Goal: Task Accomplishment & Management: Manage account settings

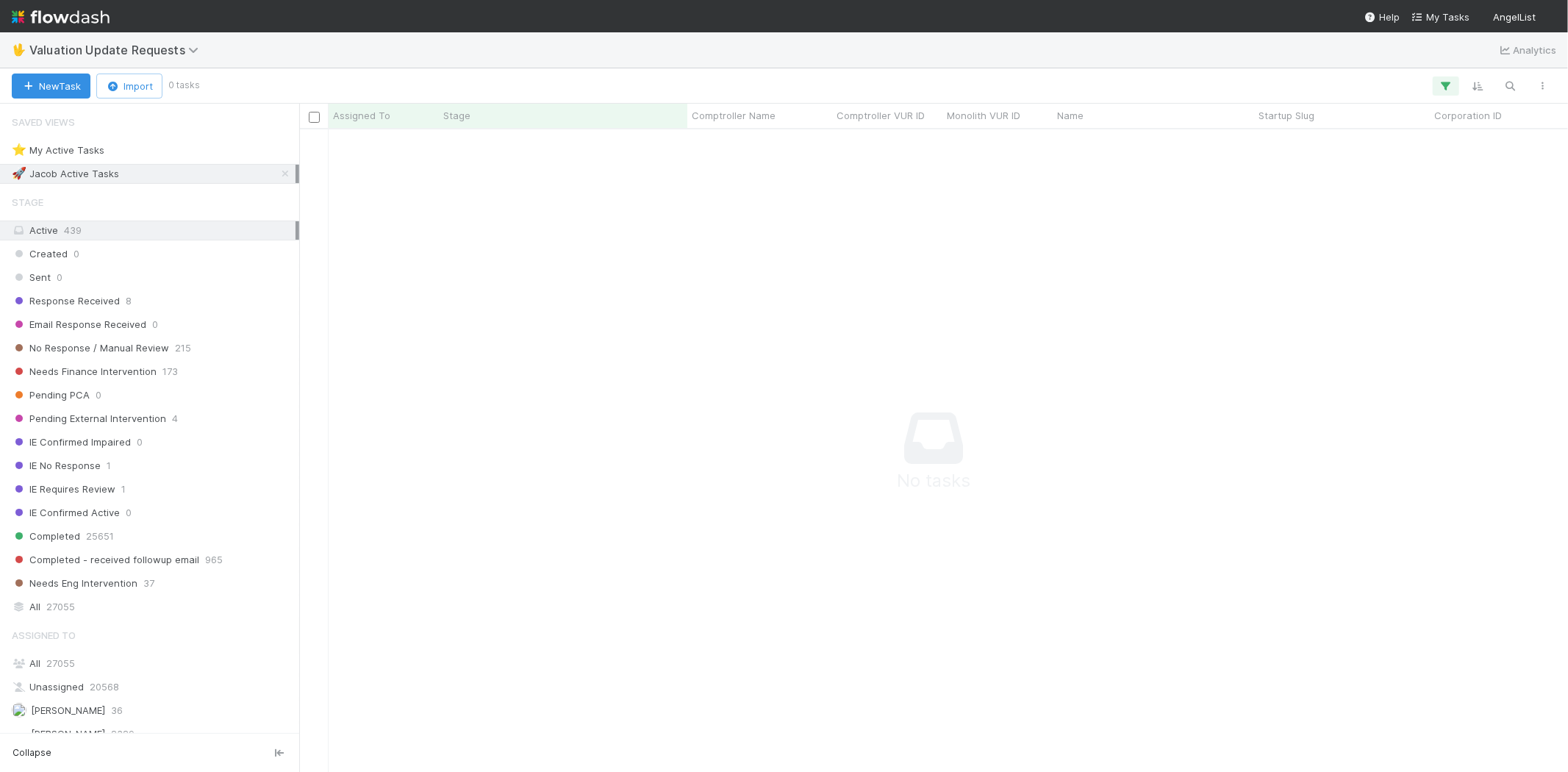
scroll to position [619, 1243]
click at [1446, 80] on icon "button" at bounding box center [1446, 86] width 14 height 13
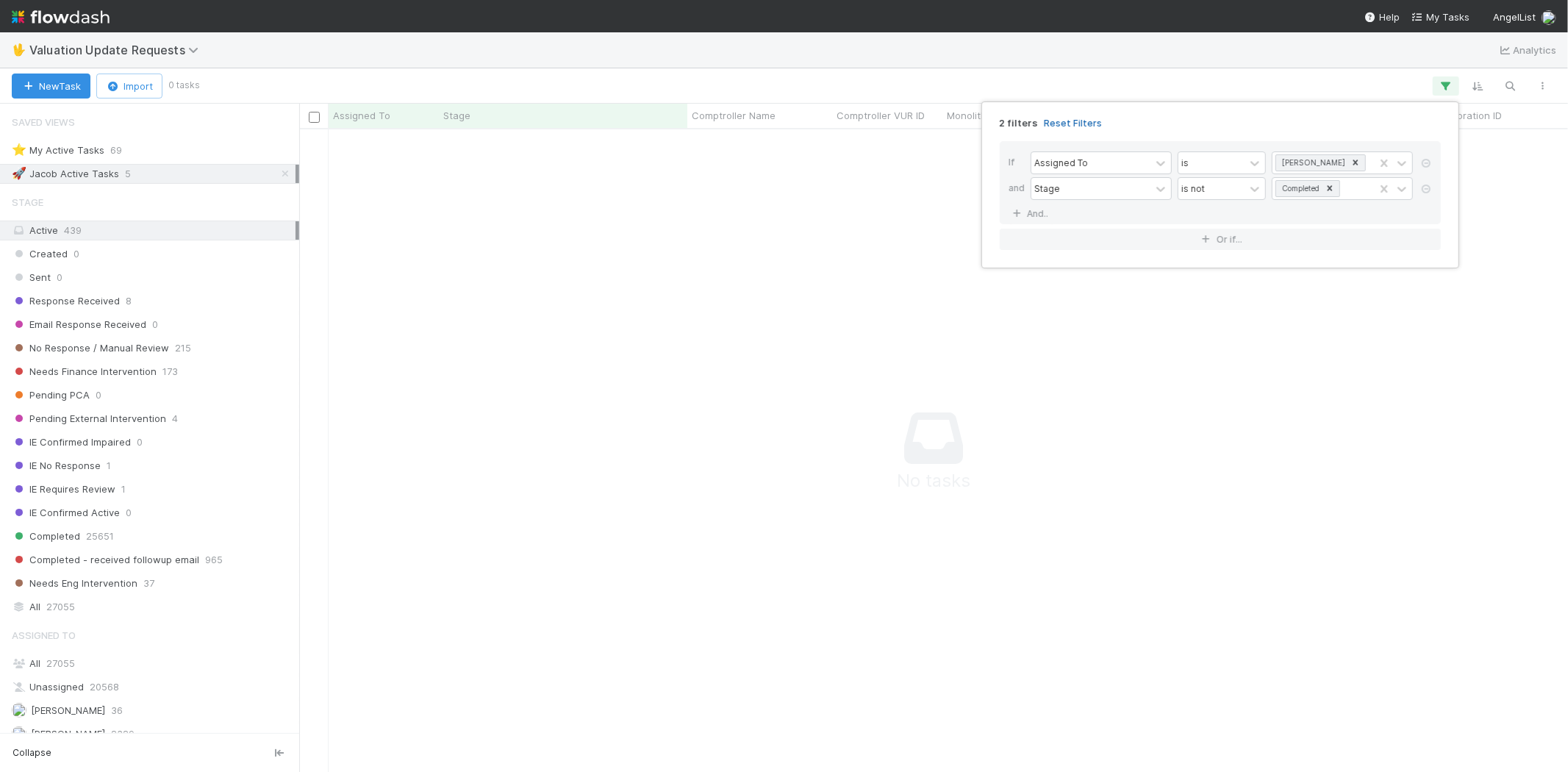
click at [1073, 118] on link "Reset Filters" at bounding box center [1073, 123] width 58 height 13
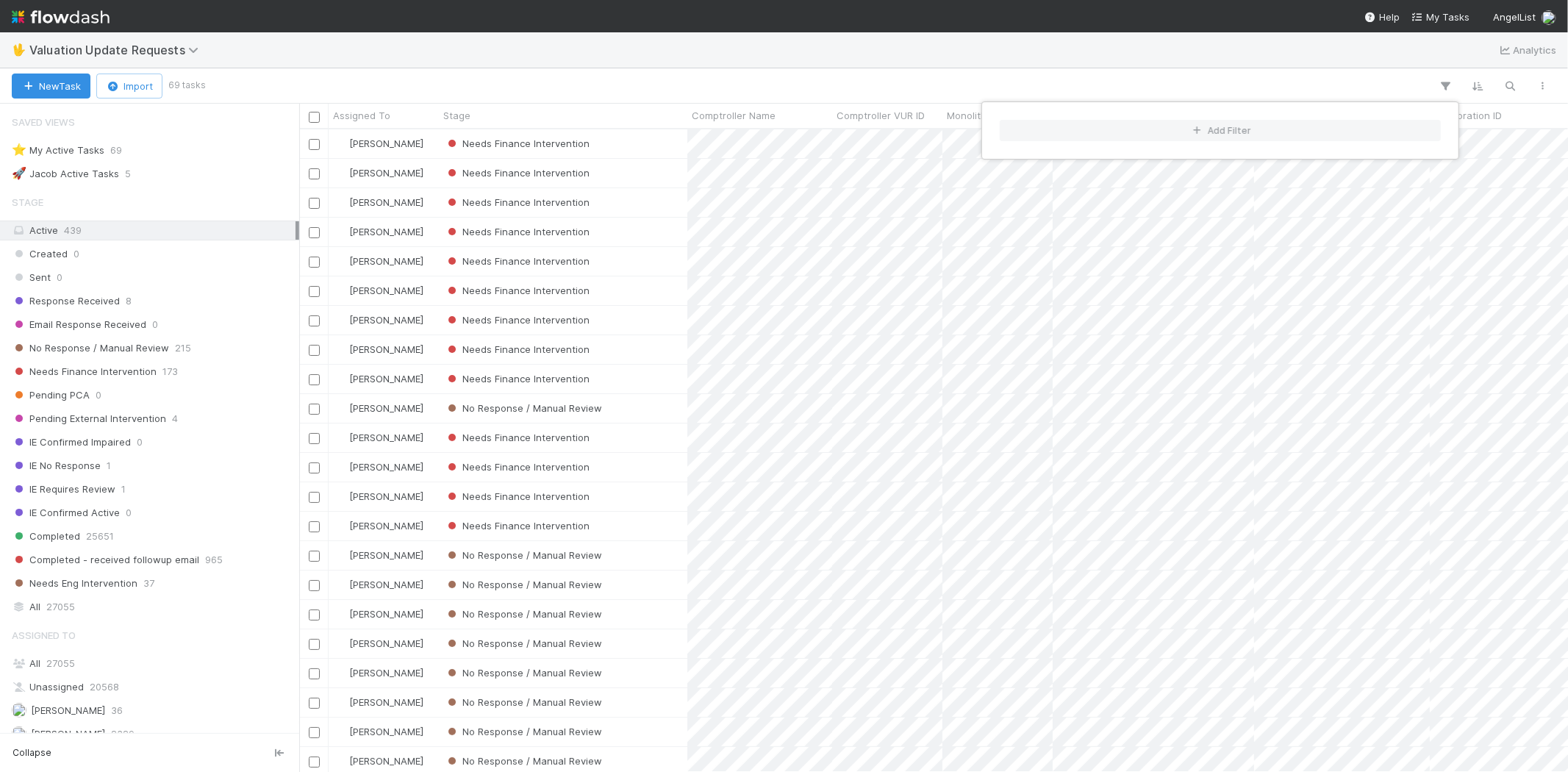
scroll to position [630, 1256]
click at [1023, 79] on div "Add Filter" at bounding box center [784, 386] width 1568 height 772
click at [929, 74] on div "Add Filter" at bounding box center [784, 386] width 1568 height 772
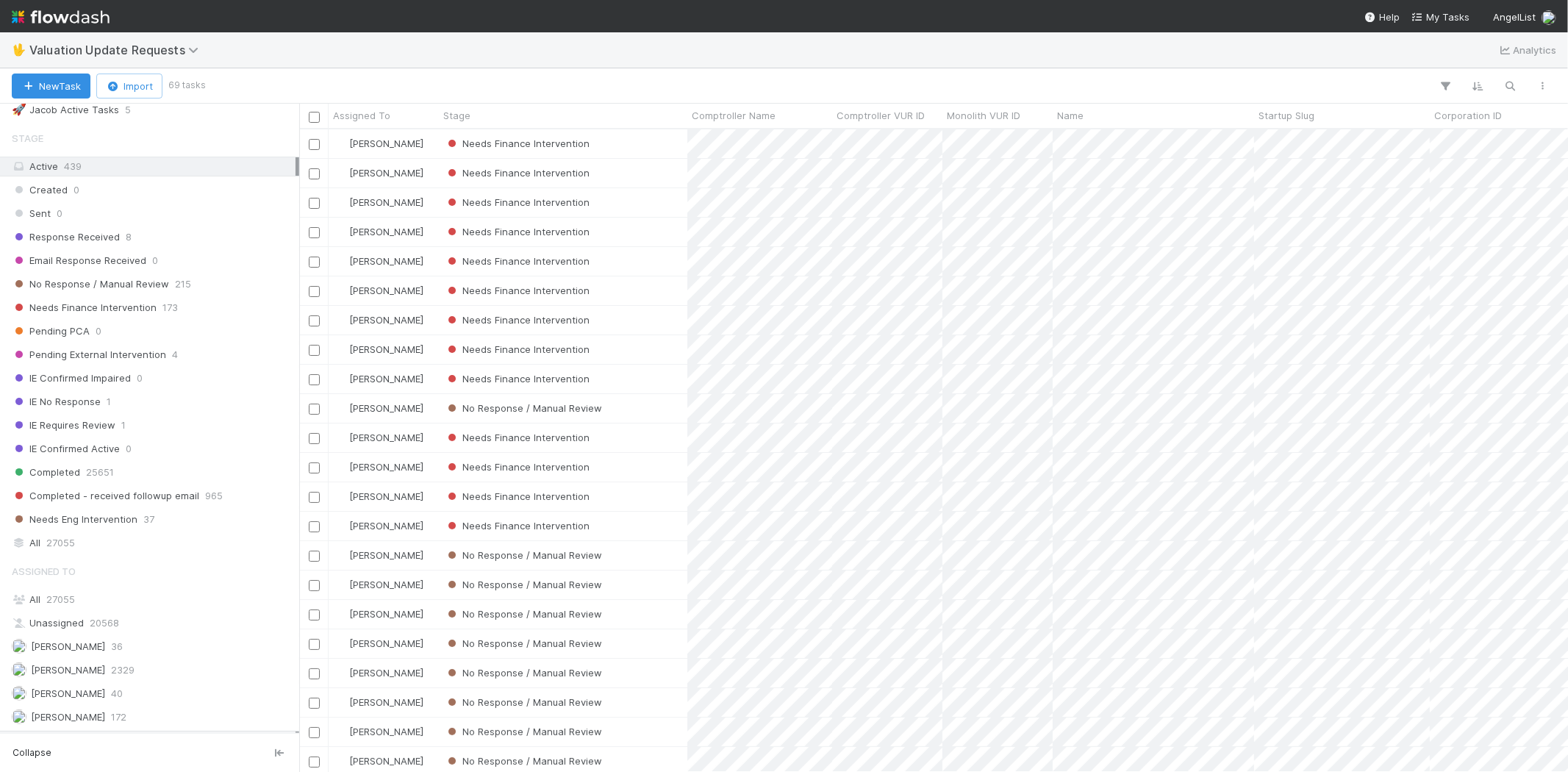
scroll to position [0, 0]
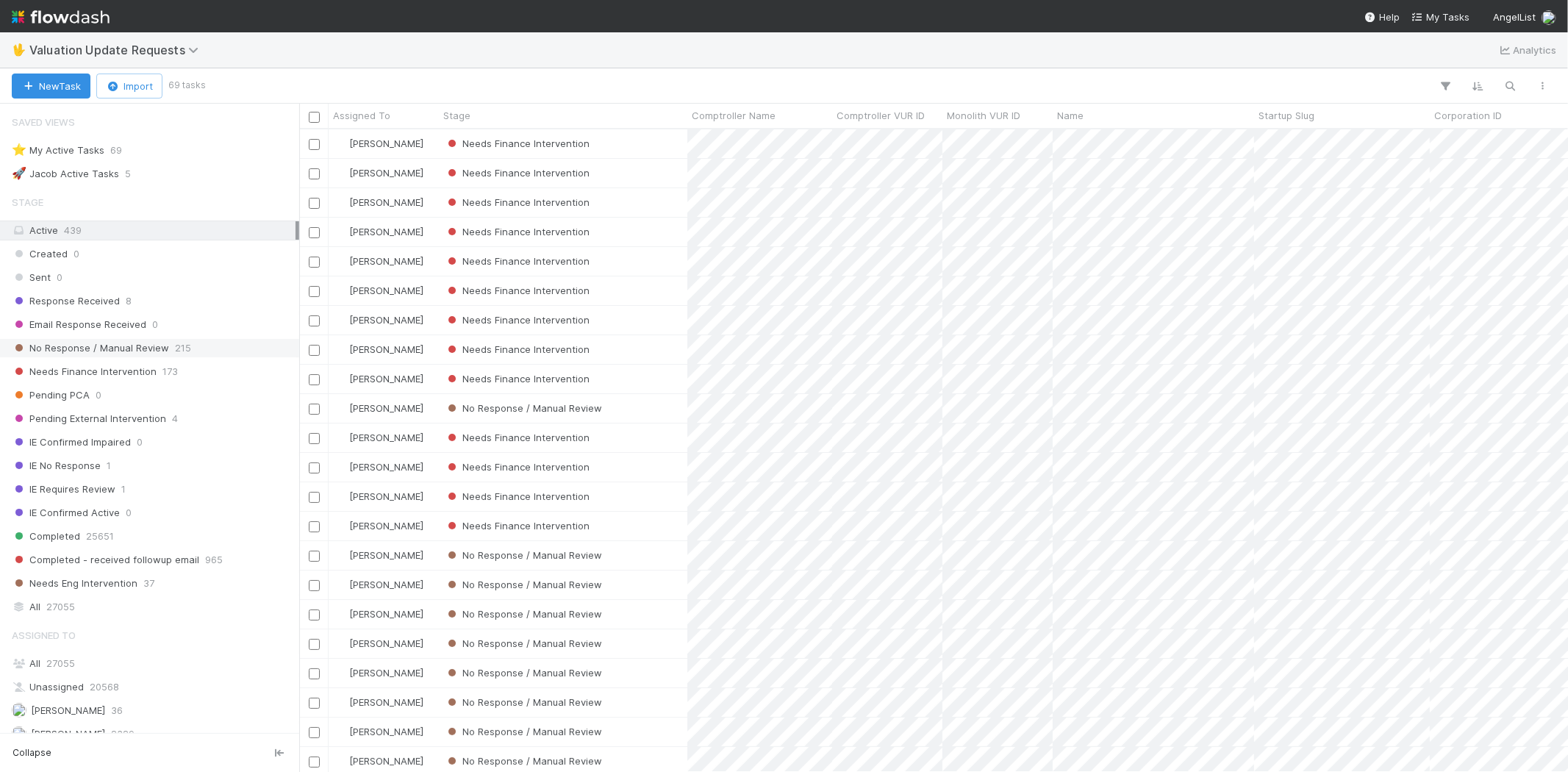
click at [125, 349] on span "No Response / Manual Review" at bounding box center [90, 348] width 157 height 19
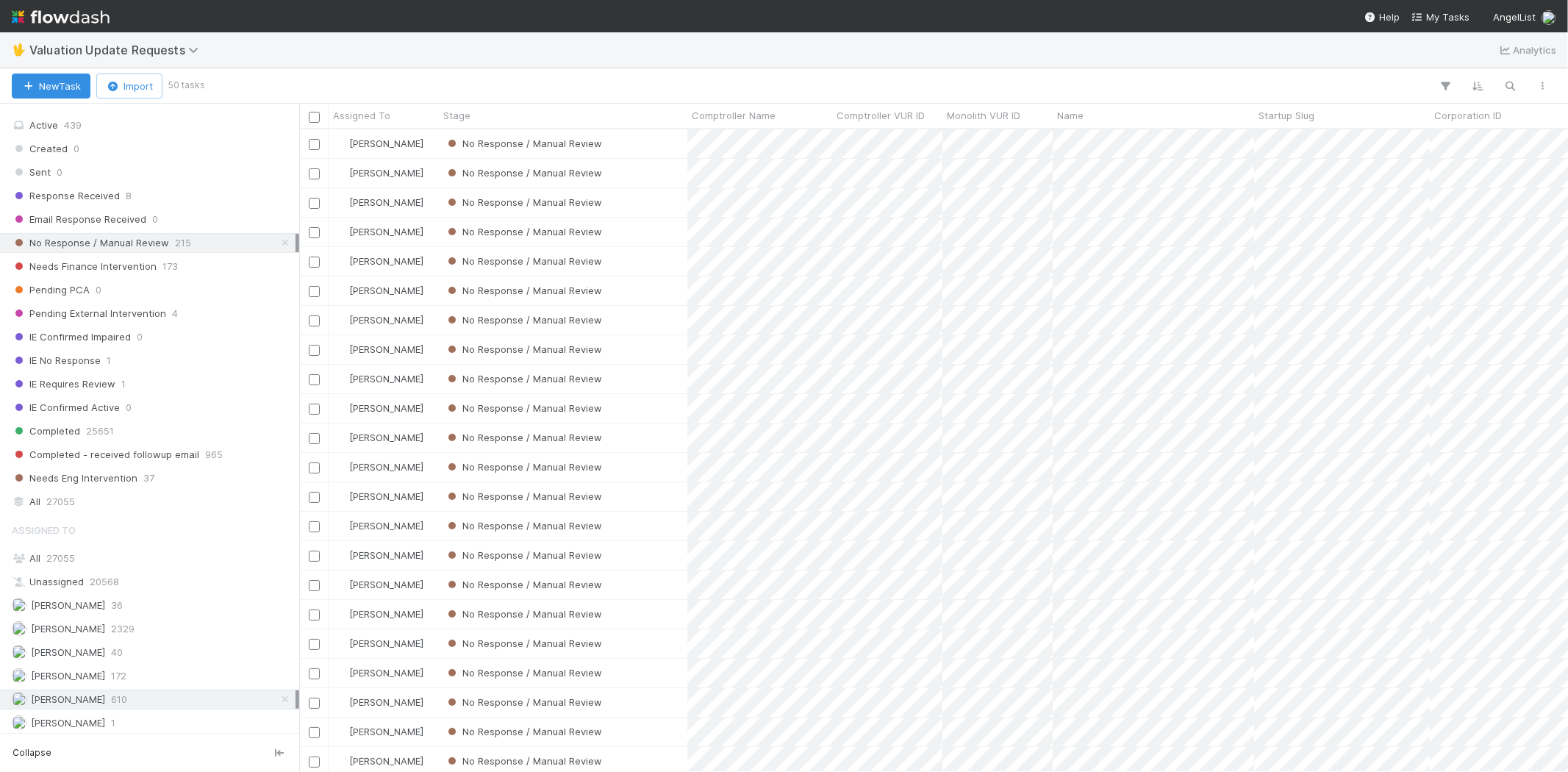
scroll to position [255, 0]
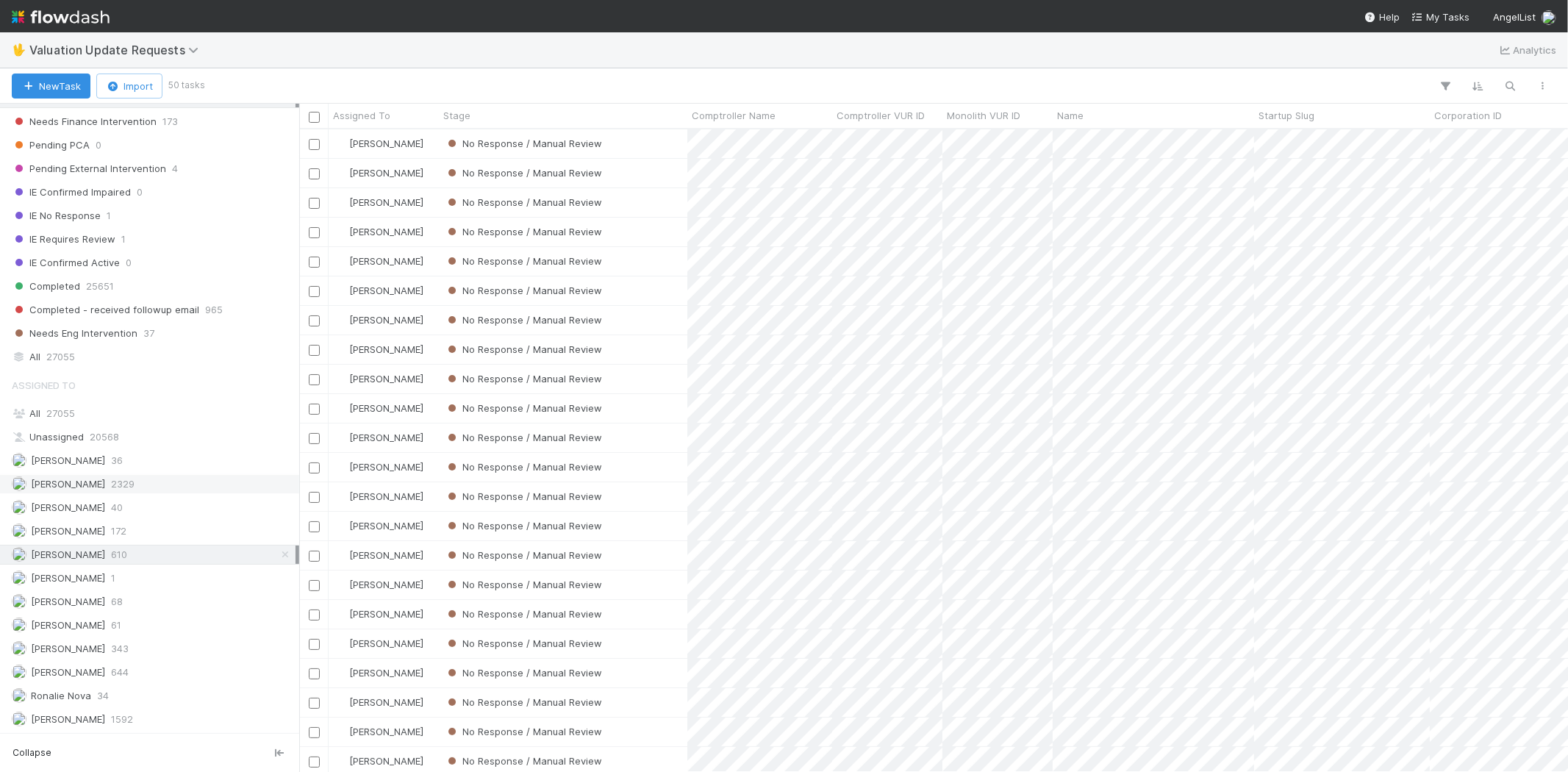
click at [155, 478] on div "Febbie Cervantes 2329" at bounding box center [154, 484] width 283 height 19
click at [143, 668] on div "Michael Capilitan 644" at bounding box center [154, 672] width 283 height 19
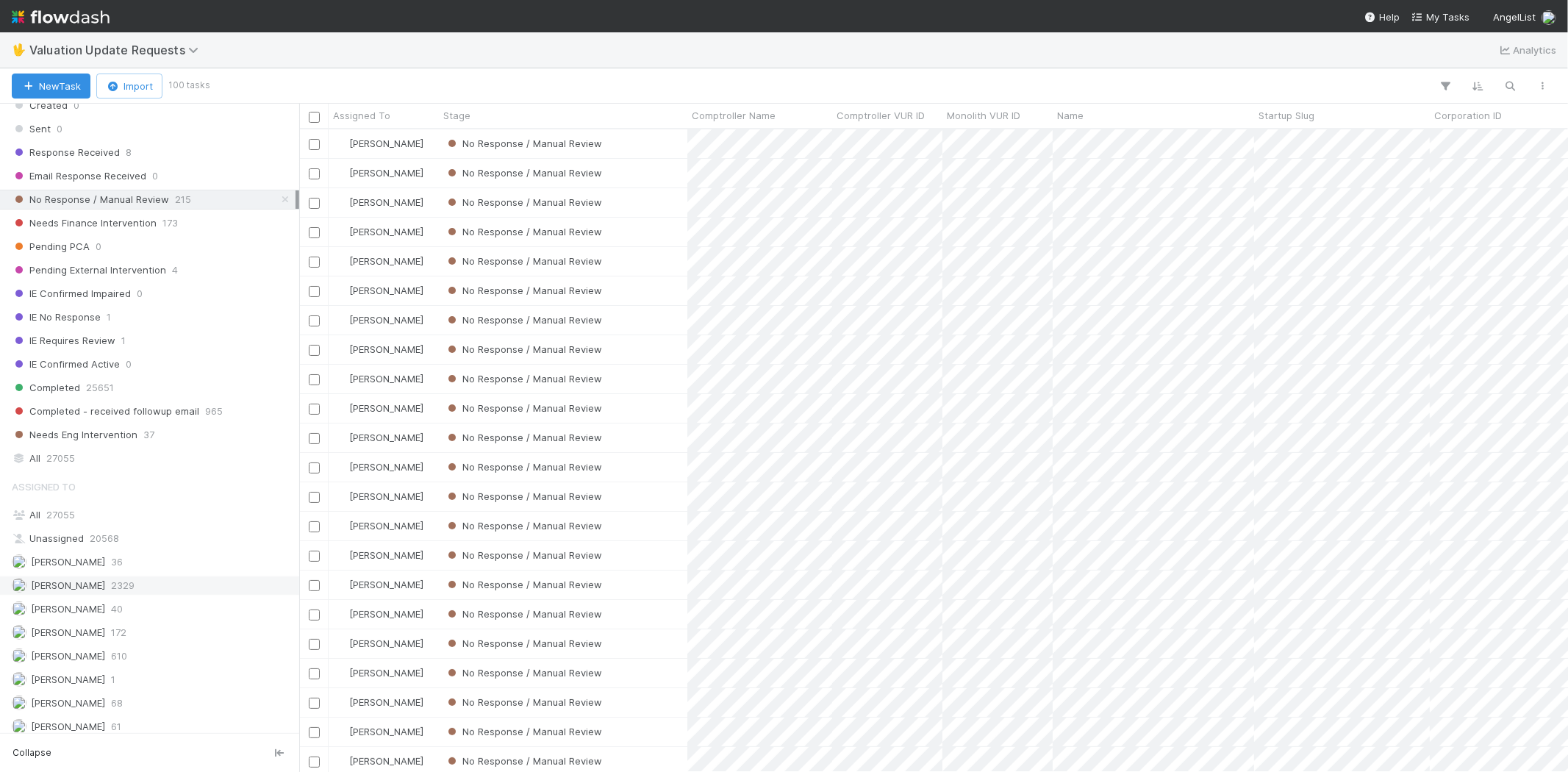
scroll to position [173, 0]
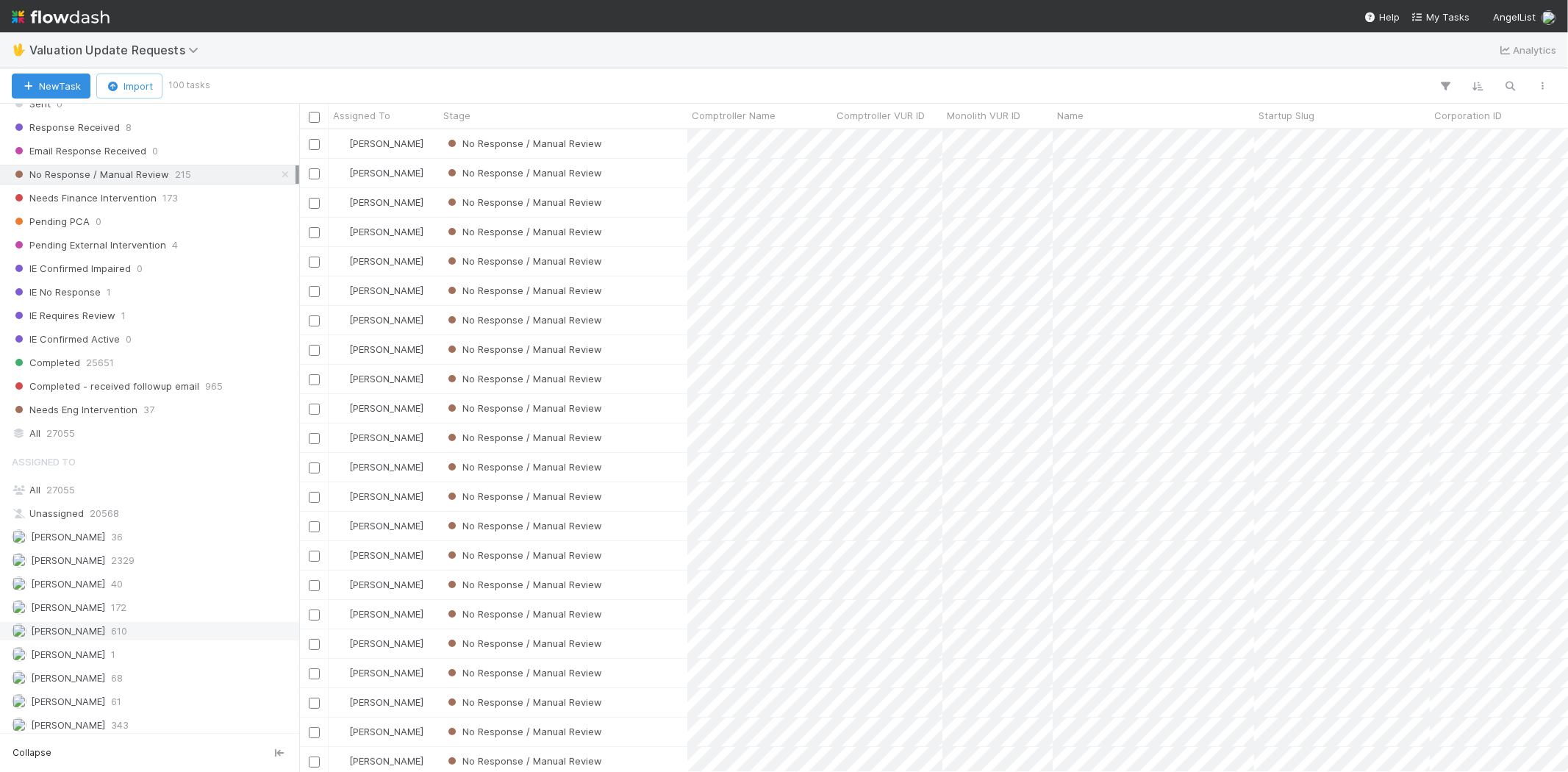
click at [127, 638] on span "610" at bounding box center [119, 631] width 16 height 19
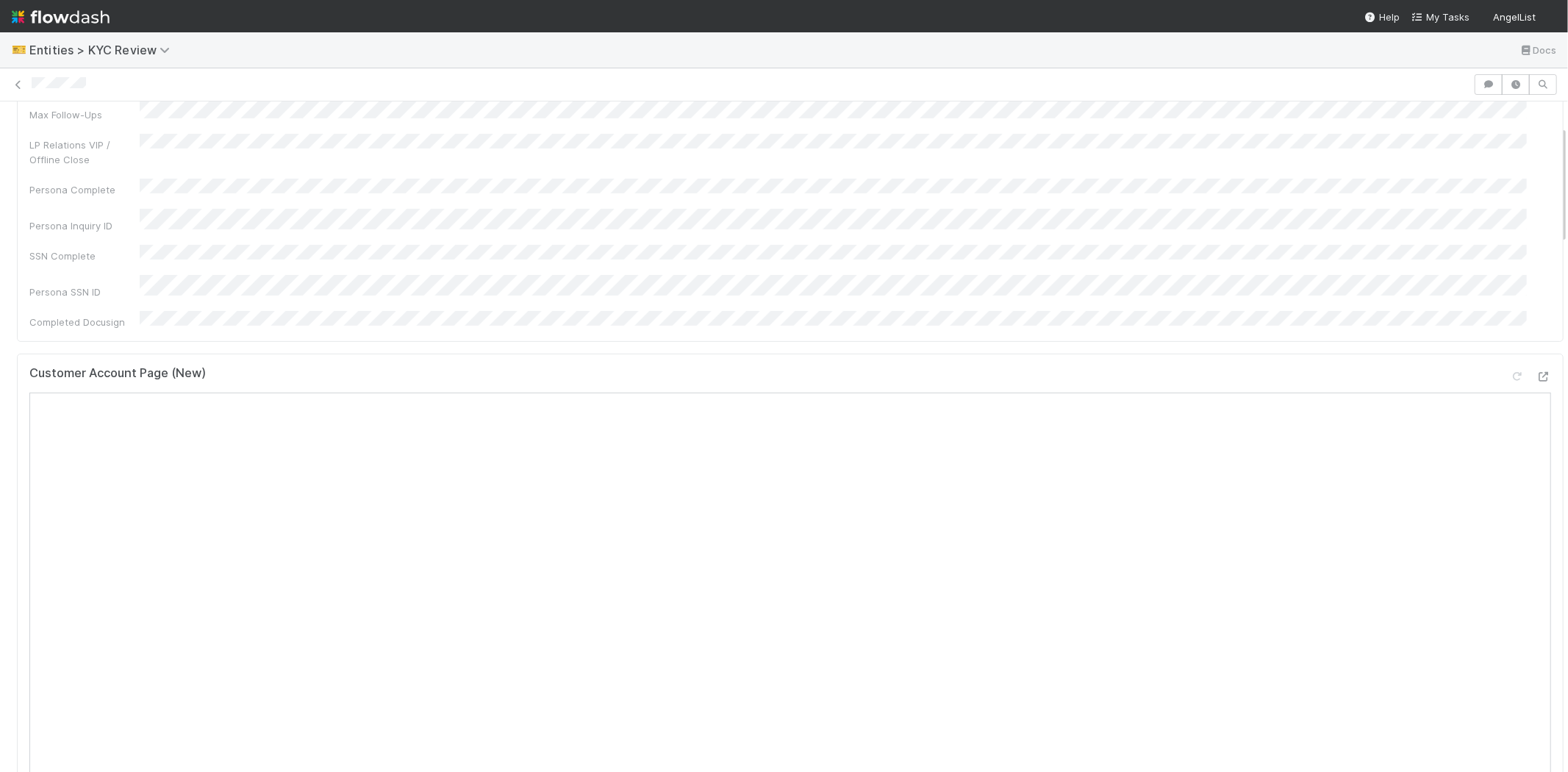
scroll to position [326, 0]
click at [629, 175] on div "Primary Front Thread Other Related LP Front Threads GP Email Front Thread Compl…" at bounding box center [790, 73] width 1521 height 409
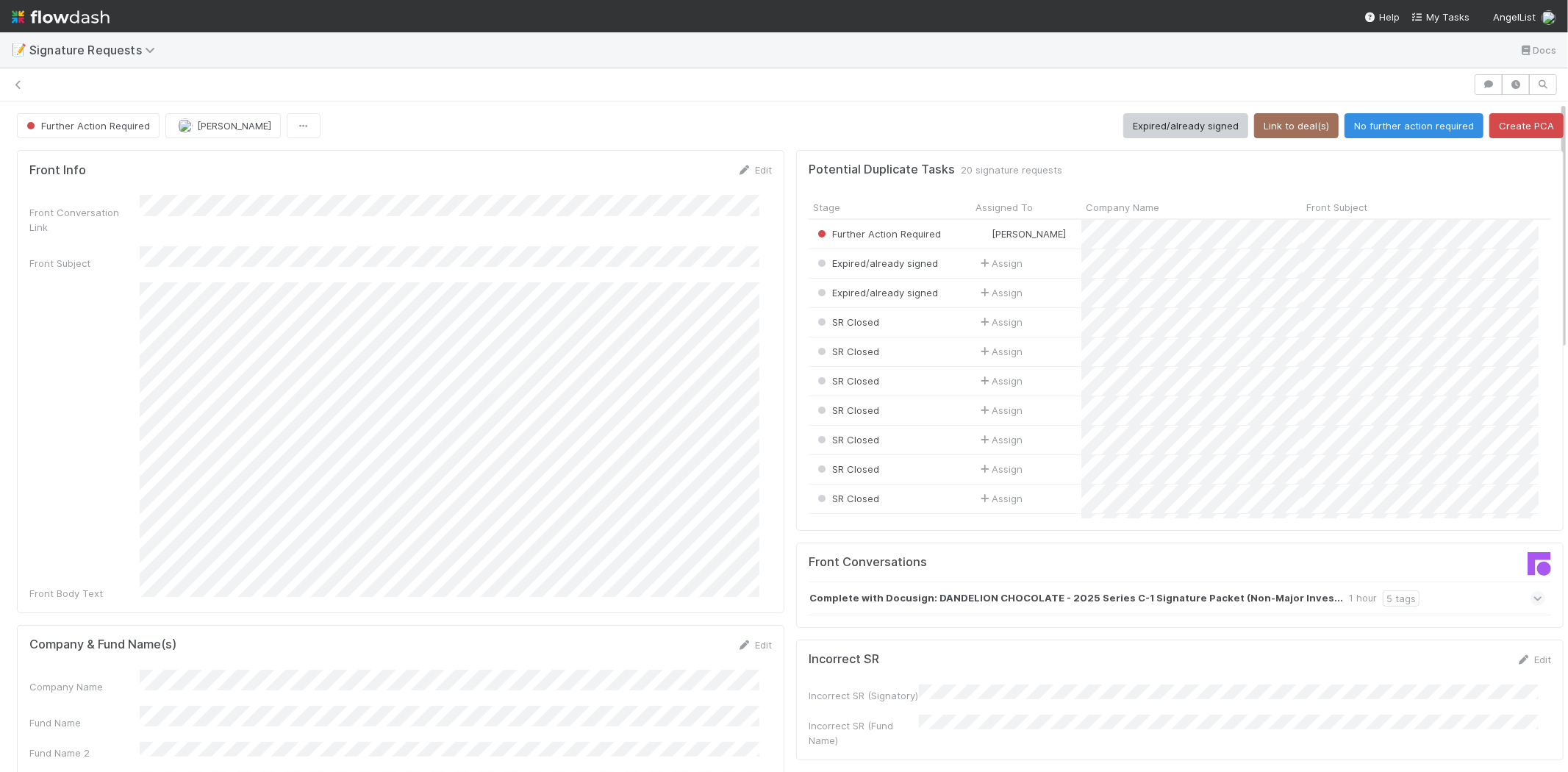
scroll to position [287, 718]
click at [1164, 122] on button "Expired/already signed" at bounding box center [1185, 126] width 125 height 25
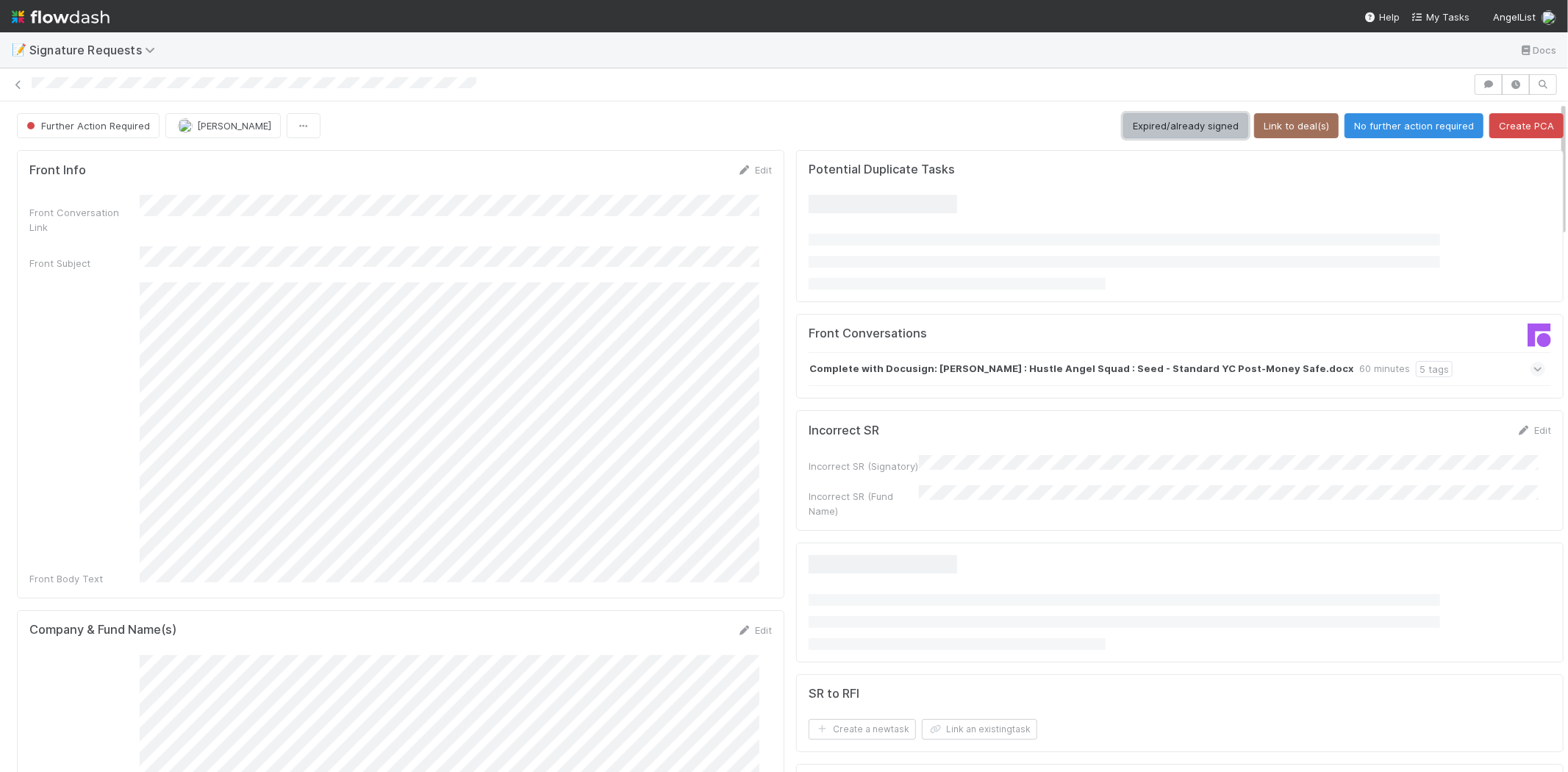
click at [1123, 127] on button "Expired/already signed" at bounding box center [1185, 126] width 125 height 25
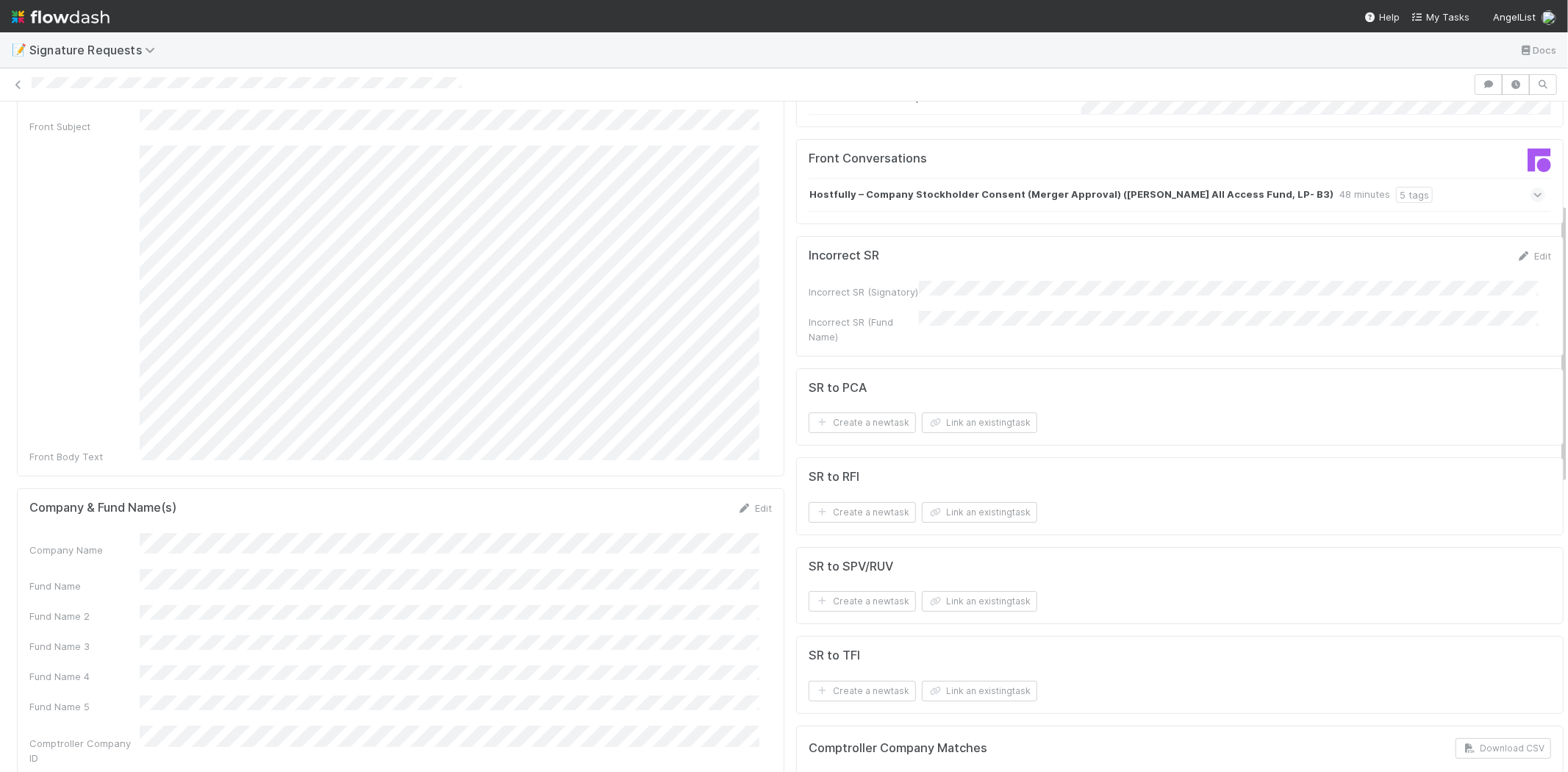
scroll to position [245, 0]
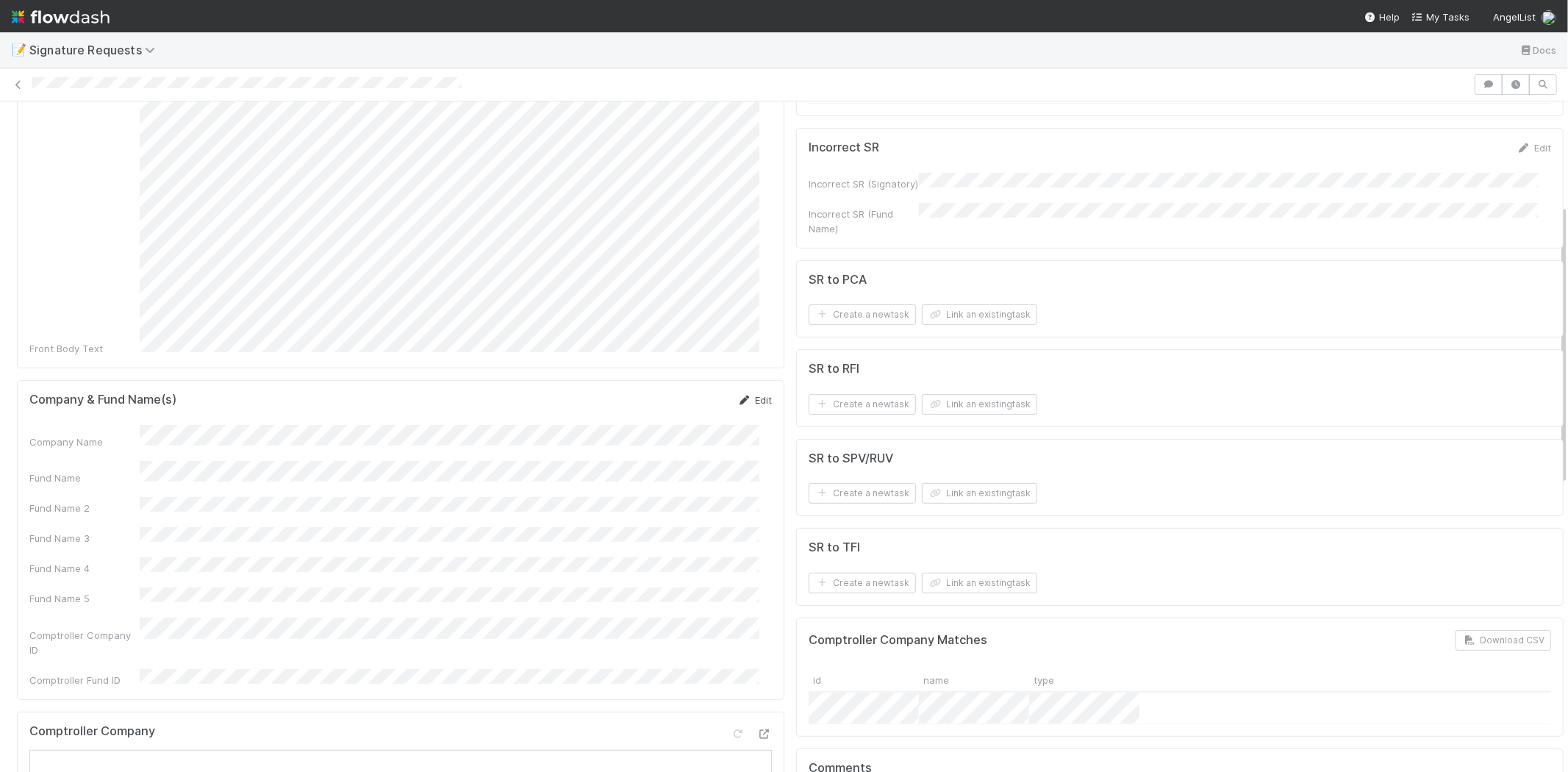
click at [747, 394] on link "Edit" at bounding box center [754, 400] width 35 height 12
click at [114, 475] on div "Fund Name" at bounding box center [401, 490] width 743 height 29
click at [97, 435] on div "Company Name" at bounding box center [401, 450] width 743 height 29
click at [672, 392] on button "Save" at bounding box center [693, 405] width 42 height 25
click at [941, 315] on button "Link an existing task" at bounding box center [978, 315] width 115 height 21
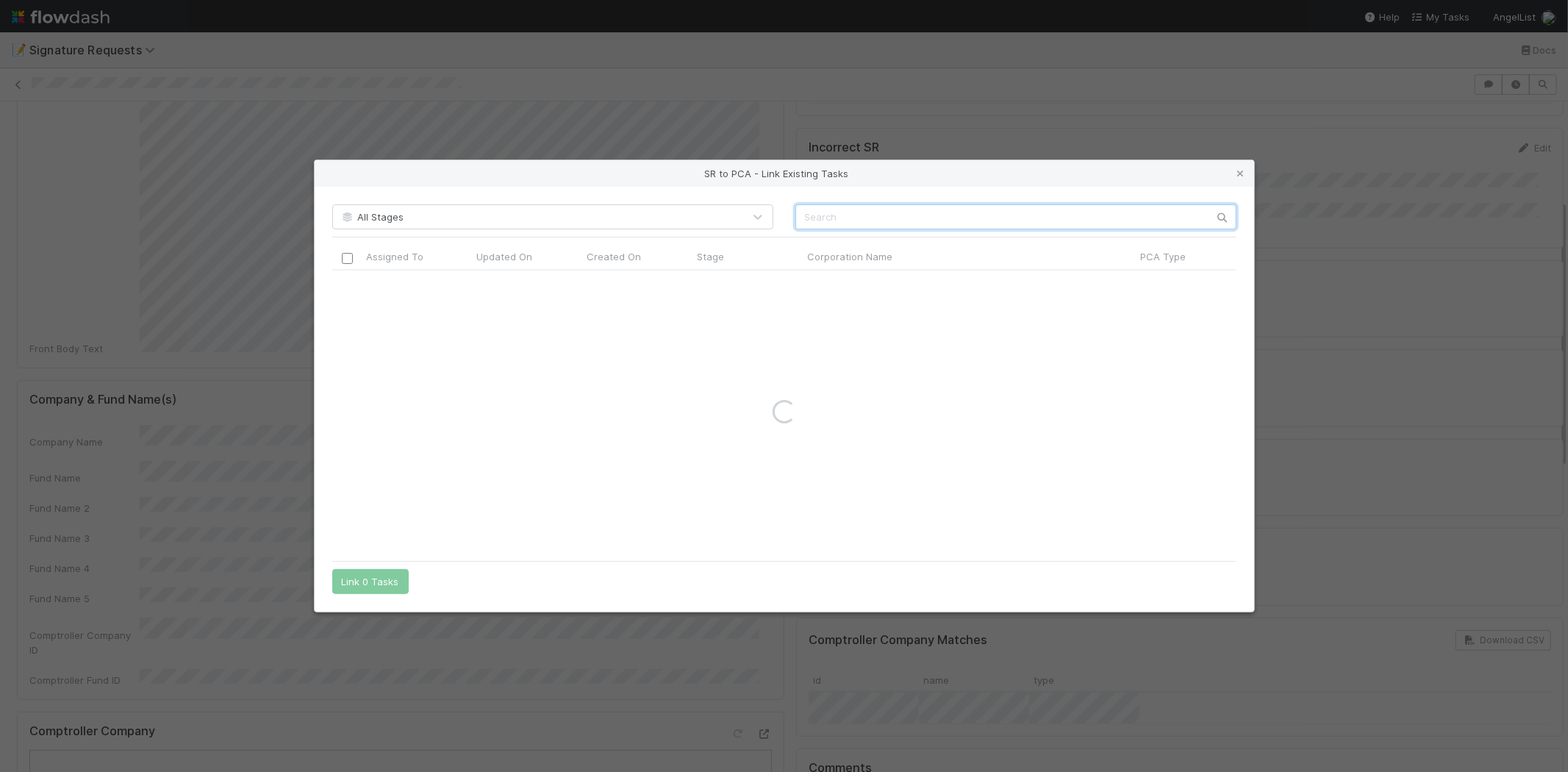
click at [834, 222] on input "text" at bounding box center [1016, 217] width 441 height 25
paste input "Hostfully, Inc."
drag, startPoint x: 842, startPoint y: 216, endPoint x: 912, endPoint y: 218, distance: 70.0
click at [912, 218] on input "Hostfully, Inc." at bounding box center [1016, 217] width 441 height 25
type input "Hostfully"
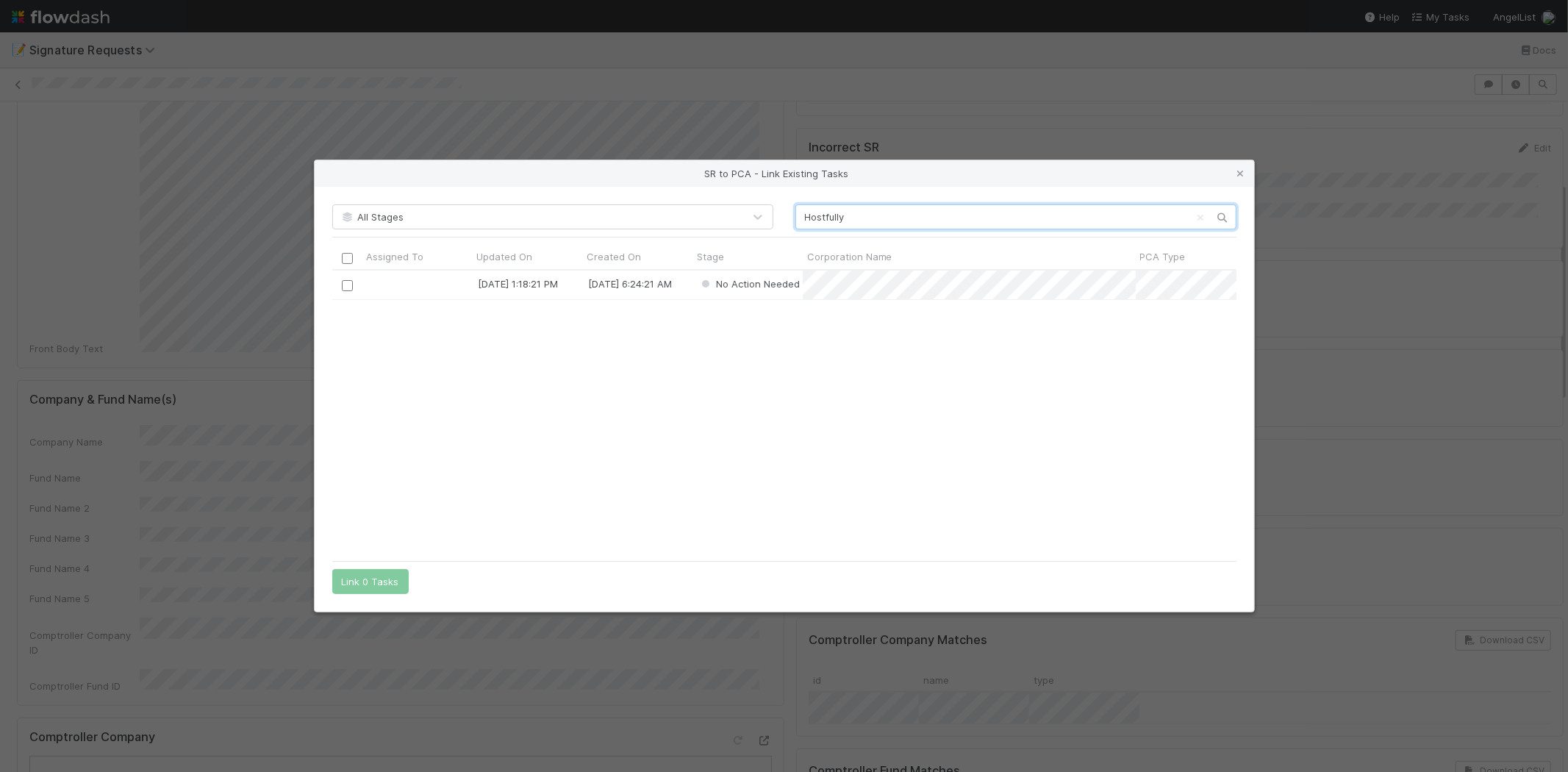
scroll to position [271, 892]
click at [647, 395] on div "6/24/25, 1:18:21 PM 9/8/23, 6:24:21 AM No Action Needed" at bounding box center [784, 412] width 904 height 282
click at [1238, 171] on icon at bounding box center [1240, 174] width 14 height 10
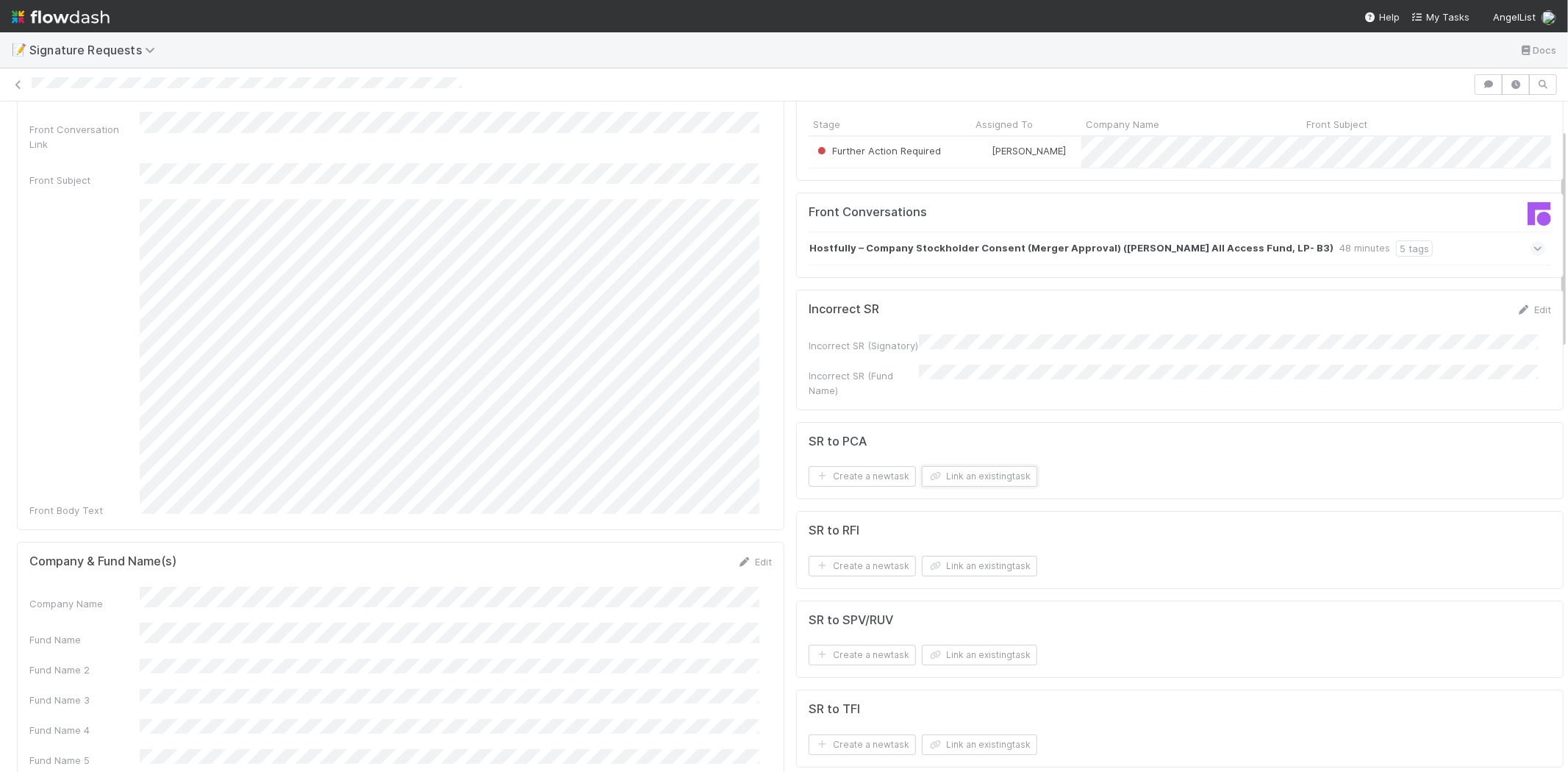
scroll to position [0, 0]
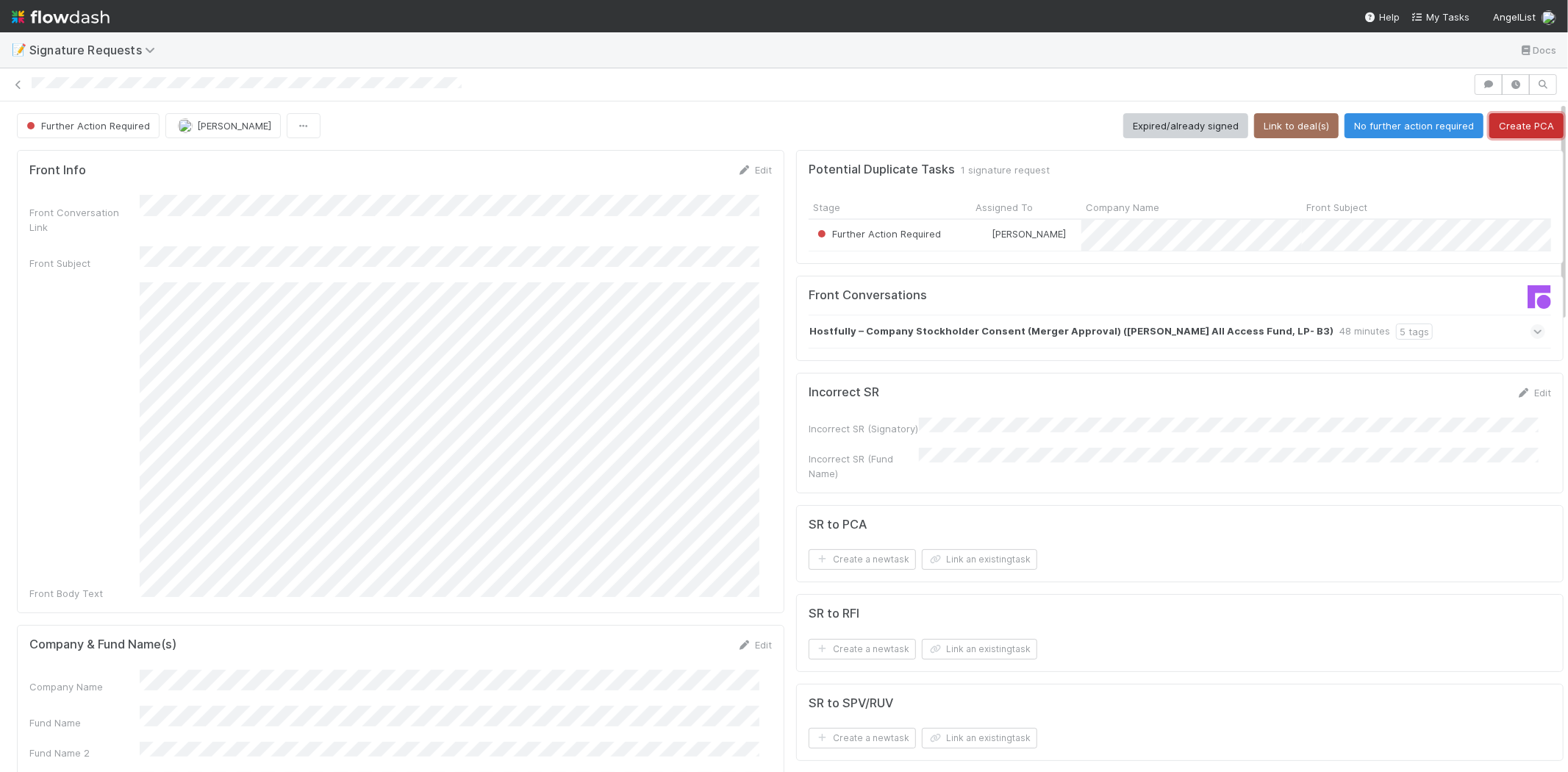
click at [1502, 128] on button "Create PCA" at bounding box center [1526, 126] width 74 height 25
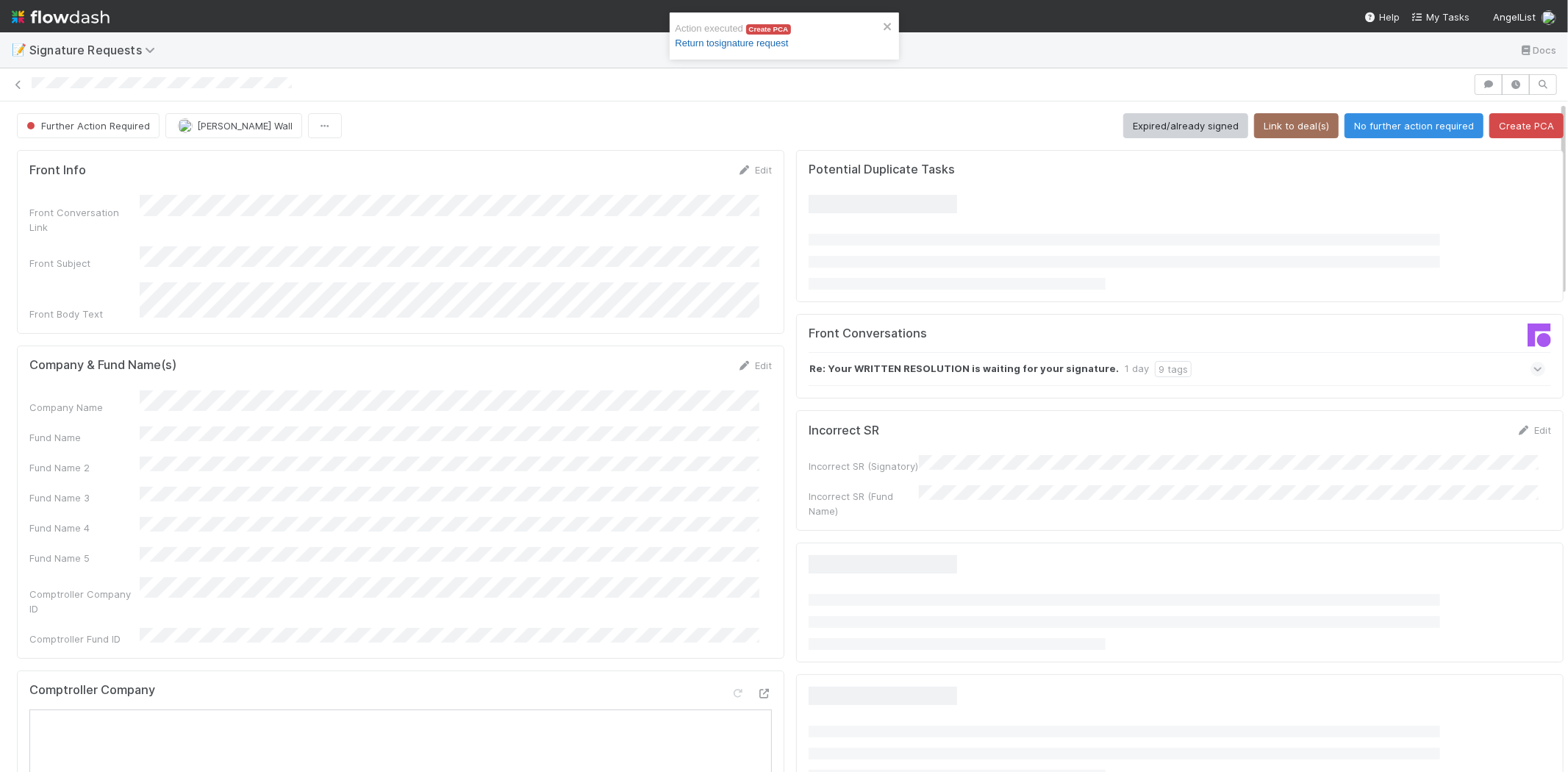
click at [743, 42] on link "Return to signature request" at bounding box center [732, 44] width 114 height 11
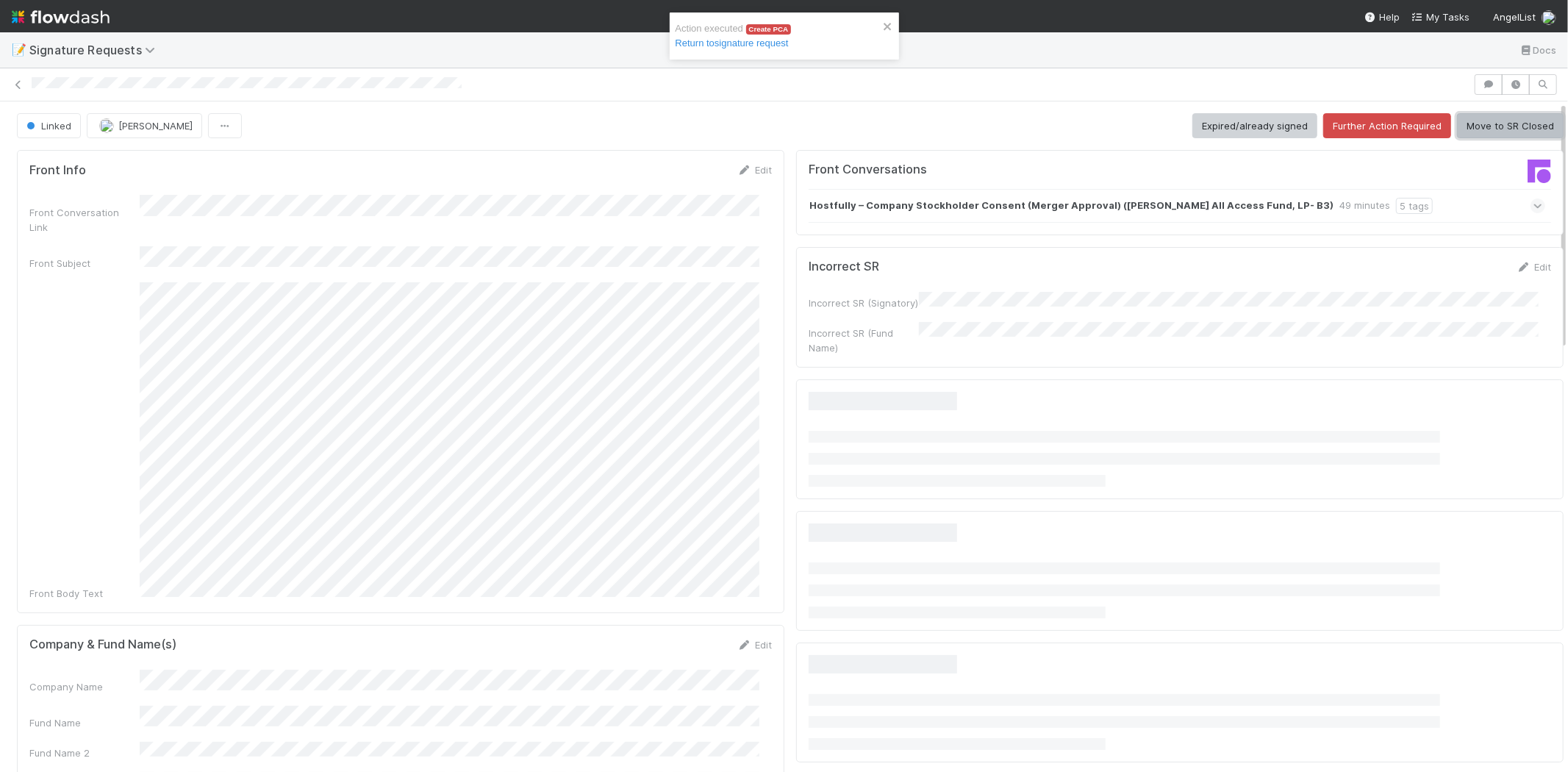
click at [1493, 127] on button "Move to SR Closed" at bounding box center [1510, 126] width 106 height 25
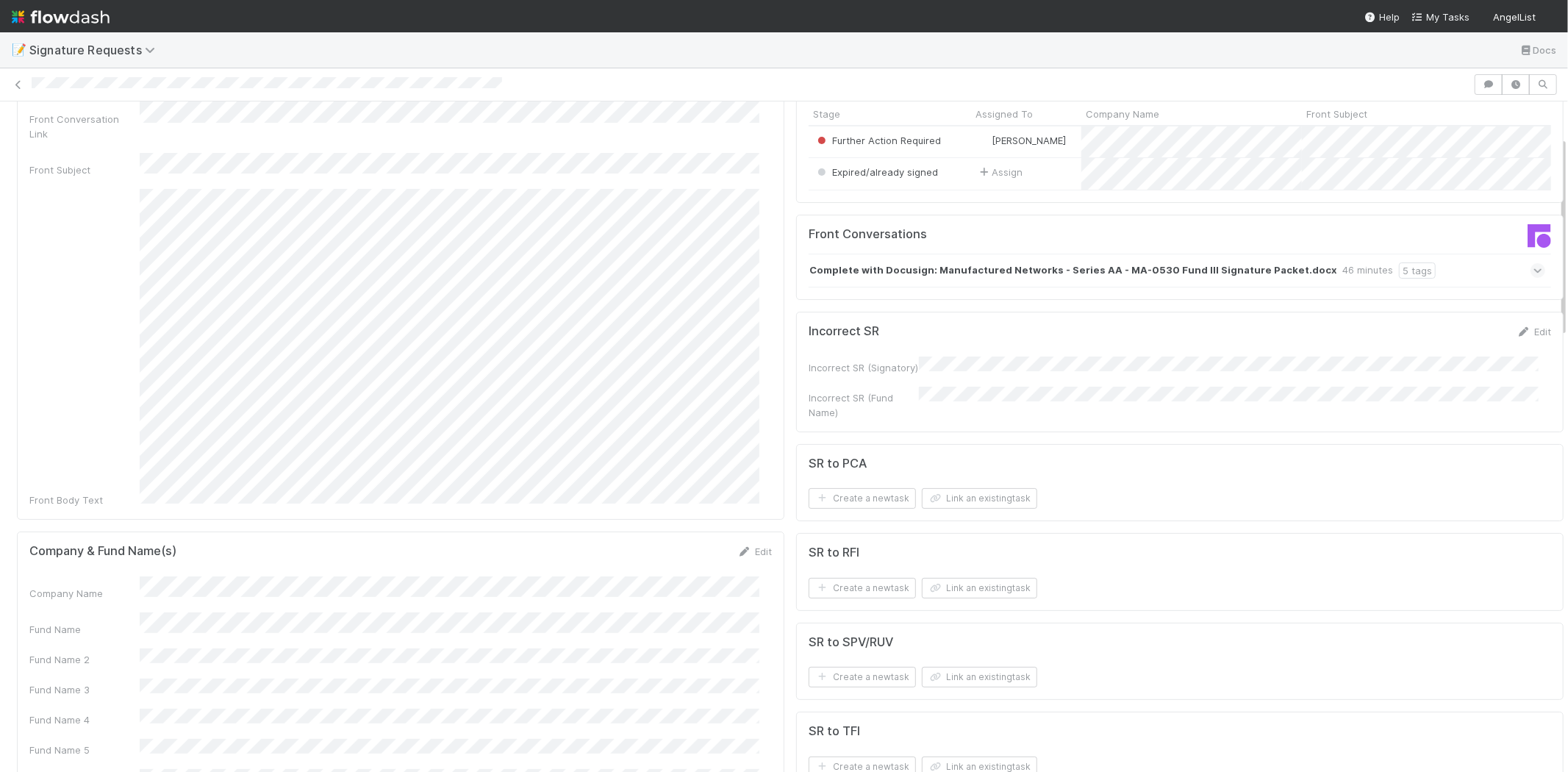
scroll to position [245, 0]
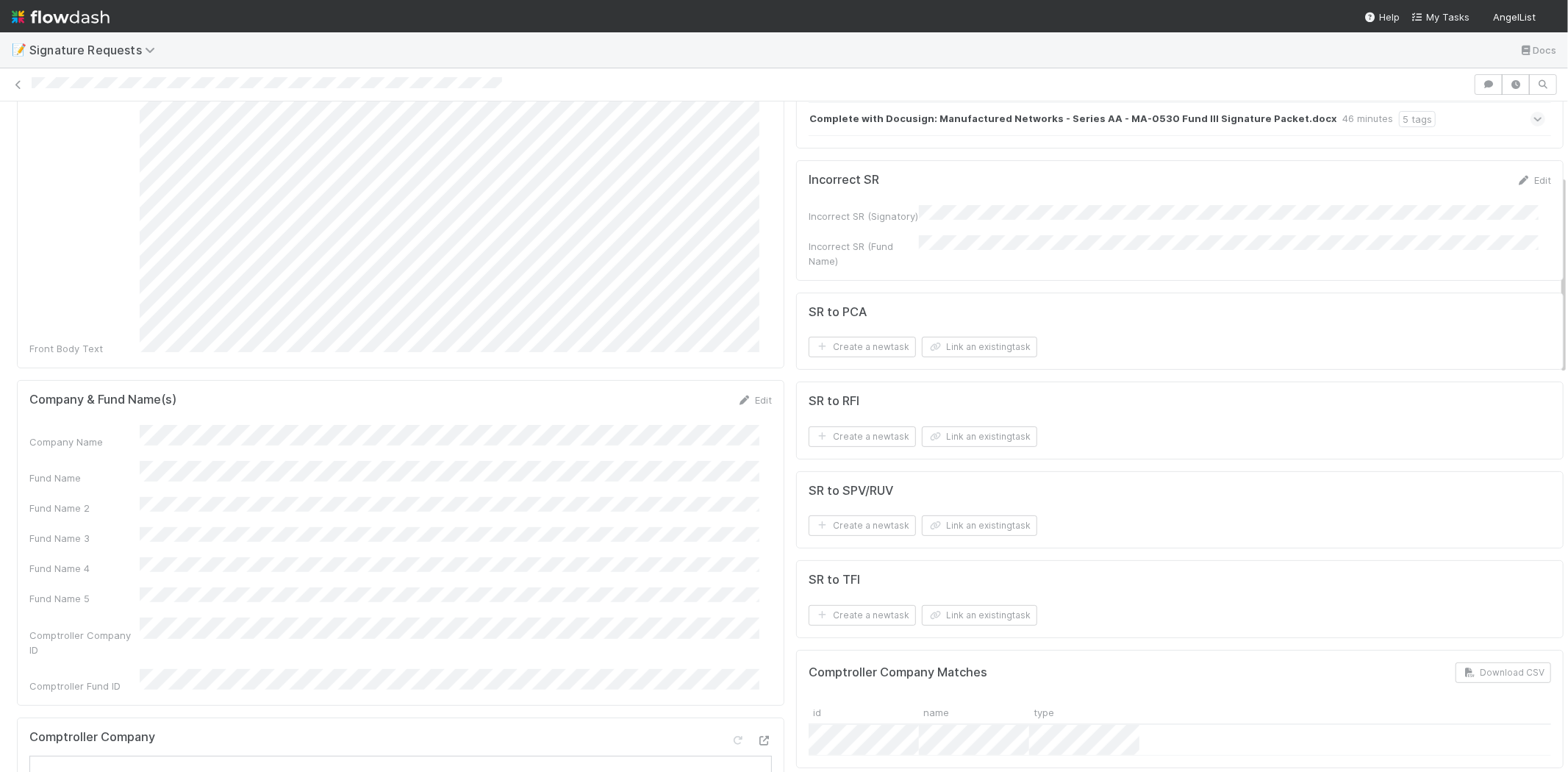
click at [744, 392] on div "Edit" at bounding box center [754, 400] width 35 height 15
click at [755, 392] on div "Edit" at bounding box center [754, 400] width 35 height 15
click at [747, 394] on link "Edit" at bounding box center [754, 400] width 35 height 12
click at [73, 475] on div "Company Name Fund Name Fund Name 2 Fund Name 3 Fund Name 4 Fund Name 5 Comptrol…" at bounding box center [401, 598] width 743 height 326
click at [59, 405] on form "Company & Fund Name(s) Save Cancel Company Name Fund Name Fund Name 2 Fund Name…" at bounding box center [401, 577] width 743 height 369
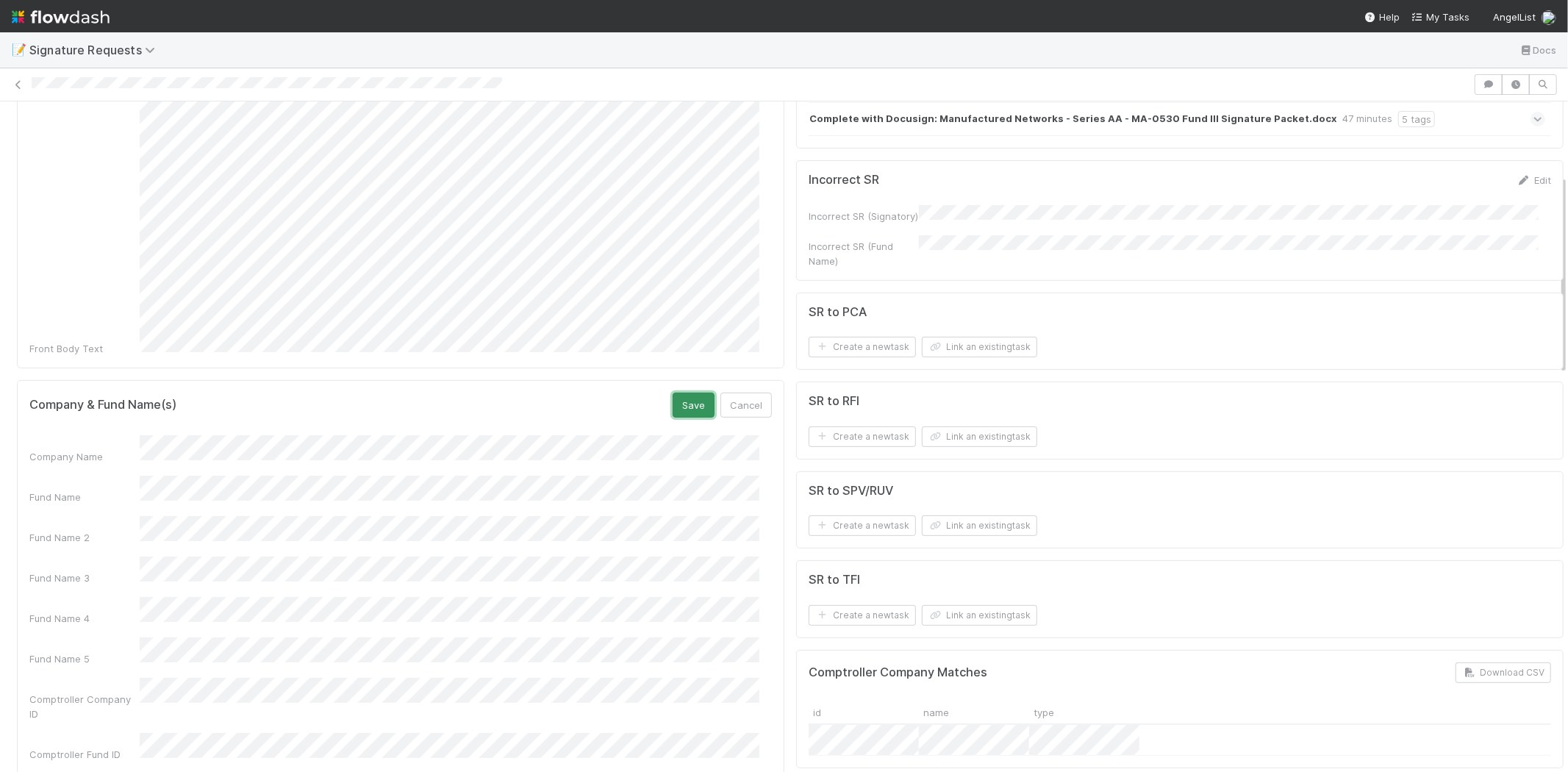
click at [678, 392] on button "Save" at bounding box center [693, 405] width 42 height 25
click at [935, 531] on button "Link an existing task" at bounding box center [978, 526] width 115 height 21
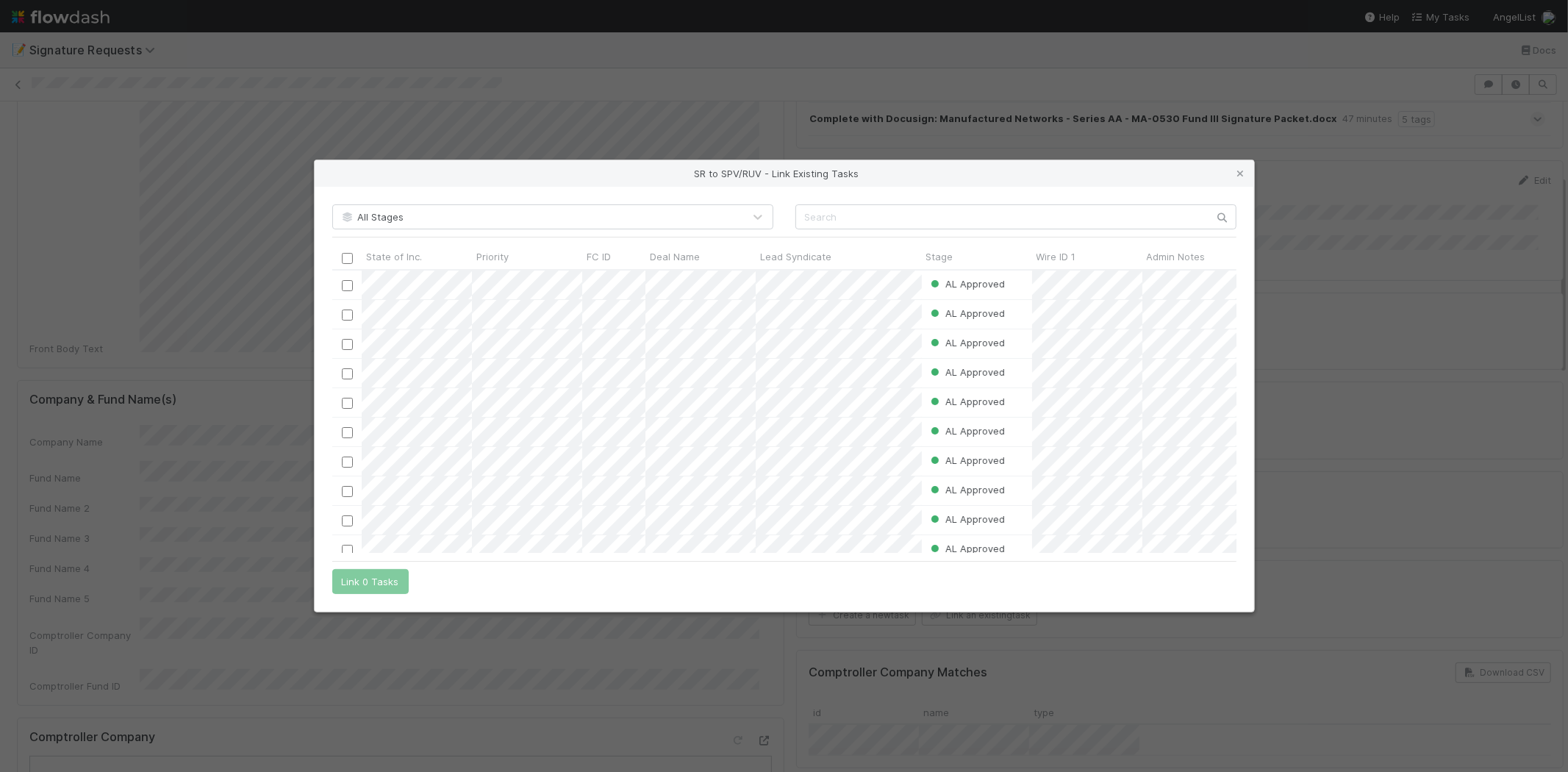
scroll to position [12, 13]
click at [830, 219] on input "text" at bounding box center [1016, 217] width 441 height 25
paste input "56283"
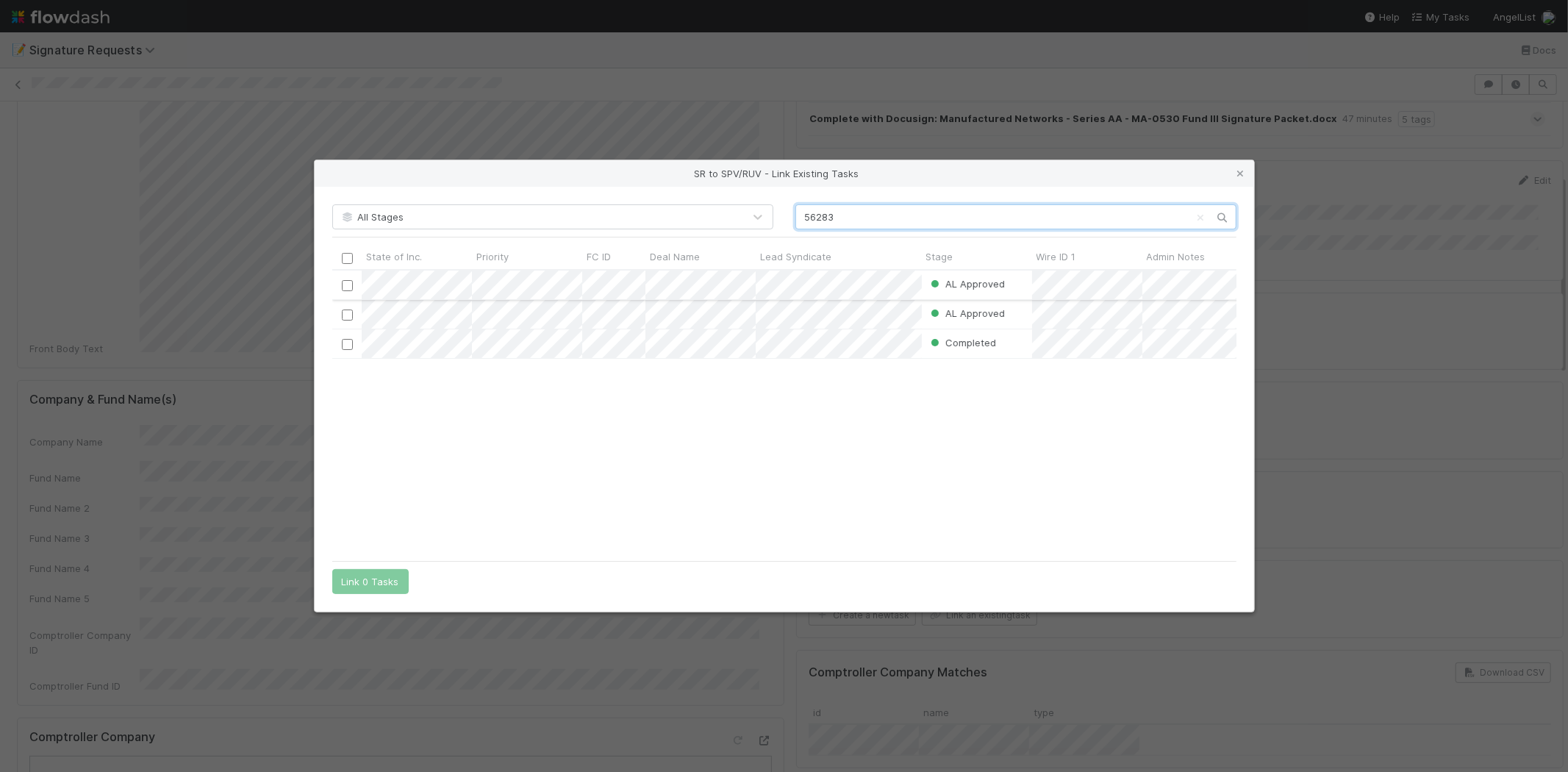
scroll to position [271, 892]
type input "56283"
click at [693, 415] on div "AL Approved Joshua Webster 8/20/25, 2:03:33 PM 8/23/25, 8:14:00 AM AL Approved …" at bounding box center [784, 412] width 904 height 282
click at [347, 314] on input "checkbox" at bounding box center [346, 315] width 11 height 11
click at [365, 585] on button "Link 1 Task" at bounding box center [367, 581] width 70 height 25
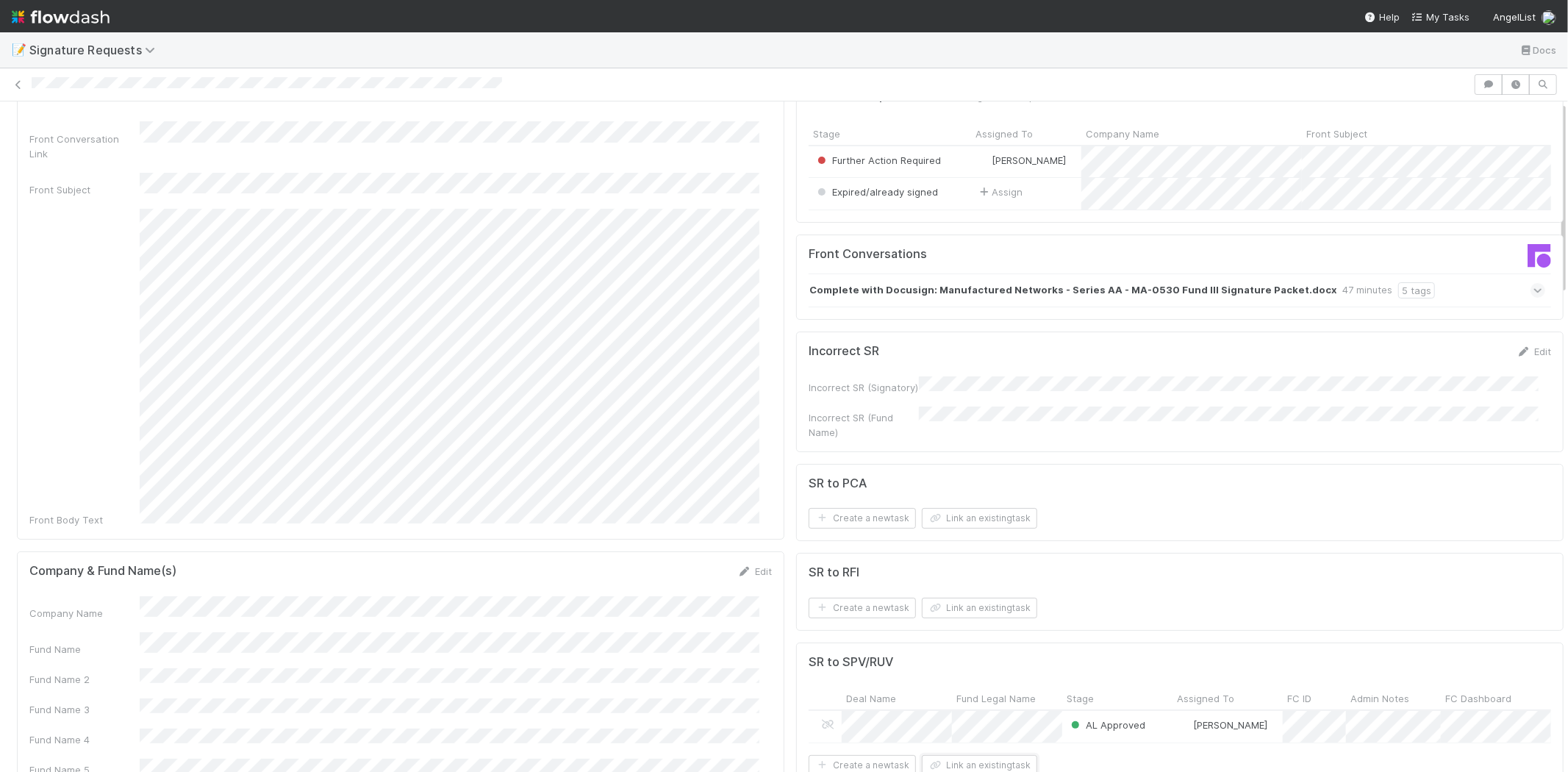
scroll to position [0, 0]
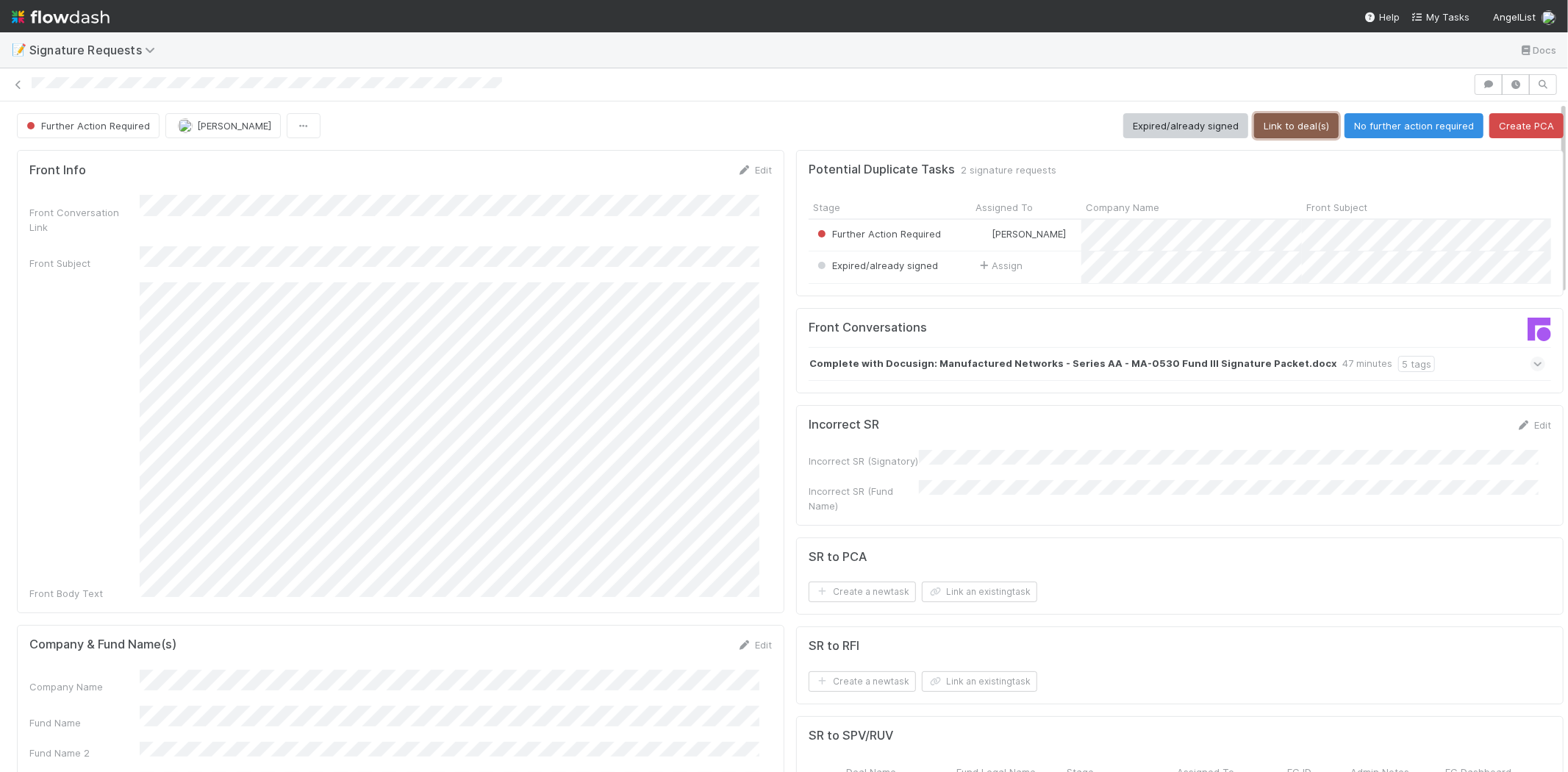
click at [1279, 126] on button "Link to deal(s)" at bounding box center [1296, 126] width 85 height 25
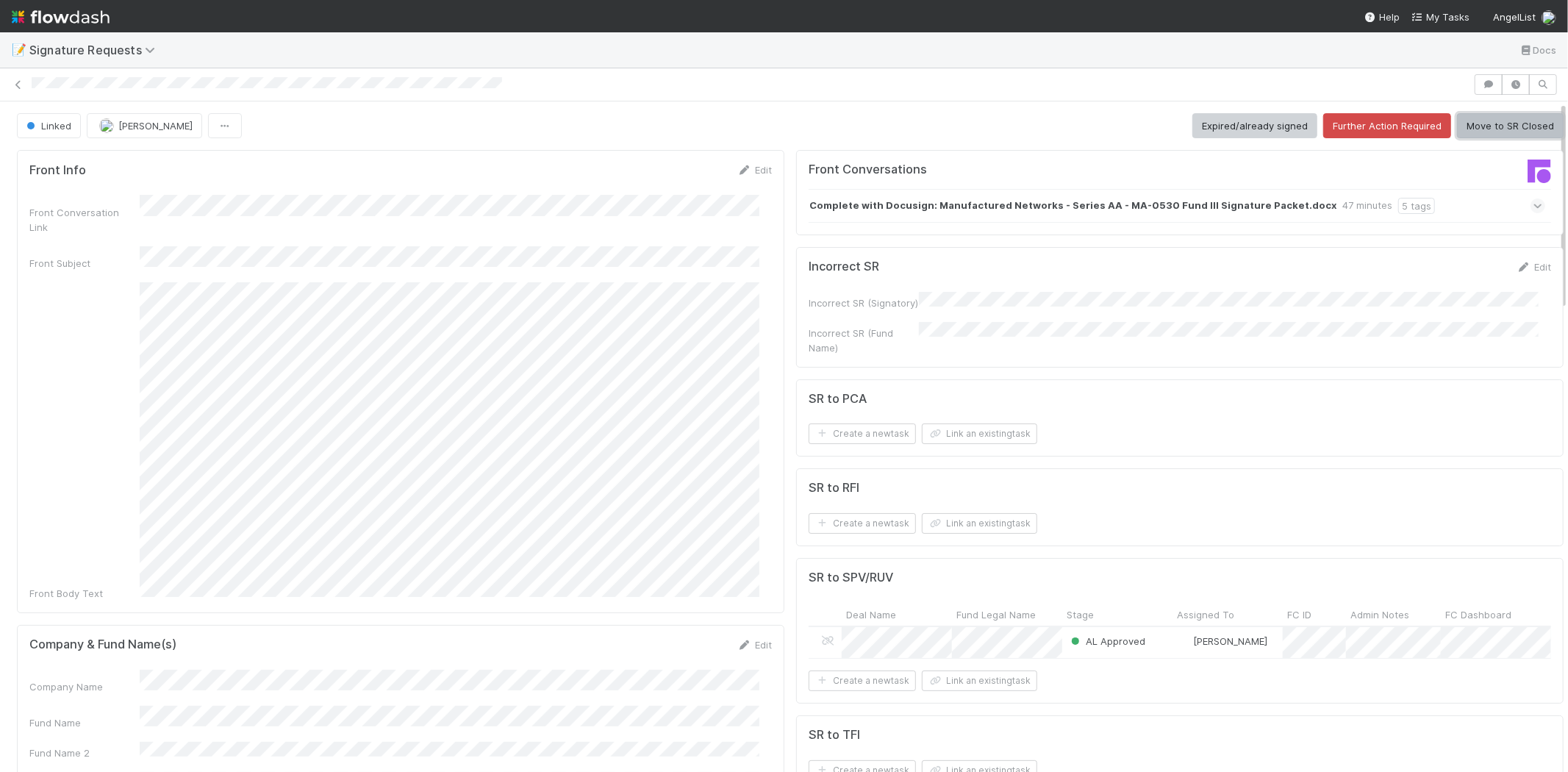
click at [1474, 130] on button "Move to SR Closed" at bounding box center [1510, 126] width 106 height 25
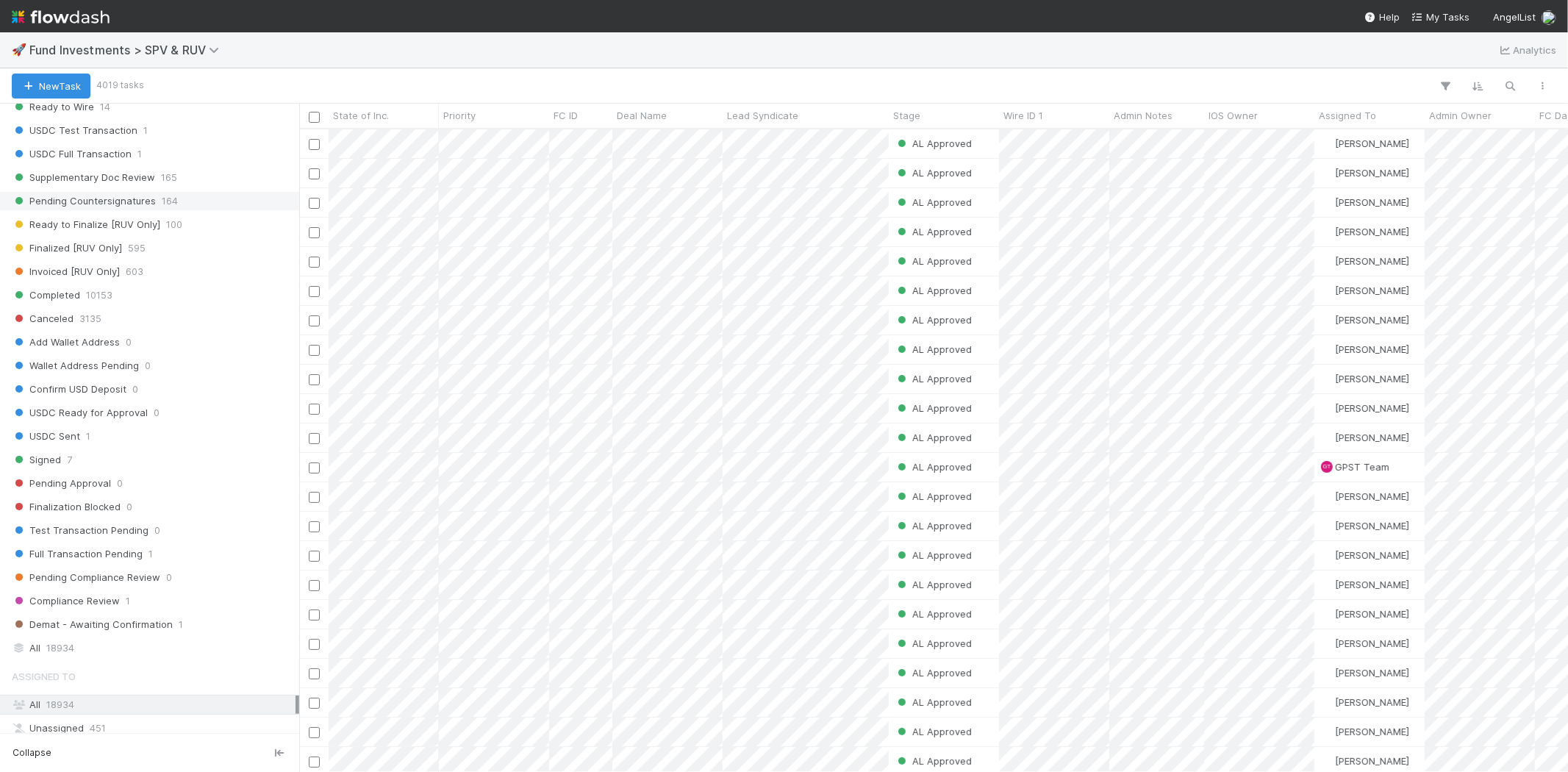
scroll to position [817, 0]
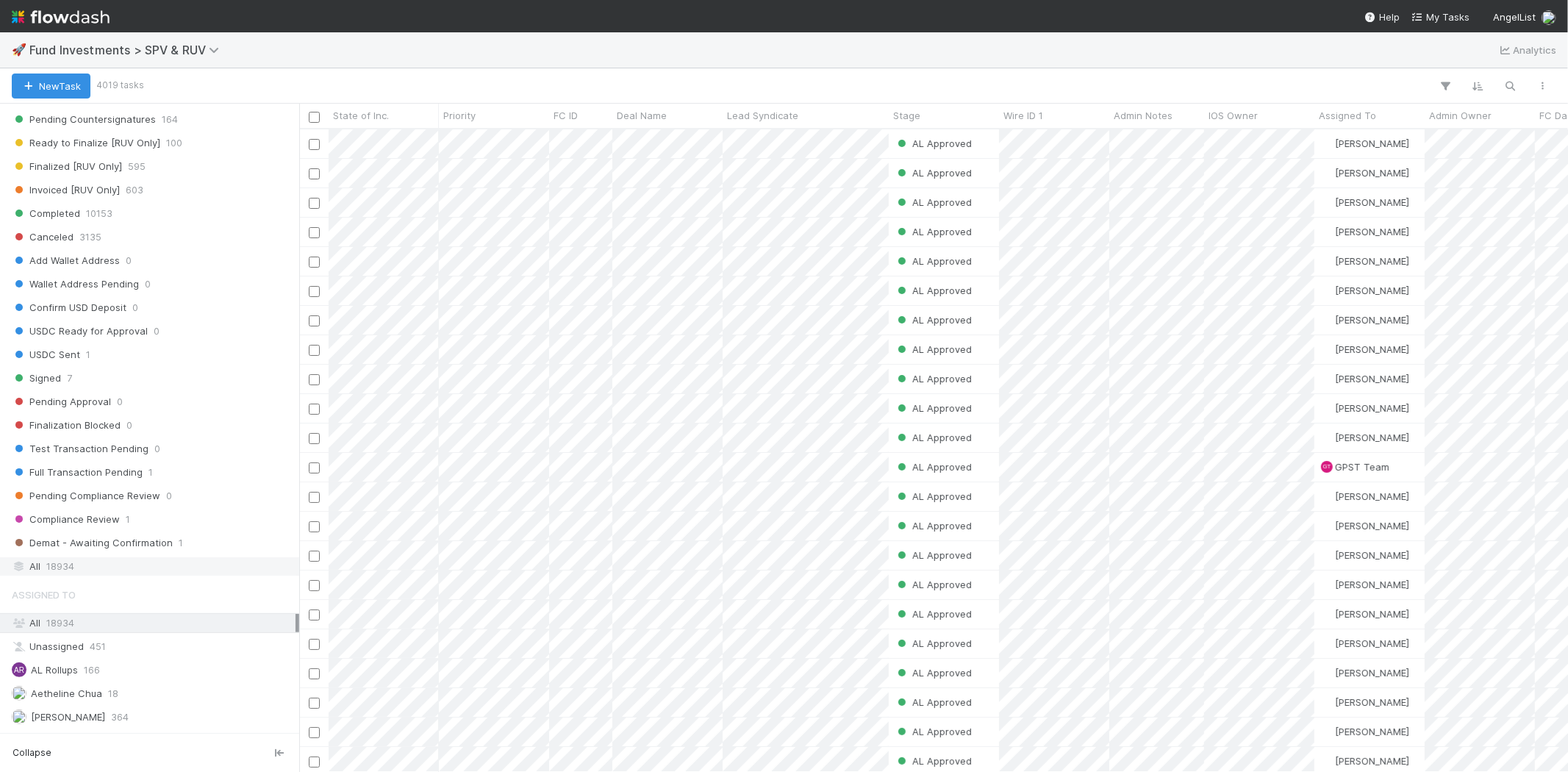
click at [89, 574] on div "All 18934" at bounding box center [154, 567] width 283 height 19
click at [1410, 82] on icon "button" at bounding box center [1510, 86] width 14 height 13
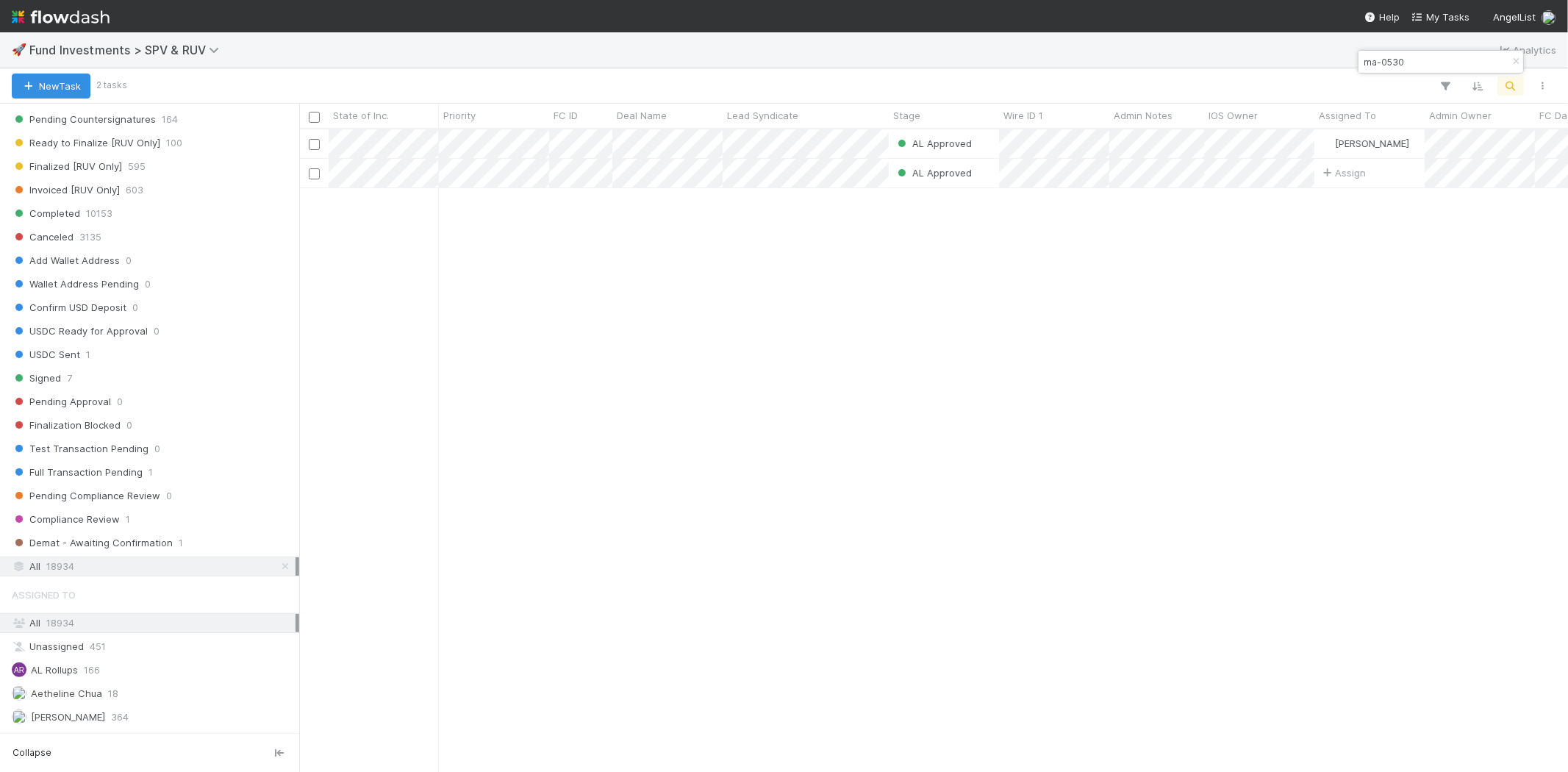
type input "ma-0530"
click at [654, 365] on div "AL Approved Amy Saks 5/31/25, 5:23:35 AM 8/28/25, 4:51:27 AM 0 0 0 0 0 AL Appro…" at bounding box center [933, 450] width 1268 height 642
drag, startPoint x: 743, startPoint y: 313, endPoint x: 814, endPoint y: 189, distance: 142.9
click at [743, 313] on div "AL Approved Amy Saks 5/31/25, 5:23:35 AM 8/28/25, 4:51:27 AM 0 0 0 0 0 AL Appro…" at bounding box center [933, 450] width 1268 height 642
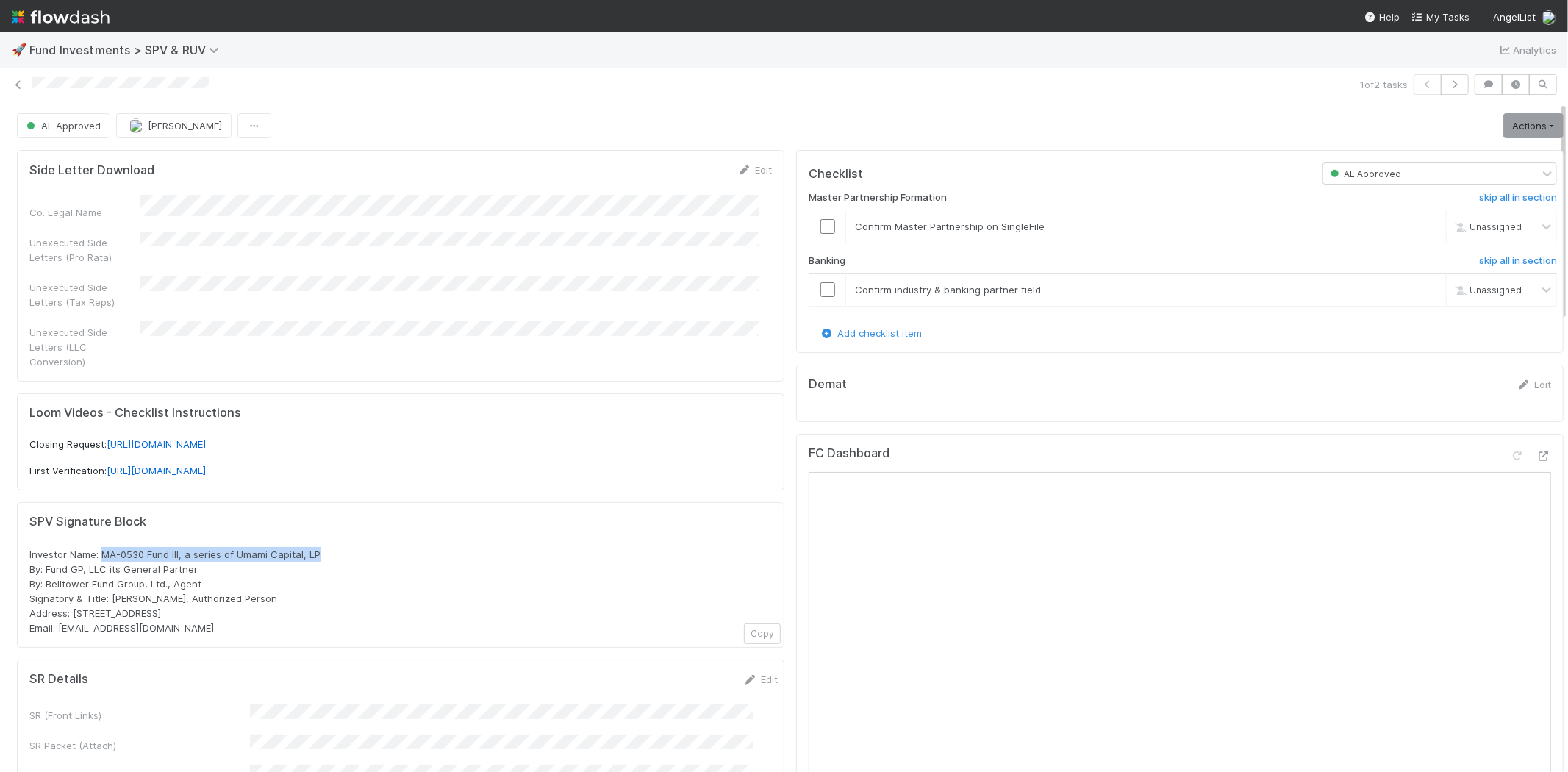
drag, startPoint x: 101, startPoint y: 537, endPoint x: 334, endPoint y: 535, distance: 233.0
click at [334, 547] on div "Investor Name: MA-0530 Fund III, a series of Umami Capital, LP By: Fund GP, LLC…" at bounding box center [401, 591] width 743 height 89
copy span "MA-0530 Fund III, a series of Umami Capital, LP"
click at [13, 82] on icon at bounding box center [19, 85] width 14 height 10
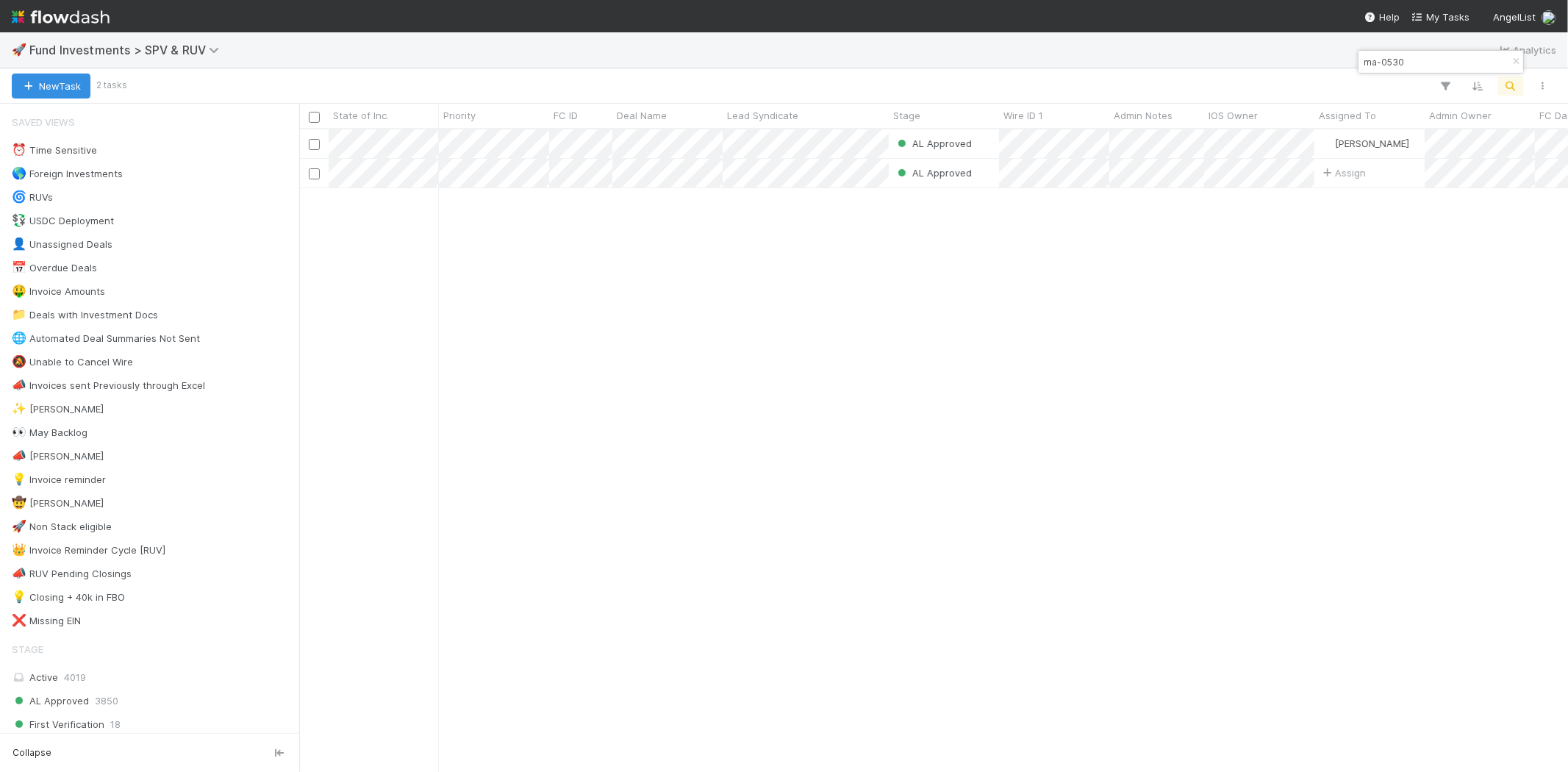
scroll to position [630, 1256]
click at [1371, 70] on input "ma-0530" at bounding box center [1434, 62] width 147 height 18
click at [1371, 69] on input "ma-0530" at bounding box center [1434, 62] width 147 height 18
type input "am-0709"
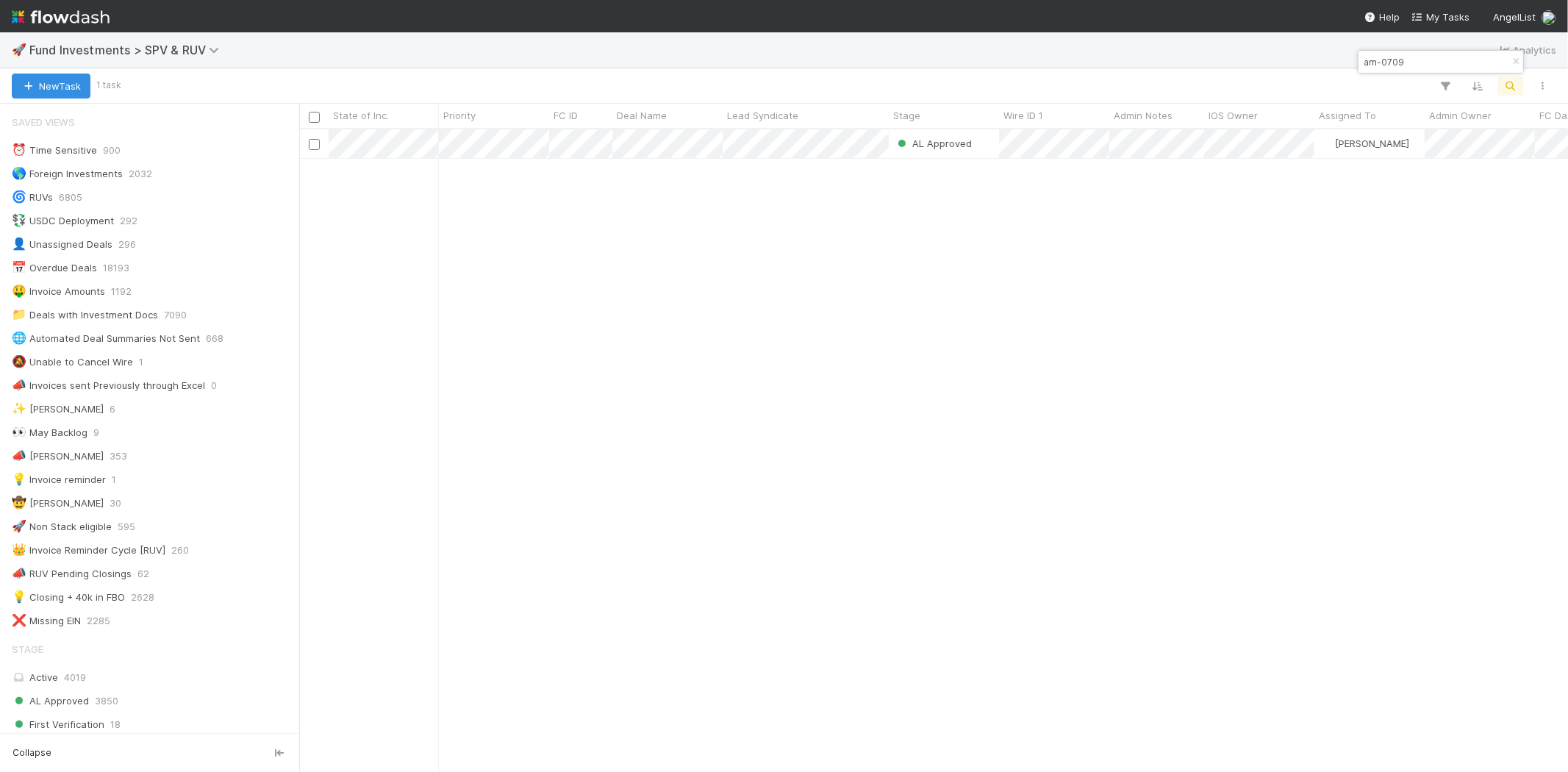
click at [803, 413] on div "AL Approved Nadia Koritareva 7/12/25, 3:19:03 AM 8/25/25, 9:45:50 AM 0 0 0 0 0" at bounding box center [933, 450] width 1268 height 642
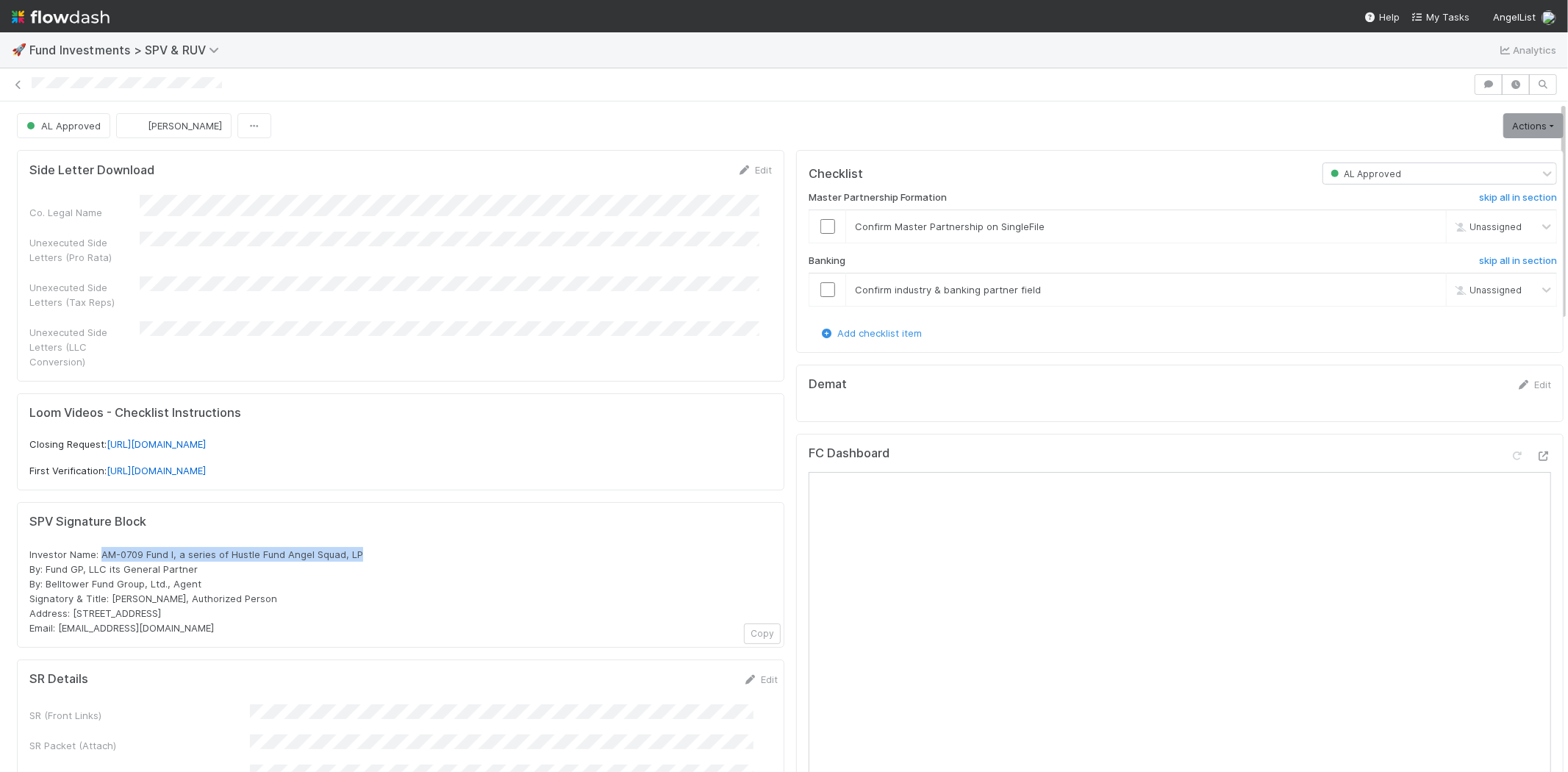
drag, startPoint x: 101, startPoint y: 537, endPoint x: 387, endPoint y: 540, distance: 286.0
click at [387, 547] on div "Investor Name: AM-0709 Fund I, a series of Hustle Fund Angel Squad, LP By: Fund…" at bounding box center [401, 591] width 743 height 89
copy span "AM-0709 Fund I, a series of Hustle Fund Angel Squad, LP"
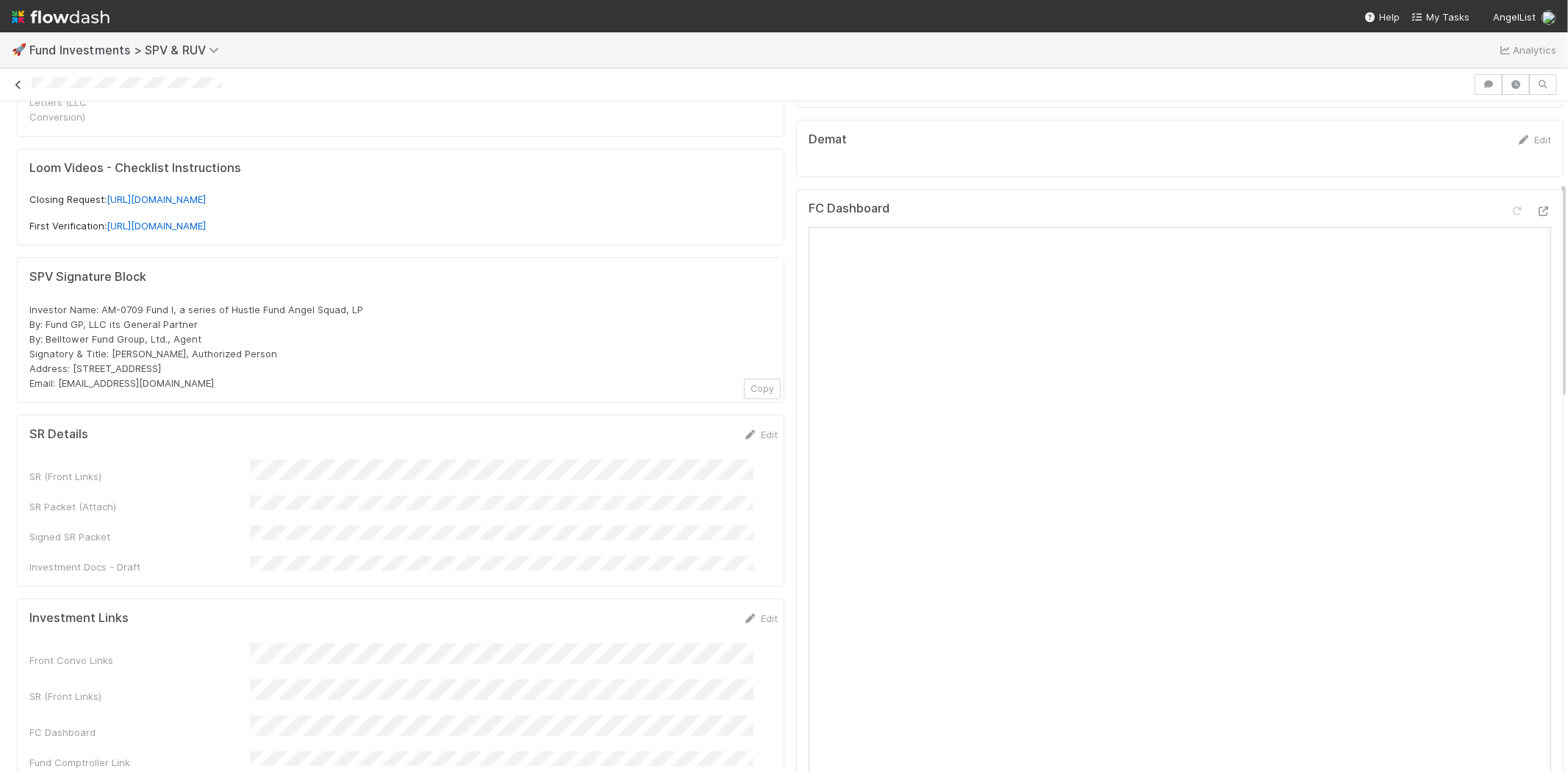
click at [18, 82] on icon at bounding box center [19, 85] width 14 height 10
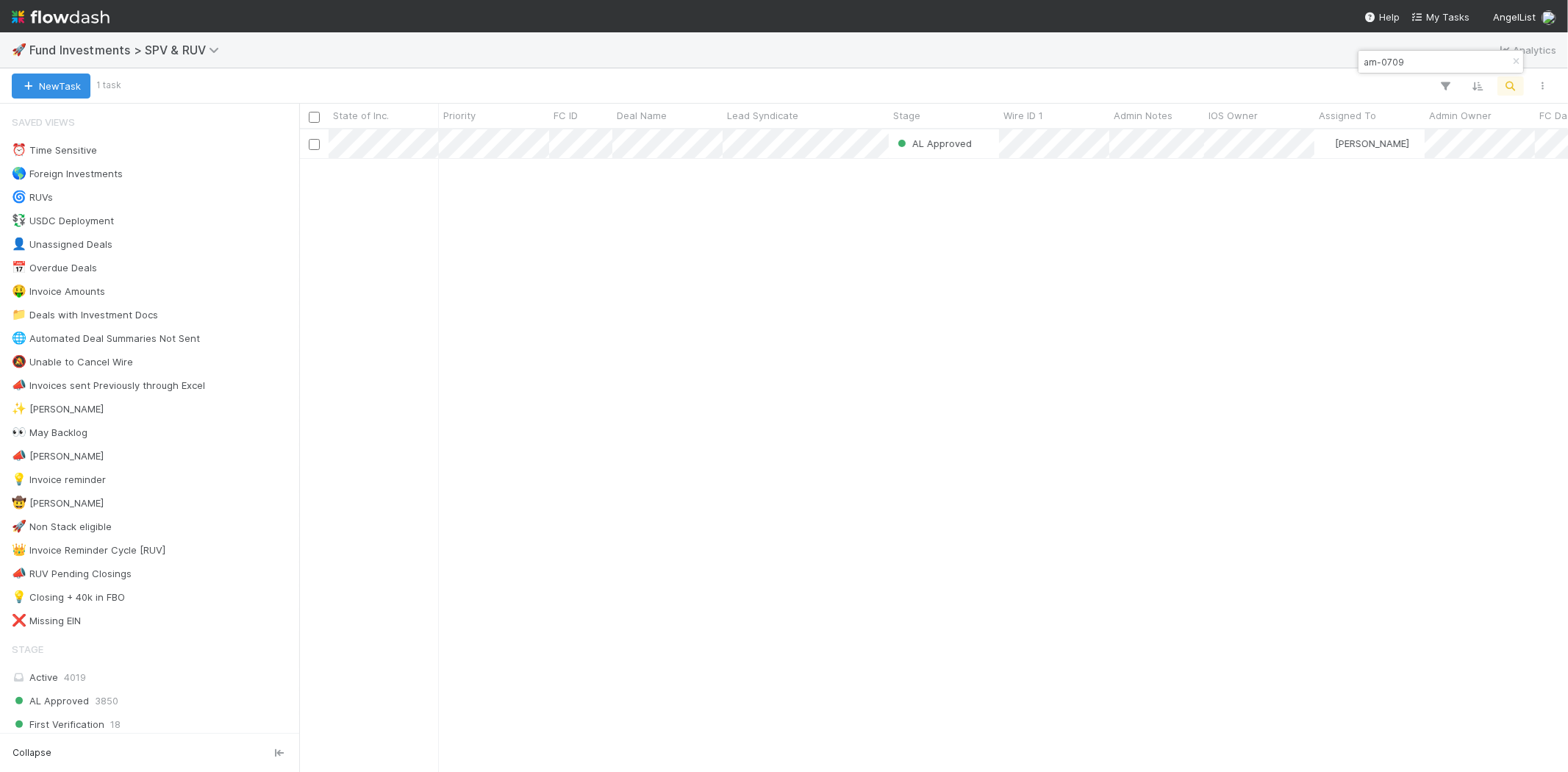
scroll to position [630, 1256]
click at [1400, 64] on input "am-0709" at bounding box center [1434, 62] width 147 height 18
paste input "AR-0728"
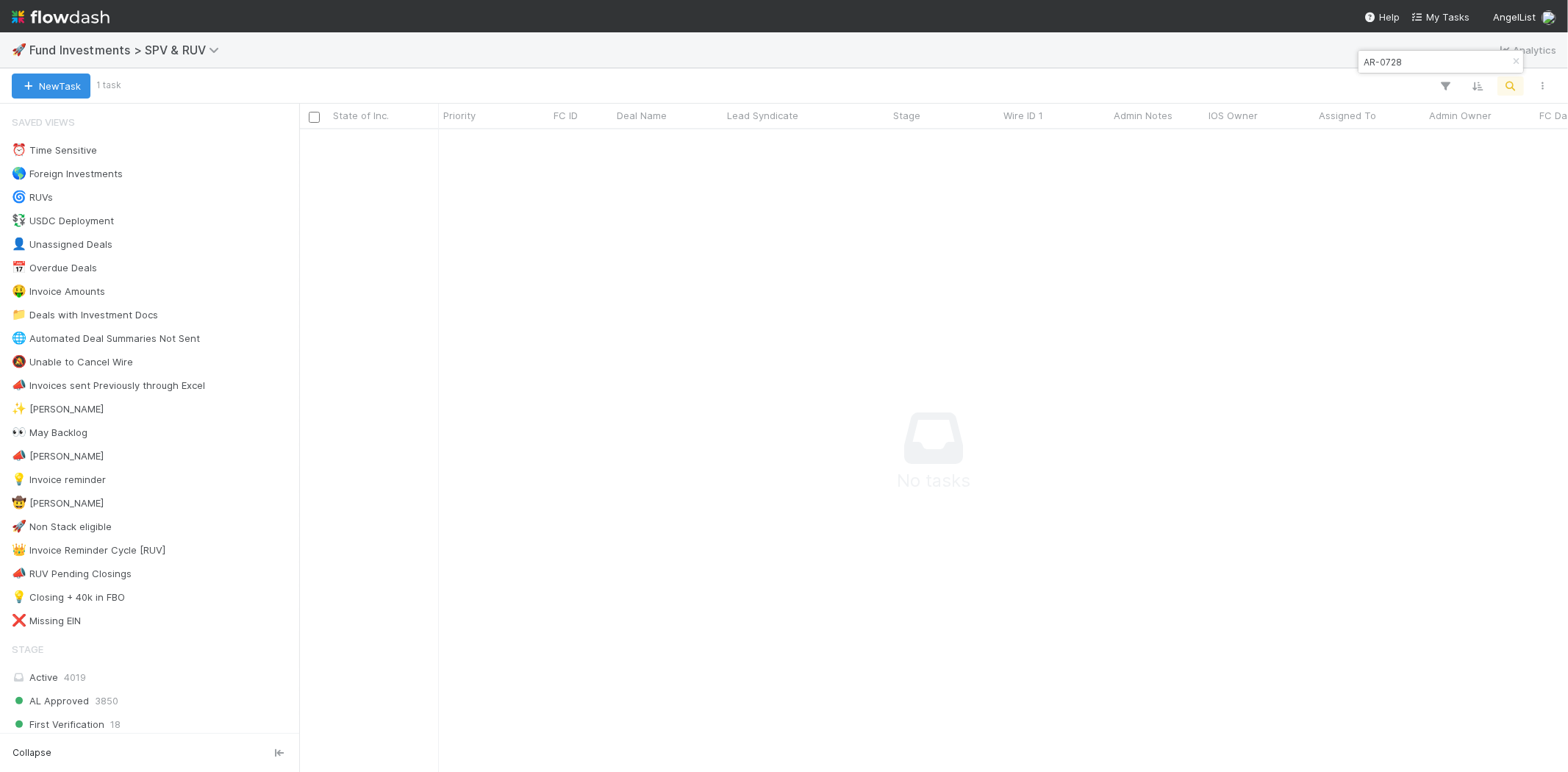
scroll to position [619, 1243]
type input "AR-0728"
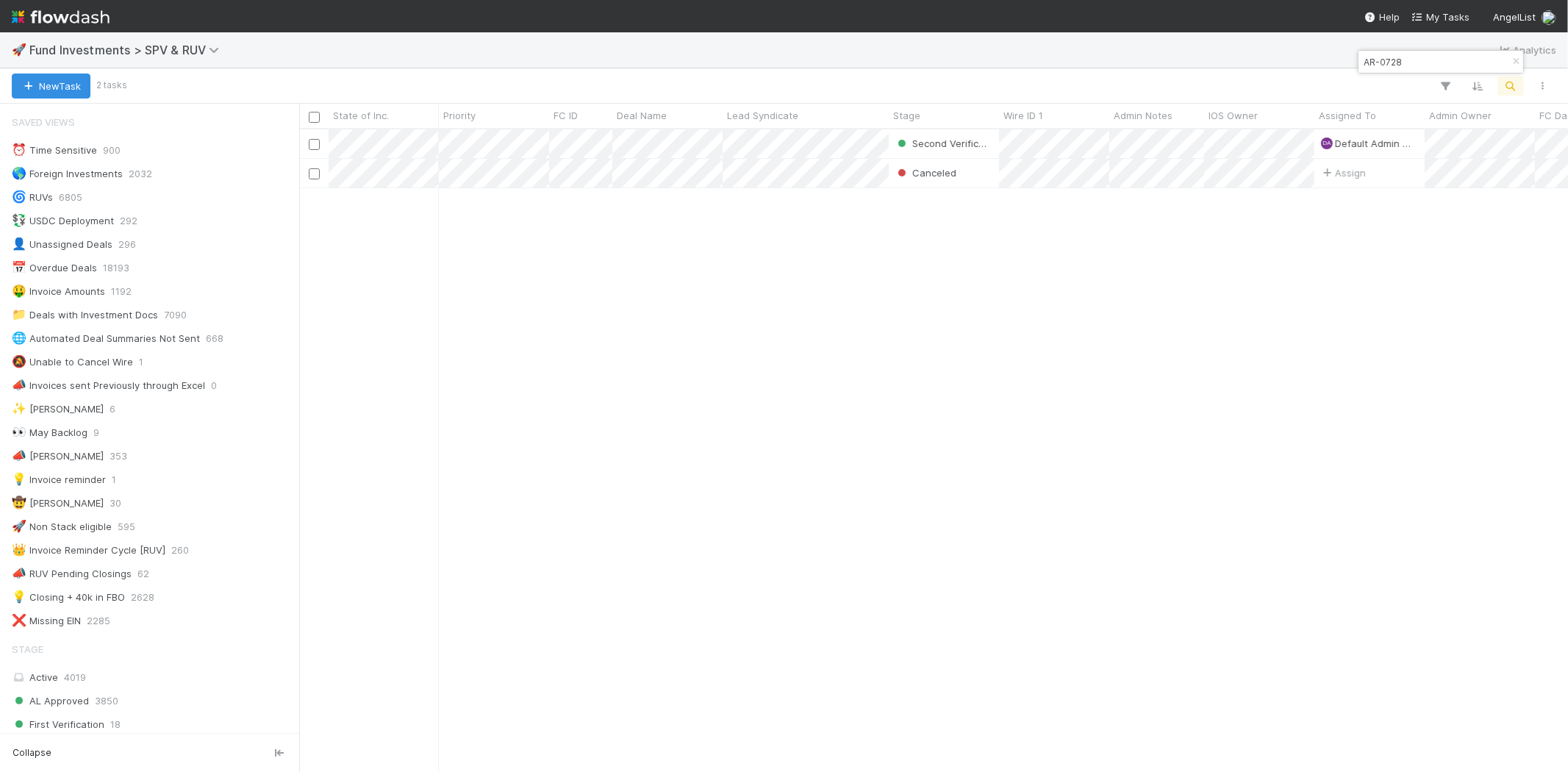
scroll to position [630, 1256]
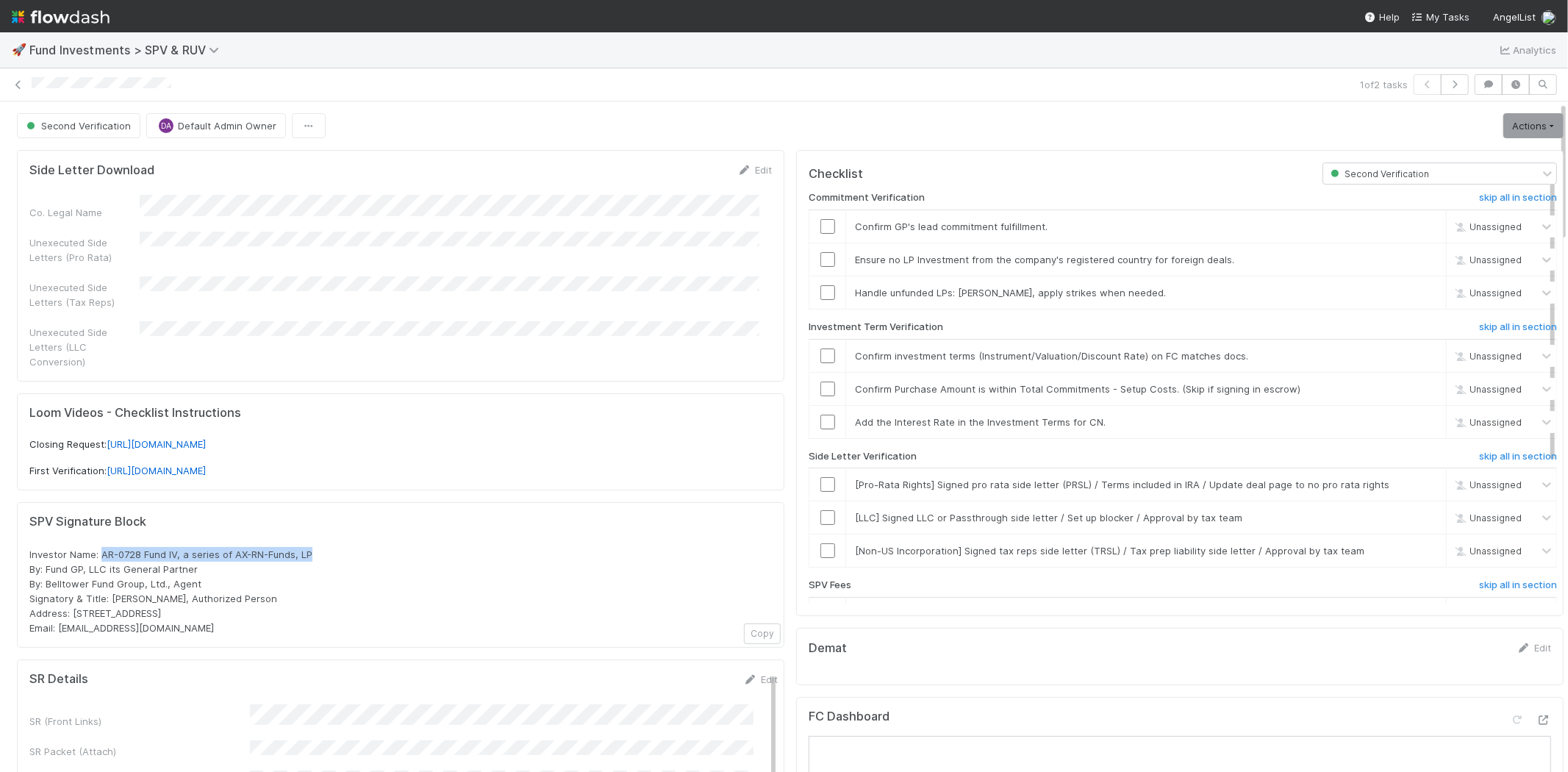
drag, startPoint x: 103, startPoint y: 535, endPoint x: 358, endPoint y: 539, distance: 255.0
click at [358, 547] on div "Investor Name: AR-0728 Fund IV, a series of AX-RN-Funds, LP By: Fund GP, LLC it…" at bounding box center [401, 591] width 743 height 89
click at [442, 258] on div "Co. Legal Name Unexecuted Side Letters (Pro Rata) Unexecuted Side Letters (Tax …" at bounding box center [401, 281] width 743 height 173
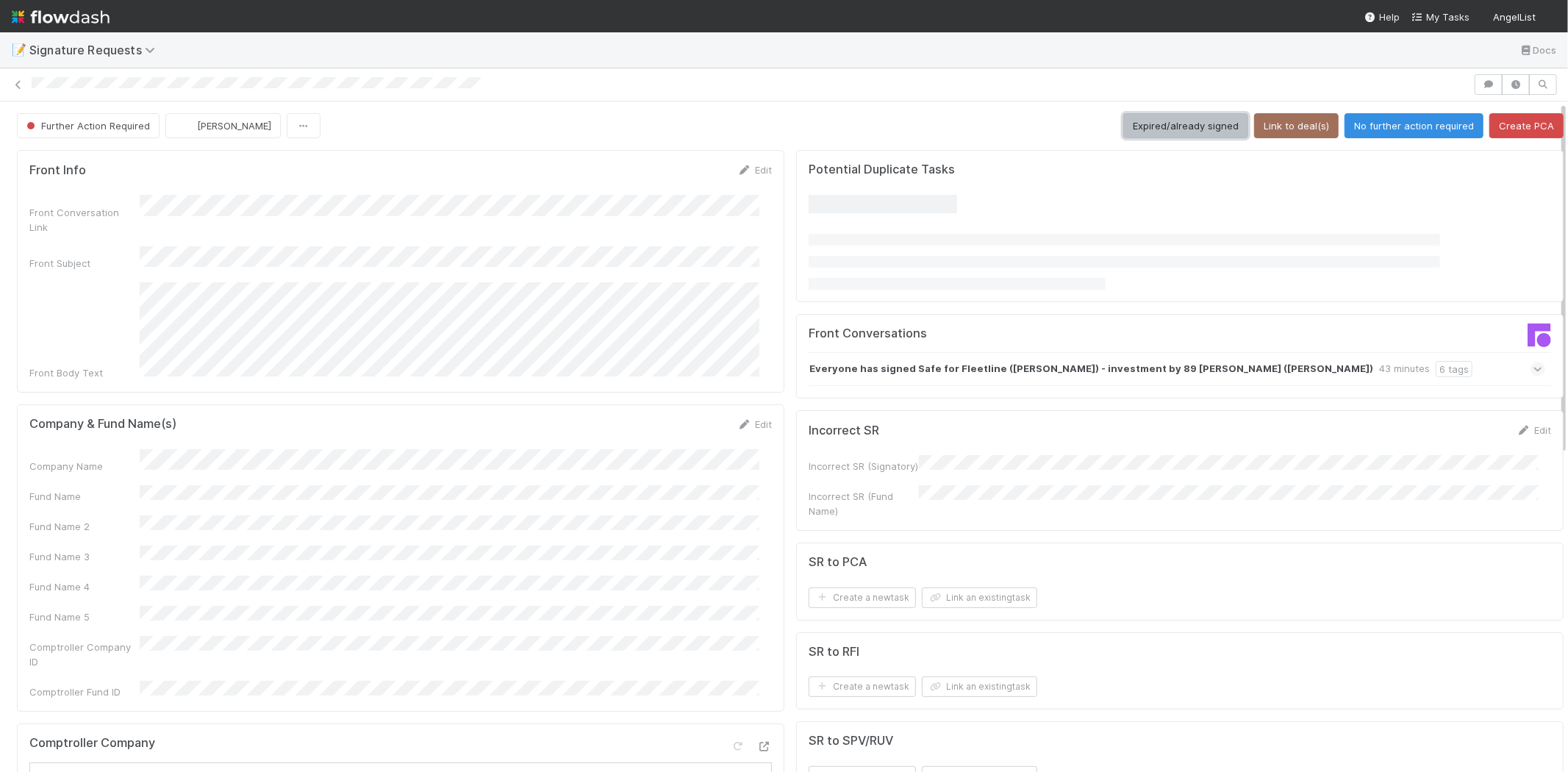
click at [1165, 118] on button "Expired/already signed" at bounding box center [1185, 126] width 125 height 25
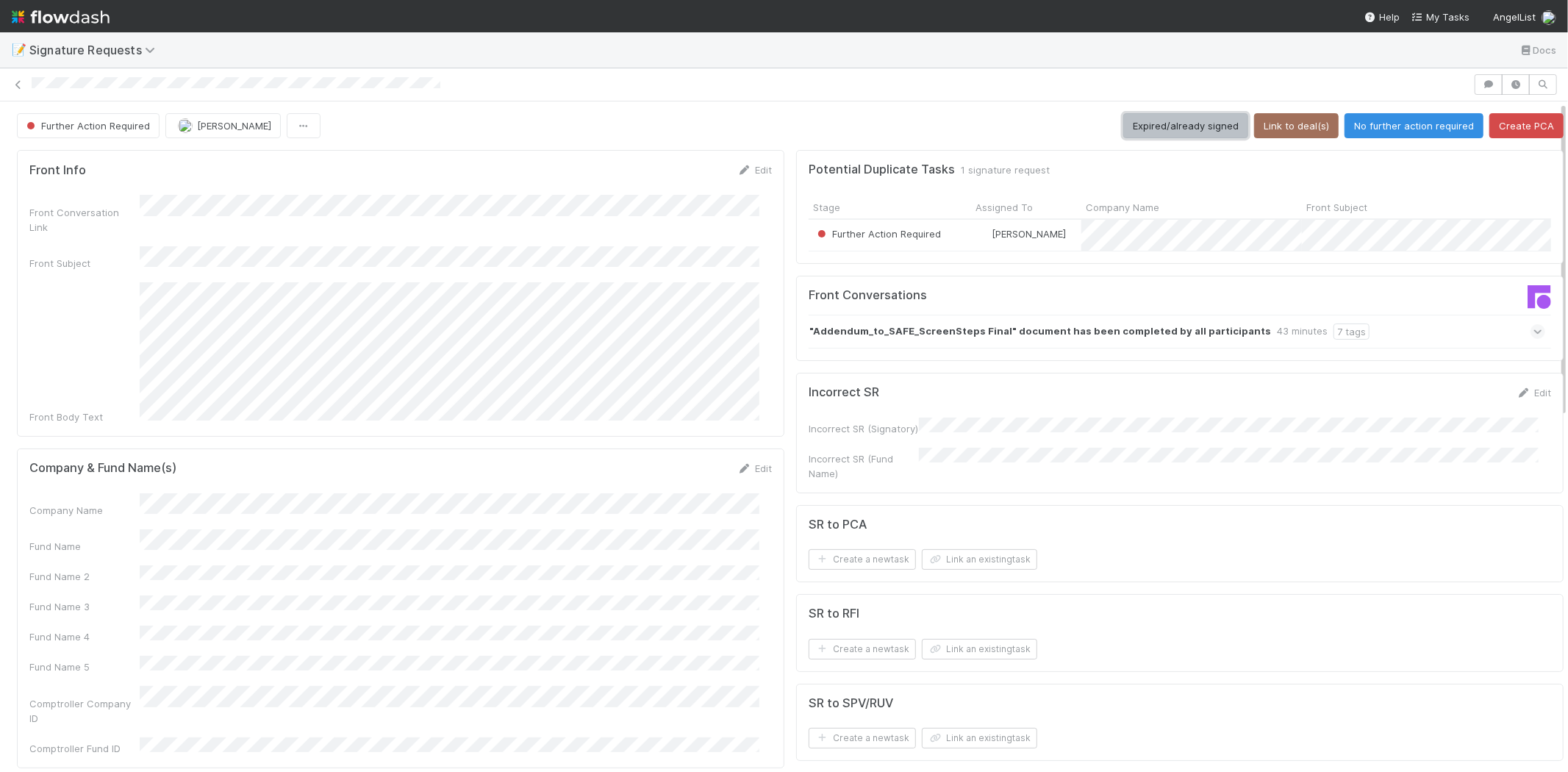
click at [1183, 118] on button "Expired/already signed" at bounding box center [1185, 126] width 125 height 25
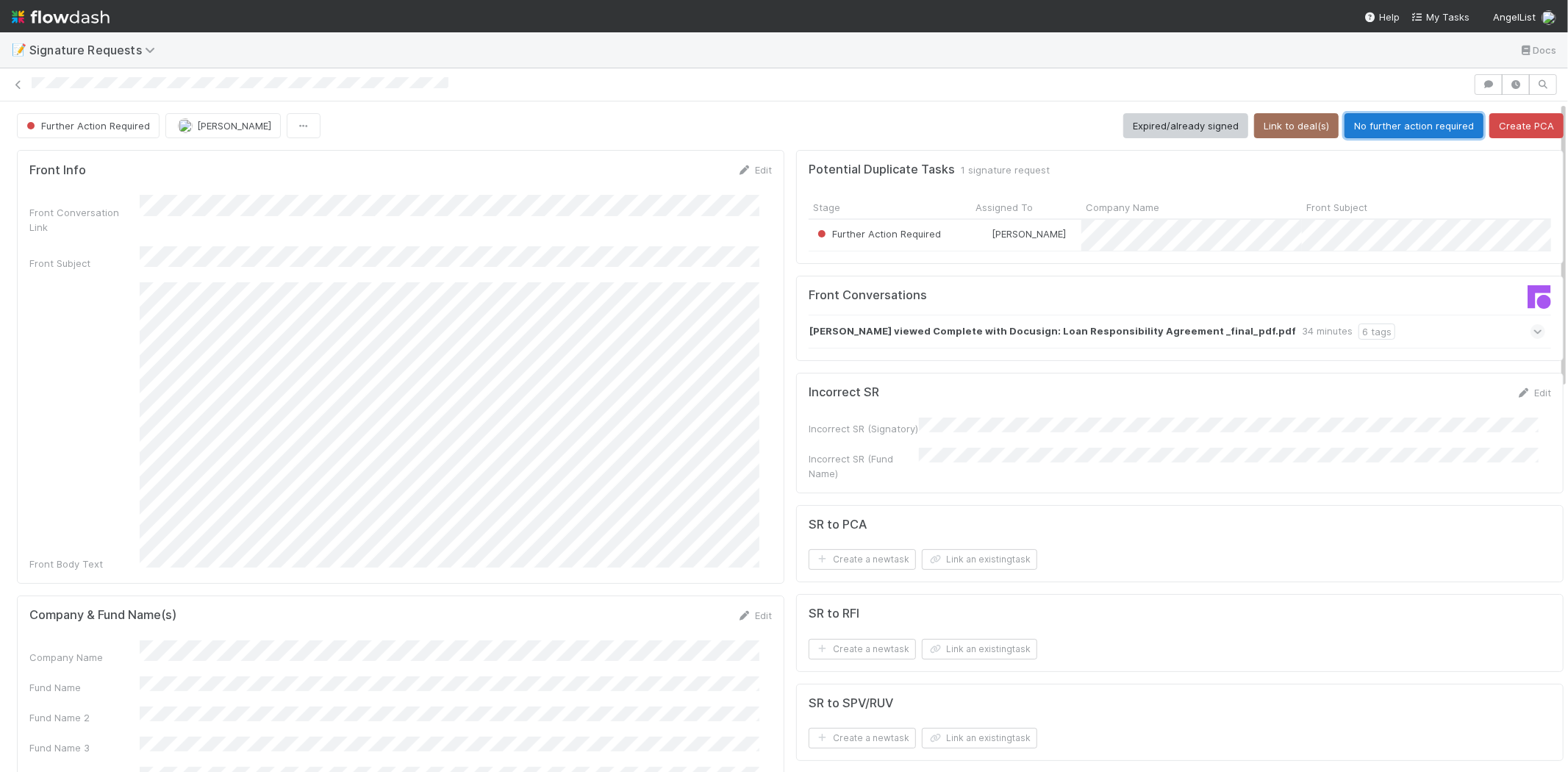
click at [1352, 126] on button "No further action required" at bounding box center [1413, 126] width 139 height 25
click at [1417, 125] on button "No further action required" at bounding box center [1413, 126] width 139 height 25
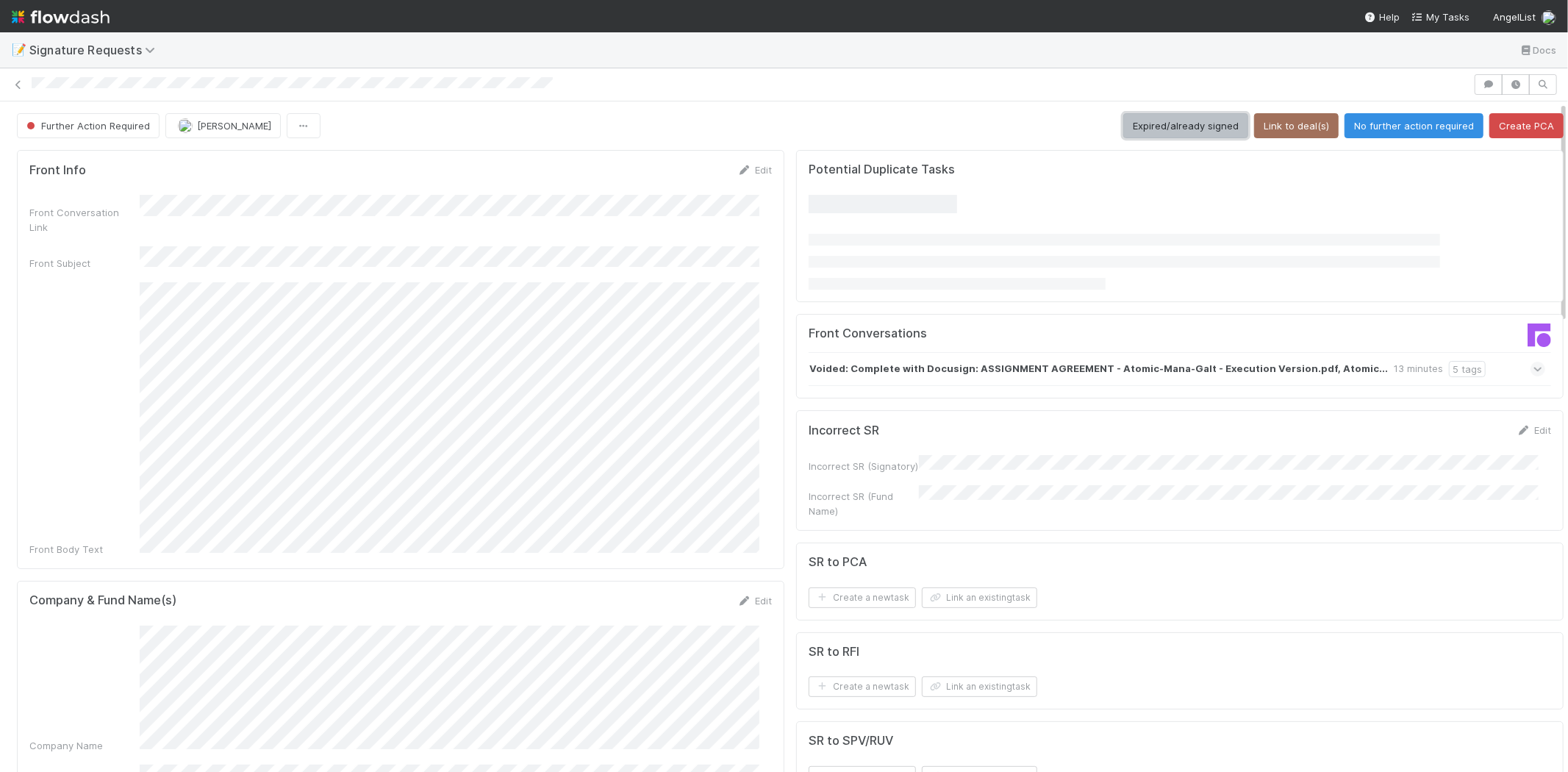
click at [1159, 127] on button "Expired/already signed" at bounding box center [1185, 126] width 125 height 25
click at [1134, 118] on button "Expired/already signed" at bounding box center [1185, 126] width 125 height 25
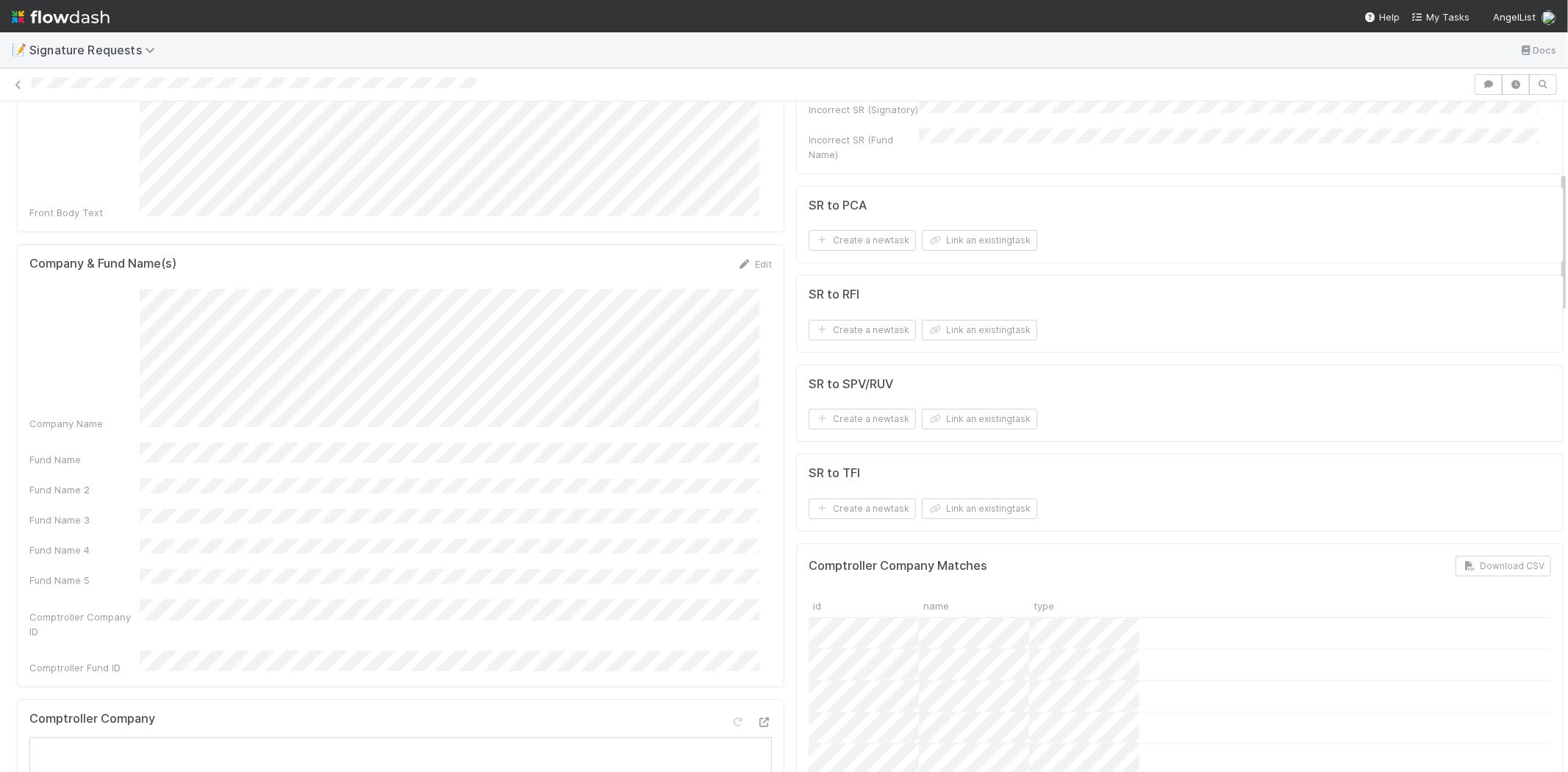
scroll to position [326, 0]
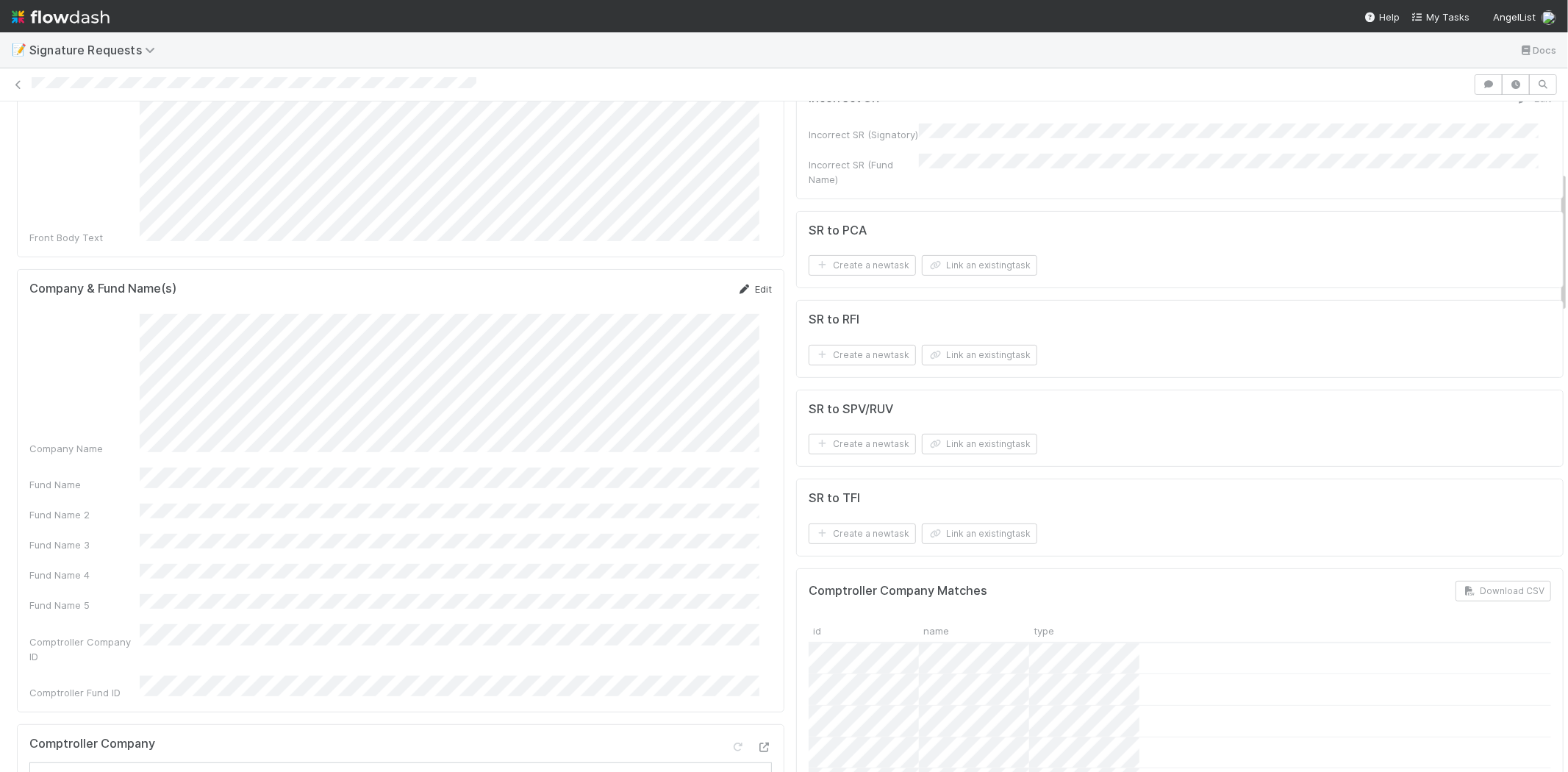
click at [748, 283] on link "Edit" at bounding box center [754, 288] width 35 height 12
click at [46, 365] on div "Fund Name" at bounding box center [401, 380] width 743 height 29
click at [679, 282] on button "Save" at bounding box center [693, 294] width 42 height 25
click at [949, 443] on button "Link an existing task" at bounding box center [978, 444] width 115 height 21
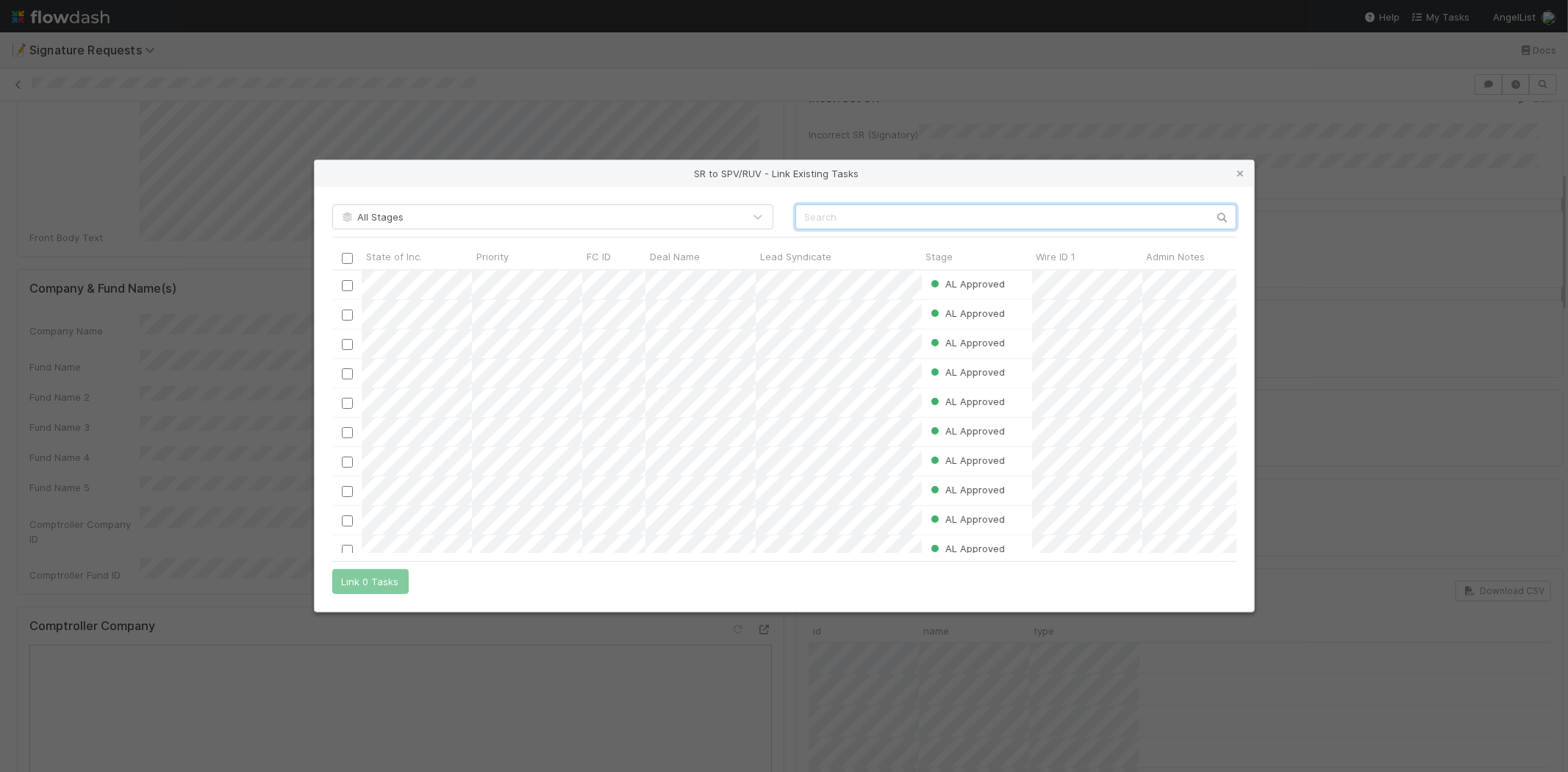
click at [821, 223] on input "text" at bounding box center [1016, 217] width 441 height 25
click at [839, 214] on input "text" at bounding box center [1016, 217] width 441 height 25
paste input "57133"
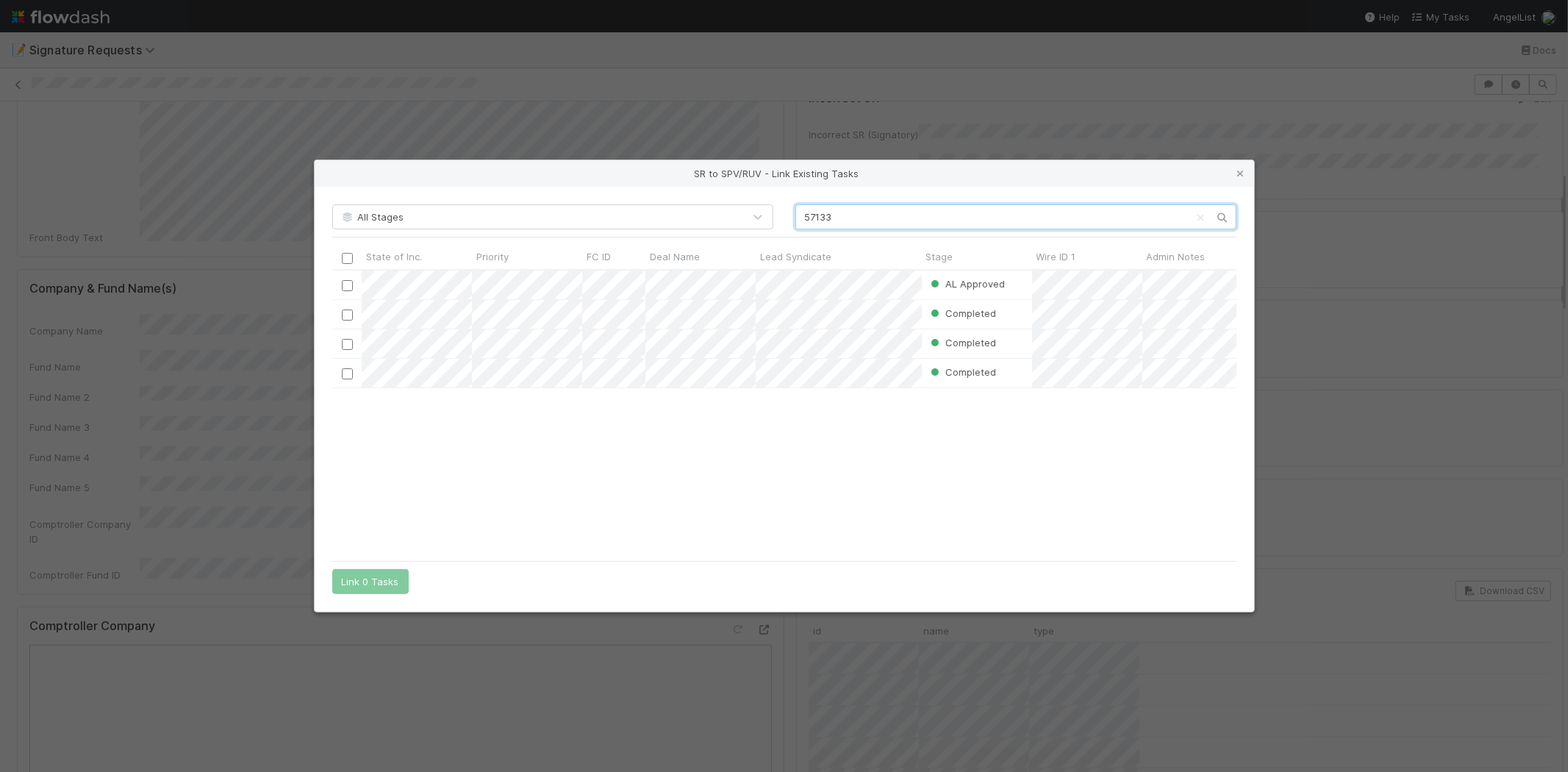
scroll to position [271, 892]
type input "57133"
click at [660, 450] on div "AL Approved Nadia Koritareva 7/12/25, 3:19:03 AM 8/25/25, 9:45:50 AM Completed …" at bounding box center [784, 412] width 904 height 282
click at [345, 287] on input "checkbox" at bounding box center [346, 286] width 11 height 11
click at [416, 475] on div "AL Approved Nadia Koritareva 7/12/25, 3:19:03 AM 8/25/25, 9:45:50 AM Completed …" at bounding box center [784, 412] width 904 height 282
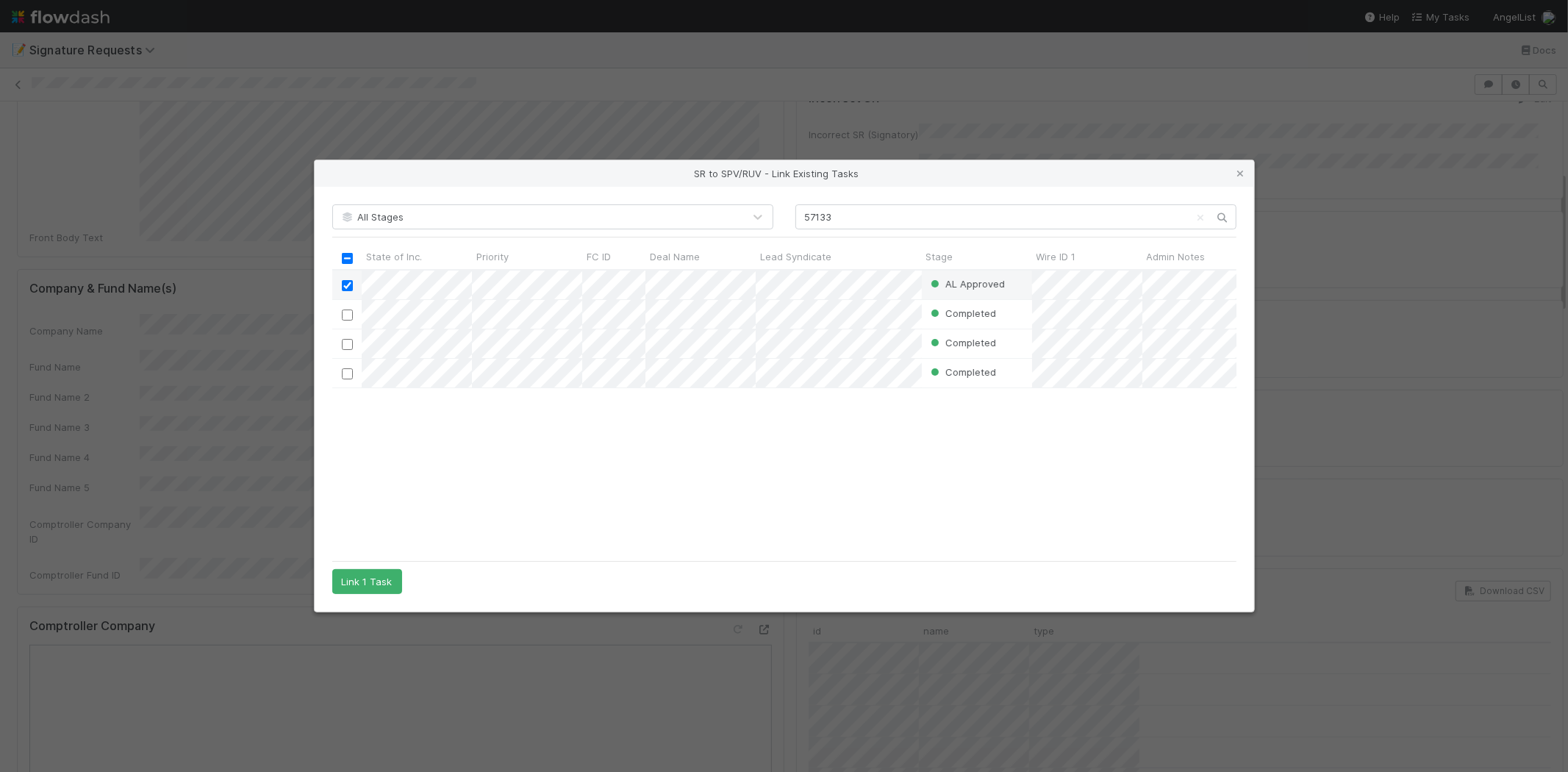
click at [443, 436] on div "AL Approved Nadia Koritareva 7/12/25, 3:19:03 AM 8/25/25, 9:45:50 AM Completed …" at bounding box center [784, 412] width 904 height 282
click at [369, 585] on button "Link 1 Task" at bounding box center [367, 581] width 70 height 25
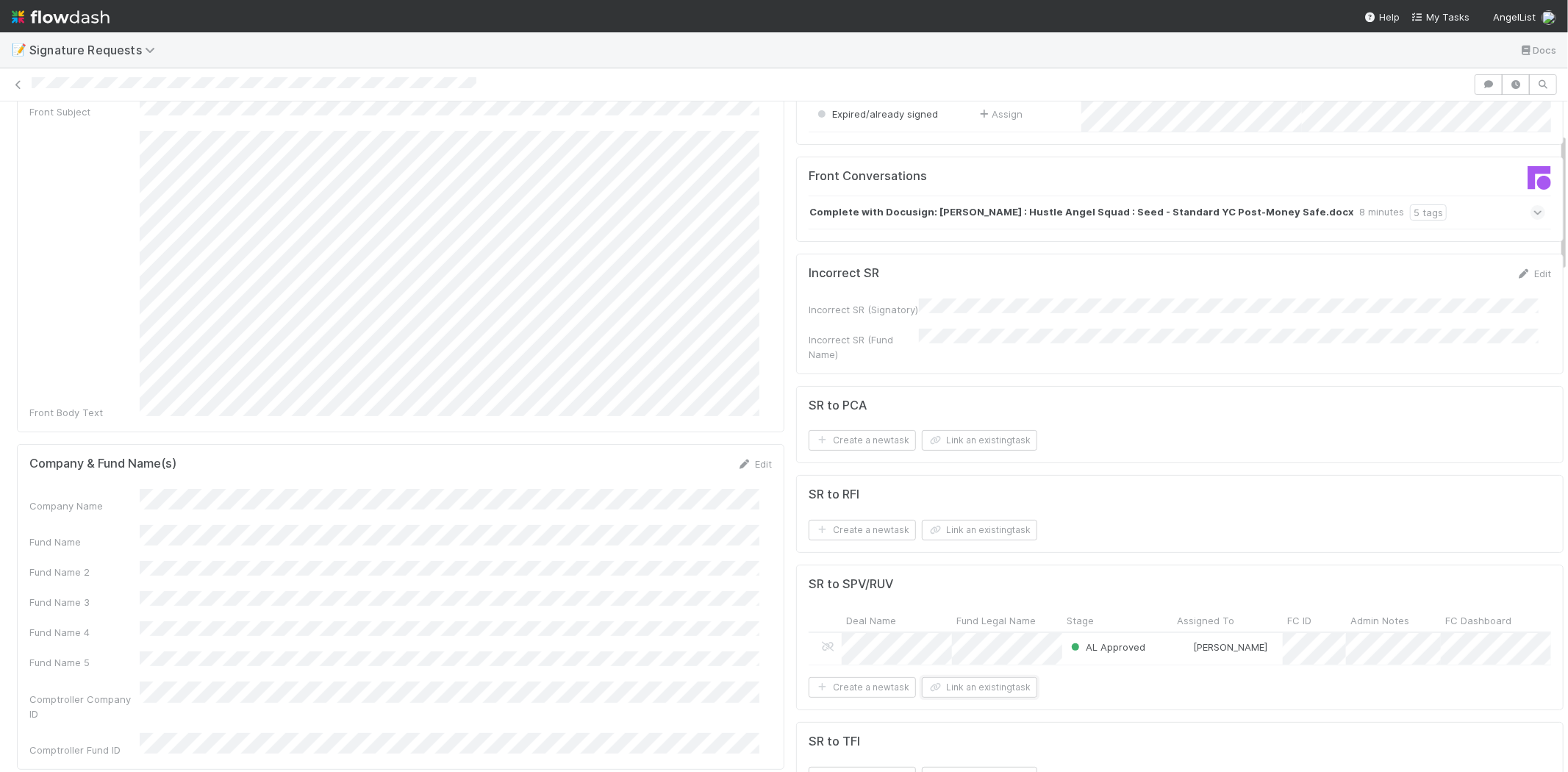
scroll to position [0, 0]
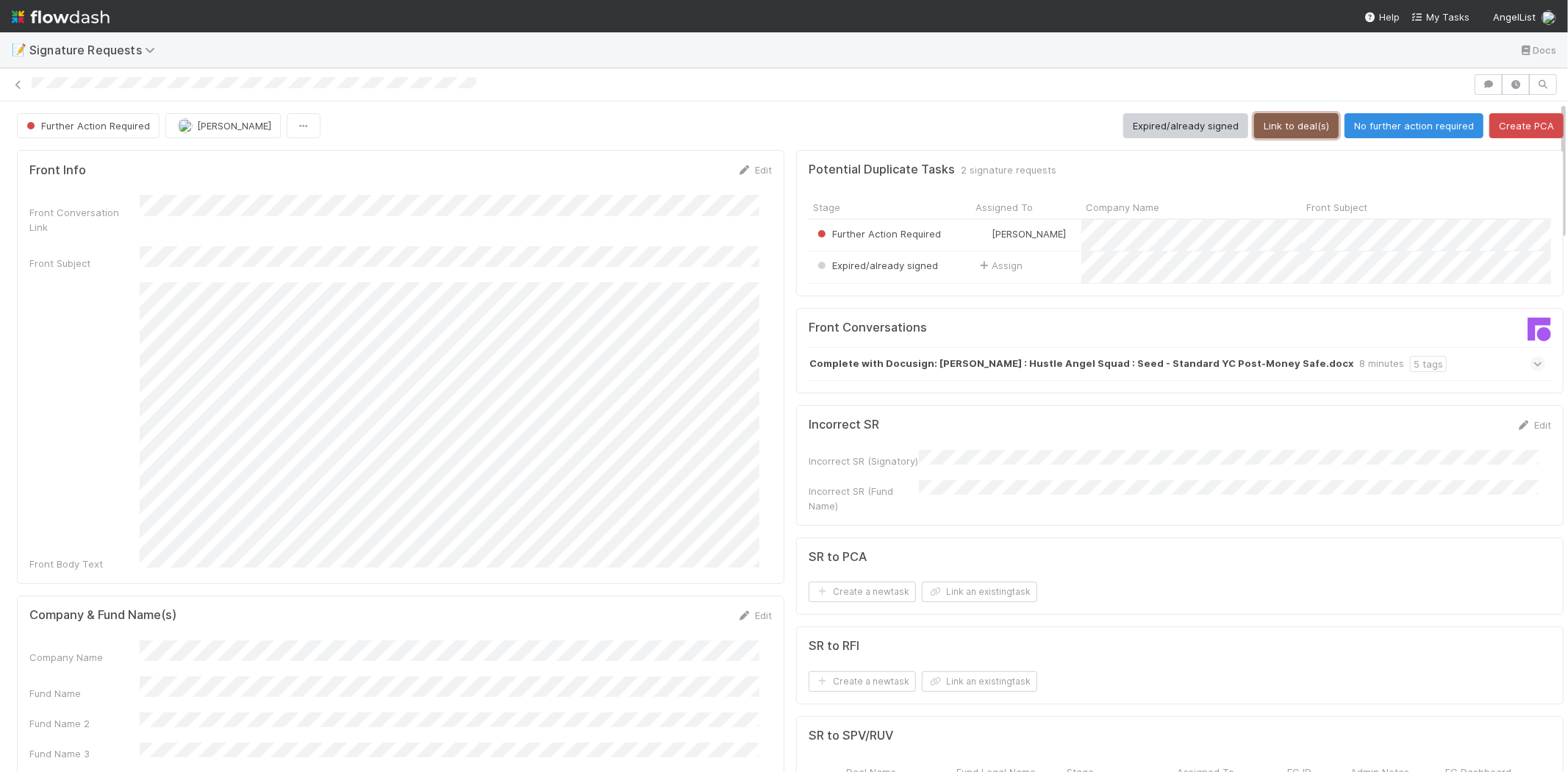
click at [1280, 122] on button "Link to deal(s)" at bounding box center [1296, 126] width 85 height 25
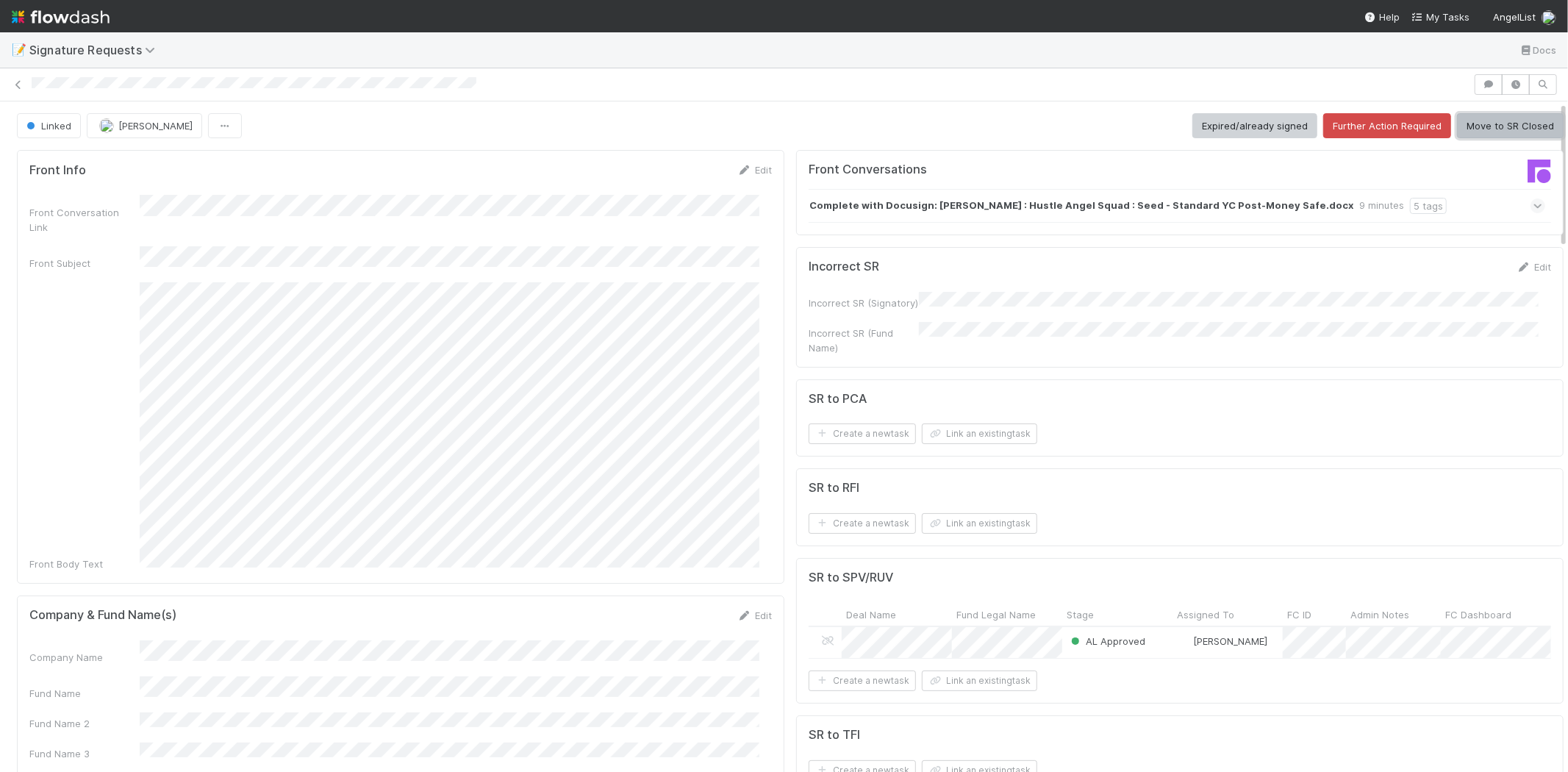
click at [1502, 125] on button "Move to SR Closed" at bounding box center [1510, 126] width 106 height 25
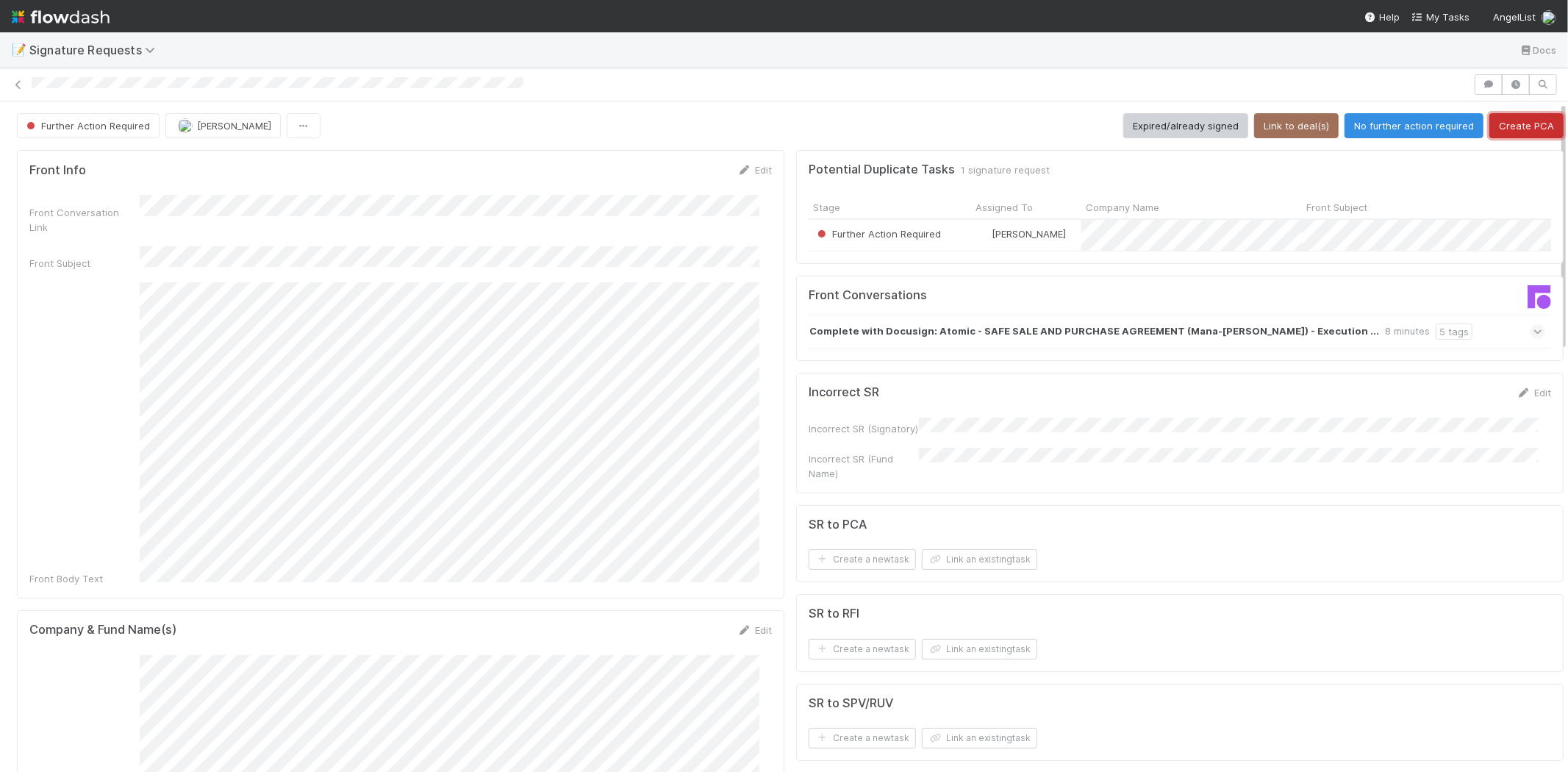
click at [1504, 127] on button "Create PCA" at bounding box center [1526, 126] width 74 height 25
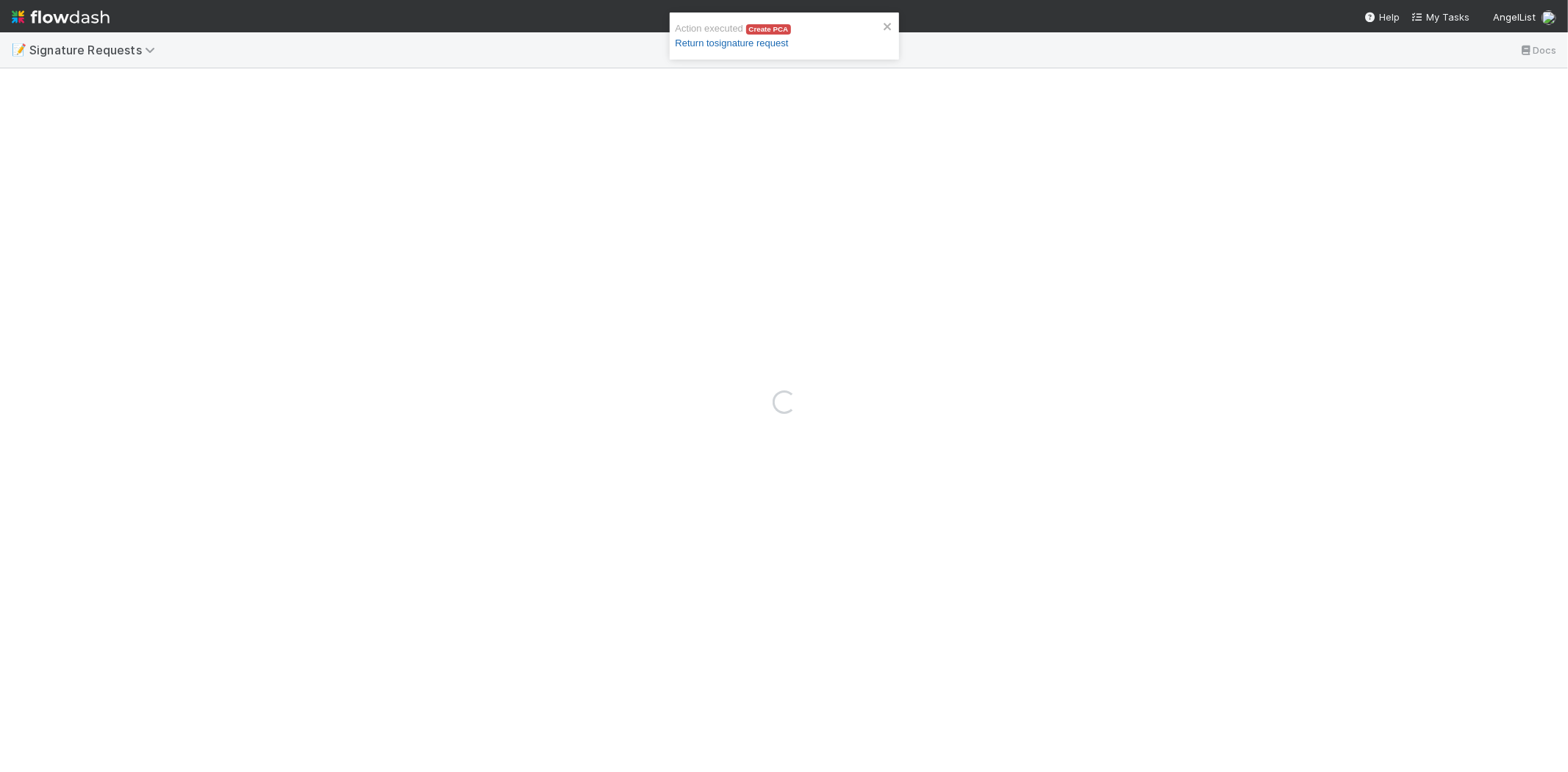
click at [718, 39] on link "Return to signature request" at bounding box center [732, 44] width 114 height 11
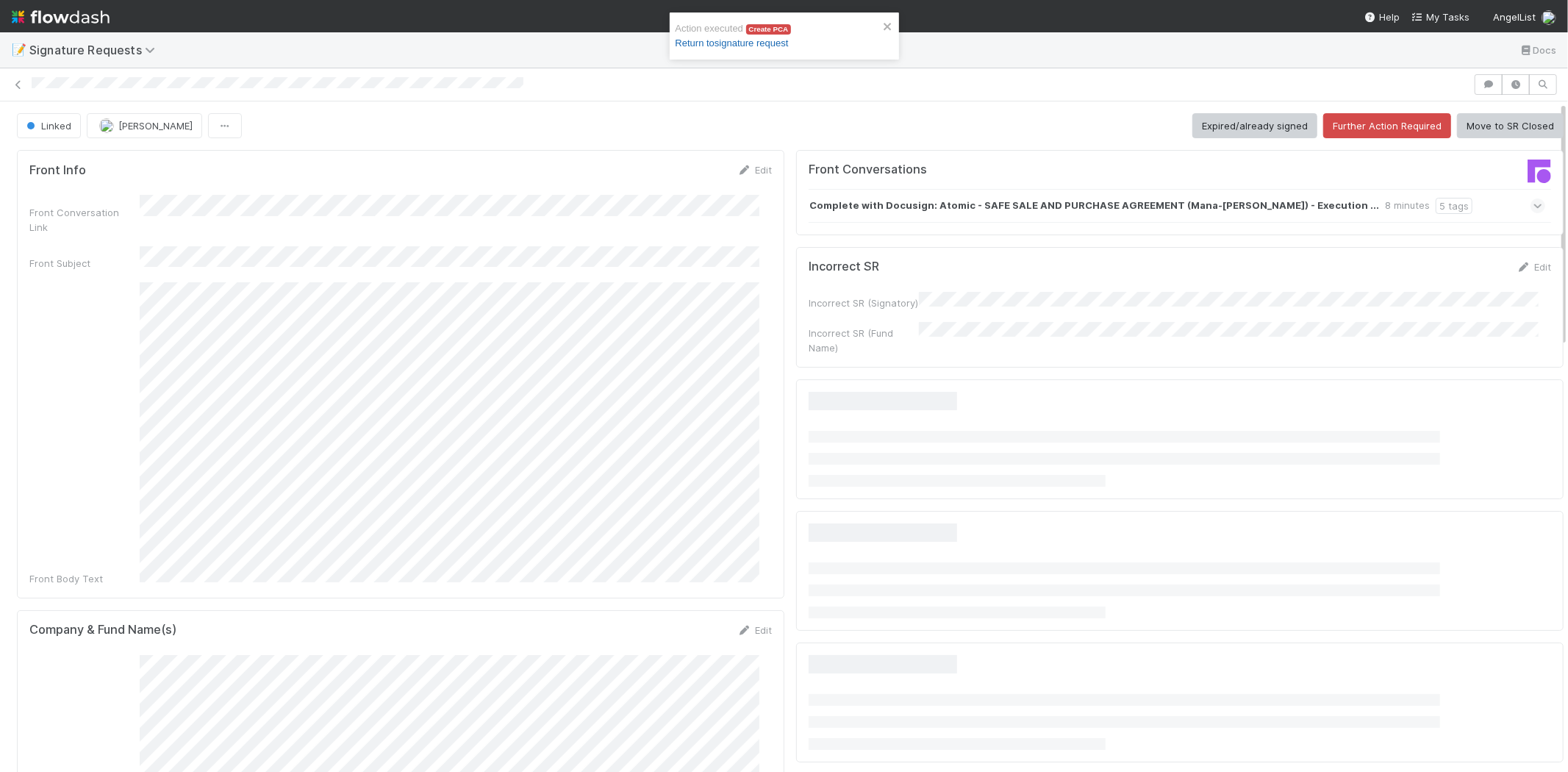
click at [743, 44] on link "Return to signature request" at bounding box center [732, 44] width 114 height 11
click at [1497, 126] on button "Move to SR Closed" at bounding box center [1510, 126] width 106 height 25
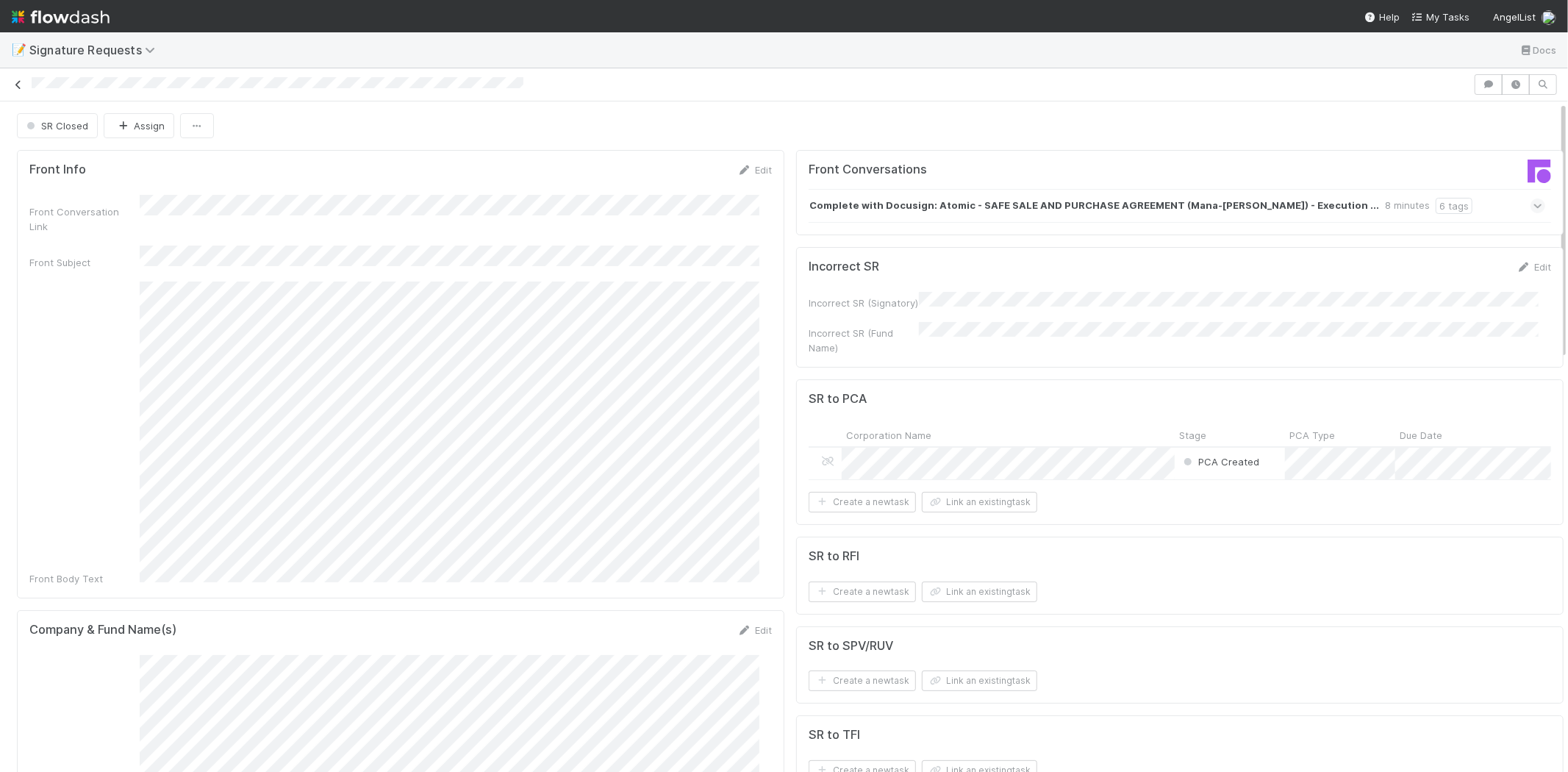
click at [16, 89] on icon at bounding box center [19, 85] width 14 height 10
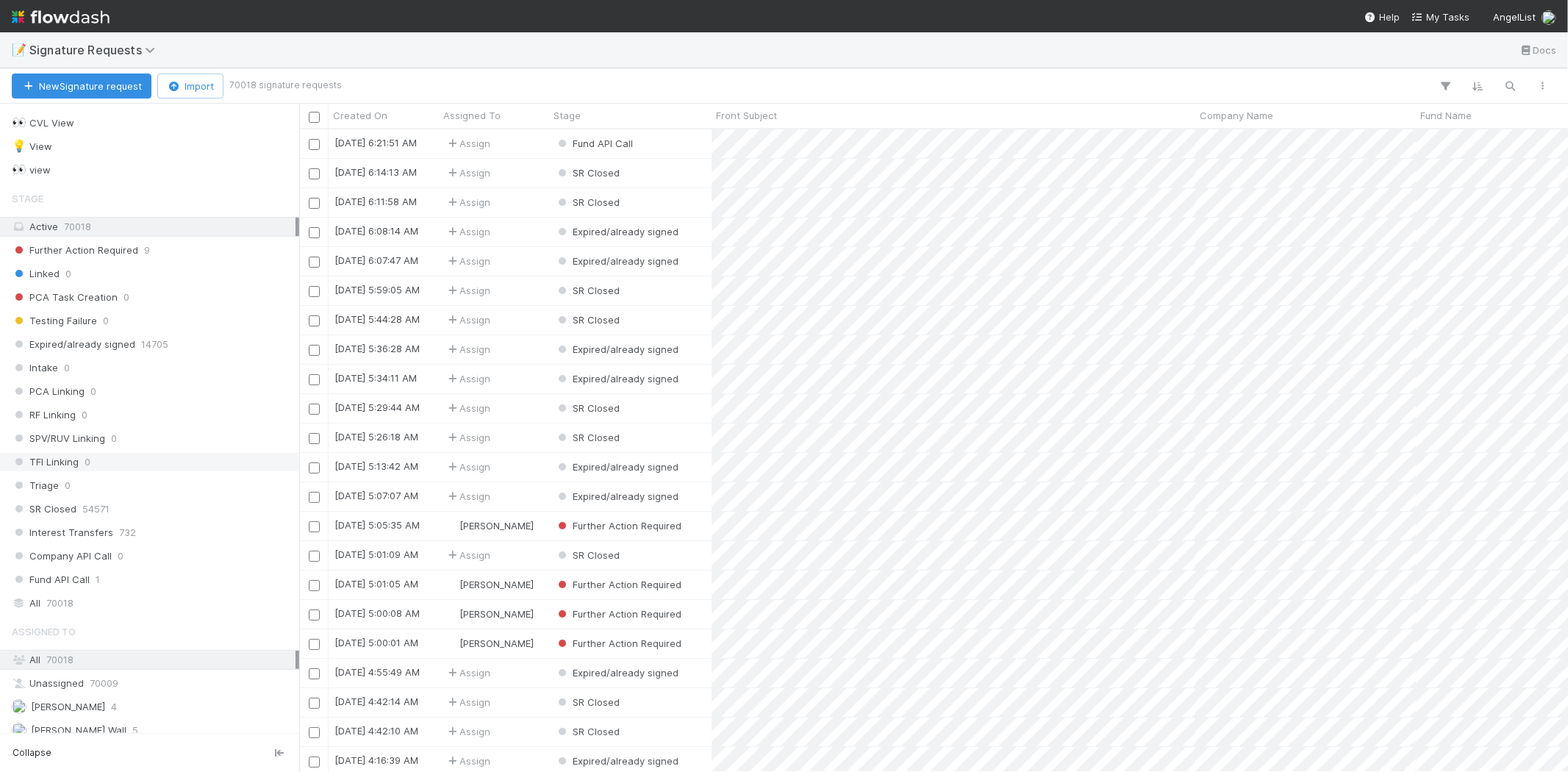
scroll to position [42, 0]
click at [162, 692] on div "[PERSON_NAME] 4" at bounding box center [154, 695] width 283 height 19
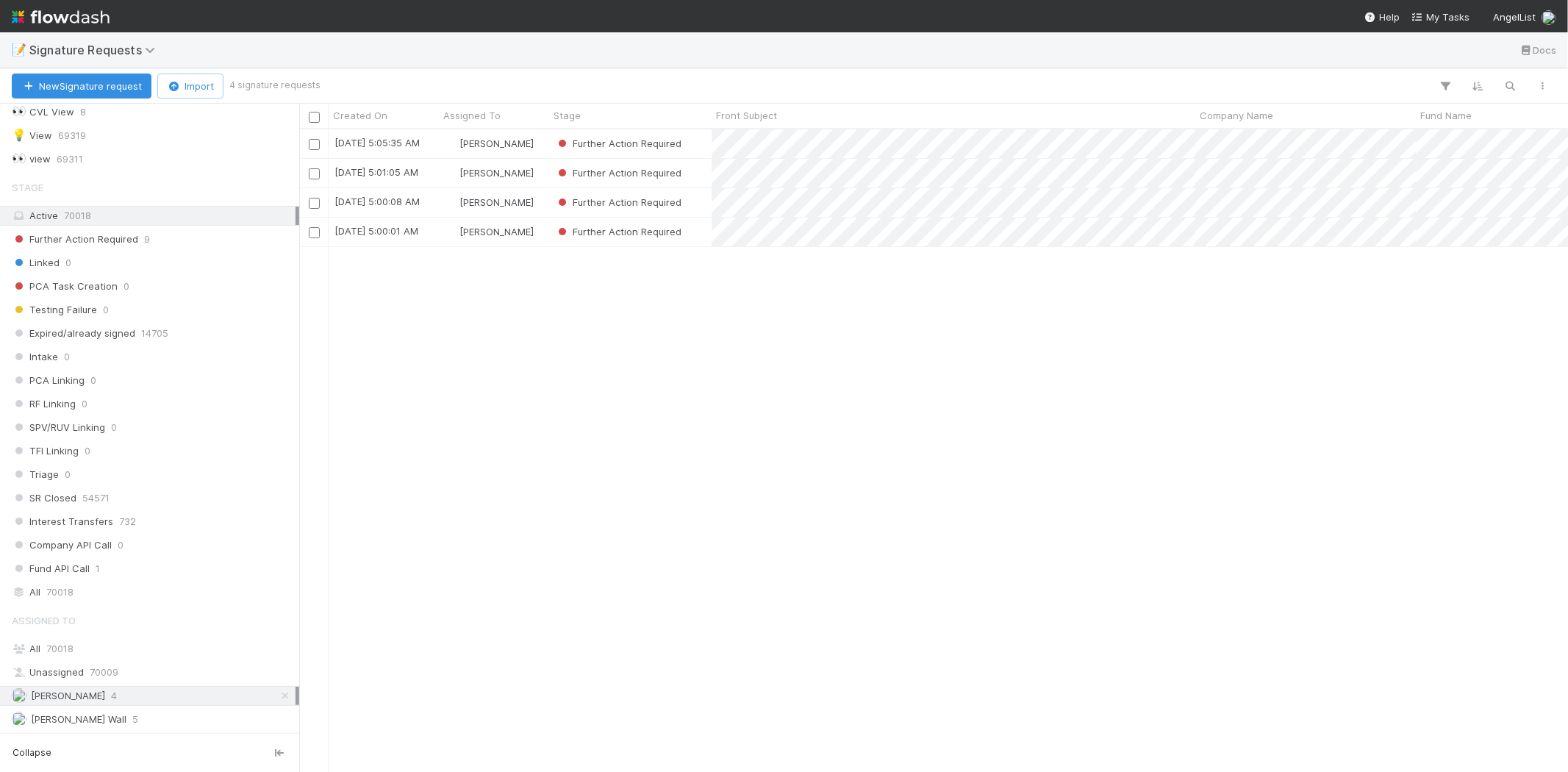
scroll to position [630, 1256]
drag, startPoint x: 666, startPoint y: 356, endPoint x: 781, endPoint y: 288, distance: 133.6
click at [668, 356] on div "8/29/25, 5:05:35 AM Karen Jane Salcedo Further Action Required 0 0 0 0 8/29/25,…" at bounding box center [933, 450] width 1268 height 642
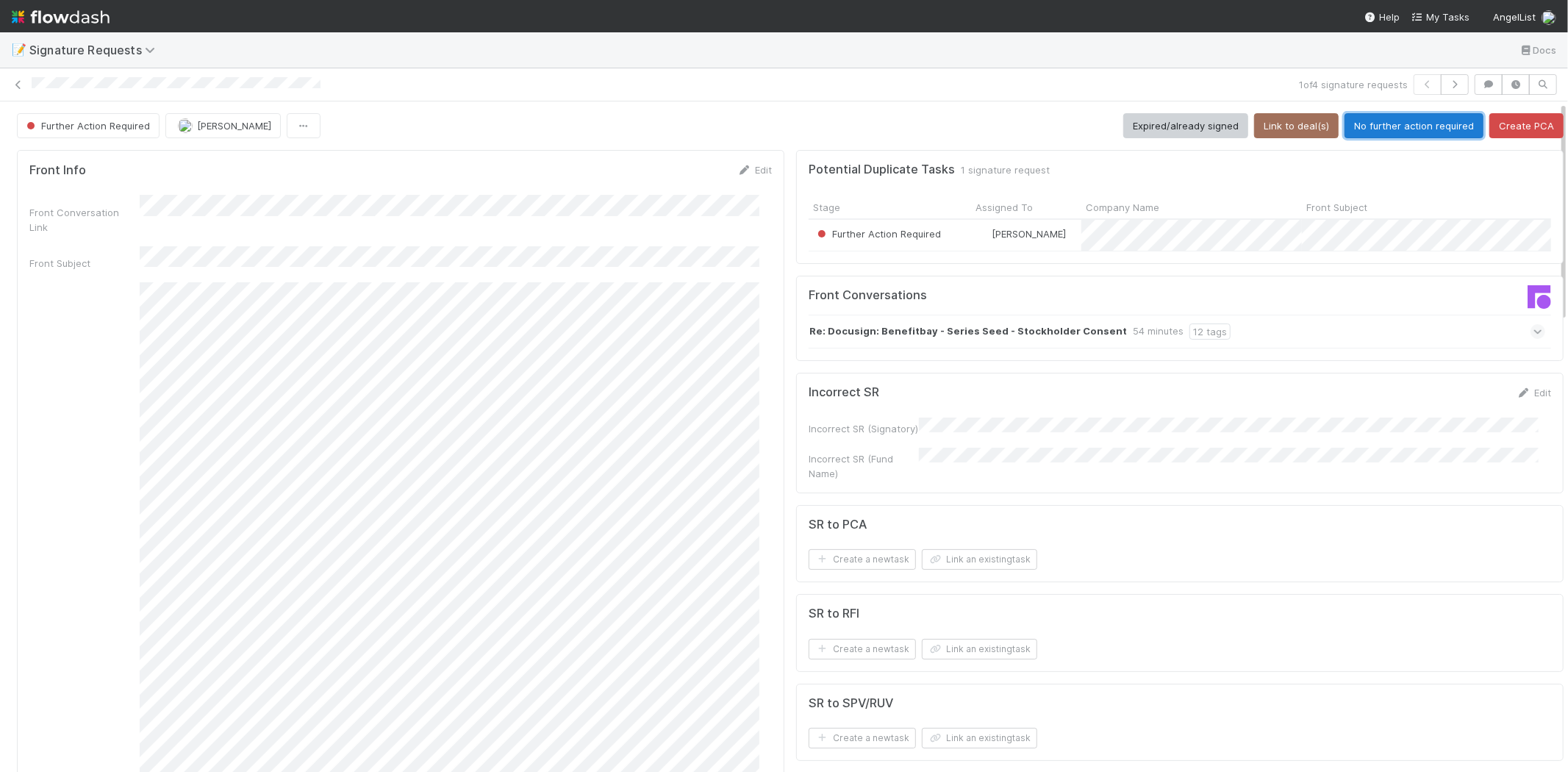
click at [1392, 126] on button "No further action required" at bounding box center [1413, 126] width 139 height 25
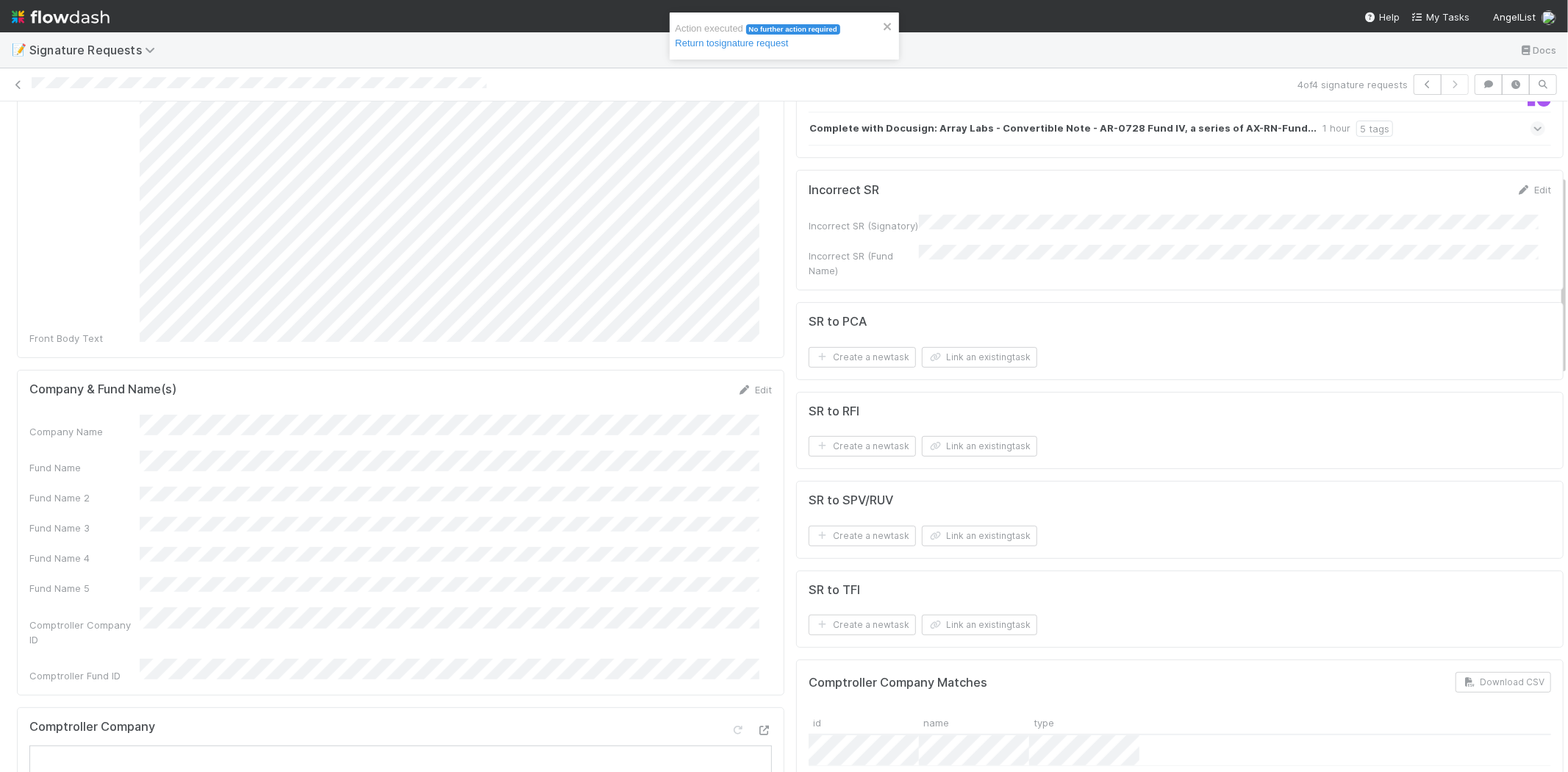
scroll to position [245, 0]
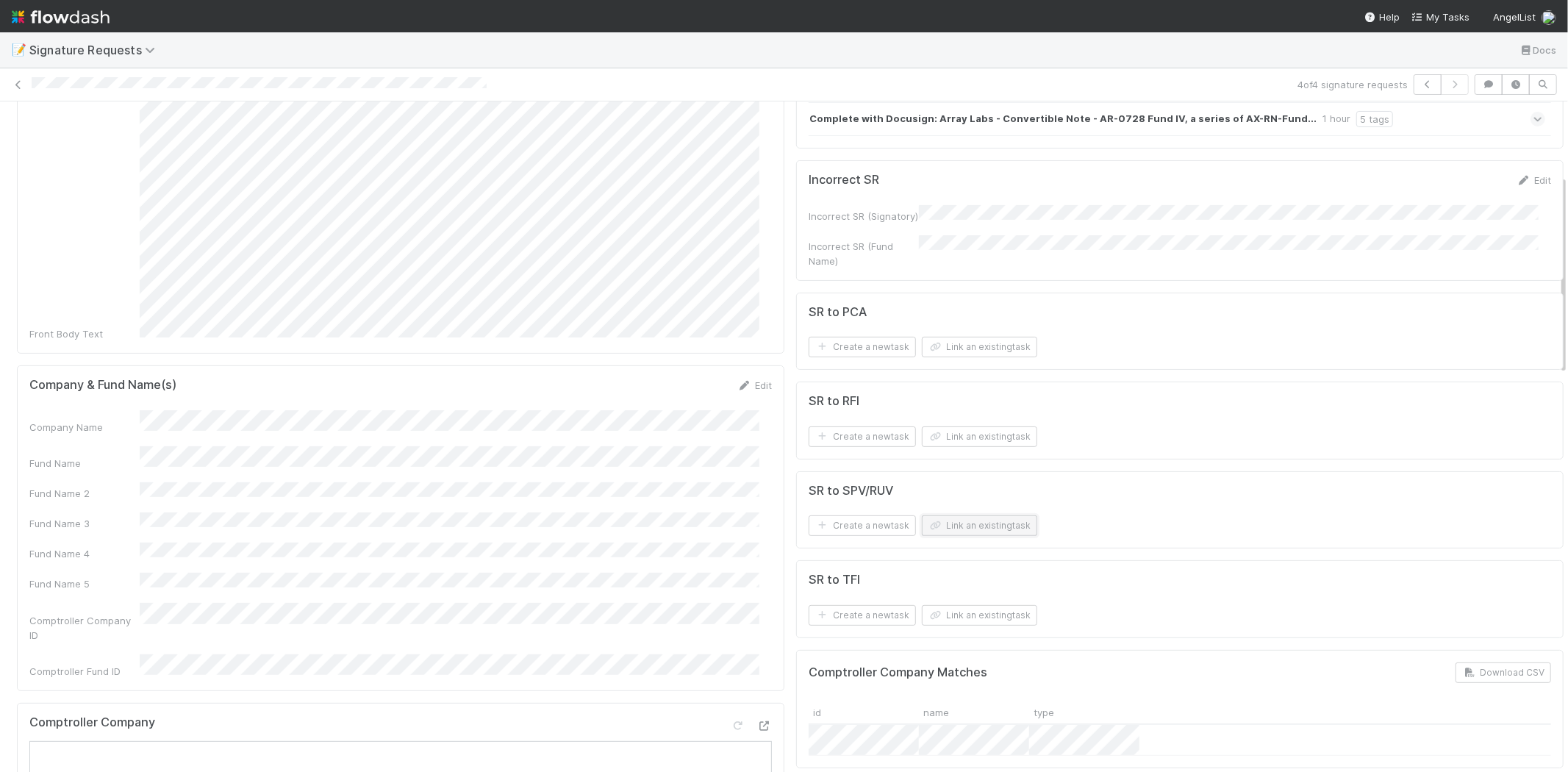
click at [955, 525] on button "Link an existing task" at bounding box center [978, 526] width 115 height 21
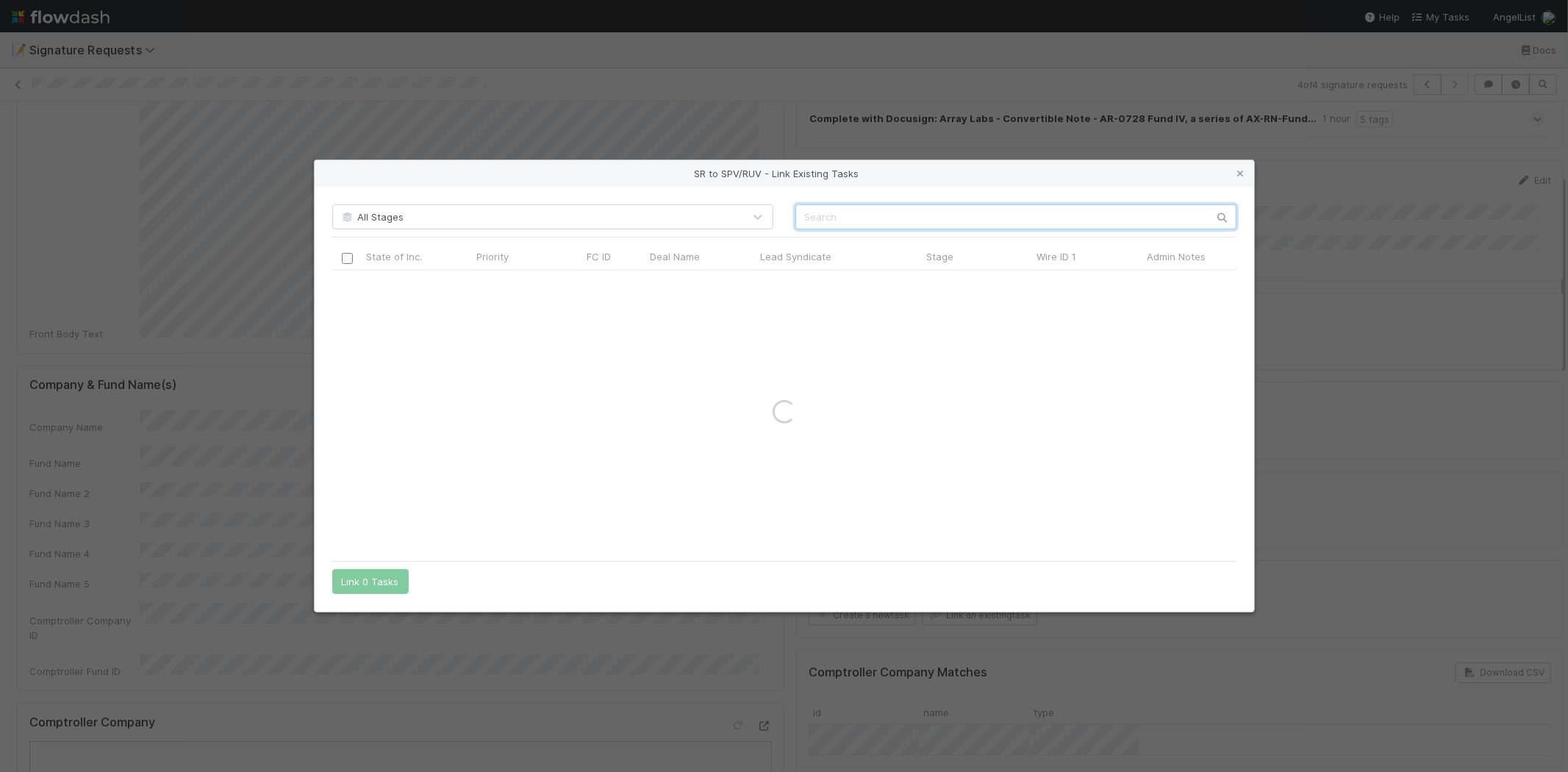
click at [899, 210] on input "text" at bounding box center [1016, 217] width 441 height 25
paste input "57562"
type input "57562"
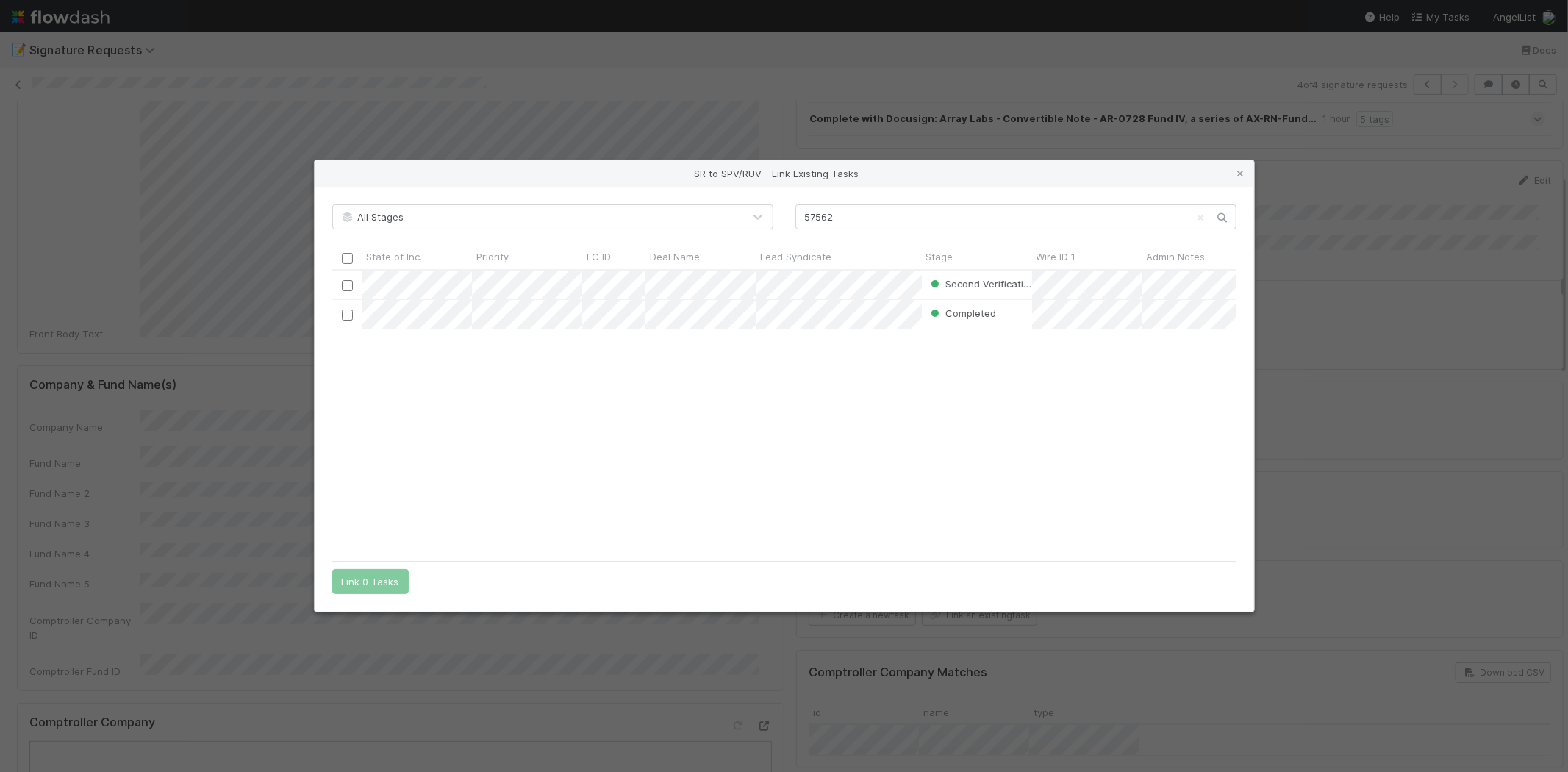
click at [801, 457] on div "Second Verification DA Default Admin Owner 7/30/25, 10:19:02 PM 8/29/25, 5:52:5…" at bounding box center [784, 412] width 904 height 282
click at [350, 284] on input "checkbox" at bounding box center [346, 286] width 11 height 11
click at [453, 426] on div "Second Verification DA Default Admin Owner 7/30/25, 10:19:02 PM 8/29/25, 5:52:5…" at bounding box center [784, 412] width 904 height 282
click at [369, 576] on button "Link 1 Task" at bounding box center [367, 581] width 70 height 25
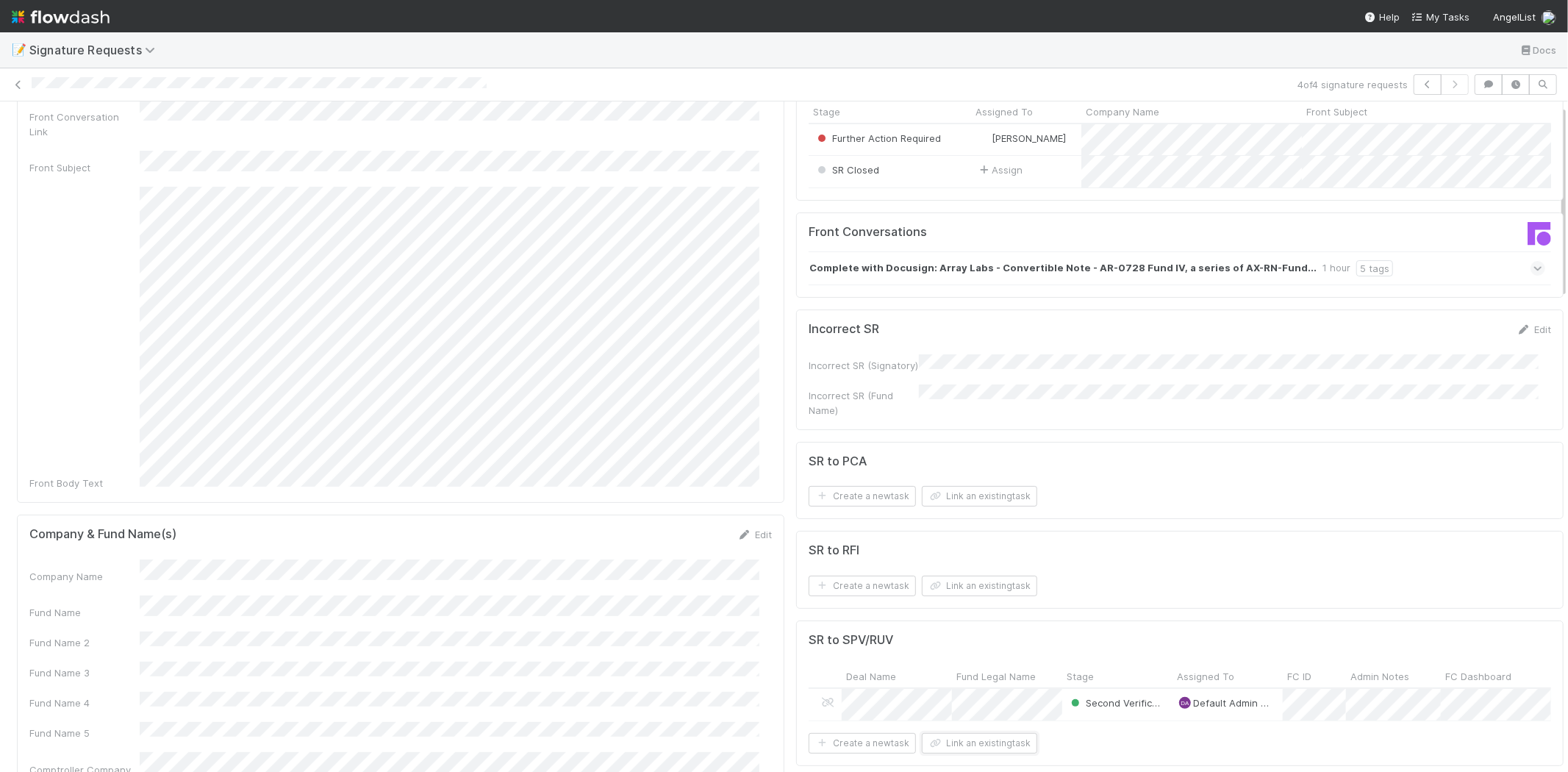
scroll to position [0, 0]
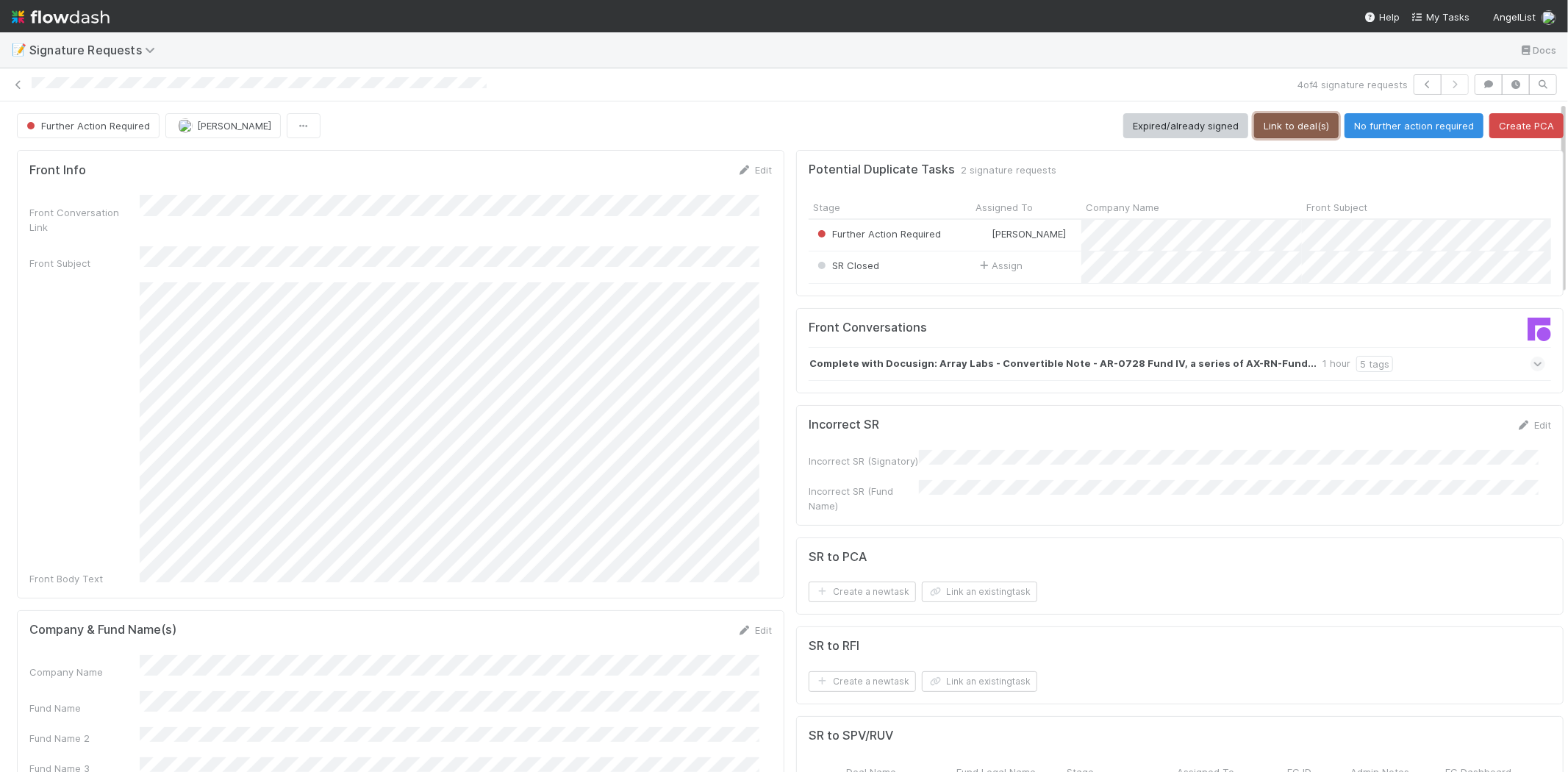
click at [1272, 131] on button "Link to deal(s)" at bounding box center [1296, 126] width 85 height 25
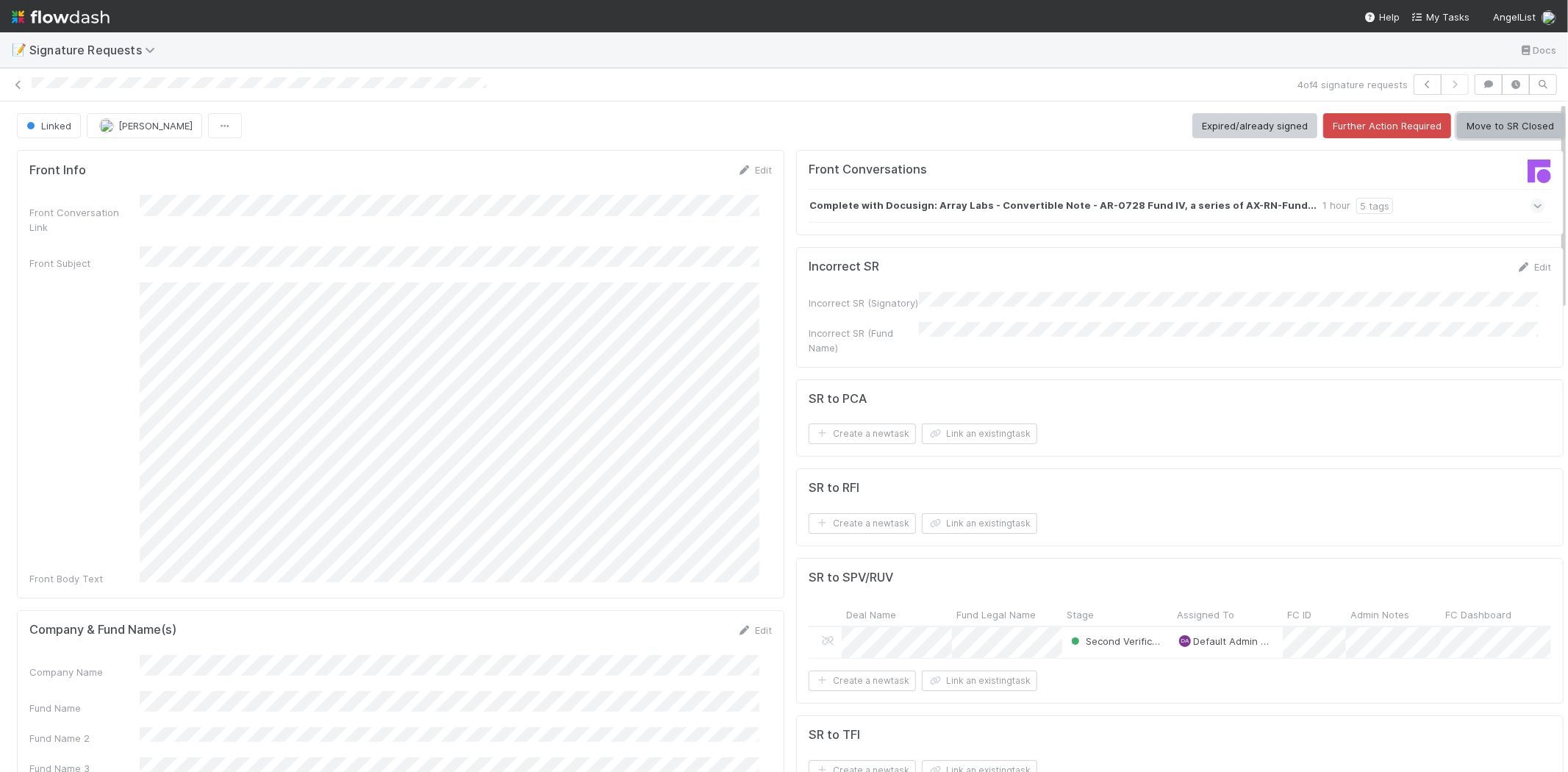
click at [1472, 127] on button "Move to SR Closed" at bounding box center [1510, 126] width 106 height 25
click at [1493, 137] on button "Move to SR Closed" at bounding box center [1510, 126] width 106 height 25
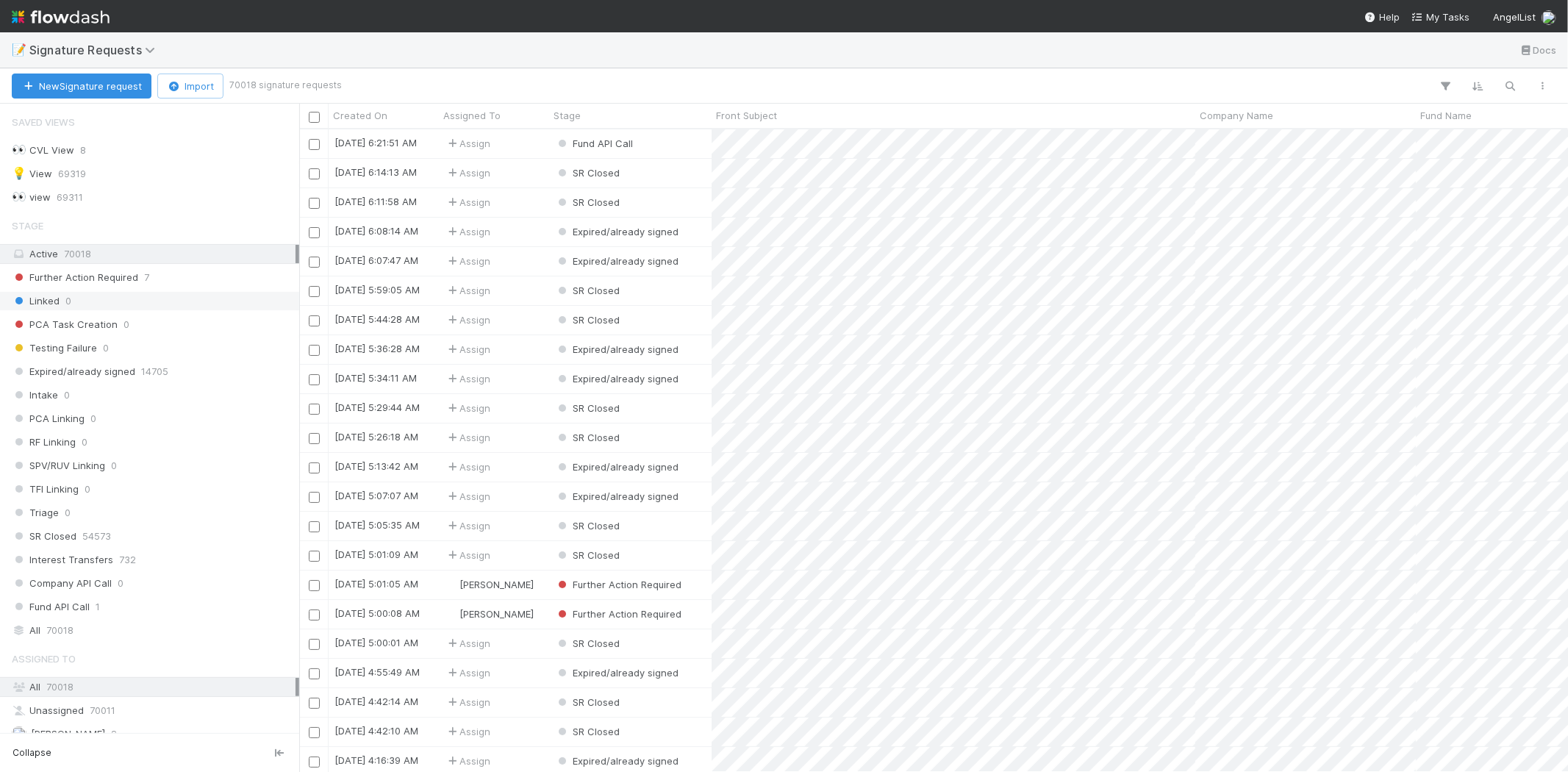
scroll to position [42, 0]
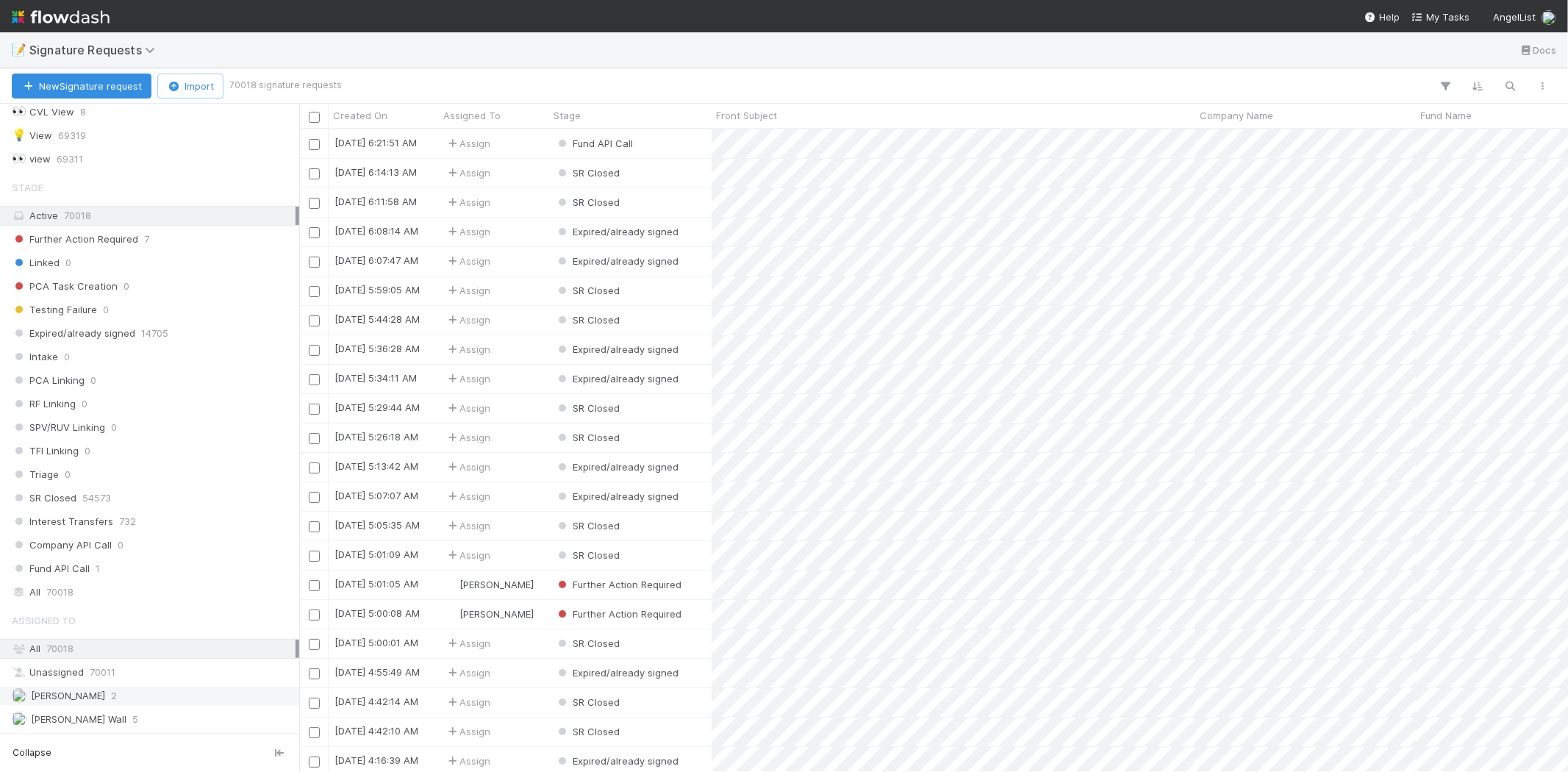
click at [105, 704] on span "[PERSON_NAME]" at bounding box center [59, 695] width 93 height 19
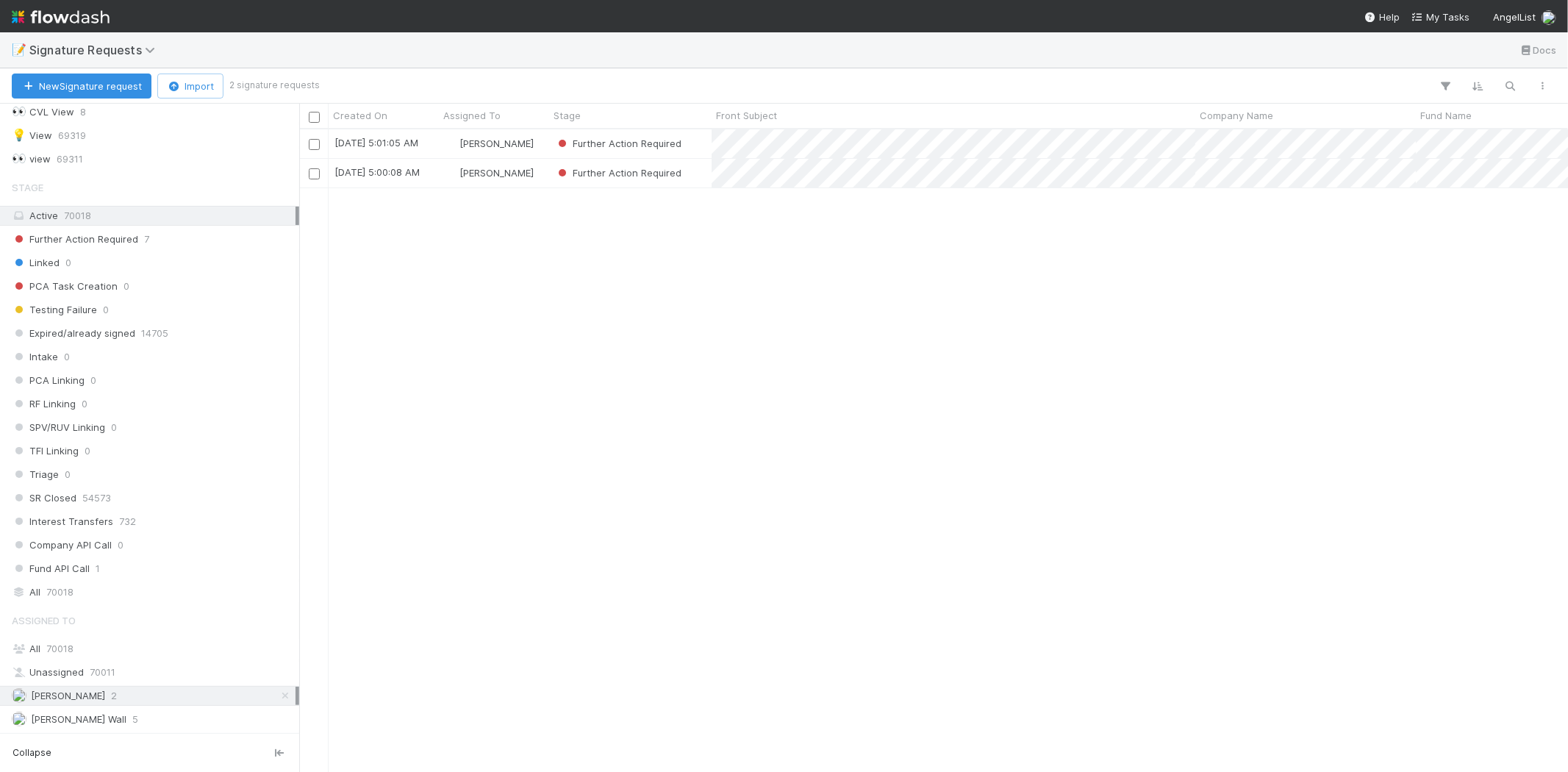
scroll to position [630, 1256]
drag, startPoint x: 556, startPoint y: 376, endPoint x: 568, endPoint y: 361, distance: 19.2
click at [557, 374] on div "8/29/25, 5:01:05 AM Karen Jane Salcedo Further Action Required 0 0 0 0 8/29/25,…" at bounding box center [933, 450] width 1268 height 642
click at [702, 143] on div "Further Action Required" at bounding box center [631, 144] width 163 height 29
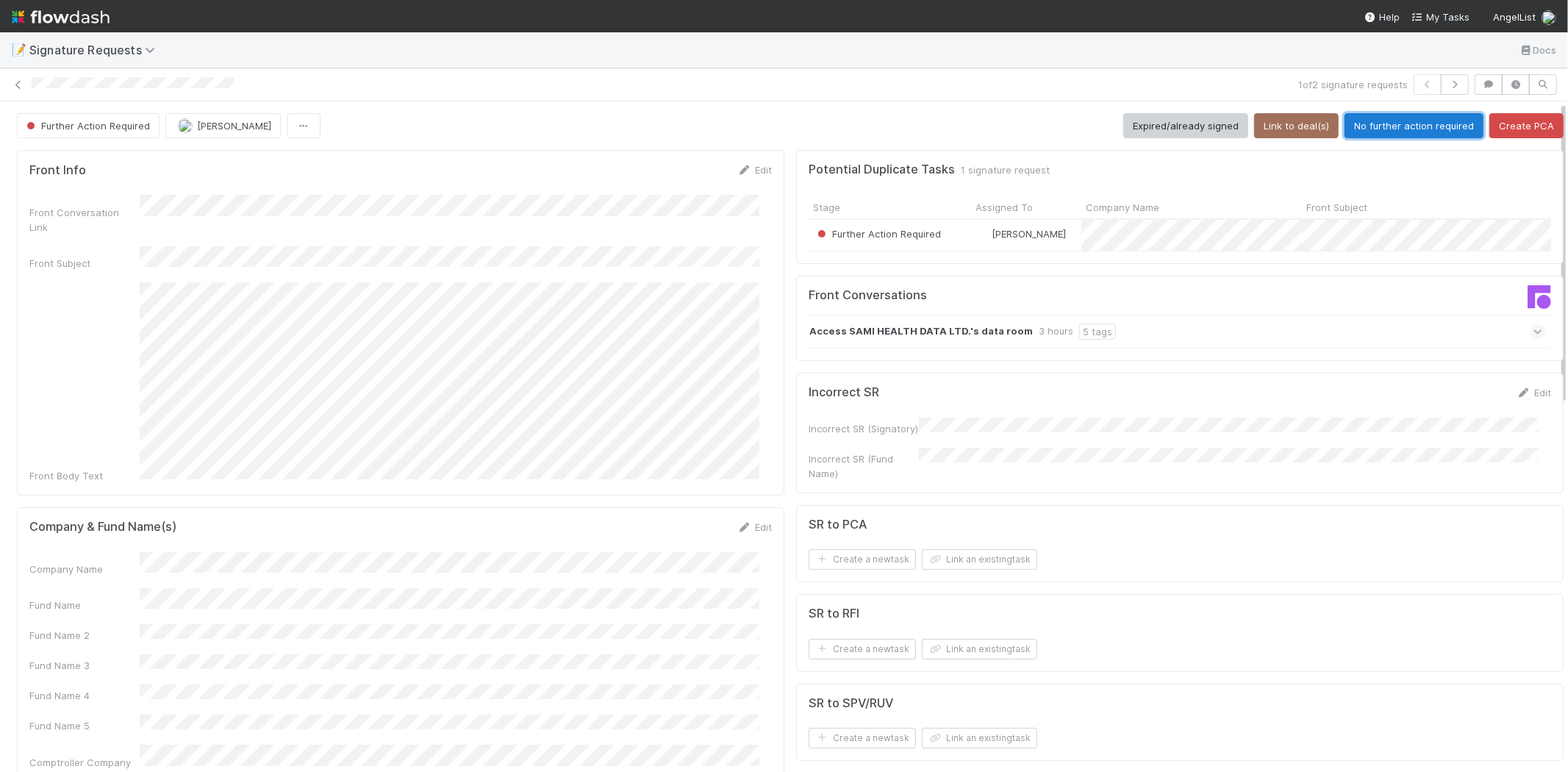
click at [1376, 118] on button "No further action required" at bounding box center [1413, 126] width 139 height 25
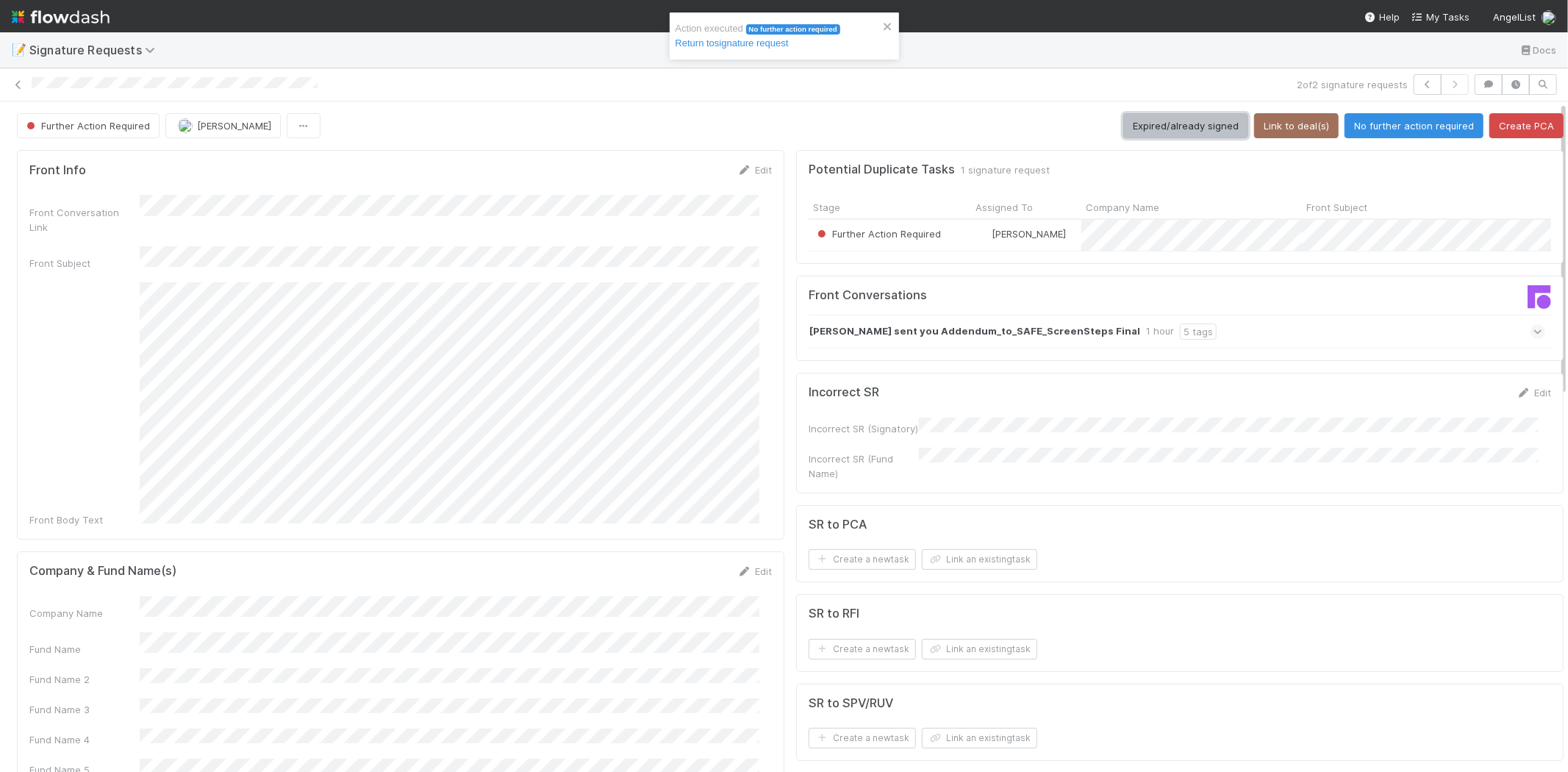
click at [1148, 120] on button "Expired/already signed" at bounding box center [1185, 126] width 125 height 25
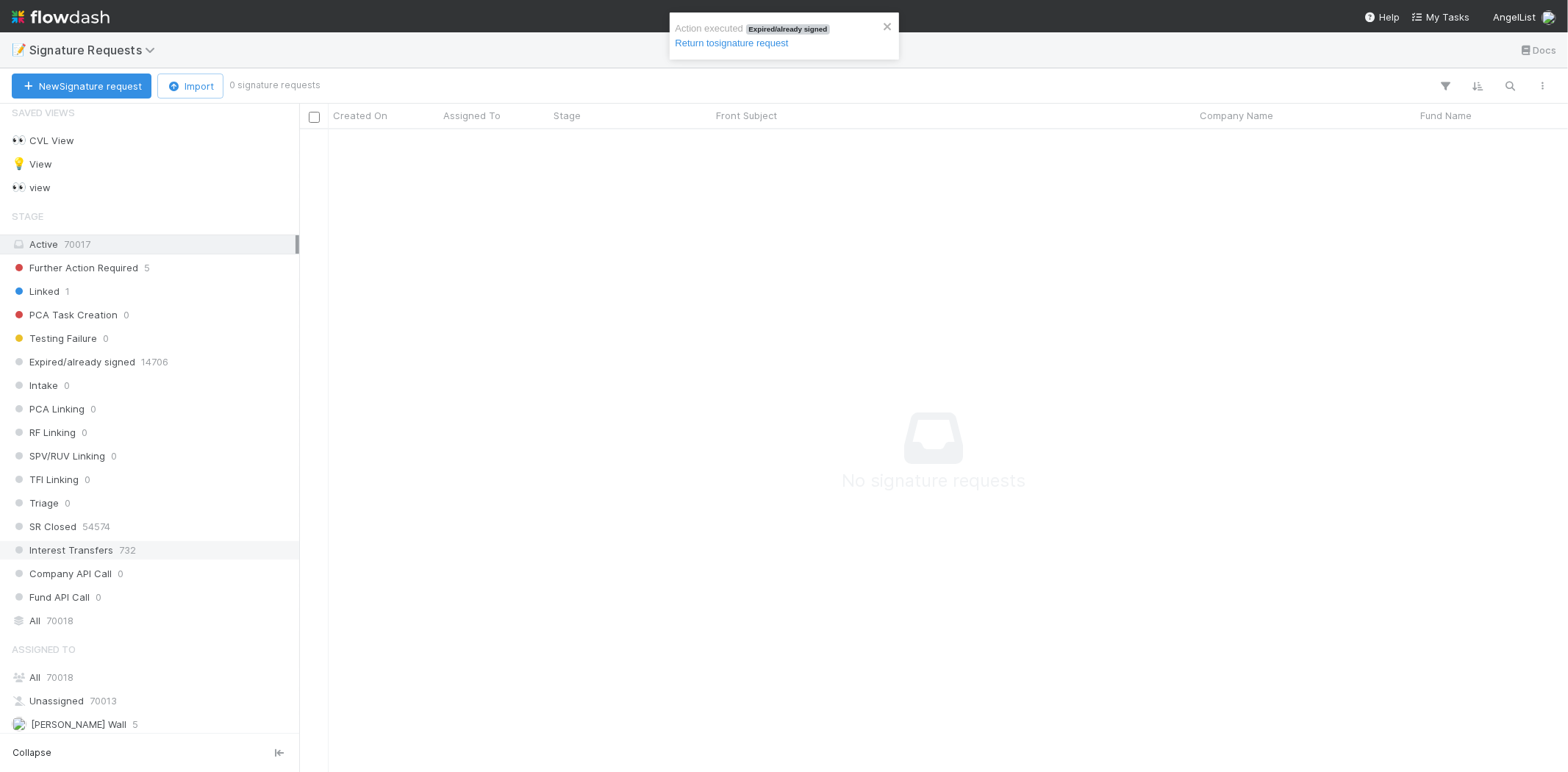
scroll to position [19, 0]
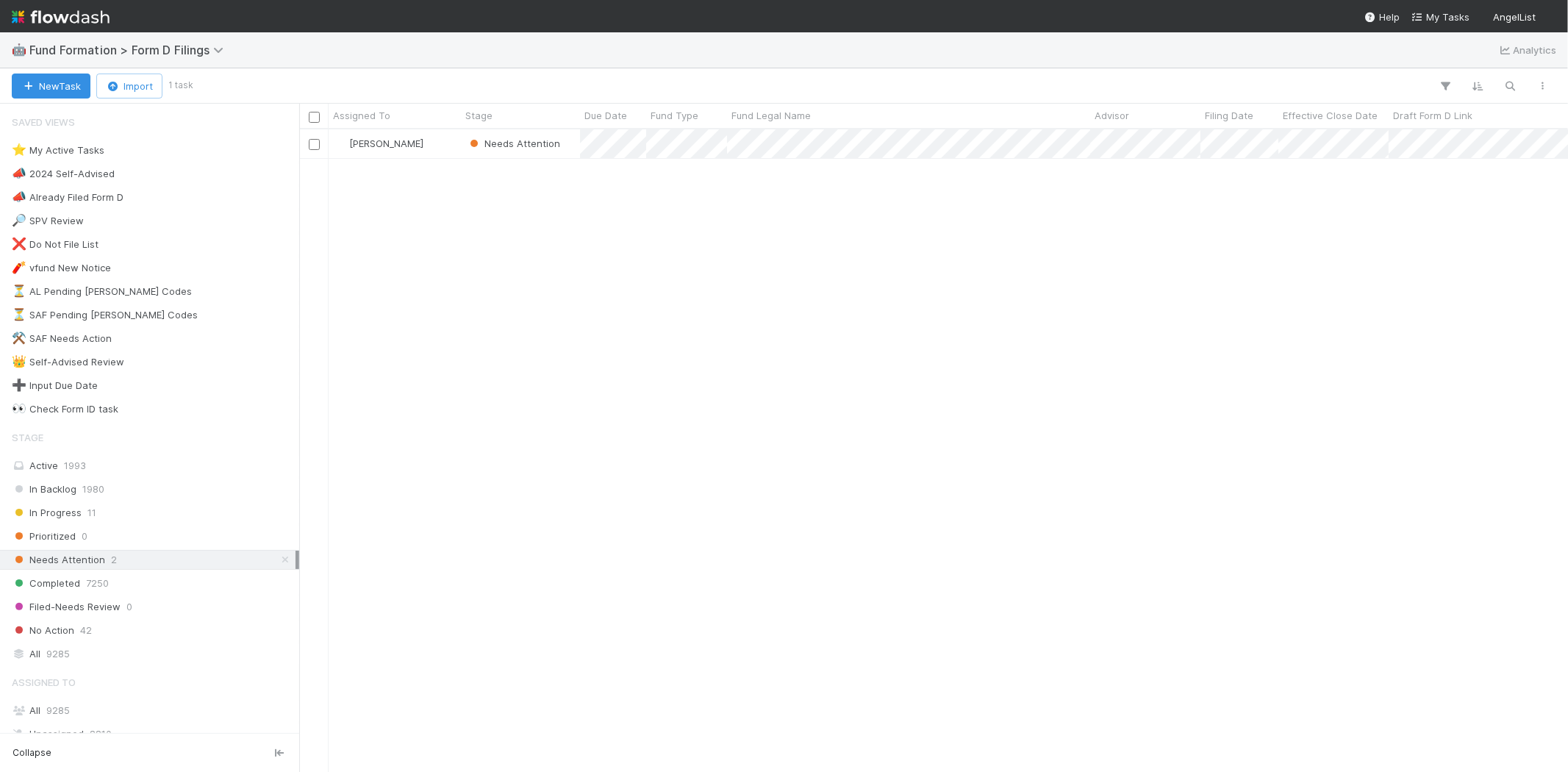
scroll to position [630, 1256]
click at [685, 211] on div "[PERSON_NAME] Needs Attention [DATE] 5:06:17 AM [DATE] 6:00:59 AM 1" at bounding box center [933, 450] width 1268 height 642
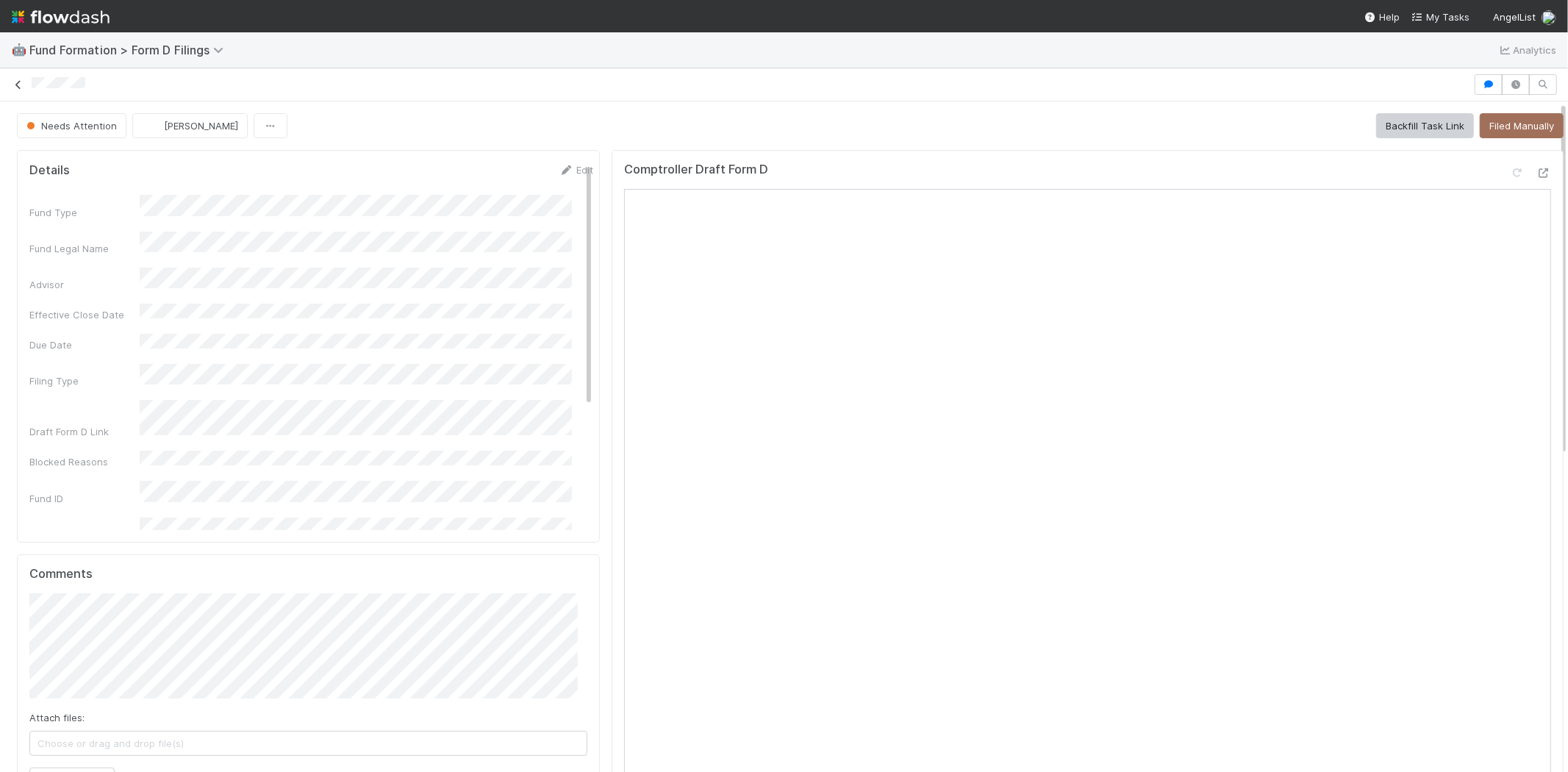
click at [19, 81] on icon at bounding box center [19, 85] width 14 height 10
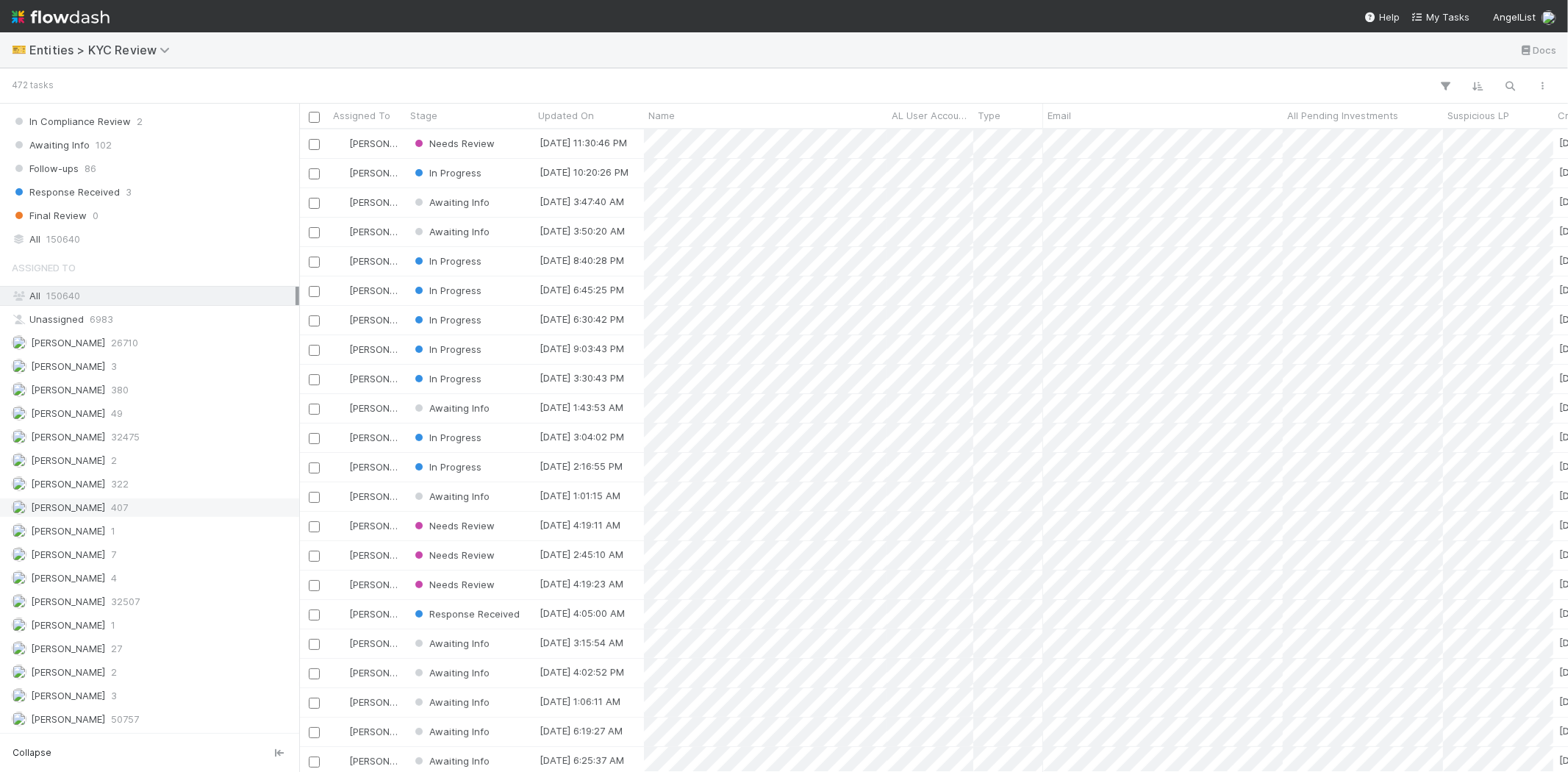
scroll to position [1108, 0]
click at [143, 500] on div "[PERSON_NAME] 407" at bounding box center [154, 508] width 283 height 19
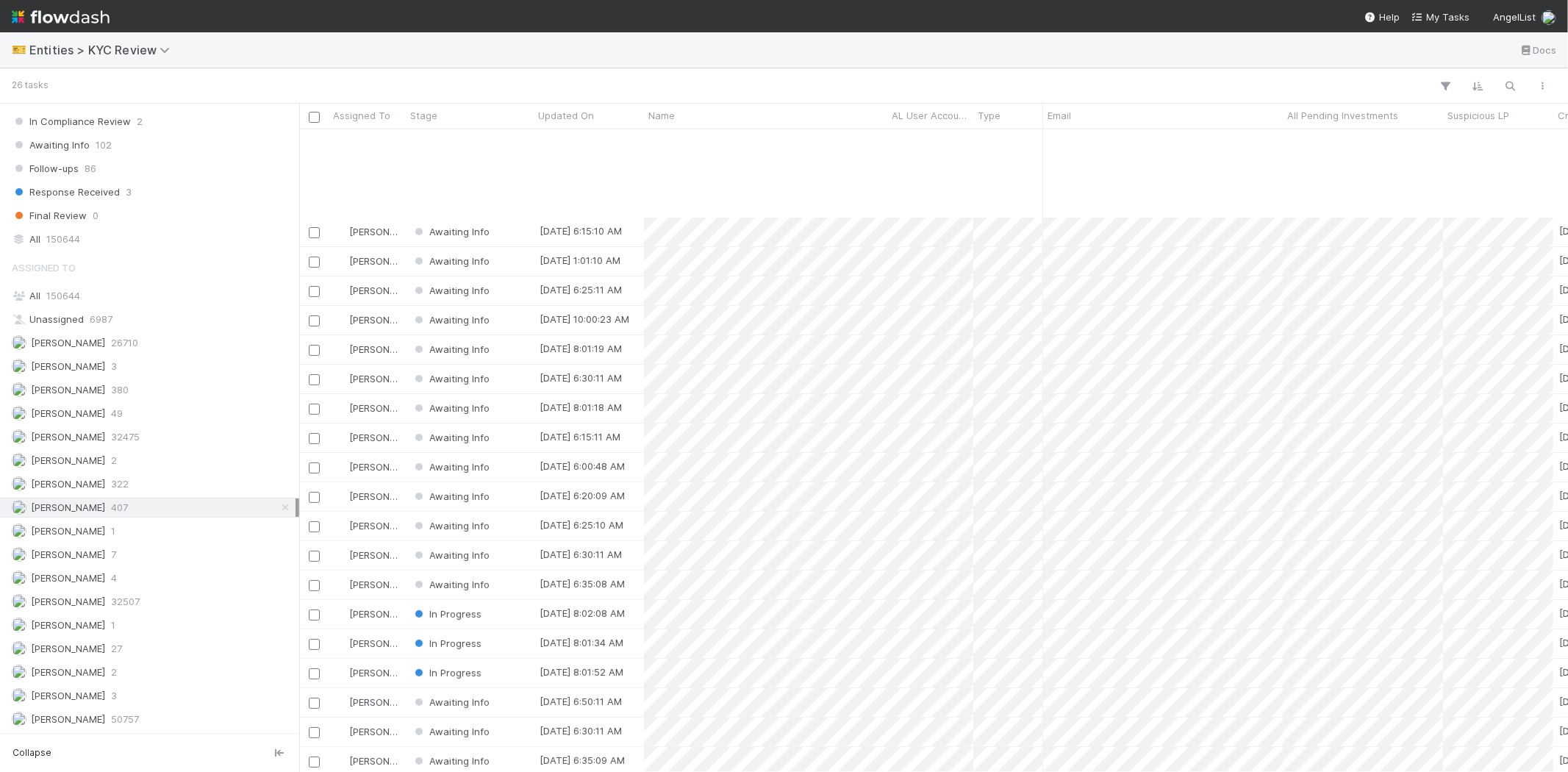
scroll to position [135, 0]
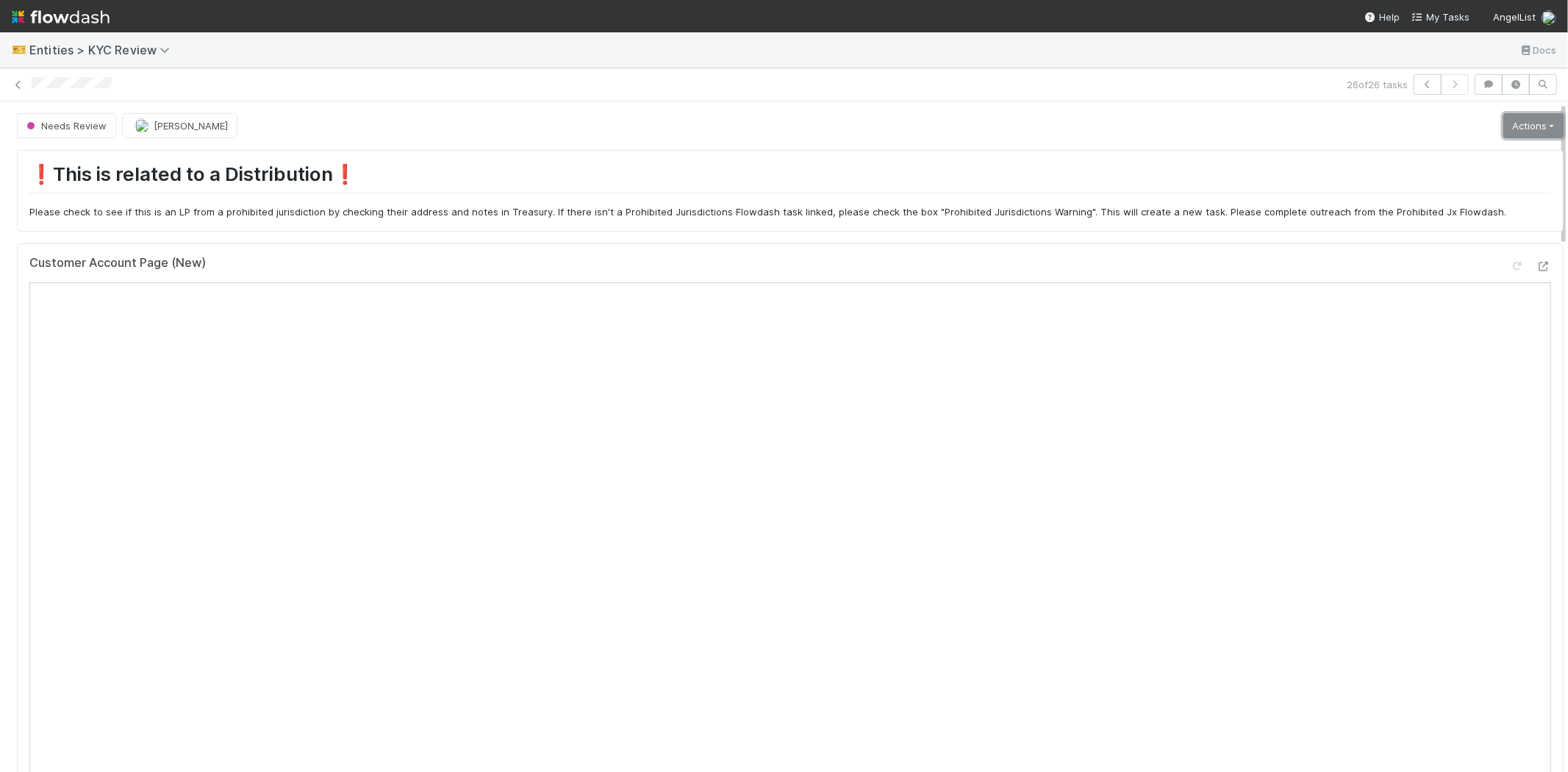
click at [1515, 114] on link "Actions" at bounding box center [1533, 126] width 60 height 25
click at [1466, 257] on button "Select Template [New]" at bounding box center [1483, 259] width 162 height 21
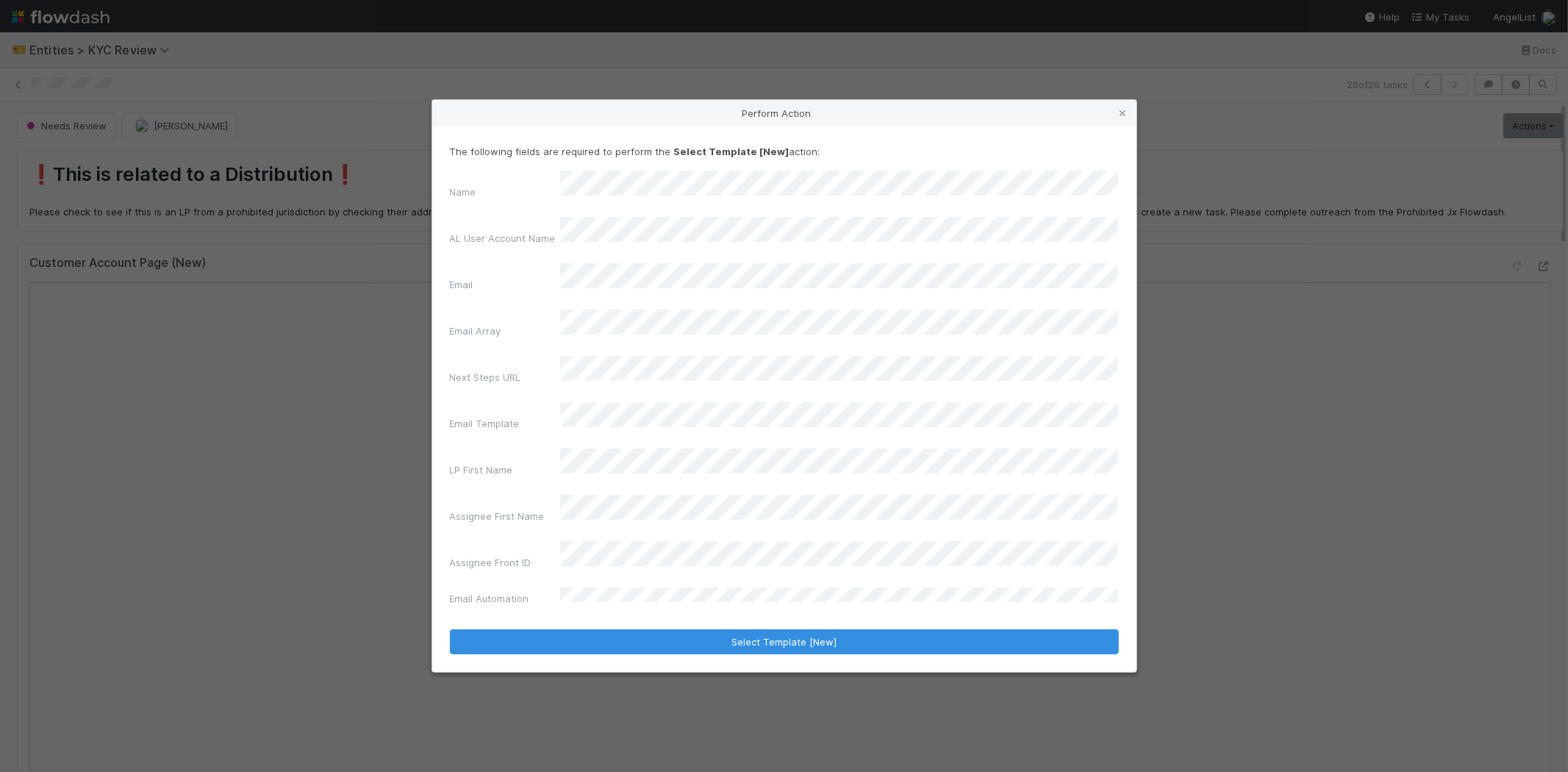
click at [534, 397] on div "Name AL User Account Name Email Email Array Next Steps URL Email Template LP Fi…" at bounding box center [784, 392] width 668 height 442
click at [1127, 118] on icon at bounding box center [1123, 114] width 14 height 10
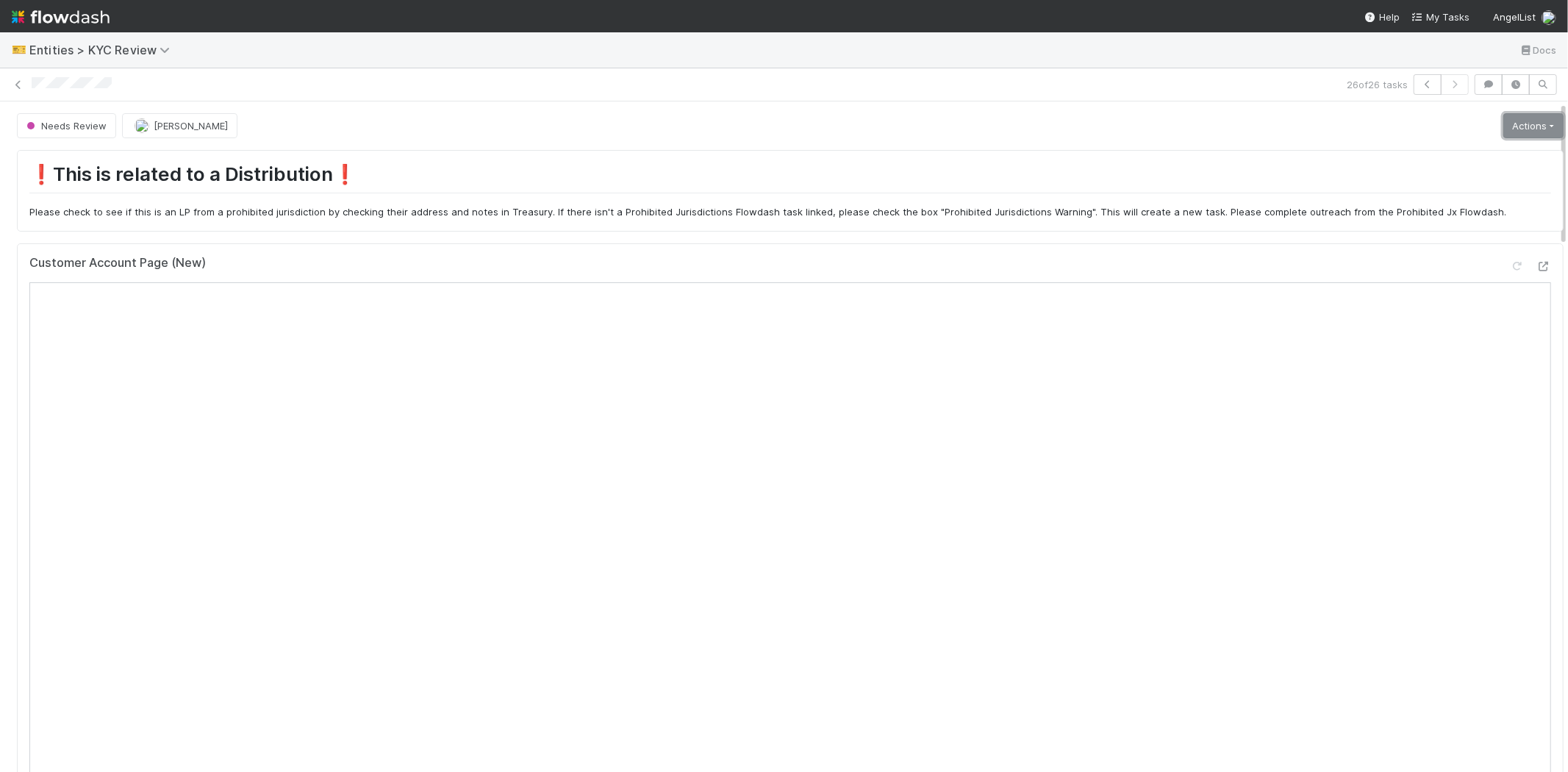
click at [1503, 128] on link "Actions" at bounding box center [1533, 126] width 60 height 25
click at [1450, 255] on button "Select Template [New]" at bounding box center [1483, 259] width 162 height 21
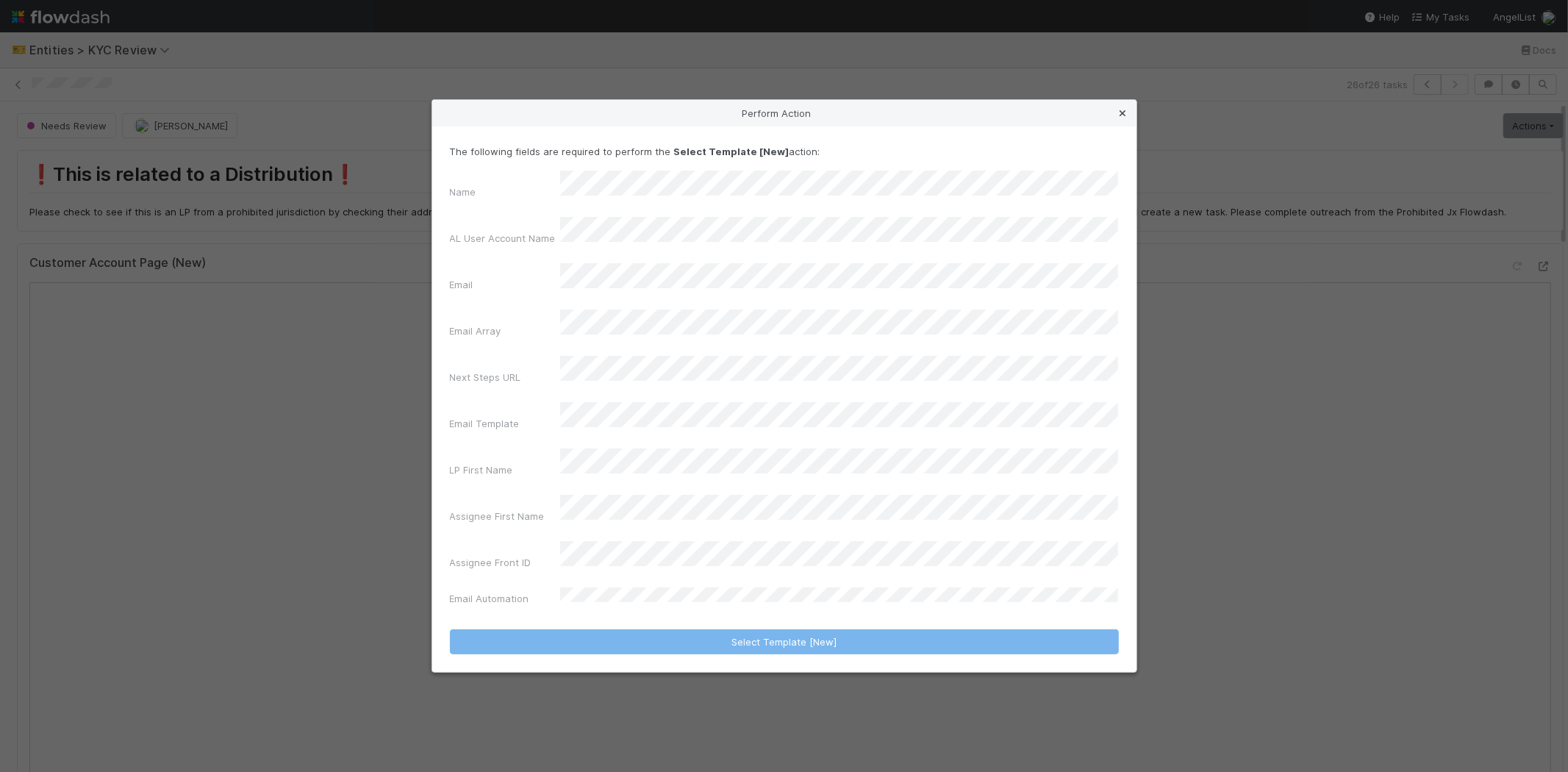
click at [1119, 118] on icon at bounding box center [1123, 114] width 14 height 10
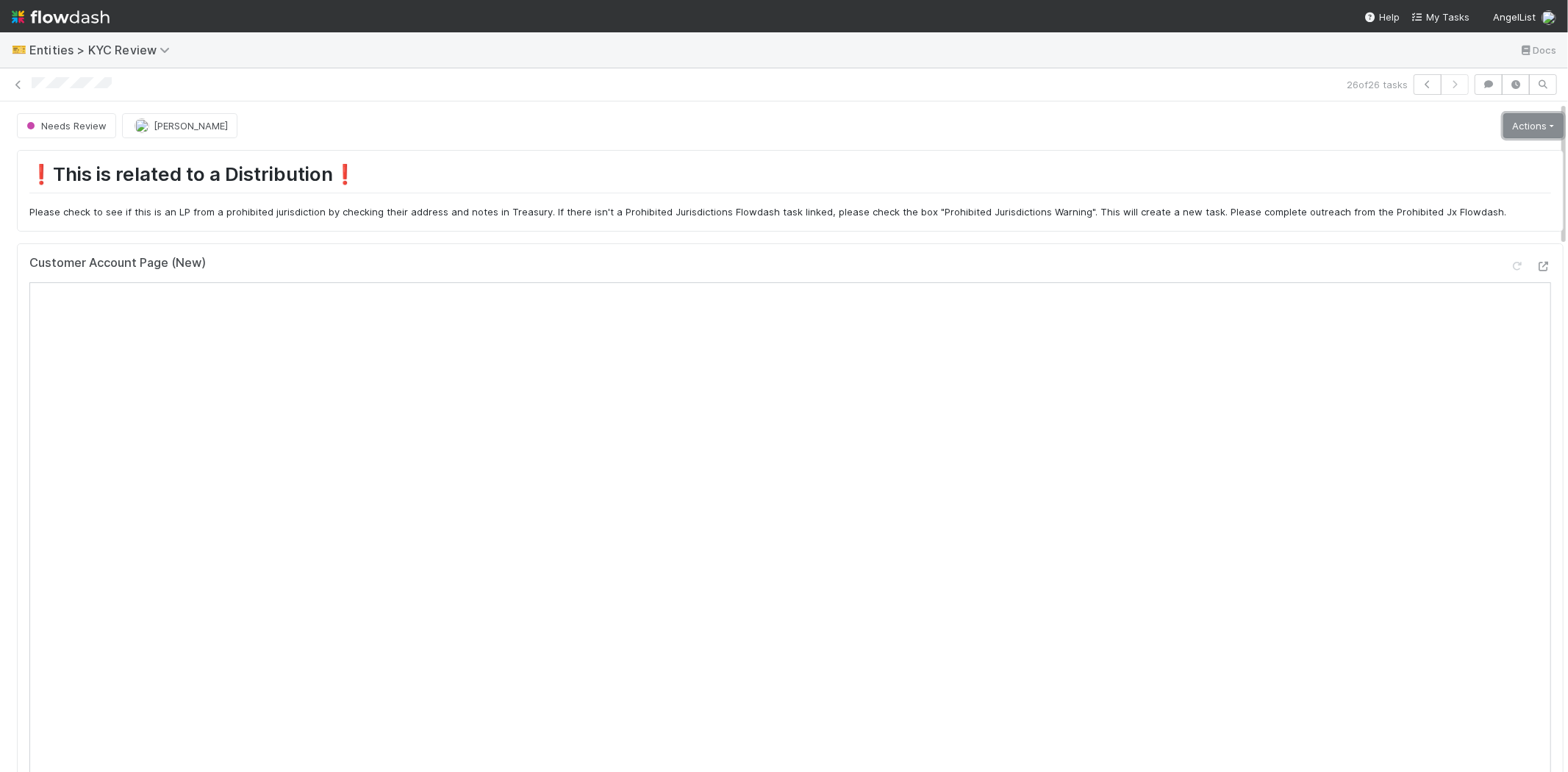
click at [1503, 119] on link "Actions" at bounding box center [1533, 126] width 60 height 25
click at [1419, 259] on button "Select Template [New]" at bounding box center [1483, 259] width 162 height 21
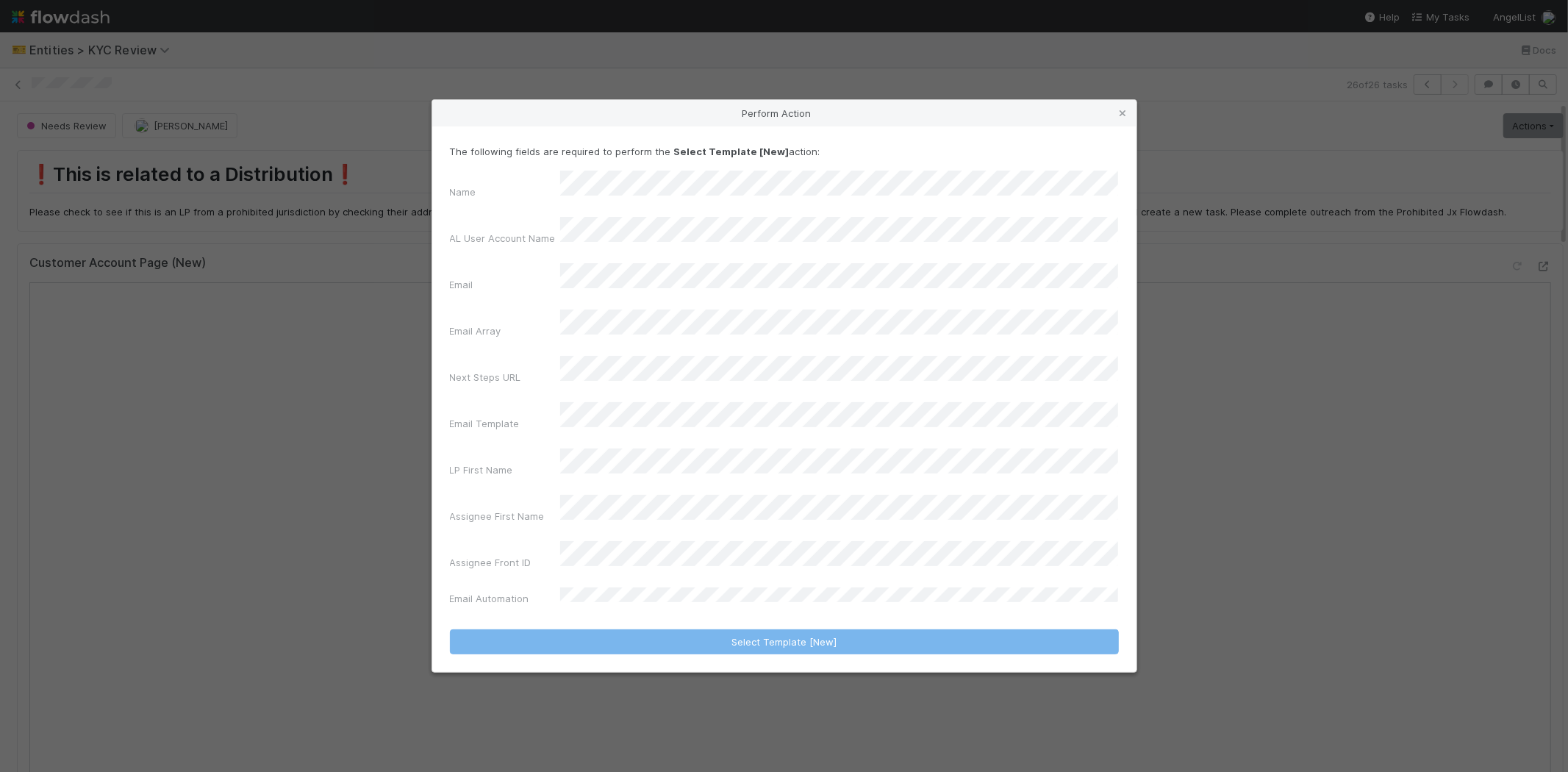
click at [466, 298] on div "Email" at bounding box center [784, 280] width 668 height 35
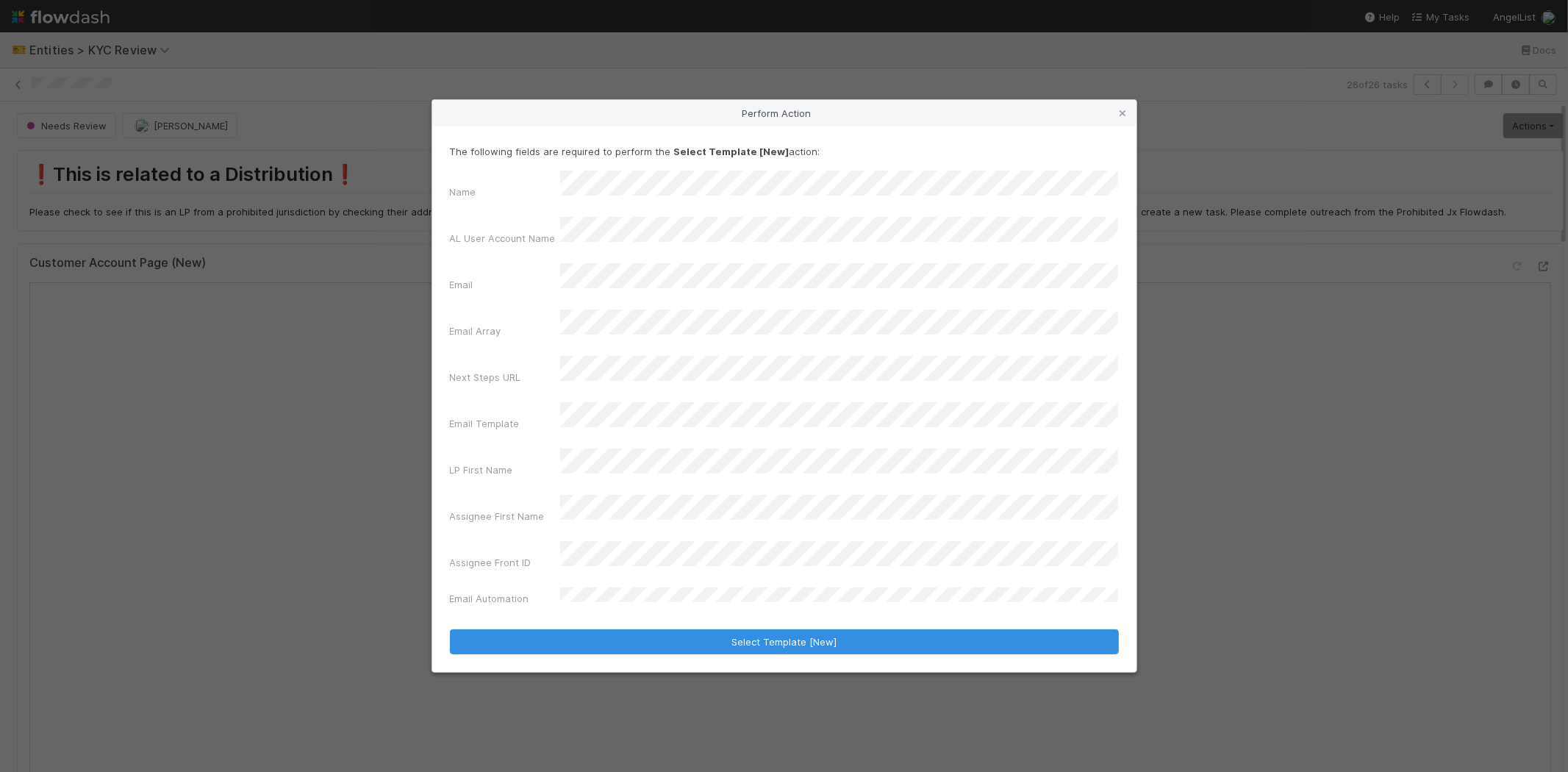
click at [519, 417] on div "Email Template" at bounding box center [505, 427] width 110 height 21
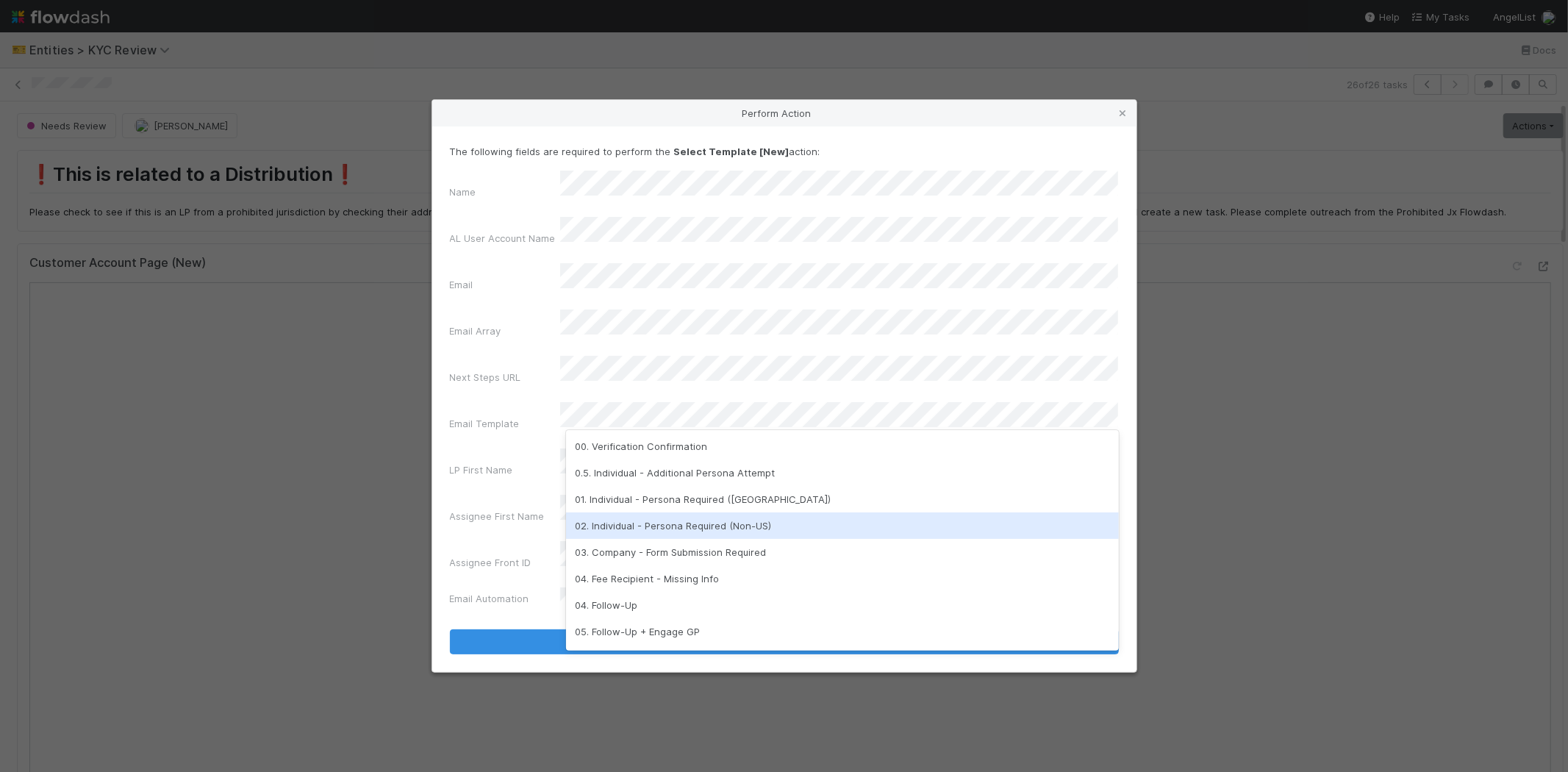
click at [663, 518] on div "02. Individual - Persona Required (Non-US)" at bounding box center [842, 525] width 552 height 27
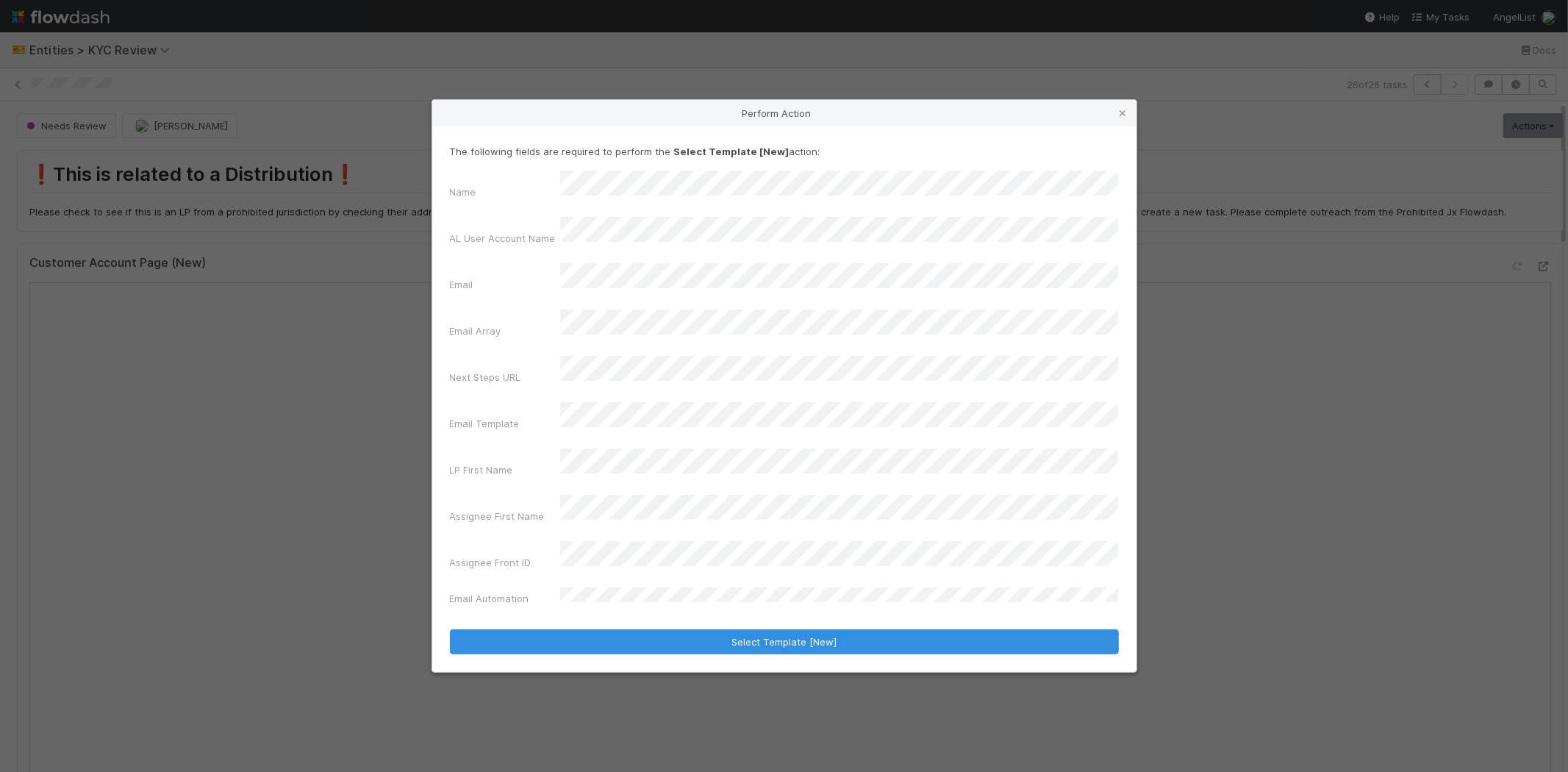
click at [512, 463] on div "LP First Name" at bounding box center [505, 473] width 110 height 21
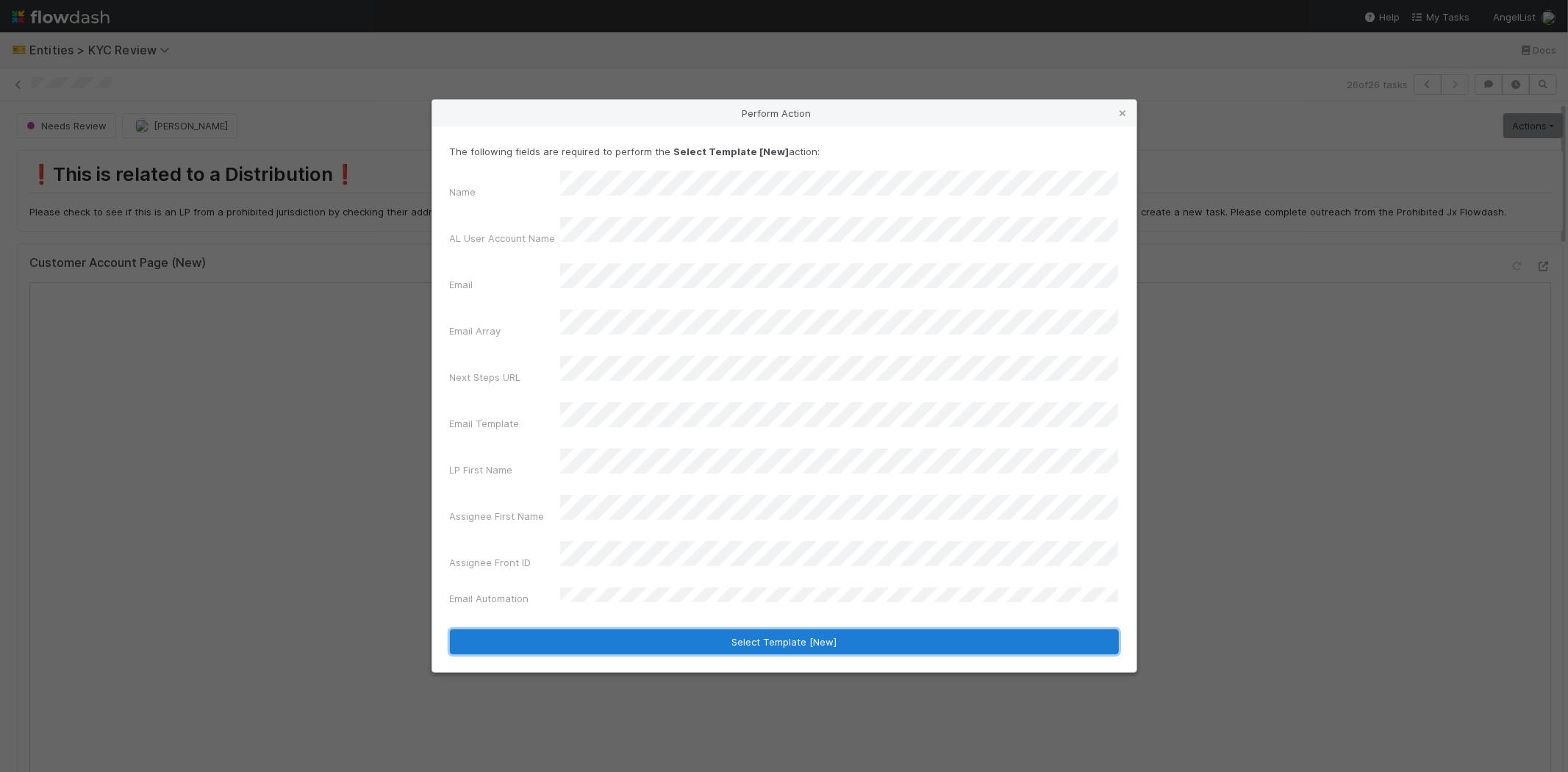
click at [559, 629] on button "Select Template [New]" at bounding box center [784, 641] width 668 height 25
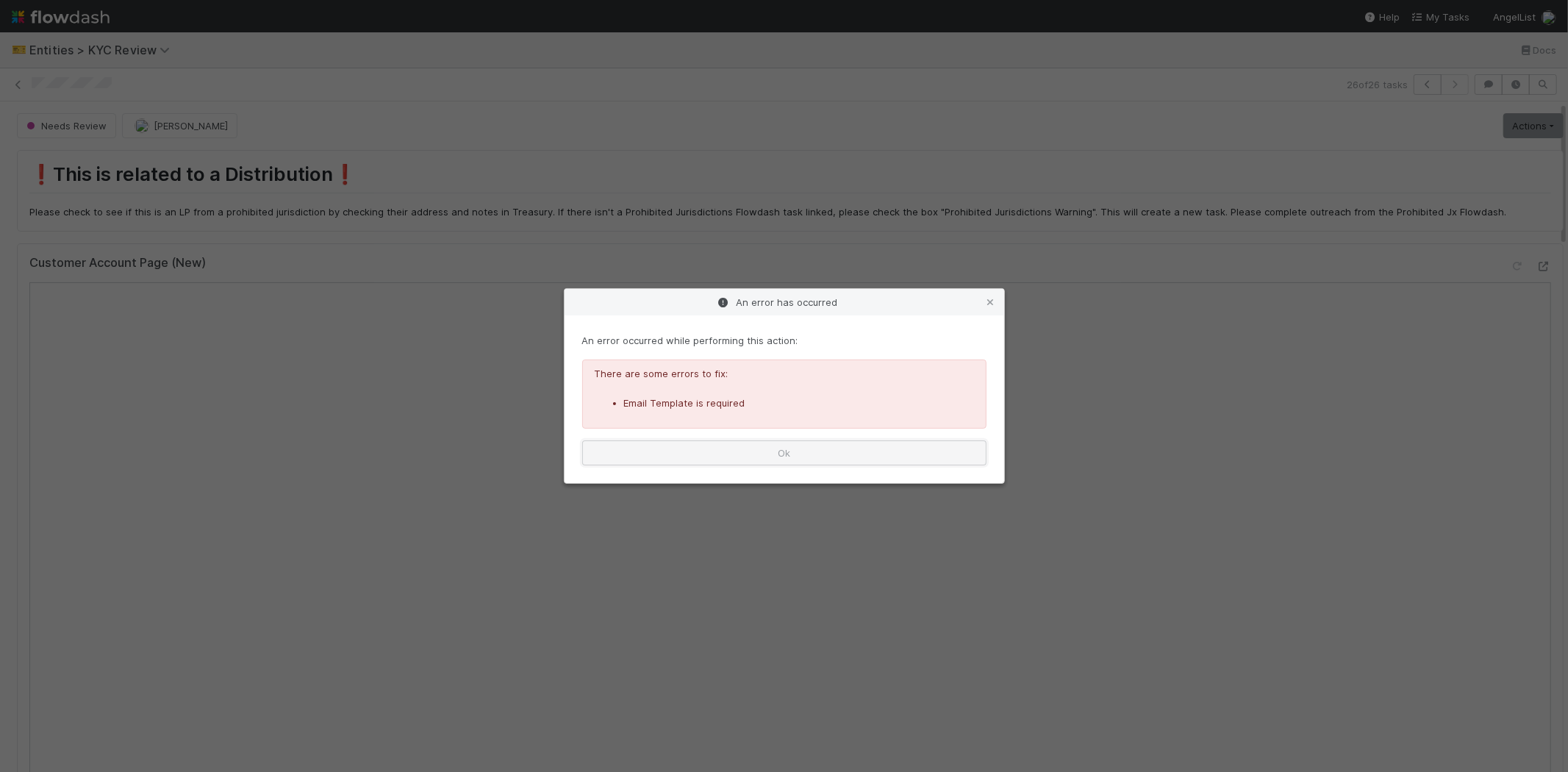
click at [701, 446] on button "Ok" at bounding box center [784, 453] width 404 height 25
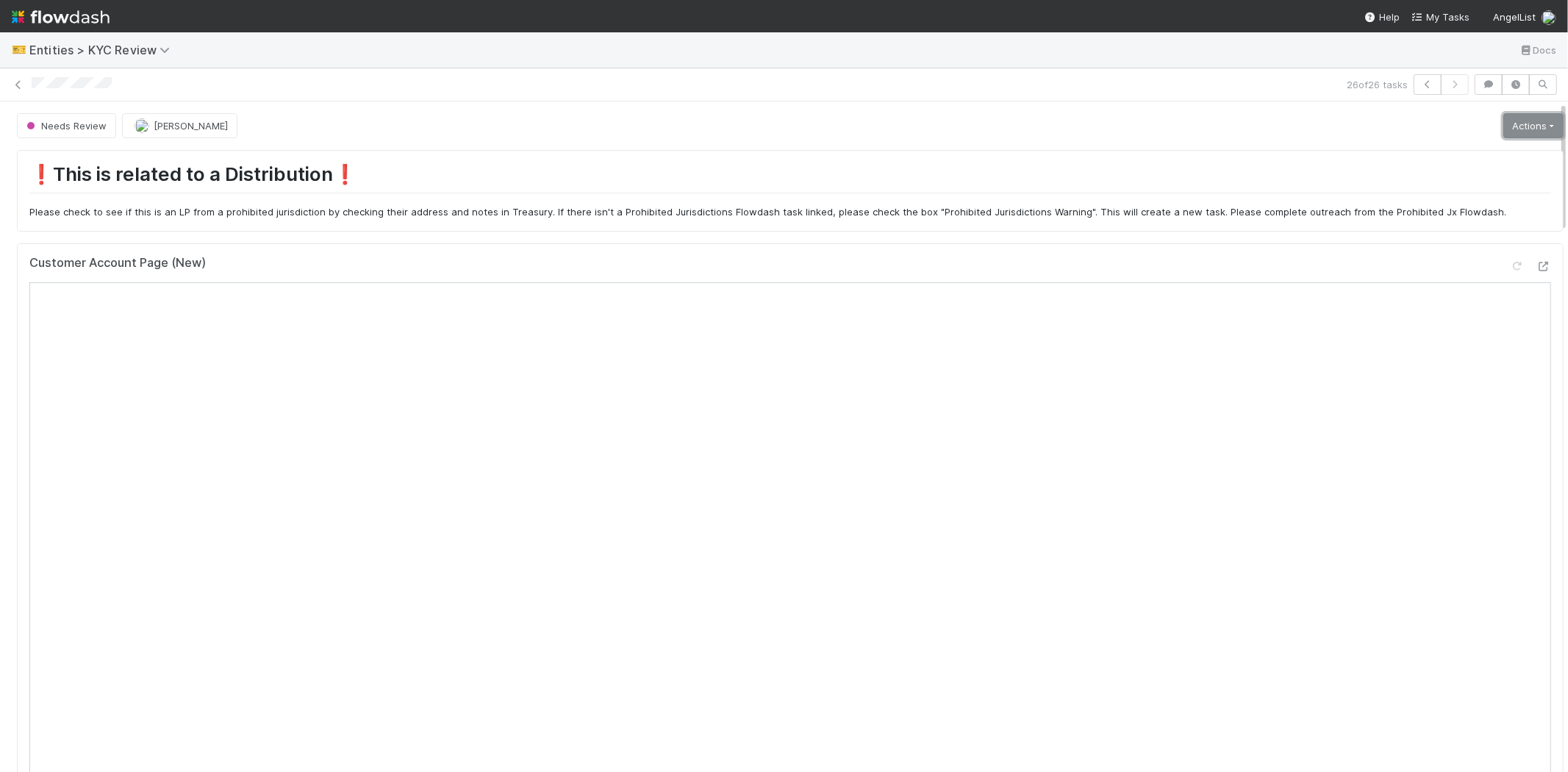
click at [1503, 122] on link "Actions" at bounding box center [1533, 126] width 60 height 25
click at [1439, 277] on button "Send Email [Array]" at bounding box center [1483, 280] width 162 height 21
click at [1503, 134] on link "Actions" at bounding box center [1533, 126] width 60 height 25
click at [1436, 273] on button "Send Email [Array]" at bounding box center [1483, 280] width 162 height 21
drag, startPoint x: 429, startPoint y: 207, endPoint x: 719, endPoint y: 194, distance: 290.3
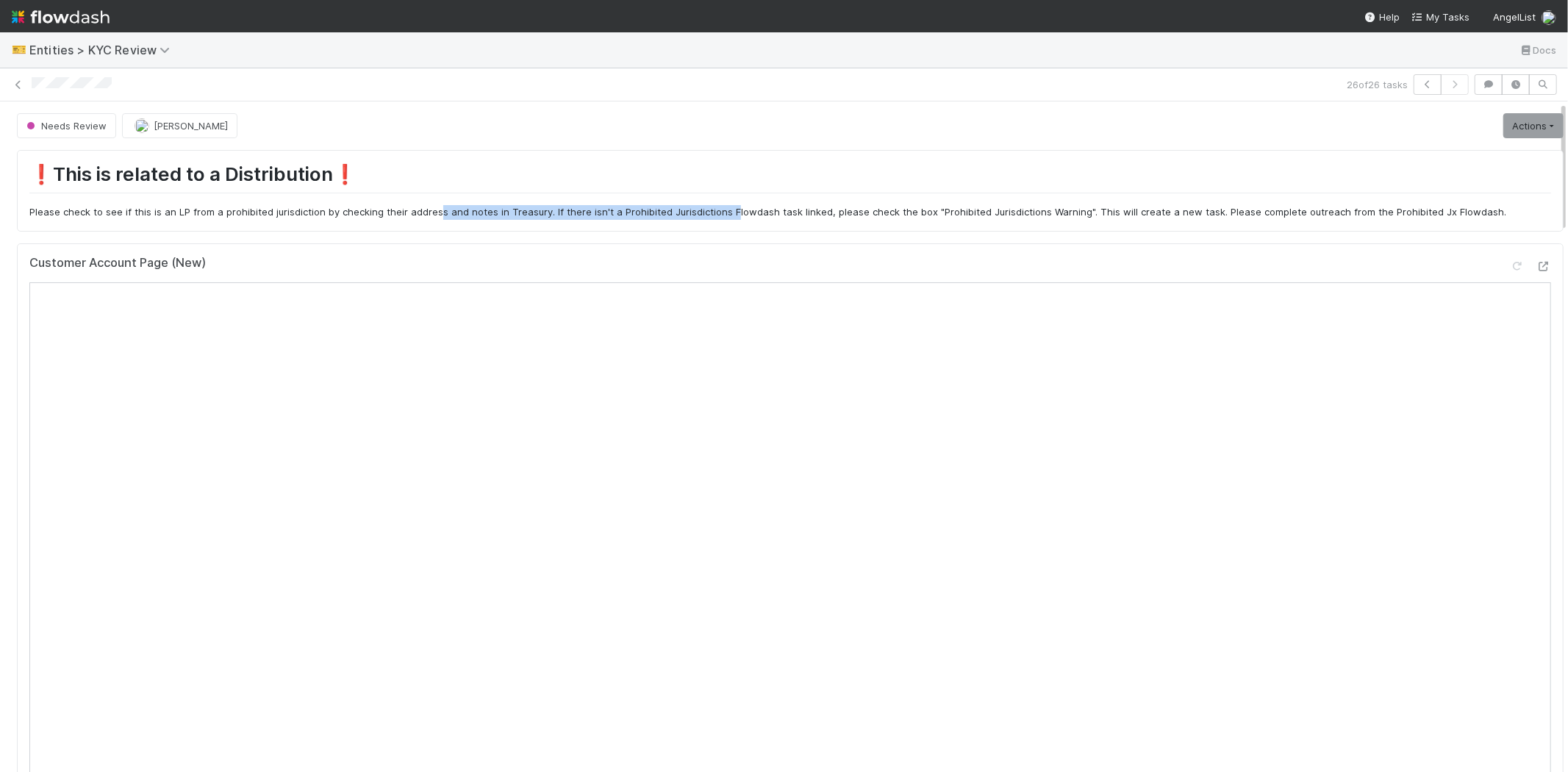
click at [719, 194] on div "❗️This is related to a Distribution❗ Please check to see if this is an LP from …" at bounding box center [790, 191] width 1521 height 56
click at [769, 205] on p "Please check to see if this is an LP from a prohibited jurisdiction by checking…" at bounding box center [790, 213] width 1521 height 15
click at [568, 215] on p "Please check to see if this is an LP from a prohibited jurisdiction by checking…" at bounding box center [790, 213] width 1521 height 15
click at [1481, 80] on icon "button" at bounding box center [1488, 84] width 14 height 9
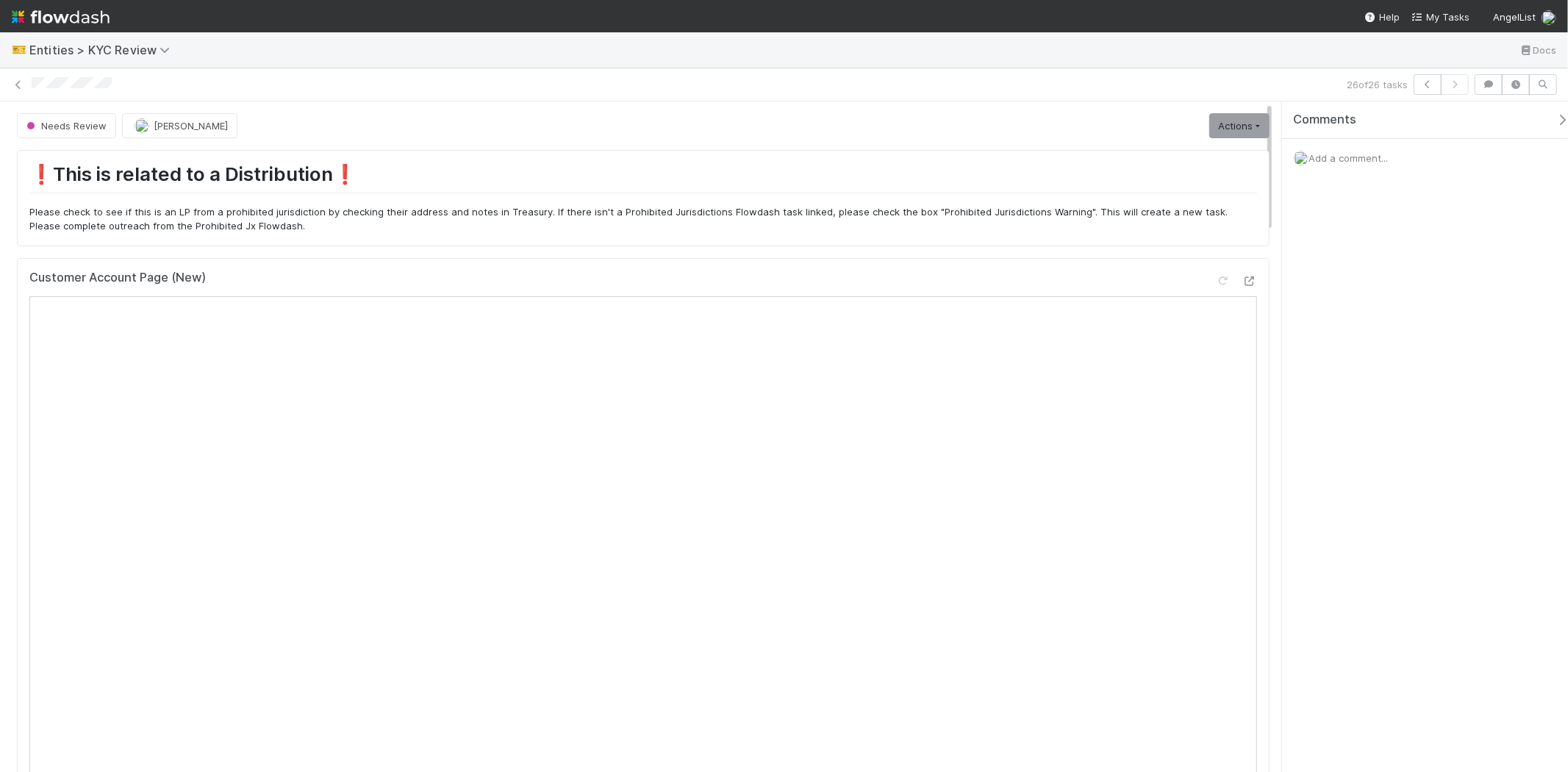
click at [1335, 156] on span "Add a comment..." at bounding box center [1347, 158] width 80 height 12
click at [1343, 388] on button "Add Comment" at bounding box center [1348, 384] width 85 height 25
click at [1233, 132] on link "Actions" at bounding box center [1239, 126] width 60 height 25
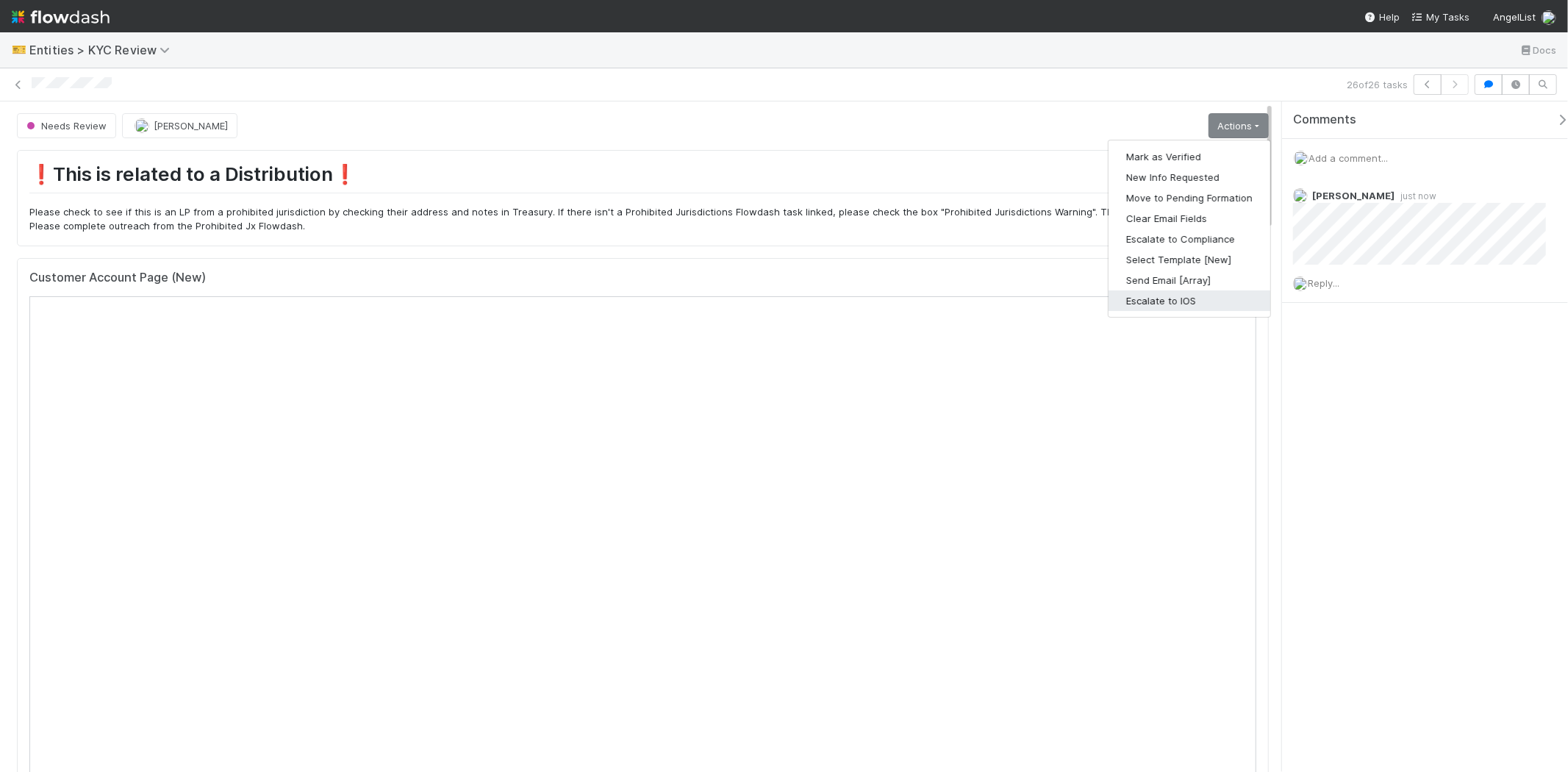
click at [1138, 297] on button "Escalate to IOS" at bounding box center [1189, 301] width 162 height 21
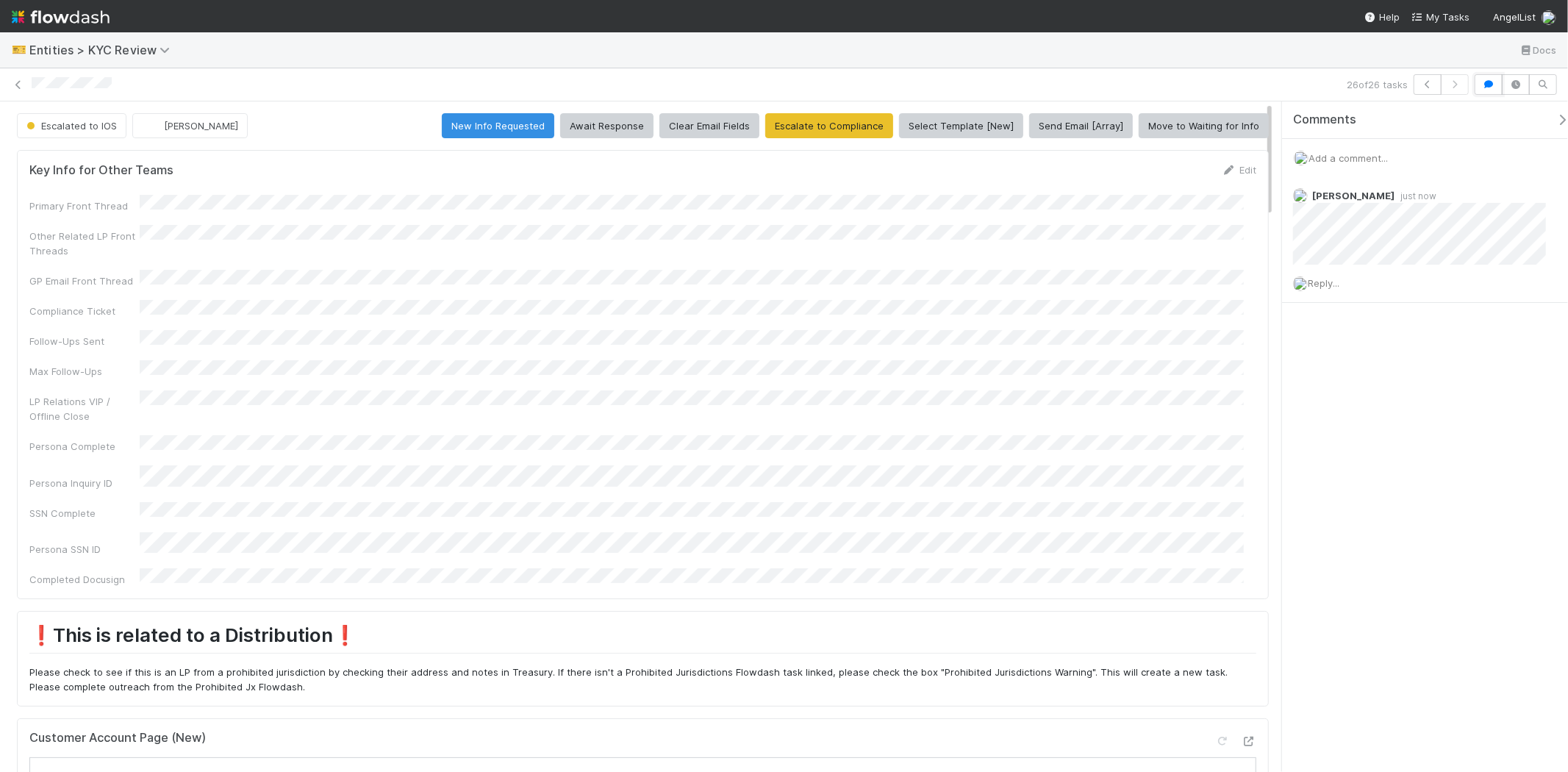
click at [1483, 82] on icon "button" at bounding box center [1488, 84] width 14 height 9
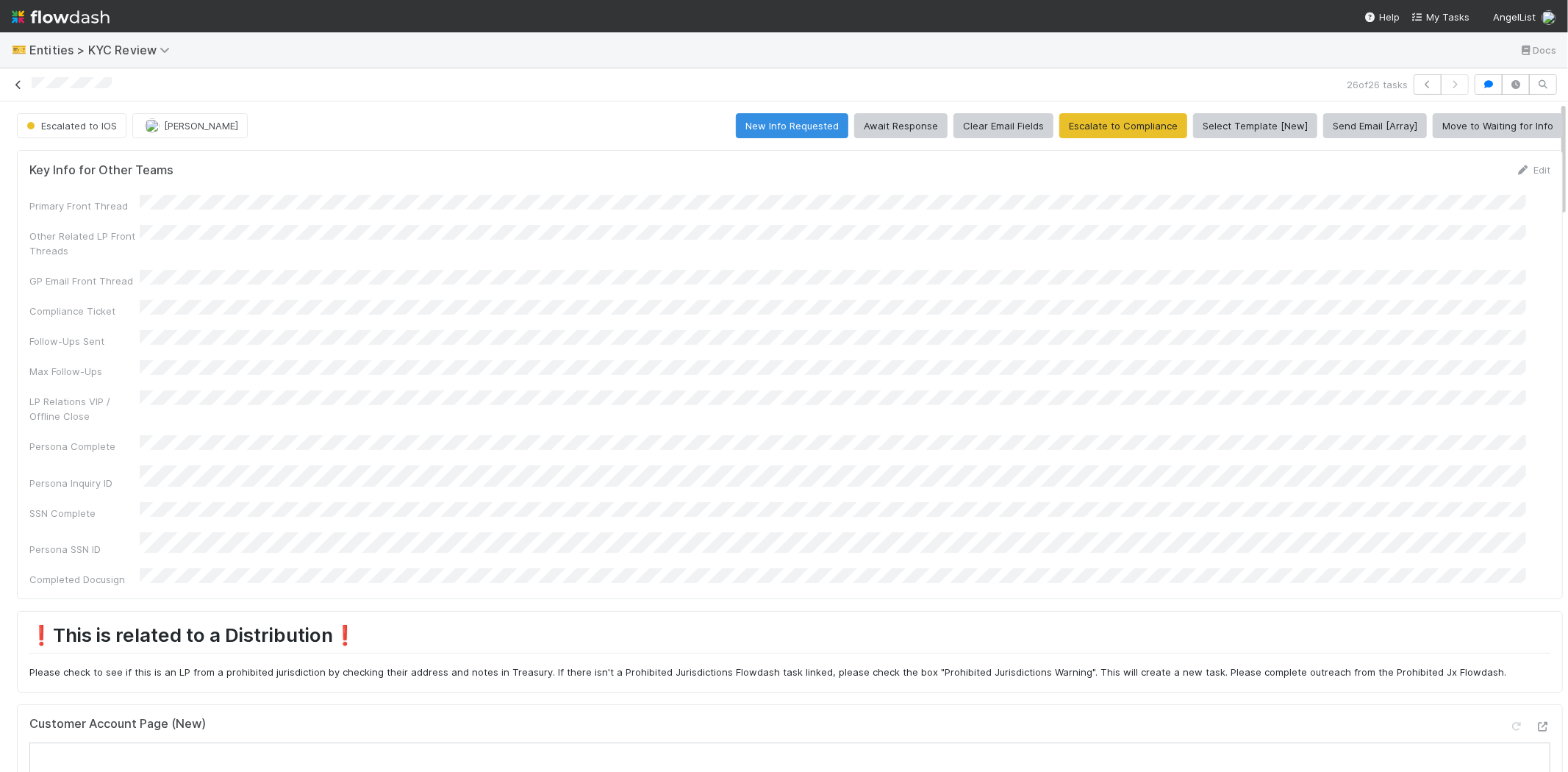
click at [21, 78] on link at bounding box center [19, 85] width 14 height 15
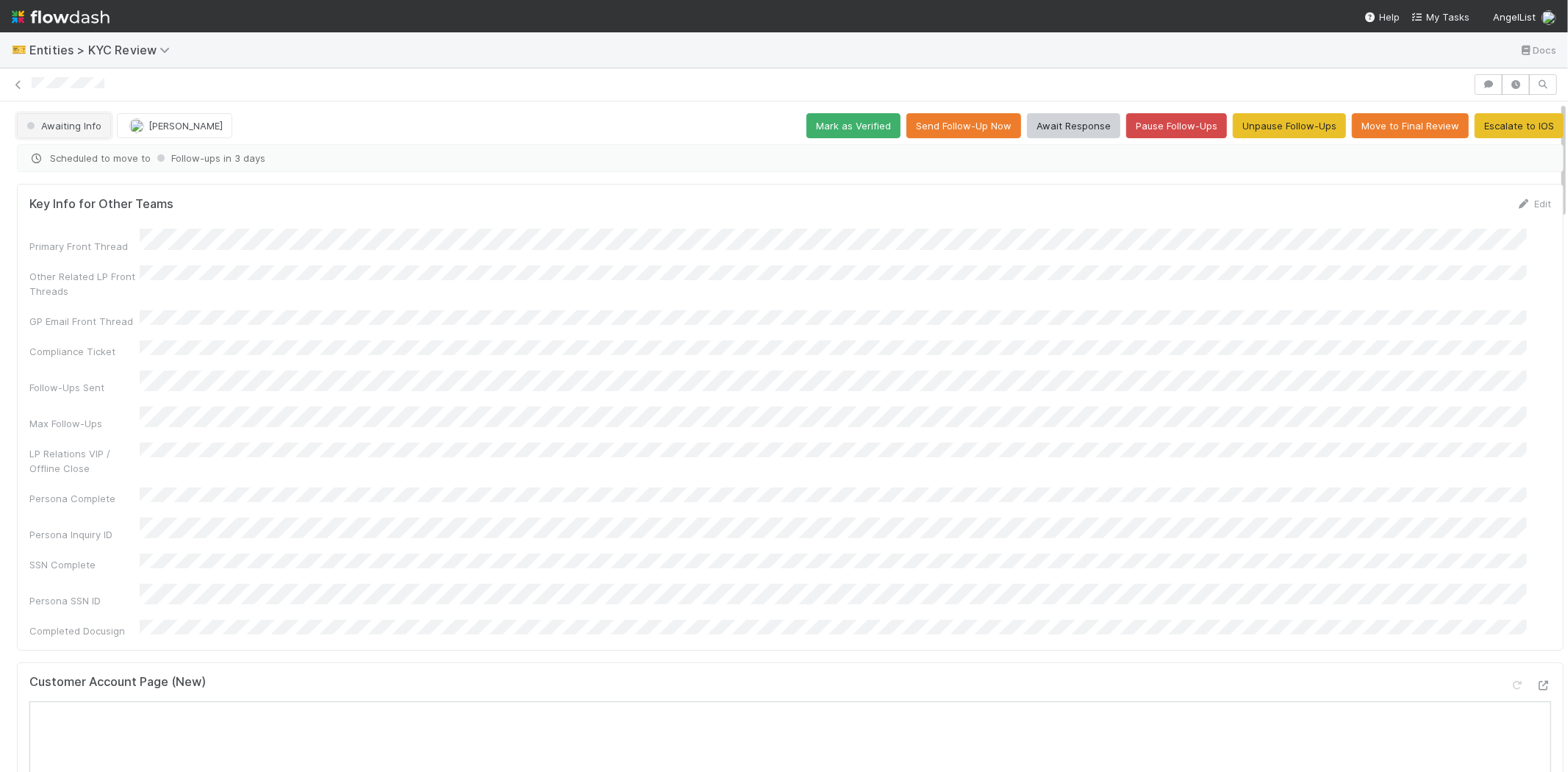
click at [46, 123] on span "Awaiting Info" at bounding box center [62, 126] width 78 height 12
click at [207, 378] on div at bounding box center [784, 386] width 1568 height 772
click at [43, 131] on span "Awaiting Info" at bounding box center [62, 126] width 78 height 12
click at [74, 174] on div "Needs Review" at bounding box center [115, 163] width 207 height 27
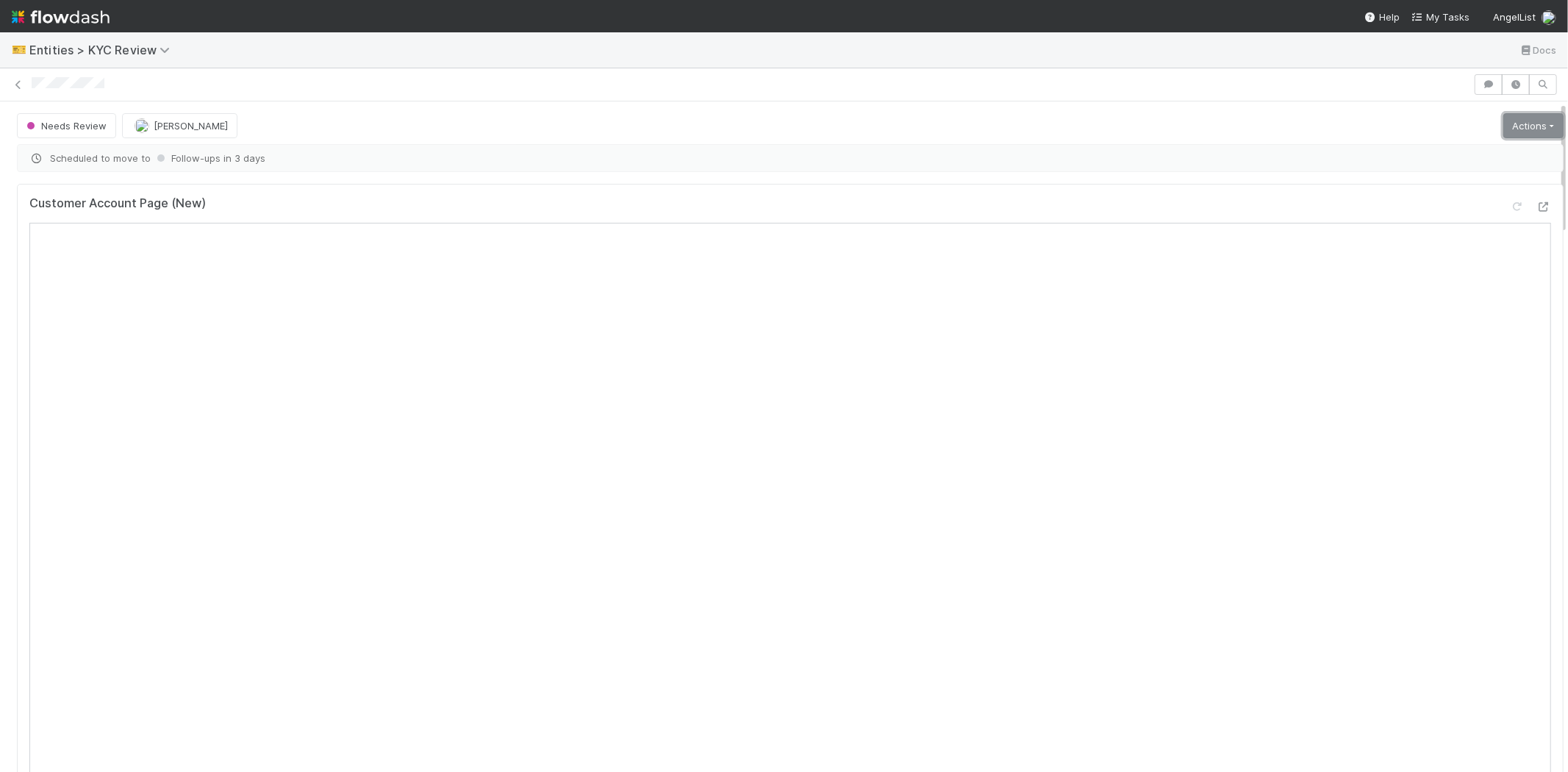
click at [1522, 129] on link "Actions" at bounding box center [1533, 126] width 60 height 25
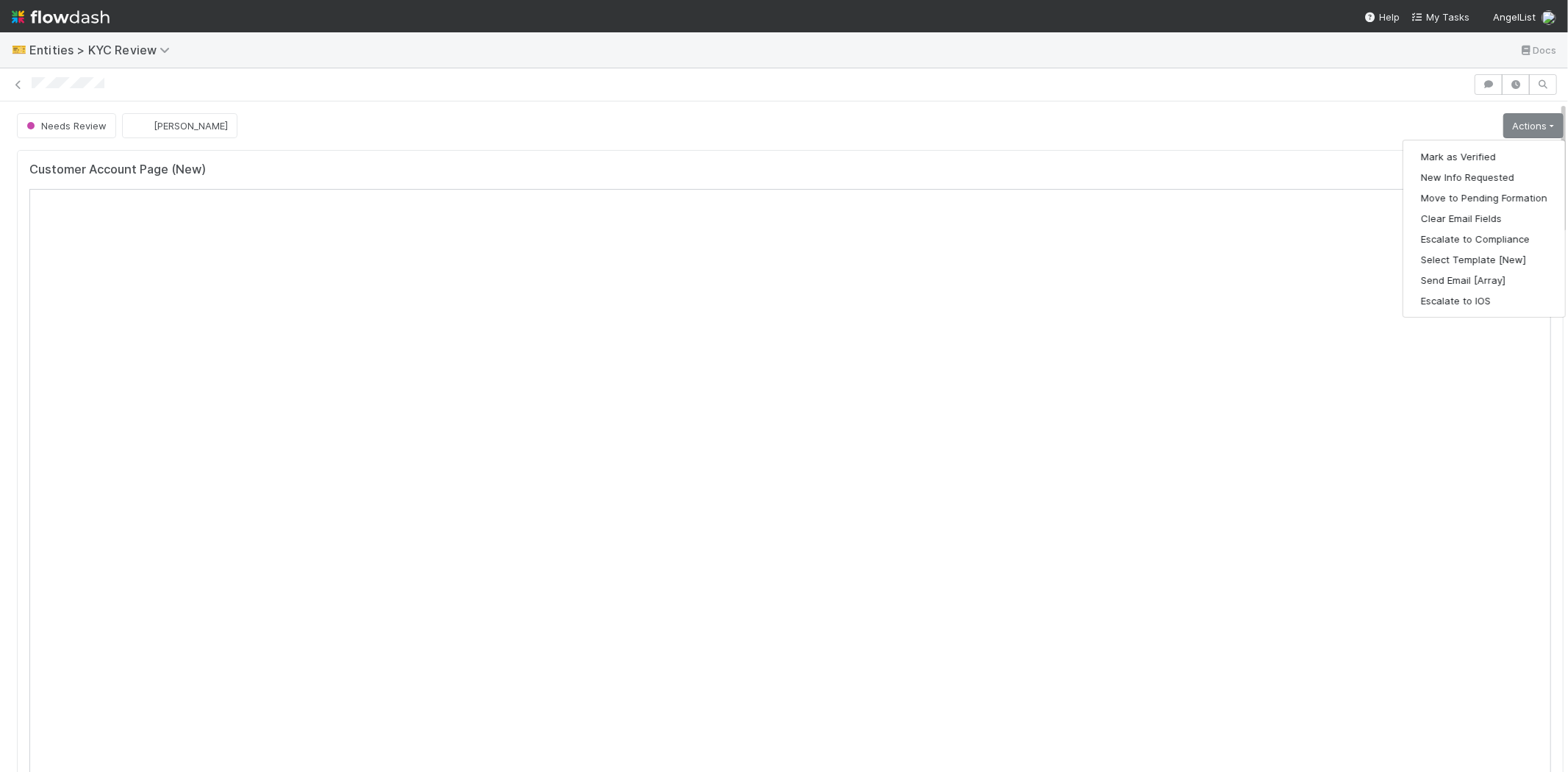
drag, startPoint x: 572, startPoint y: 110, endPoint x: 223, endPoint y: 156, distance: 352.0
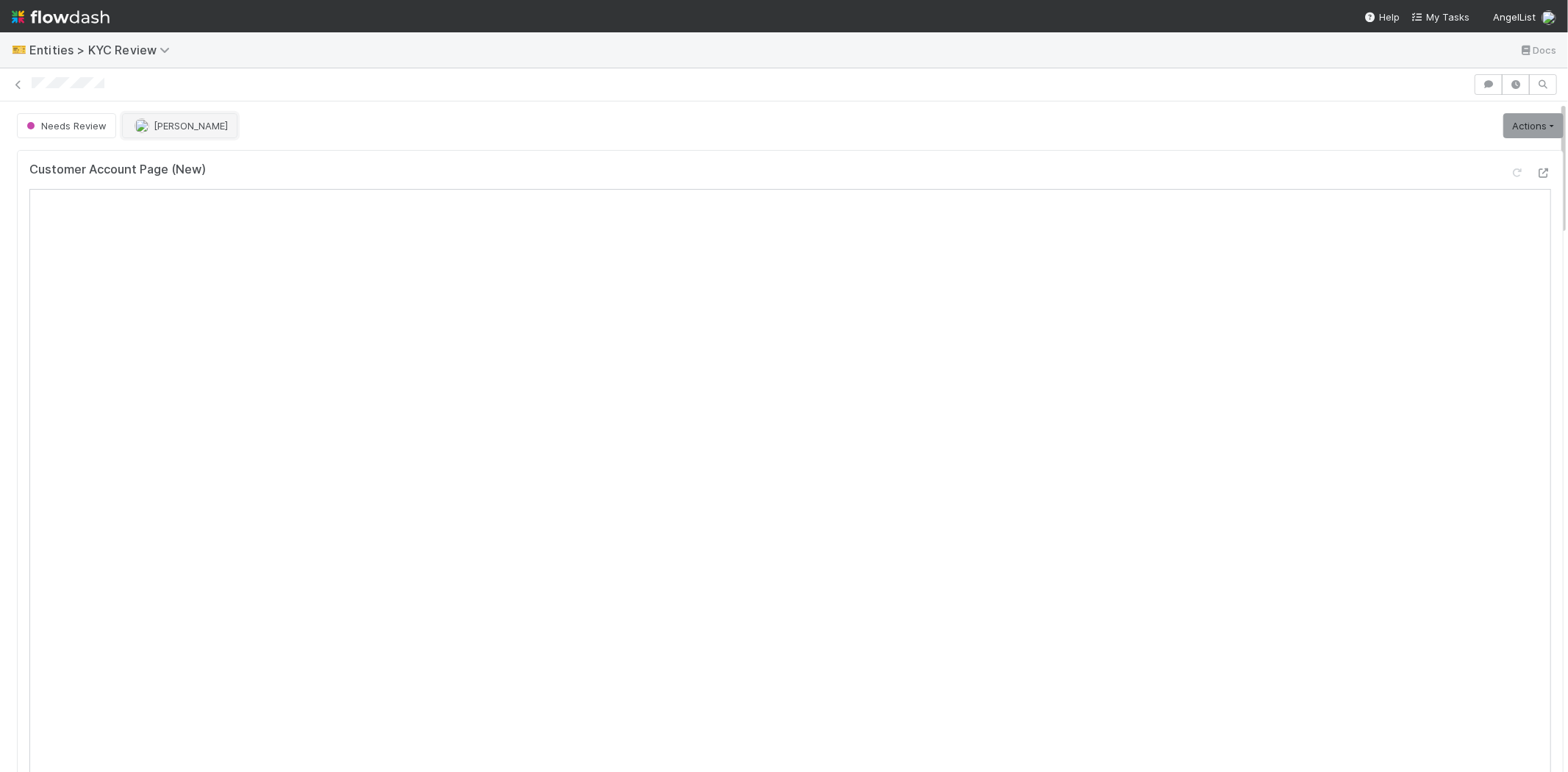
click at [165, 135] on button "Febbie Cervantes" at bounding box center [179, 126] width 115 height 25
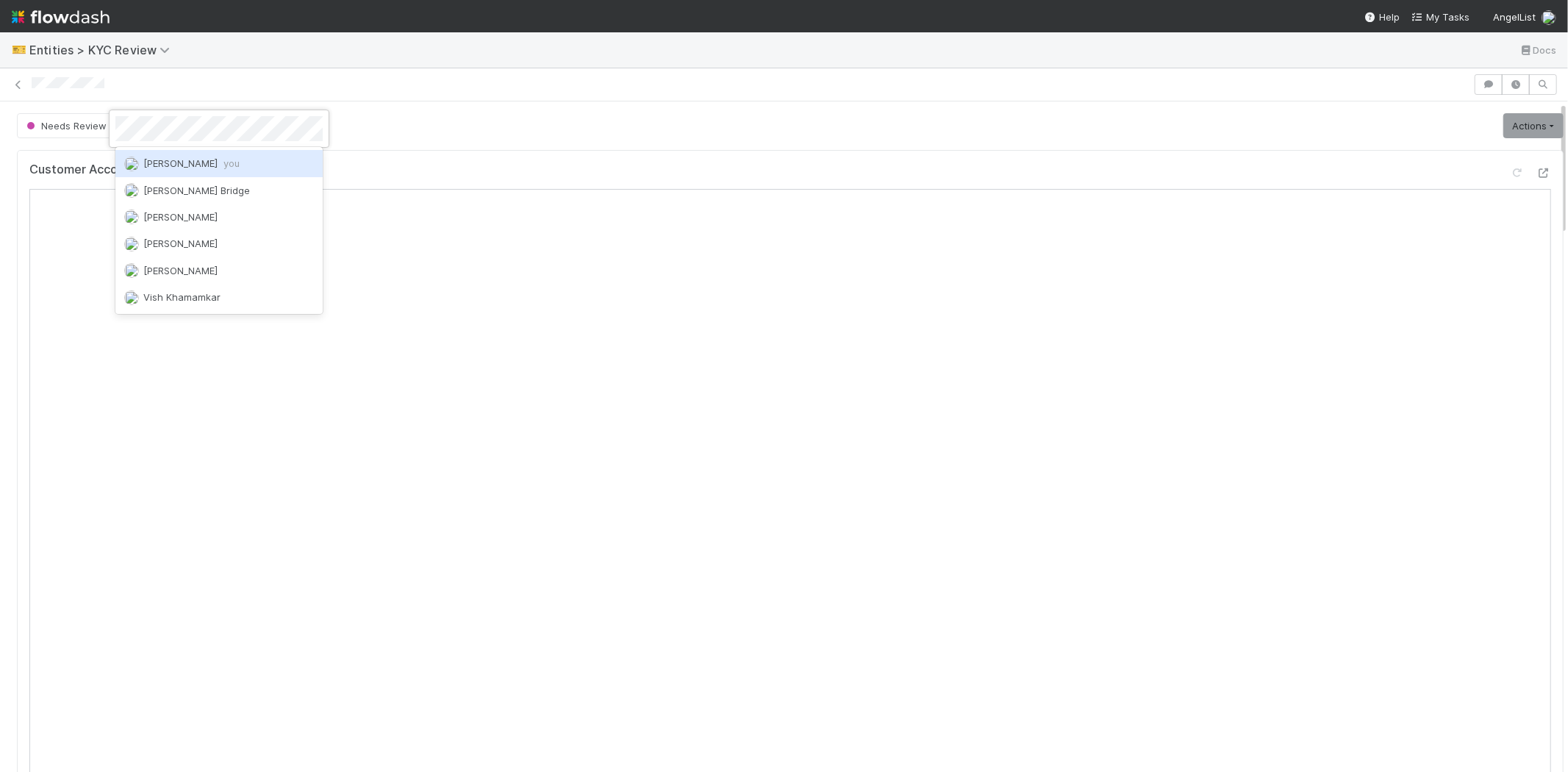
click at [167, 172] on div "Karen Jane Salcedo you" at bounding box center [218, 163] width 207 height 27
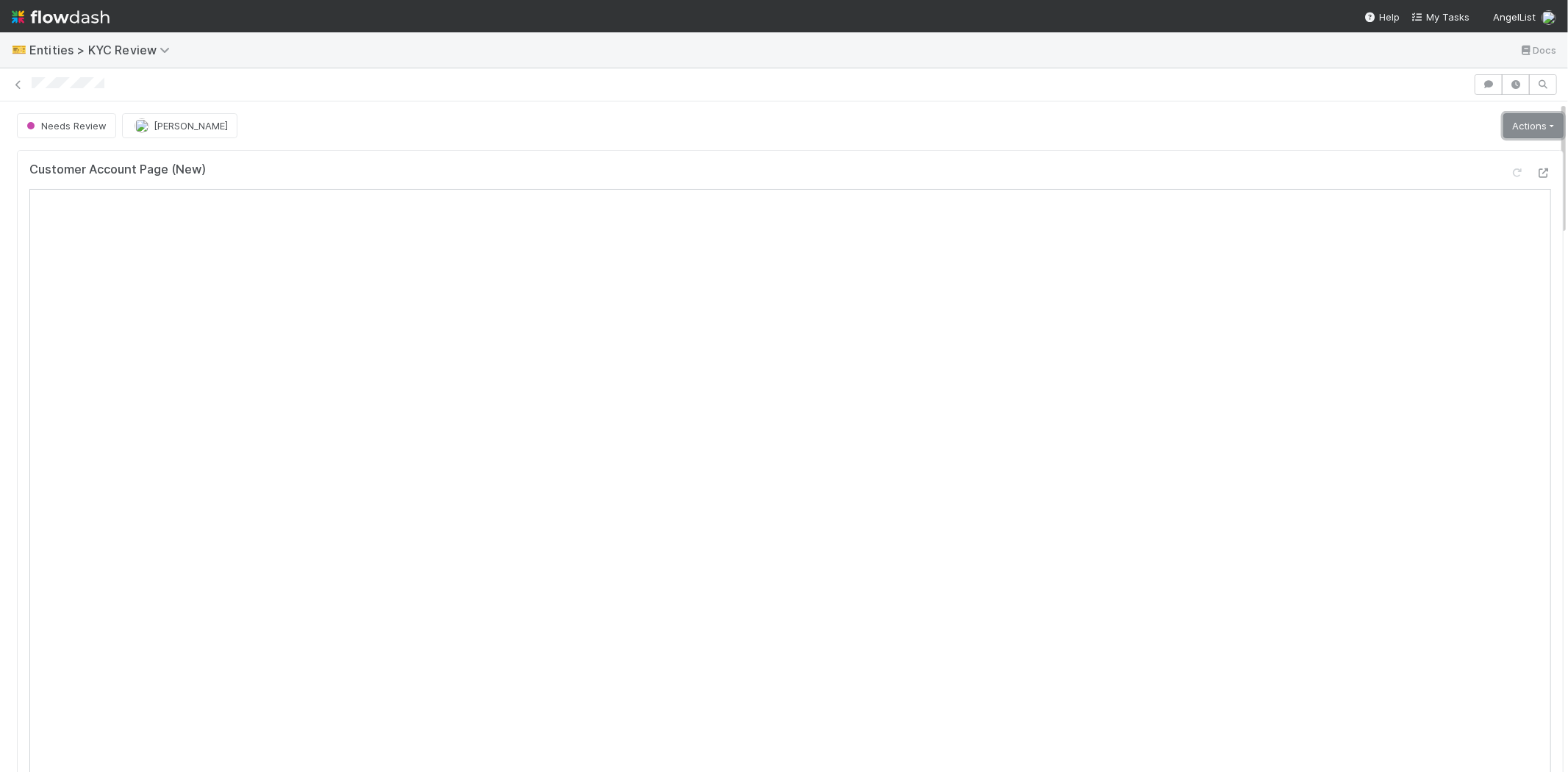
click at [1503, 132] on link "Actions" at bounding box center [1533, 126] width 60 height 25
click at [1428, 259] on button "Select Template [New]" at bounding box center [1483, 259] width 162 height 21
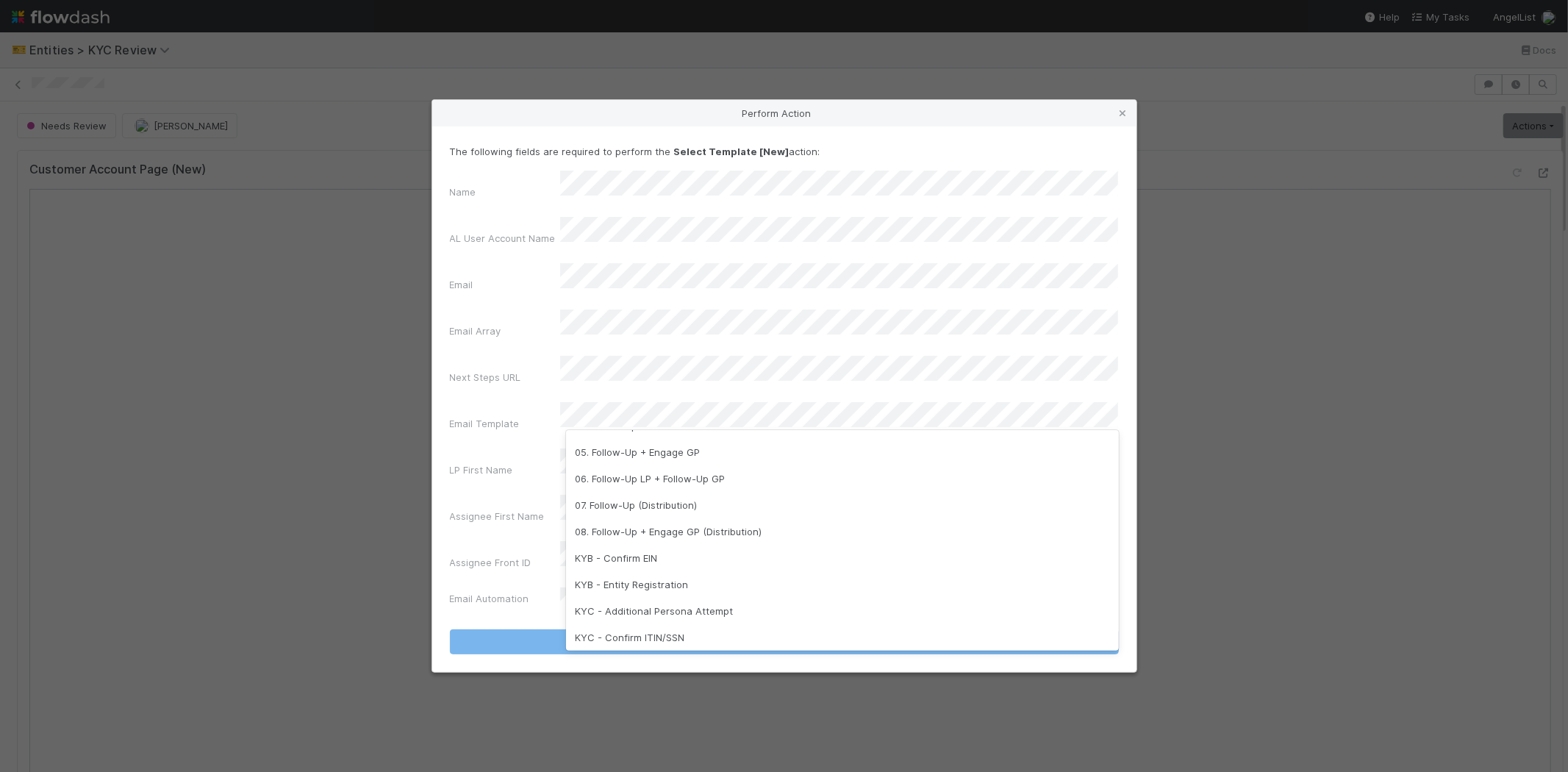
scroll to position [366, 0]
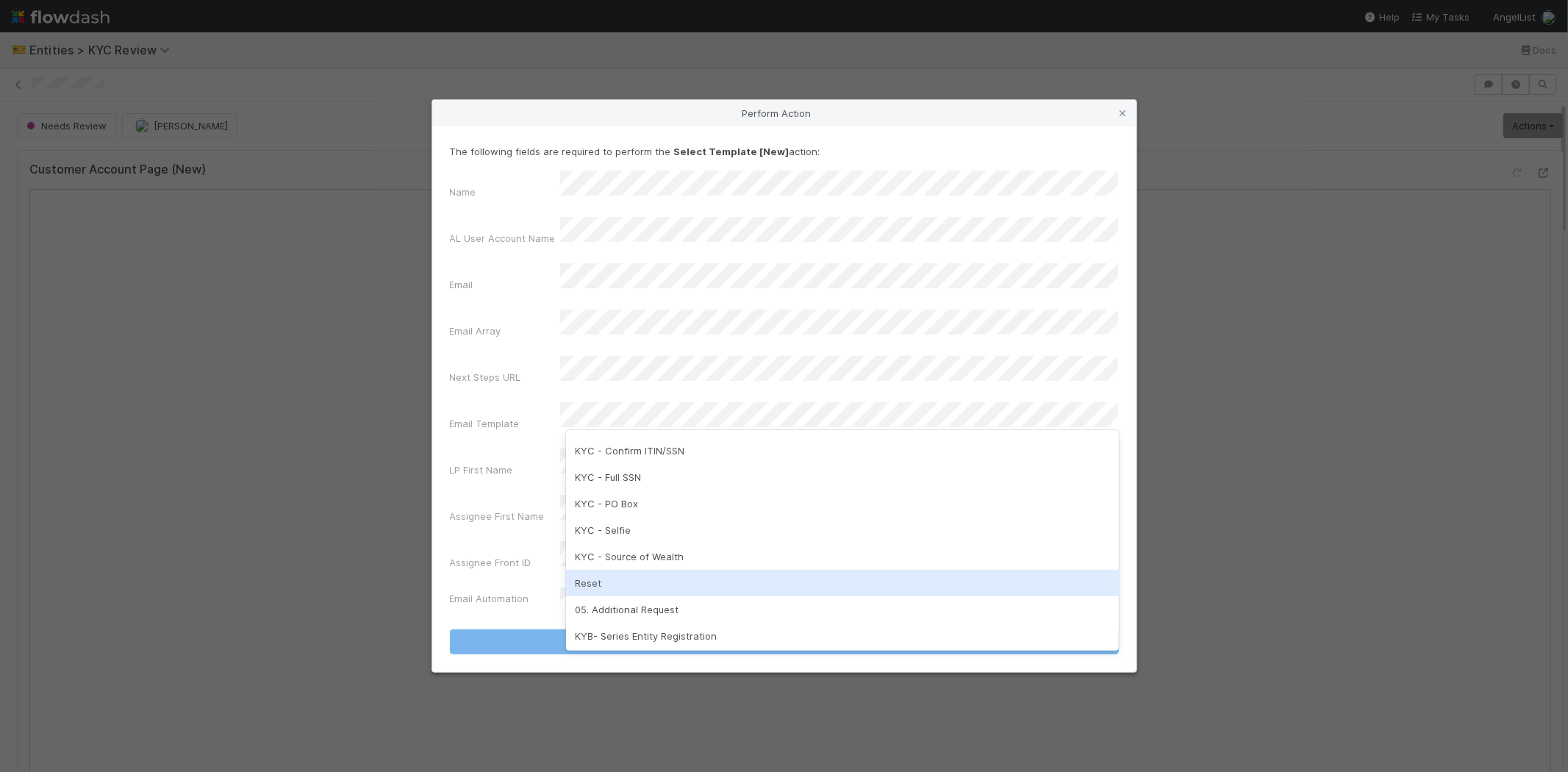
click at [612, 579] on div "Reset" at bounding box center [842, 583] width 552 height 27
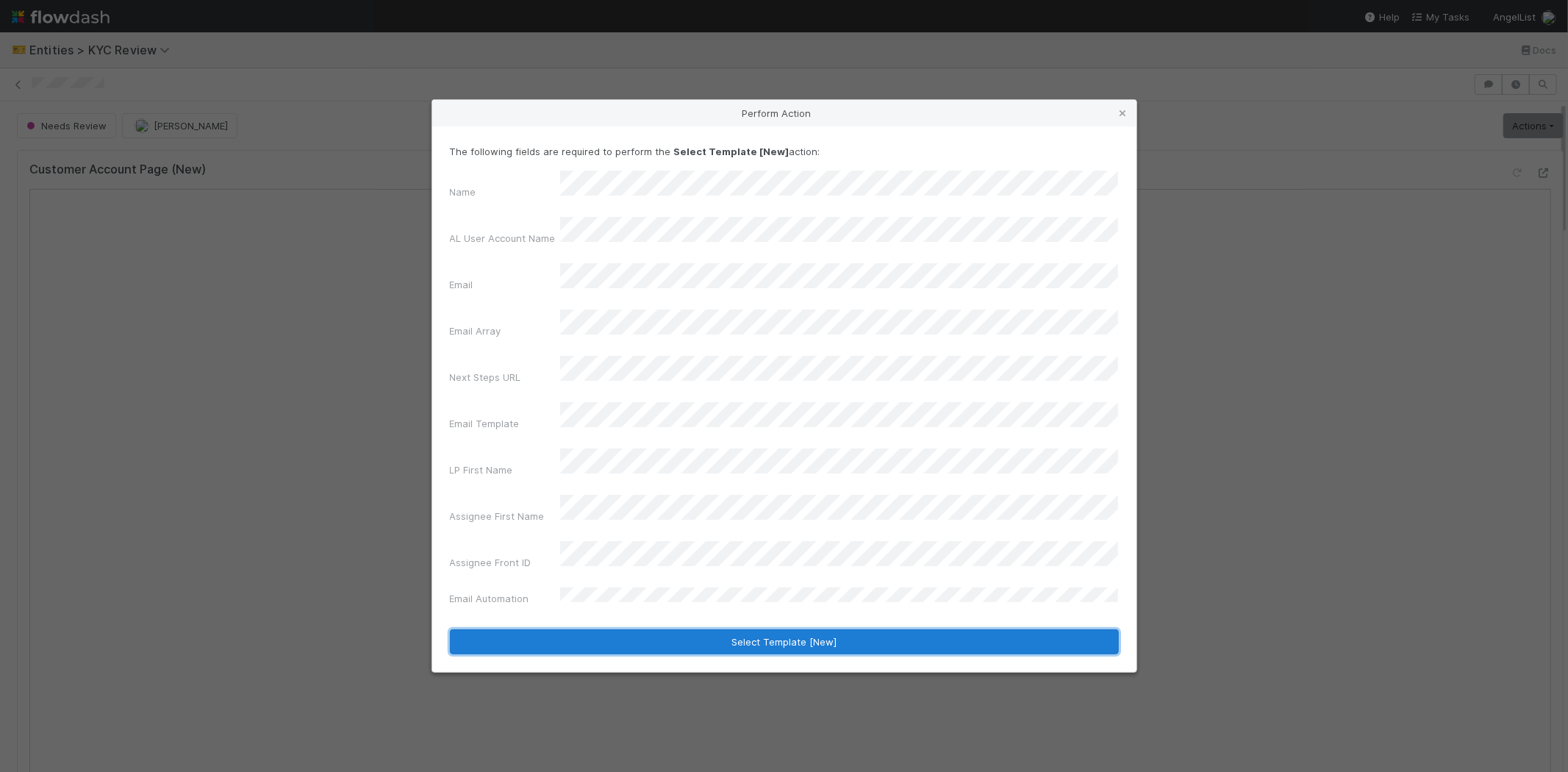
click at [627, 629] on button "Select Template [New]" at bounding box center [784, 641] width 668 height 25
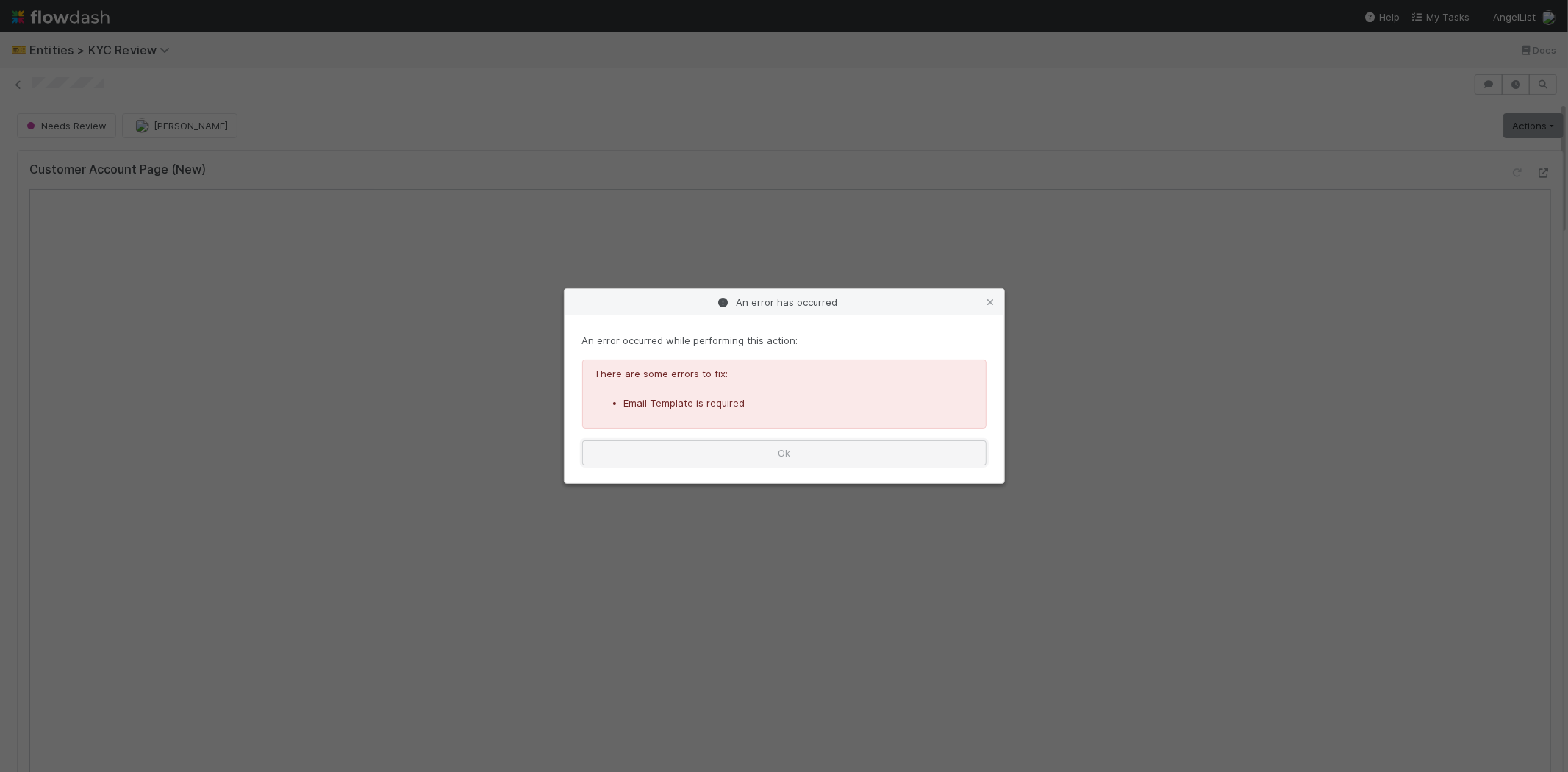
click at [743, 452] on button "Ok" at bounding box center [784, 453] width 404 height 25
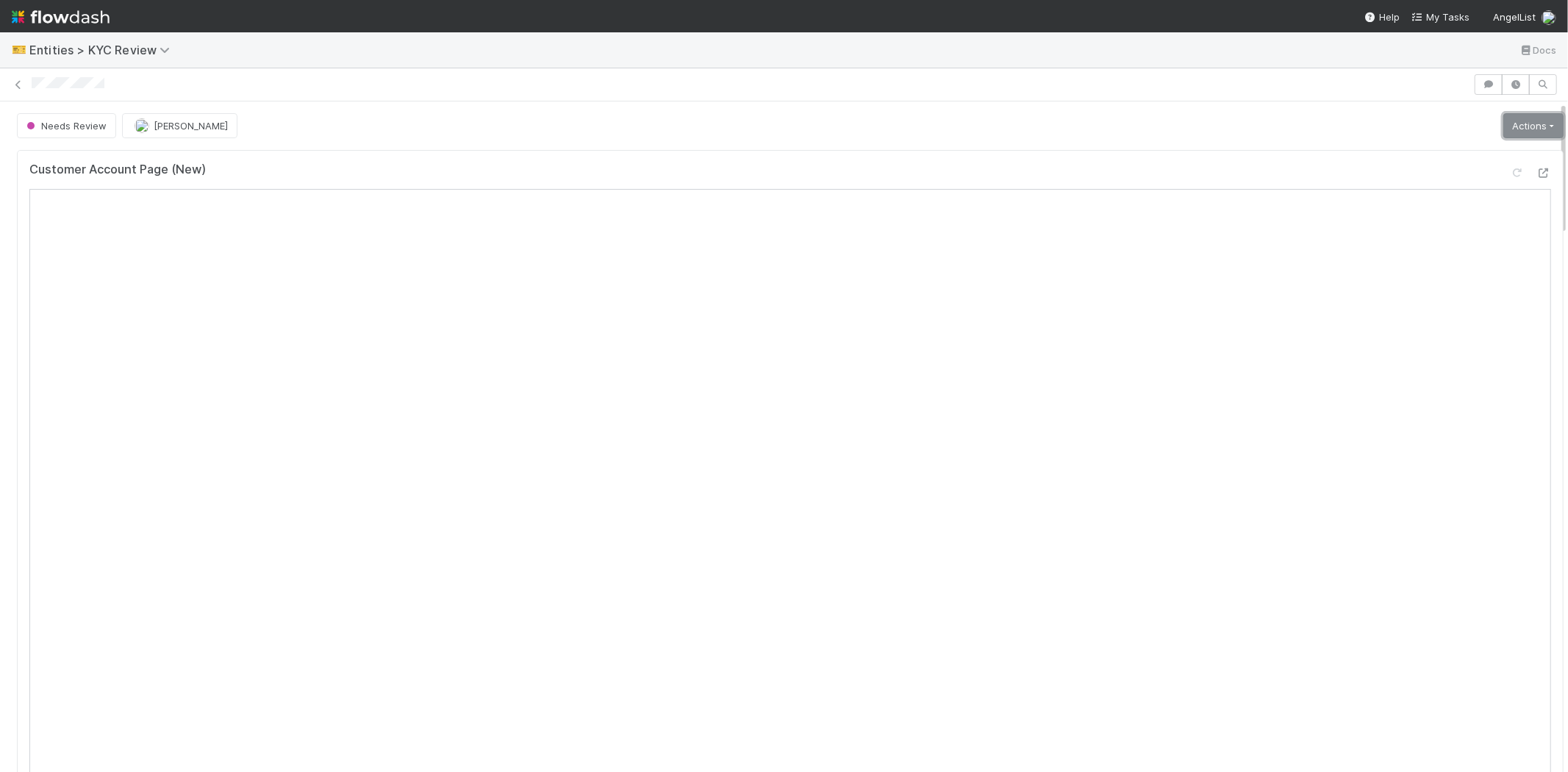
click at [1503, 115] on link "Actions" at bounding box center [1533, 126] width 60 height 25
click at [1429, 263] on button "Select Template [New]" at bounding box center [1483, 259] width 162 height 21
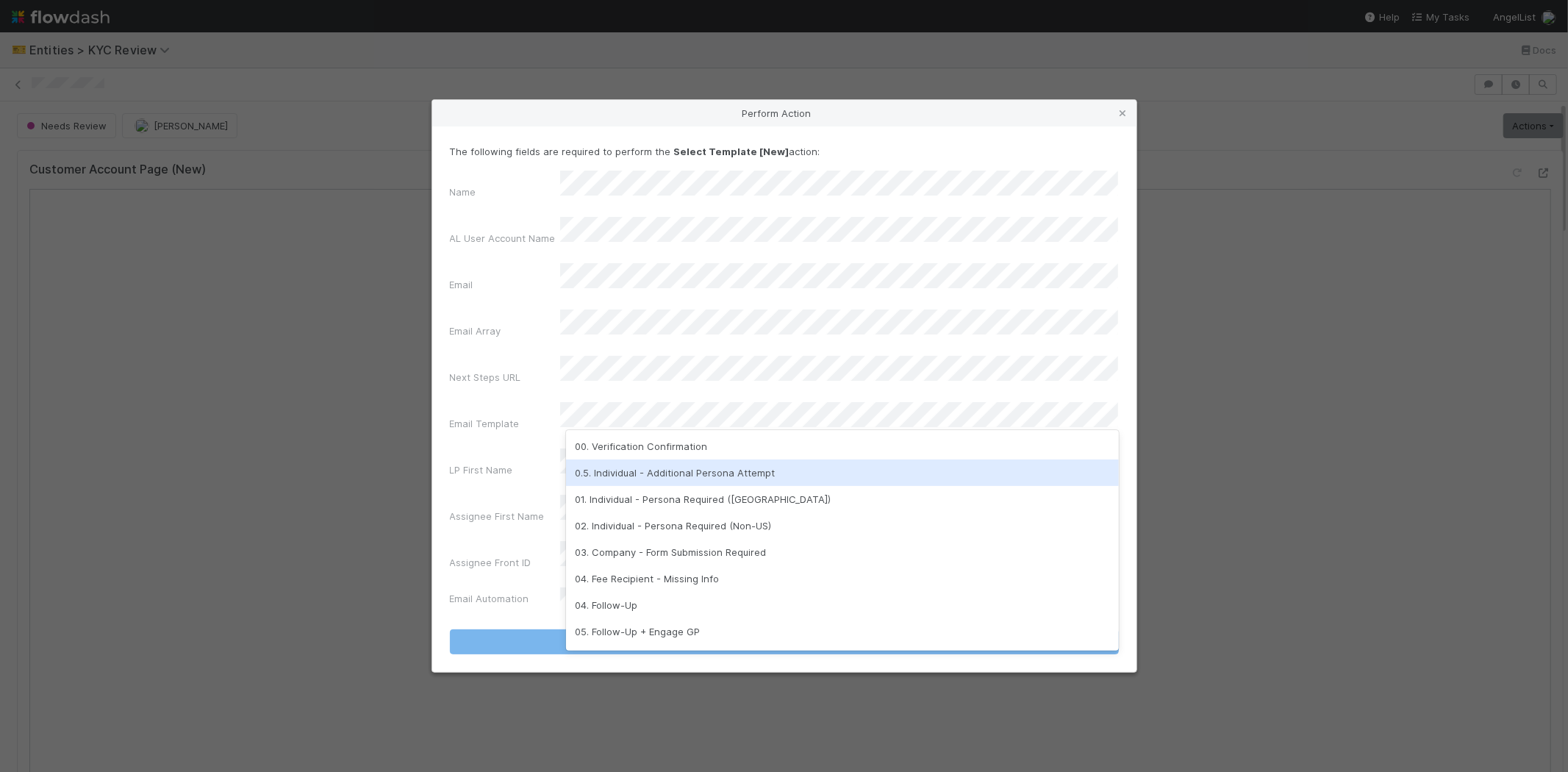
click at [631, 467] on div "0.5. Individual - Additional Persona Attempt" at bounding box center [842, 472] width 552 height 27
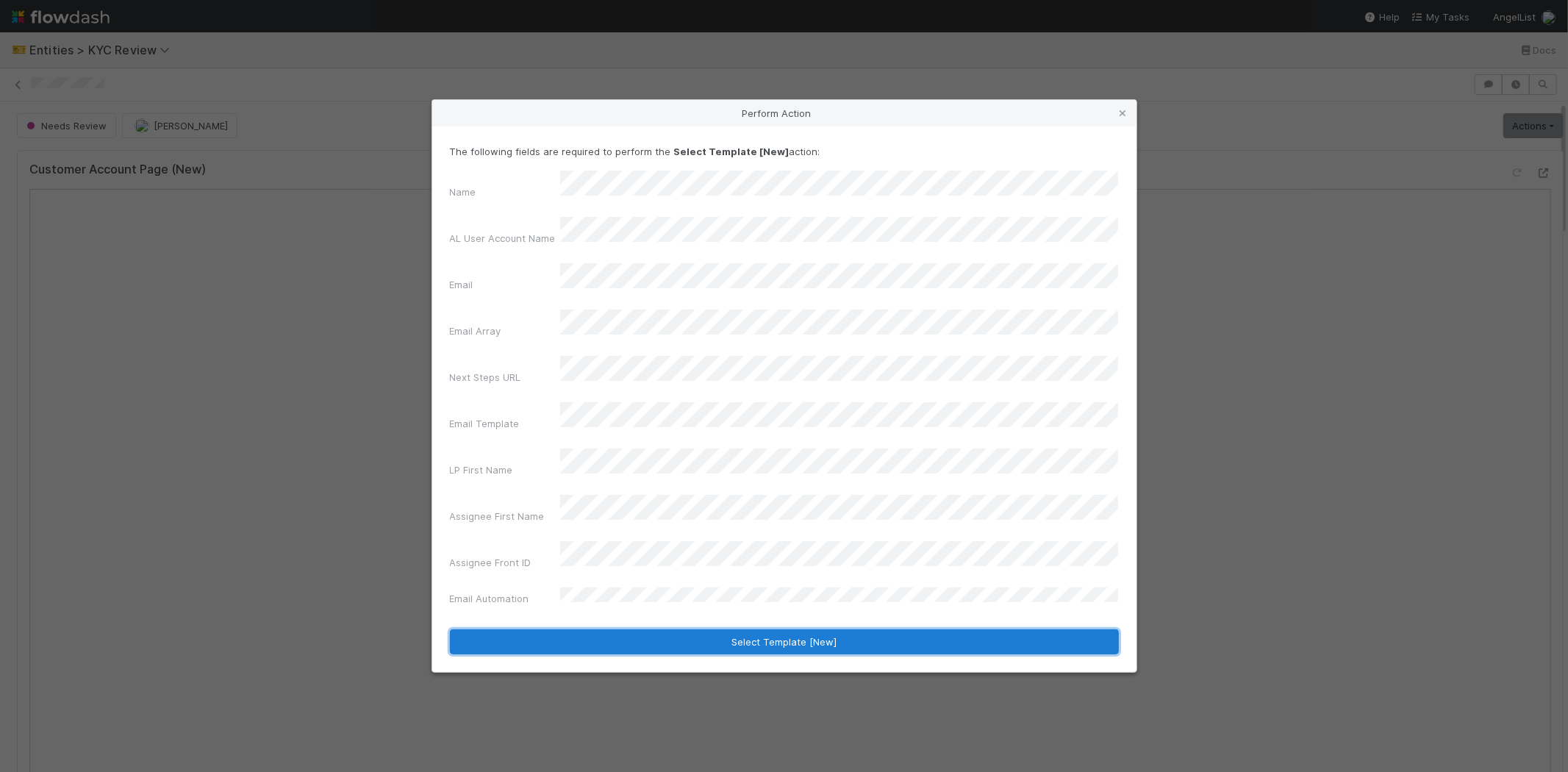
click at [618, 629] on button "Select Template [New]" at bounding box center [784, 641] width 668 height 25
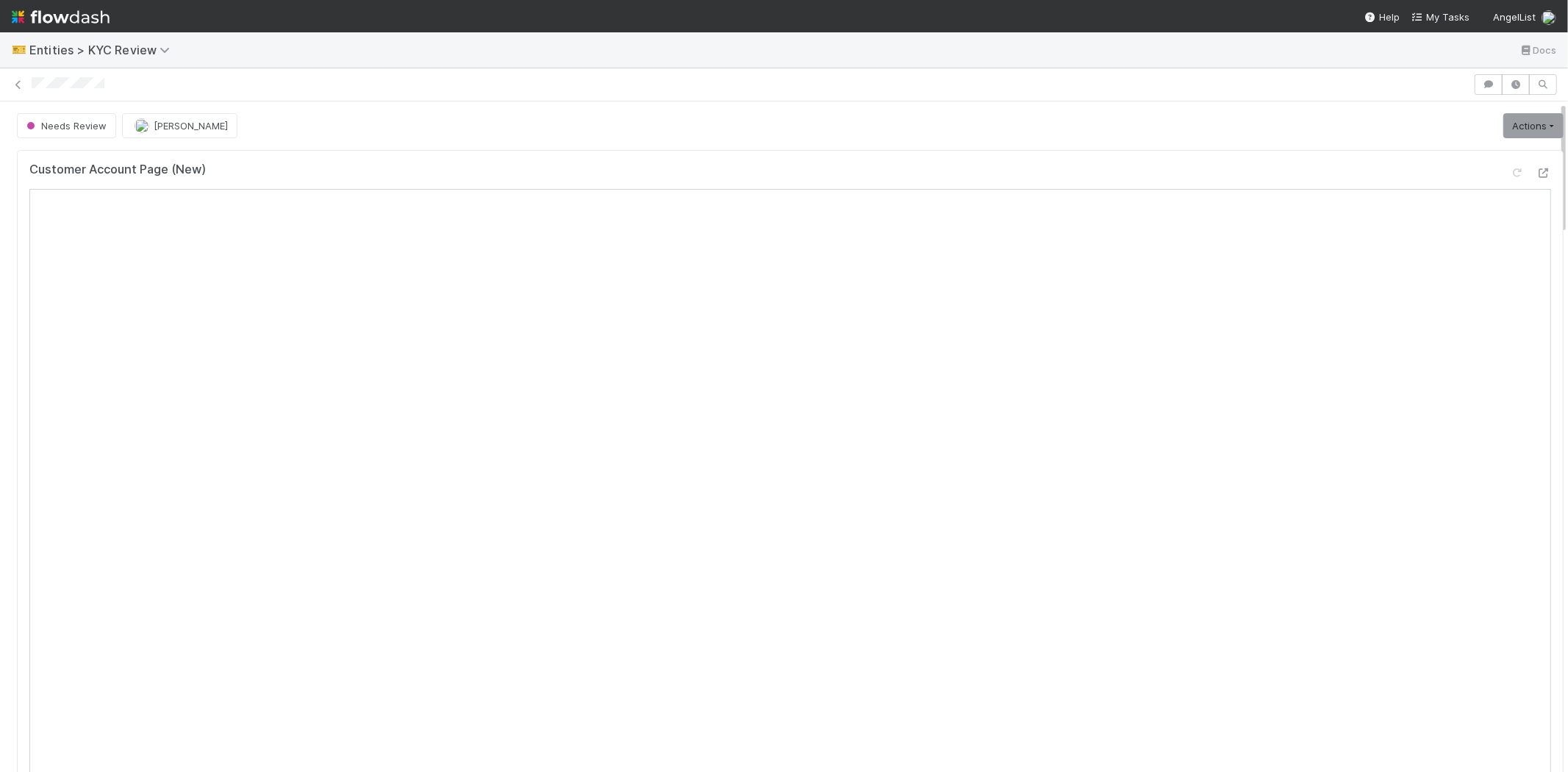
scroll to position [0, 0]
click at [68, 118] on button "Needs Review" at bounding box center [66, 126] width 99 height 25
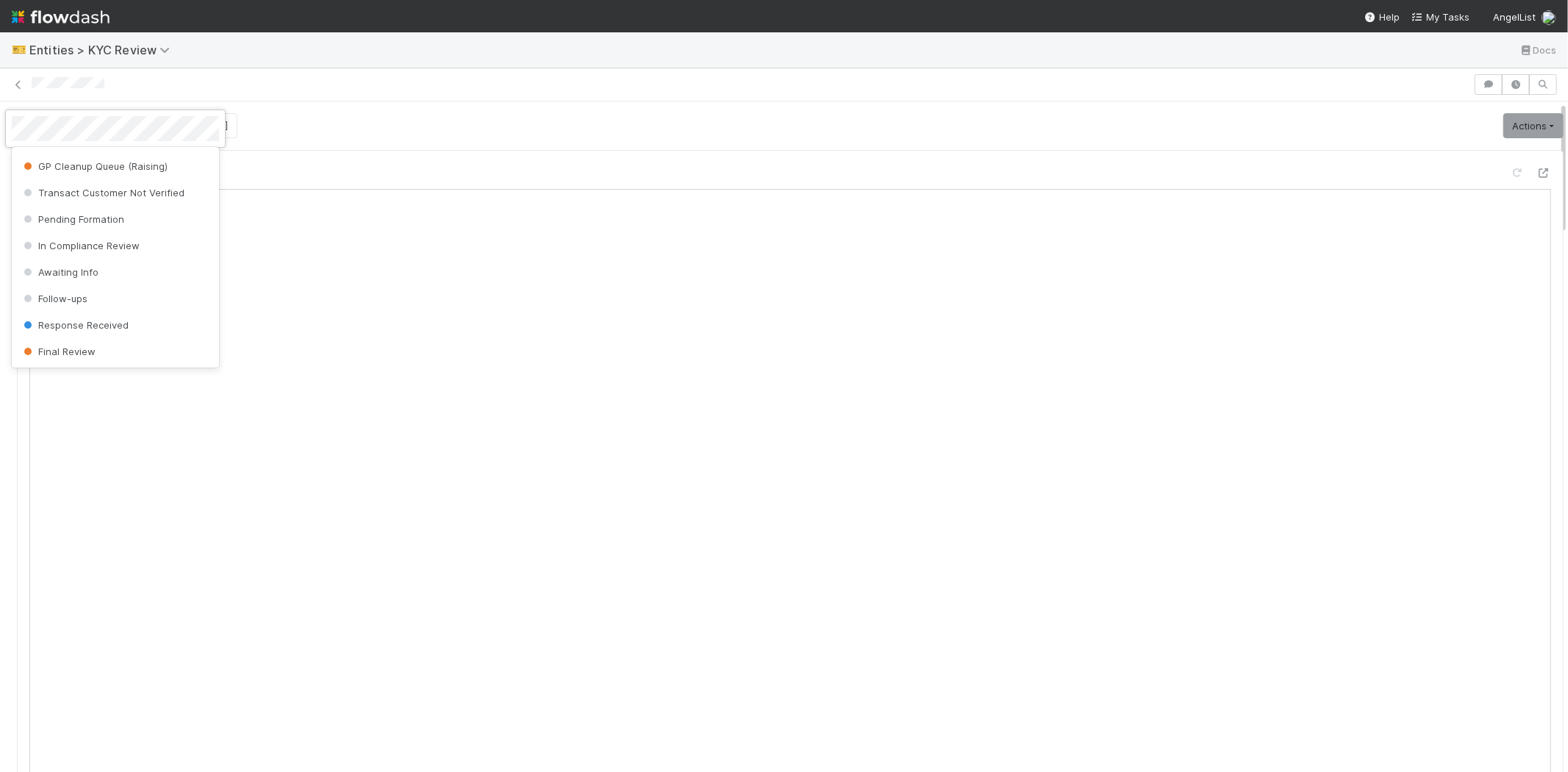
scroll to position [925, 0]
click at [96, 268] on span "Awaiting Info" at bounding box center [60, 272] width 78 height 12
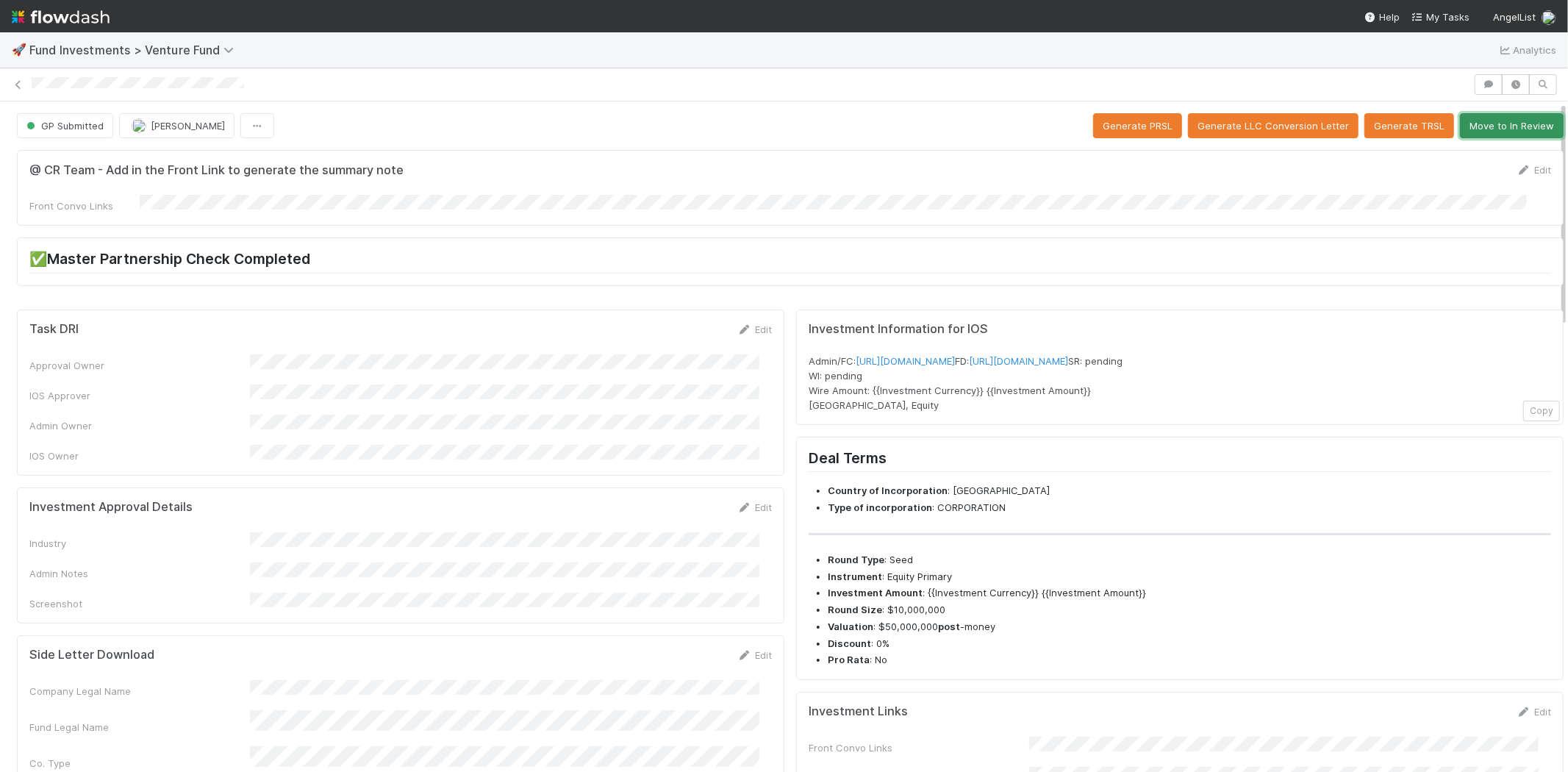
click at [1483, 126] on button "Move to In Review" at bounding box center [1511, 126] width 104 height 25
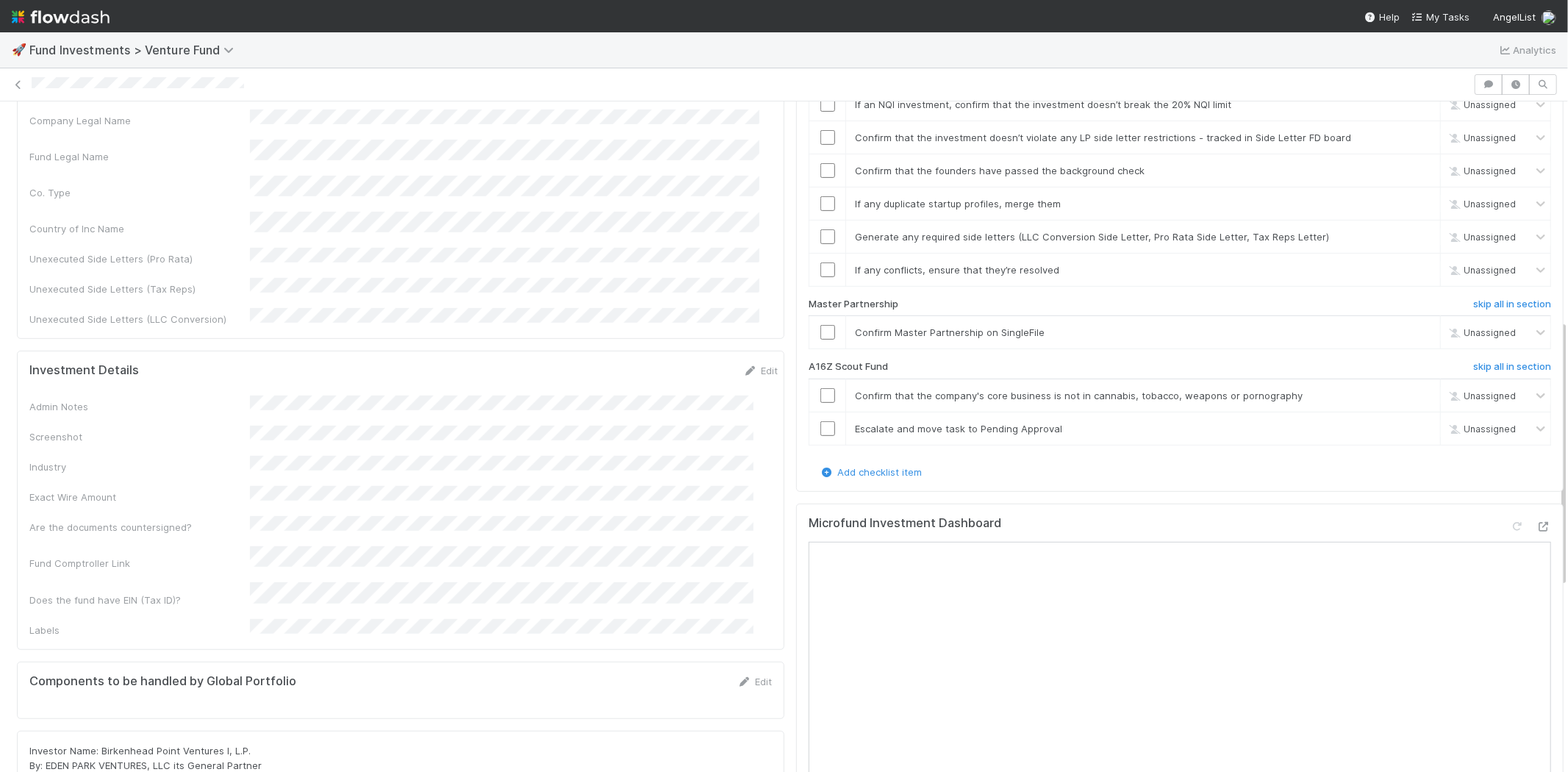
scroll to position [571, 0]
click at [1478, 360] on h6 "skip all in section" at bounding box center [1512, 366] width 78 height 12
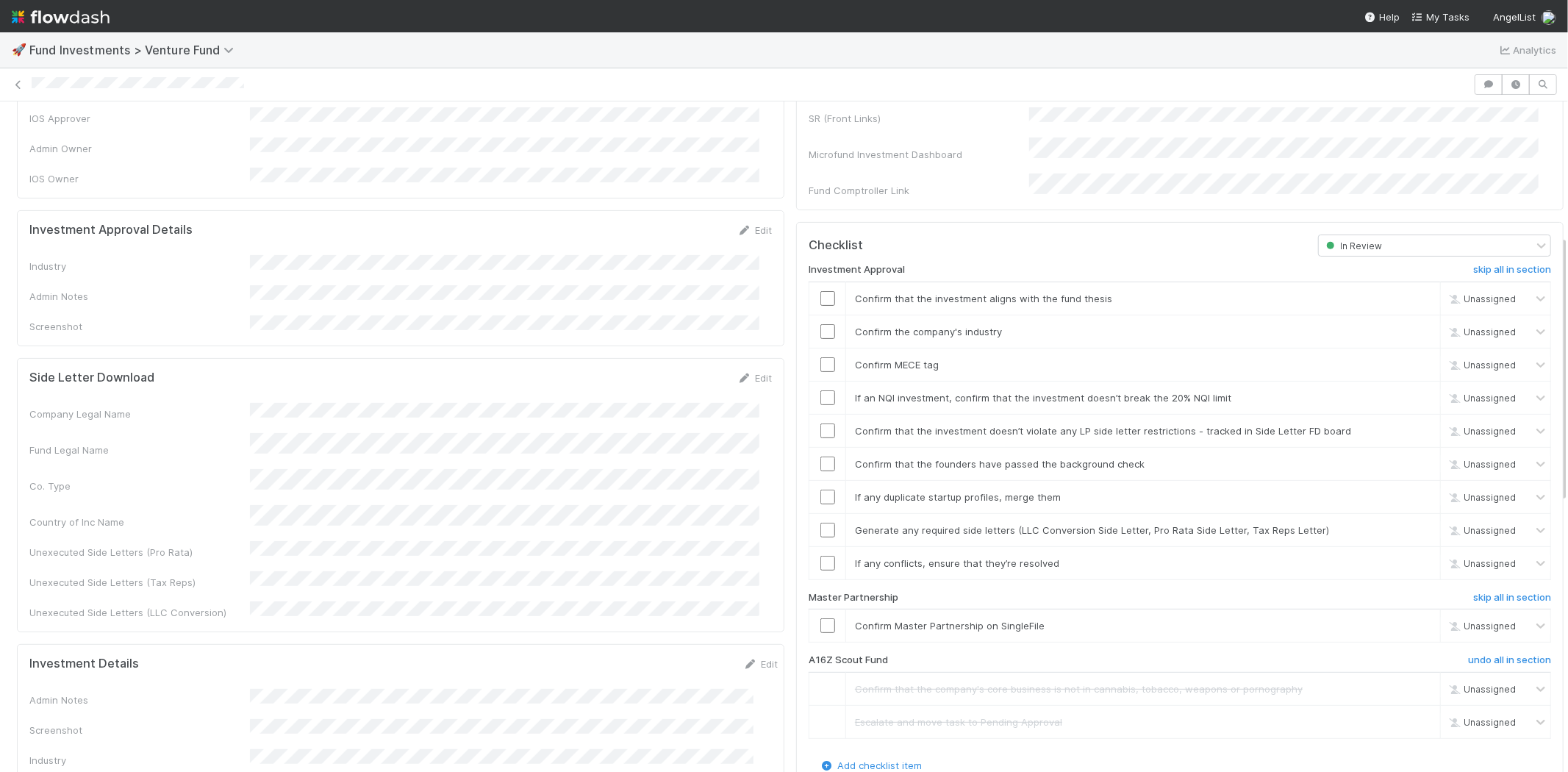
scroll to position [245, 0]
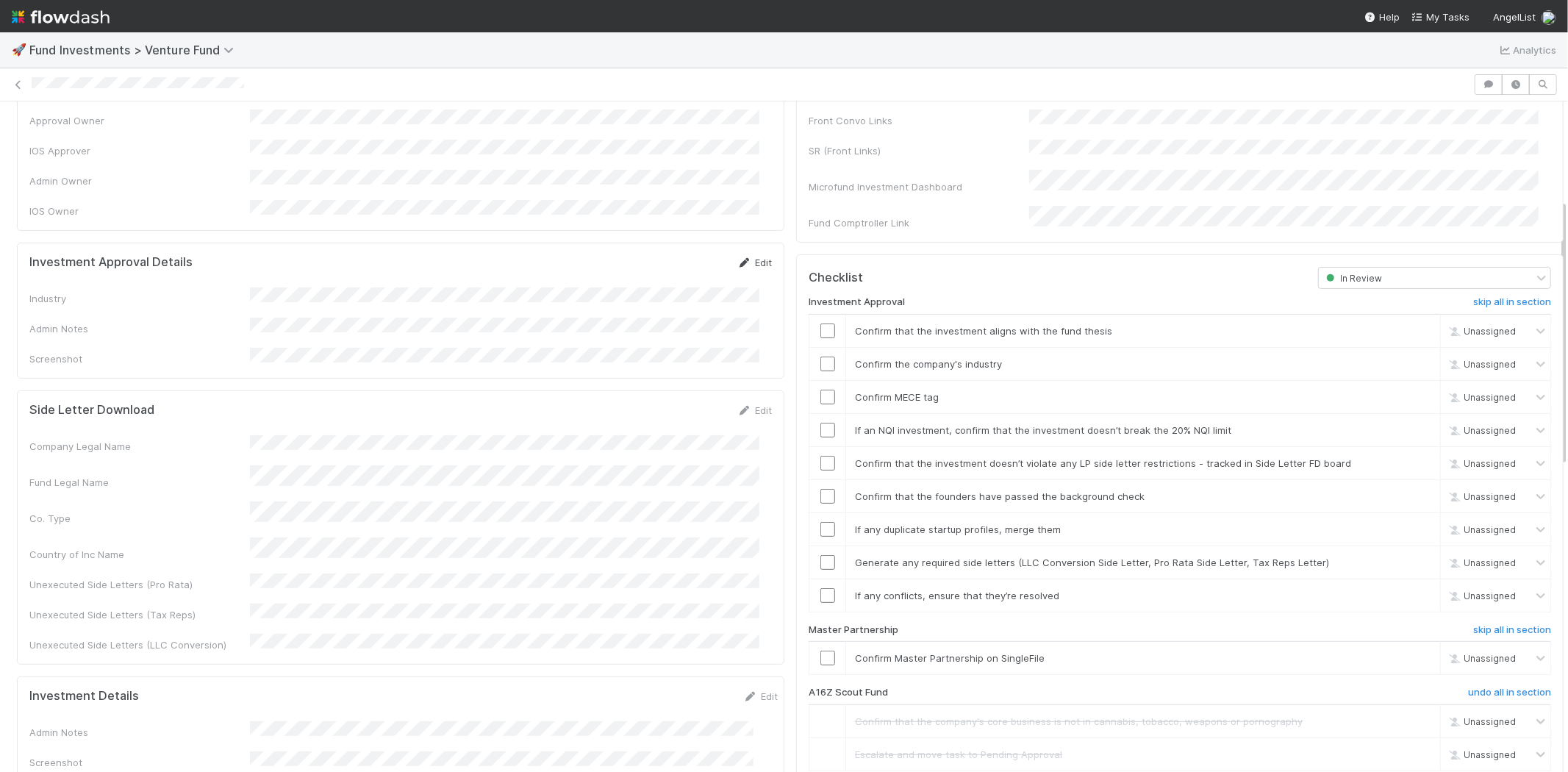
click at [744, 257] on link "Edit" at bounding box center [754, 263] width 35 height 12
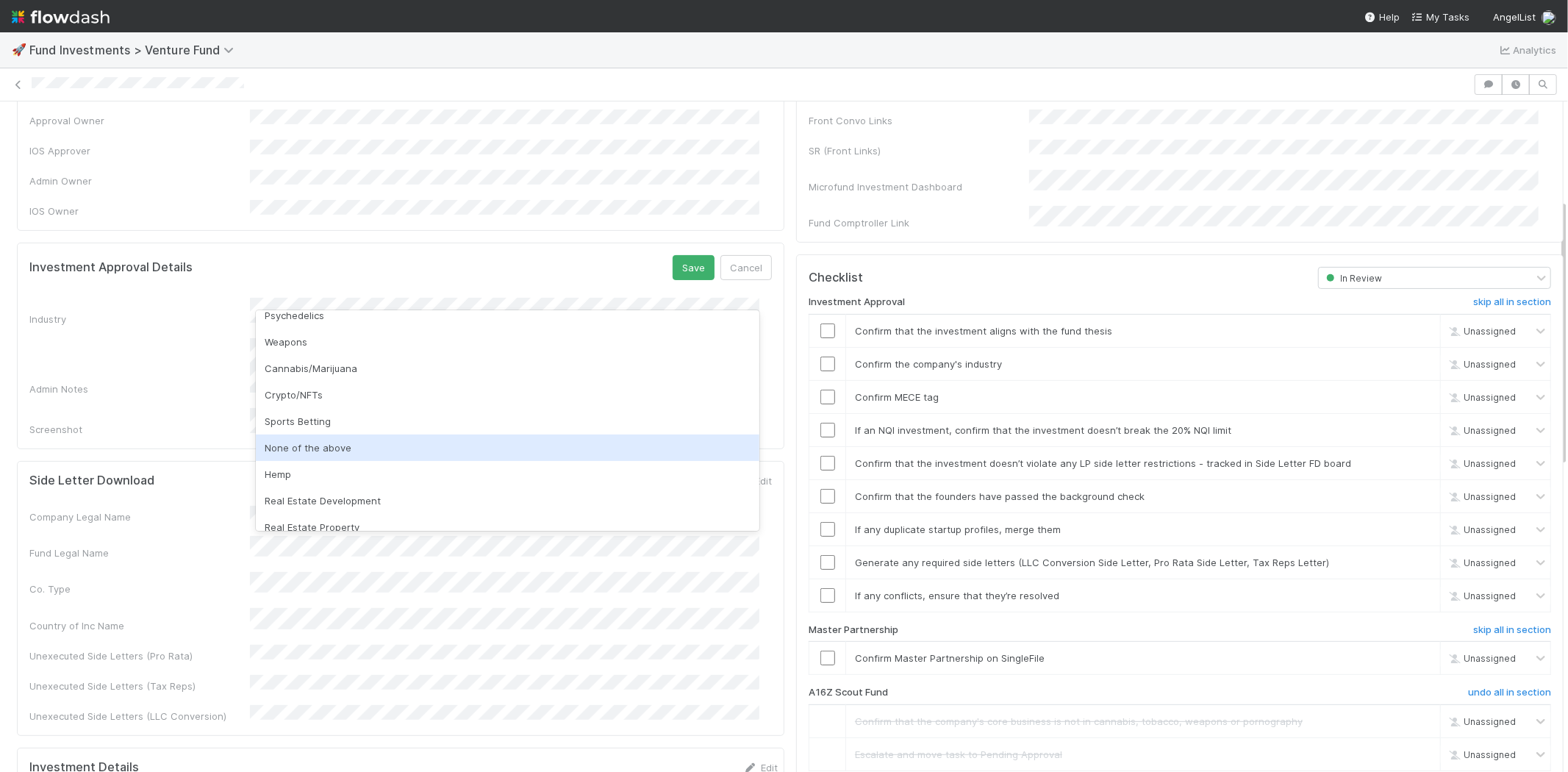
scroll to position [420, 0]
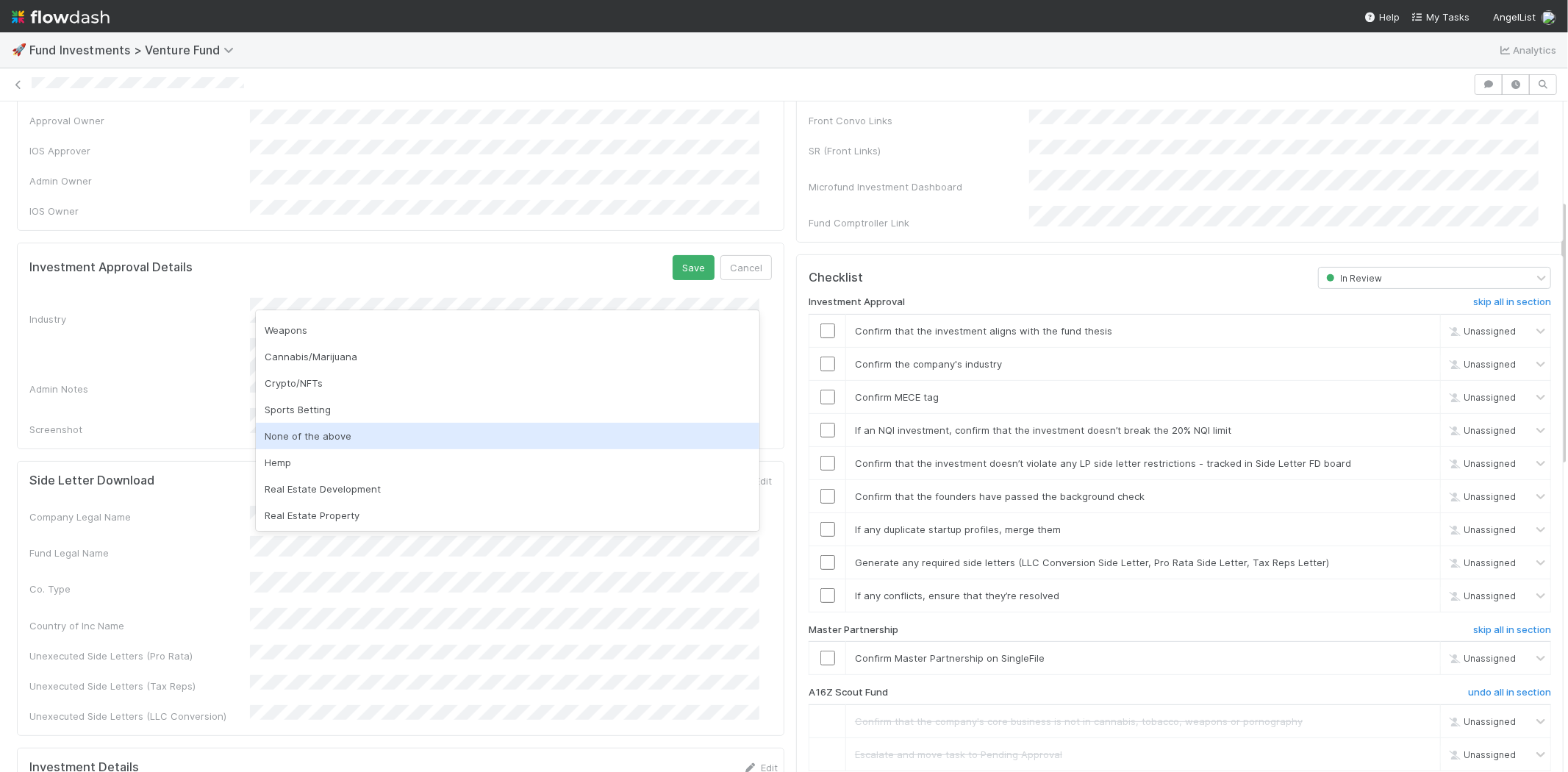
click at [346, 427] on div "None of the above" at bounding box center [507, 436] width 503 height 27
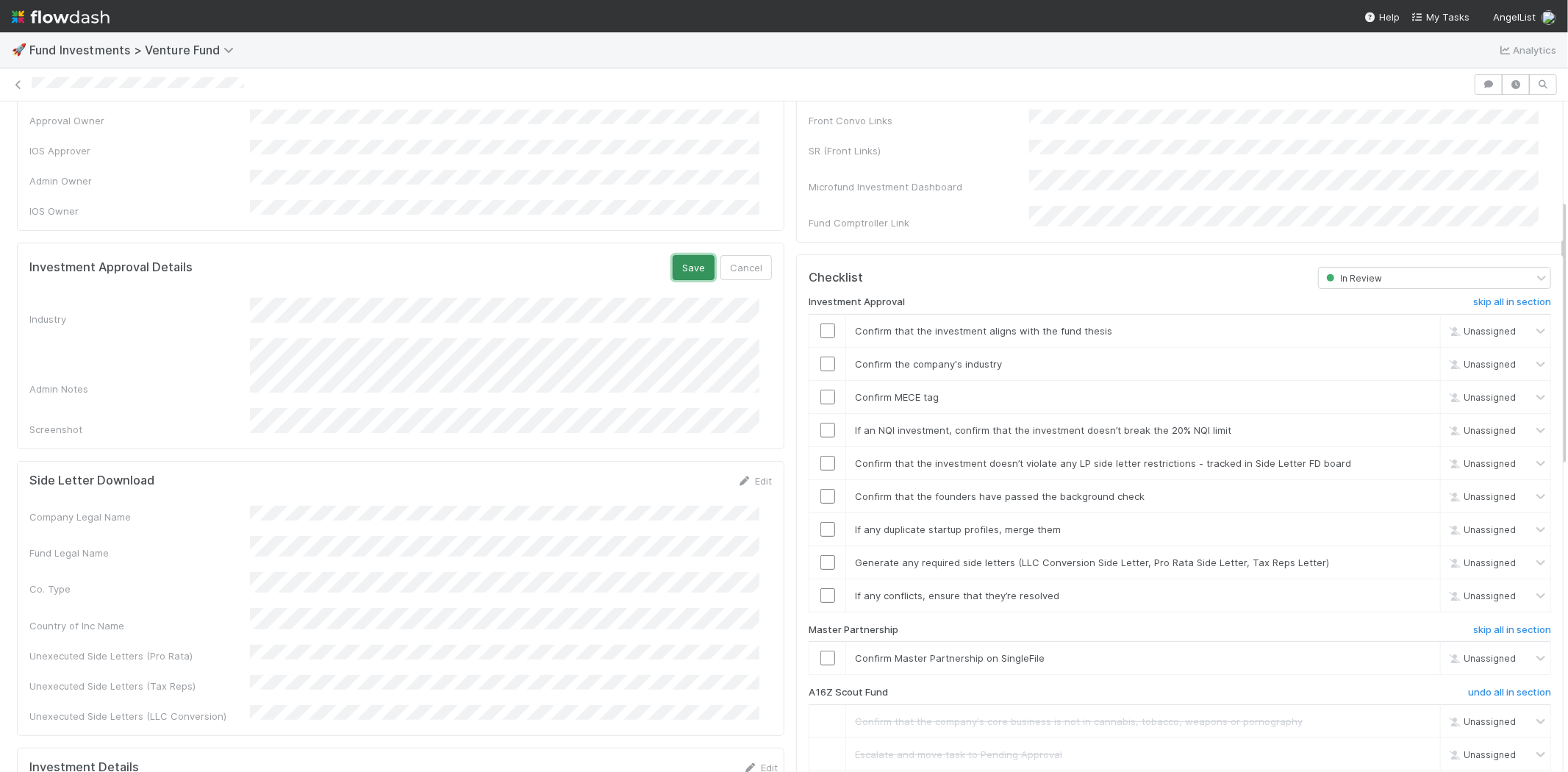
click at [694, 255] on button "Save" at bounding box center [693, 268] width 42 height 25
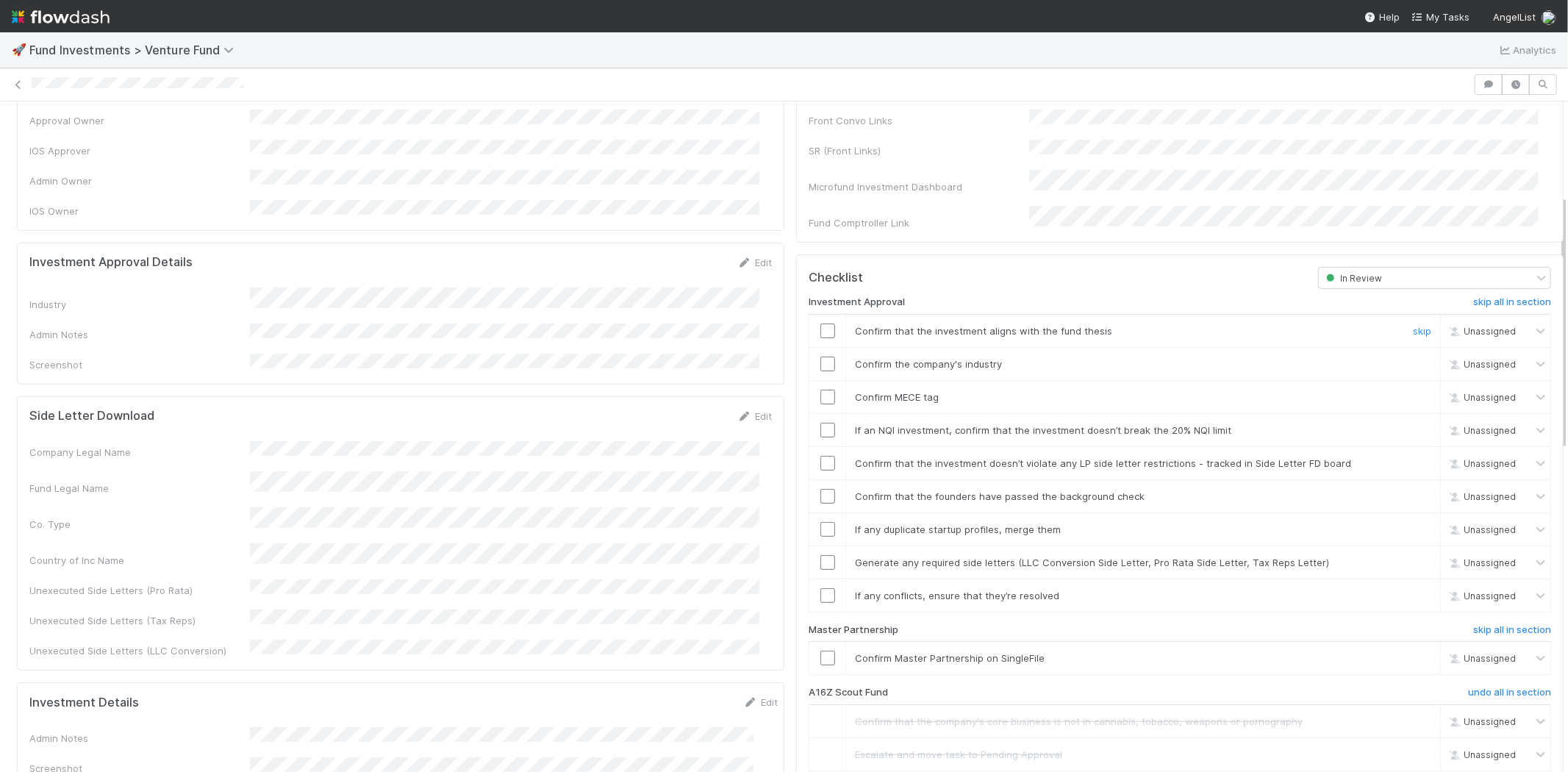
click at [820, 324] on input "checkbox" at bounding box center [827, 331] width 14 height 15
click at [820, 357] on input "checkbox" at bounding box center [827, 364] width 14 height 15
click at [820, 390] on input "checkbox" at bounding box center [827, 397] width 14 height 15
click at [820, 423] on input "checkbox" at bounding box center [827, 430] width 14 height 15
click at [820, 456] on input "checkbox" at bounding box center [827, 463] width 14 height 15
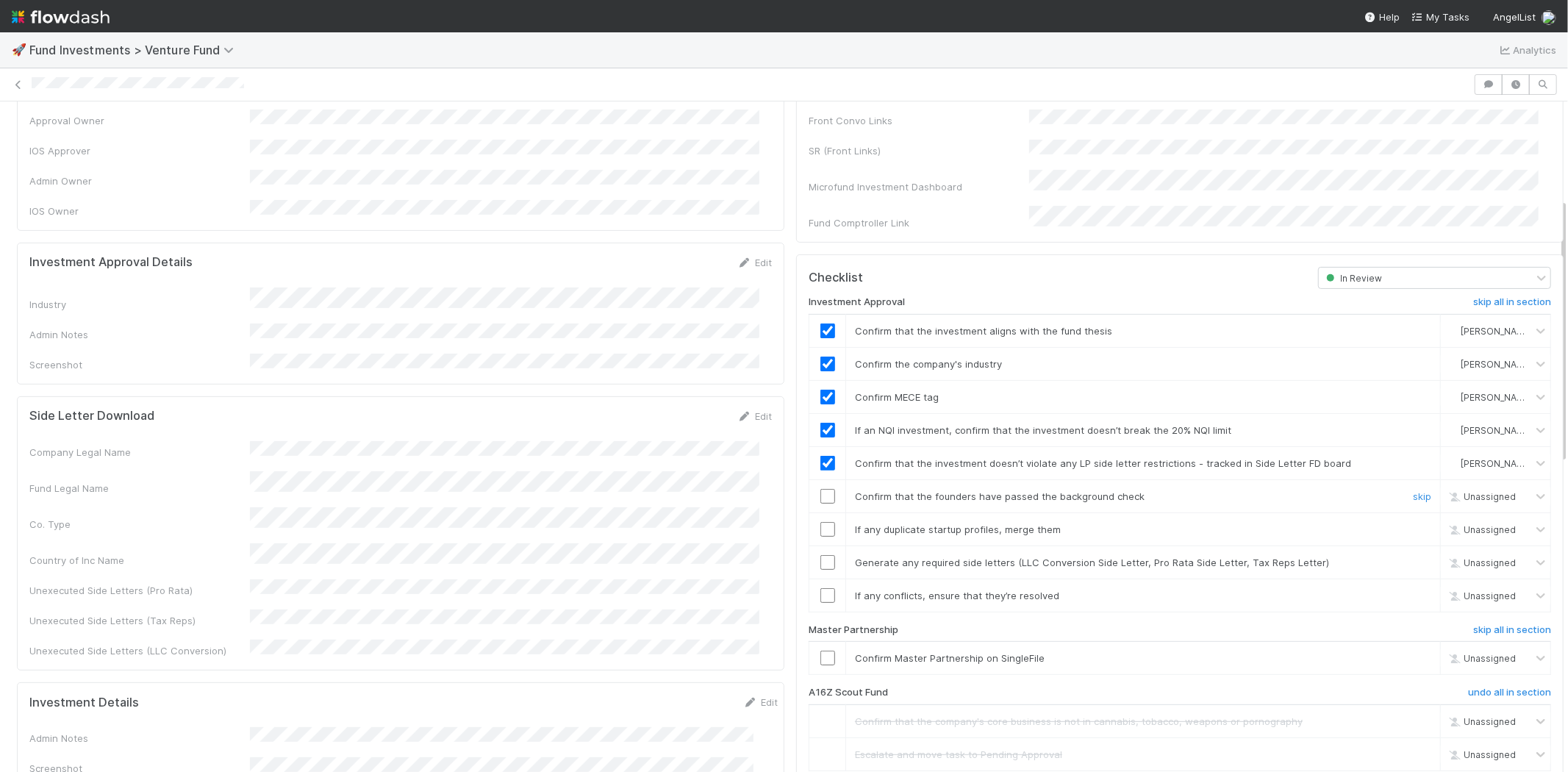
click at [820, 489] on input "checkbox" at bounding box center [827, 496] width 14 height 15
click at [820, 522] on input "checkbox" at bounding box center [827, 529] width 14 height 15
click at [820, 555] on input "checkbox" at bounding box center [827, 562] width 14 height 15
click at [820, 588] on input "checkbox" at bounding box center [827, 596] width 14 height 15
checkbox input "true"
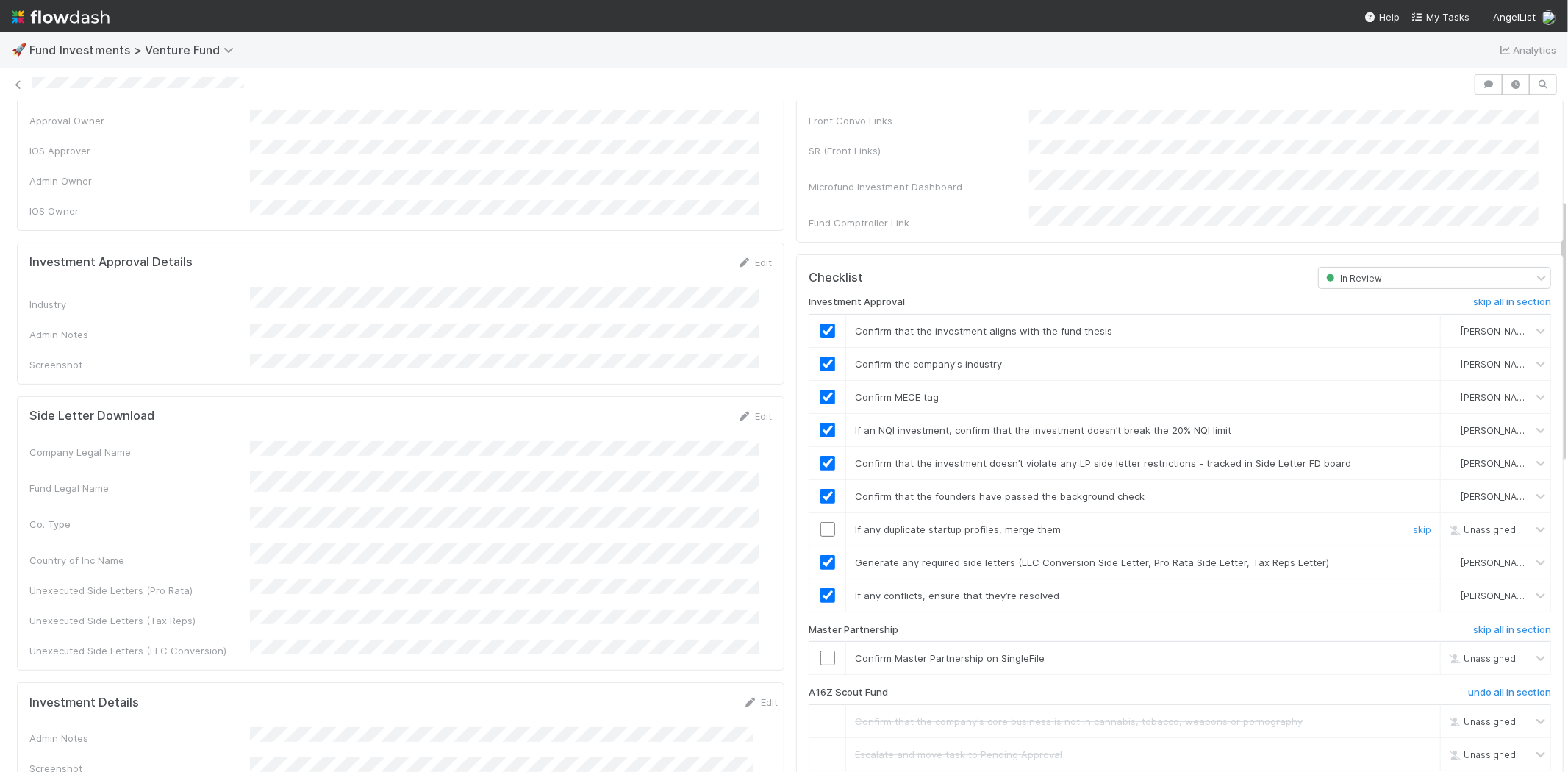
click at [820, 522] on input "checkbox" at bounding box center [827, 529] width 14 height 15
click at [820, 651] on input "checkbox" at bounding box center [827, 658] width 14 height 15
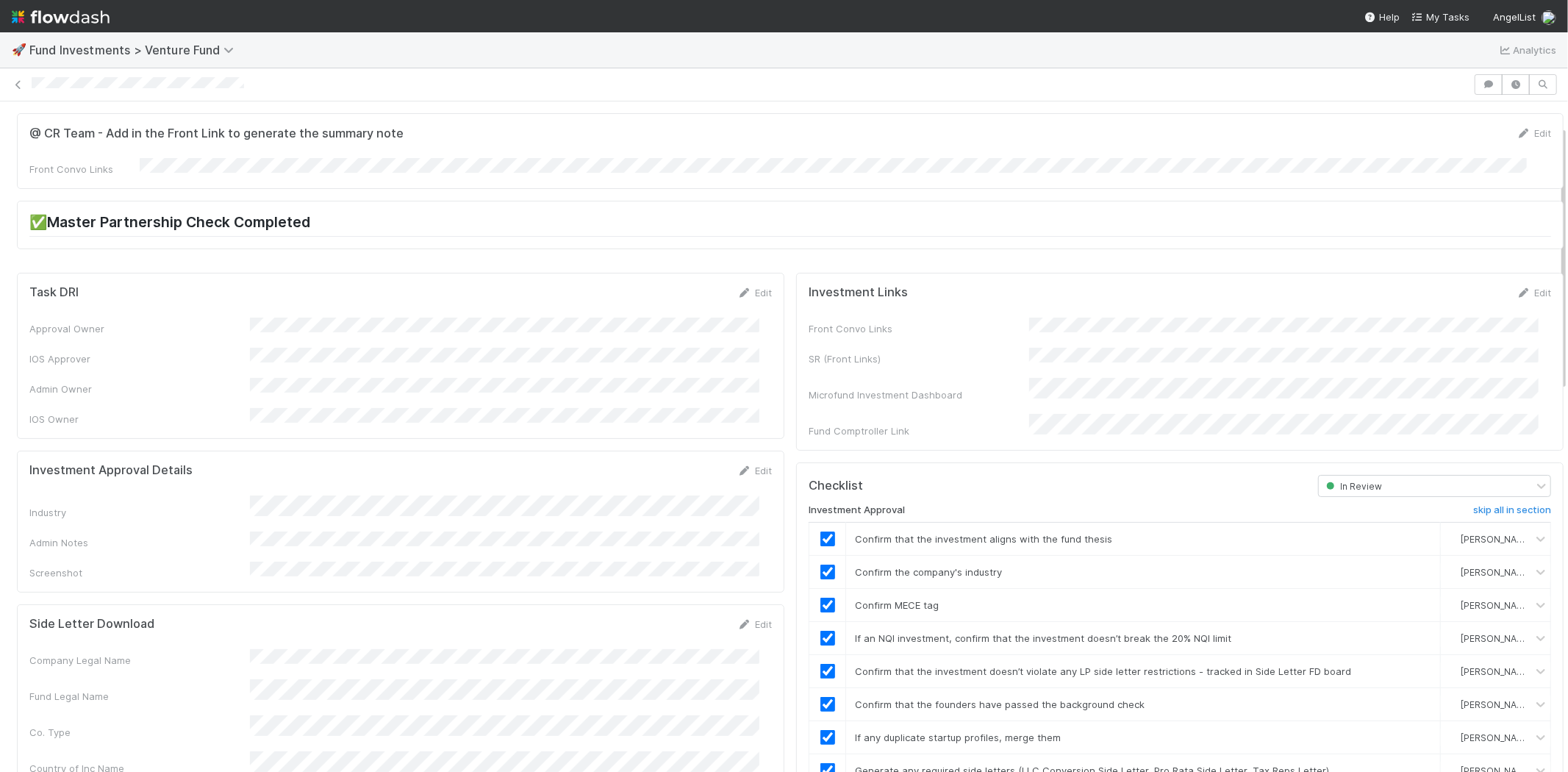
scroll to position [0, 0]
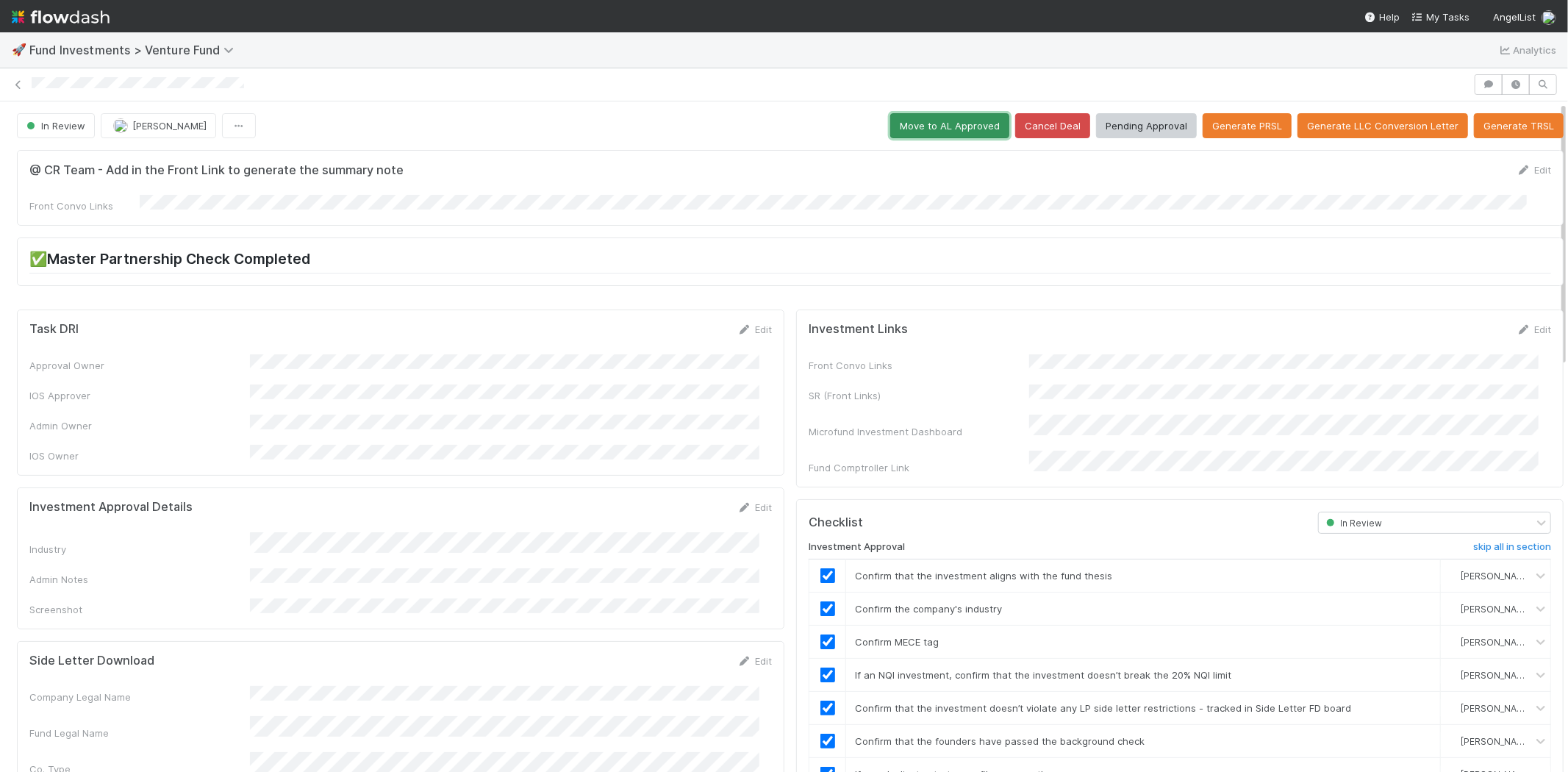
click at [905, 114] on button "Move to AL Approved" at bounding box center [949, 126] width 119 height 25
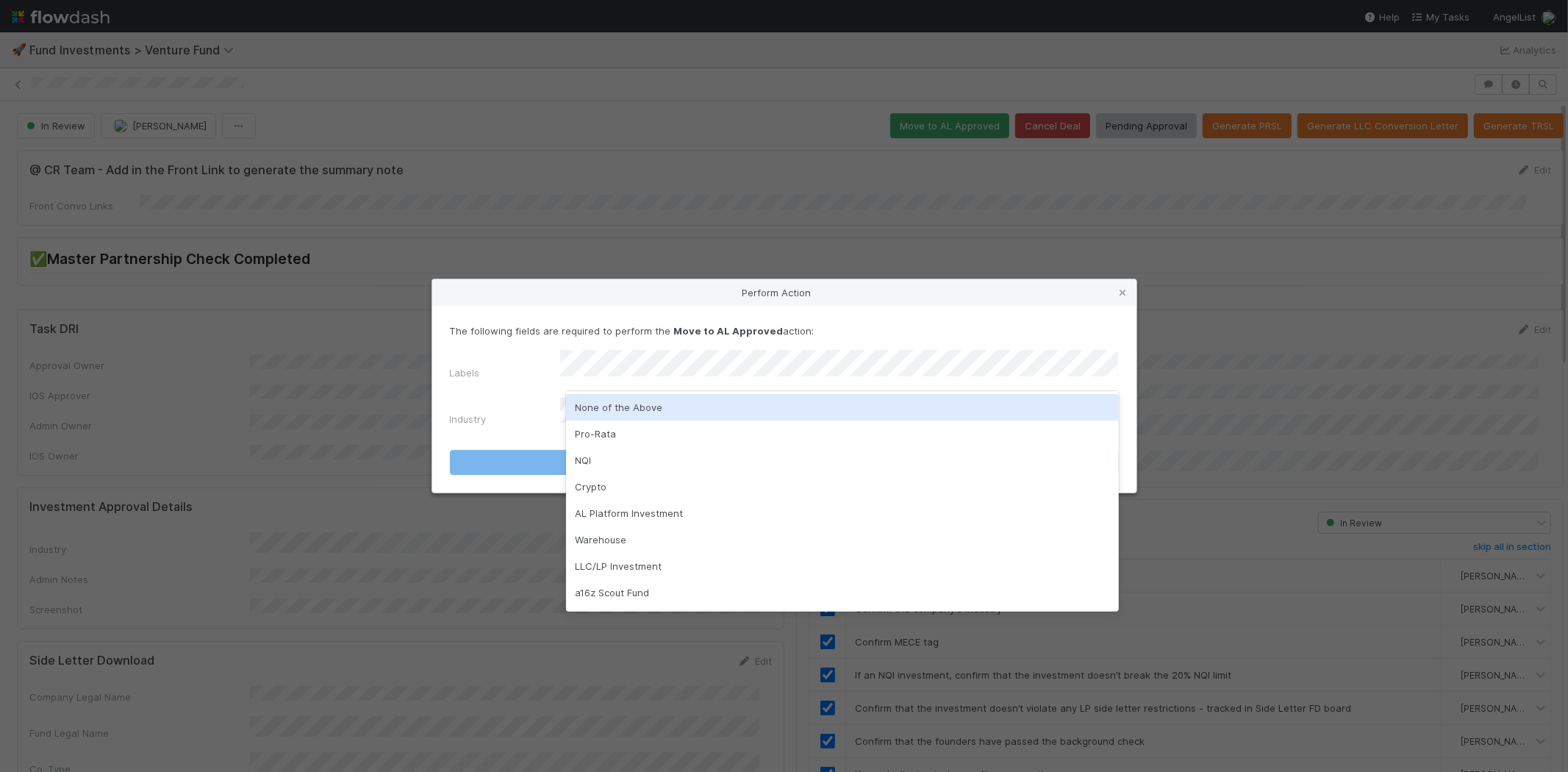
click at [618, 405] on div "None of the Above" at bounding box center [842, 407] width 552 height 27
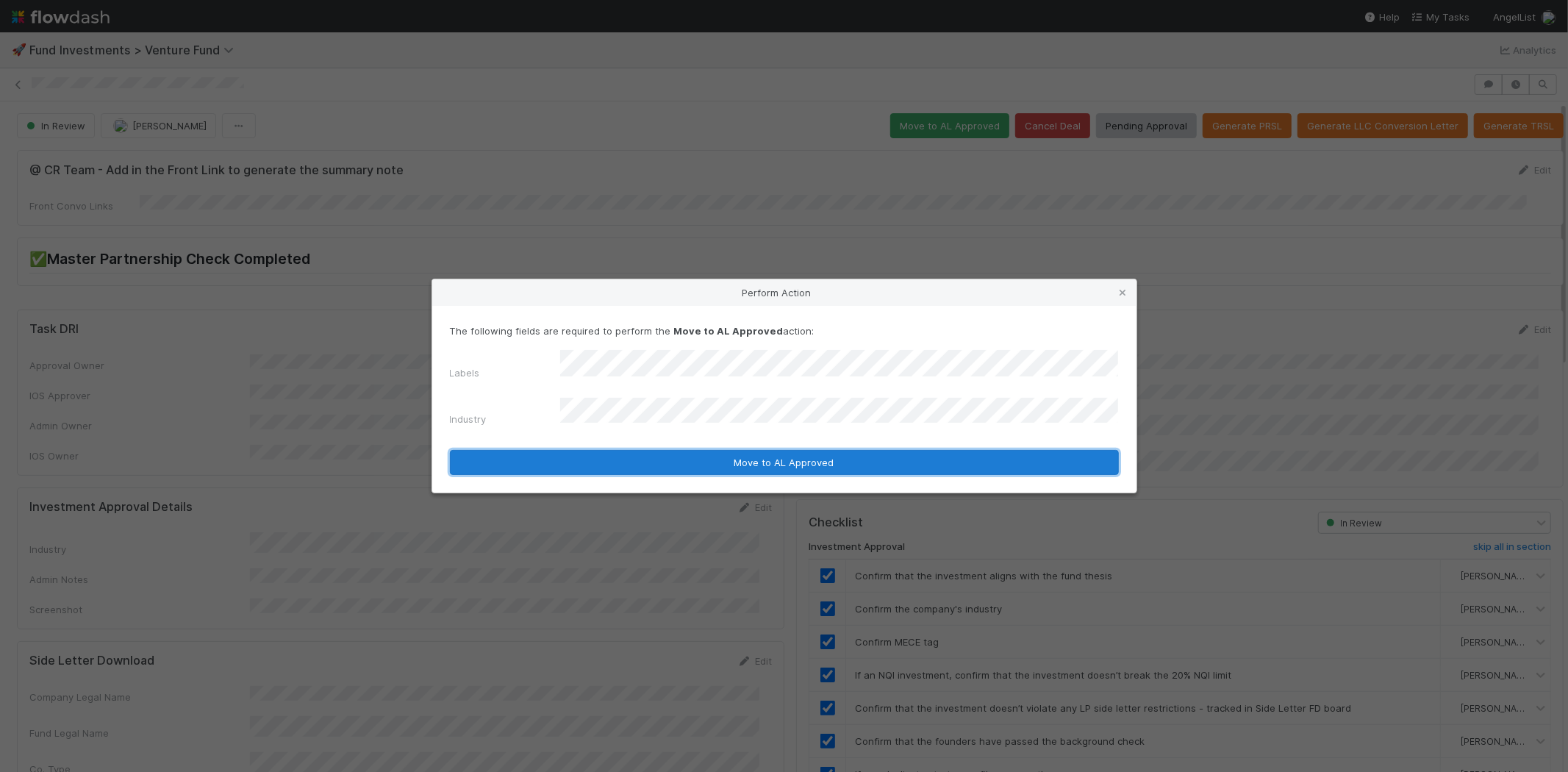
click at [605, 450] on button "Move to AL Approved" at bounding box center [784, 463] width 668 height 25
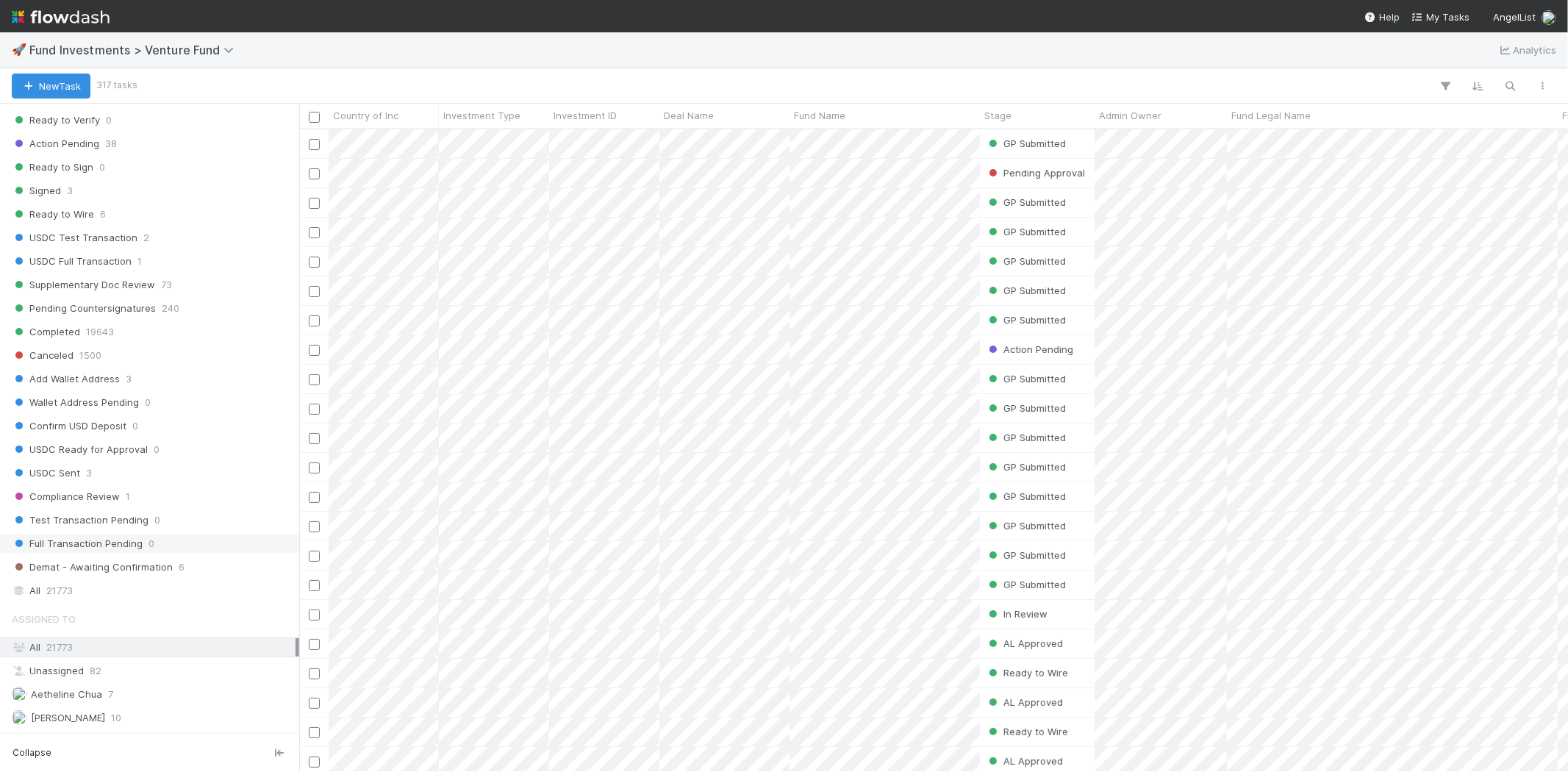
scroll to position [736, 0]
click at [111, 577] on div "All 21773" at bounding box center [154, 577] width 283 height 19
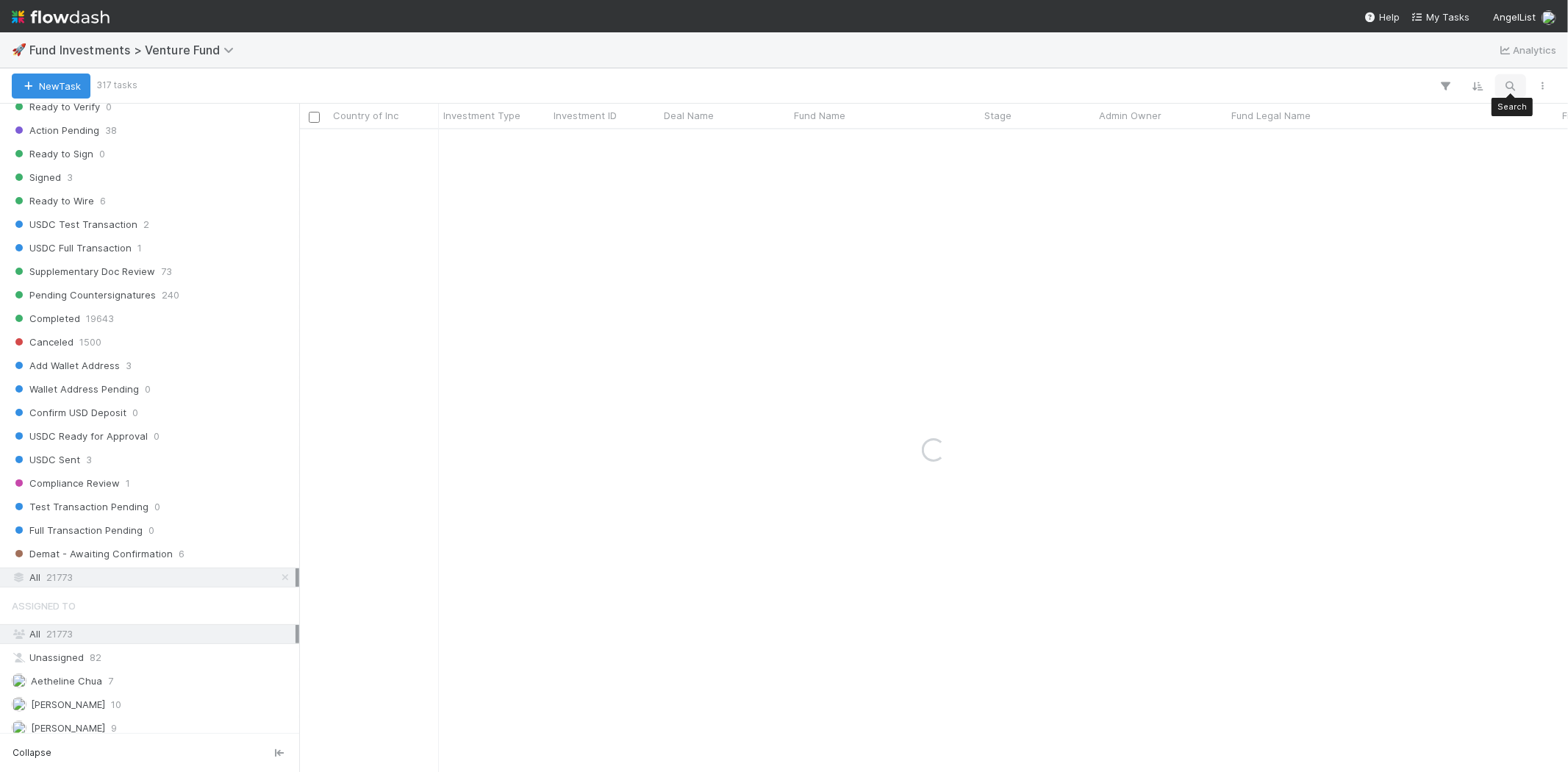
click at [1410, 80] on icon "button" at bounding box center [1510, 86] width 14 height 13
type input "Birkenhead Point"
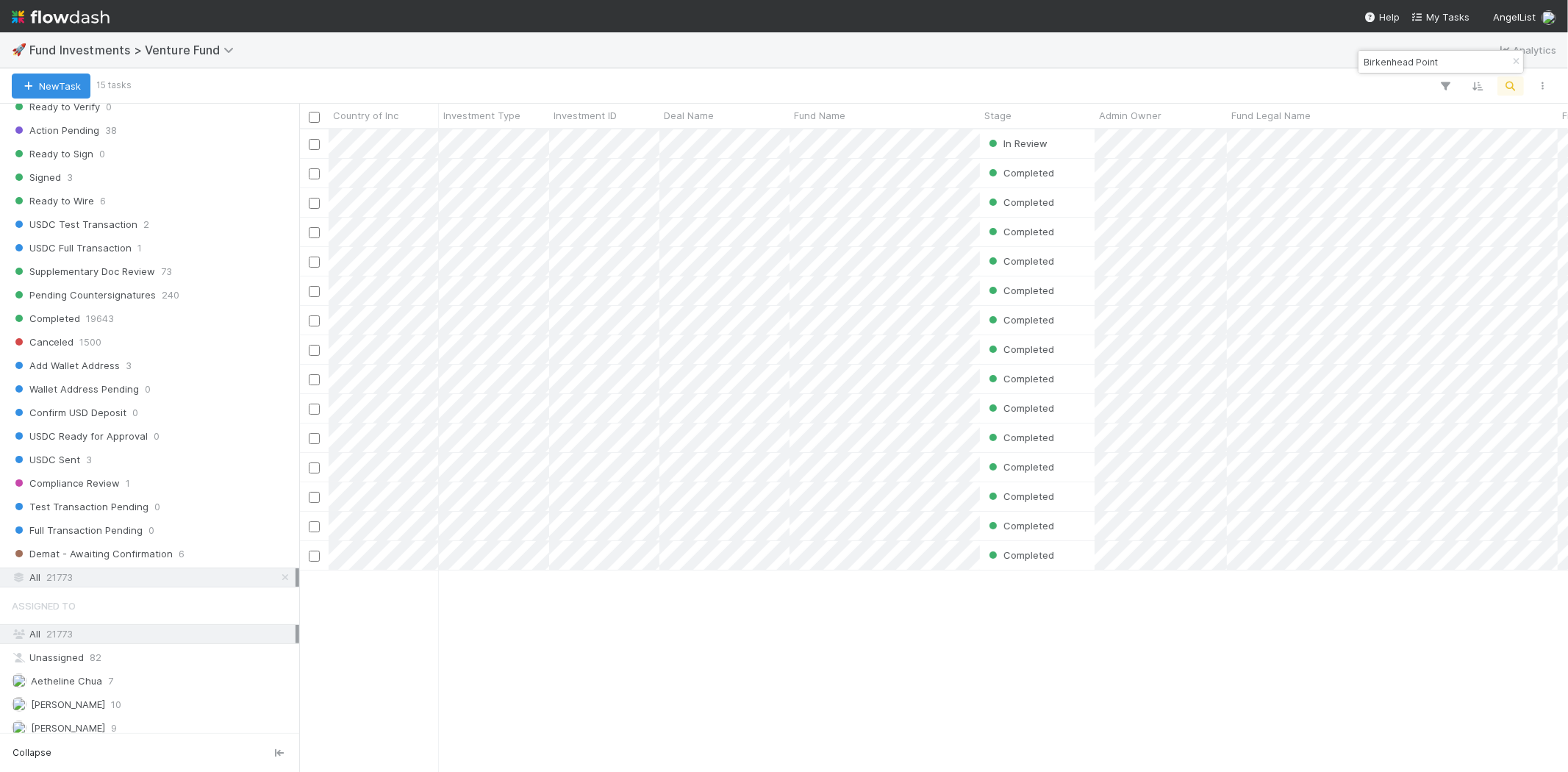
scroll to position [630, 1256]
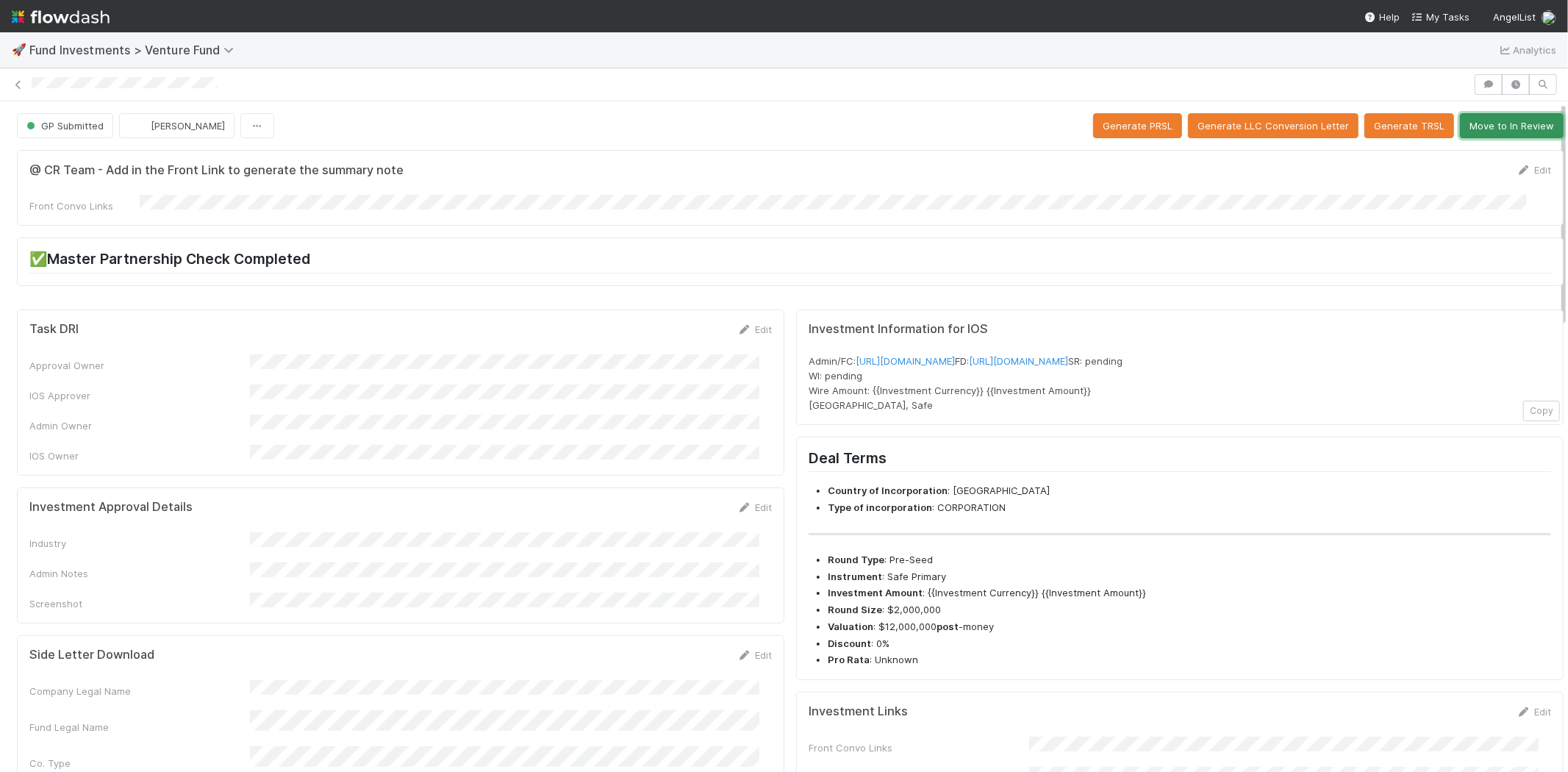
click at [1497, 126] on button "Move to In Review" at bounding box center [1511, 126] width 104 height 25
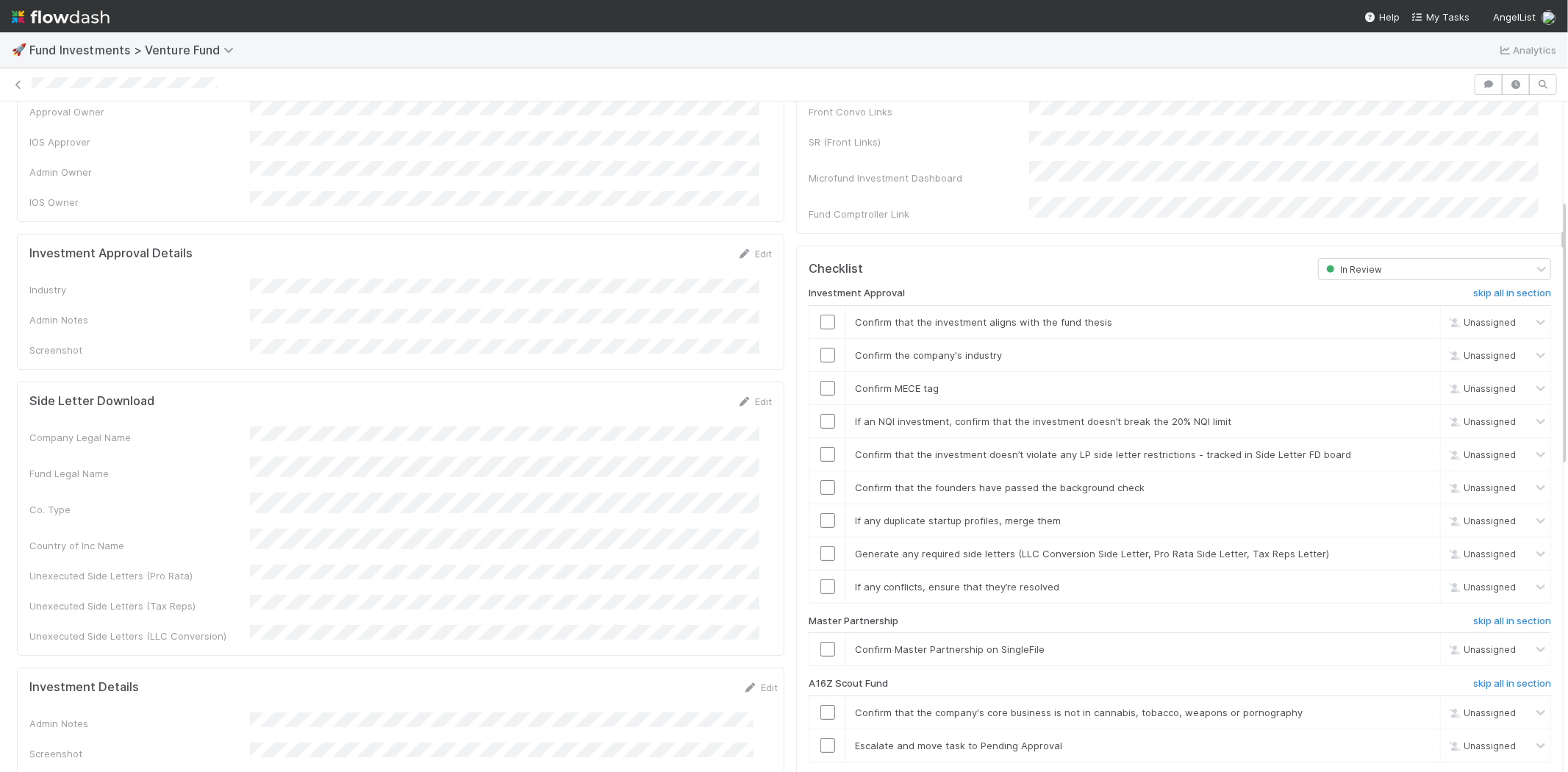
scroll to position [245, 0]
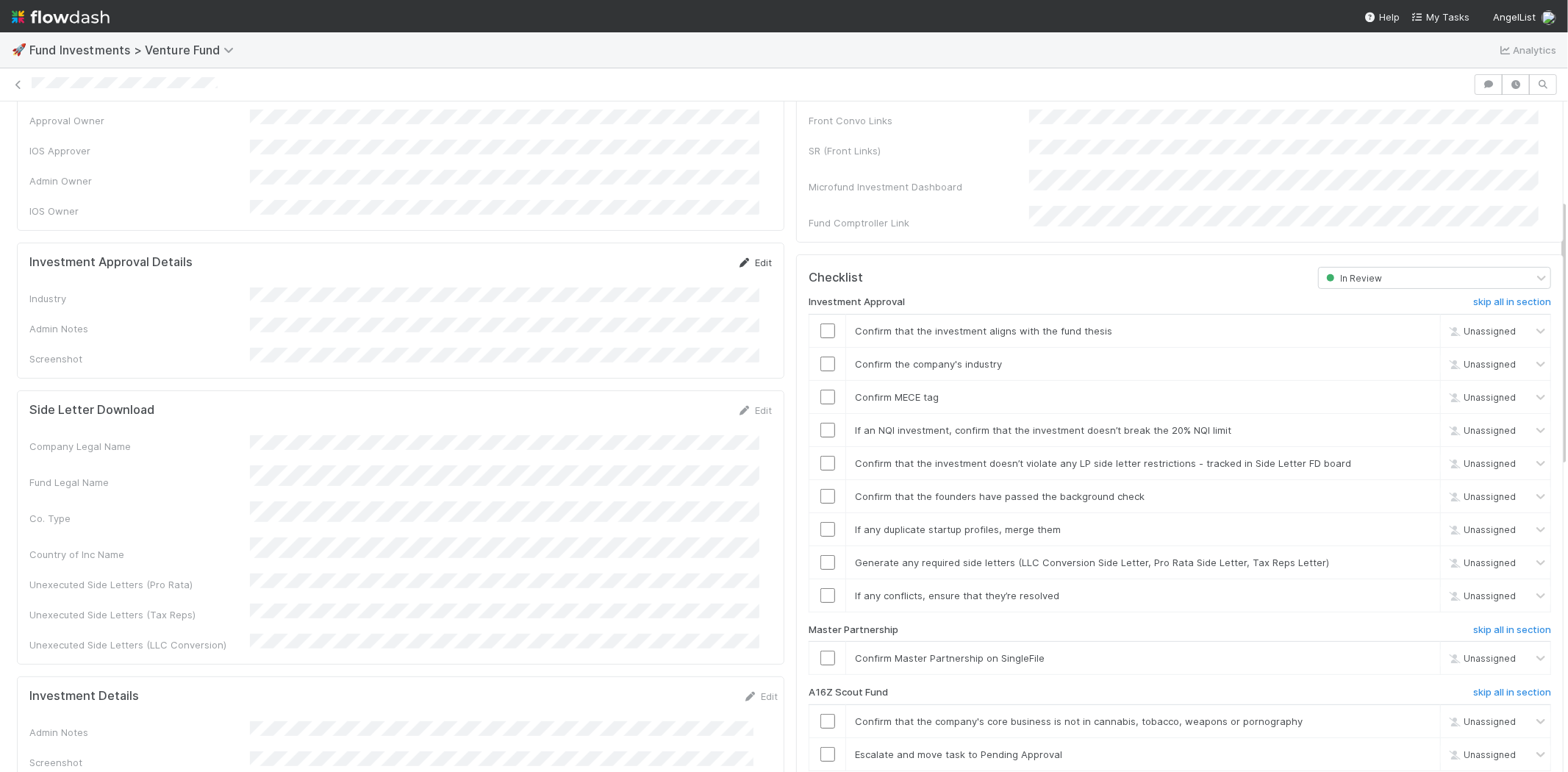
click at [741, 257] on link "Edit" at bounding box center [754, 263] width 35 height 12
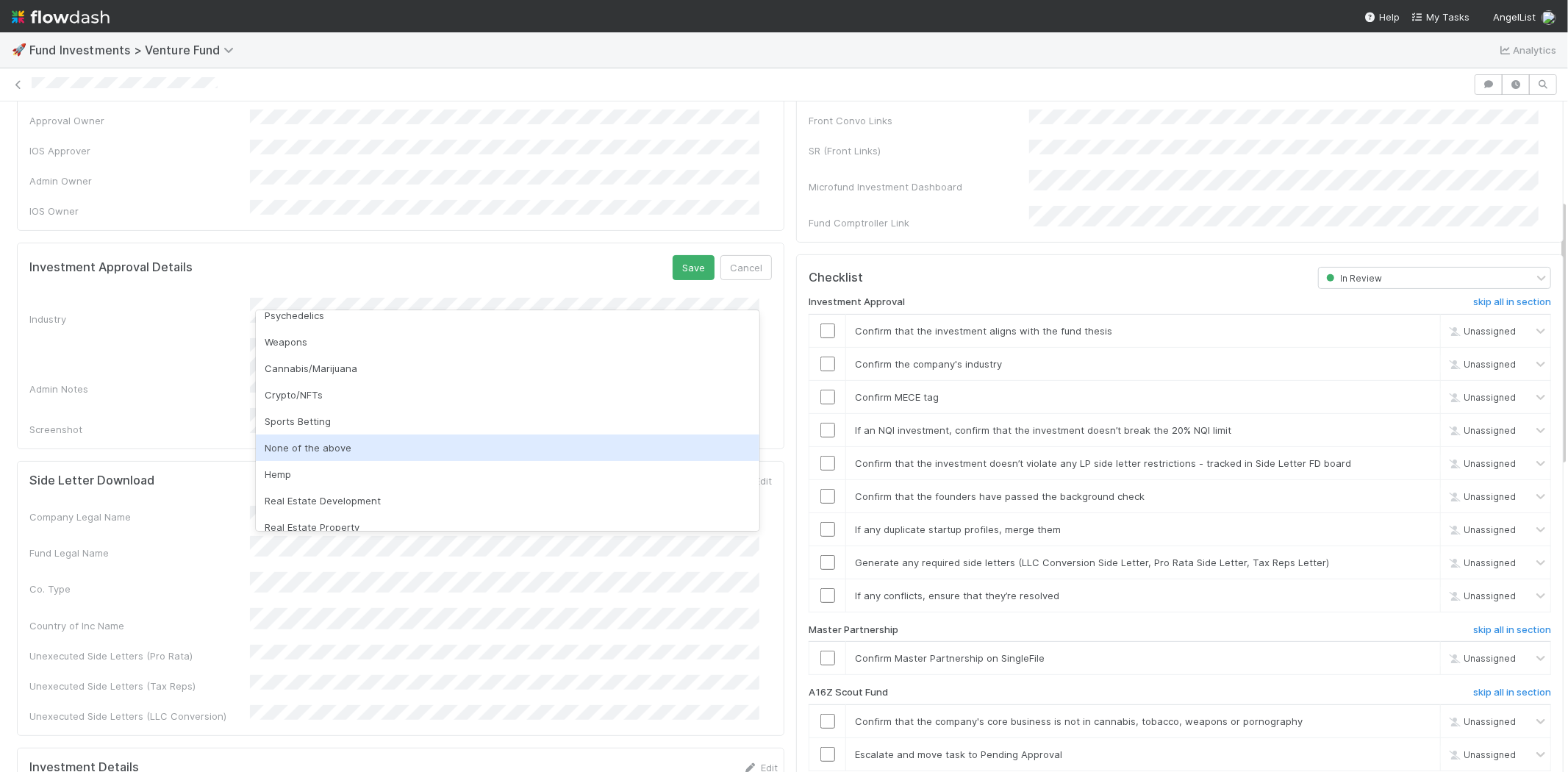
scroll to position [420, 0]
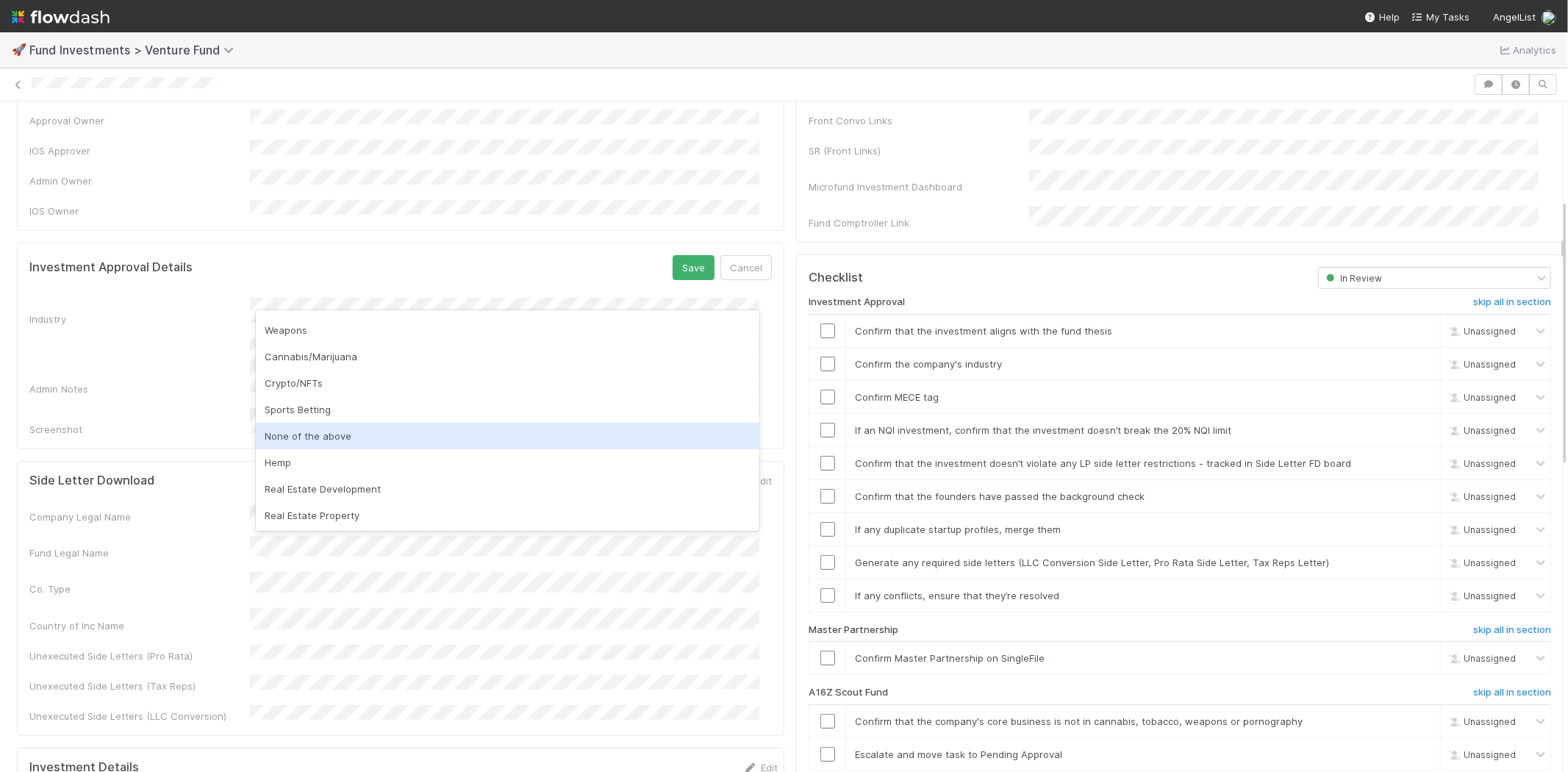
click at [339, 426] on div "None of the above" at bounding box center [507, 436] width 503 height 27
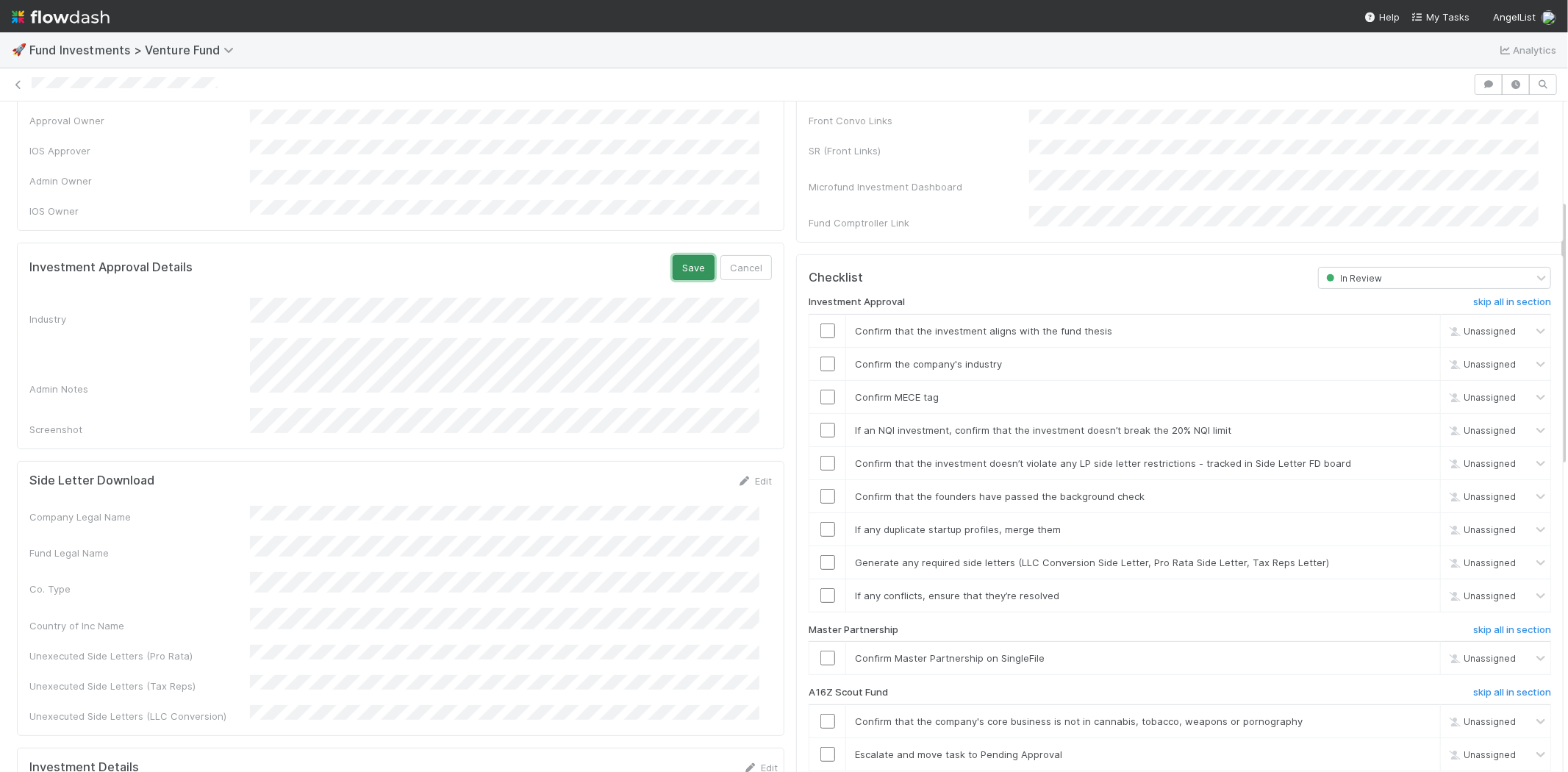
click at [677, 255] on button "Save" at bounding box center [693, 268] width 42 height 25
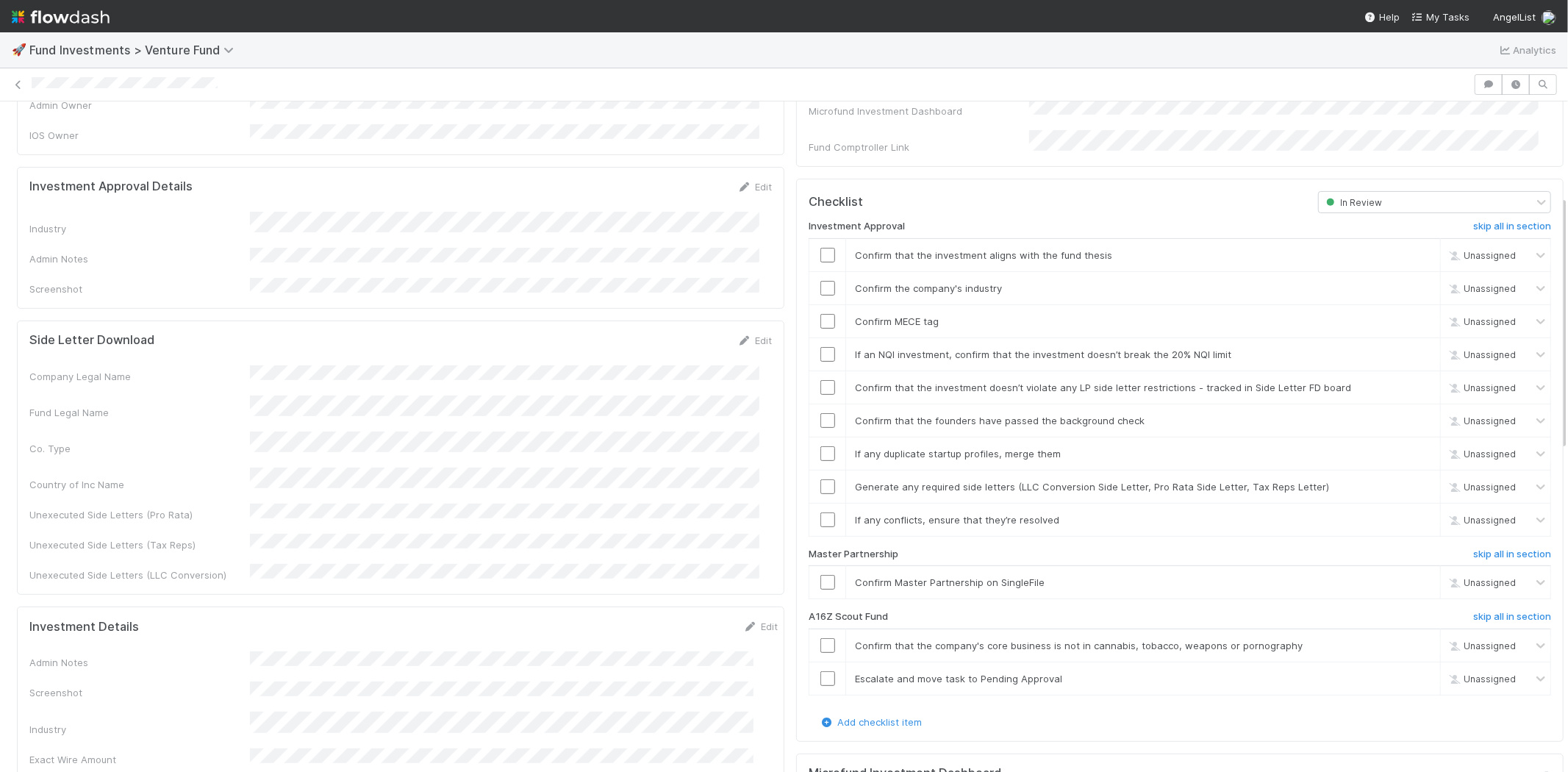
scroll to position [408, 0]
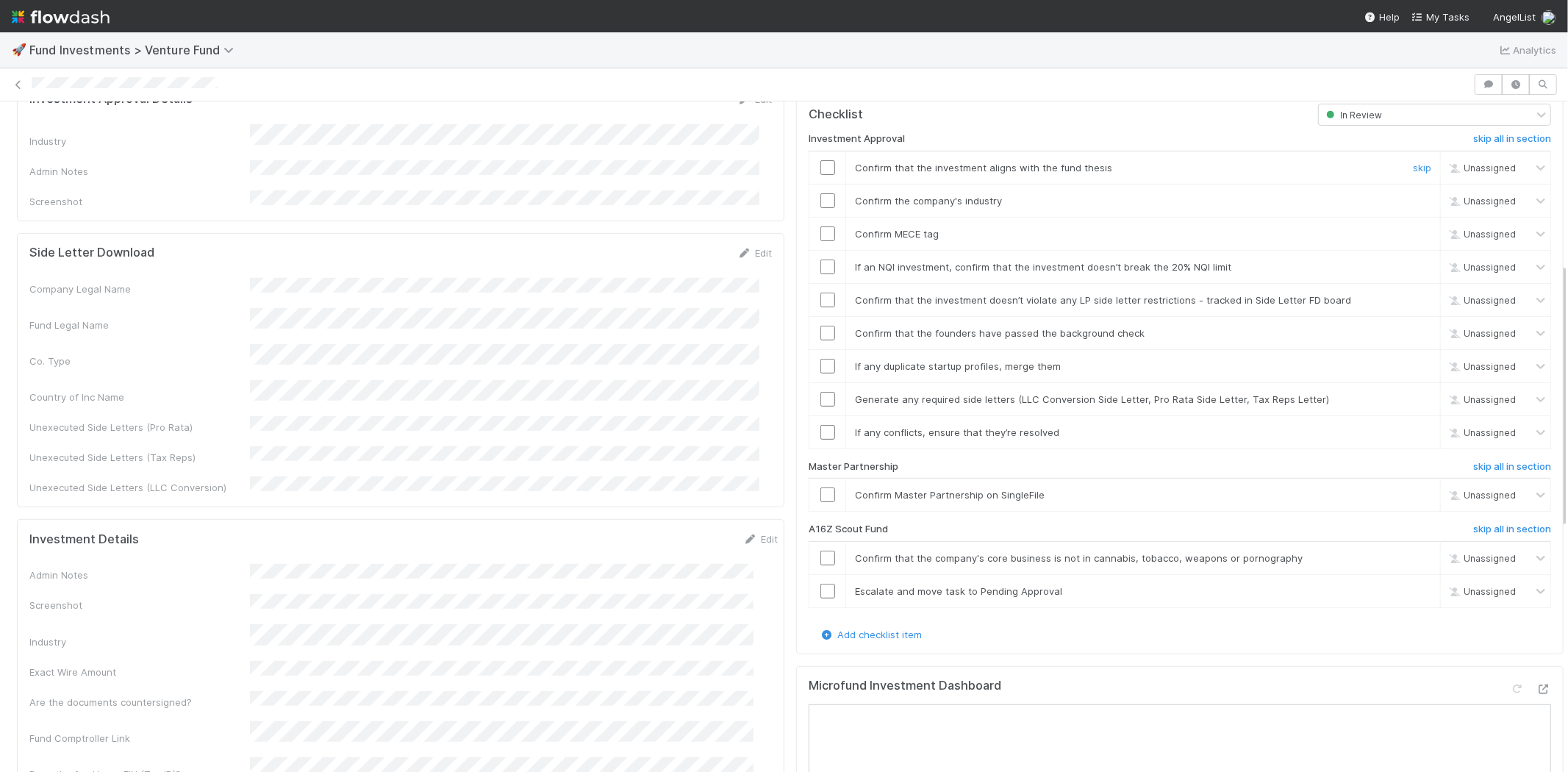
click at [820, 160] on input "checkbox" at bounding box center [827, 168] width 14 height 15
click at [820, 193] on input "checkbox" at bounding box center [827, 201] width 14 height 15
click at [820, 226] on input "checkbox" at bounding box center [827, 234] width 14 height 15
drag, startPoint x: 817, startPoint y: 248, endPoint x: 817, endPoint y: 266, distance: 18.0
click at [820, 259] on input "checkbox" at bounding box center [827, 267] width 14 height 15
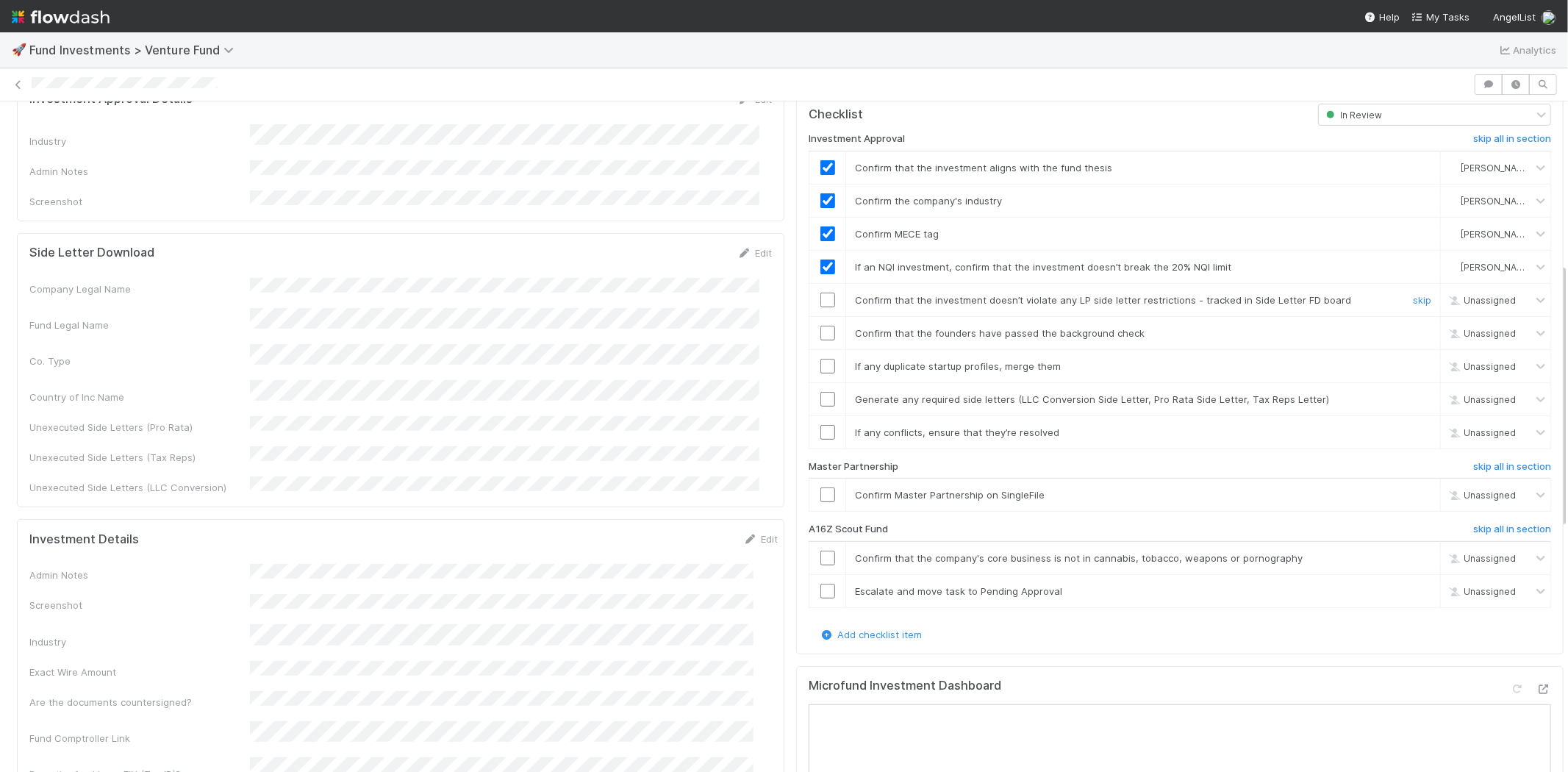
click at [820, 293] on input "checkbox" at bounding box center [827, 300] width 14 height 15
click at [820, 326] on input "checkbox" at bounding box center [827, 333] width 14 height 15
click at [820, 359] on input "checkbox" at bounding box center [827, 366] width 14 height 15
click at [820, 392] on input "checkbox" at bounding box center [827, 399] width 14 height 15
click at [820, 425] on input "checkbox" at bounding box center [827, 432] width 14 height 15
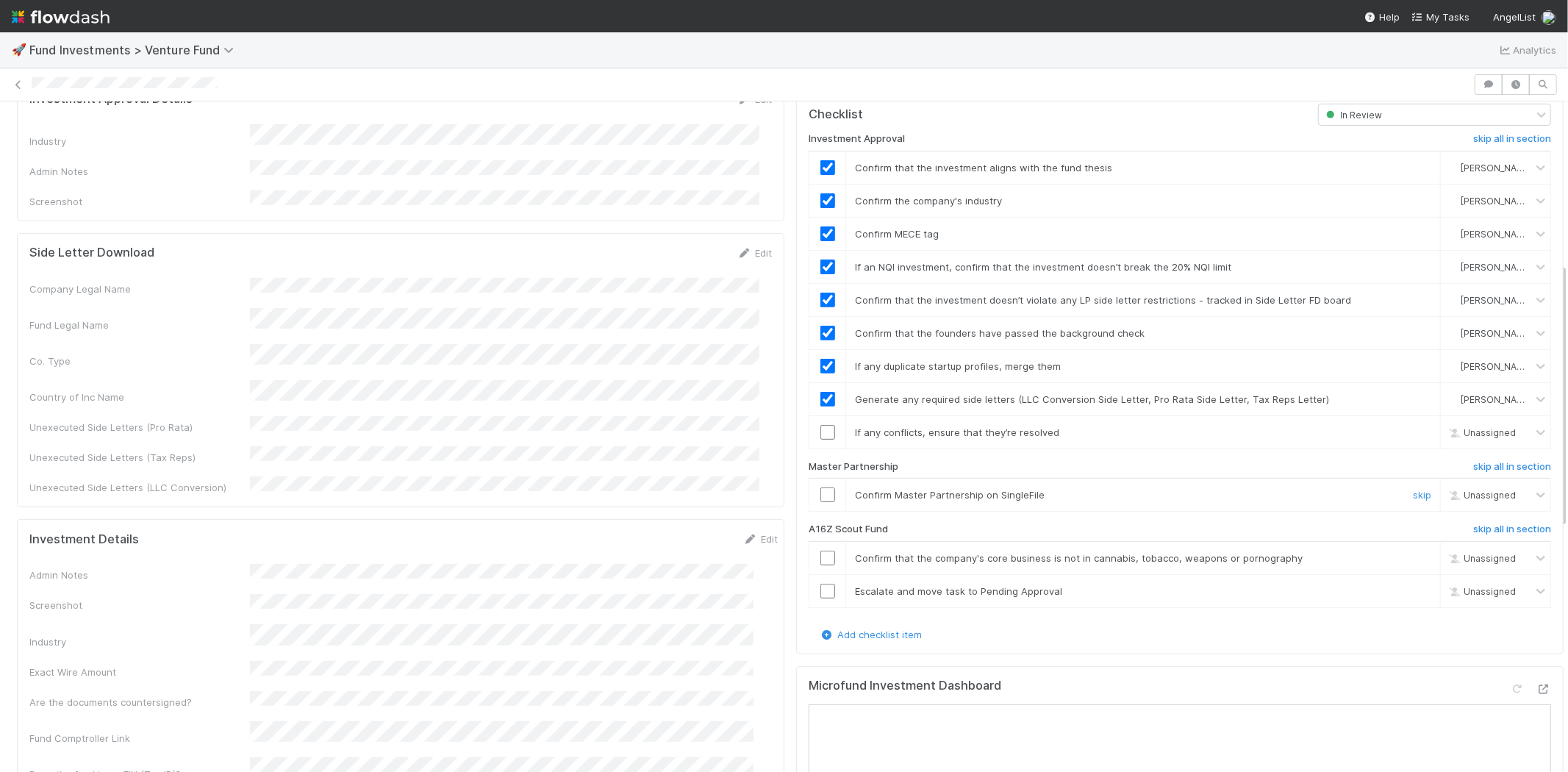
click at [824, 488] on div at bounding box center [827, 495] width 36 height 15
click at [820, 488] on input "checkbox" at bounding box center [827, 495] width 14 height 15
checkbox input "true"
click at [821, 425] on input "checkbox" at bounding box center [827, 432] width 14 height 15
click at [820, 425] on input "checkbox" at bounding box center [827, 432] width 14 height 15
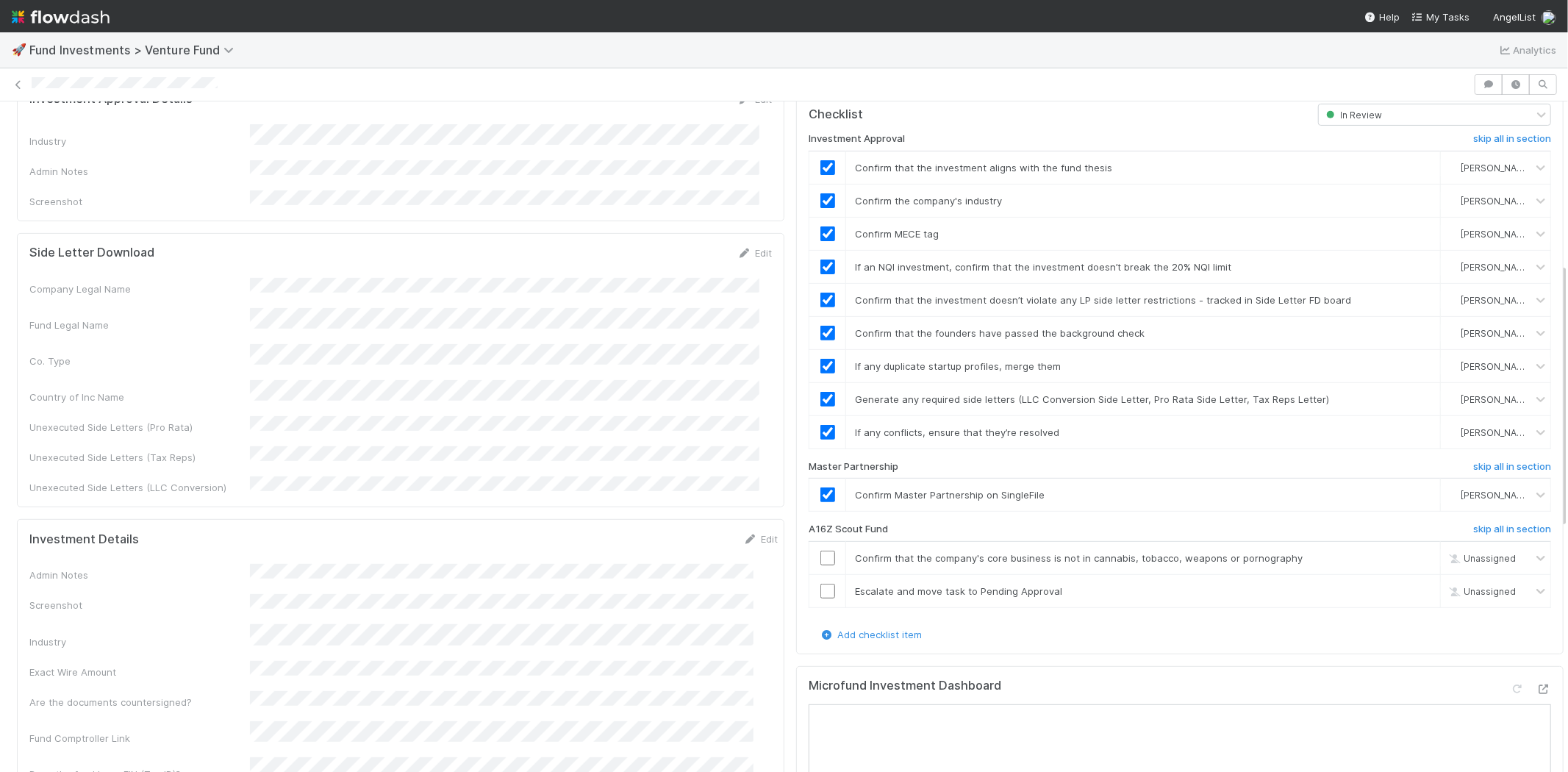
click at [259, 75] on div at bounding box center [784, 85] width 1568 height 21
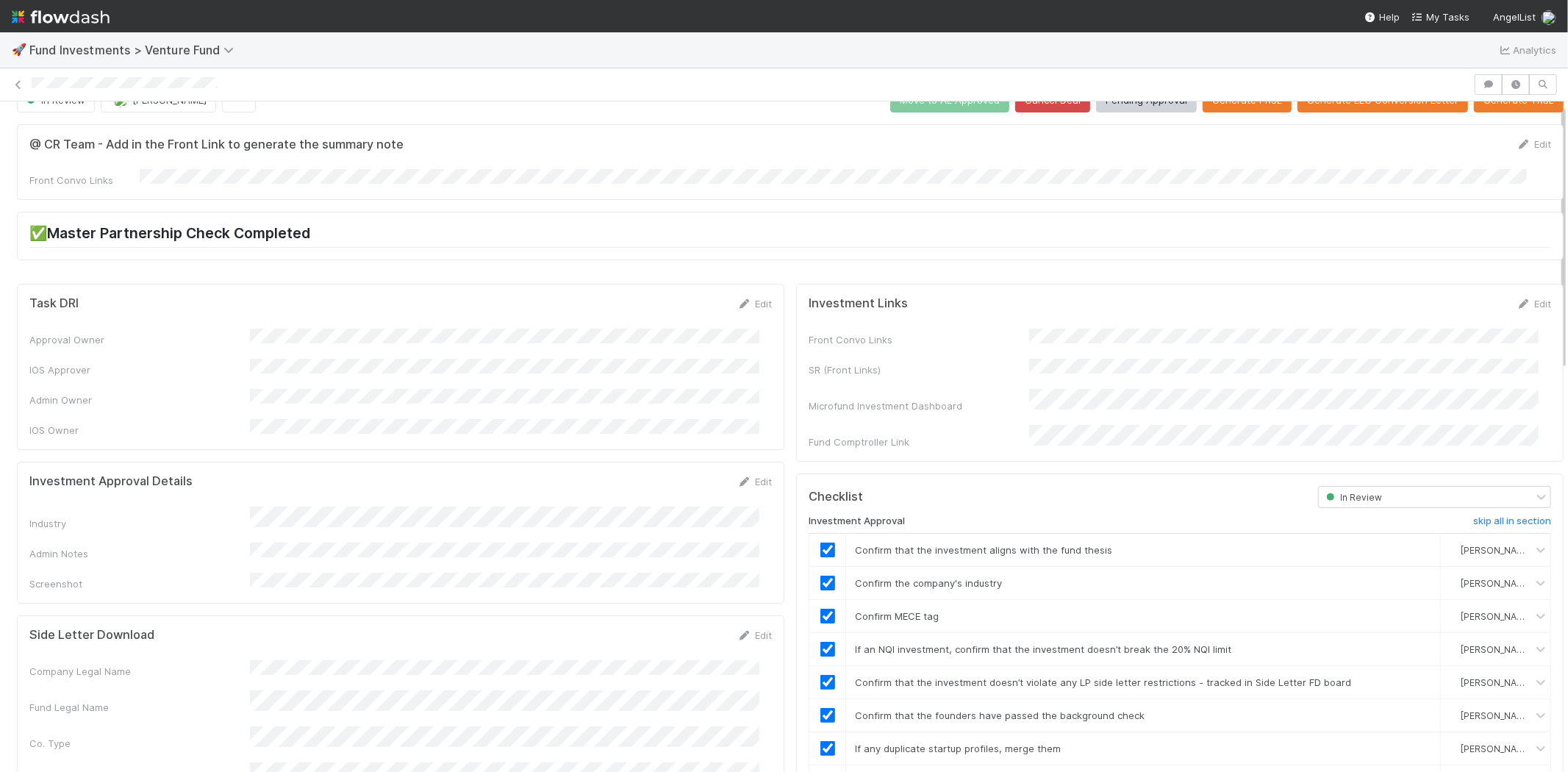
scroll to position [0, 0]
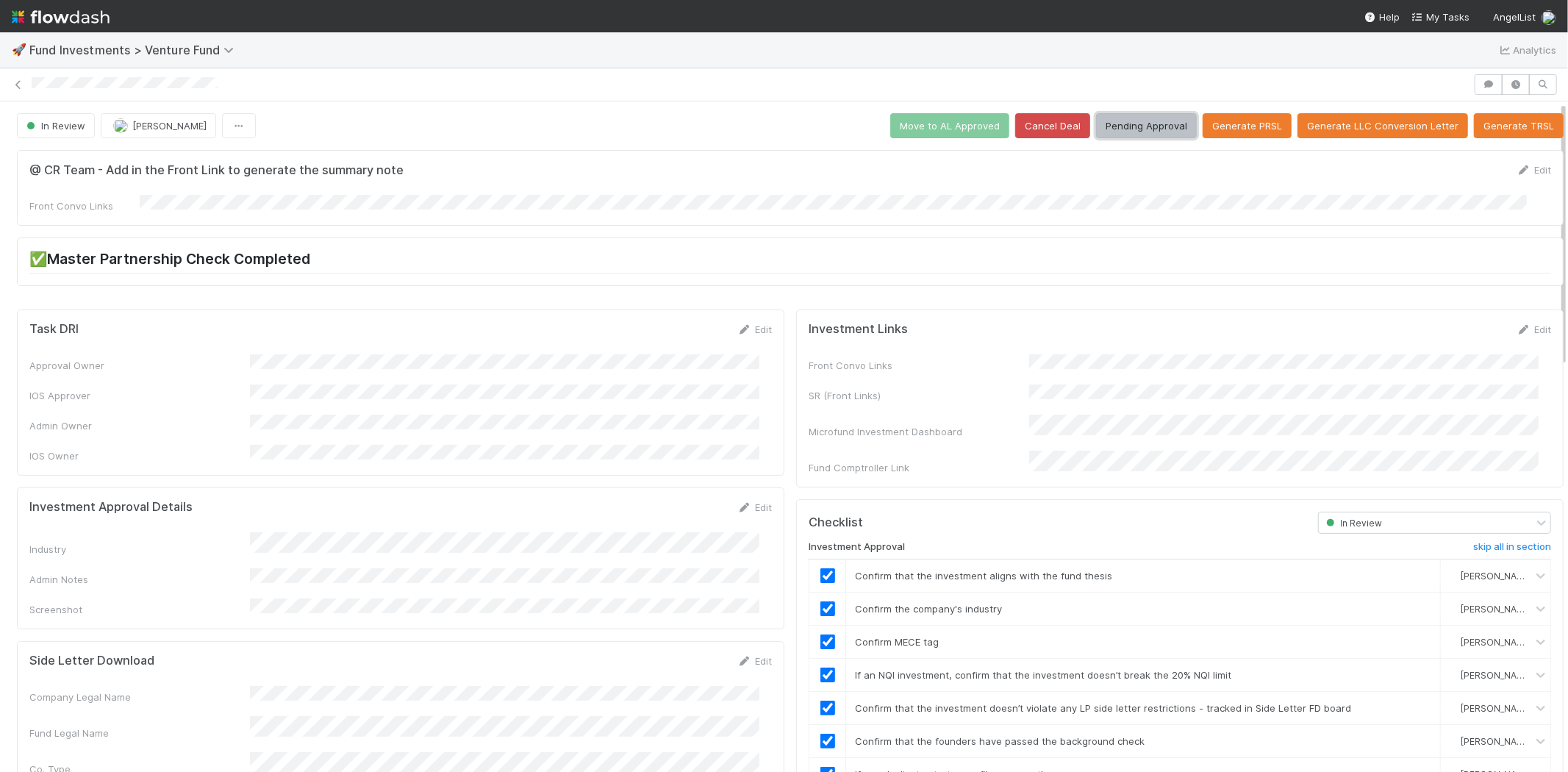
click at [1158, 135] on button "Pending Approval" at bounding box center [1146, 126] width 101 height 25
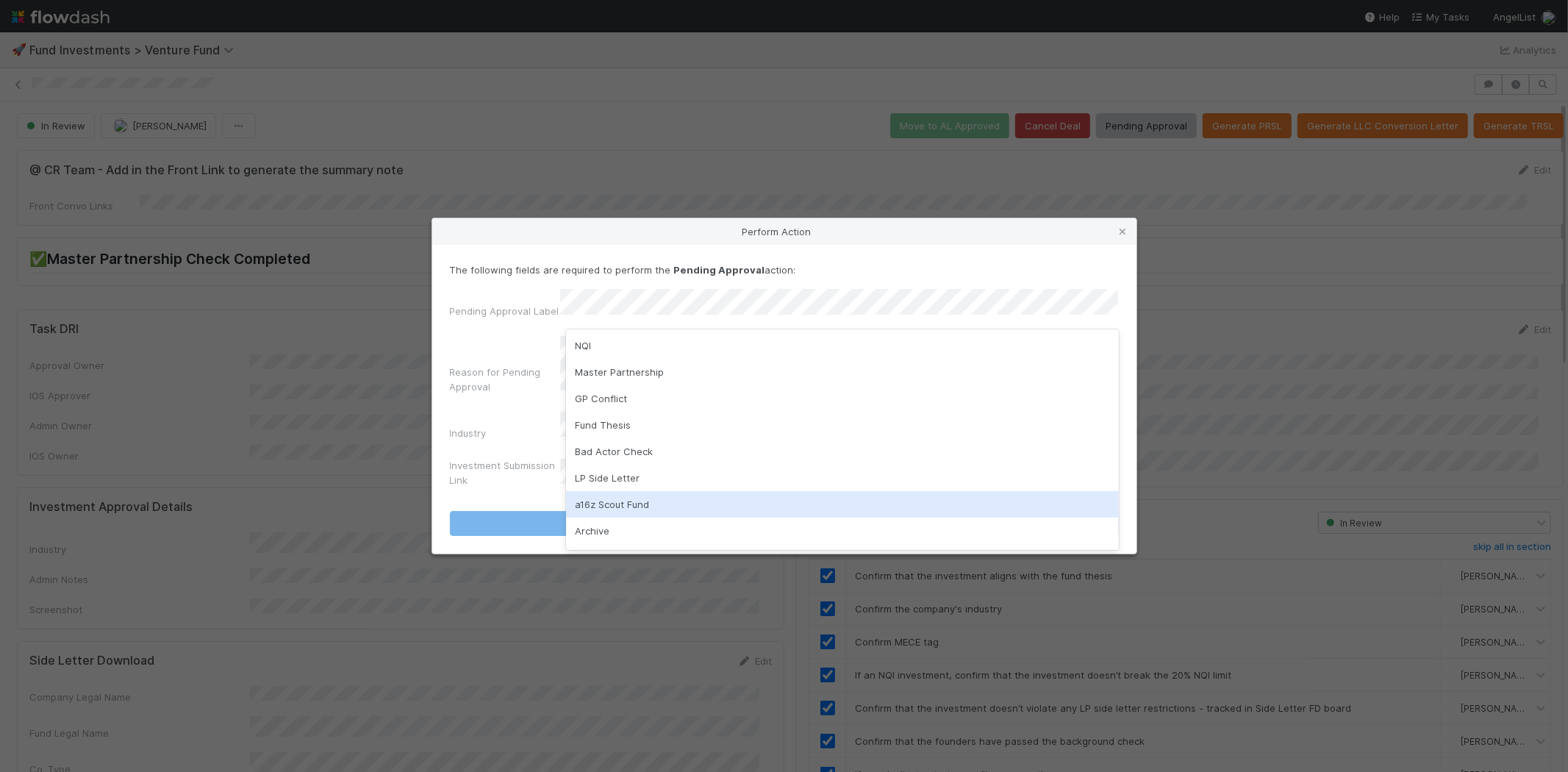
click at [637, 496] on div "a16z Scout Fund" at bounding box center [842, 504] width 552 height 27
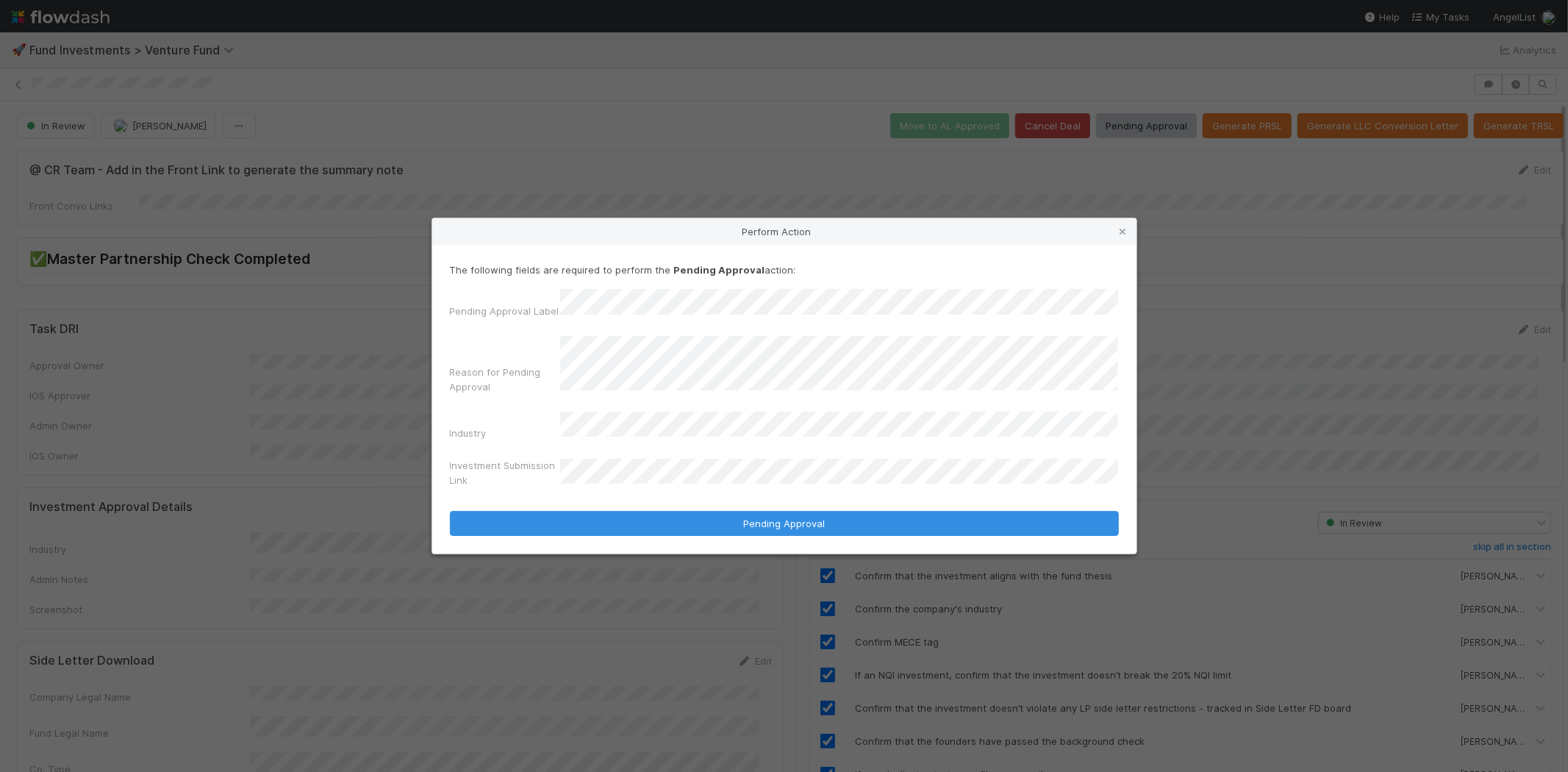
click at [450, 511] on button "Pending Approval" at bounding box center [784, 523] width 668 height 25
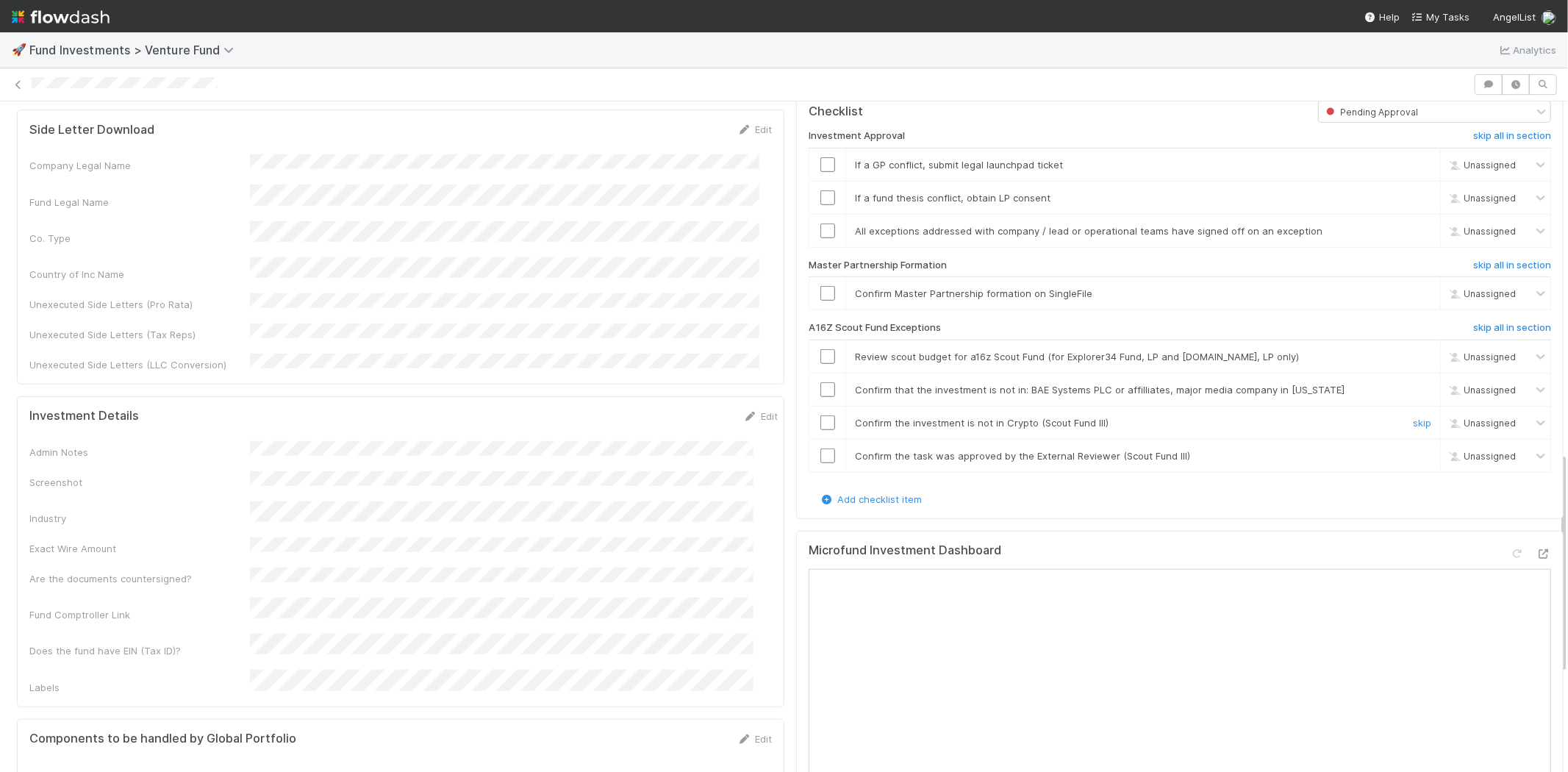
scroll to position [1062, 0]
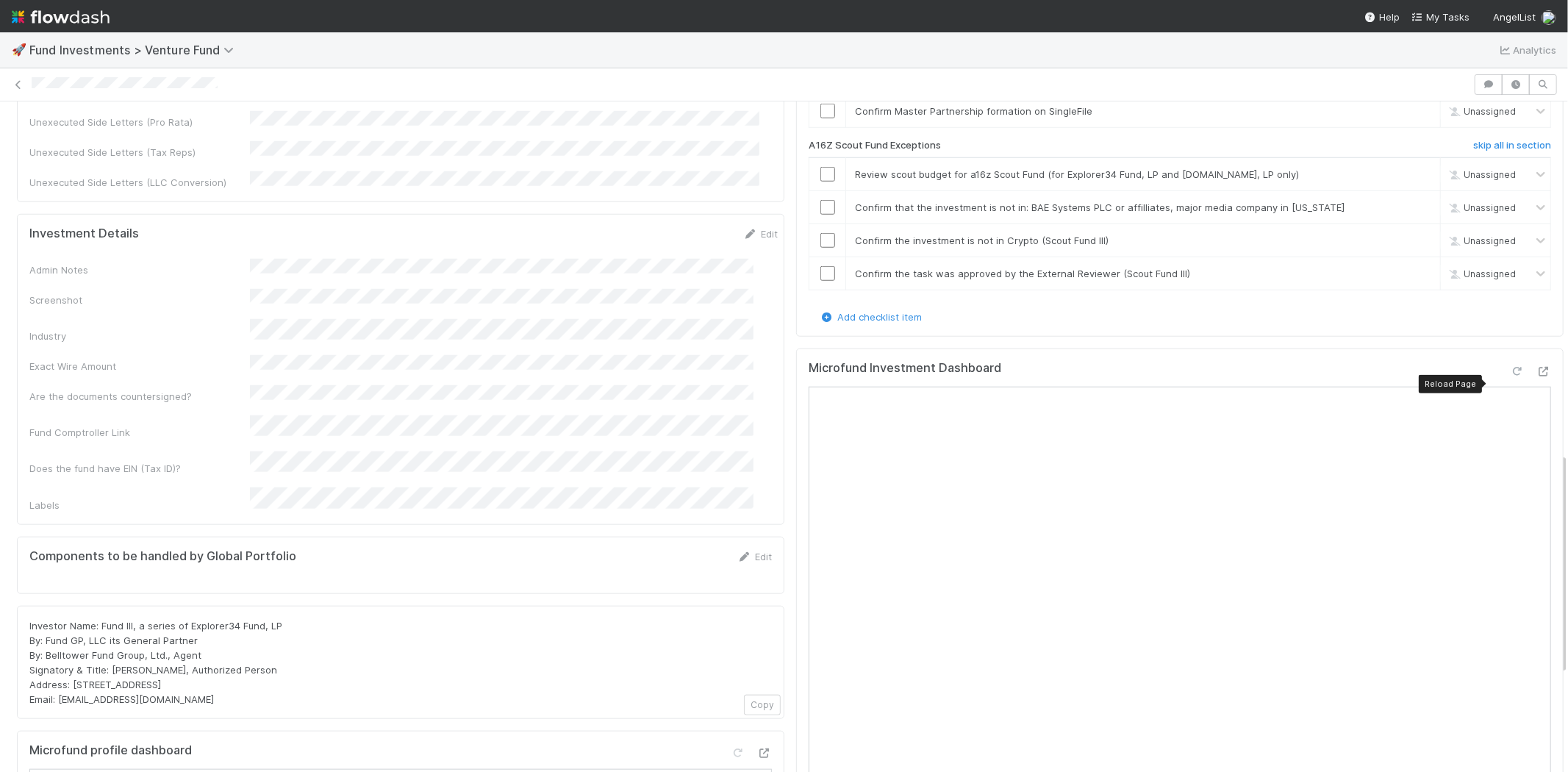
click at [1510, 376] on icon at bounding box center [1517, 371] width 14 height 10
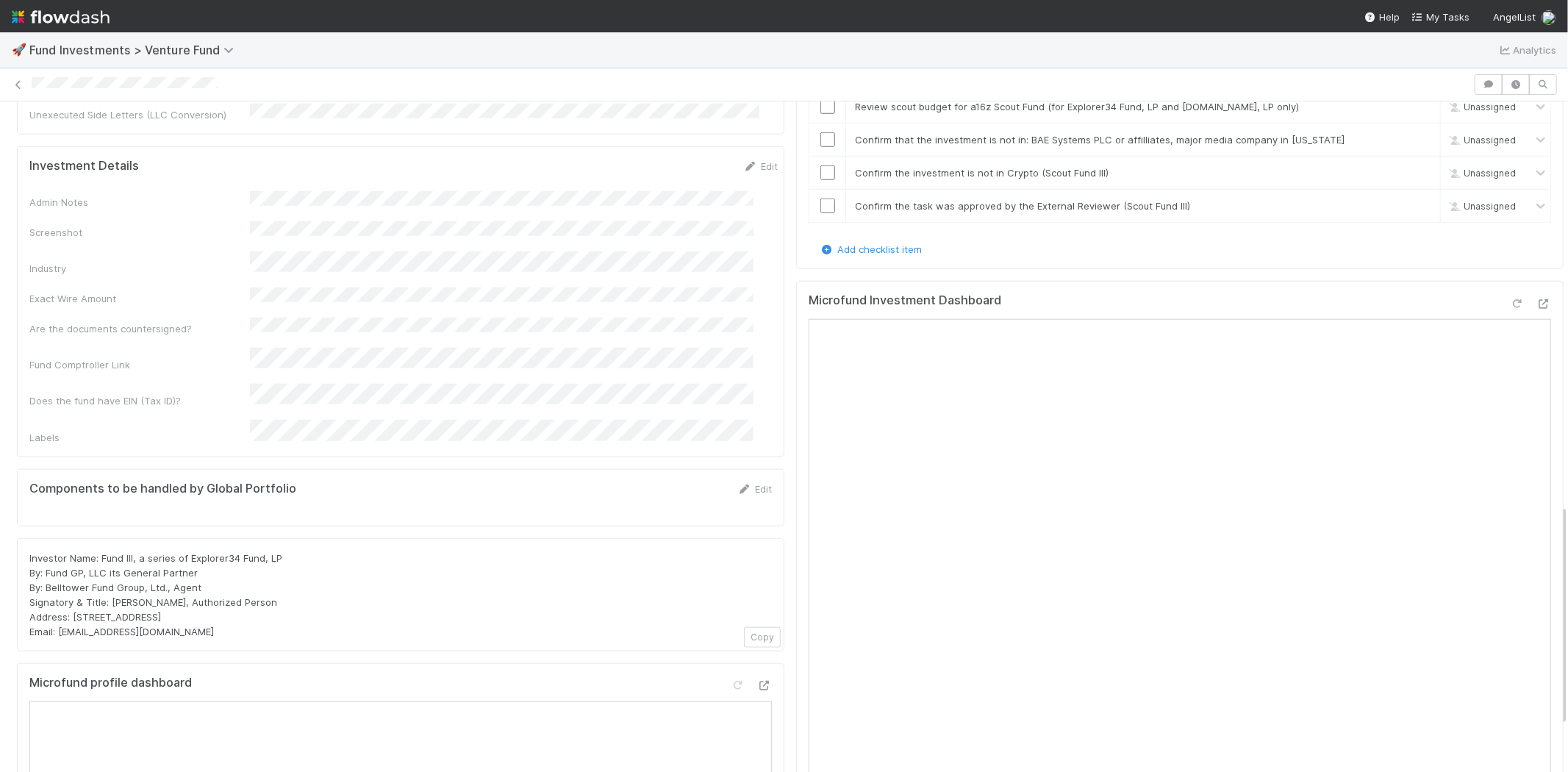
scroll to position [1225, 0]
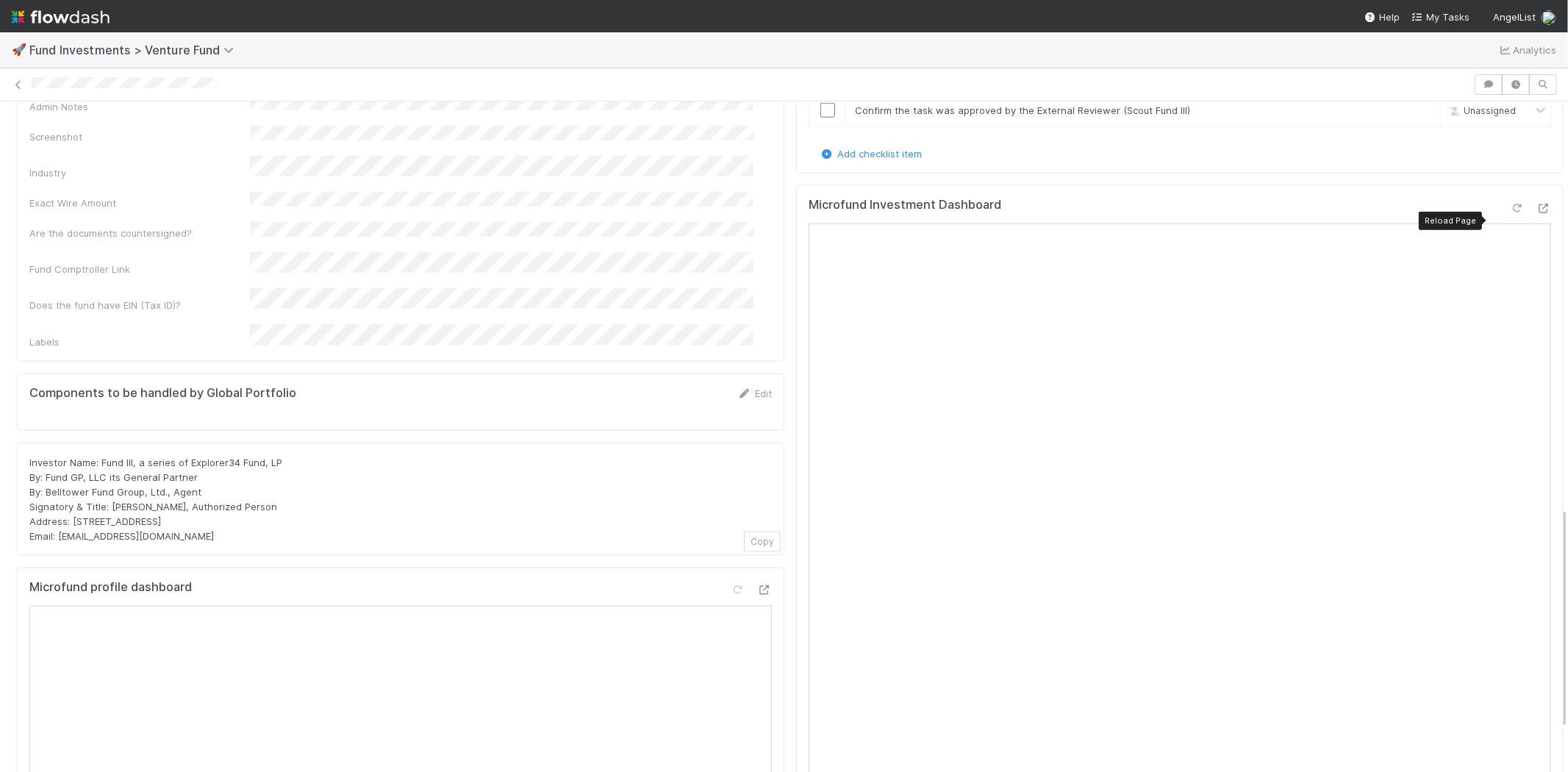
click at [1510, 214] on icon at bounding box center [1517, 209] width 14 height 10
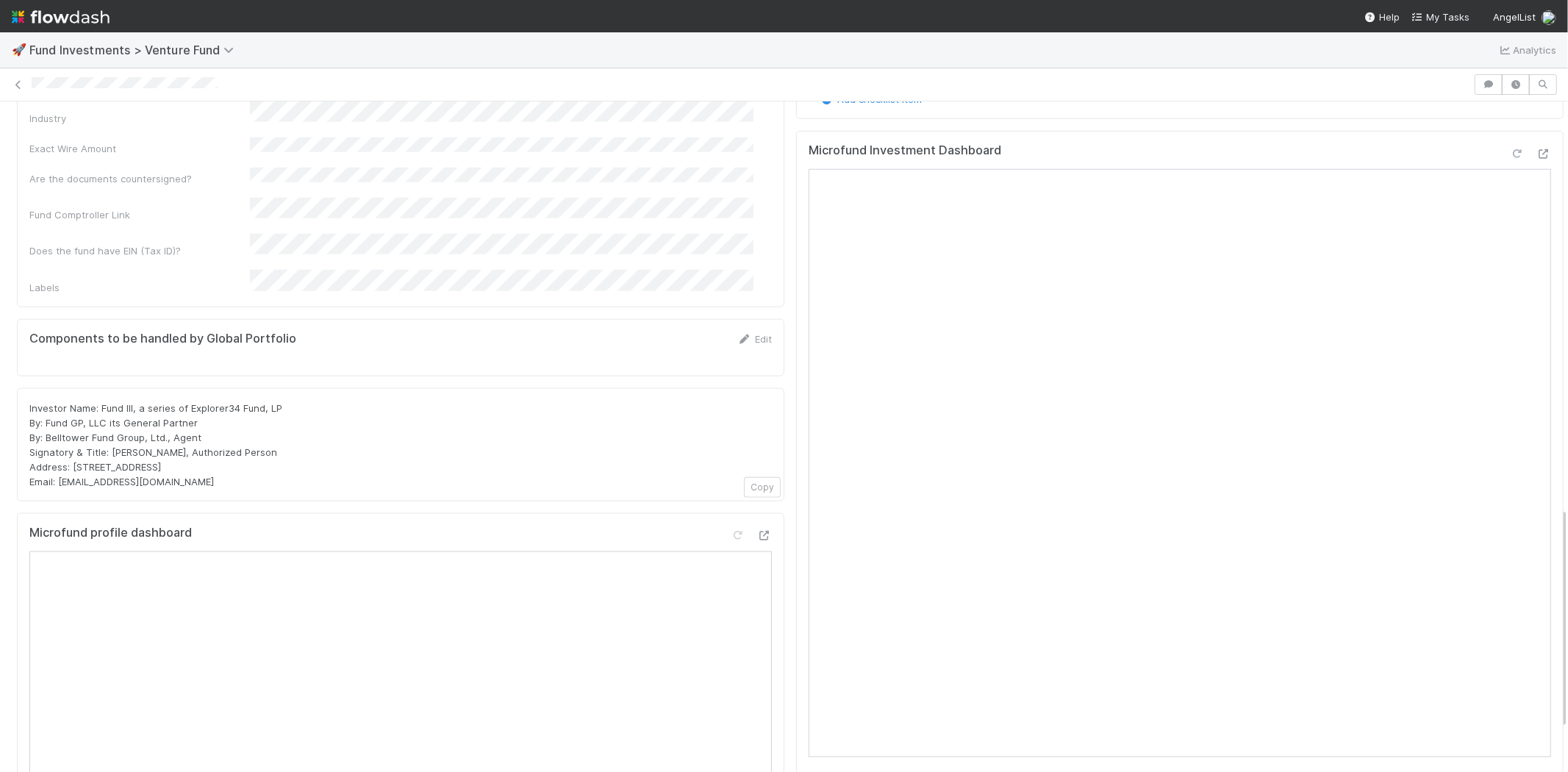
scroll to position [1307, 0]
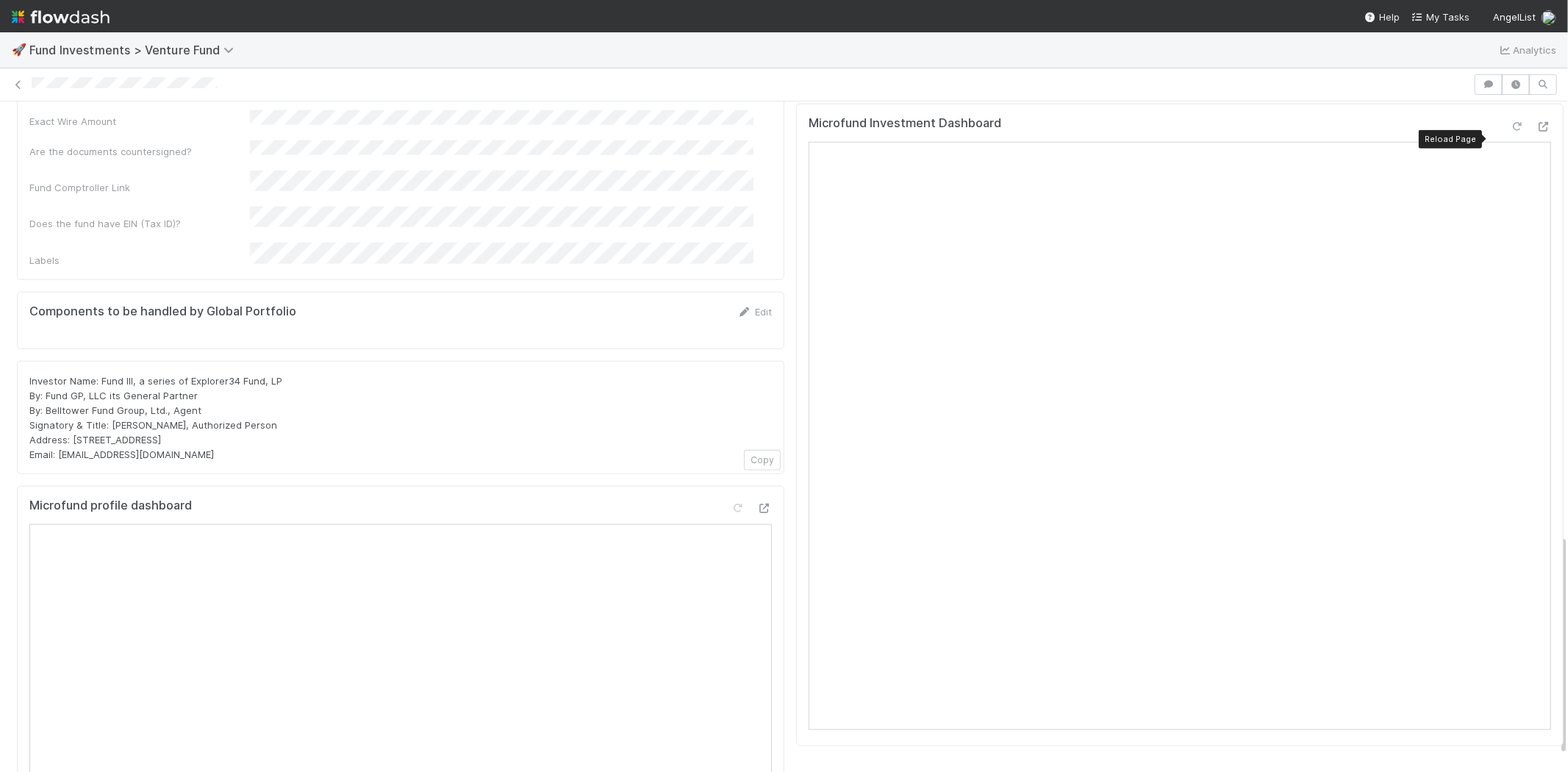
click at [1510, 131] on icon at bounding box center [1517, 127] width 14 height 10
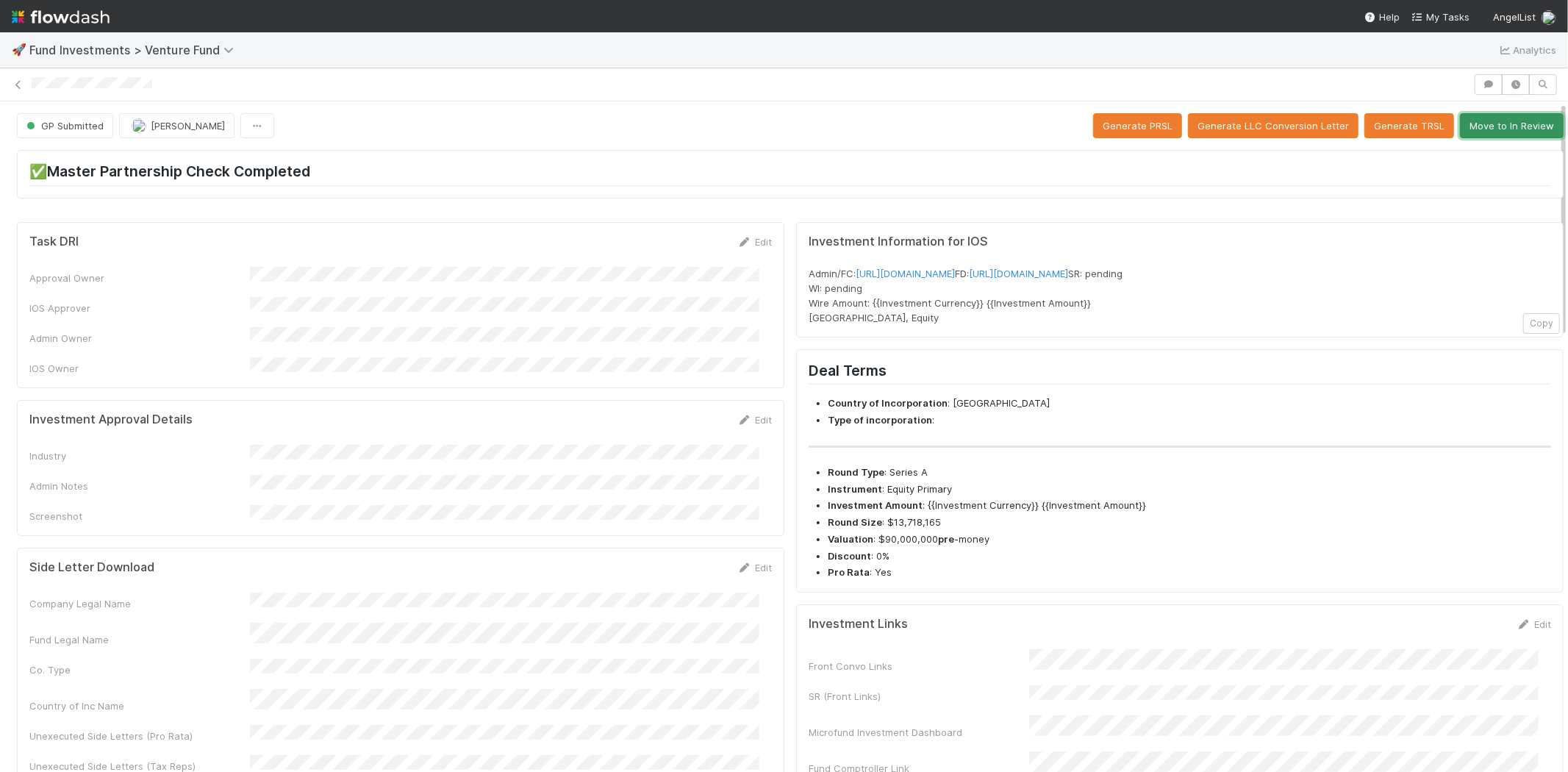
click at [1487, 134] on button "Move to In Review" at bounding box center [1511, 126] width 104 height 25
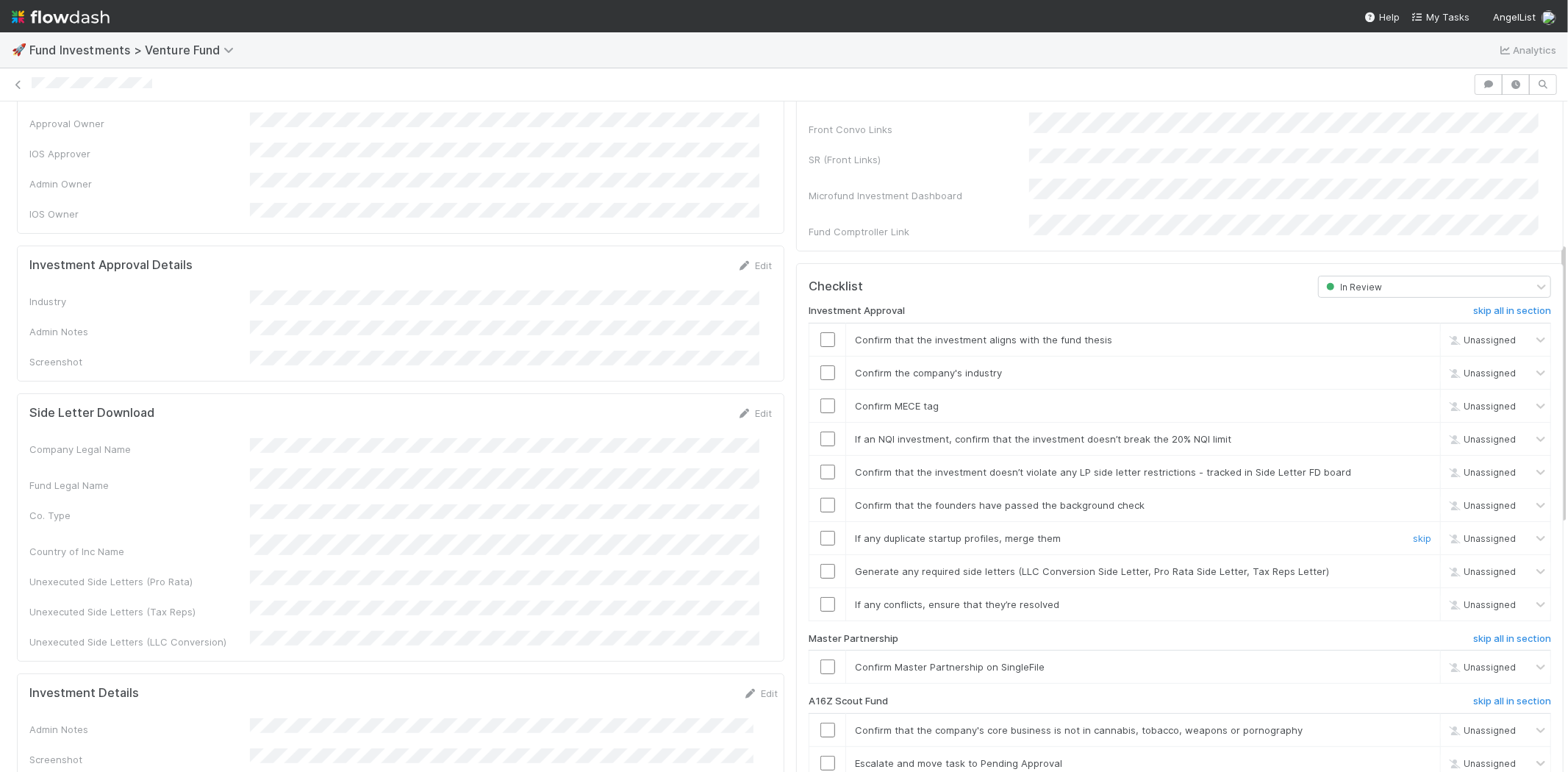
scroll to position [408, 0]
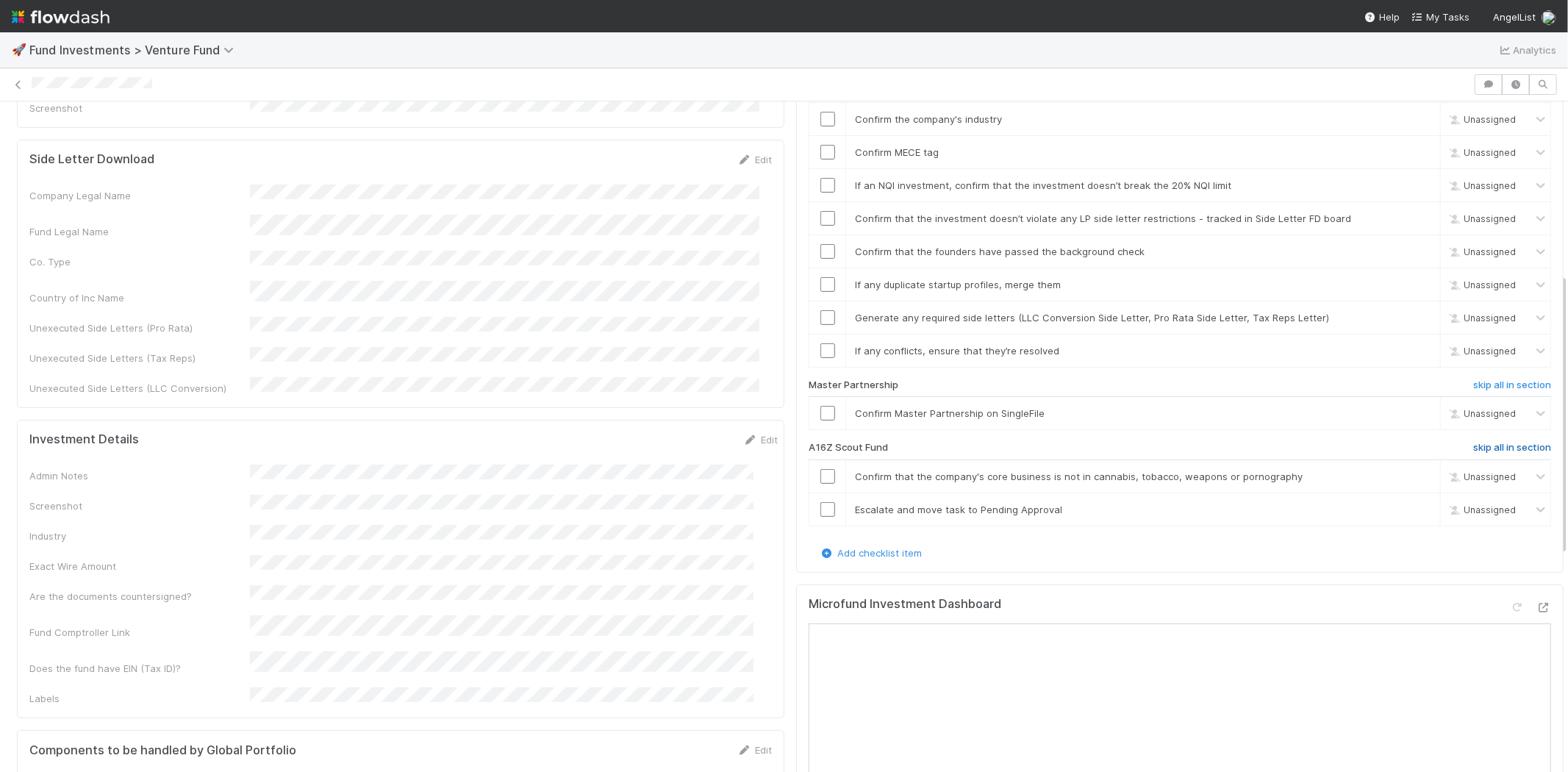
click at [1483, 442] on h6 "skip all in section" at bounding box center [1512, 447] width 78 height 12
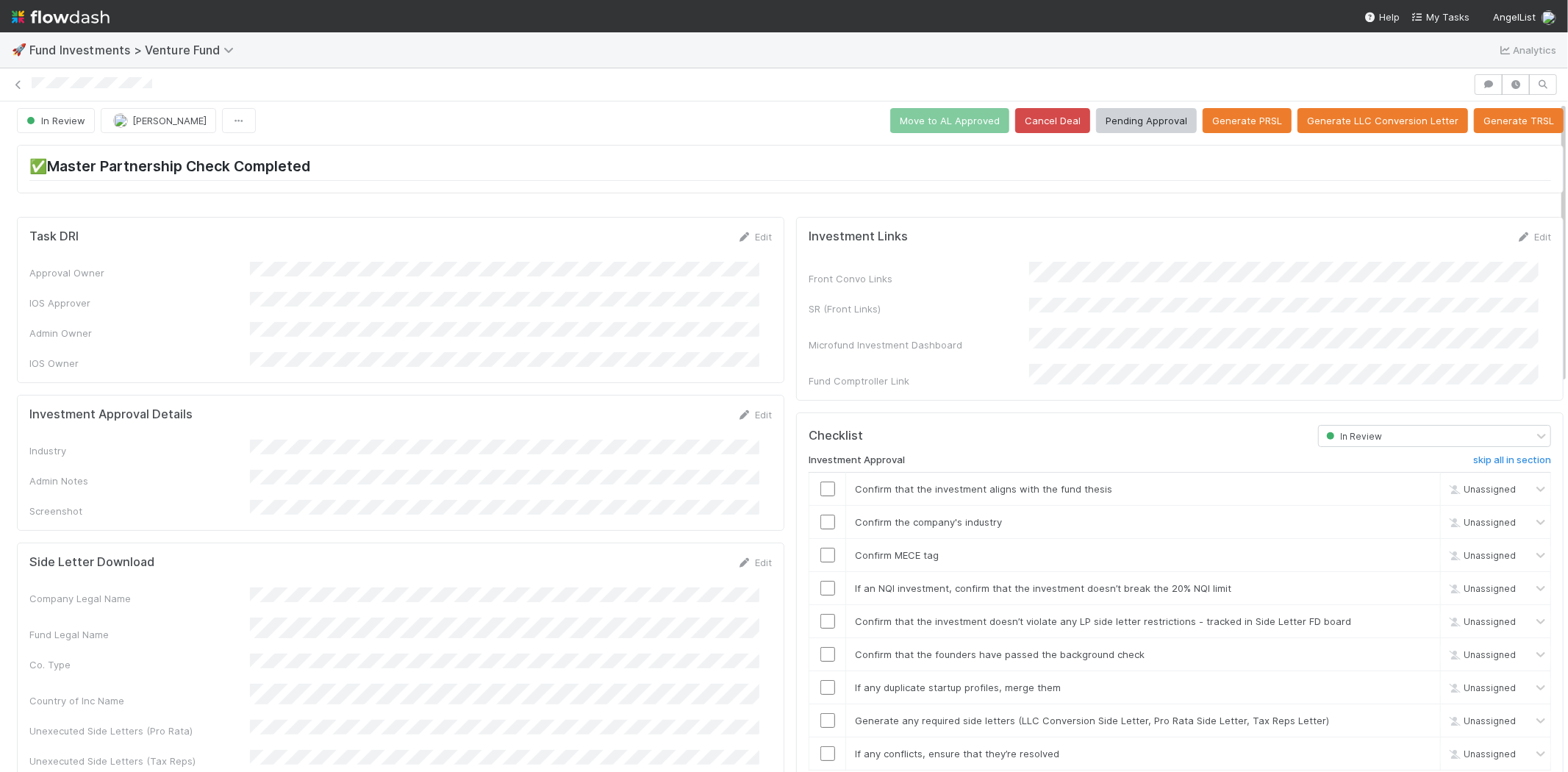
scroll to position [0, 0]
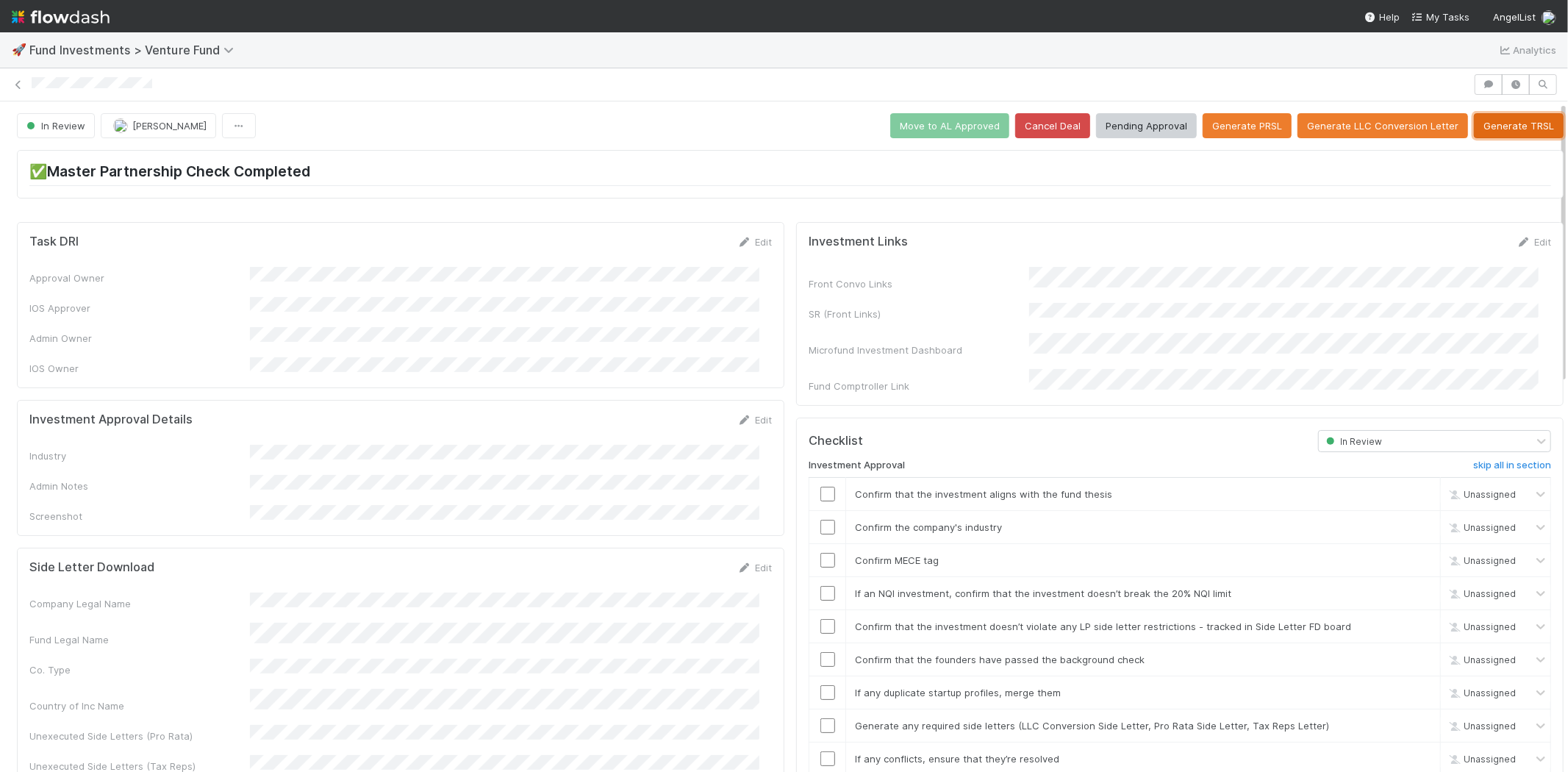
click at [1508, 131] on button "Generate TRSL" at bounding box center [1518, 126] width 89 height 25
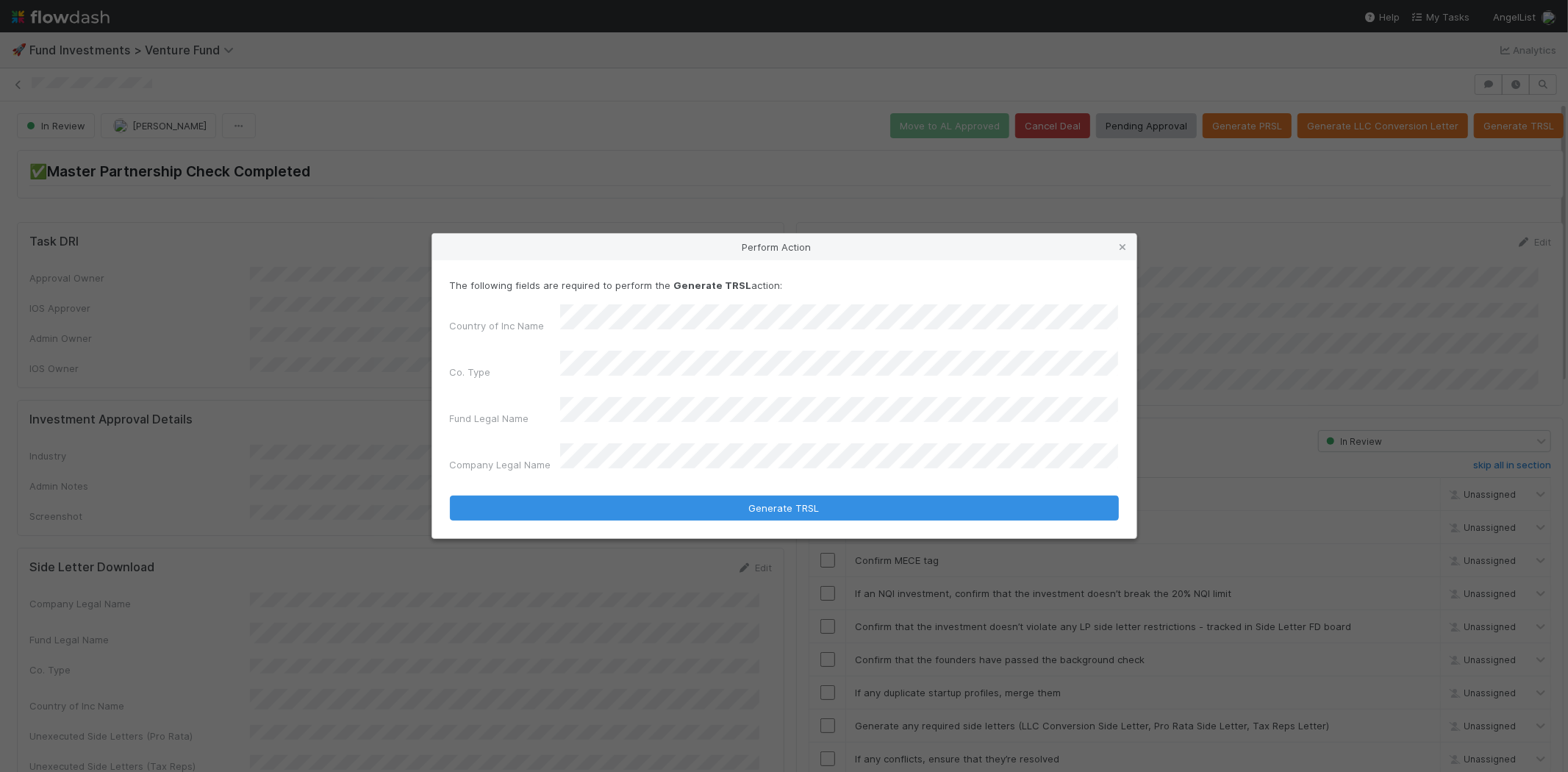
click at [450, 496] on button "Generate TRSL" at bounding box center [784, 508] width 668 height 25
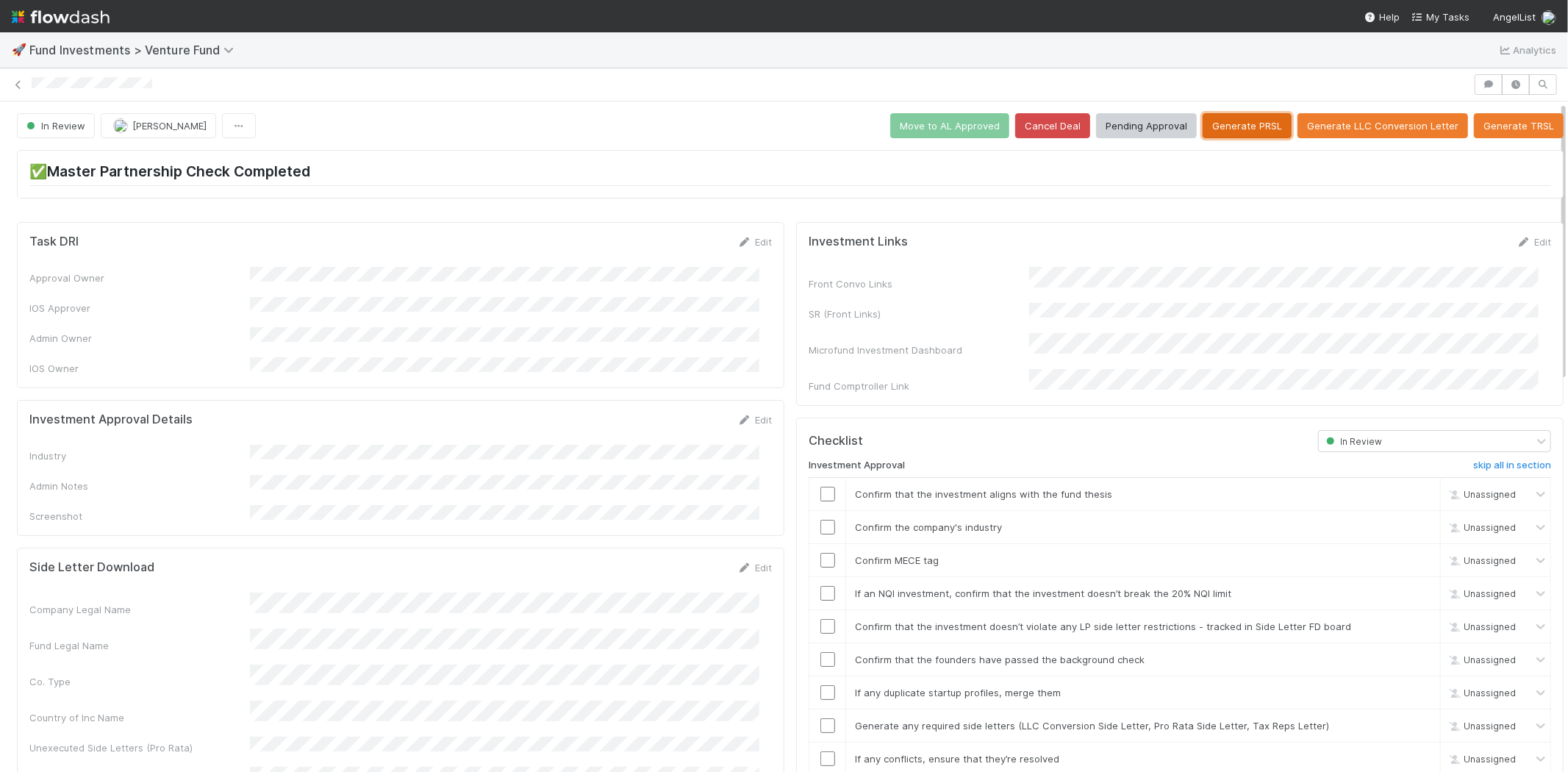
click at [1209, 119] on button "Generate PRSL" at bounding box center [1247, 126] width 89 height 25
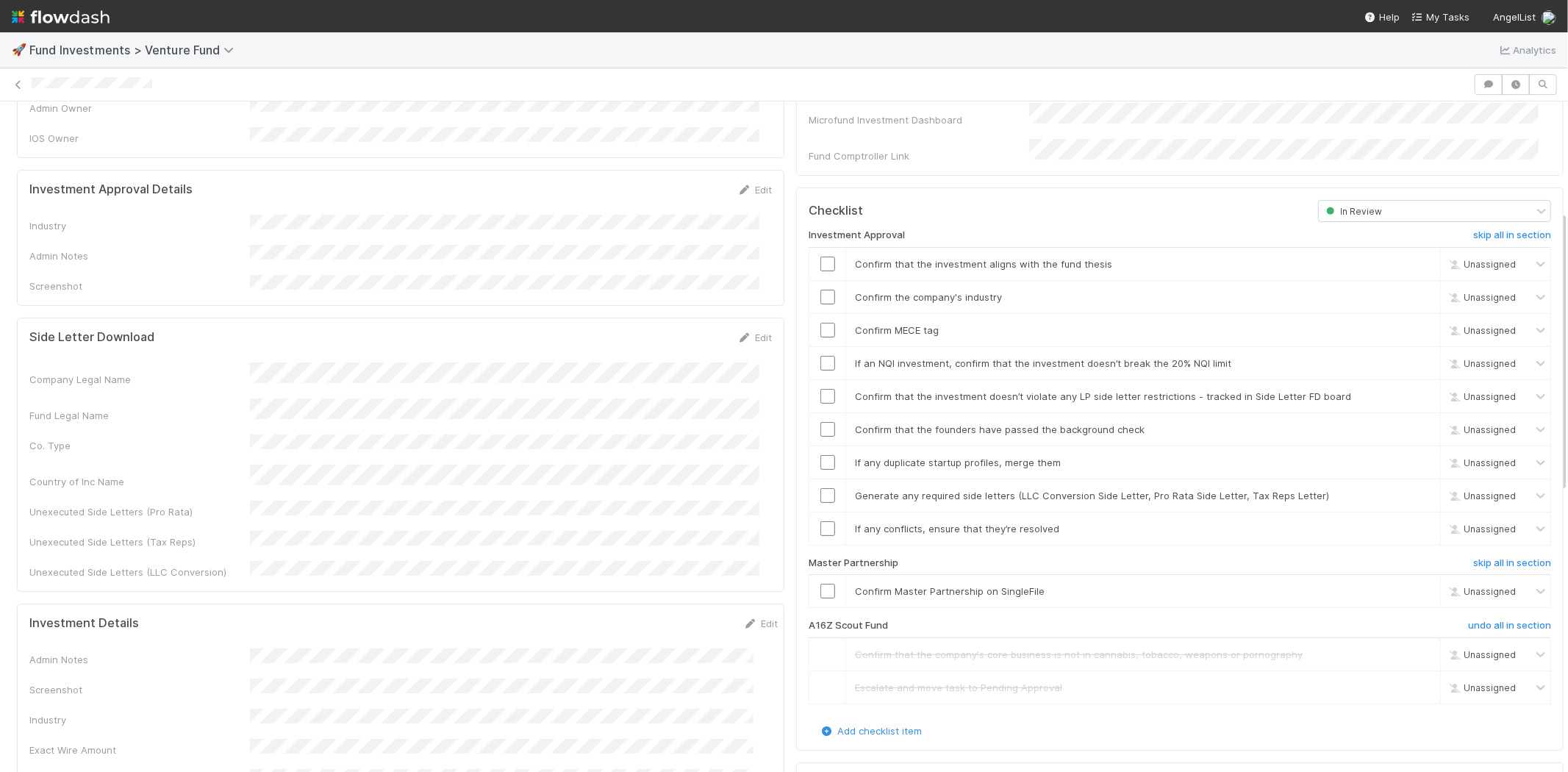
scroll to position [191, 0]
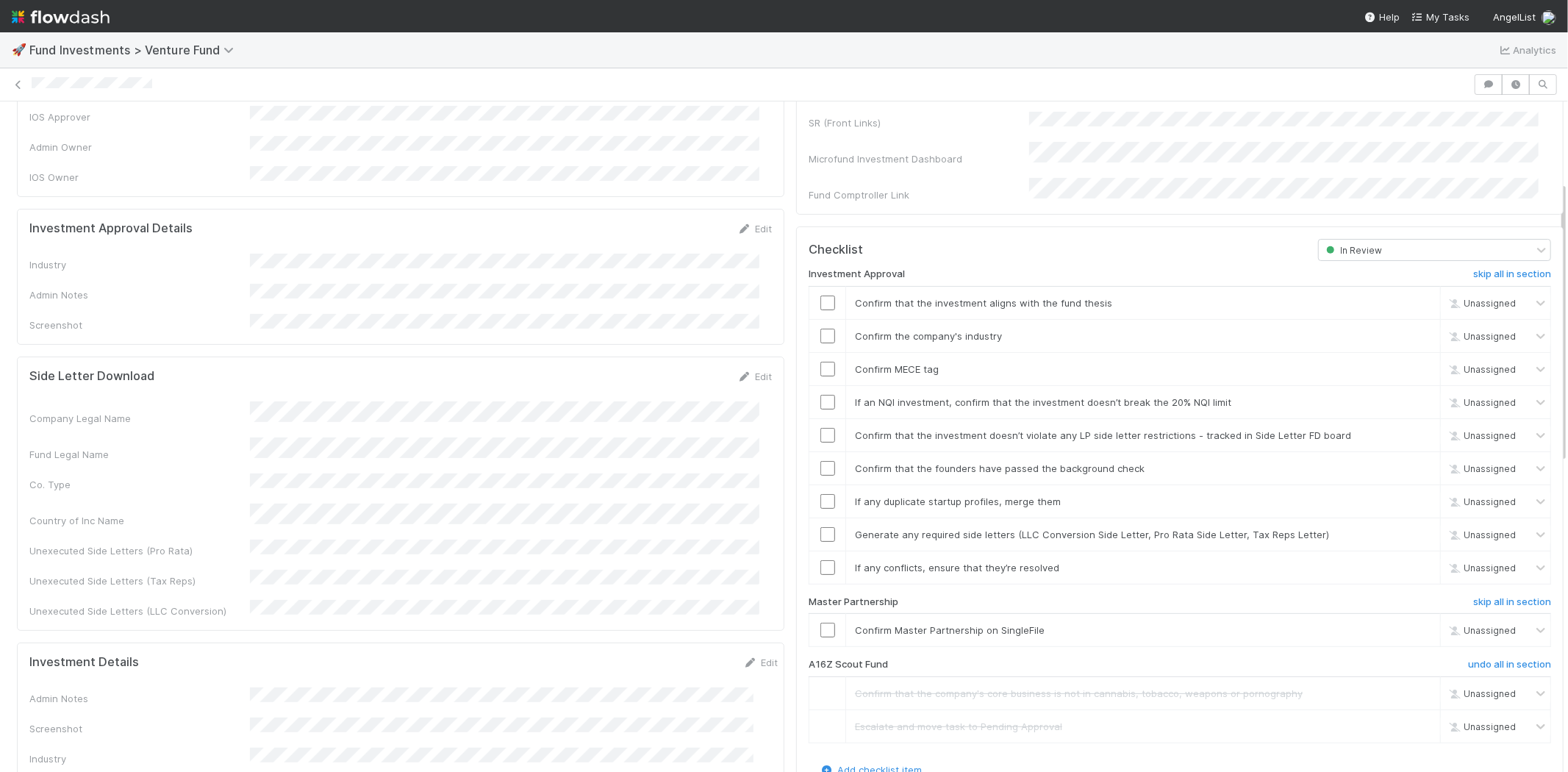
drag, startPoint x: 741, startPoint y: 214, endPoint x: 631, endPoint y: 230, distance: 111.2
click at [741, 223] on link "Edit" at bounding box center [754, 229] width 35 height 12
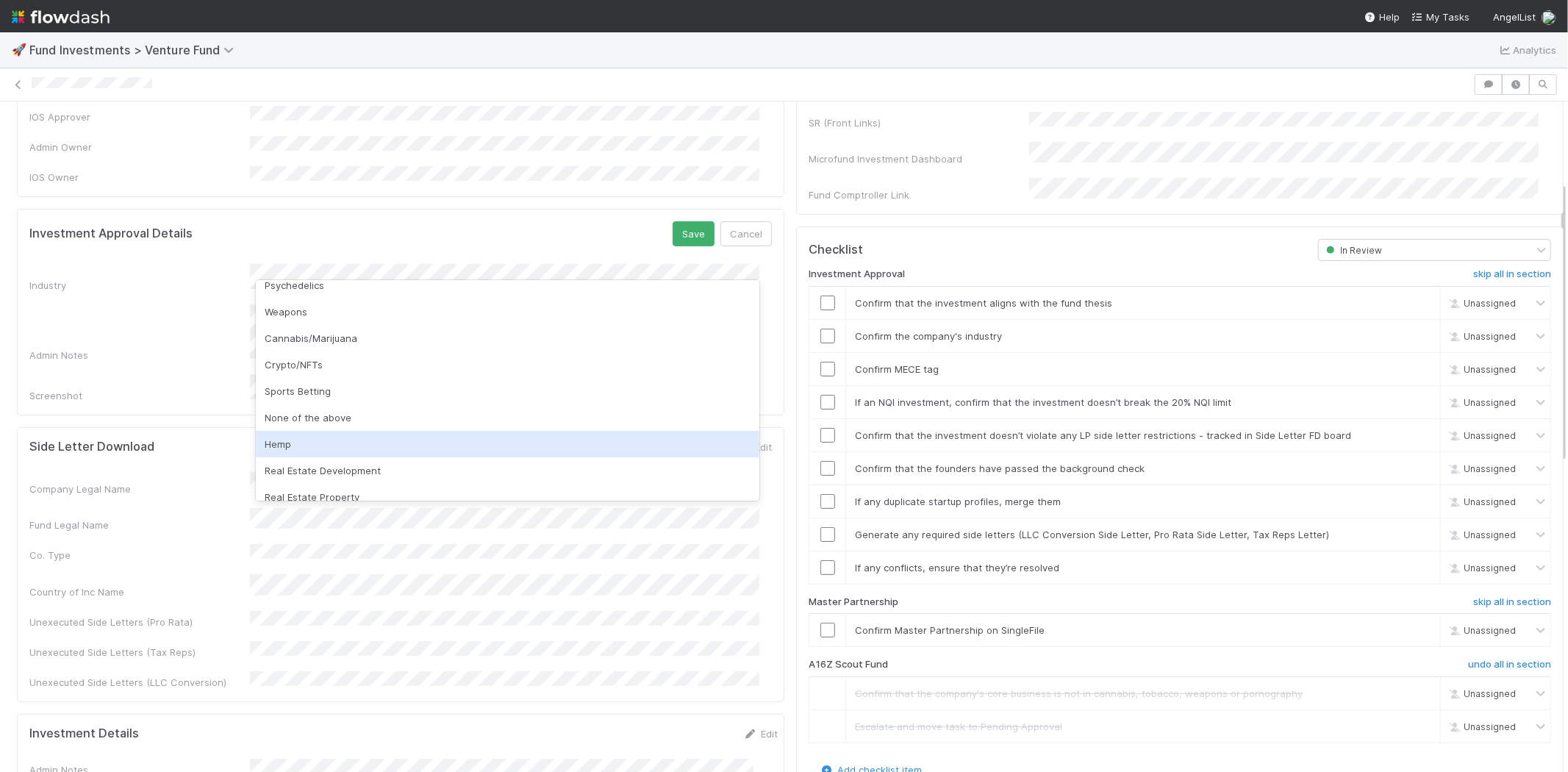
scroll to position [420, 0]
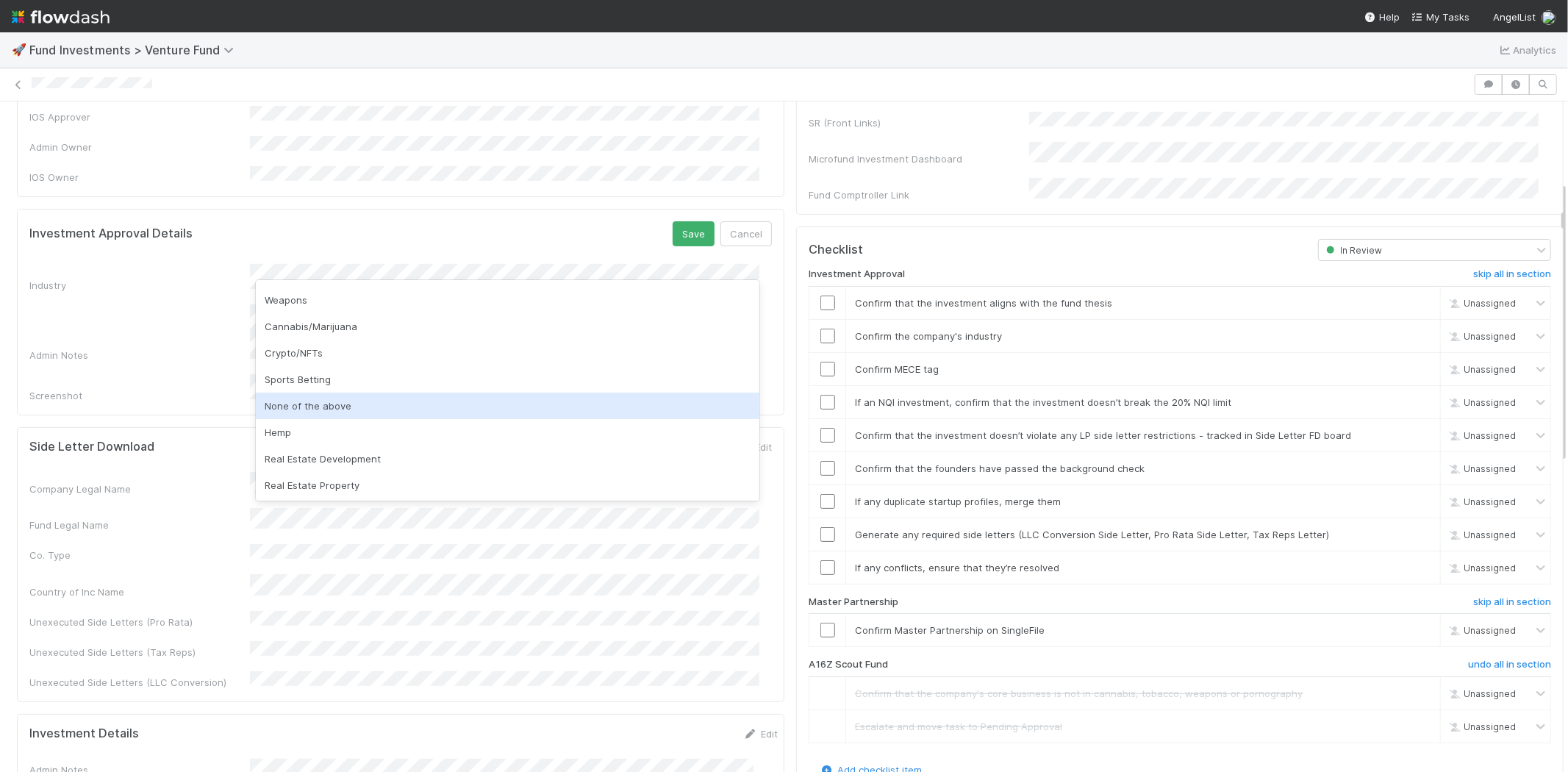
click at [318, 407] on div "None of the above" at bounding box center [507, 405] width 503 height 27
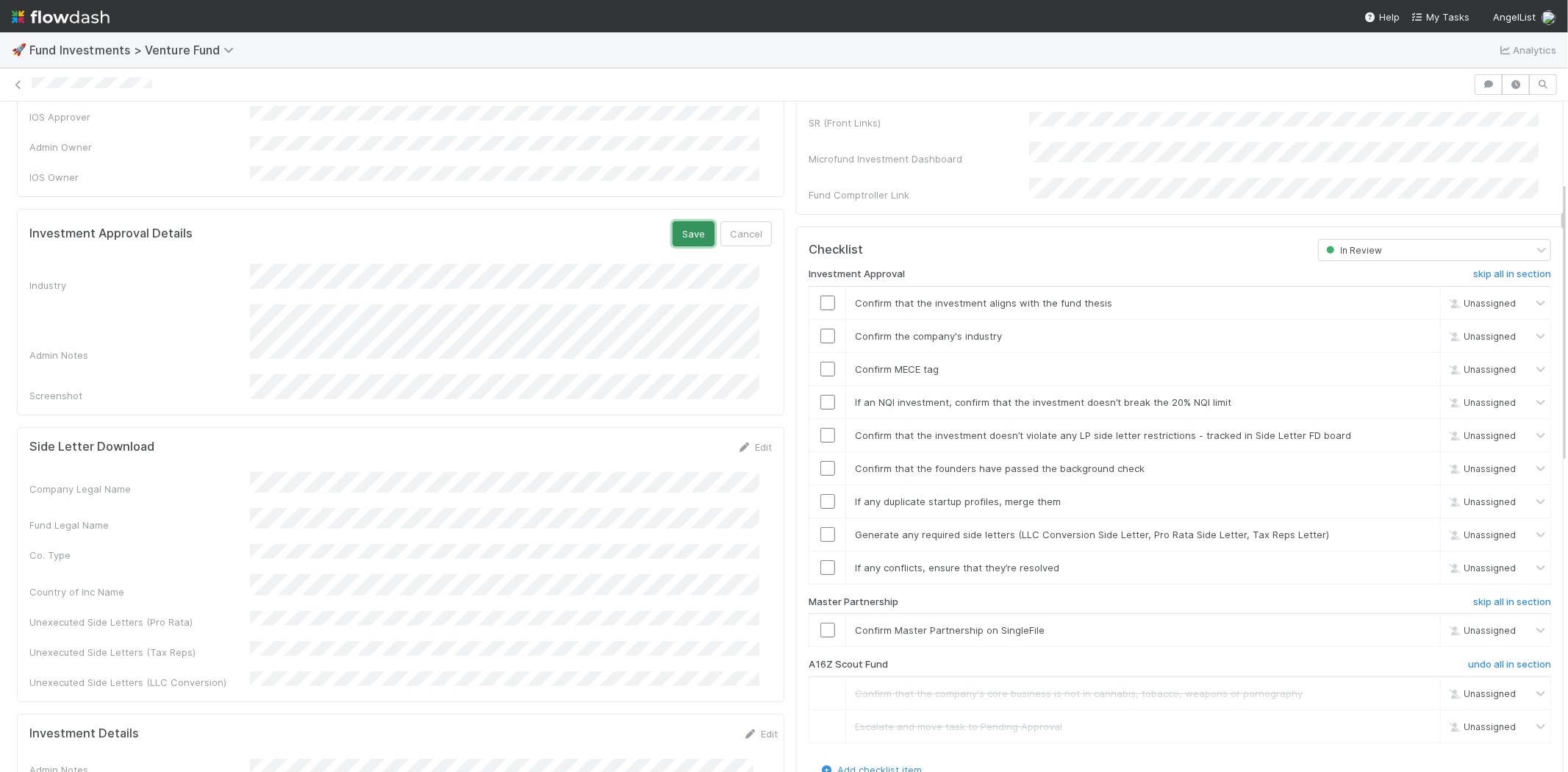
click at [684, 222] on button "Save" at bounding box center [693, 234] width 42 height 25
click at [820, 296] on input "checkbox" at bounding box center [827, 303] width 14 height 15
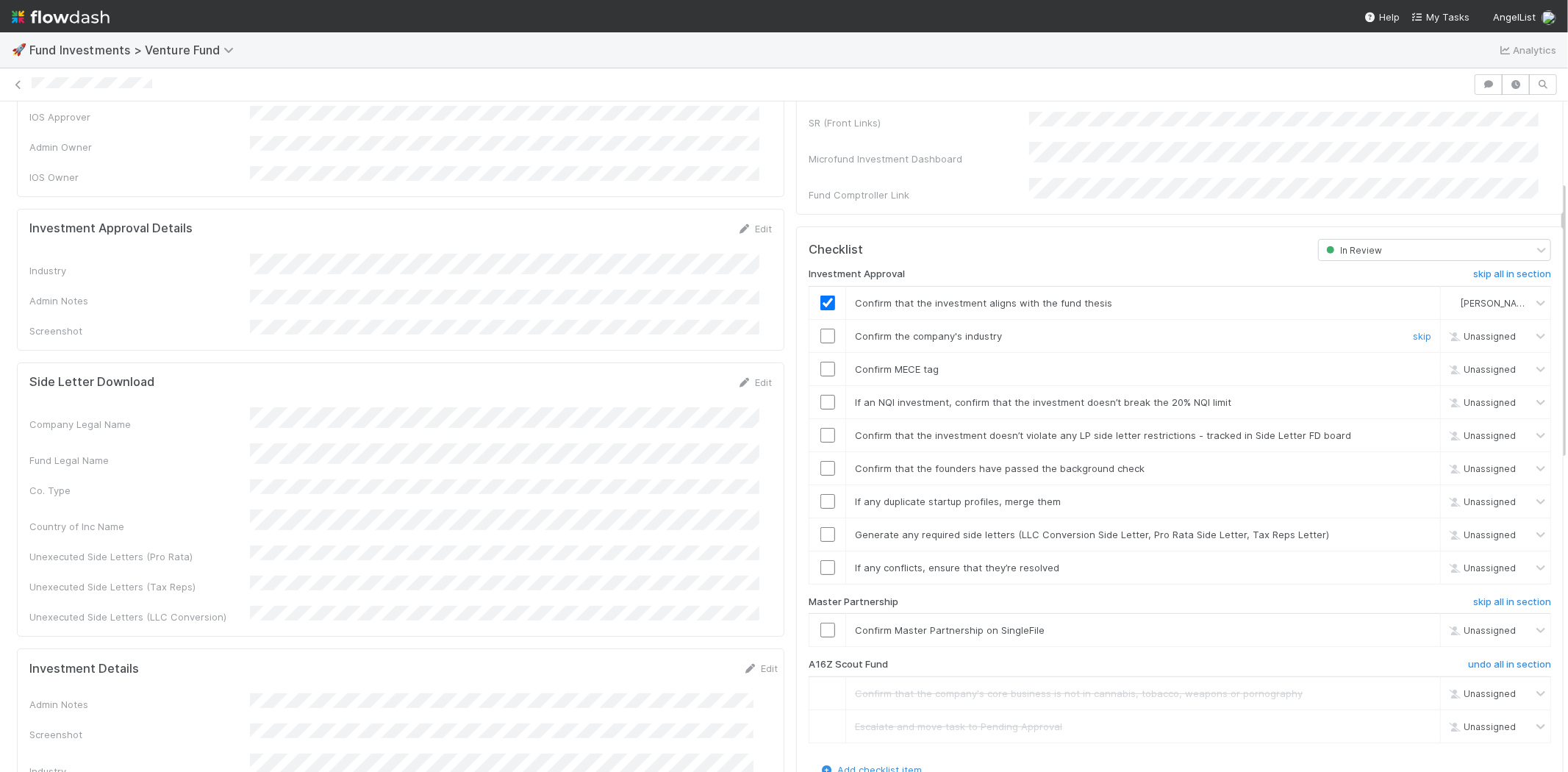
click at [820, 329] on input "checkbox" at bounding box center [827, 336] width 14 height 15
click at [820, 362] on input "checkbox" at bounding box center [827, 369] width 14 height 15
click at [820, 395] on input "checkbox" at bounding box center [827, 402] width 14 height 15
click at [812, 418] on td at bounding box center [828, 434] width 37 height 33
click at [820, 428] on input "checkbox" at bounding box center [827, 435] width 14 height 15
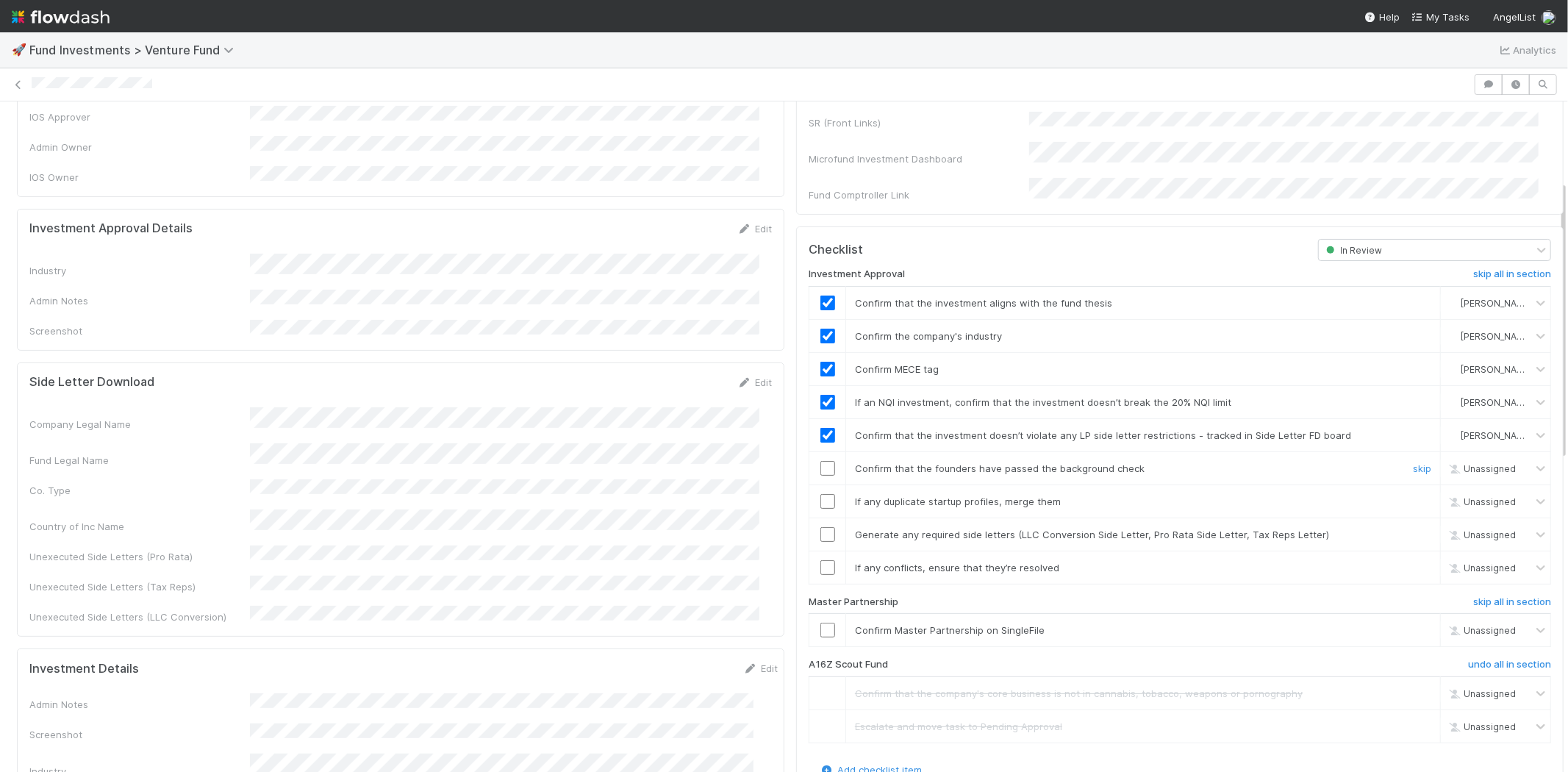
click at [820, 461] on input "checkbox" at bounding box center [827, 468] width 14 height 15
click at [814, 496] on td at bounding box center [828, 500] width 37 height 33
click at [820, 494] on input "checkbox" at bounding box center [827, 501] width 14 height 15
click at [820, 527] on input "checkbox" at bounding box center [827, 534] width 14 height 15
click at [820, 560] on input "checkbox" at bounding box center [827, 567] width 14 height 15
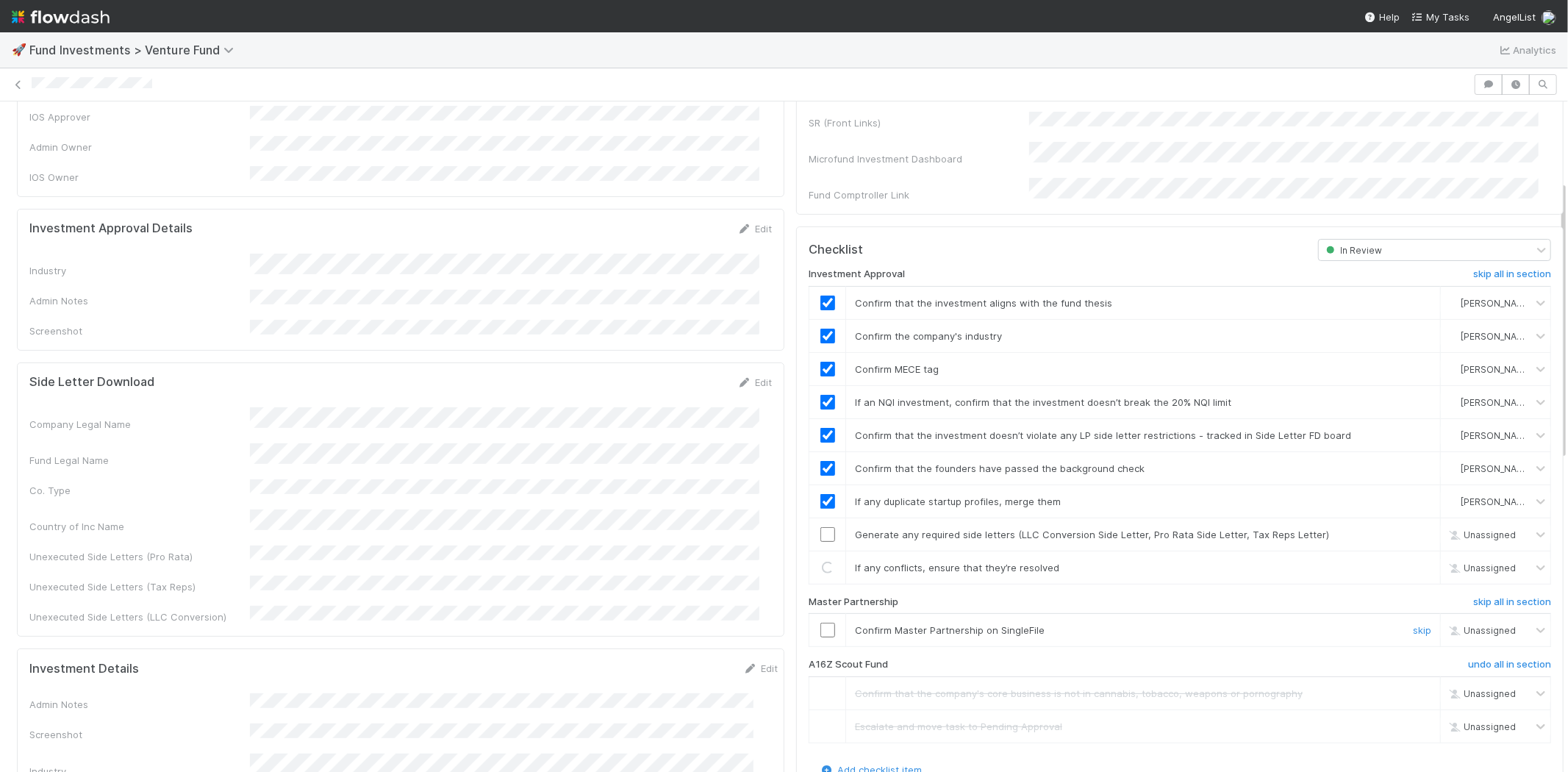
click at [820, 623] on input "checkbox" at bounding box center [827, 630] width 14 height 15
click at [820, 527] on input "checkbox" at bounding box center [827, 534] width 14 height 15
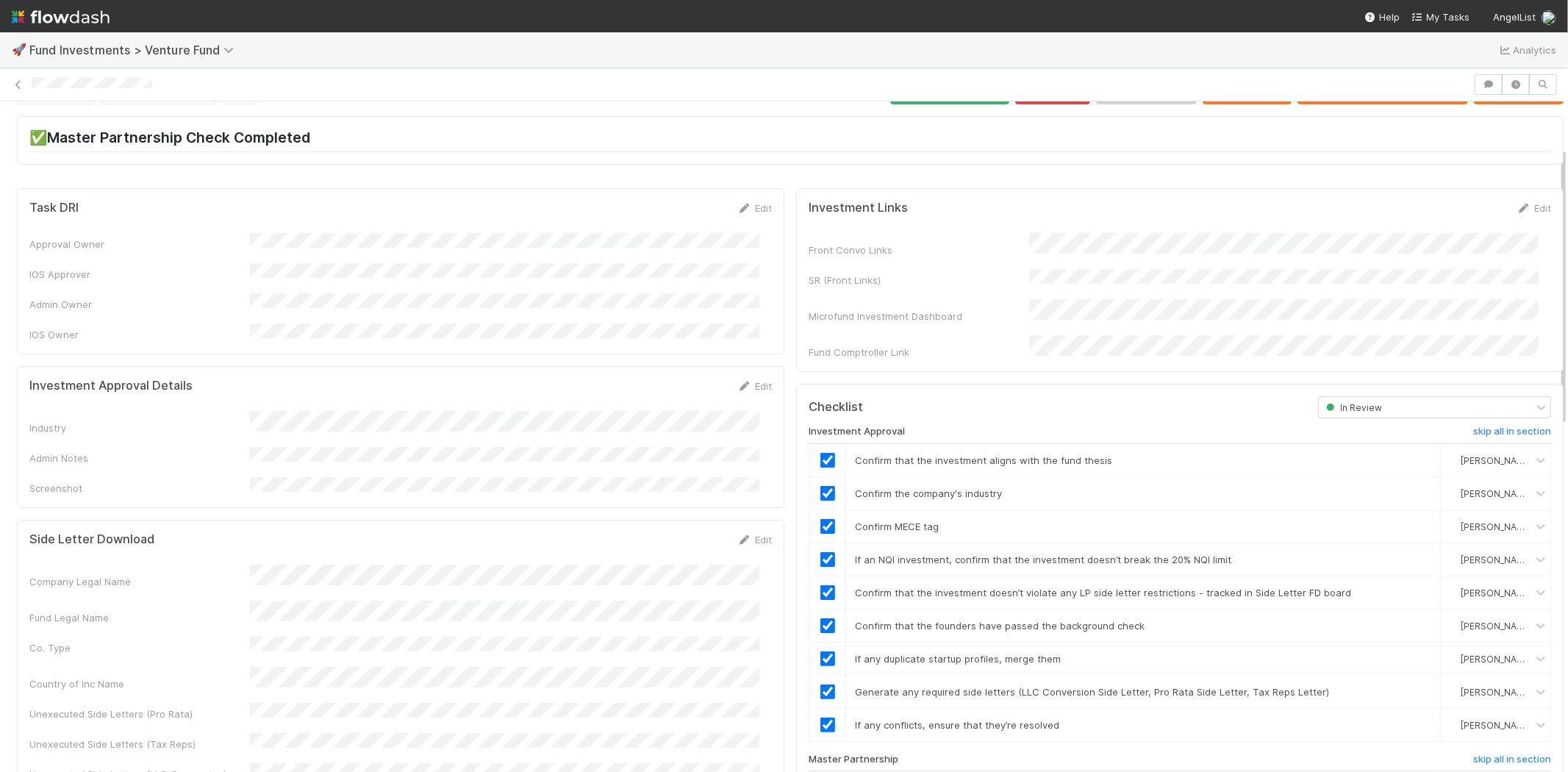
scroll to position [0, 0]
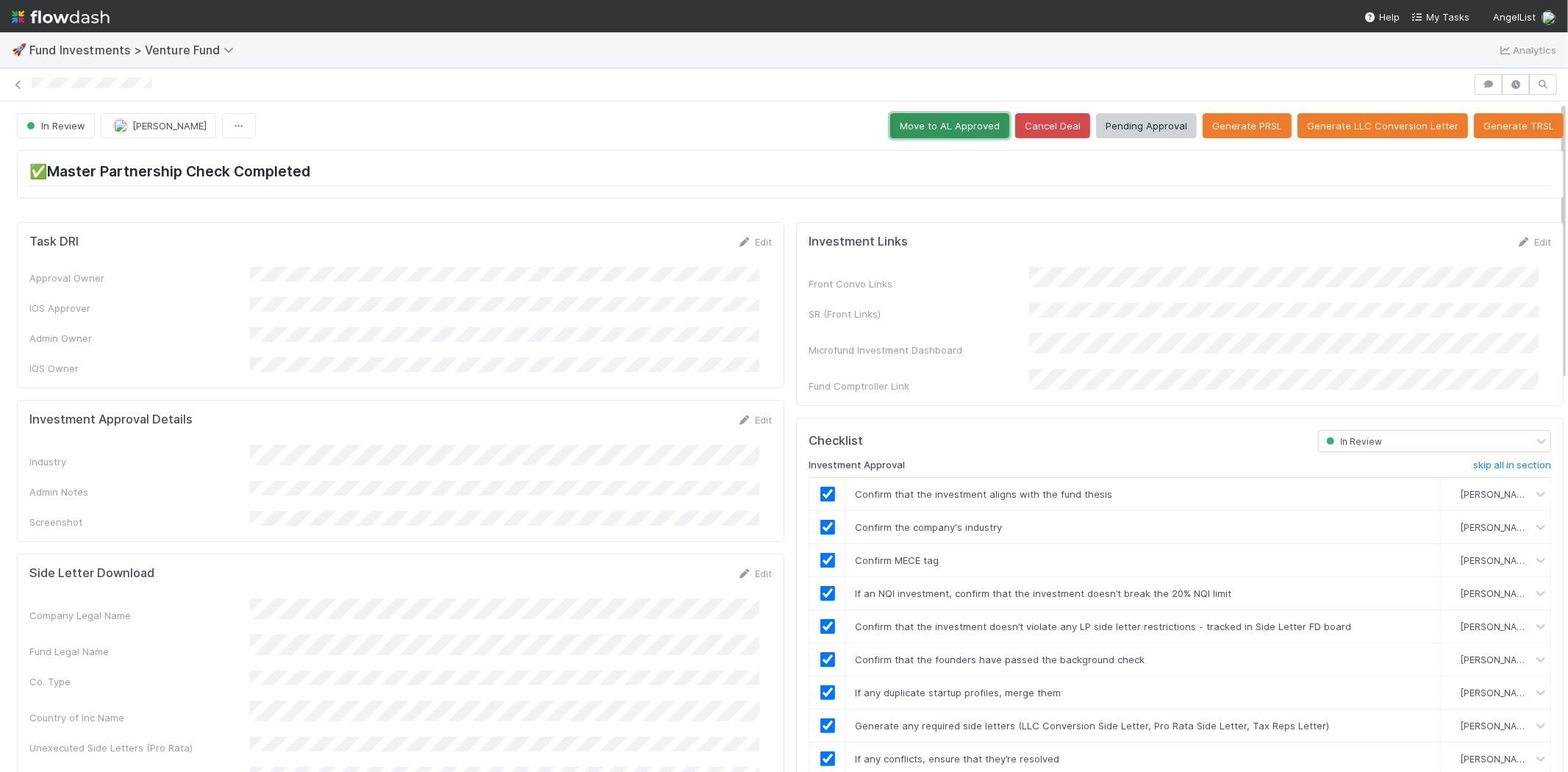
click at [932, 127] on button "Move to AL Approved" at bounding box center [949, 126] width 119 height 25
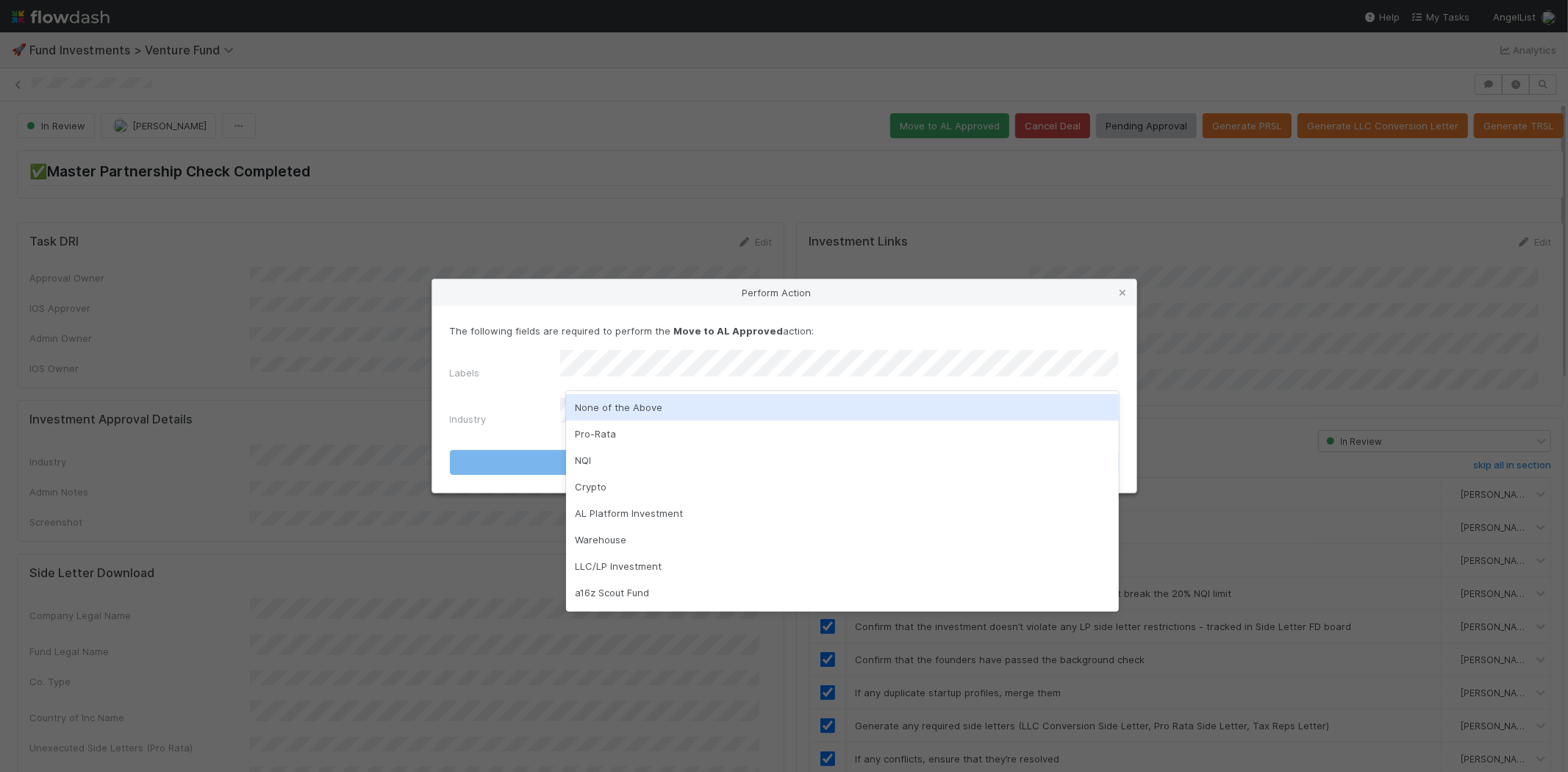
click at [619, 408] on div "None of the Above" at bounding box center [842, 407] width 552 height 27
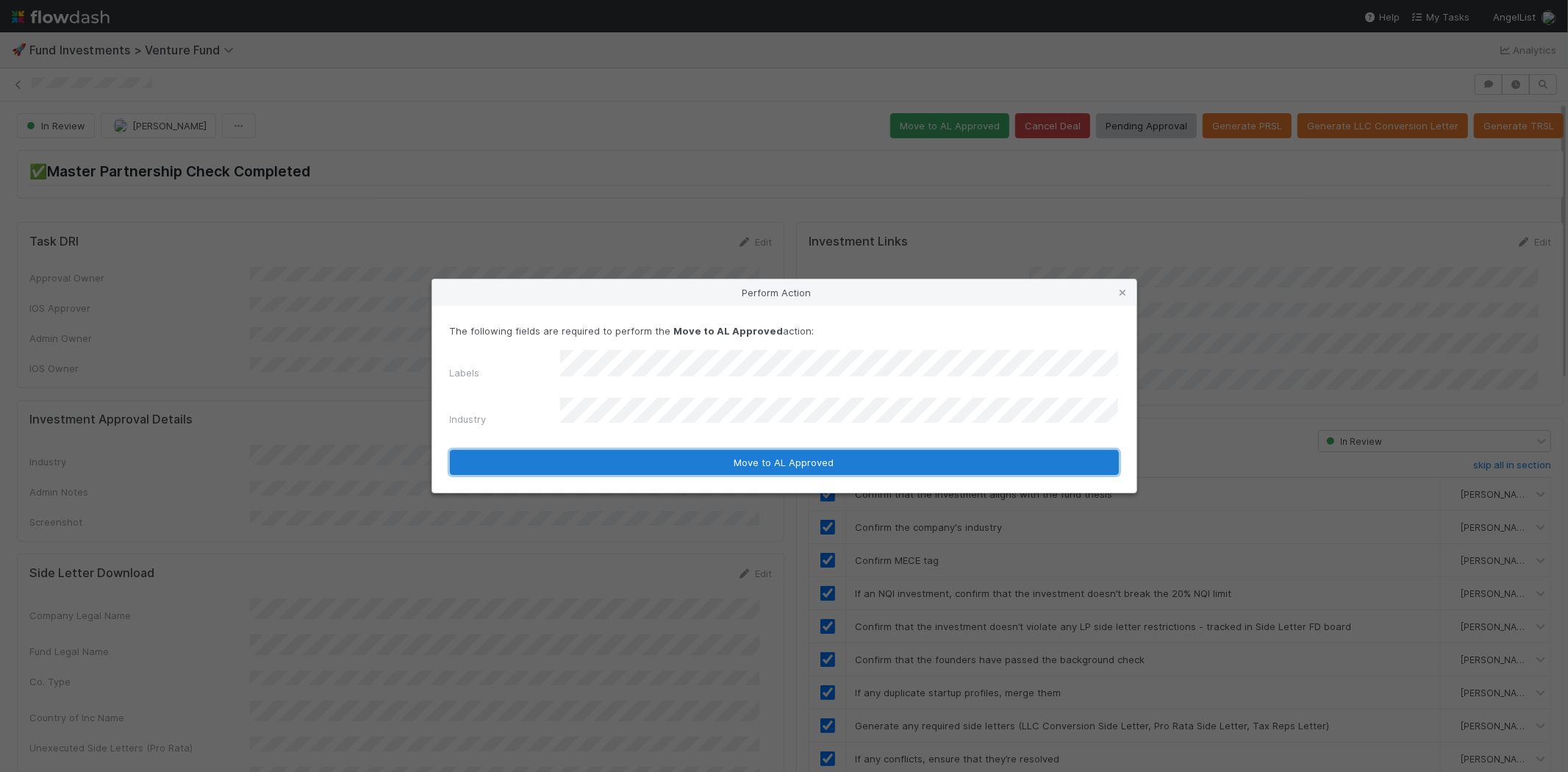
click at [619, 451] on button "Move to AL Approved" at bounding box center [784, 463] width 668 height 25
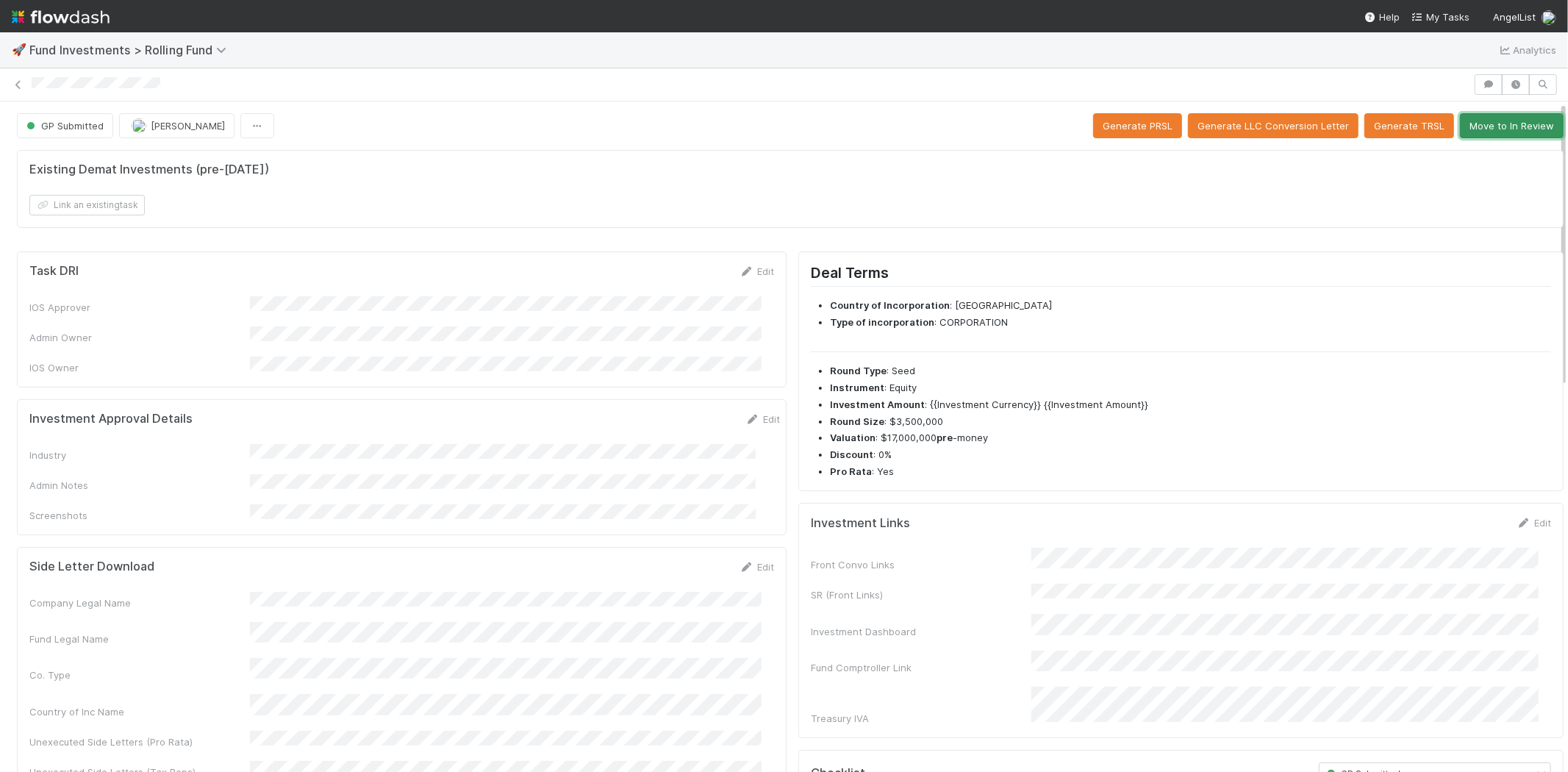
drag, startPoint x: 1504, startPoint y: 128, endPoint x: 1492, endPoint y: 156, distance: 30.5
click at [1504, 128] on button "Move to In Review" at bounding box center [1511, 126] width 104 height 25
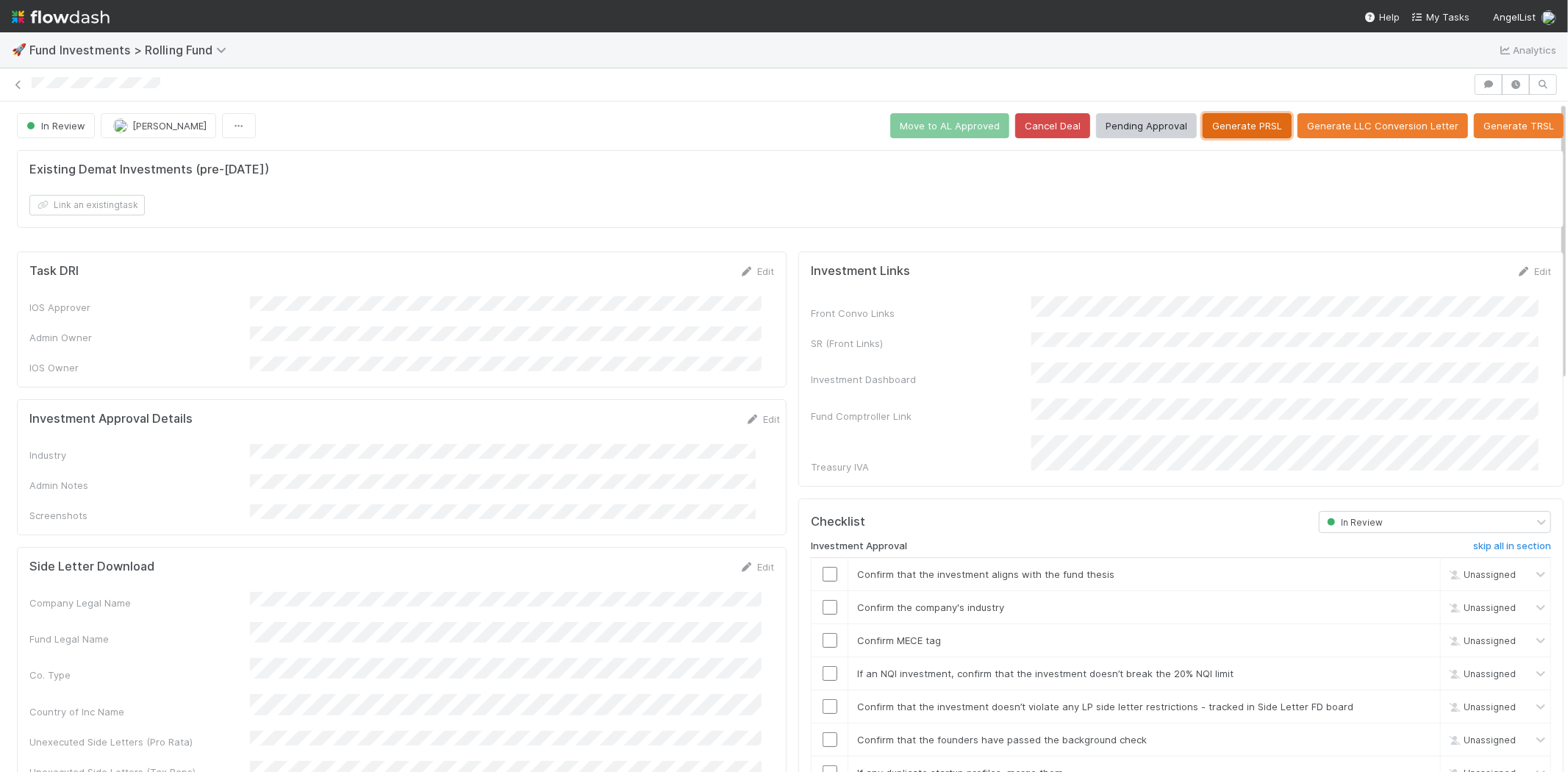
click at [1230, 119] on button "Generate PRSL" at bounding box center [1247, 126] width 89 height 25
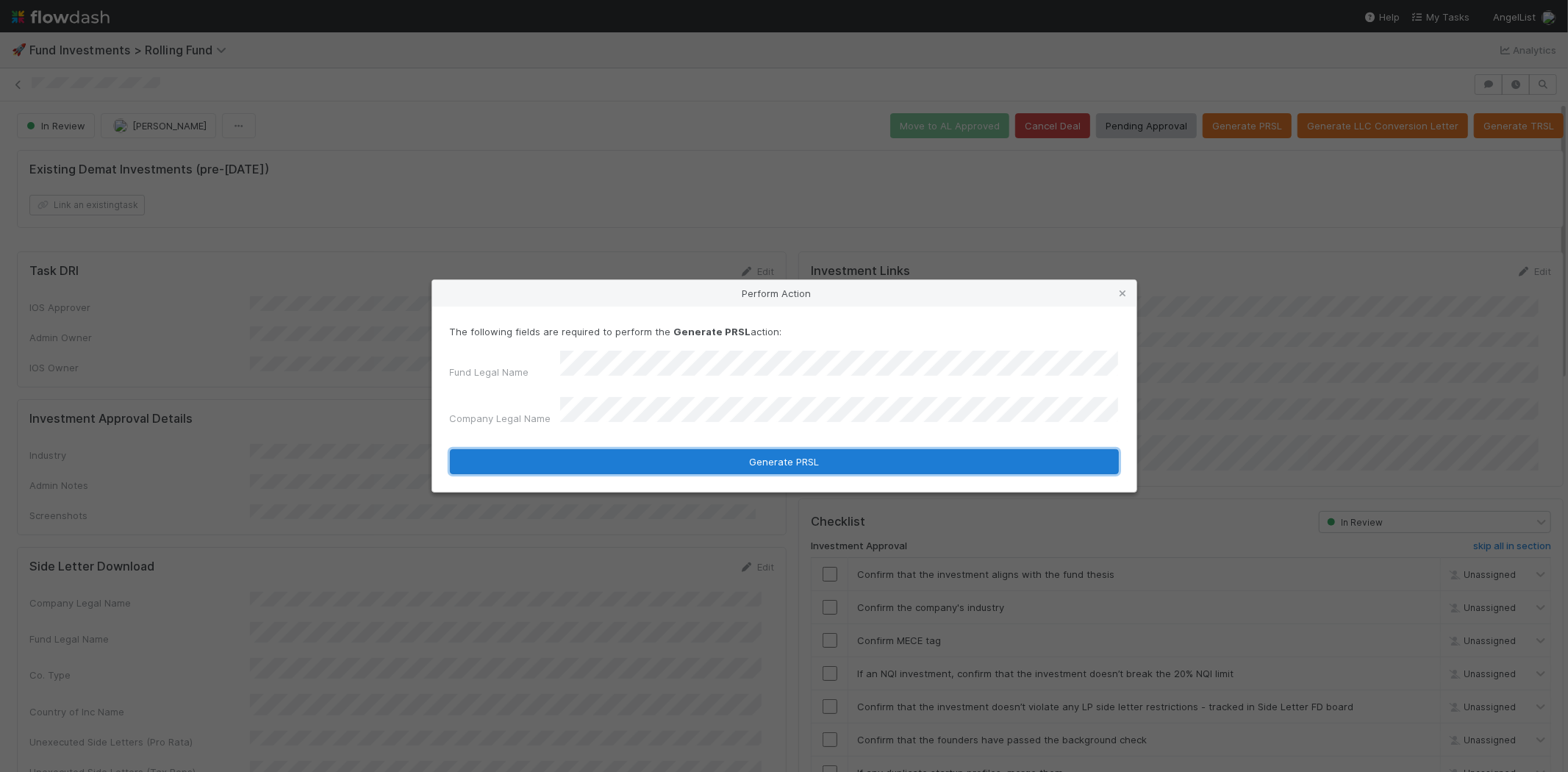
drag, startPoint x: 635, startPoint y: 458, endPoint x: 644, endPoint y: 461, distance: 9.5
click at [635, 457] on button "Generate PRSL" at bounding box center [784, 462] width 668 height 25
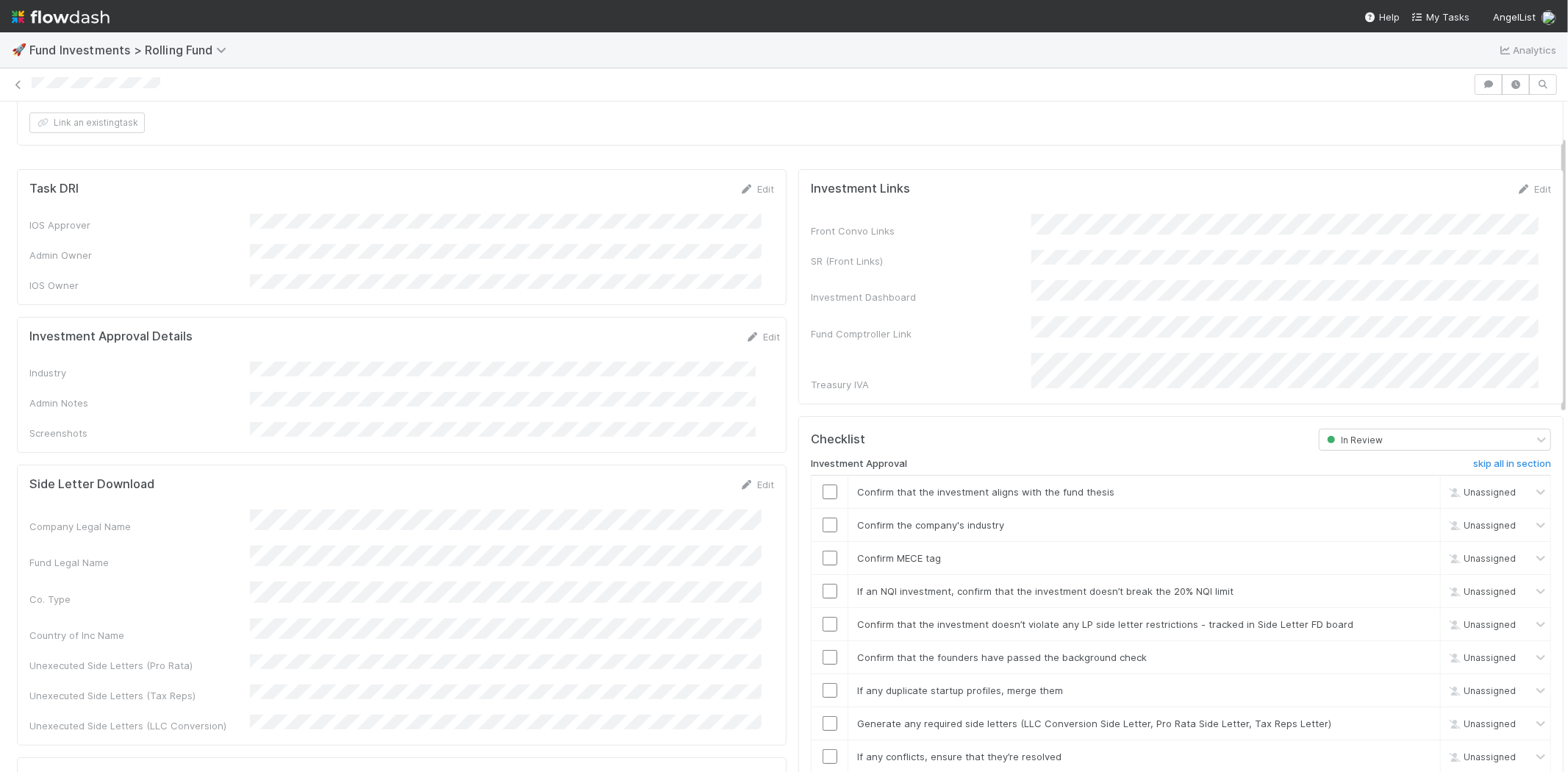
scroll to position [81, 0]
click at [745, 332] on link "Edit" at bounding box center [762, 338] width 35 height 12
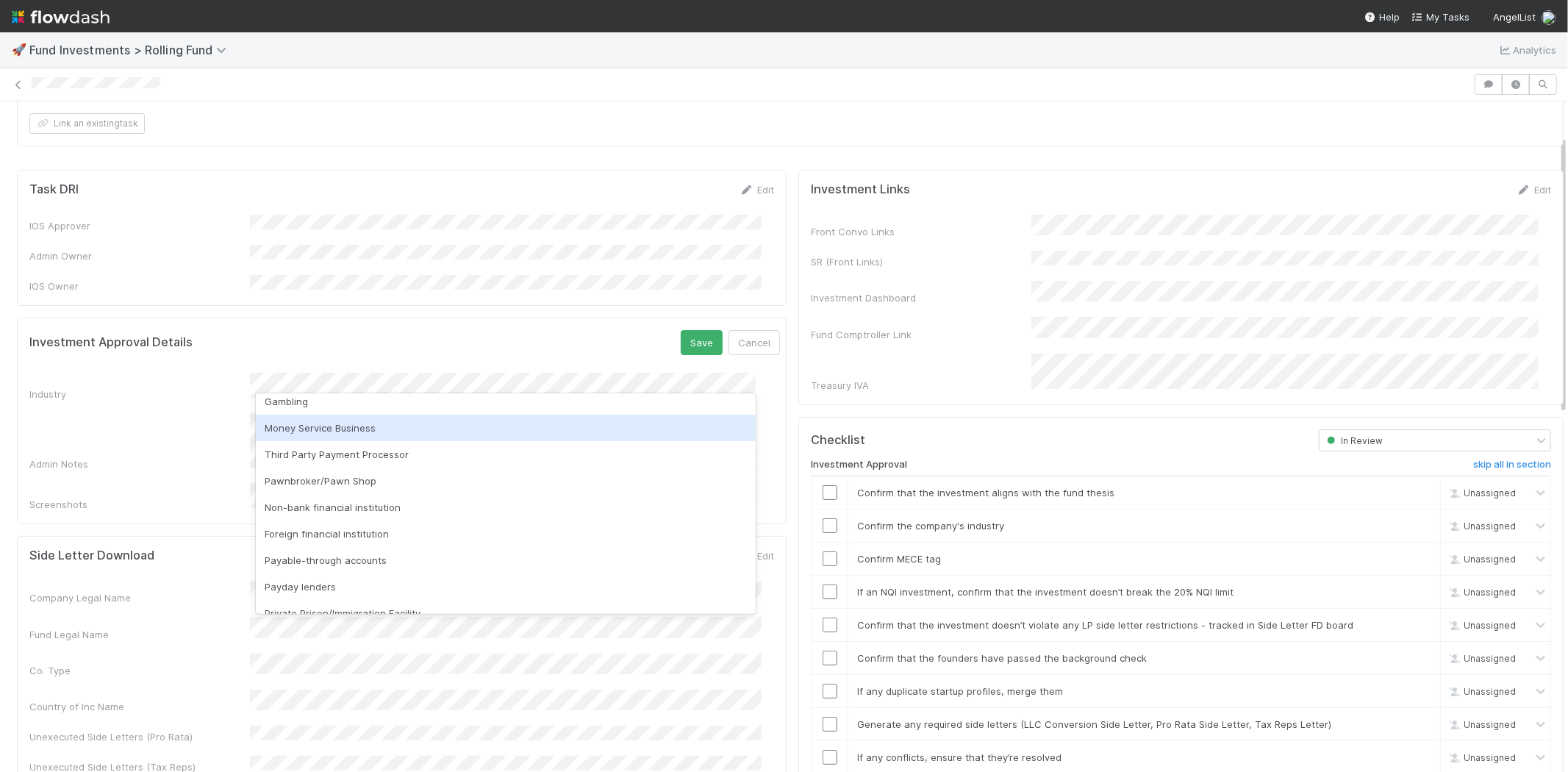
scroll to position [420, 0]
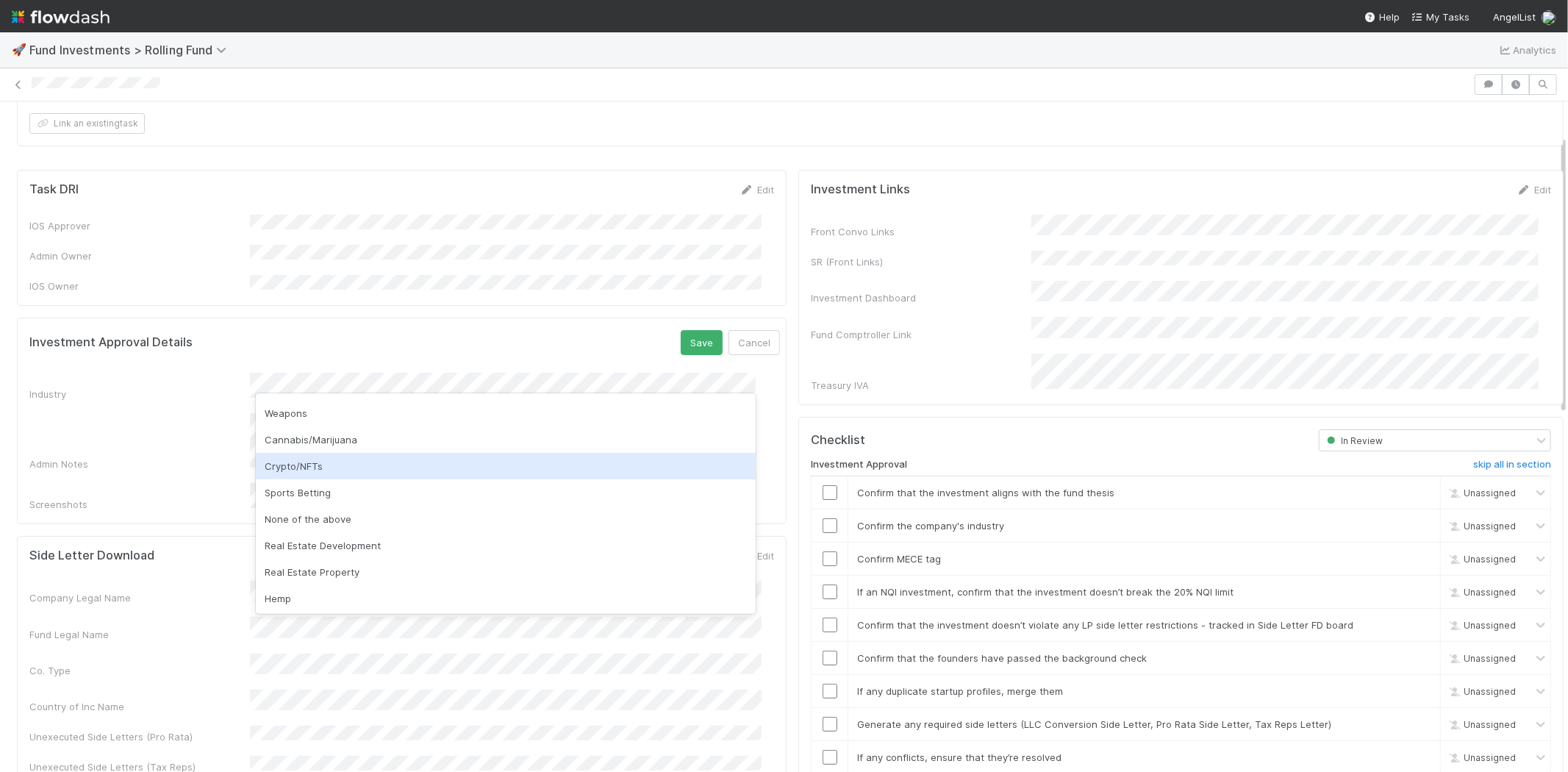
click at [333, 465] on div "Crypto/NFTs" at bounding box center [506, 466] width 500 height 27
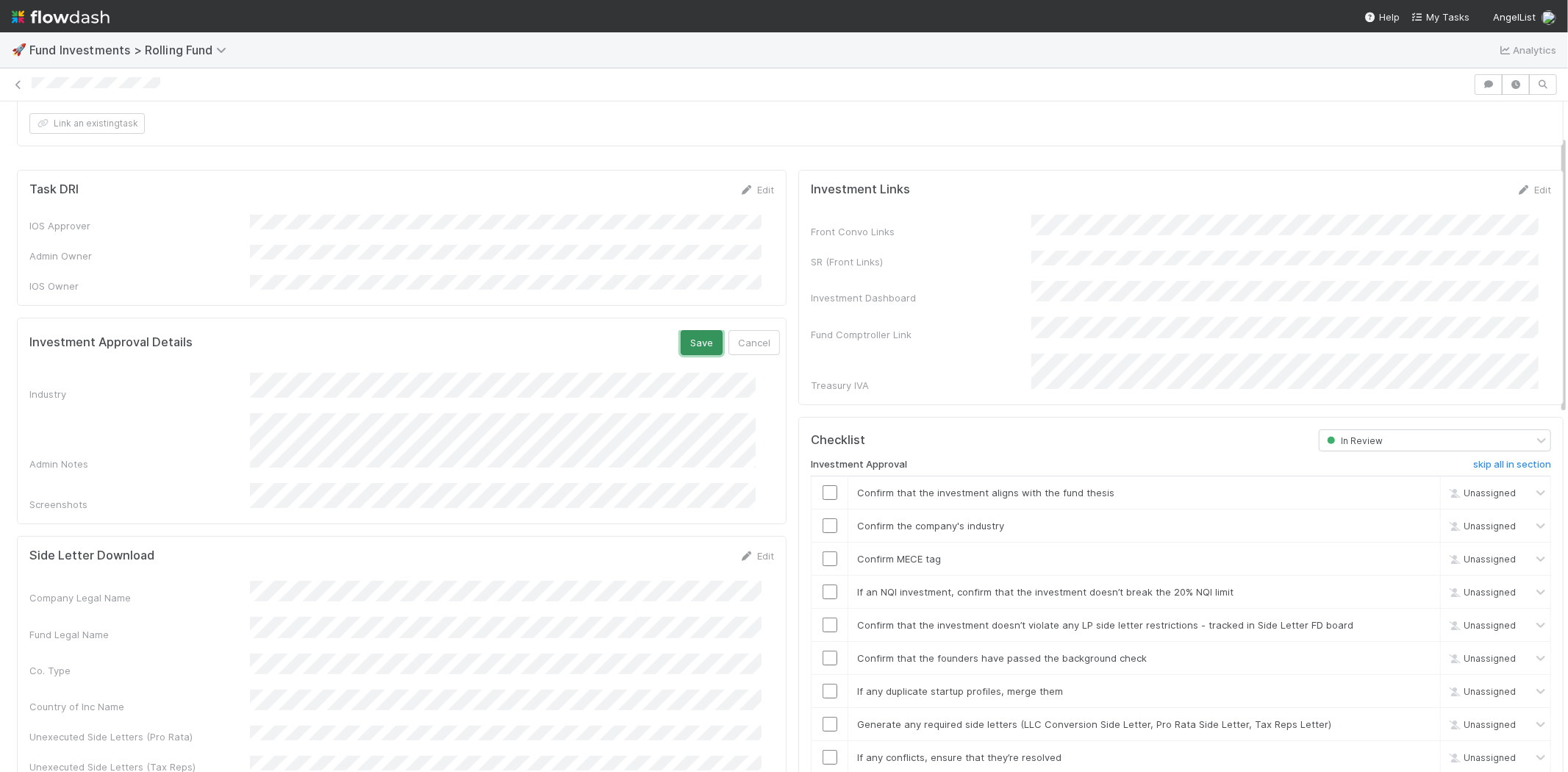
click at [681, 330] on button "Save" at bounding box center [701, 342] width 42 height 25
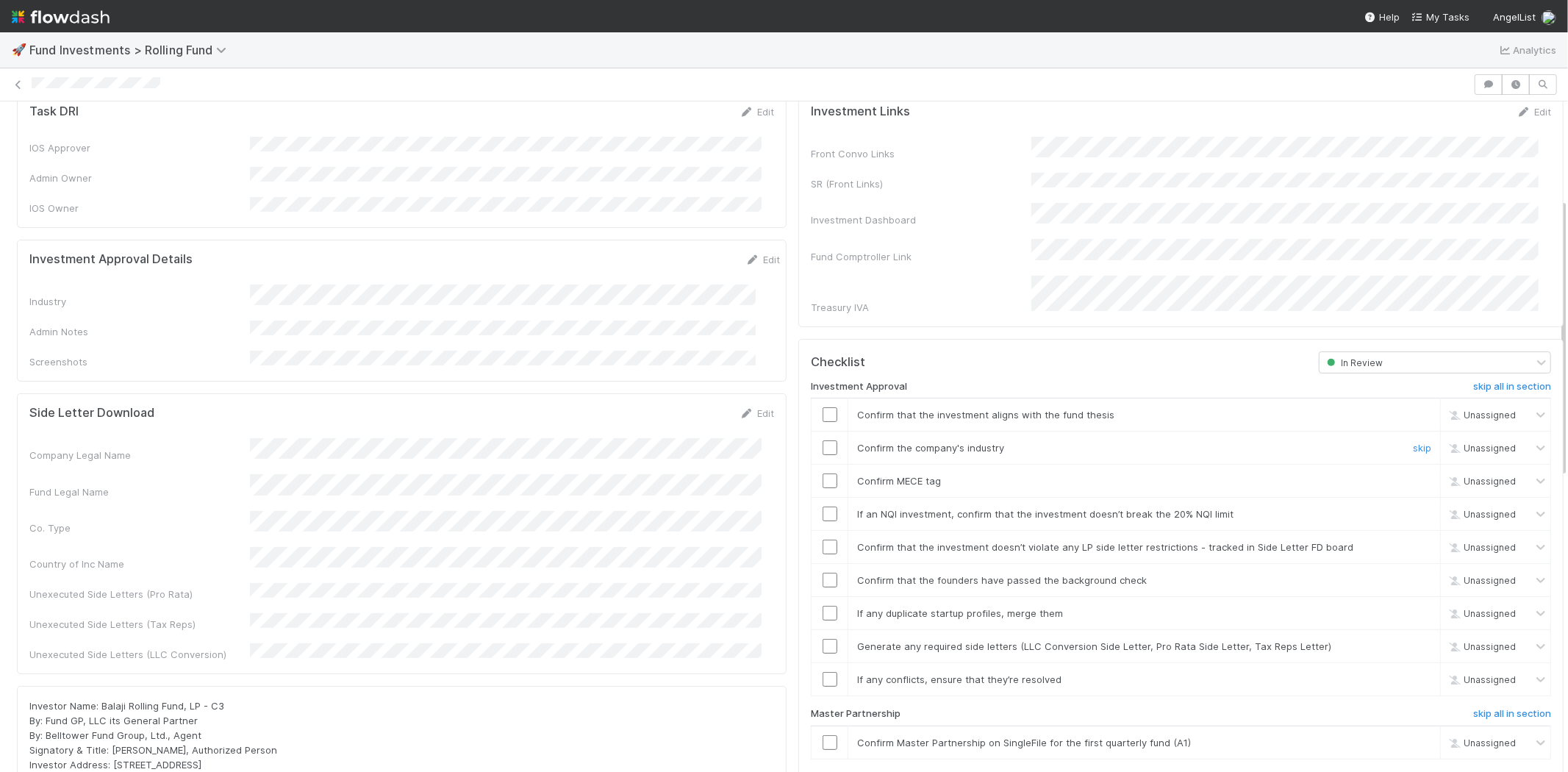
scroll to position [245, 0]
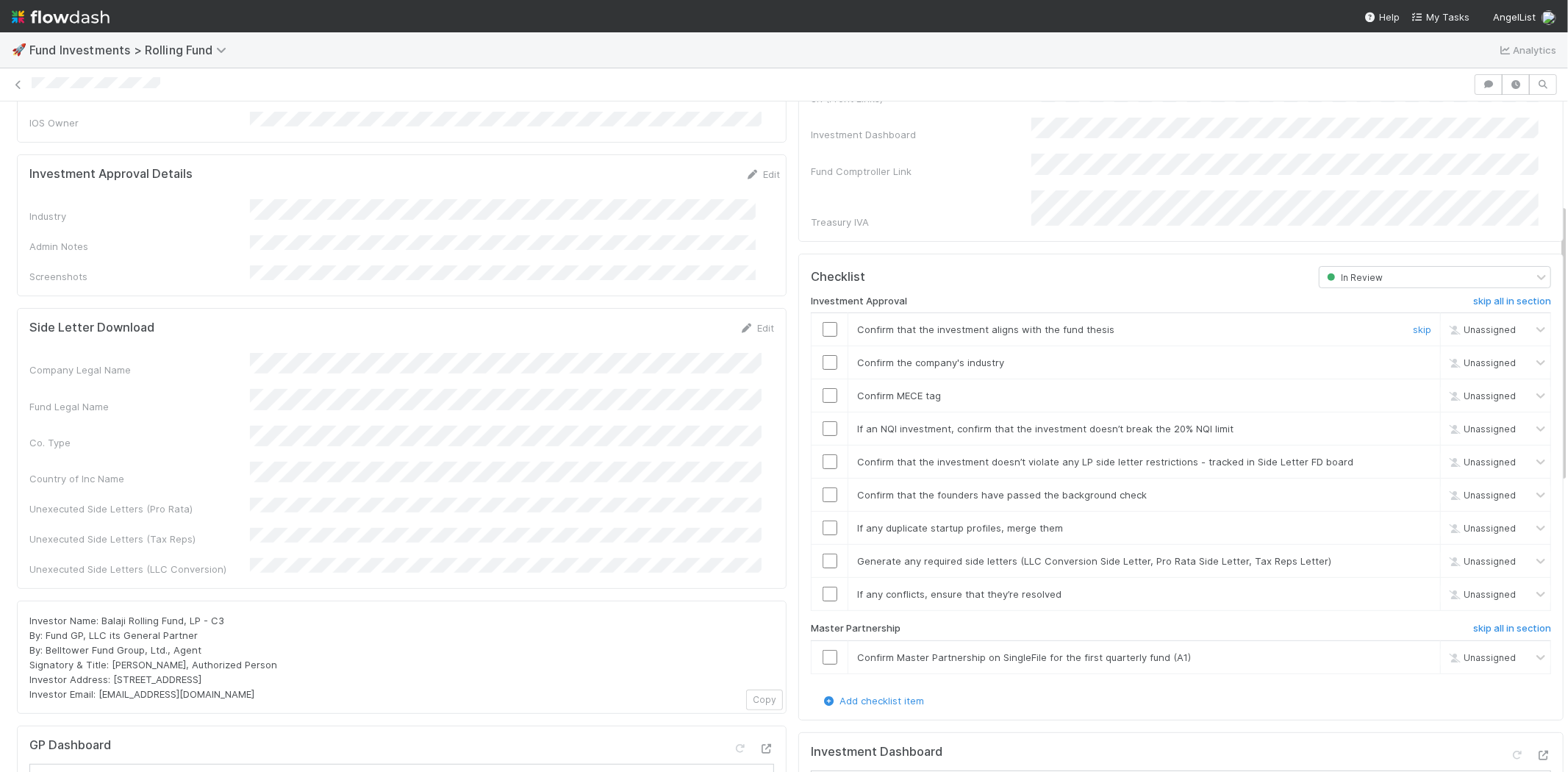
click at [822, 322] on input "checkbox" at bounding box center [830, 330] width 14 height 15
click at [822, 355] on input "checkbox" at bounding box center [830, 363] width 14 height 15
click at [822, 388] on input "checkbox" at bounding box center [830, 396] width 14 height 15
click at [822, 421] on input "checkbox" at bounding box center [830, 429] width 14 height 15
click at [822, 454] on input "checkbox" at bounding box center [830, 462] width 14 height 15
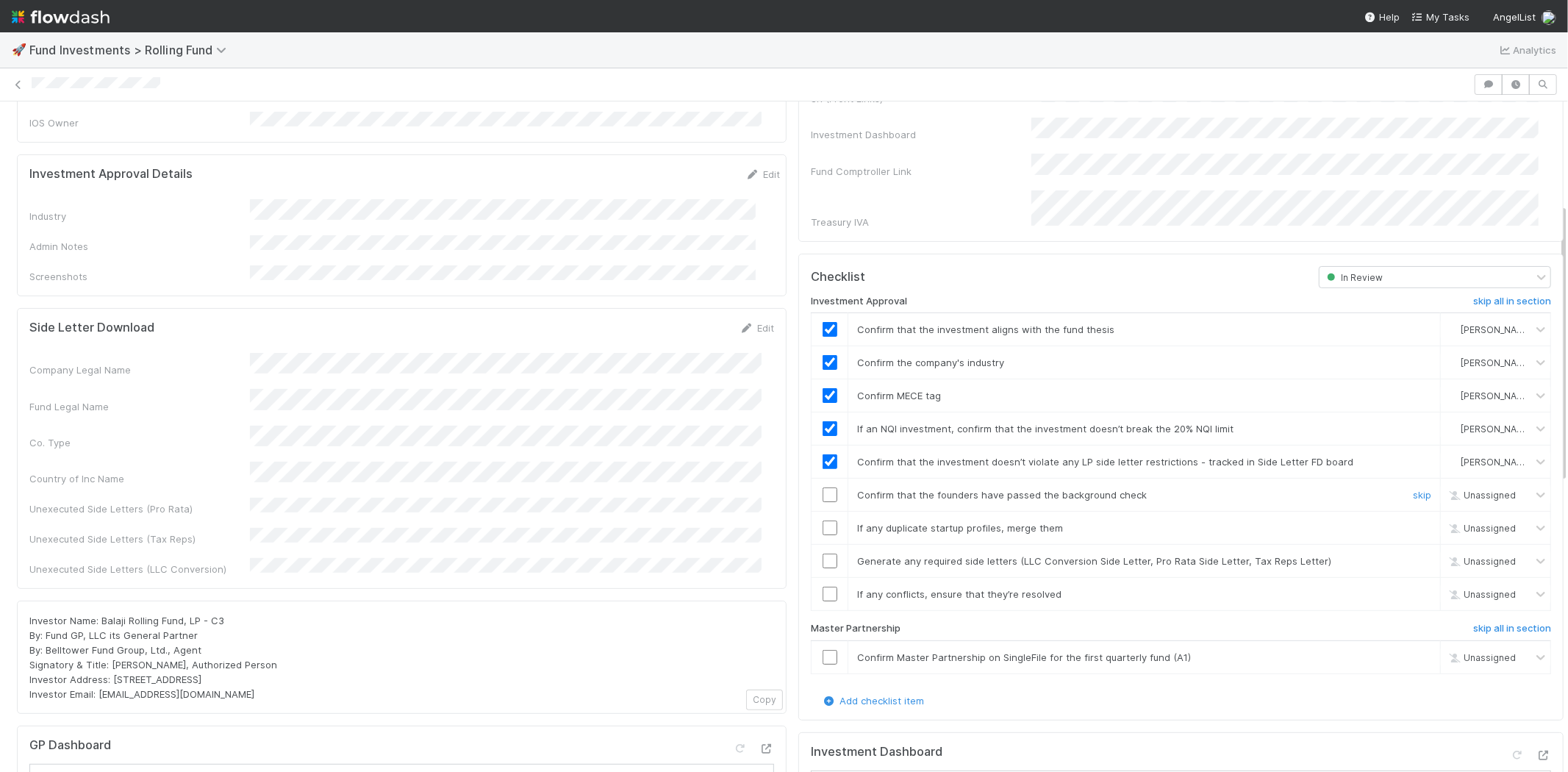
click at [822, 488] on input "checkbox" at bounding box center [830, 495] width 14 height 15
click at [822, 521] on input "checkbox" at bounding box center [830, 528] width 14 height 15
click at [822, 554] on input "checkbox" at bounding box center [830, 561] width 14 height 15
click at [822, 587] on input "checkbox" at bounding box center [830, 594] width 14 height 15
click at [822, 650] on input "checkbox" at bounding box center [830, 658] width 14 height 15
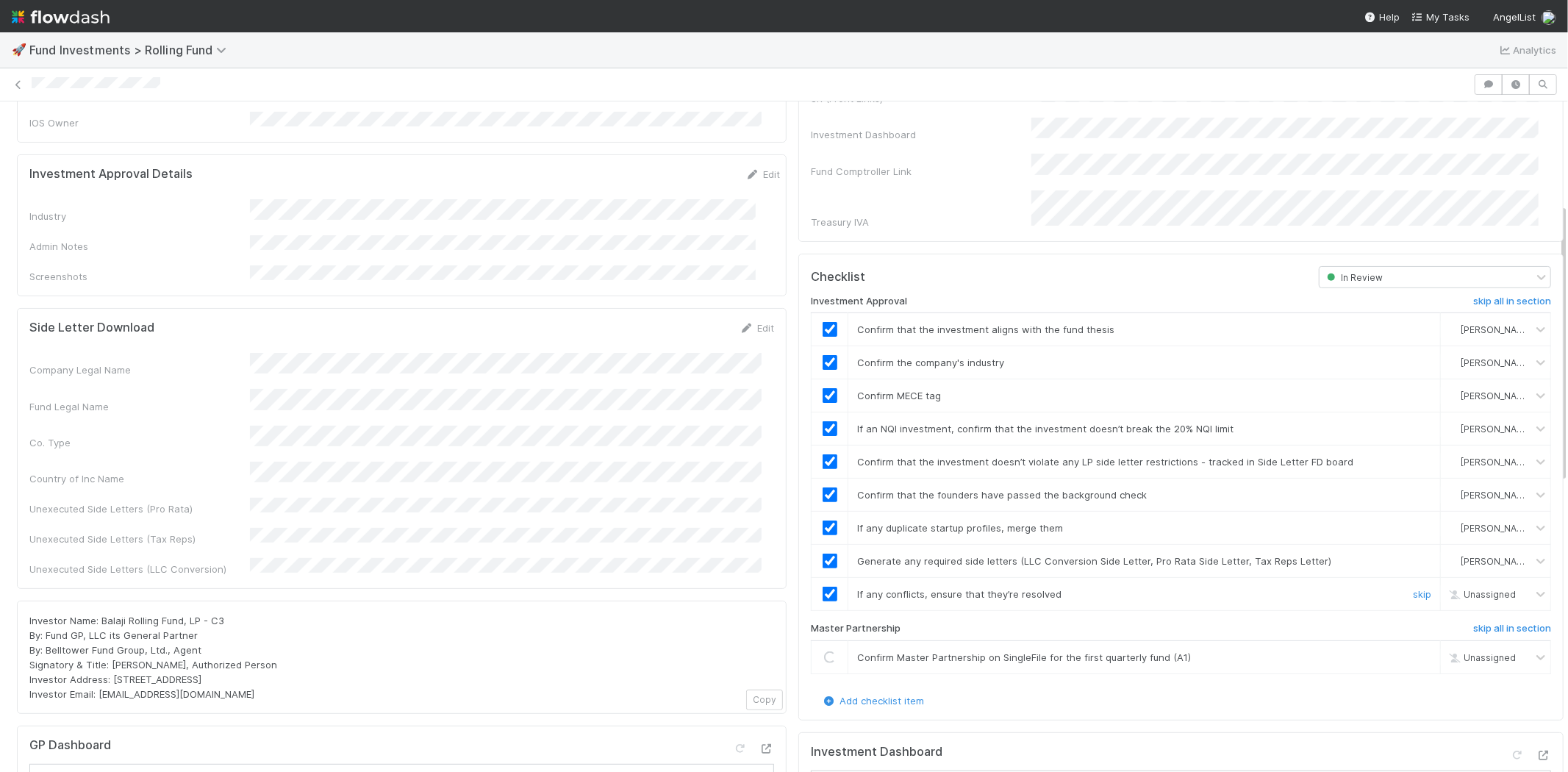
checkbox input "true"
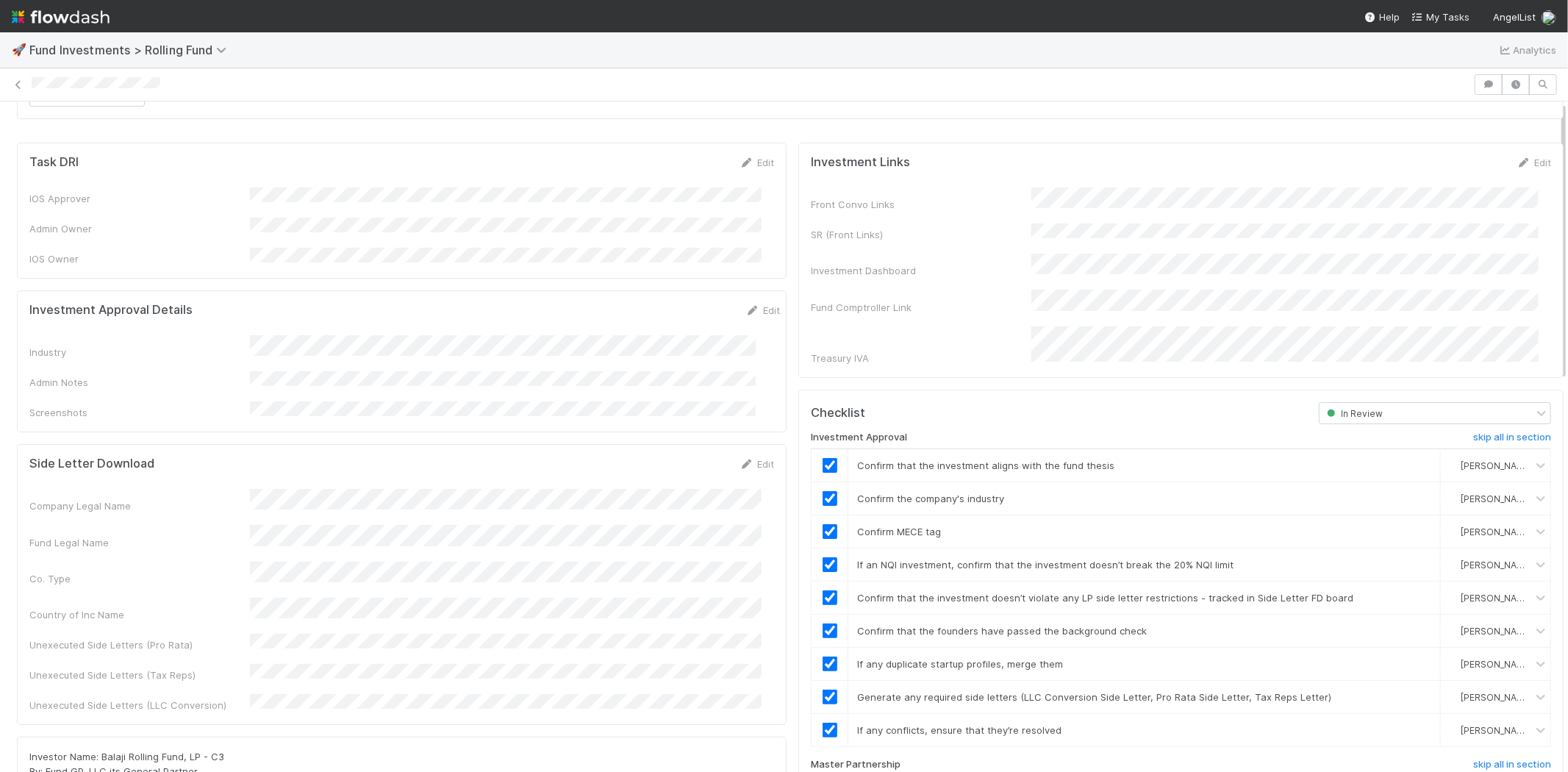
scroll to position [0, 0]
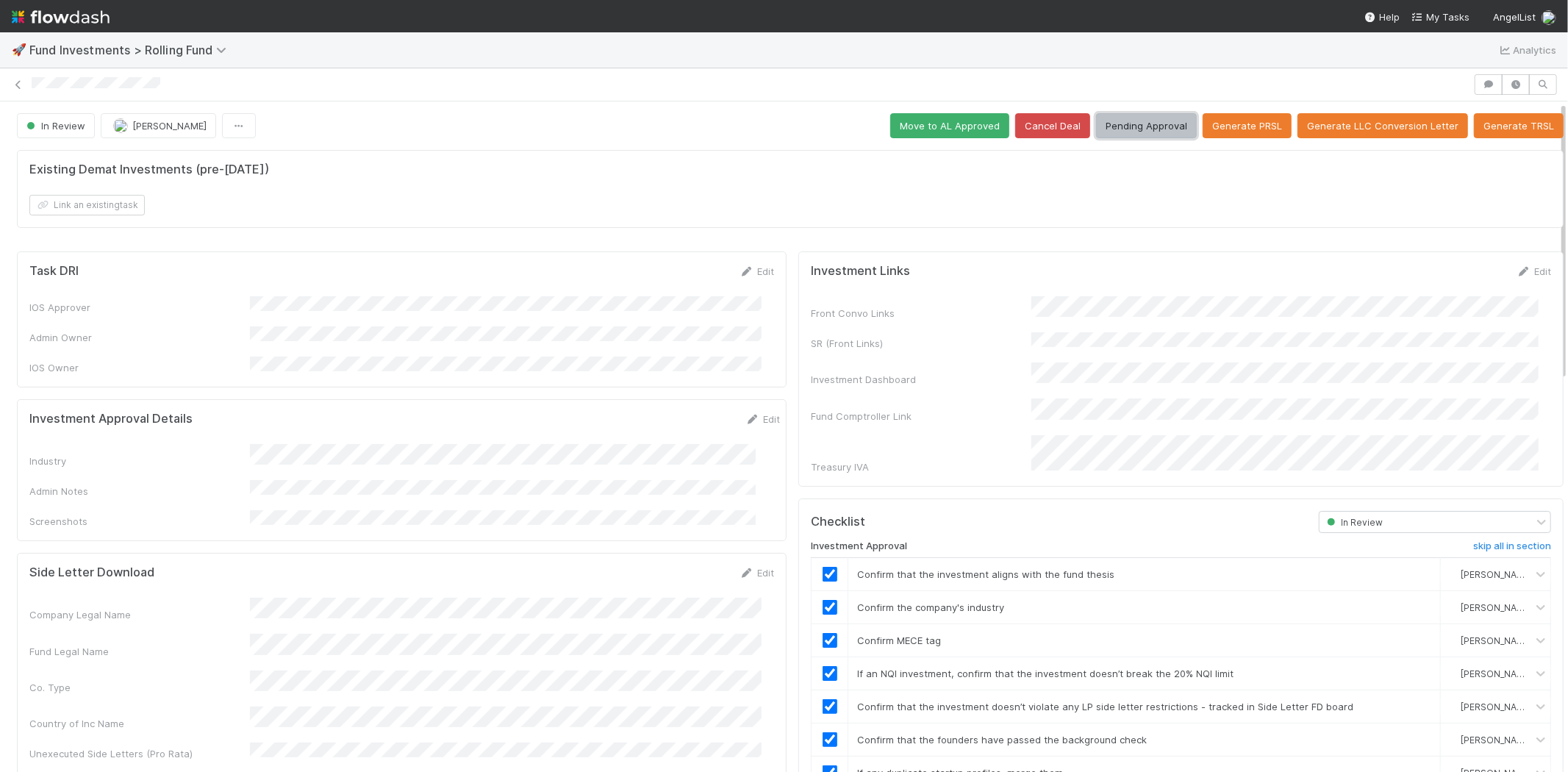
click at [1115, 115] on button "Pending Approval" at bounding box center [1146, 126] width 101 height 25
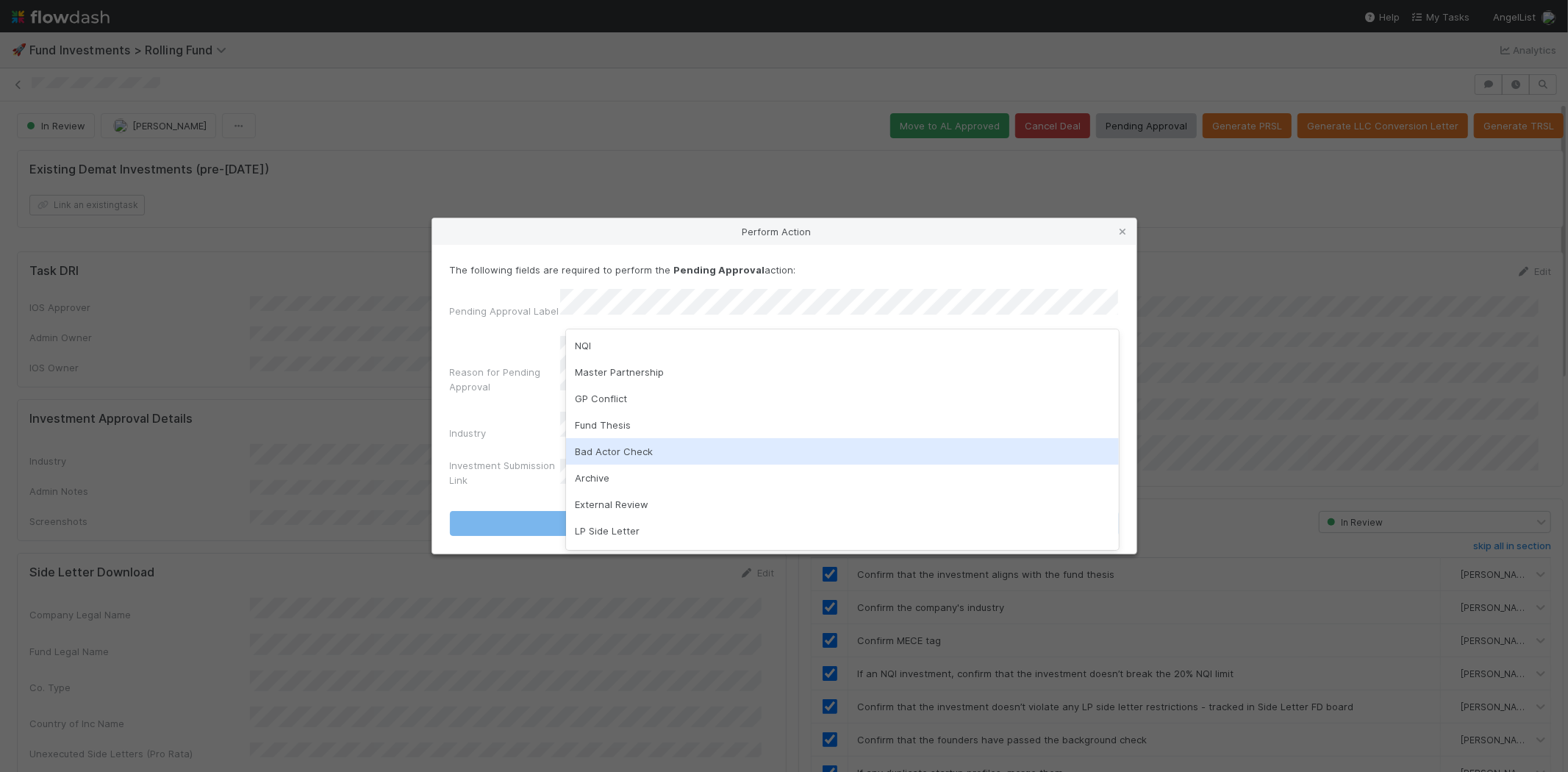
scroll to position [76, 0]
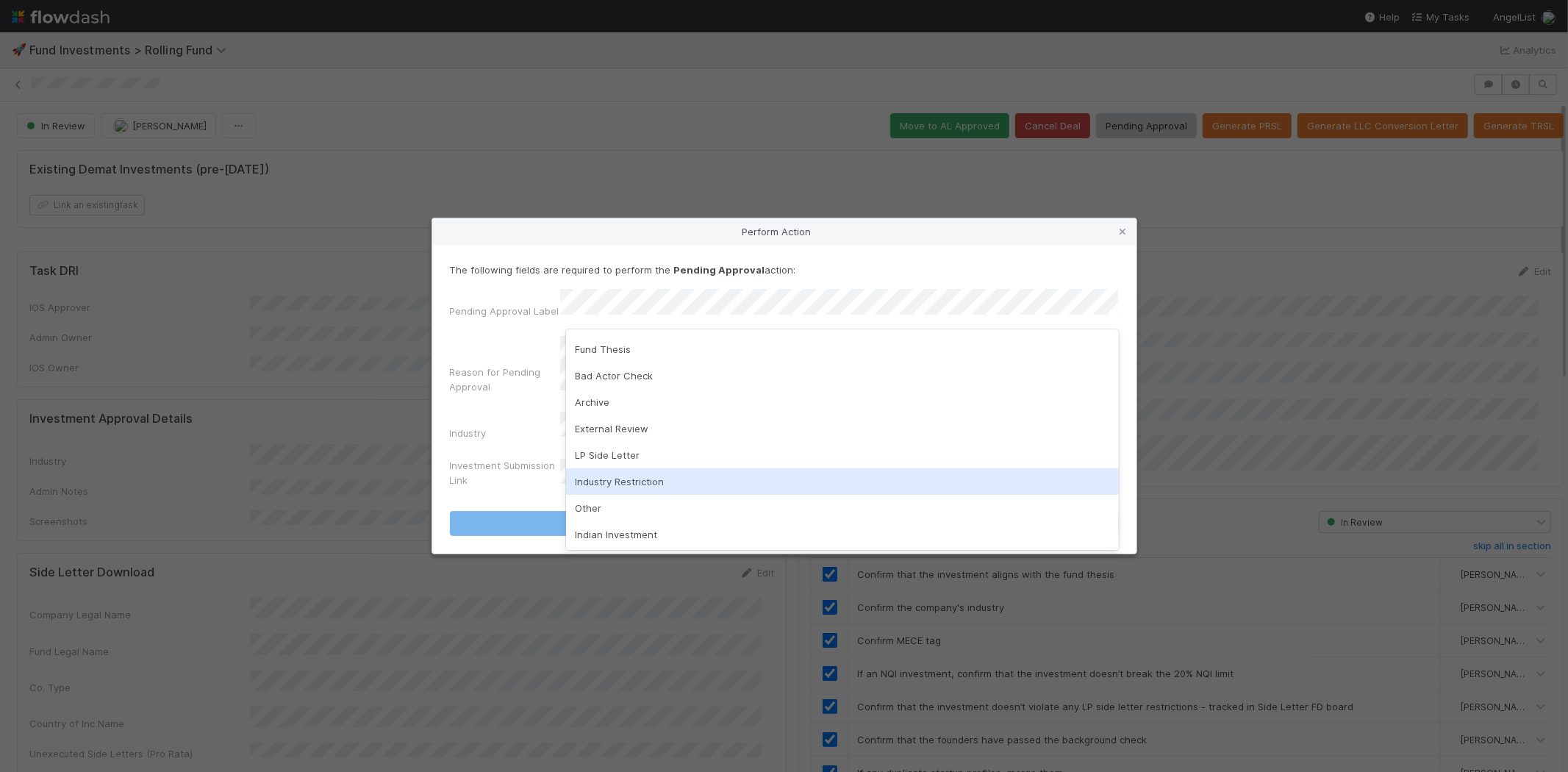
click at [631, 484] on div "Industry Restriction" at bounding box center [842, 481] width 552 height 27
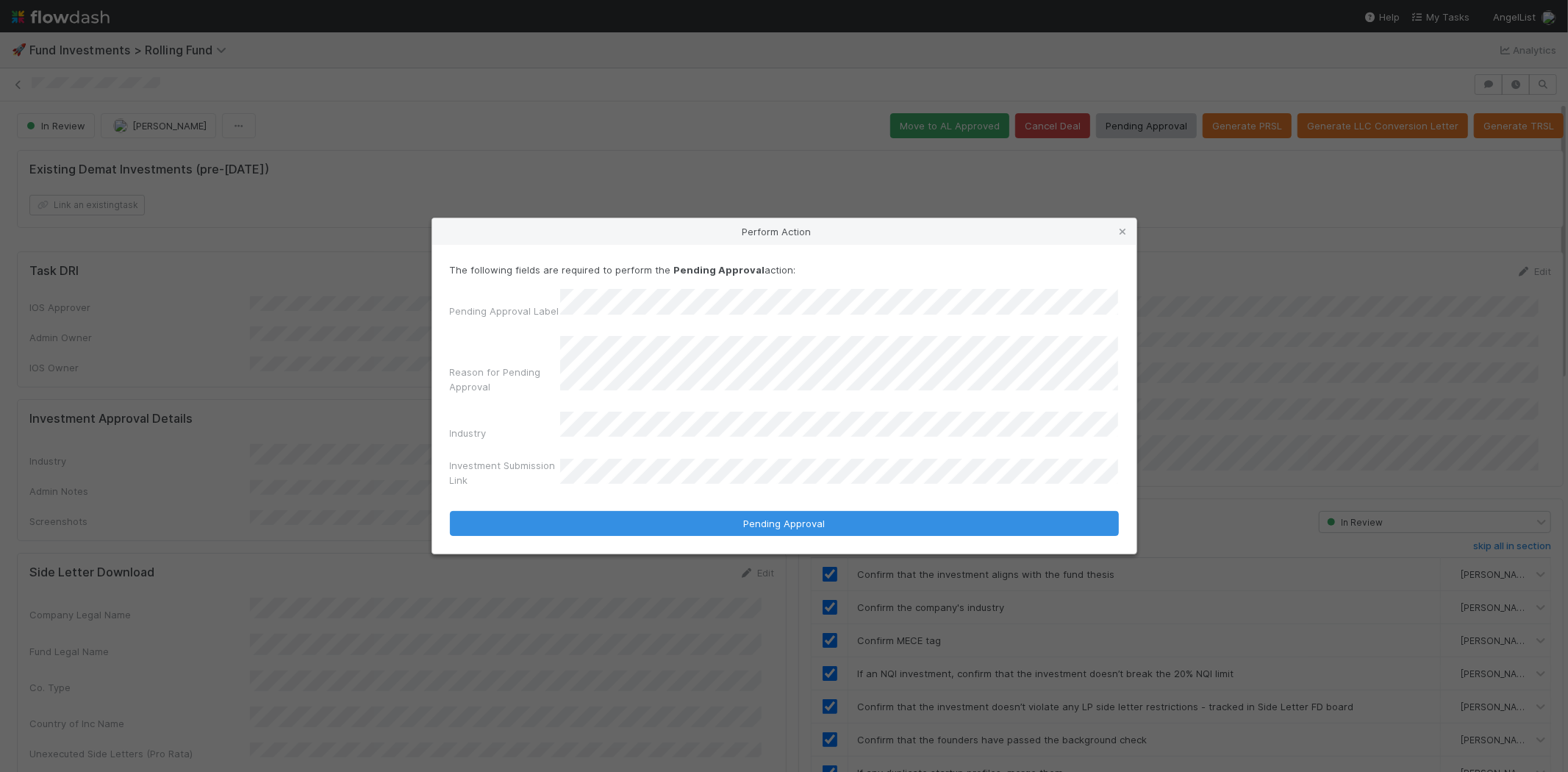
click at [450, 511] on button "Pending Approval" at bounding box center [784, 523] width 668 height 25
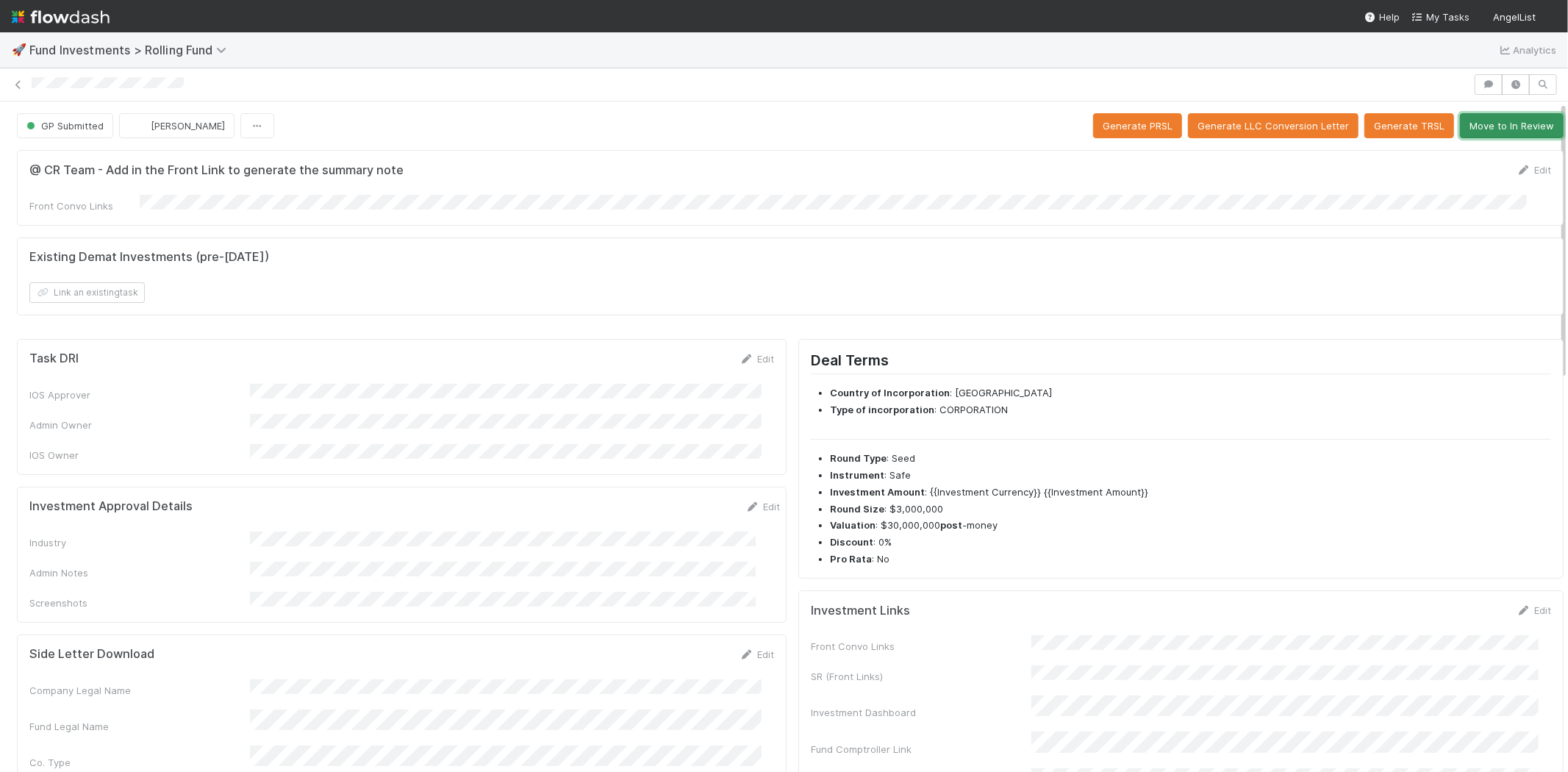
click at [1480, 127] on button "Move to In Review" at bounding box center [1511, 126] width 104 height 25
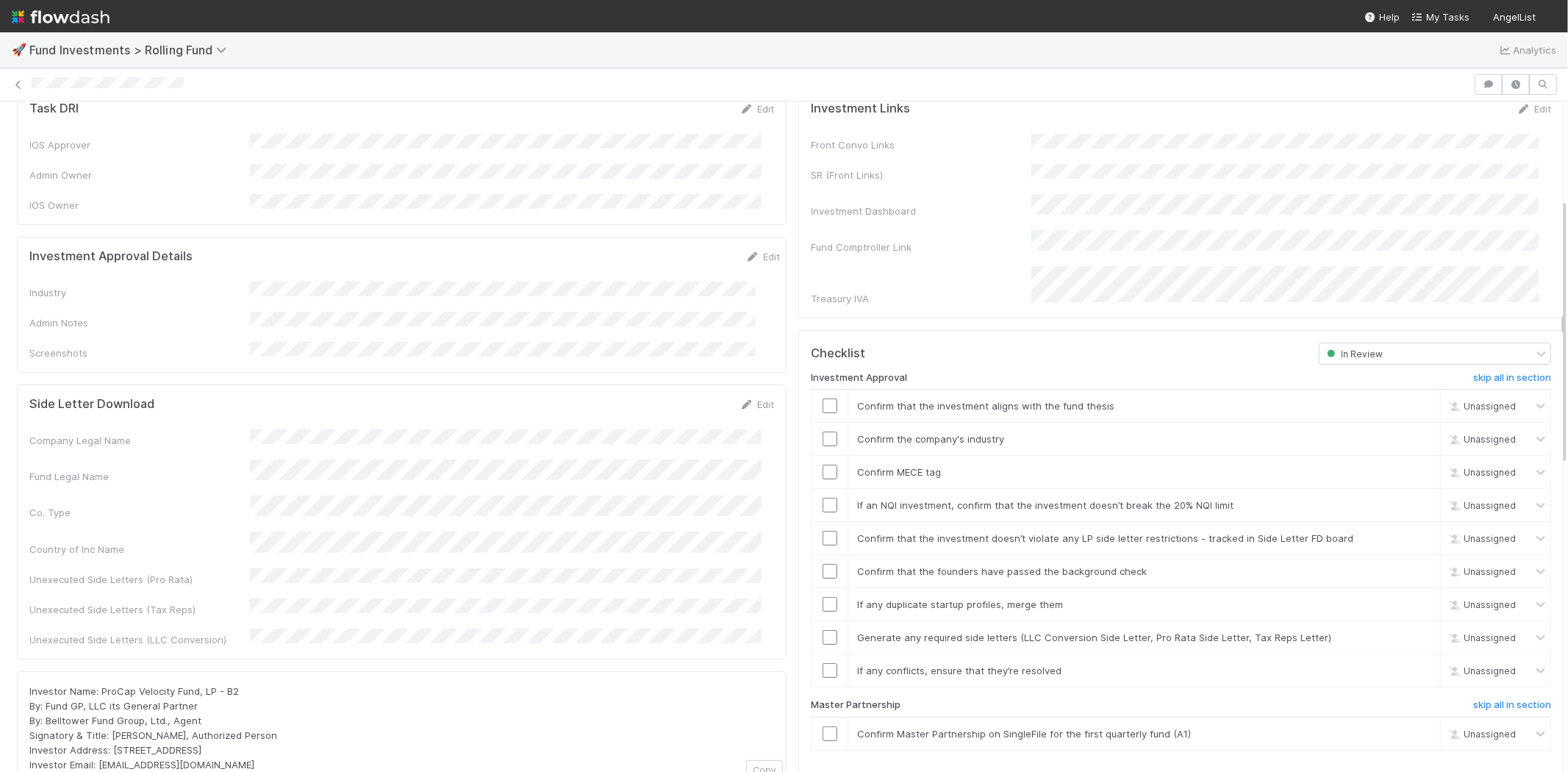
scroll to position [245, 0]
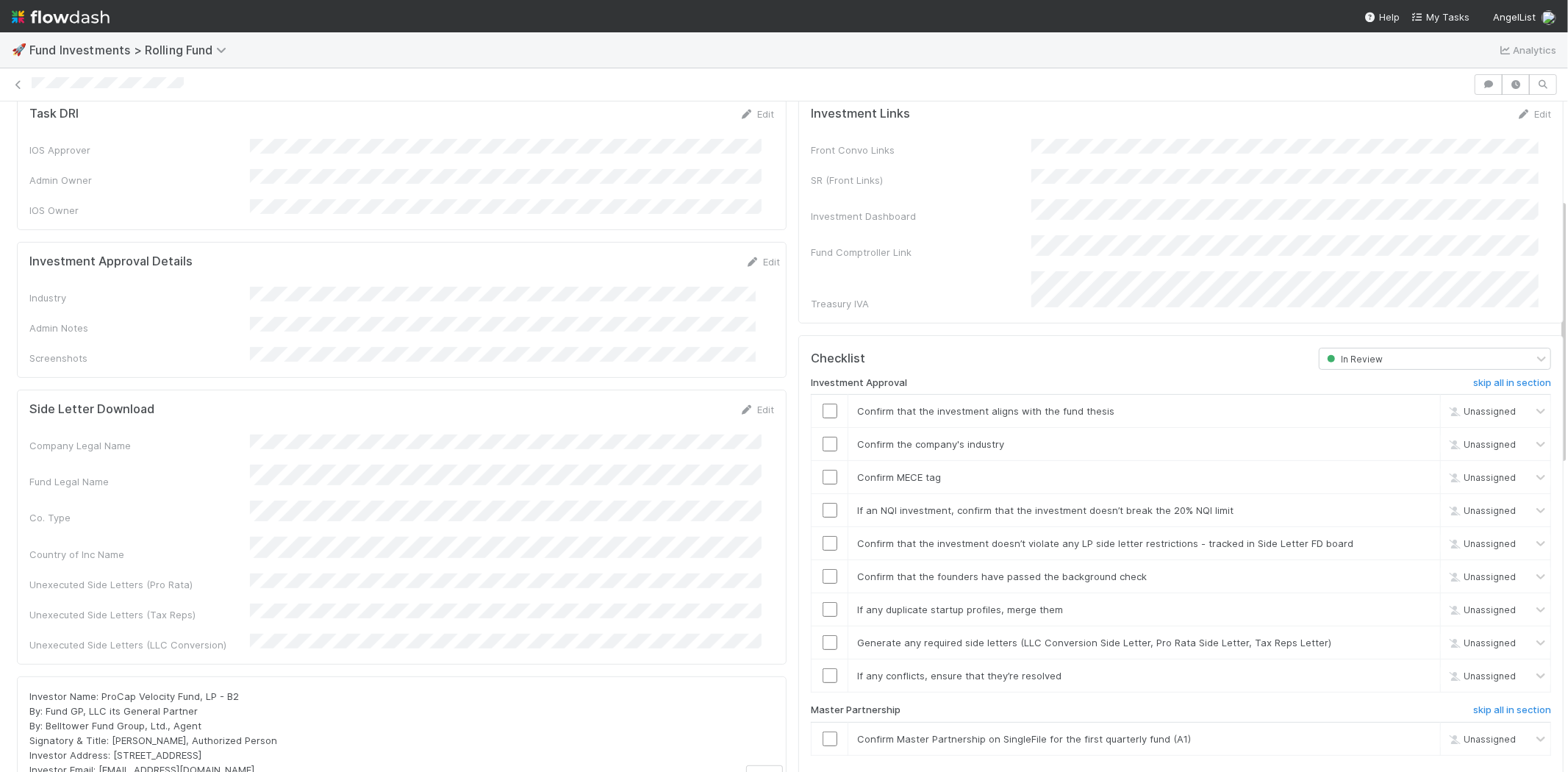
click at [744, 242] on div "Investment Approval Details Edit Industry Admin Notes Screenshots" at bounding box center [402, 309] width 770 height 136
click at [745, 256] on link "Edit" at bounding box center [762, 262] width 35 height 12
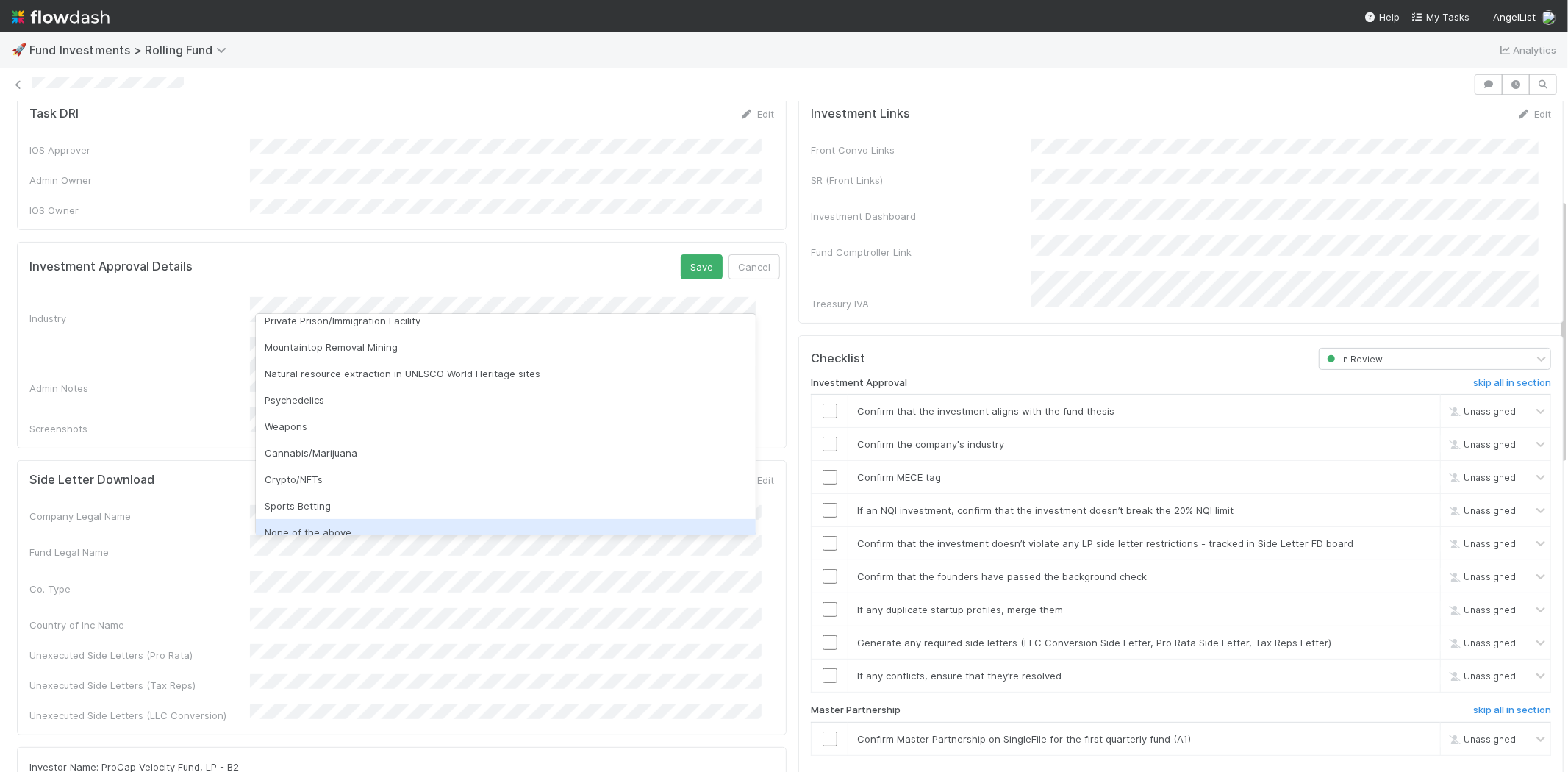
scroll to position [420, 0]
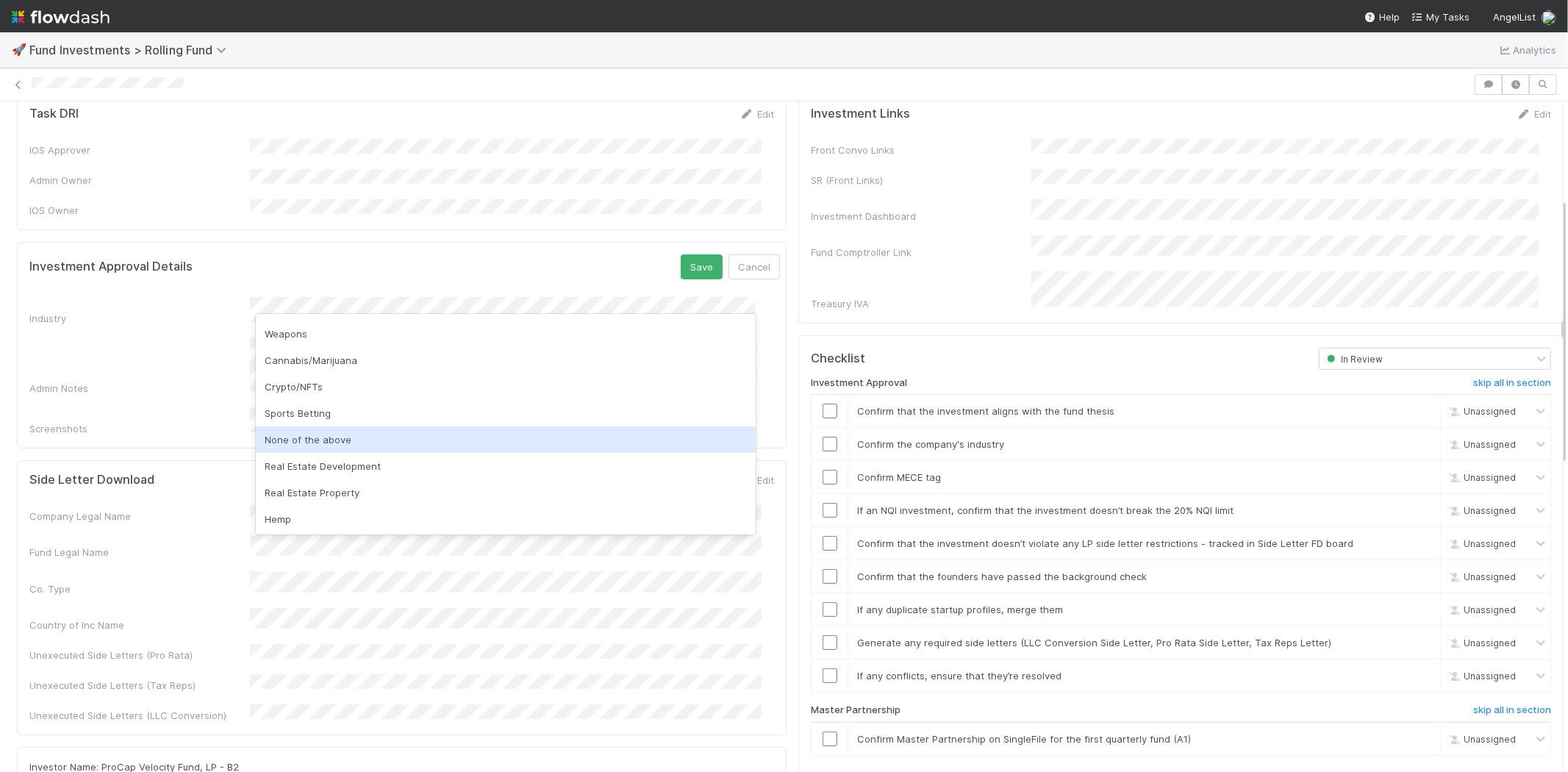
click at [335, 433] on div "None of the above" at bounding box center [506, 439] width 500 height 27
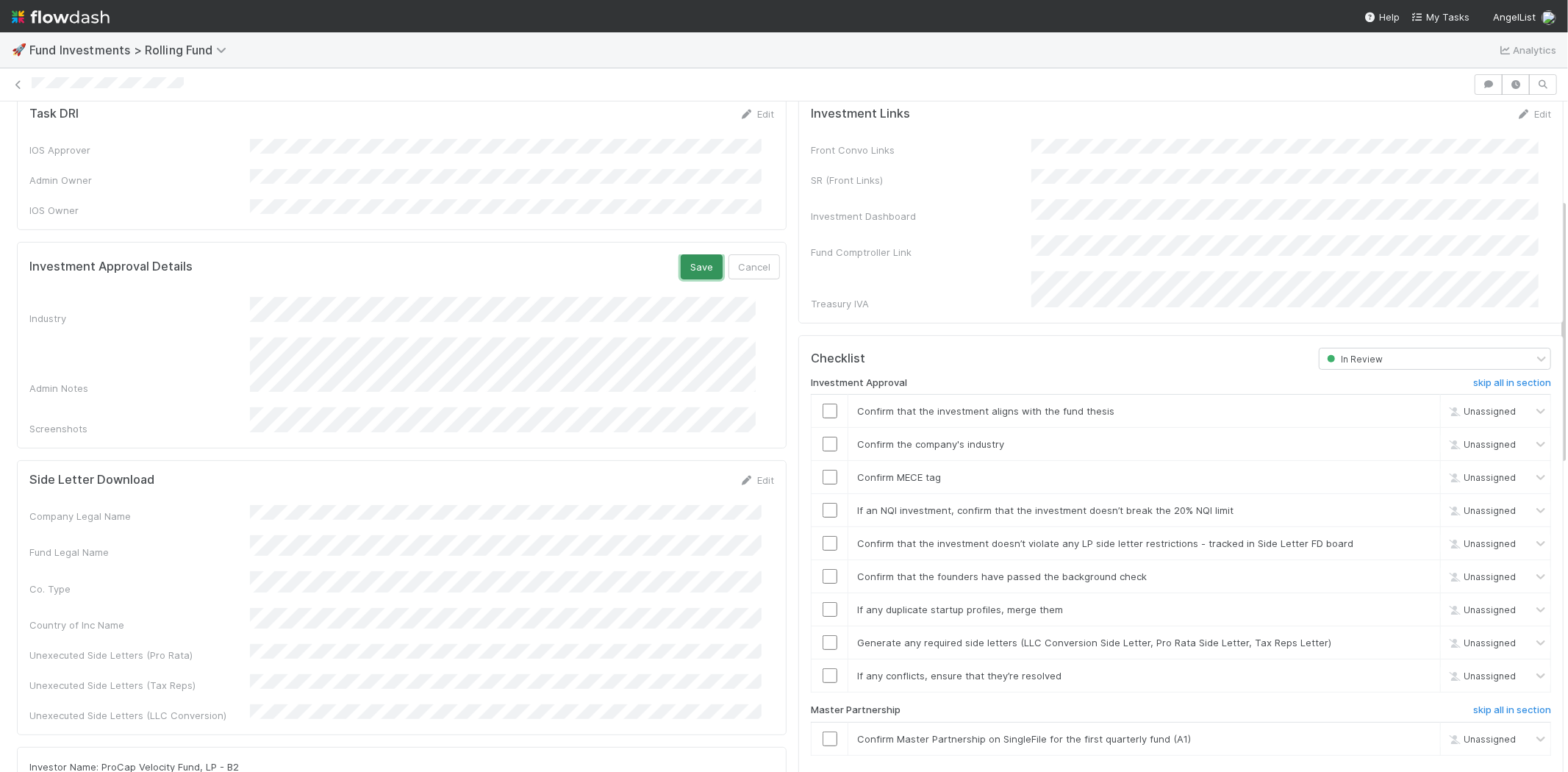
click at [681, 255] on button "Save" at bounding box center [701, 267] width 42 height 25
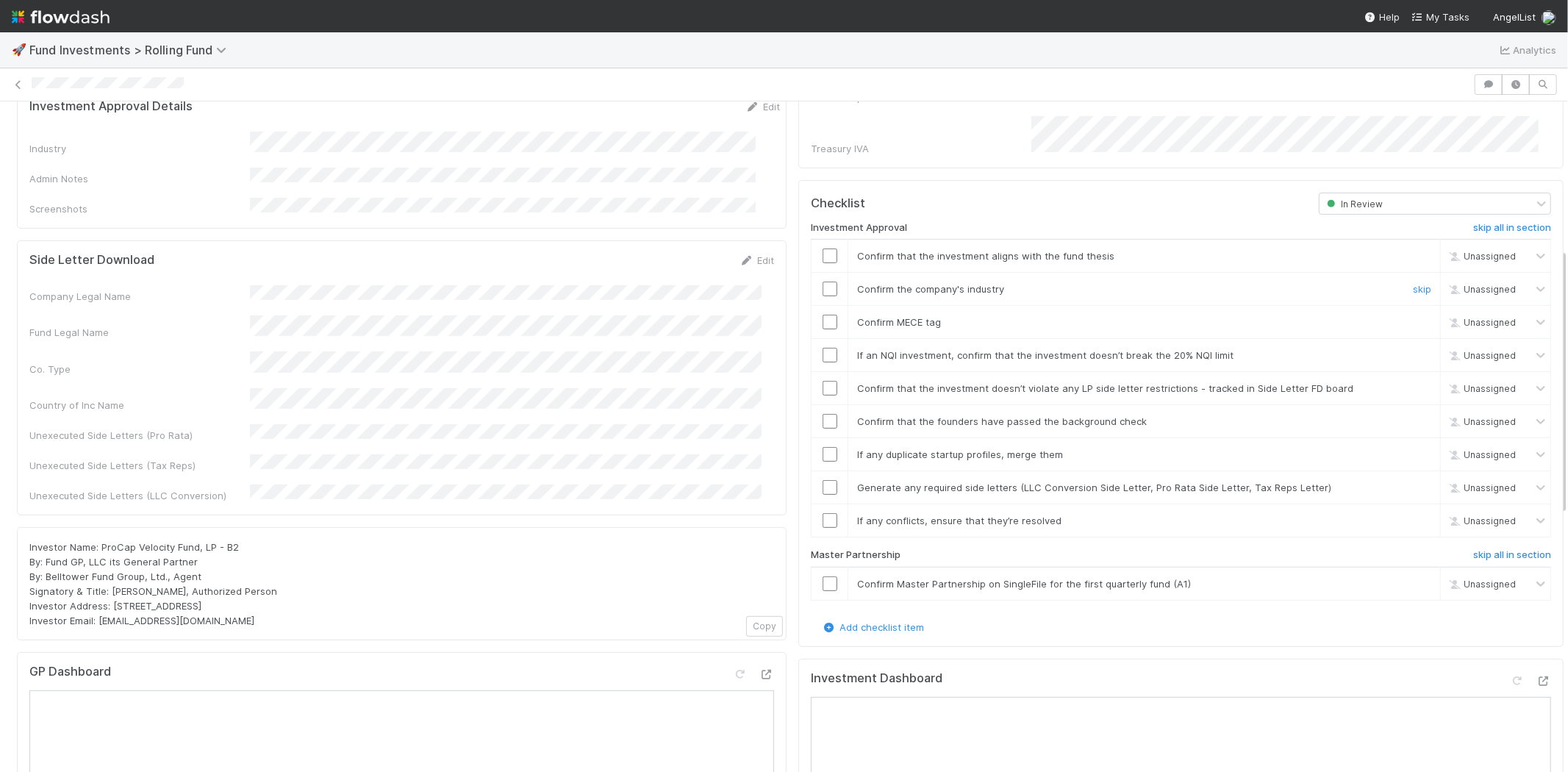
scroll to position [408, 0]
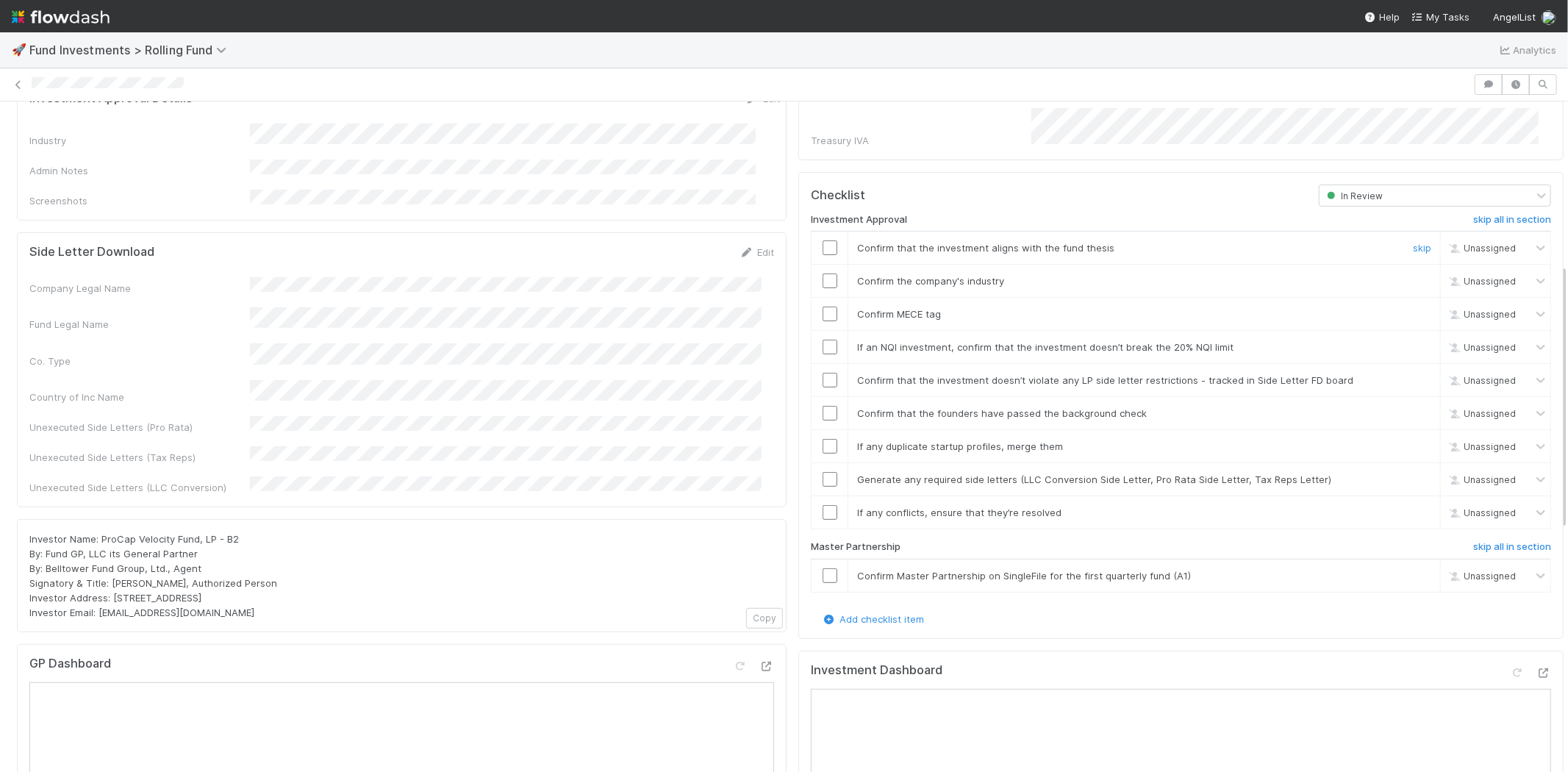
click at [822, 240] on input "checkbox" at bounding box center [830, 247] width 14 height 15
click at [825, 273] on div at bounding box center [830, 280] width 36 height 15
click at [822, 273] on input "checkbox" at bounding box center [830, 280] width 14 height 15
click at [822, 307] on input "checkbox" at bounding box center [830, 314] width 14 height 15
click at [822, 340] on input "checkbox" at bounding box center [830, 347] width 14 height 15
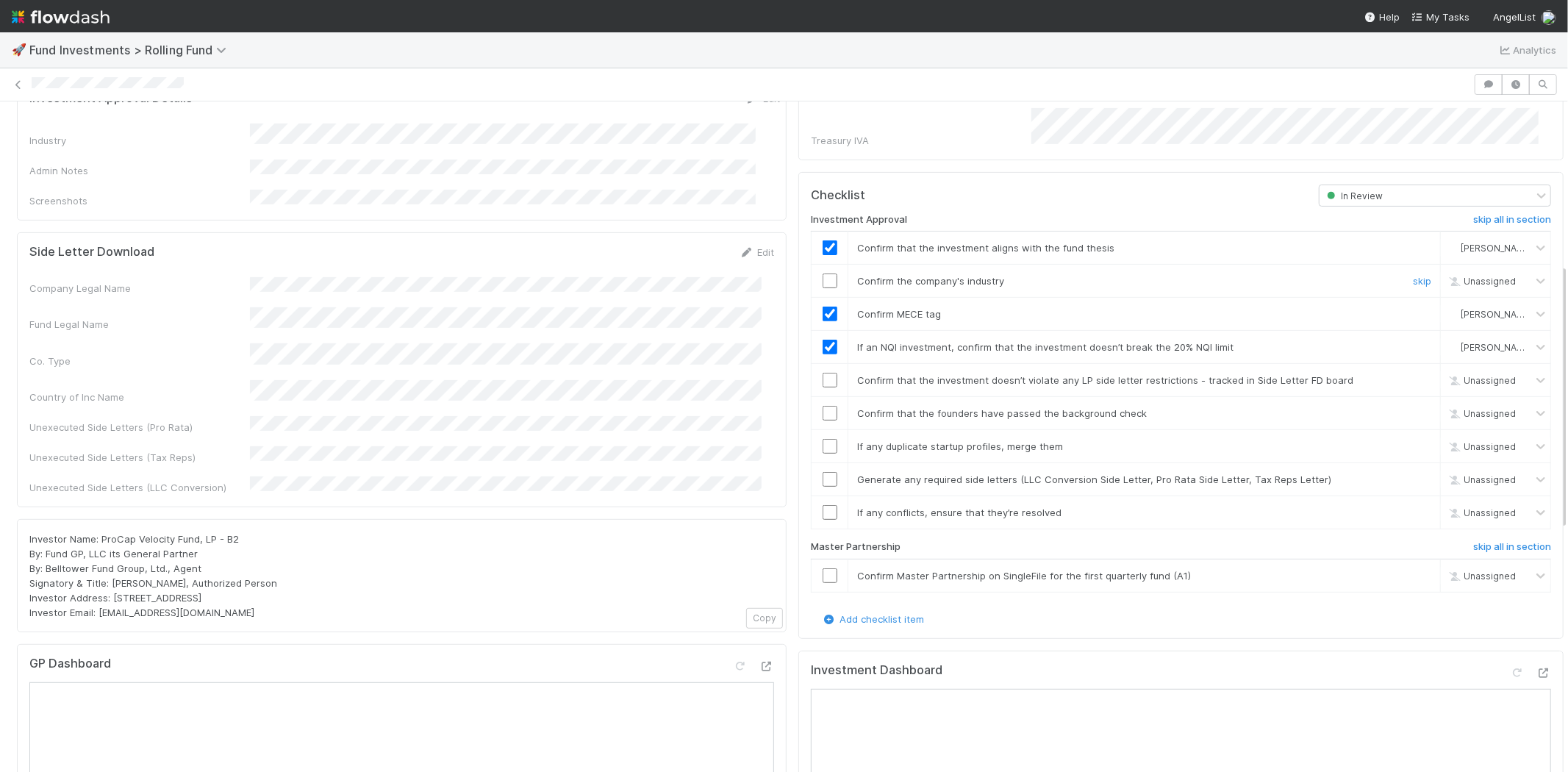
click at [822, 273] on input "checkbox" at bounding box center [830, 280] width 14 height 15
click at [822, 373] on input "checkbox" at bounding box center [830, 380] width 14 height 15
click at [820, 401] on td at bounding box center [830, 413] width 37 height 33
click at [822, 406] on input "checkbox" at bounding box center [830, 413] width 14 height 15
click at [822, 439] on input "checkbox" at bounding box center [830, 446] width 14 height 15
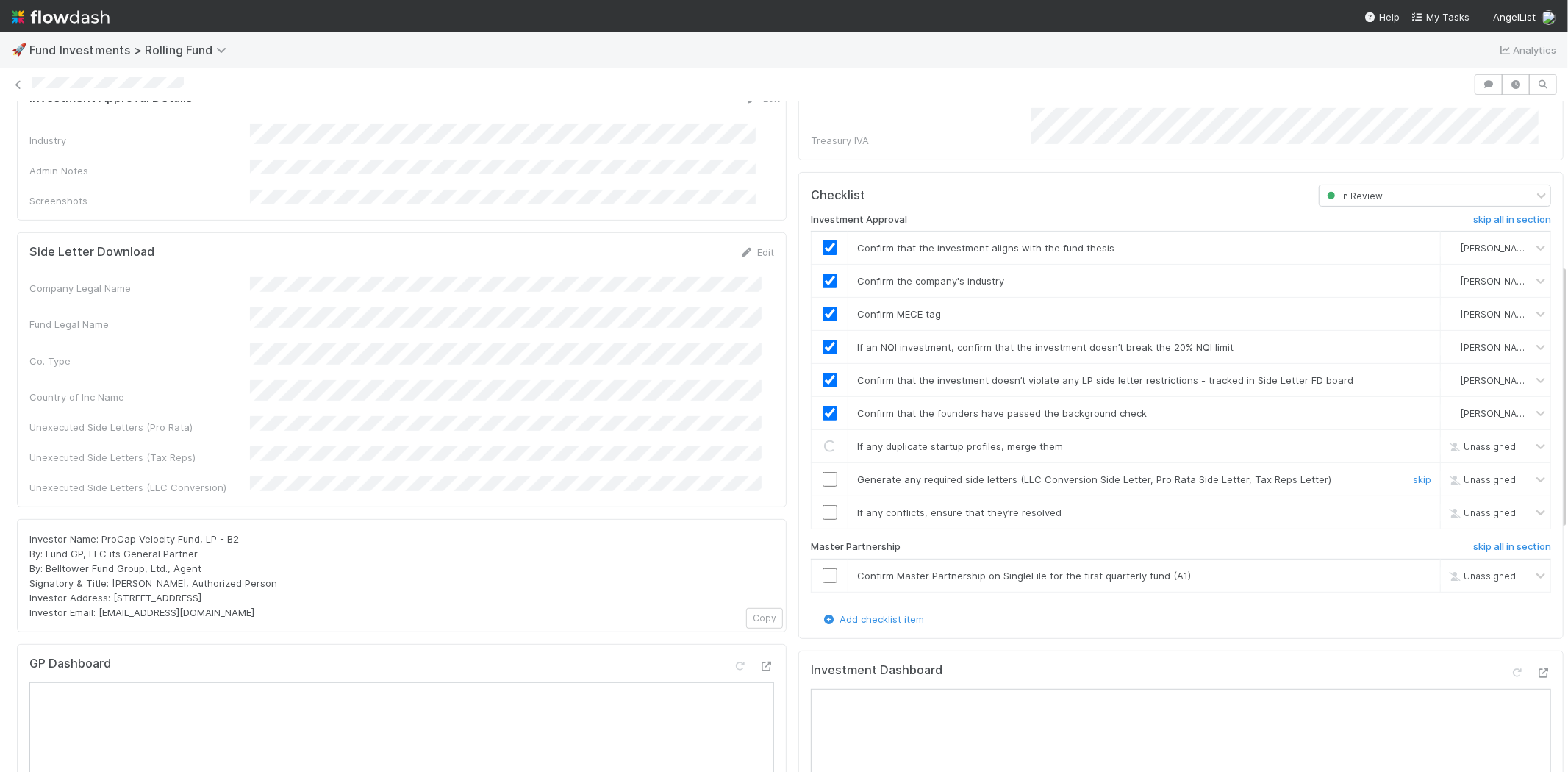
click at [822, 472] on input "checkbox" at bounding box center [830, 479] width 14 height 15
click at [822, 505] on input "checkbox" at bounding box center [830, 513] width 14 height 15
click at [822, 568] on input "checkbox" at bounding box center [830, 575] width 14 height 15
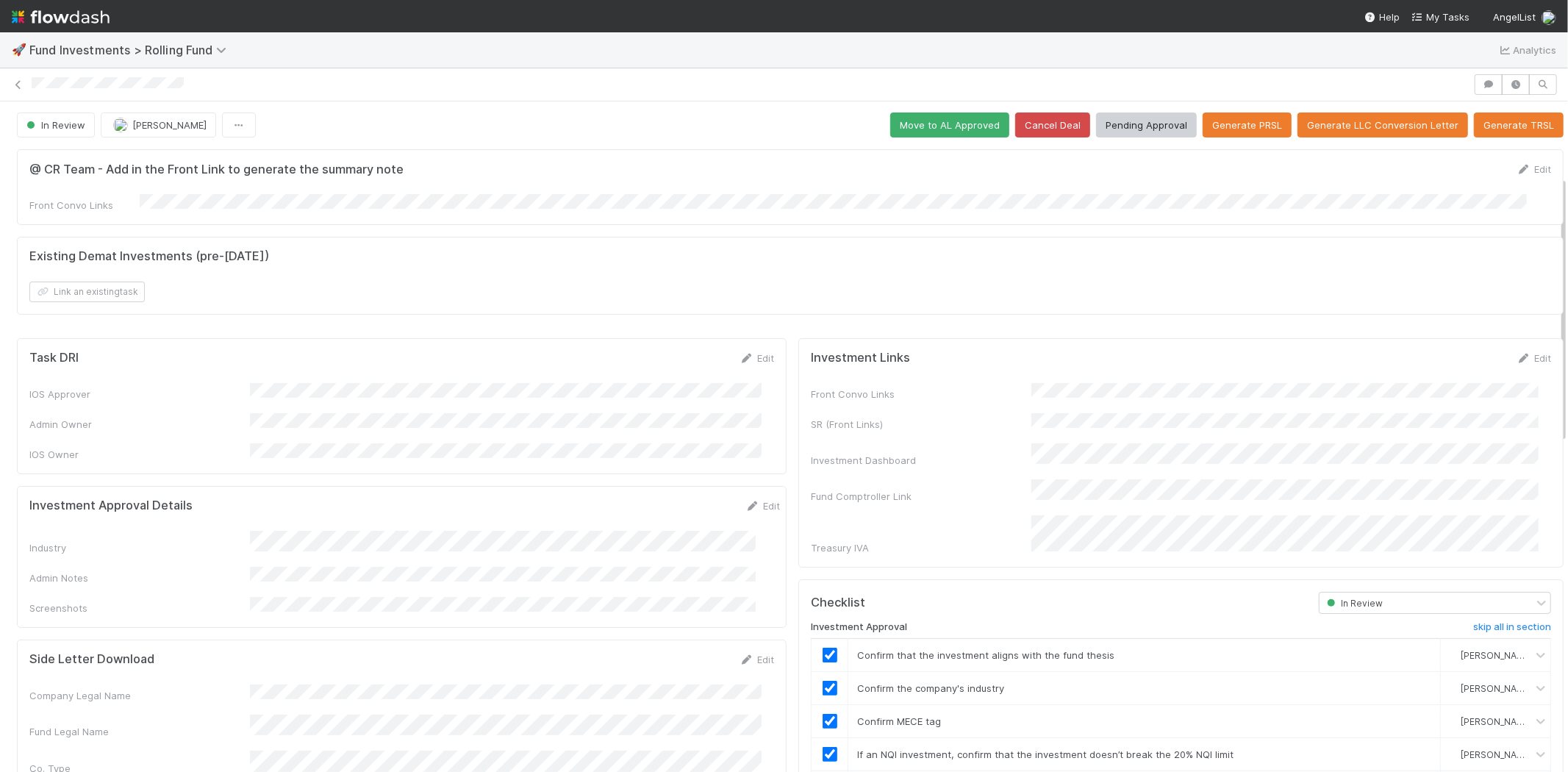
scroll to position [0, 0]
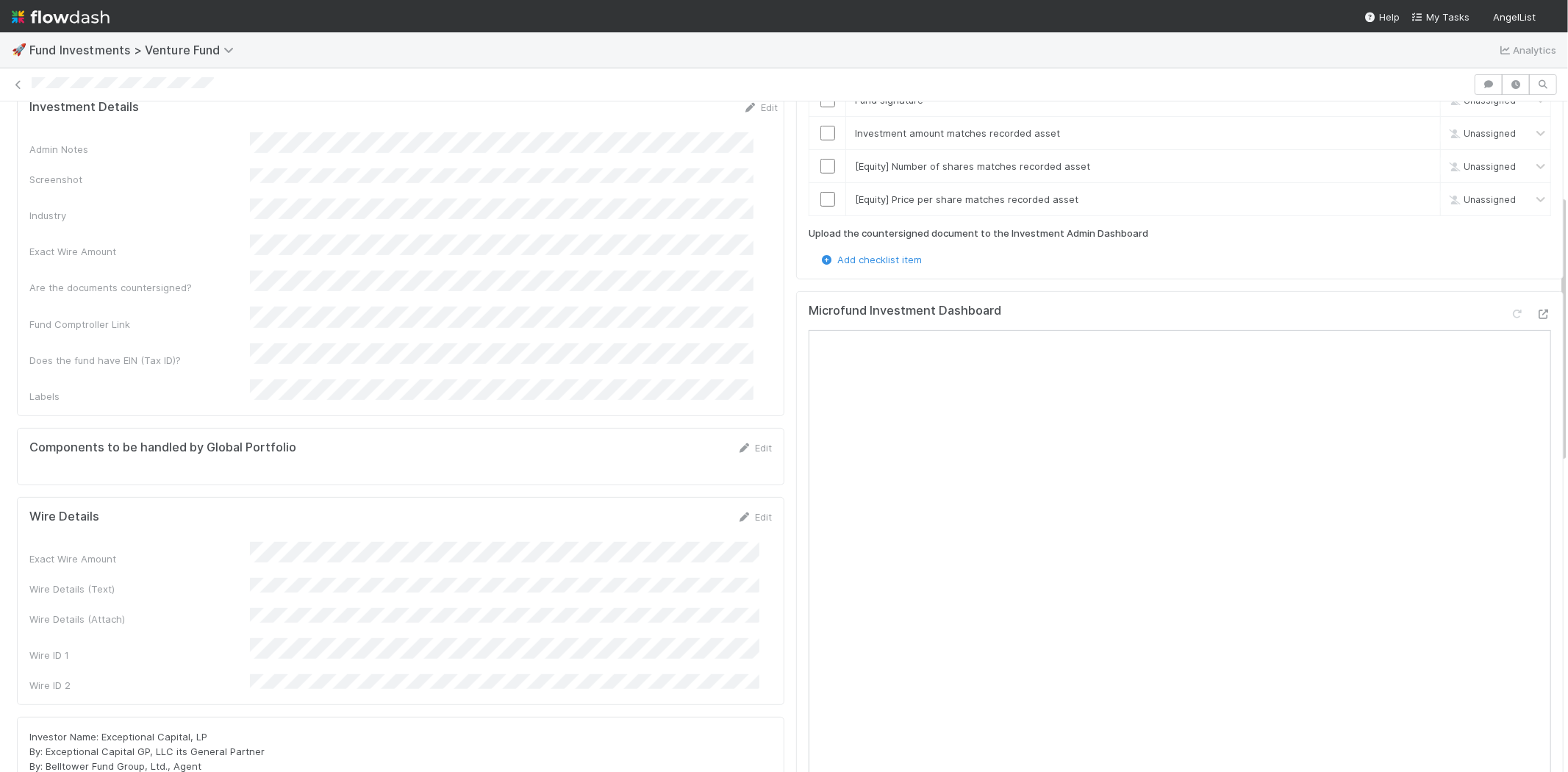
scroll to position [408, 0]
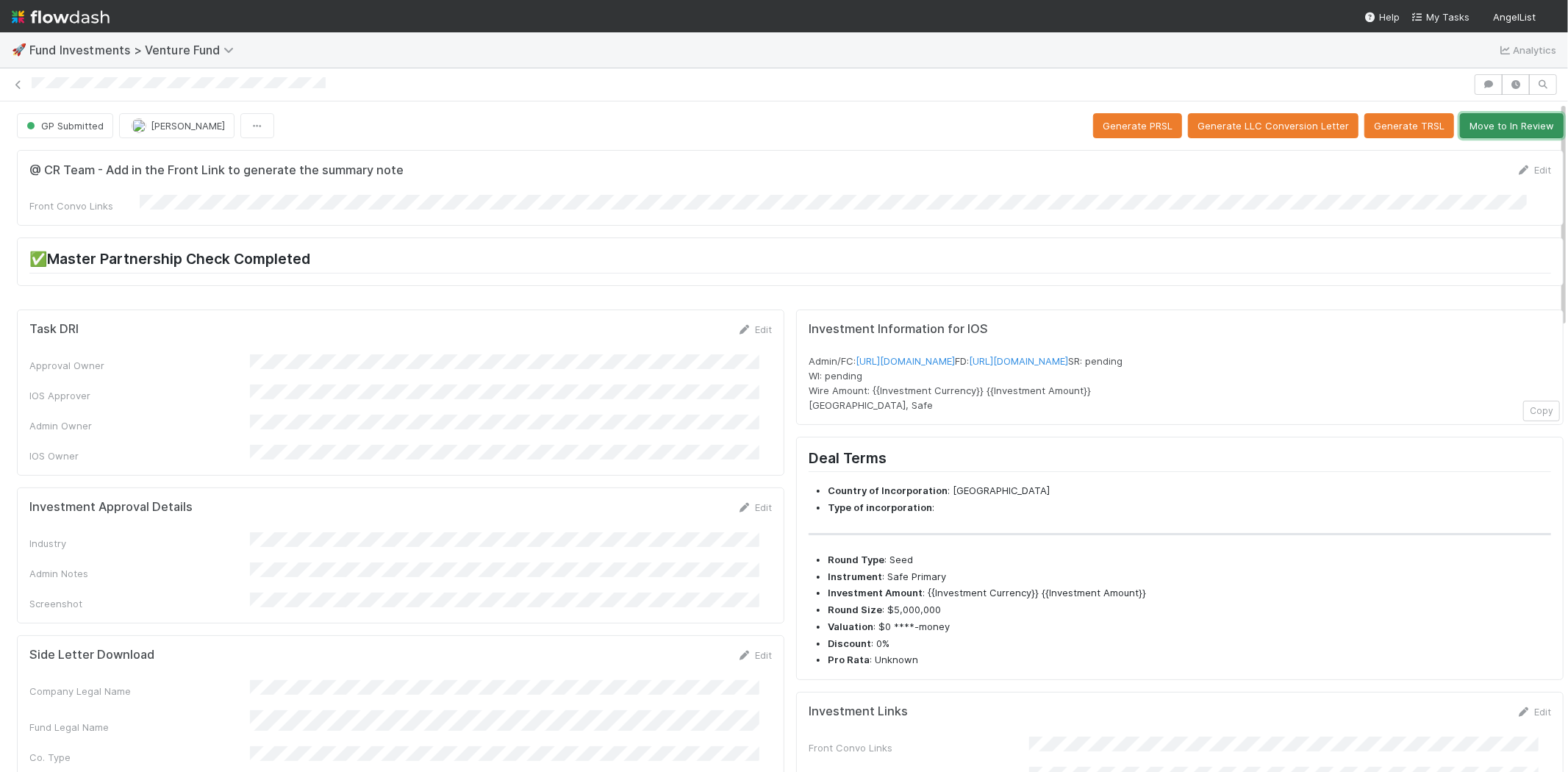
click at [1471, 125] on button "Move to In Review" at bounding box center [1511, 126] width 104 height 25
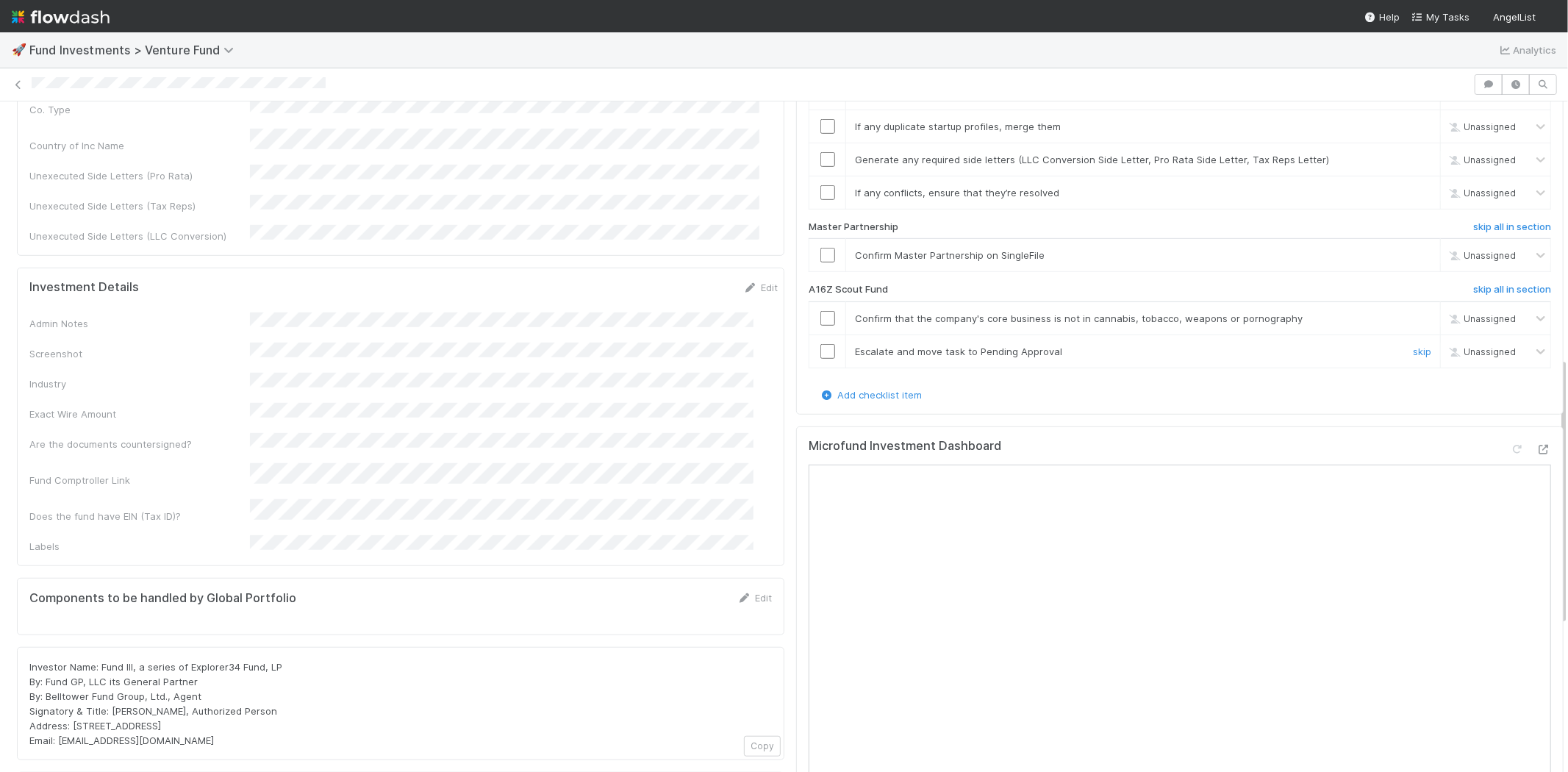
scroll to position [653, 0]
click at [1473, 279] on h6 "skip all in section" at bounding box center [1512, 284] width 78 height 12
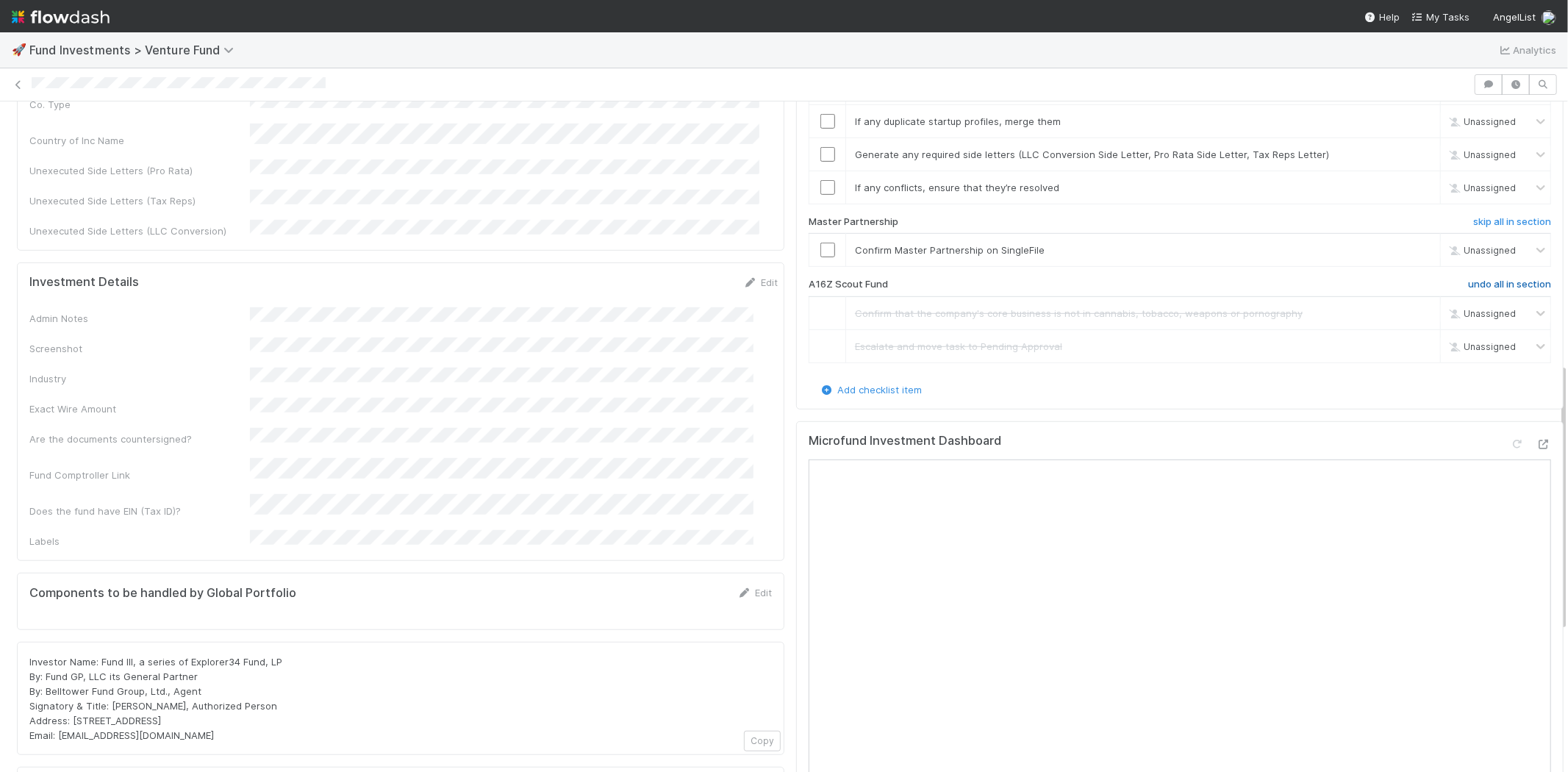
click at [1467, 279] on h6 "undo all in section" at bounding box center [1508, 284] width 83 height 12
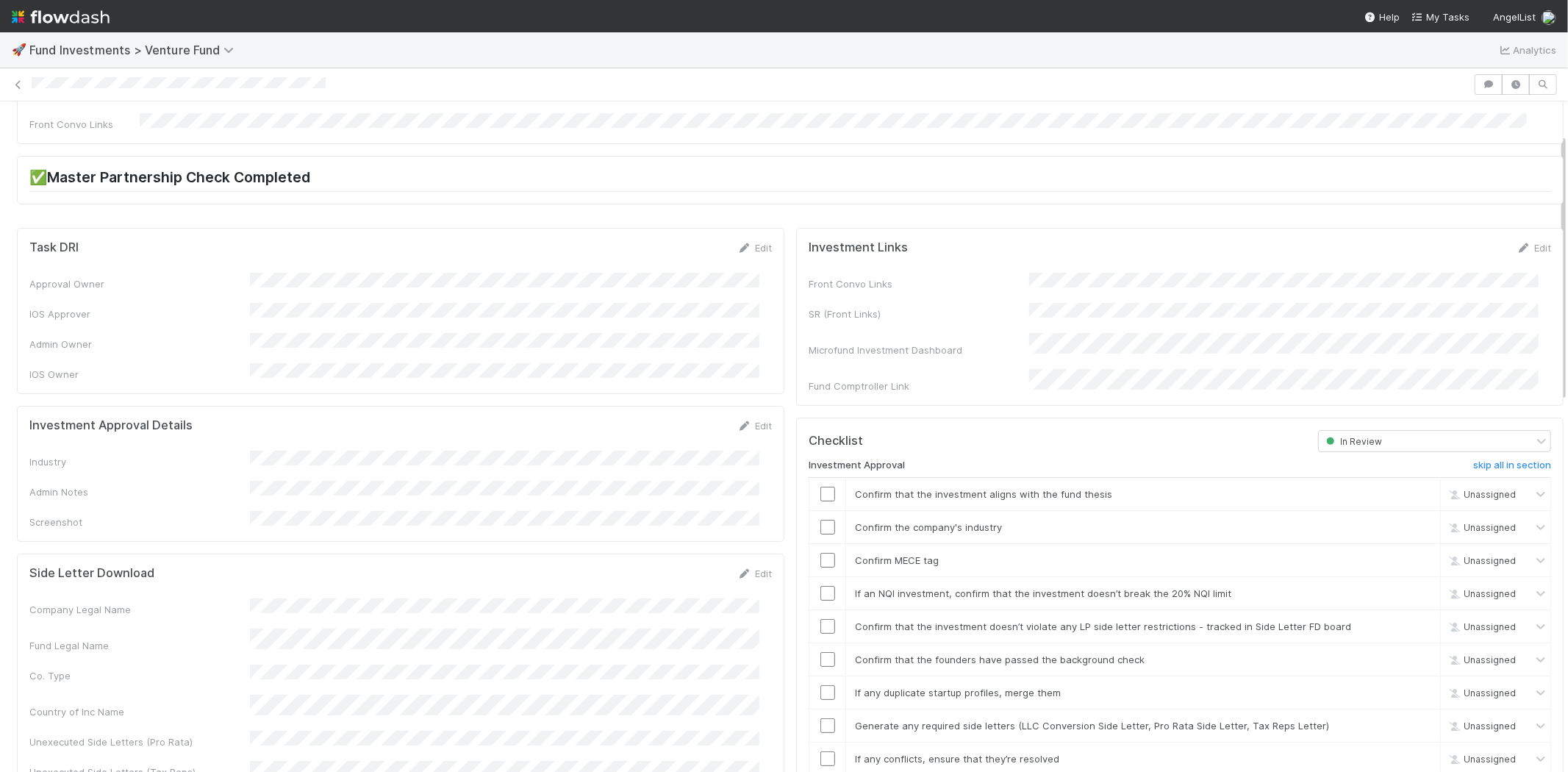
scroll to position [0, 0]
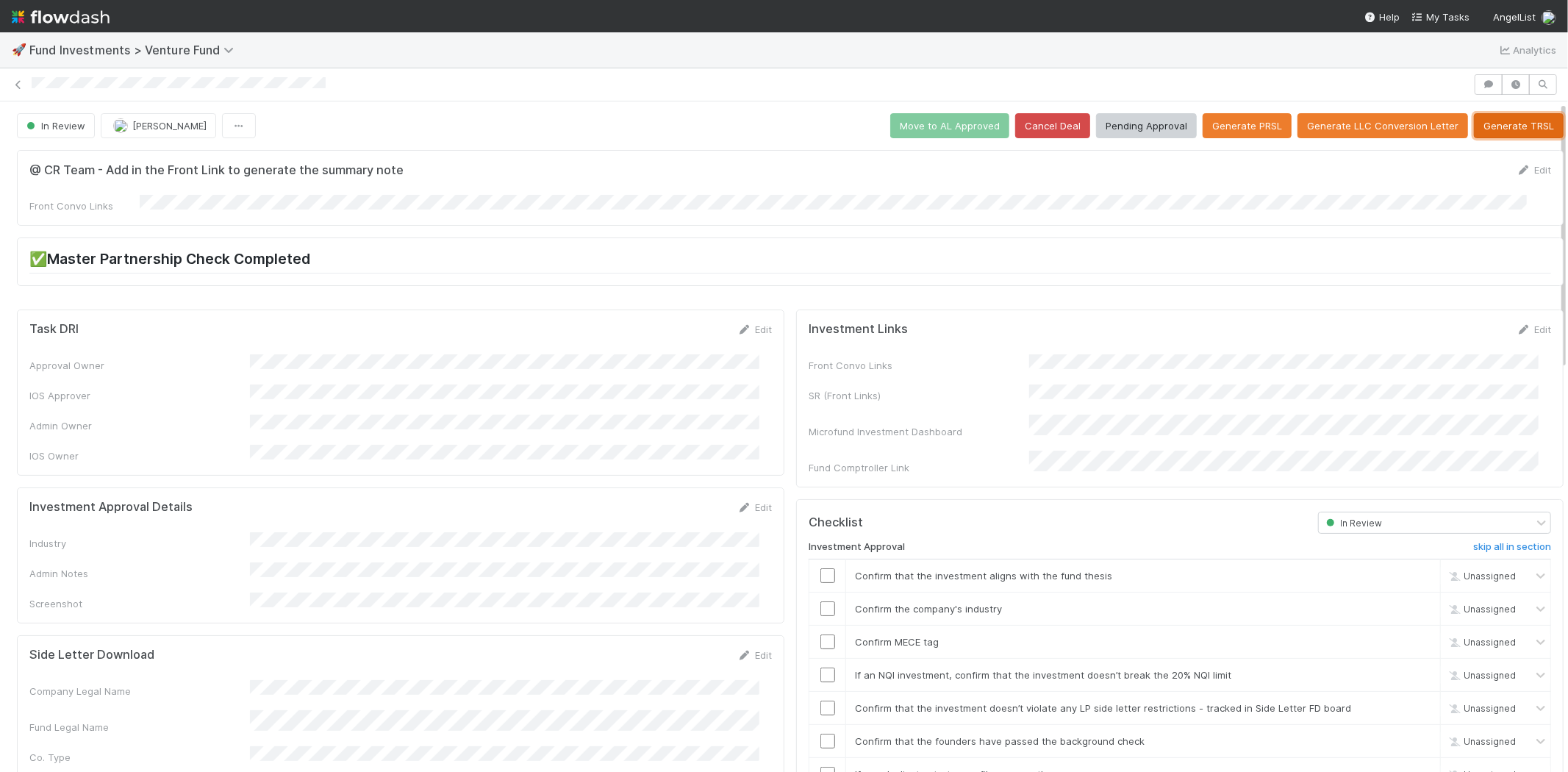
click at [1493, 130] on button "Generate TRSL" at bounding box center [1518, 126] width 89 height 25
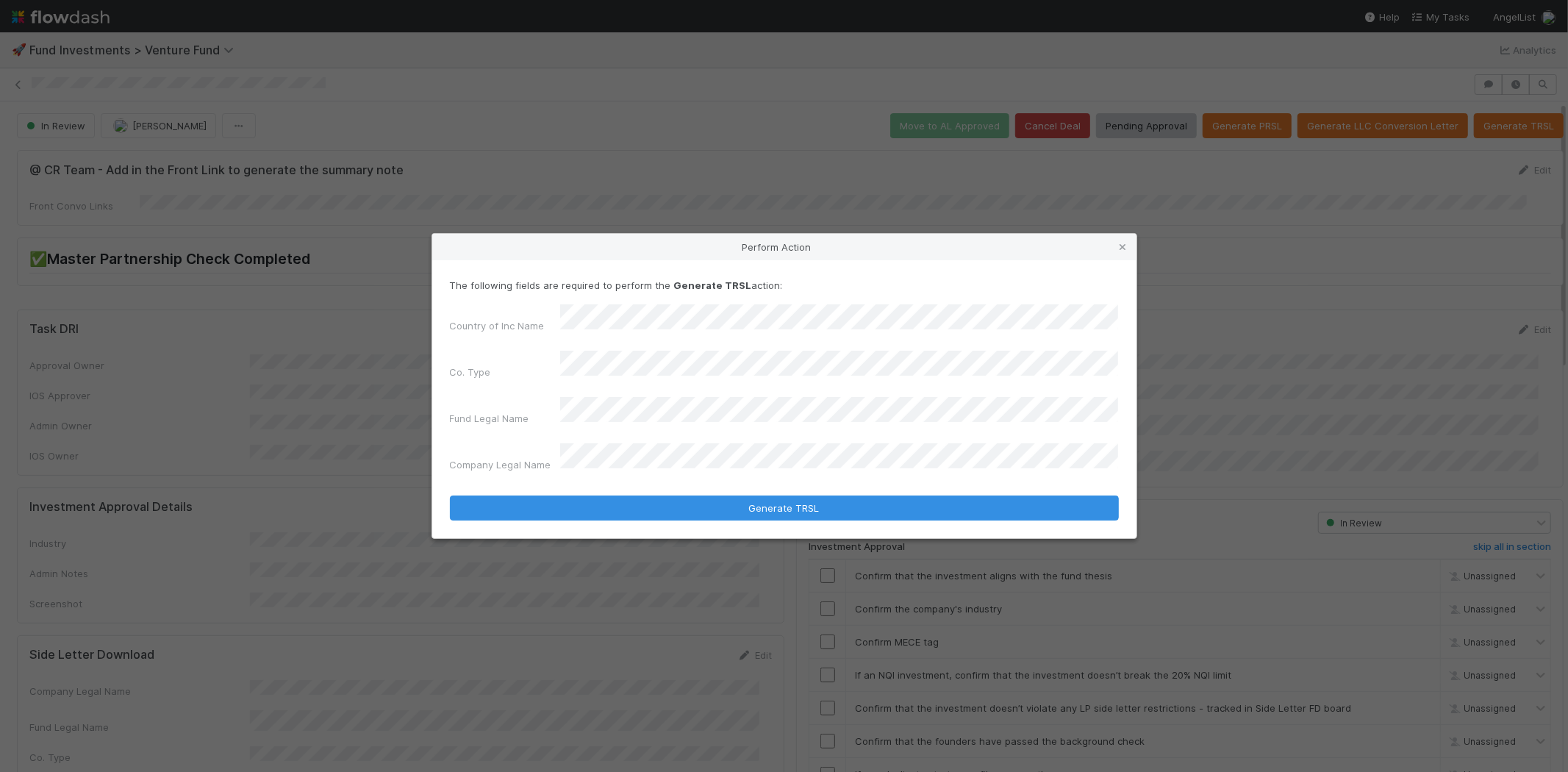
click at [611, 384] on div "Co. Type" at bounding box center [784, 367] width 668 height 35
click at [450, 496] on button "Generate TRSL" at bounding box center [784, 508] width 668 height 25
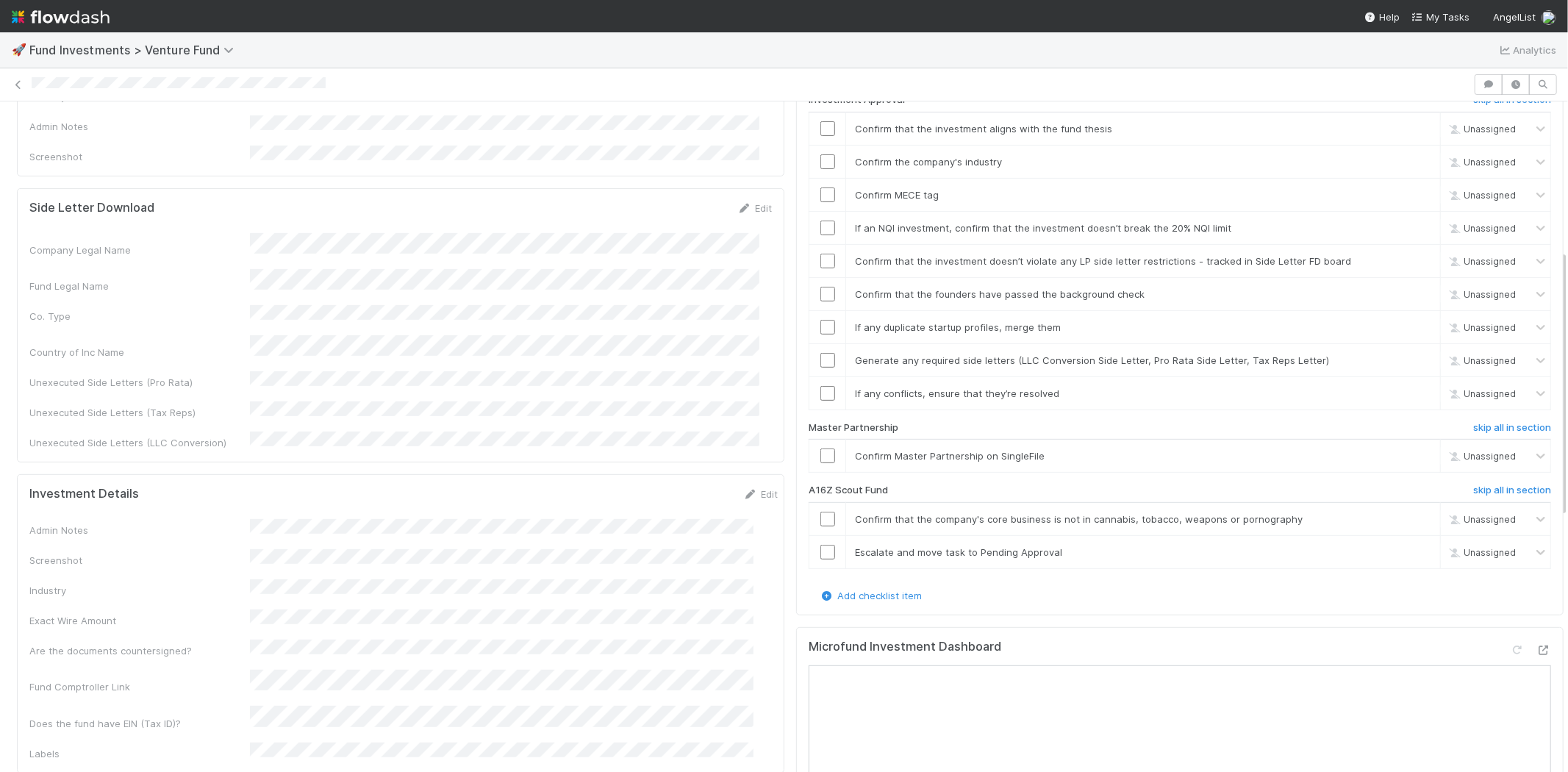
scroll to position [357, 0]
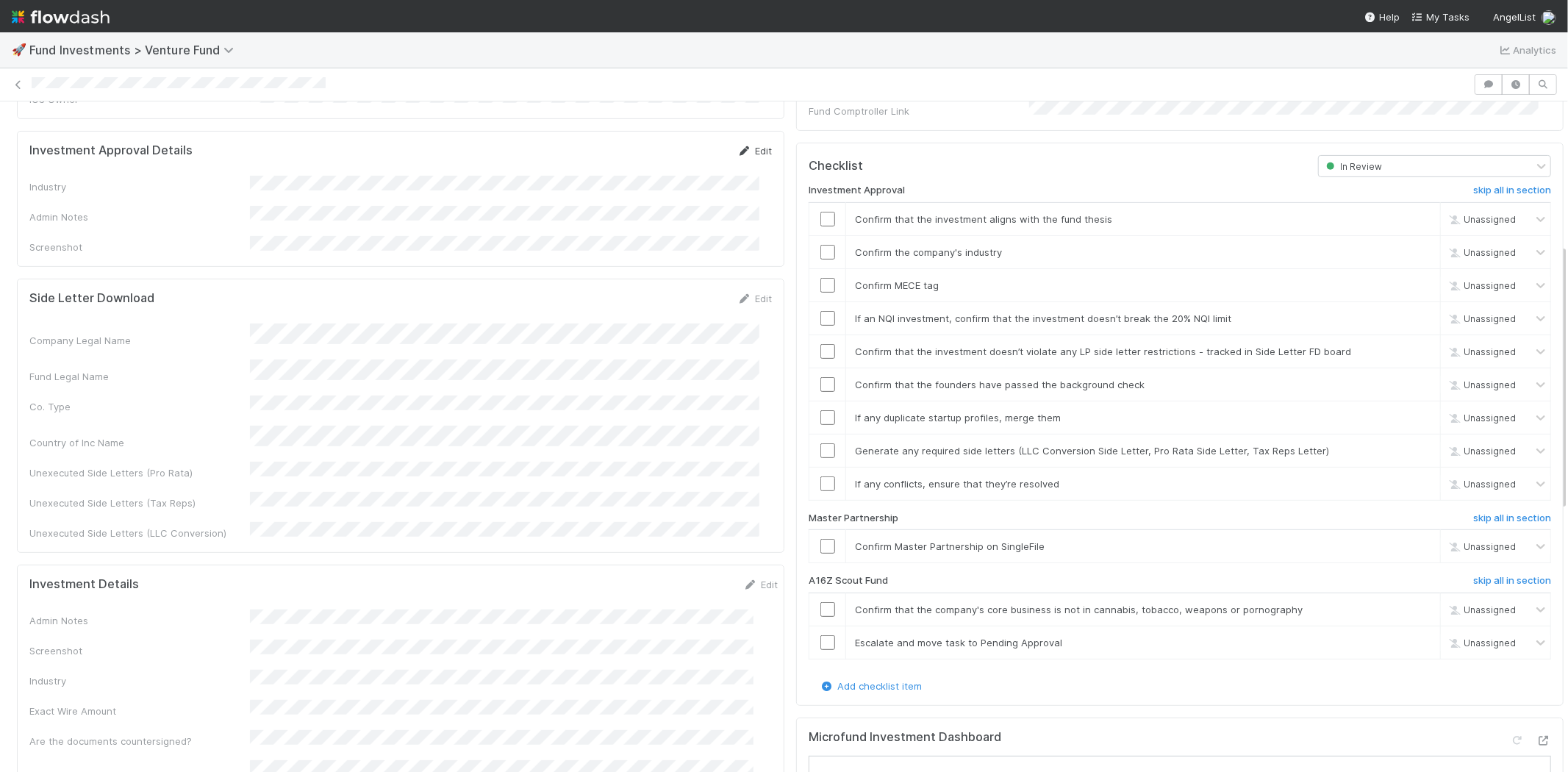
click at [739, 145] on link "Edit" at bounding box center [754, 151] width 35 height 12
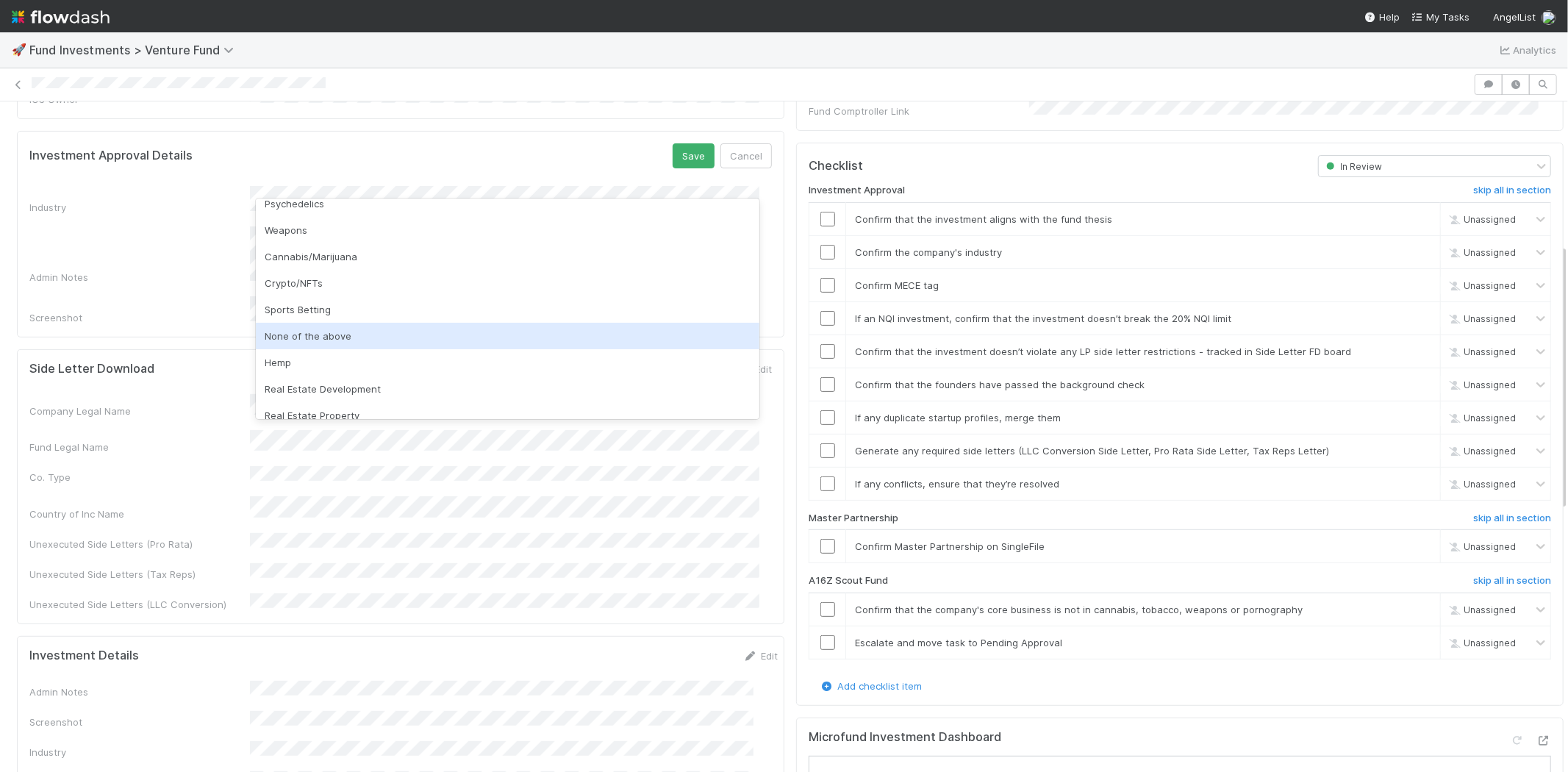
scroll to position [420, 0]
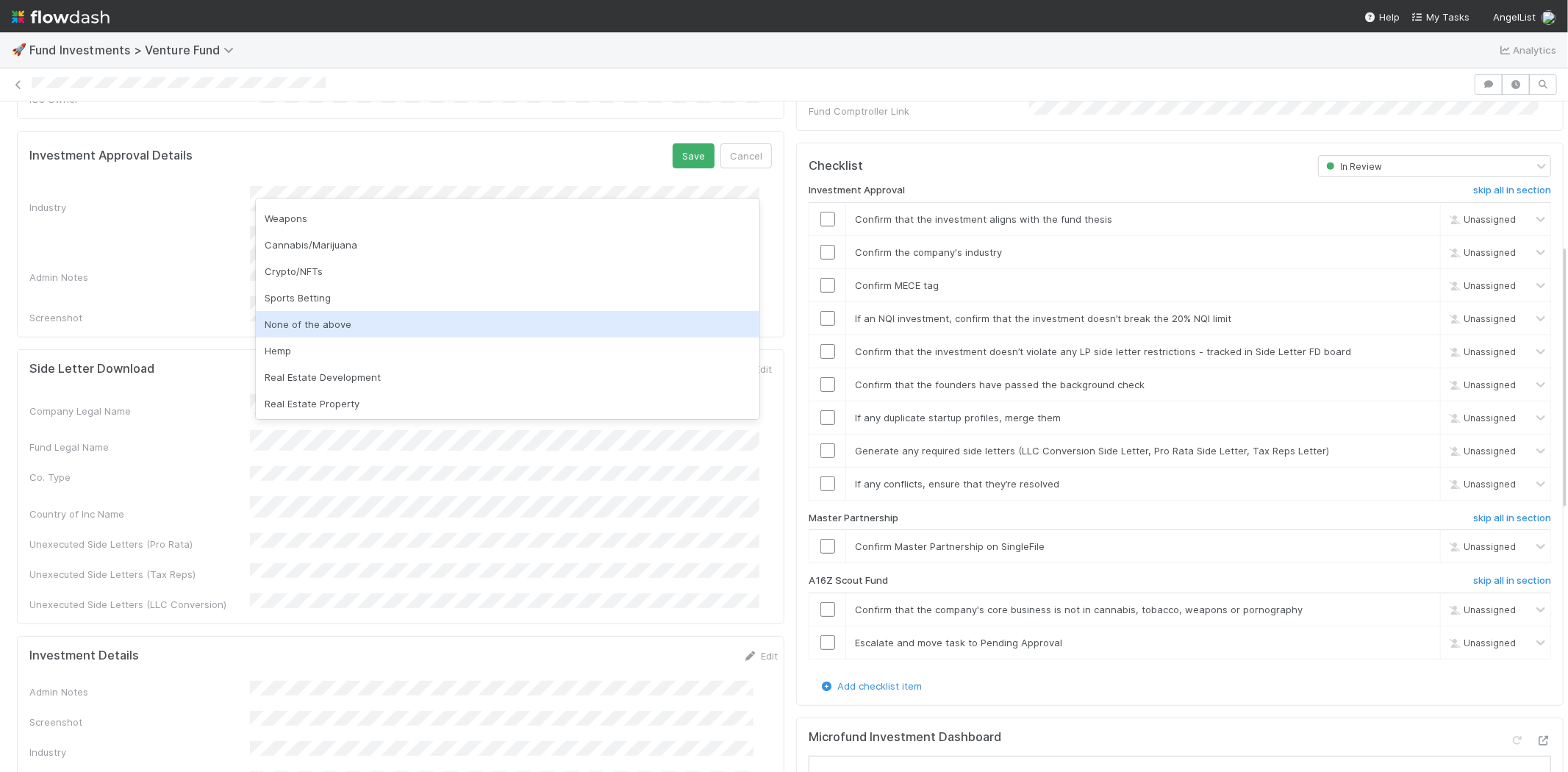
click at [347, 318] on div "None of the above" at bounding box center [507, 324] width 503 height 27
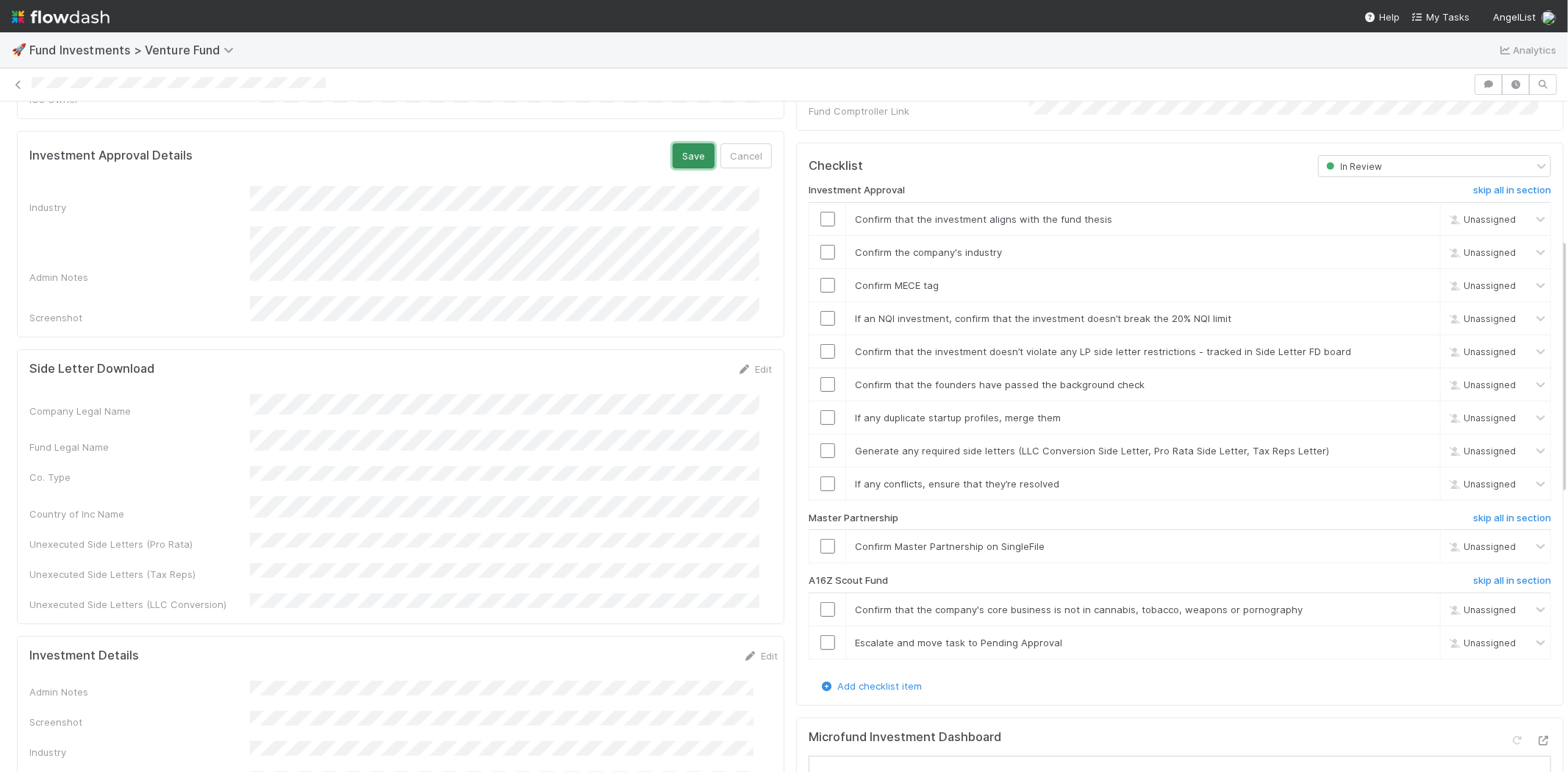
click at [678, 143] on button "Save" at bounding box center [693, 156] width 42 height 25
click at [820, 212] on input "checkbox" at bounding box center [827, 219] width 14 height 15
click at [820, 245] on input "checkbox" at bounding box center [827, 252] width 14 height 15
click at [820, 278] on input "checkbox" at bounding box center [827, 285] width 14 height 15
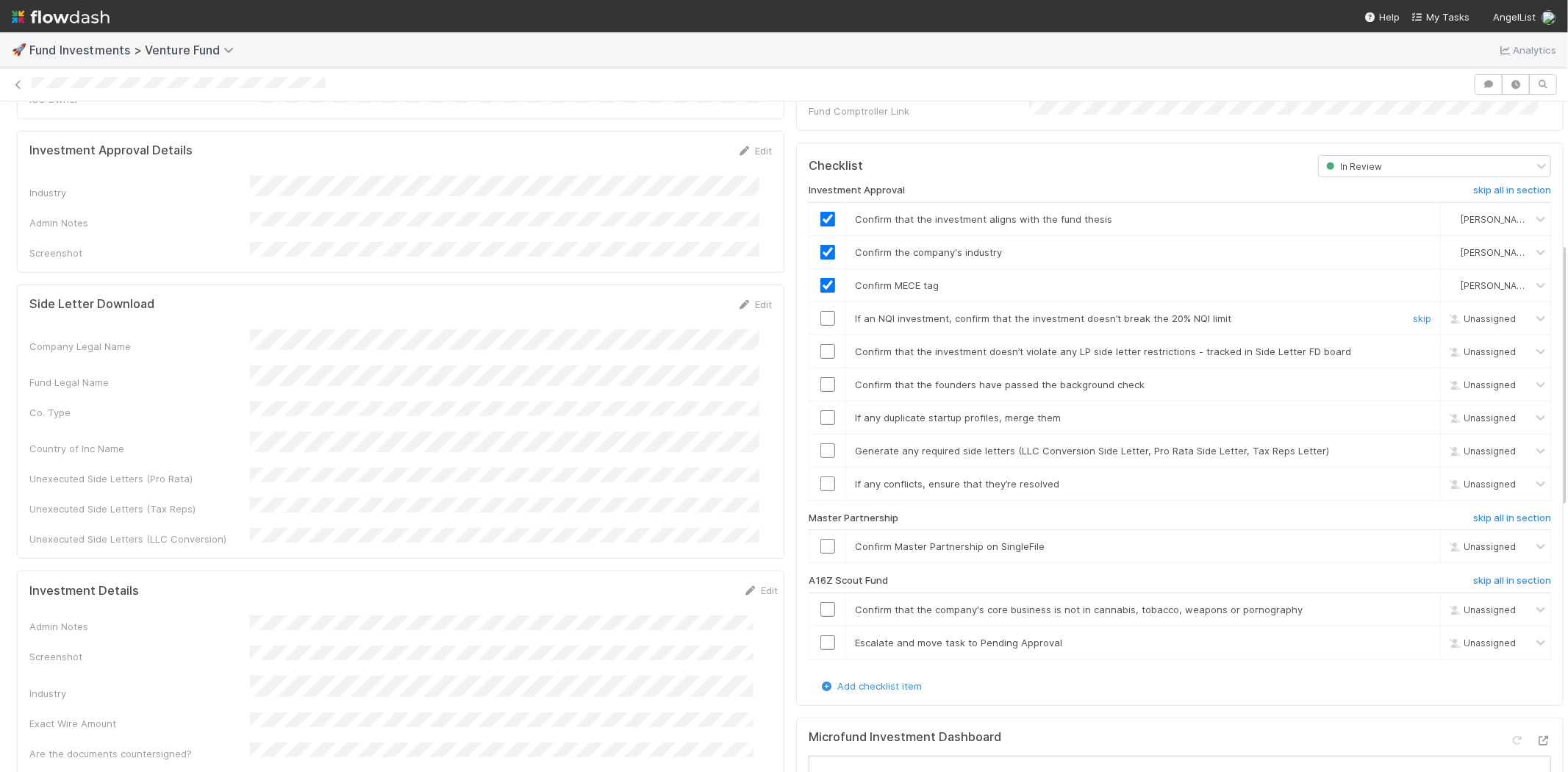
click at [820, 311] on input "checkbox" at bounding box center [827, 318] width 14 height 15
click at [820, 344] on input "checkbox" at bounding box center [827, 351] width 14 height 15
click at [812, 376] on td at bounding box center [828, 384] width 37 height 33
click at [820, 377] on input "checkbox" at bounding box center [827, 384] width 14 height 15
click at [820, 410] on input "checkbox" at bounding box center [827, 417] width 14 height 15
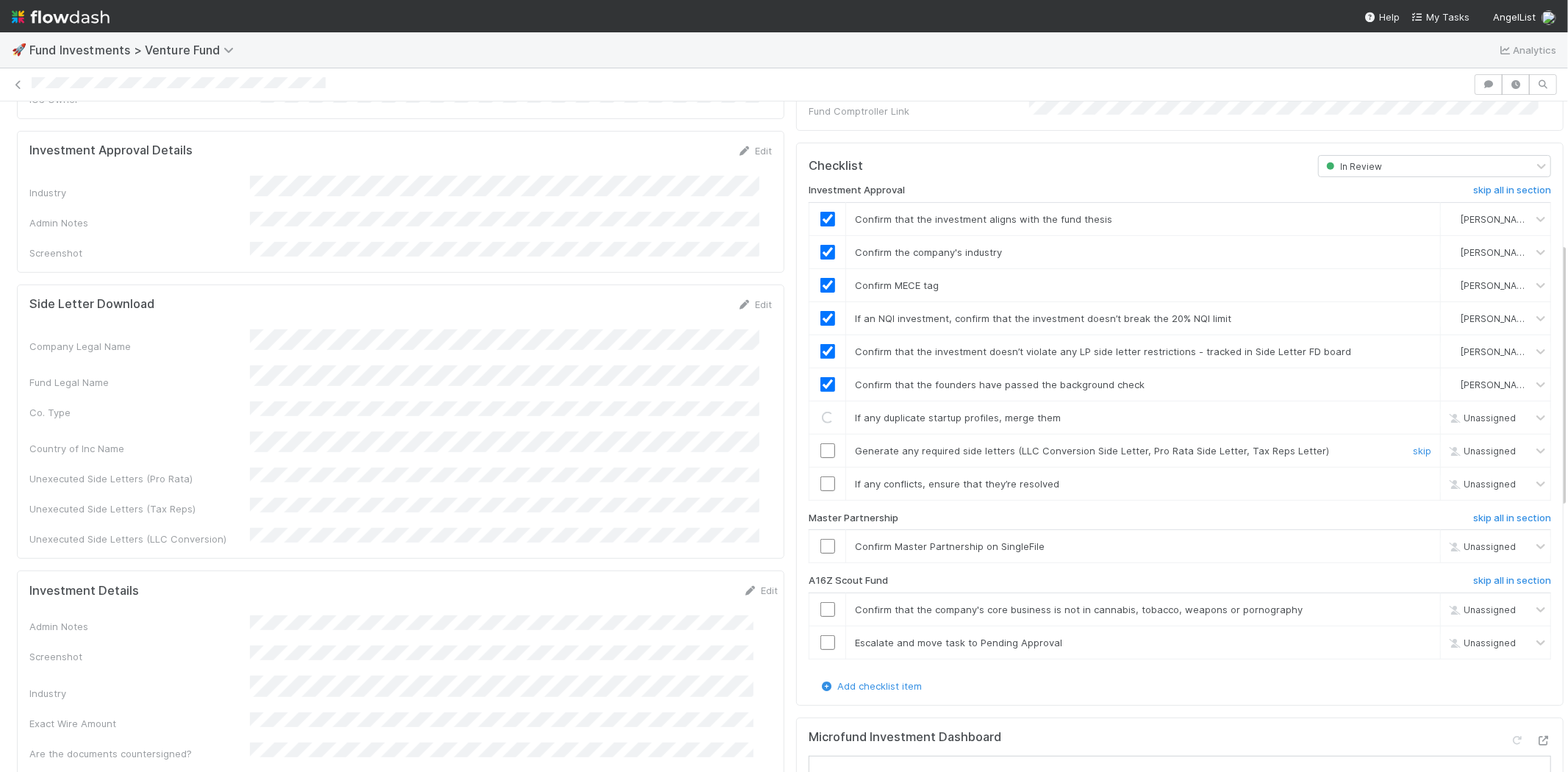
click at [820, 443] on input "checkbox" at bounding box center [827, 450] width 14 height 15
click at [820, 476] on input "checkbox" at bounding box center [827, 484] width 14 height 15
checkbox input "true"
click at [820, 443] on input "checkbox" at bounding box center [827, 450] width 14 height 15
click at [820, 539] on input "checkbox" at bounding box center [827, 546] width 14 height 15
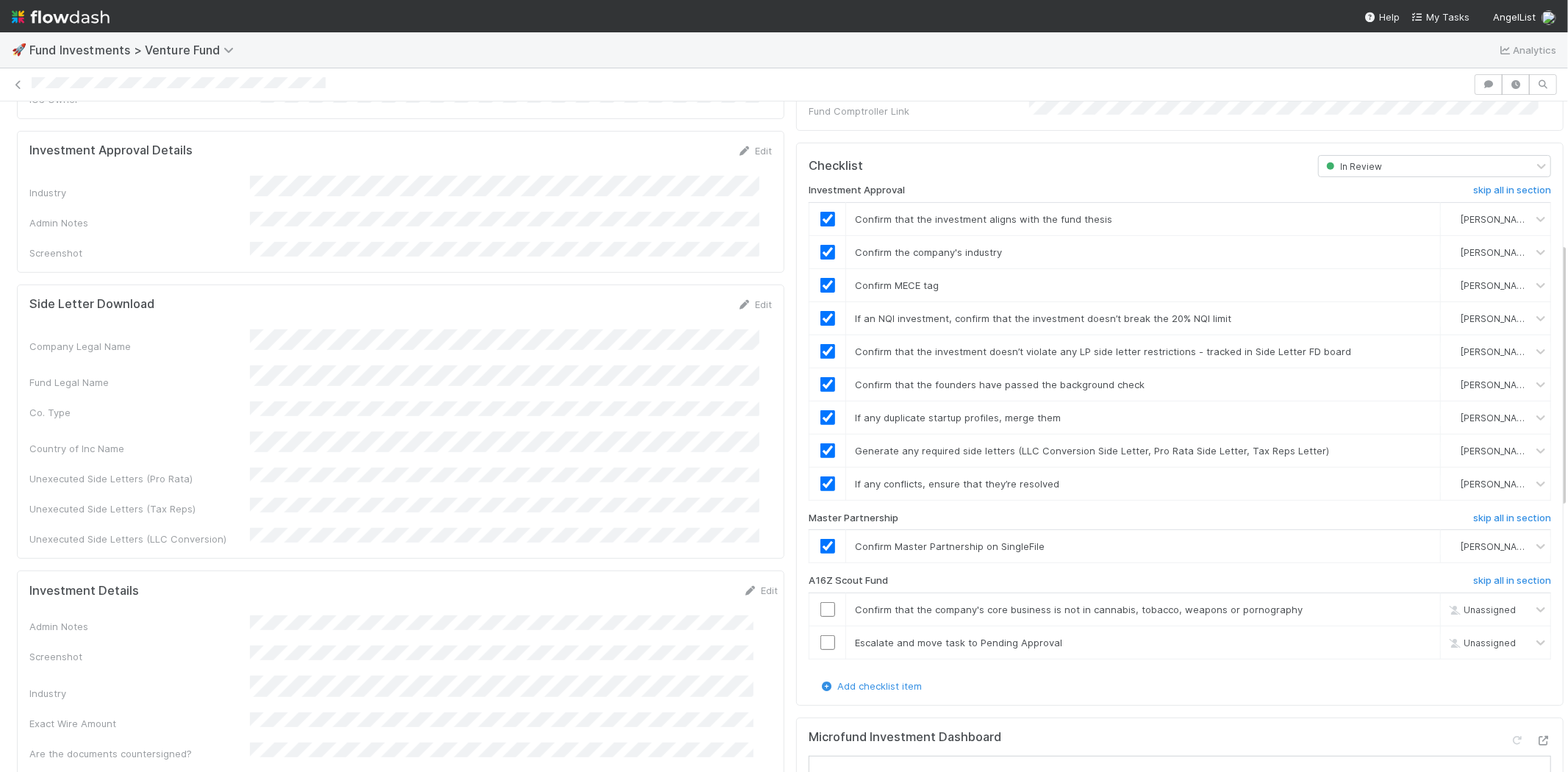
click at [377, 82] on div at bounding box center [750, 85] width 1437 height 15
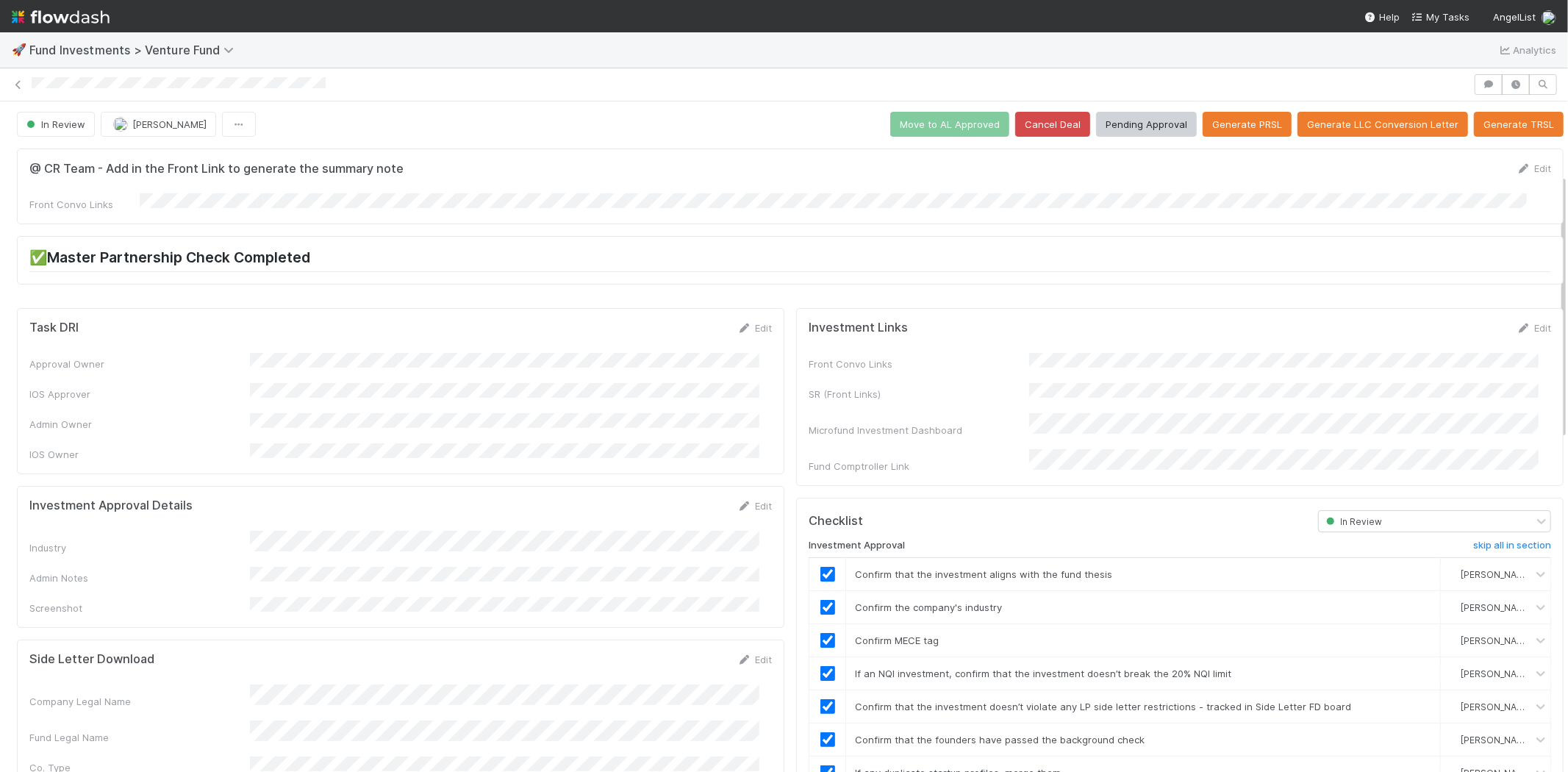
scroll to position [0, 0]
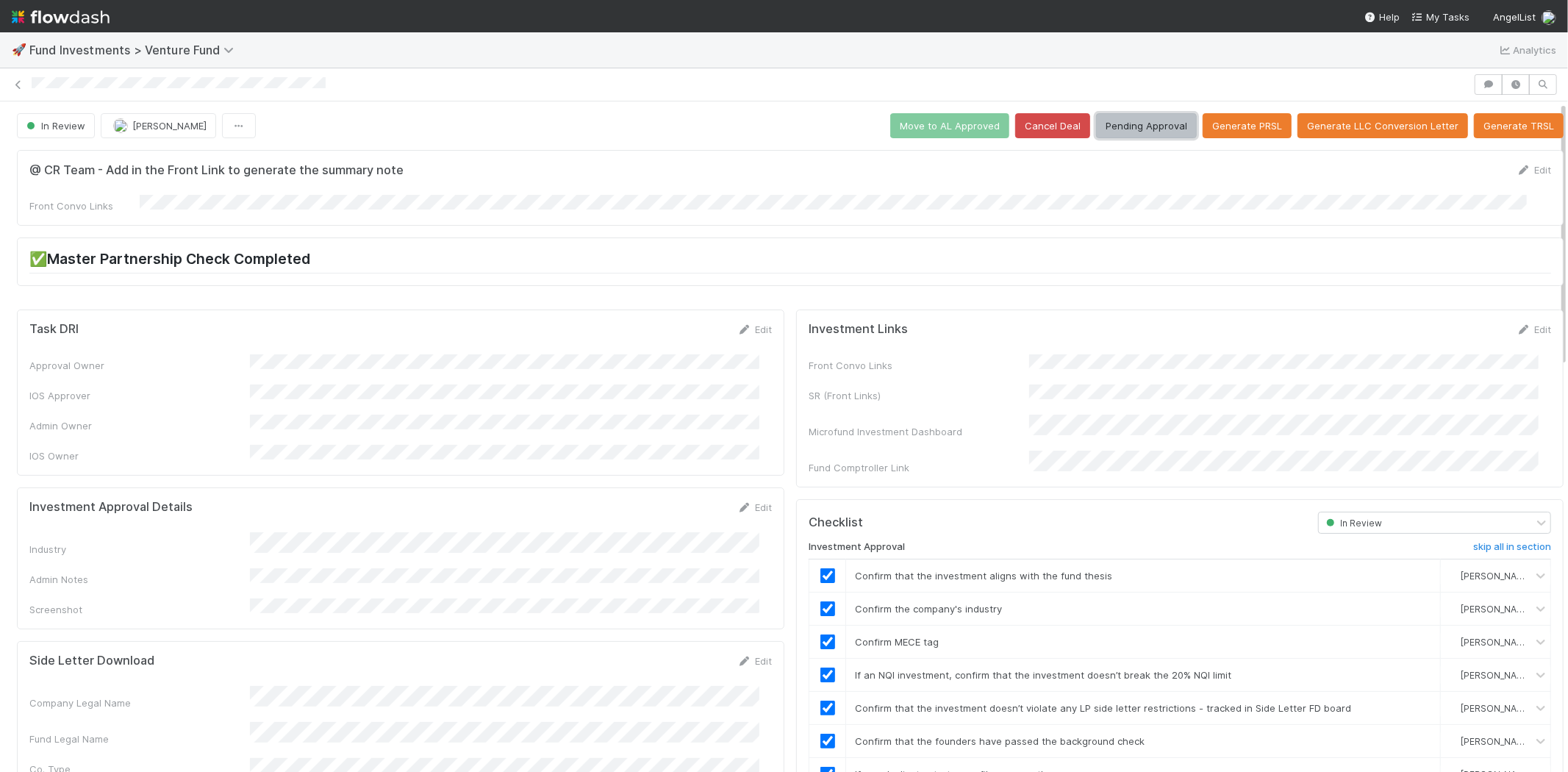
click at [1156, 126] on button "Pending Approval" at bounding box center [1146, 126] width 101 height 25
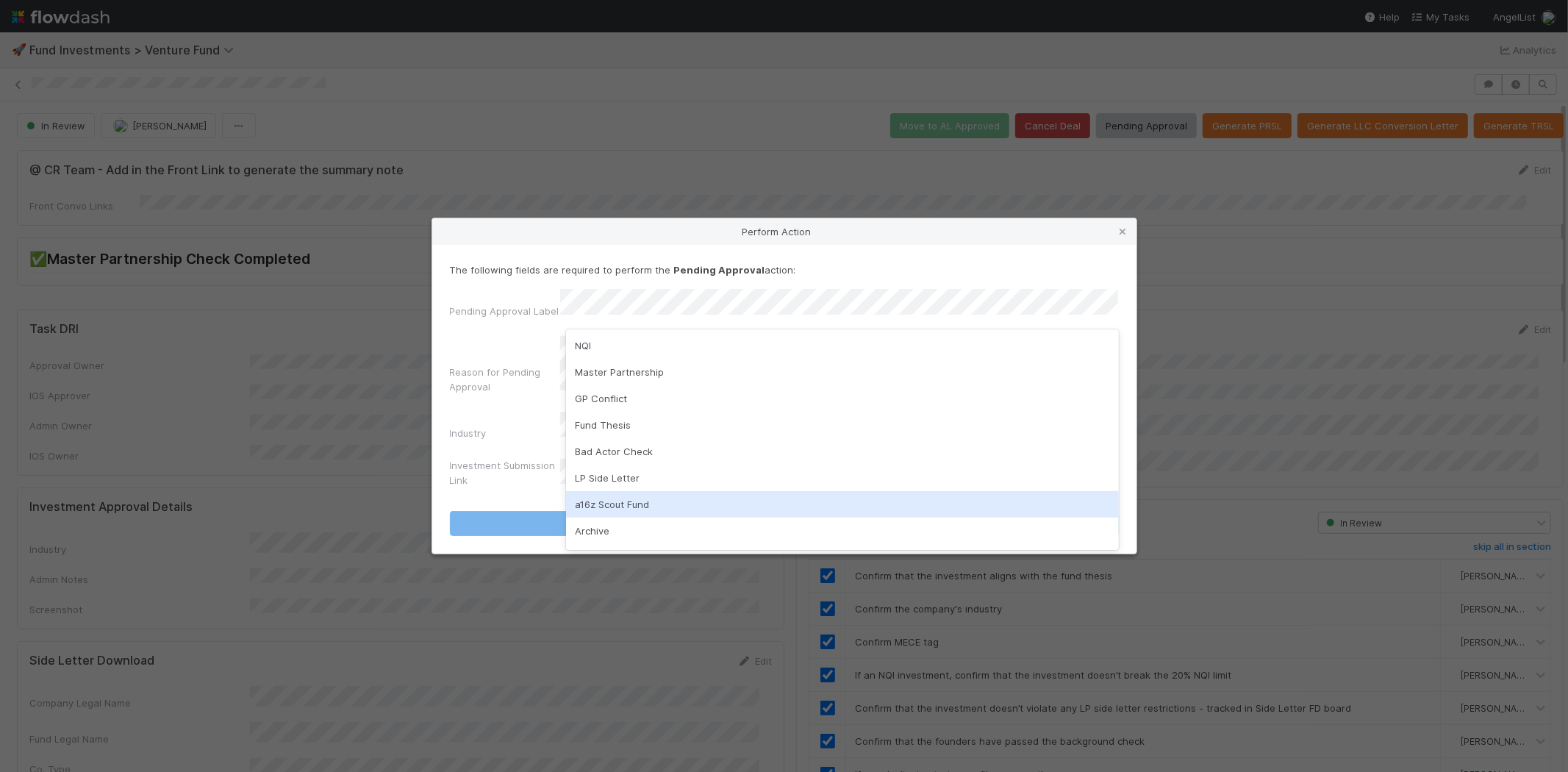
click at [613, 498] on div "a16z Scout Fund" at bounding box center [842, 504] width 552 height 27
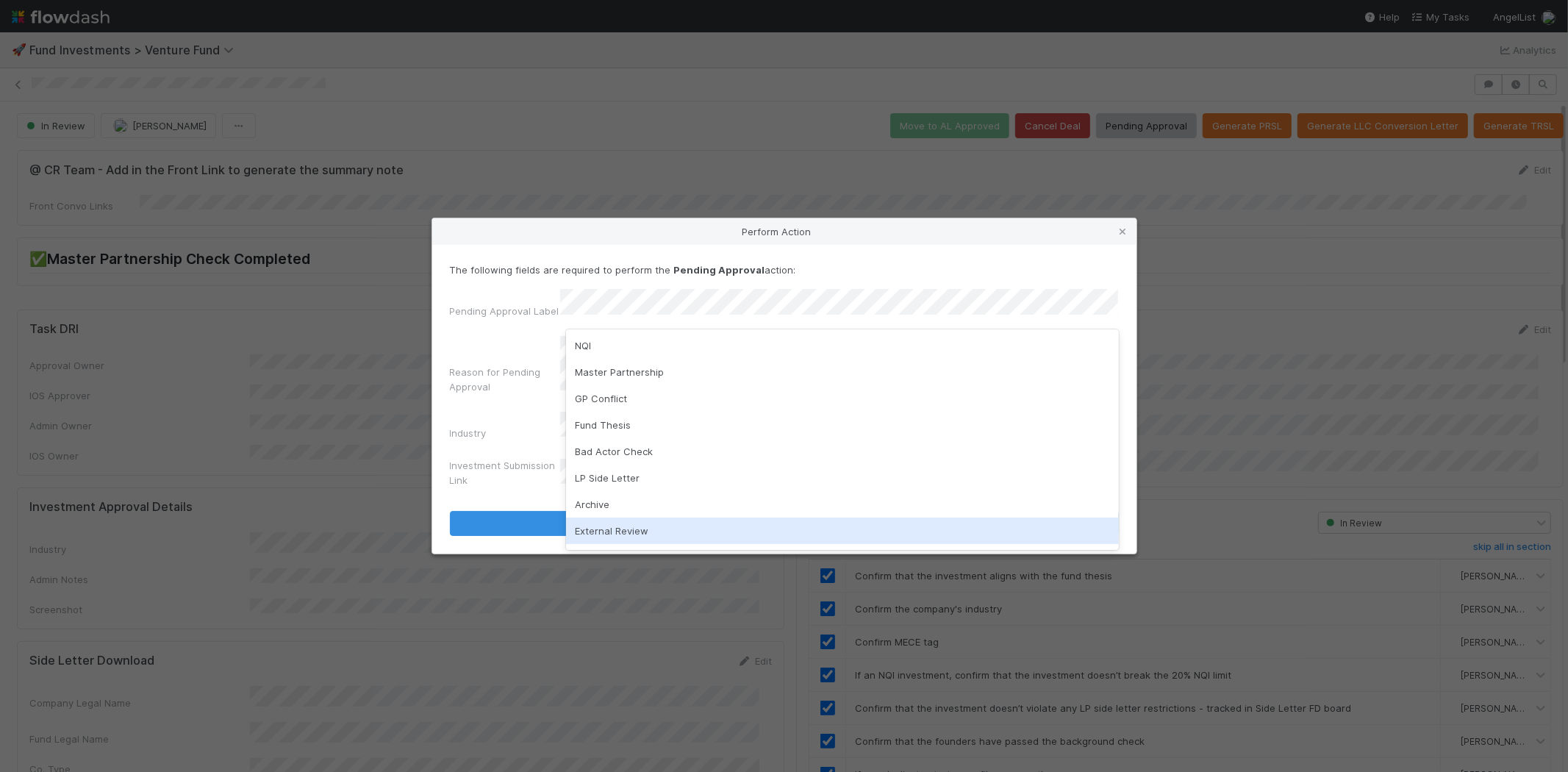
click at [632, 526] on div "External Review" at bounding box center [842, 530] width 552 height 27
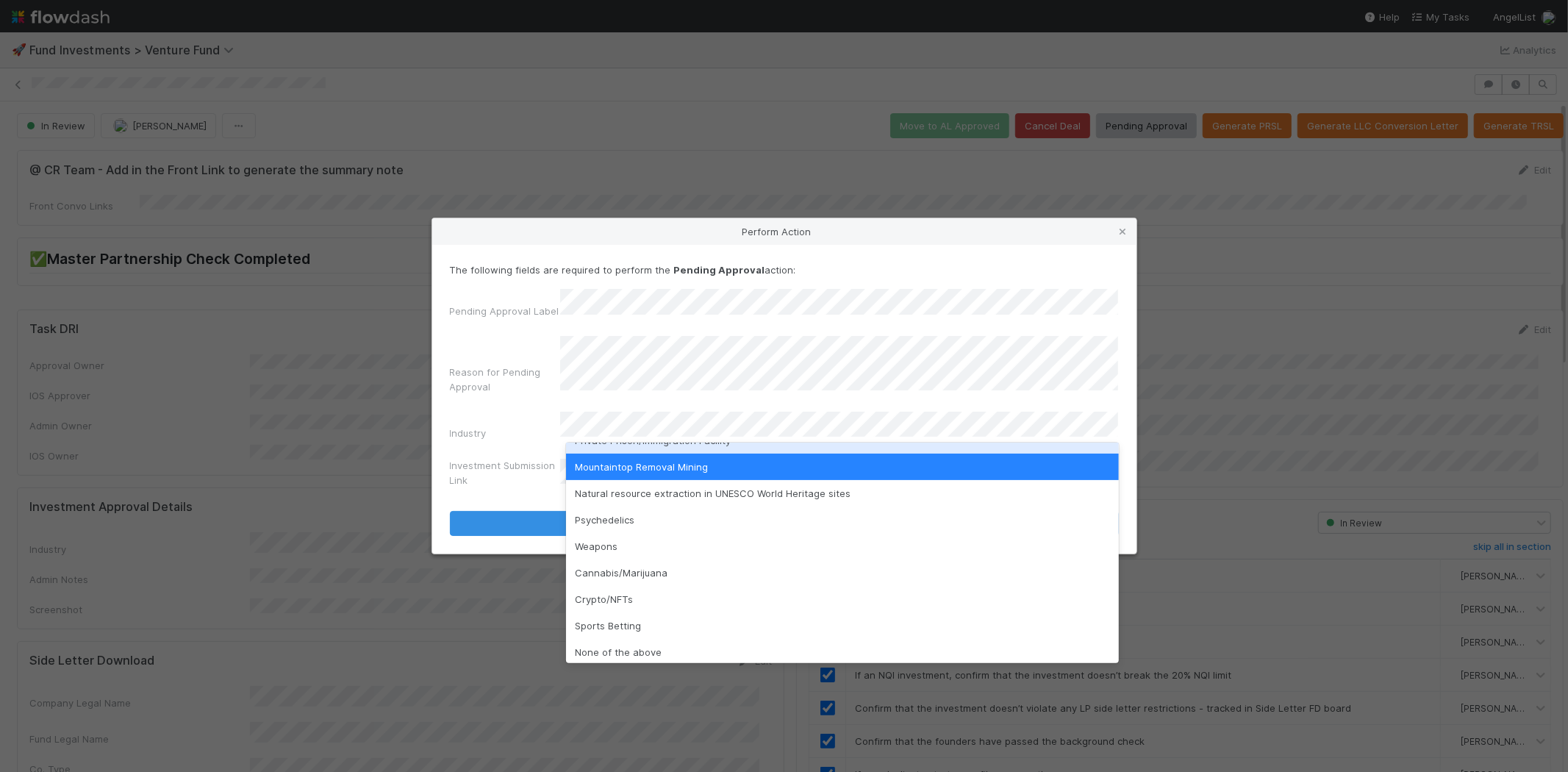
scroll to position [420, 0]
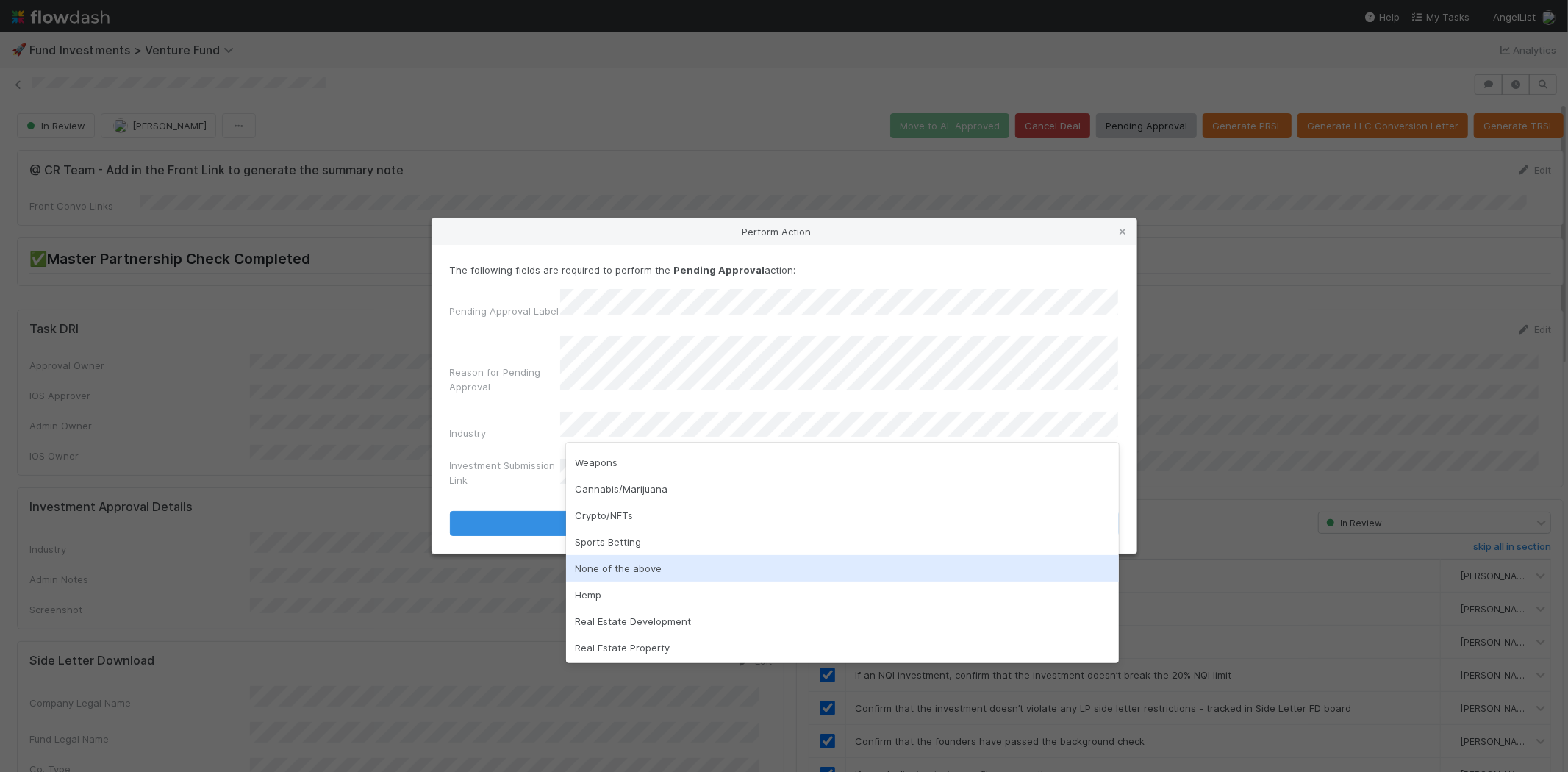
click at [627, 562] on div "None of the above" at bounding box center [842, 568] width 552 height 27
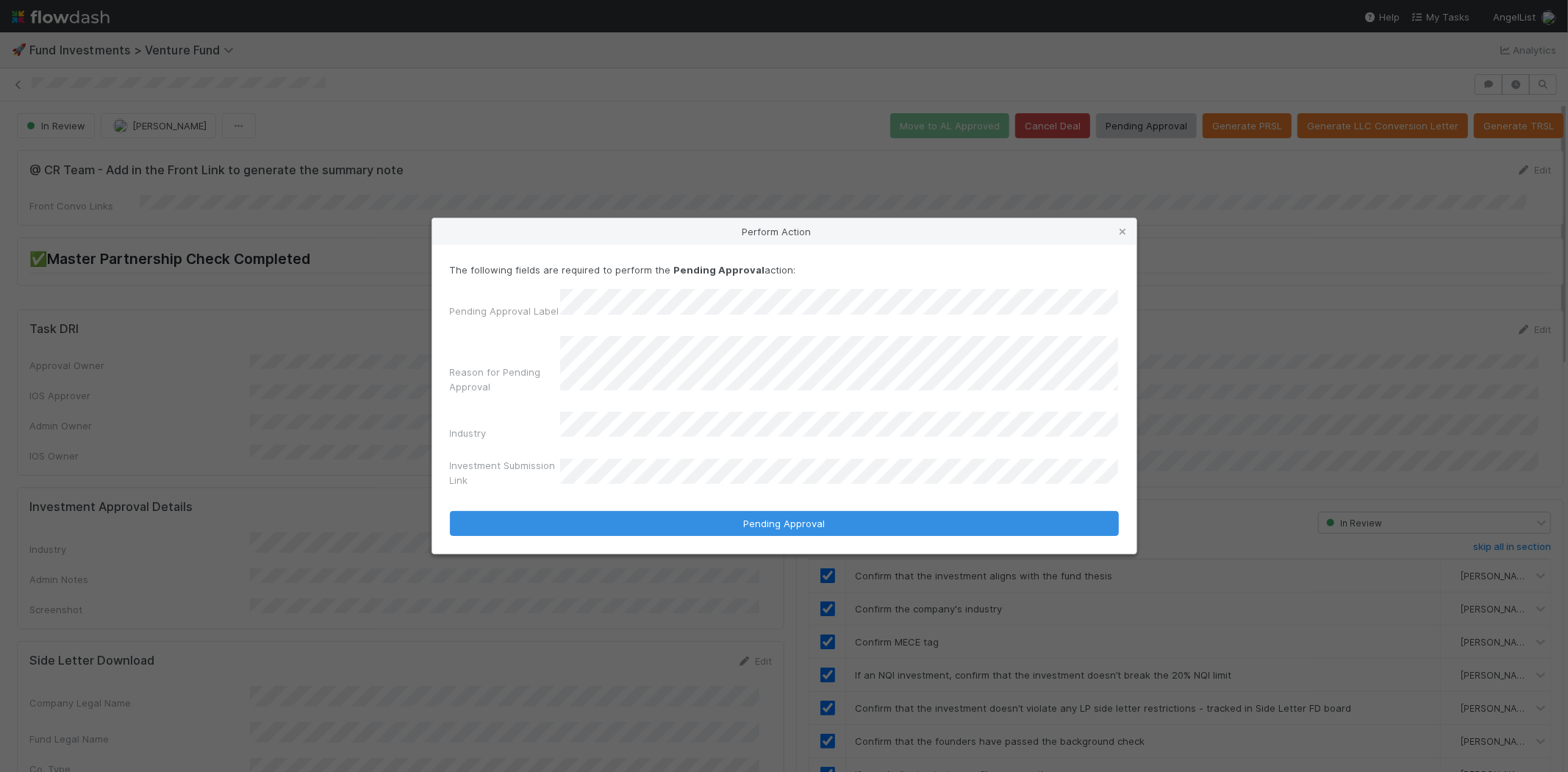
drag, startPoint x: 490, startPoint y: 430, endPoint x: 553, endPoint y: 467, distance: 73.1
click at [495, 434] on div "Industry" at bounding box center [505, 436] width 110 height 21
click at [450, 511] on button "Pending Approval" at bounding box center [784, 523] width 668 height 25
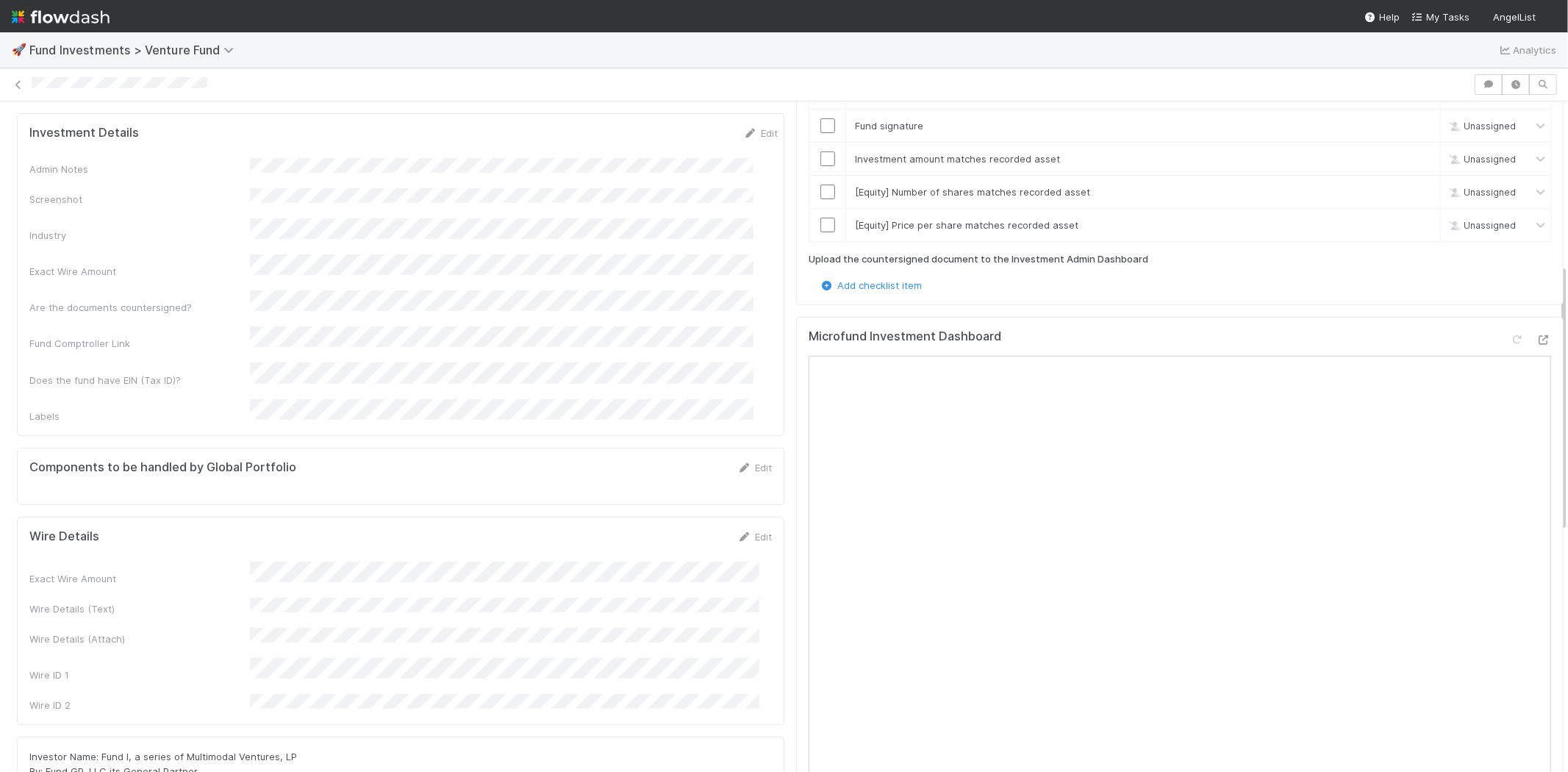
scroll to position [408, 0]
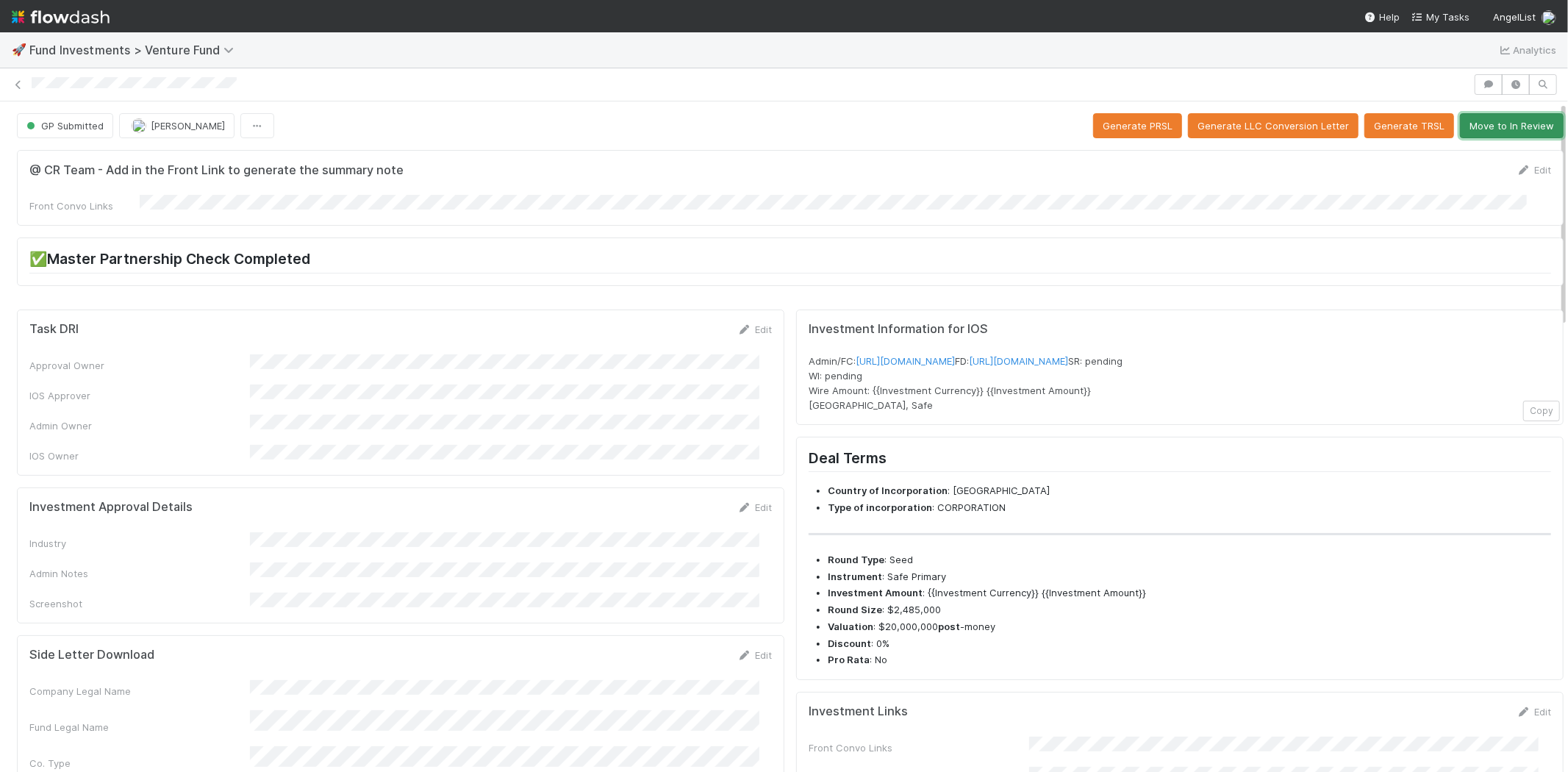
click at [1477, 122] on button "Move to In Review" at bounding box center [1511, 126] width 104 height 25
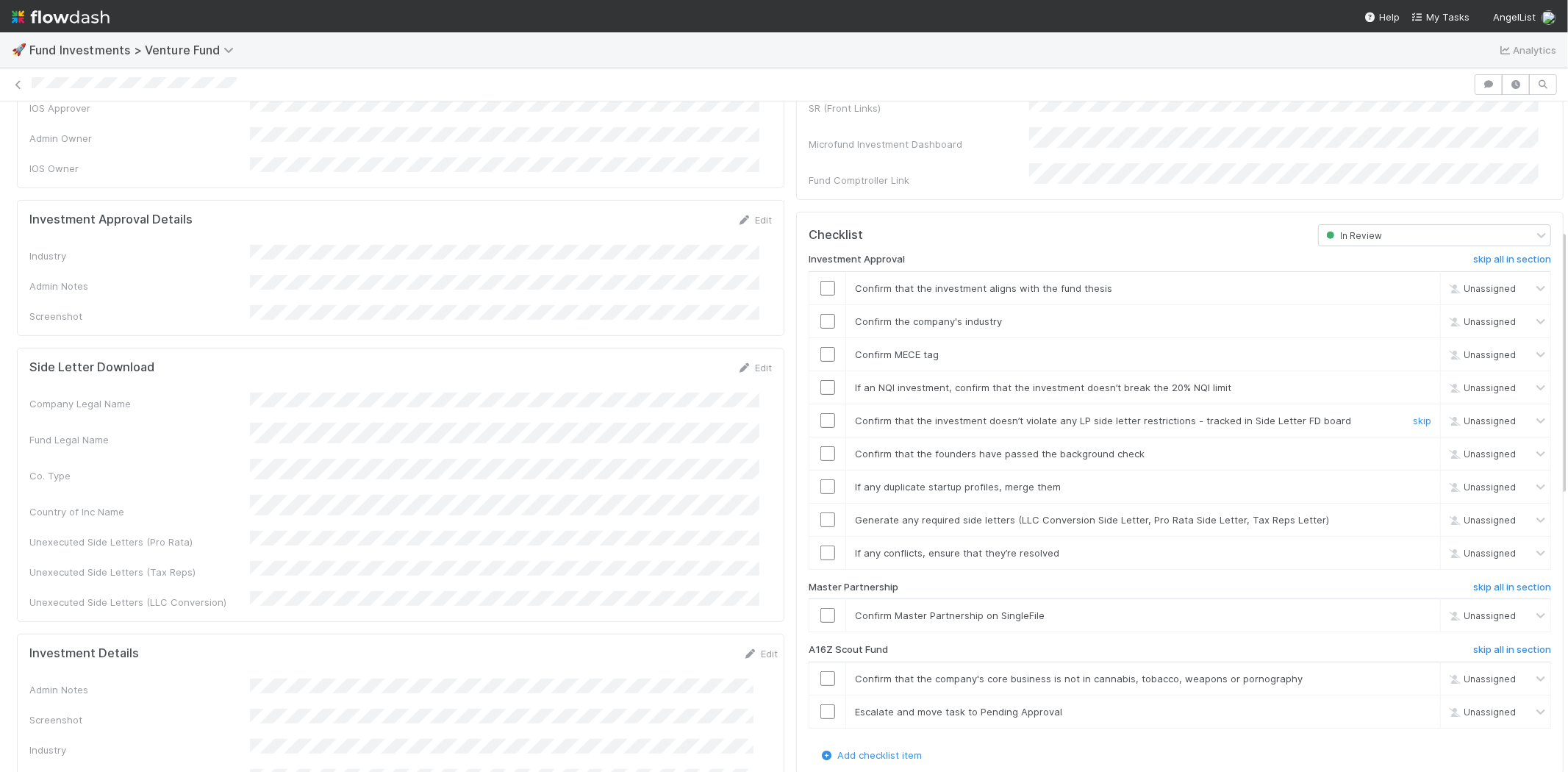
scroll to position [408, 0]
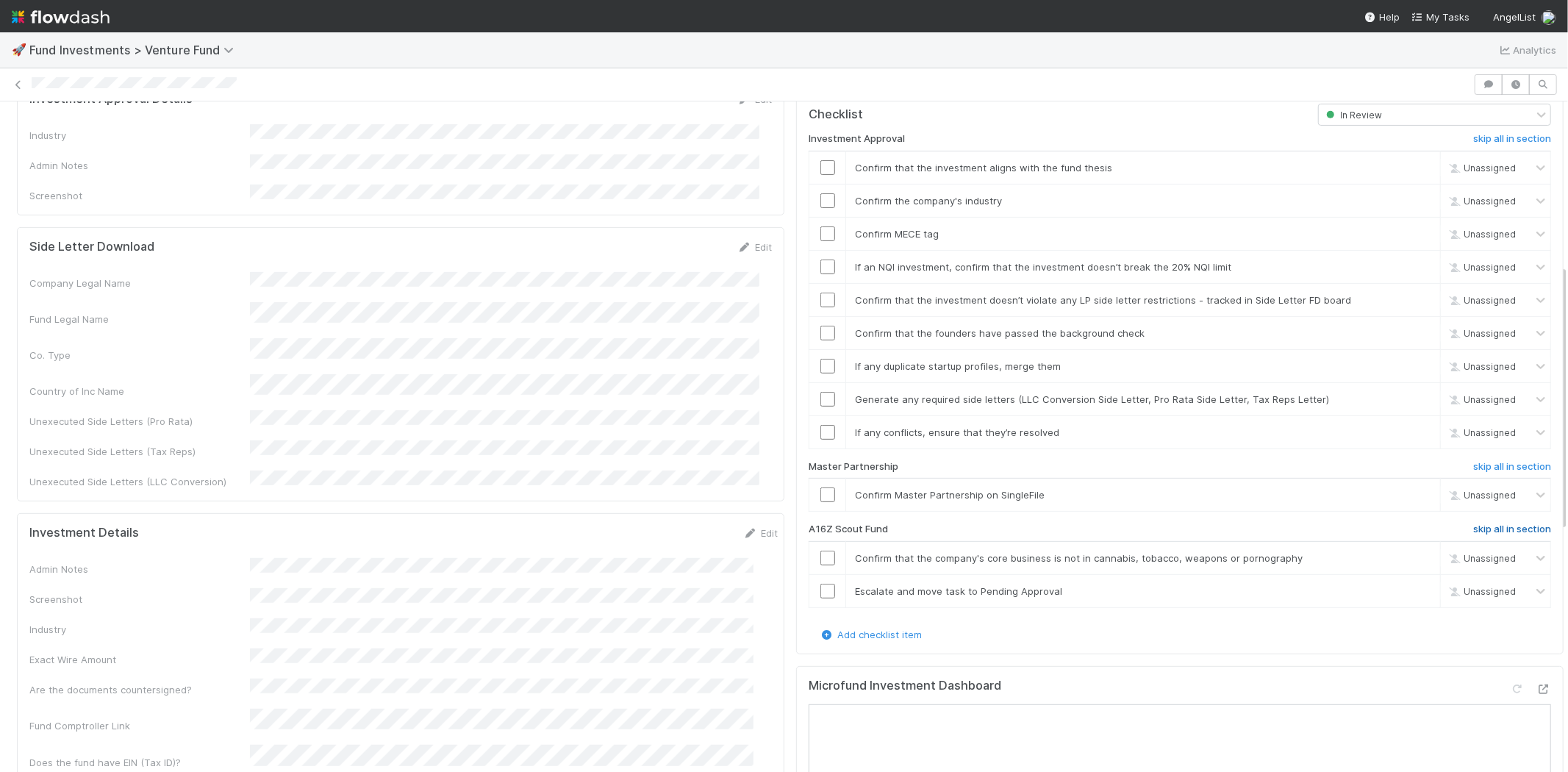
click at [1473, 524] on h6 "skip all in section" at bounding box center [1512, 529] width 78 height 12
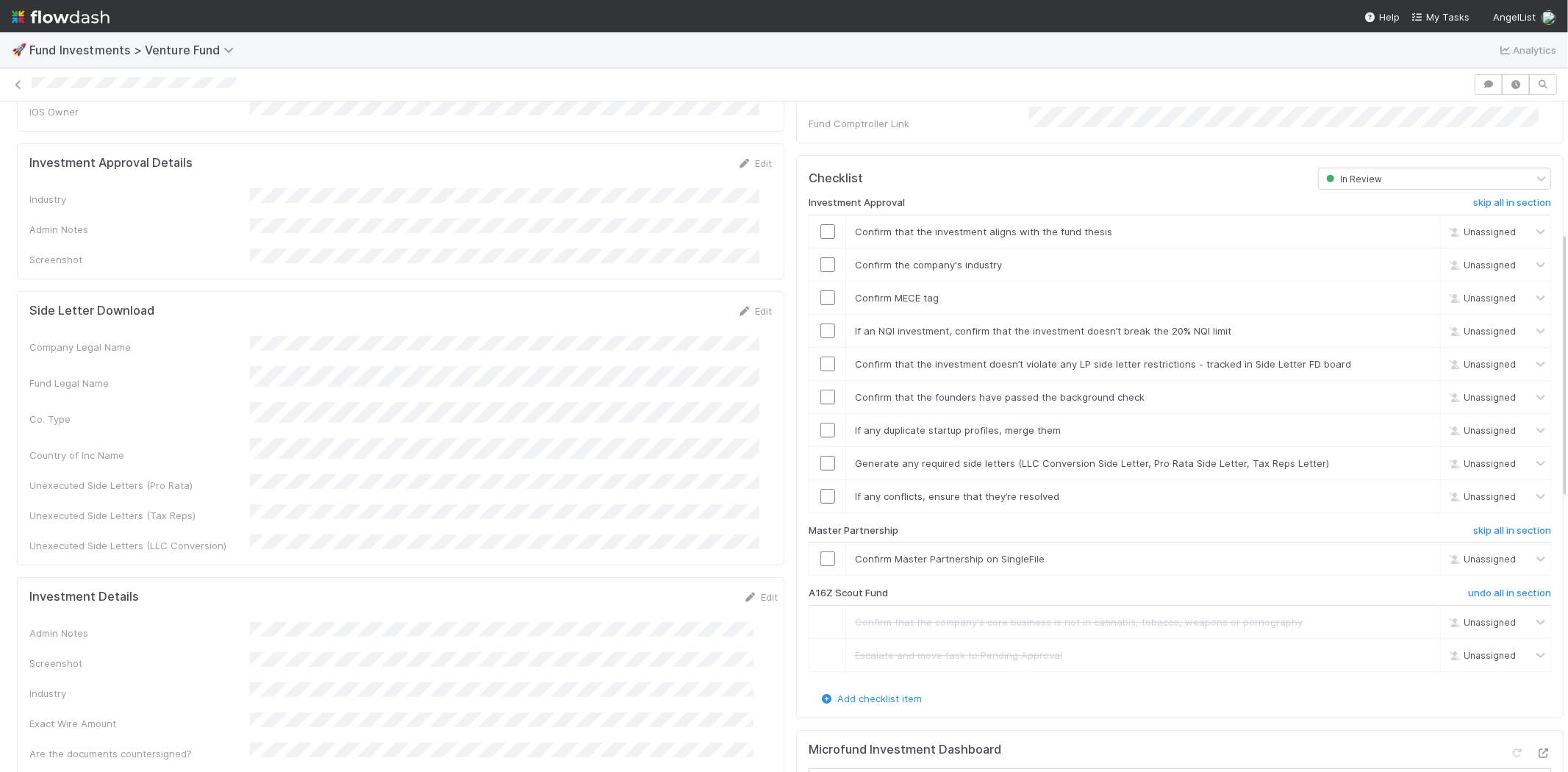
scroll to position [326, 0]
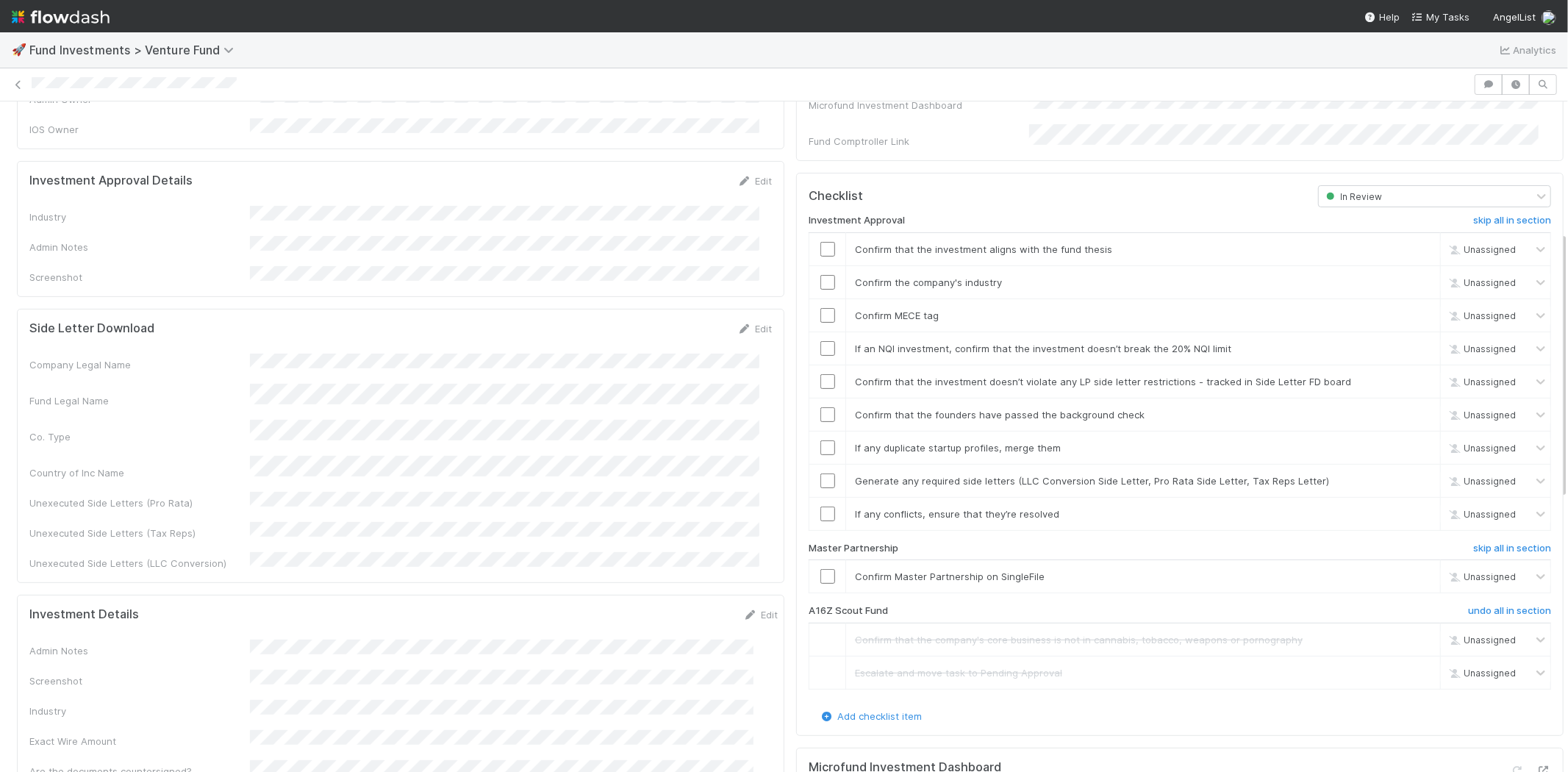
drag, startPoint x: 752, startPoint y: 160, endPoint x: 656, endPoint y: 184, distance: 99.0
click at [752, 175] on link "Edit" at bounding box center [754, 181] width 35 height 12
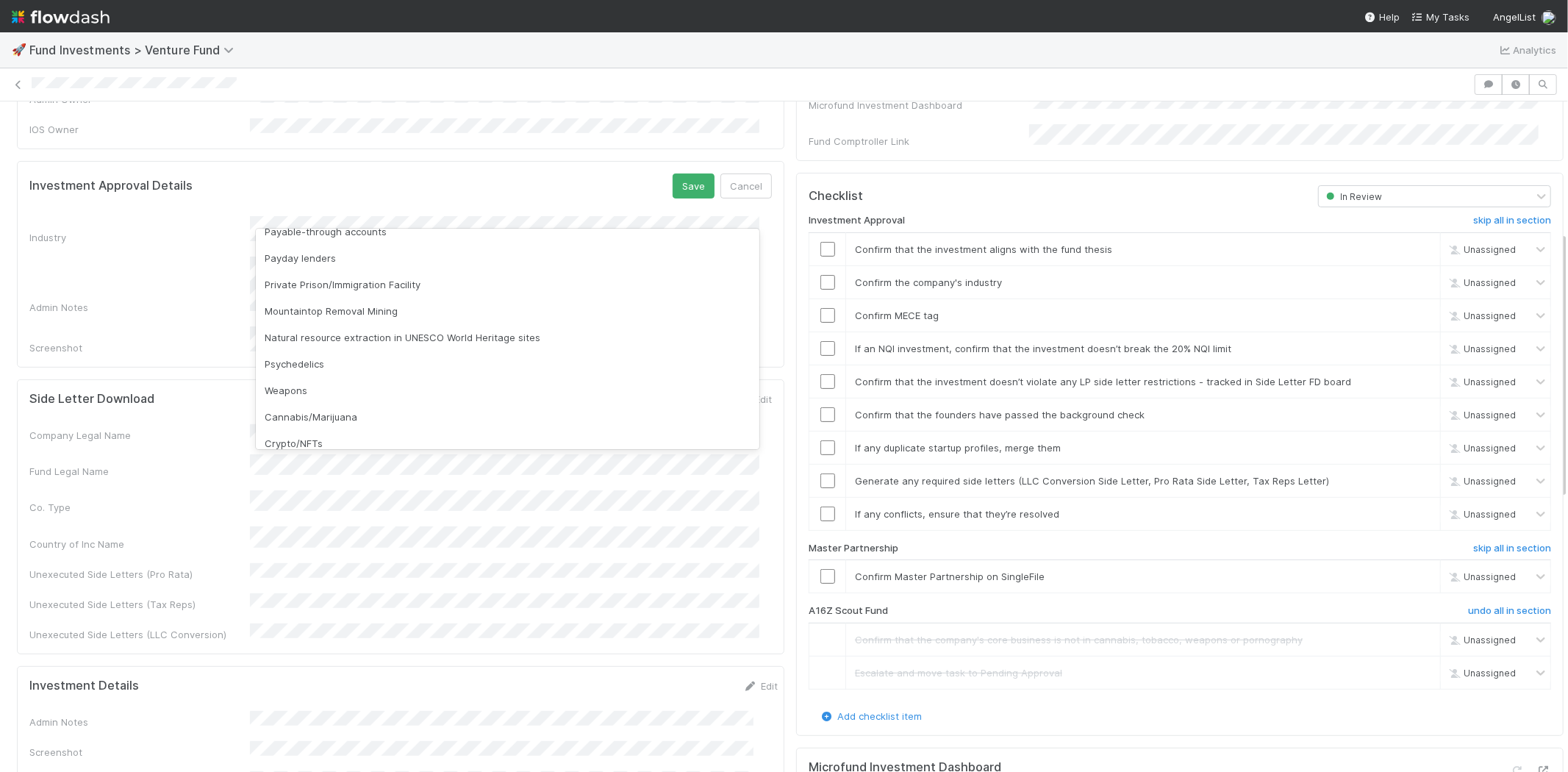
scroll to position [420, 0]
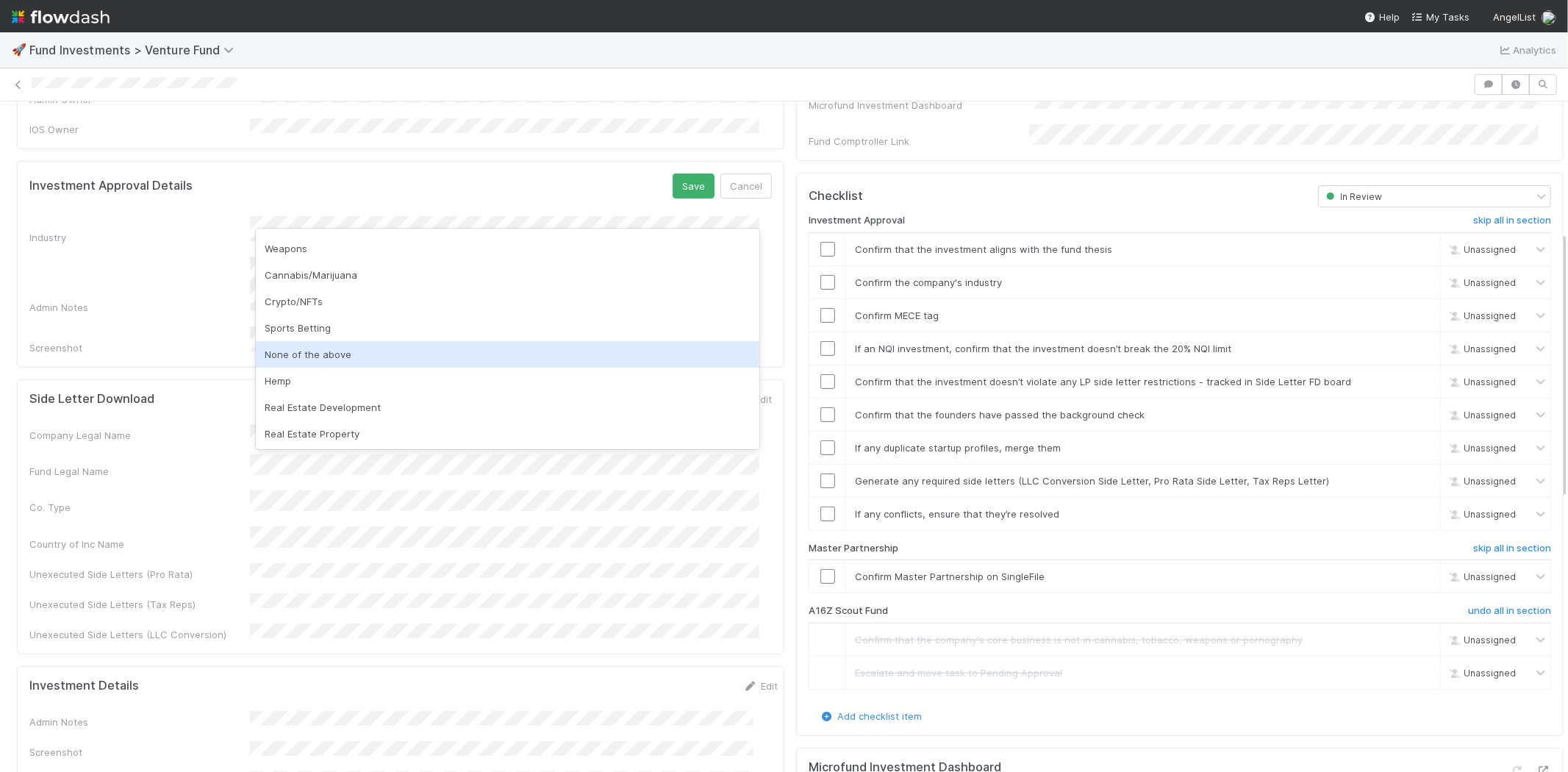
click at [326, 354] on div "None of the above" at bounding box center [507, 354] width 503 height 27
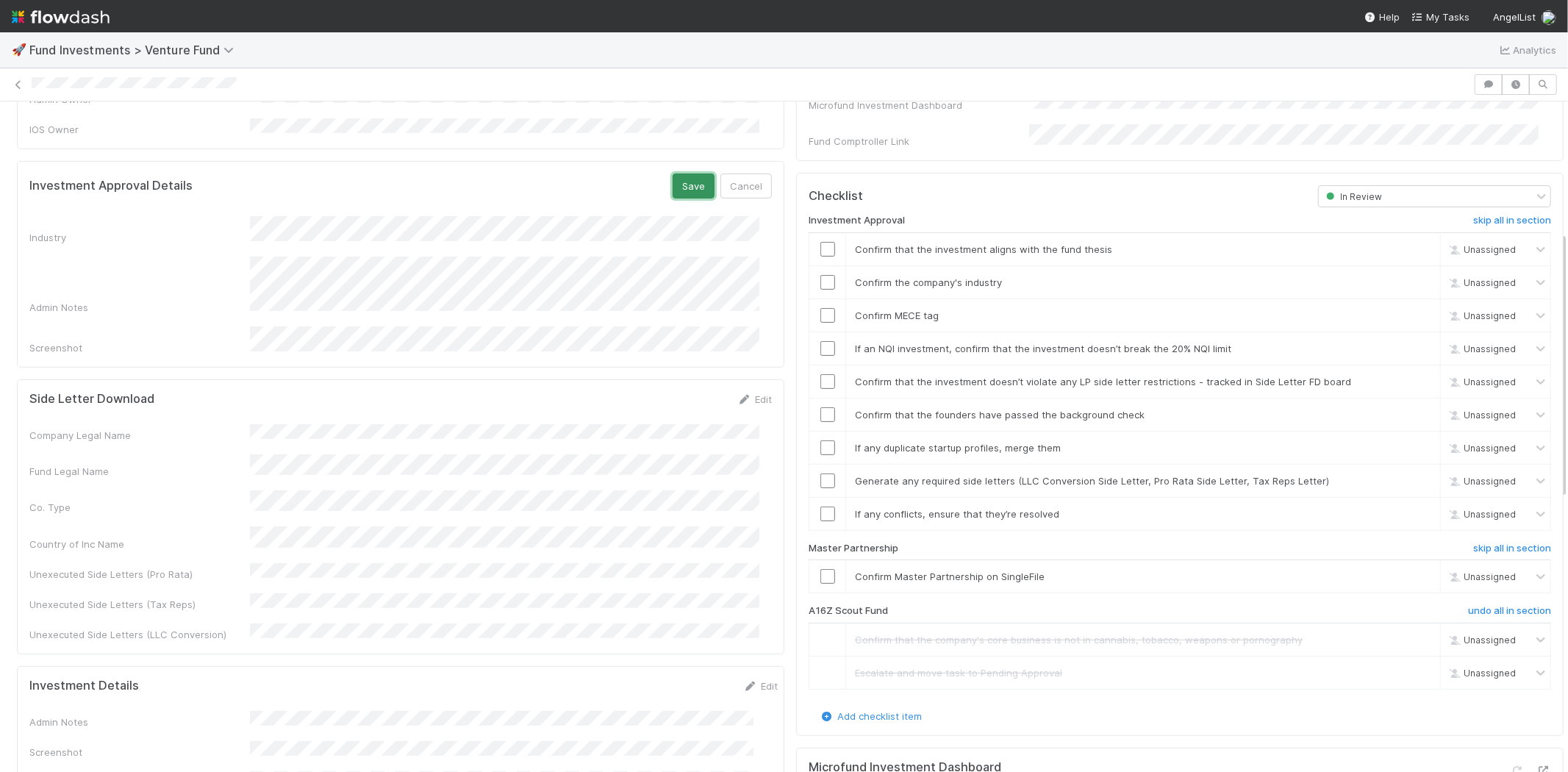
click at [672, 173] on button "Save" at bounding box center [693, 185] width 42 height 25
click at [820, 242] on input "checkbox" at bounding box center [827, 249] width 14 height 15
click at [820, 275] on input "checkbox" at bounding box center [827, 282] width 14 height 15
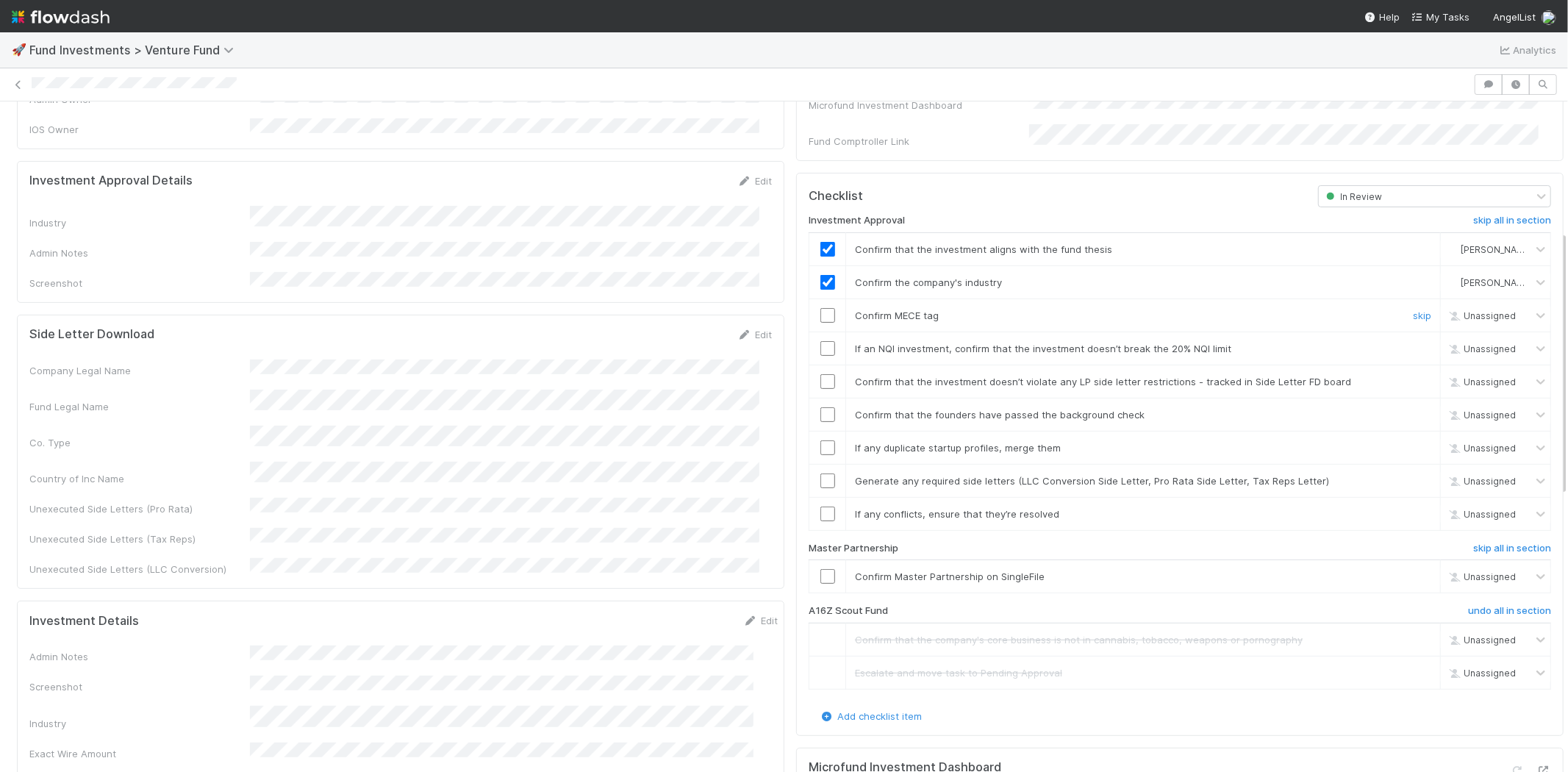
click at [820, 308] on input "checkbox" at bounding box center [827, 315] width 14 height 15
click at [820, 341] on input "checkbox" at bounding box center [827, 348] width 14 height 15
click at [820, 375] on input "checkbox" at bounding box center [827, 382] width 14 height 15
click at [820, 408] on input "checkbox" at bounding box center [827, 415] width 14 height 15
click at [820, 441] on input "checkbox" at bounding box center [827, 448] width 14 height 15
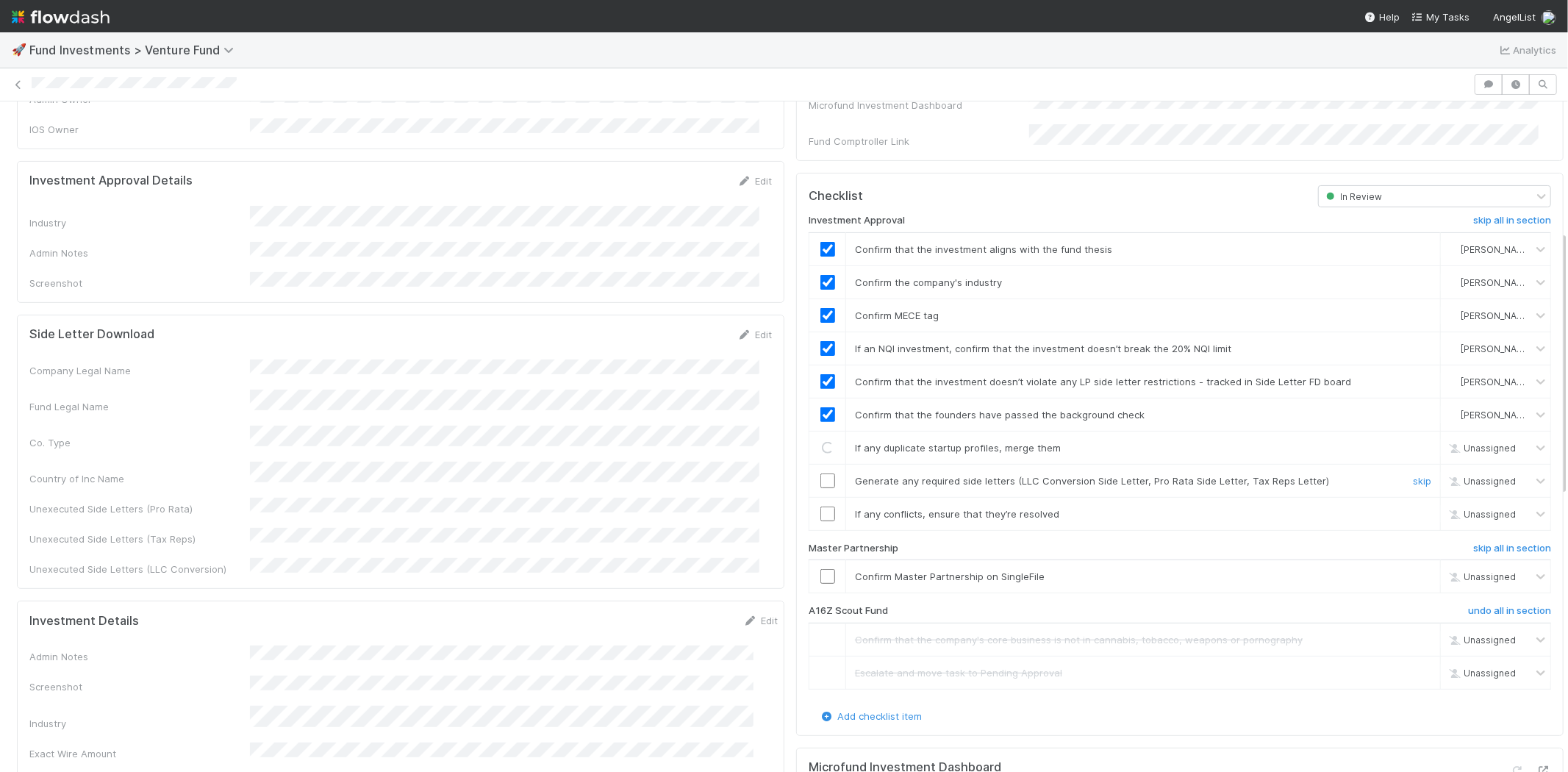
click at [820, 474] on input "checkbox" at bounding box center [827, 481] width 14 height 15
click at [821, 507] on input "checkbox" at bounding box center [827, 514] width 14 height 15
click at [820, 569] on input "checkbox" at bounding box center [827, 576] width 14 height 15
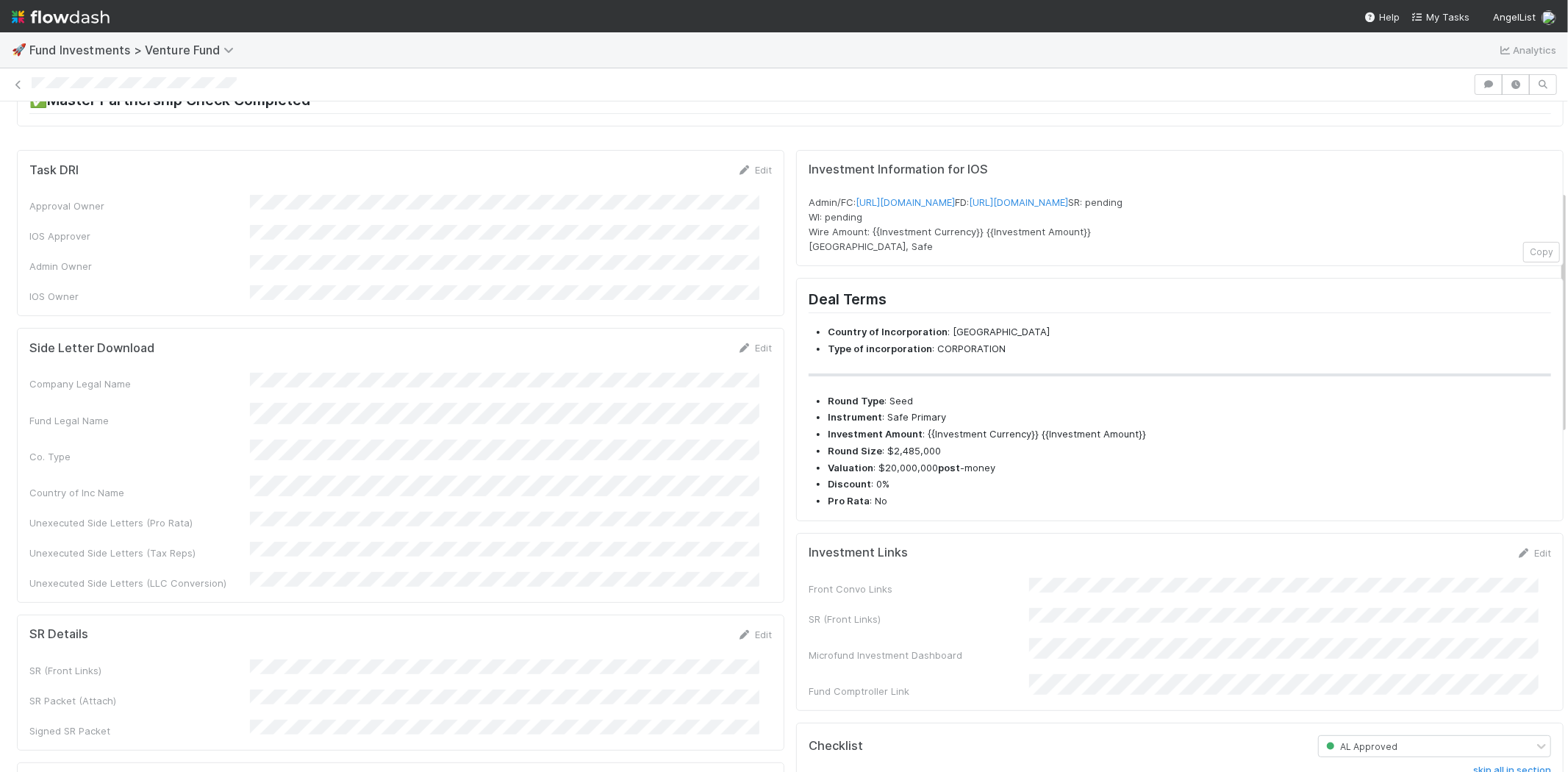
scroll to position [0, 0]
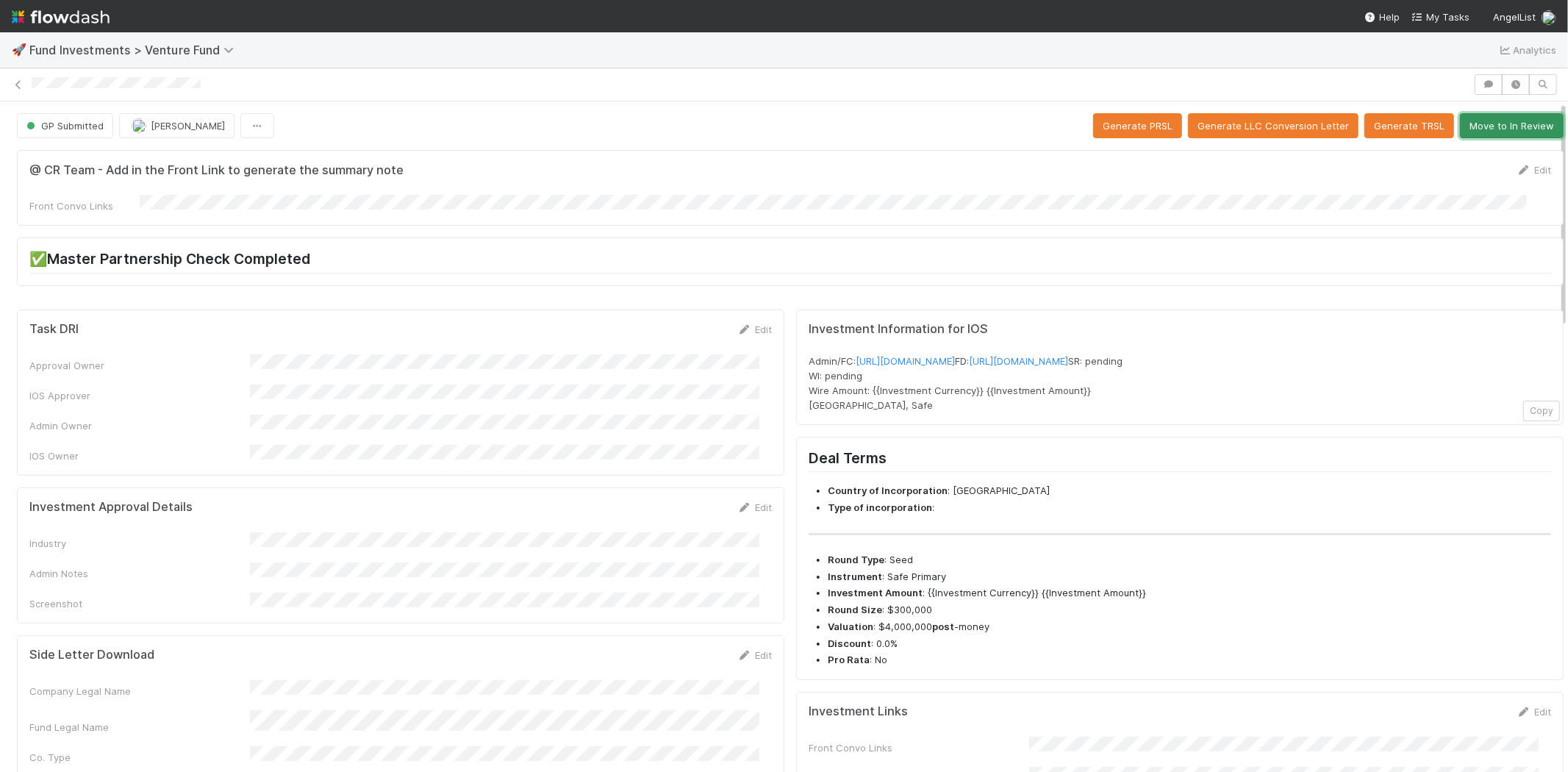
click at [1487, 118] on button "Move to In Review" at bounding box center [1511, 126] width 104 height 25
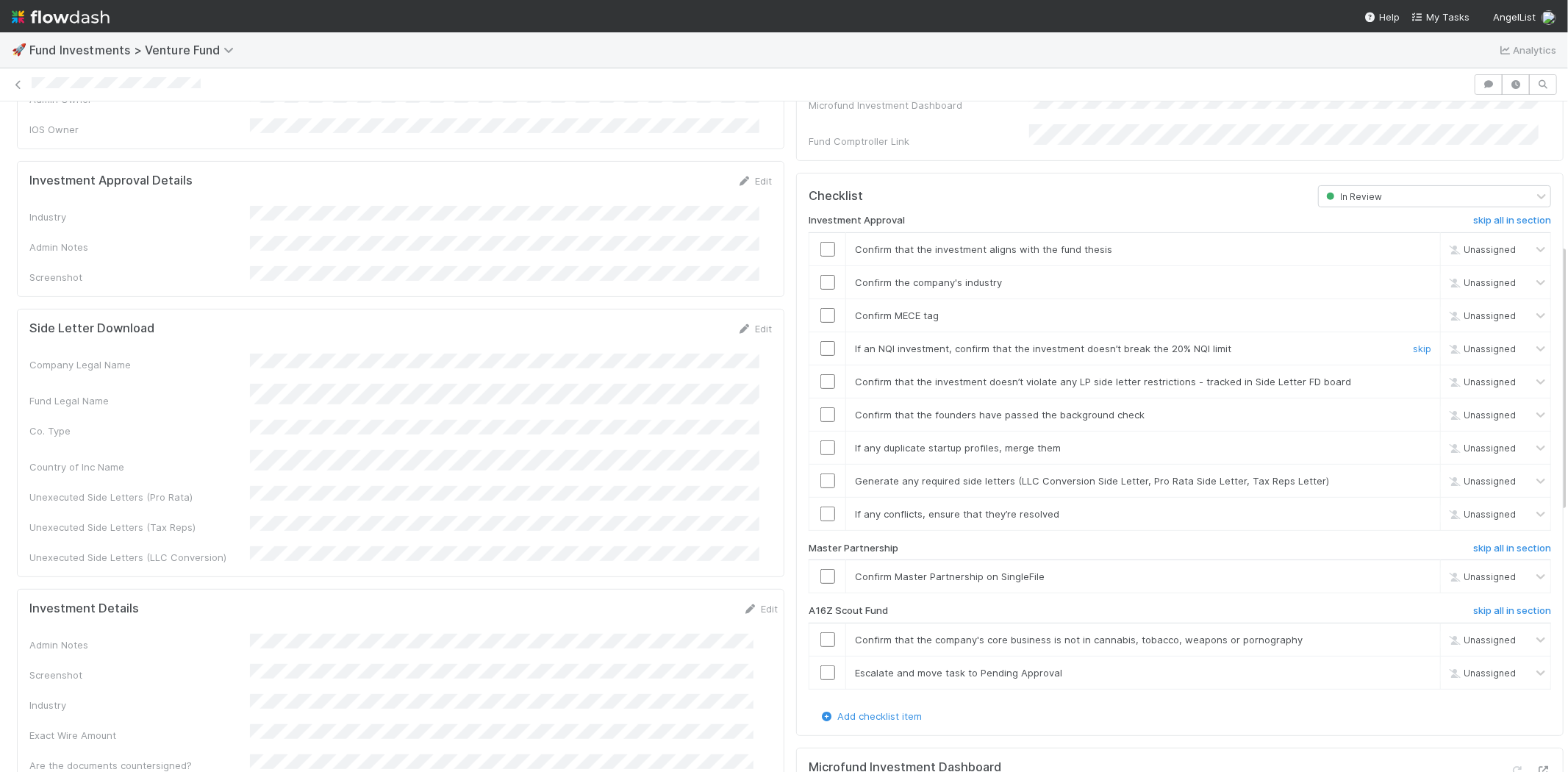
scroll to position [408, 0]
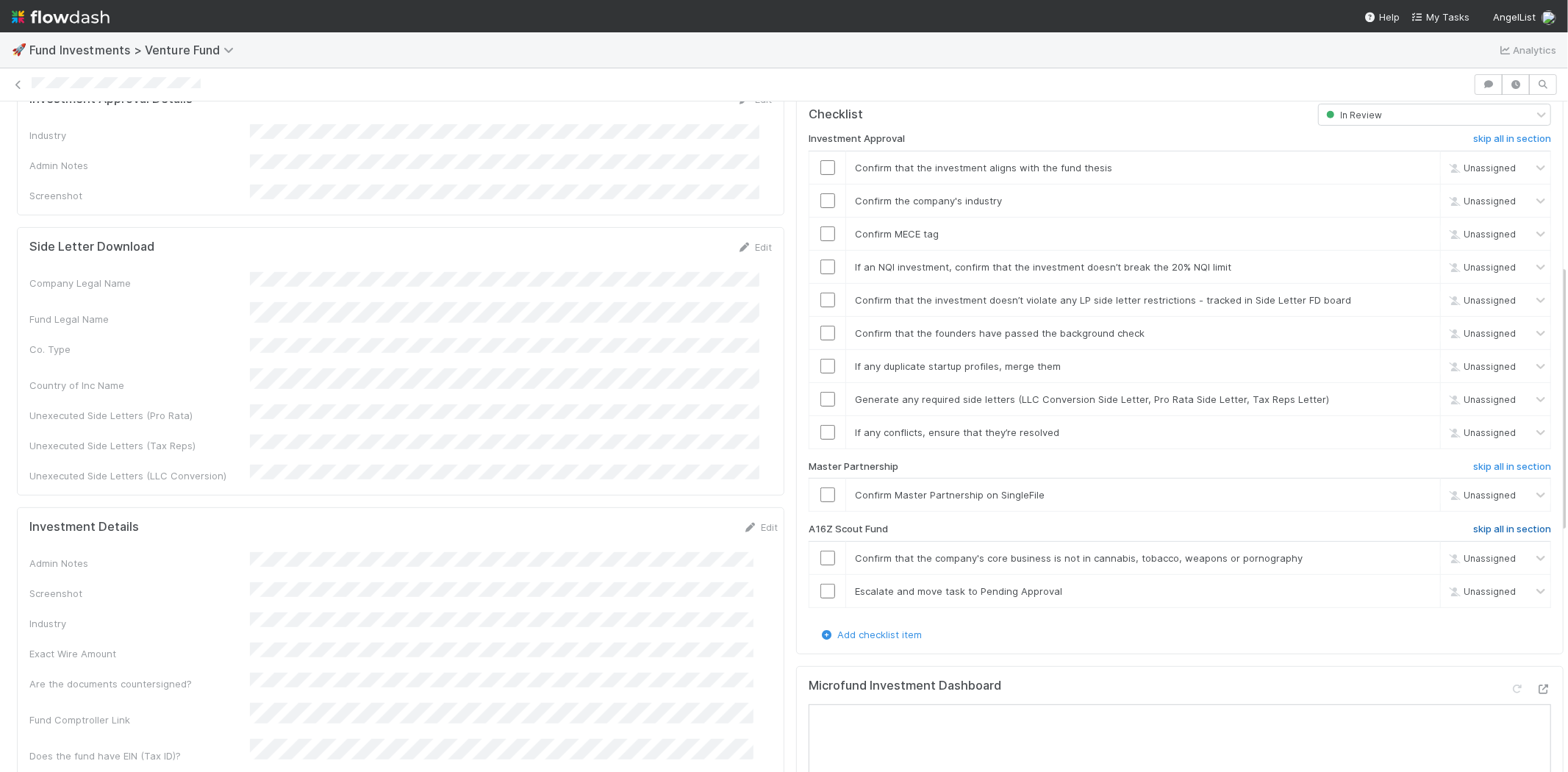
click at [1479, 524] on h6 "skip all in section" at bounding box center [1512, 529] width 78 height 12
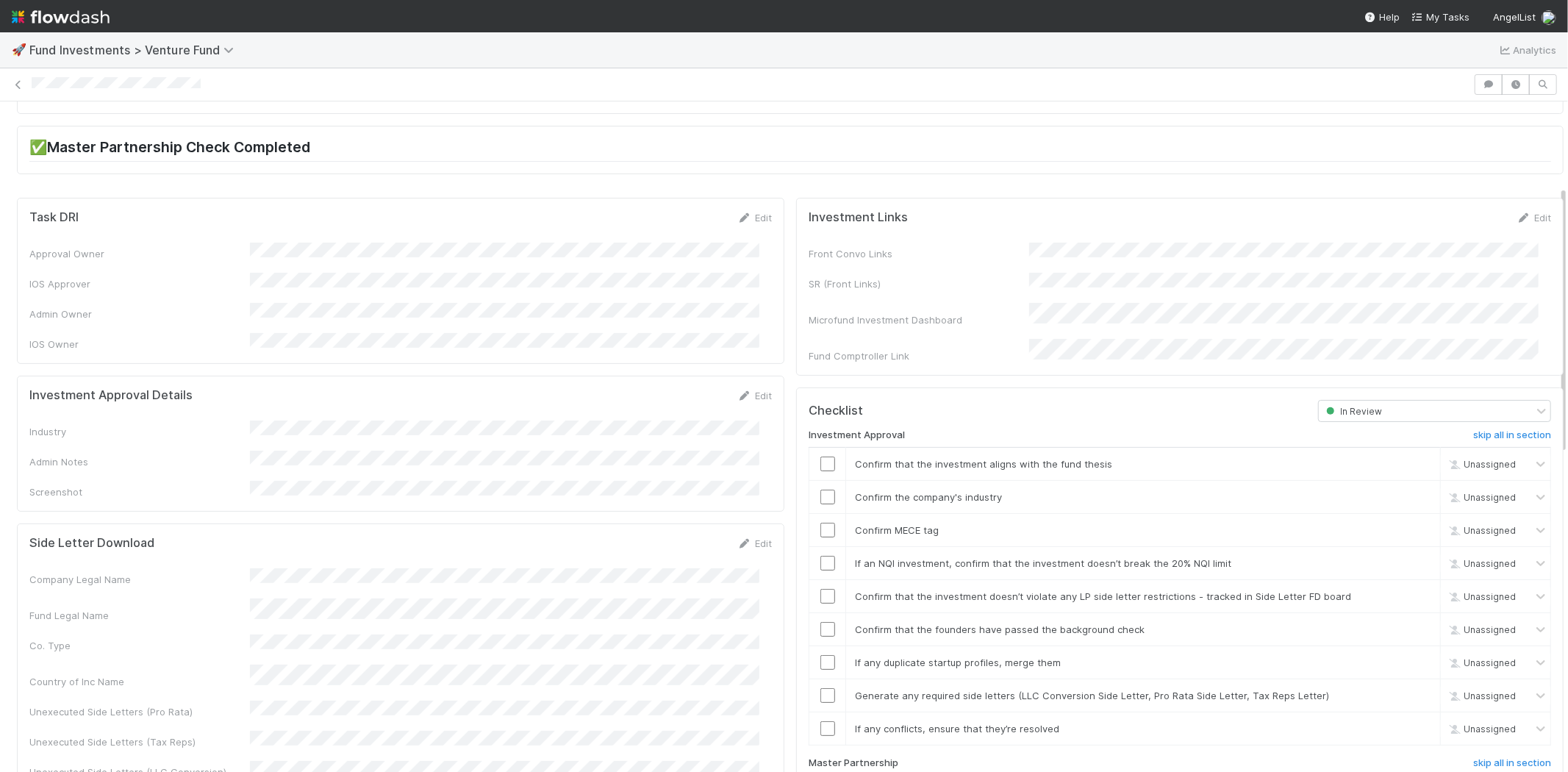
scroll to position [0, 0]
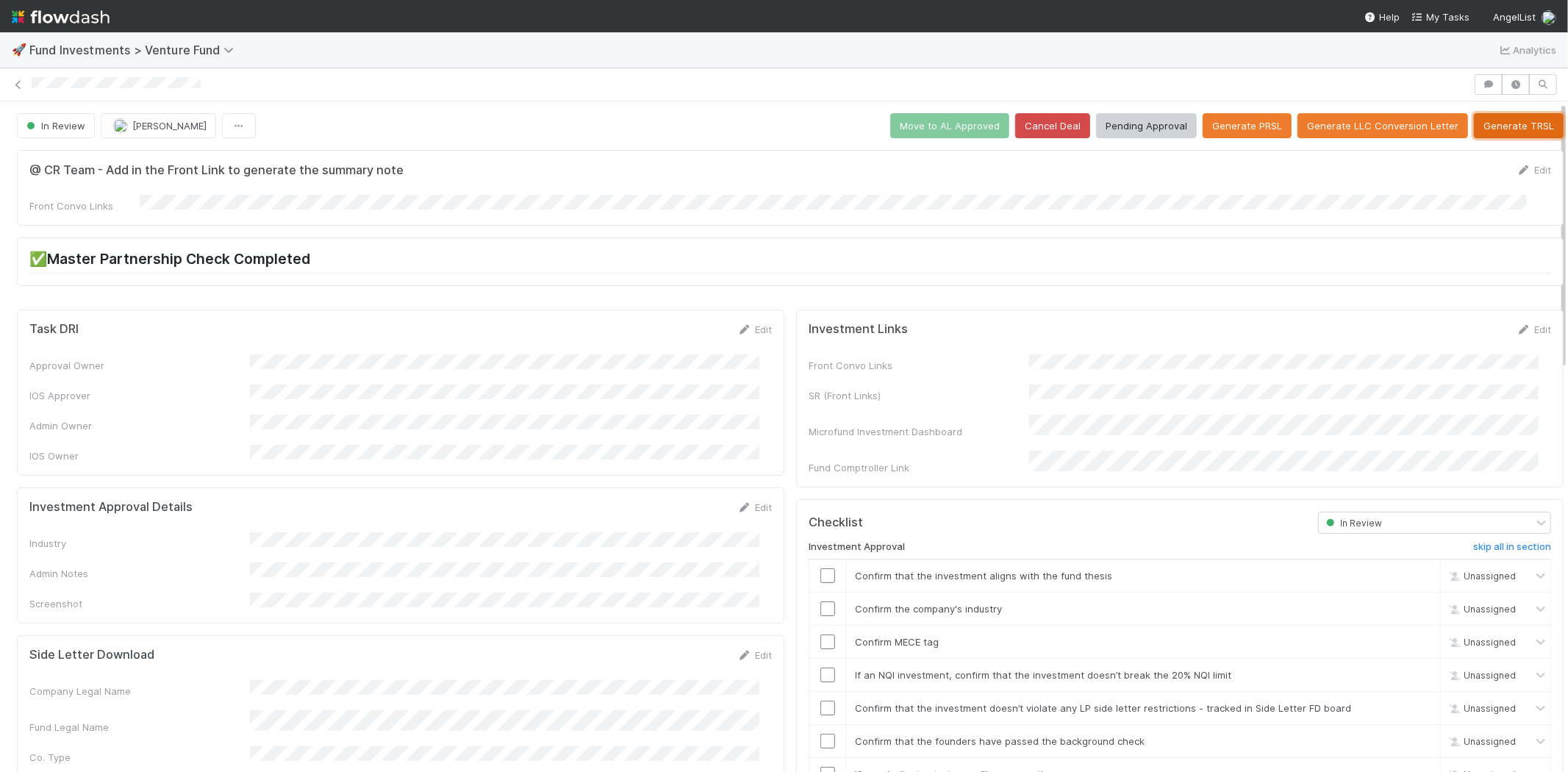
click at [1500, 122] on button "Generate TRSL" at bounding box center [1518, 126] width 89 height 25
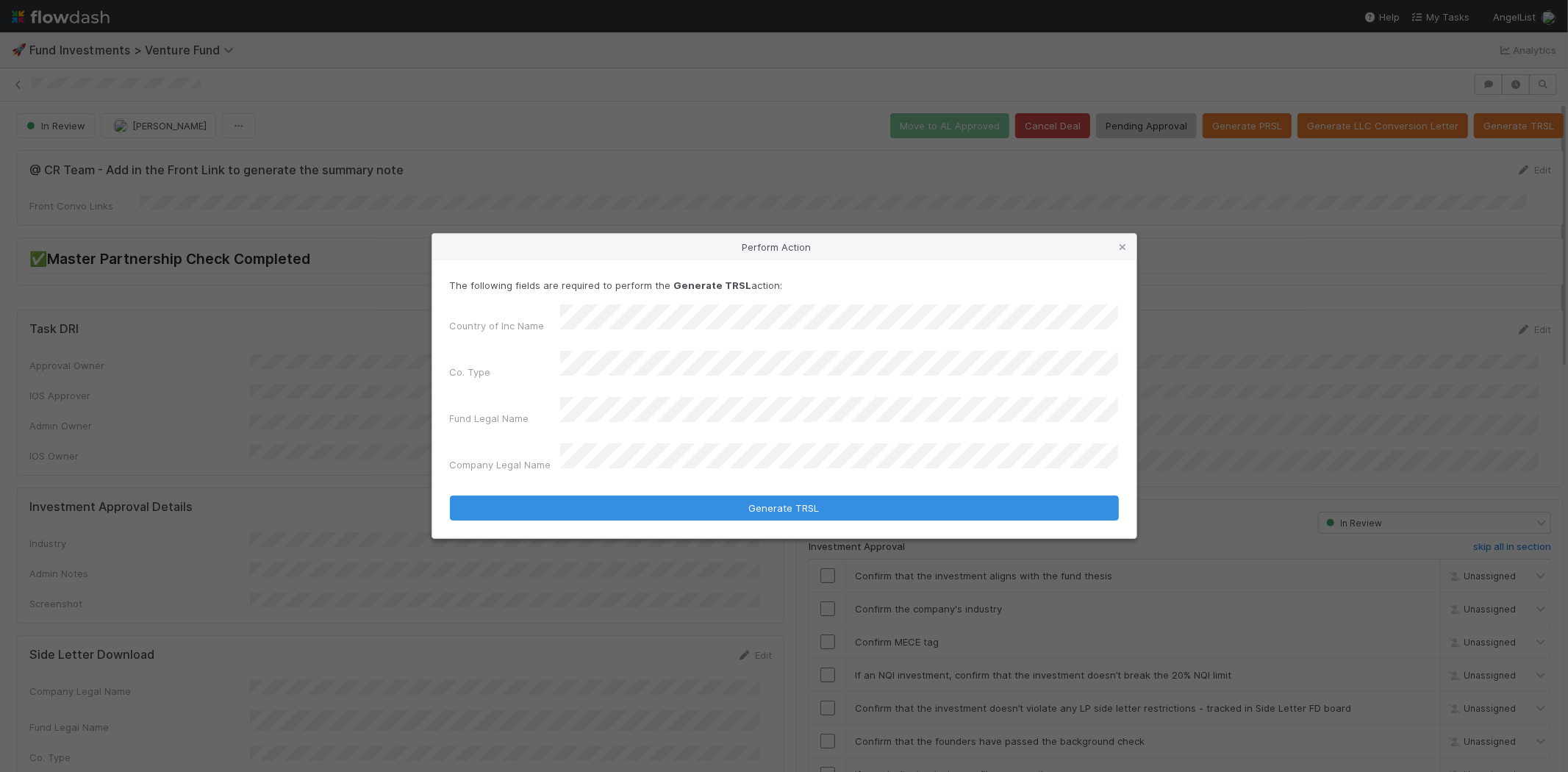
click at [450, 496] on button "Generate TRSL" at bounding box center [784, 508] width 668 height 25
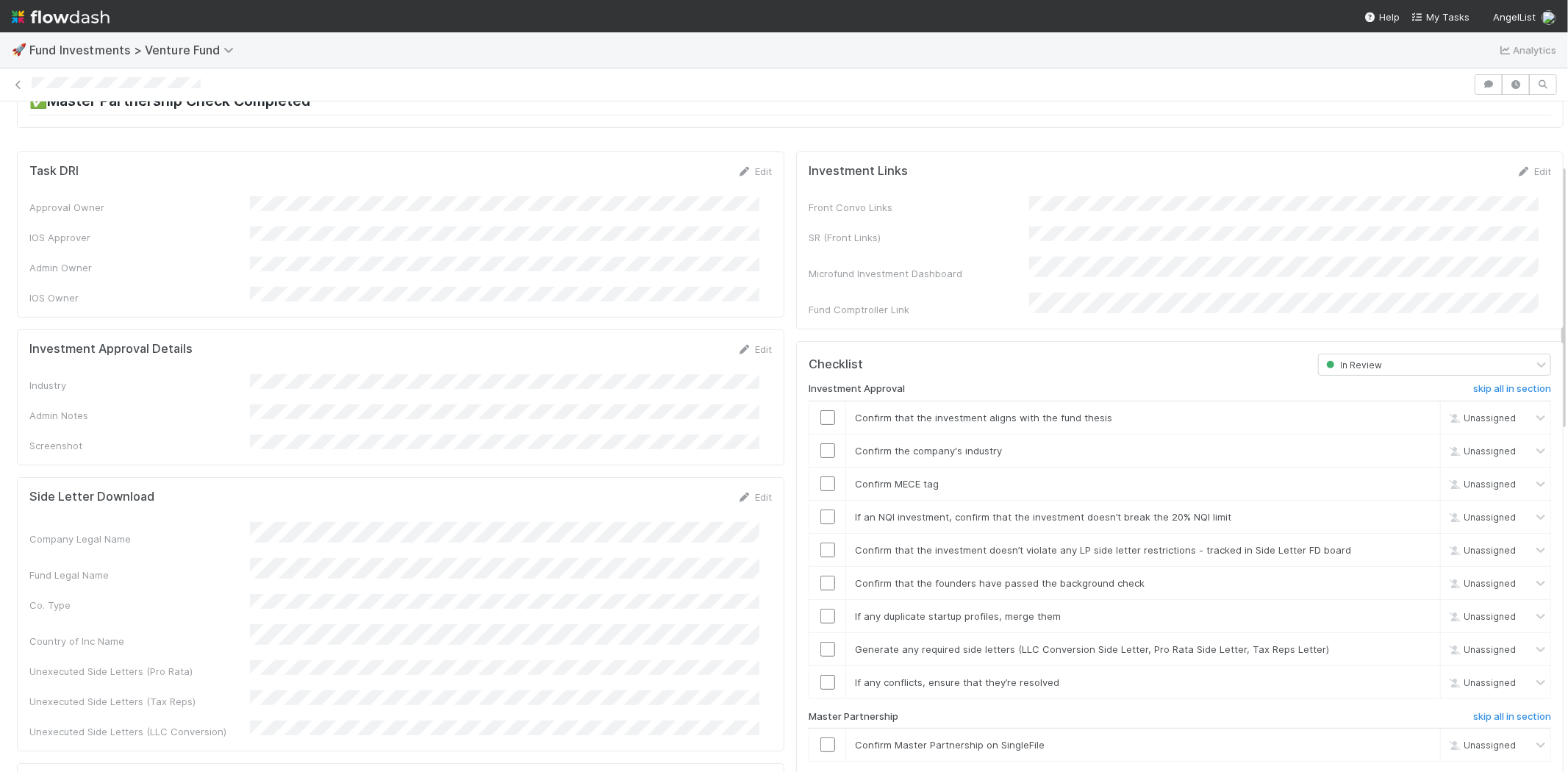
scroll to position [156, 0]
click at [737, 347] on icon at bounding box center [744, 351] width 14 height 10
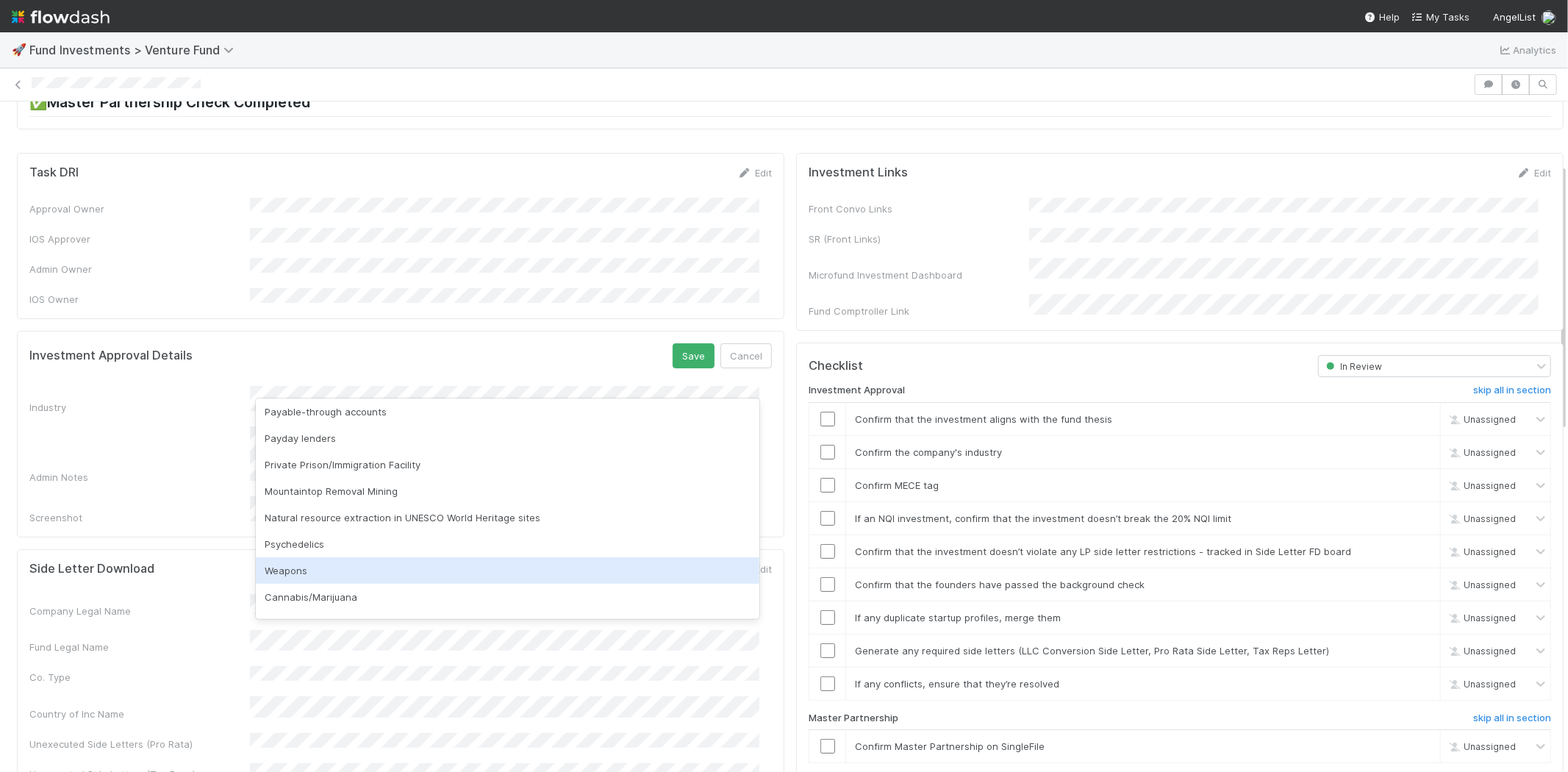
scroll to position [420, 0]
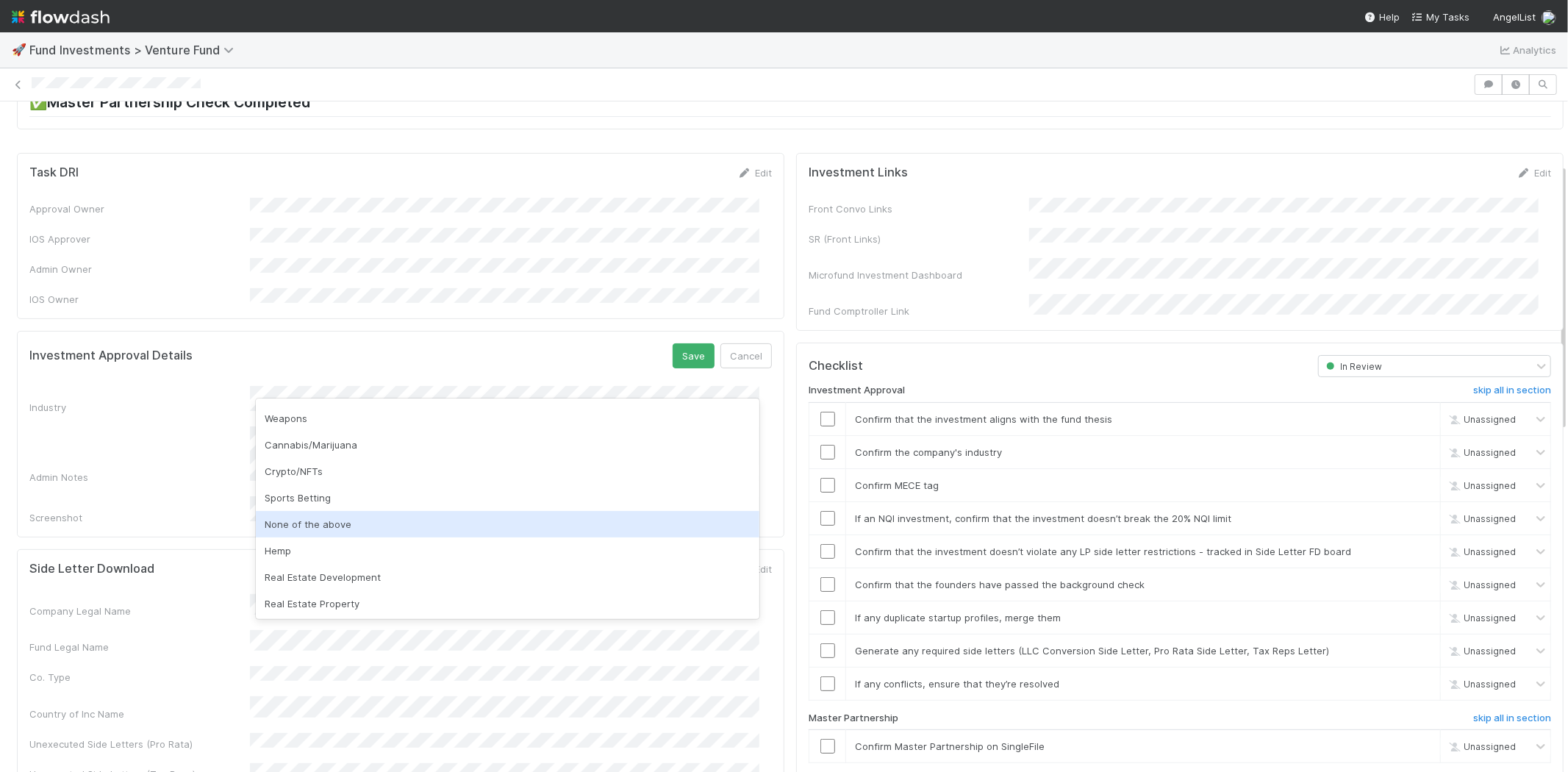
click at [364, 522] on div "None of the above" at bounding box center [507, 524] width 503 height 27
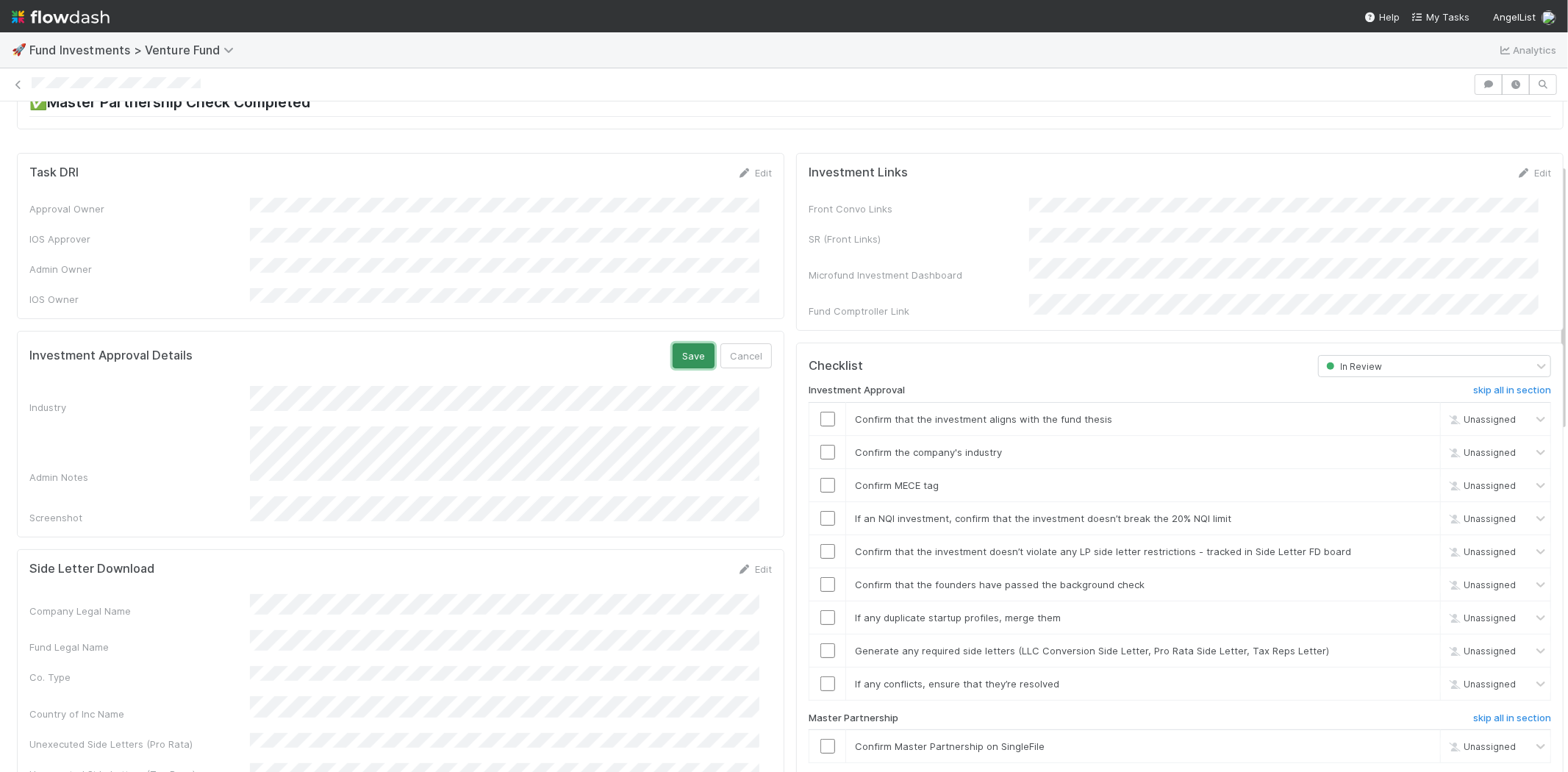
click at [685, 343] on button "Save" at bounding box center [693, 355] width 42 height 25
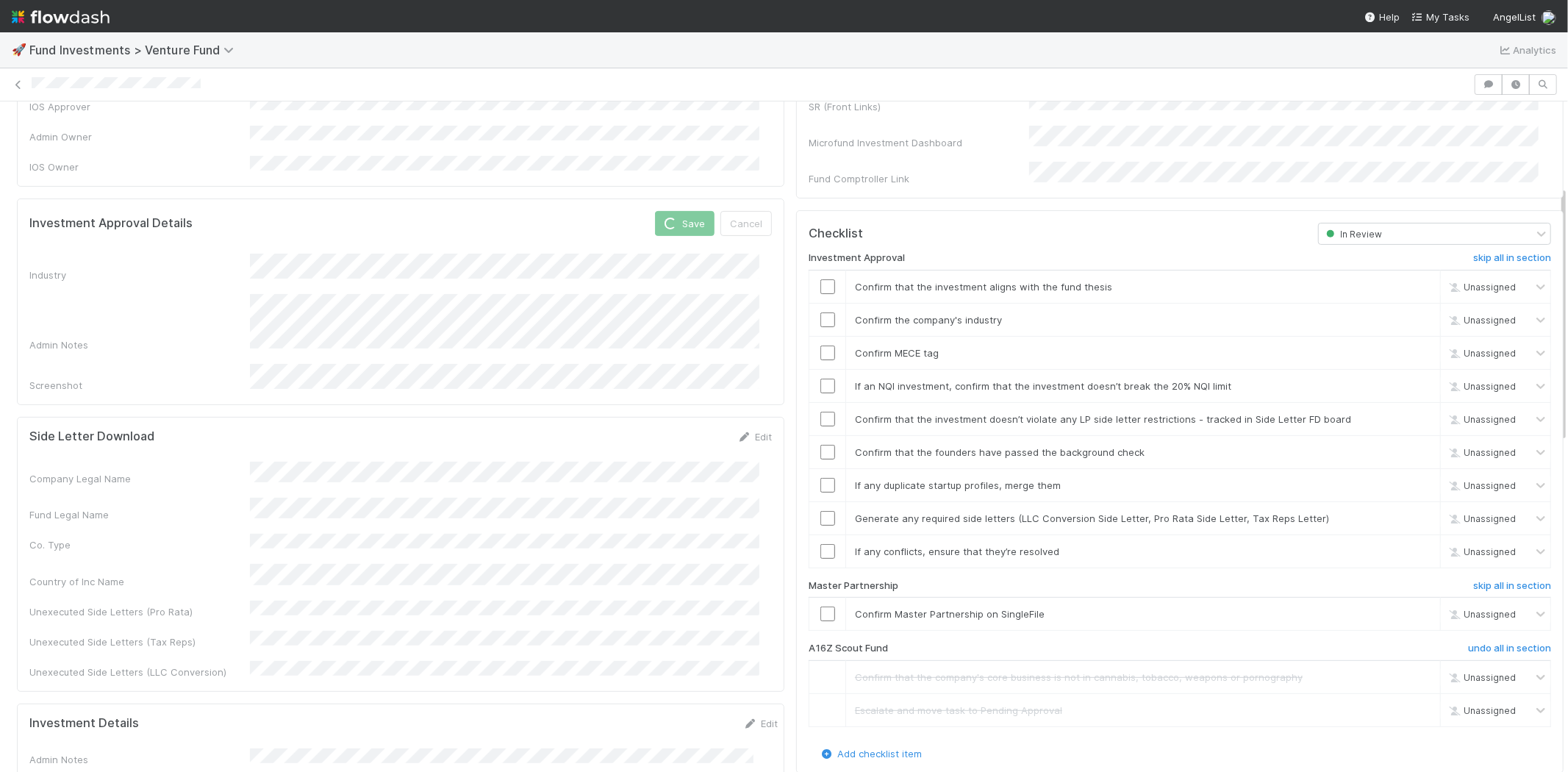
scroll to position [320, 0]
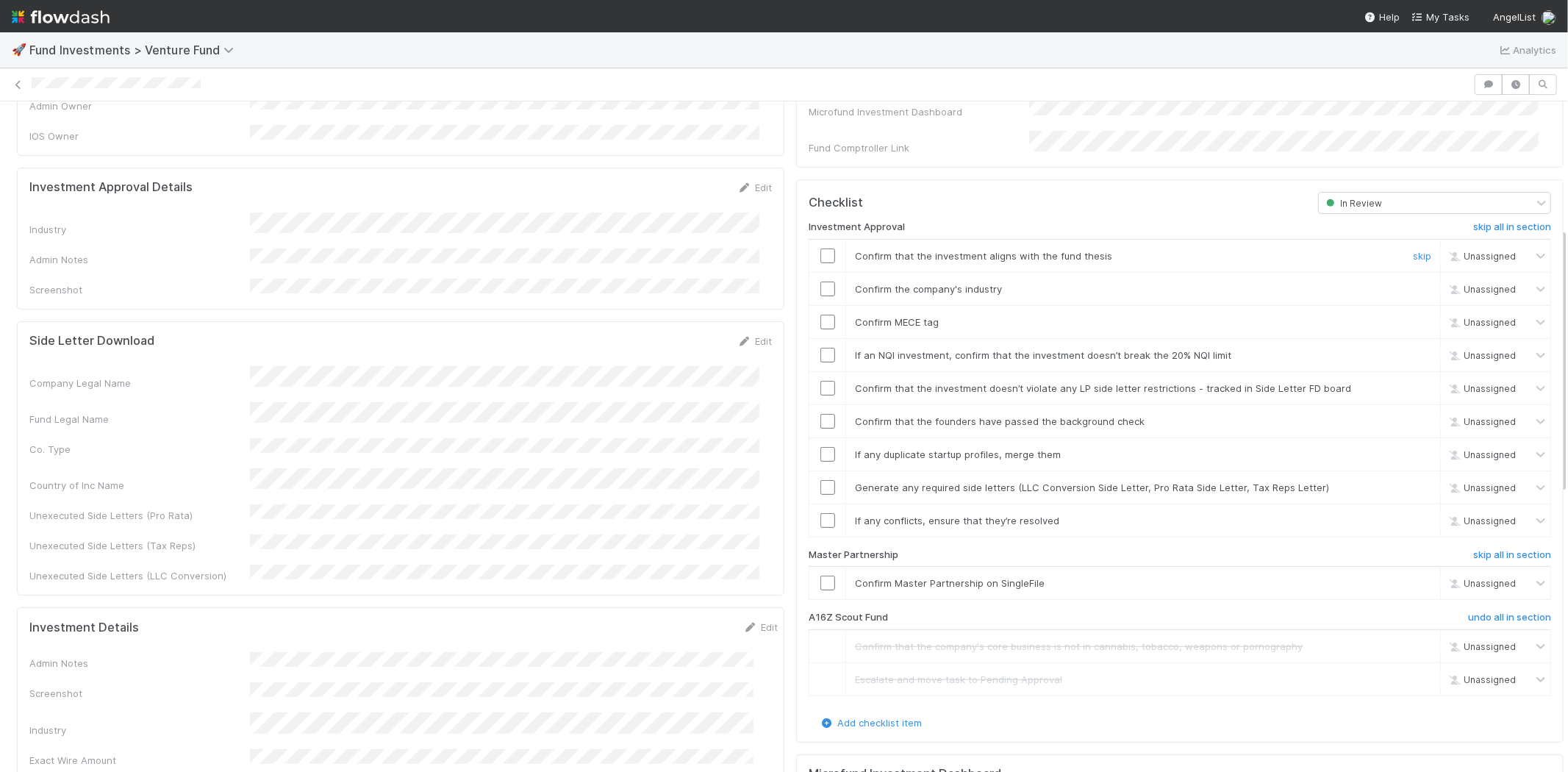
click at [820, 248] on input "checkbox" at bounding box center [827, 255] width 14 height 15
click at [814, 272] on td at bounding box center [828, 288] width 37 height 33
click at [820, 282] on input "checkbox" at bounding box center [827, 289] width 14 height 15
click at [820, 315] on input "checkbox" at bounding box center [827, 322] width 14 height 15
click at [820, 348] on input "checkbox" at bounding box center [827, 355] width 14 height 15
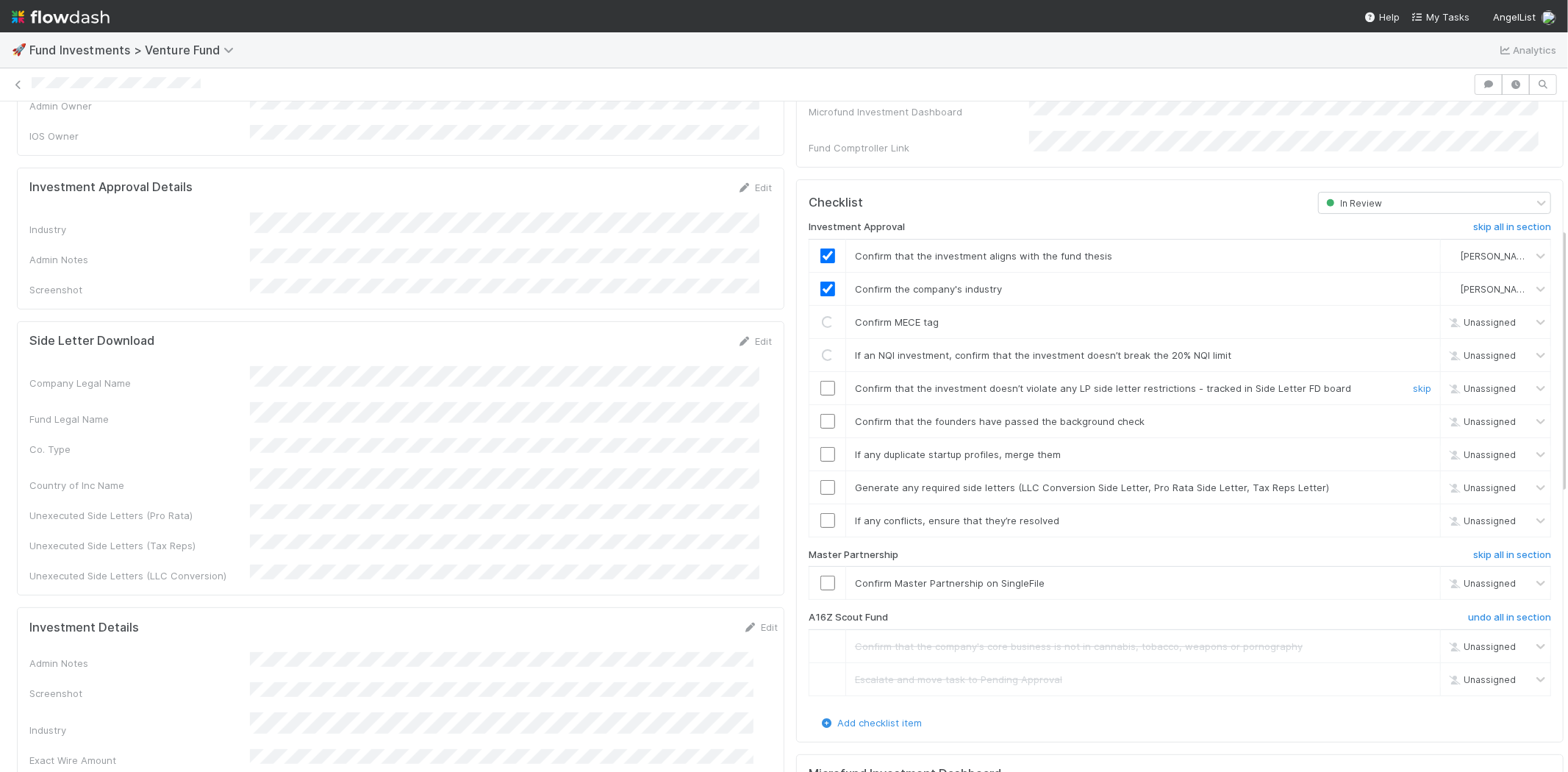
click at [820, 381] on input "checkbox" at bounding box center [827, 388] width 14 height 15
click at [820, 414] on input "checkbox" at bounding box center [827, 421] width 14 height 15
click at [820, 447] on input "checkbox" at bounding box center [827, 454] width 14 height 15
click at [820, 480] on input "checkbox" at bounding box center [827, 488] width 14 height 15
click at [820, 513] on input "checkbox" at bounding box center [827, 521] width 14 height 15
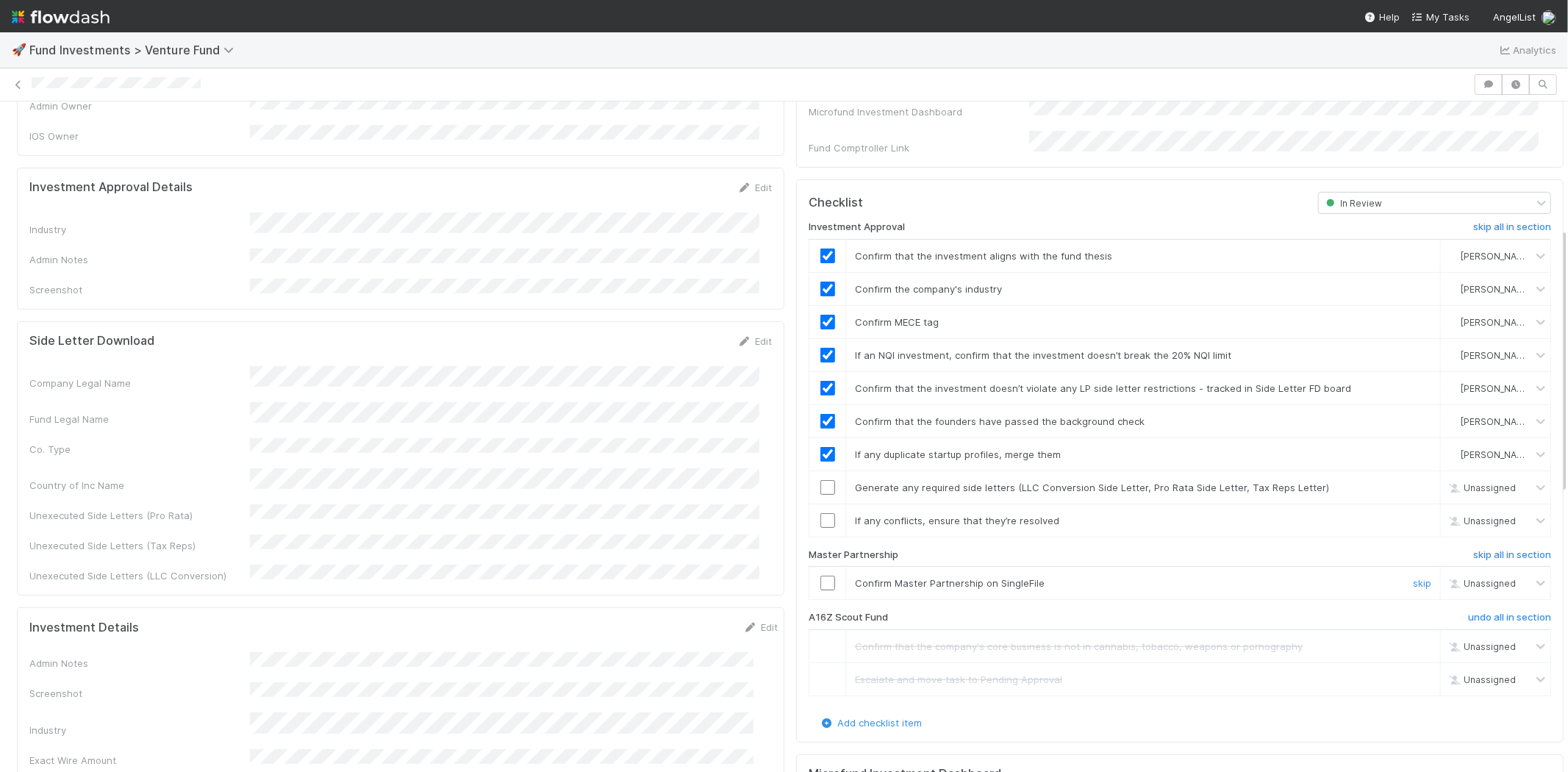
click at [820, 576] on input "checkbox" at bounding box center [827, 583] width 14 height 15
checkbox input "true"
click at [820, 513] on input "checkbox" at bounding box center [827, 521] width 14 height 15
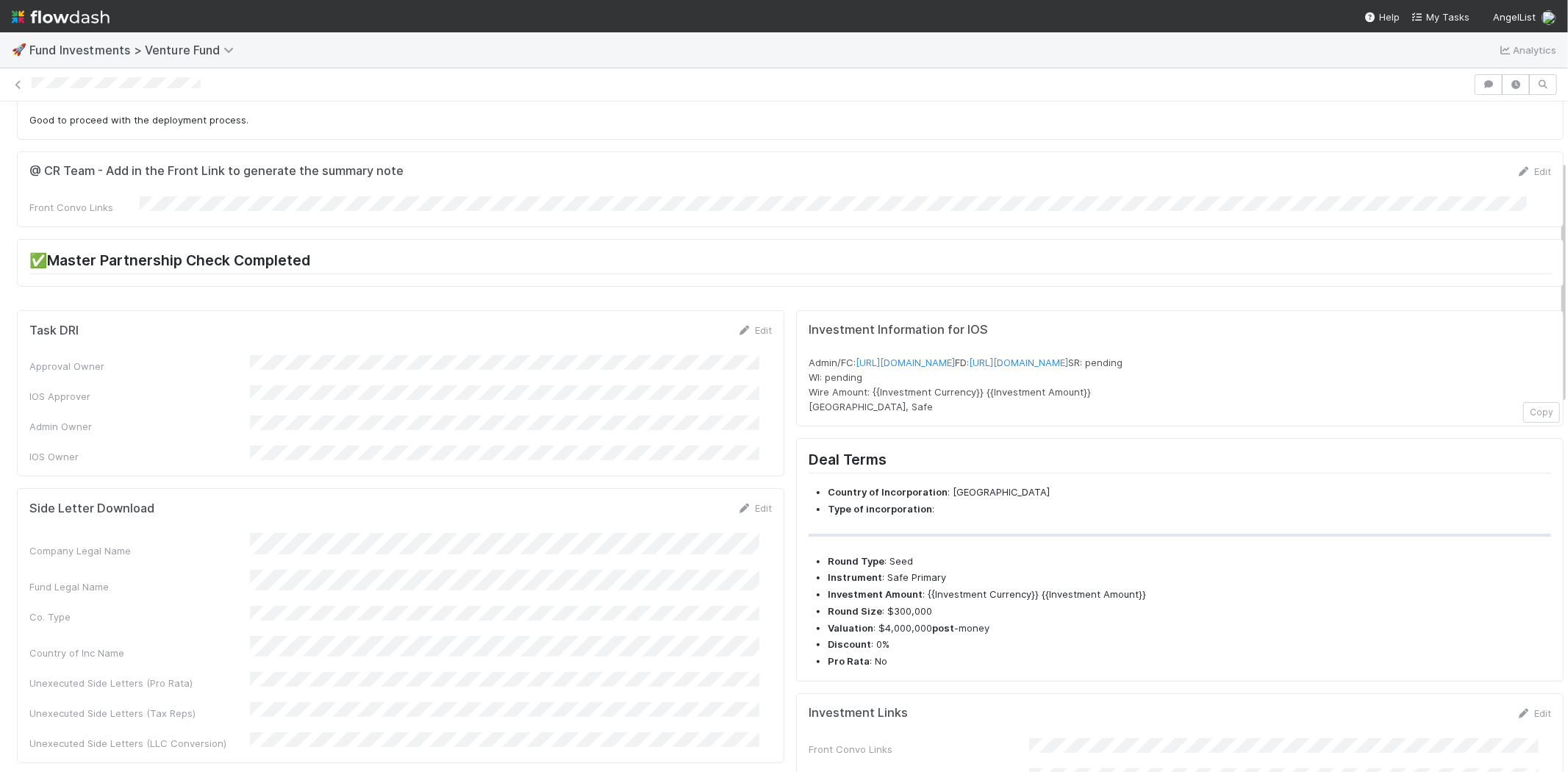
scroll to position [0, 0]
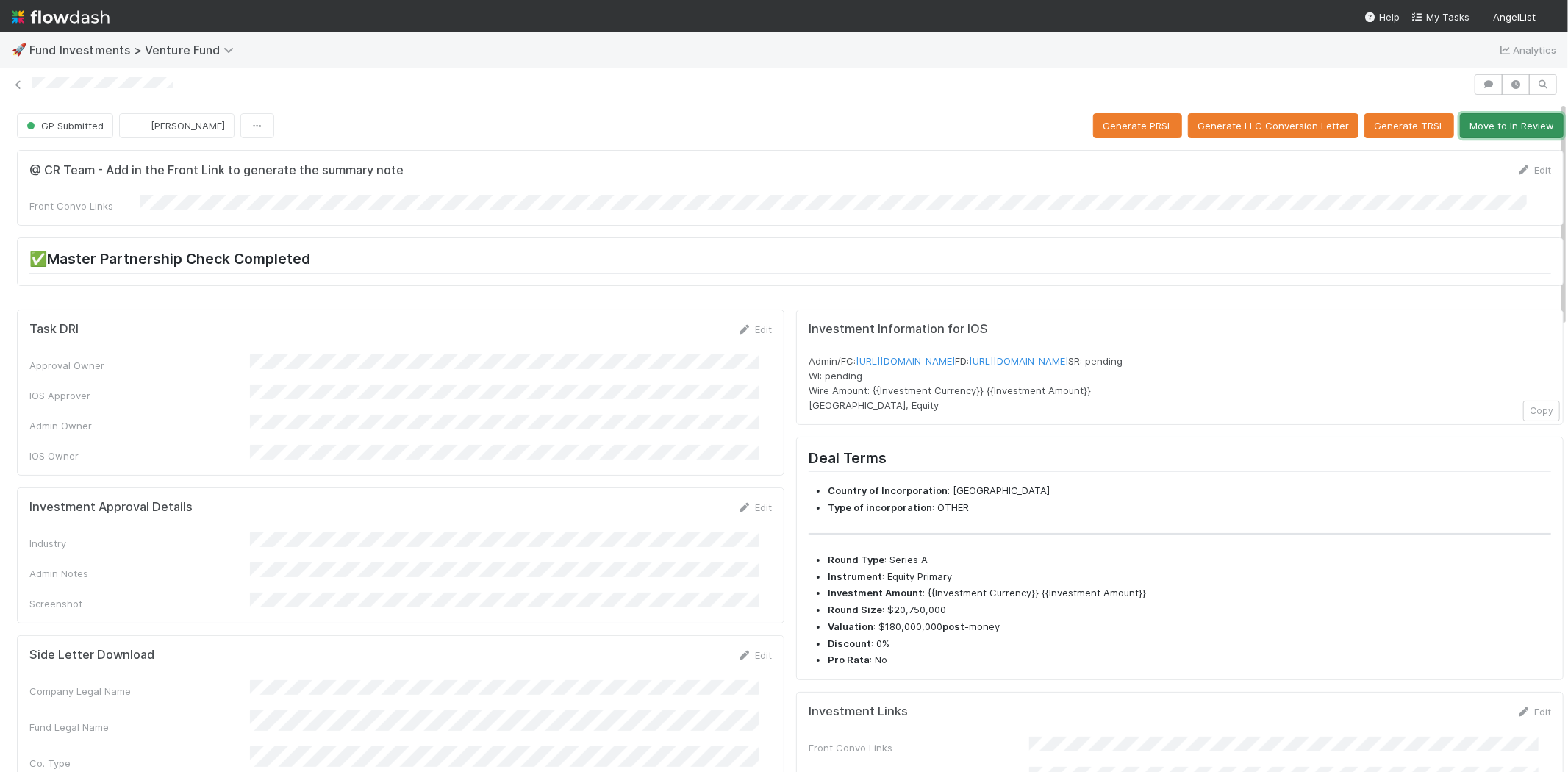
click at [1491, 129] on button "Move to In Review" at bounding box center [1511, 126] width 104 height 25
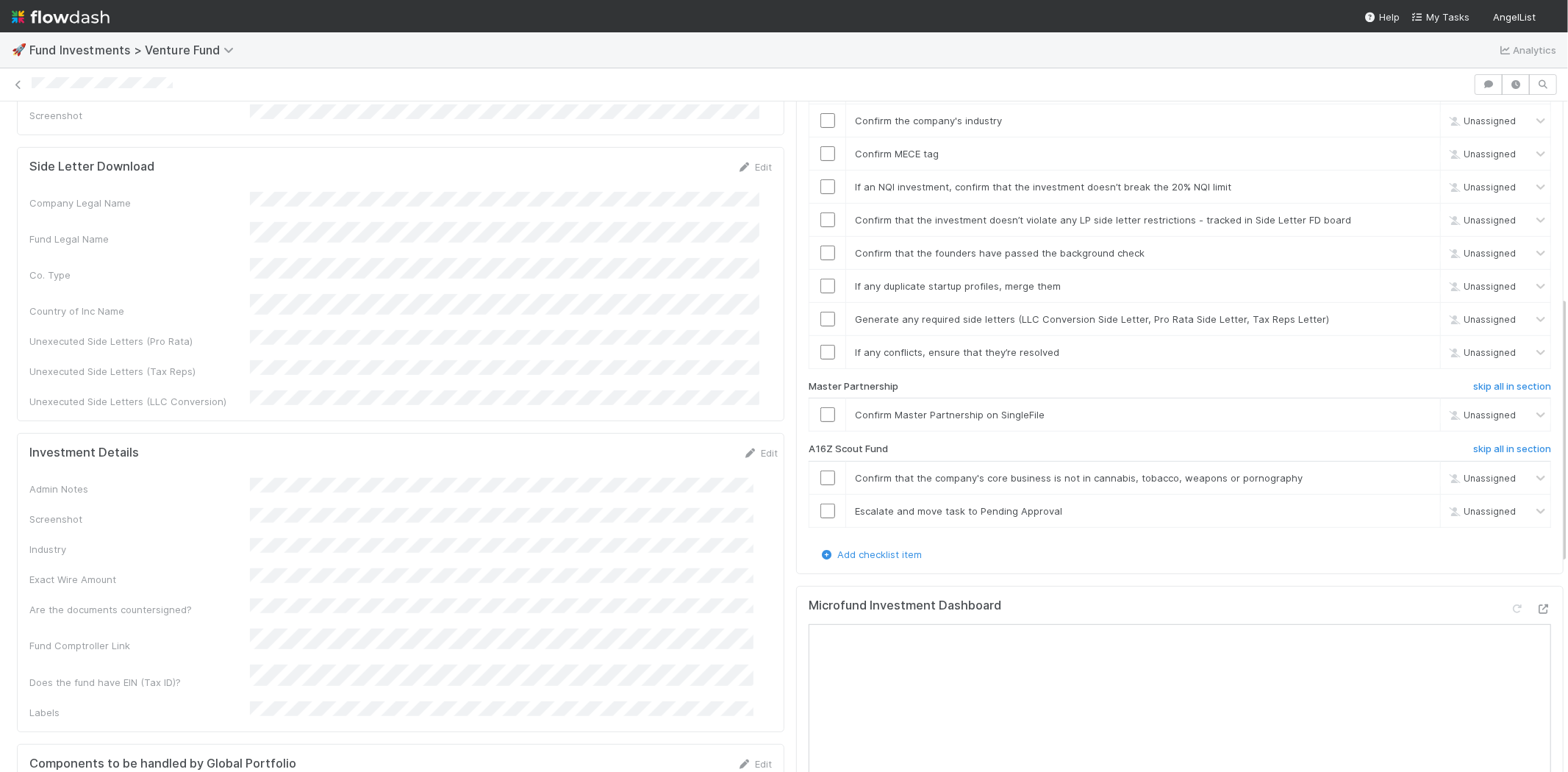
scroll to position [490, 0]
click at [1473, 442] on h6 "skip all in section" at bounding box center [1512, 447] width 78 height 12
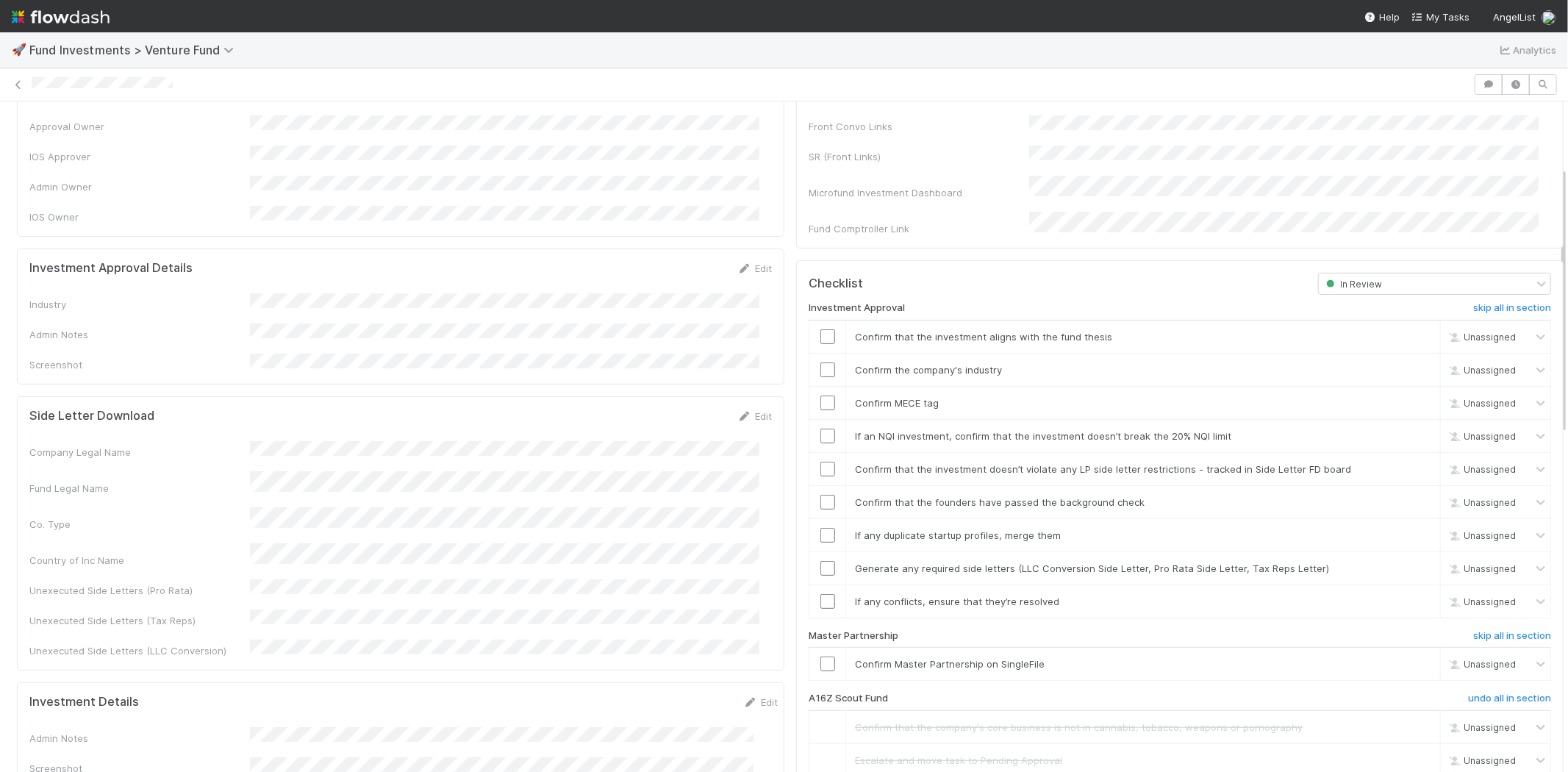
scroll to position [164, 0]
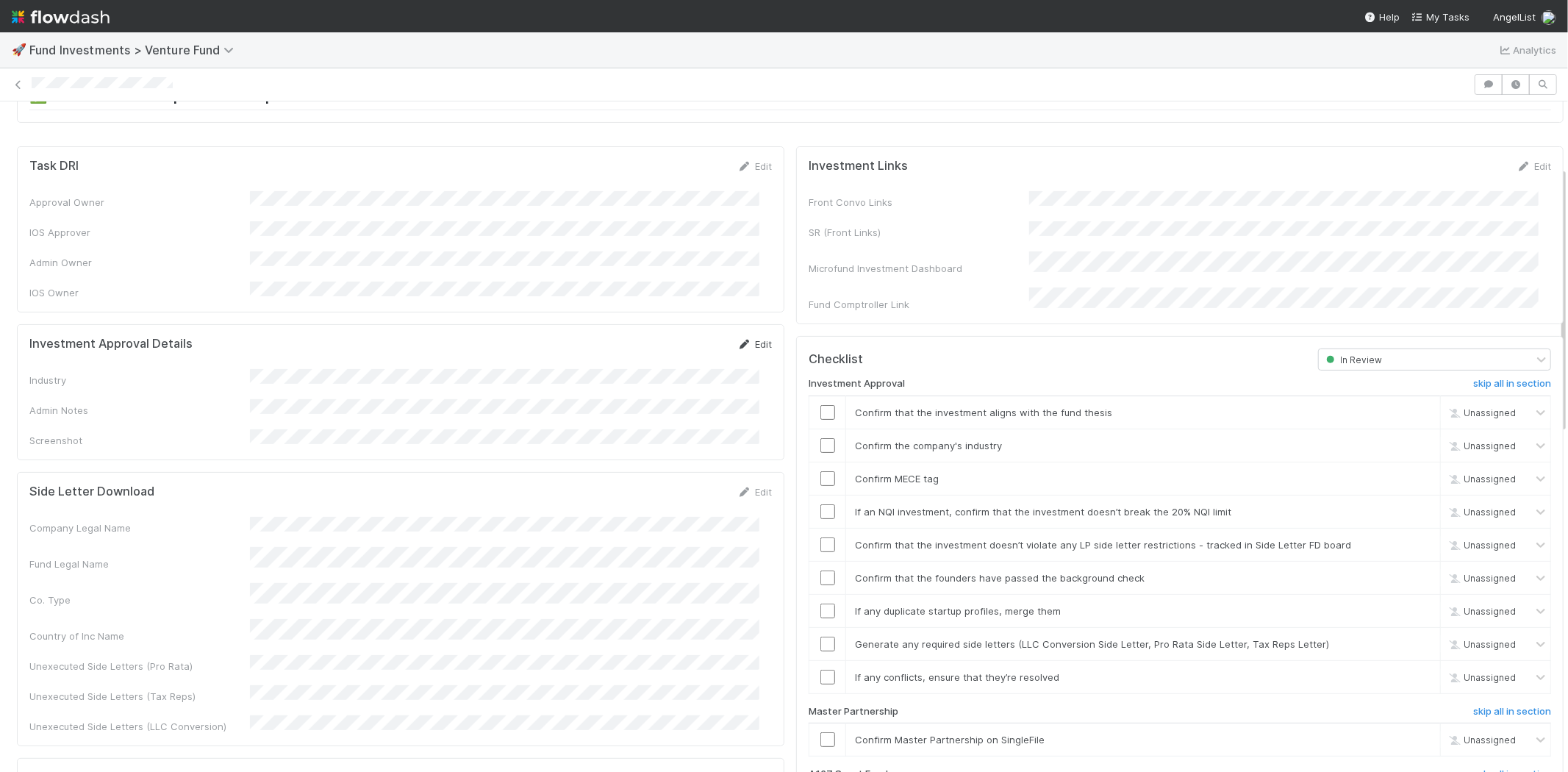
click at [748, 338] on link "Edit" at bounding box center [754, 344] width 35 height 12
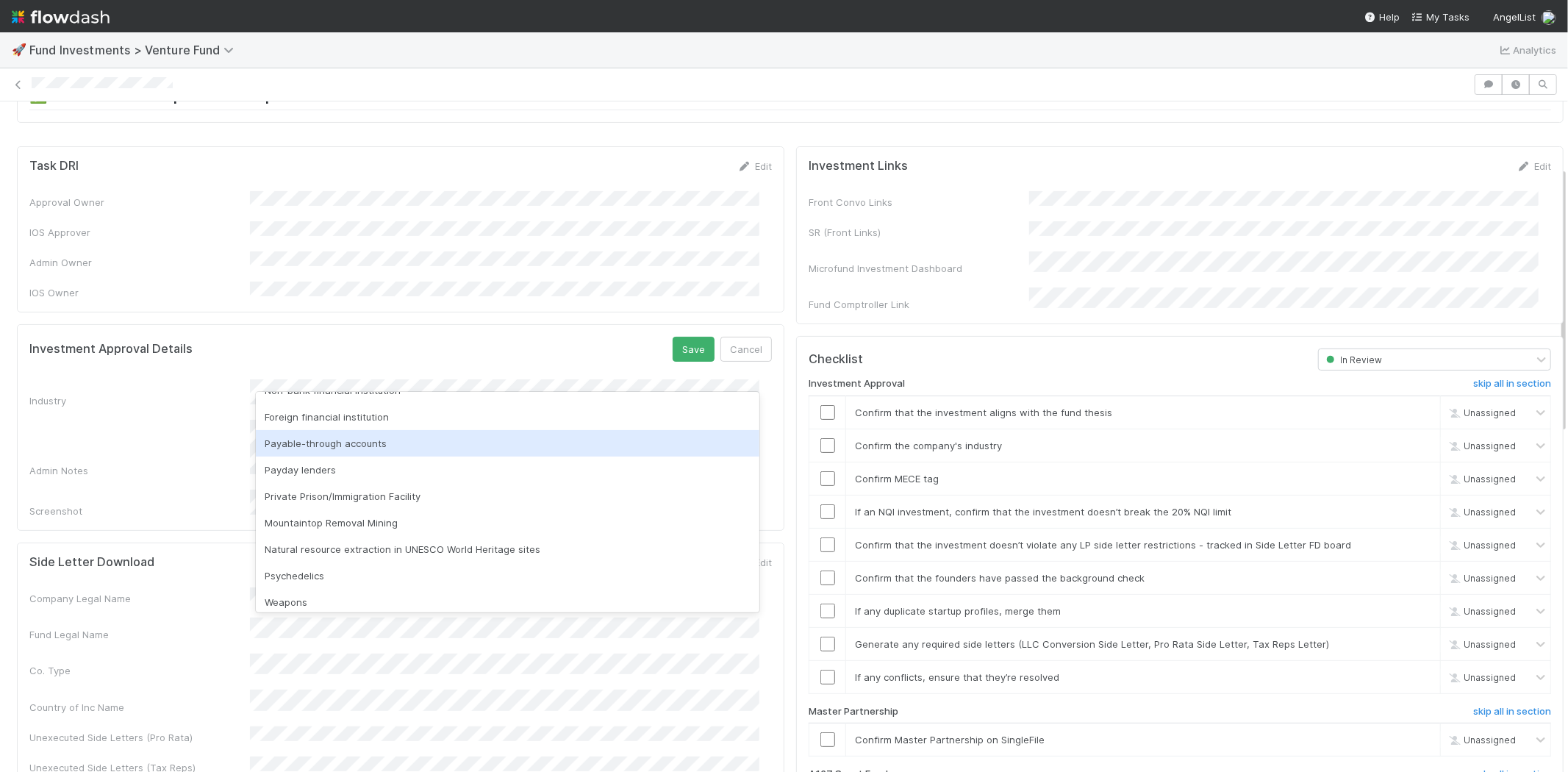
scroll to position [420, 0]
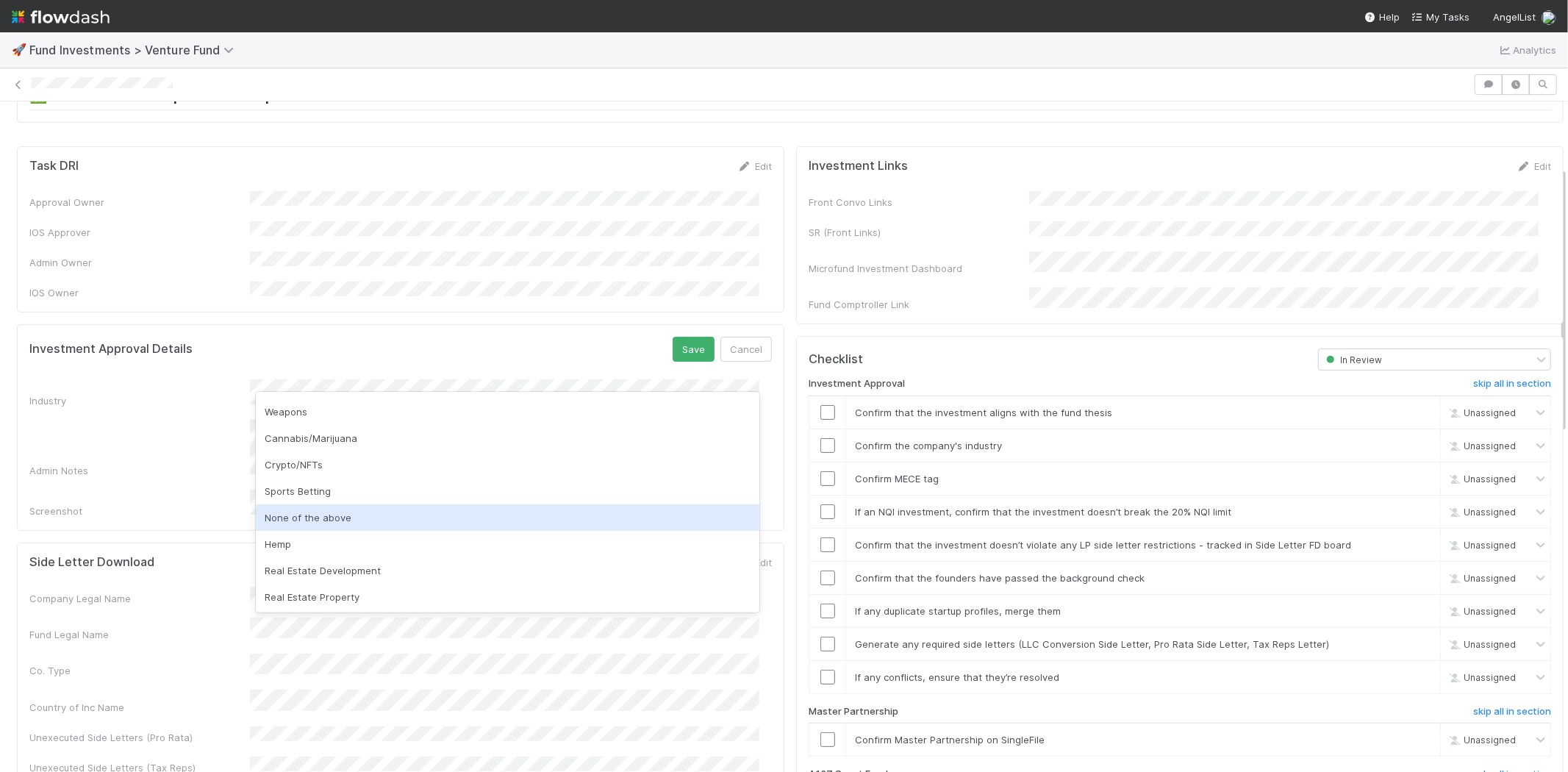
click at [322, 521] on div "None of the above" at bounding box center [507, 517] width 503 height 27
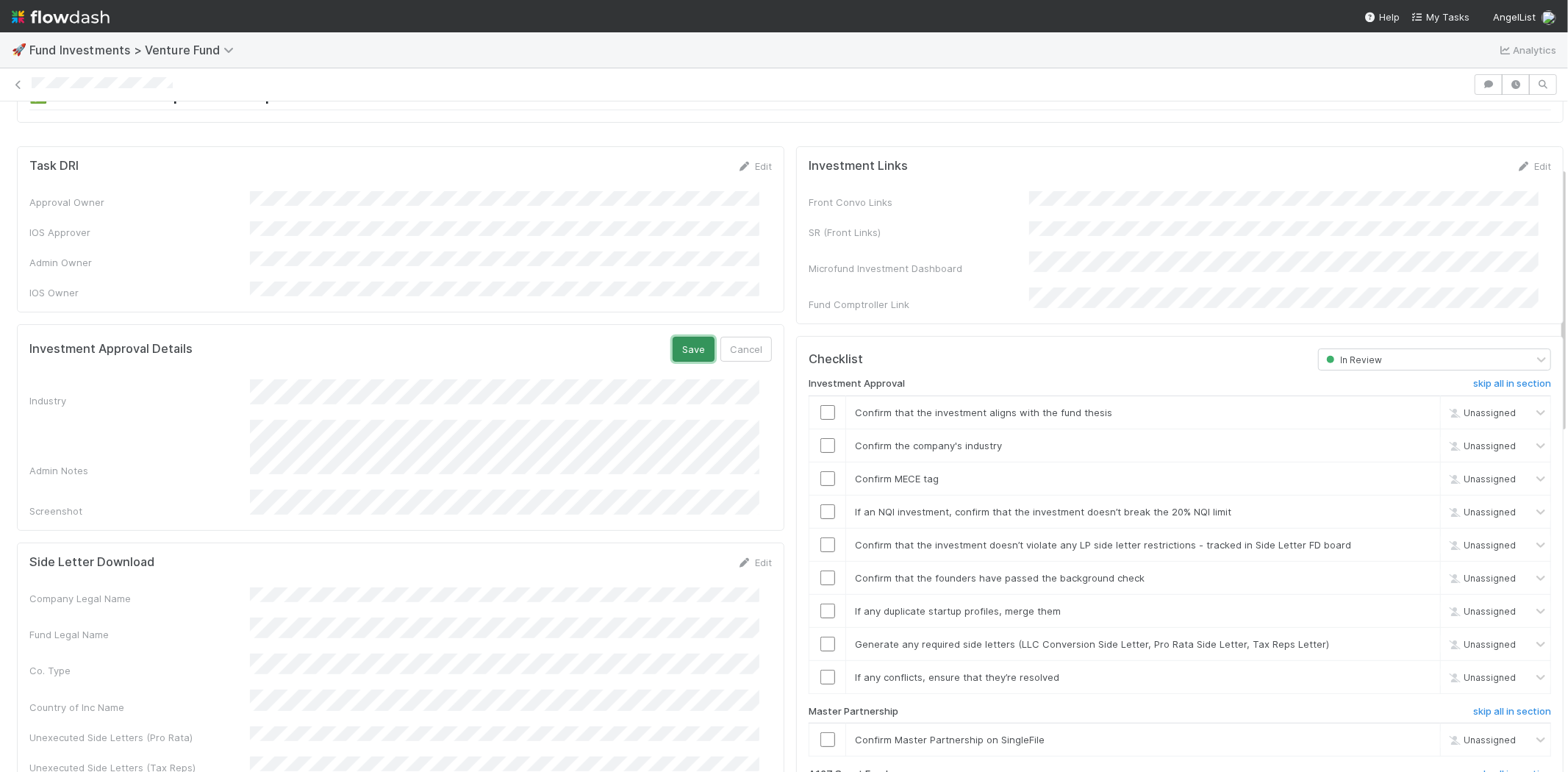
click at [687, 337] on button "Save" at bounding box center [693, 349] width 42 height 25
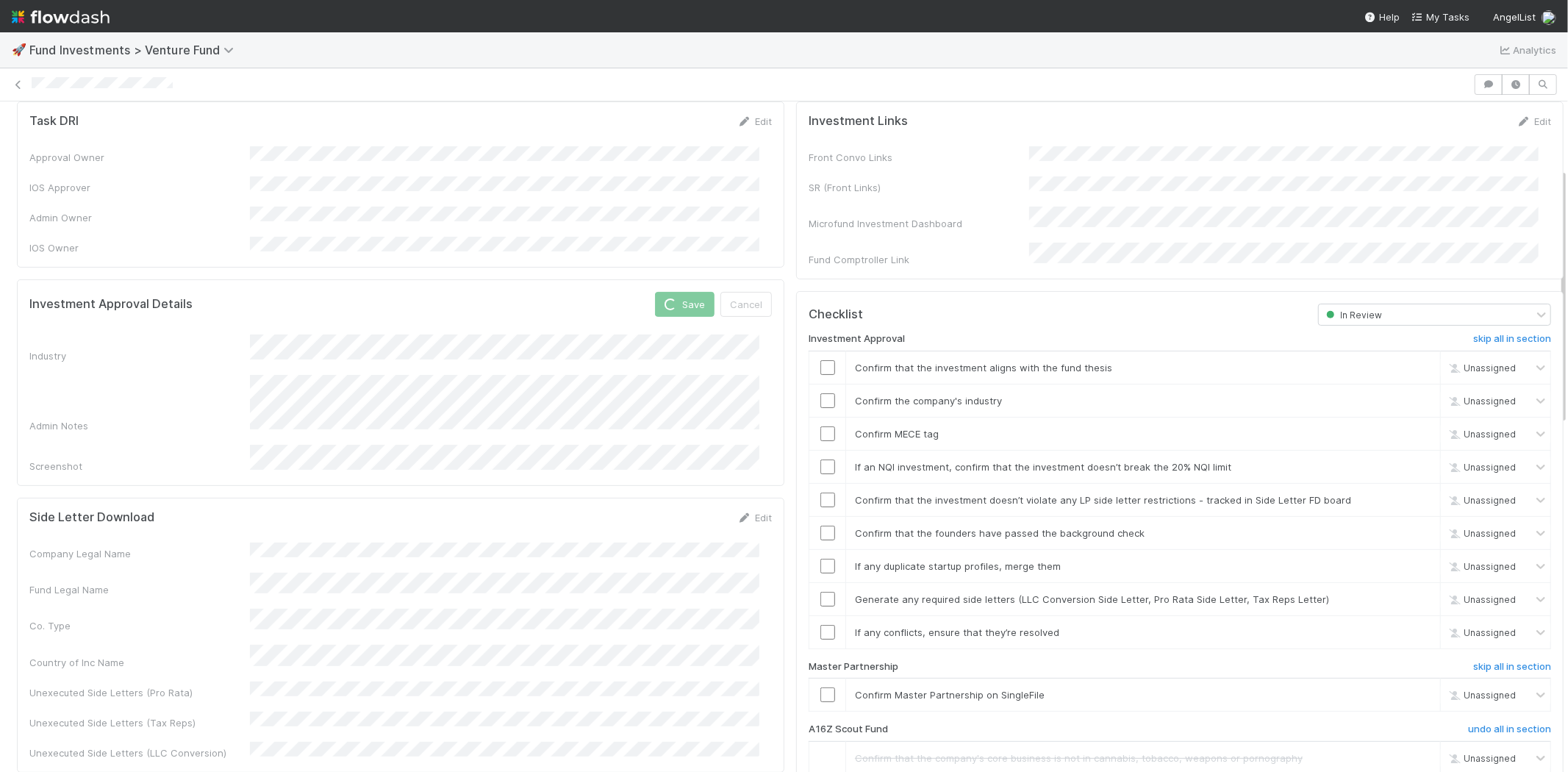
scroll to position [245, 0]
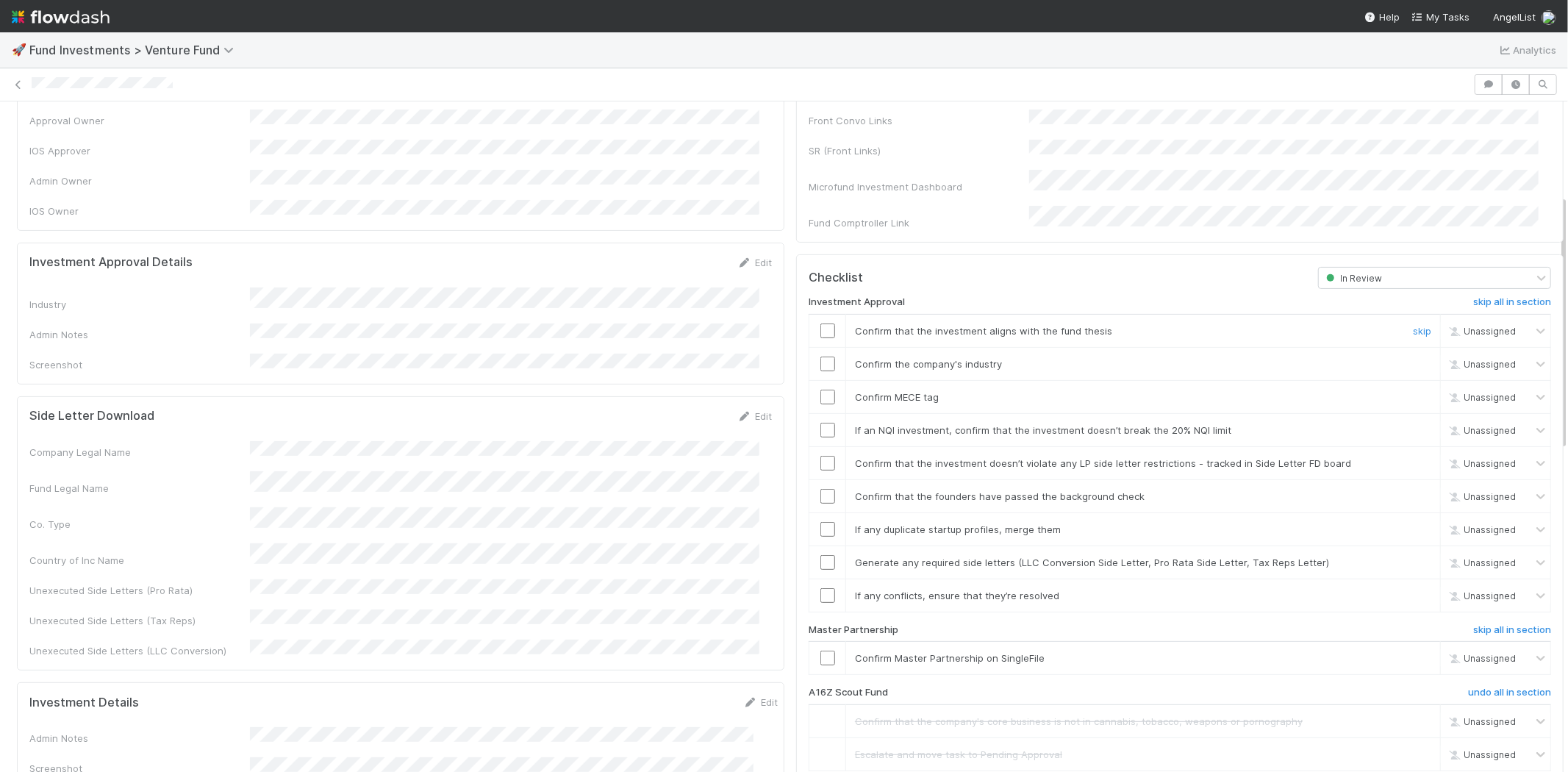
click at [820, 324] on input "checkbox" at bounding box center [827, 331] width 14 height 15
click at [820, 357] on input "checkbox" at bounding box center [827, 364] width 14 height 15
click at [820, 390] on input "checkbox" at bounding box center [827, 397] width 14 height 15
click at [820, 423] on input "checkbox" at bounding box center [827, 430] width 14 height 15
click at [820, 456] on input "checkbox" at bounding box center [827, 463] width 14 height 15
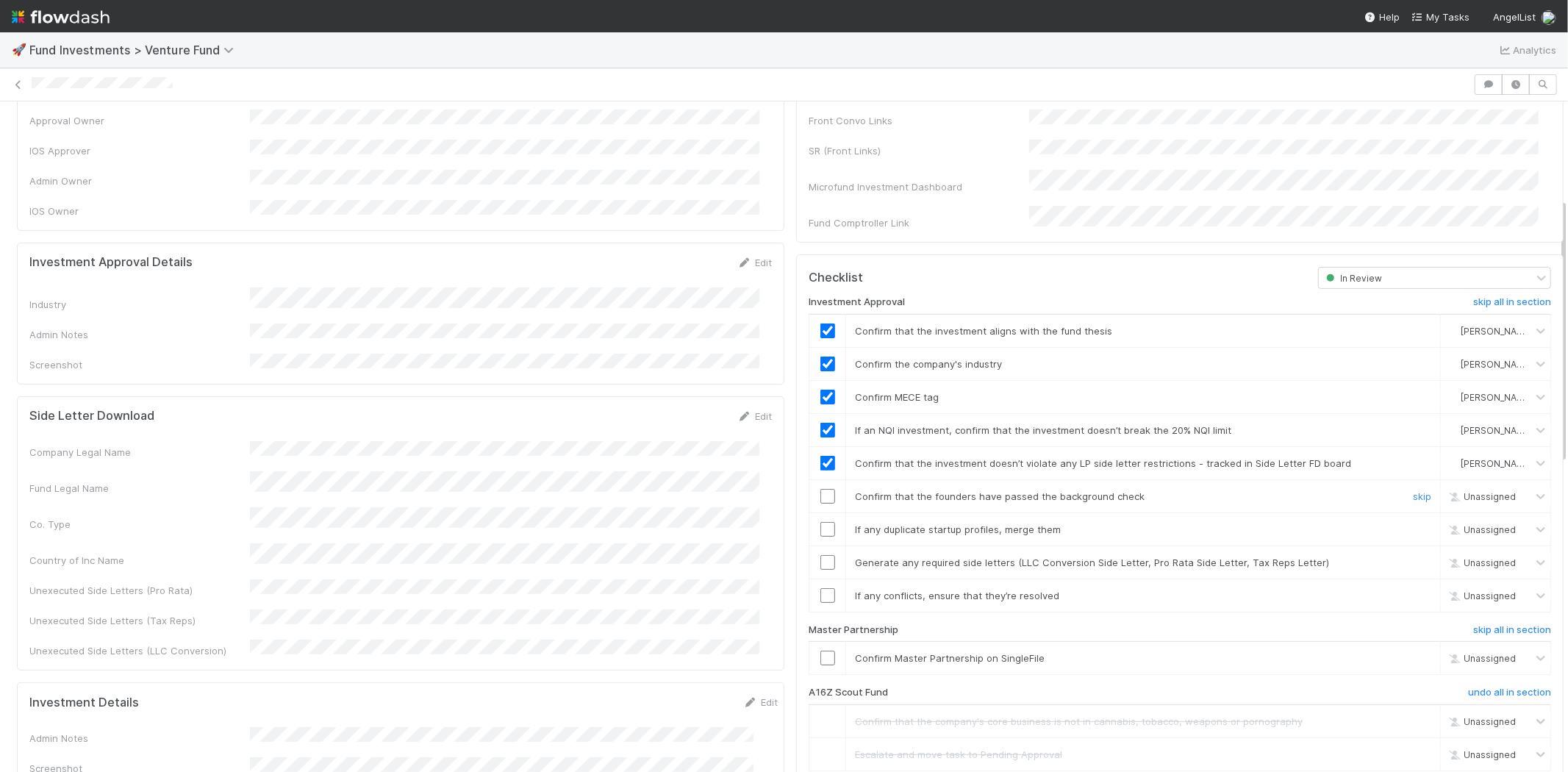
click at [820, 489] on input "checkbox" at bounding box center [827, 496] width 14 height 15
click at [820, 522] on input "checkbox" at bounding box center [827, 529] width 14 height 15
click at [820, 555] on input "checkbox" at bounding box center [827, 562] width 14 height 15
click at [820, 587] on td at bounding box center [828, 595] width 37 height 33
click at [820, 588] on input "checkbox" at bounding box center [827, 596] width 14 height 15
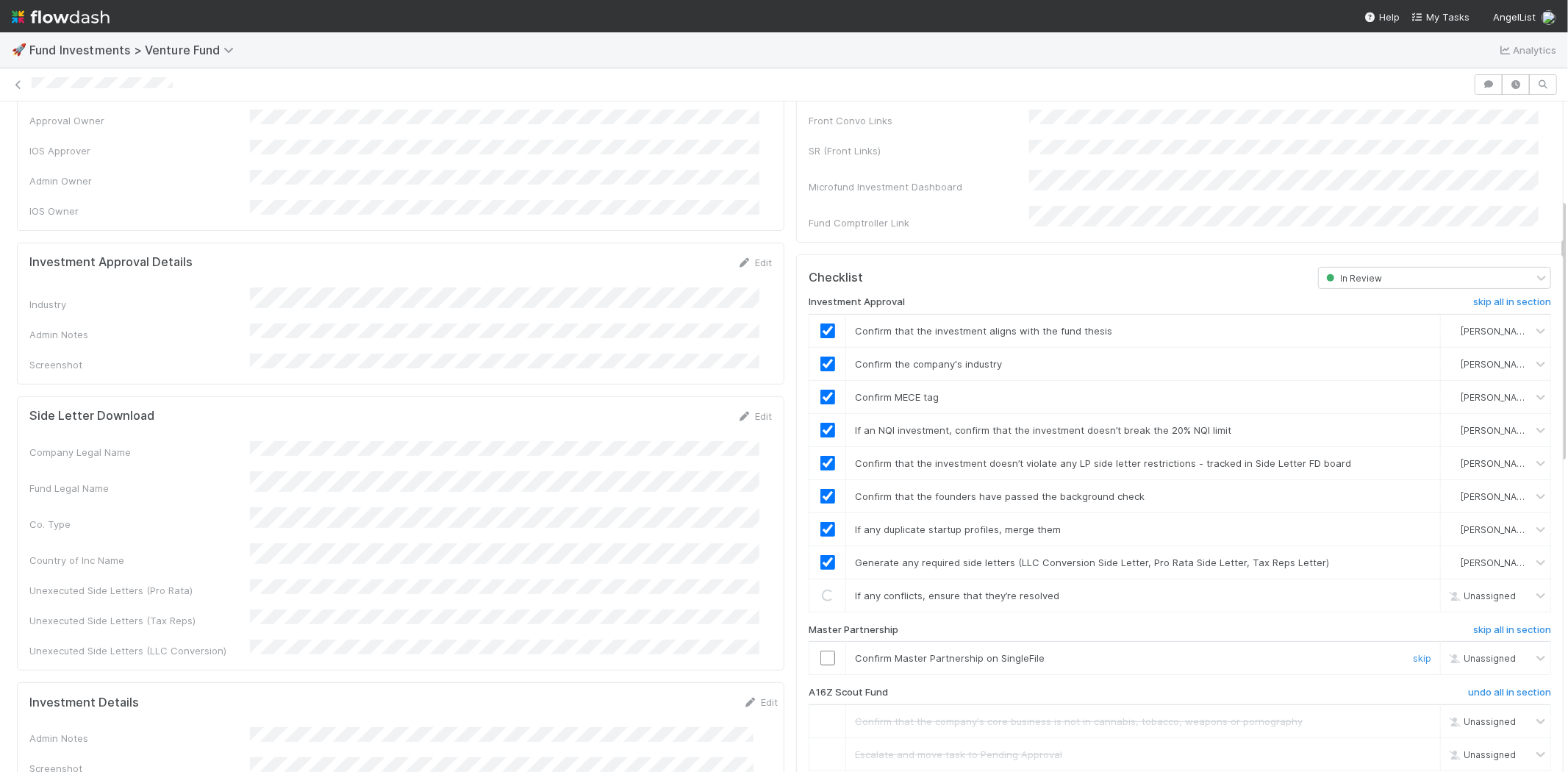
click at [820, 651] on input "checkbox" at bounding box center [827, 658] width 14 height 15
click at [750, 255] on div "Edit" at bounding box center [754, 263] width 35 height 15
drag, startPoint x: 753, startPoint y: 246, endPoint x: 656, endPoint y: 270, distance: 99.9
click at [753, 257] on link "Edit" at bounding box center [754, 263] width 35 height 12
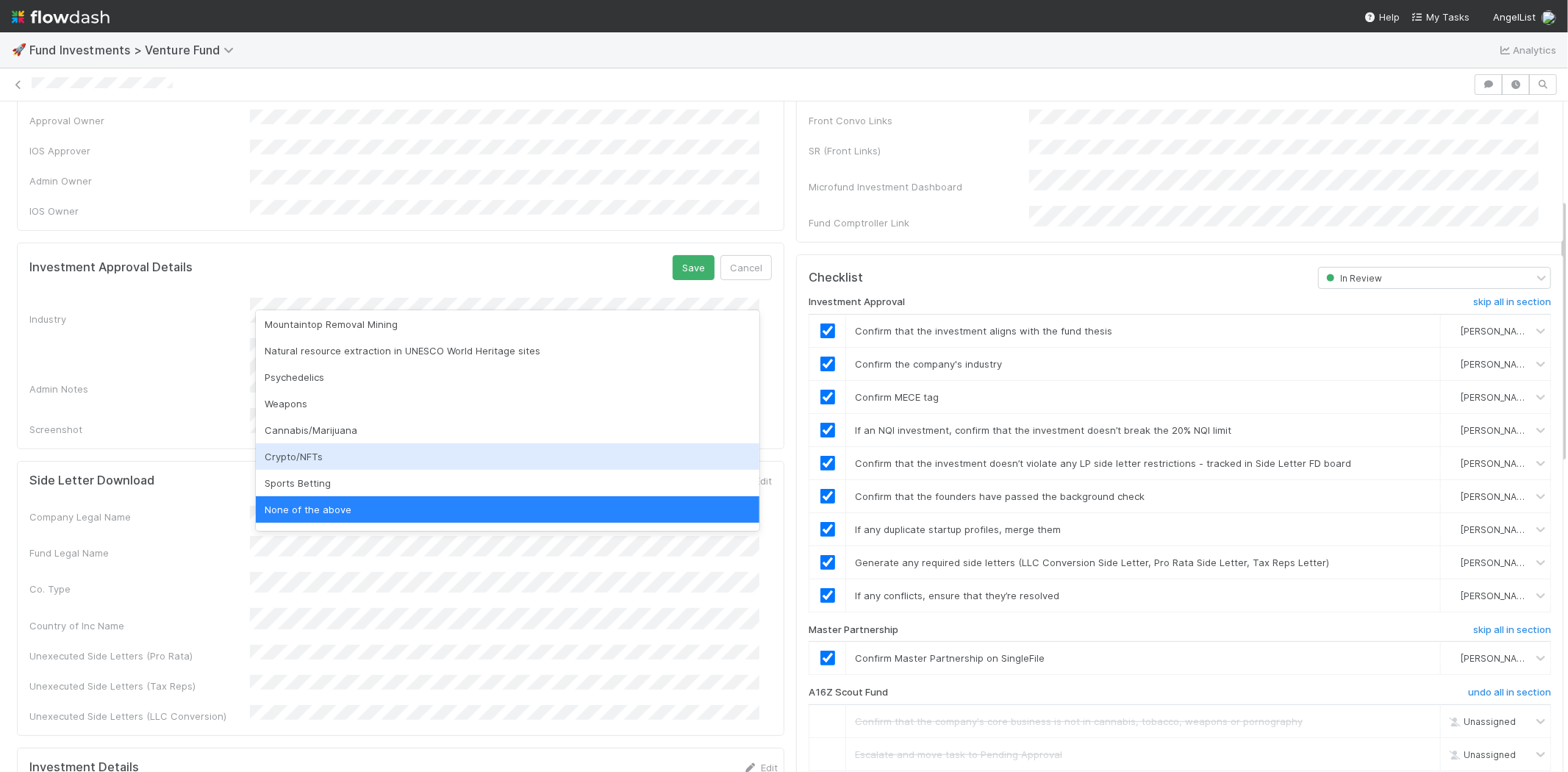
scroll to position [420, 0]
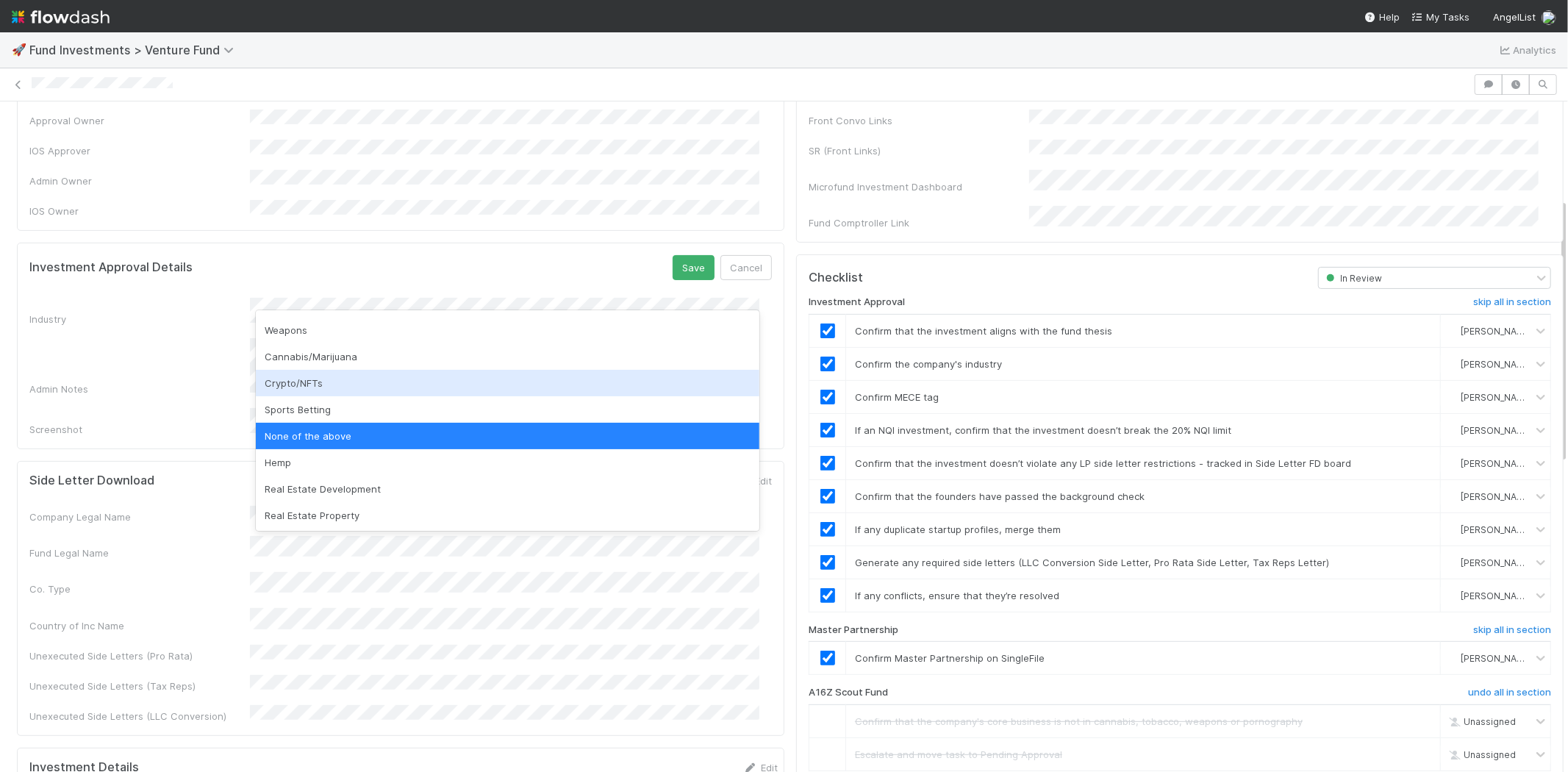
click at [307, 383] on div "Crypto/NFTs" at bounding box center [507, 383] width 503 height 27
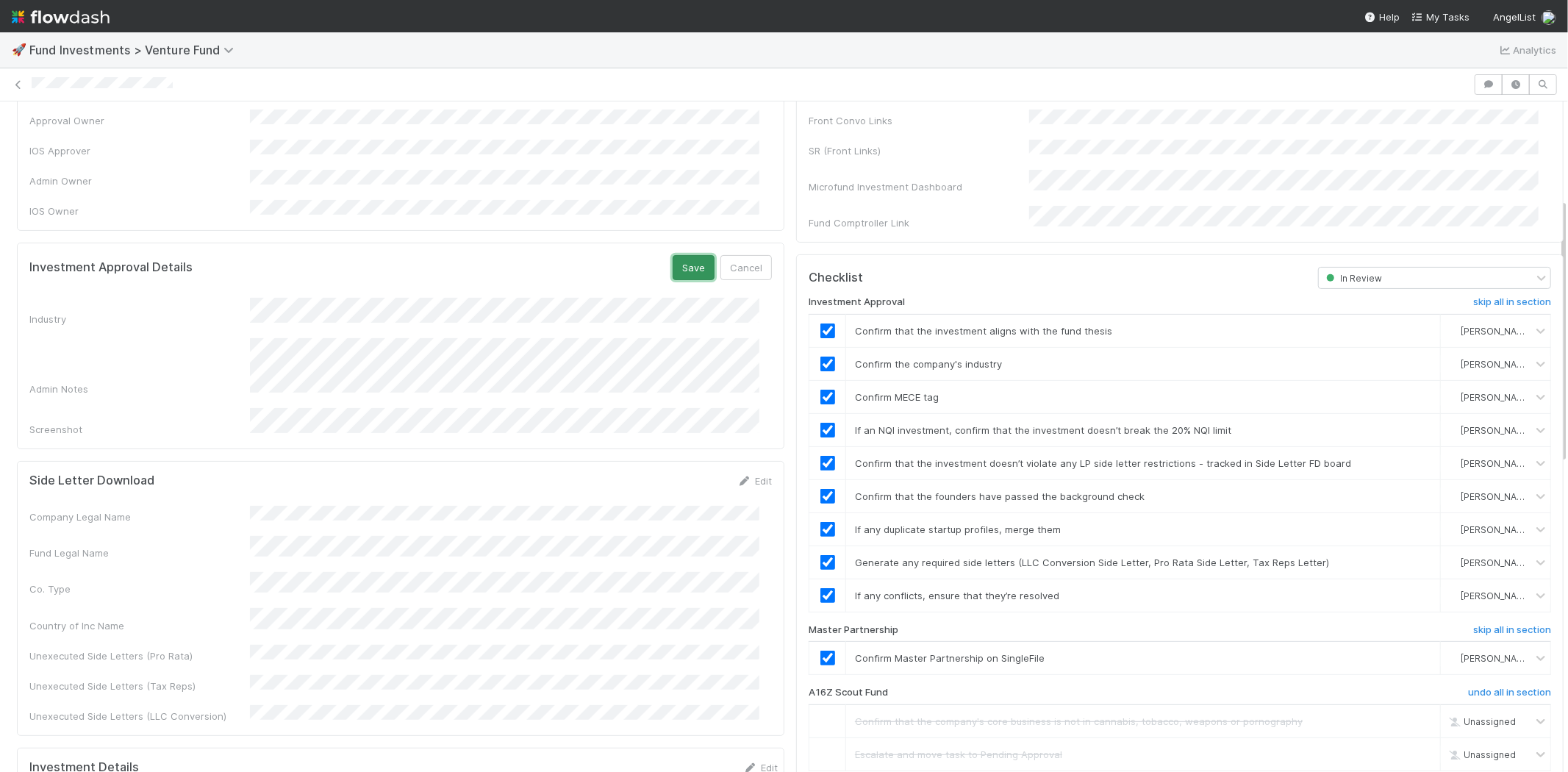
click at [679, 255] on button "Save" at bounding box center [693, 268] width 42 height 25
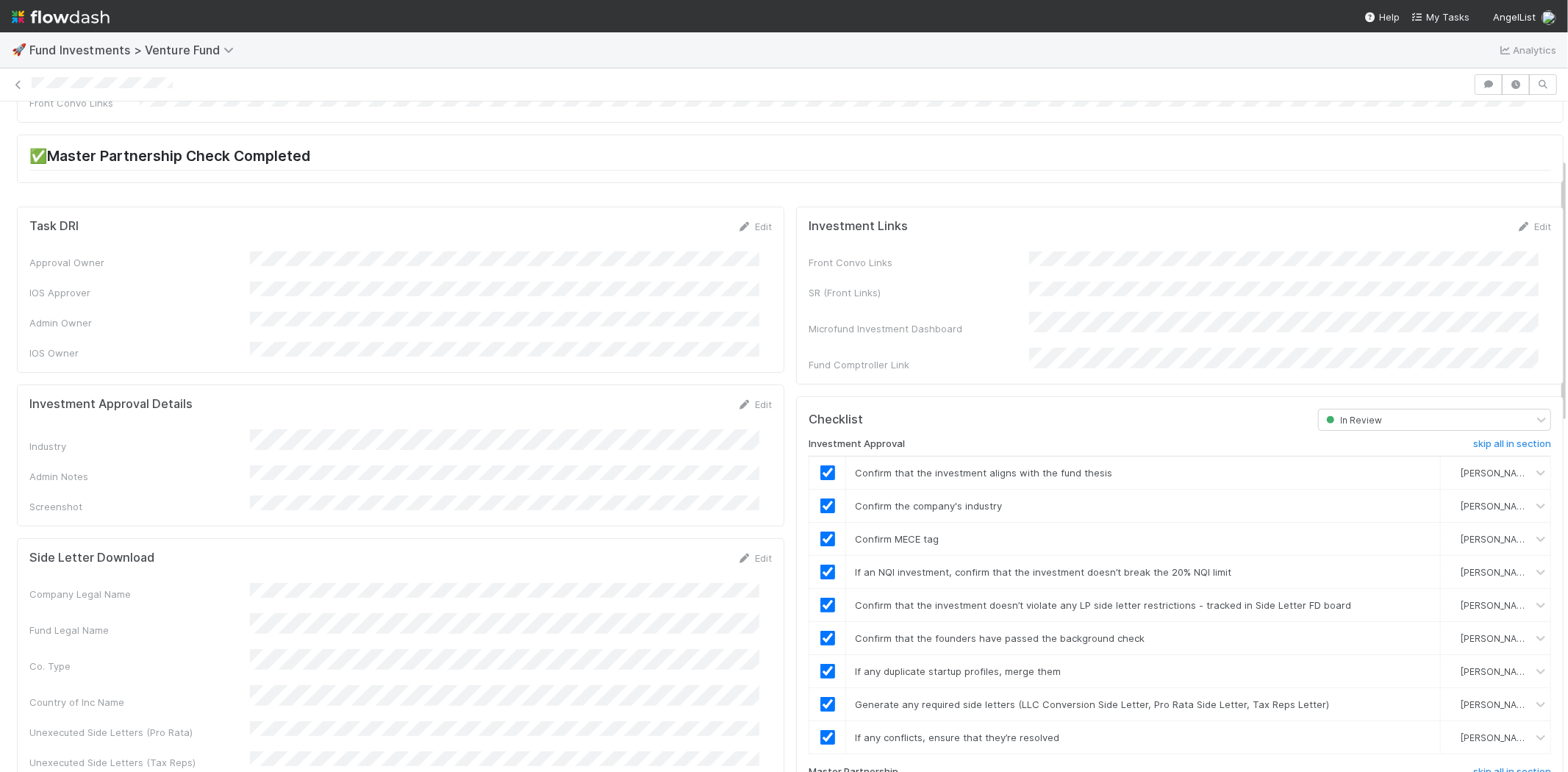
scroll to position [0, 0]
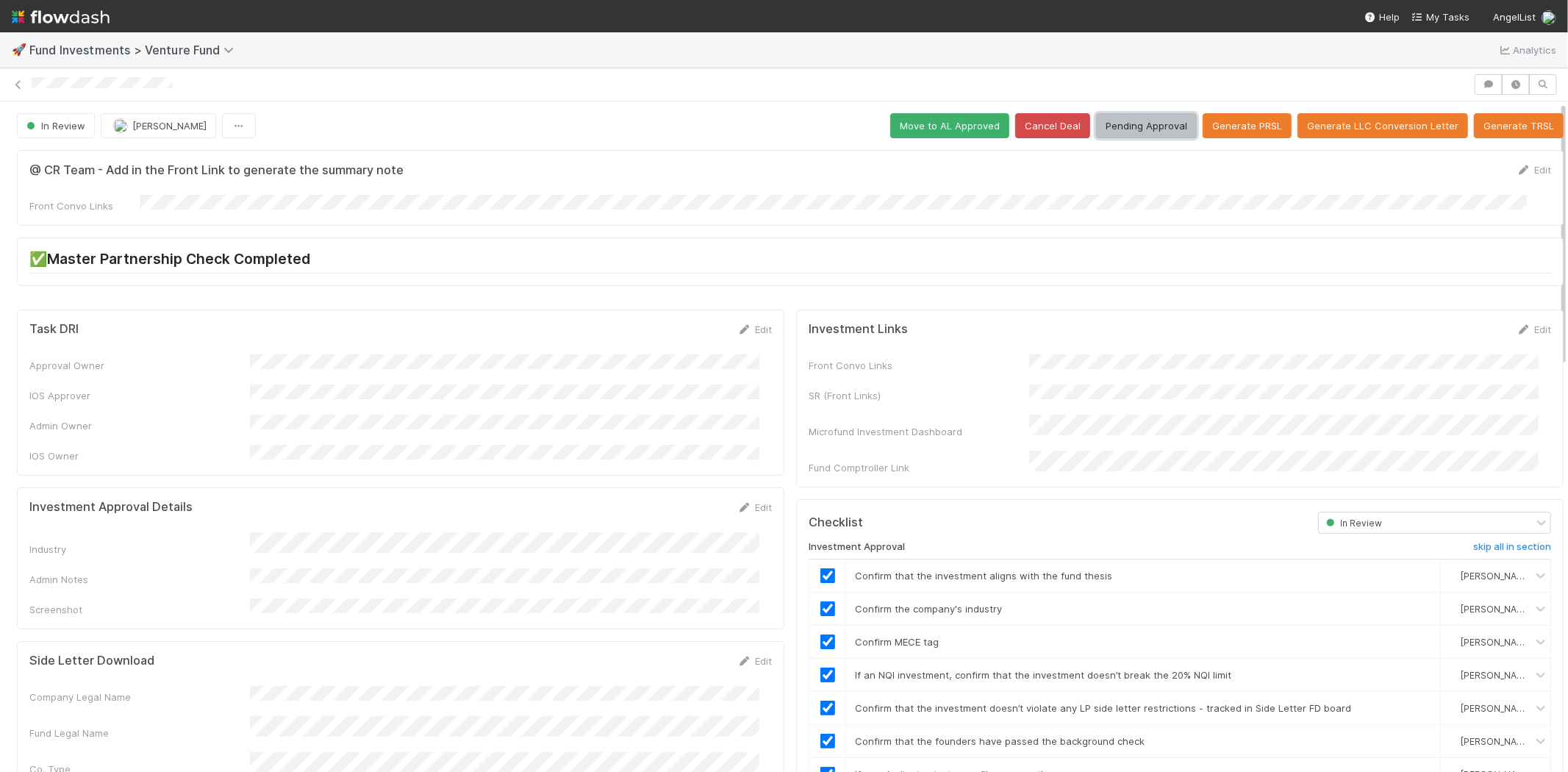
click at [1130, 118] on button "Pending Approval" at bounding box center [1146, 126] width 101 height 25
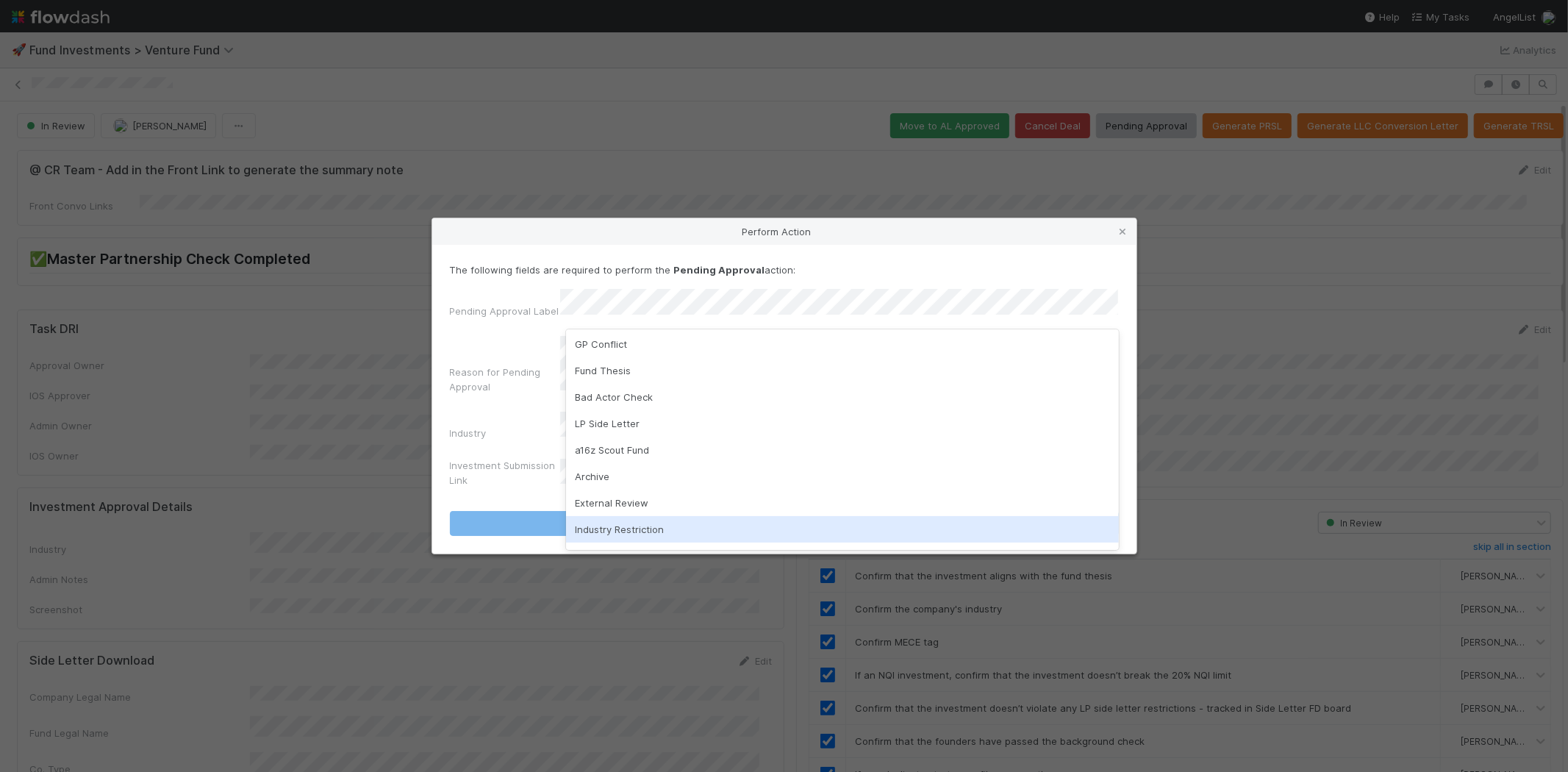
scroll to position [103, 0]
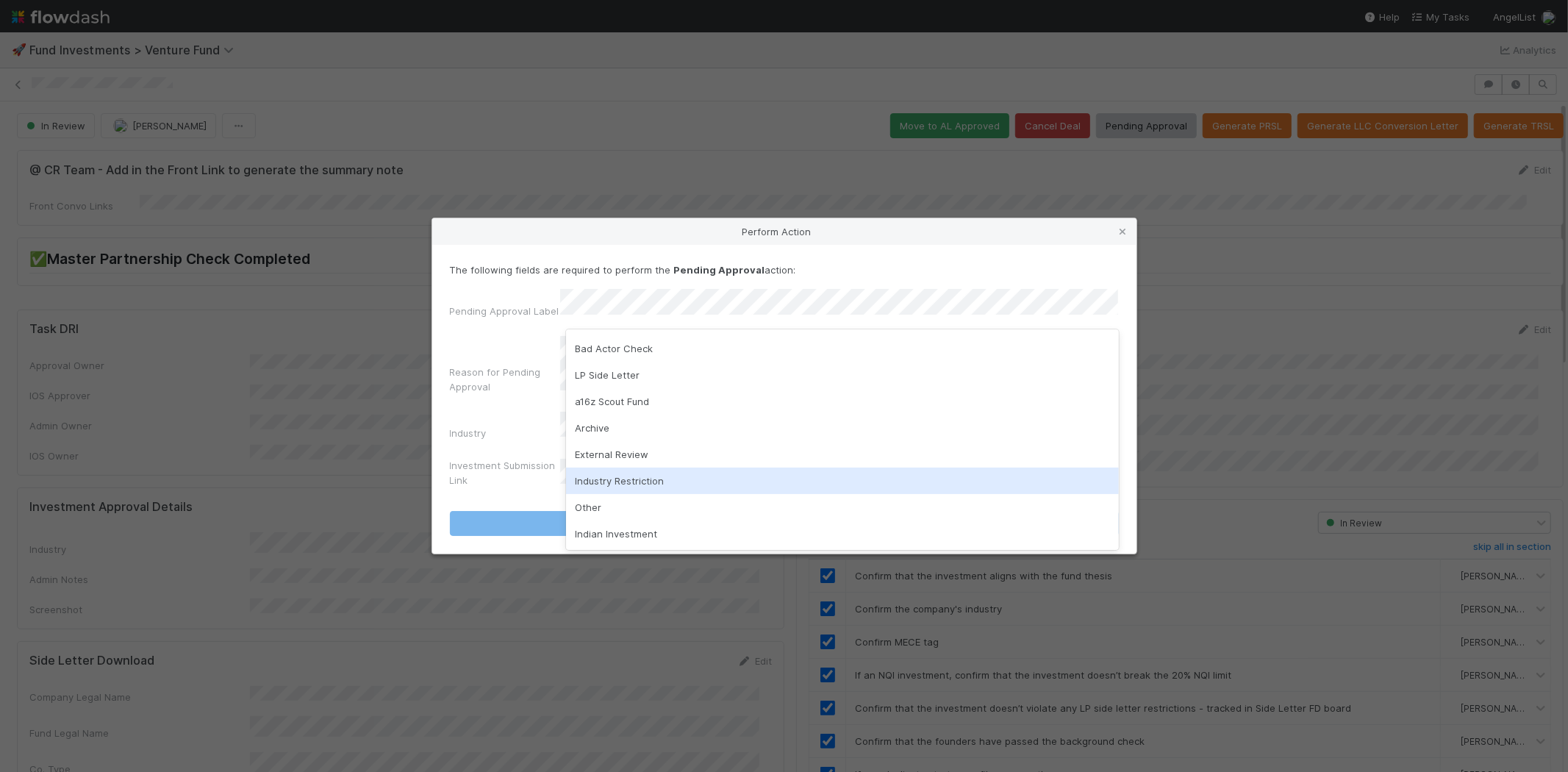
click at [616, 476] on div "Industry Restriction" at bounding box center [842, 480] width 552 height 27
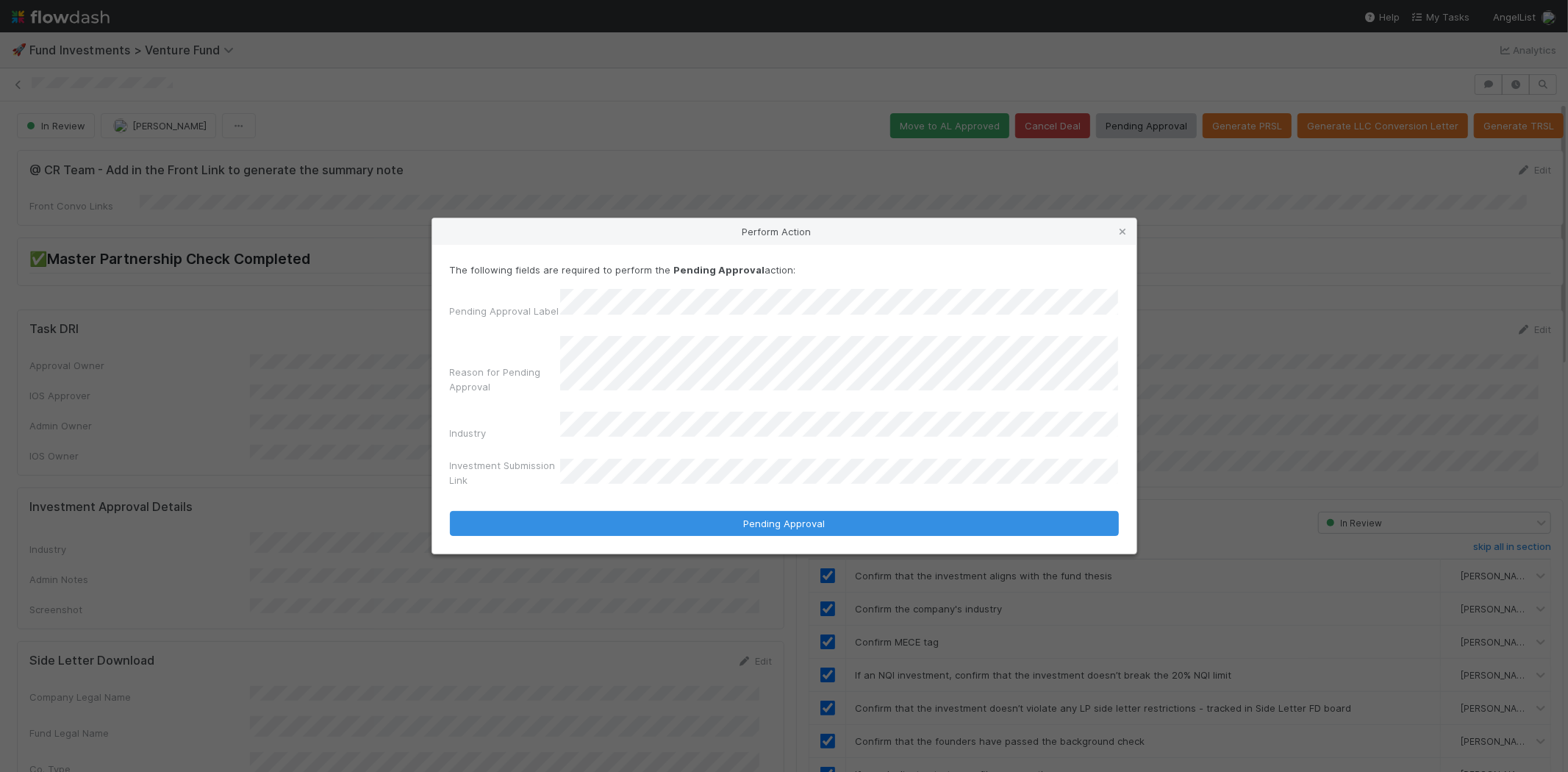
click at [450, 511] on button "Pending Approval" at bounding box center [784, 523] width 668 height 25
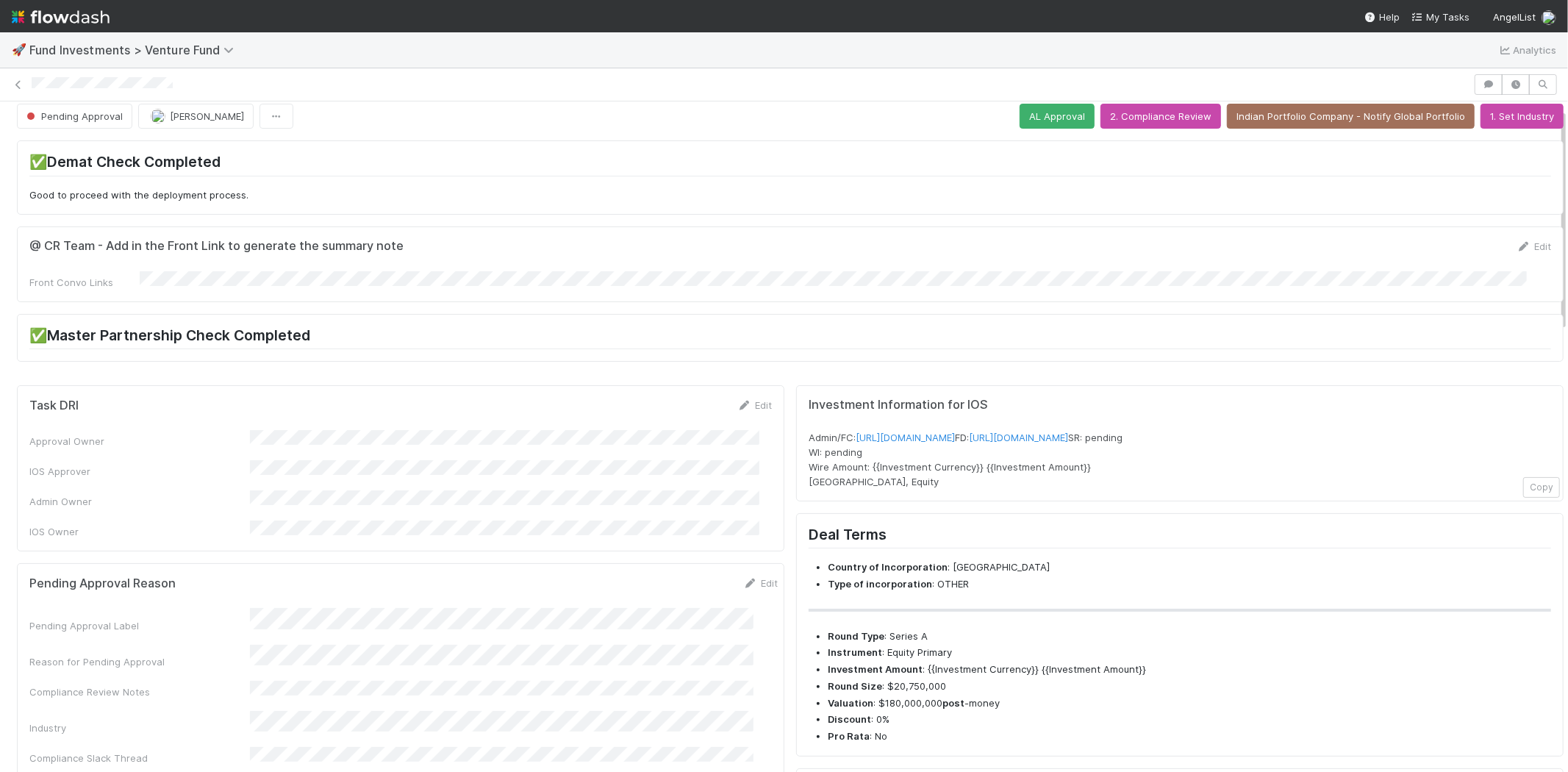
scroll to position [0, 0]
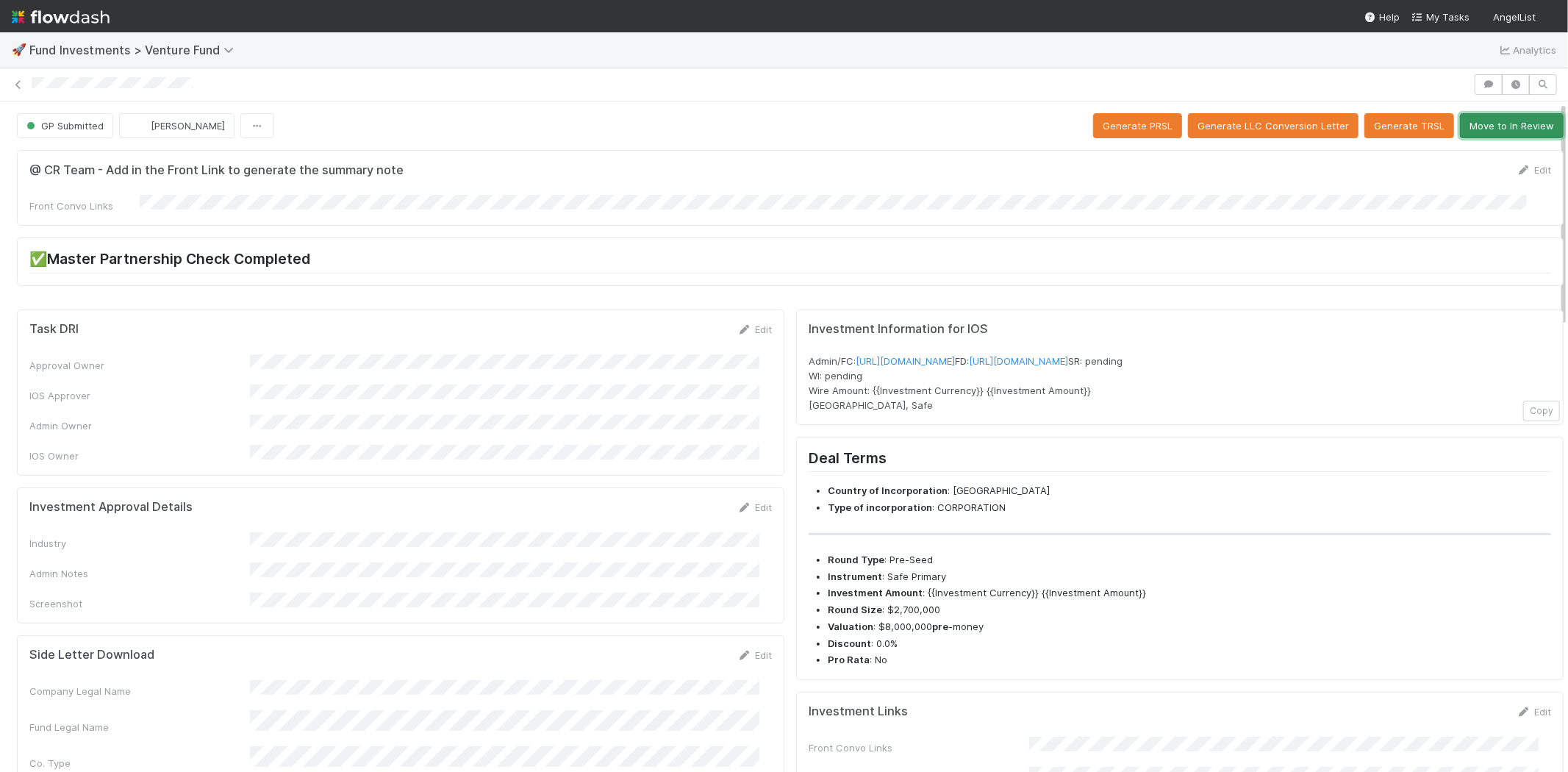
click at [1483, 131] on button "Move to In Review" at bounding box center [1511, 126] width 104 height 25
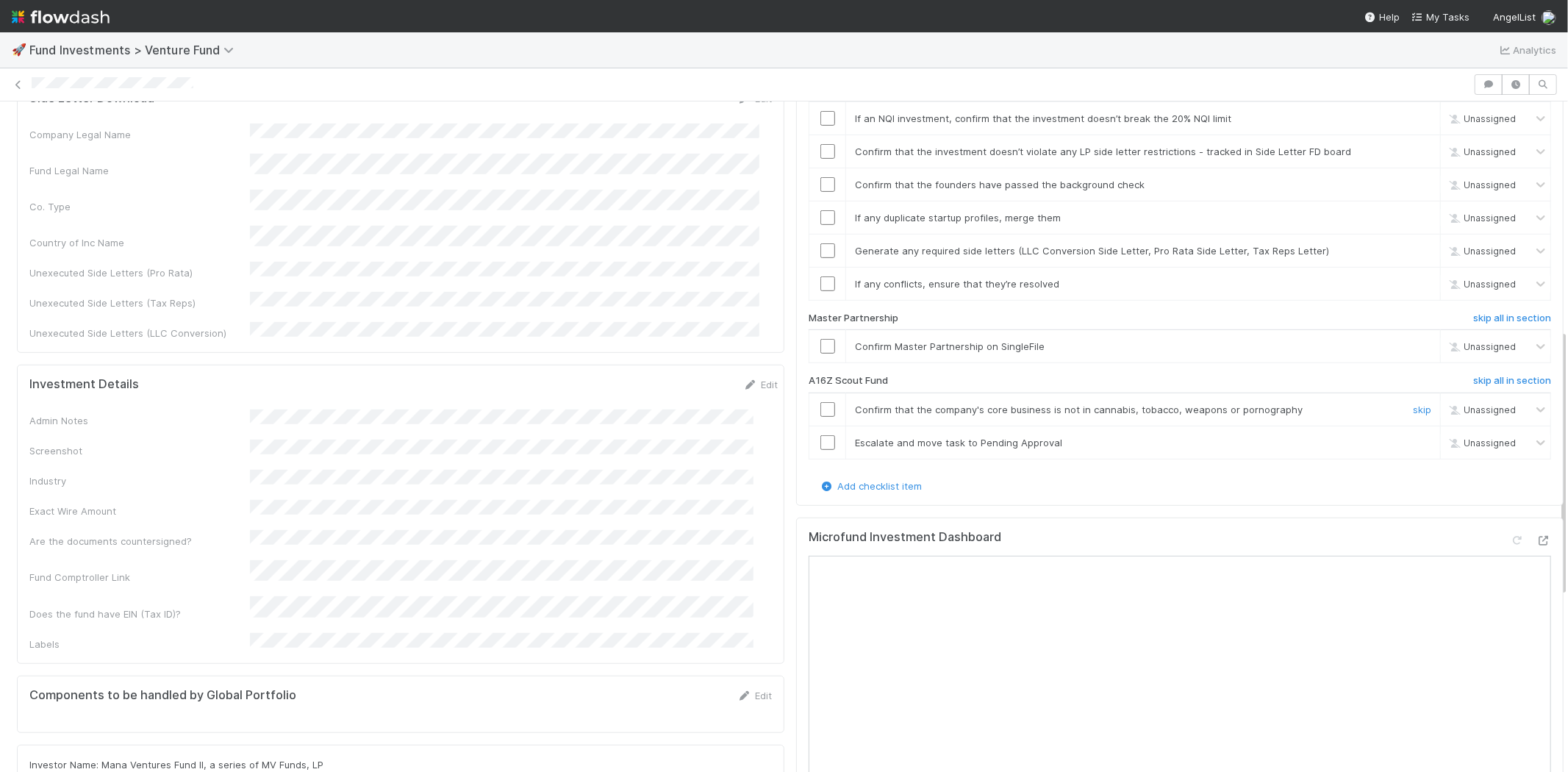
scroll to position [571, 0]
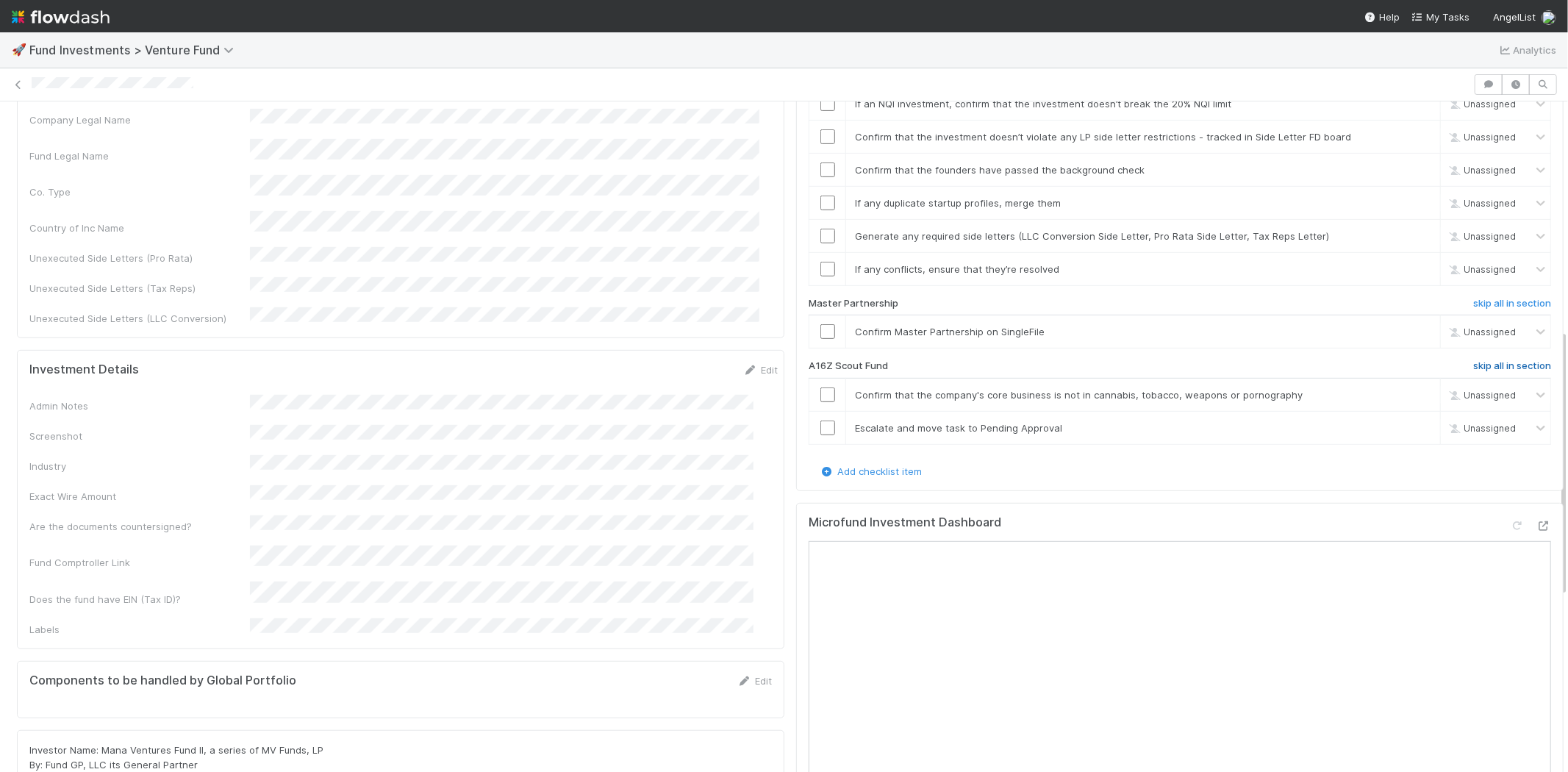
click at [1478, 360] on h6 "skip all in section" at bounding box center [1512, 366] width 78 height 12
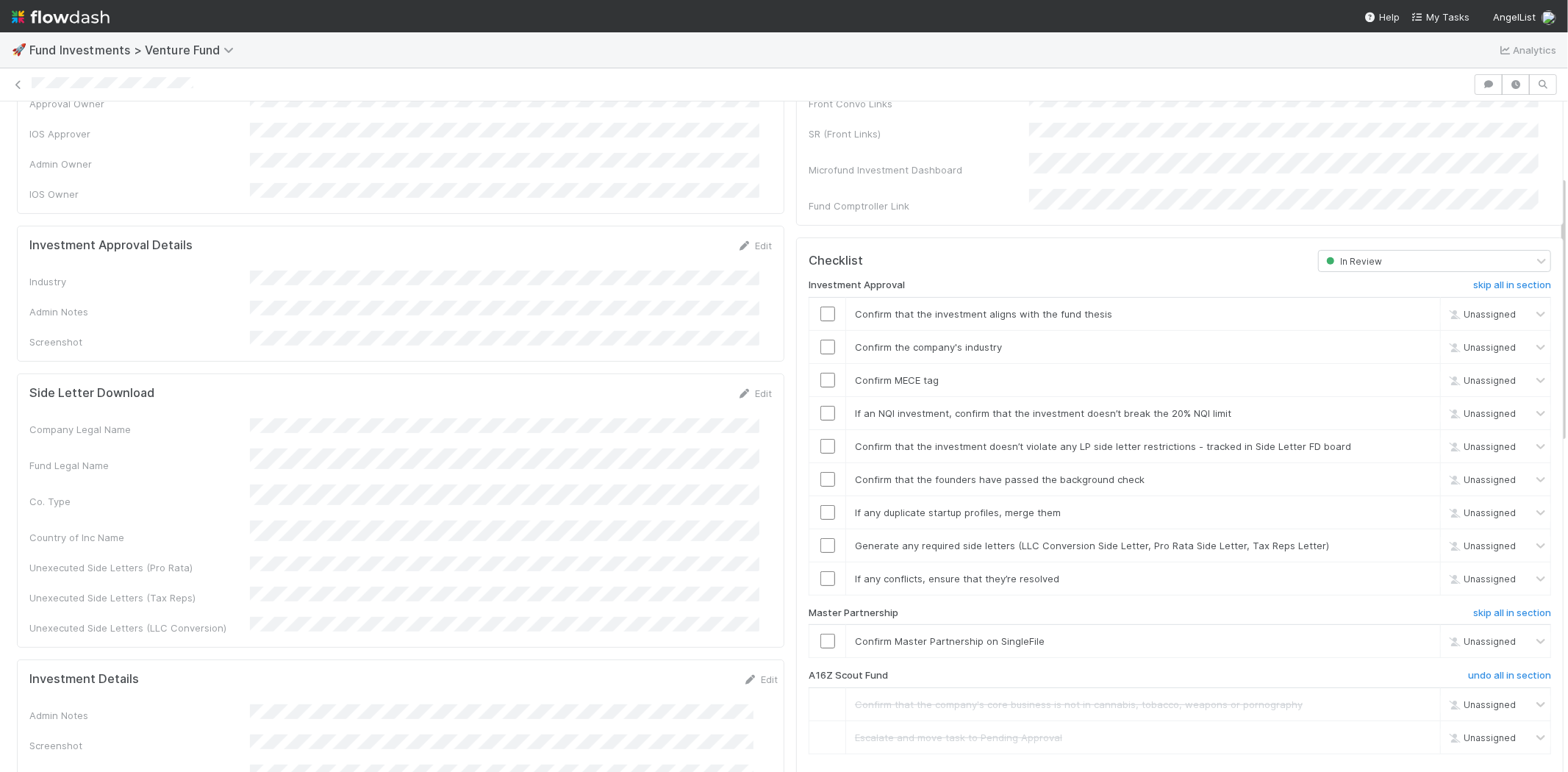
scroll to position [164, 0]
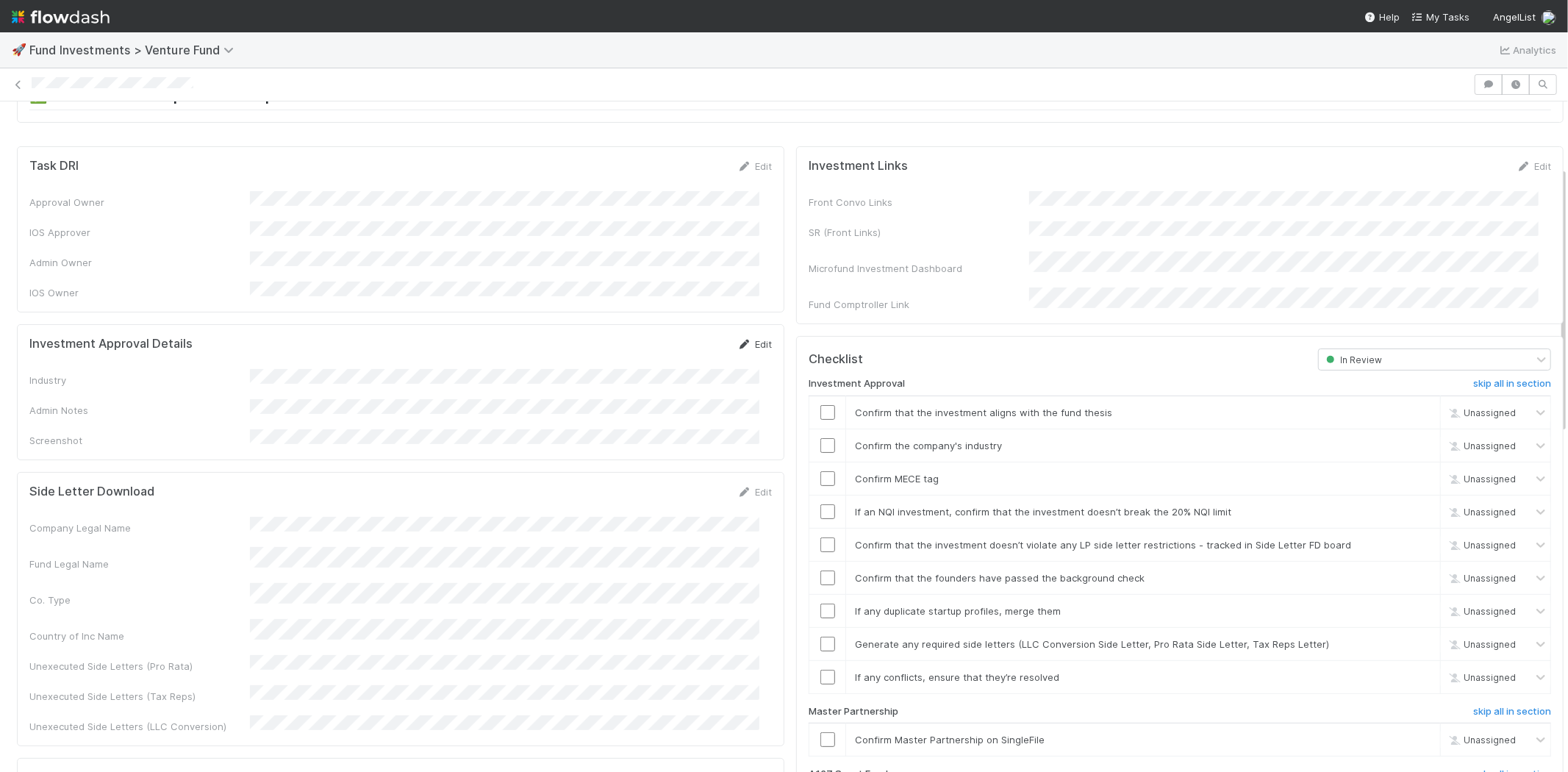
click at [743, 338] on link "Edit" at bounding box center [754, 344] width 35 height 12
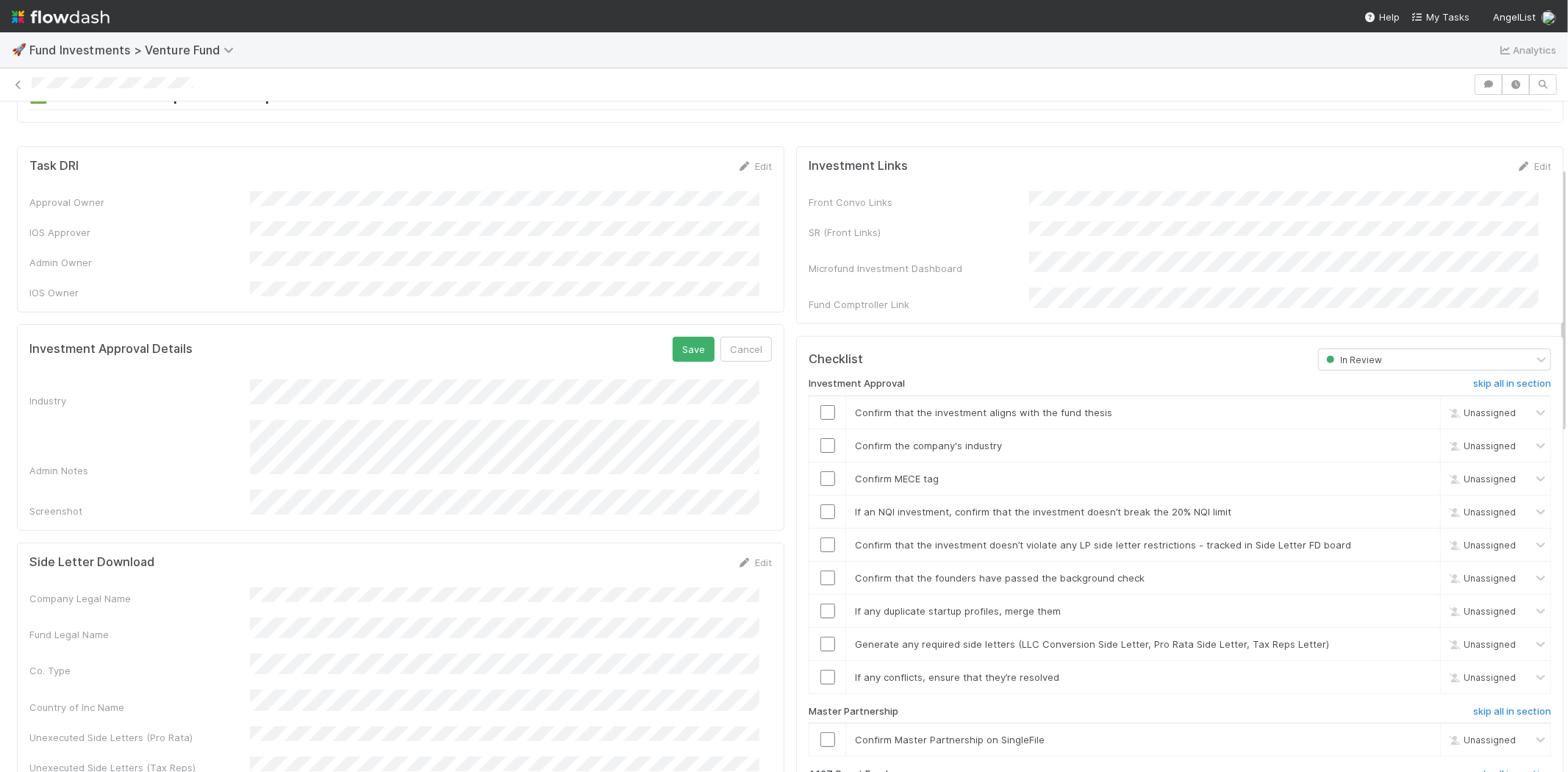
click at [391, 360] on form "Investment Approval Details Save Cancel Industry Admin Notes Screenshot" at bounding box center [401, 427] width 743 height 181
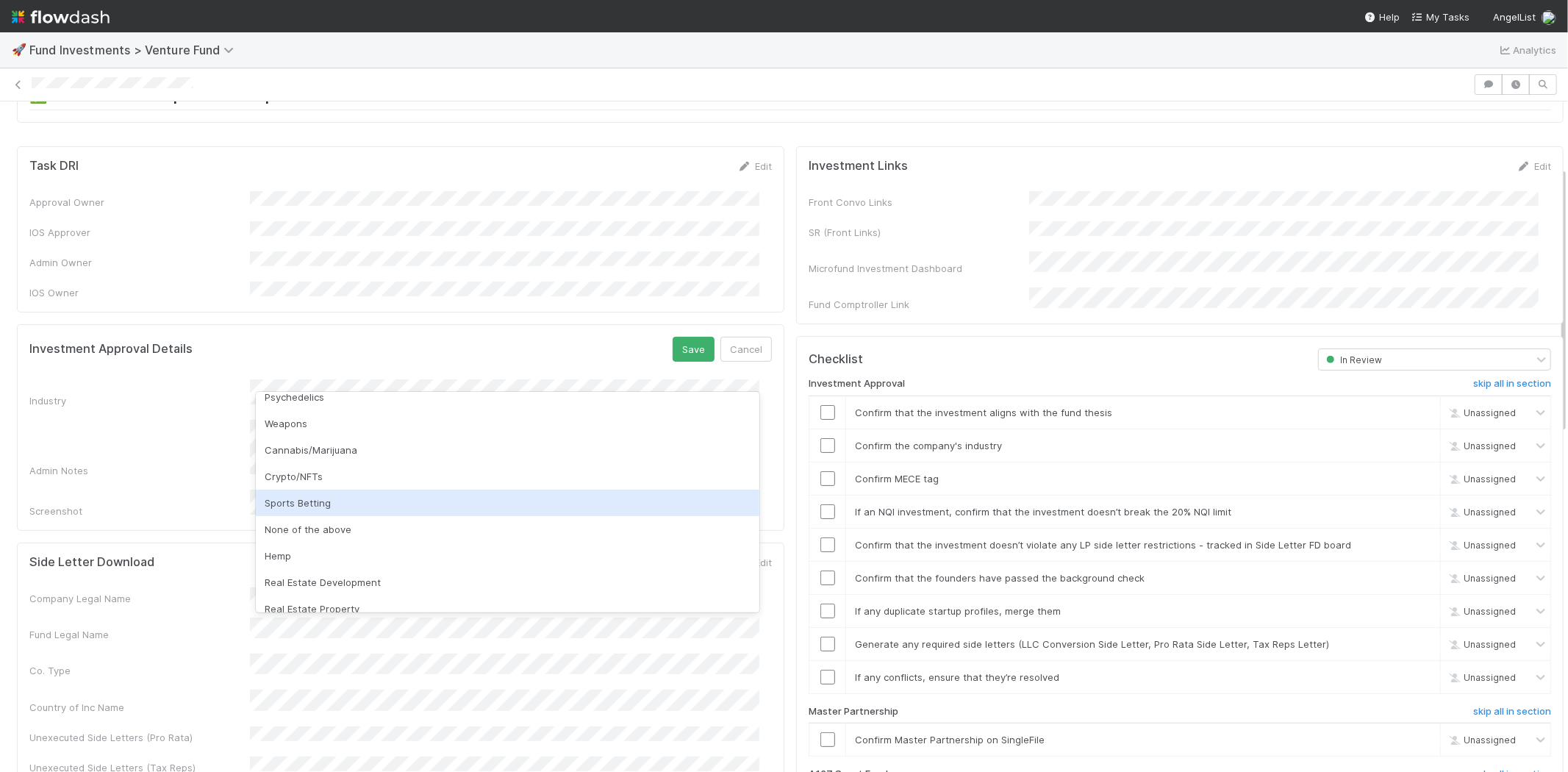
scroll to position [420, 0]
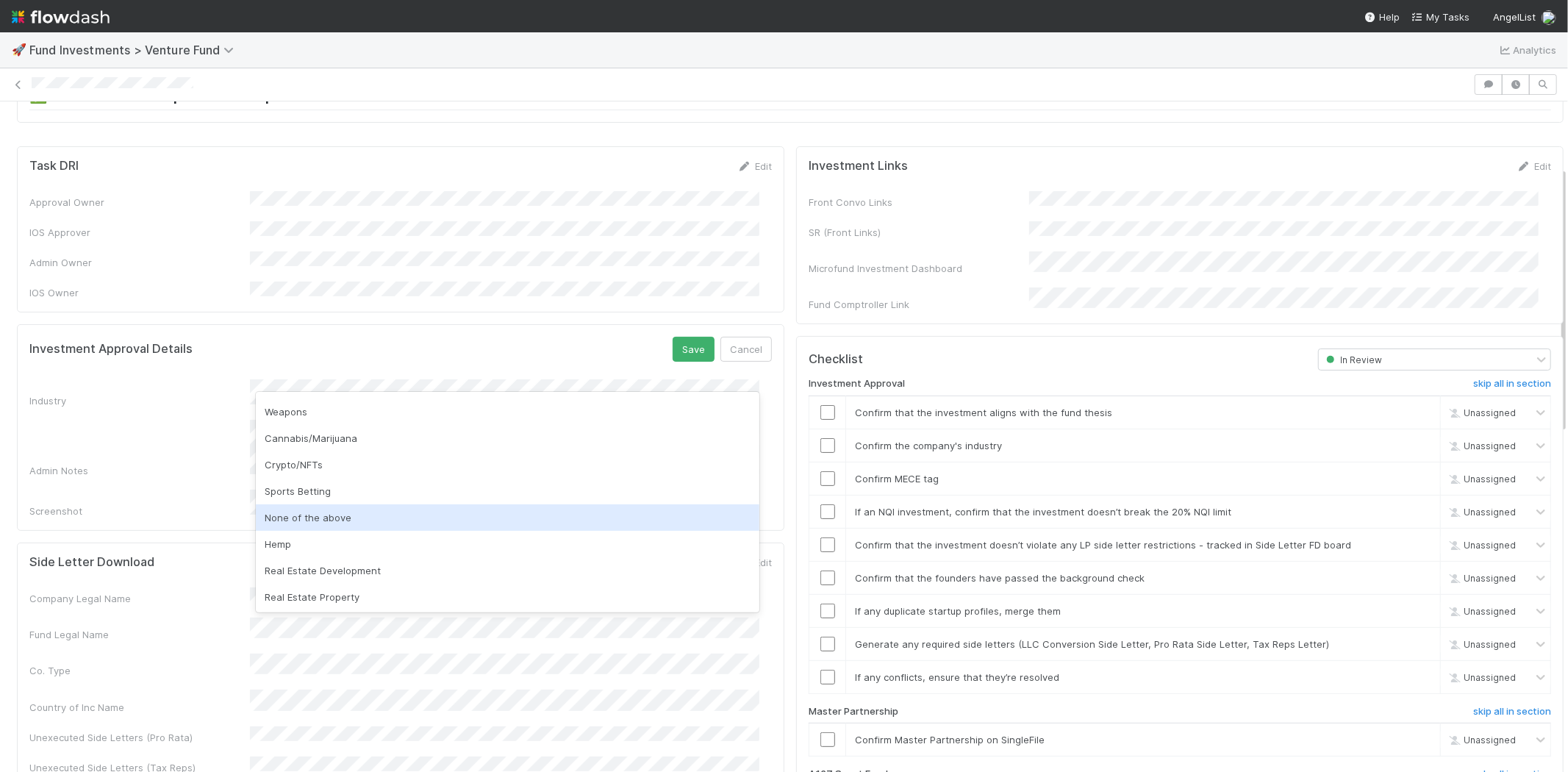
click at [328, 513] on div "None of the above" at bounding box center [507, 517] width 503 height 27
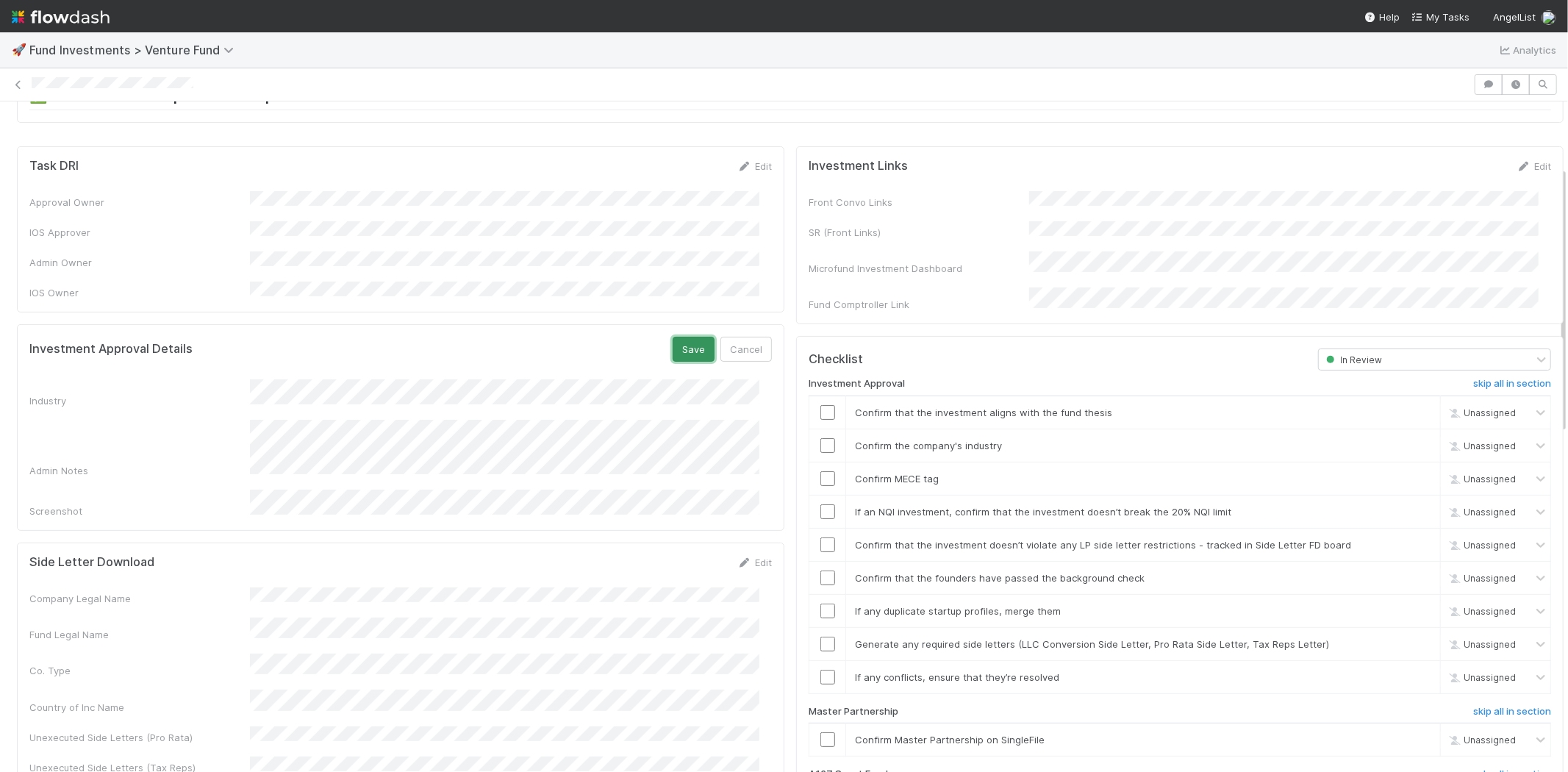
click at [686, 337] on button "Save" at bounding box center [693, 349] width 42 height 25
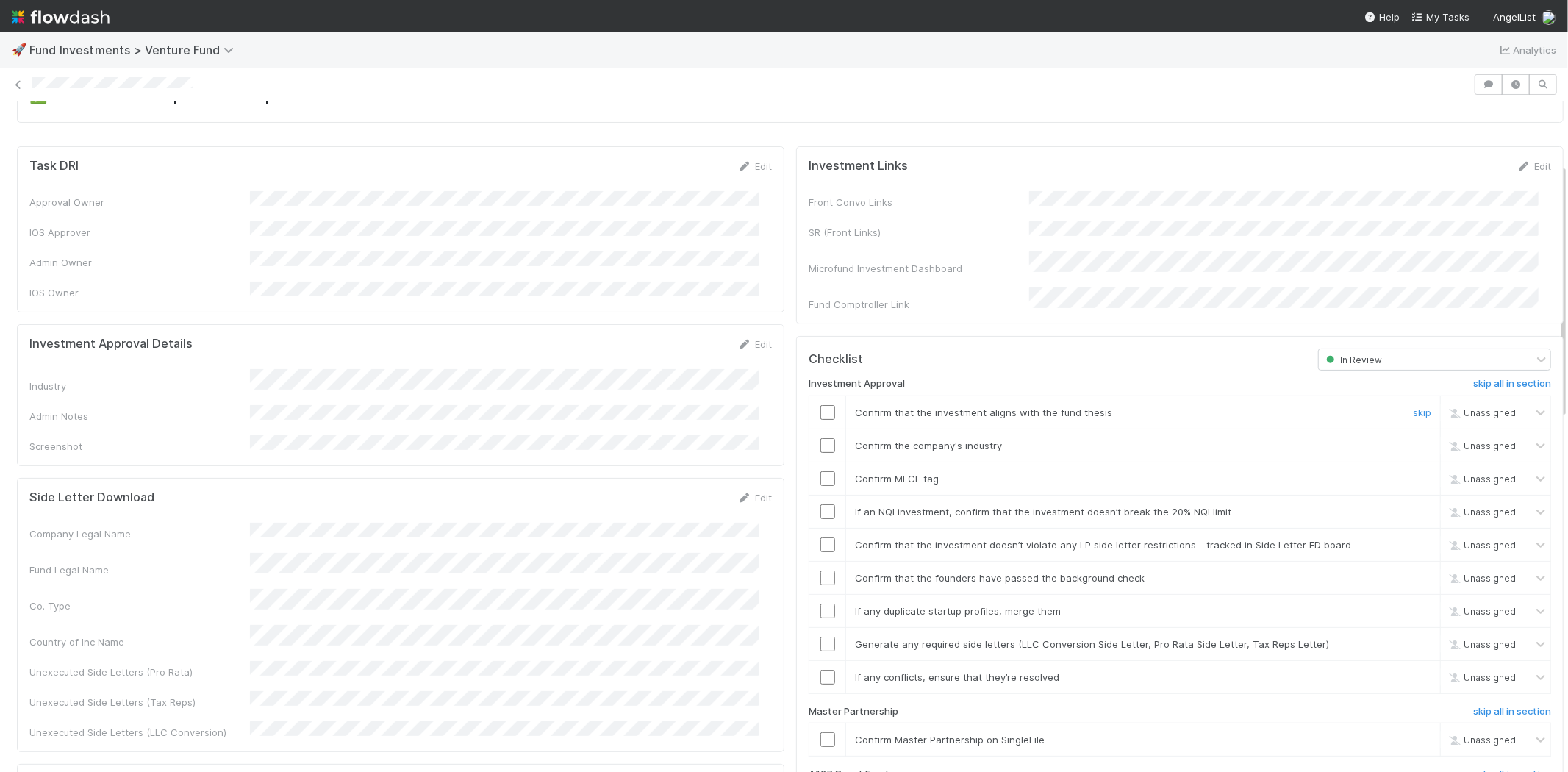
click at [820, 405] on input "checkbox" at bounding box center [827, 413] width 14 height 15
click at [820, 438] on input "checkbox" at bounding box center [827, 446] width 14 height 15
click at [820, 471] on input "checkbox" at bounding box center [827, 479] width 14 height 15
click at [820, 504] on input "checkbox" at bounding box center [827, 512] width 14 height 15
click at [820, 537] on input "checkbox" at bounding box center [827, 545] width 14 height 15
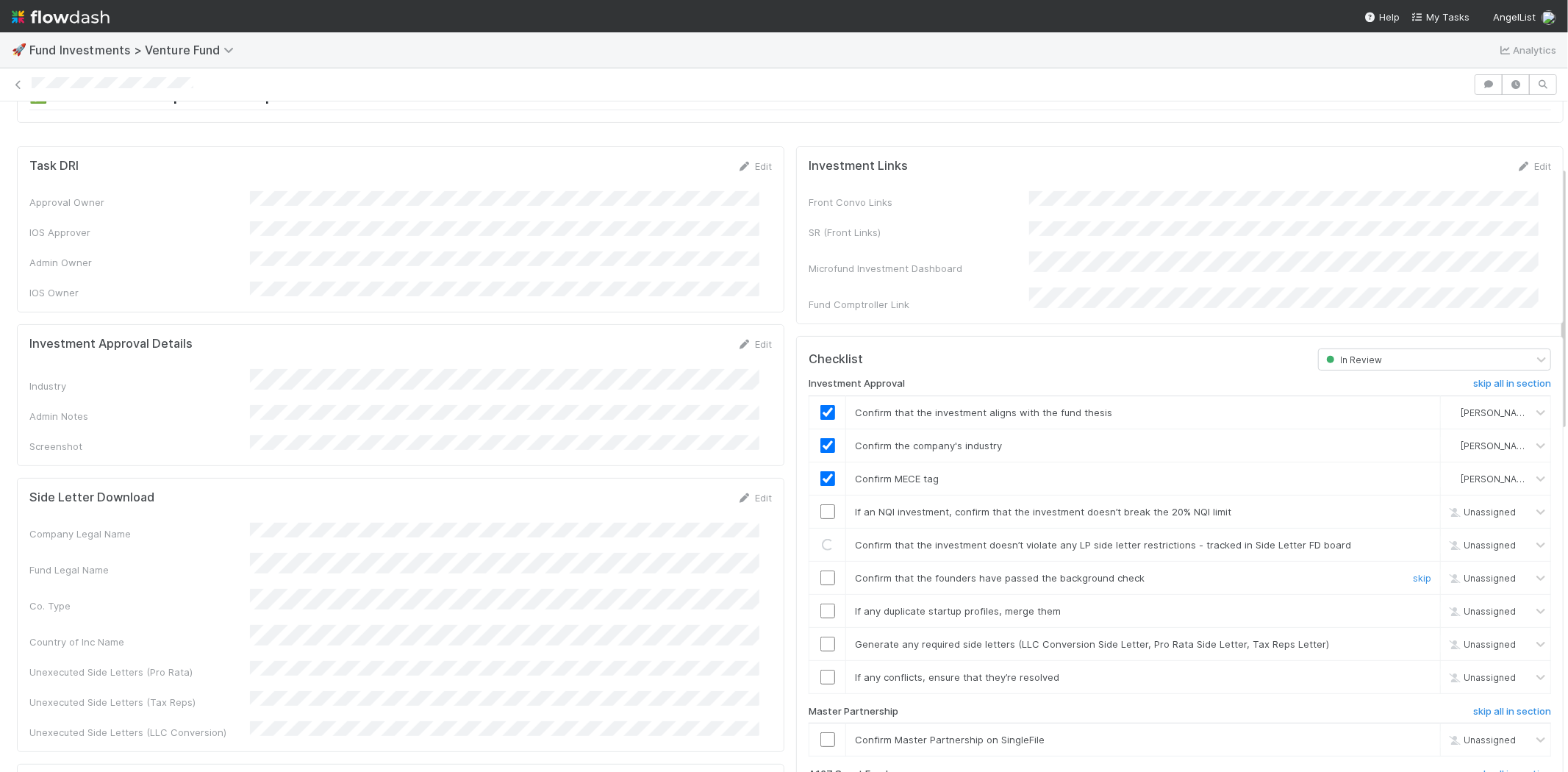
click at [820, 571] on input "checkbox" at bounding box center [827, 578] width 14 height 15
checkbox input "true"
click at [820, 537] on input "checkbox" at bounding box center [827, 545] width 14 height 15
click at [820, 604] on input "checkbox" at bounding box center [827, 611] width 14 height 15
click at [820, 637] on input "checkbox" at bounding box center [827, 644] width 14 height 15
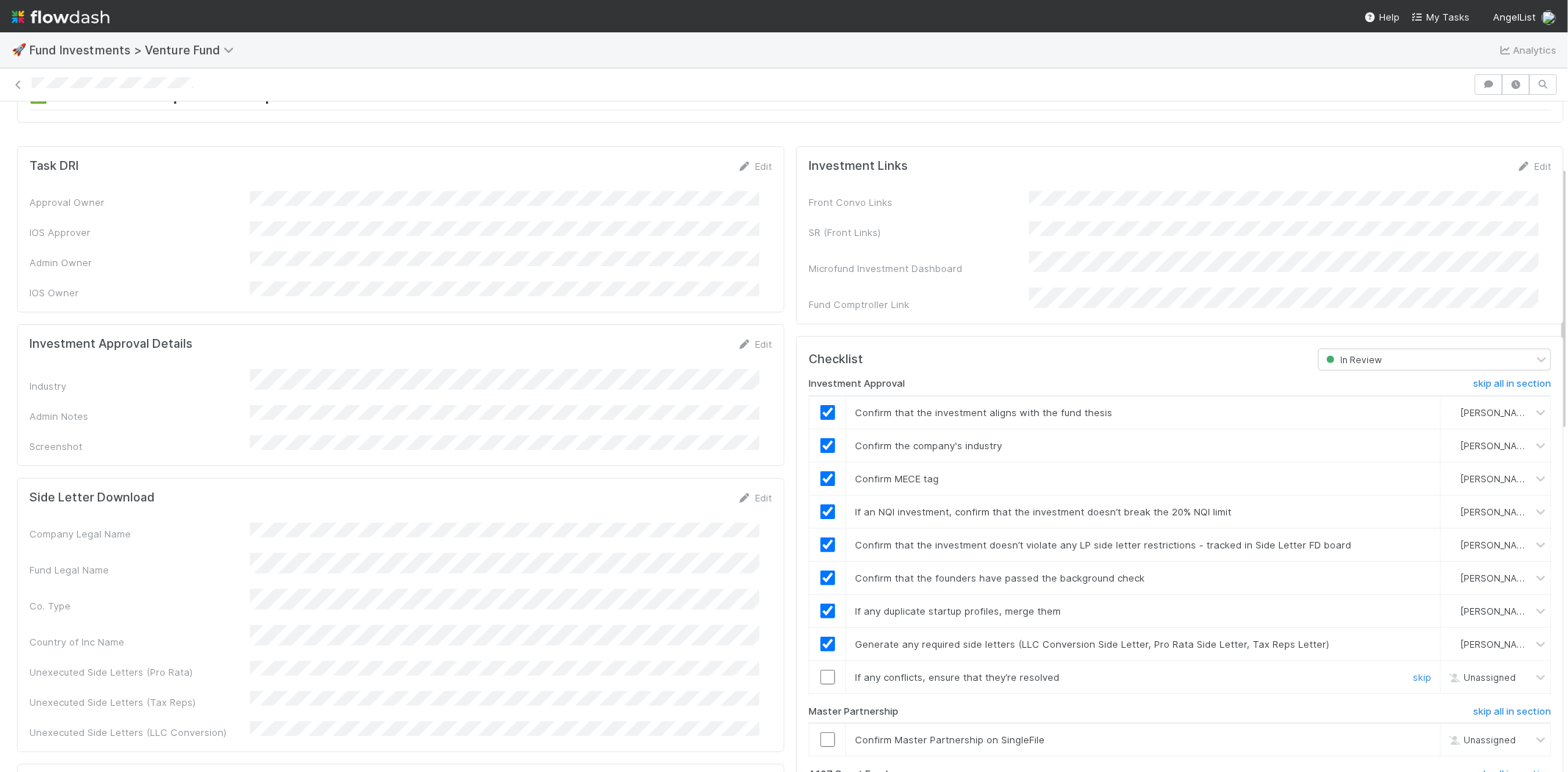
click at [820, 670] on input "checkbox" at bounding box center [827, 677] width 14 height 15
click at [820, 733] on input "checkbox" at bounding box center [827, 740] width 14 height 15
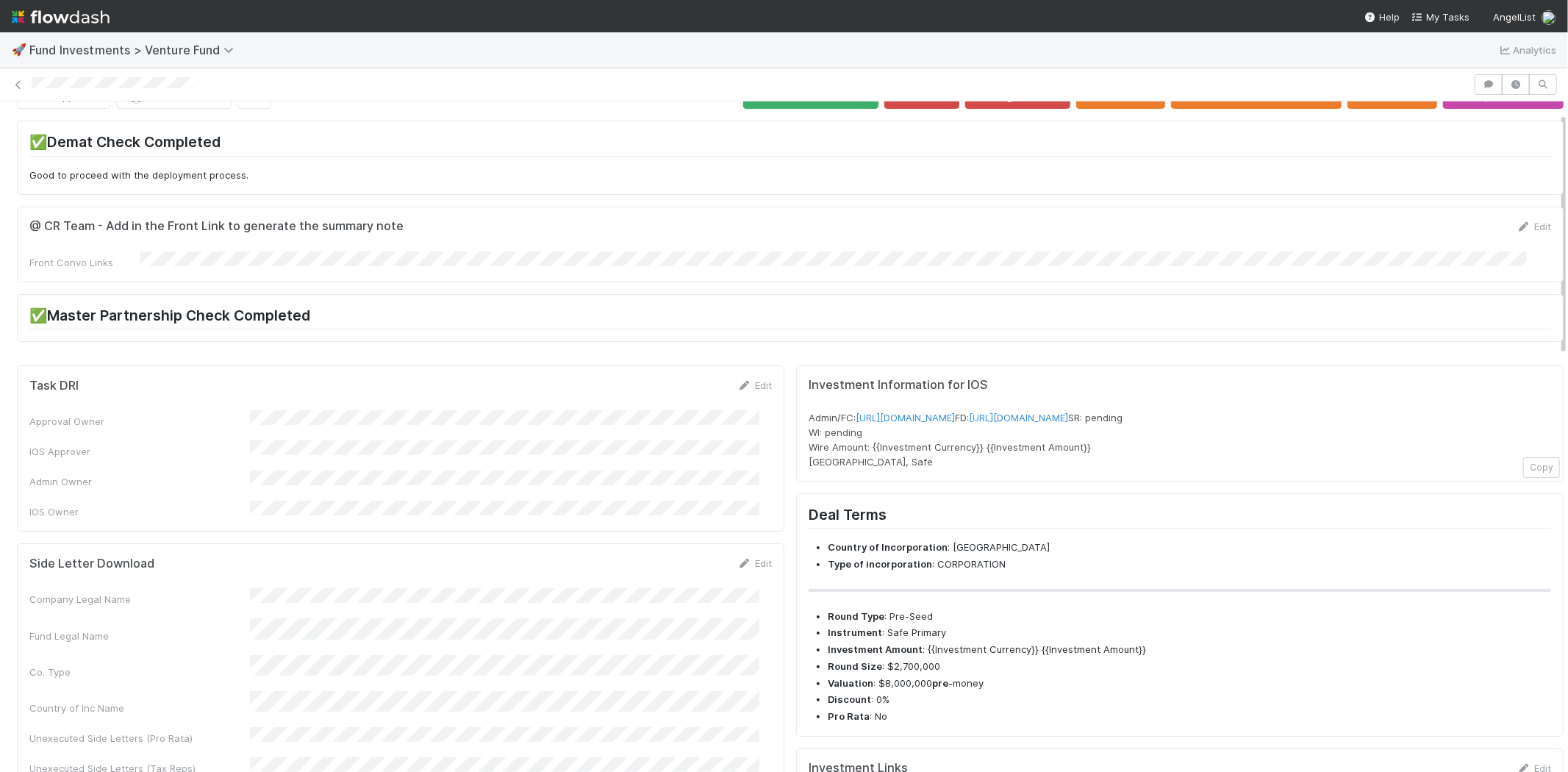
scroll to position [0, 0]
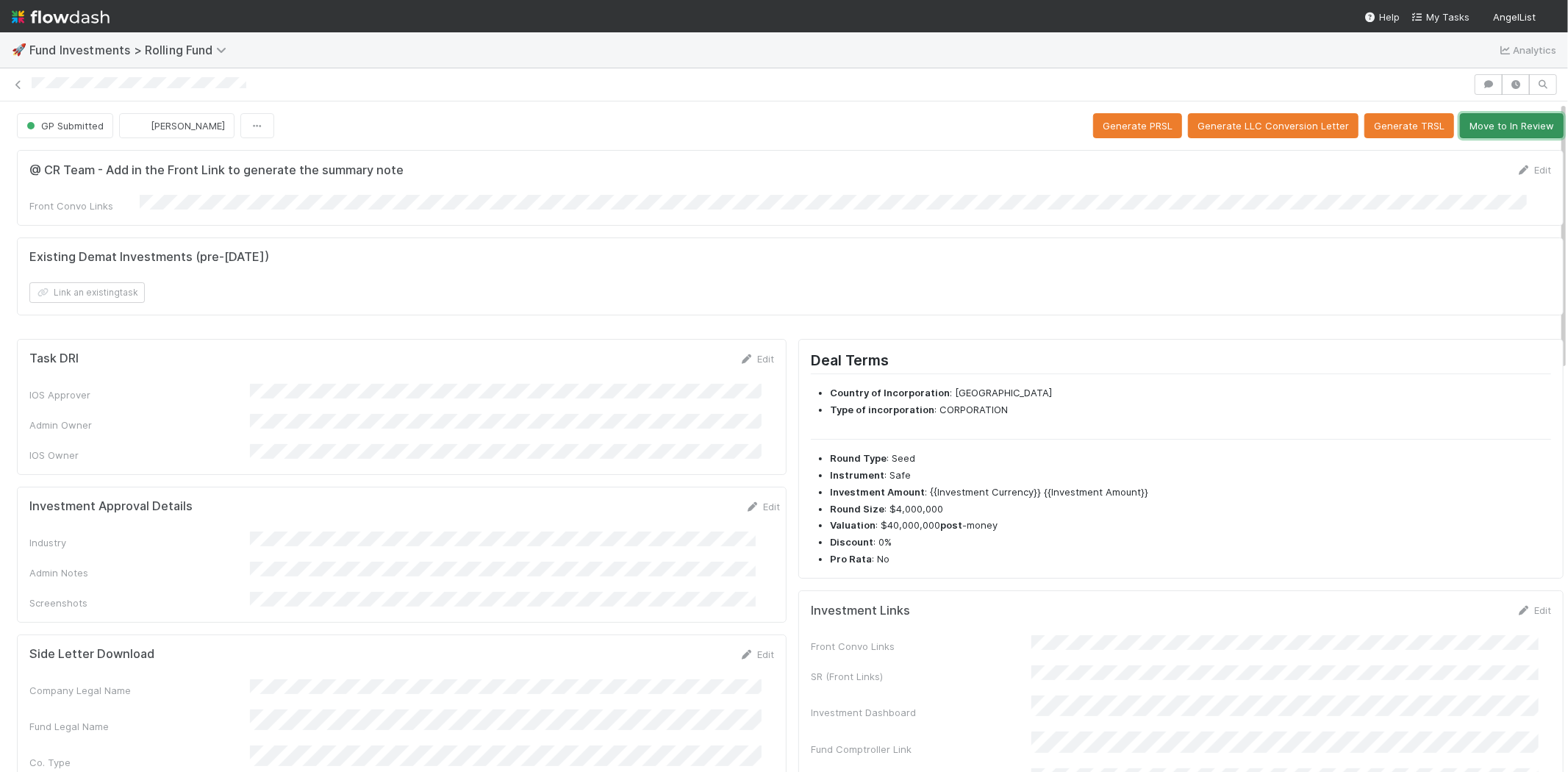
click at [1479, 129] on button "Move to In Review" at bounding box center [1511, 126] width 104 height 25
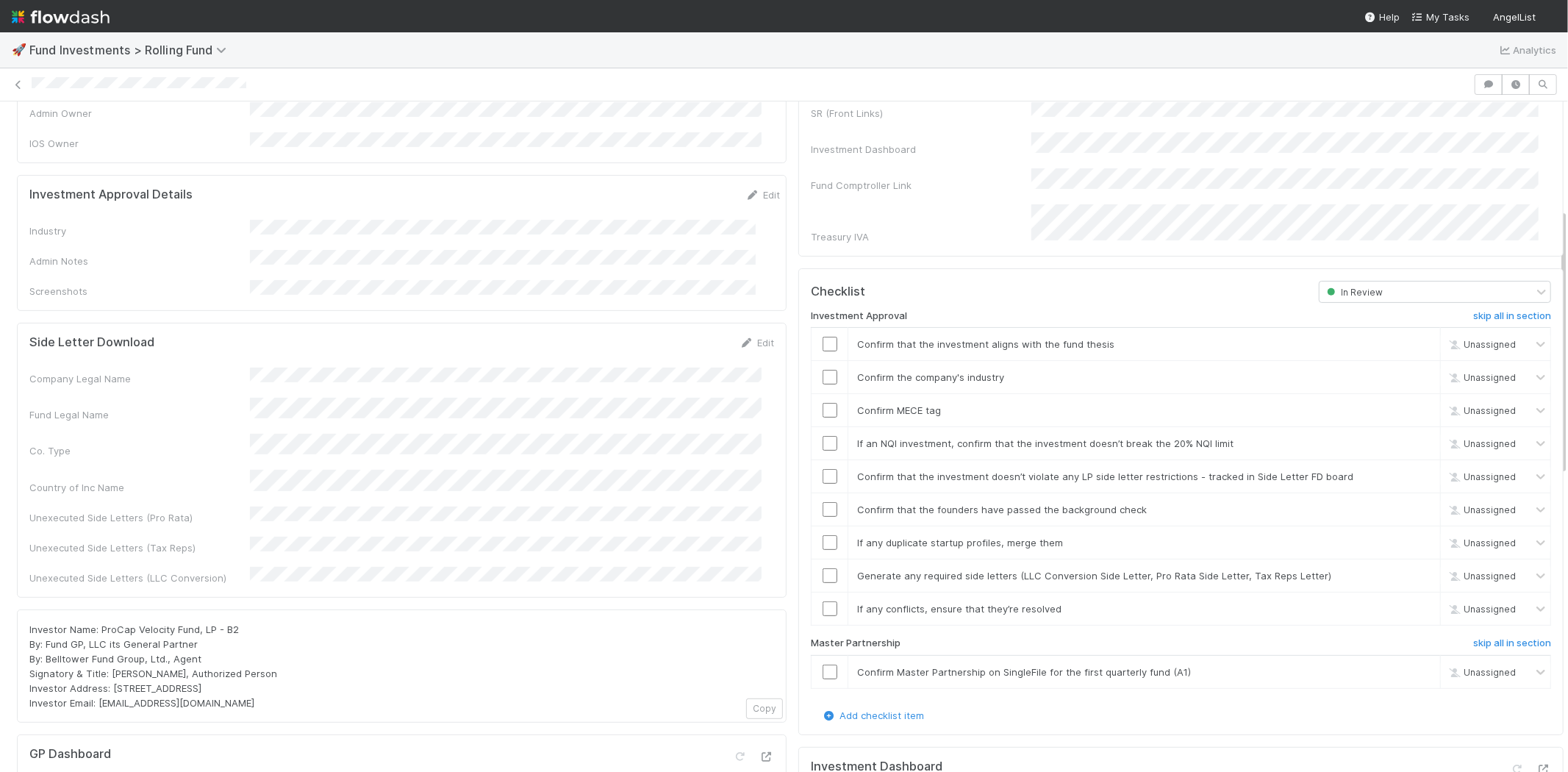
scroll to position [245, 0]
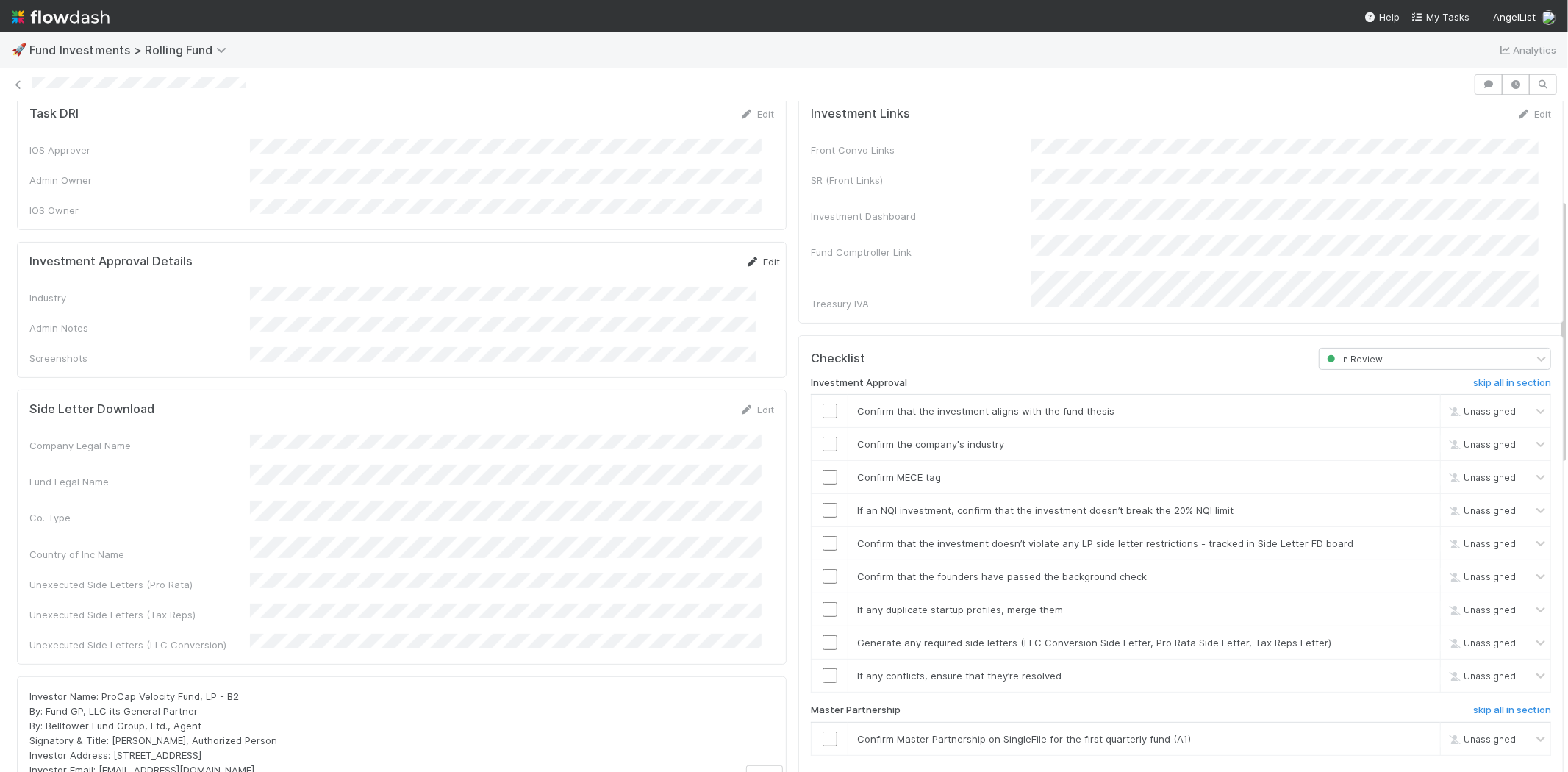
click at [745, 256] on link "Edit" at bounding box center [762, 262] width 35 height 12
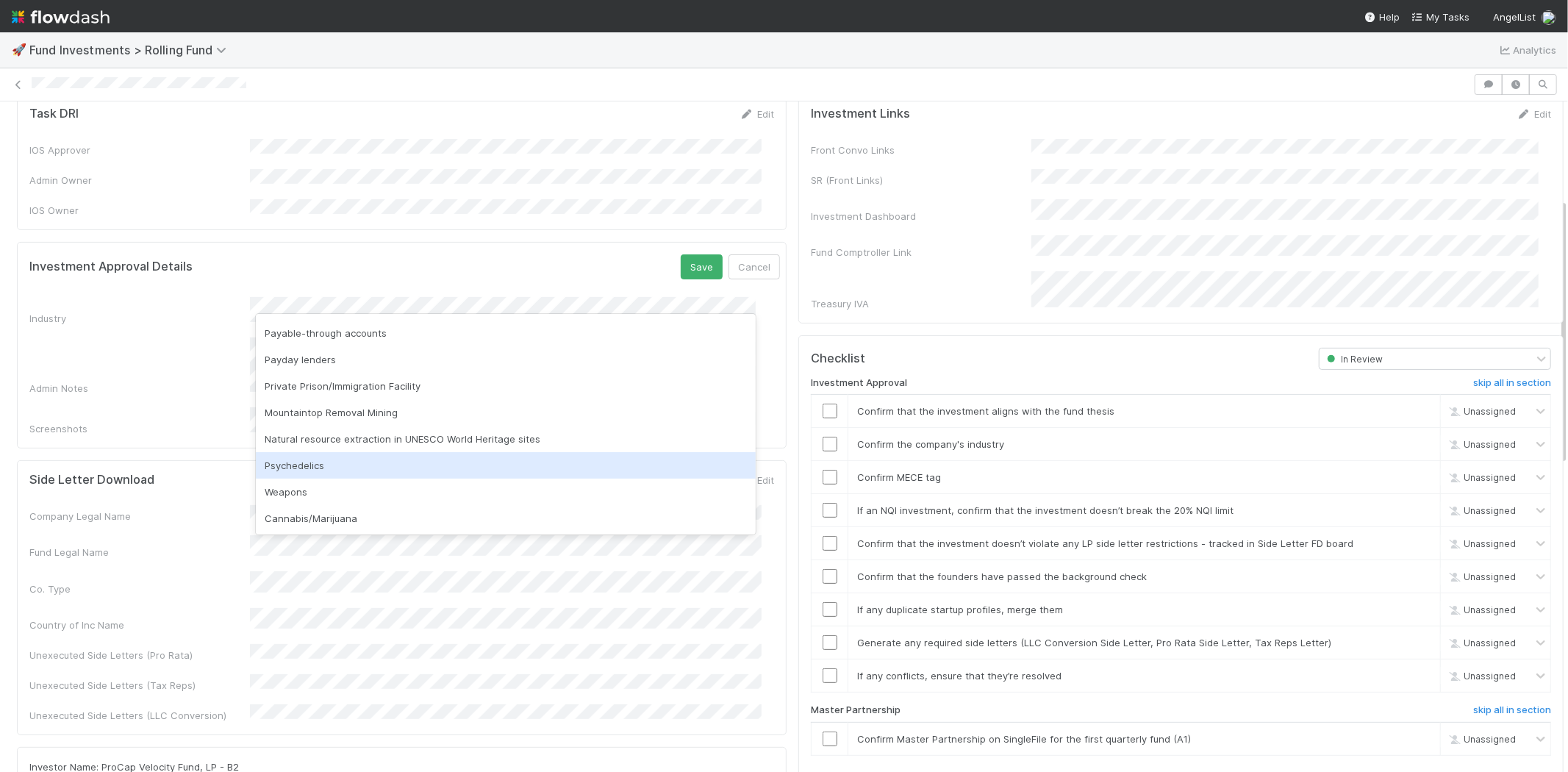
scroll to position [420, 0]
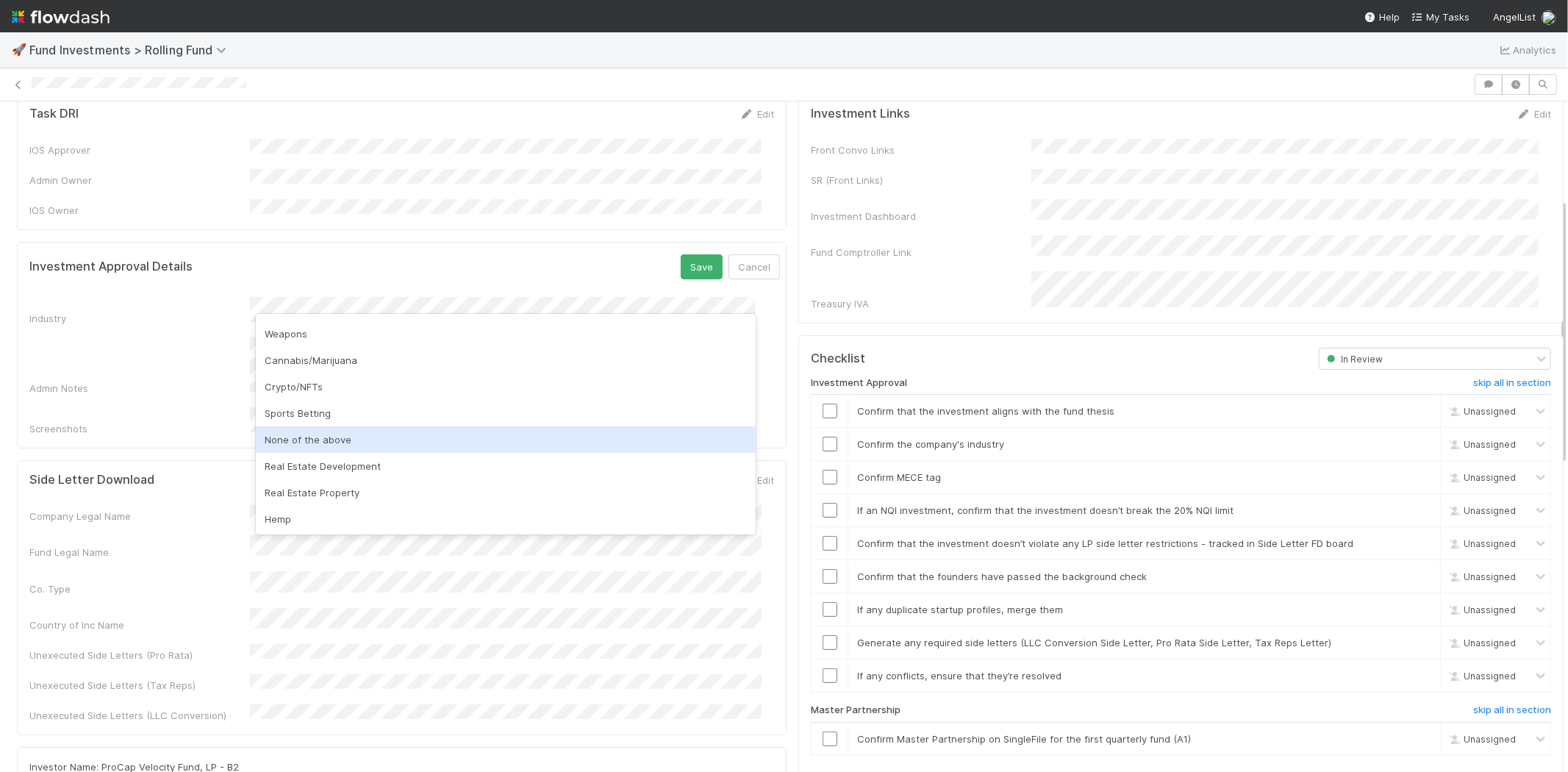
click at [325, 432] on div "None of the above" at bounding box center [506, 439] width 500 height 27
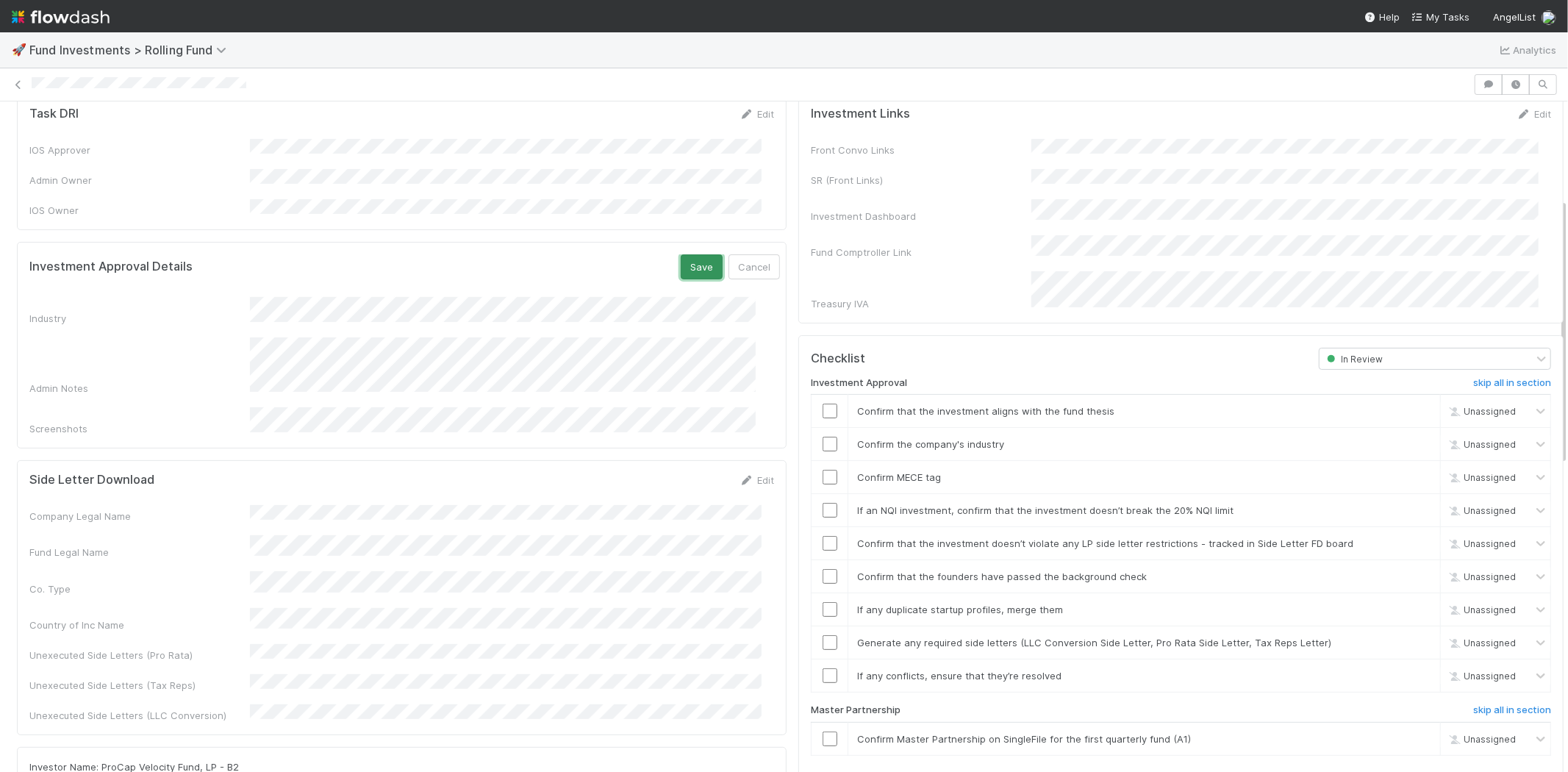
click at [685, 255] on button "Save" at bounding box center [701, 267] width 42 height 25
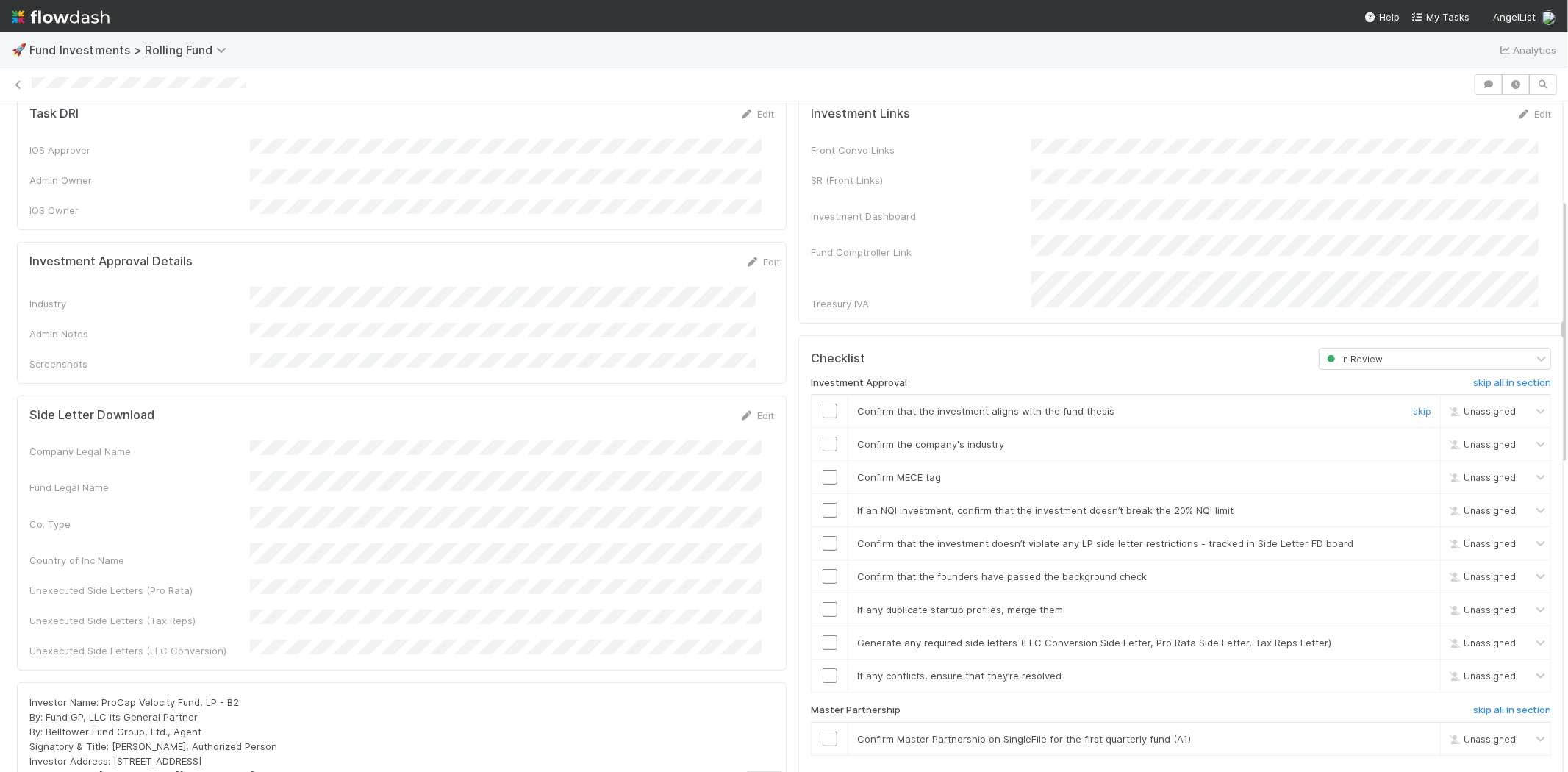
click at [822, 404] on input "checkbox" at bounding box center [830, 411] width 14 height 15
click at [822, 437] on input "checkbox" at bounding box center [830, 444] width 14 height 15
click at [822, 470] on input "checkbox" at bounding box center [830, 477] width 14 height 15
click at [822, 503] on input "checkbox" at bounding box center [830, 510] width 14 height 15
click at [822, 536] on input "checkbox" at bounding box center [830, 543] width 14 height 15
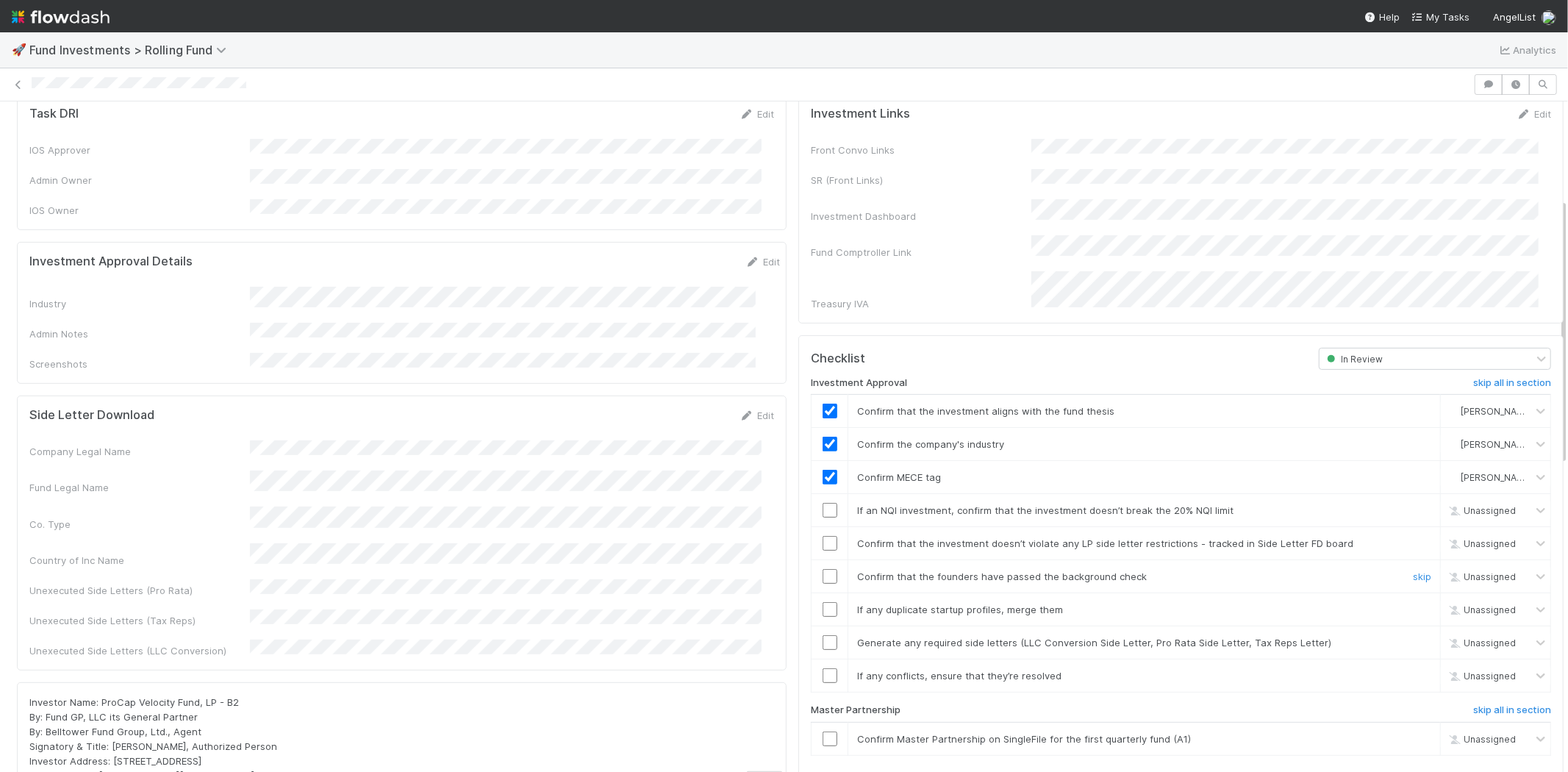
click at [822, 569] on input "checkbox" at bounding box center [830, 576] width 14 height 15
checkbox input "true"
click at [822, 602] on input "checkbox" at bounding box center [830, 609] width 14 height 15
click at [822, 536] on input "checkbox" at bounding box center [830, 543] width 14 height 15
click at [822, 635] on input "checkbox" at bounding box center [830, 642] width 14 height 15
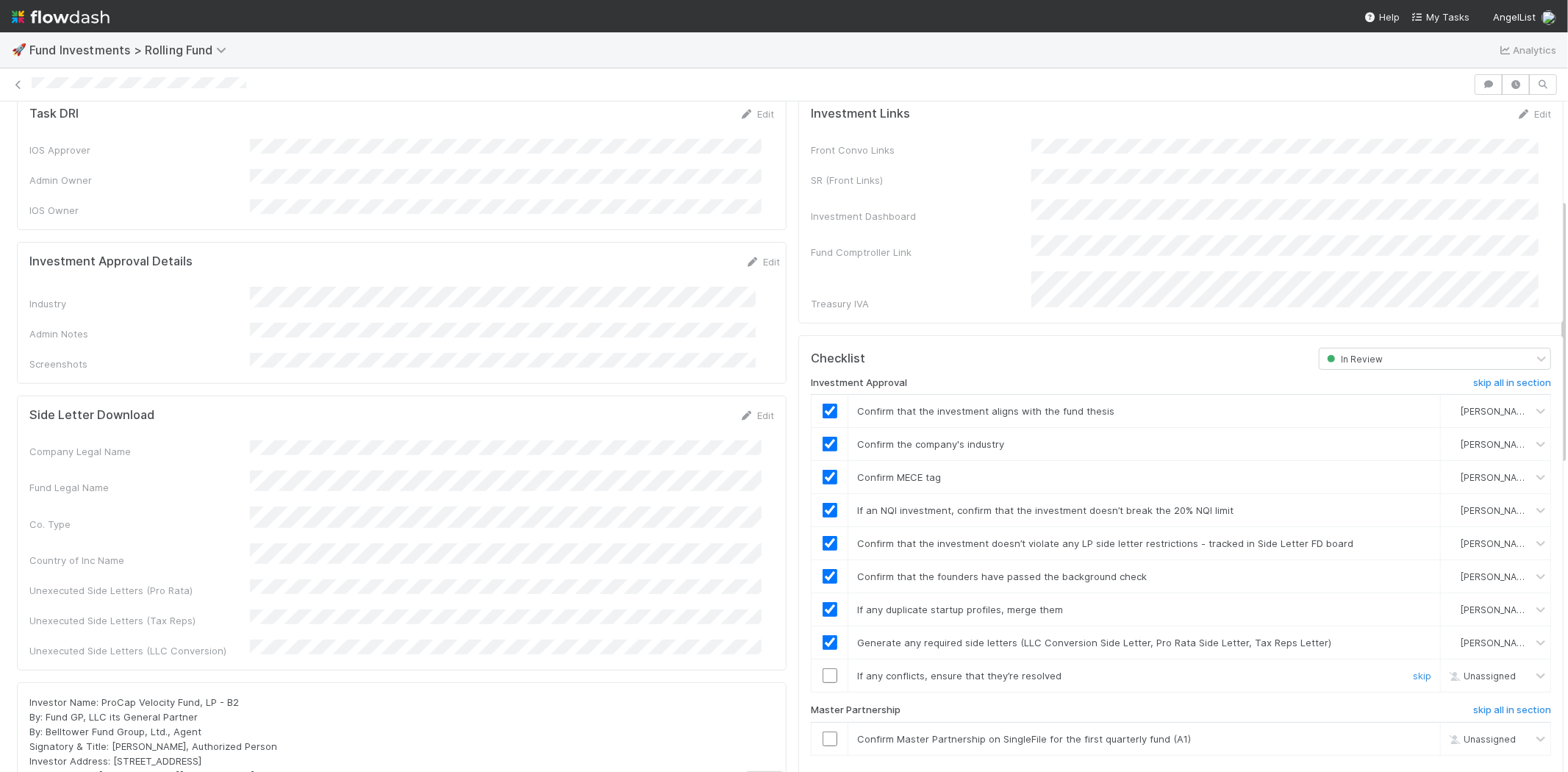
click at [822, 669] on input "checkbox" at bounding box center [830, 676] width 14 height 15
click at [822, 732] on input "checkbox" at bounding box center [830, 739] width 14 height 15
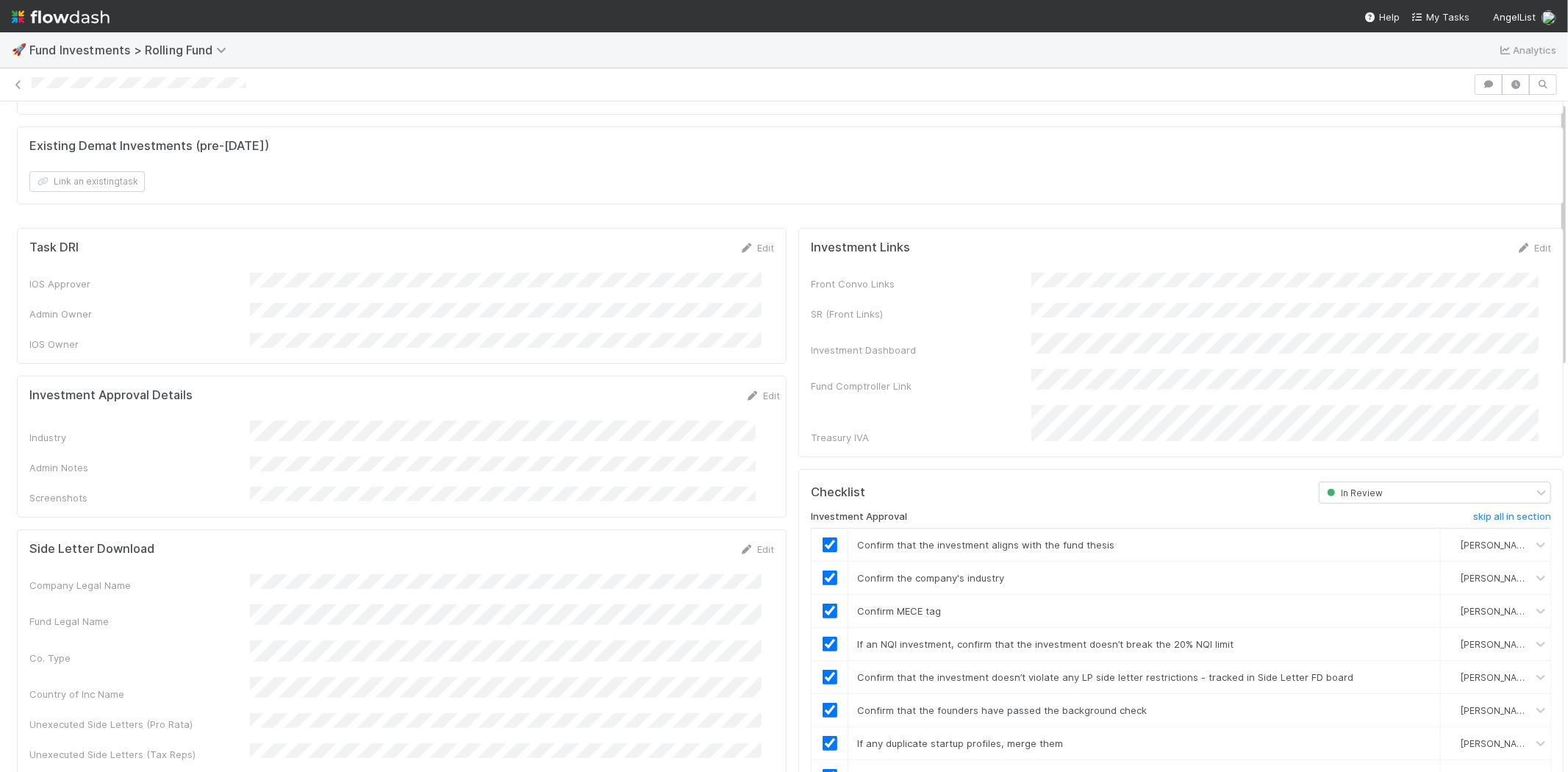
scroll to position [0, 0]
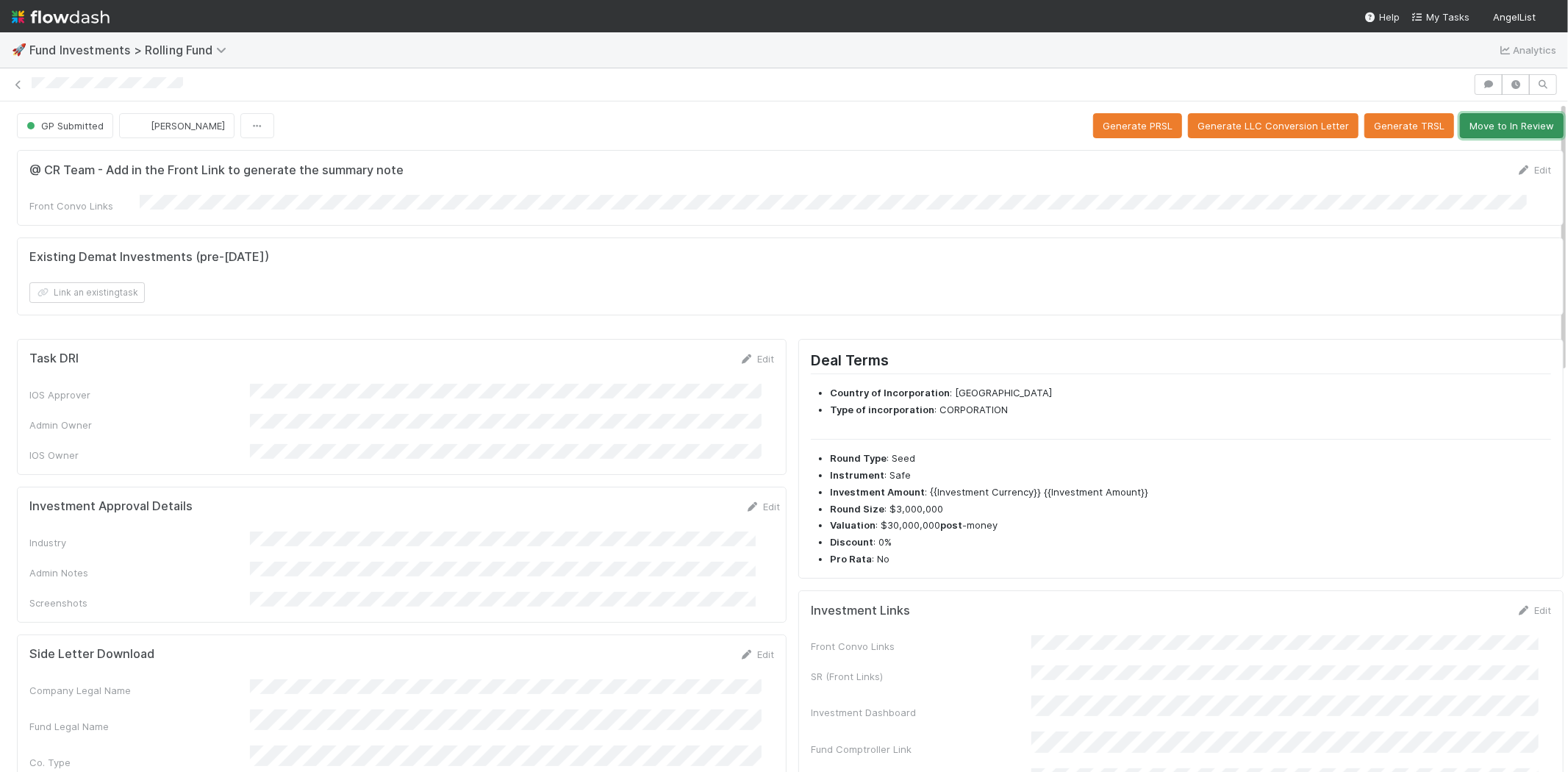
click at [1503, 118] on button "Move to In Review" at bounding box center [1511, 126] width 104 height 25
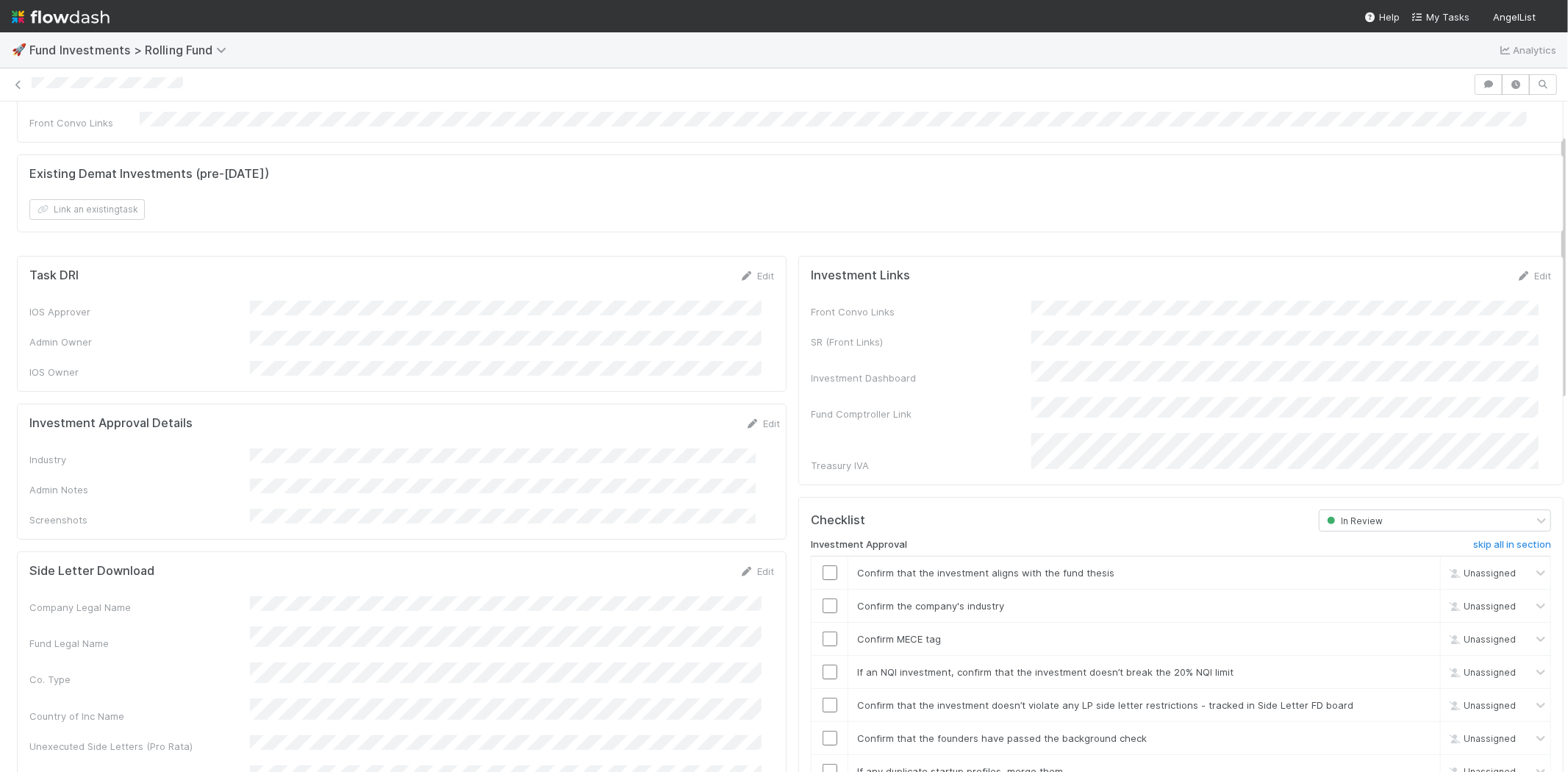
scroll to position [81, 0]
click at [745, 419] on link "Edit" at bounding box center [762, 425] width 35 height 12
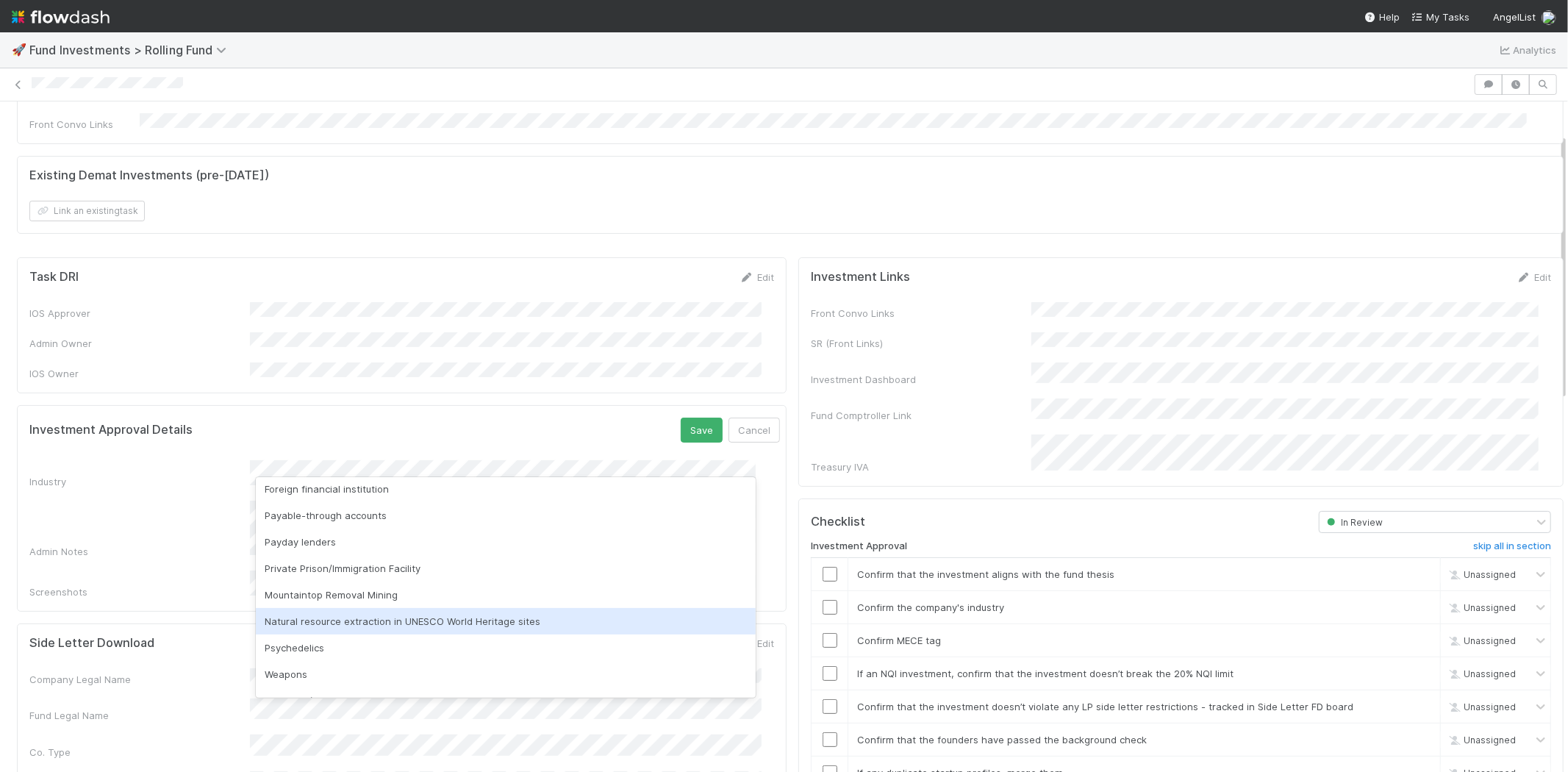
scroll to position [420, 0]
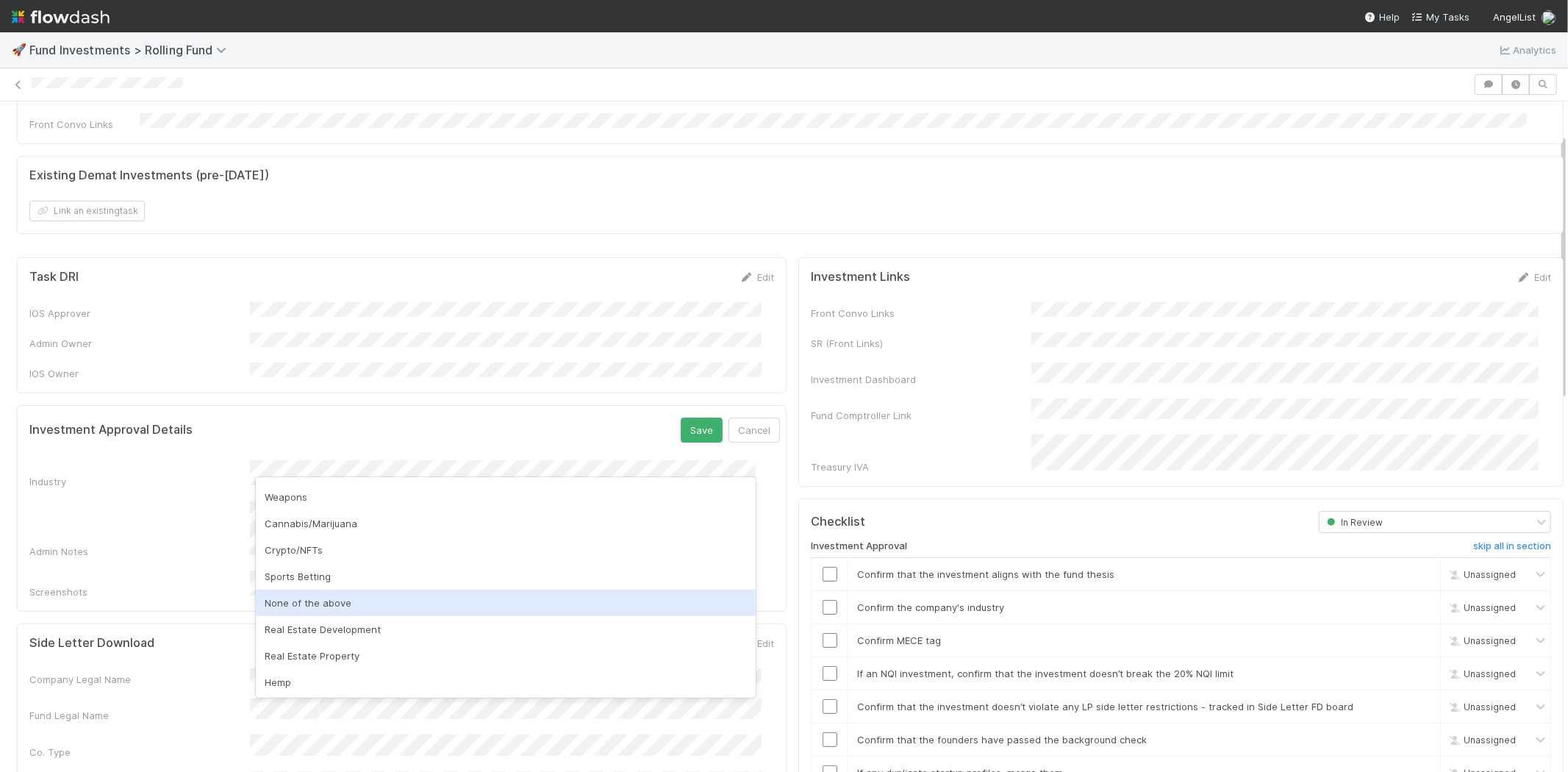
click at [349, 601] on div "None of the above" at bounding box center [506, 603] width 500 height 27
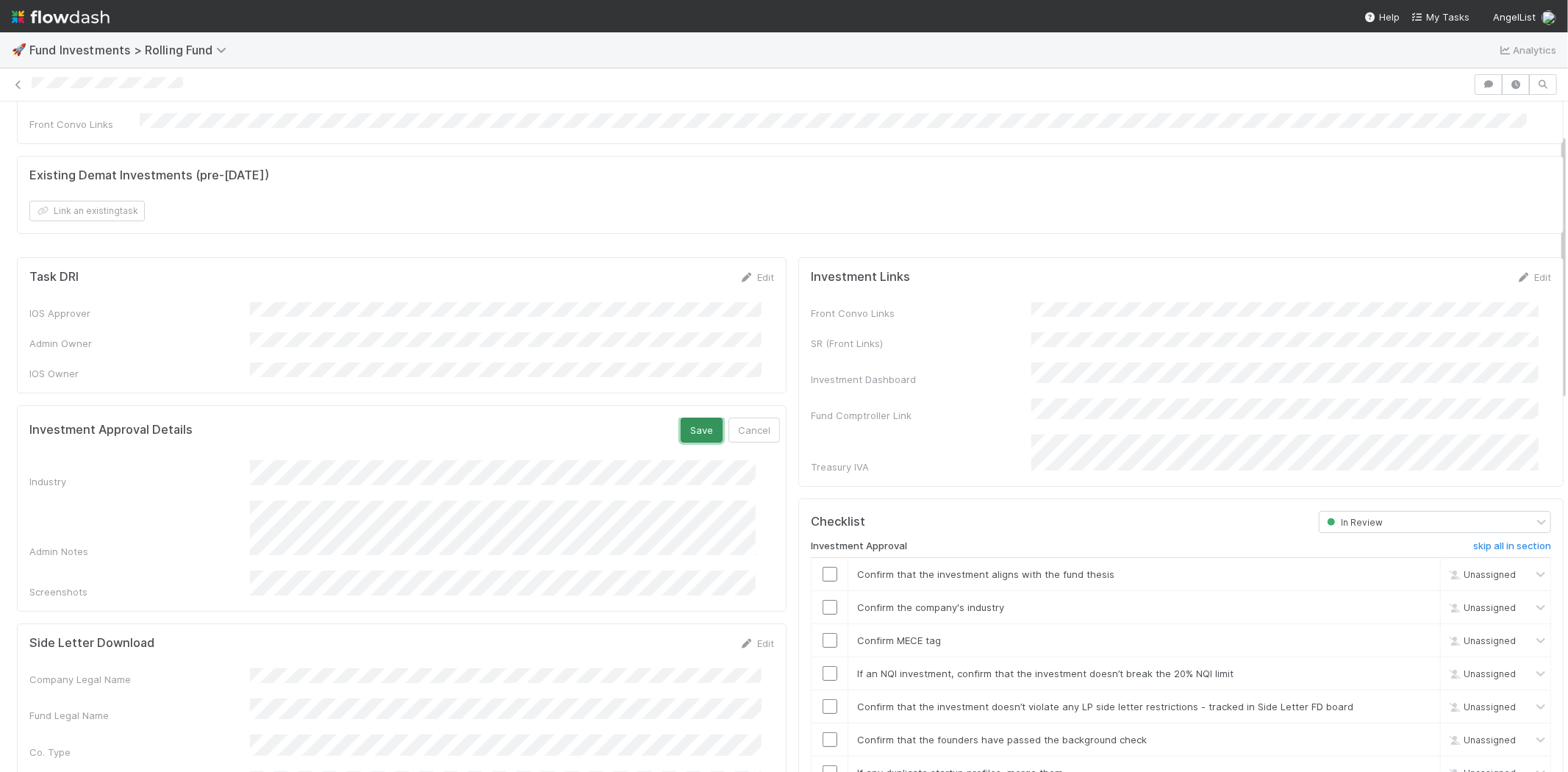
click at [687, 417] on button "Save" at bounding box center [701, 430] width 42 height 25
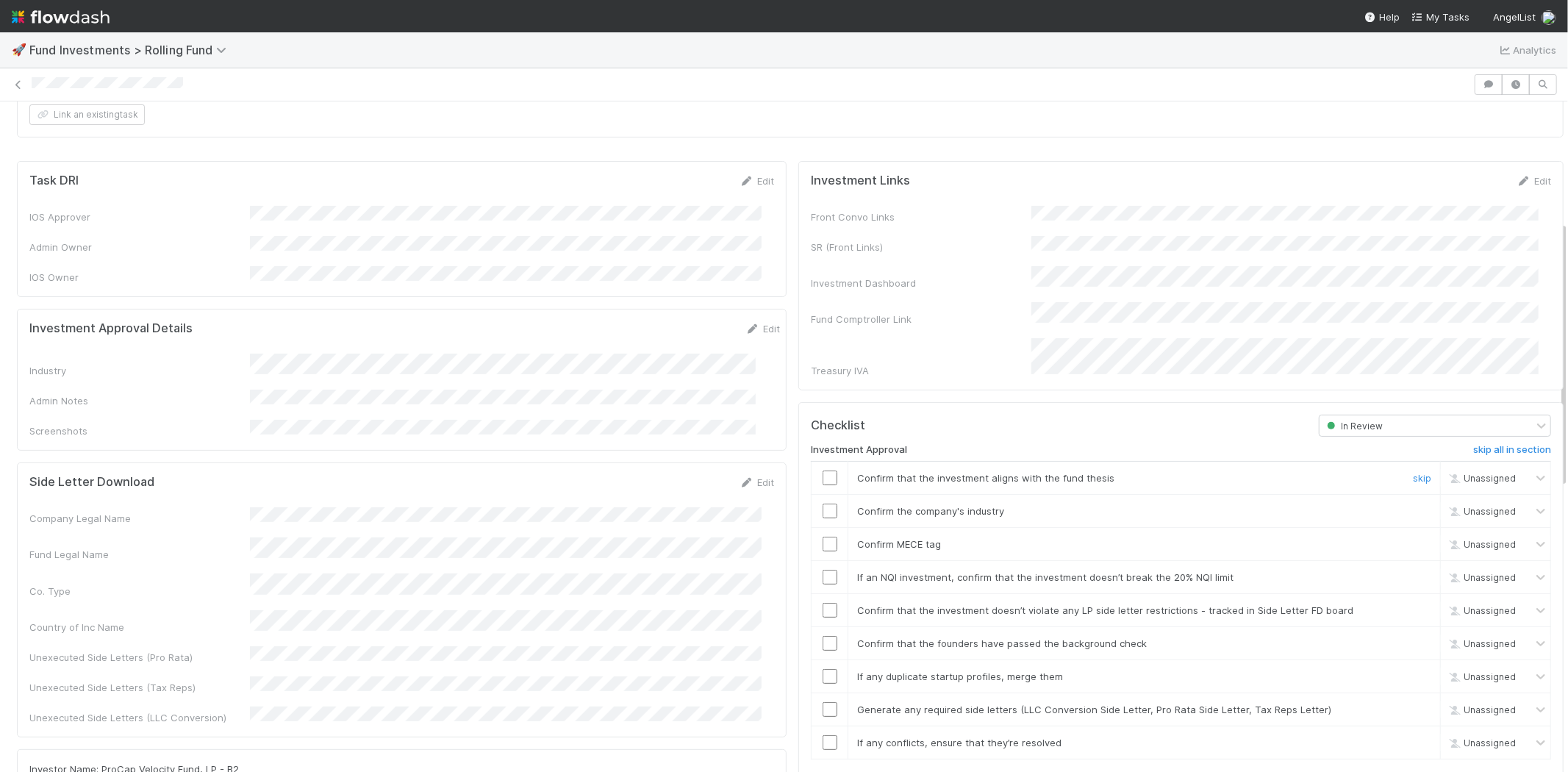
scroll to position [326, 0]
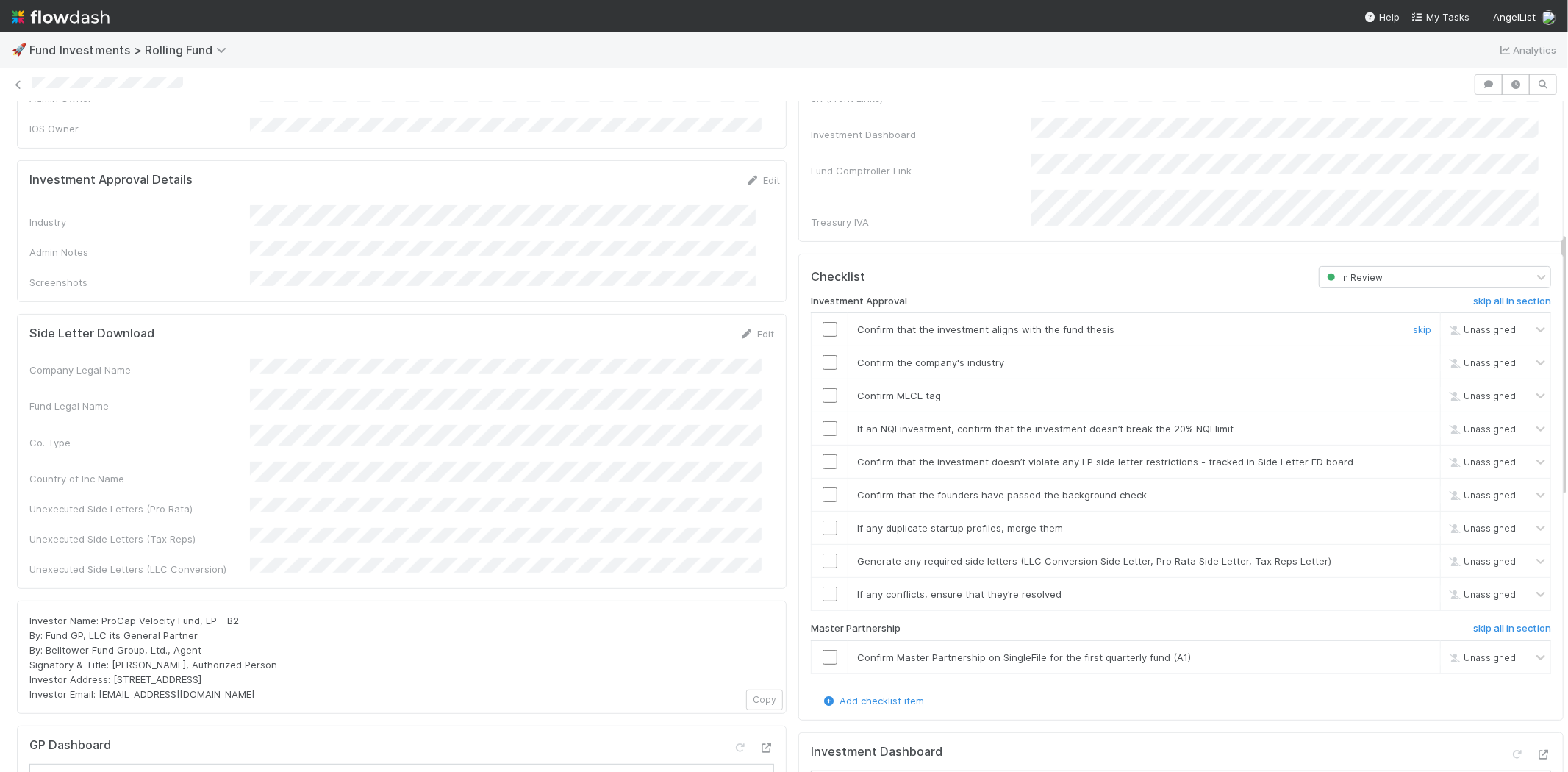
click at [822, 322] on input "checkbox" at bounding box center [830, 330] width 14 height 15
click at [822, 355] on input "checkbox" at bounding box center [830, 363] width 14 height 15
click at [822, 388] on input "checkbox" at bounding box center [830, 396] width 14 height 15
click at [817, 413] on td at bounding box center [830, 429] width 37 height 33
click at [822, 421] on input "checkbox" at bounding box center [830, 429] width 14 height 15
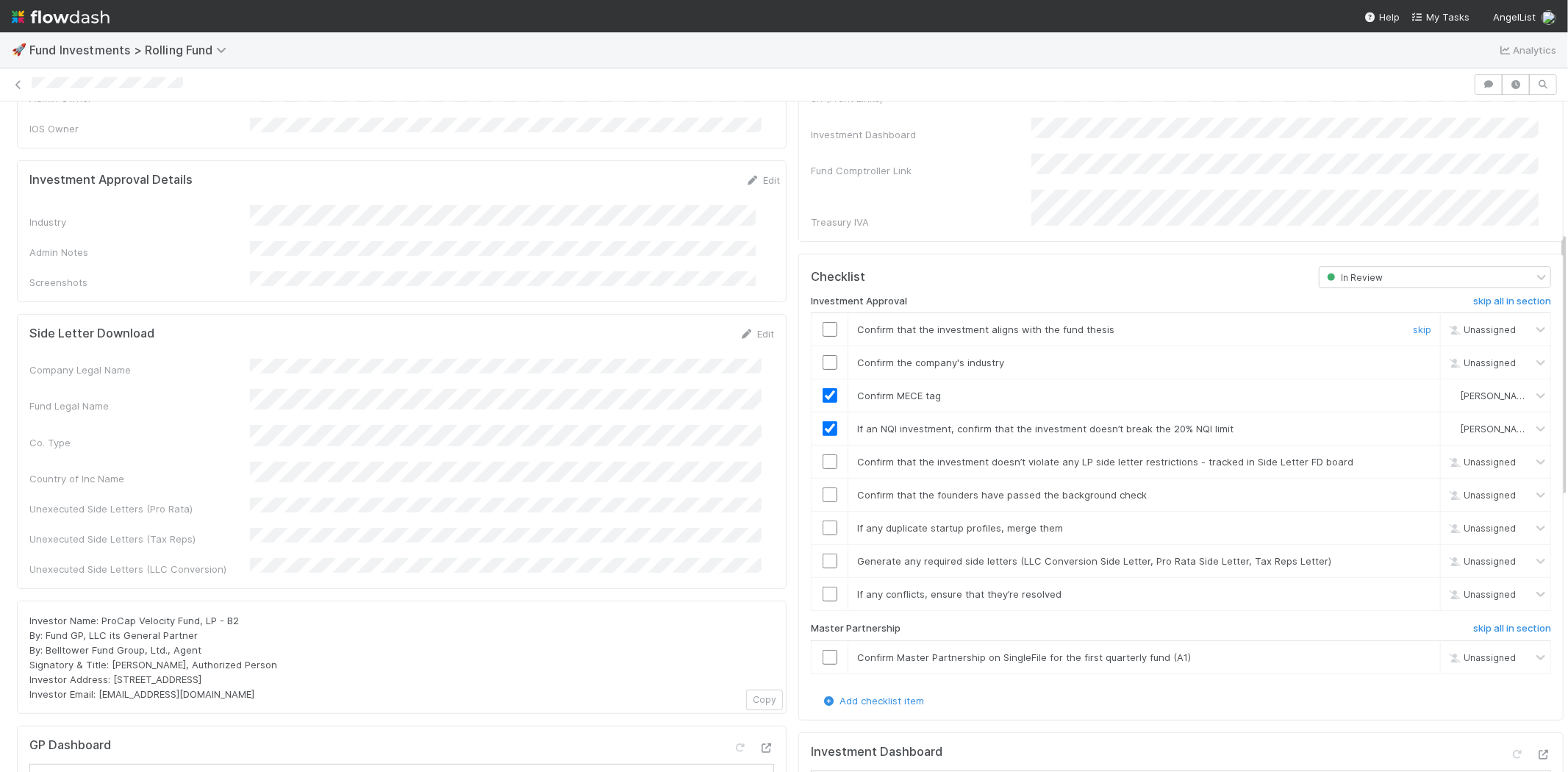
click at [822, 322] on input "checkbox" at bounding box center [830, 330] width 14 height 15
click at [822, 355] on input "checkbox" at bounding box center [830, 363] width 14 height 15
click at [818, 450] on td at bounding box center [830, 462] width 37 height 33
click at [822, 454] on input "checkbox" at bounding box center [830, 462] width 14 height 15
click at [822, 488] on input "checkbox" at bounding box center [830, 495] width 14 height 15
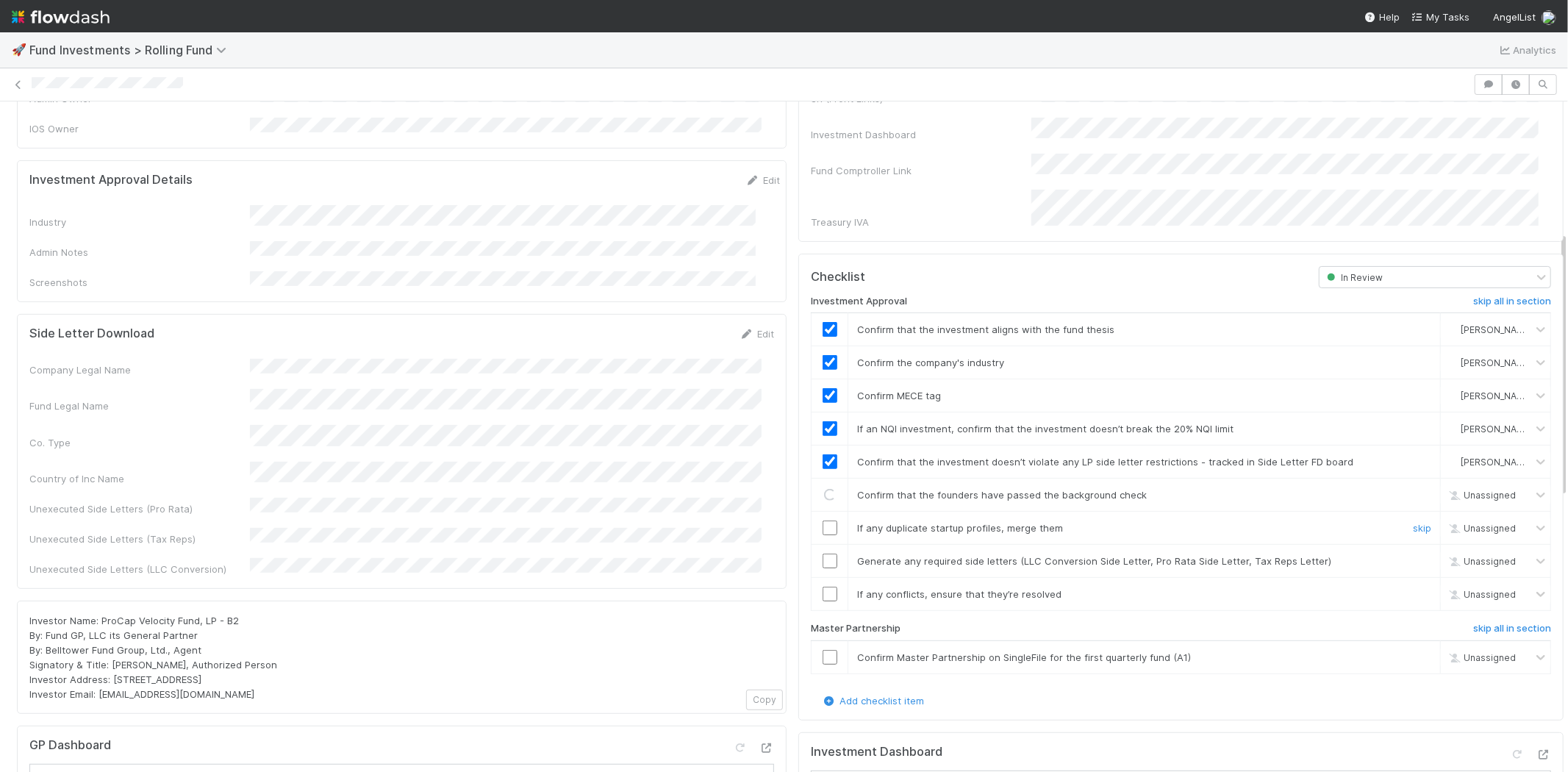
click at [822, 521] on input "checkbox" at bounding box center [830, 528] width 14 height 15
click at [822, 554] on input "checkbox" at bounding box center [830, 561] width 14 height 15
click at [822, 587] on input "checkbox" at bounding box center [830, 594] width 14 height 15
click at [822, 650] on input "checkbox" at bounding box center [830, 658] width 14 height 15
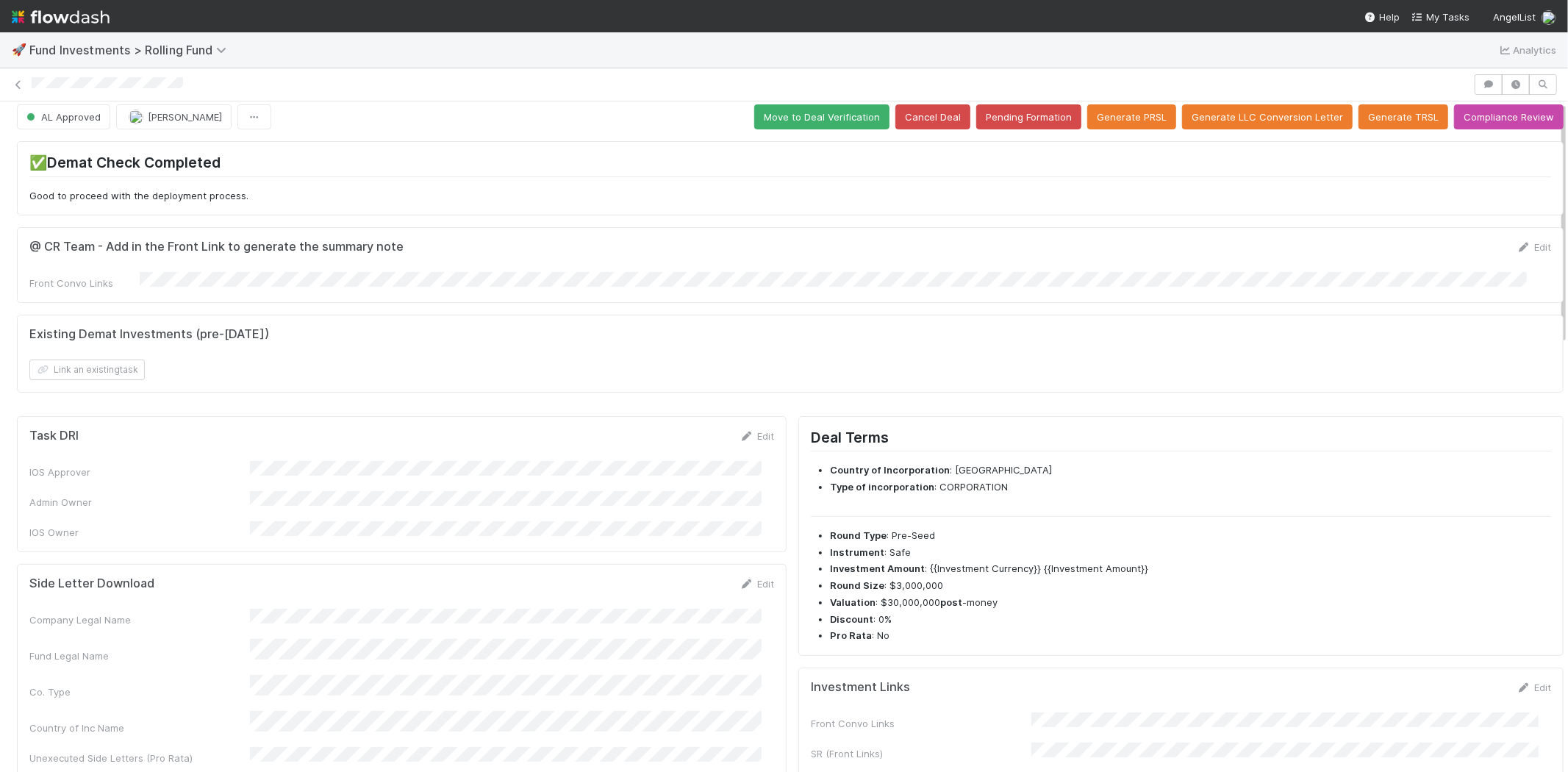
scroll to position [0, 0]
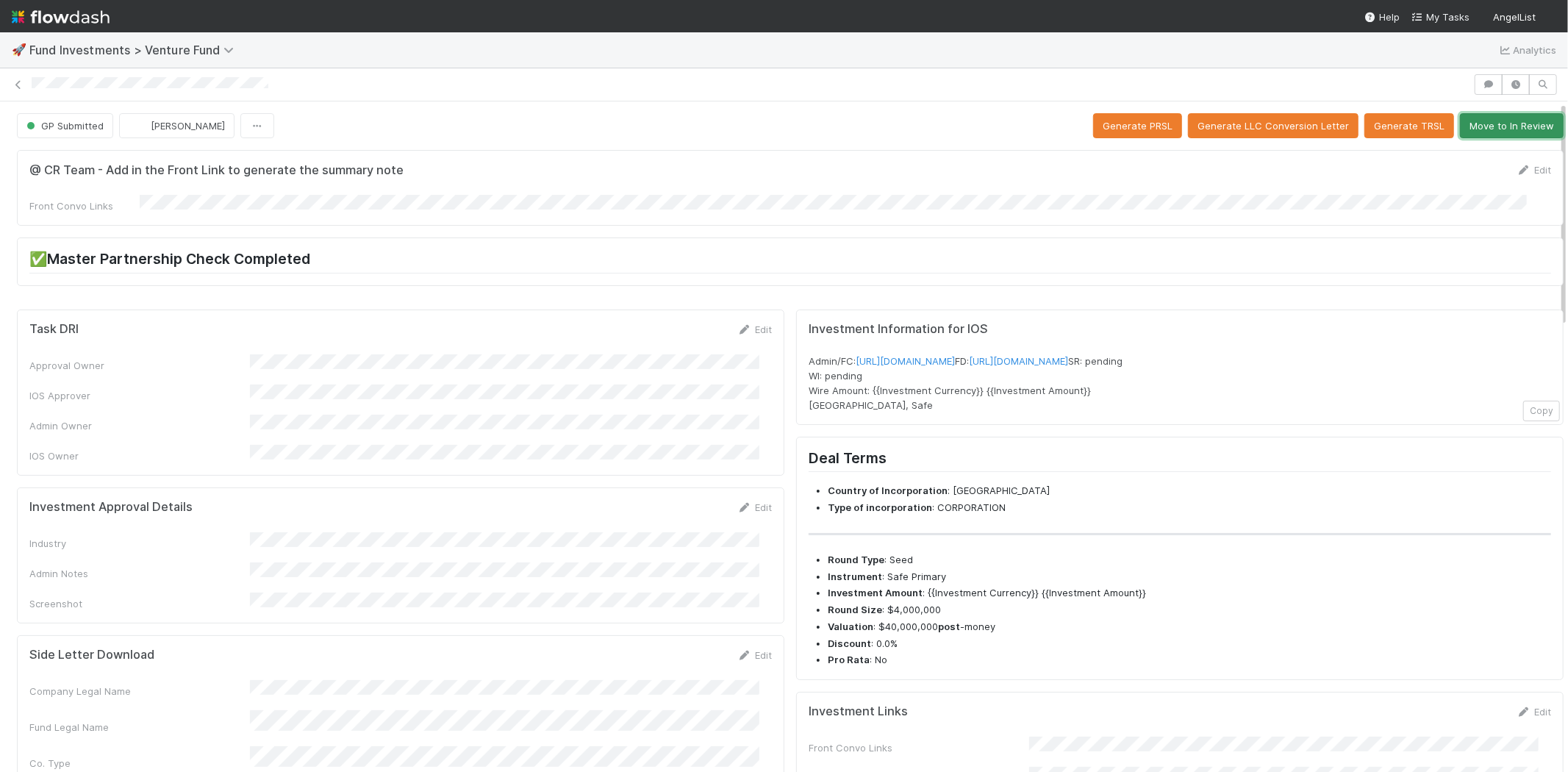
click at [1484, 126] on button "Move to In Review" at bounding box center [1511, 126] width 104 height 25
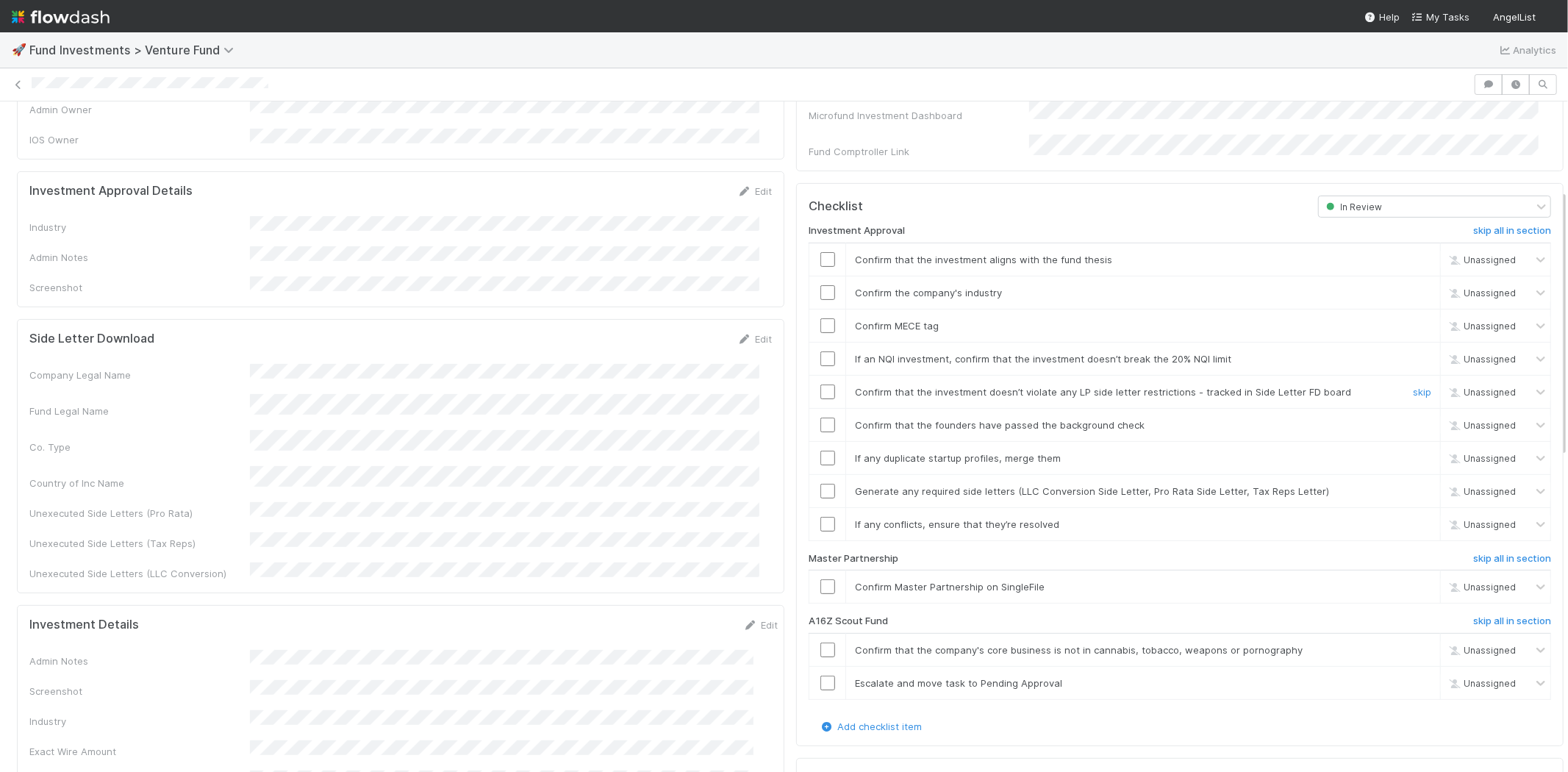
scroll to position [408, 0]
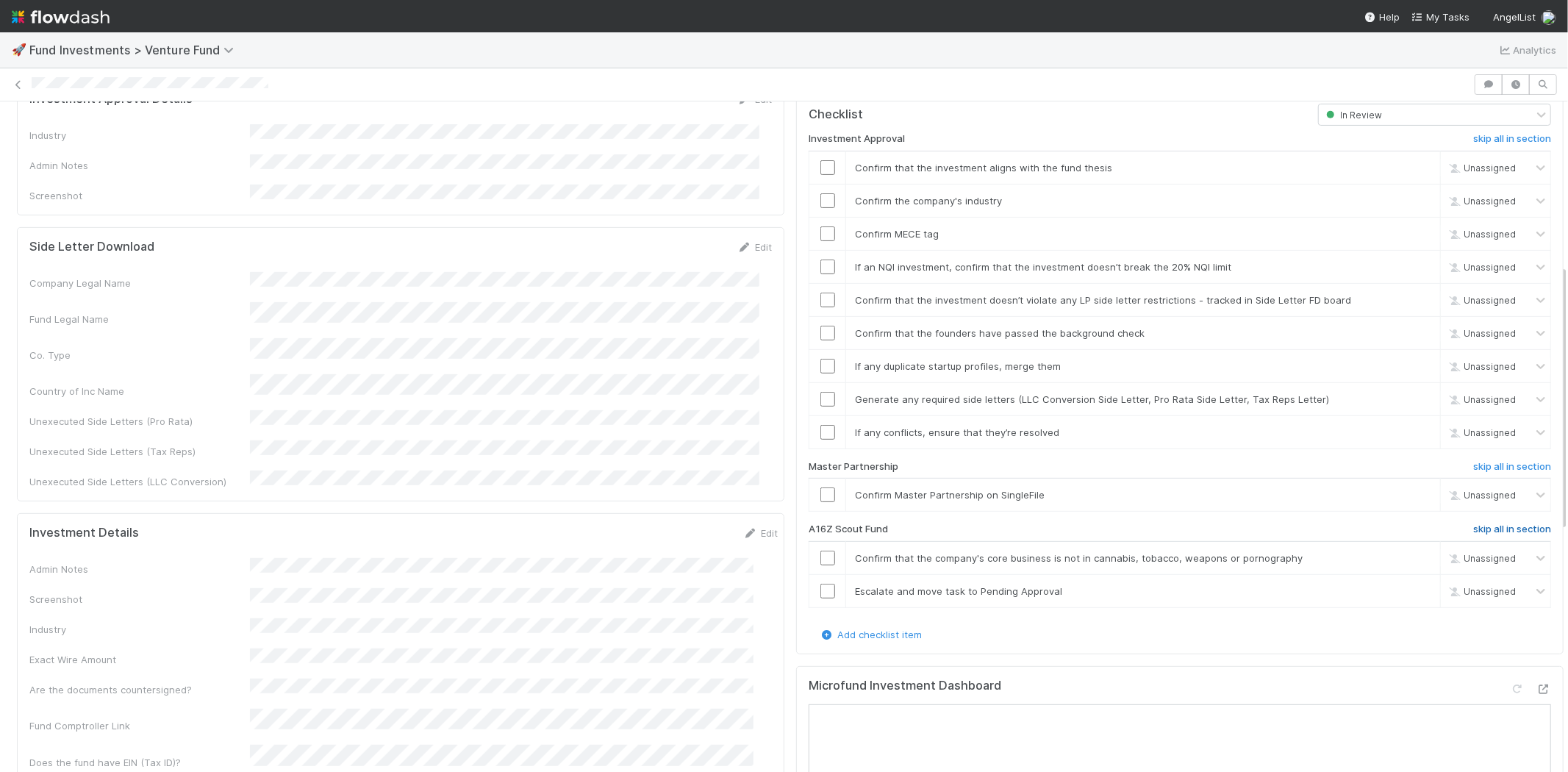
click at [1482, 524] on h6 "skip all in section" at bounding box center [1512, 529] width 78 height 12
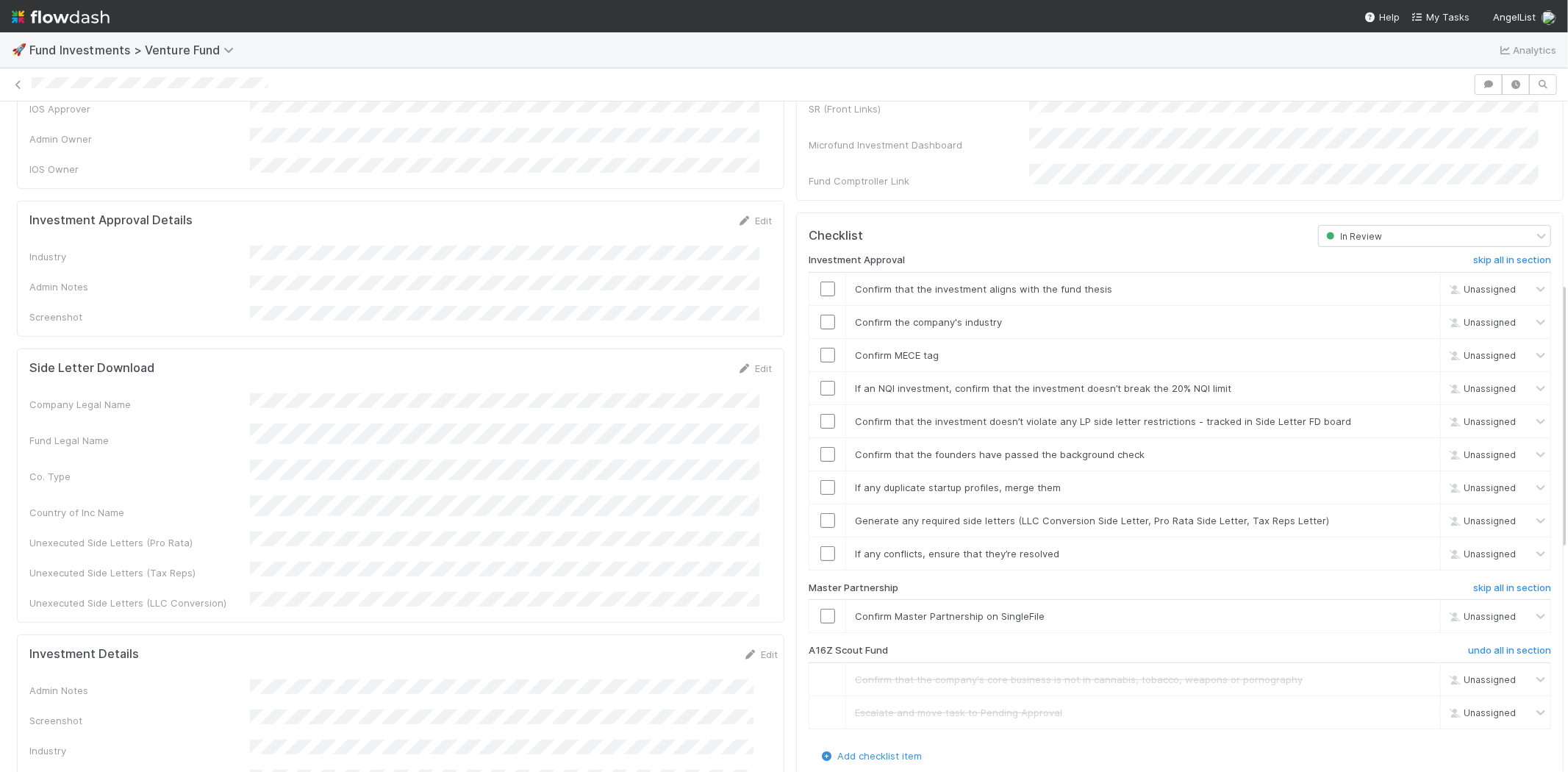
scroll to position [276, 0]
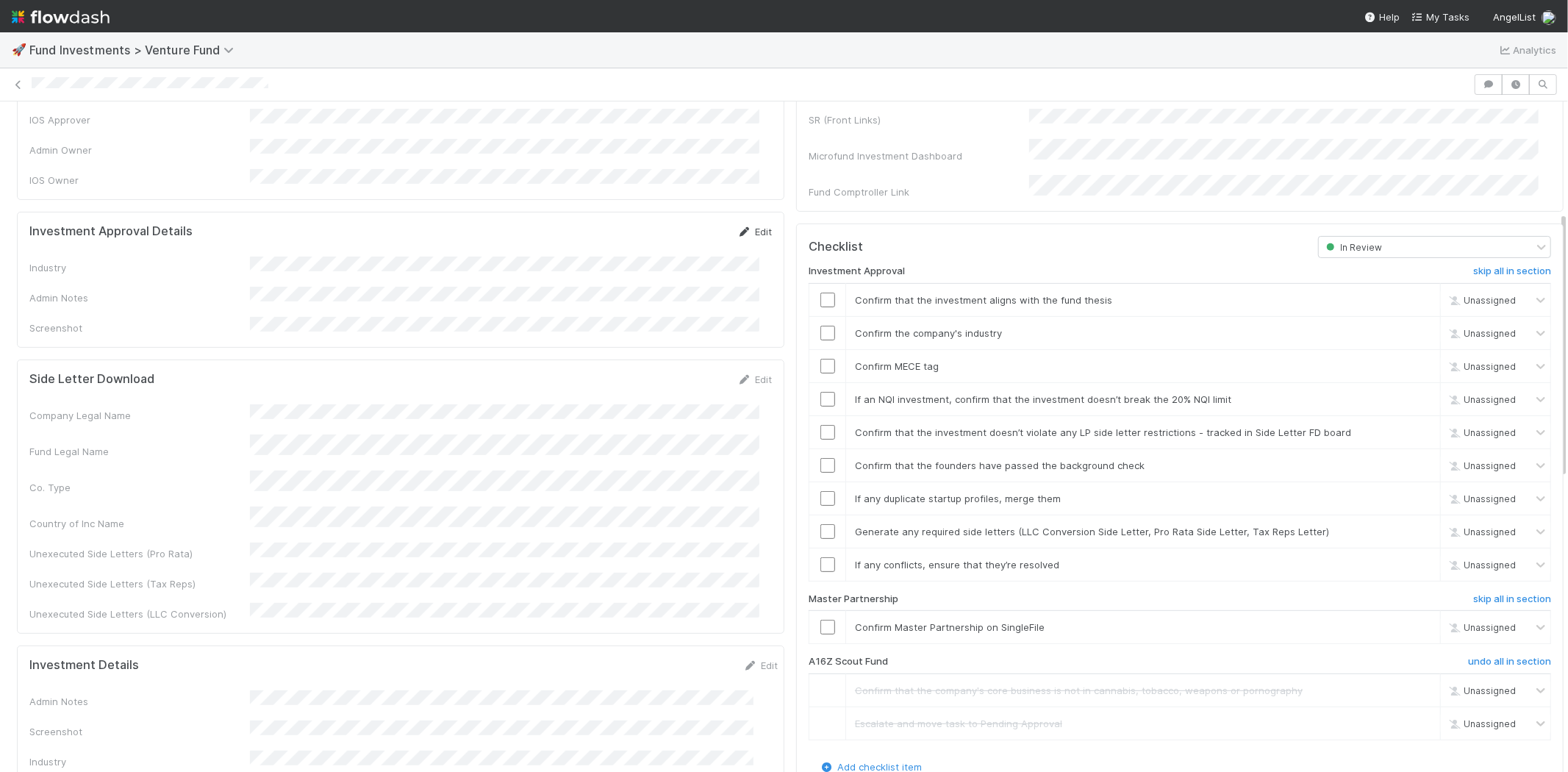
click at [747, 226] on link "Edit" at bounding box center [754, 231] width 35 height 12
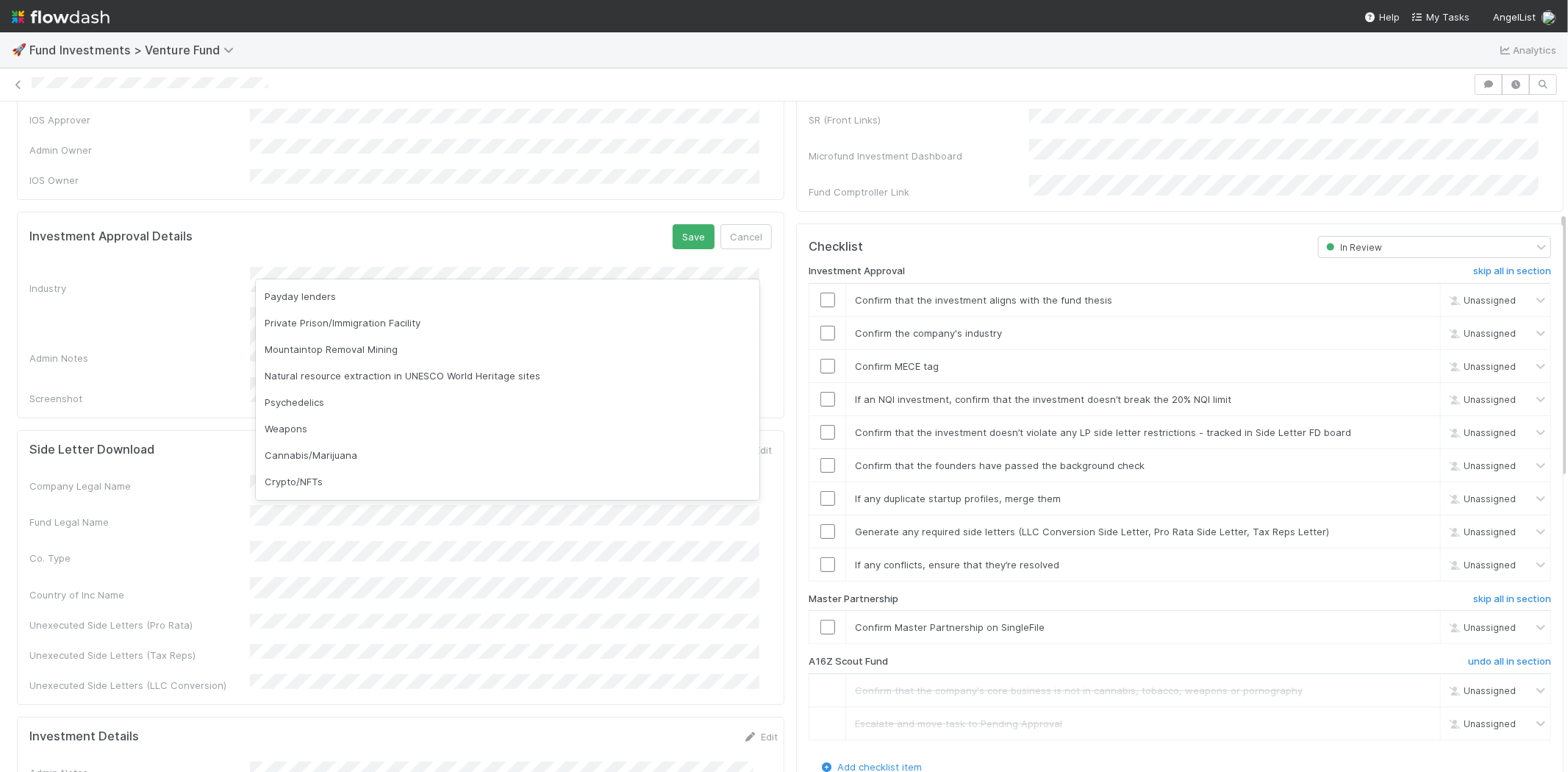
scroll to position [420, 0]
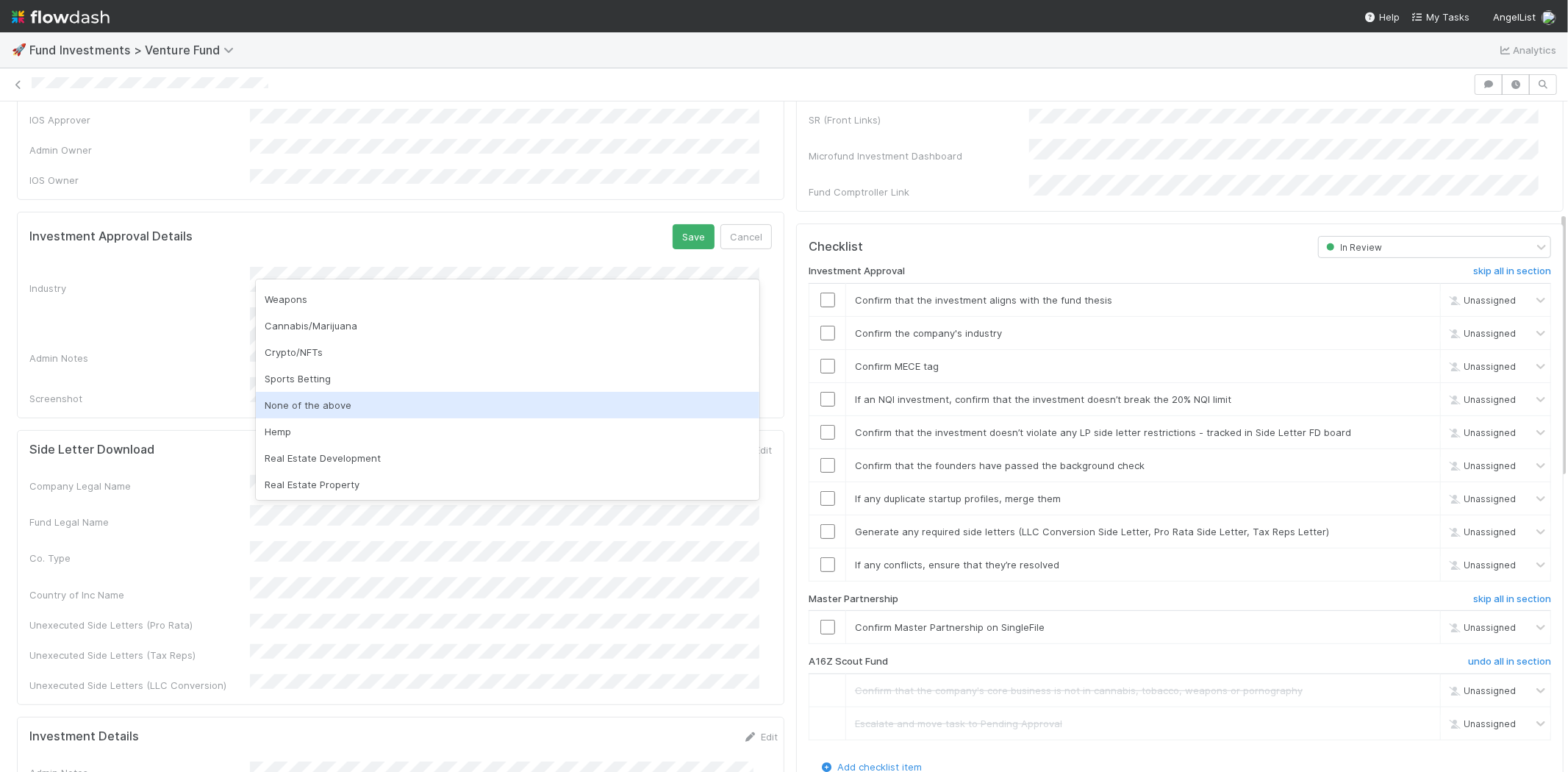
click at [332, 405] on div "None of the above" at bounding box center [507, 405] width 503 height 27
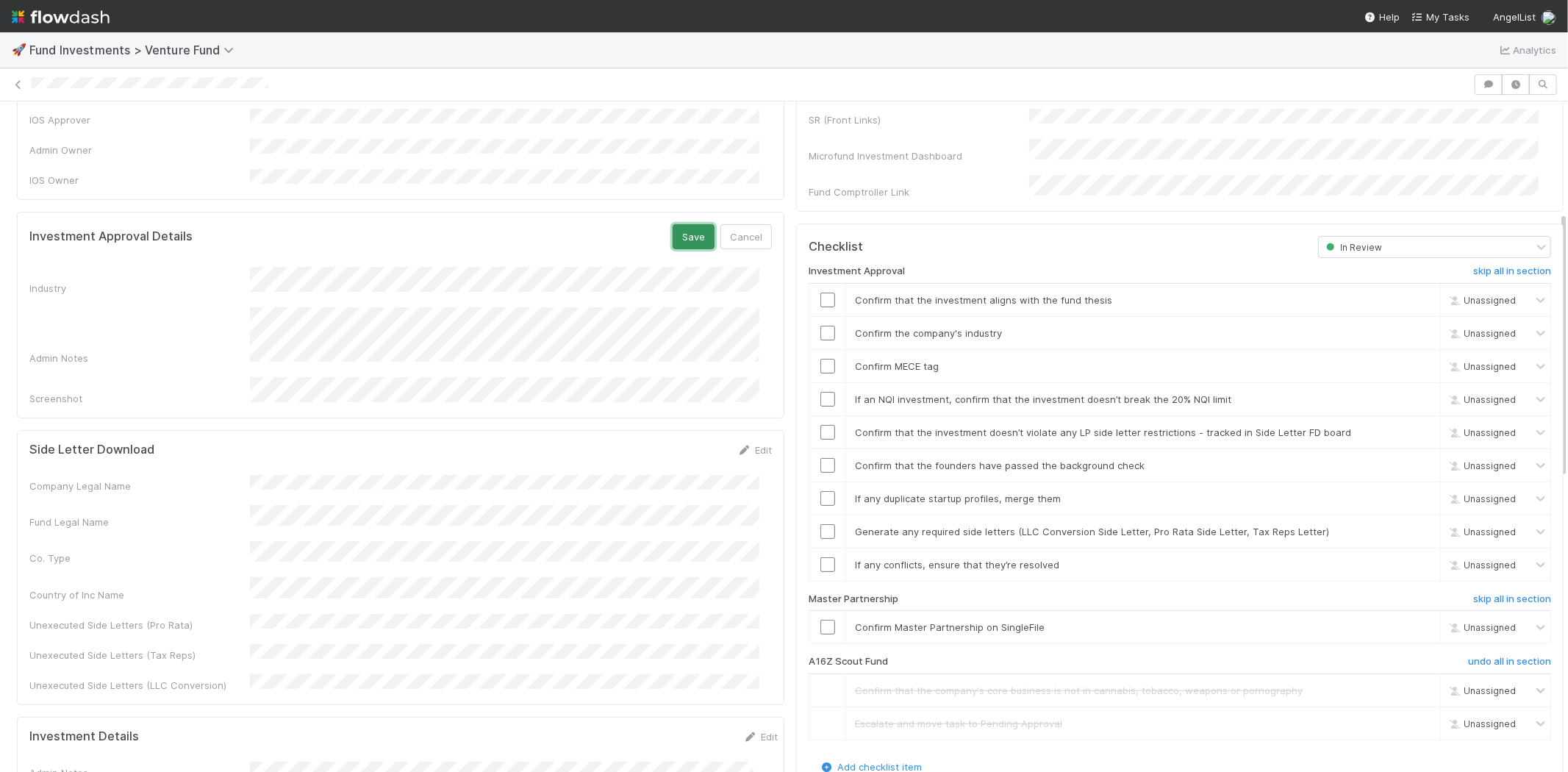
click at [677, 224] on button "Save" at bounding box center [693, 236] width 42 height 25
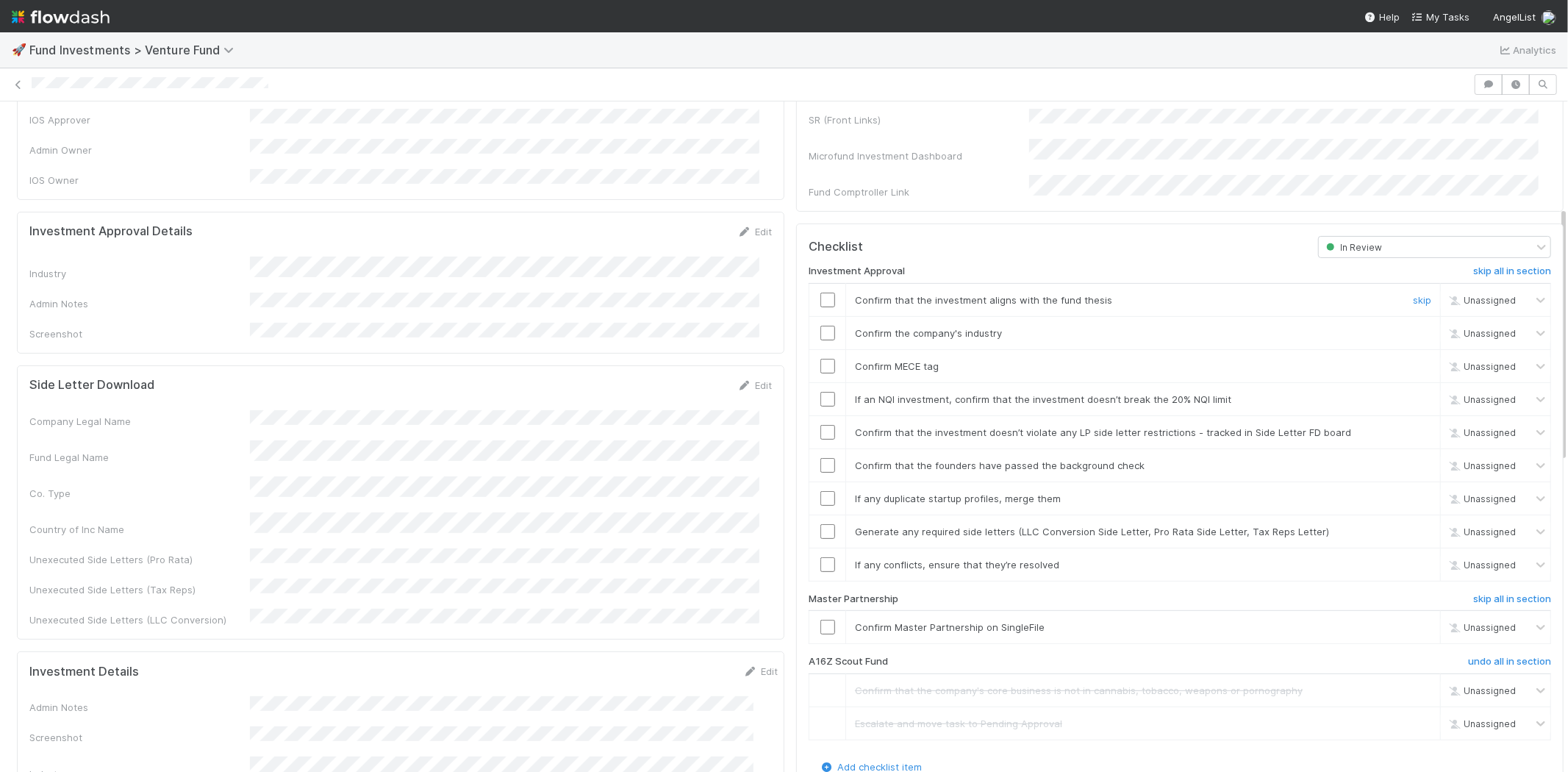
click at [820, 293] on input "checkbox" at bounding box center [827, 300] width 14 height 15
click at [820, 326] on input "checkbox" at bounding box center [827, 333] width 14 height 15
click at [820, 359] on input "checkbox" at bounding box center [827, 366] width 14 height 15
click at [820, 392] on input "checkbox" at bounding box center [827, 399] width 14 height 15
click at [820, 425] on input "checkbox" at bounding box center [827, 432] width 14 height 15
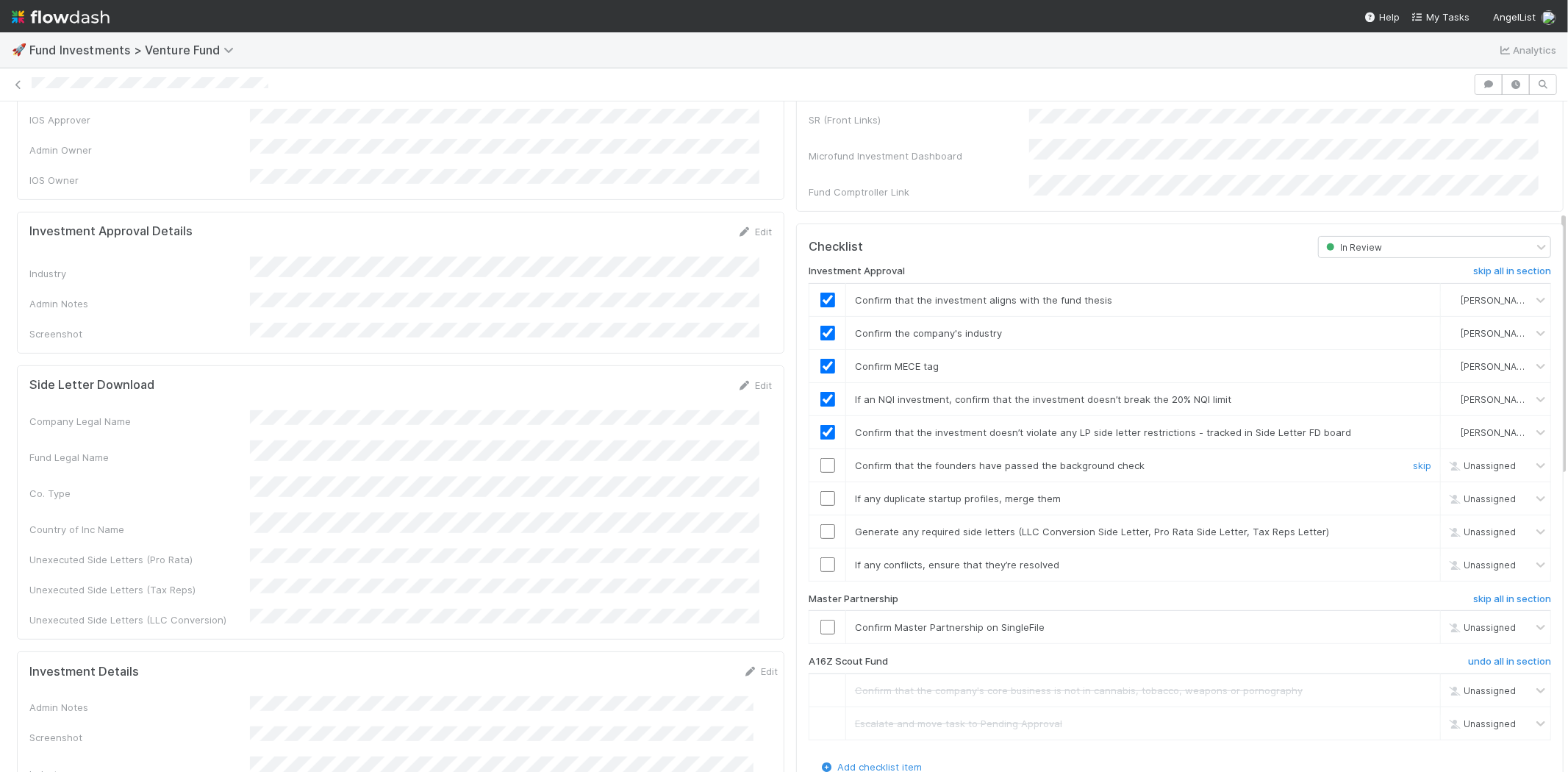
click at [817, 454] on td at bounding box center [828, 465] width 37 height 33
click at [820, 459] on input "checkbox" at bounding box center [827, 466] width 14 height 15
click at [820, 492] on input "checkbox" at bounding box center [827, 499] width 14 height 15
click at [820, 525] on input "checkbox" at bounding box center [827, 532] width 14 height 15
click at [820, 558] on input "checkbox" at bounding box center [827, 565] width 14 height 15
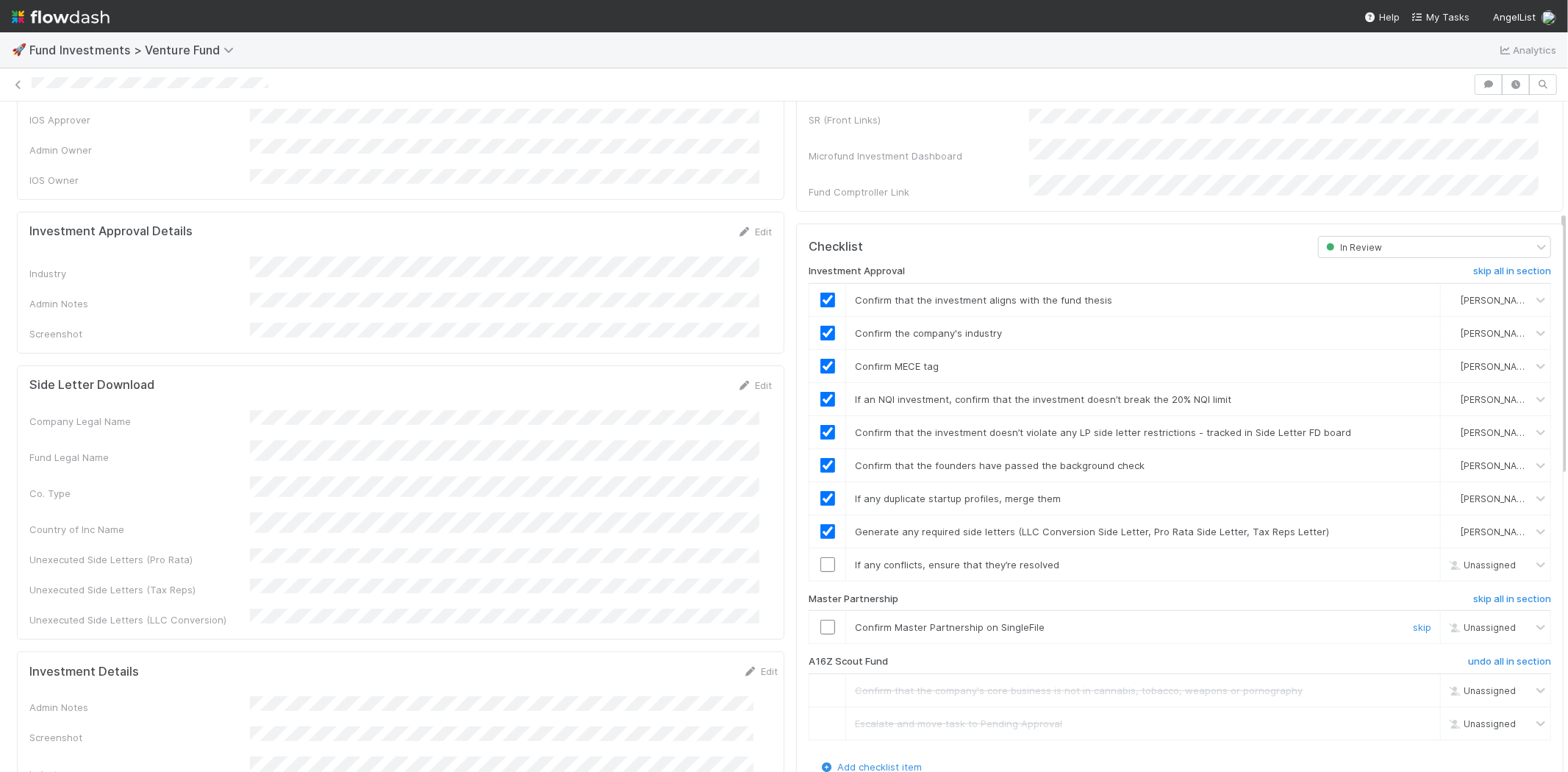
click at [820, 620] on input "checkbox" at bounding box center [827, 627] width 14 height 15
click at [820, 558] on input "checkbox" at bounding box center [827, 565] width 14 height 15
click at [820, 620] on input "checkbox" at bounding box center [827, 627] width 14 height 15
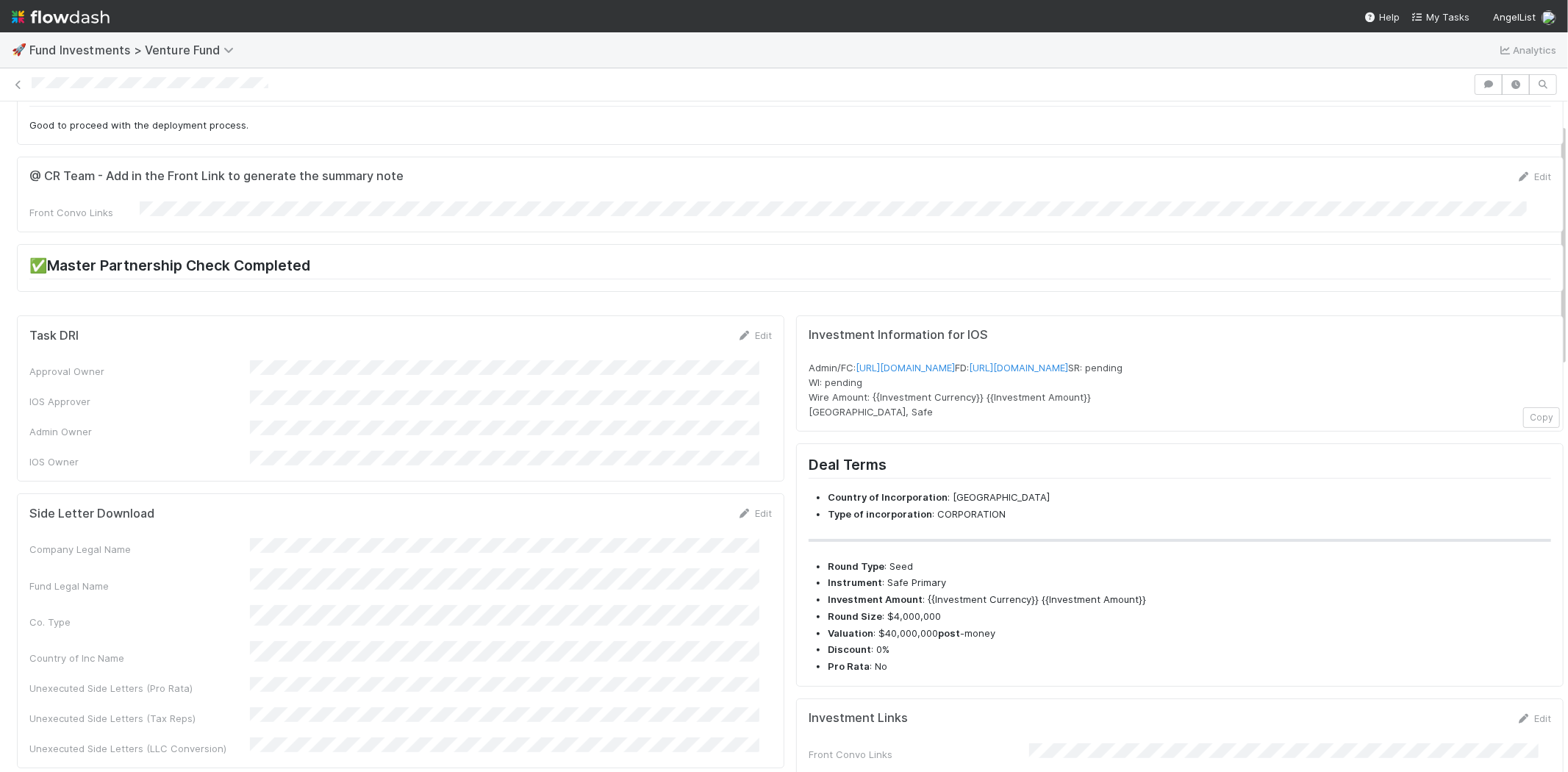
scroll to position [0, 0]
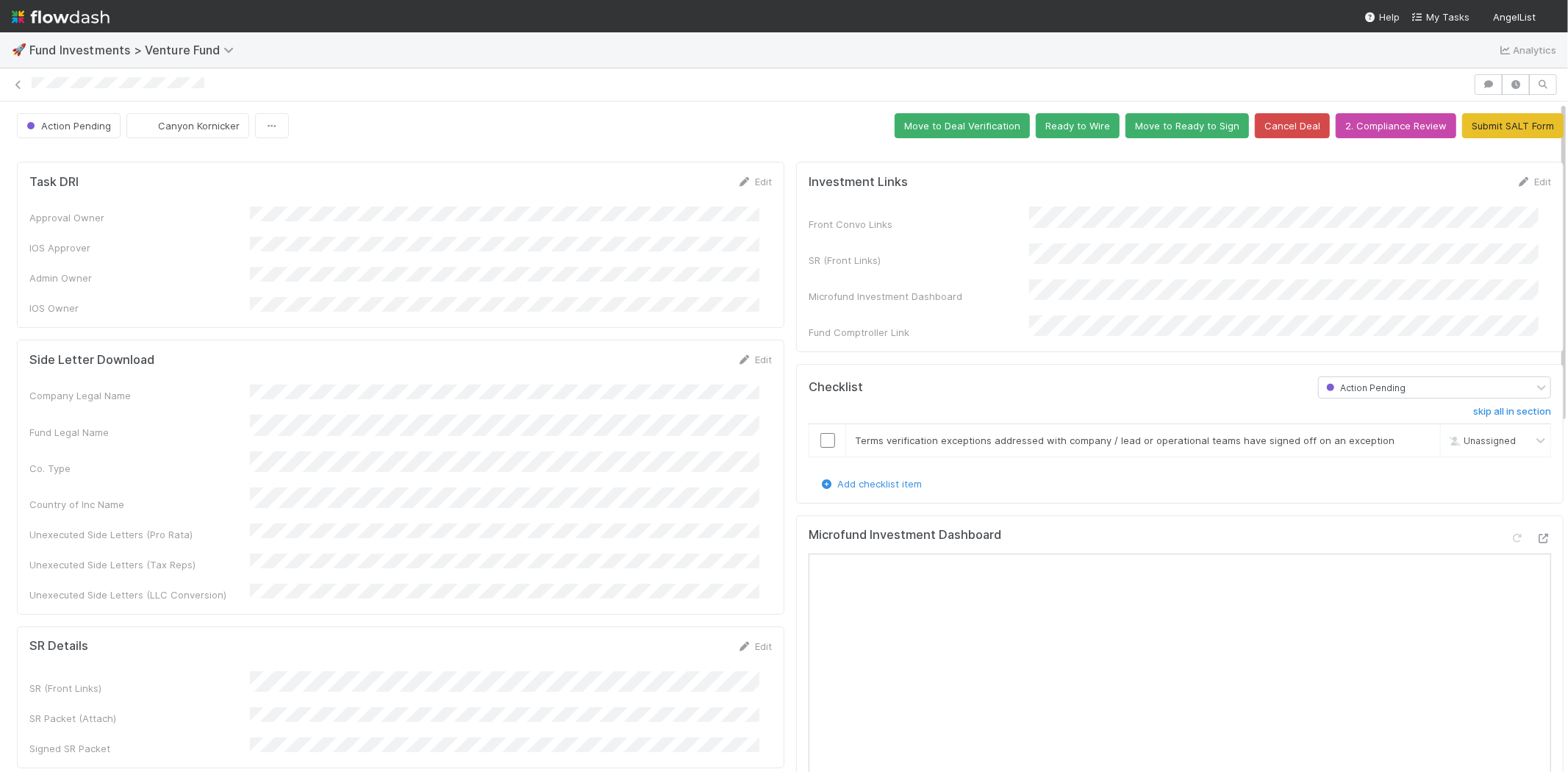
click at [212, 497] on div "Country of Inc Name" at bounding box center [140, 504] width 221 height 15
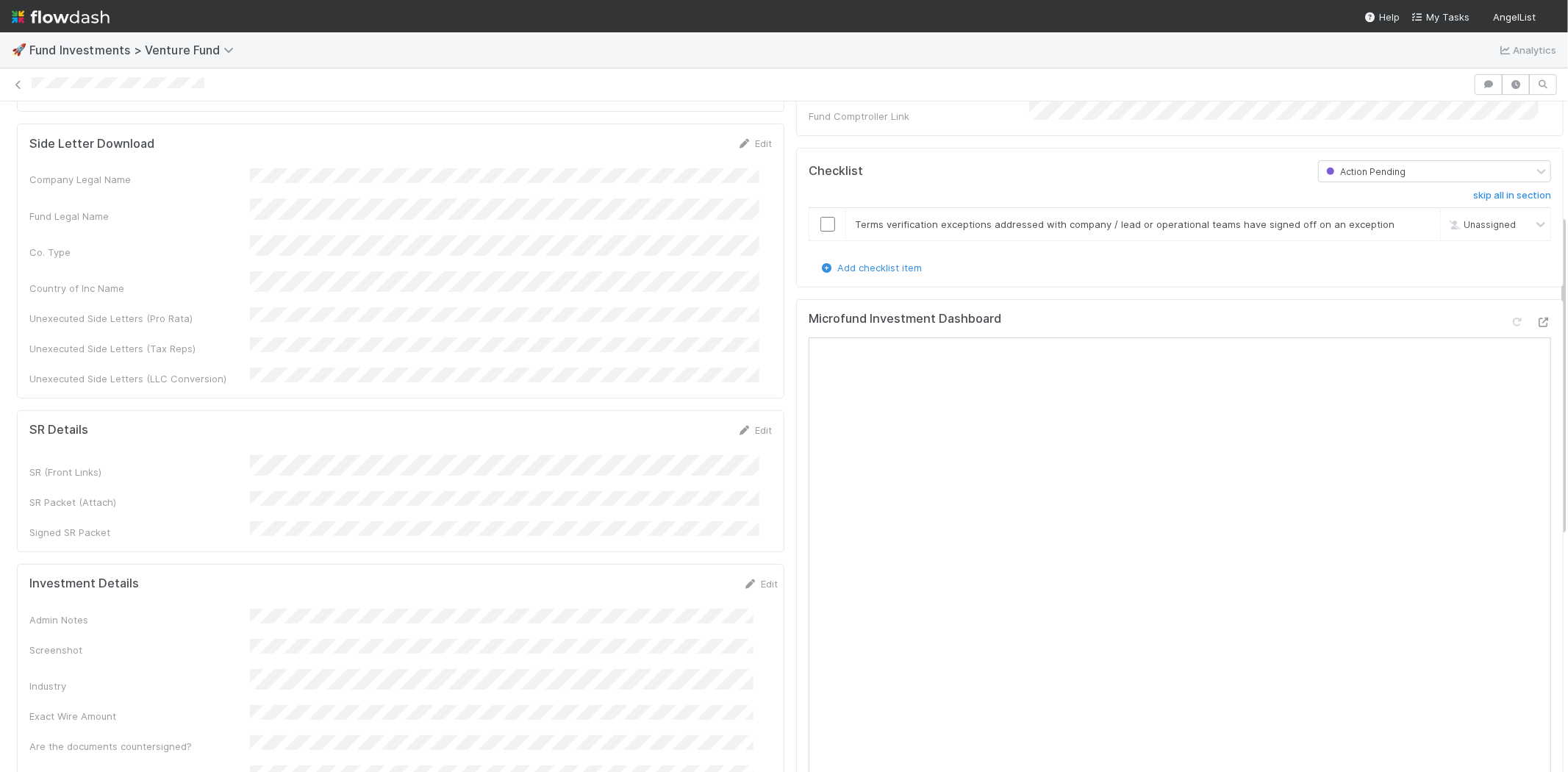
scroll to position [245, 0]
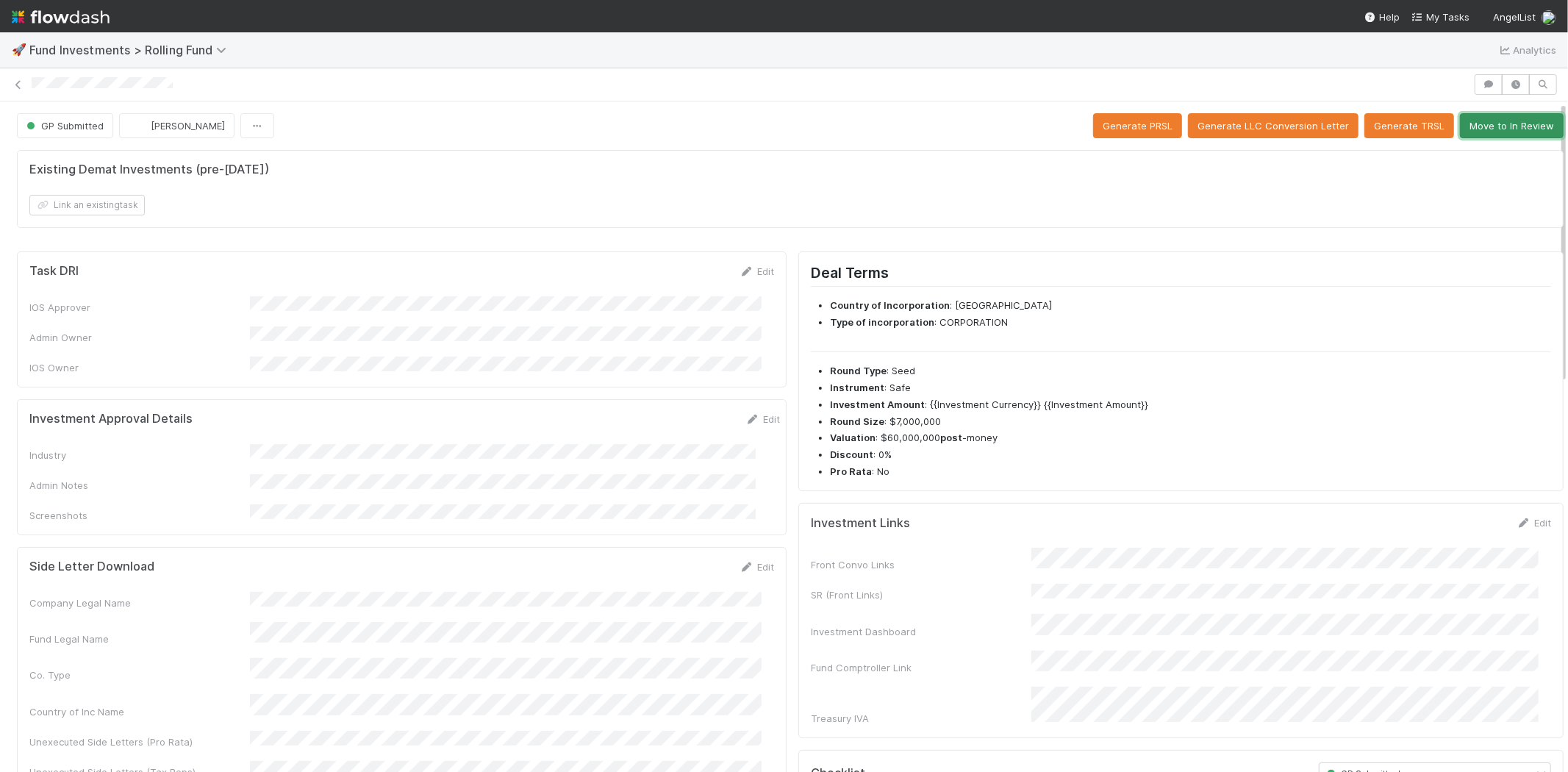
click at [1468, 122] on button "Move to In Review" at bounding box center [1511, 126] width 104 height 25
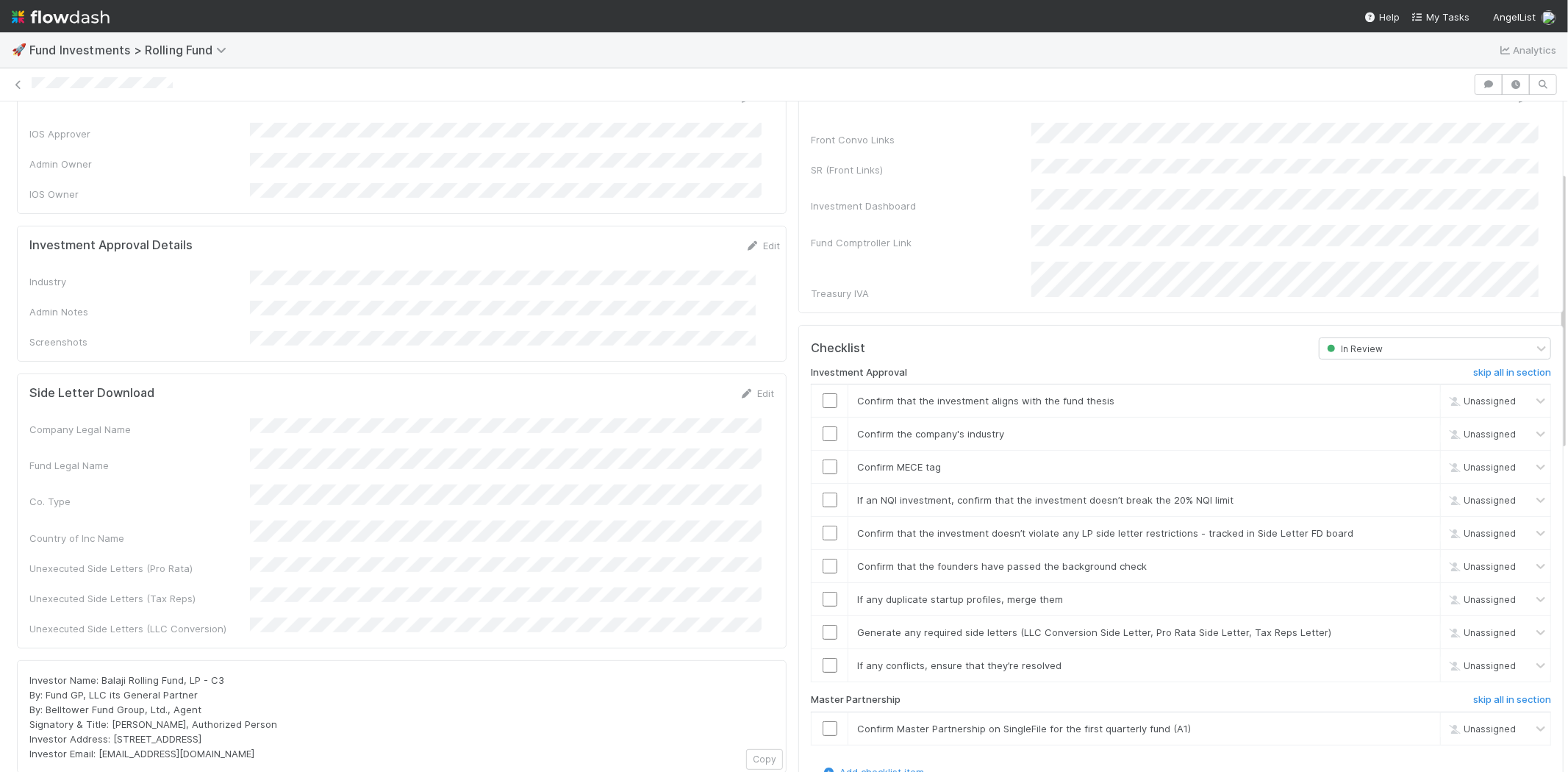
scroll to position [164, 0]
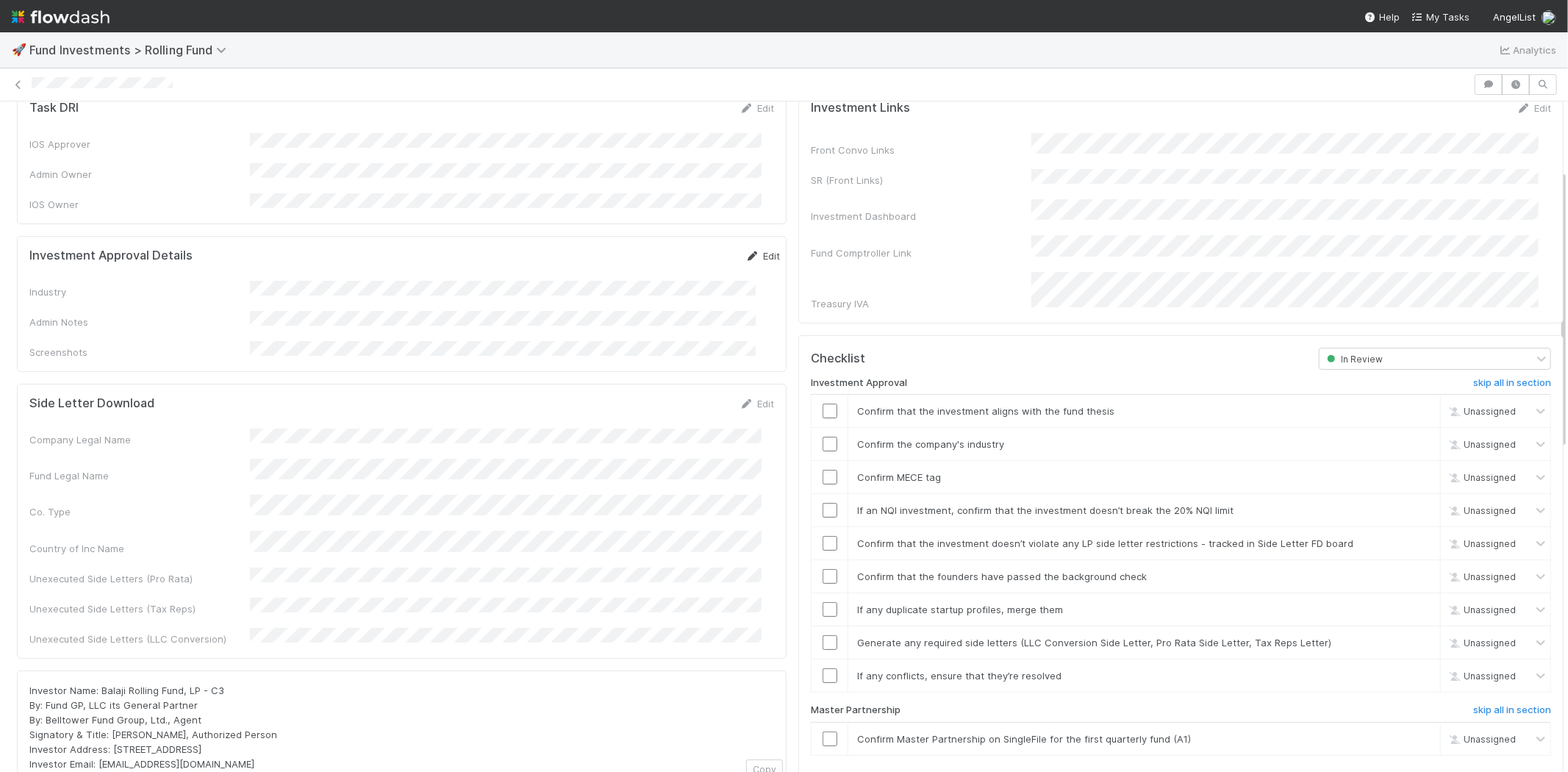
click at [745, 250] on link "Edit" at bounding box center [762, 255] width 35 height 12
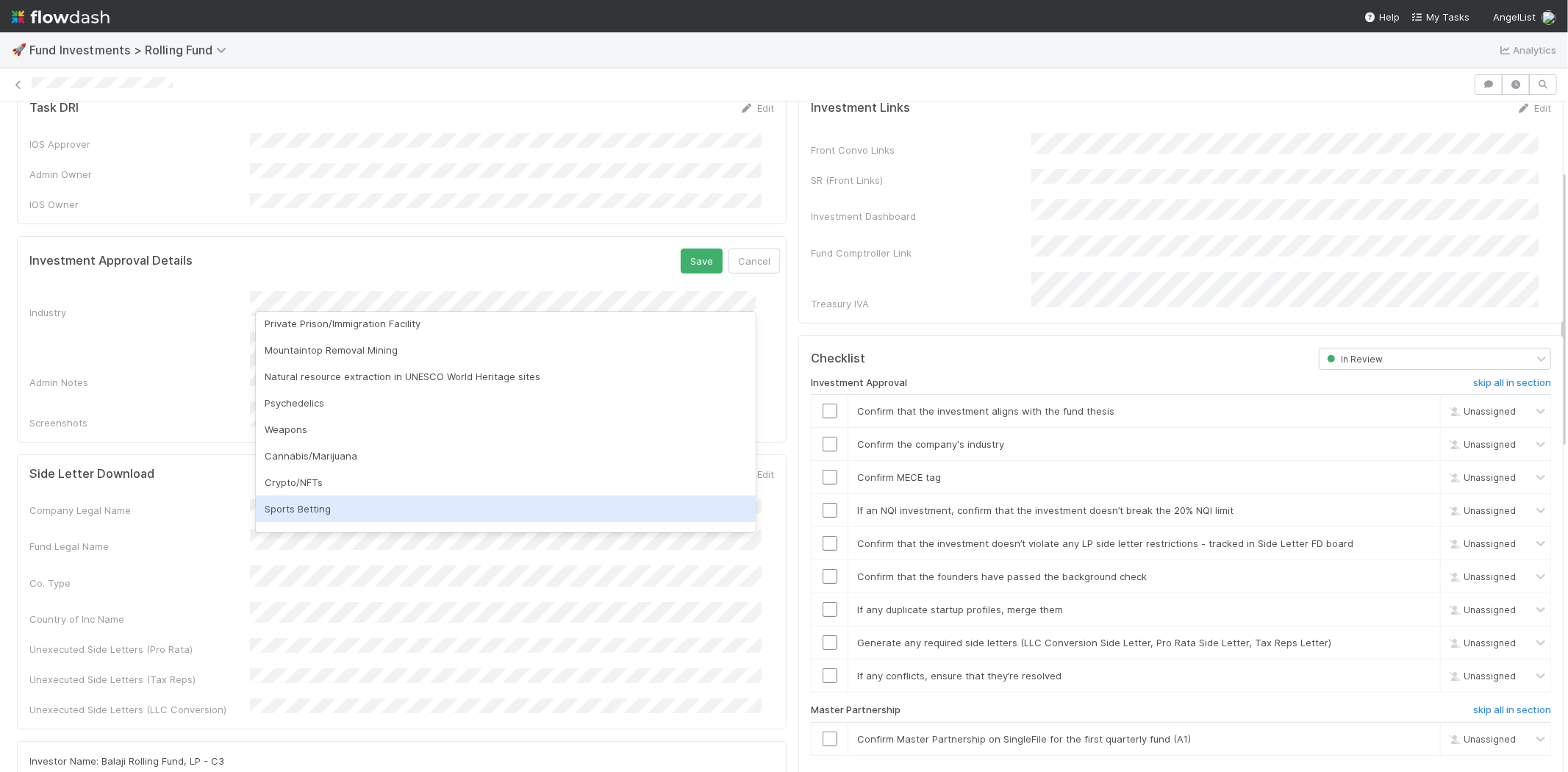
scroll to position [420, 0]
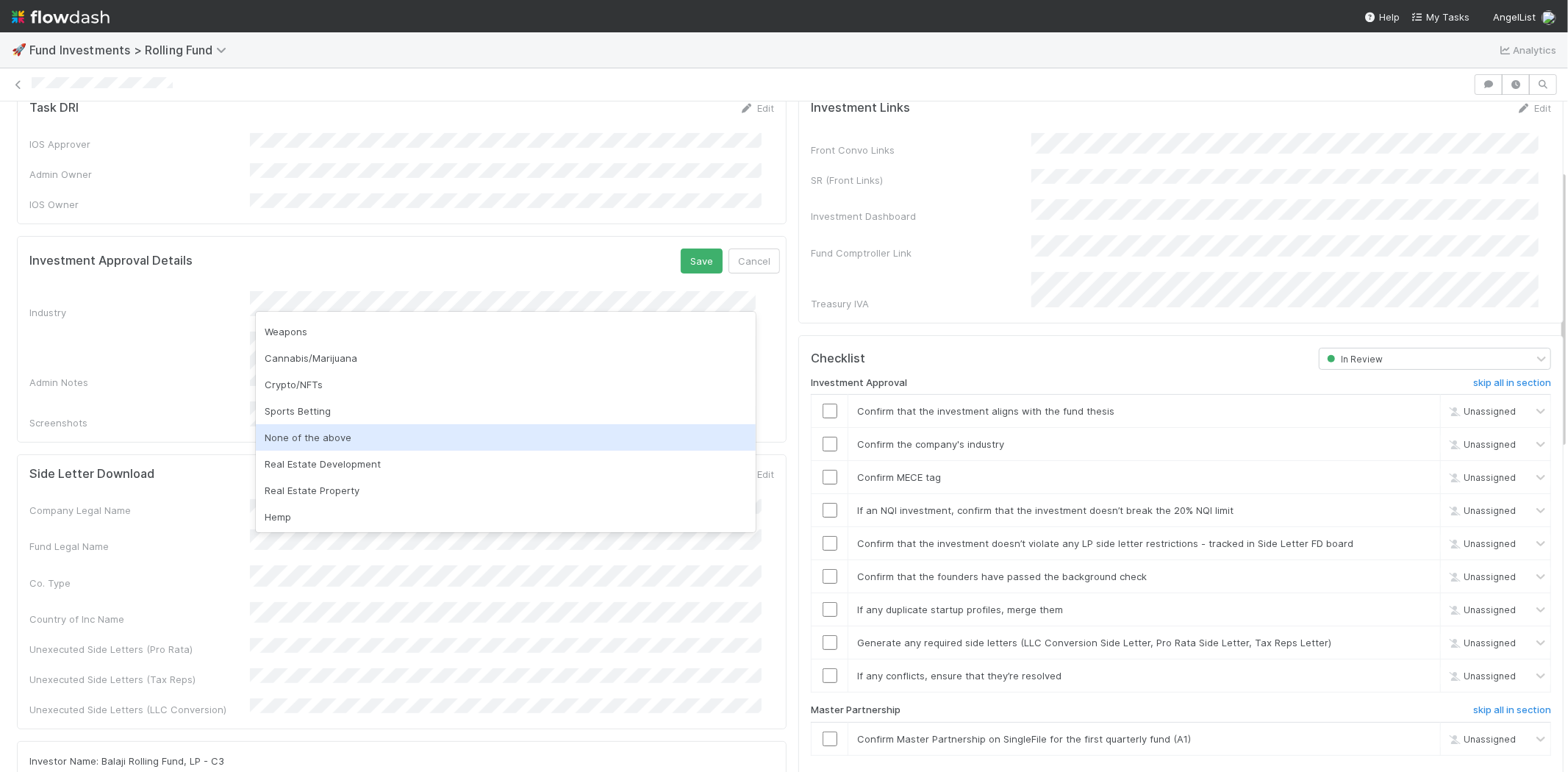
click at [348, 431] on div "None of the above" at bounding box center [506, 438] width 500 height 27
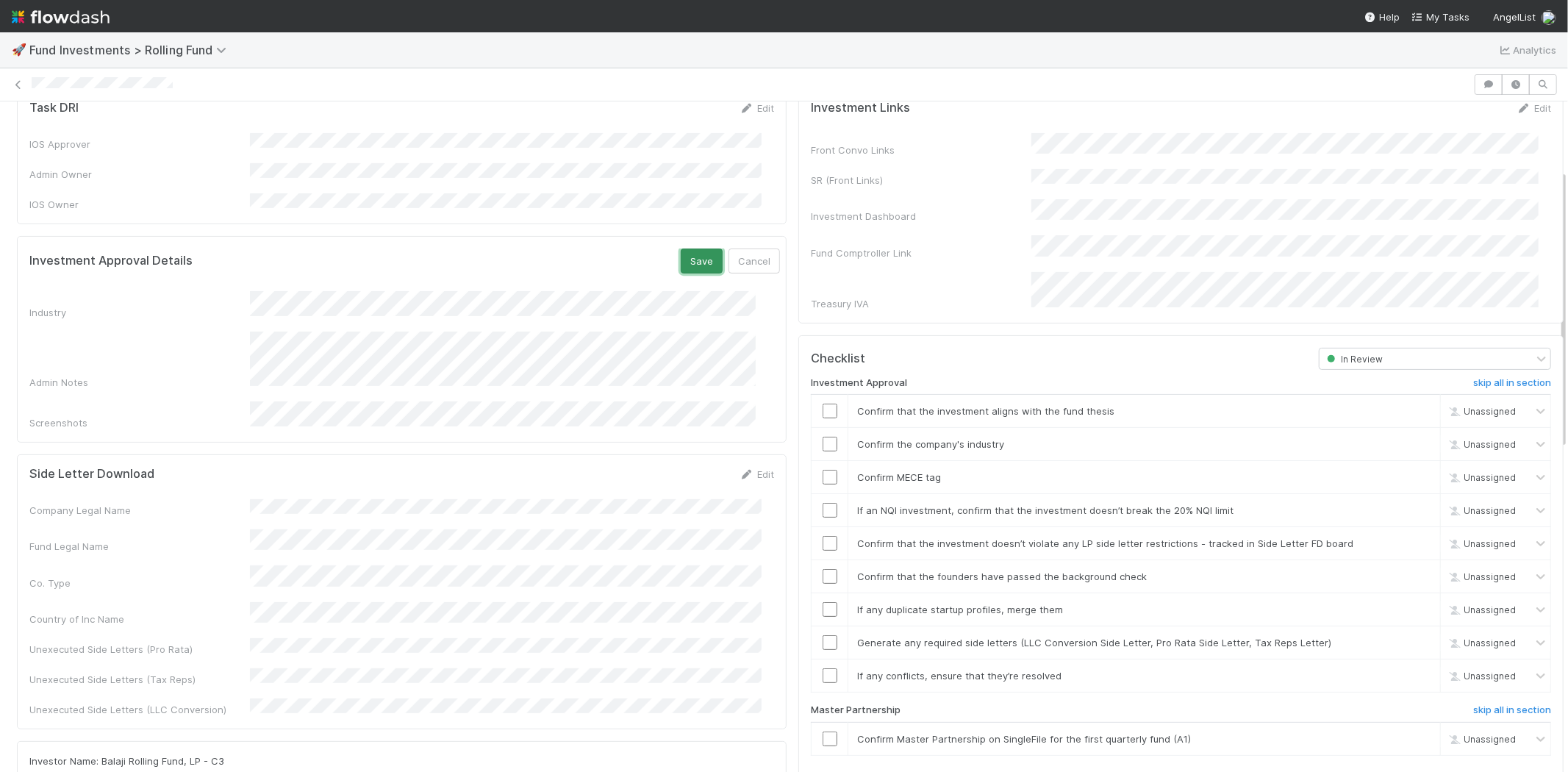
click at [681, 248] on button "Save" at bounding box center [701, 260] width 42 height 25
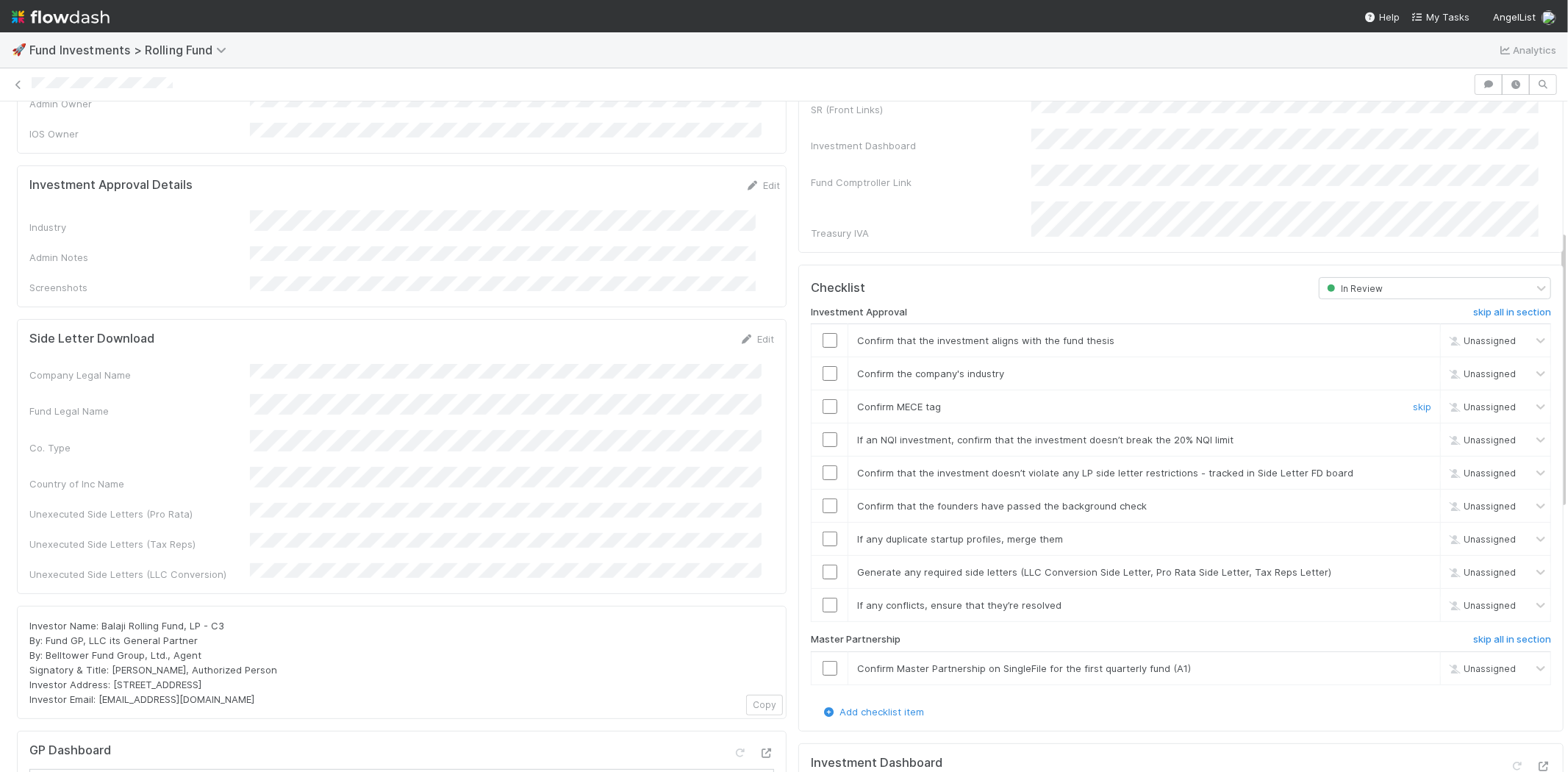
scroll to position [326, 0]
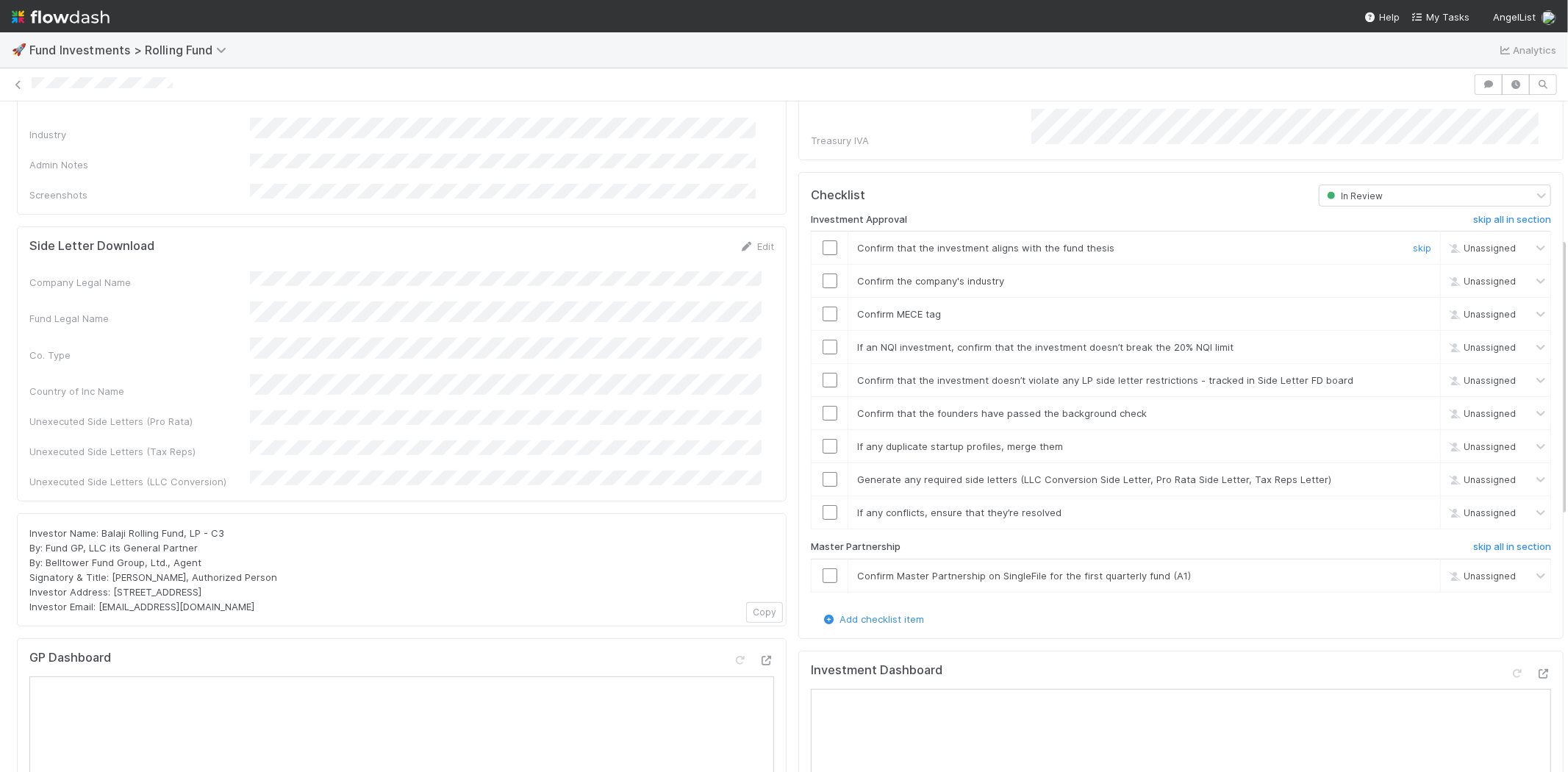
click at [822, 240] on input "checkbox" at bounding box center [830, 247] width 14 height 15
click at [822, 273] on input "checkbox" at bounding box center [830, 280] width 14 height 15
click at [823, 307] on input "checkbox" at bounding box center [830, 314] width 14 height 15
drag, startPoint x: 821, startPoint y: 324, endPoint x: 829, endPoint y: 351, distance: 28.2
click at [822, 340] on input "checkbox" at bounding box center [830, 347] width 14 height 15
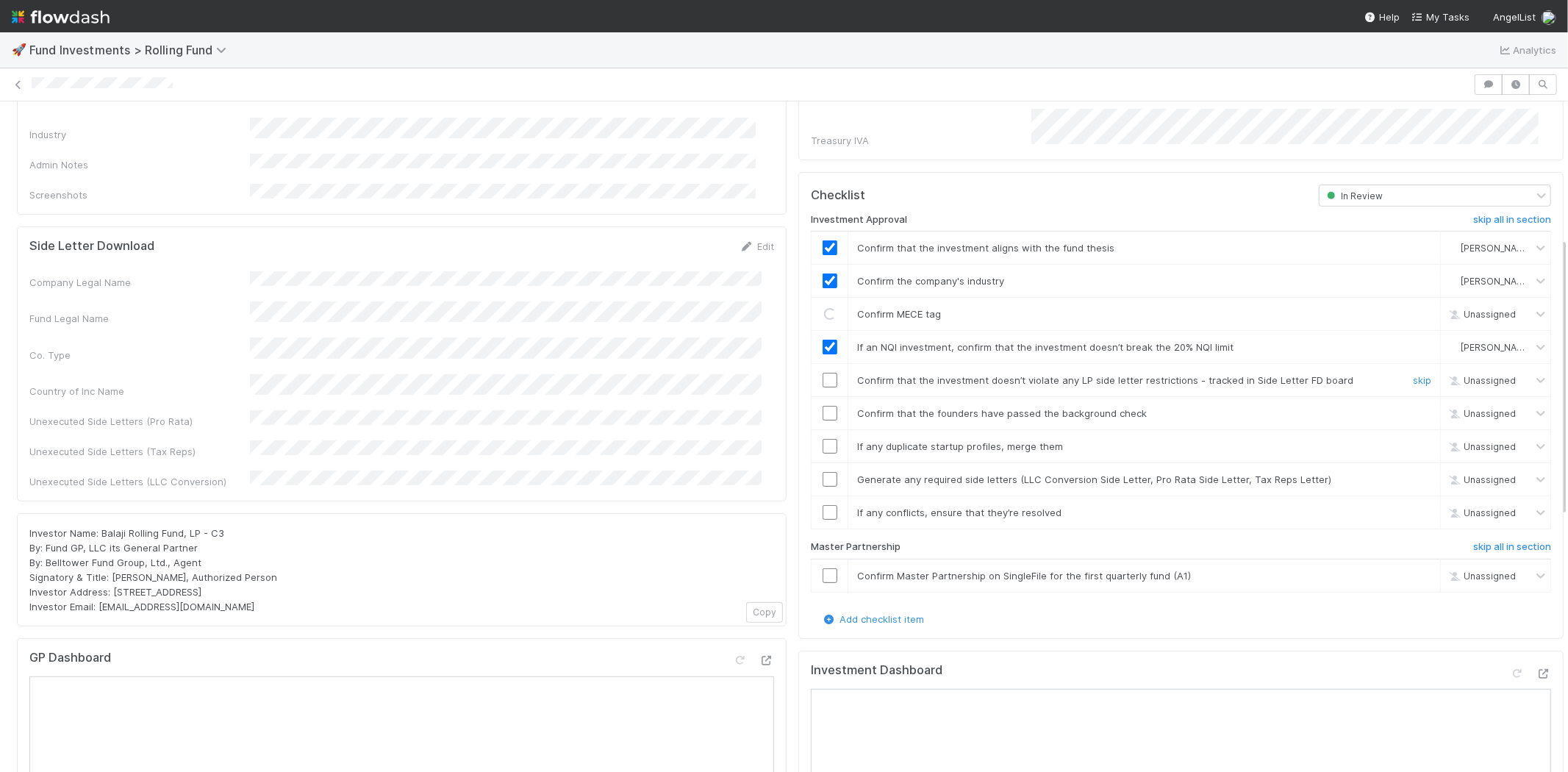
click at [822, 373] on input "checkbox" at bounding box center [830, 380] width 14 height 15
click at [822, 406] on input "checkbox" at bounding box center [830, 413] width 14 height 15
click at [822, 439] on input "checkbox" at bounding box center [830, 446] width 14 height 15
click at [822, 472] on input "checkbox" at bounding box center [830, 479] width 14 height 15
click at [822, 505] on input "checkbox" at bounding box center [830, 513] width 14 height 15
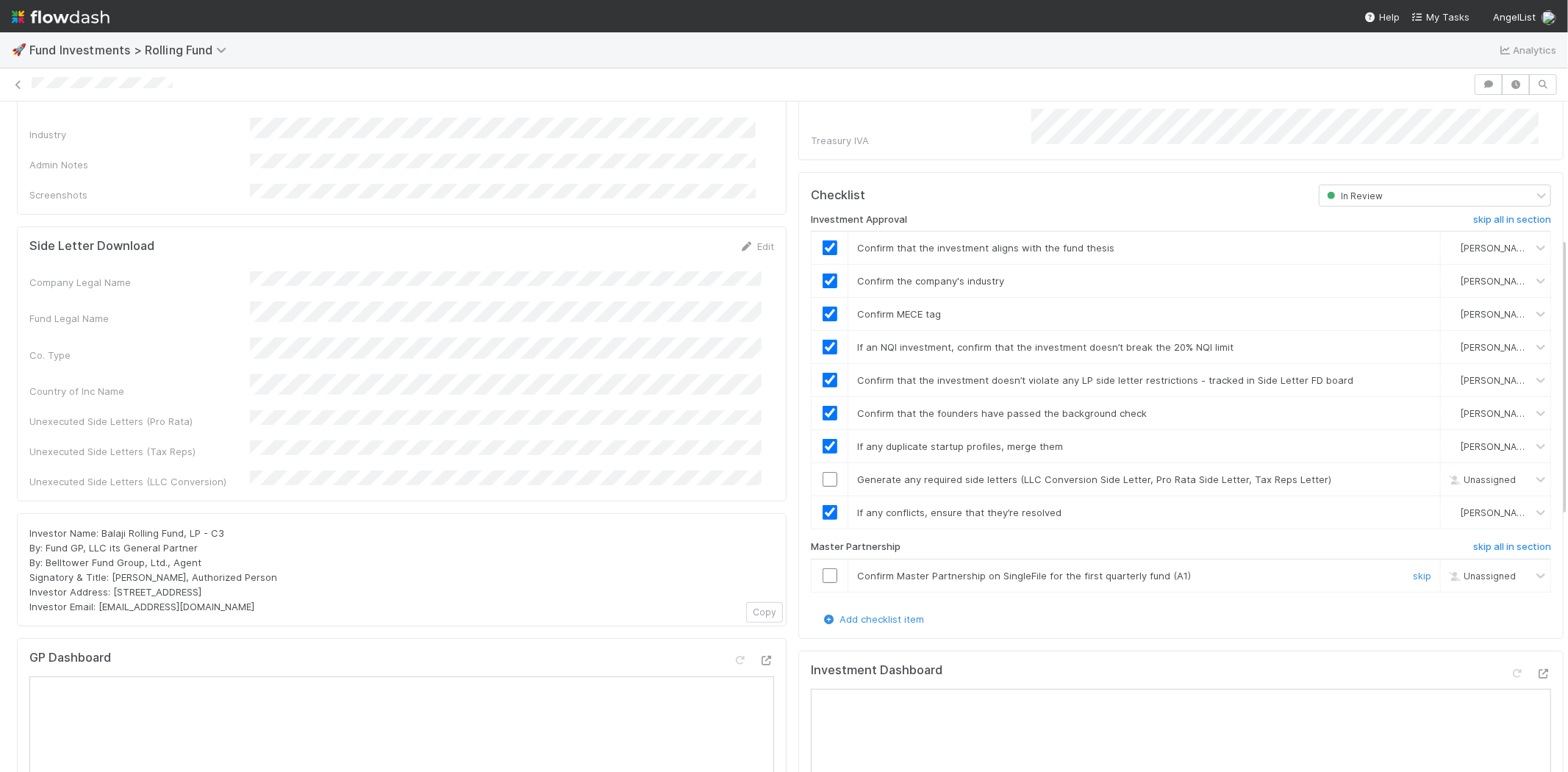
click at [822, 568] on input "checkbox" at bounding box center [830, 575] width 14 height 15
click at [822, 472] on input "checkbox" at bounding box center [830, 479] width 14 height 15
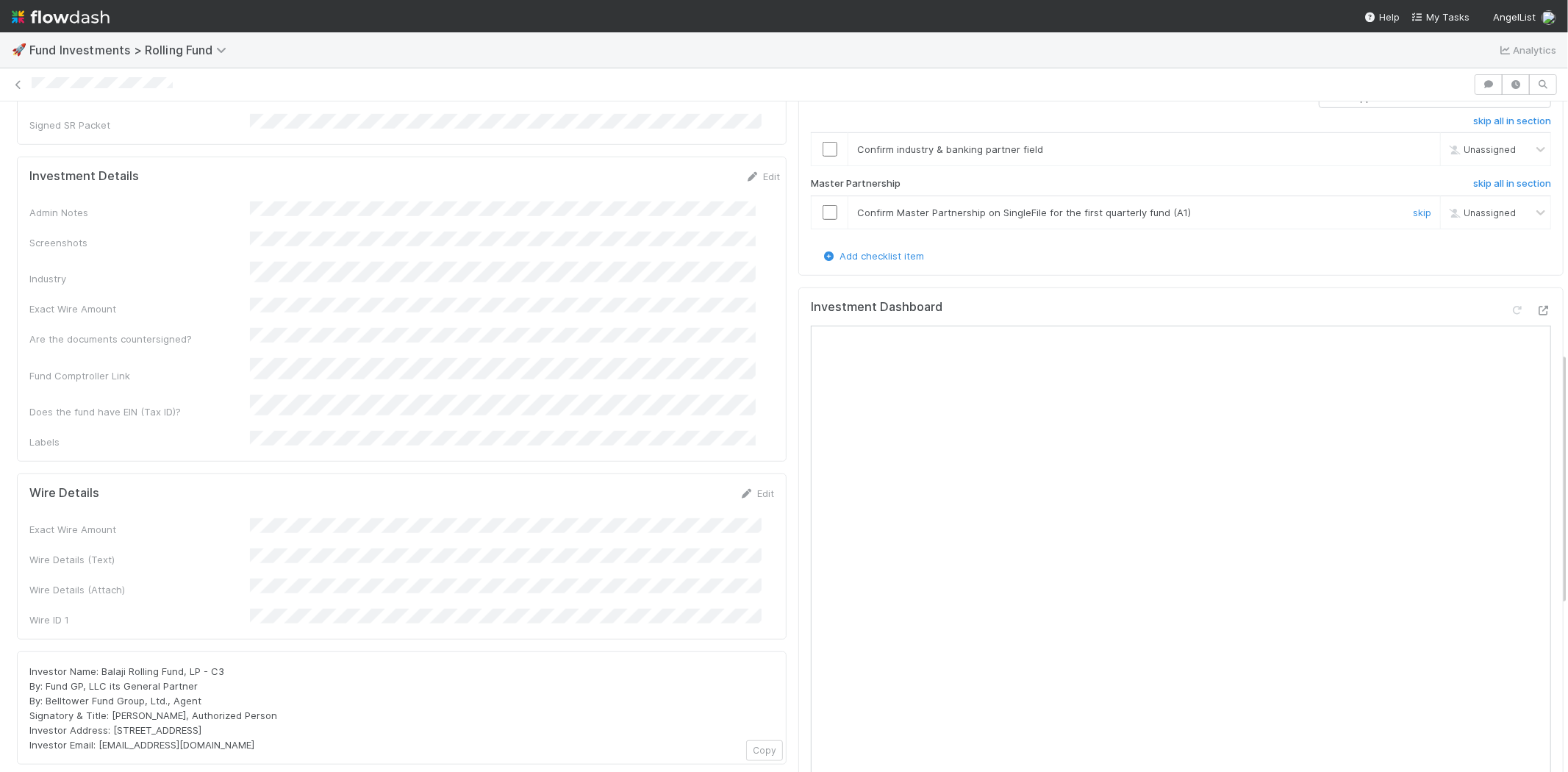
scroll to position [449, 0]
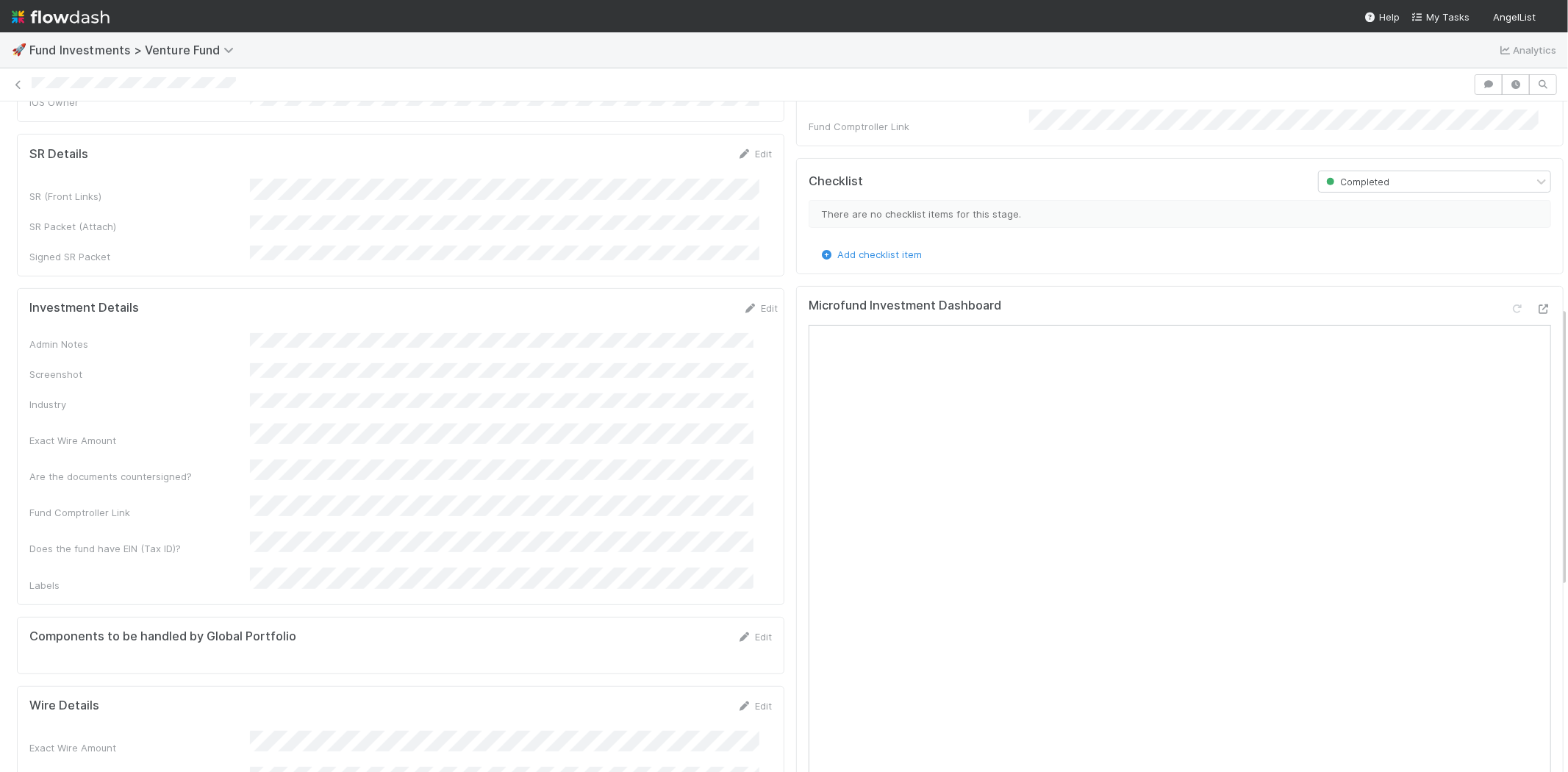
scroll to position [490, 0]
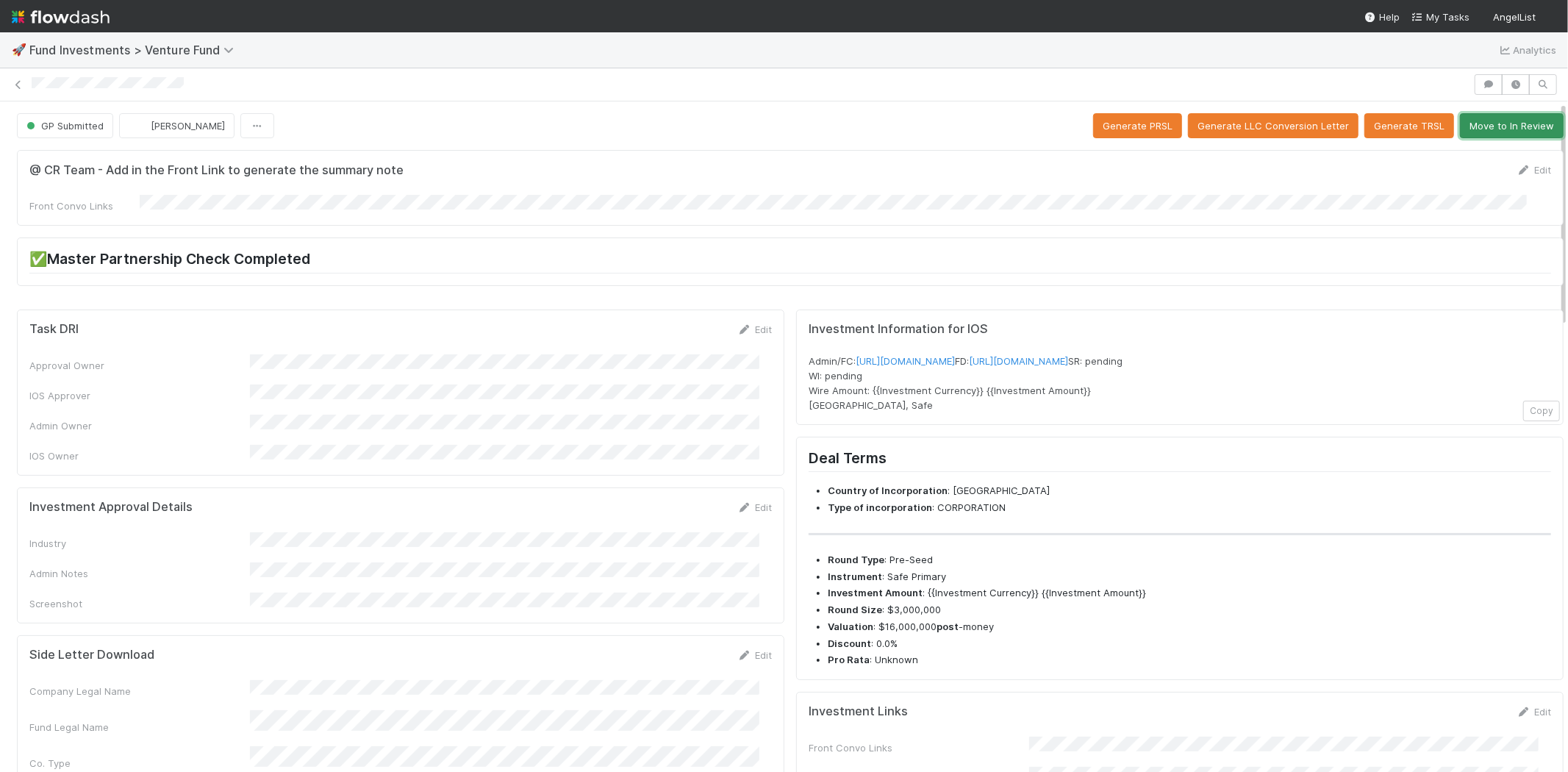
click at [1500, 127] on button "Move to In Review" at bounding box center [1511, 126] width 104 height 25
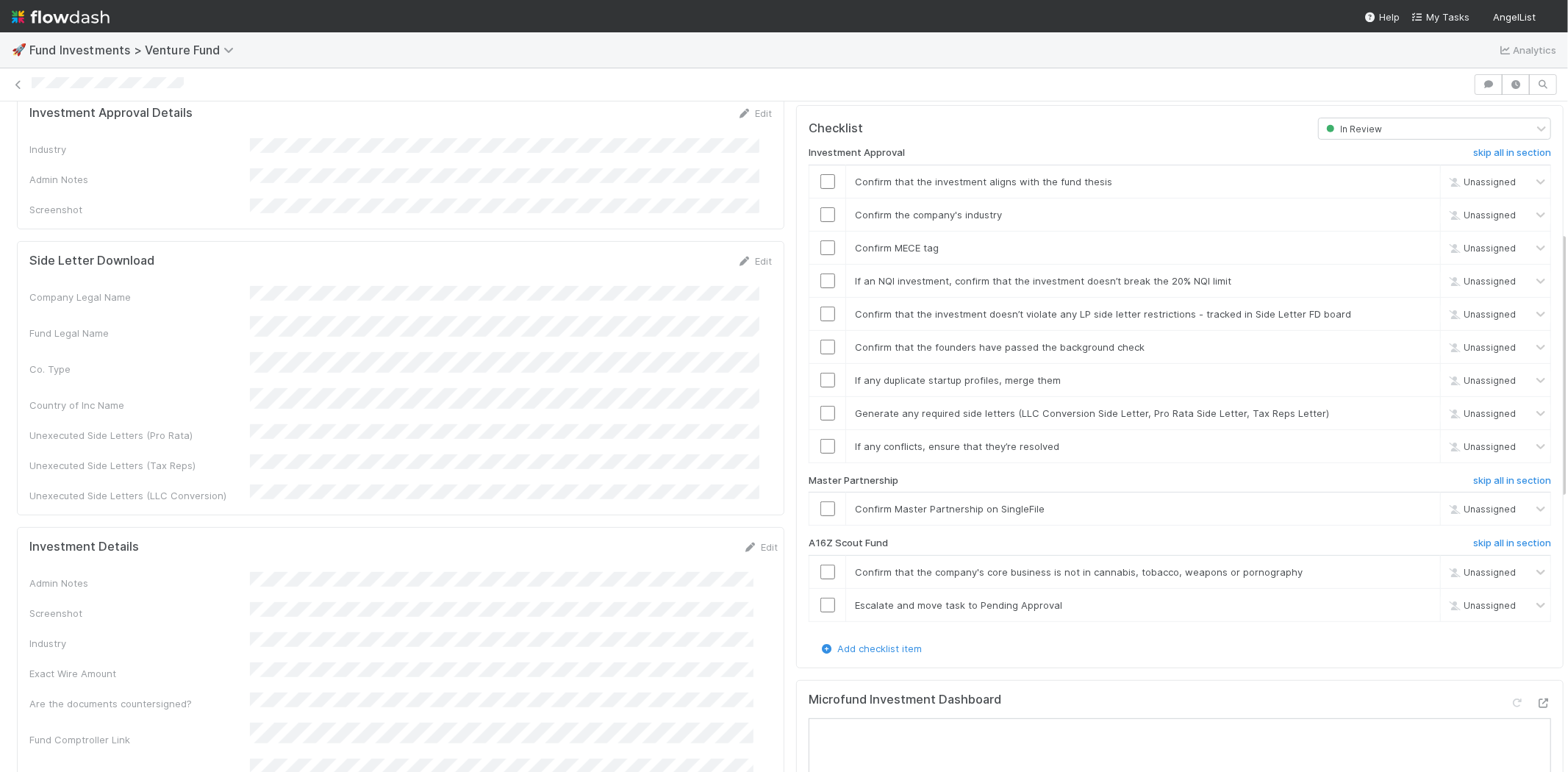
scroll to position [326, 0]
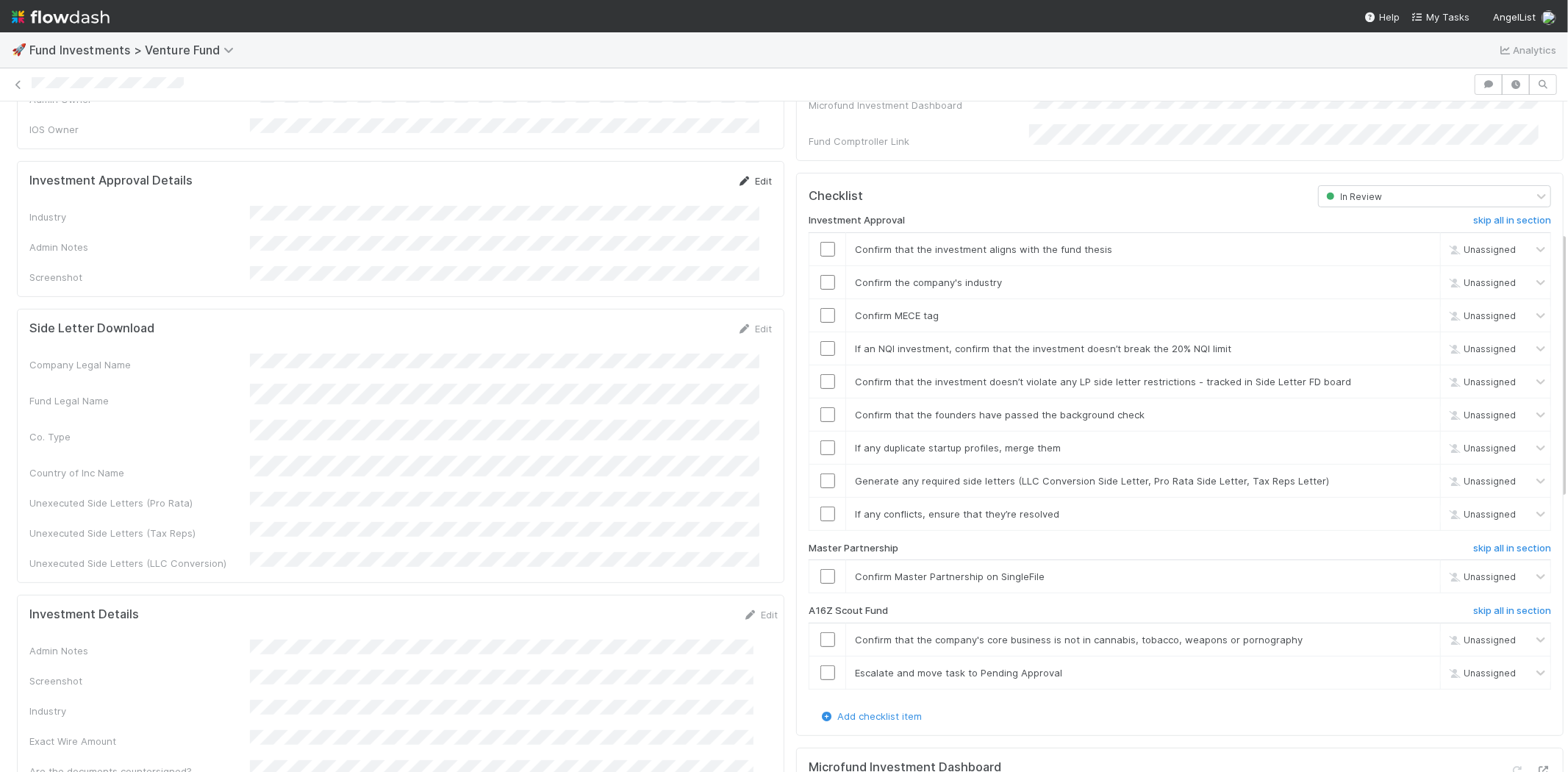
click at [744, 175] on link "Edit" at bounding box center [754, 181] width 35 height 12
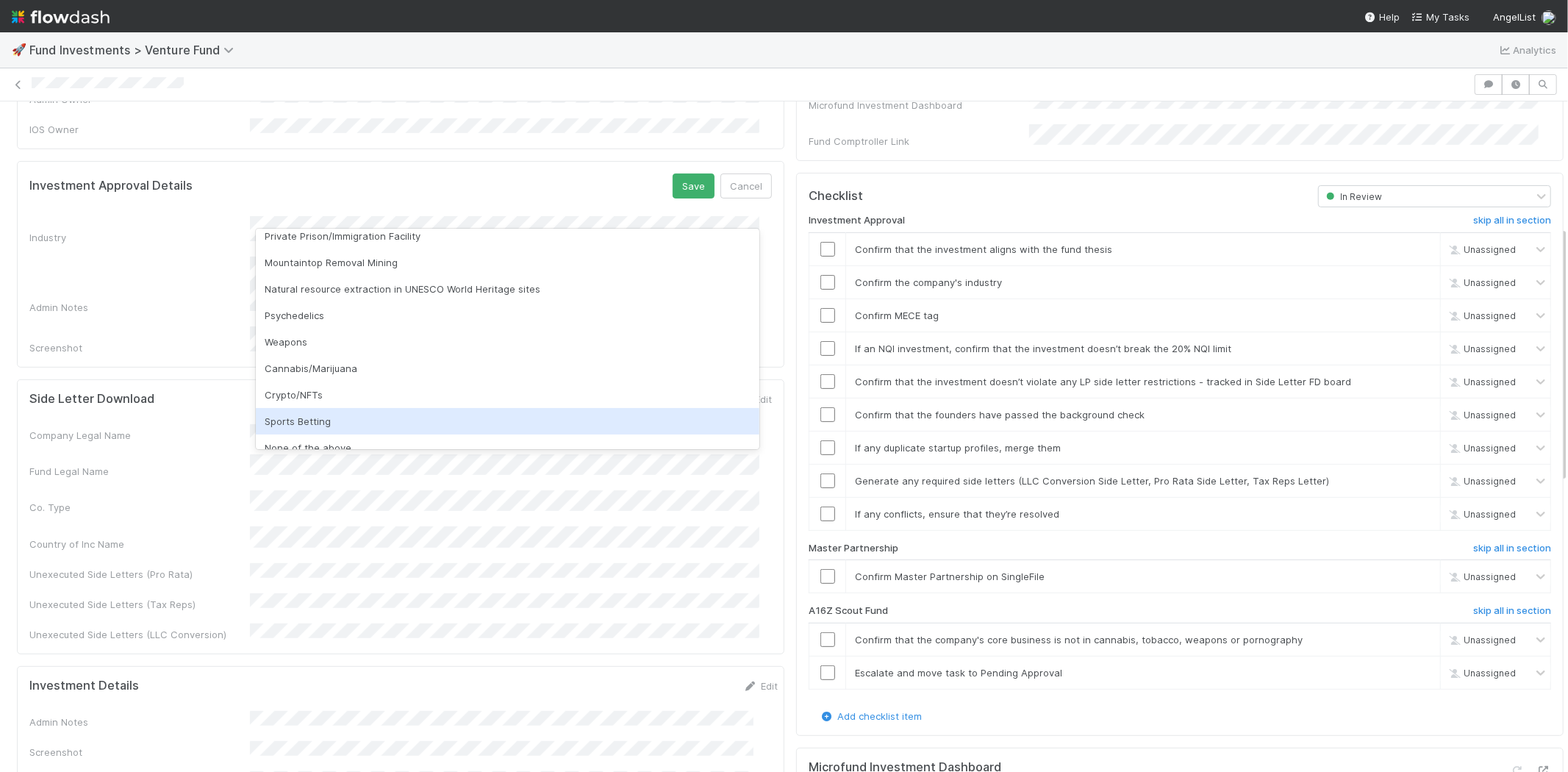
click at [321, 409] on div "Sports Betting" at bounding box center [507, 421] width 503 height 27
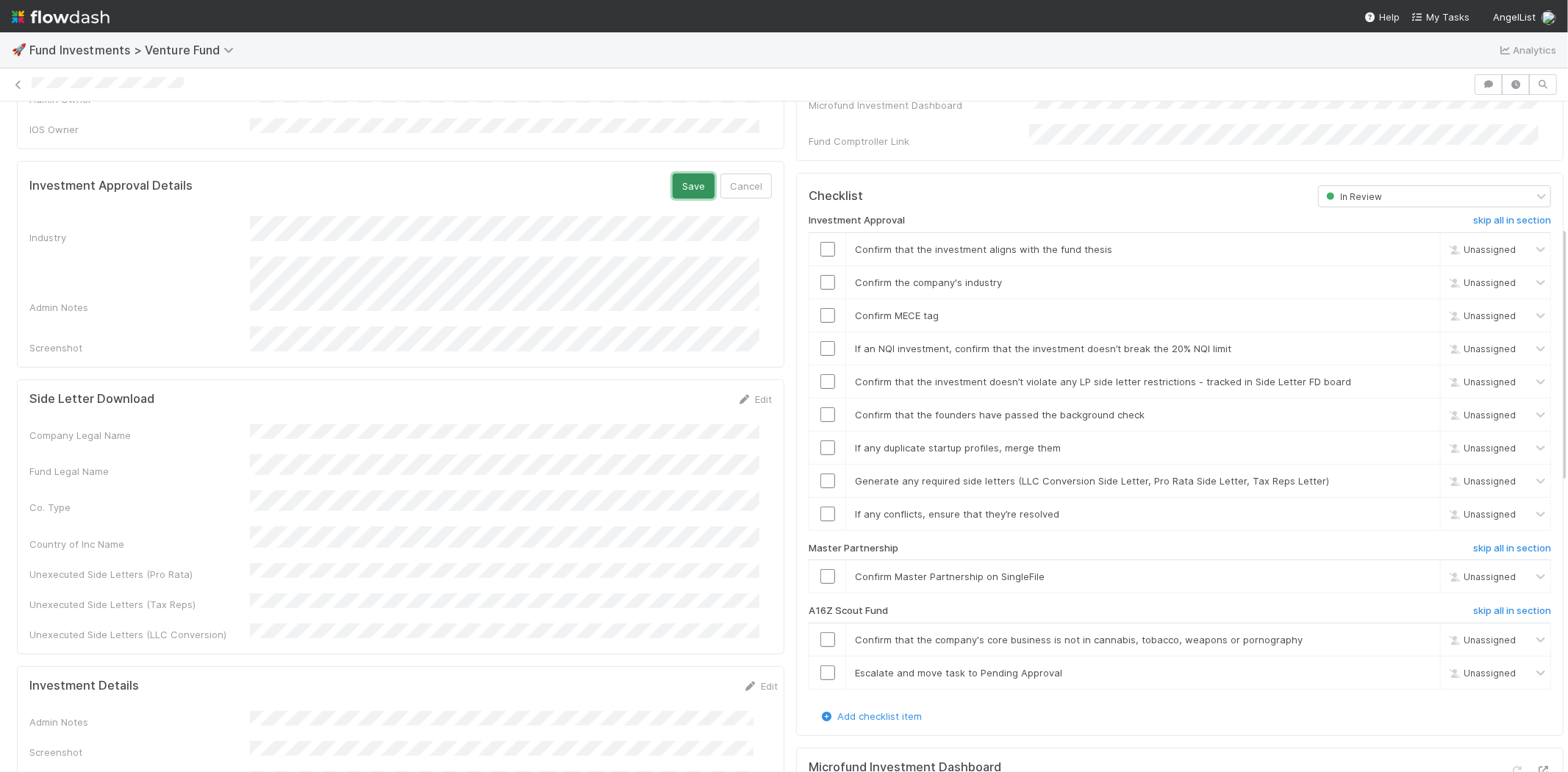
click at [684, 173] on button "Save" at bounding box center [693, 185] width 42 height 25
click at [820, 241] on input "checkbox" at bounding box center [827, 248] width 14 height 15
click at [820, 274] on input "checkbox" at bounding box center [827, 281] width 14 height 15
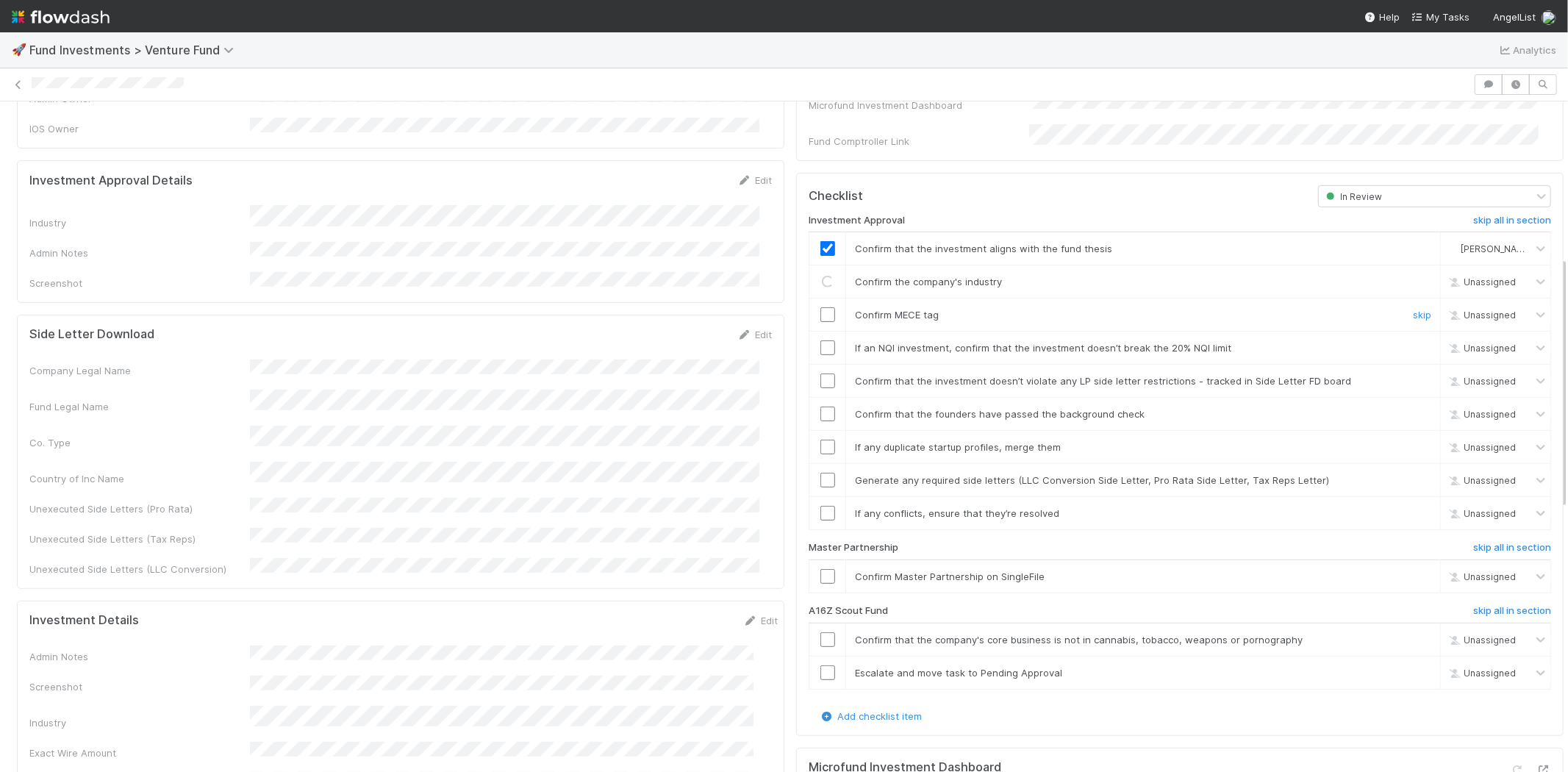
click at [820, 307] on input "checkbox" at bounding box center [827, 314] width 14 height 15
click at [820, 341] on input "checkbox" at bounding box center [827, 348] width 14 height 15
click at [820, 374] on input "checkbox" at bounding box center [827, 381] width 14 height 15
click at [820, 407] on input "checkbox" at bounding box center [827, 414] width 14 height 15
click at [820, 440] on input "checkbox" at bounding box center [827, 447] width 14 height 15
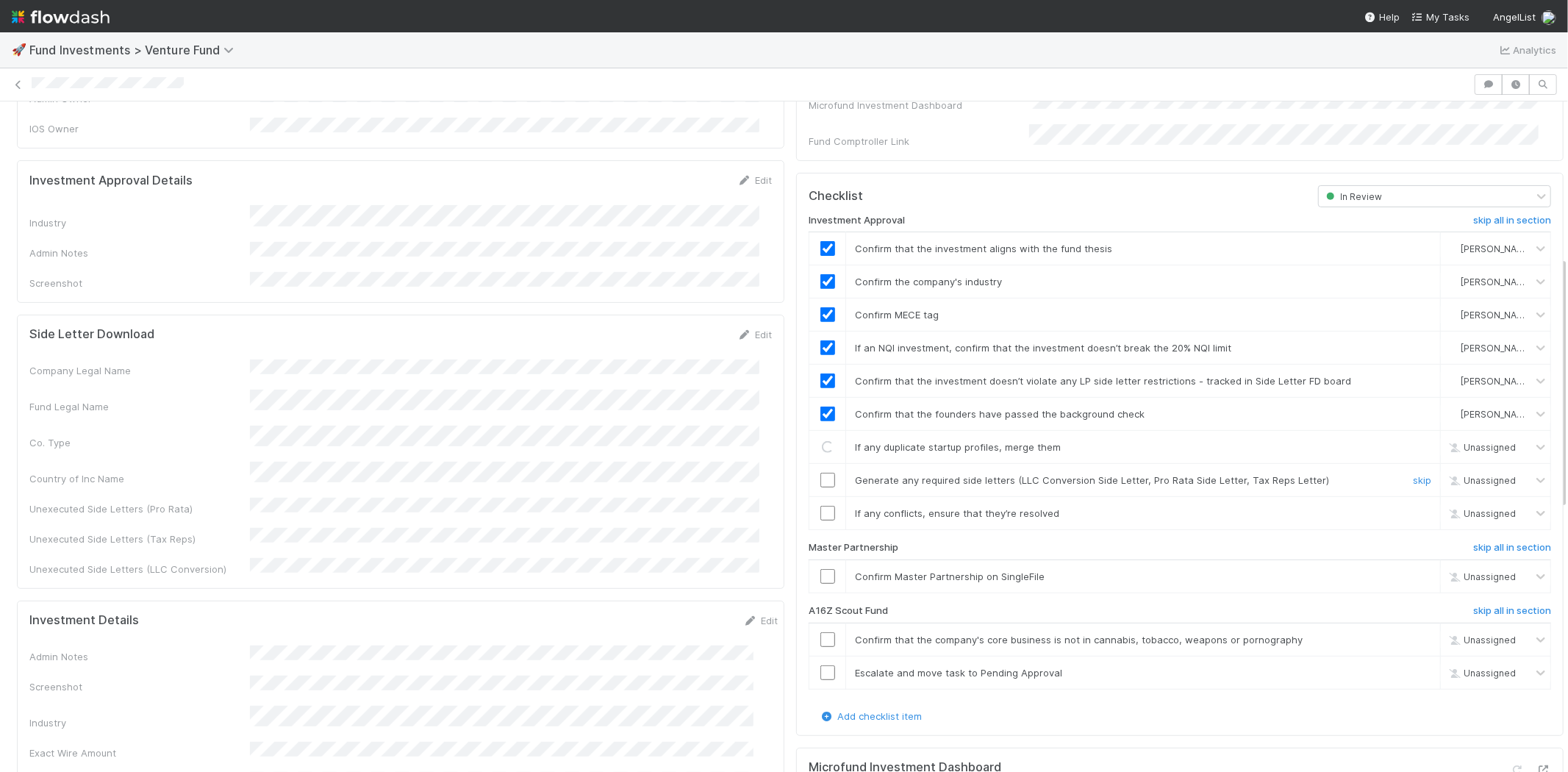
click at [820, 473] on input "checkbox" at bounding box center [827, 480] width 14 height 15
click at [821, 506] on input "checkbox" at bounding box center [827, 513] width 14 height 15
click at [820, 569] on input "checkbox" at bounding box center [827, 576] width 14 height 15
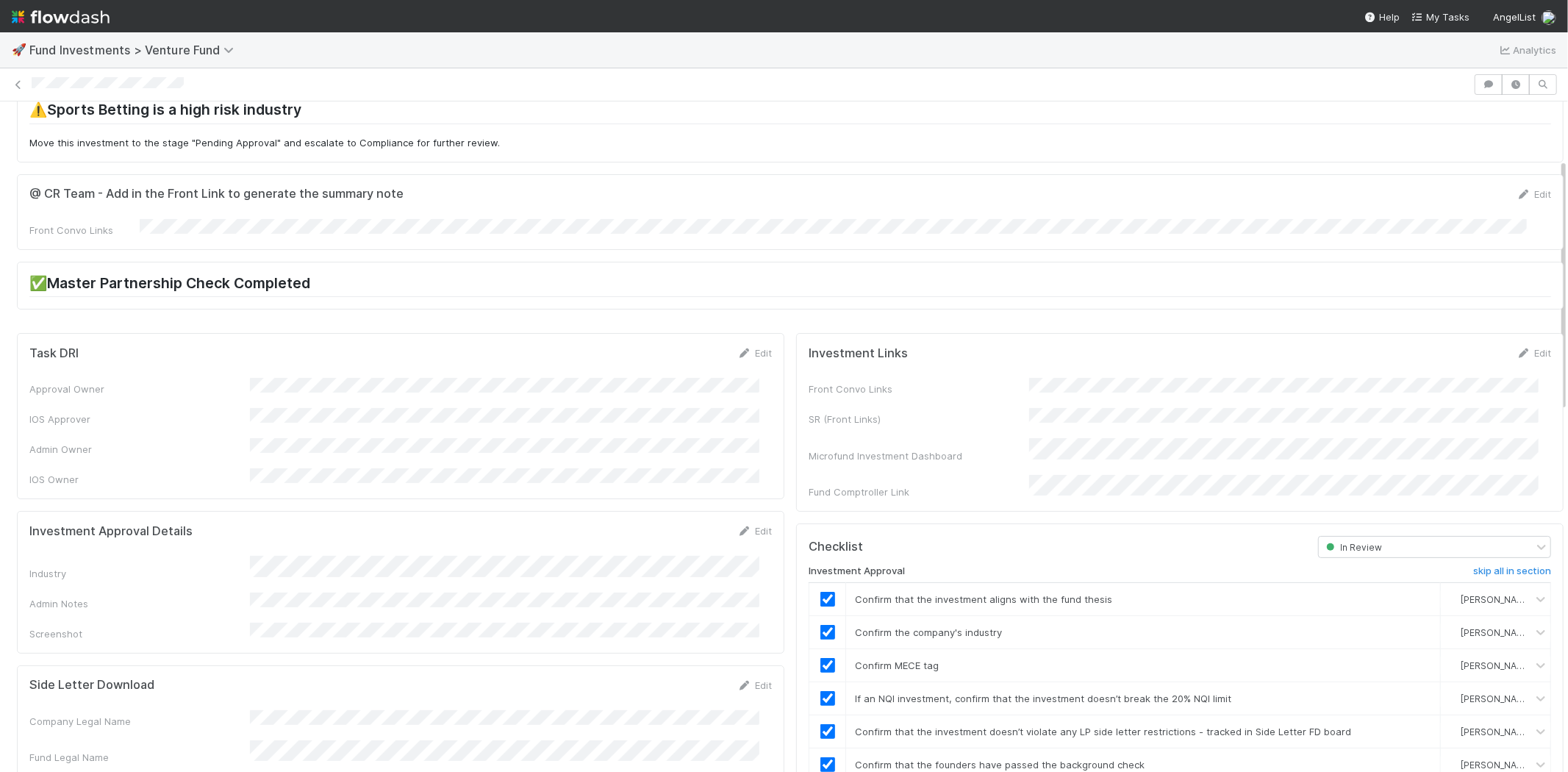
scroll to position [4, 0]
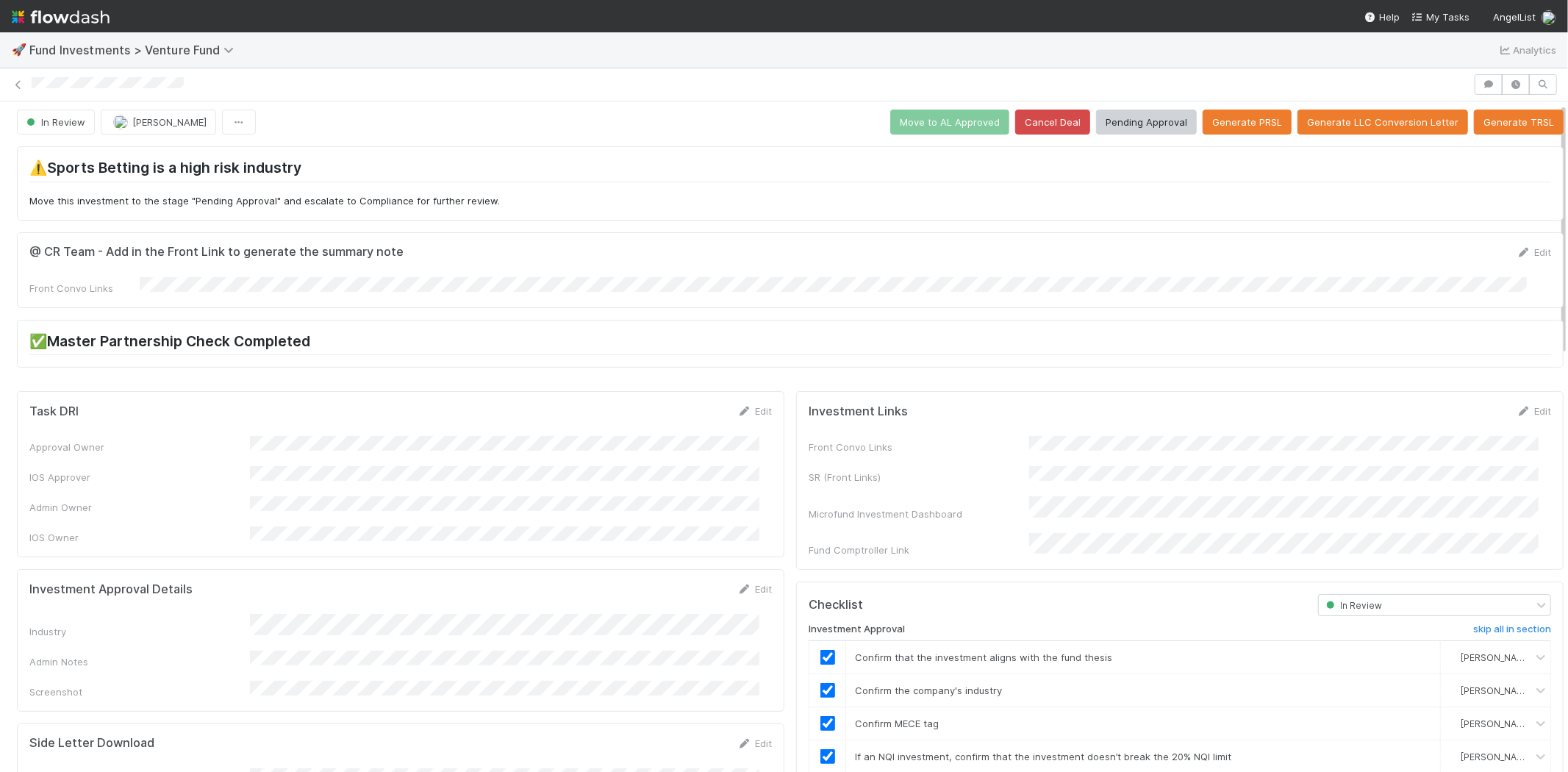
click at [274, 89] on div at bounding box center [750, 85] width 1437 height 15
click at [1132, 118] on button "Pending Approval" at bounding box center [1146, 122] width 101 height 25
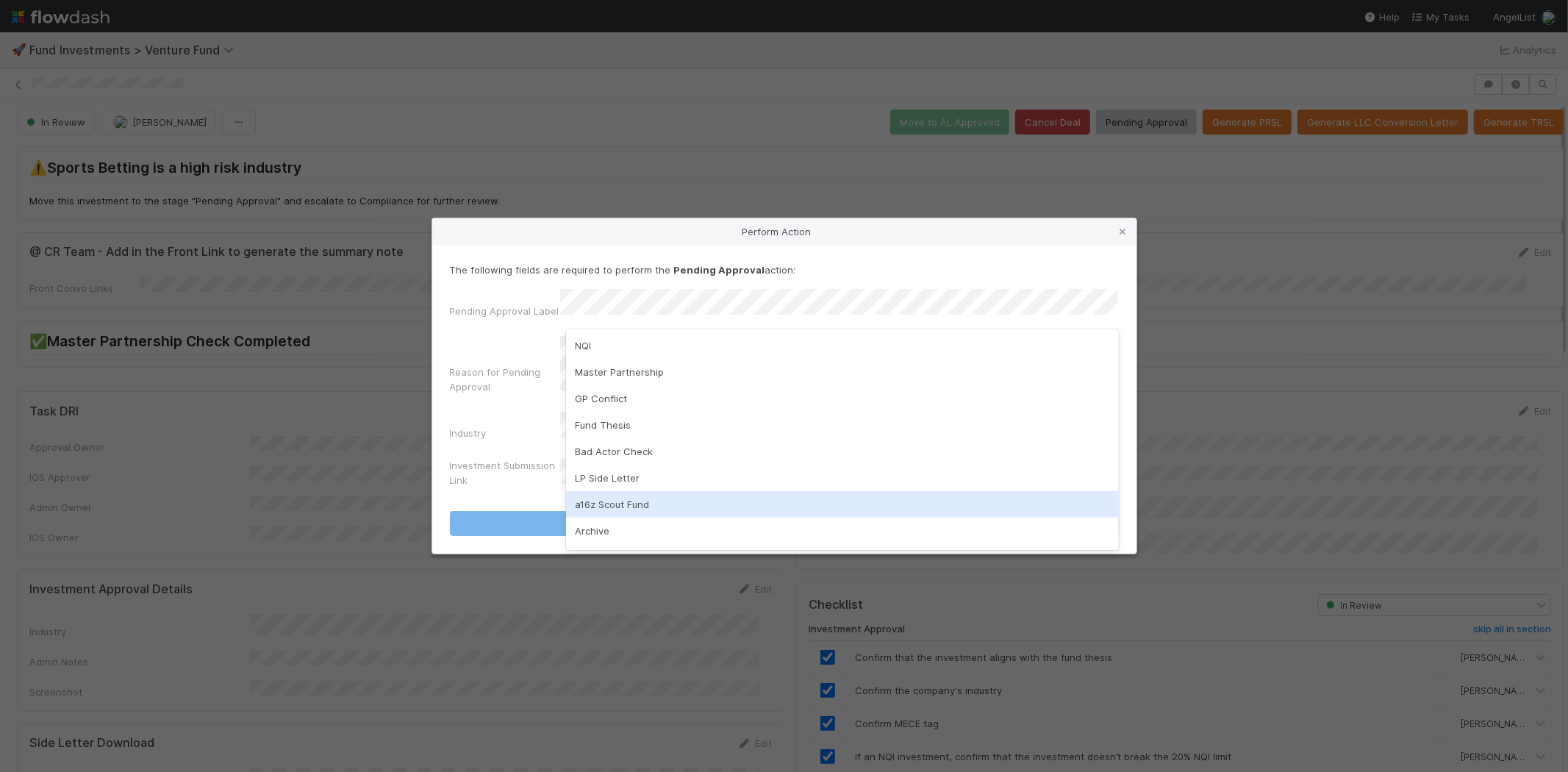
click at [606, 506] on div "a16z Scout Fund" at bounding box center [842, 504] width 552 height 27
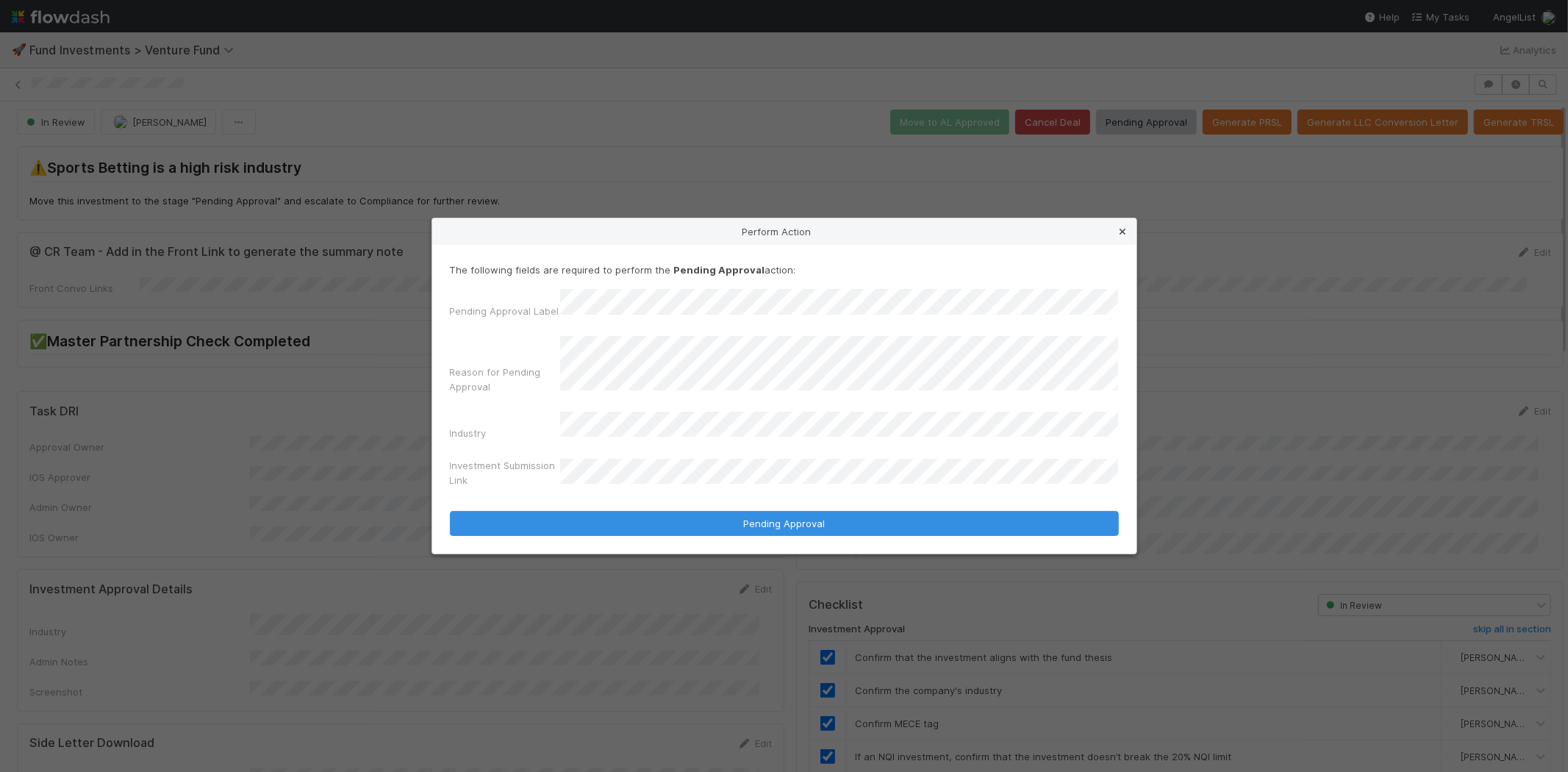
click at [1128, 237] on icon at bounding box center [1123, 232] width 14 height 10
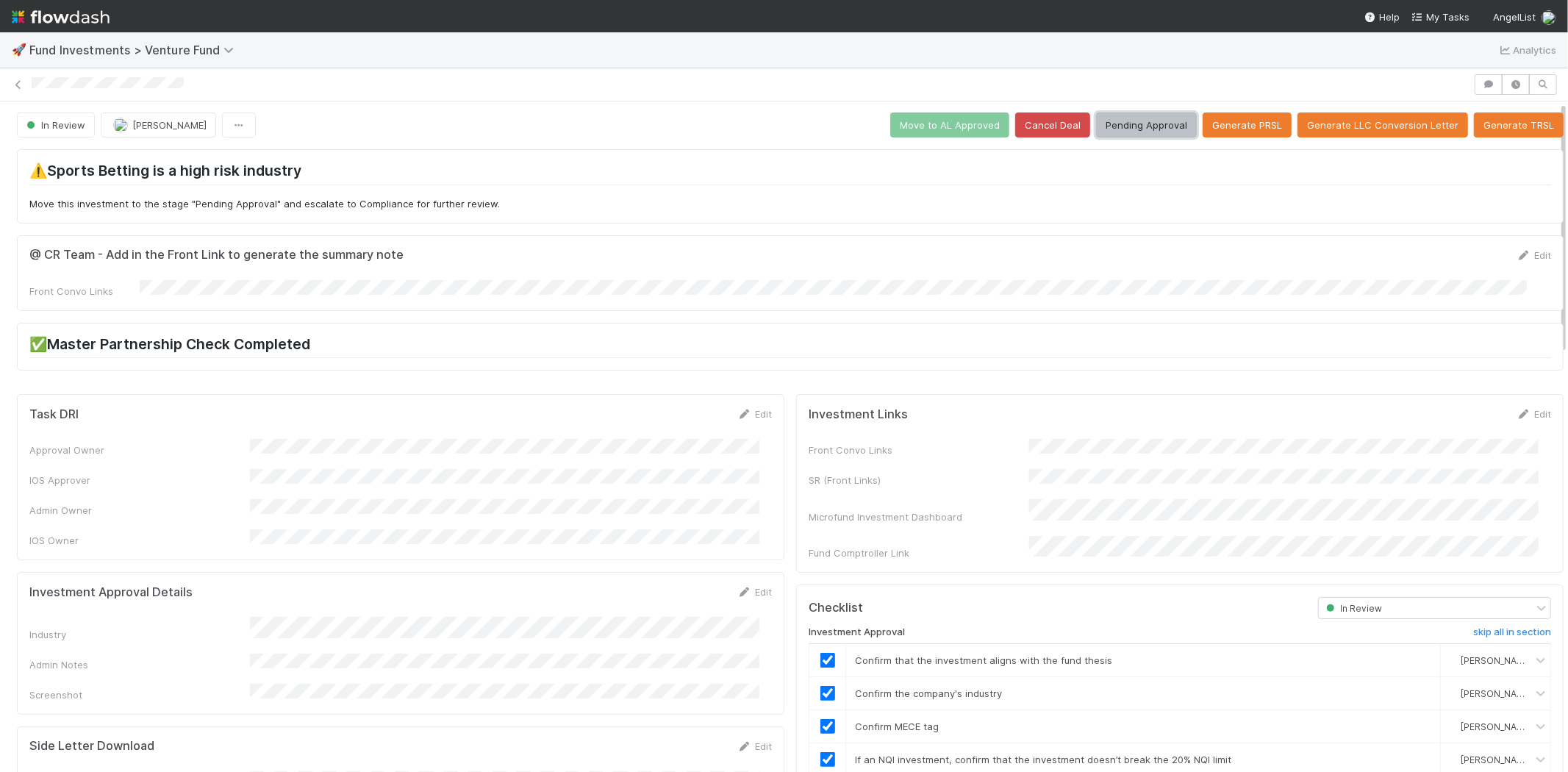
scroll to position [0, 0]
click at [1132, 127] on button "Pending Approval" at bounding box center [1146, 126] width 101 height 25
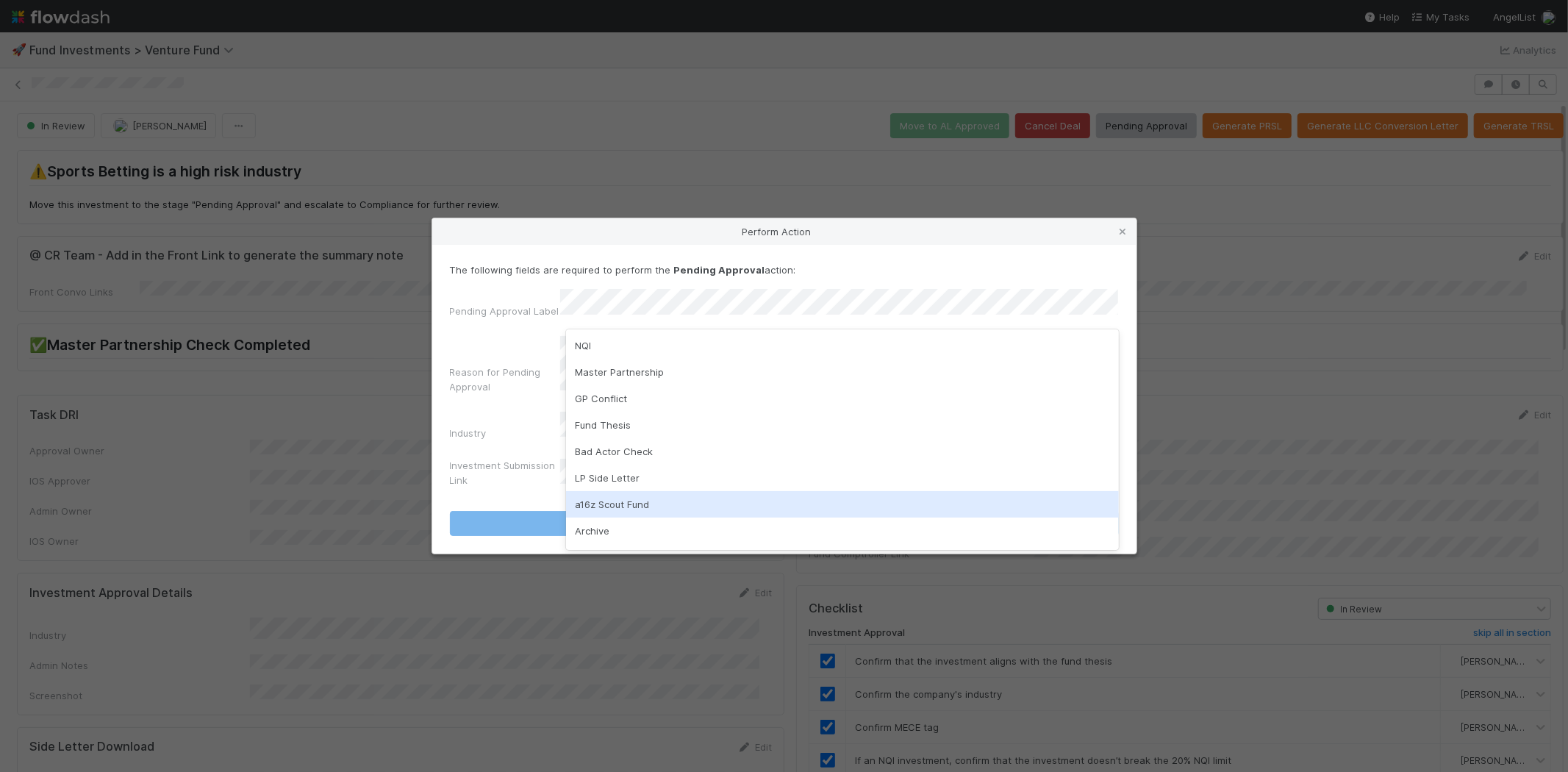
click at [632, 497] on div "a16z Scout Fund" at bounding box center [842, 504] width 552 height 27
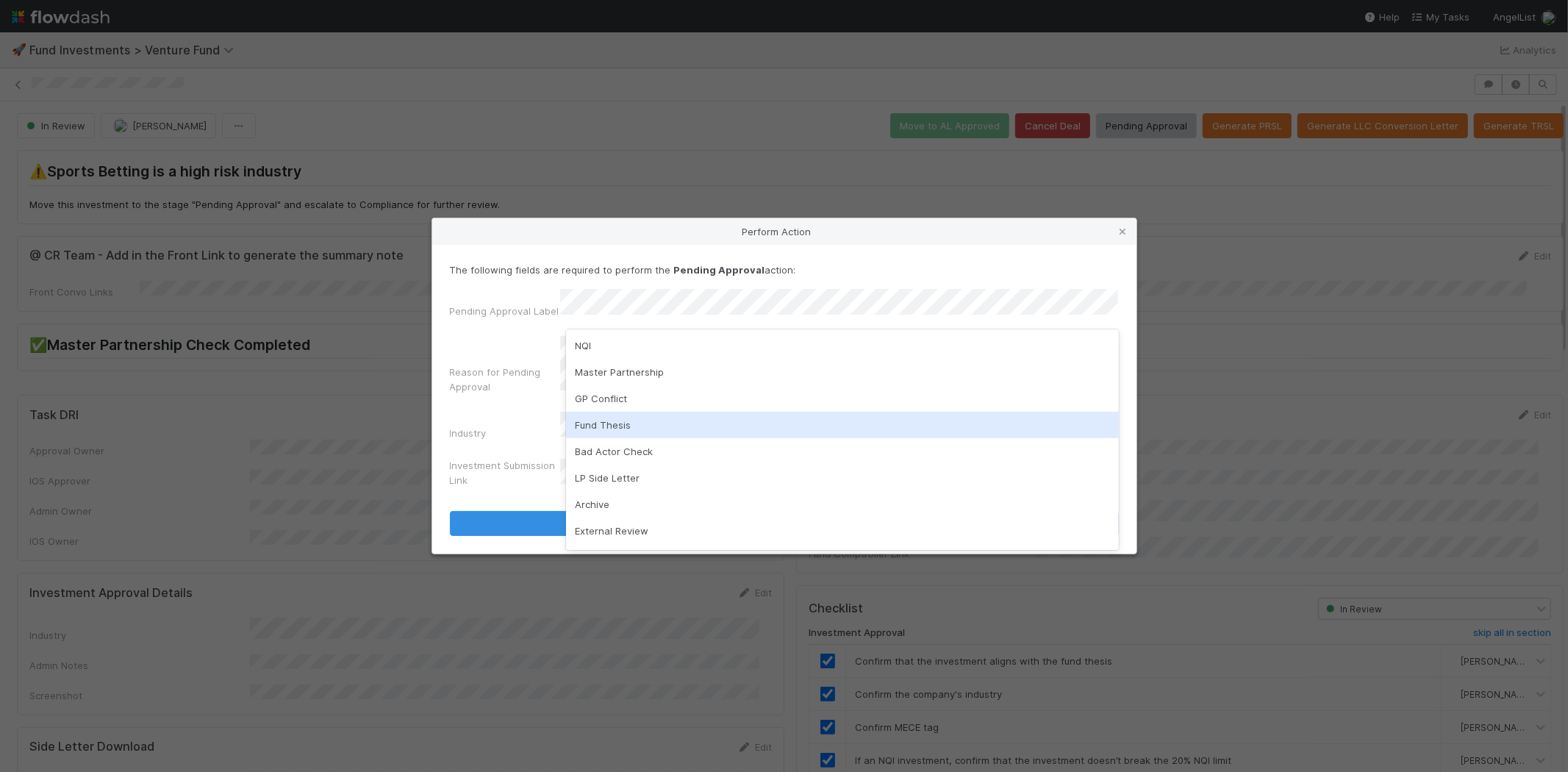
scroll to position [76, 0]
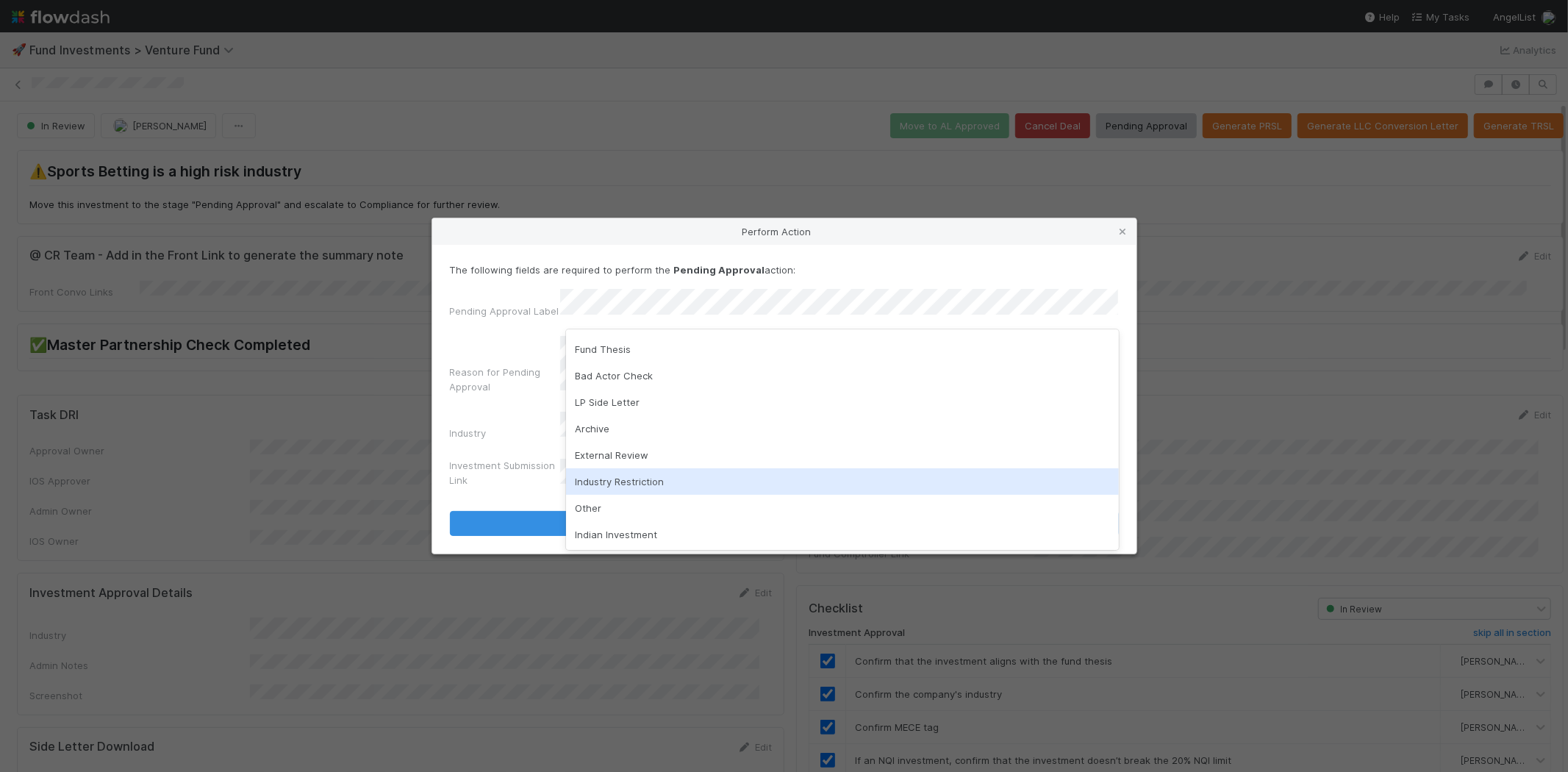
click at [641, 482] on div "Industry Restriction" at bounding box center [842, 481] width 552 height 27
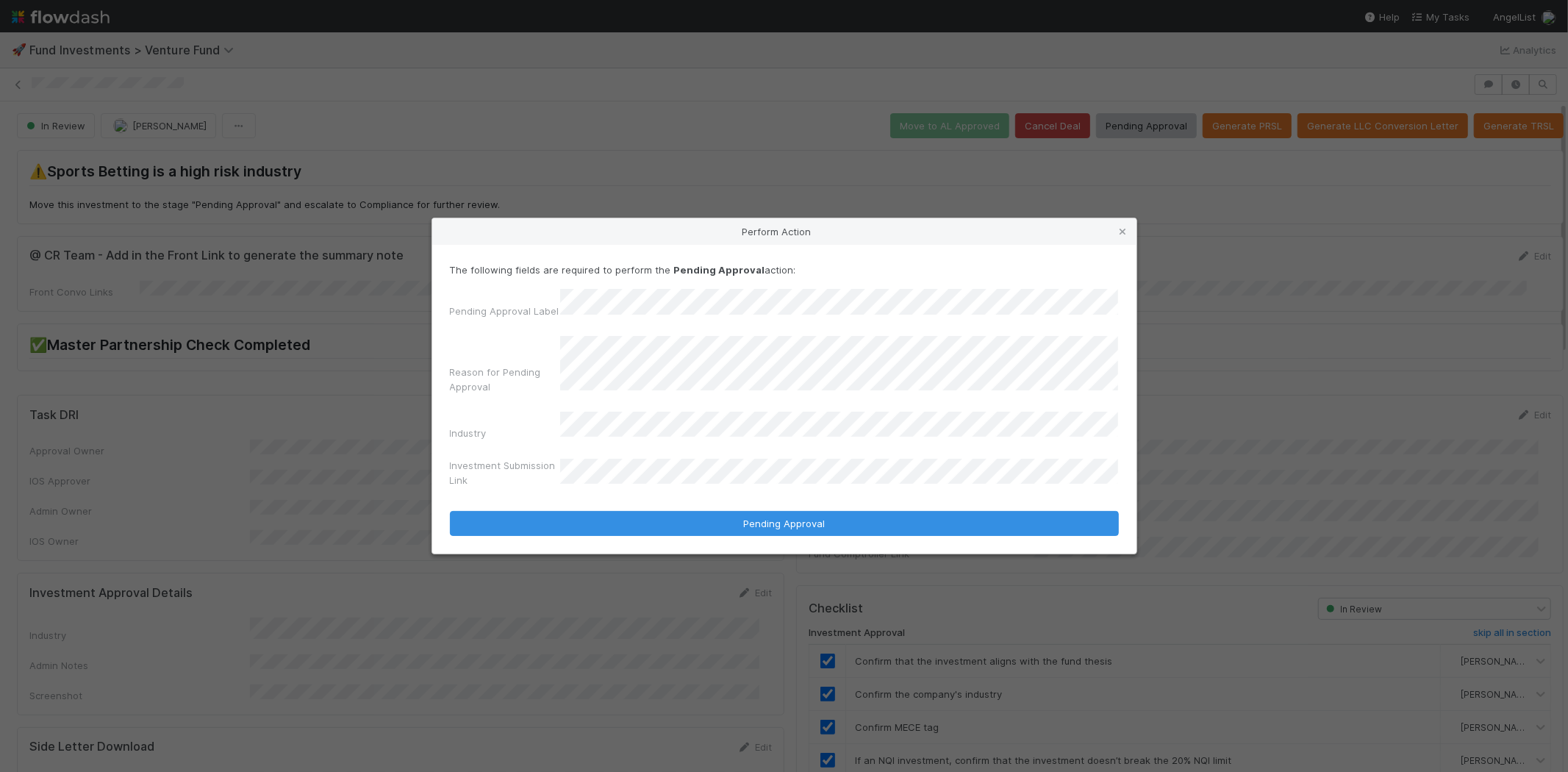
click at [450, 511] on button "Pending Approval" at bounding box center [784, 523] width 668 height 25
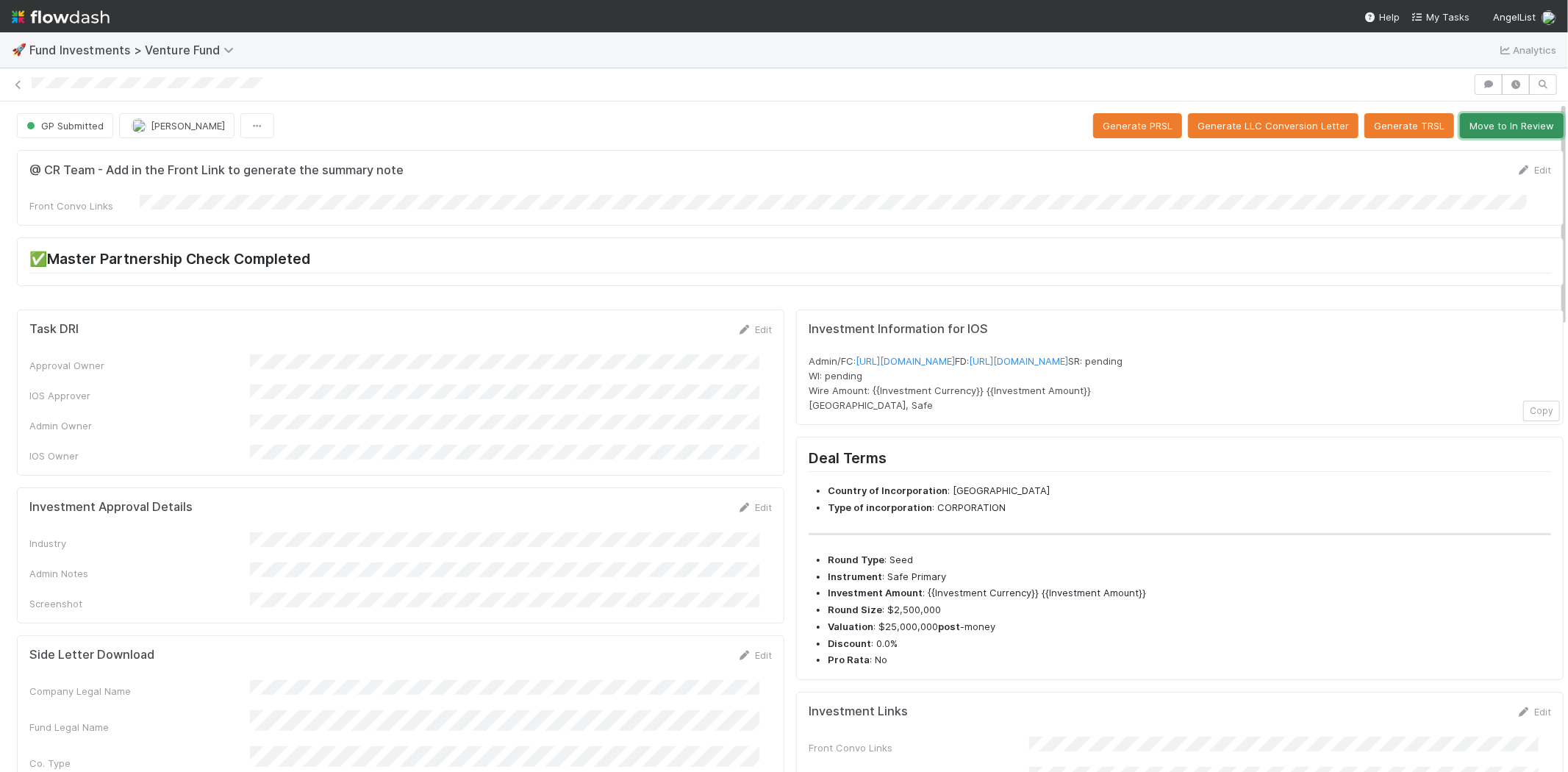
click at [1478, 114] on button "Move to In Review" at bounding box center [1511, 126] width 104 height 25
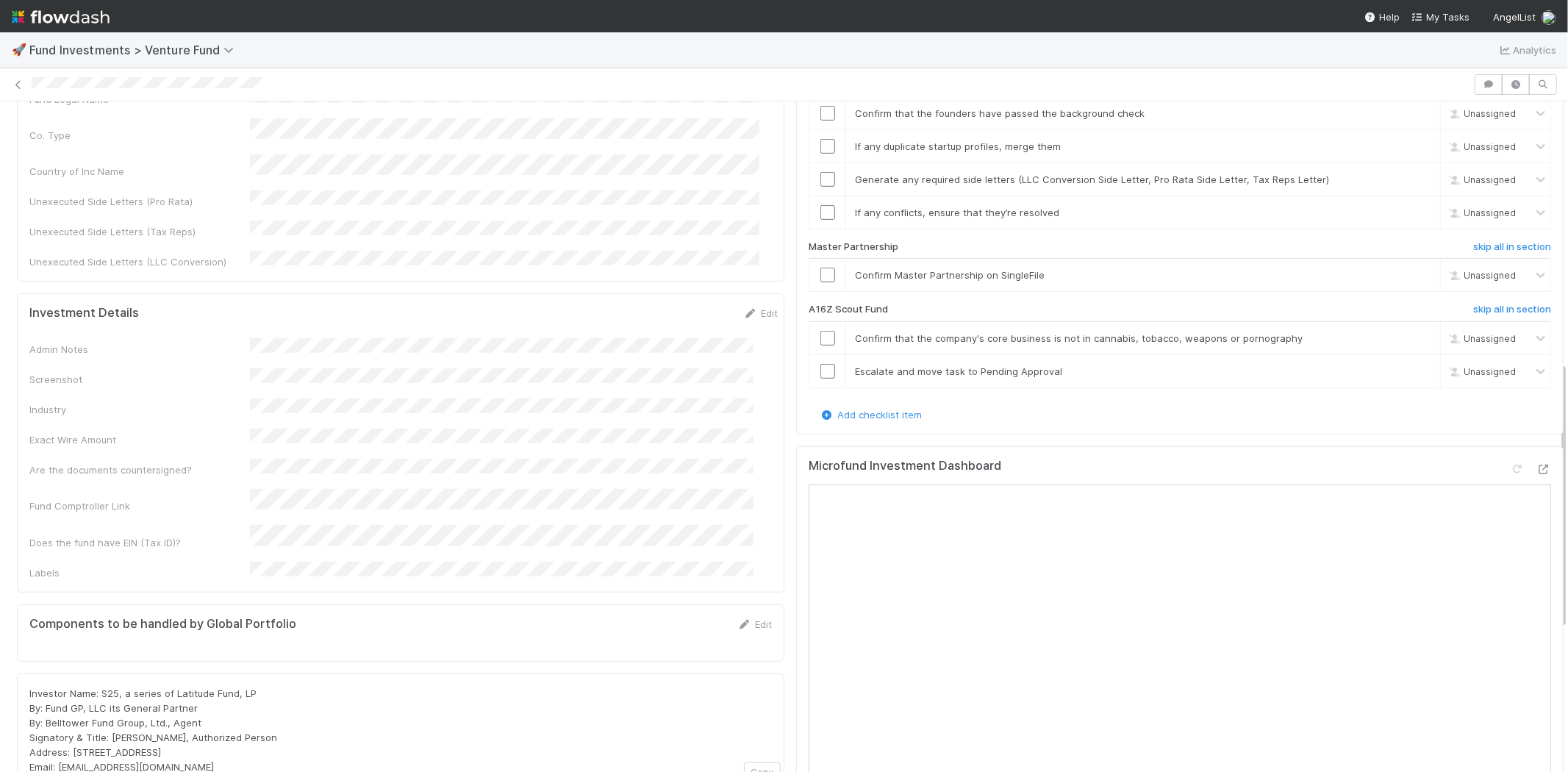
scroll to position [653, 0]
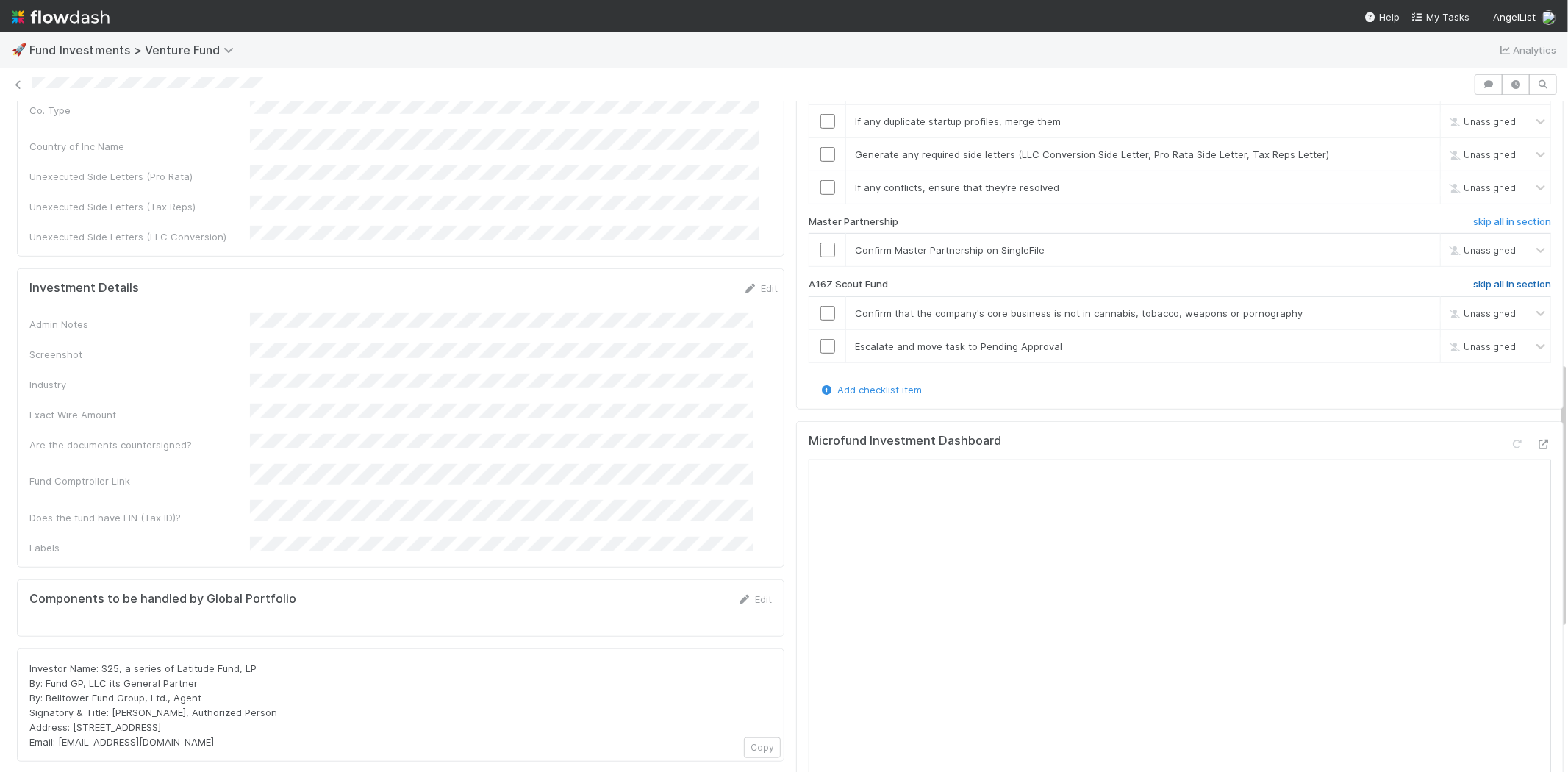
click at [1475, 279] on h6 "skip all in section" at bounding box center [1512, 284] width 78 height 12
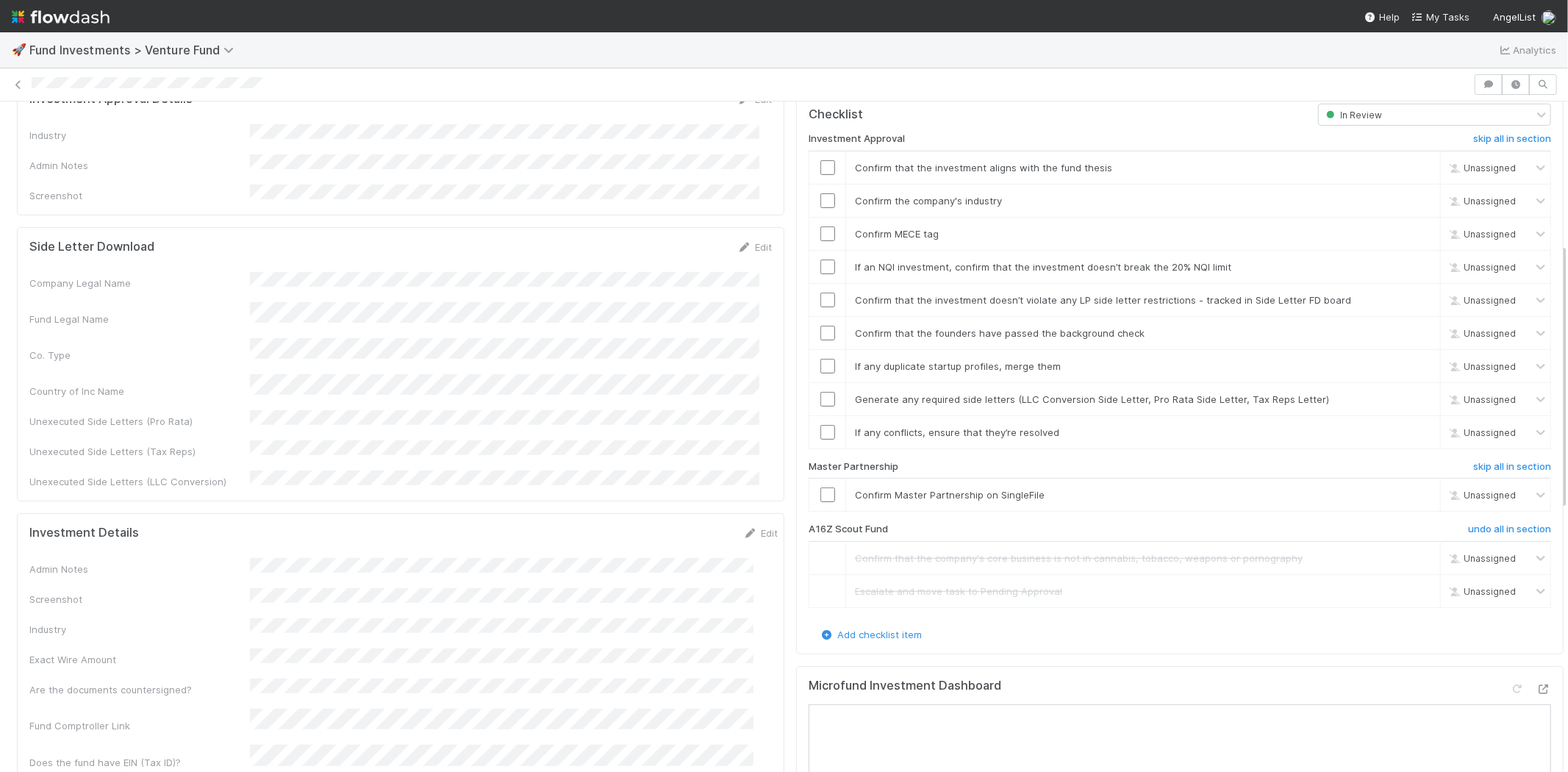
scroll to position [245, 0]
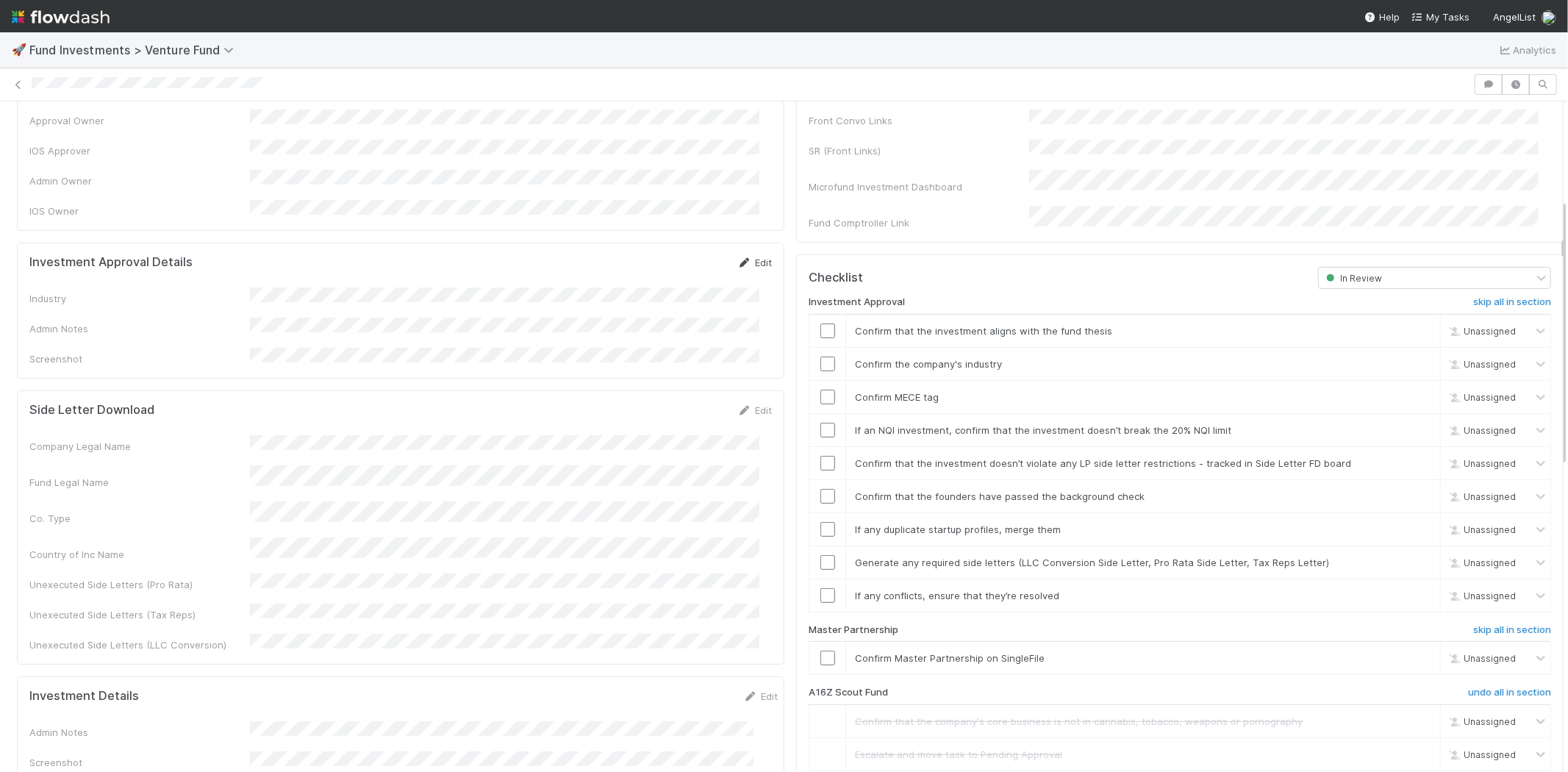
click at [738, 258] on icon at bounding box center [744, 263] width 14 height 10
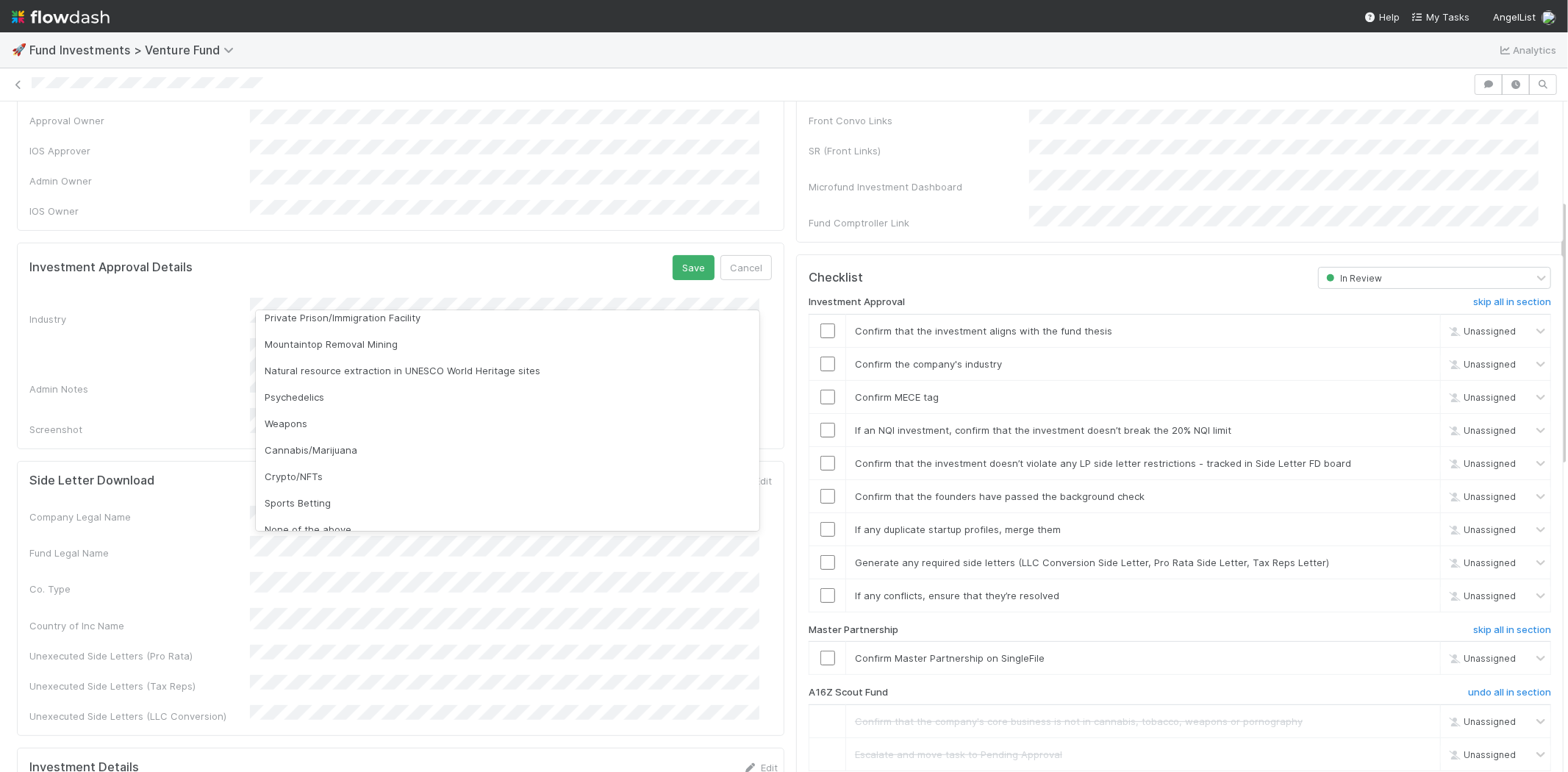
scroll to position [420, 0]
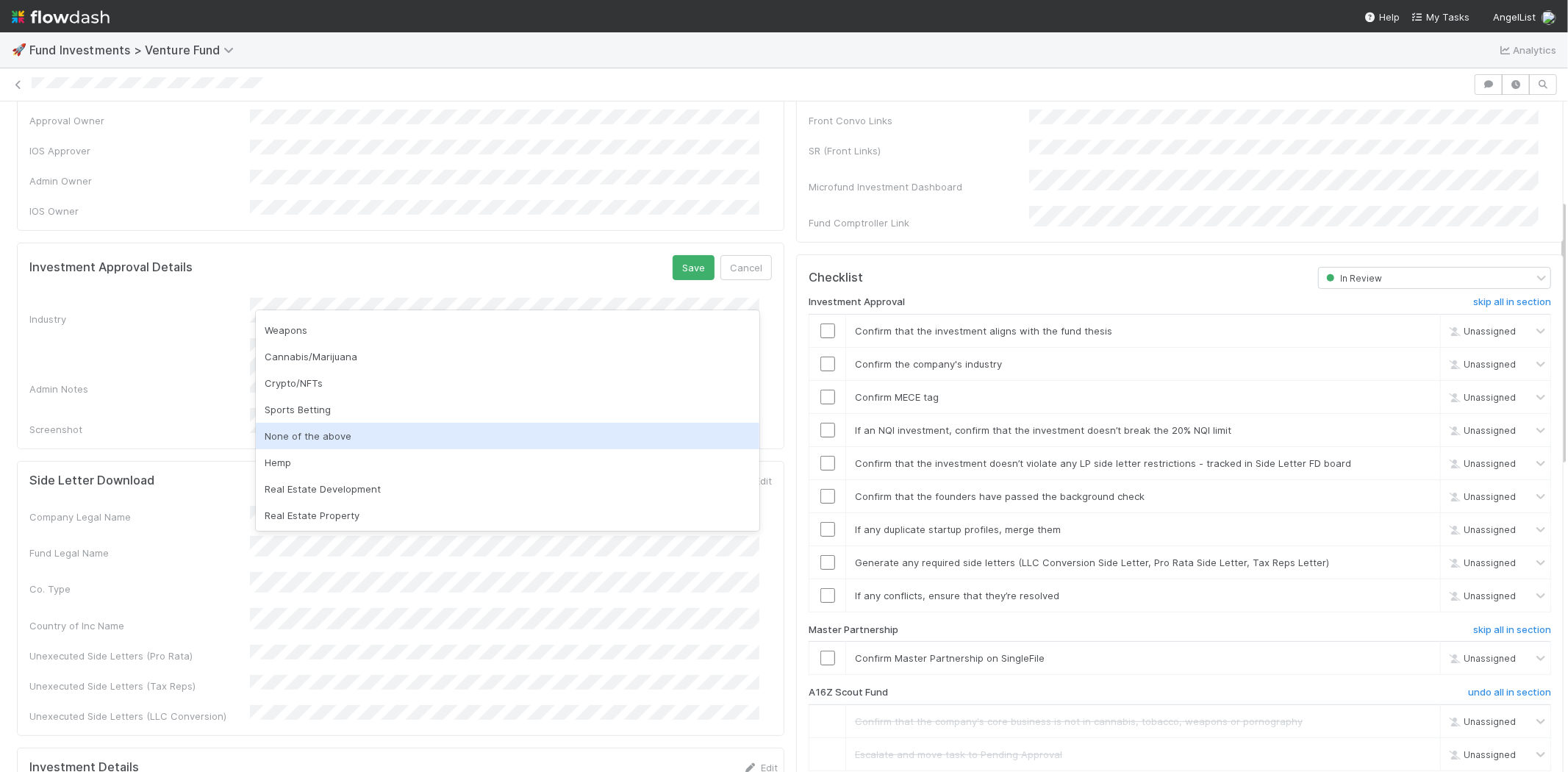
click at [299, 438] on div "None of the above" at bounding box center [507, 436] width 503 height 27
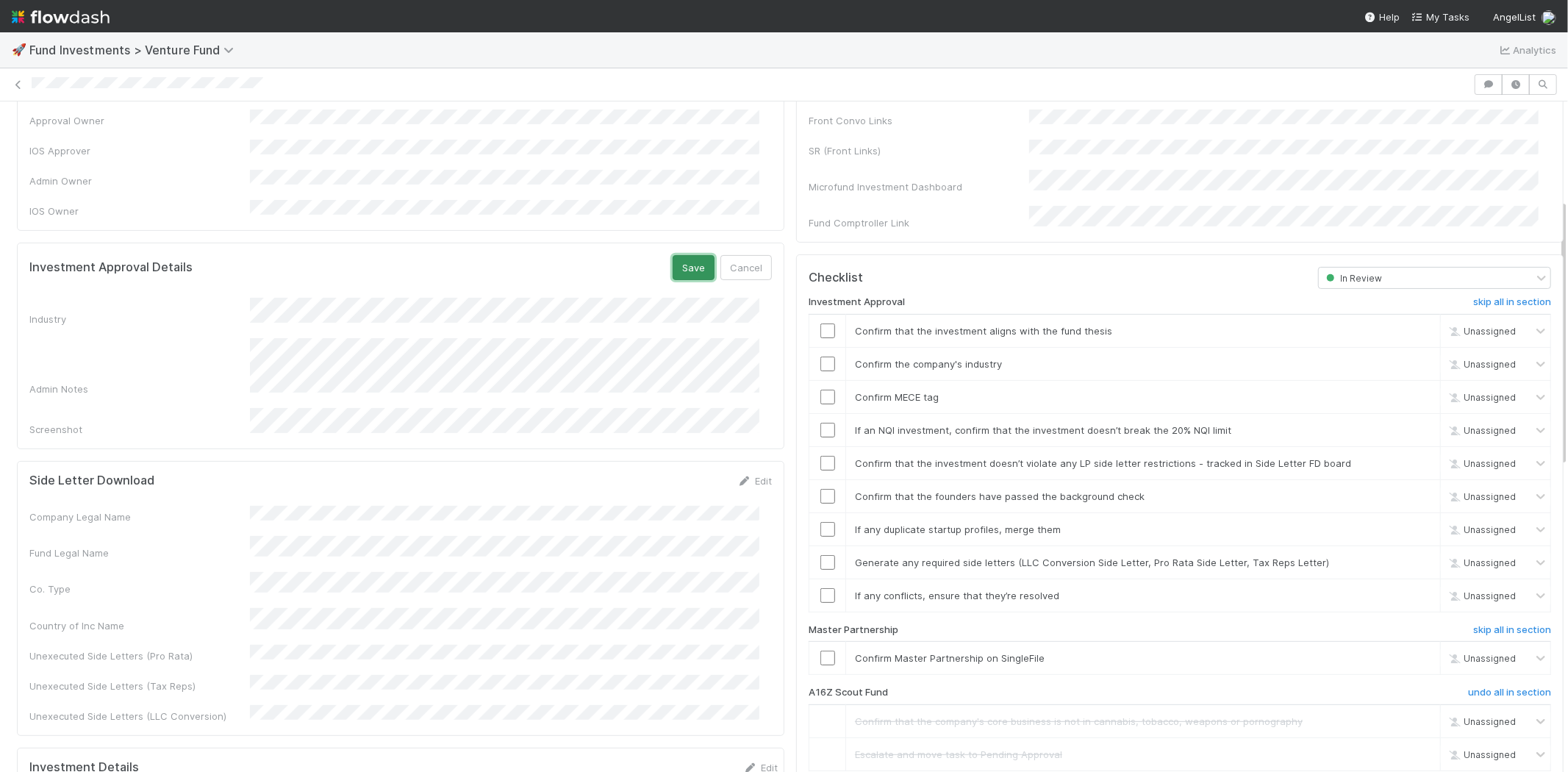
click at [676, 255] on button "Save" at bounding box center [693, 268] width 42 height 25
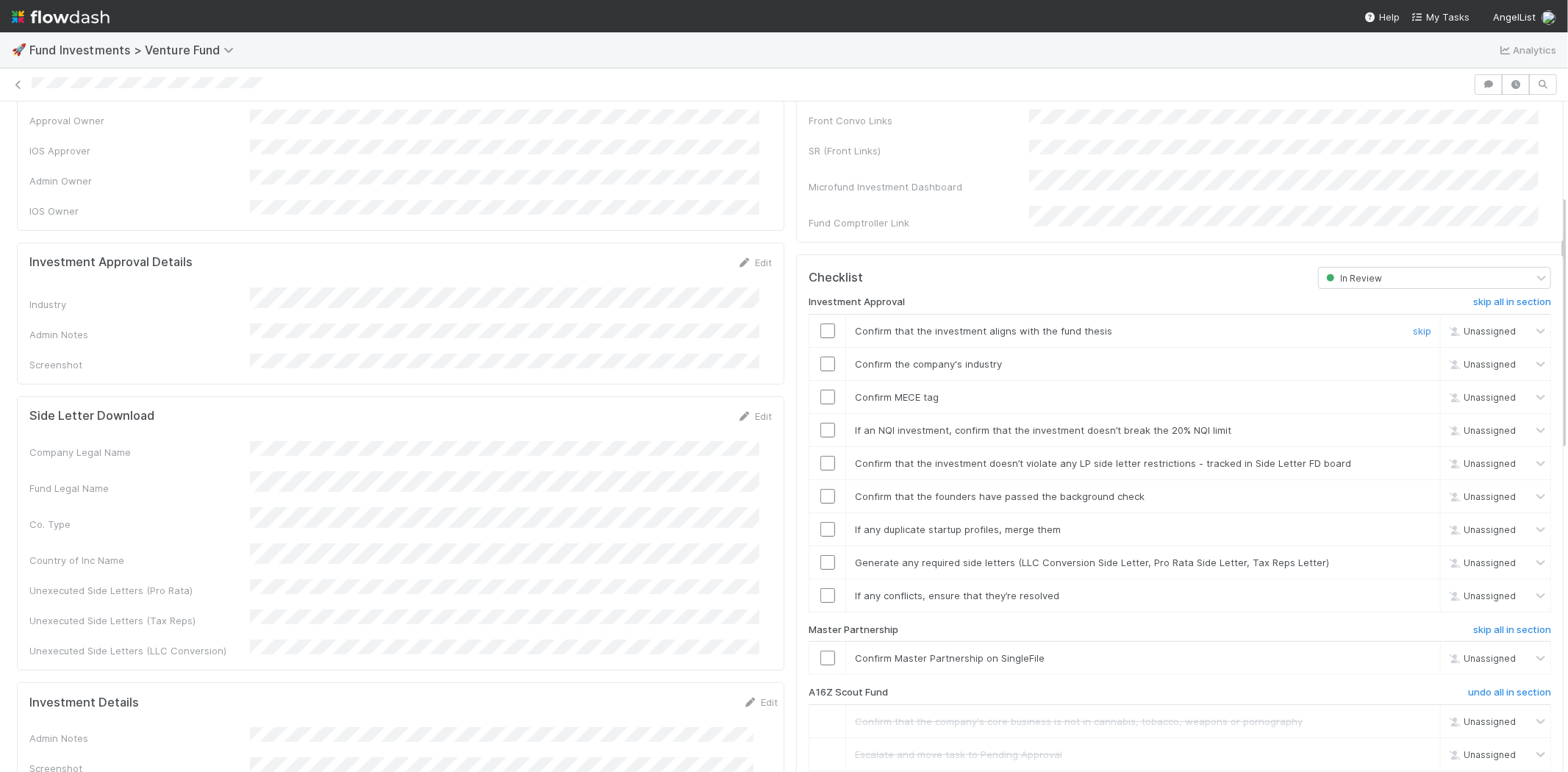
click at [820, 324] on input "checkbox" at bounding box center [827, 331] width 14 height 15
click at [820, 357] on input "checkbox" at bounding box center [827, 364] width 14 height 15
click at [820, 390] on input "checkbox" at bounding box center [827, 397] width 14 height 15
click at [820, 423] on input "checkbox" at bounding box center [827, 430] width 14 height 15
checkbox input "true"
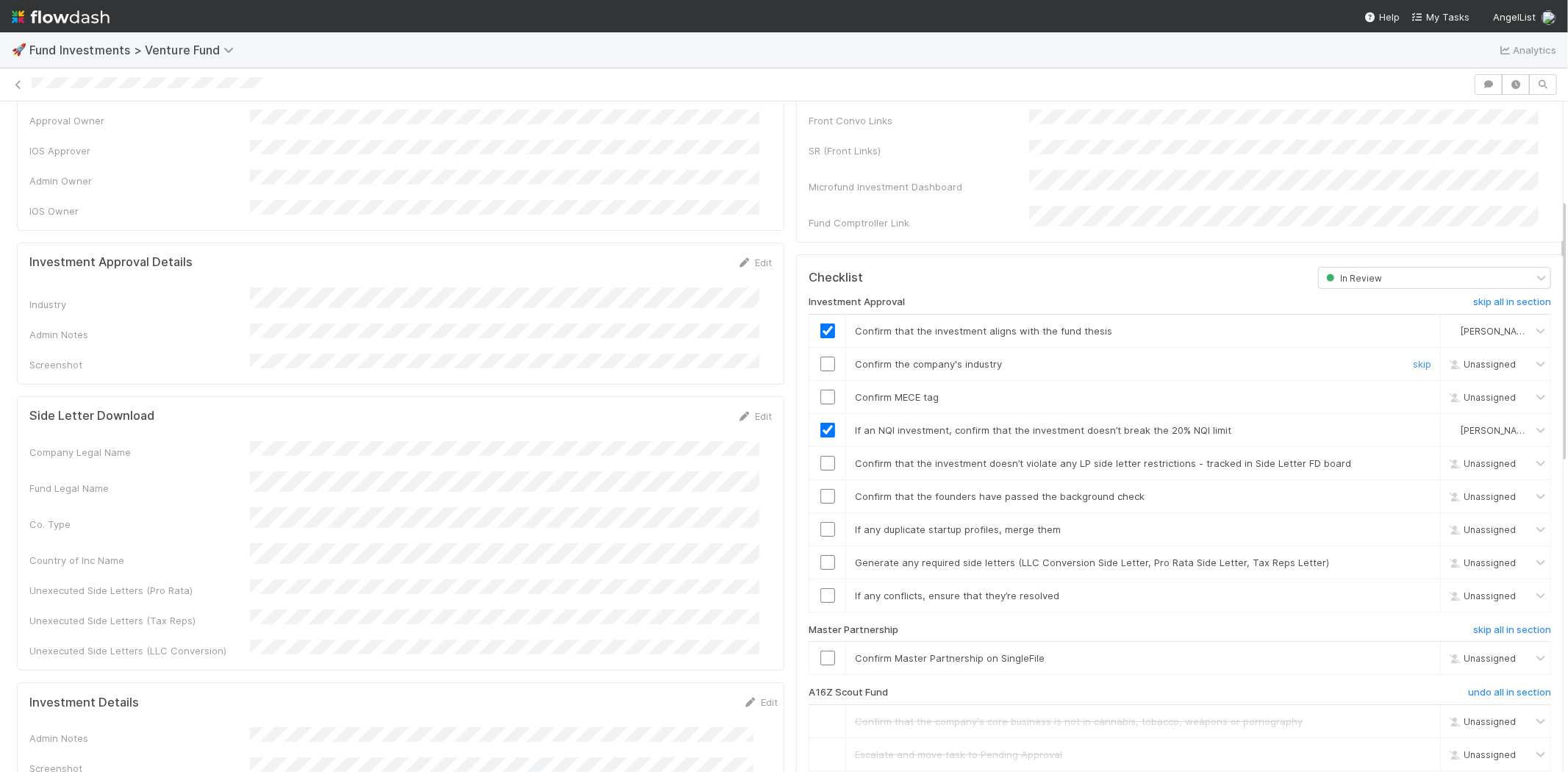
click at [820, 357] on input "checkbox" at bounding box center [827, 364] width 14 height 15
click at [813, 392] on td at bounding box center [828, 396] width 37 height 33
click at [820, 390] on input "checkbox" at bounding box center [827, 397] width 14 height 15
click at [820, 456] on input "checkbox" at bounding box center [827, 463] width 14 height 15
click at [820, 489] on input "checkbox" at bounding box center [827, 496] width 14 height 15
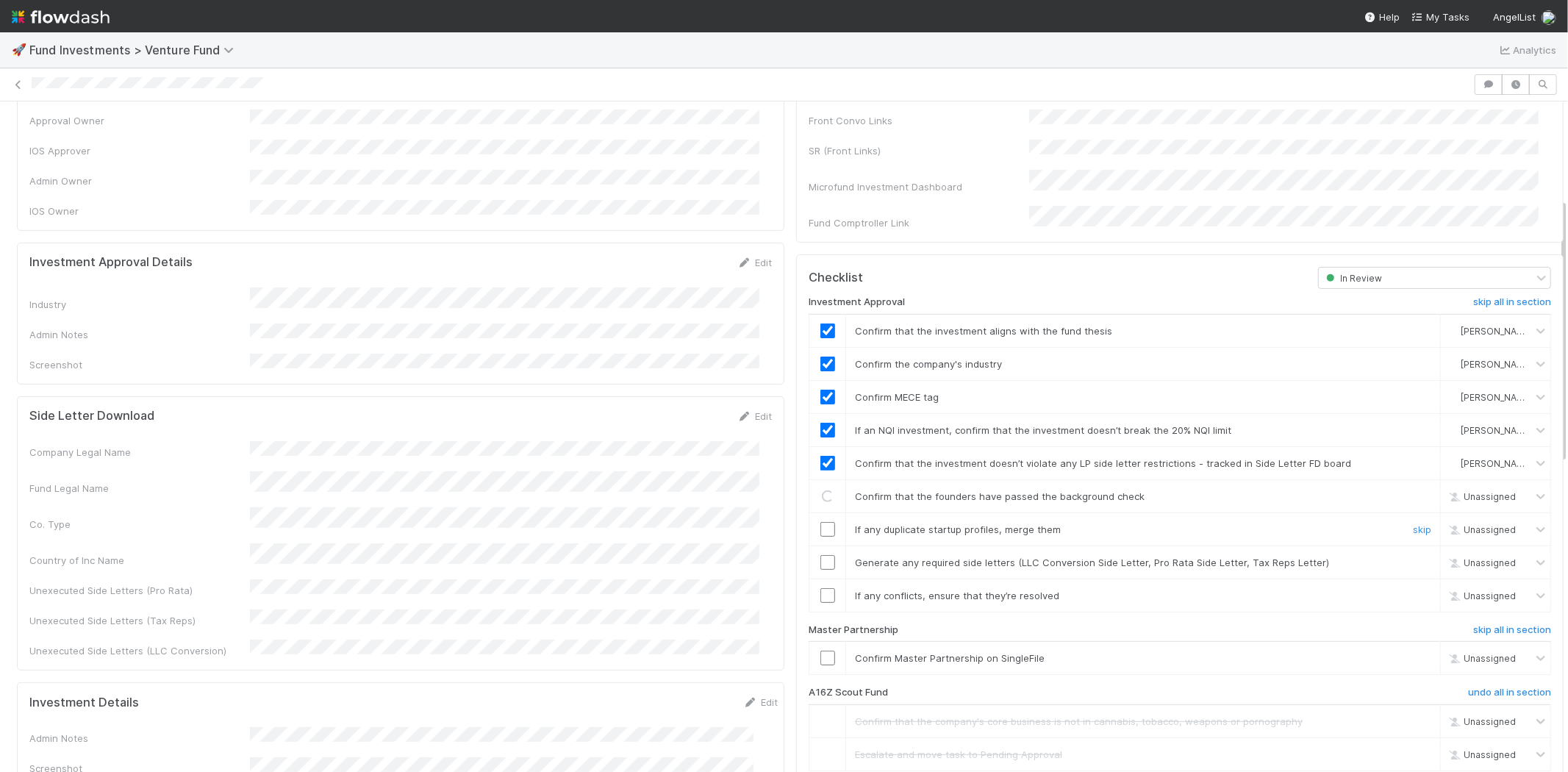
click at [819, 513] on td at bounding box center [828, 529] width 37 height 33
click at [821, 522] on input "checkbox" at bounding box center [827, 529] width 14 height 15
click at [820, 555] on input "checkbox" at bounding box center [827, 562] width 14 height 15
click at [820, 588] on input "checkbox" at bounding box center [827, 596] width 14 height 15
click at [820, 651] on input "checkbox" at bounding box center [827, 658] width 14 height 15
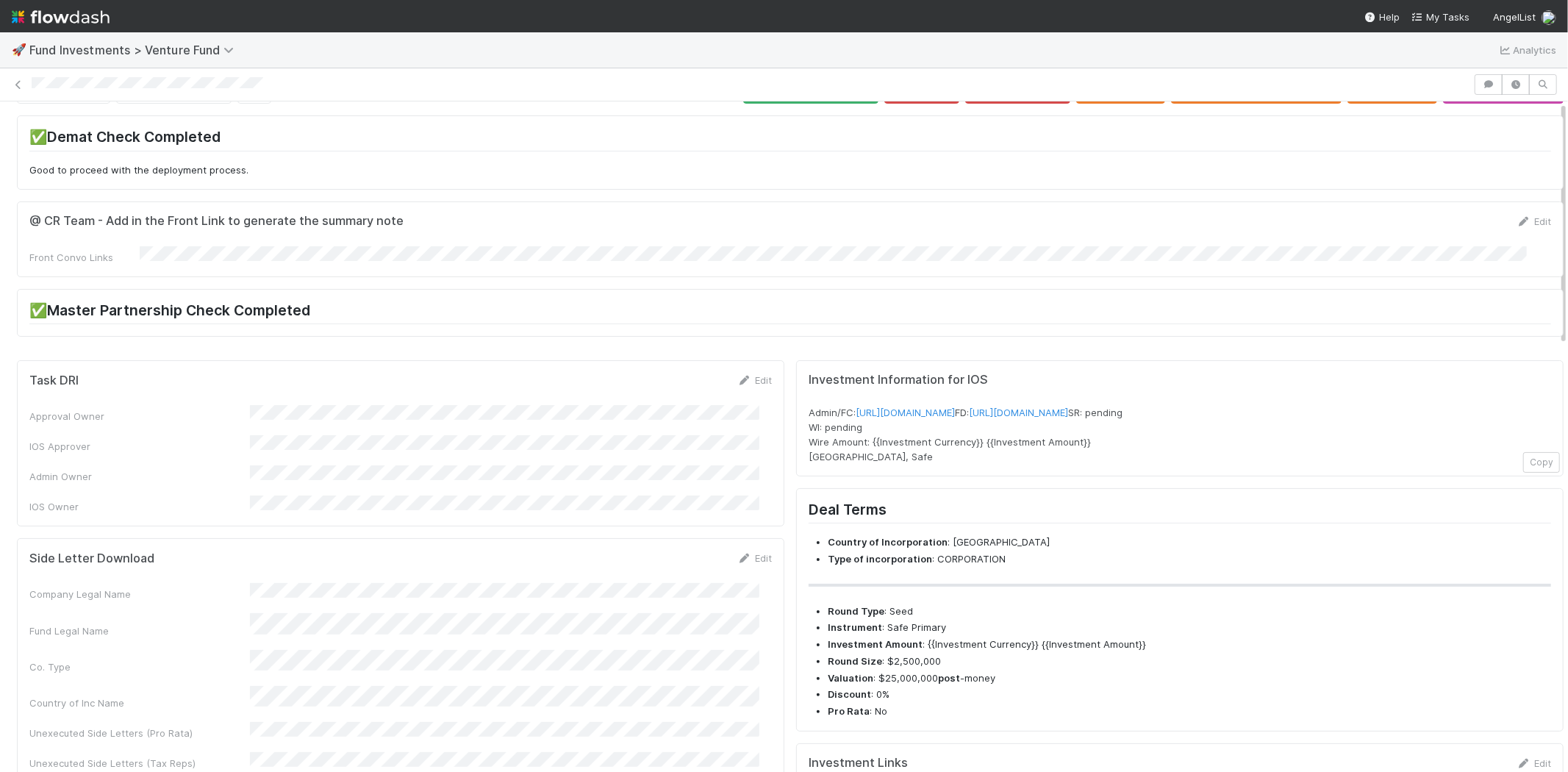
scroll to position [0, 0]
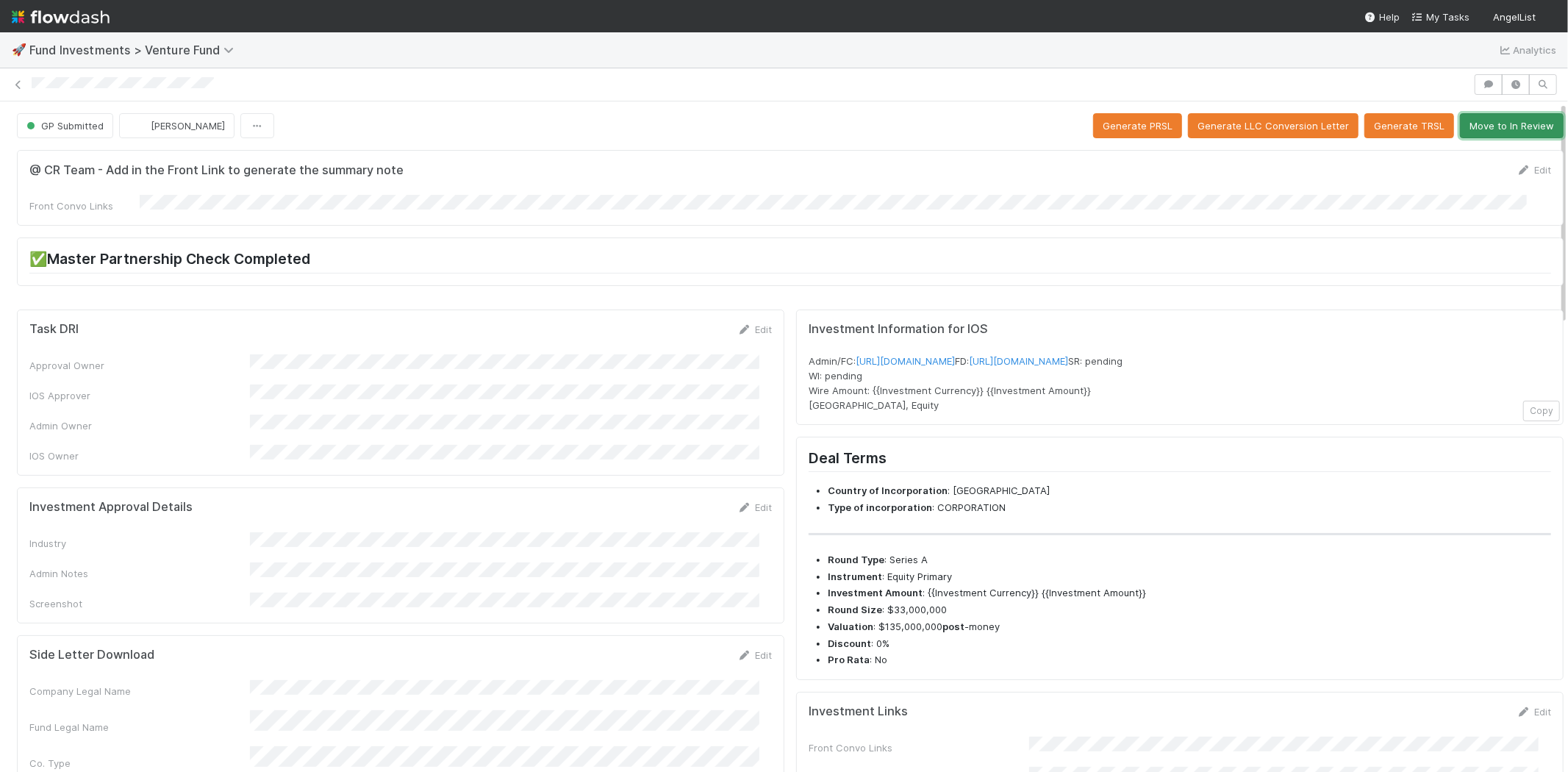
click at [1471, 125] on button "Move to In Review" at bounding box center [1511, 126] width 104 height 25
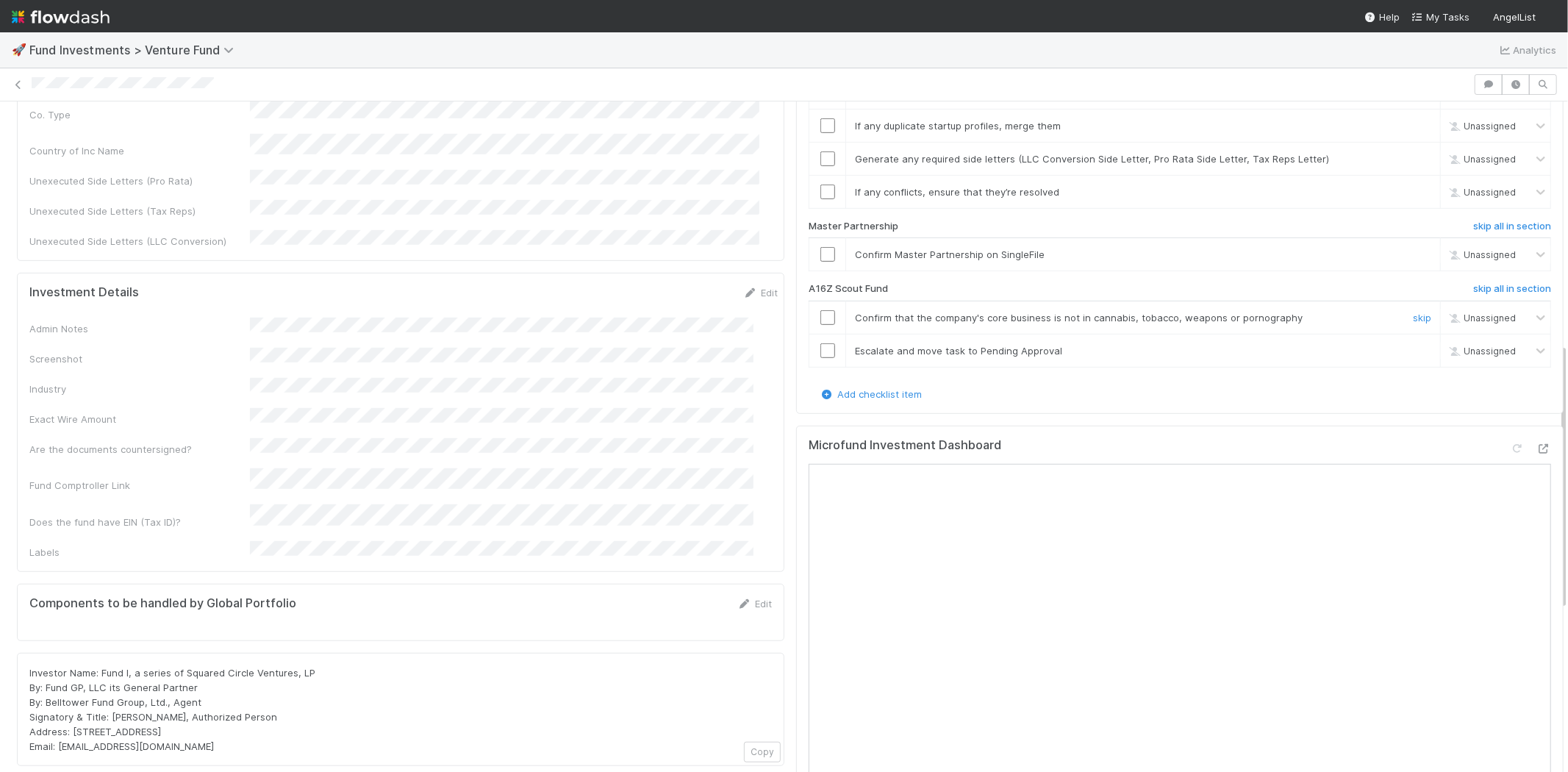
scroll to position [653, 0]
click at [1476, 279] on h6 "skip all in section" at bounding box center [1512, 284] width 78 height 12
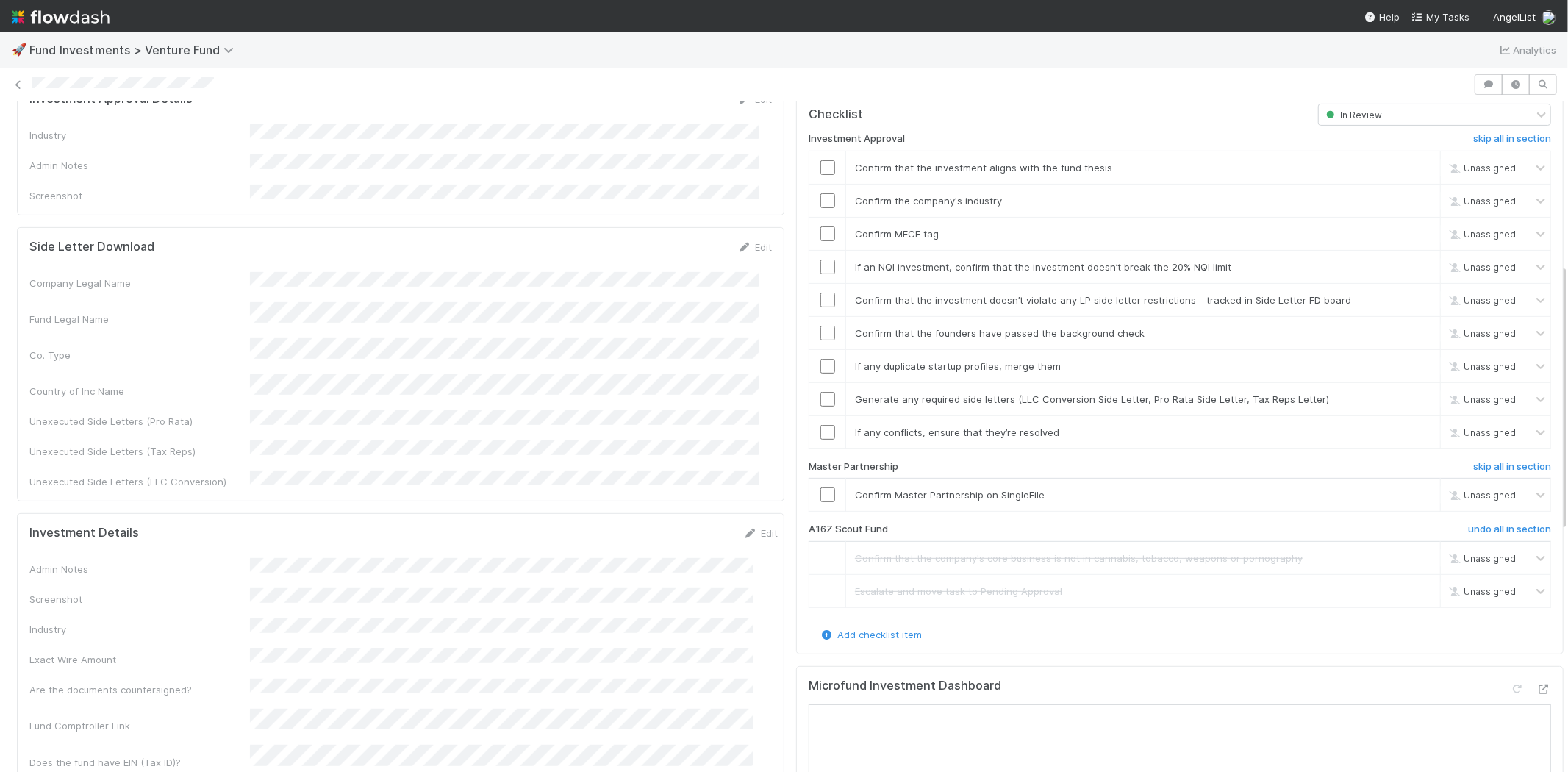
scroll to position [245, 0]
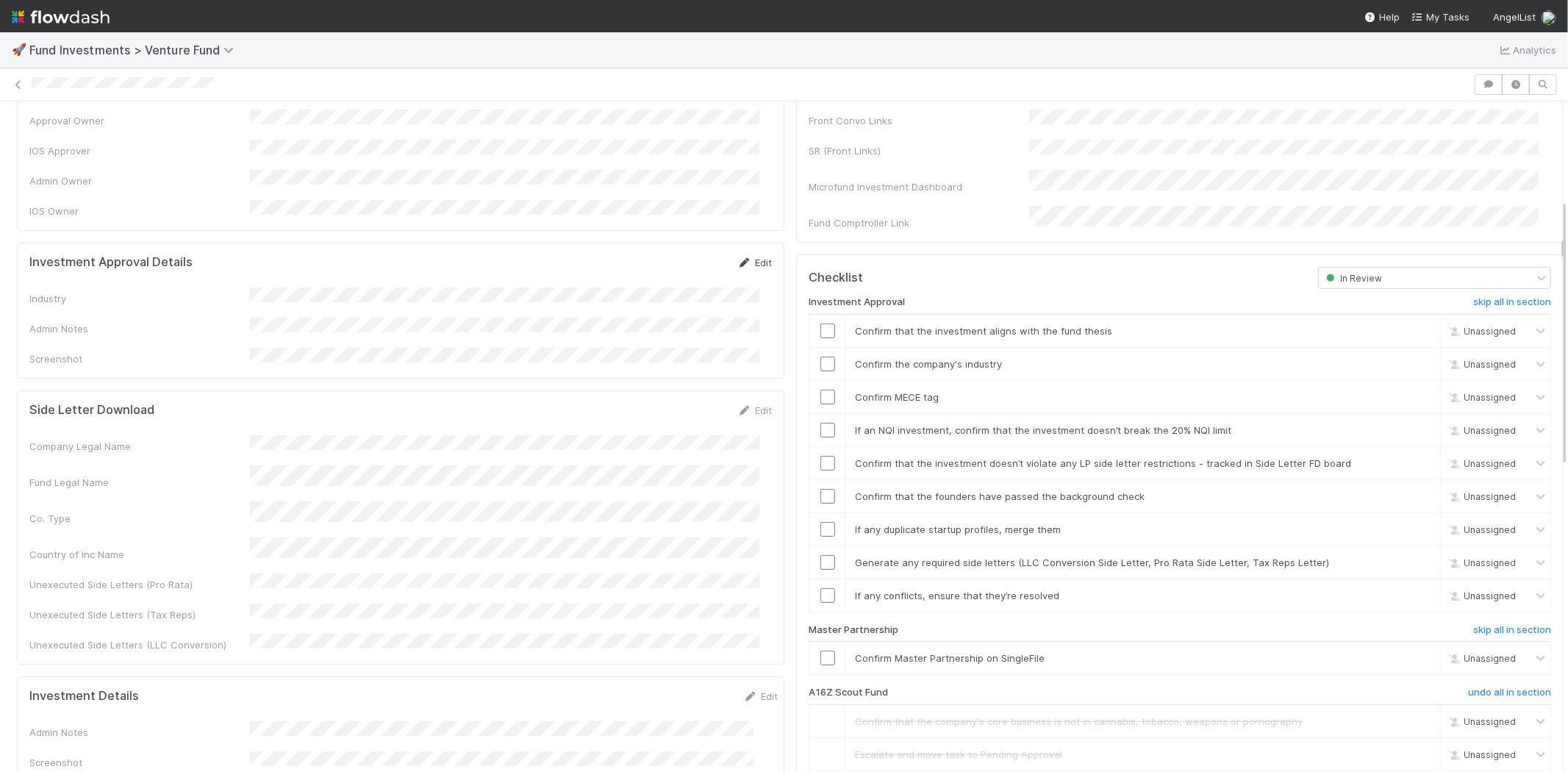
click at [744, 257] on link "Edit" at bounding box center [754, 263] width 35 height 12
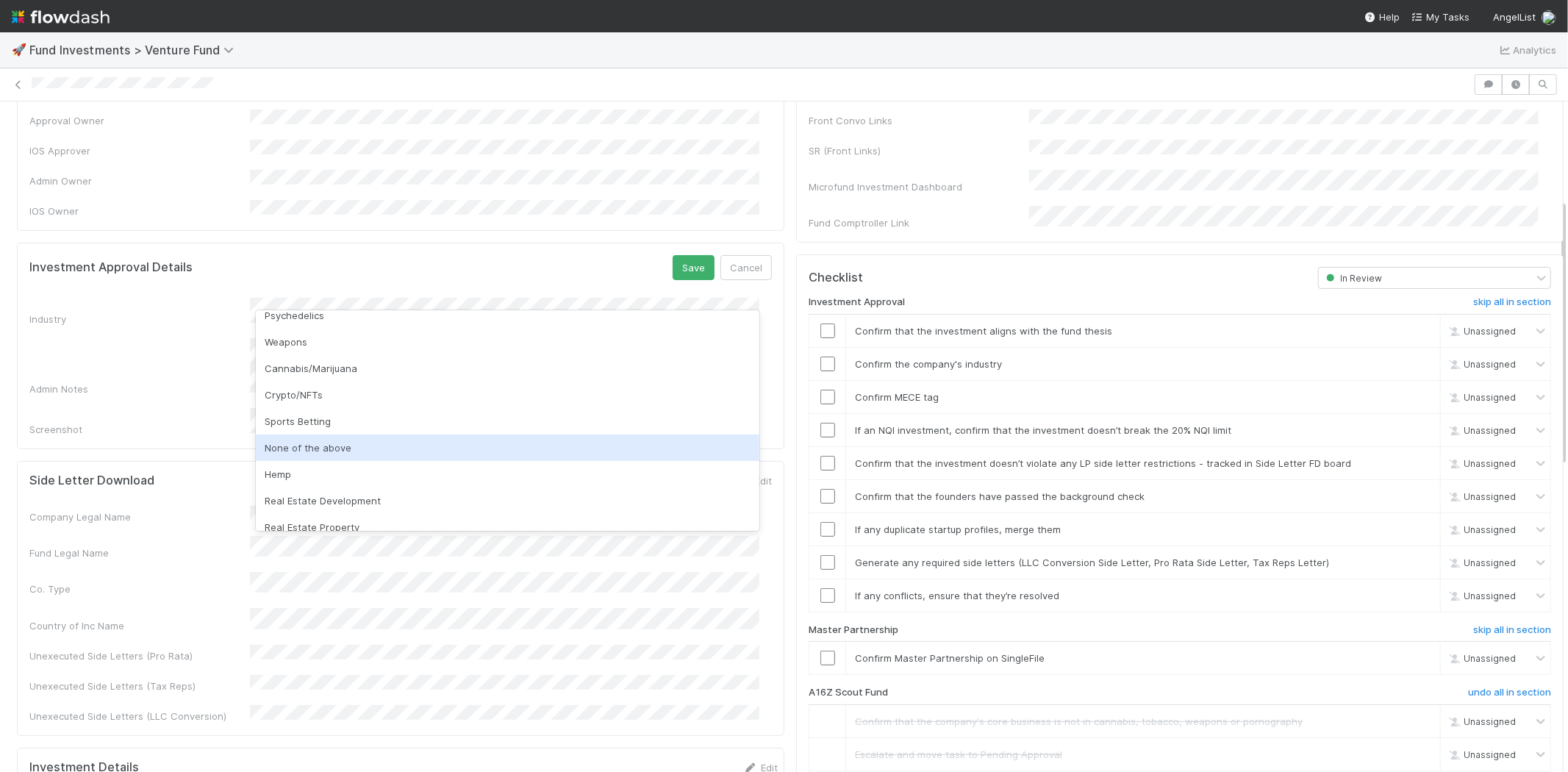
scroll to position [420, 0]
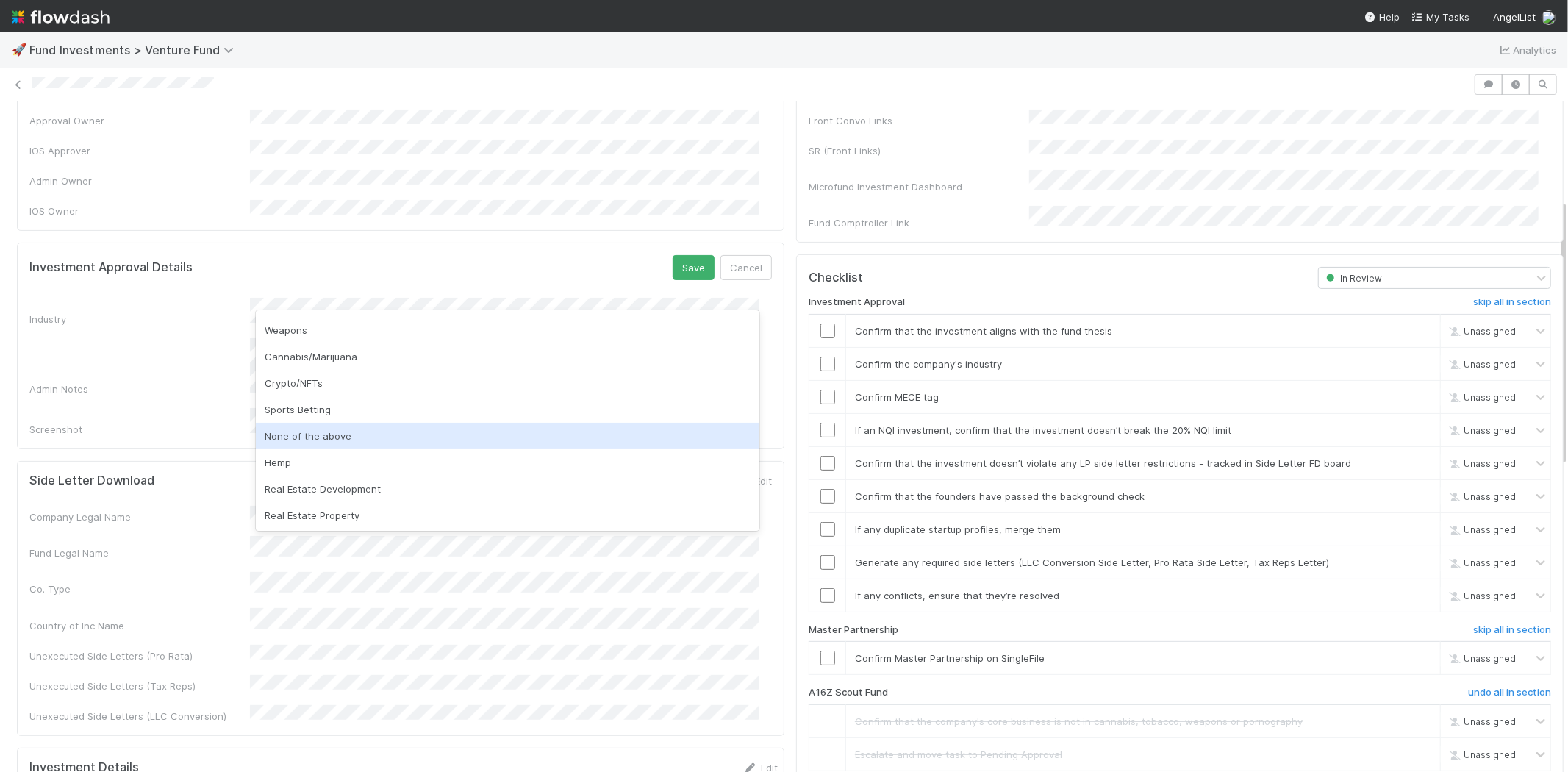
click at [327, 439] on div "None of the above" at bounding box center [507, 436] width 503 height 27
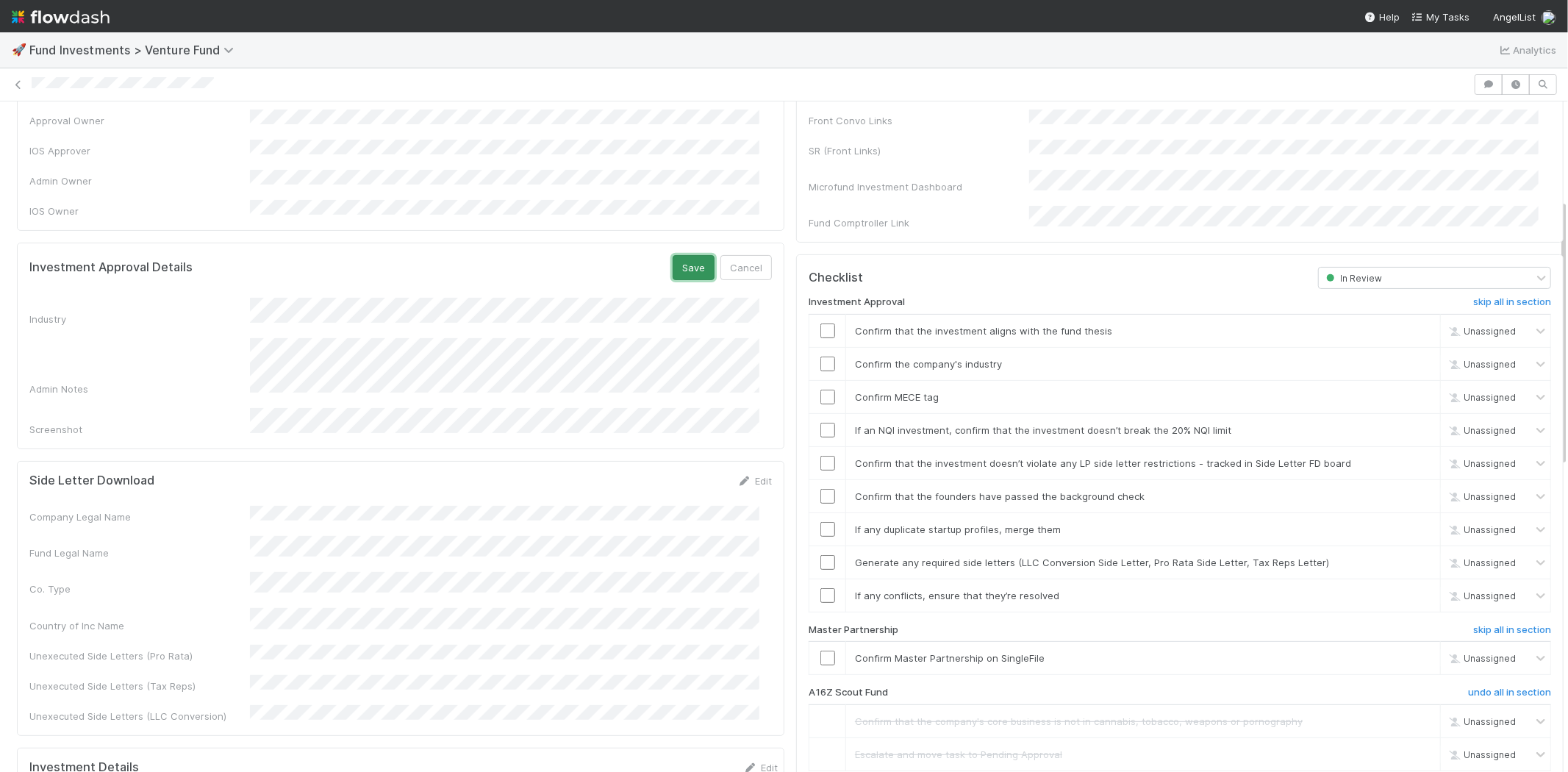
click at [672, 255] on button "Save" at bounding box center [693, 268] width 42 height 25
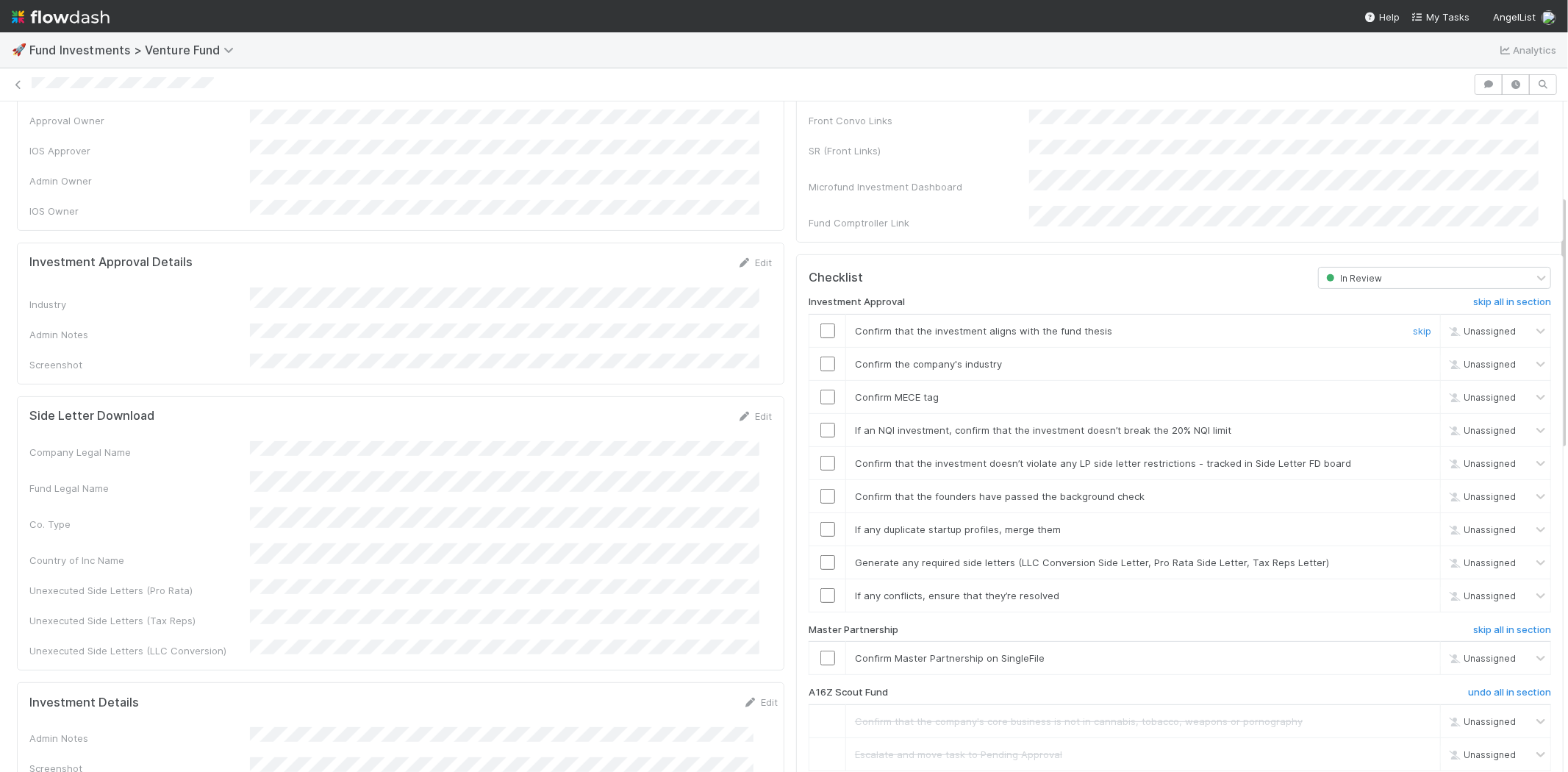
click at [820, 324] on input "checkbox" at bounding box center [827, 331] width 14 height 15
click at [820, 357] on input "checkbox" at bounding box center [827, 364] width 14 height 15
click at [820, 390] on input "checkbox" at bounding box center [827, 397] width 14 height 15
click at [820, 423] on input "checkbox" at bounding box center [827, 430] width 14 height 15
click at [820, 456] on input "checkbox" at bounding box center [827, 463] width 14 height 15
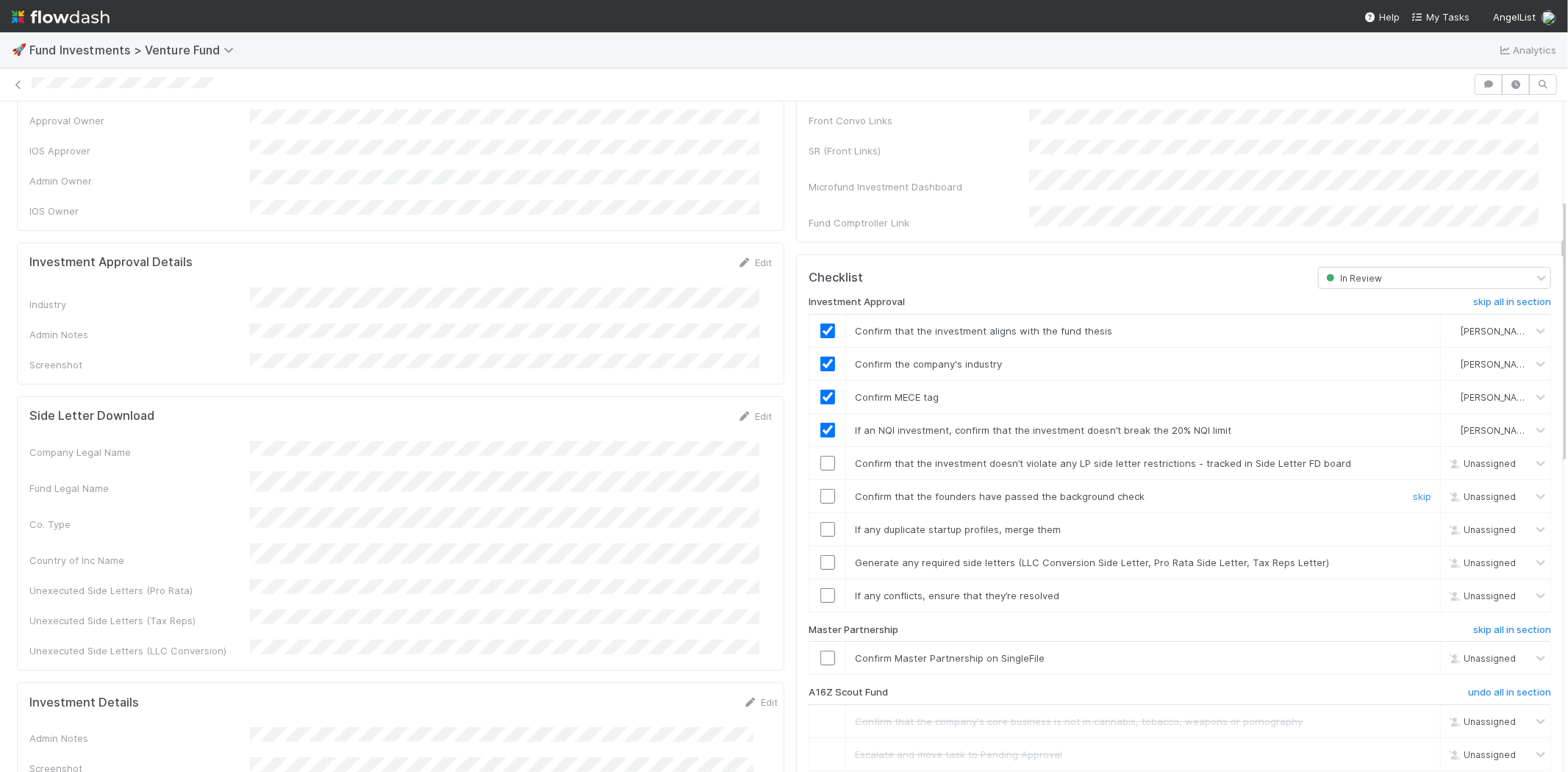
click at [820, 489] on input "checkbox" at bounding box center [827, 496] width 14 height 15
click at [814, 513] on td at bounding box center [828, 529] width 37 height 33
click at [820, 522] on input "checkbox" at bounding box center [827, 529] width 14 height 15
checkbox input "true"
click at [820, 489] on input "checkbox" at bounding box center [827, 496] width 14 height 15
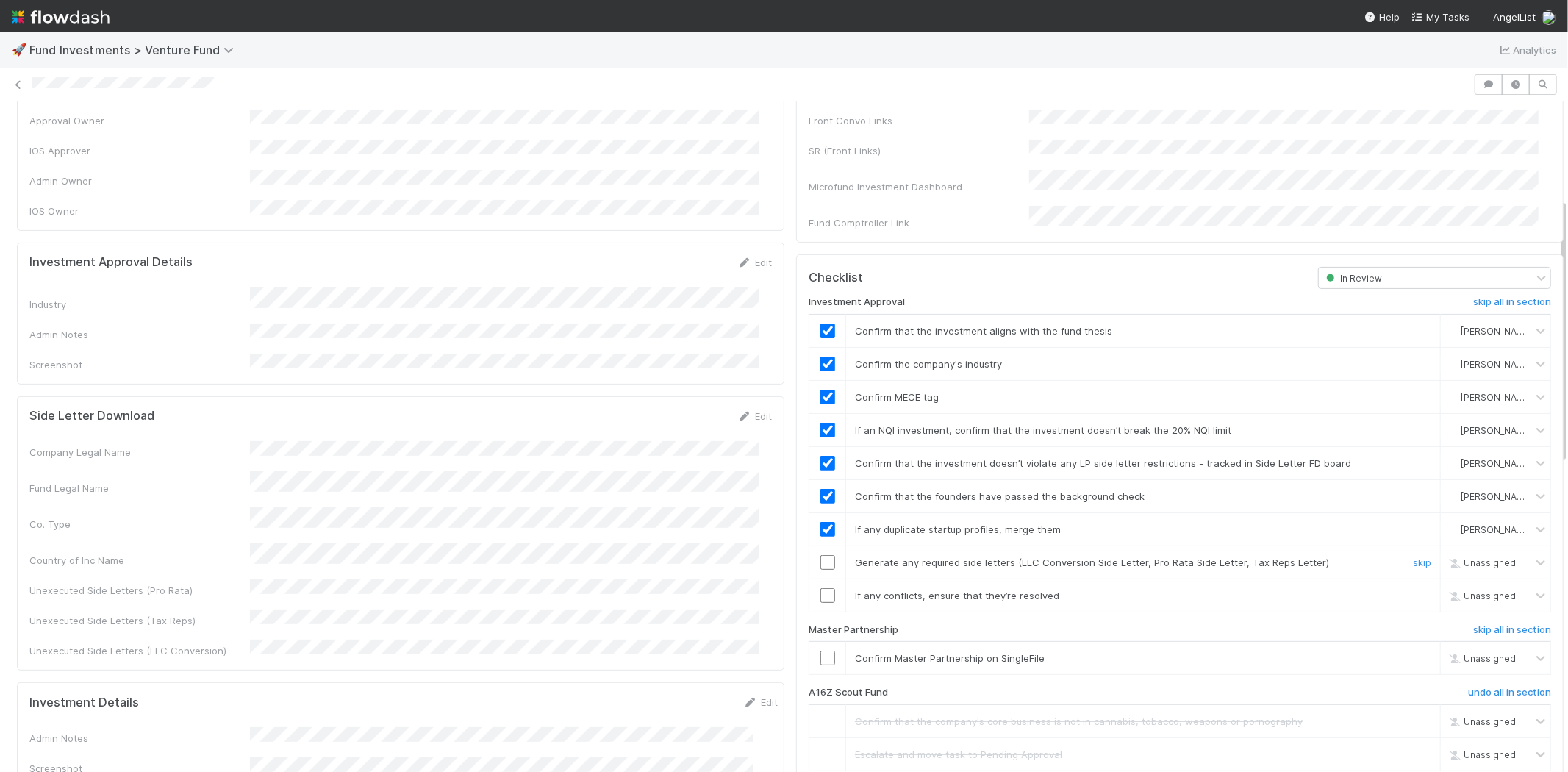
click at [820, 555] on input "checkbox" at bounding box center [827, 562] width 14 height 15
click at [820, 651] on input "checkbox" at bounding box center [827, 658] width 14 height 15
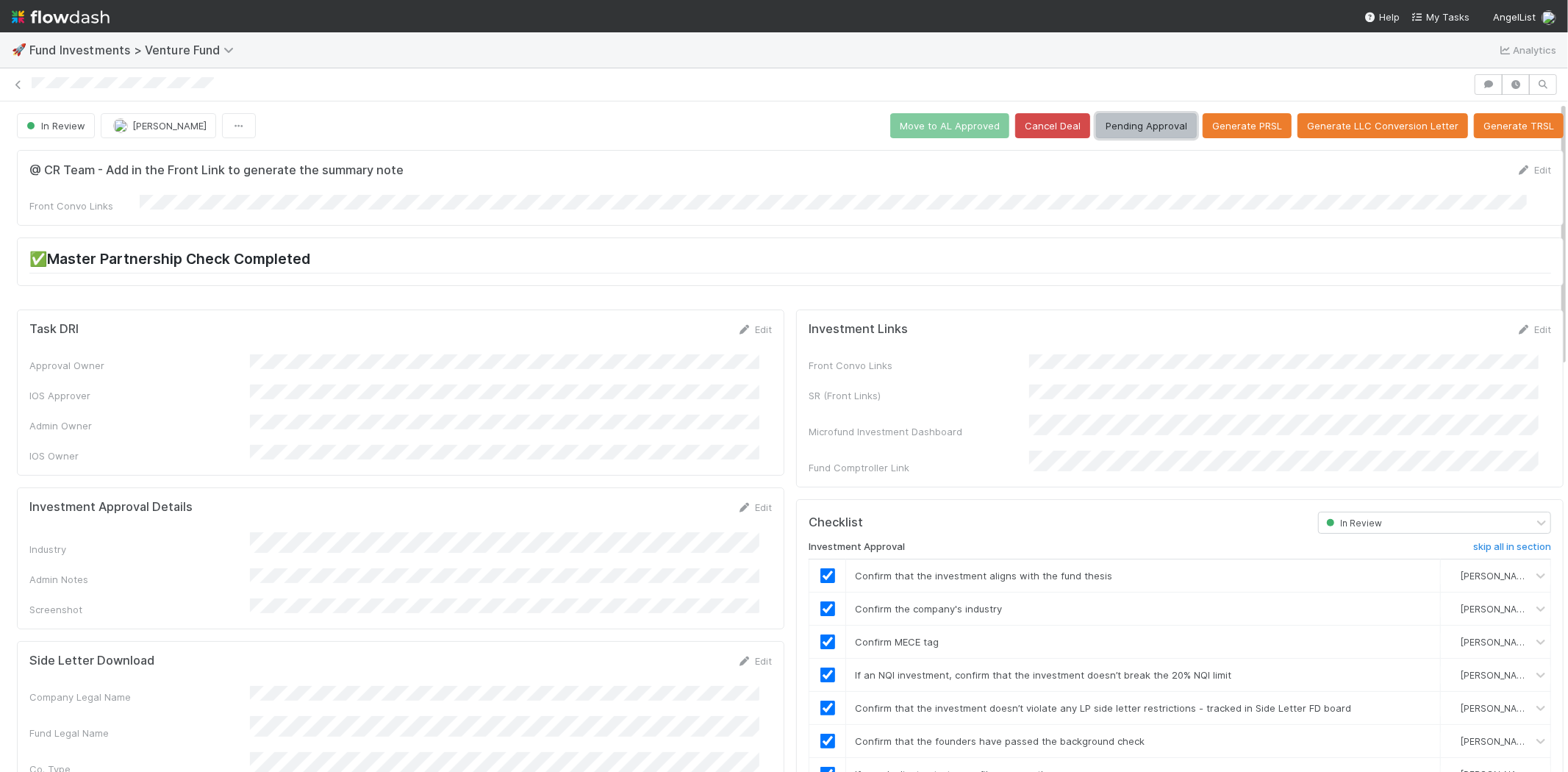
click at [1123, 122] on button "Pending Approval" at bounding box center [1146, 126] width 101 height 25
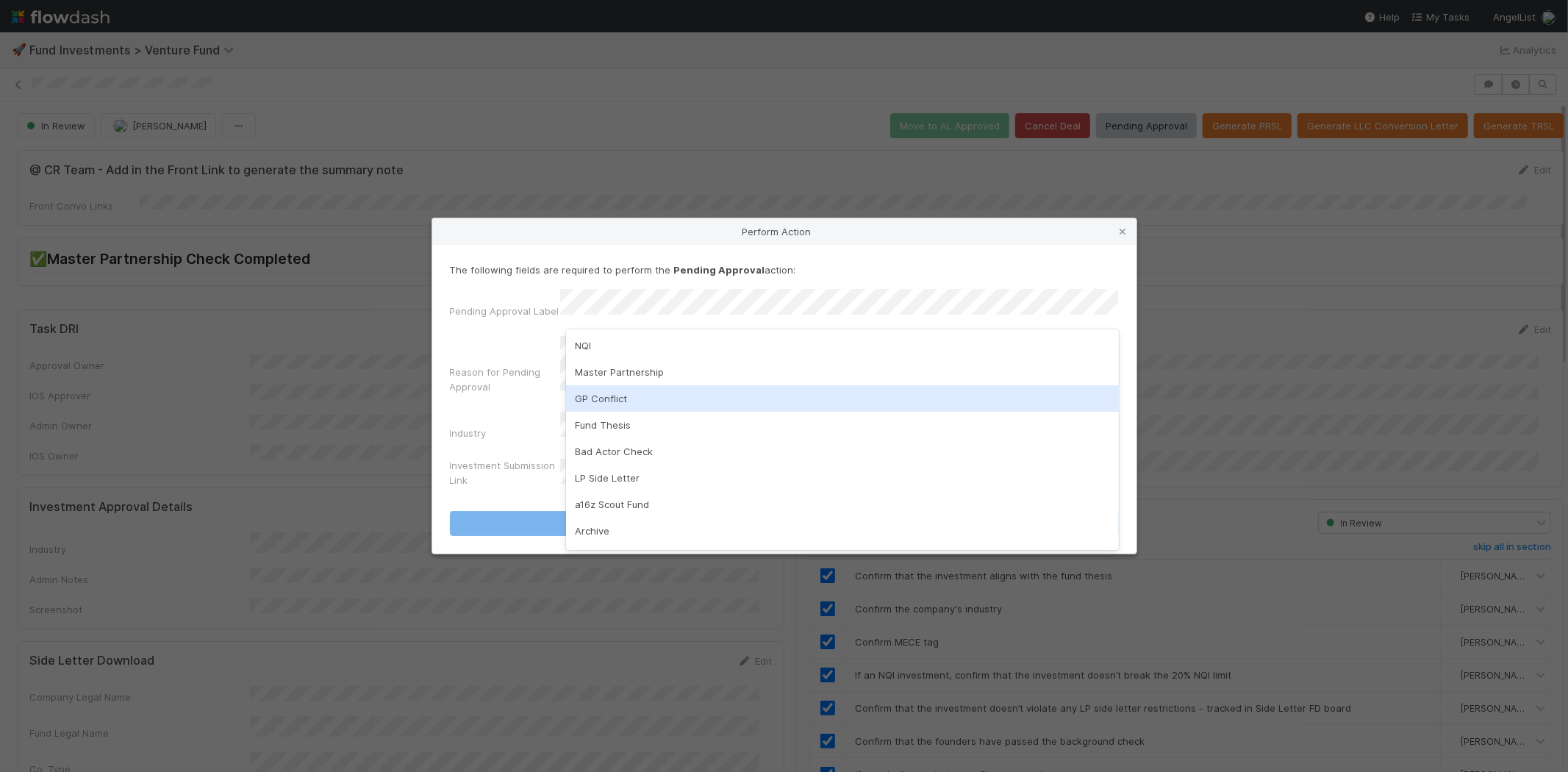
click at [615, 395] on div "GP Conflict" at bounding box center [842, 398] width 552 height 27
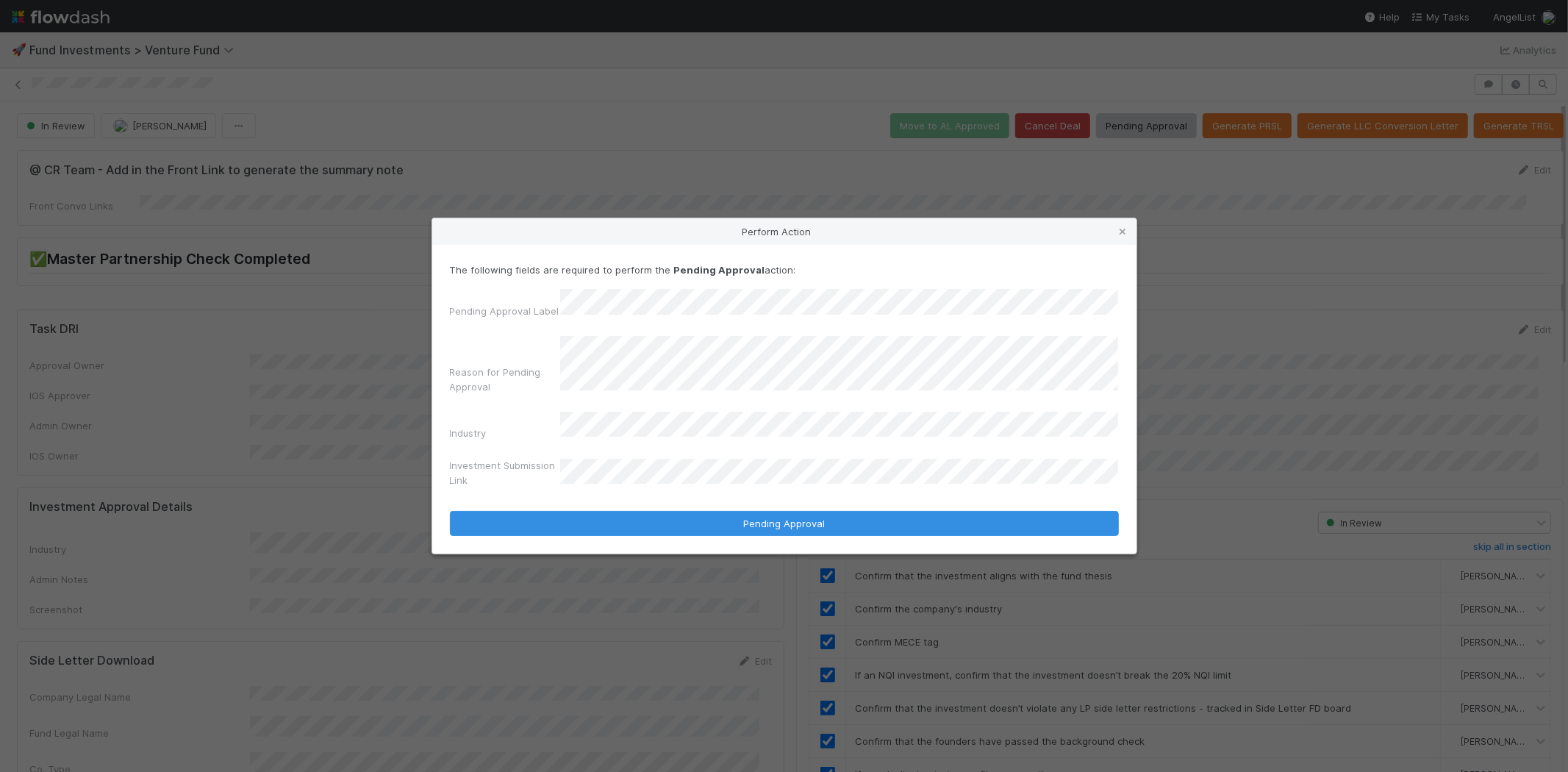
click at [450, 511] on button "Pending Approval" at bounding box center [784, 523] width 668 height 25
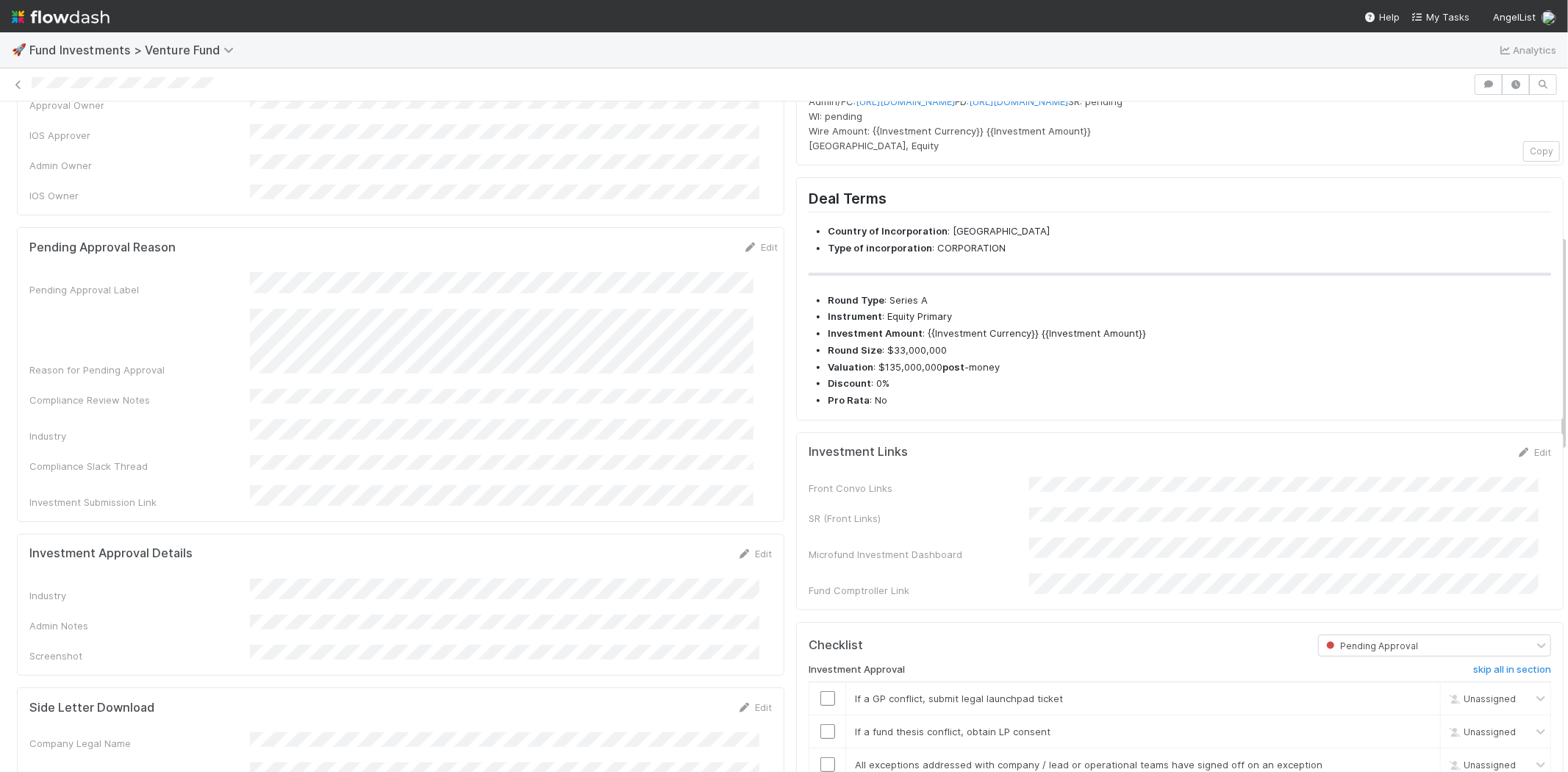
scroll to position [326, 0]
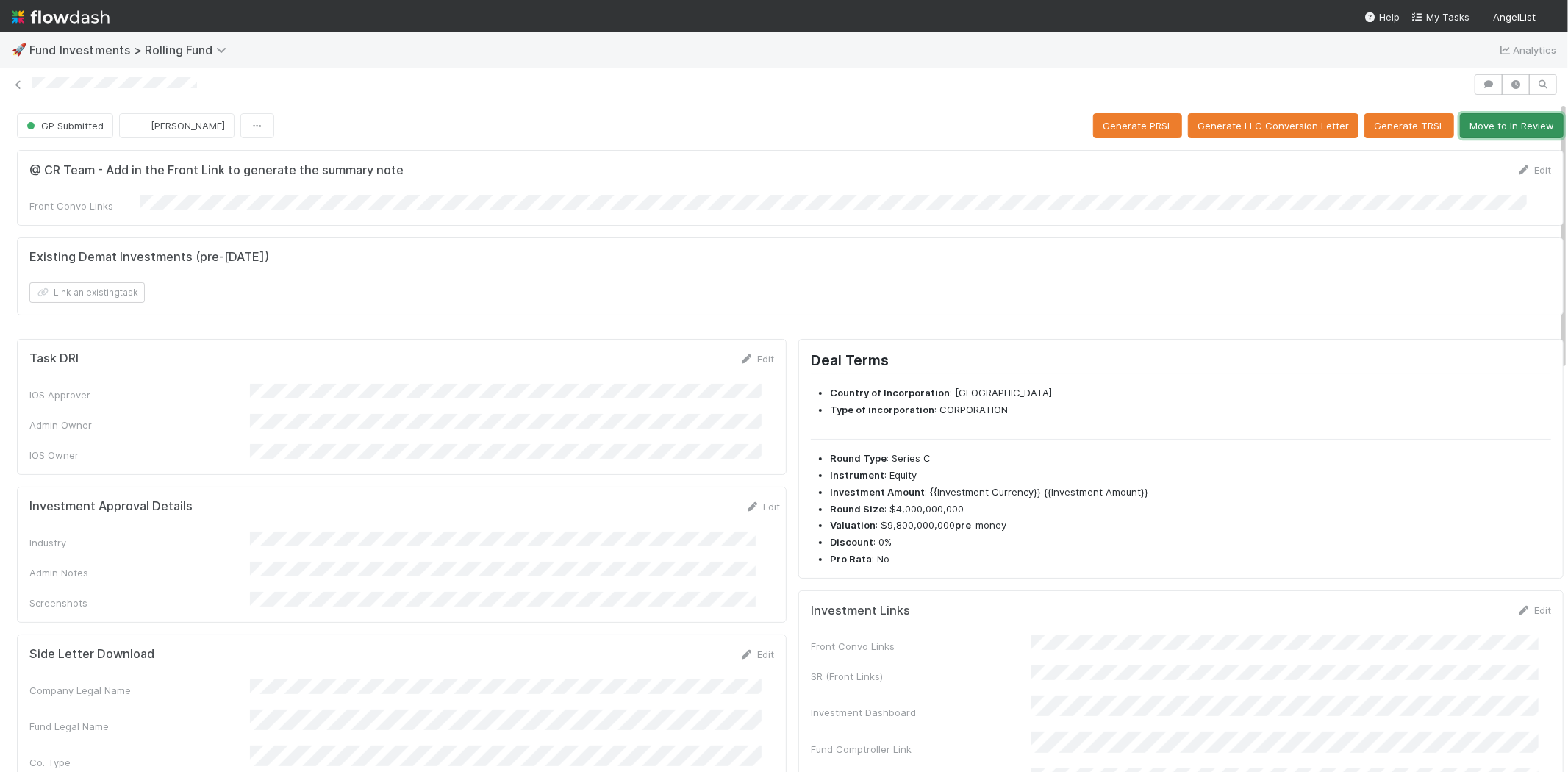
click at [1464, 131] on button "Move to In Review" at bounding box center [1511, 126] width 104 height 25
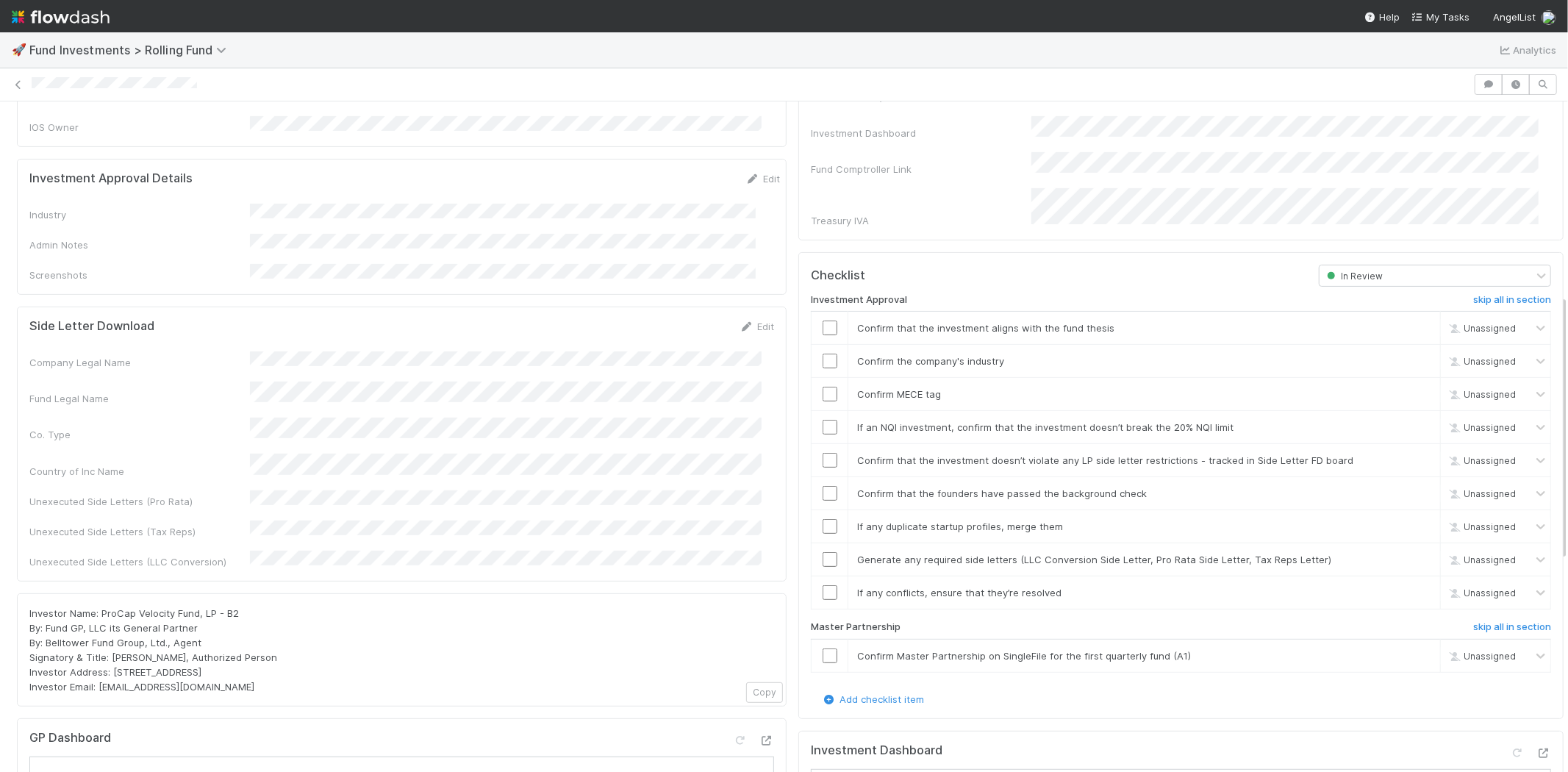
scroll to position [326, 0]
click at [745, 174] on link "Edit" at bounding box center [762, 180] width 35 height 12
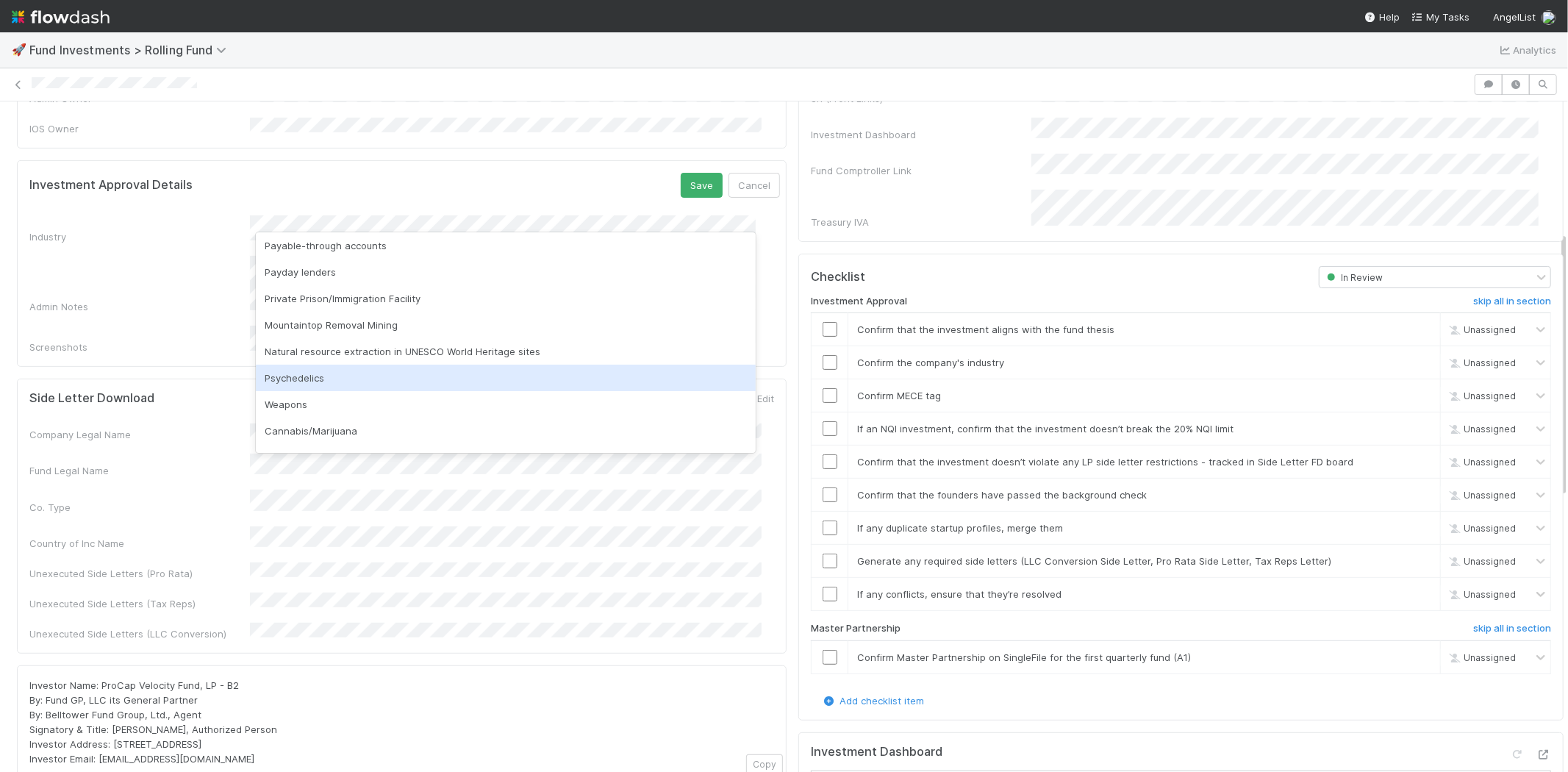
scroll to position [420, 0]
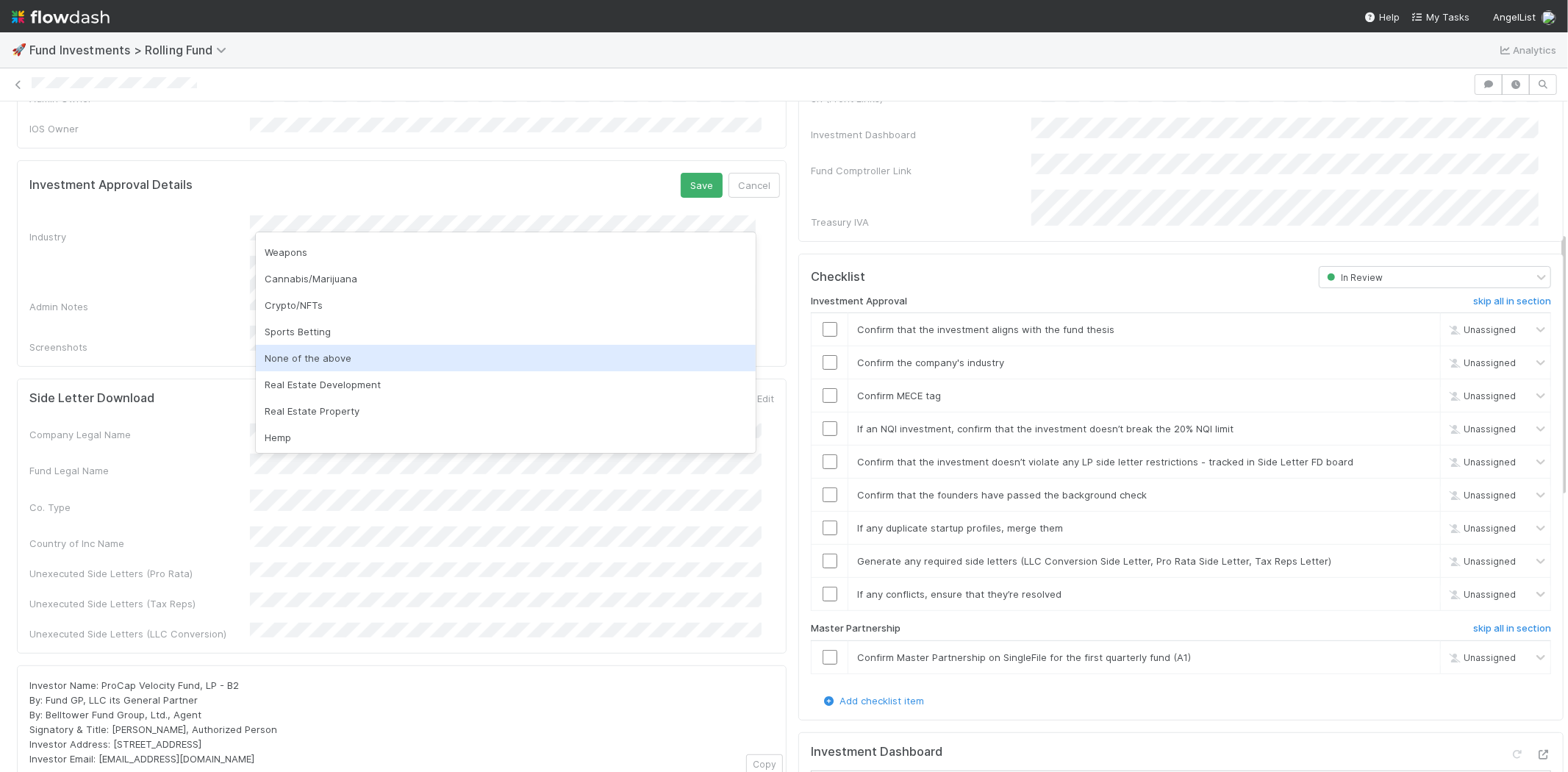
click at [297, 355] on div "None of the above" at bounding box center [506, 358] width 500 height 27
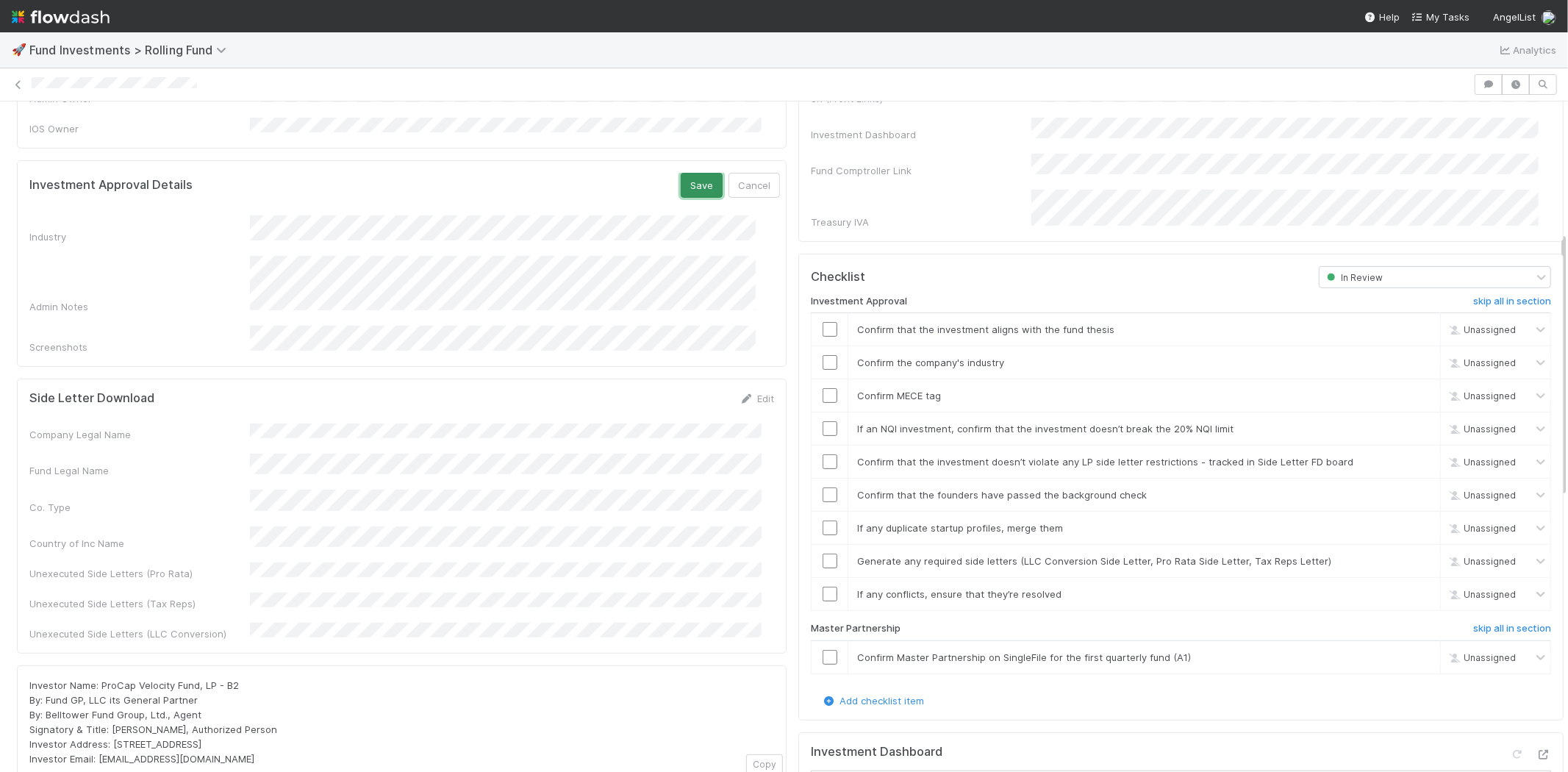
click at [691, 172] on button "Save" at bounding box center [701, 185] width 42 height 25
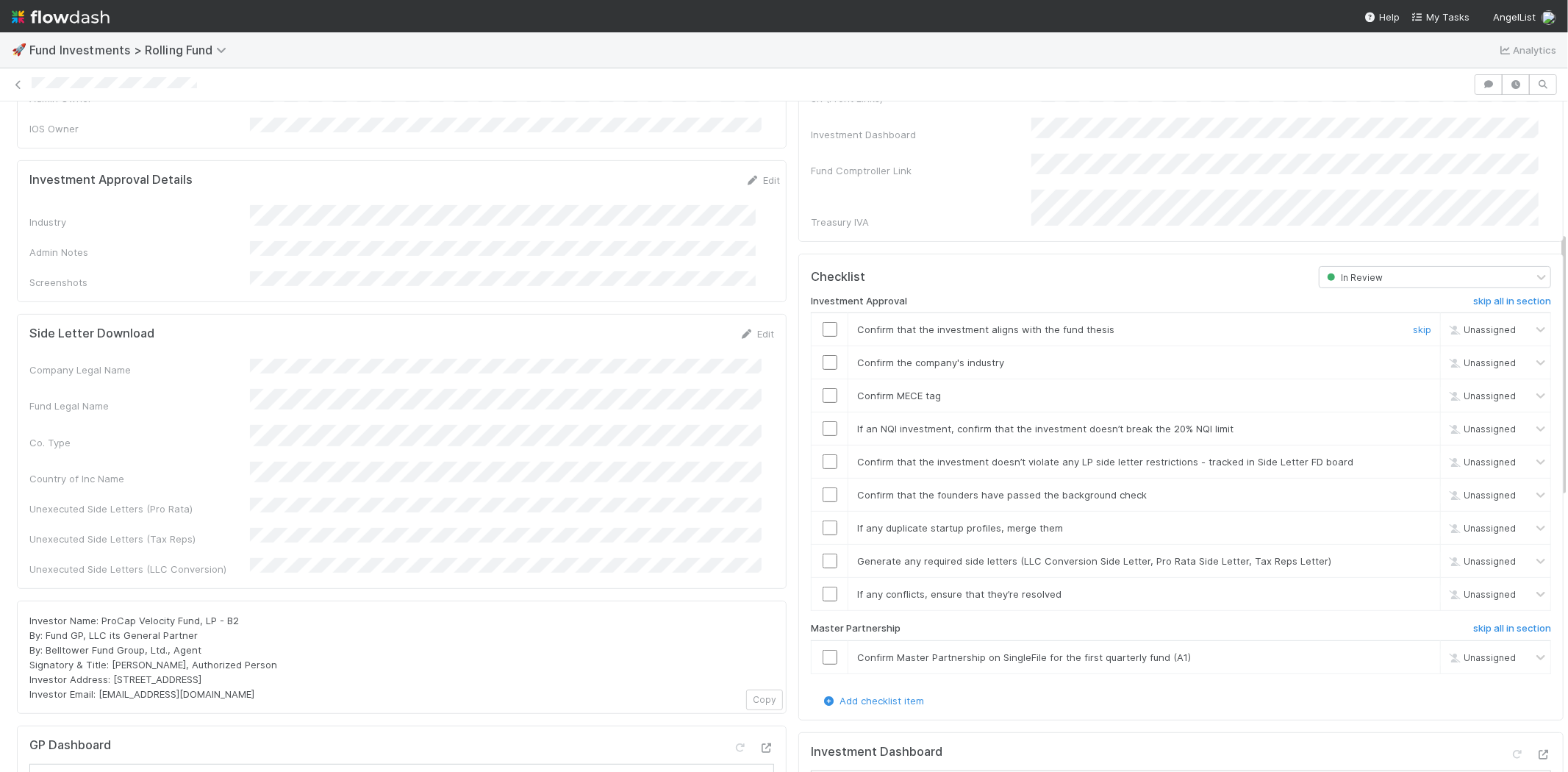
drag, startPoint x: 817, startPoint y: 305, endPoint x: 821, endPoint y: 329, distance: 24.3
click at [822, 322] on input "checkbox" at bounding box center [830, 330] width 14 height 15
click at [822, 355] on input "checkbox" at bounding box center [830, 363] width 14 height 15
click at [822, 388] on input "checkbox" at bounding box center [830, 396] width 14 height 15
click at [822, 421] on input "checkbox" at bounding box center [830, 429] width 14 height 15
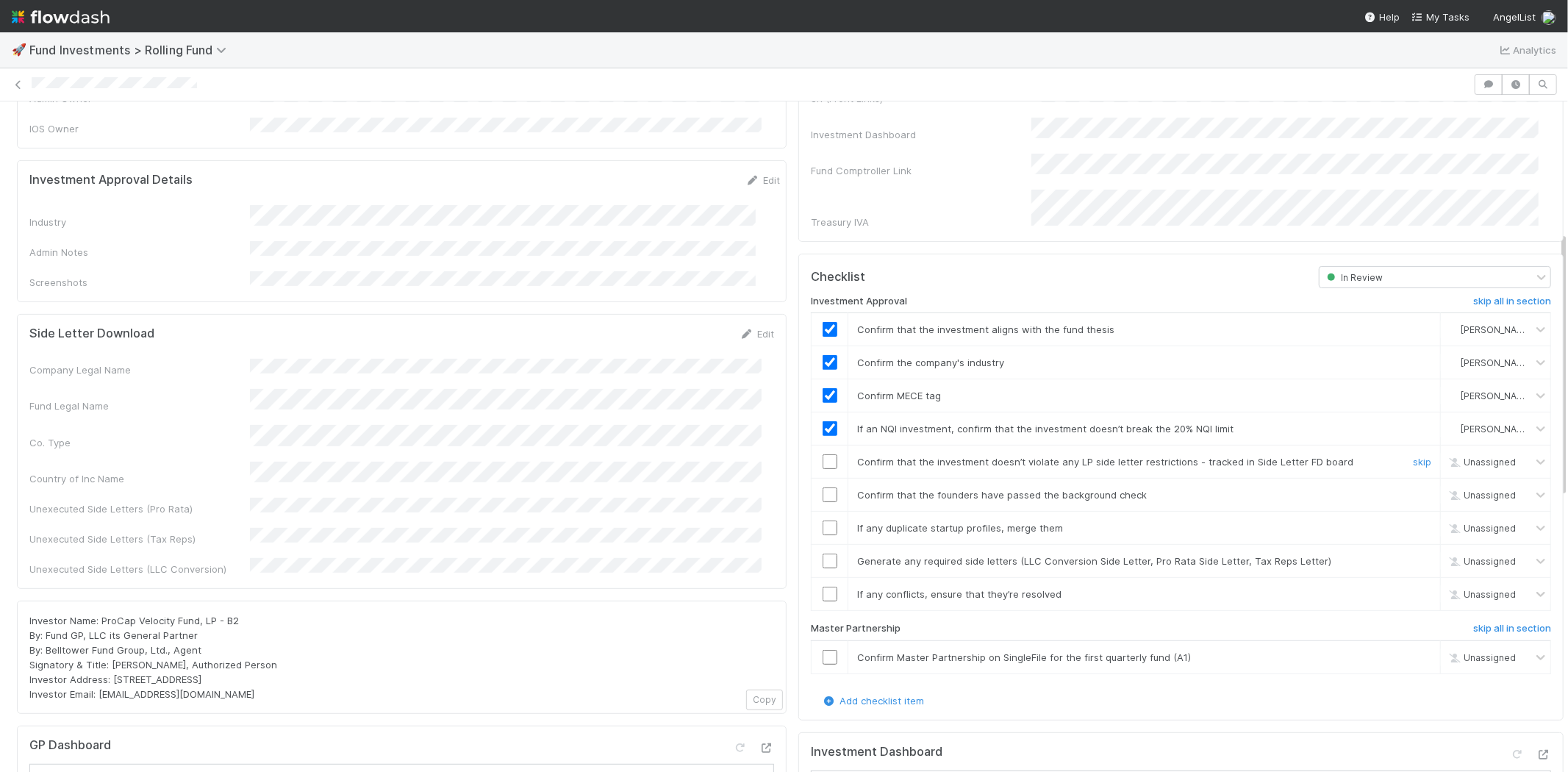
click at [822, 454] on input "checkbox" at bounding box center [830, 462] width 14 height 15
click at [822, 488] on input "checkbox" at bounding box center [830, 495] width 14 height 15
click at [822, 521] on input "checkbox" at bounding box center [830, 528] width 14 height 15
click at [823, 554] on input "checkbox" at bounding box center [830, 561] width 14 height 15
click at [822, 587] on input "checkbox" at bounding box center [830, 594] width 14 height 15
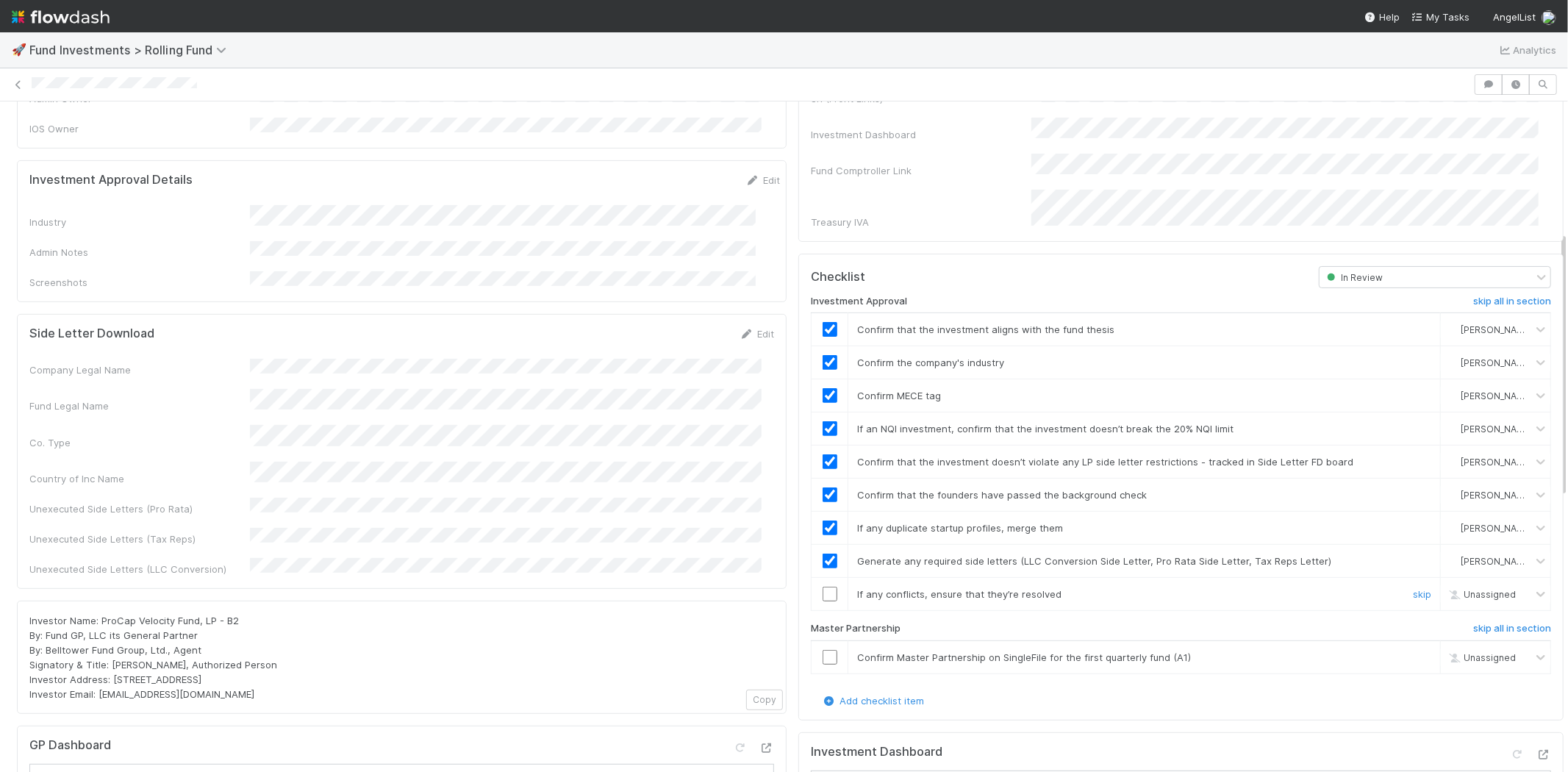
click at [822, 587] on input "checkbox" at bounding box center [830, 594] width 14 height 15
click at [822, 650] on input "checkbox" at bounding box center [830, 658] width 14 height 15
checkbox input "true"
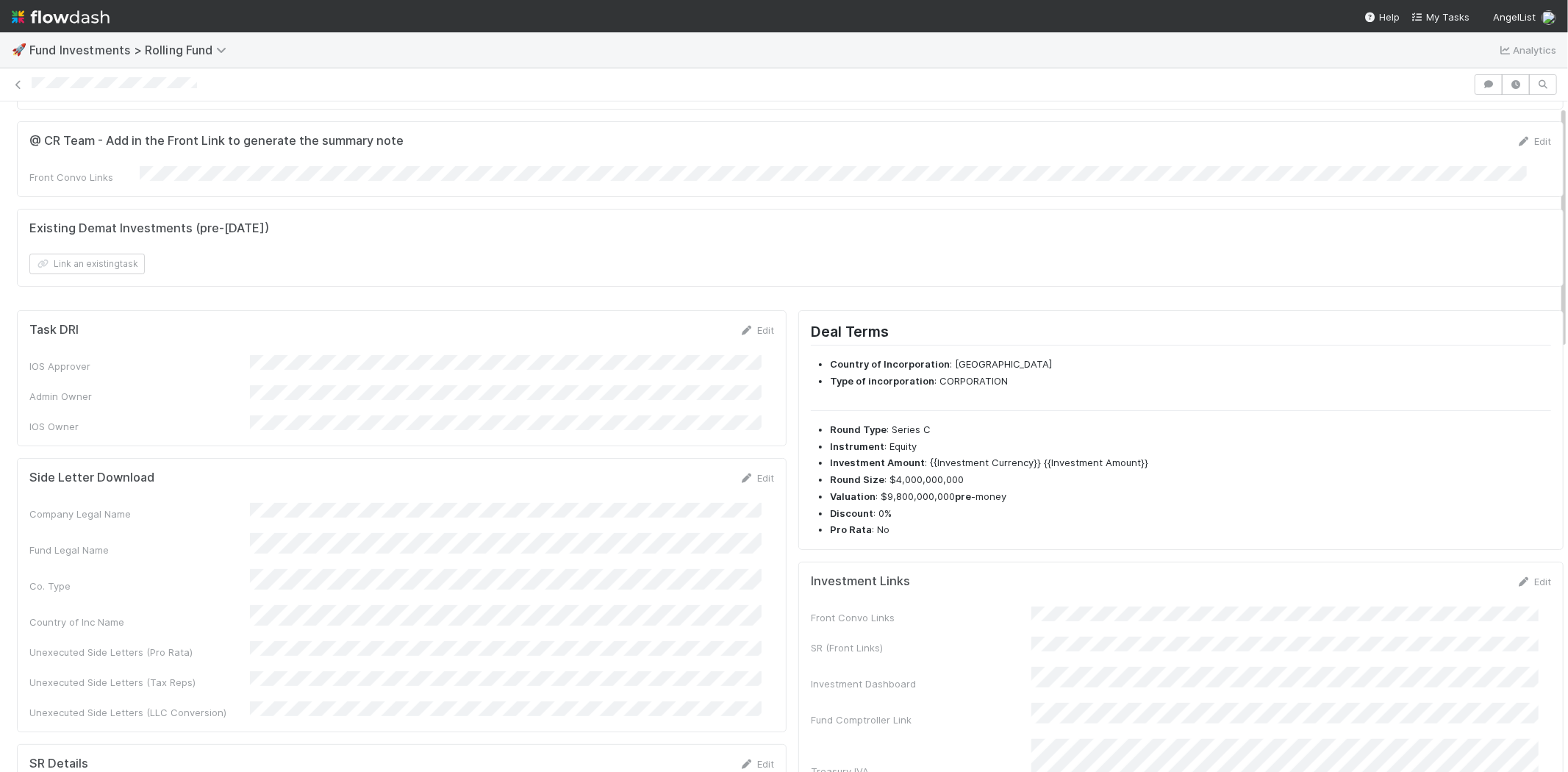
scroll to position [0, 0]
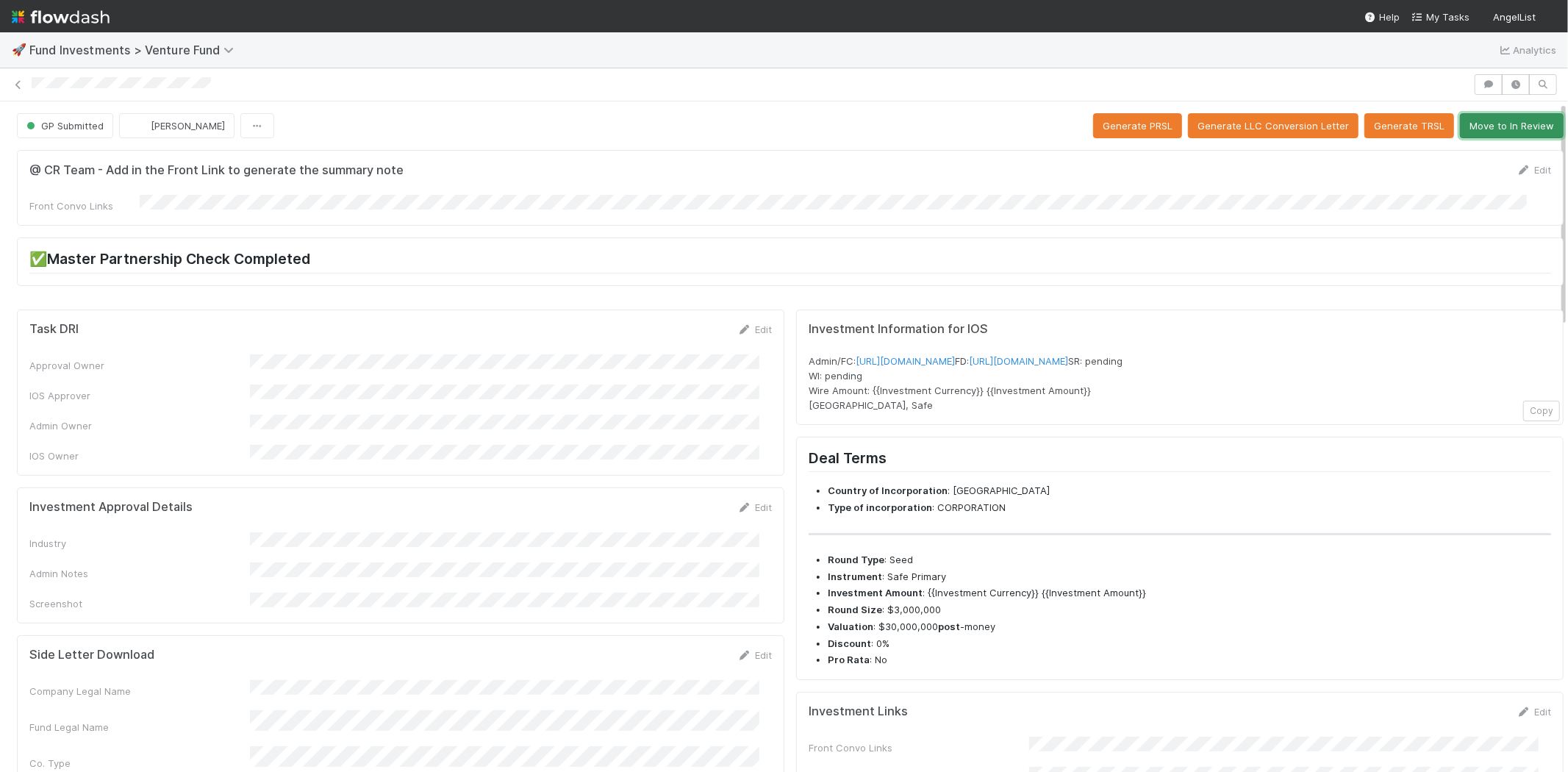
click at [1502, 123] on button "Move to In Review" at bounding box center [1511, 126] width 104 height 25
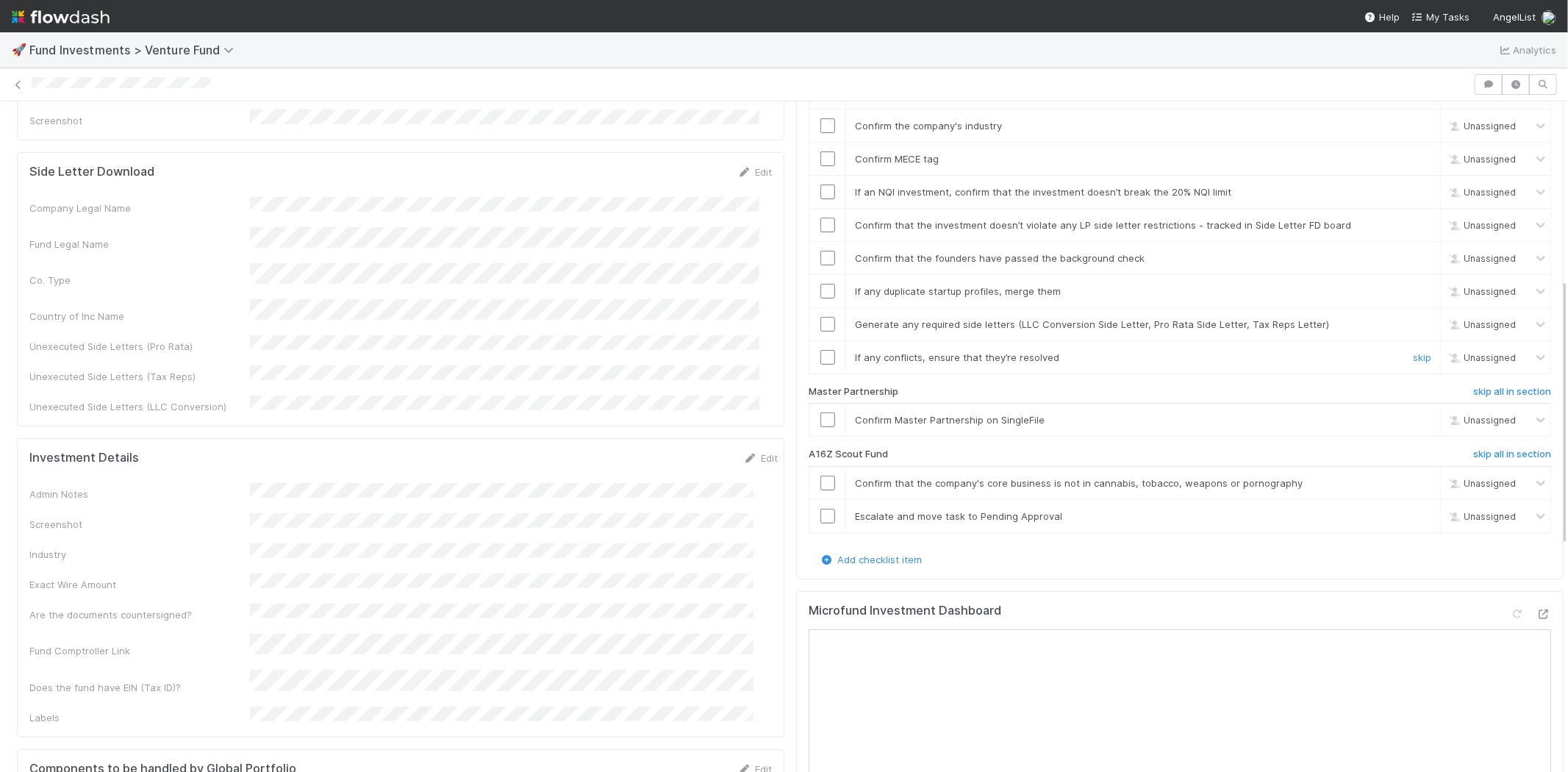
scroll to position [571, 0]
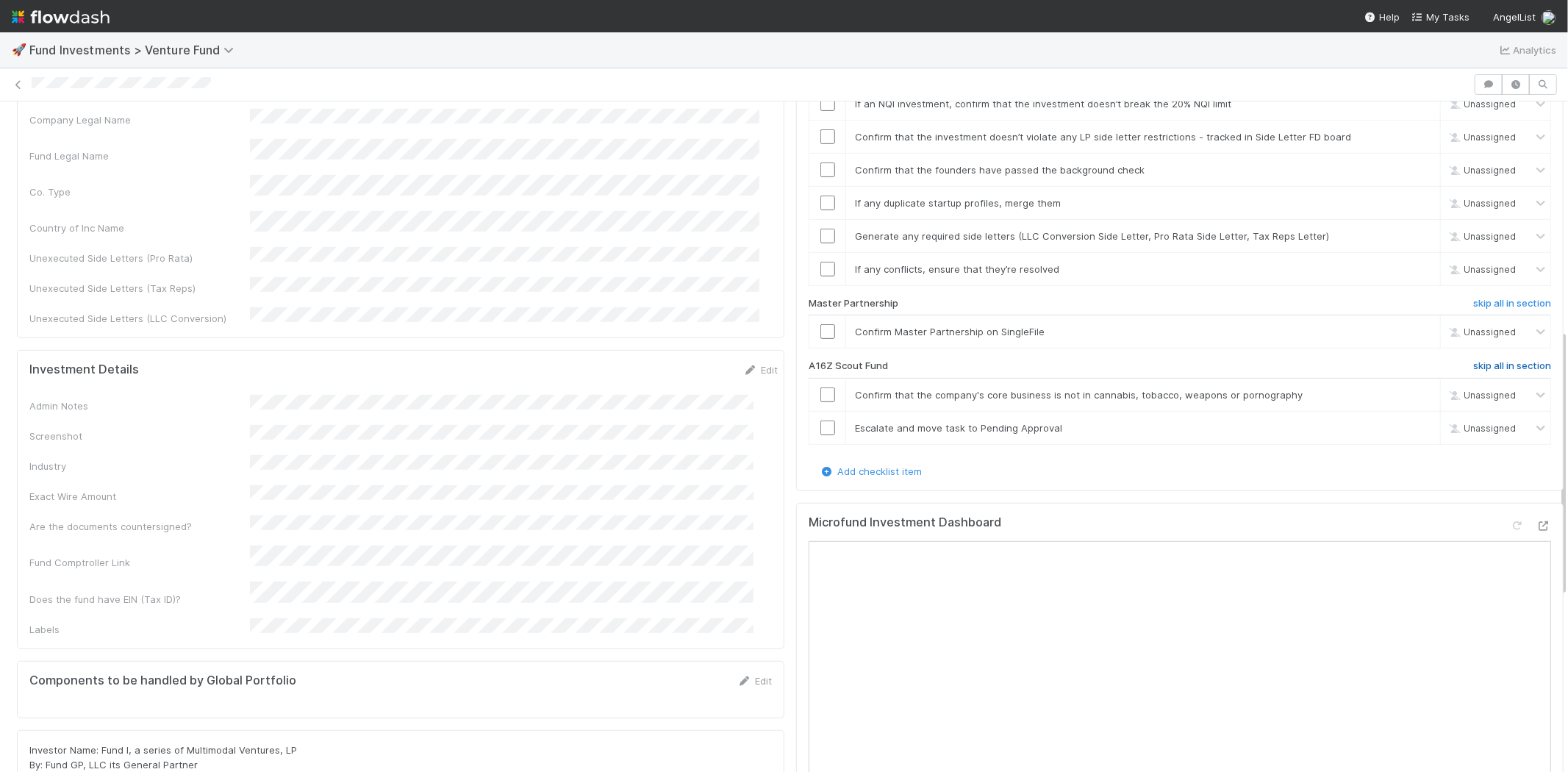
click at [1473, 360] on h6 "skip all in section" at bounding box center [1512, 366] width 78 height 12
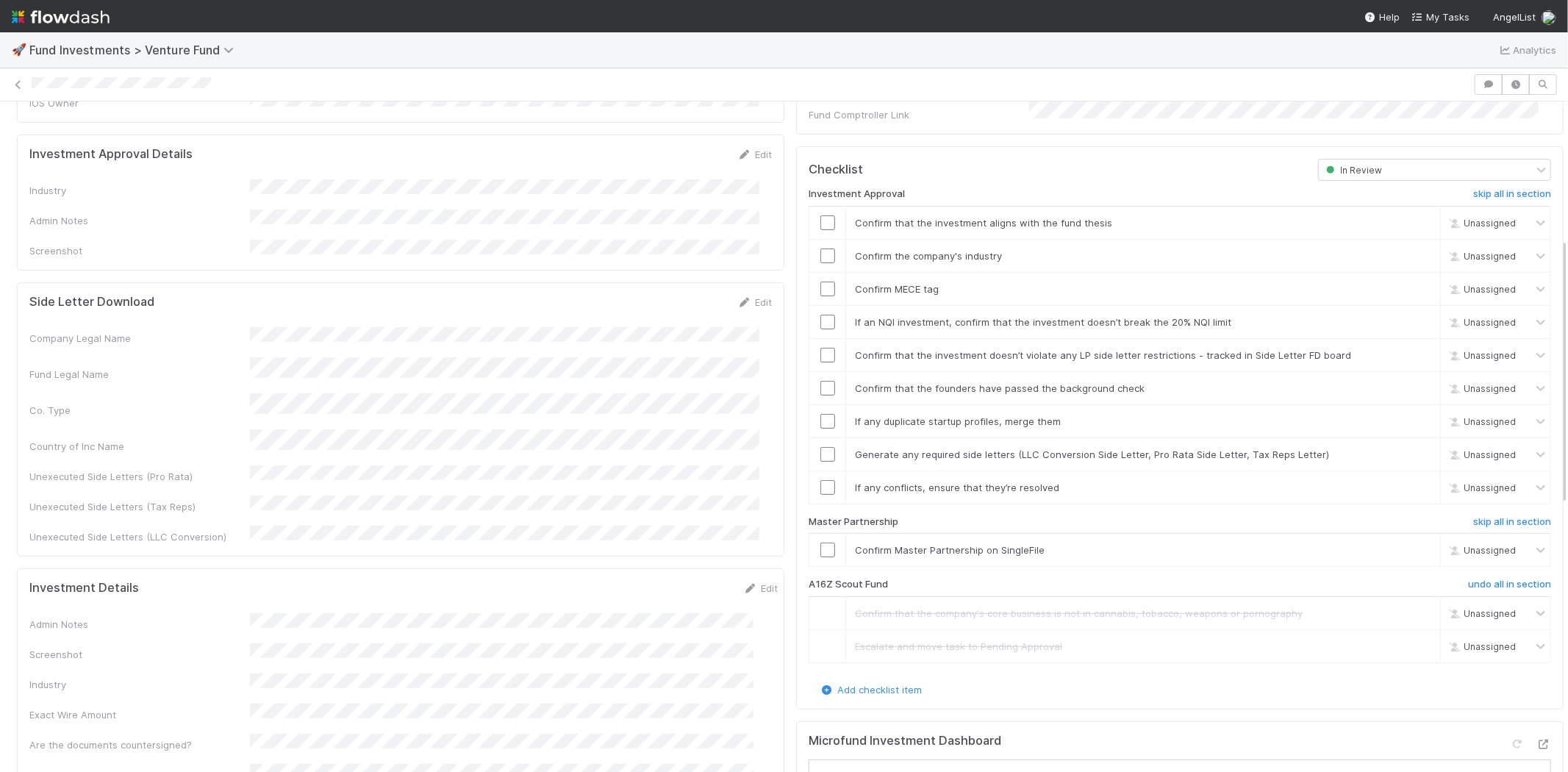
scroll to position [326, 0]
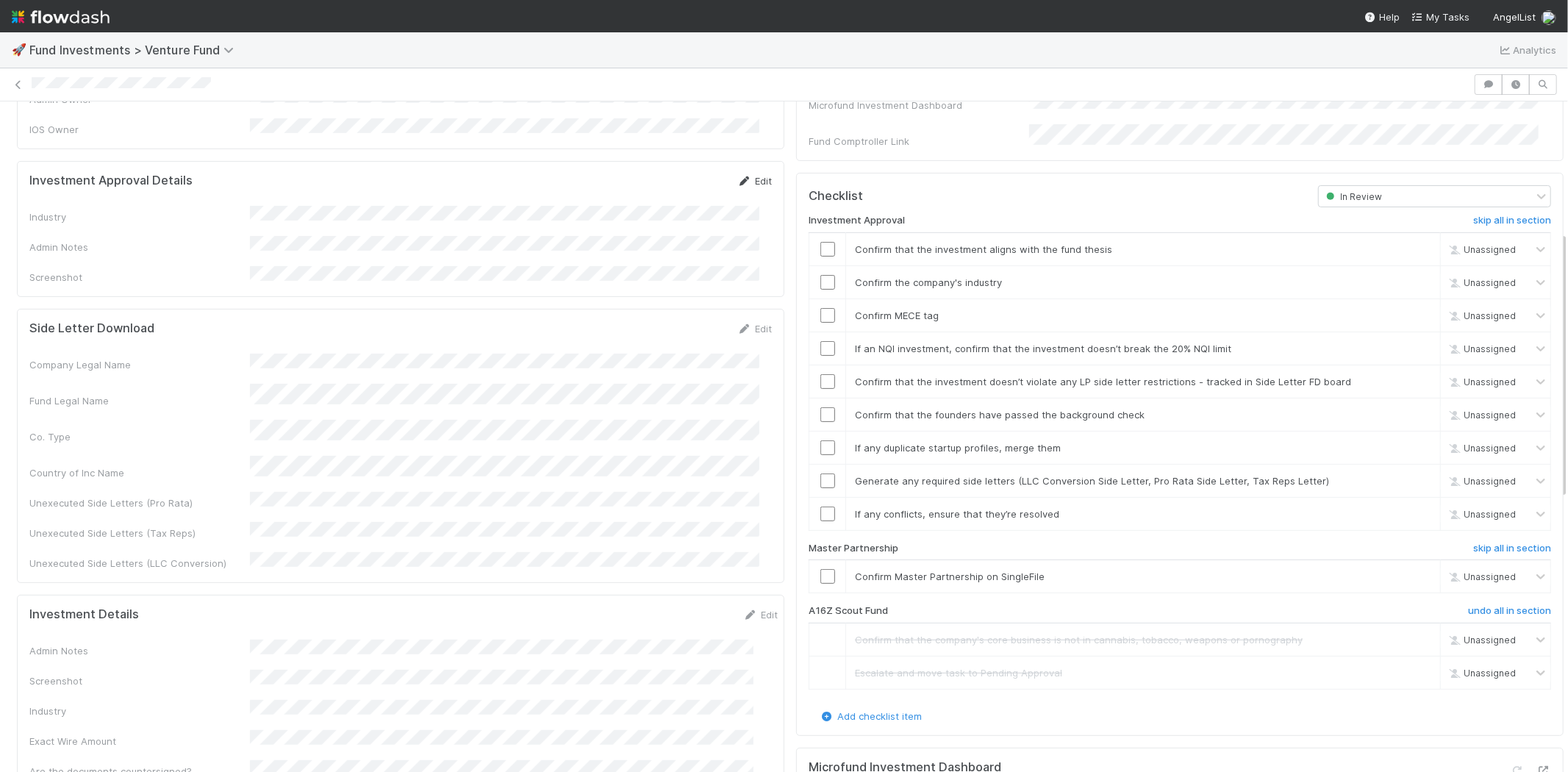
click at [741, 175] on link "Edit" at bounding box center [754, 181] width 35 height 12
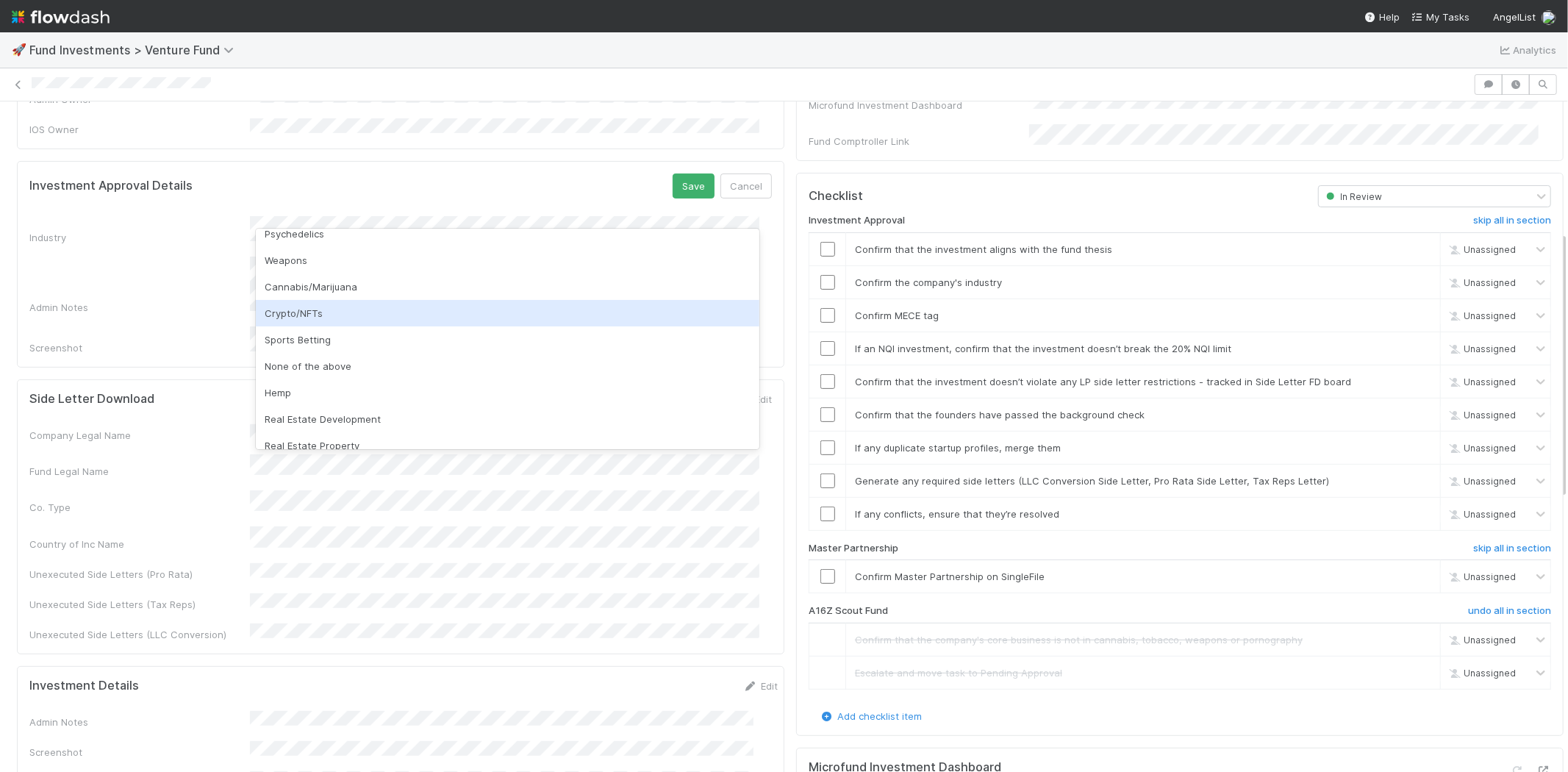
scroll to position [420, 0]
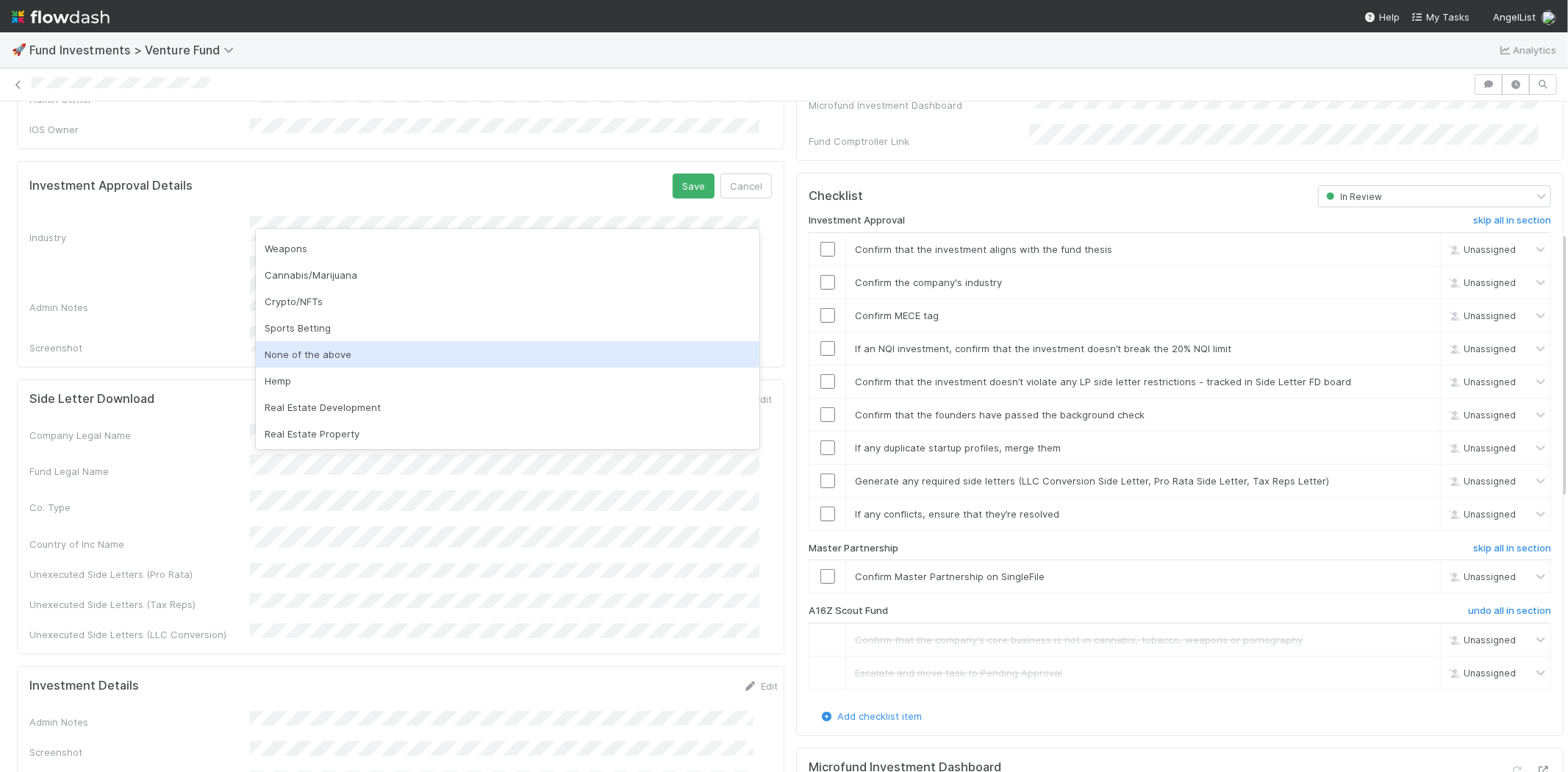
click at [340, 349] on div "None of the above" at bounding box center [507, 354] width 503 height 27
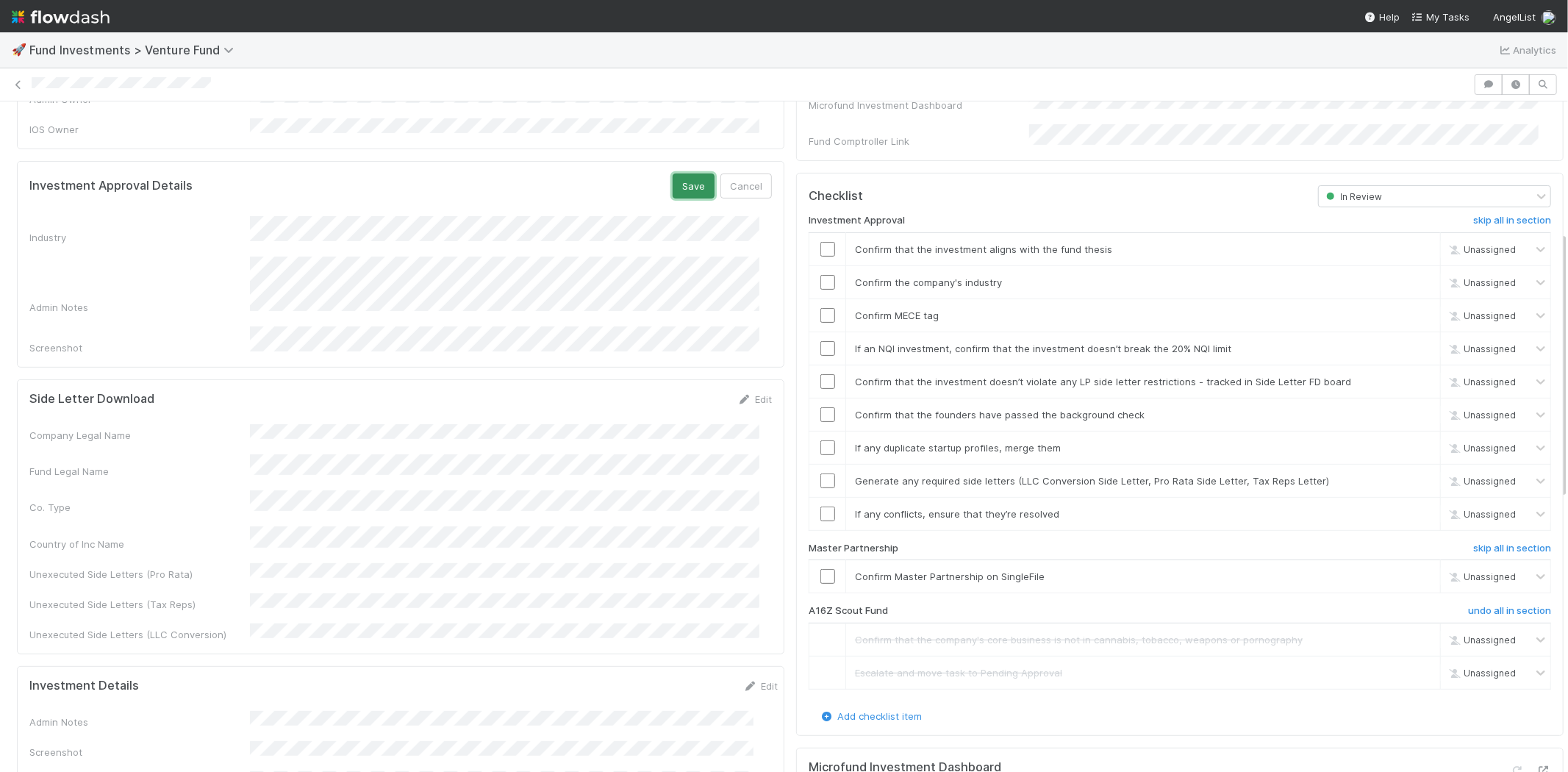
click at [672, 173] on button "Save" at bounding box center [693, 185] width 42 height 25
click at [820, 242] on input "checkbox" at bounding box center [827, 249] width 14 height 15
click at [820, 275] on input "checkbox" at bounding box center [827, 282] width 14 height 15
click at [820, 308] on input "checkbox" at bounding box center [827, 315] width 14 height 15
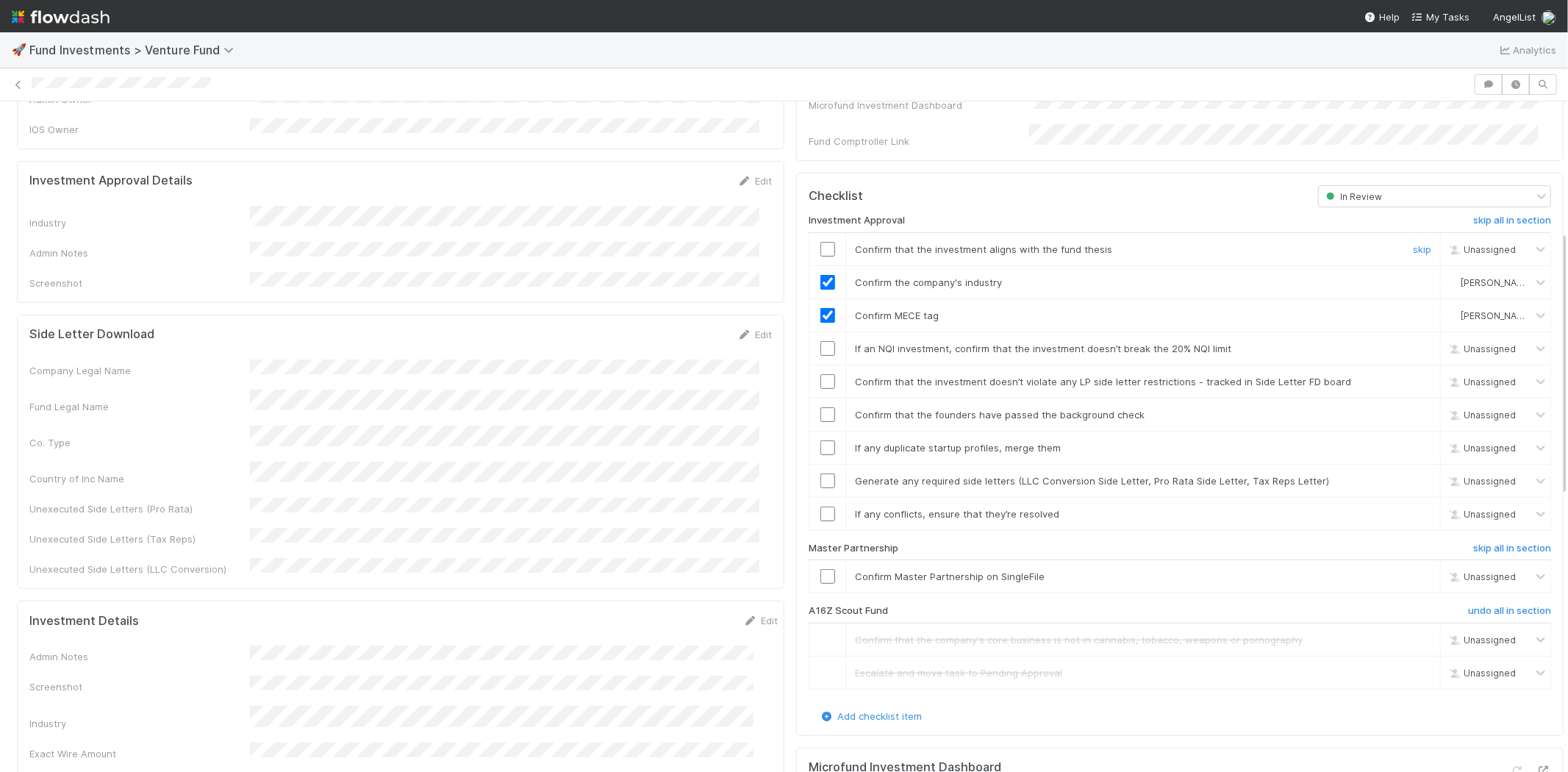
click at [820, 242] on input "checkbox" at bounding box center [827, 249] width 14 height 15
click at [820, 341] on input "checkbox" at bounding box center [827, 348] width 14 height 15
click at [820, 375] on input "checkbox" at bounding box center [827, 382] width 14 height 15
click at [820, 408] on input "checkbox" at bounding box center [827, 415] width 14 height 15
click at [820, 441] on input "checkbox" at bounding box center [827, 448] width 14 height 15
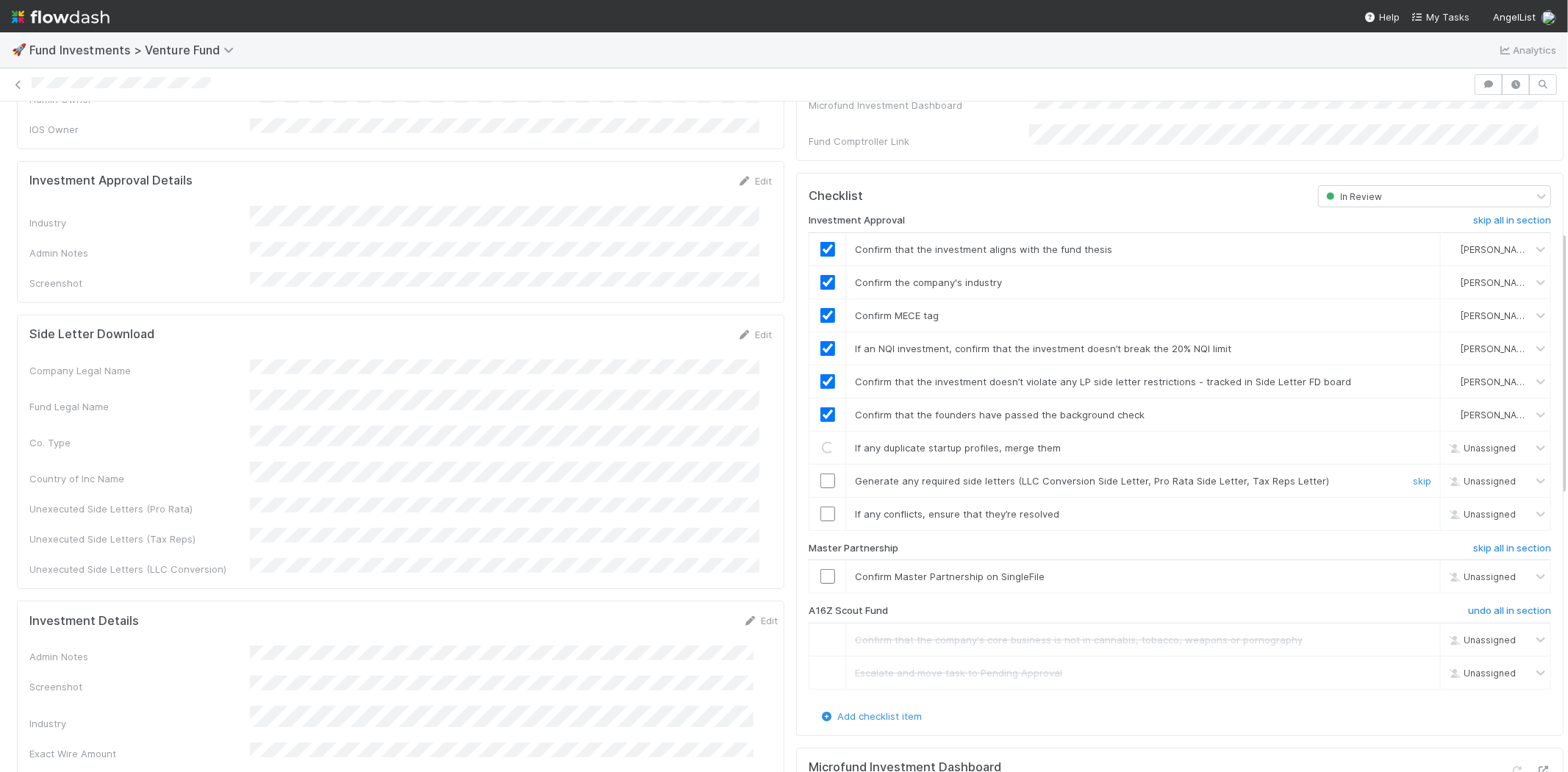
click at [820, 474] on input "checkbox" at bounding box center [827, 481] width 14 height 15
click at [821, 507] on input "checkbox" at bounding box center [827, 514] width 14 height 15
click at [820, 569] on input "checkbox" at bounding box center [827, 576] width 14 height 15
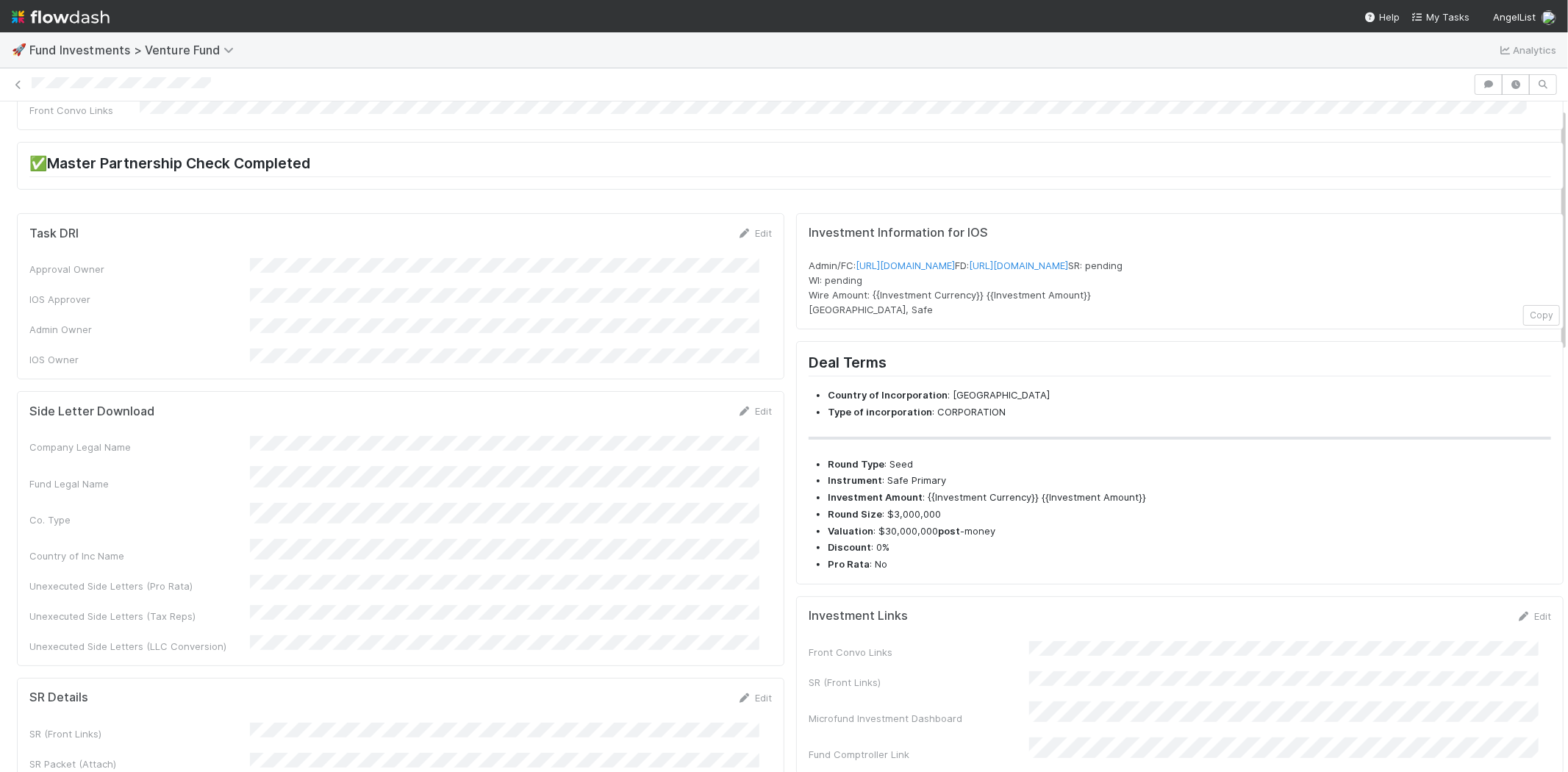
scroll to position [0, 0]
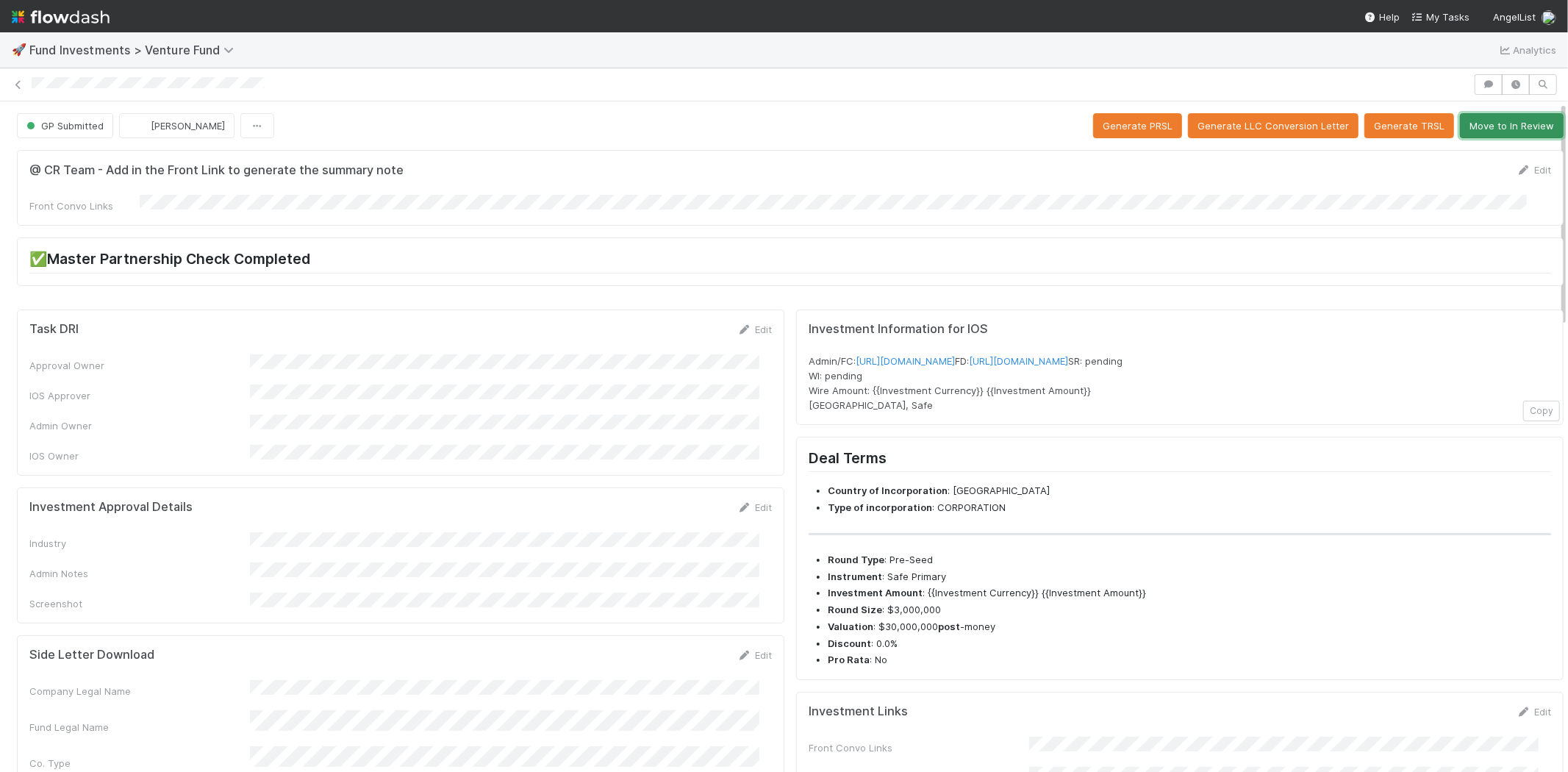
click at [1501, 121] on button "Move to In Review" at bounding box center [1511, 126] width 104 height 25
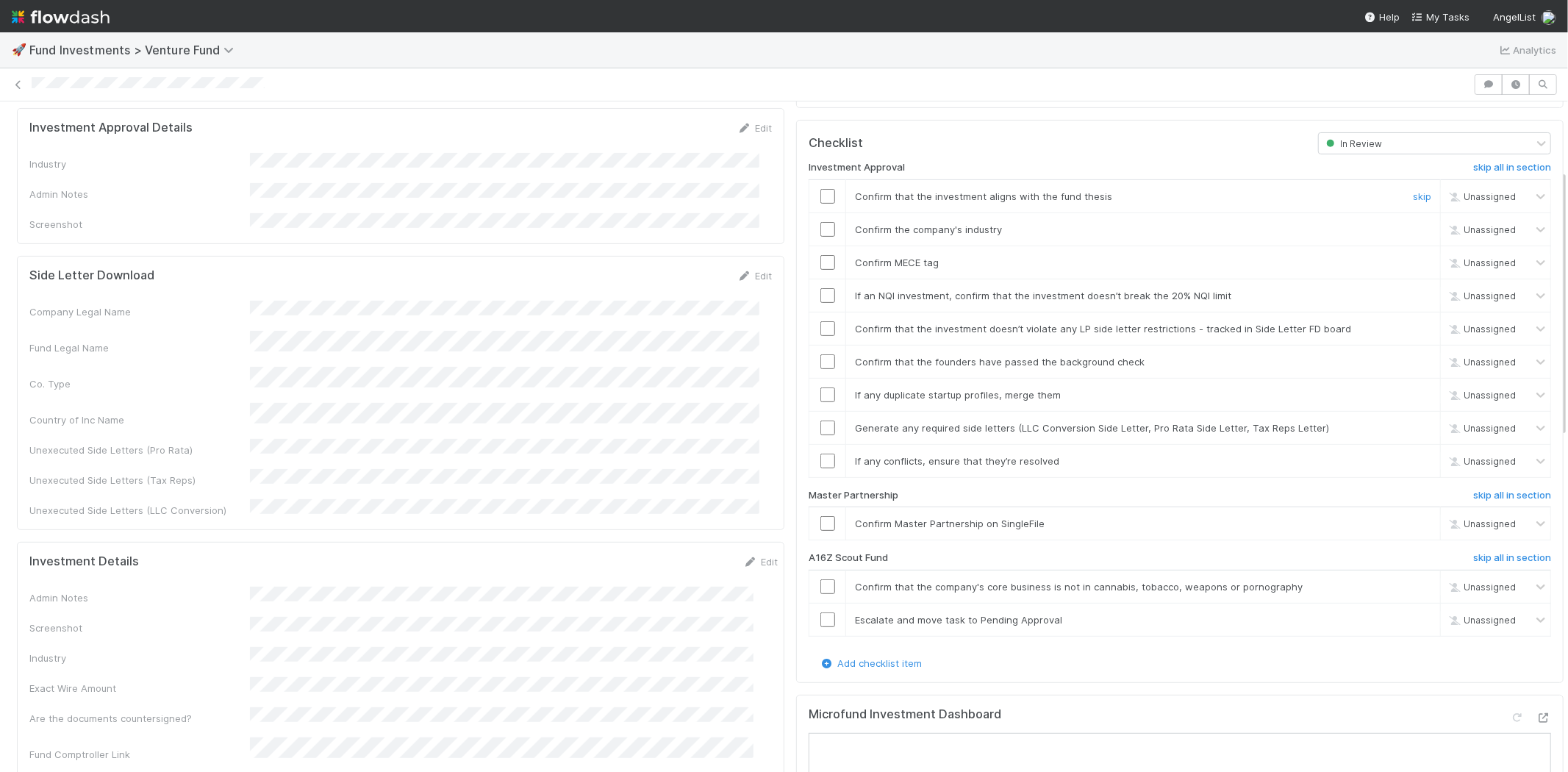
scroll to position [408, 0]
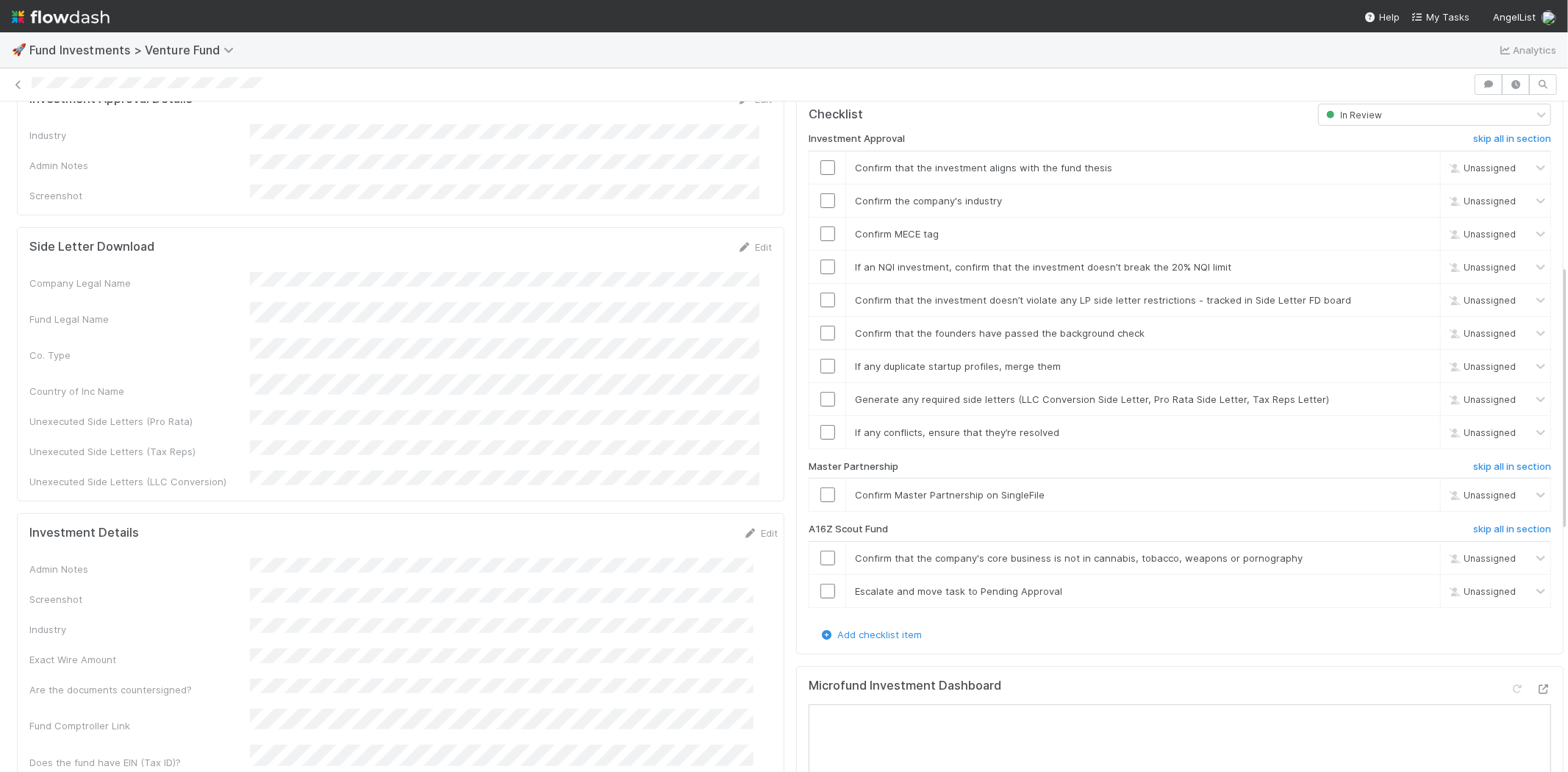
click at [1486, 504] on div "Investment Approval skip all in section Confirm that the investment aligns with…" at bounding box center [1180, 376] width 743 height 501
click at [1489, 524] on h6 "skip all in section" at bounding box center [1512, 529] width 78 height 12
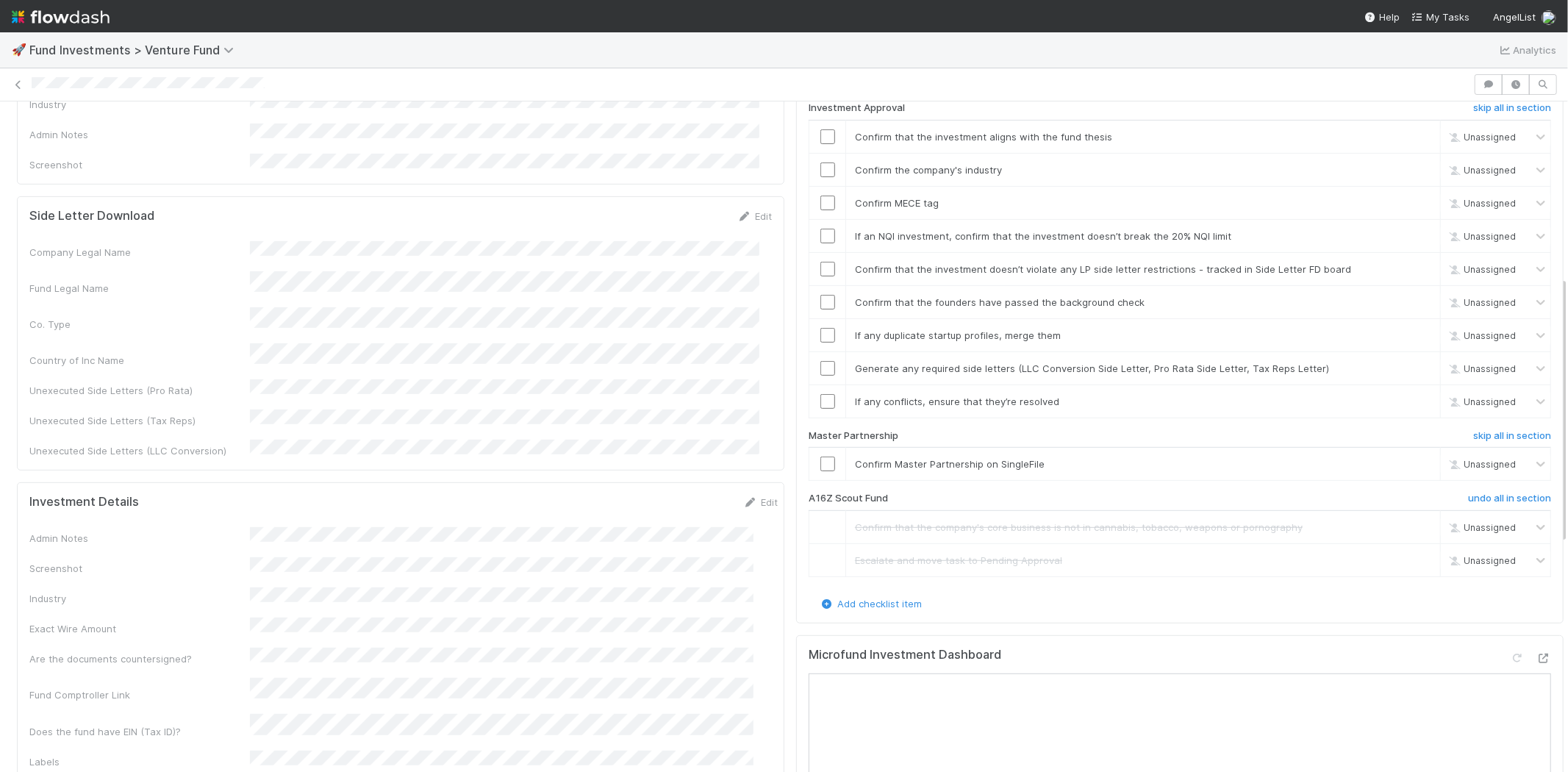
scroll to position [358, 0]
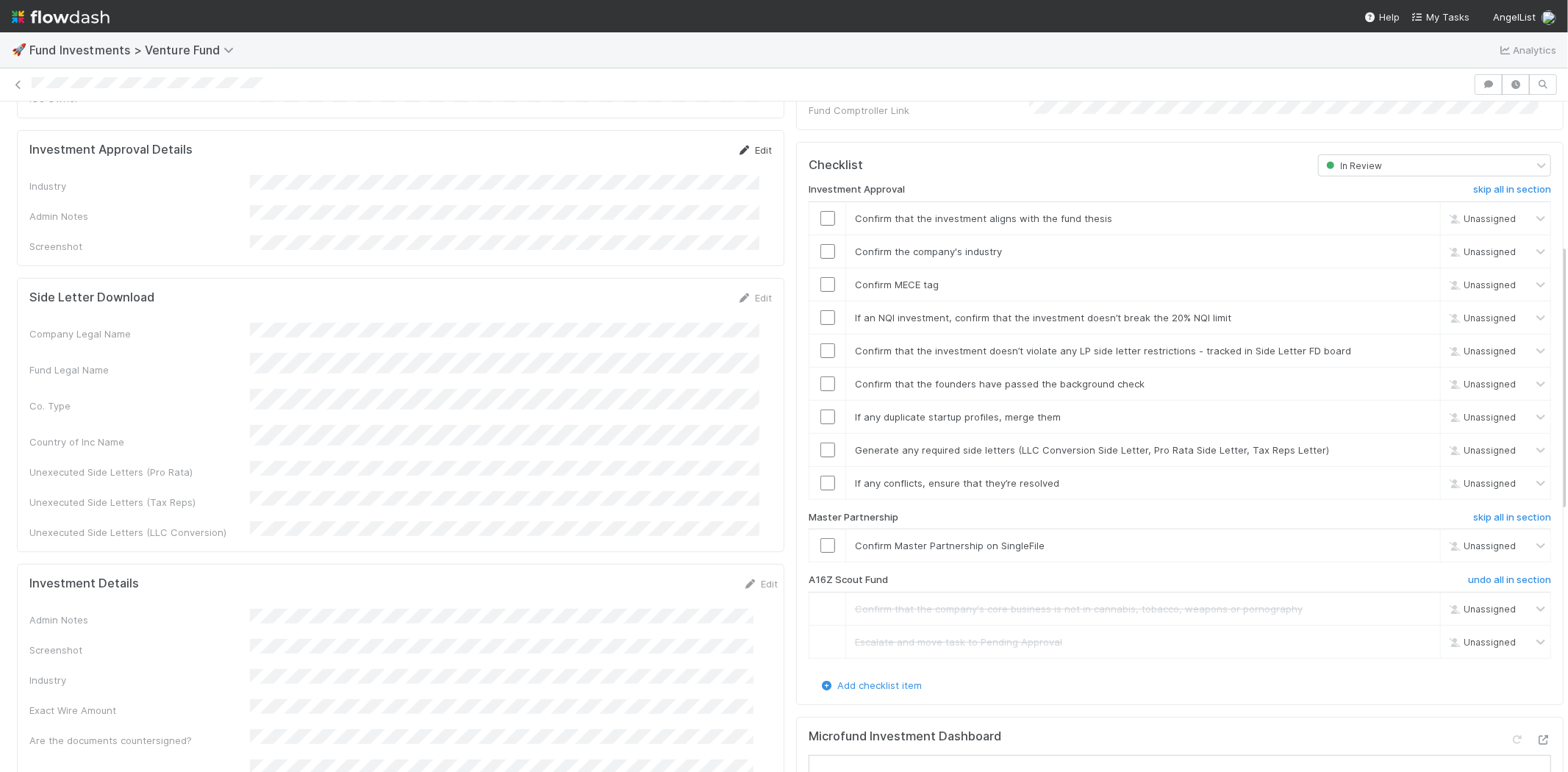
click at [738, 146] on icon at bounding box center [744, 151] width 14 height 10
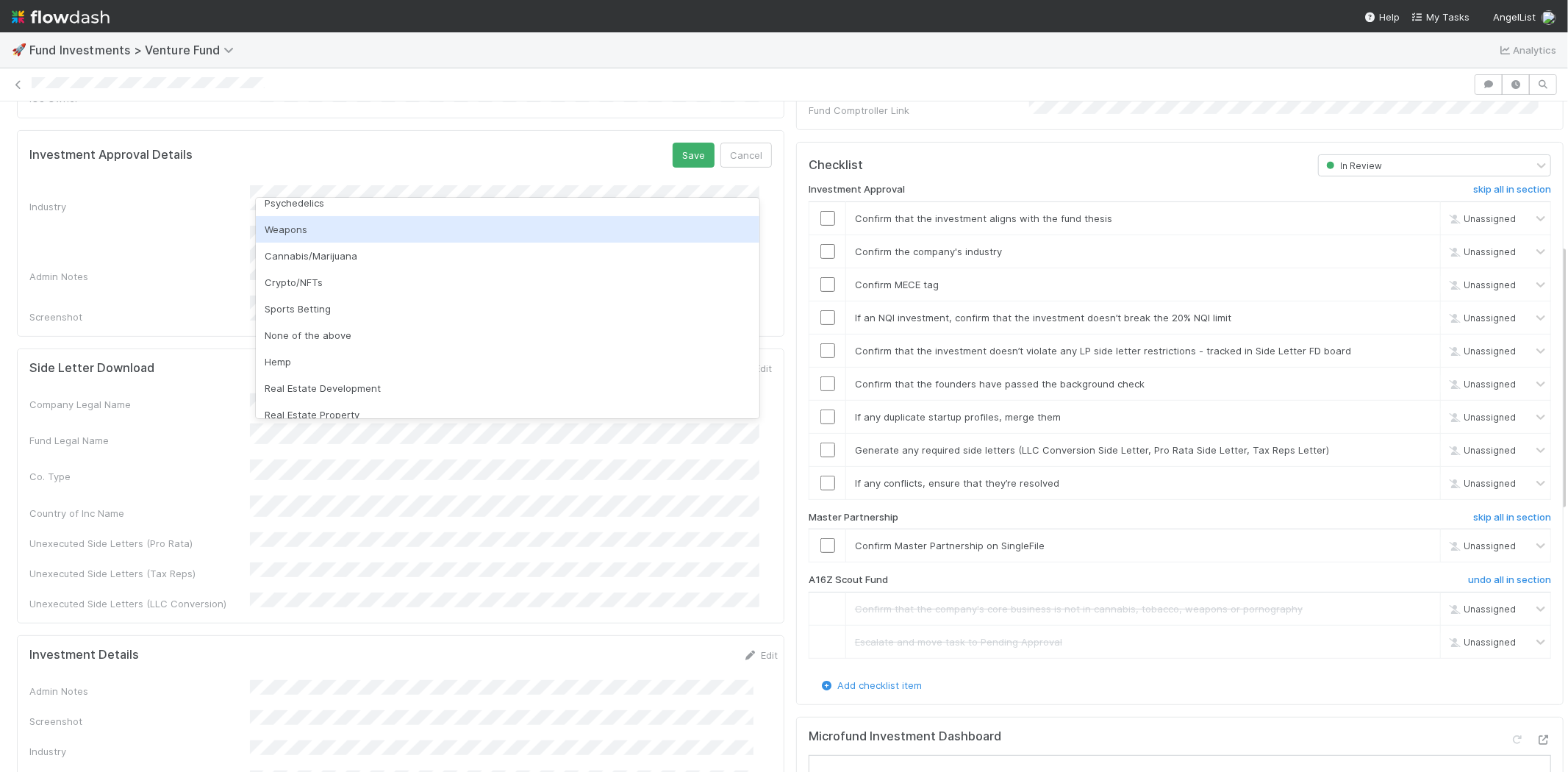
scroll to position [420, 0]
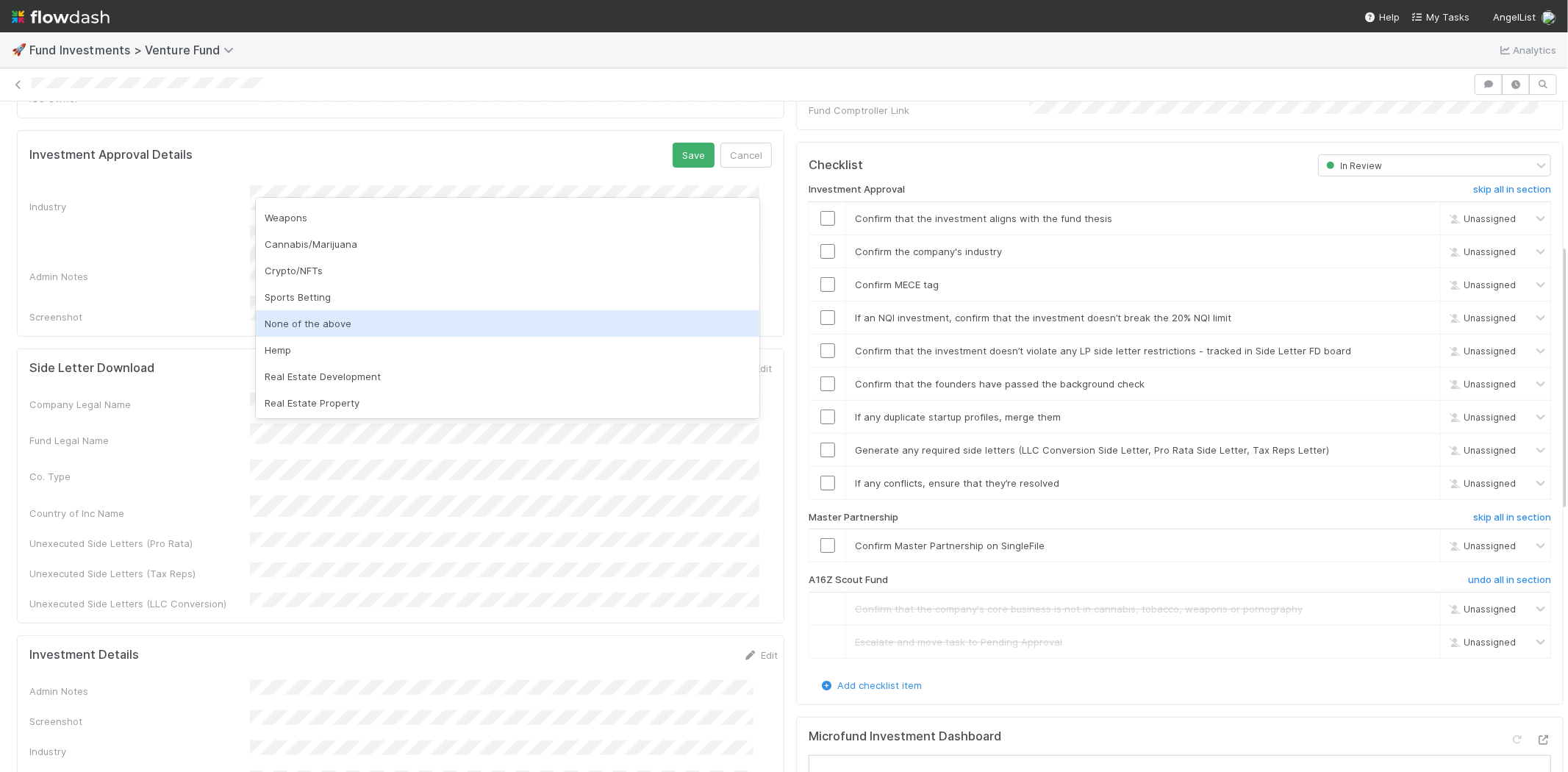
click at [358, 318] on div "None of the above" at bounding box center [507, 323] width 503 height 27
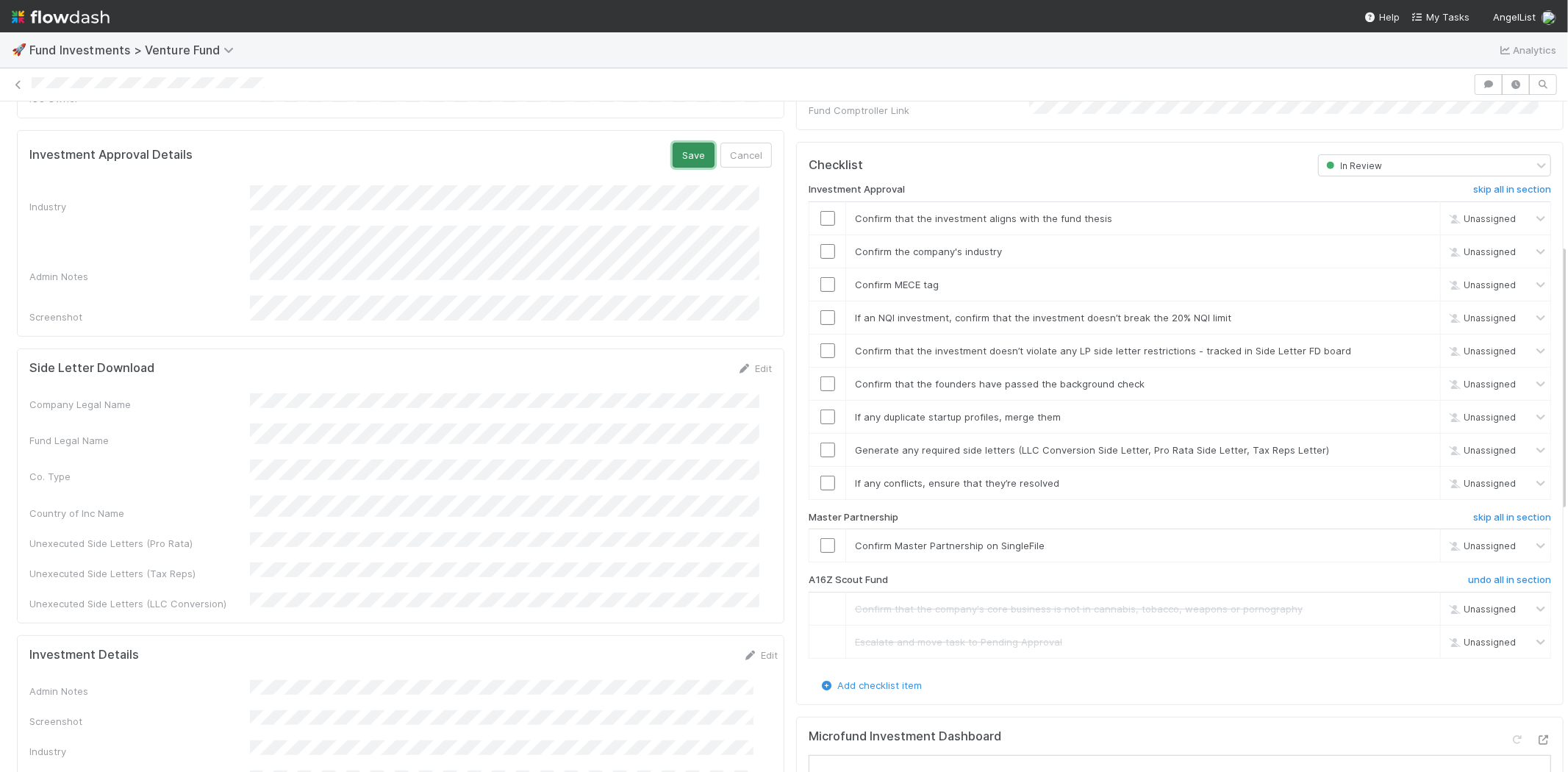
click at [672, 143] on button "Save" at bounding box center [693, 155] width 42 height 25
click at [818, 207] on td at bounding box center [828, 218] width 37 height 33
click at [820, 211] on input "checkbox" at bounding box center [827, 218] width 14 height 15
click at [820, 244] on input "checkbox" at bounding box center [827, 251] width 14 height 15
click at [821, 277] on input "checkbox" at bounding box center [827, 284] width 14 height 15
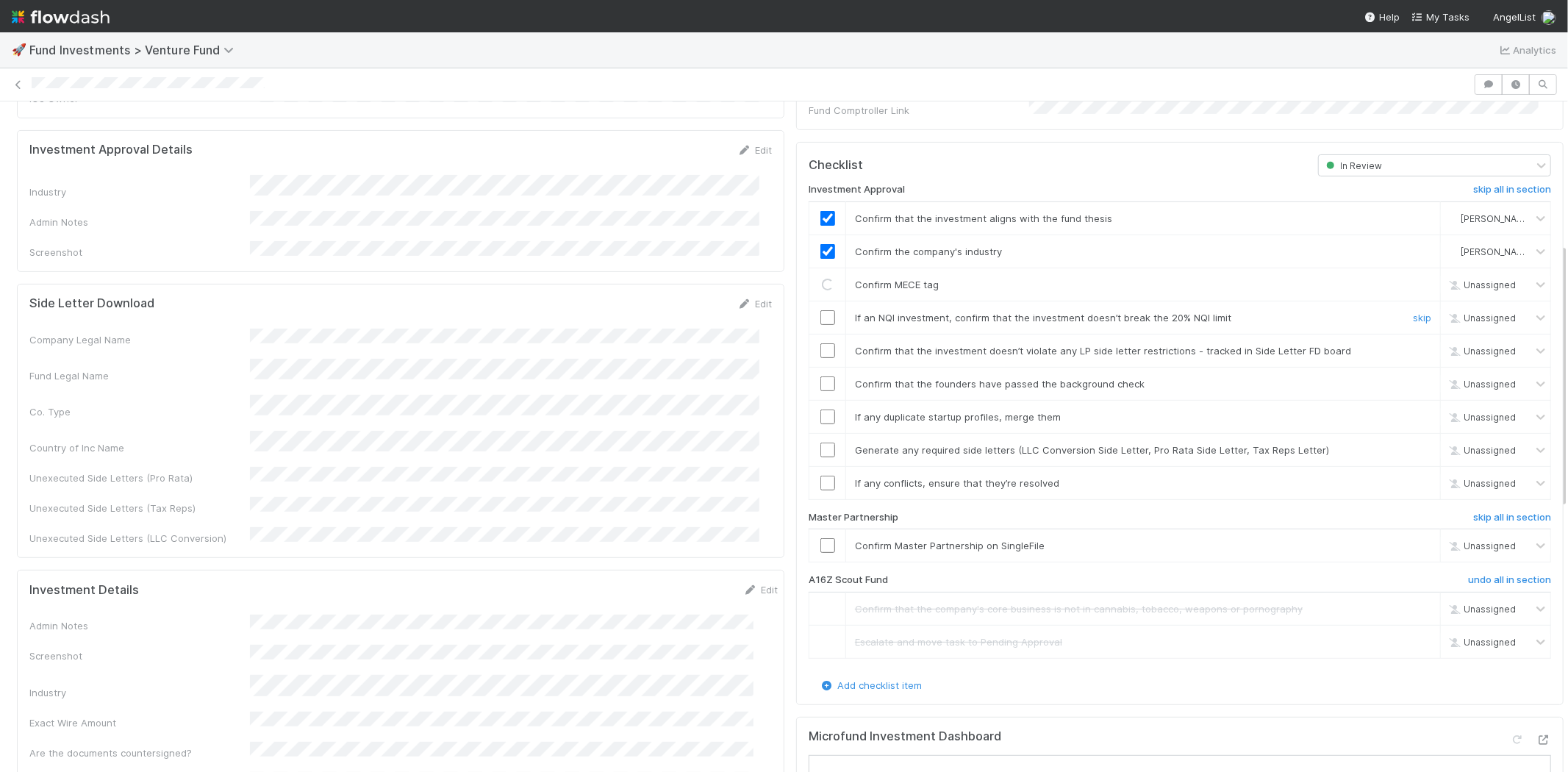
click at [820, 310] on input "checkbox" at bounding box center [827, 318] width 14 height 15
click at [812, 334] on td at bounding box center [828, 350] width 37 height 33
click at [810, 342] on td at bounding box center [828, 350] width 37 height 33
click at [820, 343] on input "checkbox" at bounding box center [827, 351] width 14 height 15
click at [820, 376] on input "checkbox" at bounding box center [827, 384] width 14 height 15
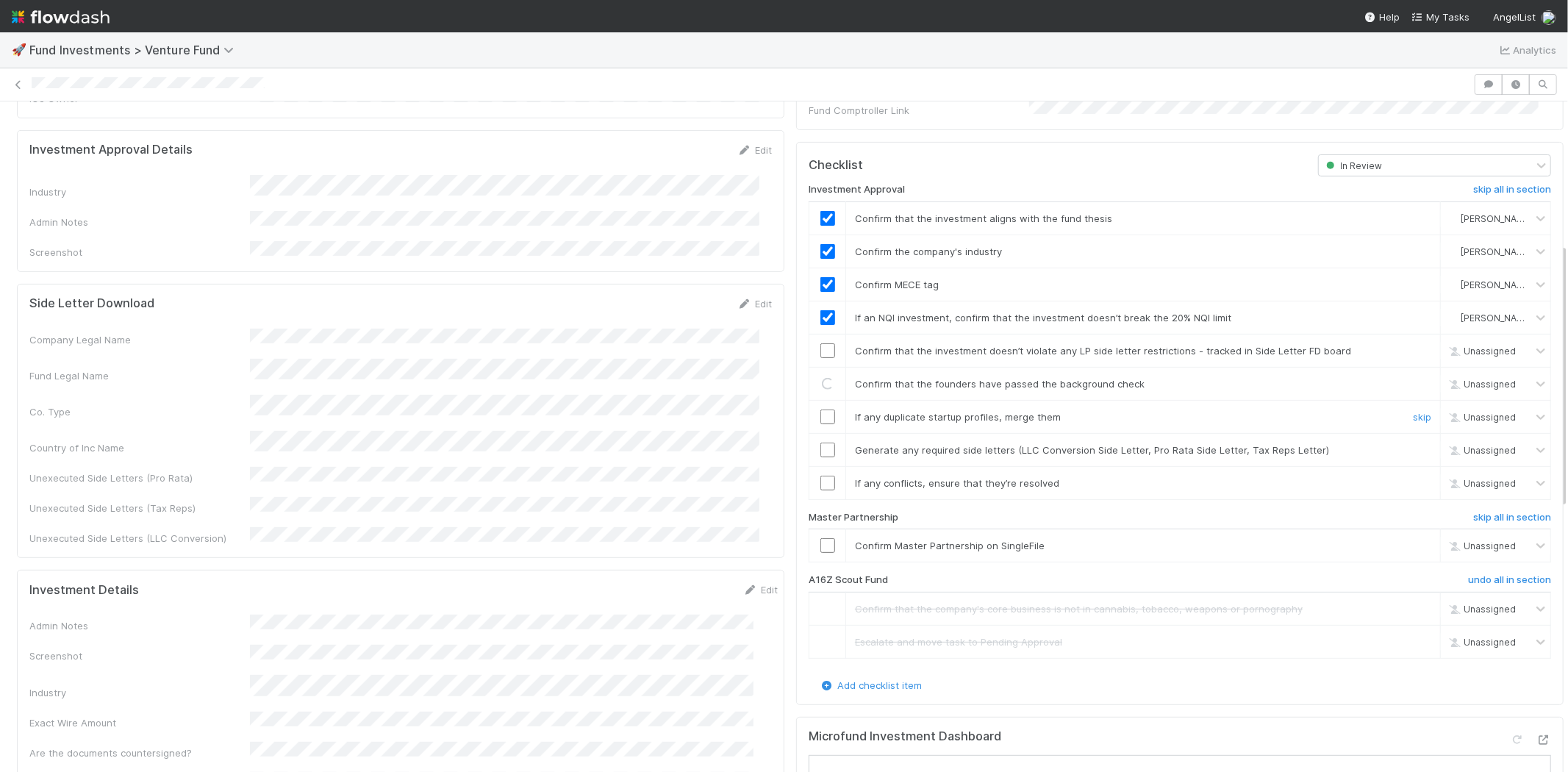
click at [820, 409] on input "checkbox" at bounding box center [827, 417] width 14 height 15
click at [820, 442] on input "checkbox" at bounding box center [827, 450] width 14 height 15
checkbox input "true"
click at [820, 376] on input "checkbox" at bounding box center [827, 384] width 14 height 15
click at [820, 475] on input "checkbox" at bounding box center [827, 483] width 14 height 15
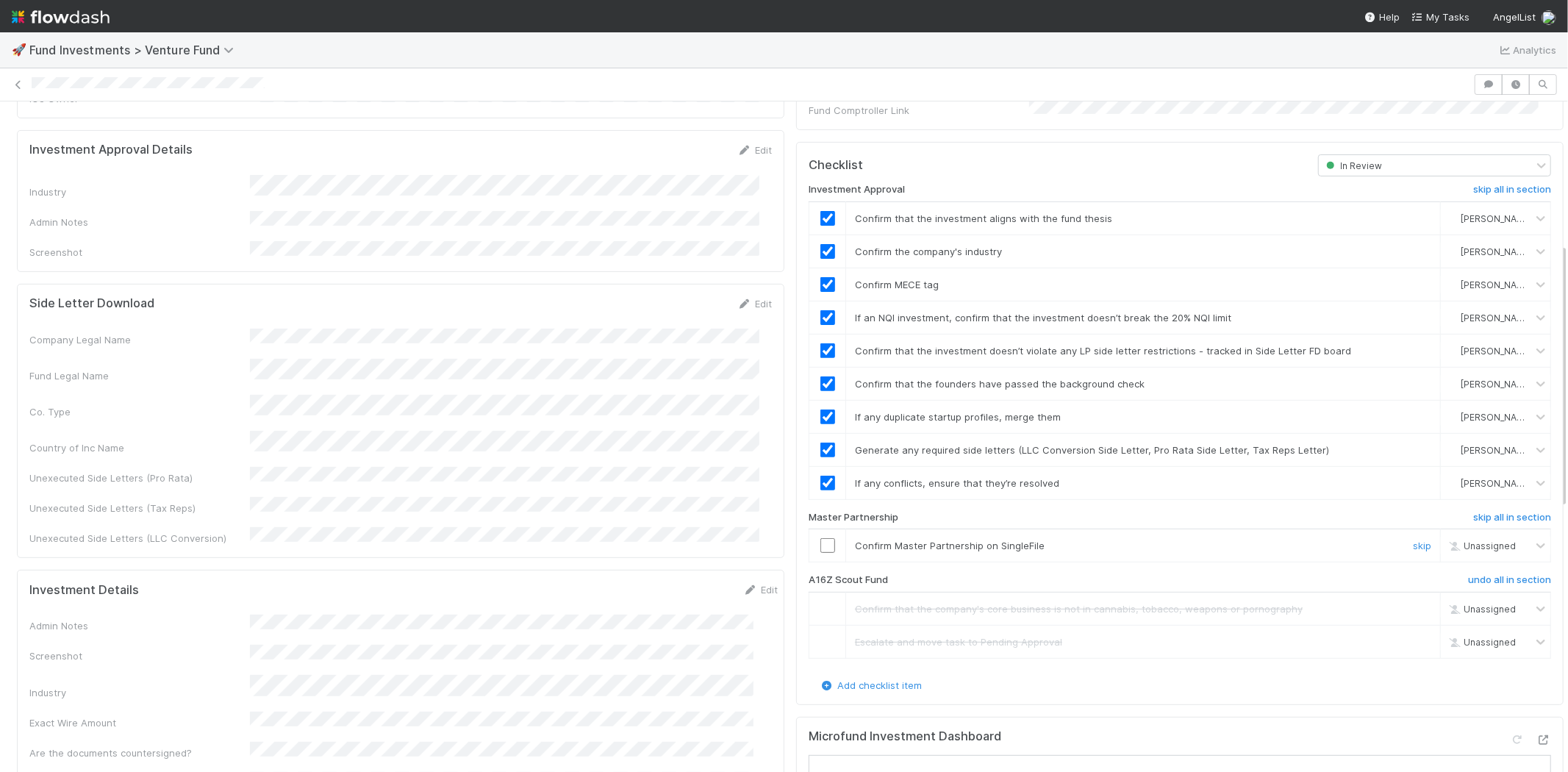
click at [820, 538] on input "checkbox" at bounding box center [827, 546] width 14 height 15
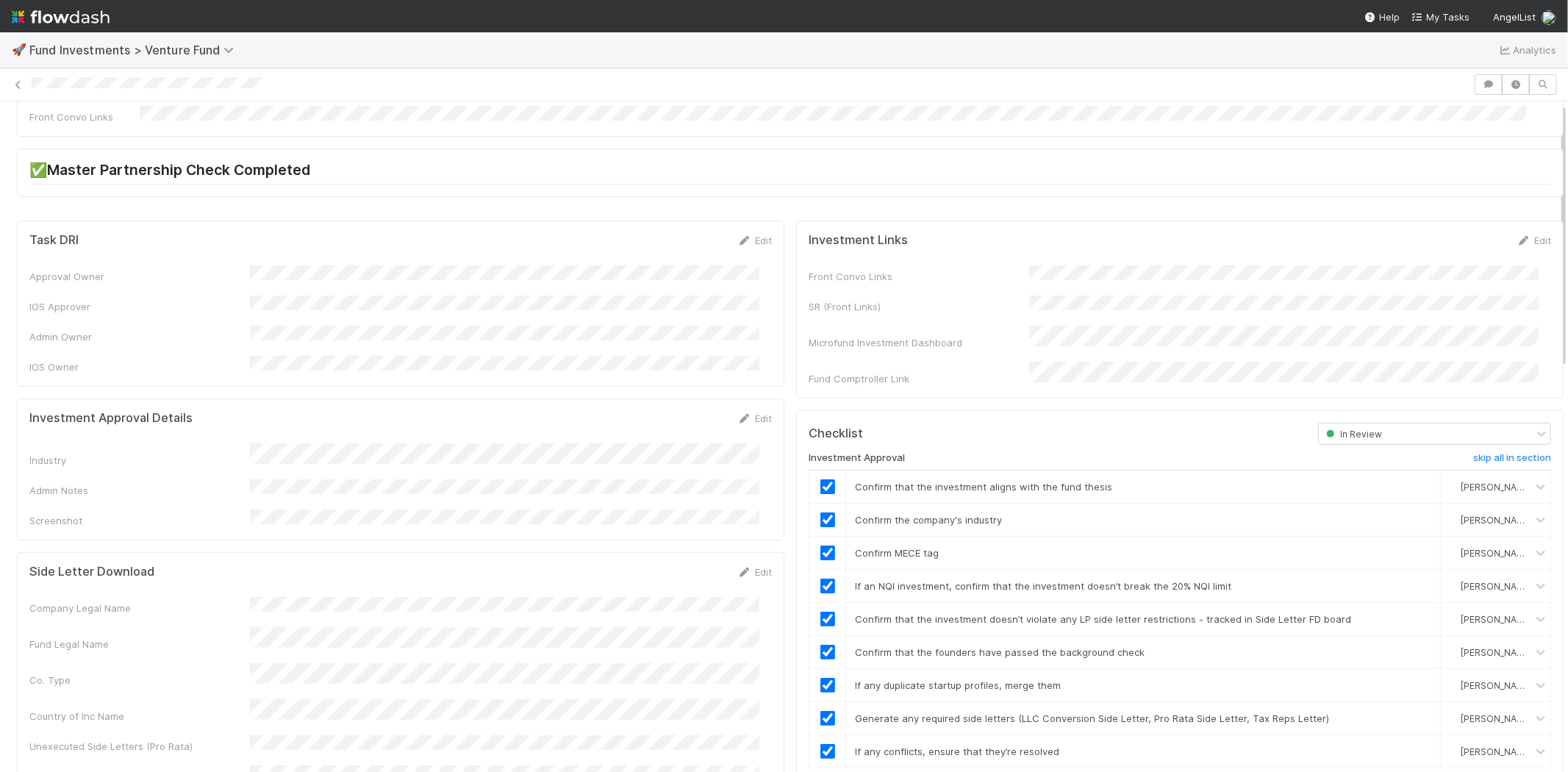
scroll to position [0, 0]
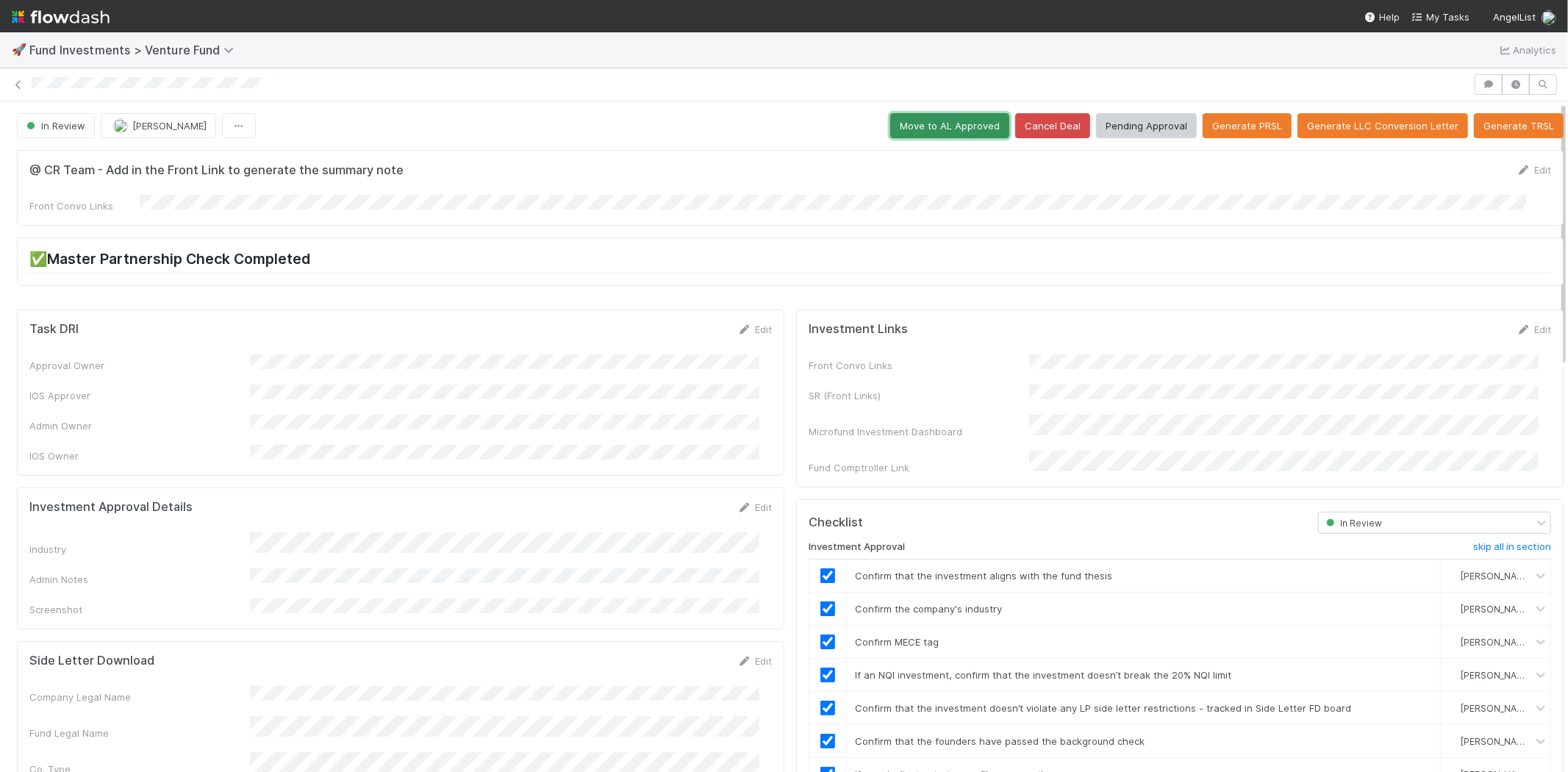
click at [929, 138] on button "Move to AL Approved" at bounding box center [949, 126] width 119 height 25
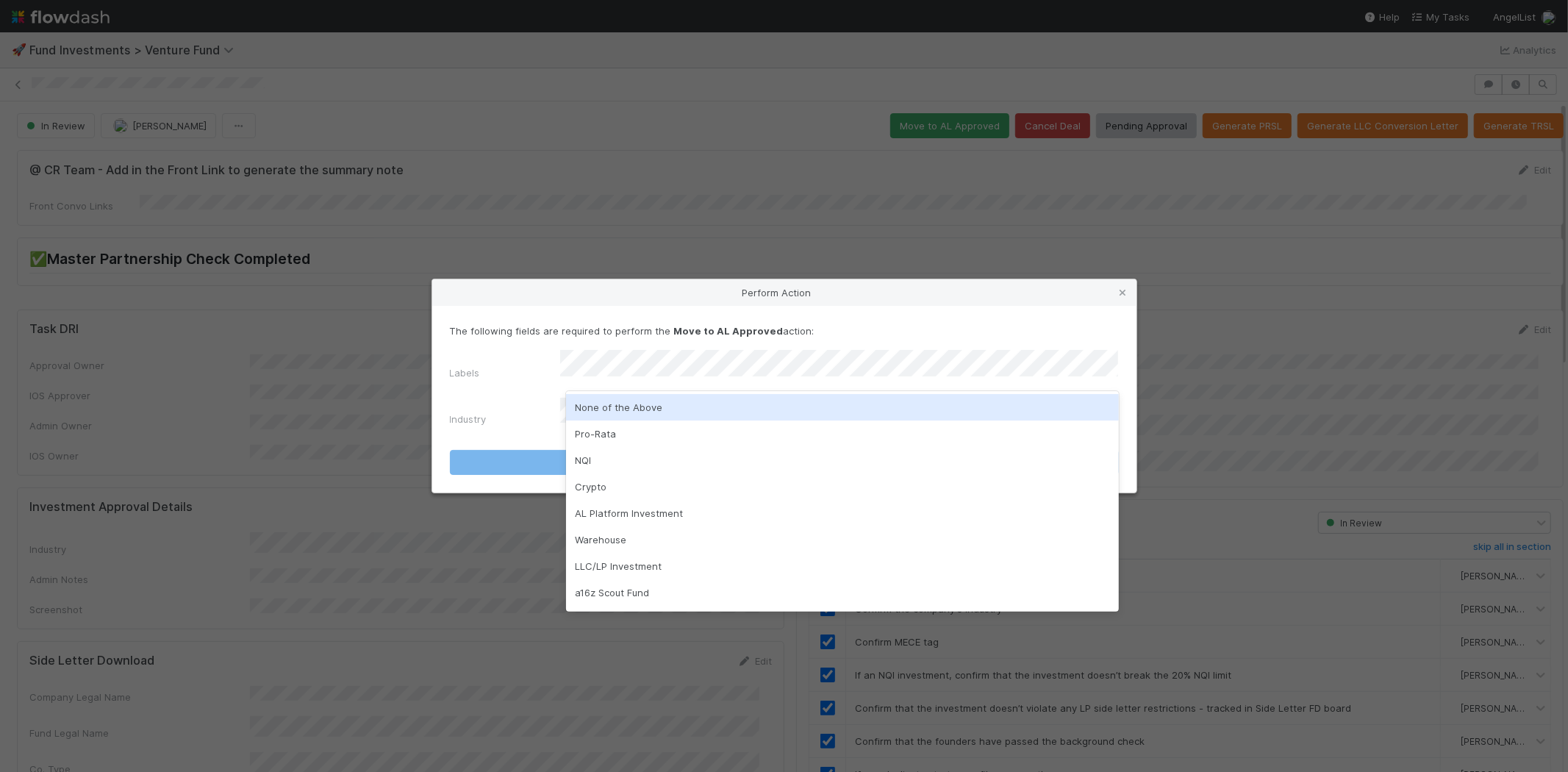
click at [595, 405] on div "None of the Above" at bounding box center [842, 407] width 552 height 27
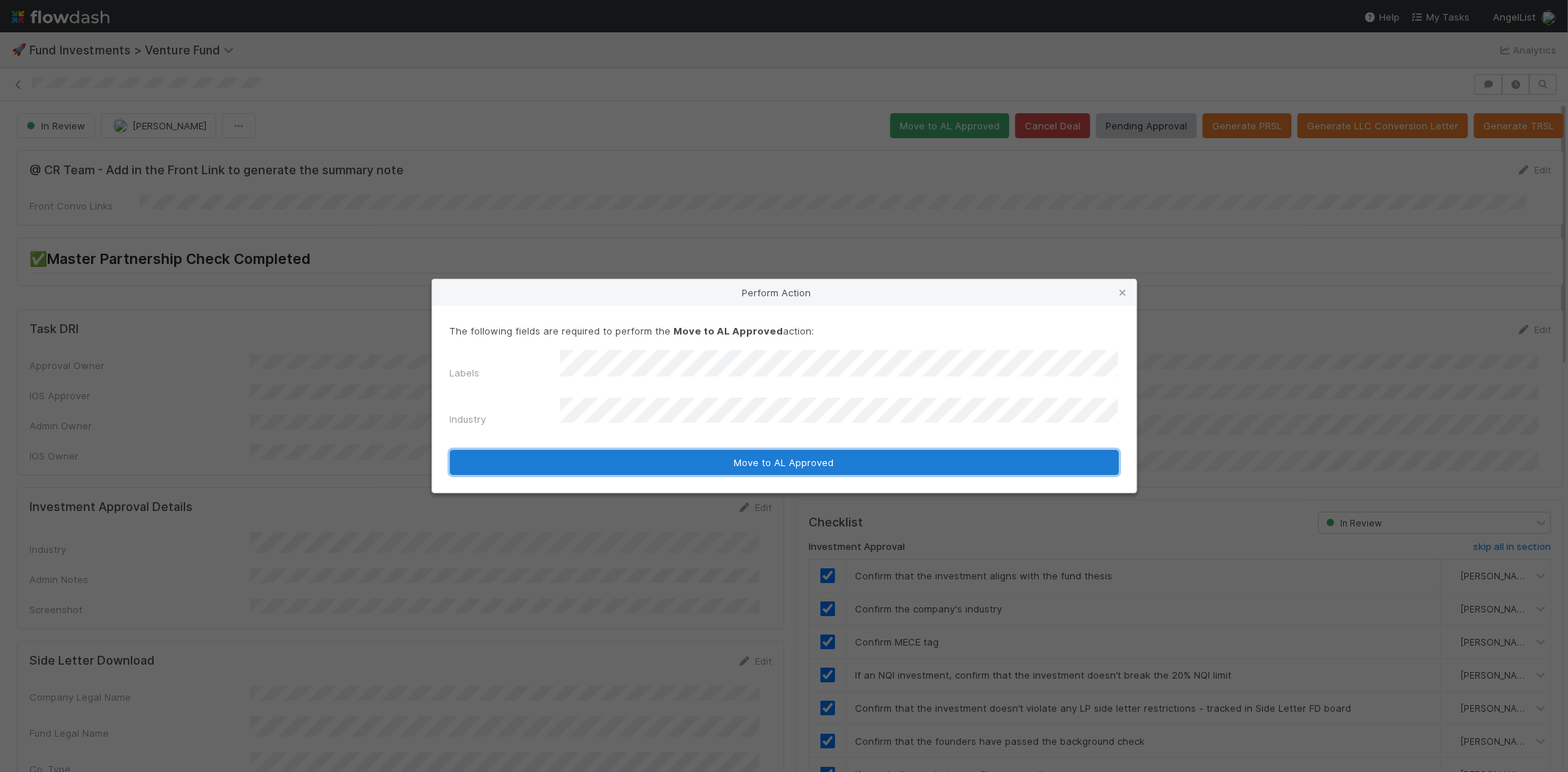
click at [564, 452] on button "Move to AL Approved" at bounding box center [784, 463] width 668 height 25
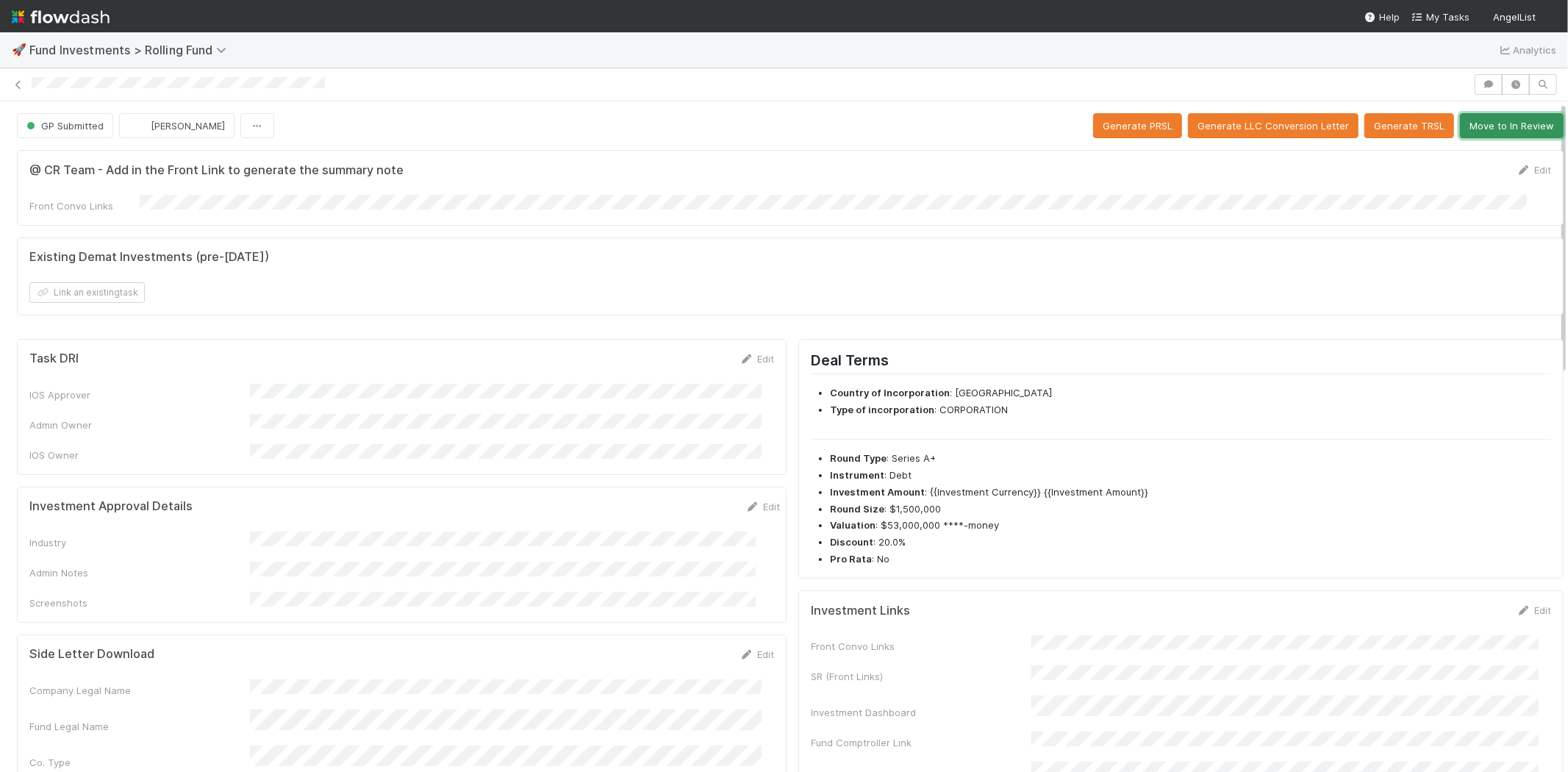
click at [1480, 118] on button "Move to In Review" at bounding box center [1511, 126] width 104 height 25
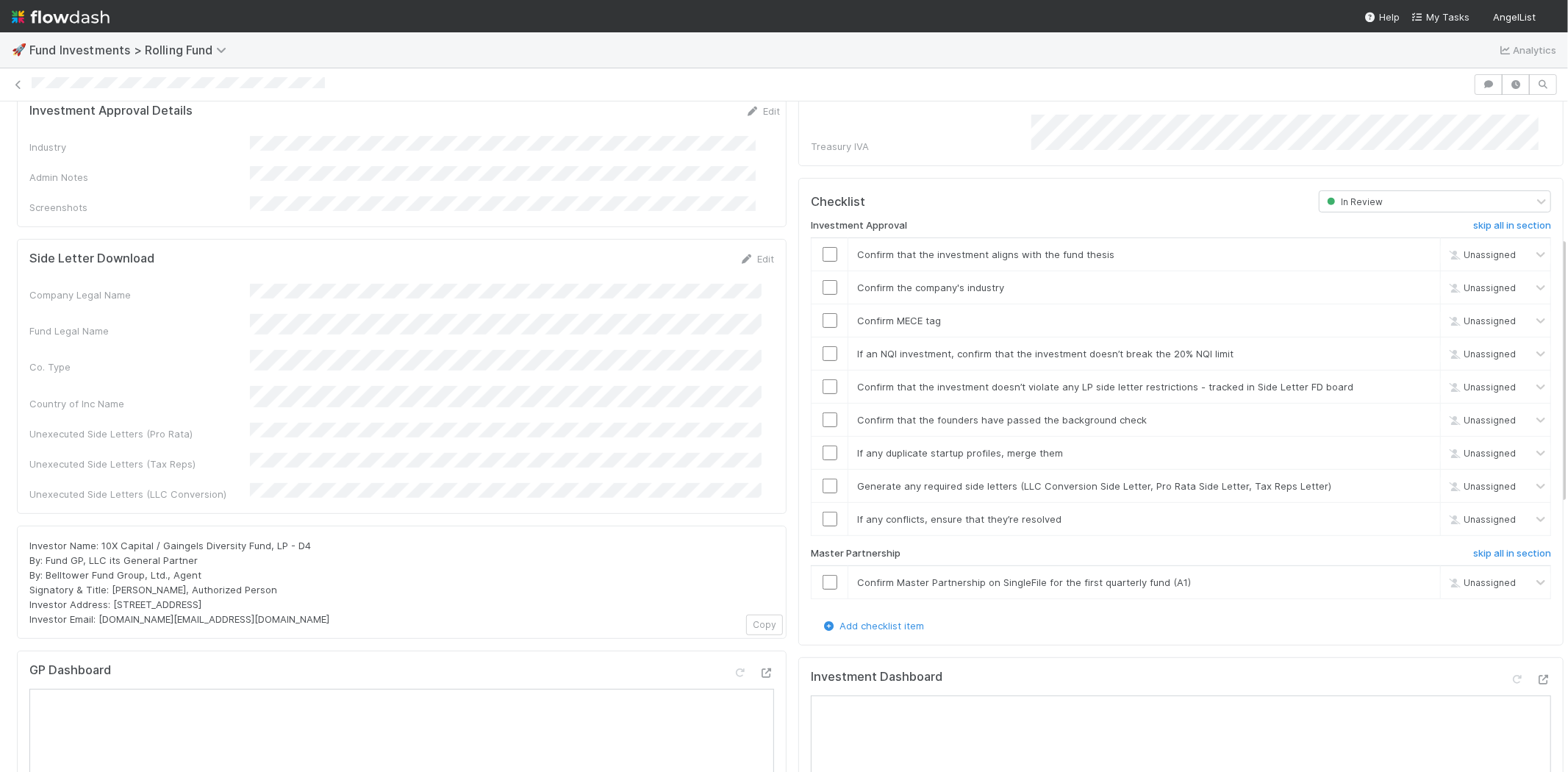
scroll to position [326, 0]
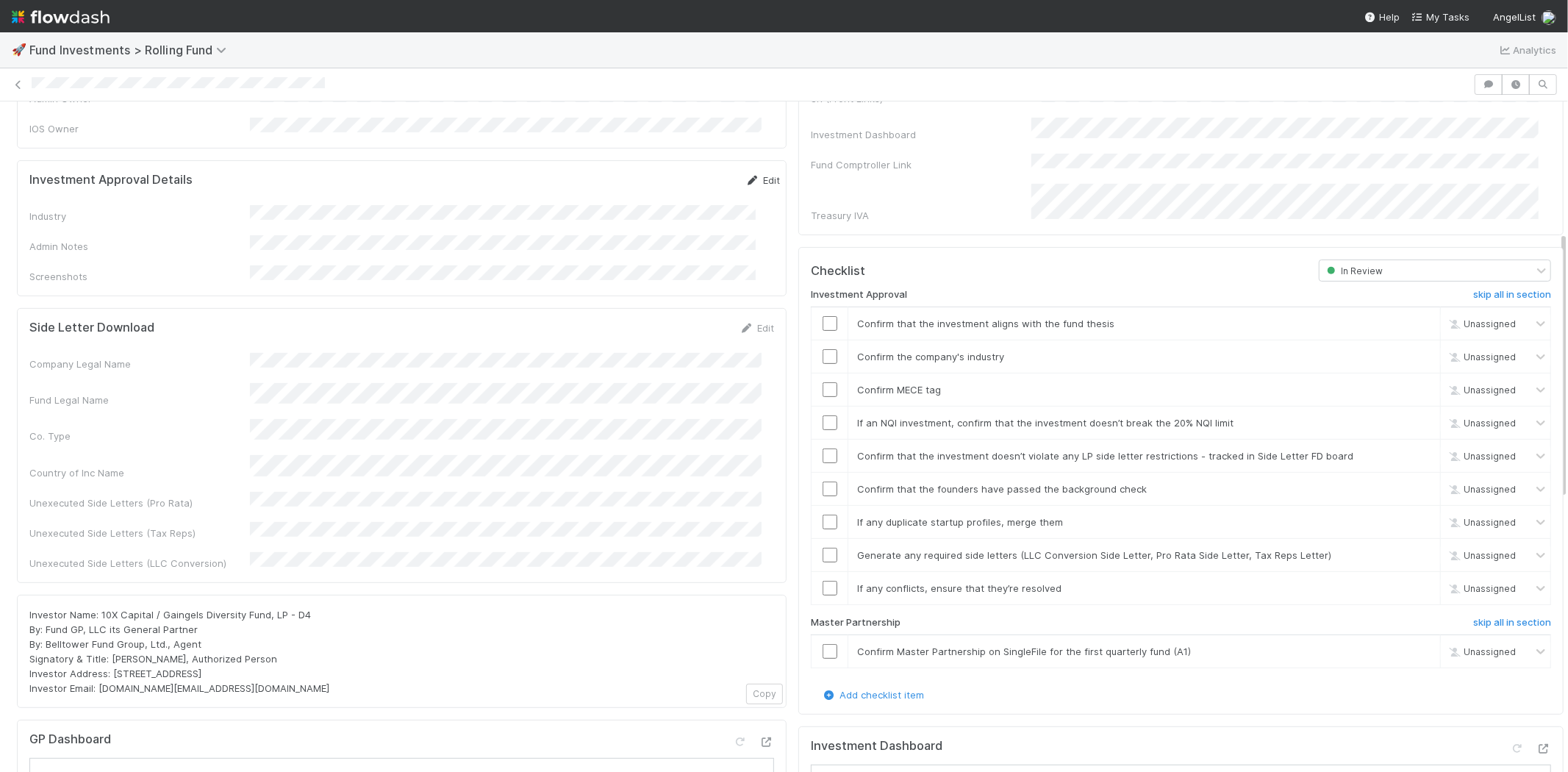
click at [745, 174] on link "Edit" at bounding box center [762, 180] width 35 height 12
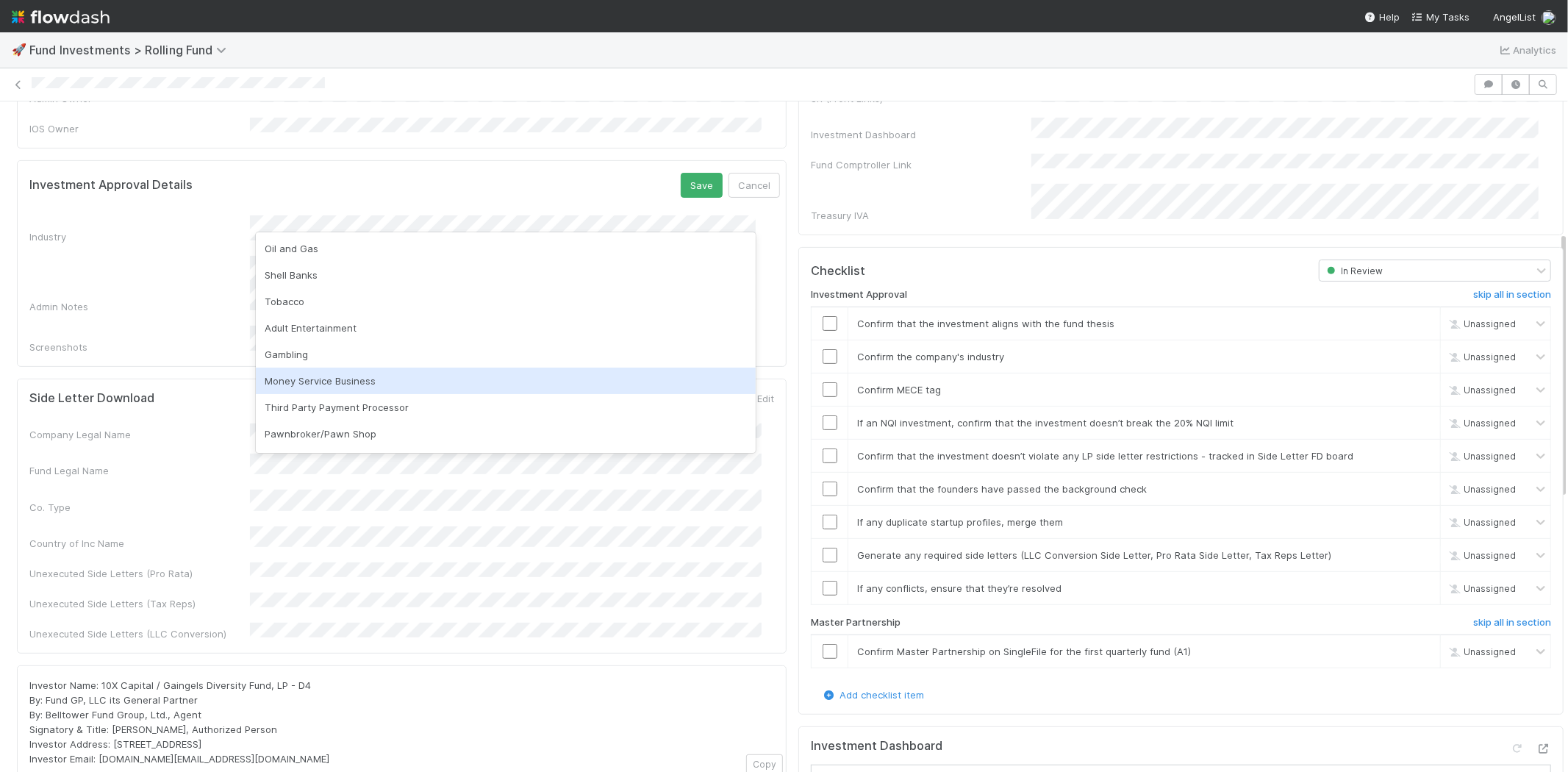
scroll to position [81, 0]
click at [384, 376] on div "Non-bank financial institution" at bounding box center [506, 379] width 500 height 27
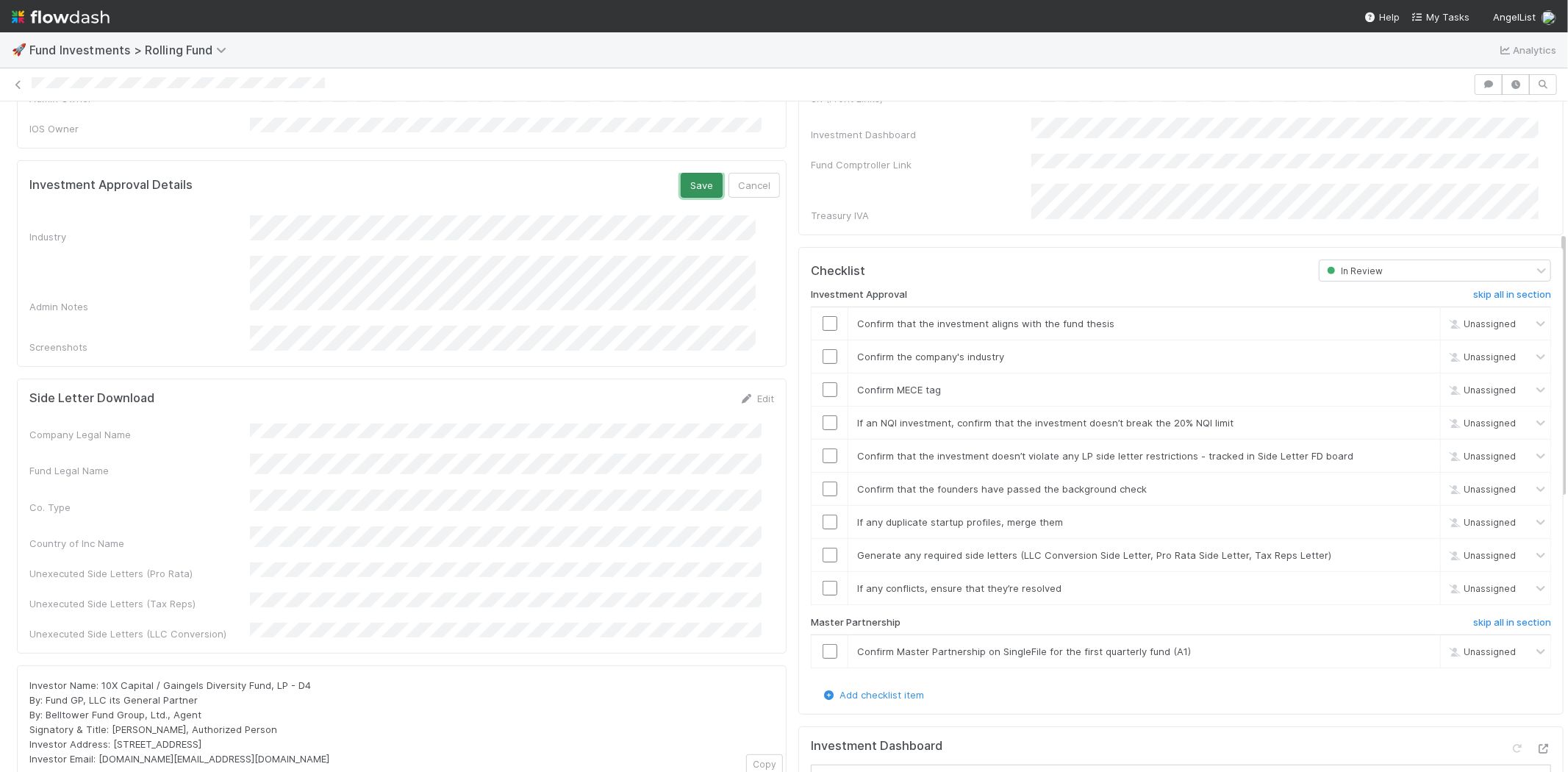
click at [685, 172] on button "Save" at bounding box center [701, 185] width 42 height 25
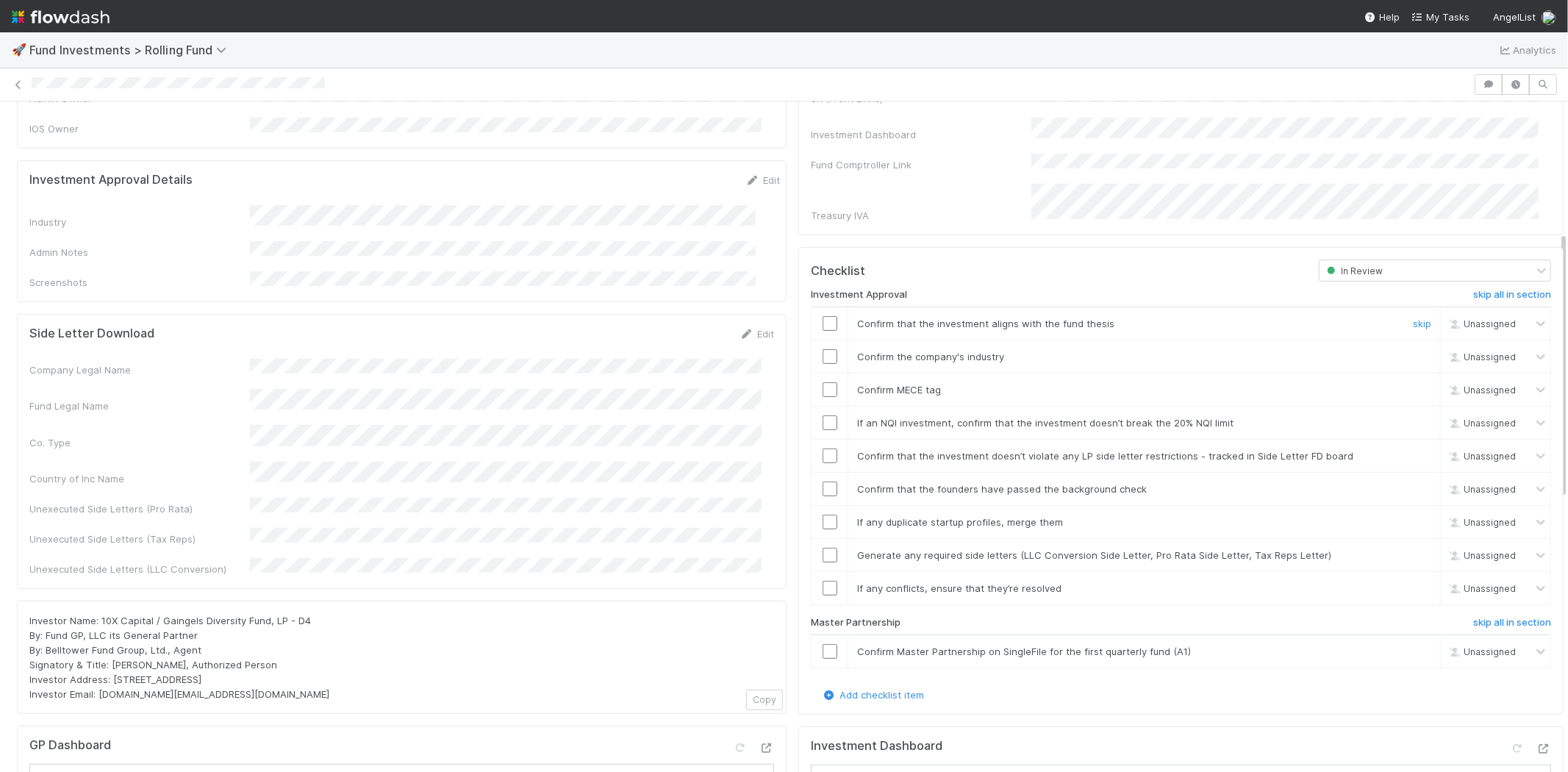
click at [822, 316] on input "checkbox" at bounding box center [830, 323] width 14 height 15
click at [822, 349] on input "checkbox" at bounding box center [830, 356] width 14 height 15
click at [812, 376] on td at bounding box center [830, 389] width 37 height 33
click at [822, 383] on input "checkbox" at bounding box center [830, 390] width 14 height 15
click at [822, 416] on input "checkbox" at bounding box center [830, 423] width 14 height 15
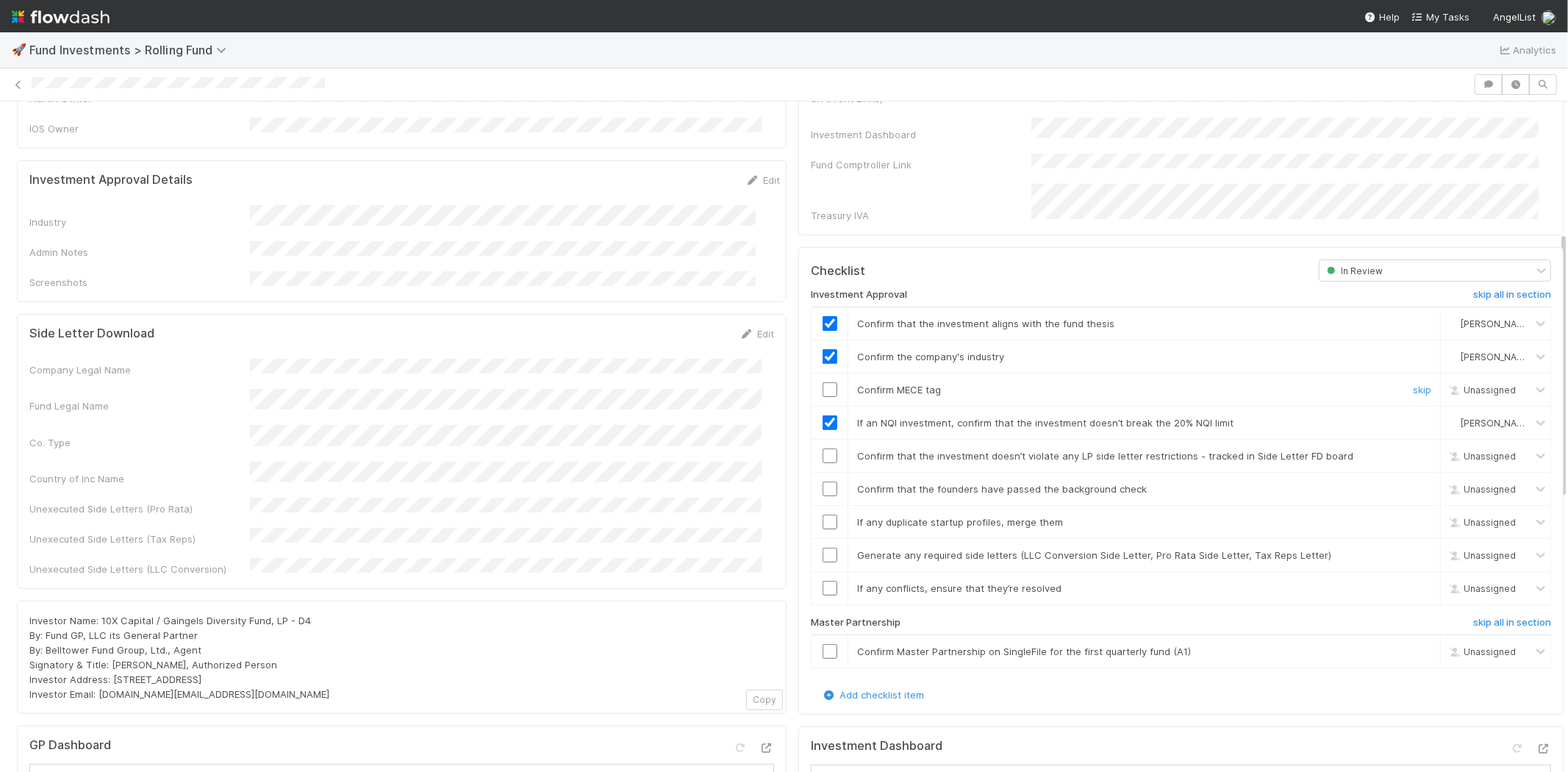
click at [822, 383] on input "checkbox" at bounding box center [830, 390] width 14 height 15
click at [825, 449] on div at bounding box center [830, 456] width 36 height 15
click at [822, 449] on input "checkbox" at bounding box center [830, 456] width 14 height 15
click at [822, 482] on input "checkbox" at bounding box center [830, 489] width 14 height 15
click at [822, 515] on input "checkbox" at bounding box center [830, 522] width 14 height 15
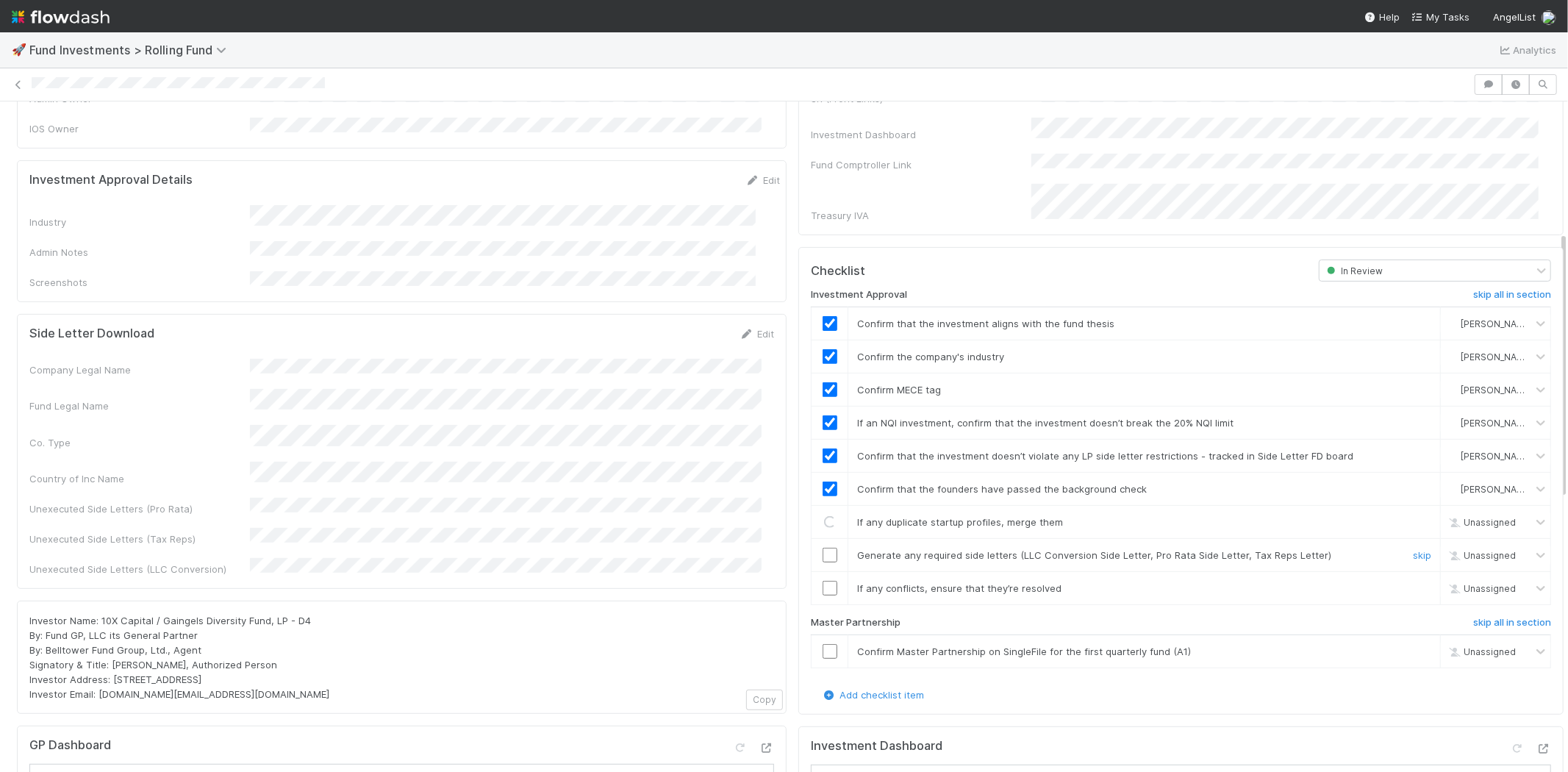
drag, startPoint x: 819, startPoint y: 525, endPoint x: 820, endPoint y: 534, distance: 9.1
click at [819, 538] on td at bounding box center [830, 554] width 37 height 33
click at [822, 548] on input "checkbox" at bounding box center [830, 555] width 14 height 15
click at [822, 581] on input "checkbox" at bounding box center [830, 588] width 14 height 15
click at [822, 644] on input "checkbox" at bounding box center [830, 651] width 14 height 15
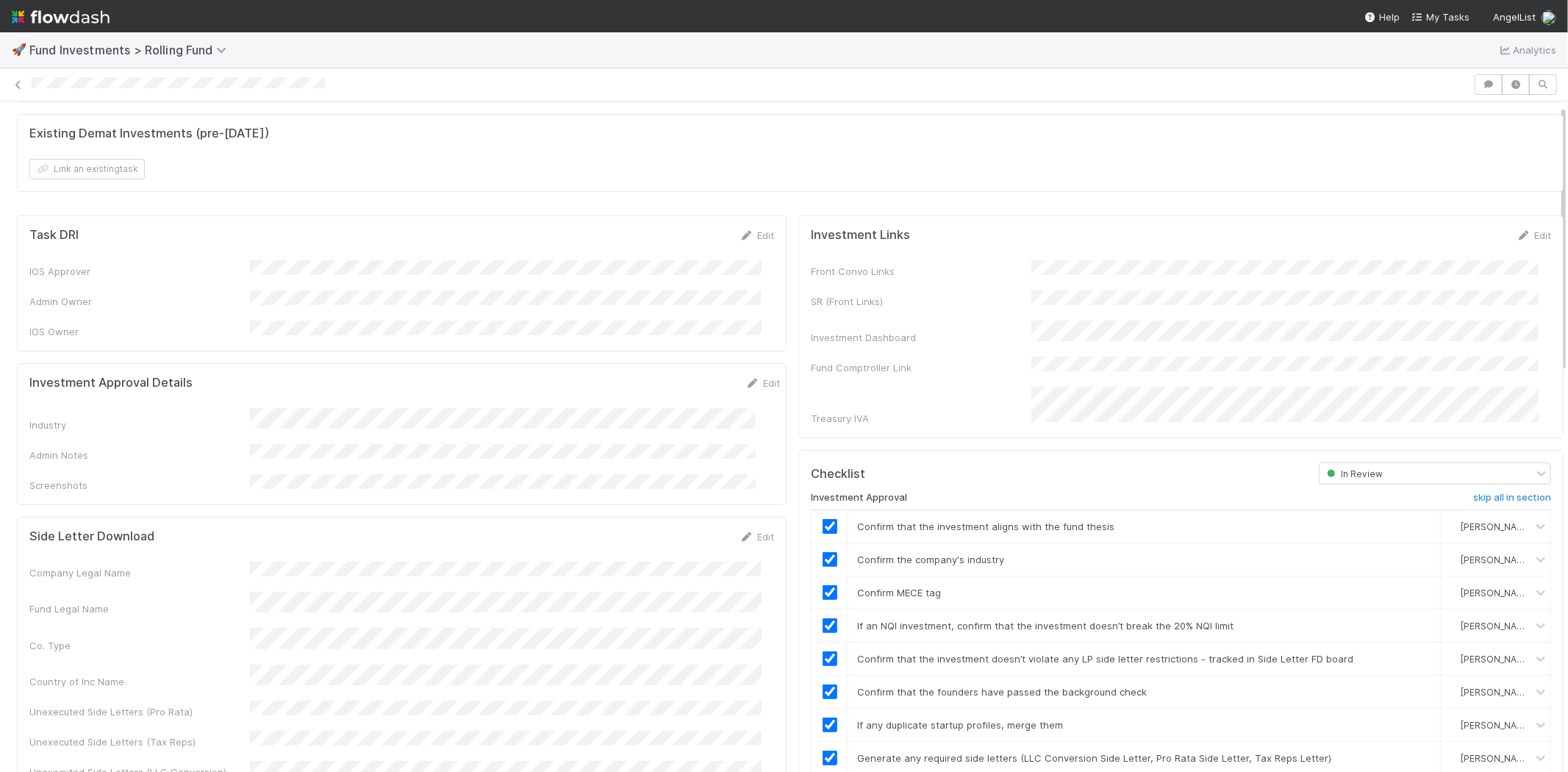
scroll to position [0, 0]
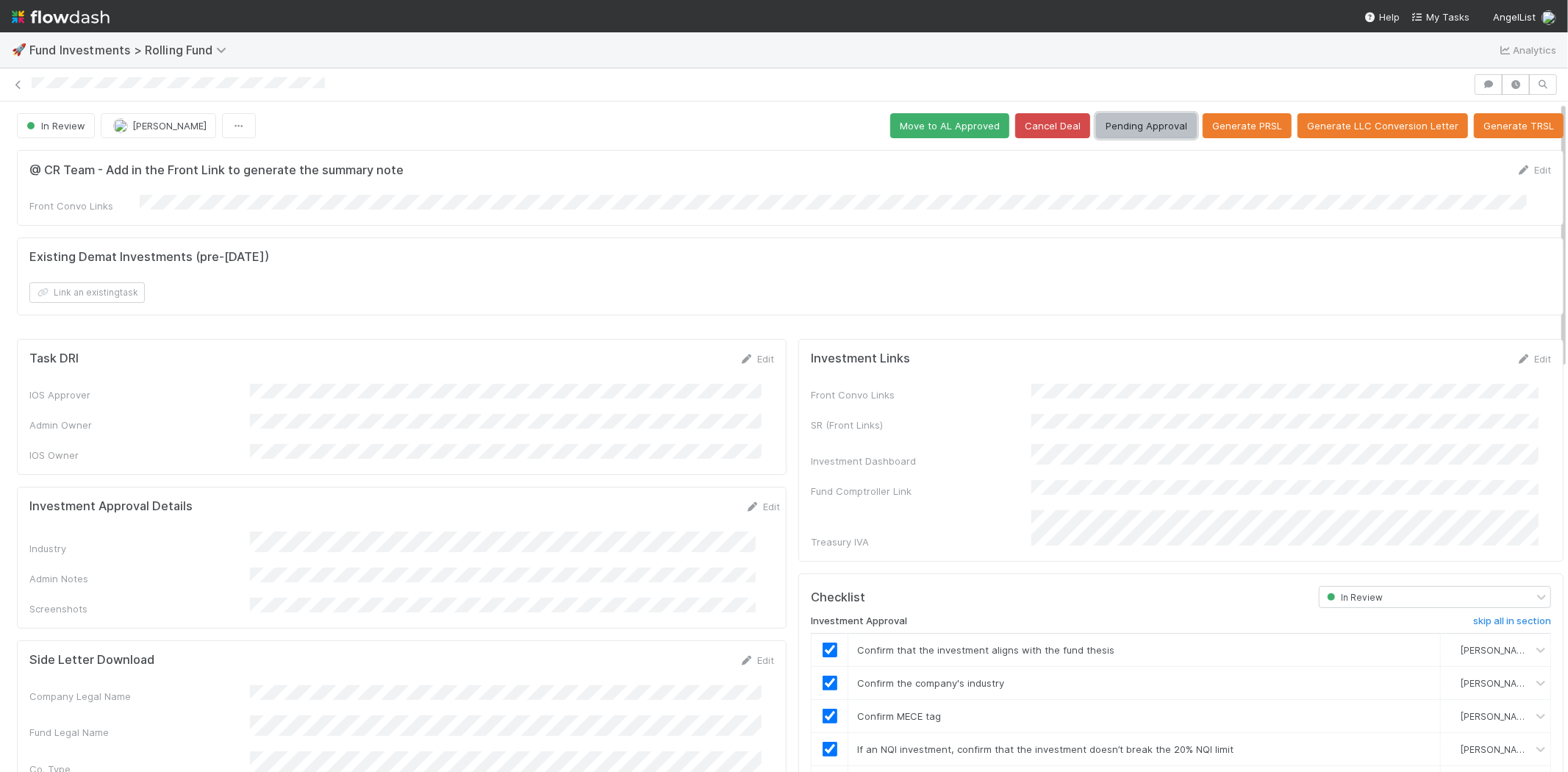
click at [1127, 127] on button "Pending Approval" at bounding box center [1146, 126] width 101 height 25
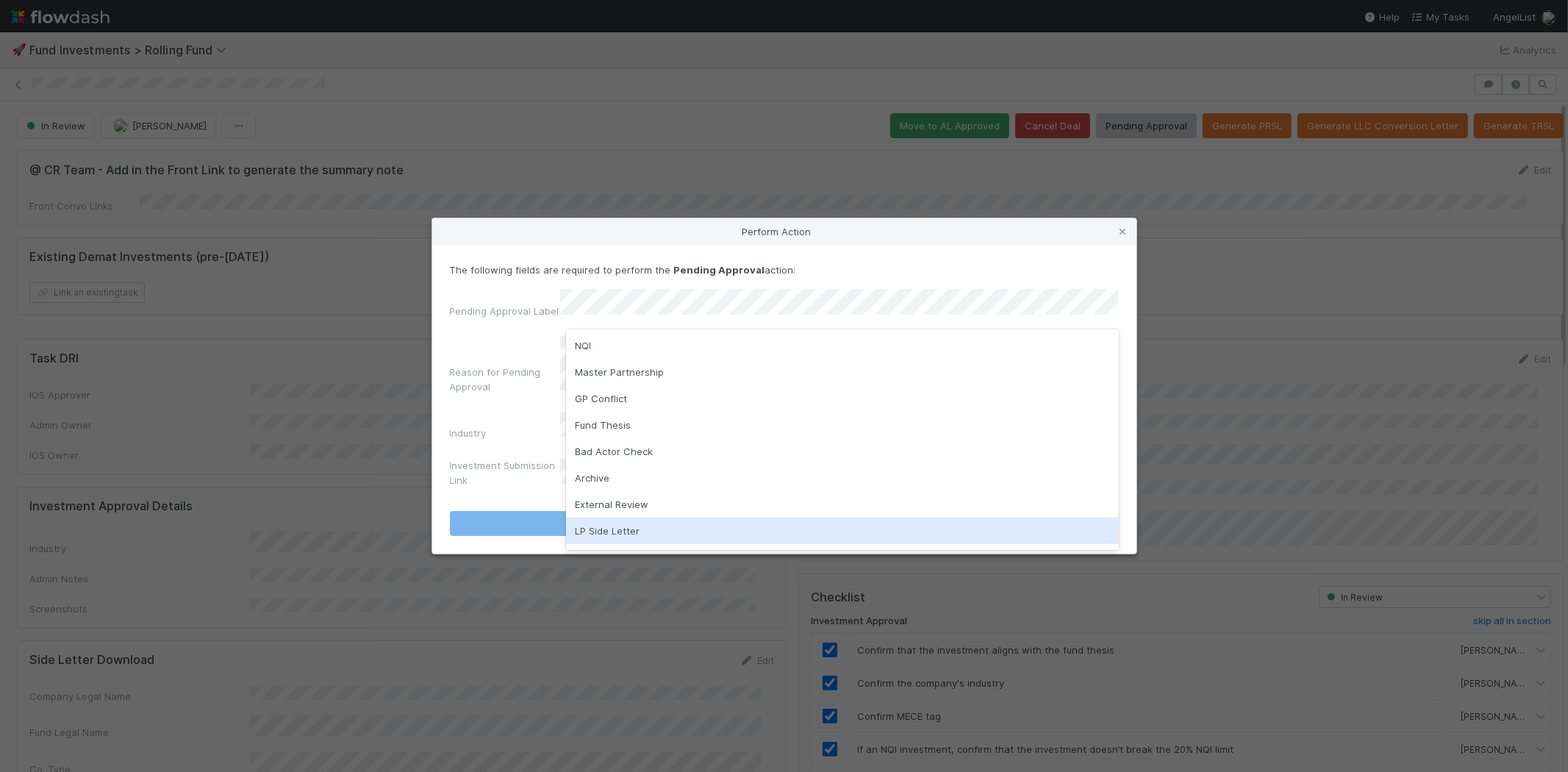
scroll to position [76, 0]
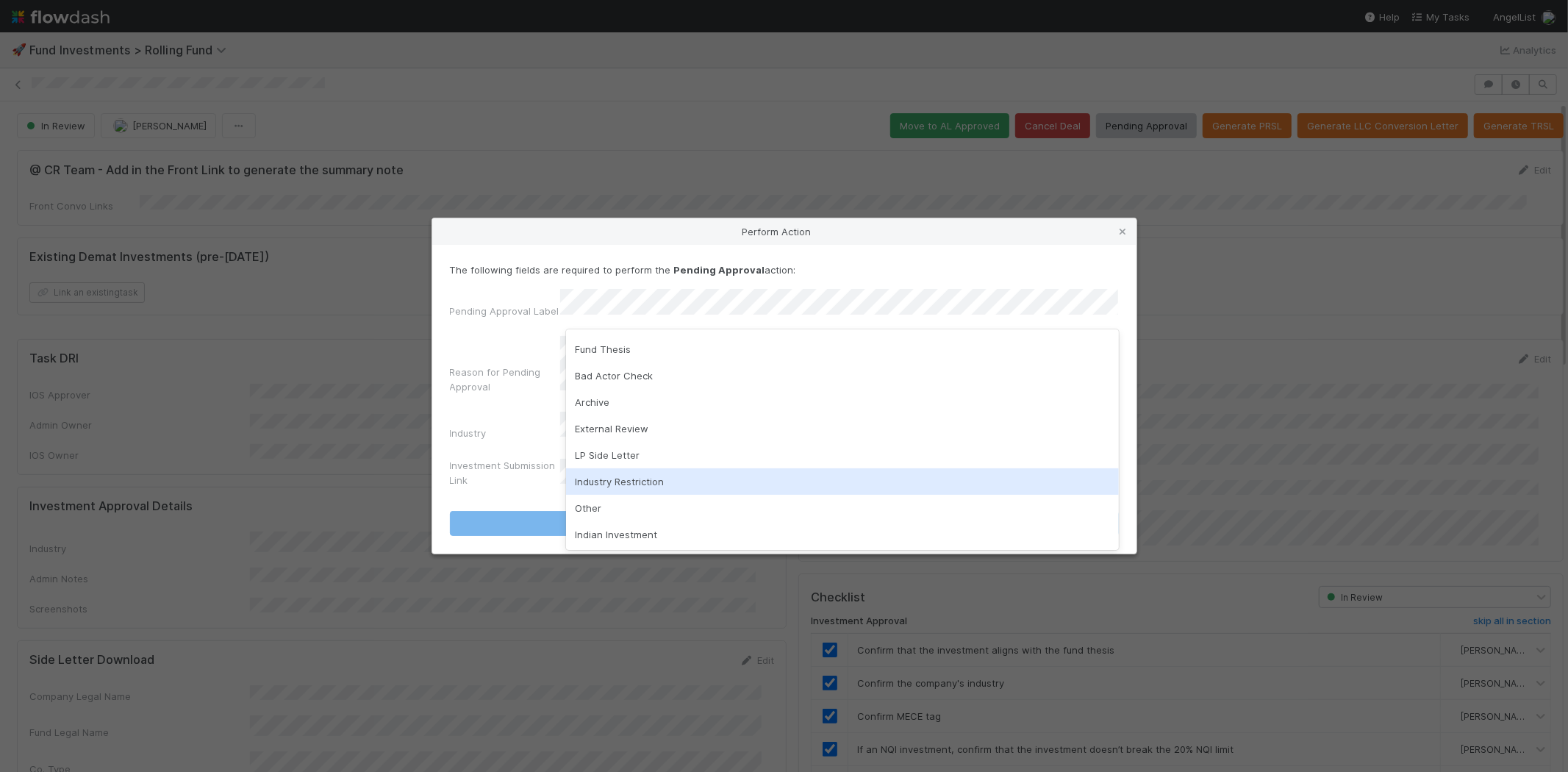
click at [609, 479] on div "Industry Restriction" at bounding box center [842, 481] width 552 height 27
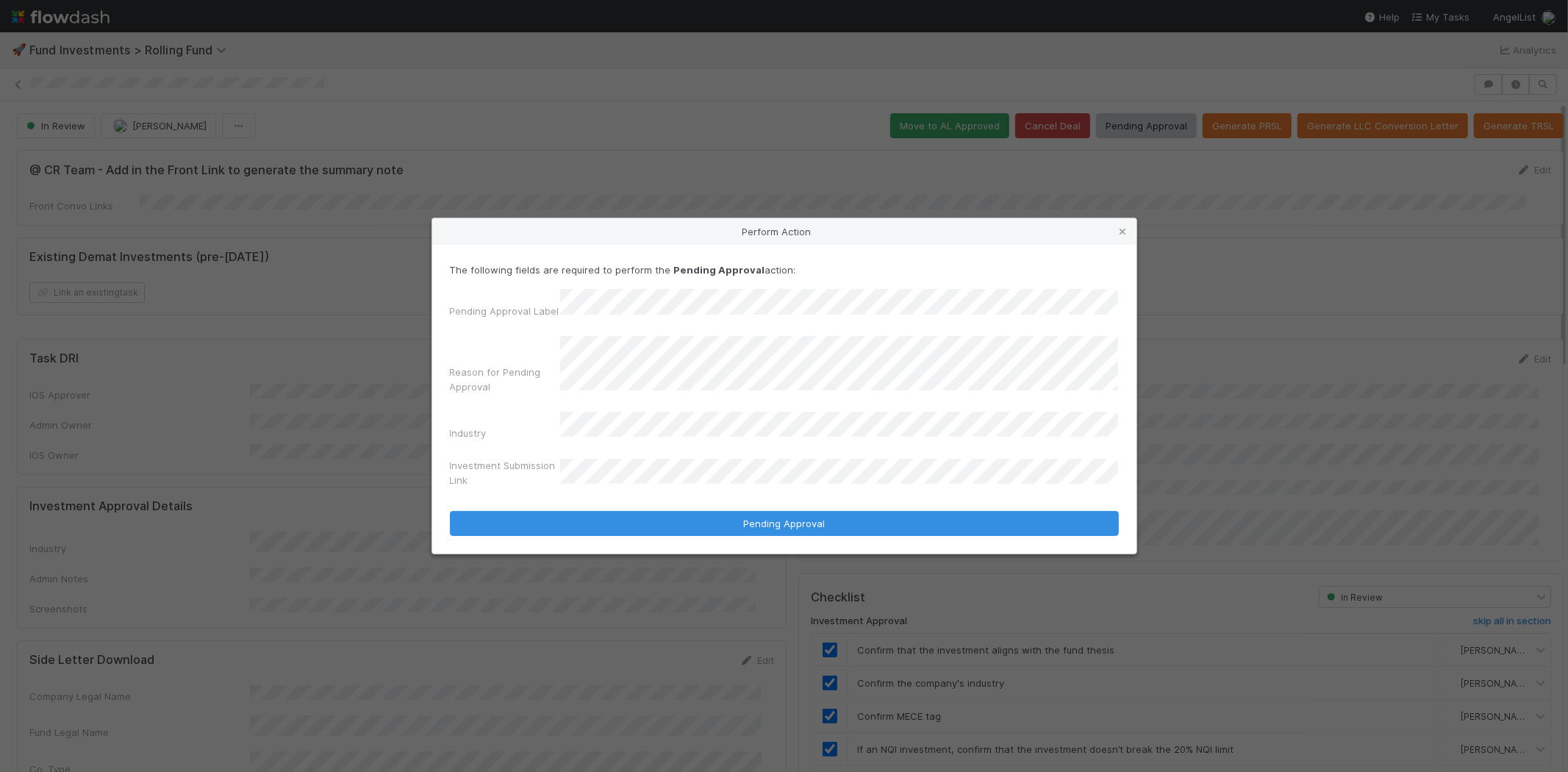
click at [450, 511] on button "Pending Approval" at bounding box center [784, 523] width 668 height 25
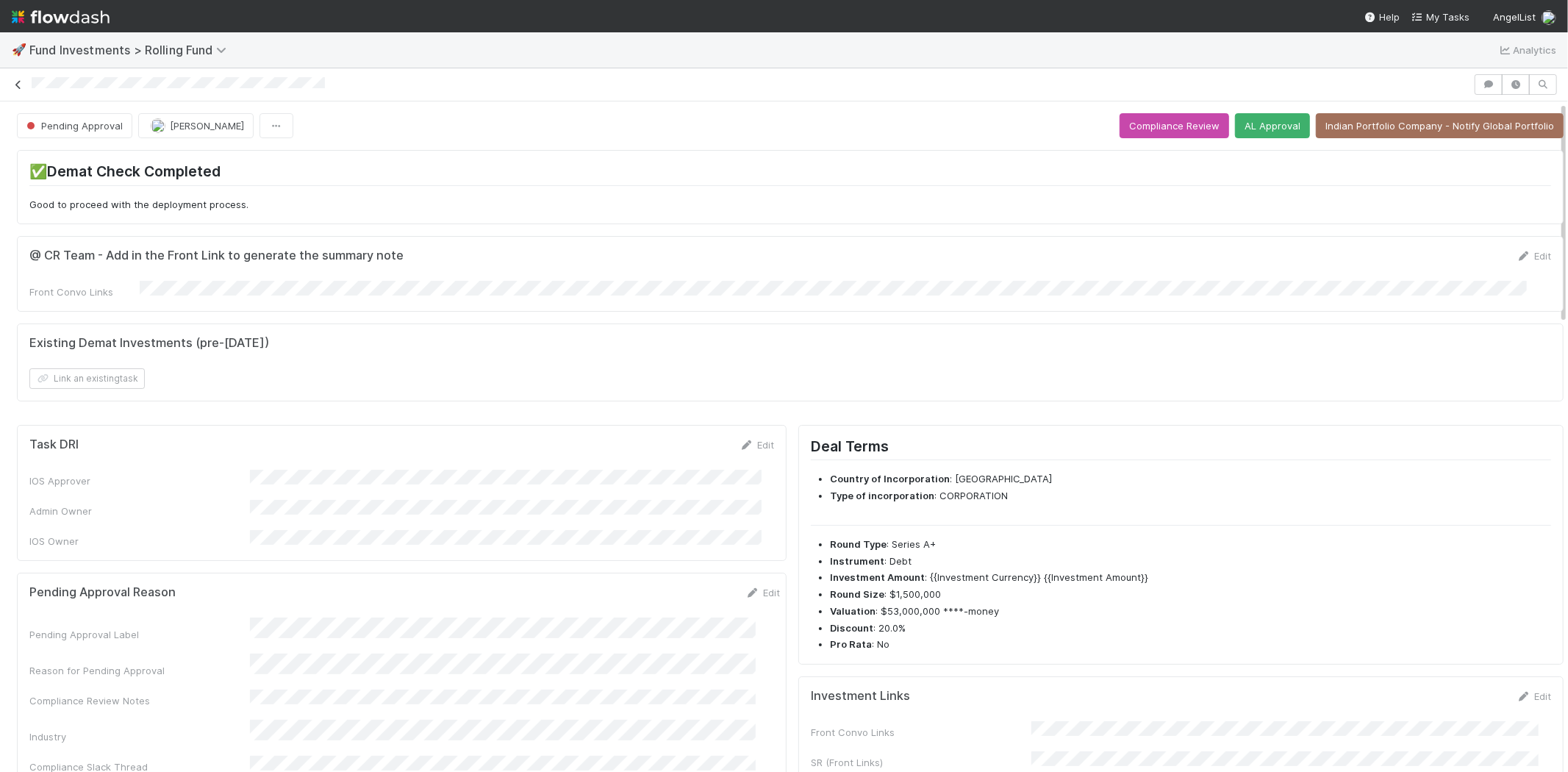
click at [19, 82] on icon at bounding box center [19, 85] width 14 height 10
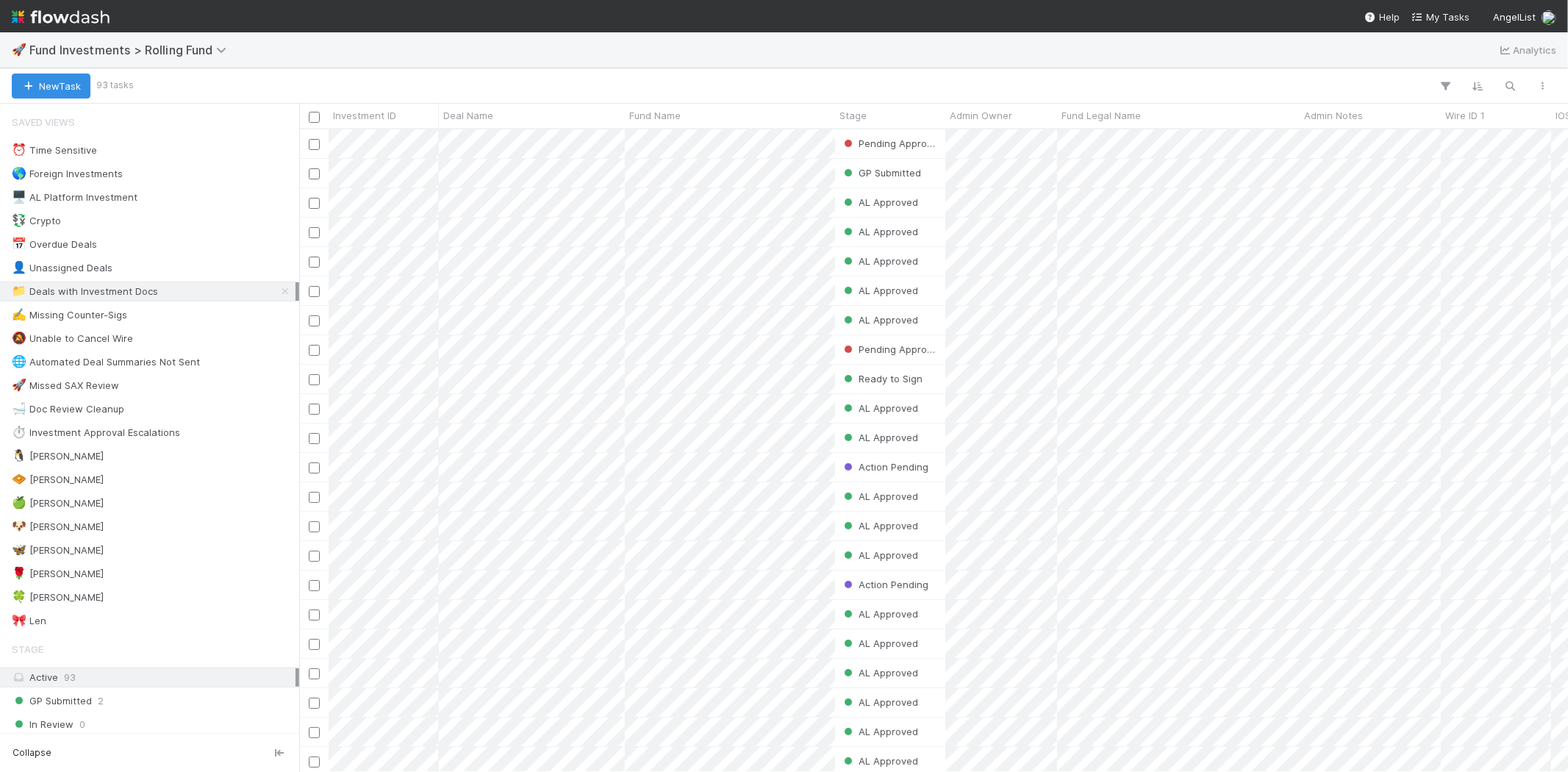
scroll to position [630, 1256]
click at [201, 43] on span "Fund Investments > Rolling Fund" at bounding box center [132, 50] width 205 height 15
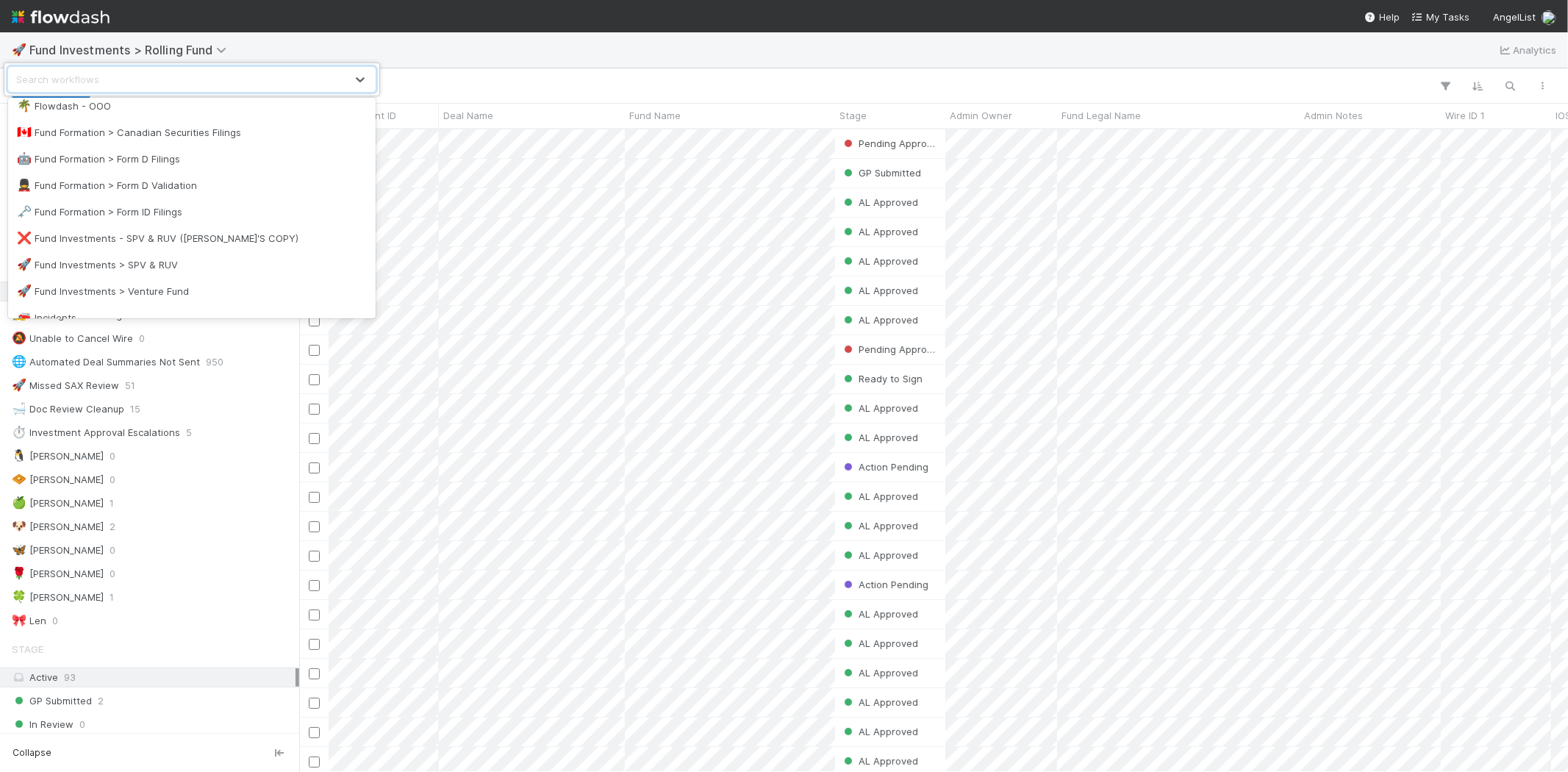
scroll to position [490, 0]
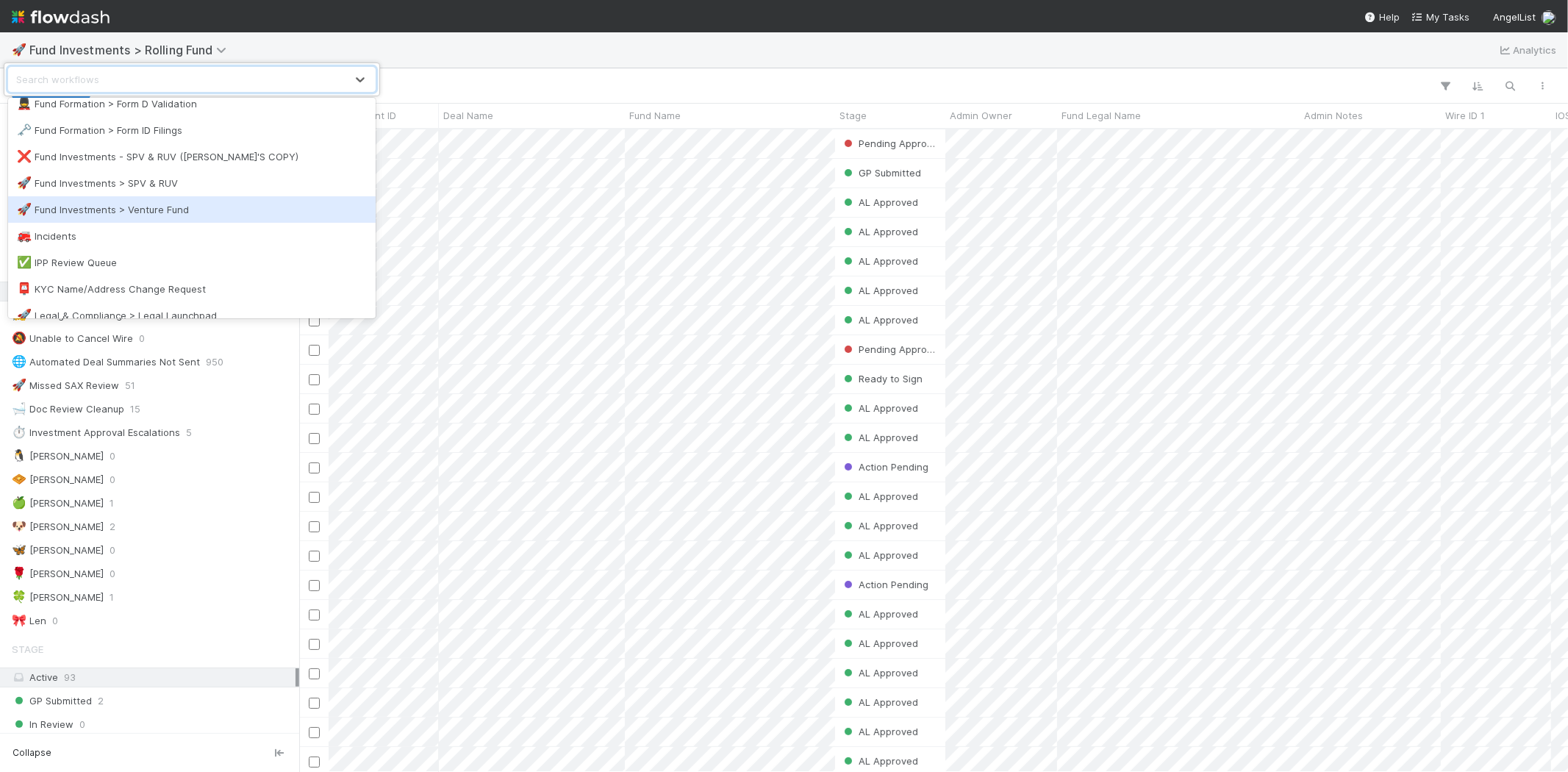
click at [155, 208] on div "🚀 Fund Investments > Venture Fund" at bounding box center [192, 210] width 350 height 15
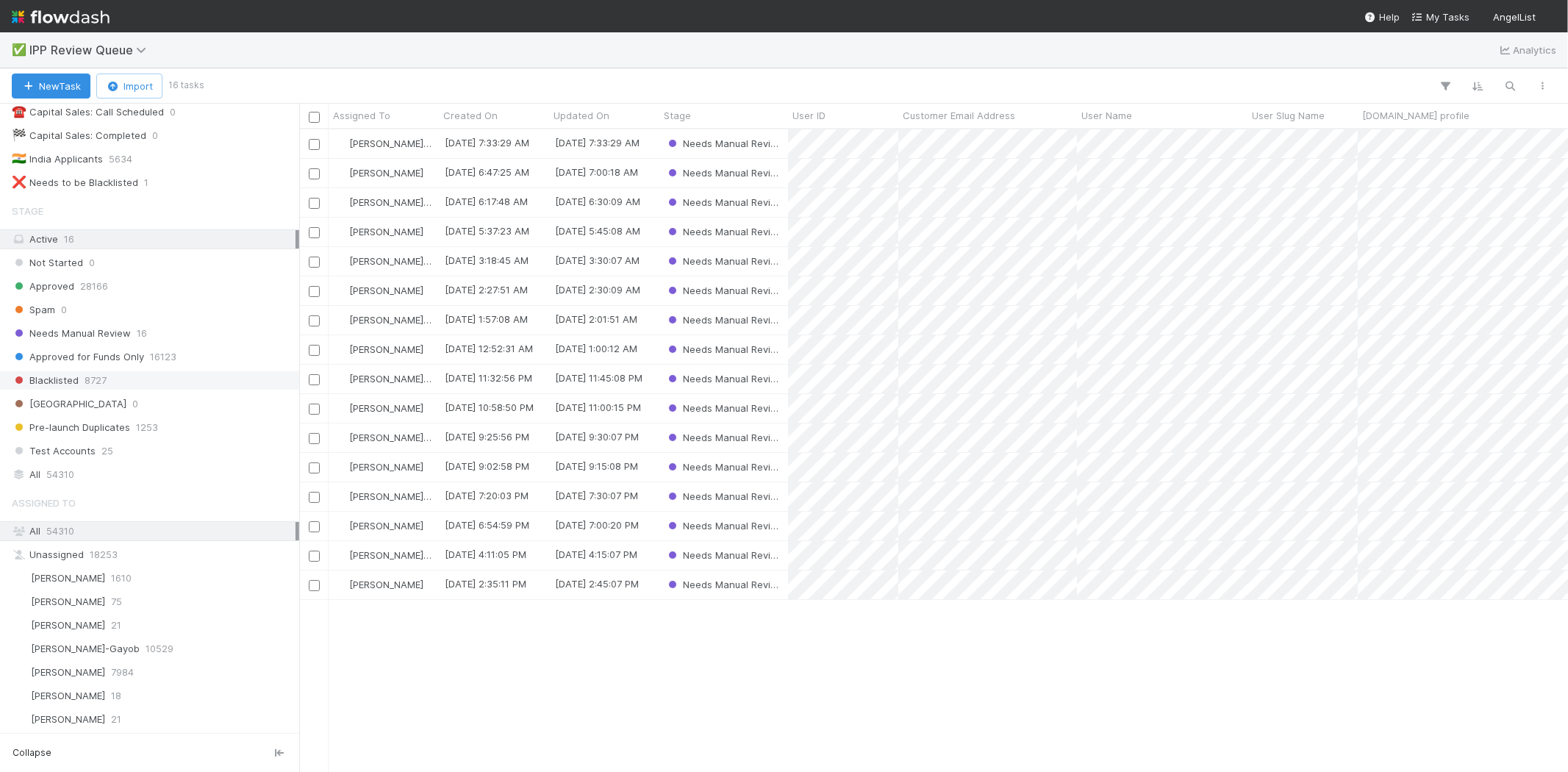
scroll to position [114, 0]
click at [143, 622] on div "[PERSON_NAME] 21" at bounding box center [154, 625] width 283 height 19
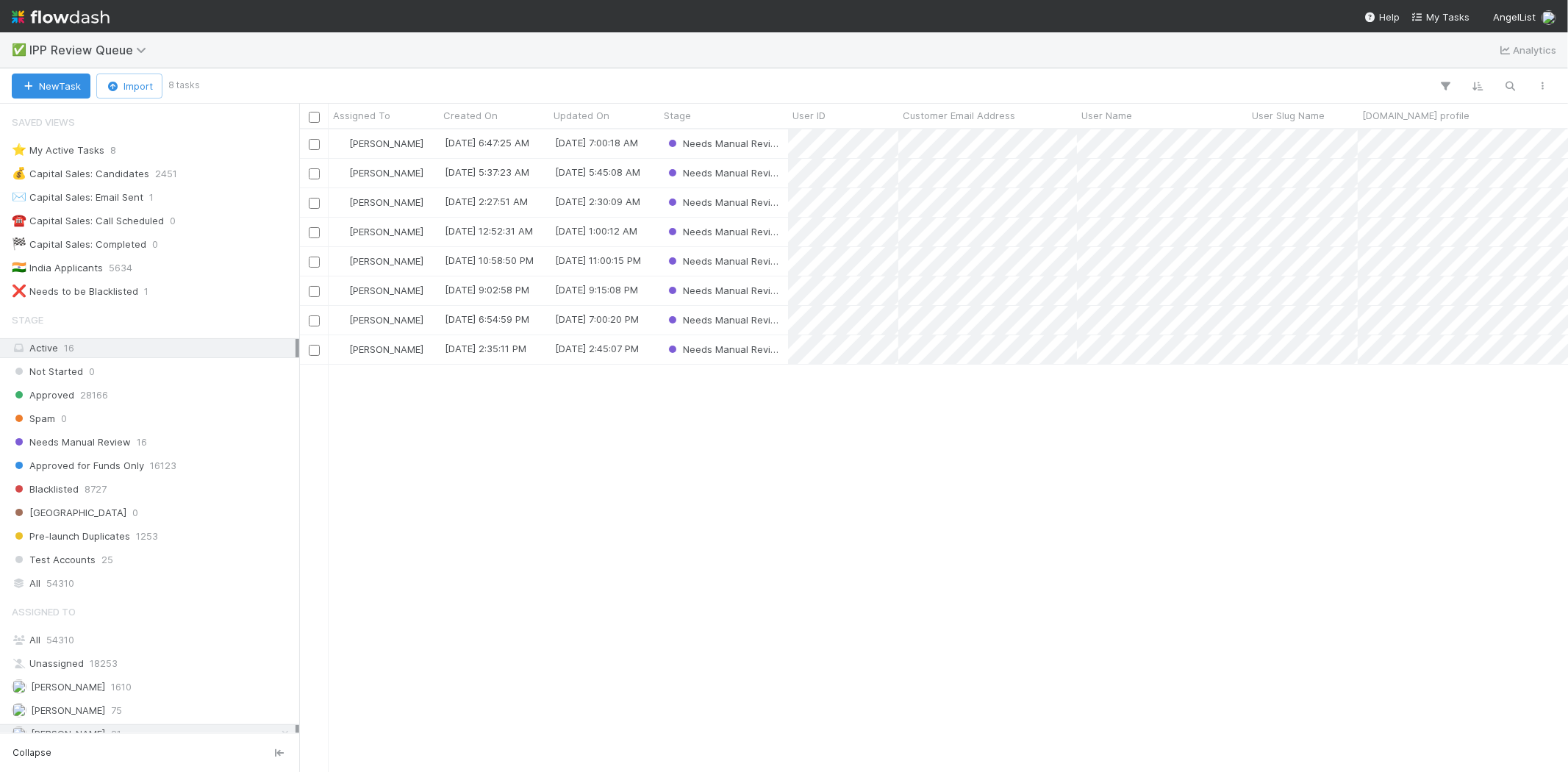
click at [722, 560] on div "[PERSON_NAME] [DATE] 6:47:25 AM [DATE] 7:00:18 AM Needs Manual Review [PERSON_N…" at bounding box center [933, 450] width 1268 height 642
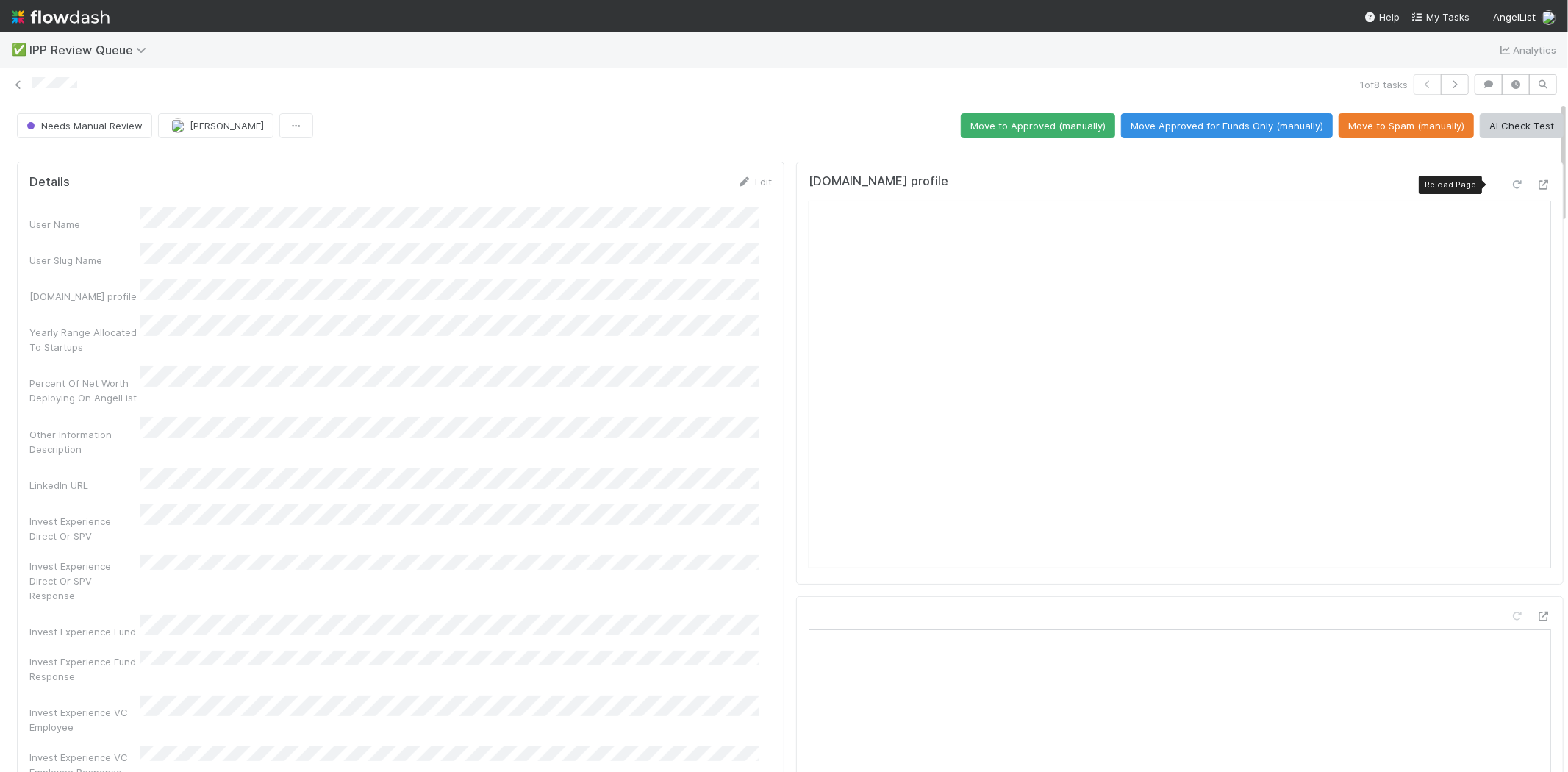
click at [1510, 184] on icon at bounding box center [1517, 185] width 14 height 10
click at [1163, 123] on button "Move Approved for Funds Only (manually)" at bounding box center [1227, 126] width 212 height 25
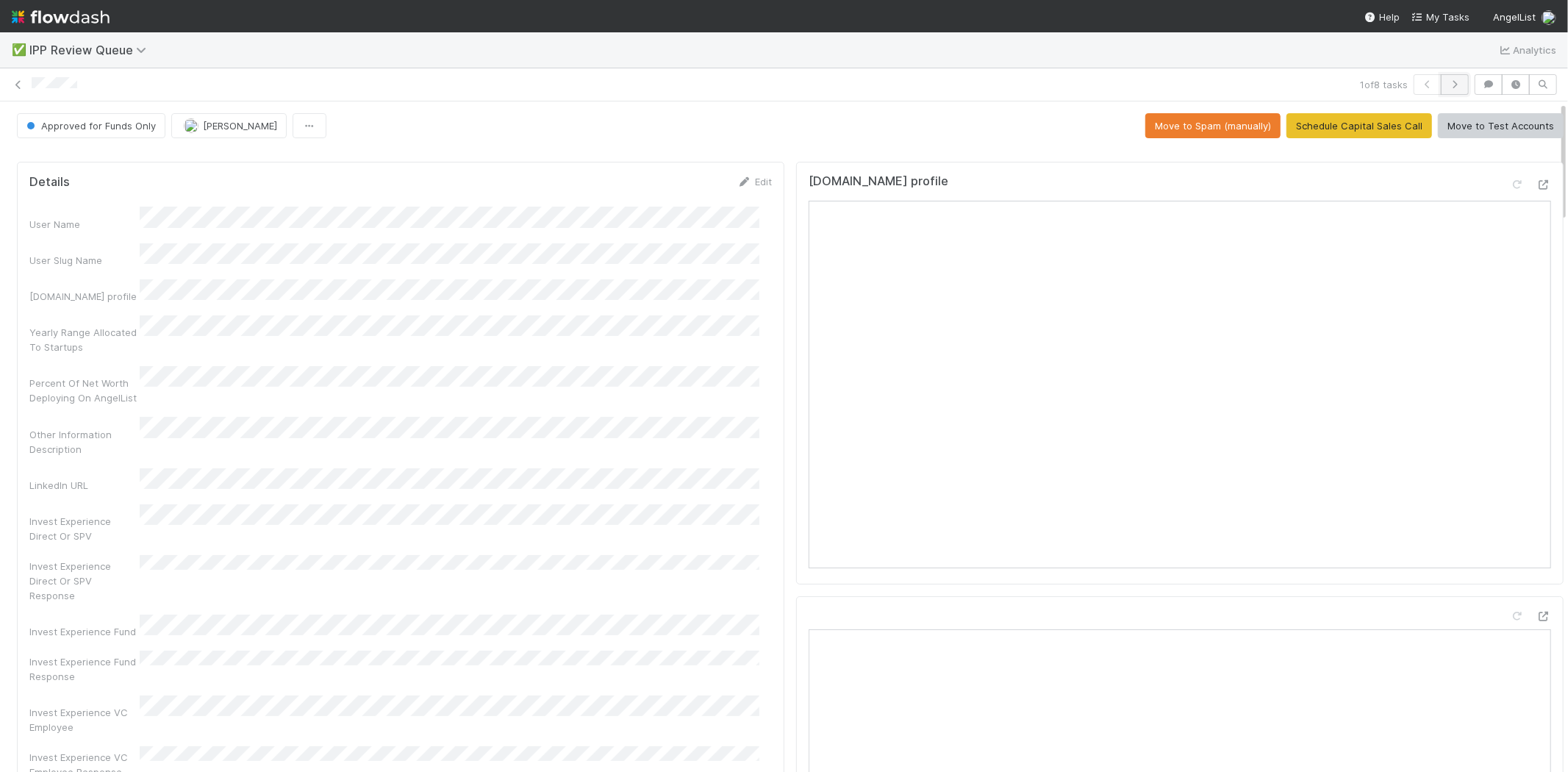
click at [1447, 81] on icon "button" at bounding box center [1454, 84] width 14 height 9
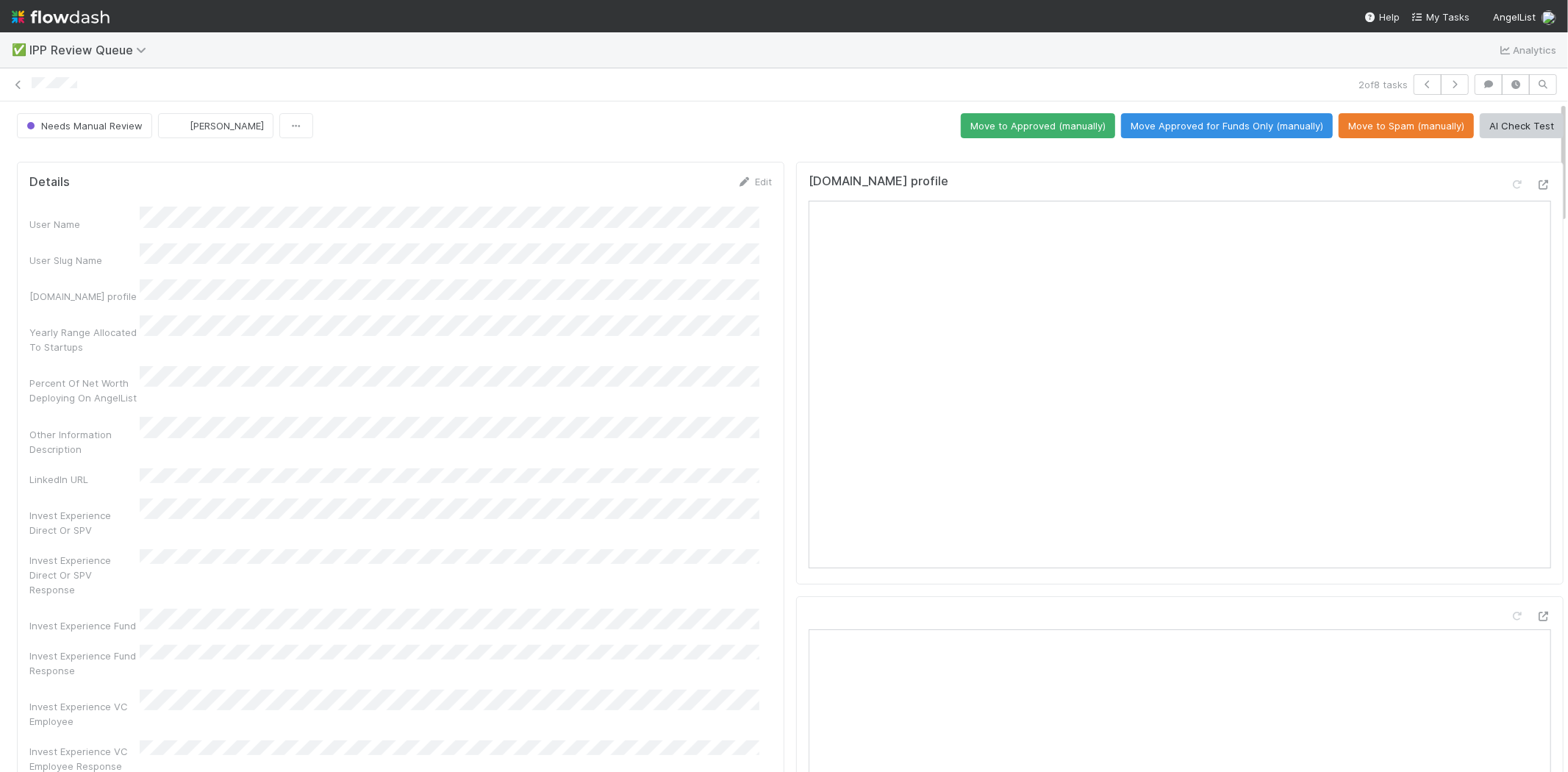
click at [1185, 118] on button "Move Approved for Funds Only (manually)" at bounding box center [1227, 126] width 212 height 25
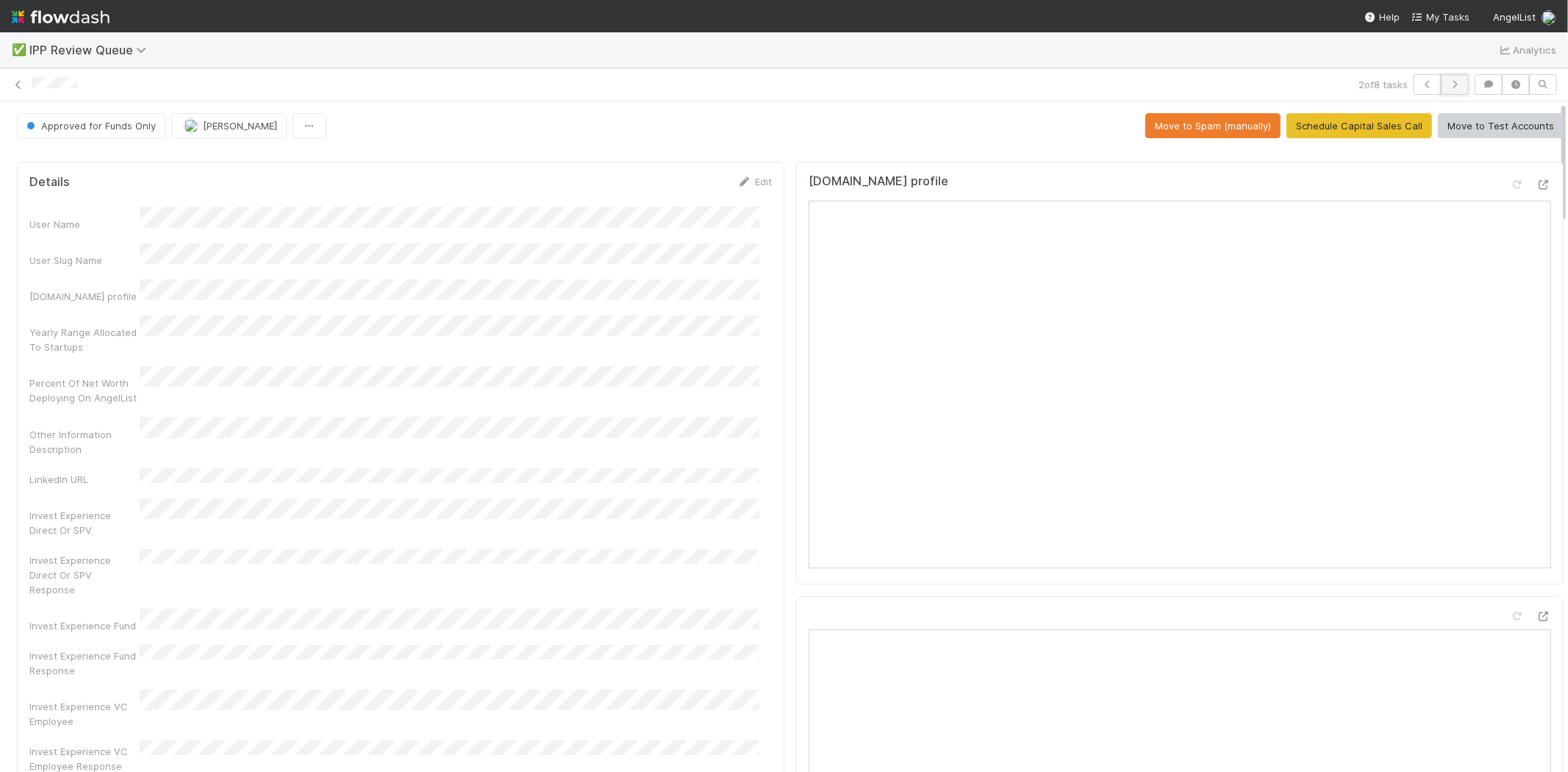
click at [1447, 87] on icon "button" at bounding box center [1454, 84] width 14 height 9
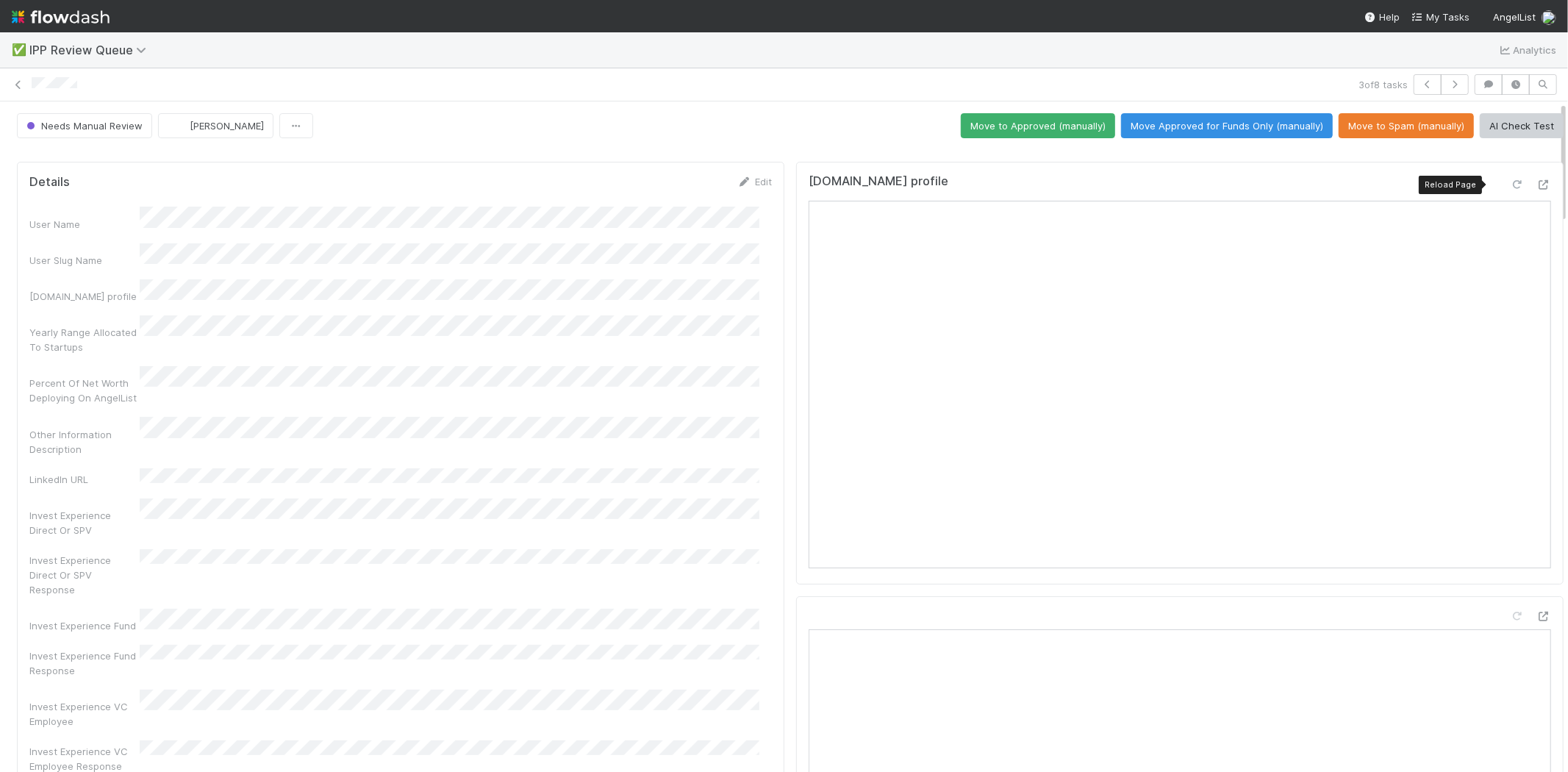
click at [1510, 178] on div at bounding box center [1517, 185] width 14 height 15
click at [1188, 126] on button "Move Approved for Funds Only (manually)" at bounding box center [1227, 126] width 212 height 25
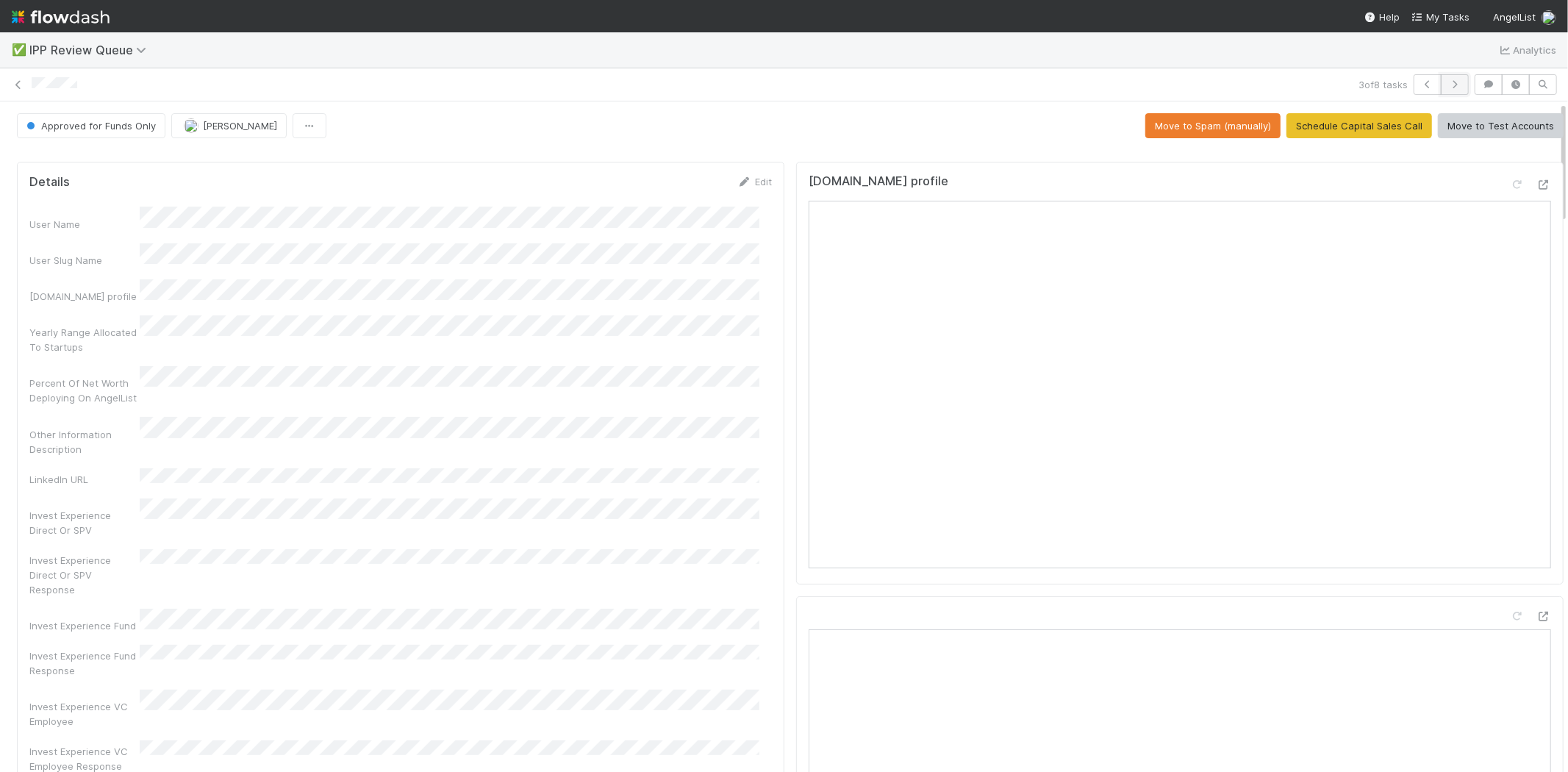
click at [1447, 81] on icon "button" at bounding box center [1454, 84] width 14 height 9
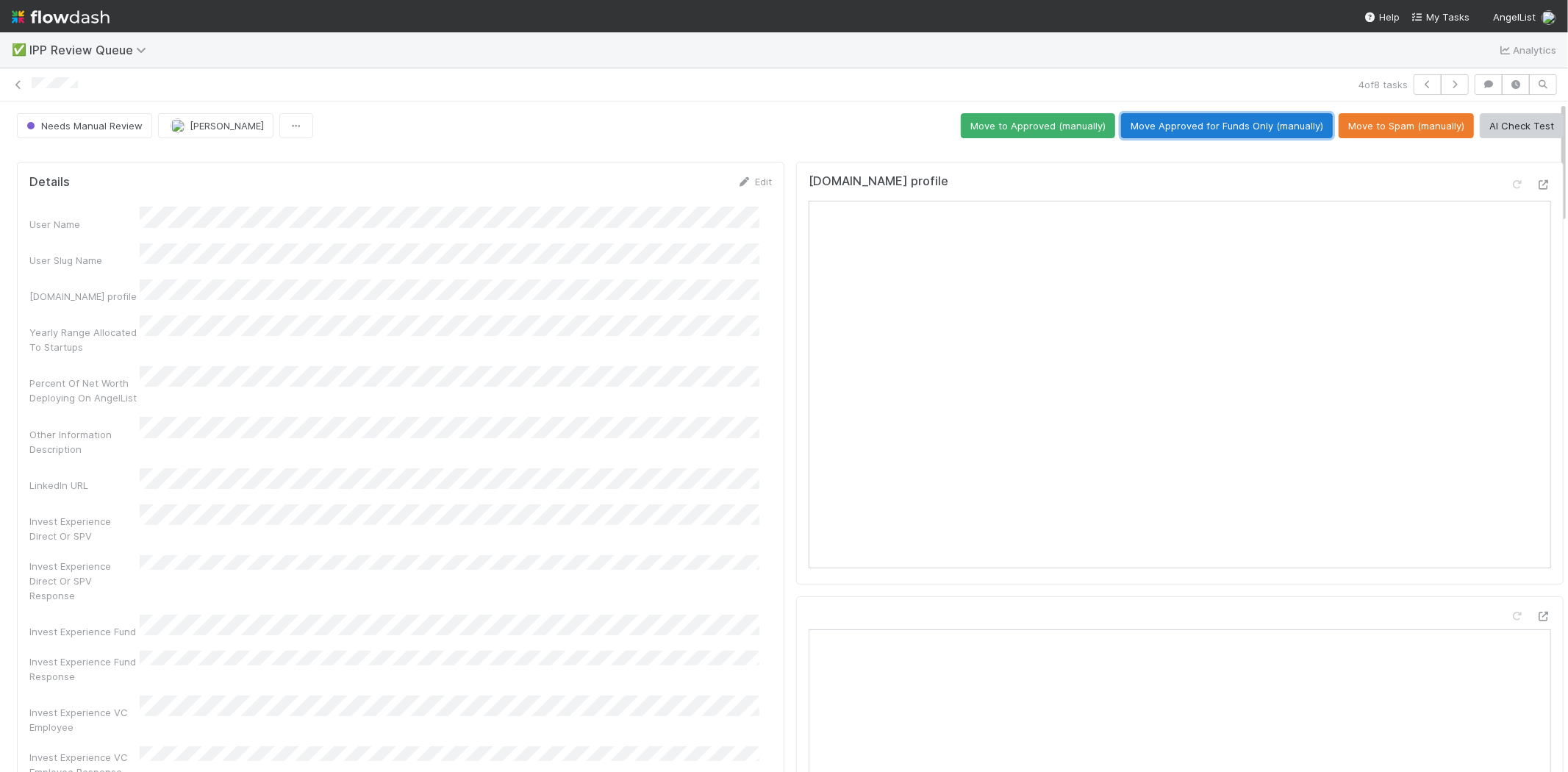
click at [1171, 126] on button "Move Approved for Funds Only (manually)" at bounding box center [1227, 126] width 212 height 25
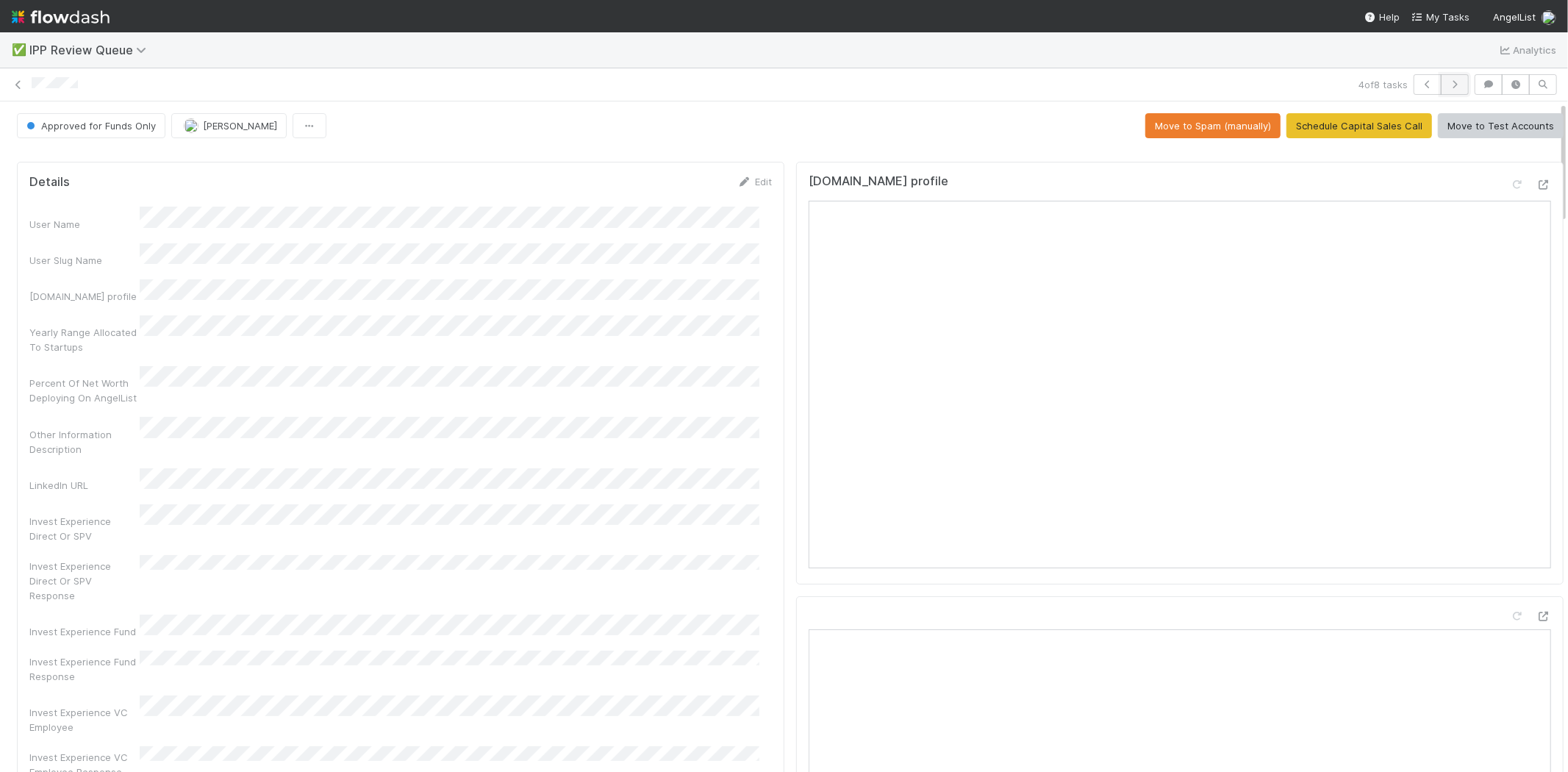
click at [1447, 81] on icon "button" at bounding box center [1454, 84] width 14 height 9
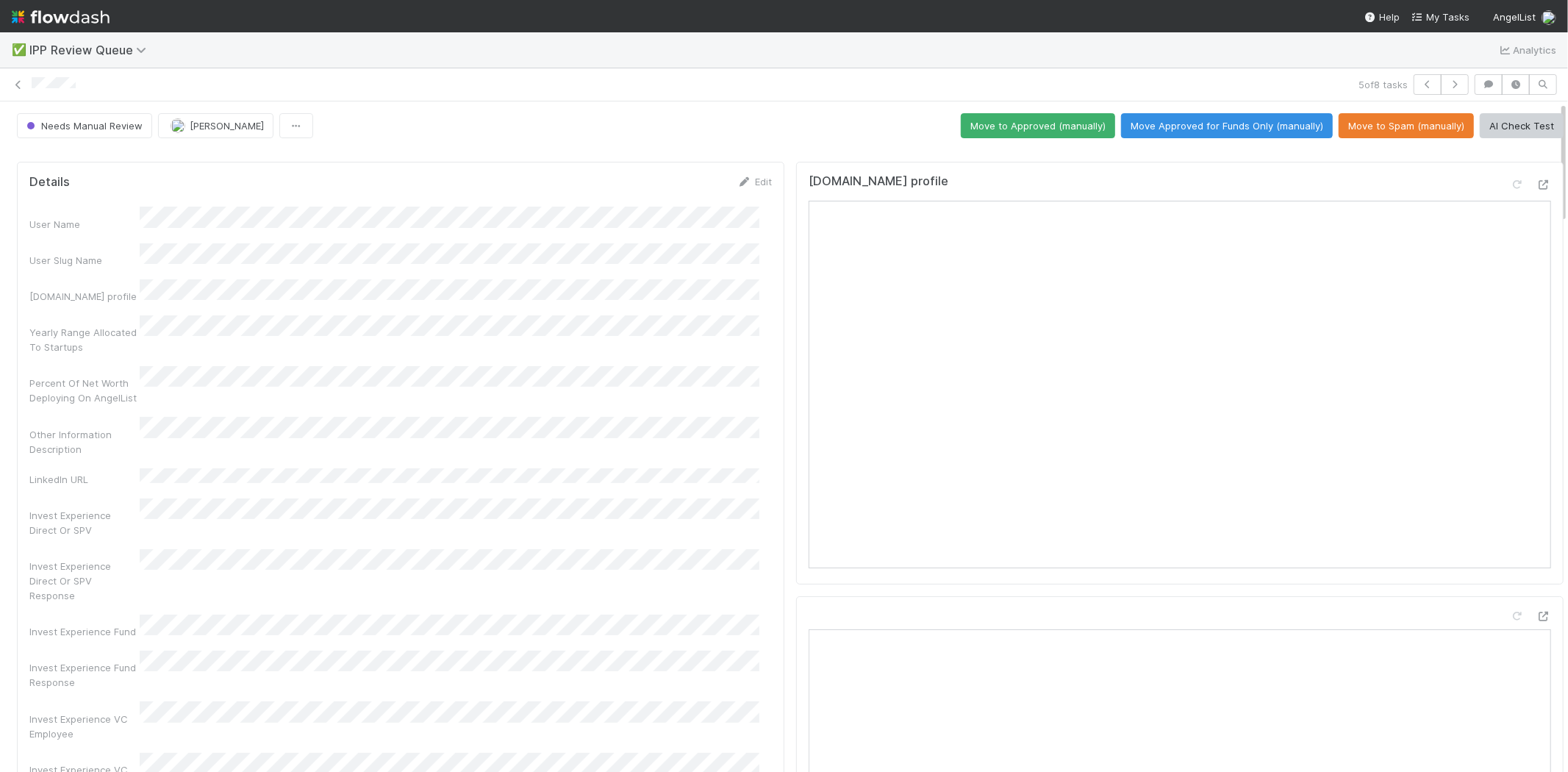
click at [68, 427] on div "Other Information Description" at bounding box center [85, 442] width 110 height 30
click at [1385, 115] on button "Move to Spam (manually)" at bounding box center [1406, 126] width 135 height 25
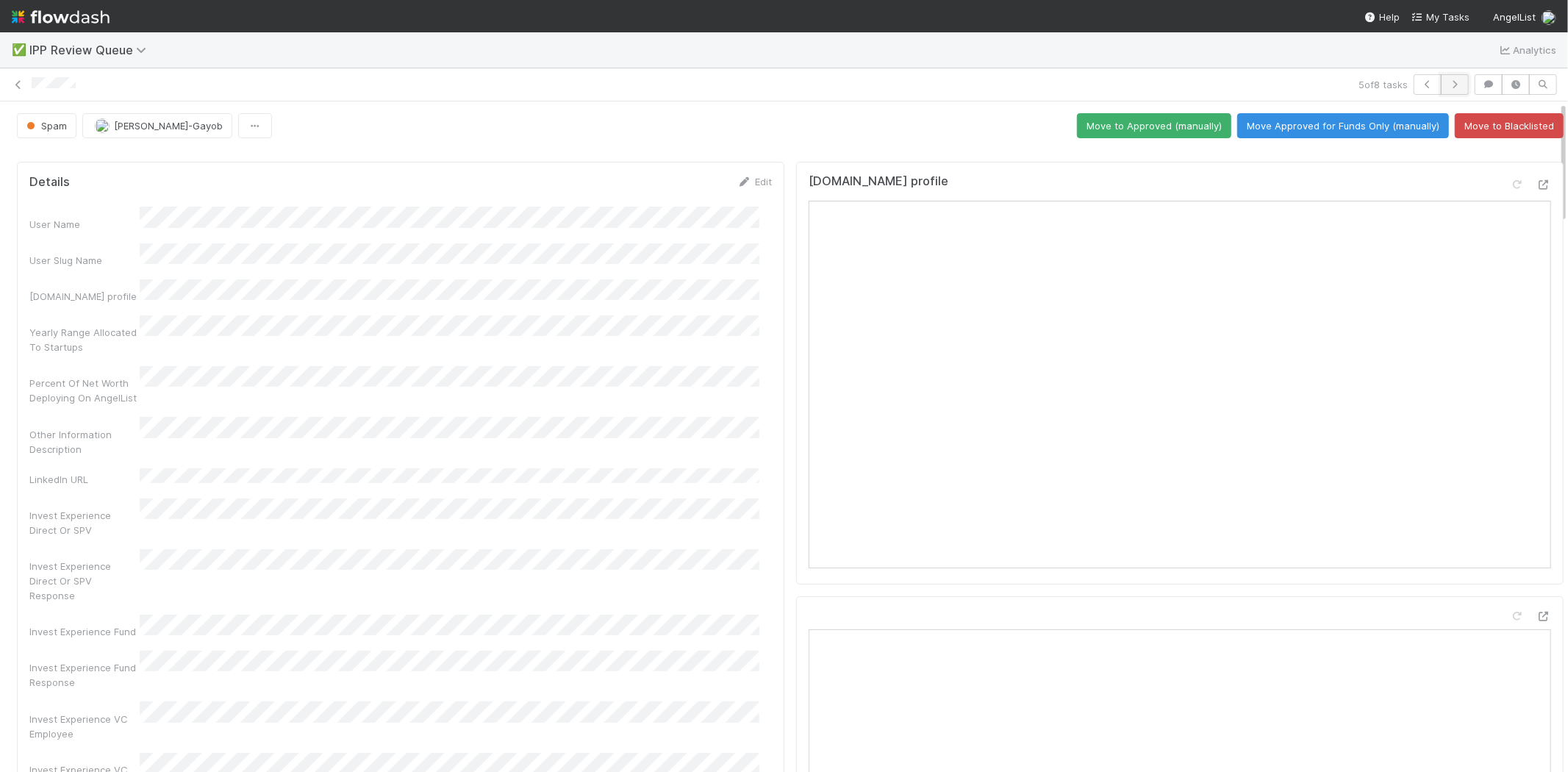
click at [1447, 81] on icon "button" at bounding box center [1454, 84] width 14 height 9
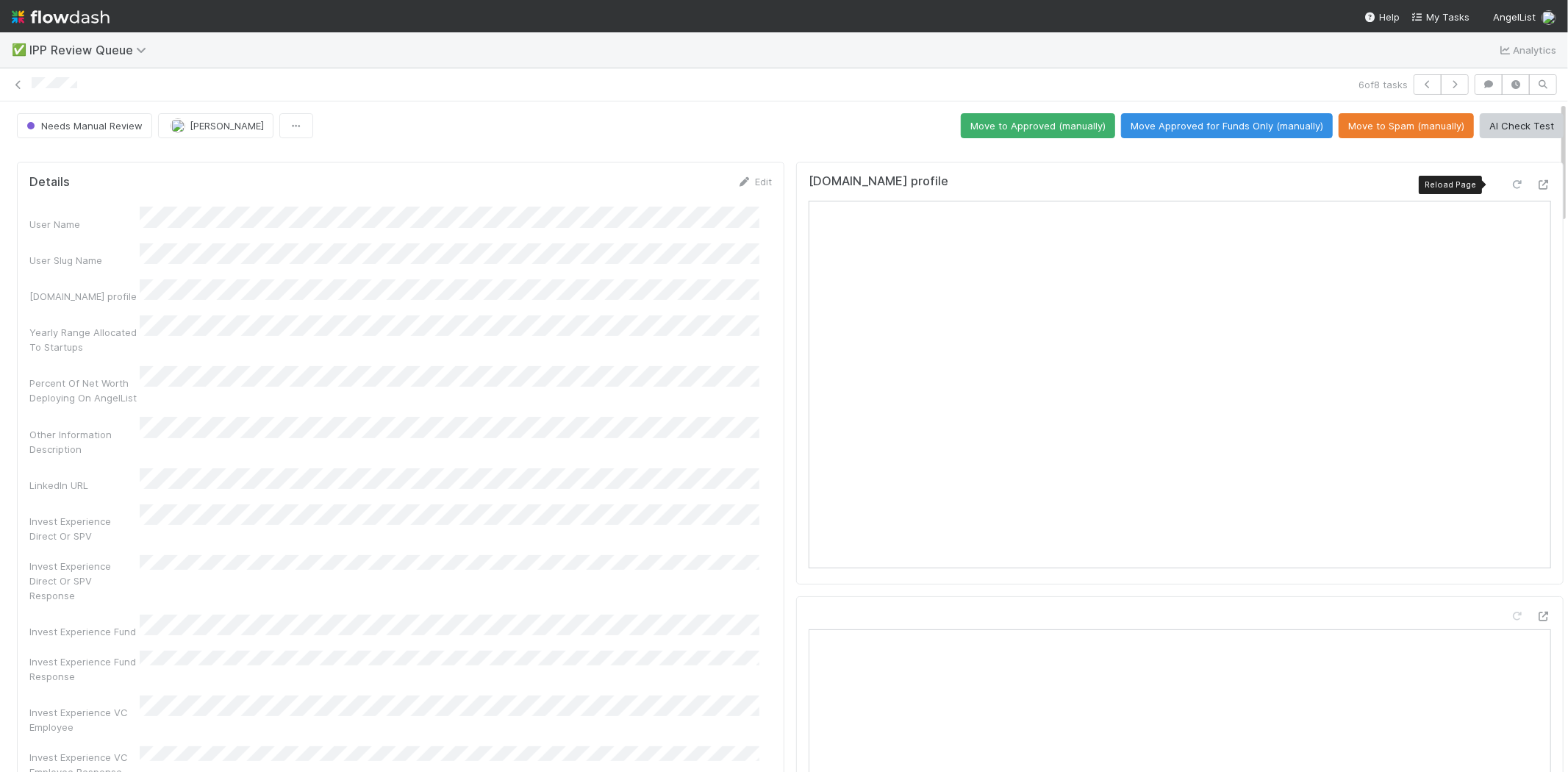
click at [1510, 184] on icon at bounding box center [1517, 185] width 14 height 10
click at [1165, 129] on button "Move Approved for Funds Only (manually)" at bounding box center [1227, 126] width 212 height 25
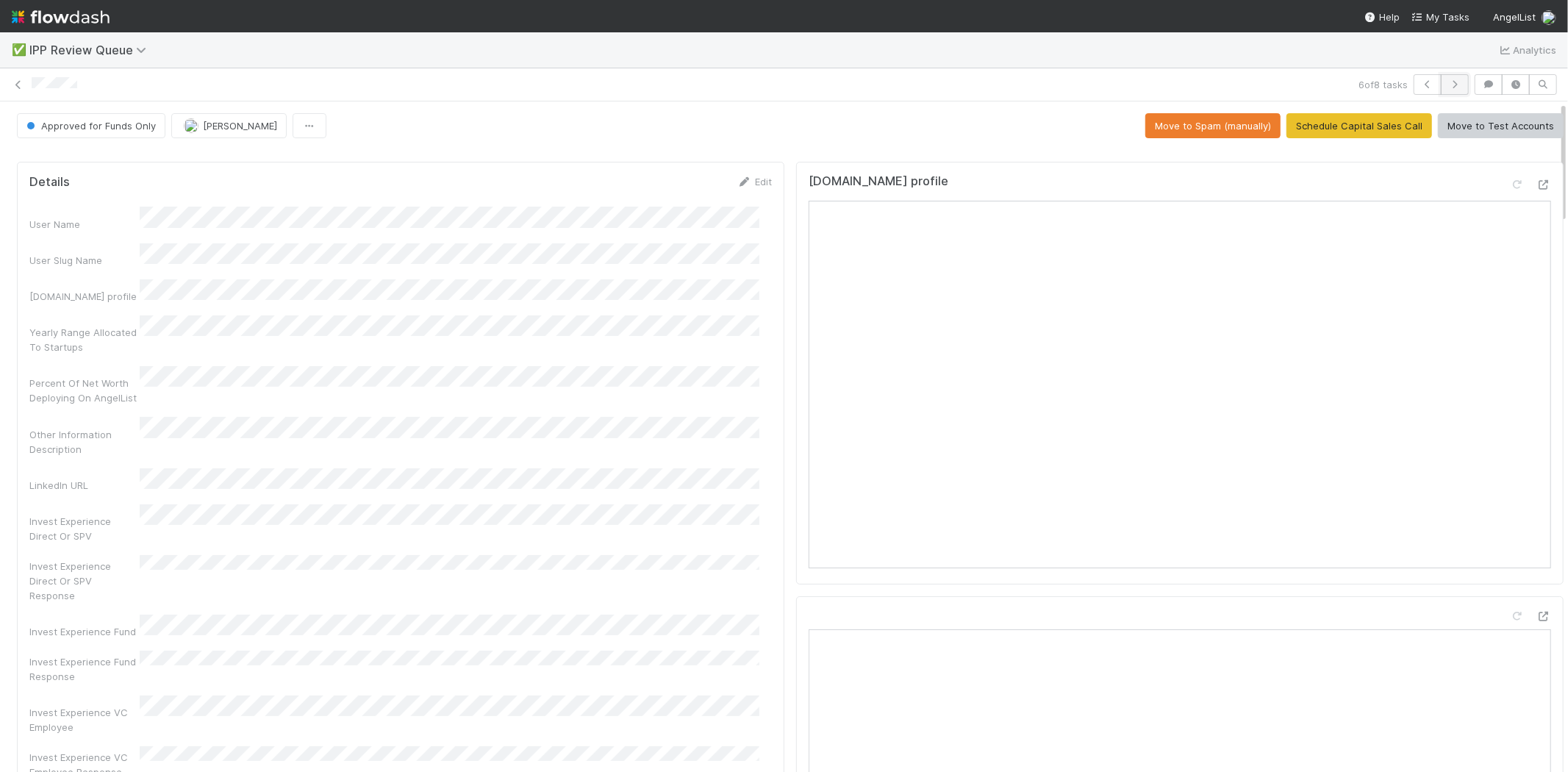
click at [1447, 83] on icon "button" at bounding box center [1454, 84] width 14 height 9
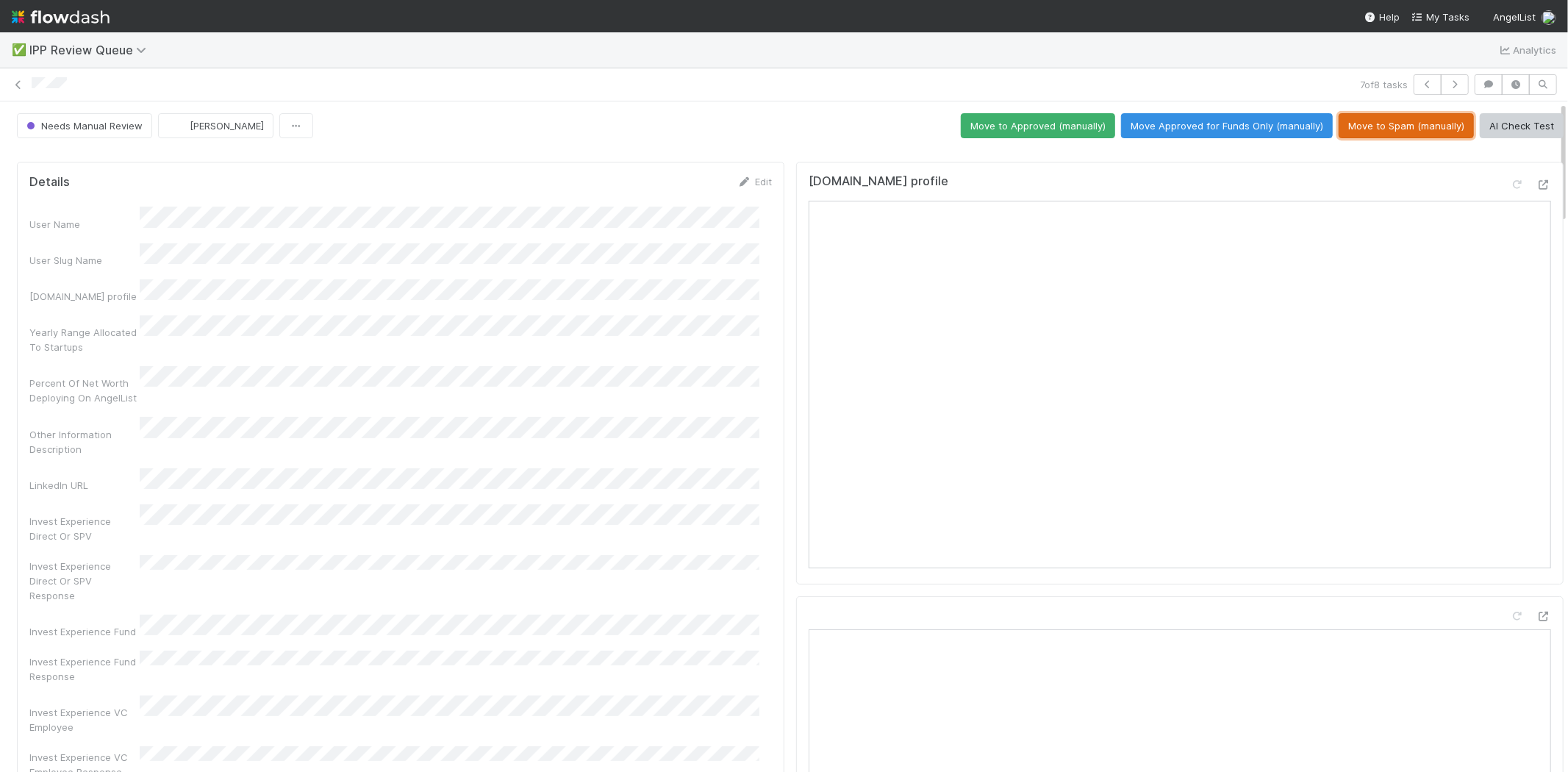
click at [1402, 126] on button "Move to Spam (manually)" at bounding box center [1406, 126] width 135 height 25
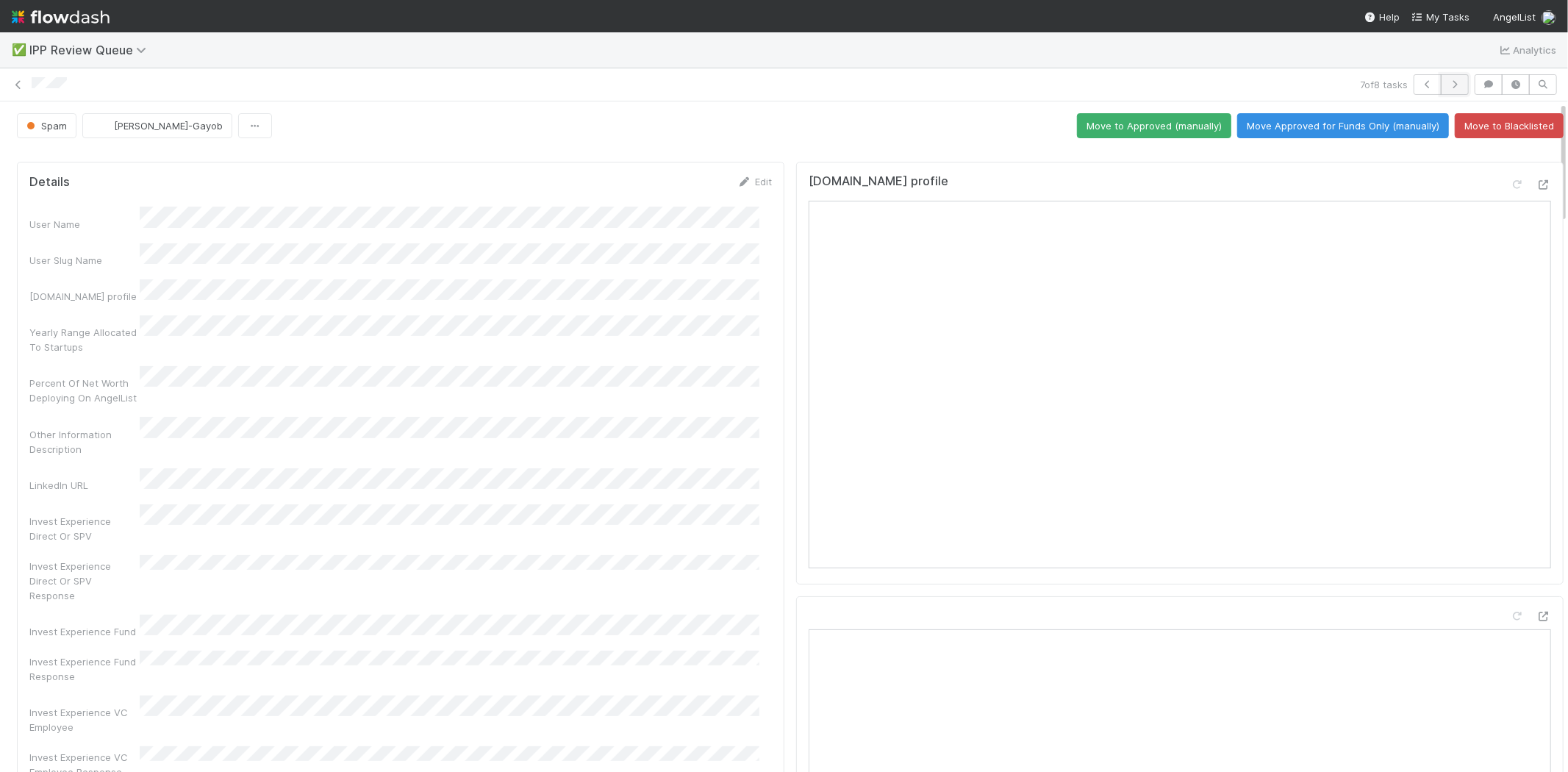
click at [1448, 85] on icon "button" at bounding box center [1454, 84] width 14 height 9
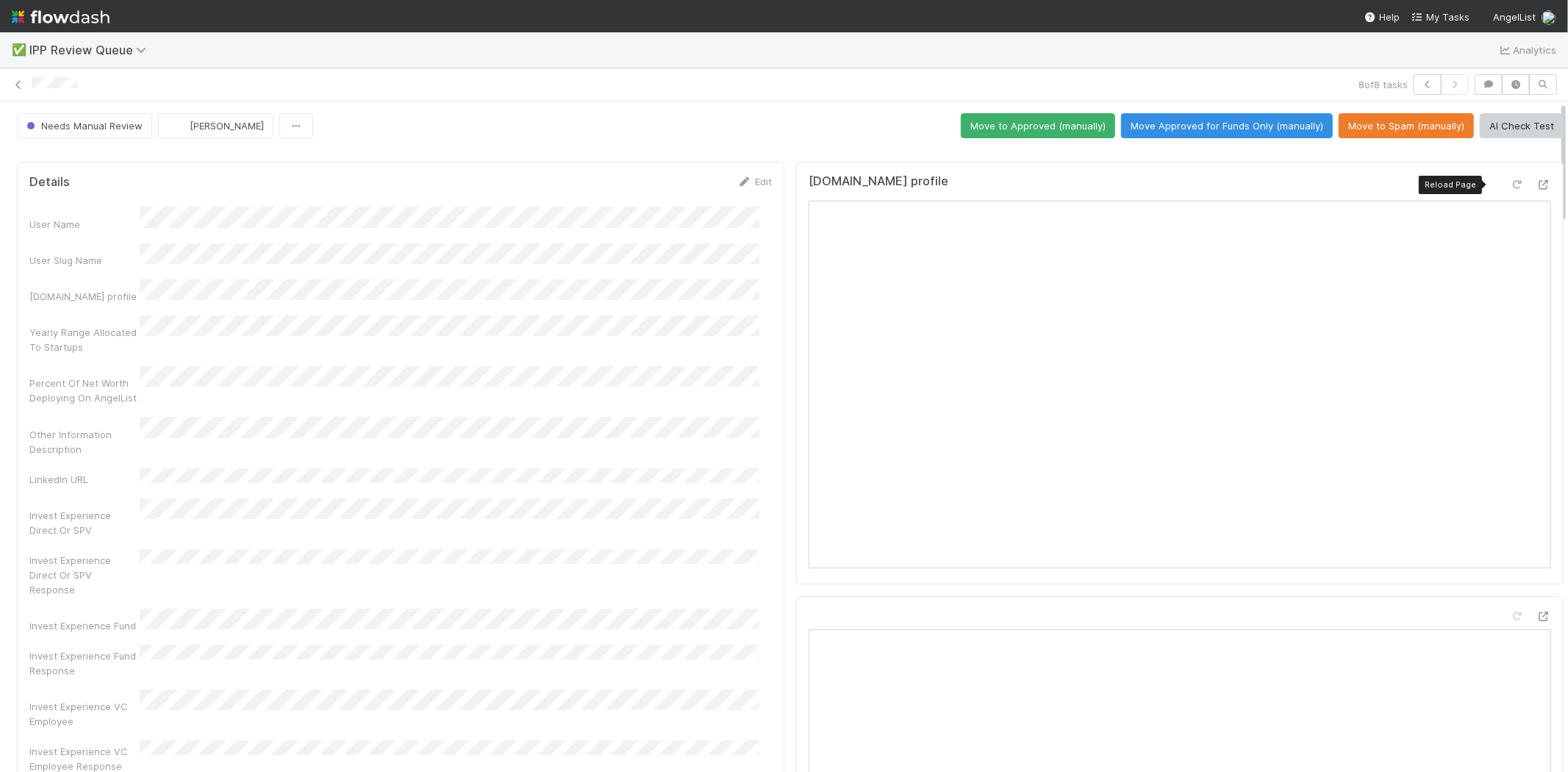
click at [1510, 181] on icon at bounding box center [1517, 185] width 14 height 10
click at [1510, 179] on div at bounding box center [1517, 185] width 14 height 15
click at [1173, 130] on button "Move Approved for Funds Only (manually)" at bounding box center [1227, 126] width 212 height 25
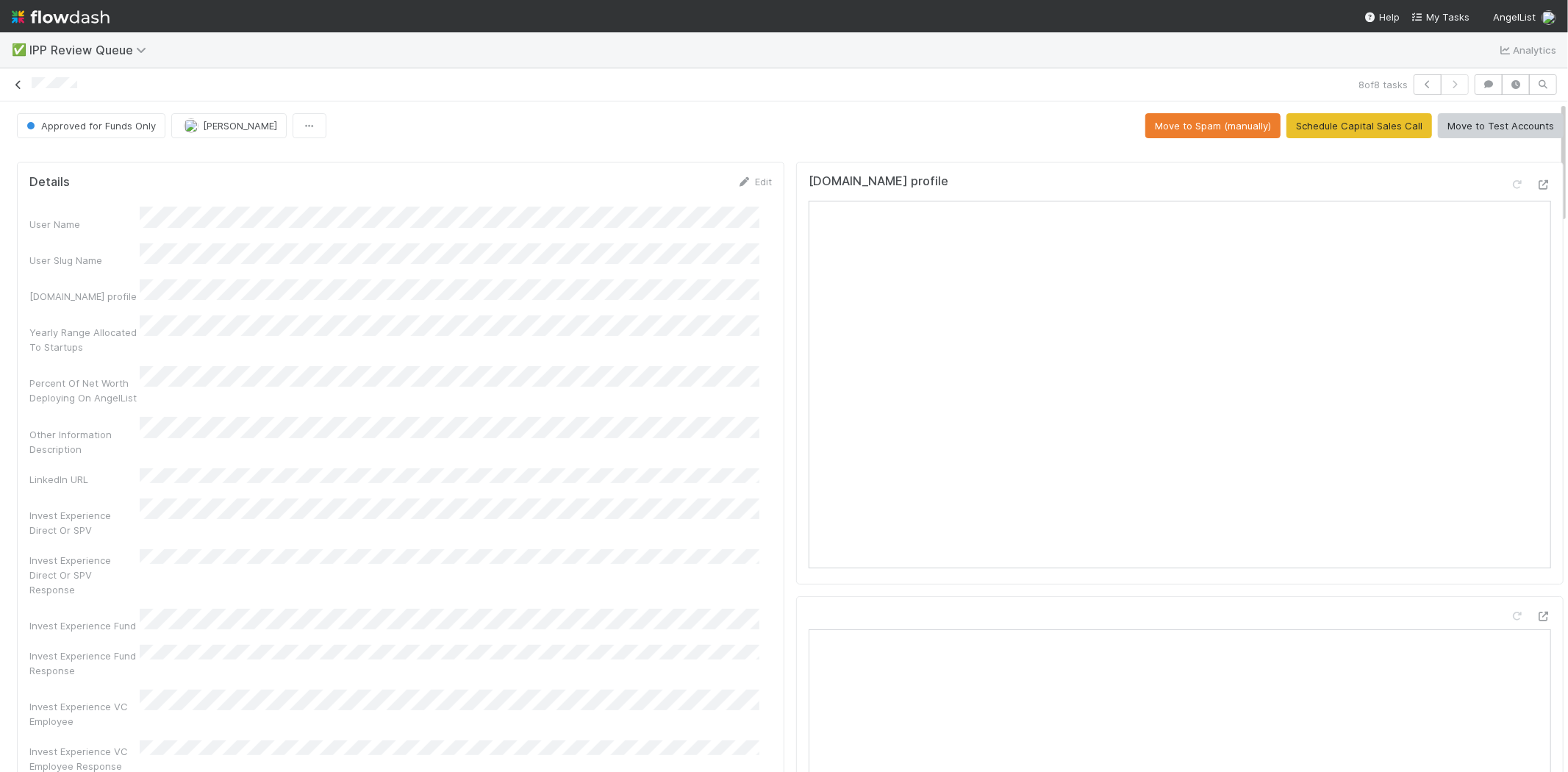
click at [16, 85] on icon at bounding box center [19, 85] width 14 height 10
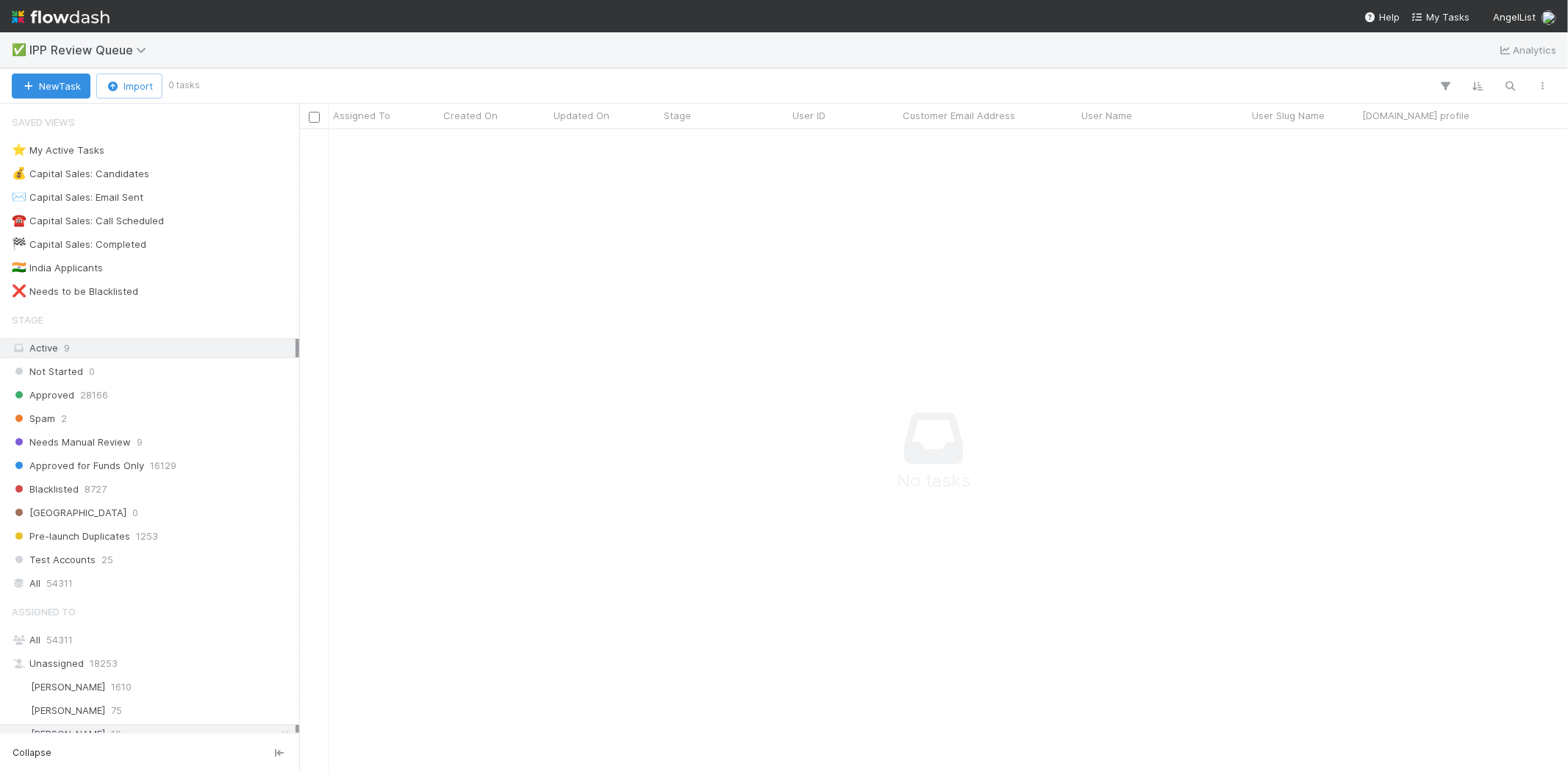
scroll to position [619, 1243]
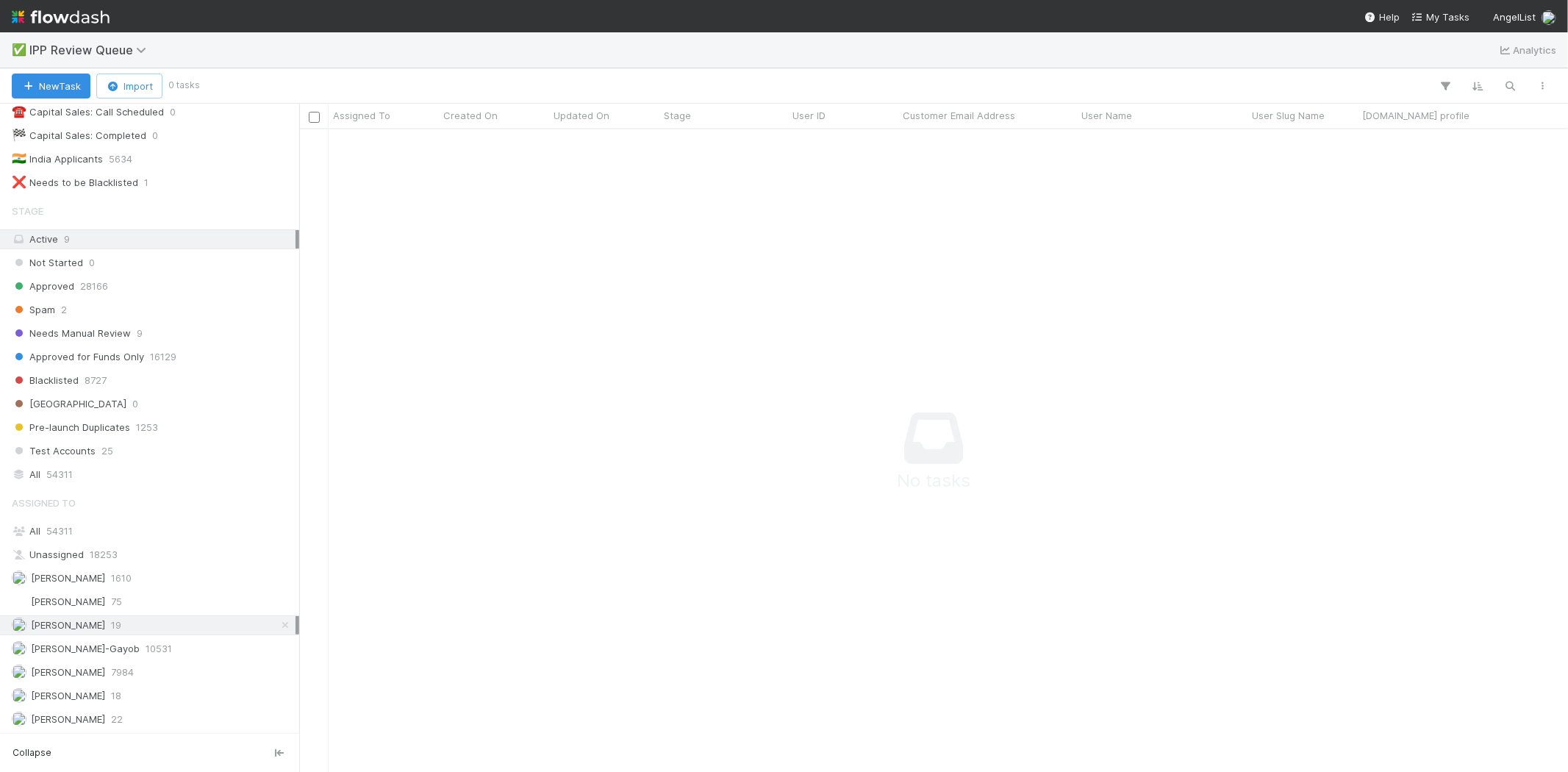
scroll to position [114, 0]
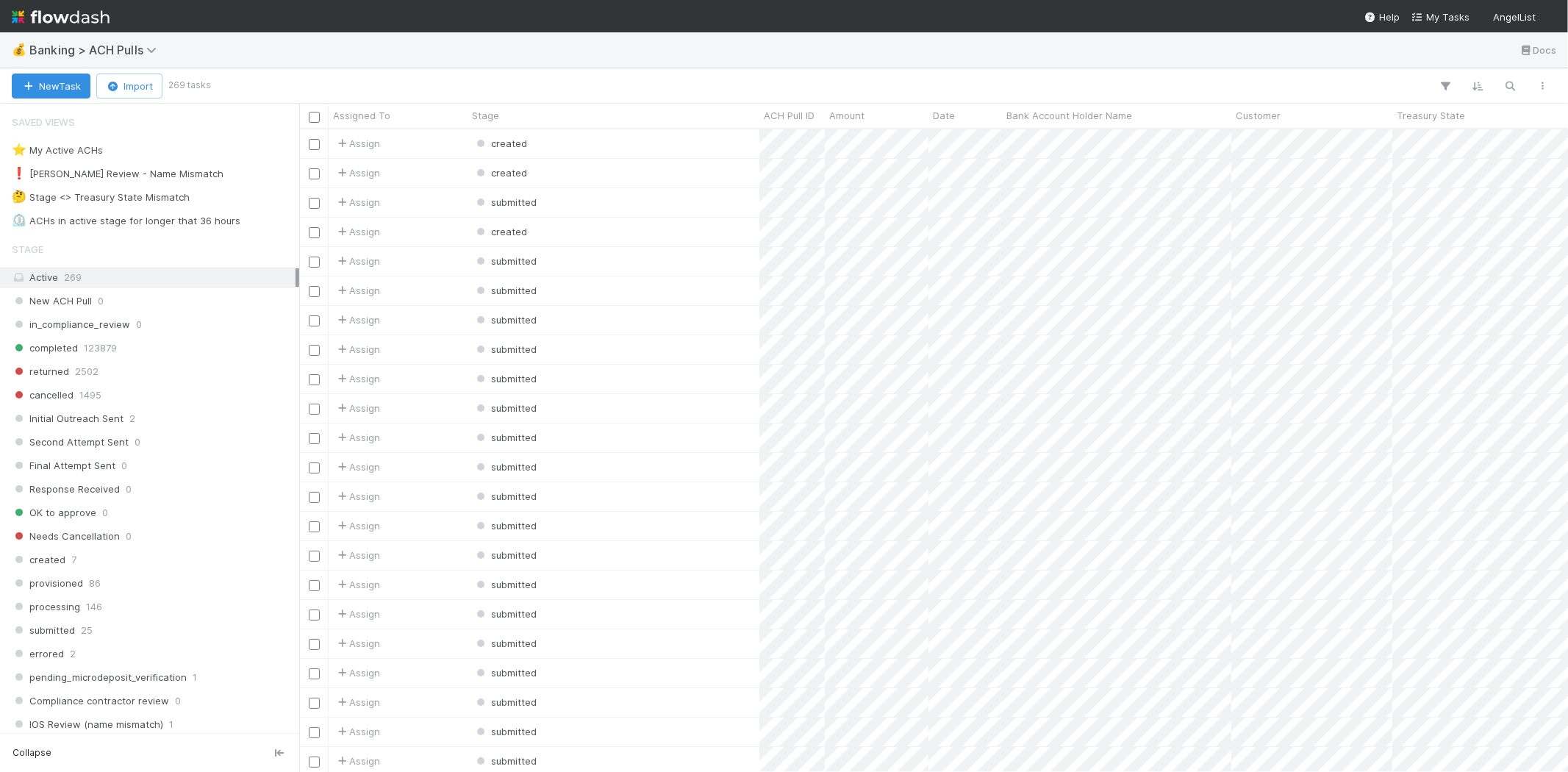
scroll to position [630, 1256]
click at [164, 169] on div "❗ Karen Review - Name Mismatch" at bounding box center [118, 173] width 212 height 19
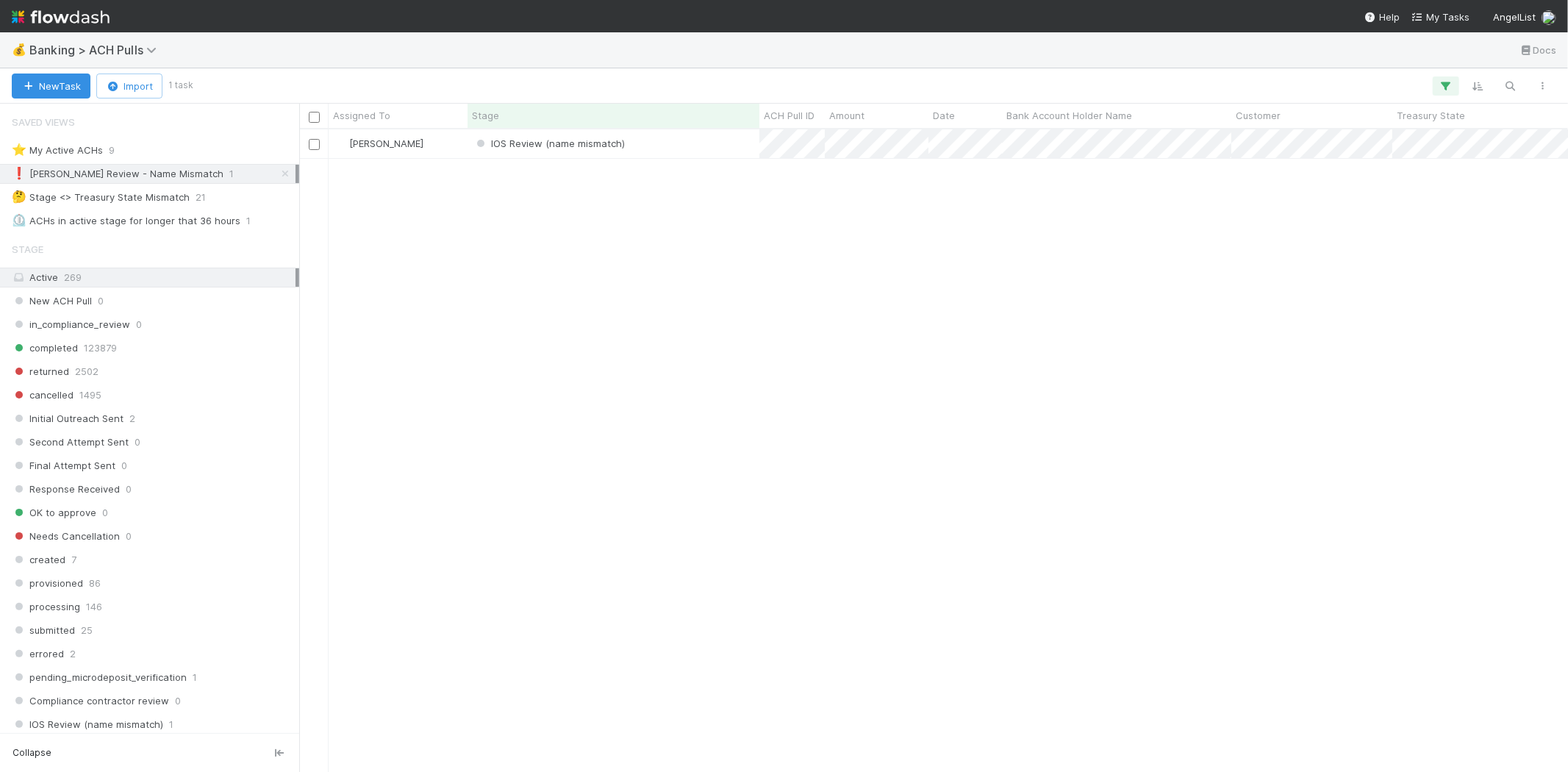
scroll to position [630, 1256]
drag, startPoint x: 565, startPoint y: 291, endPoint x: 585, endPoint y: 262, distance: 35.2
click at [568, 288] on div "Karen Jane Salcedo IOS Review (name mismatch) 8/28/25, 1:28:34 PM 8/28/25, 1:28…" at bounding box center [933, 450] width 1268 height 642
click at [672, 123] on div "Stage" at bounding box center [613, 116] width 292 height 24
click at [676, 137] on div "IOS Review (name mismatch)" at bounding box center [613, 144] width 292 height 29
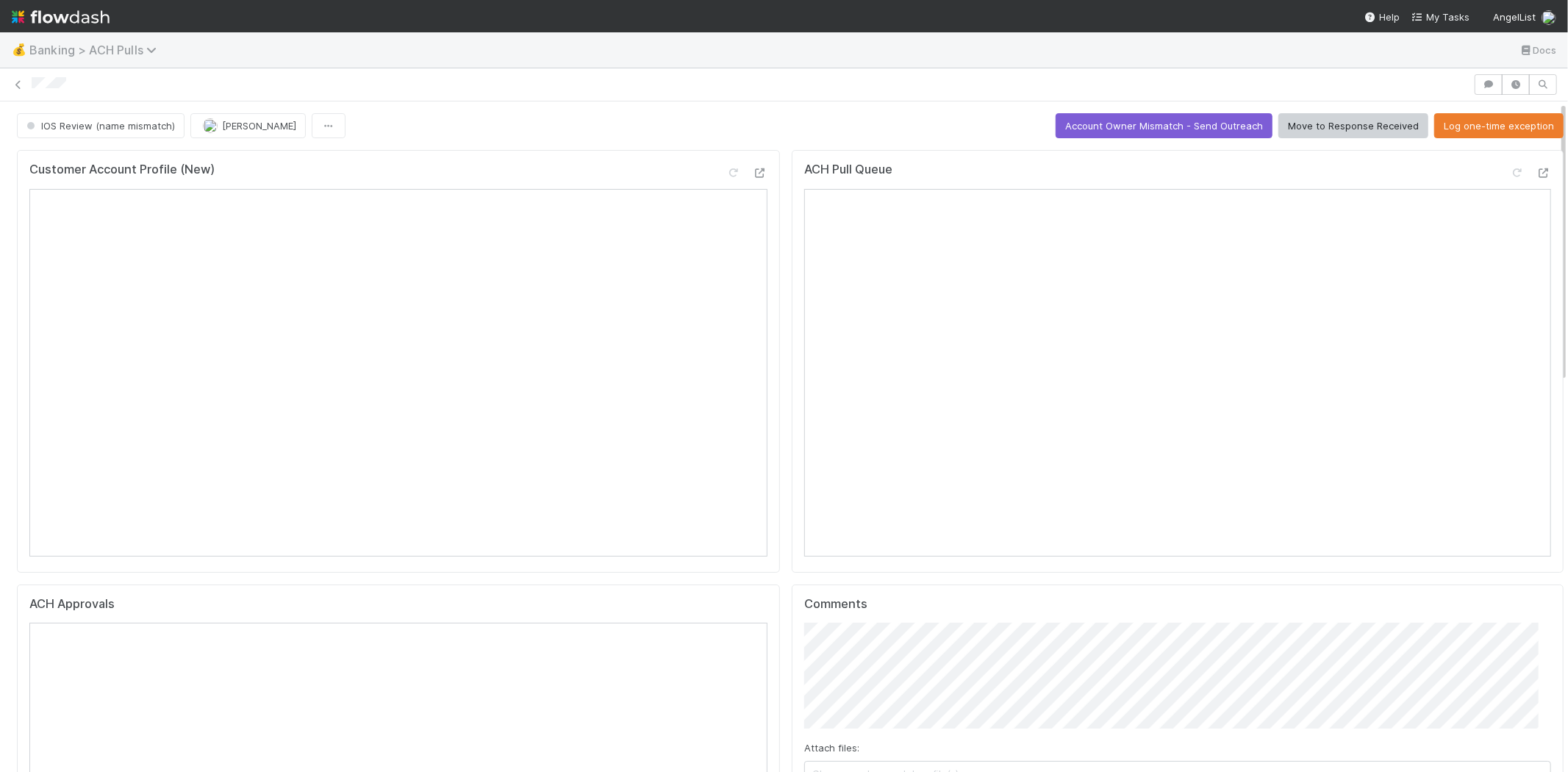
click at [89, 55] on span "Banking > ACH Pulls" at bounding box center [97, 50] width 134 height 15
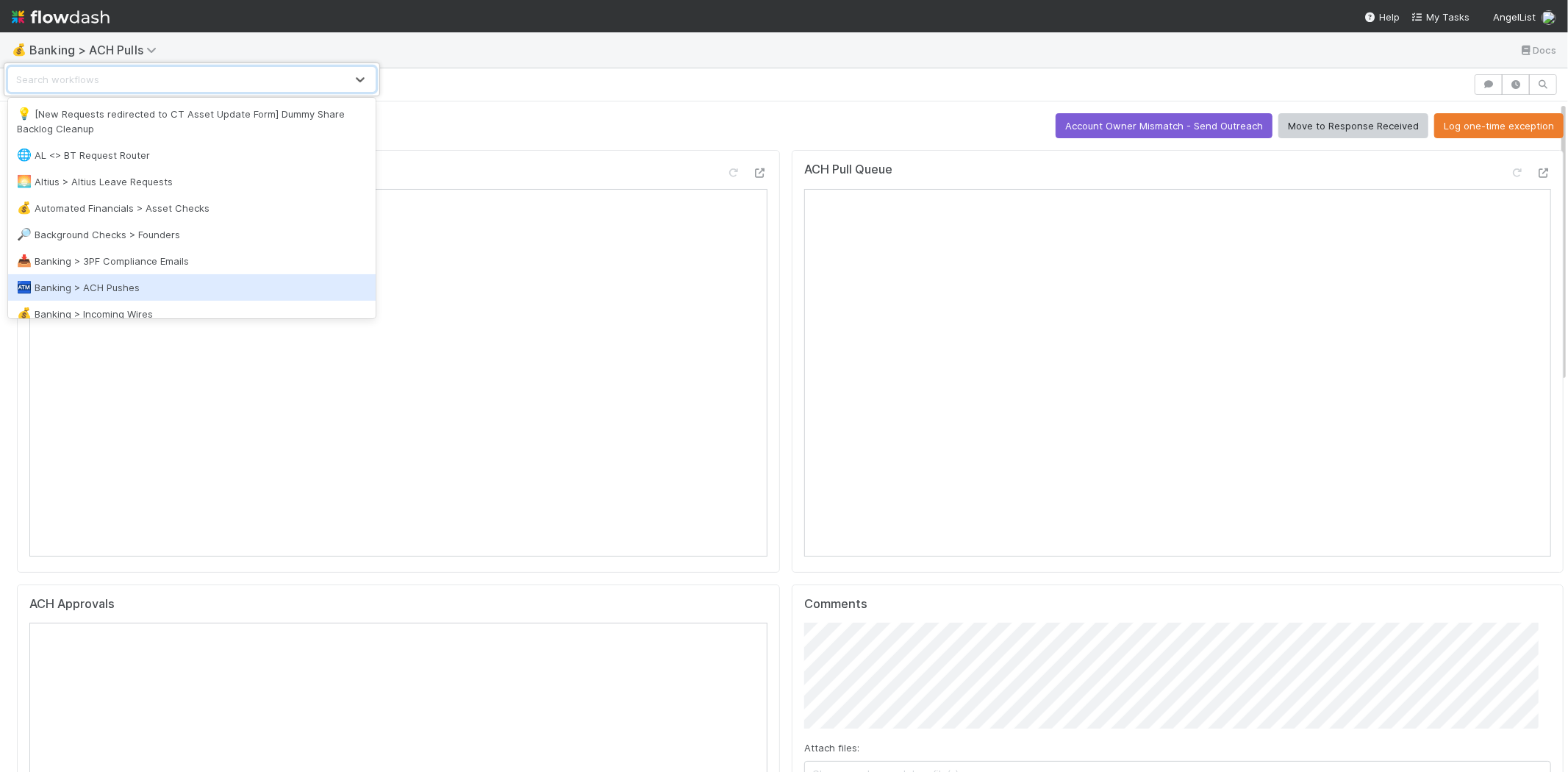
click at [122, 281] on div "🏧 Banking > ACH Pushes" at bounding box center [192, 288] width 350 height 15
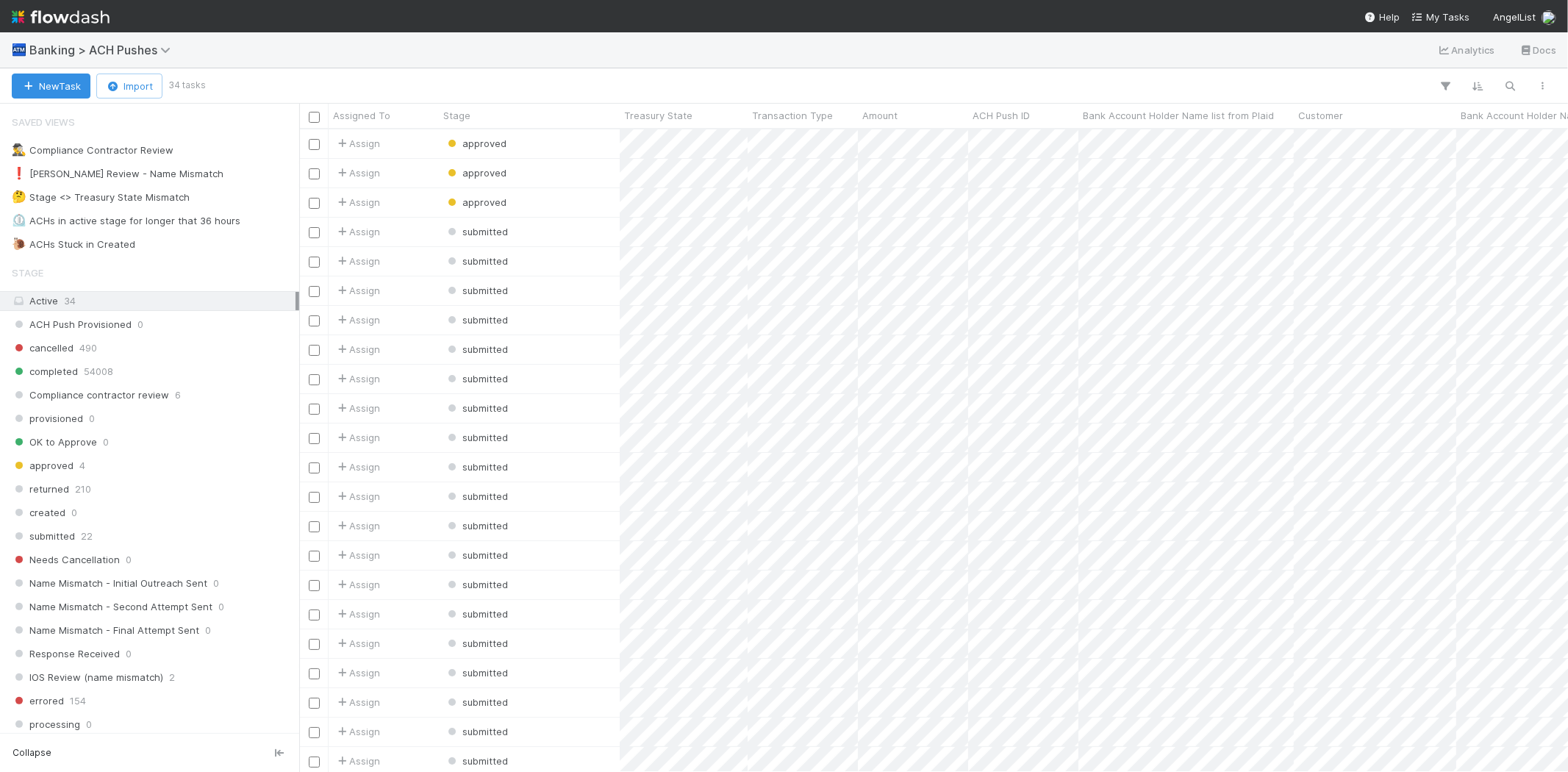
scroll to position [630, 1256]
click at [91, 164] on div "❗ Karen Review - Name Mismatch" at bounding box center [118, 173] width 212 height 19
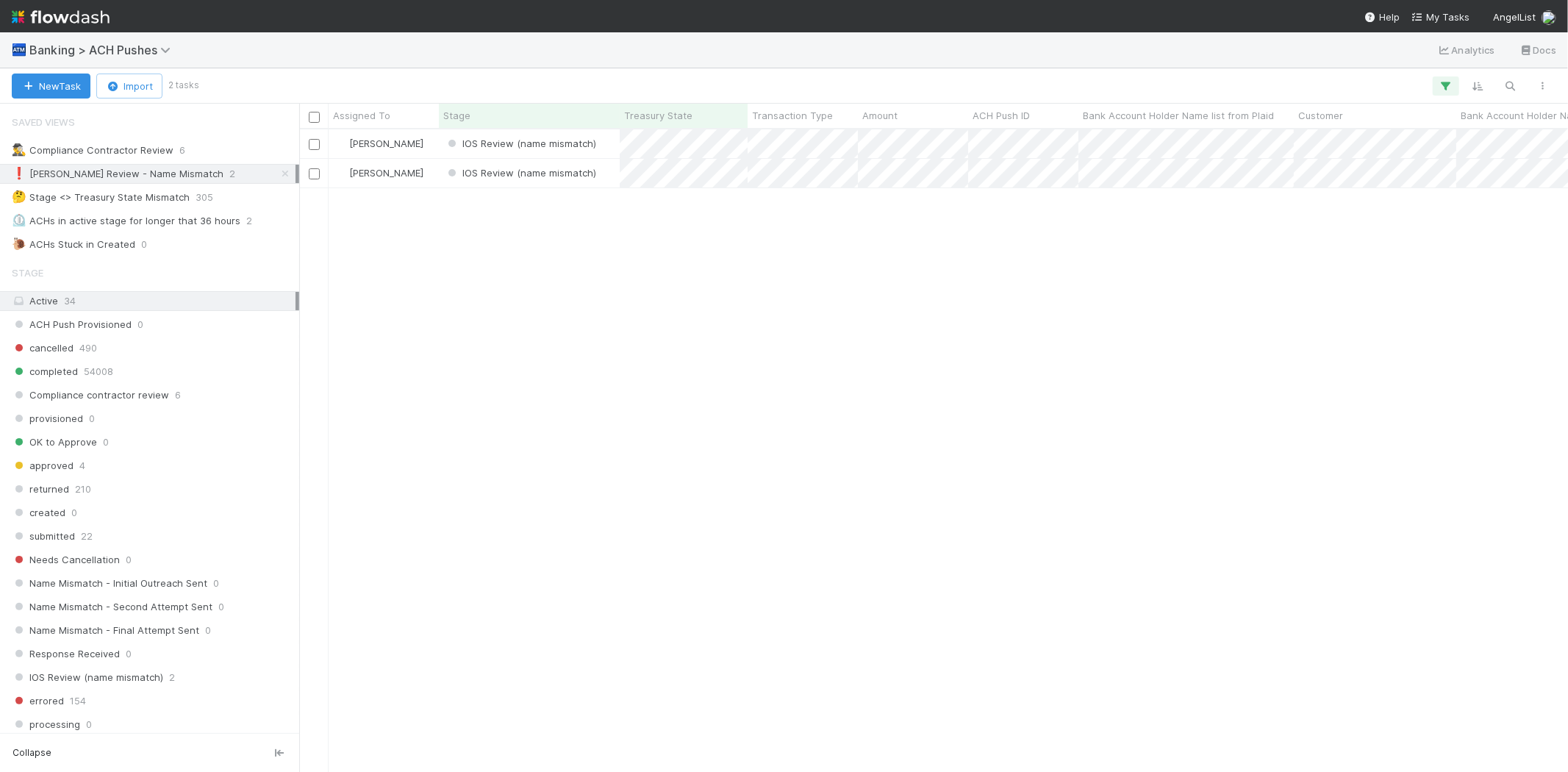
scroll to position [630, 1256]
click at [567, 327] on div "Karen Jane Salcedo IOS Review (name mismatch) 8/29/25, 12:37:03 AM 8/29/25, 12:…" at bounding box center [933, 450] width 1268 height 642
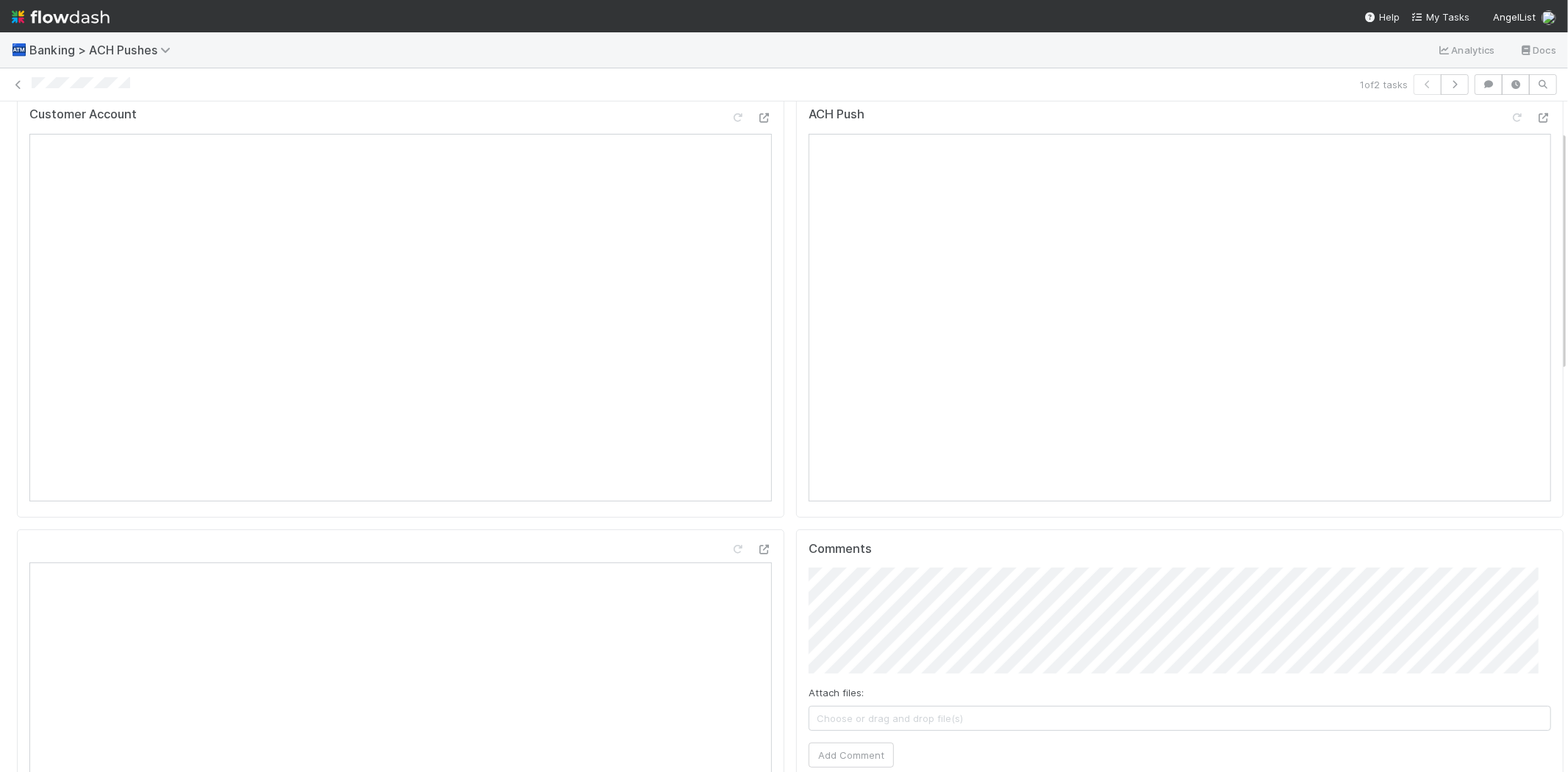
scroll to position [81, 0]
click at [942, 680] on span "Choose or drag and drop file(s)" at bounding box center [1180, 691] width 741 height 23
click at [841, 720] on button "Add Comment" at bounding box center [851, 728] width 85 height 25
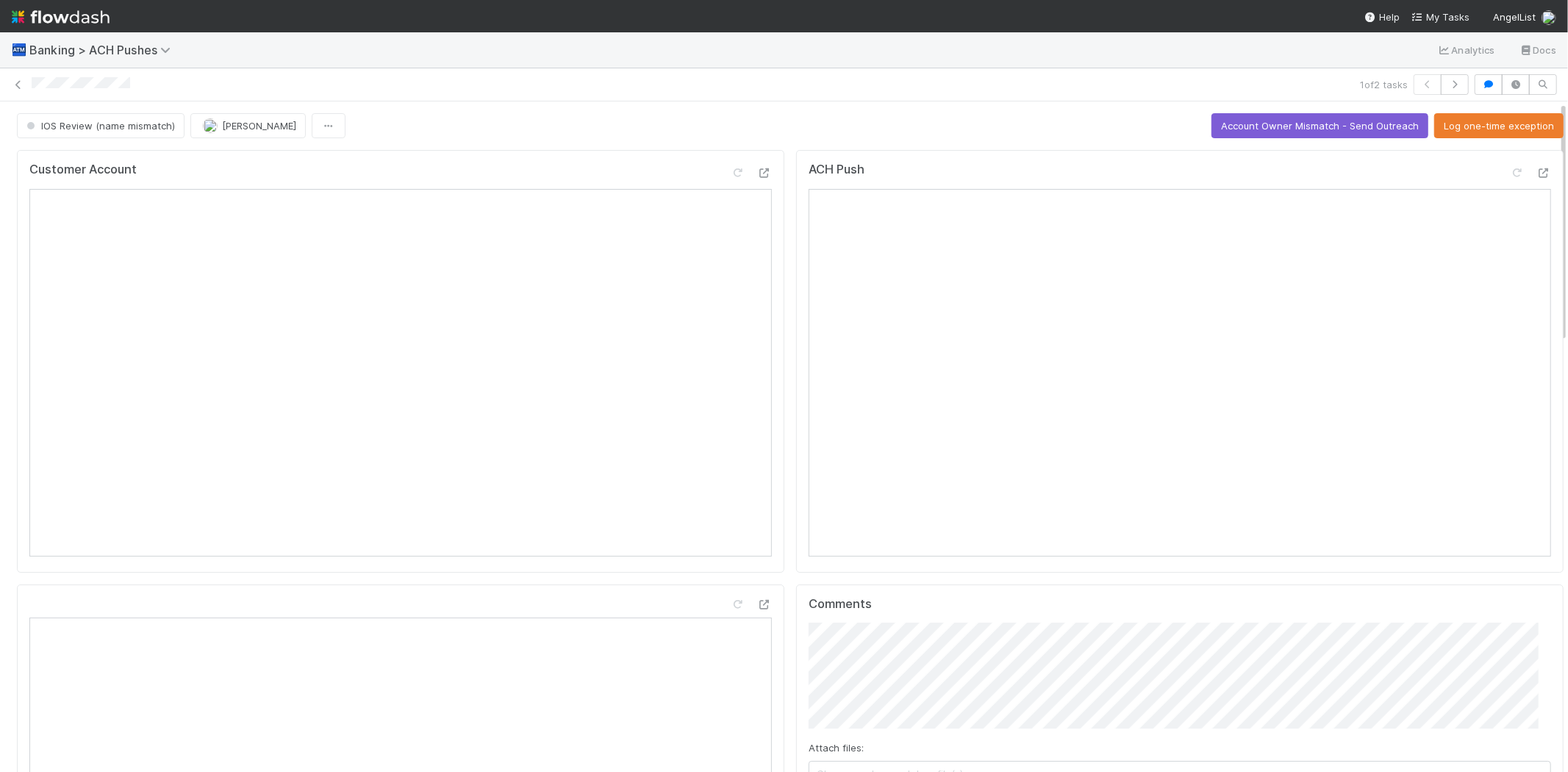
scroll to position [0, 0]
click at [16, 84] on icon at bounding box center [19, 85] width 14 height 10
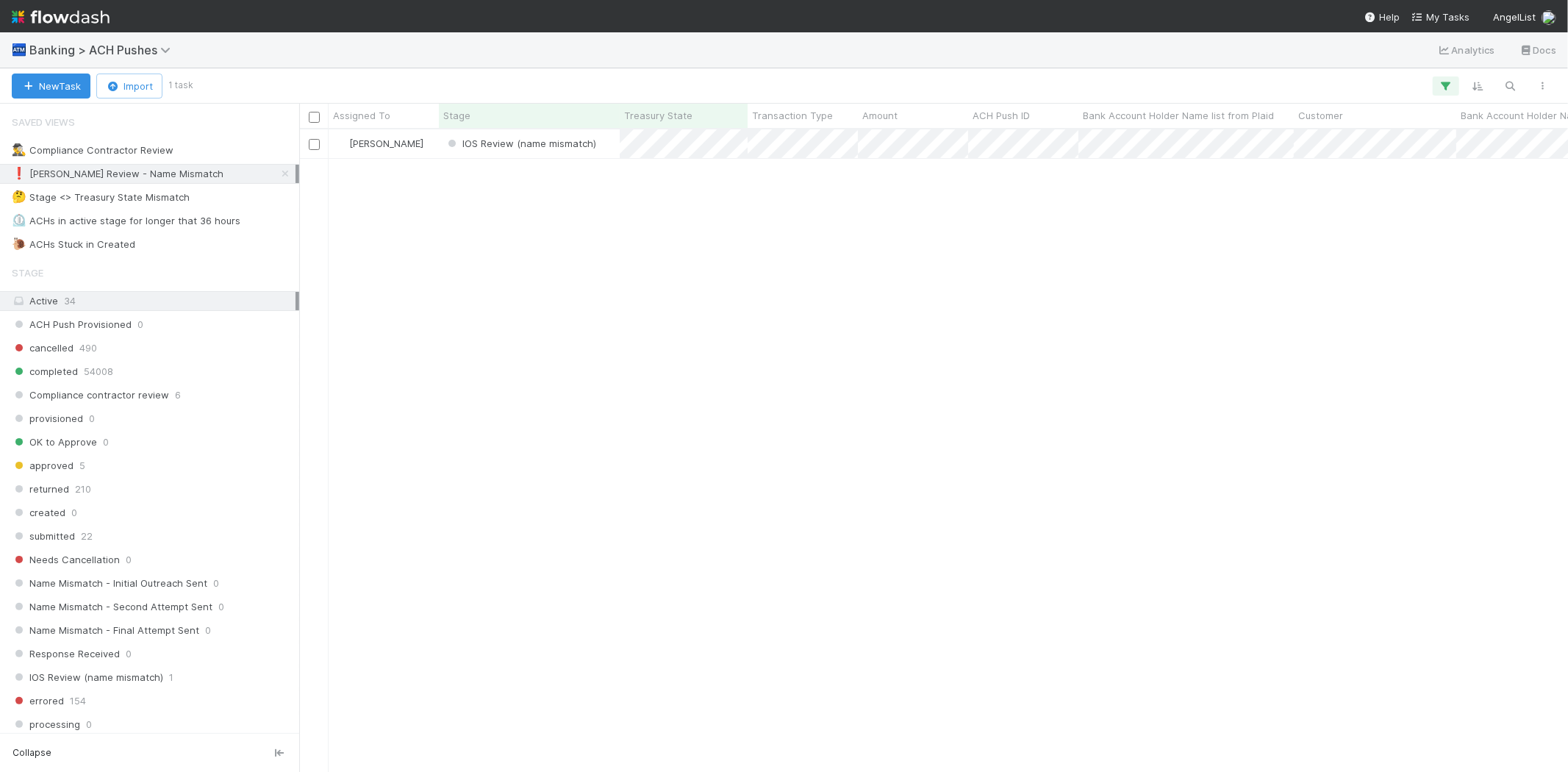
scroll to position [630, 1256]
drag, startPoint x: 536, startPoint y: 305, endPoint x: 584, endPoint y: 185, distance: 129.2
click at [537, 284] on div "Karen Jane Salcedo IOS Review (name mismatch) 8/28/25, 9:30:18 AM 8/28/25, 9:30…" at bounding box center [933, 450] width 1268 height 642
click at [606, 148] on div "IOS Review (name mismatch)" at bounding box center [529, 144] width 181 height 29
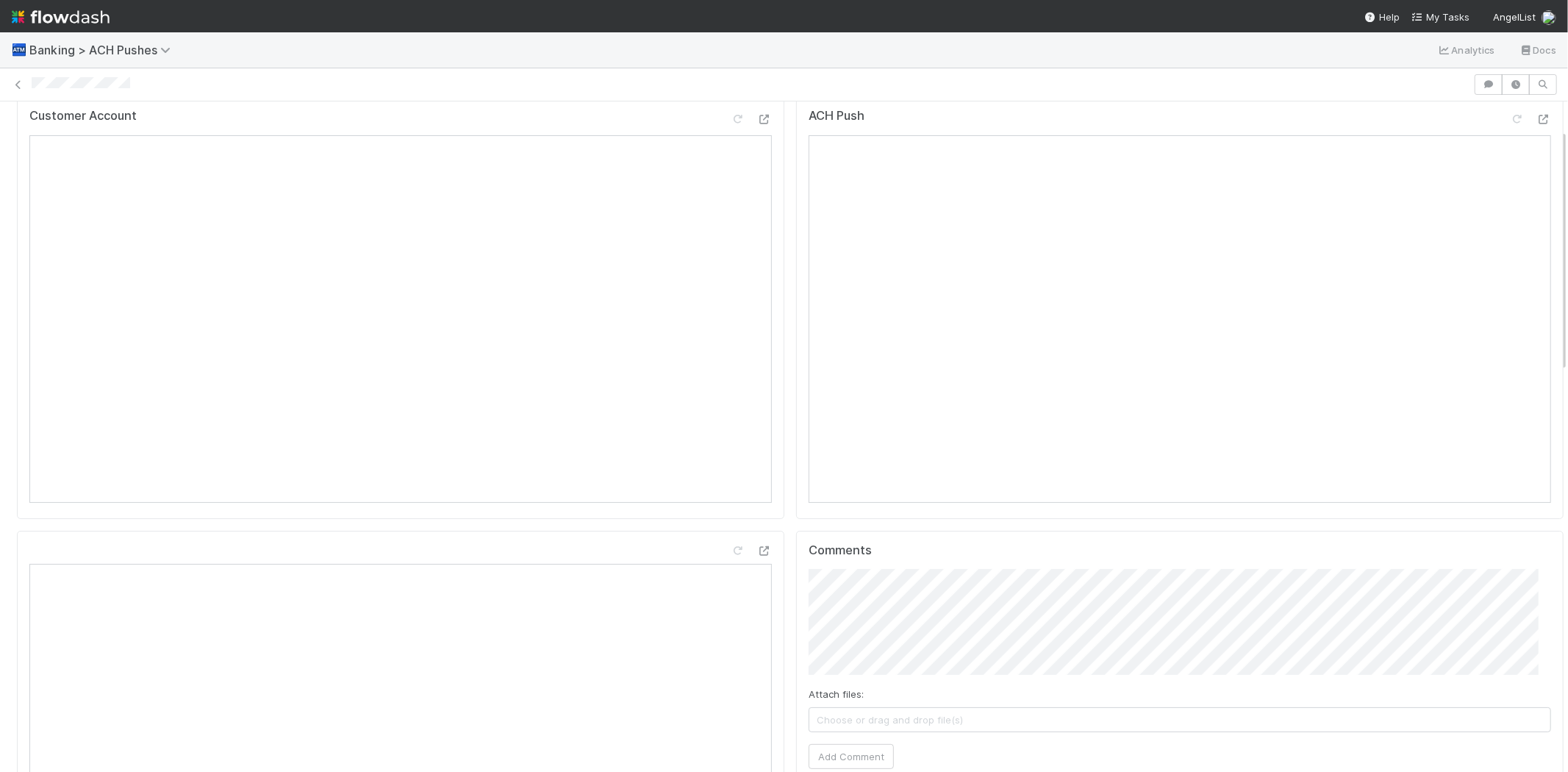
scroll to position [81, 0]
click at [904, 683] on span "Choose or drag and drop file(s)" at bounding box center [1180, 691] width 741 height 23
click at [837, 717] on button "Add Comment" at bounding box center [851, 728] width 85 height 25
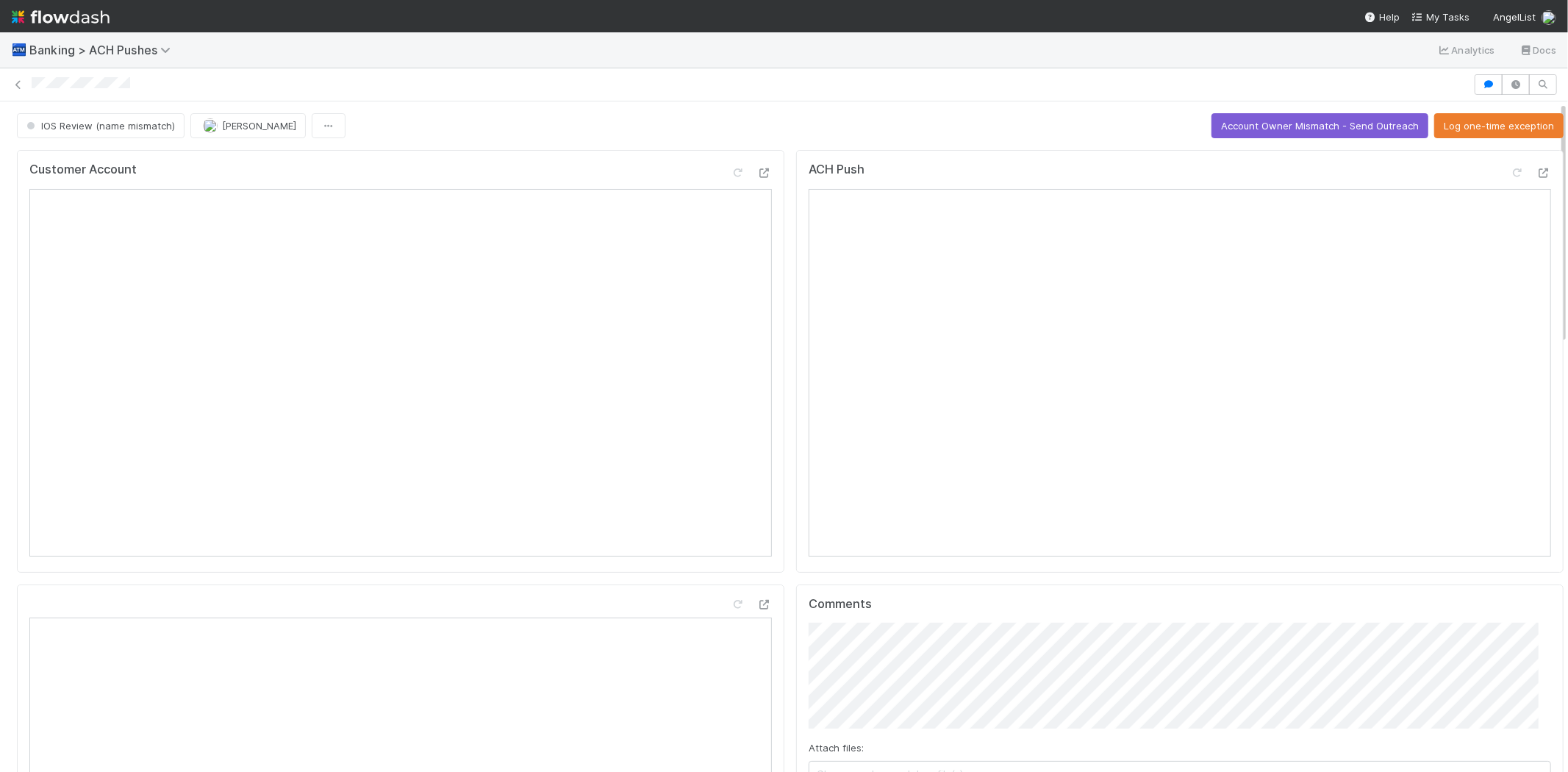
scroll to position [0, 0]
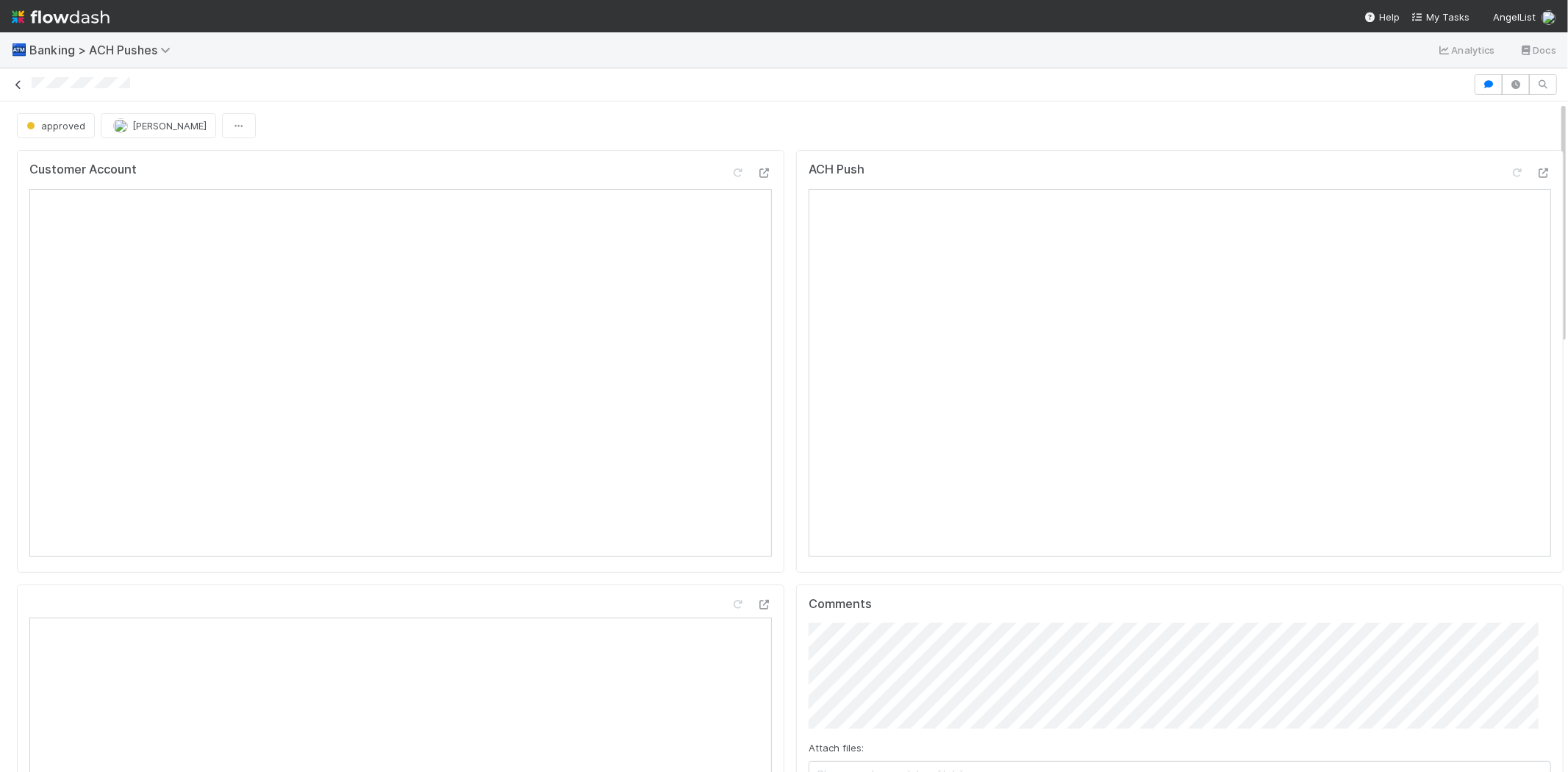
click at [15, 89] on icon at bounding box center [19, 85] width 14 height 10
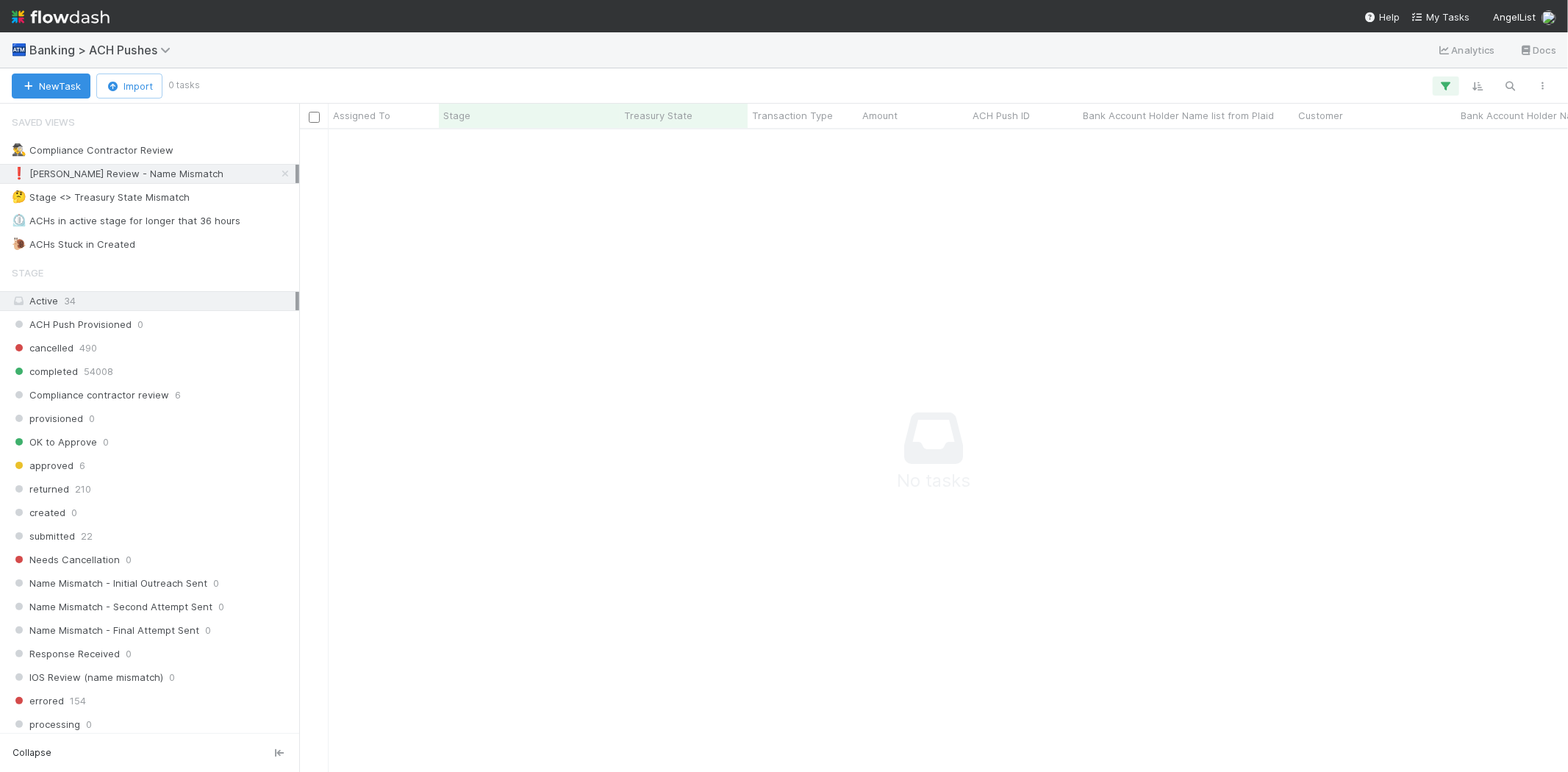
scroll to position [619, 1243]
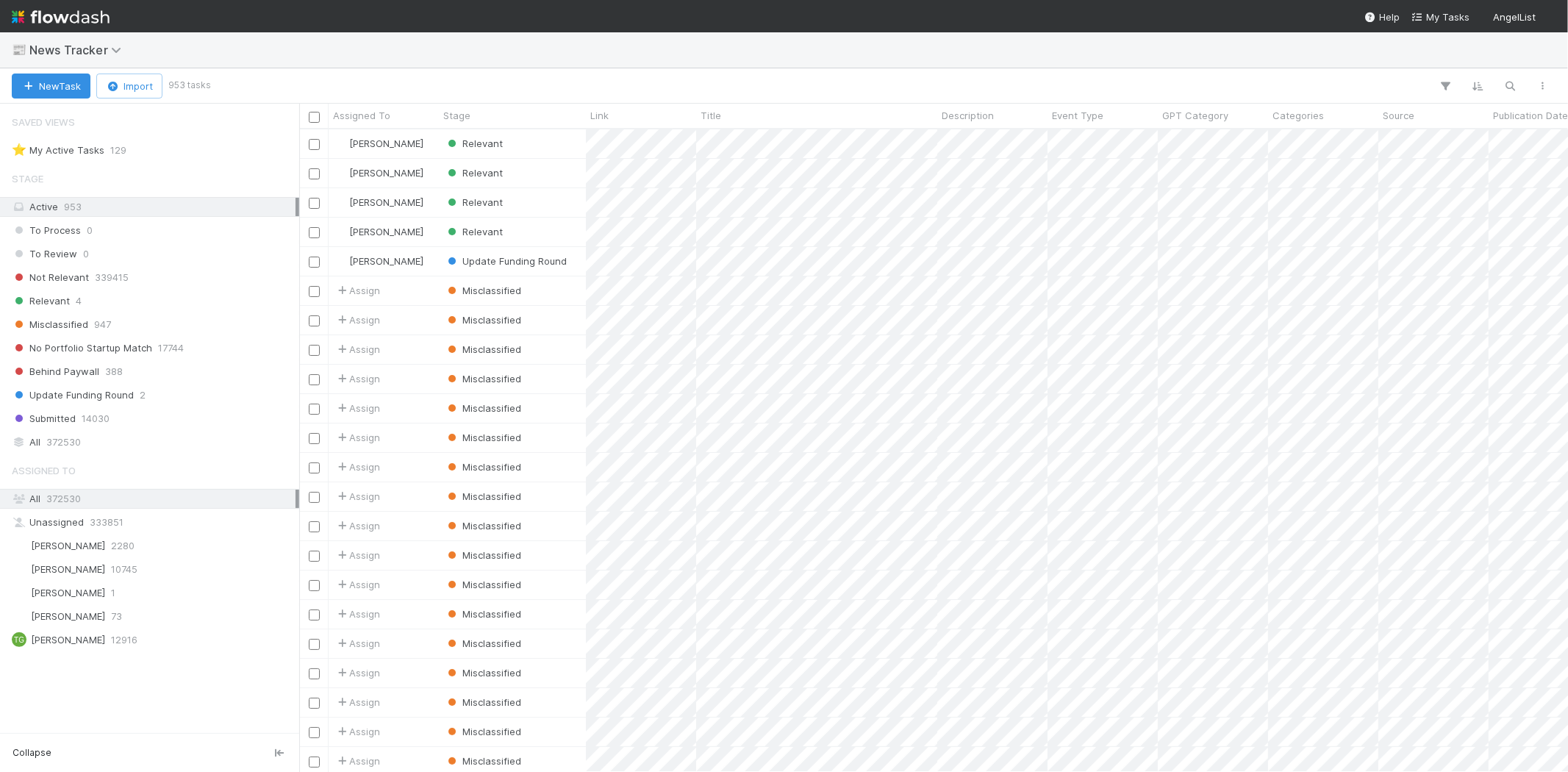
scroll to position [630, 1256]
click at [81, 297] on div "Relevant 4" at bounding box center [154, 301] width 283 height 19
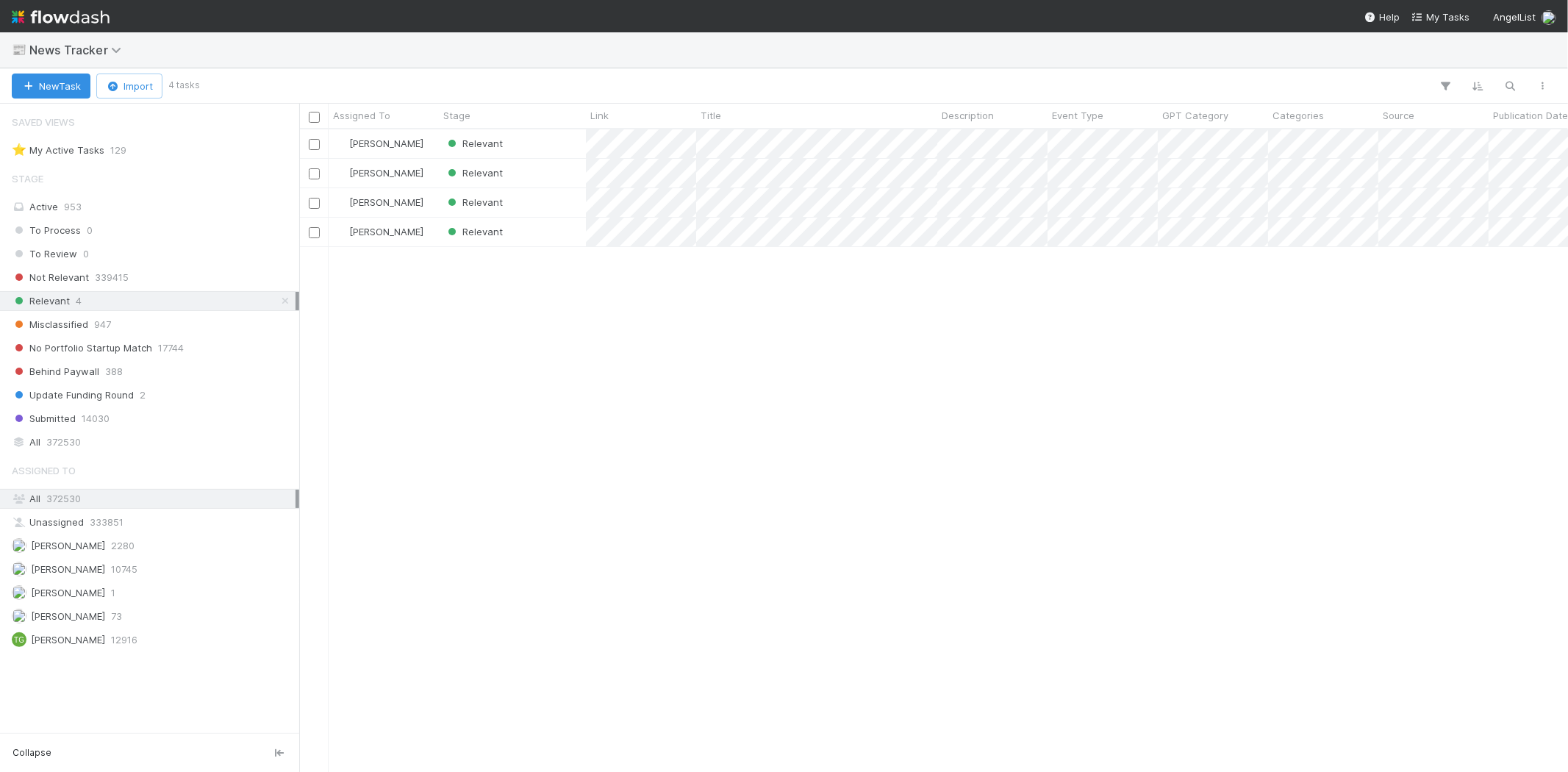
scroll to position [630, 1256]
click at [581, 329] on div "[PERSON_NAME] Relevant [PERSON_NAME] Relevant [PERSON_NAME] Relevant [PERSON_NA…" at bounding box center [933, 450] width 1268 height 642
click at [532, 136] on div "Relevant" at bounding box center [512, 144] width 147 height 29
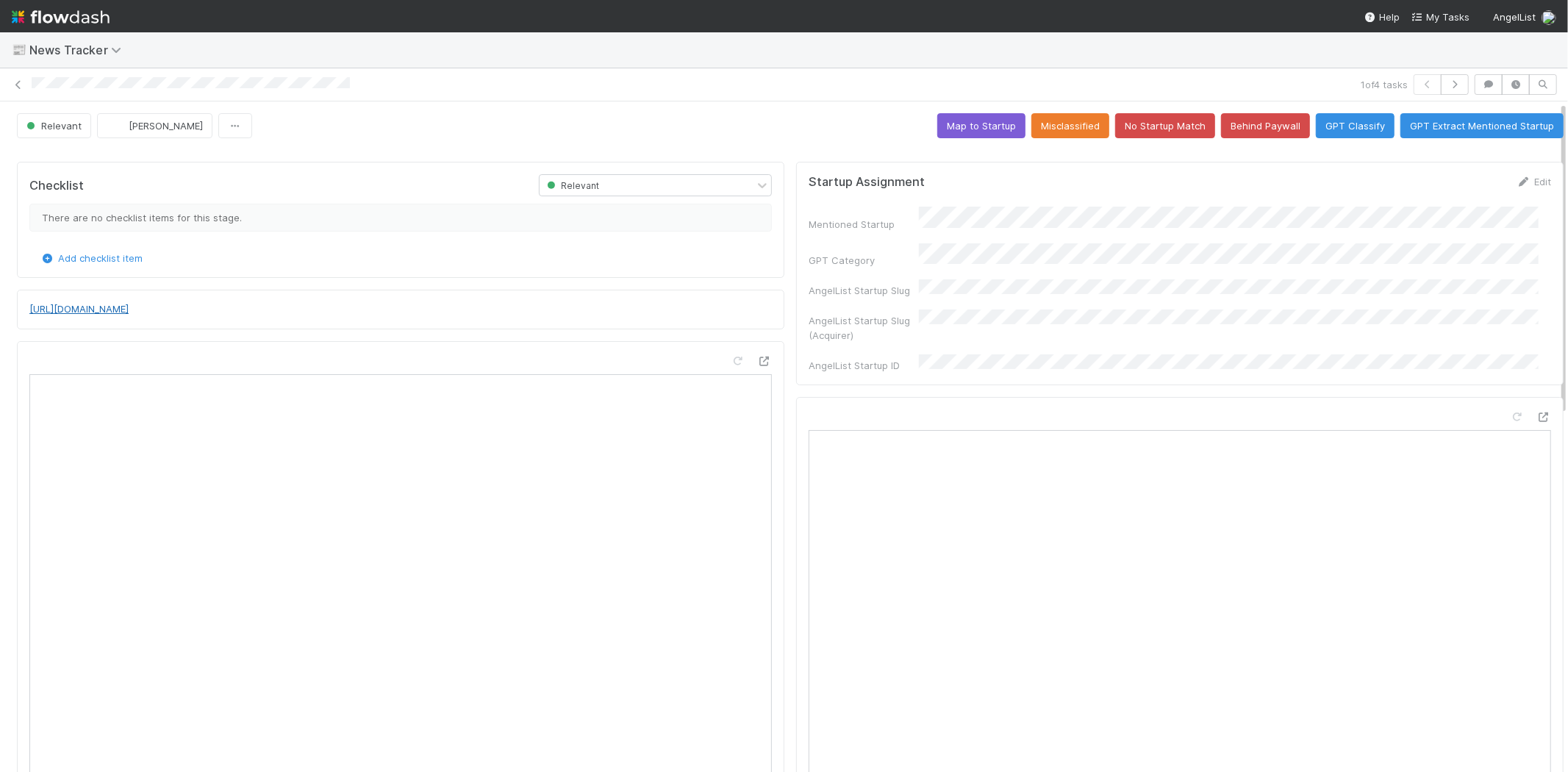
click at [129, 311] on link "[URL][DOMAIN_NAME]" at bounding box center [79, 309] width 99 height 12
click at [1148, 129] on button "No Startup Match" at bounding box center [1165, 126] width 100 height 25
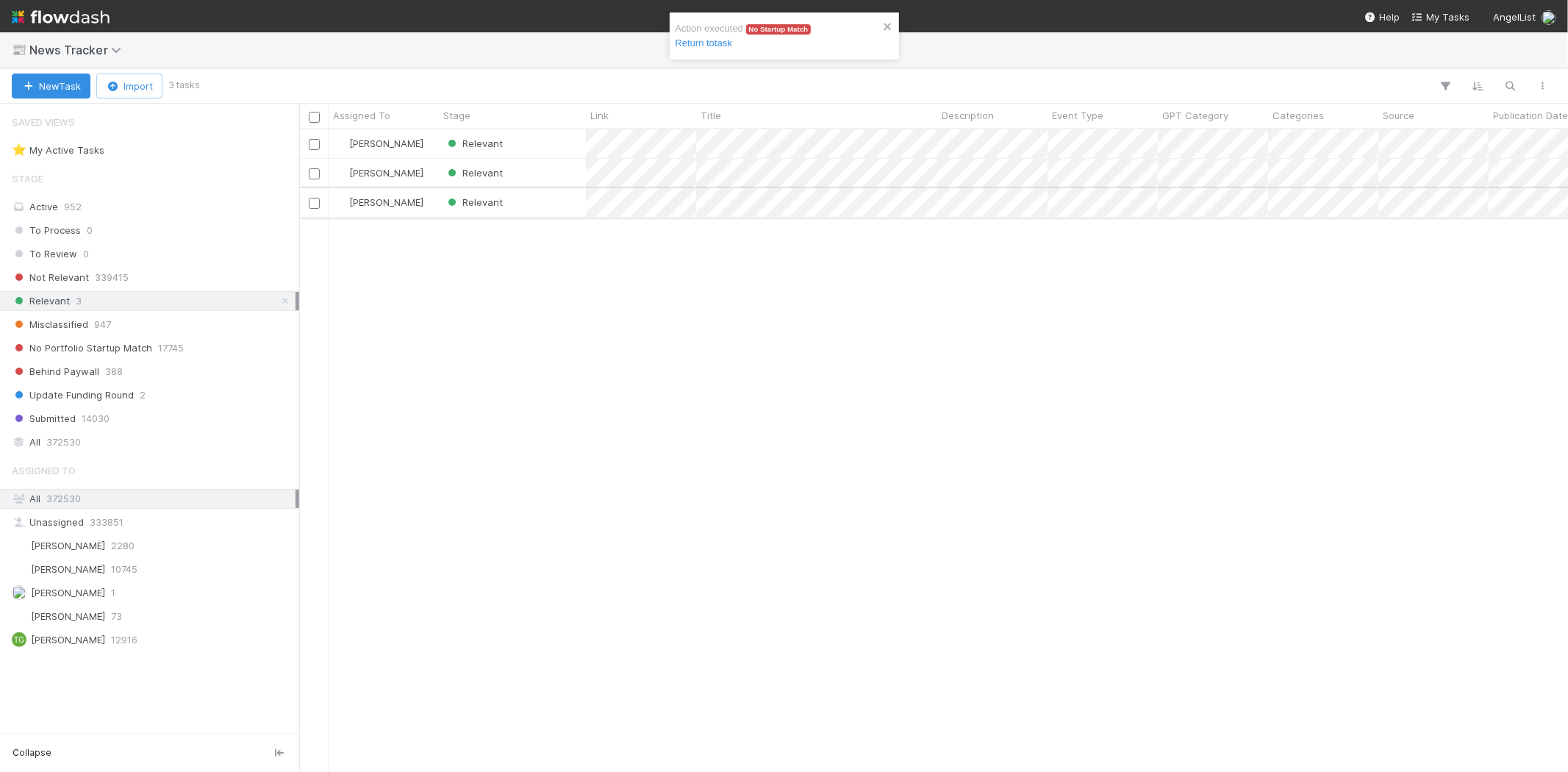
scroll to position [630, 1256]
click at [500, 309] on div "[PERSON_NAME] Relevant [PERSON_NAME] Relevant [PERSON_NAME] Relevant" at bounding box center [933, 450] width 1268 height 642
click at [529, 139] on div "Relevant" at bounding box center [512, 144] width 147 height 29
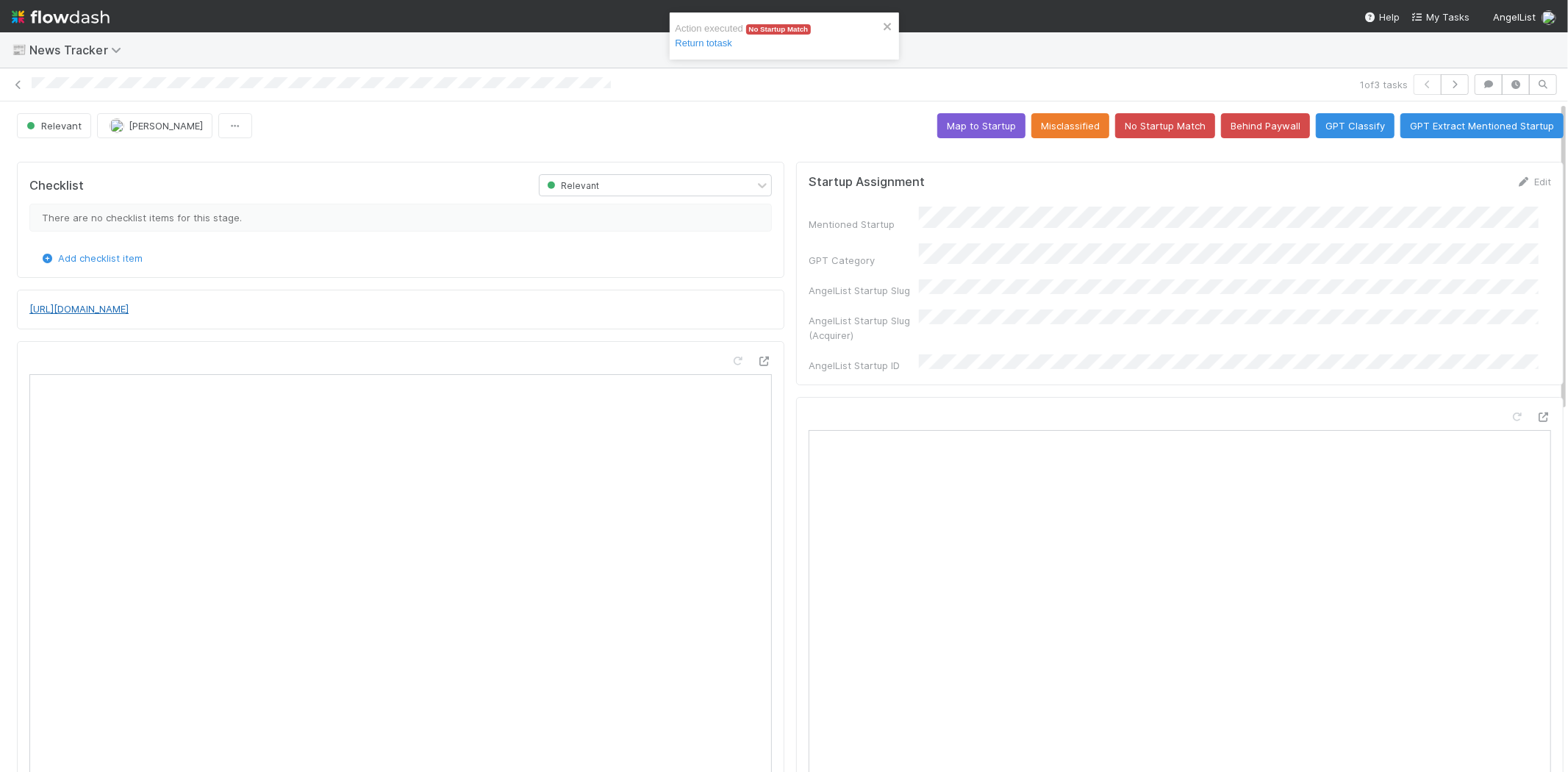
click at [129, 311] on link "[URL][DOMAIN_NAME]" at bounding box center [79, 309] width 99 height 12
click at [1117, 123] on button "No Startup Match" at bounding box center [1165, 126] width 100 height 25
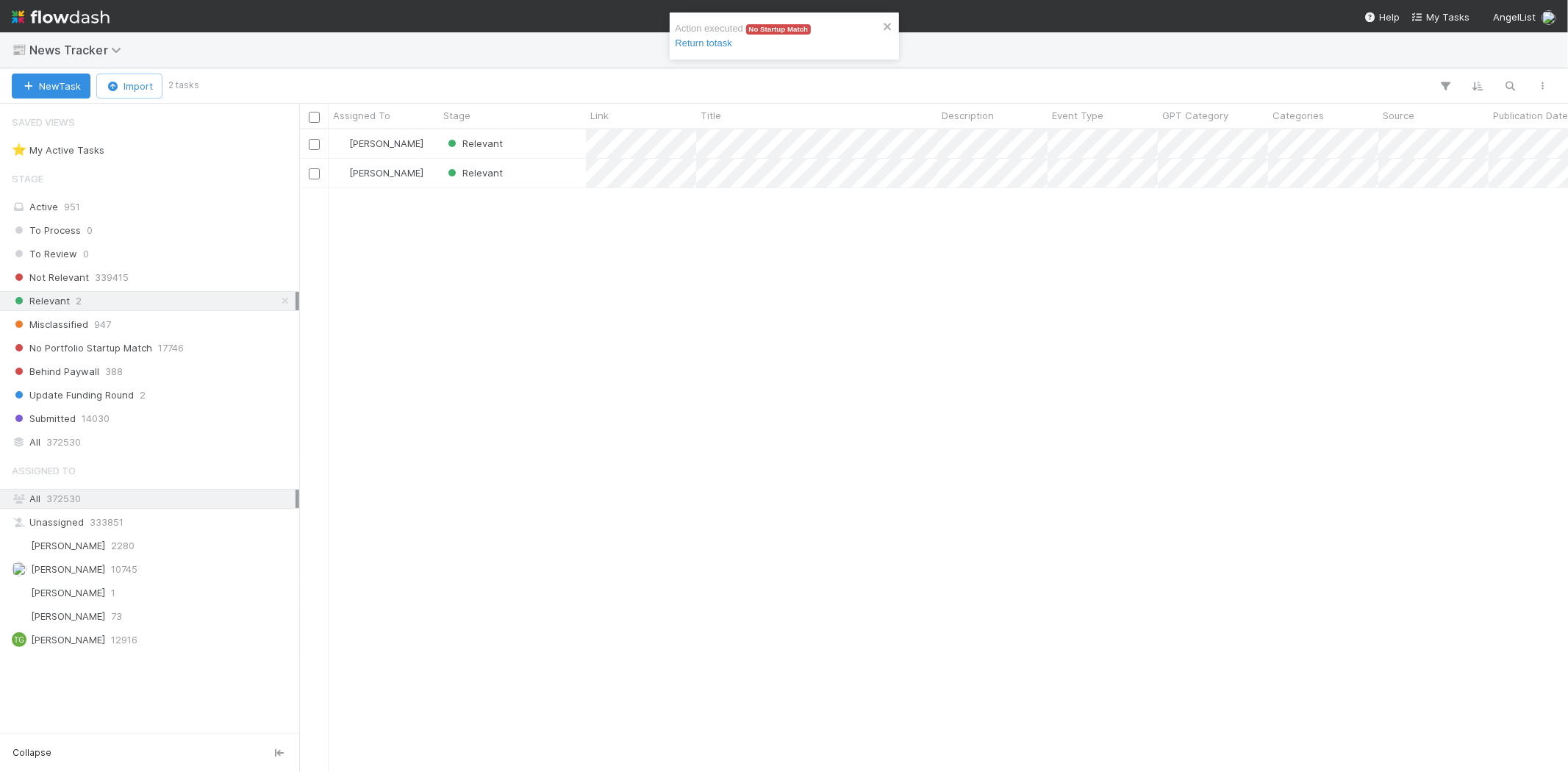
scroll to position [630, 1256]
click at [569, 338] on div "[PERSON_NAME] Relevant [PERSON_NAME] Relevant" at bounding box center [933, 450] width 1268 height 642
click at [533, 148] on div "Relevant" at bounding box center [512, 144] width 147 height 29
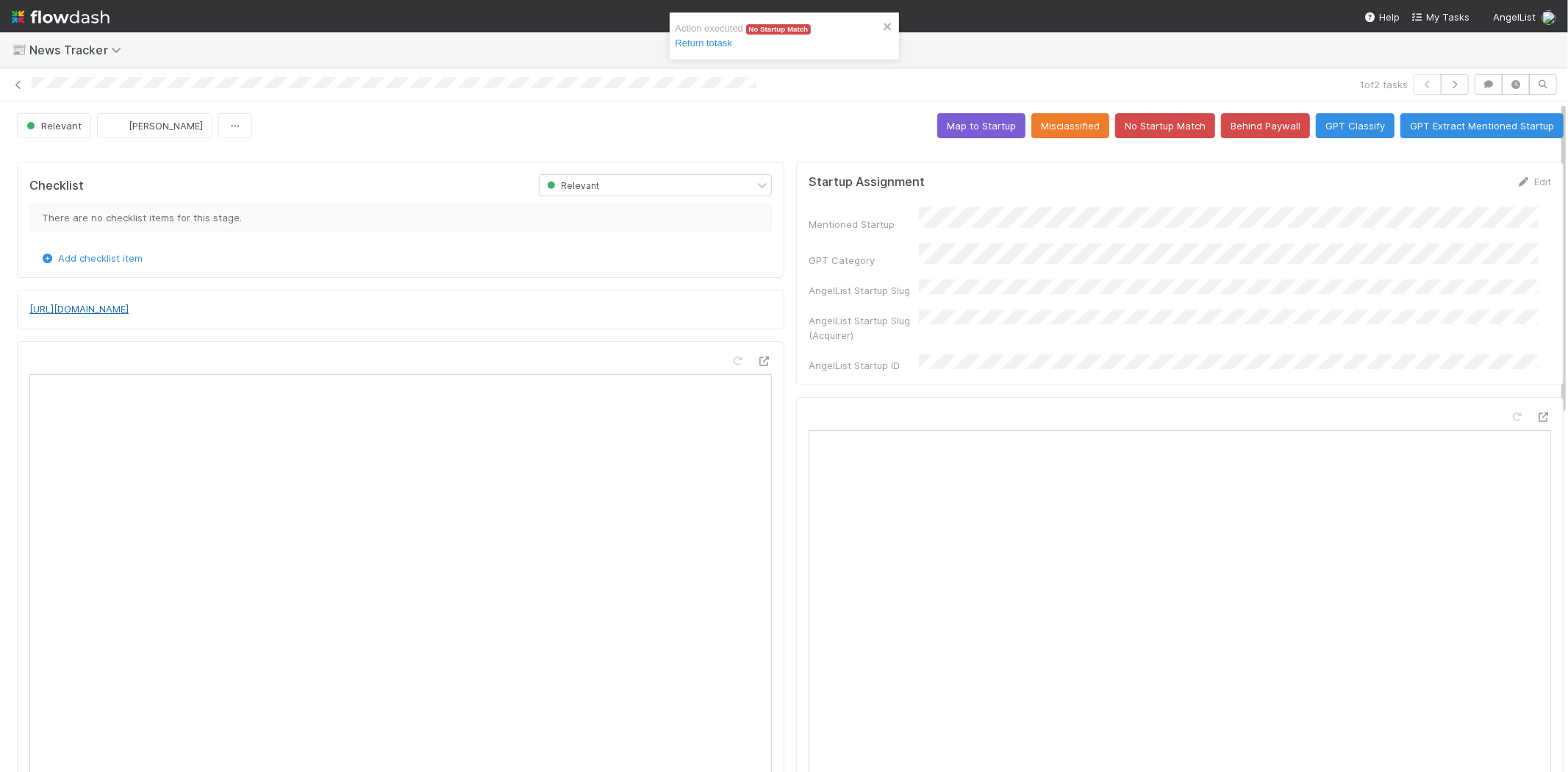
click at [129, 304] on link "[URL][DOMAIN_NAME]" at bounding box center [79, 309] width 99 height 12
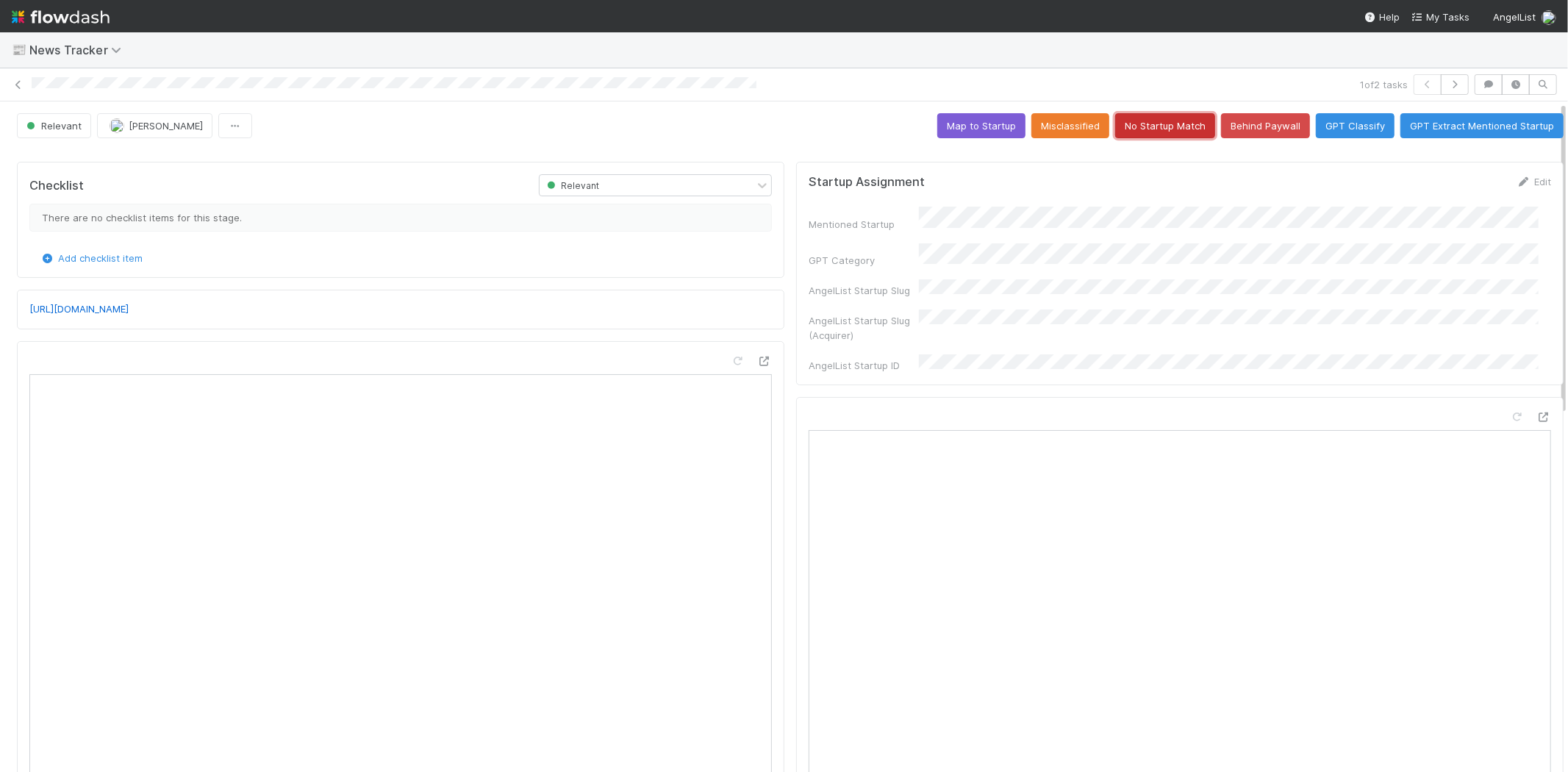
click at [1148, 122] on button "No Startup Match" at bounding box center [1165, 126] width 100 height 25
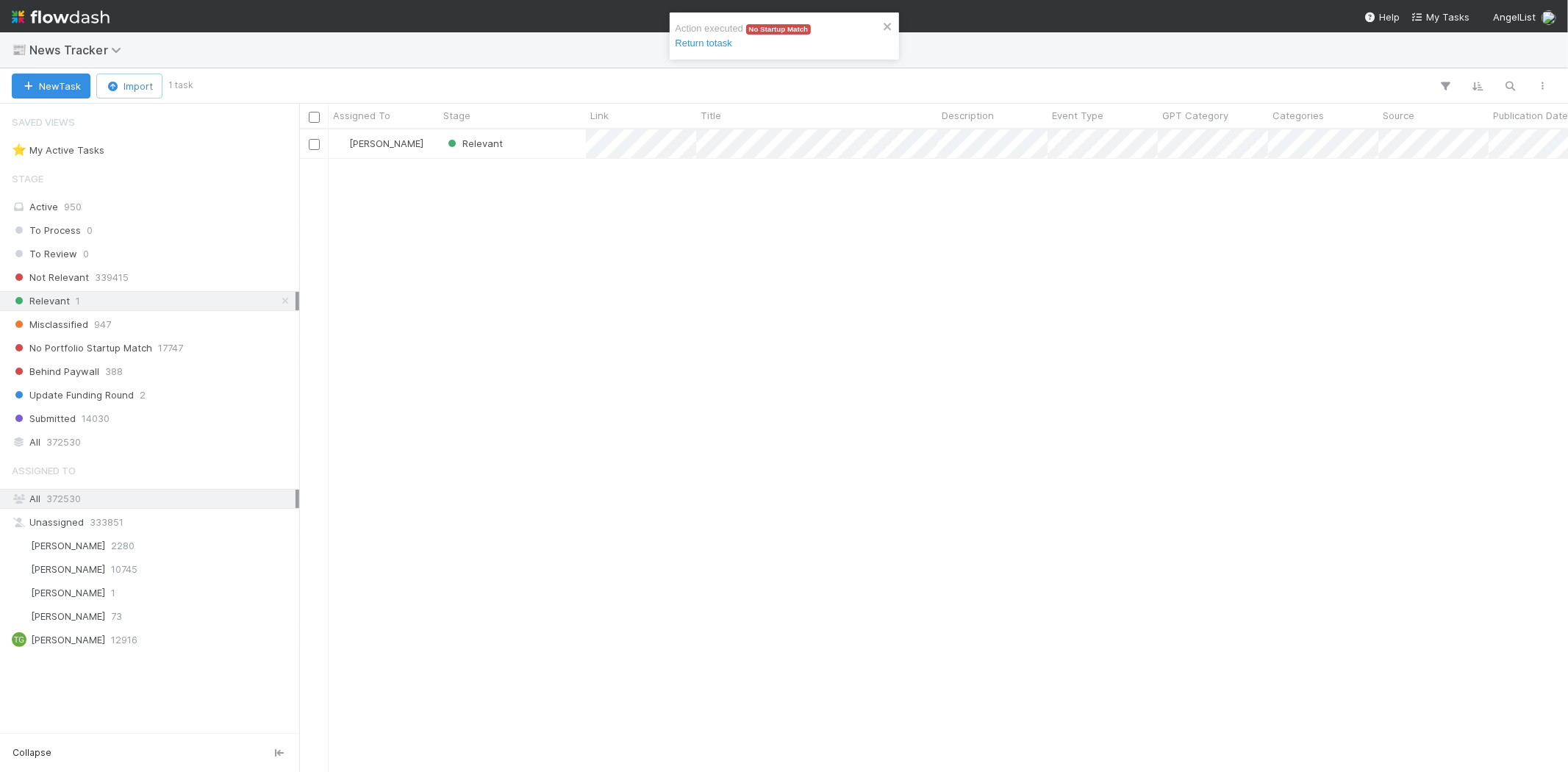
scroll to position [630, 1256]
click at [533, 142] on div "Relevant" at bounding box center [512, 144] width 147 height 29
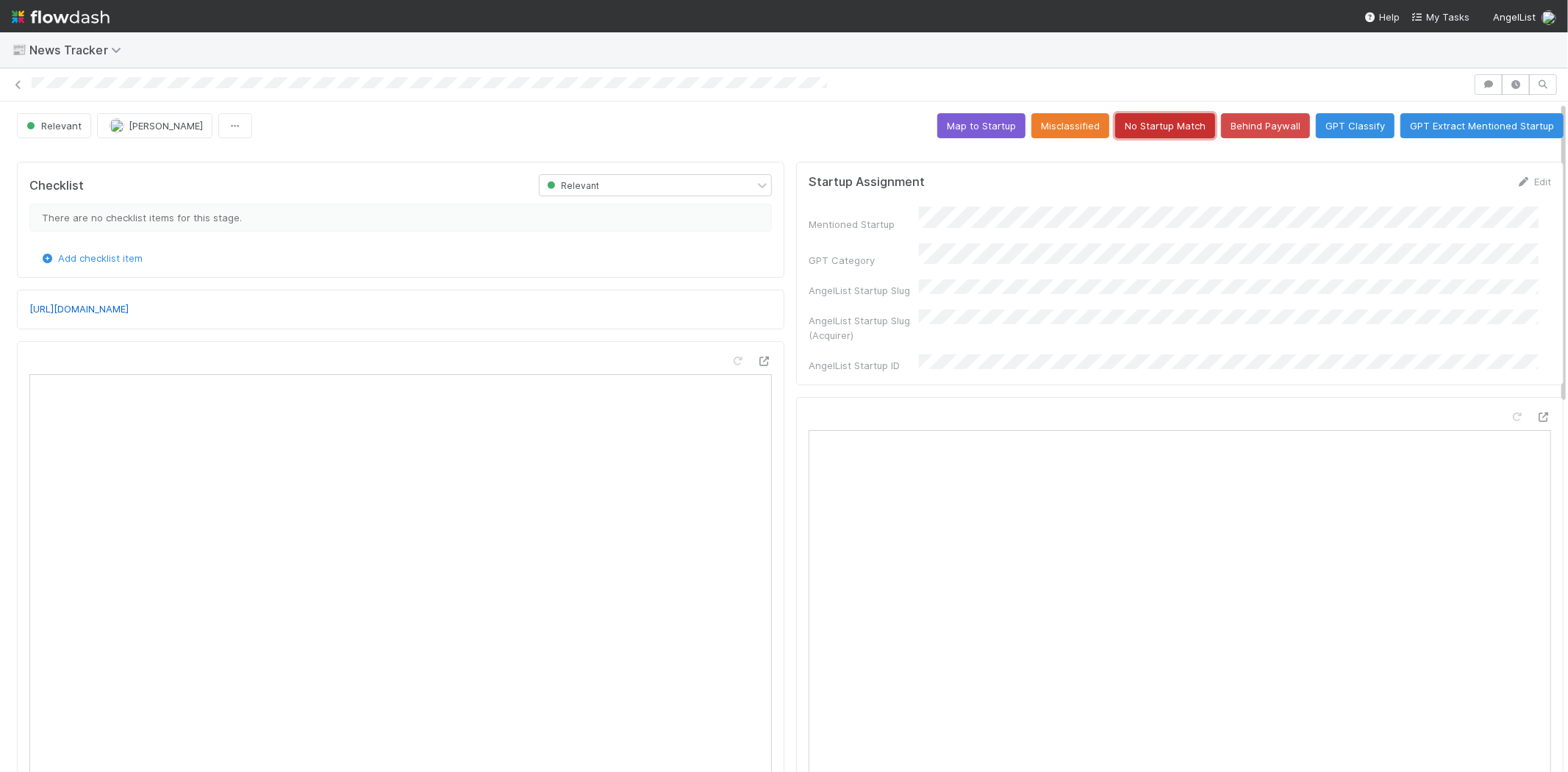
click at [1117, 123] on button "No Startup Match" at bounding box center [1165, 126] width 100 height 25
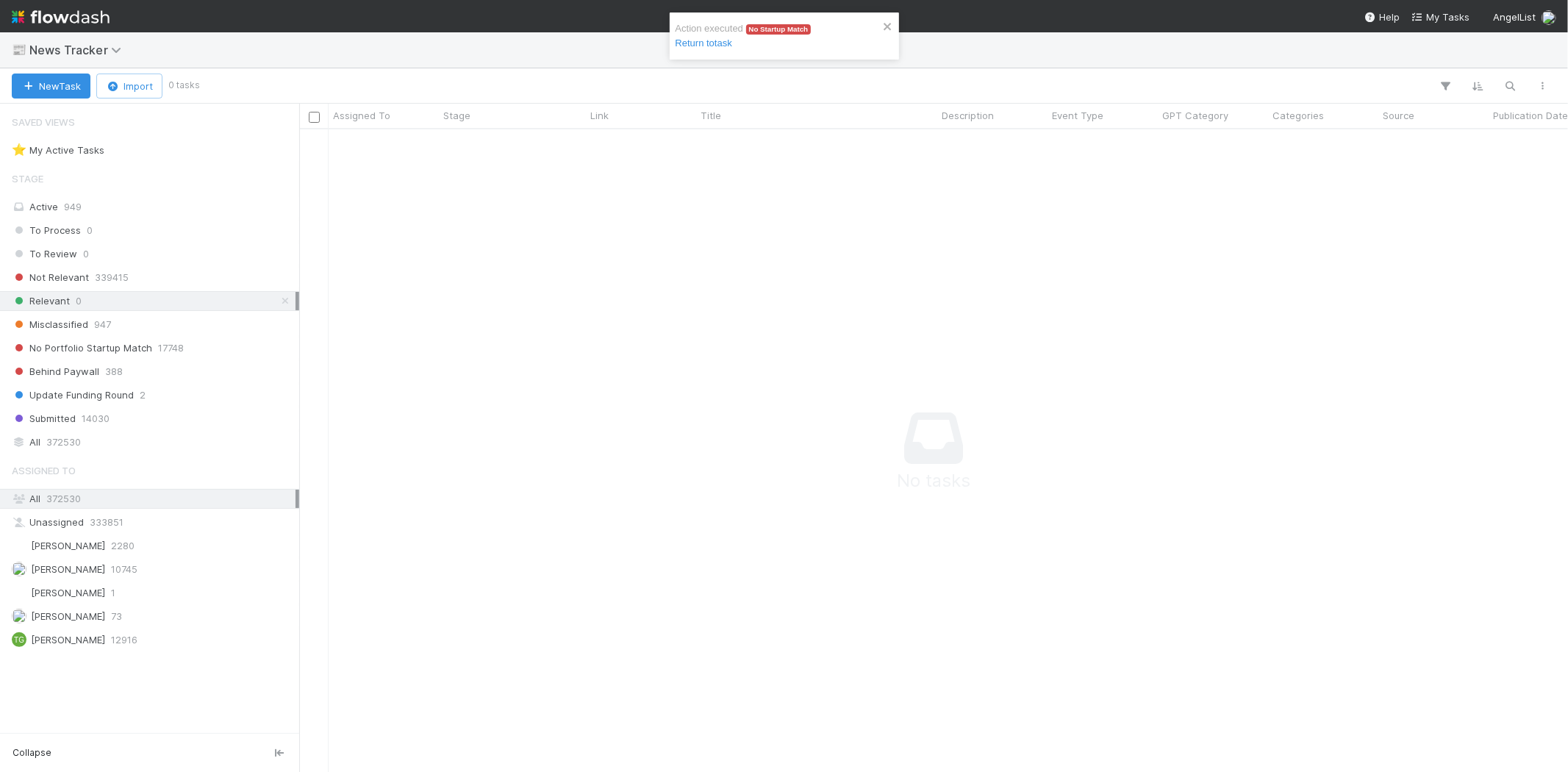
scroll to position [619, 1243]
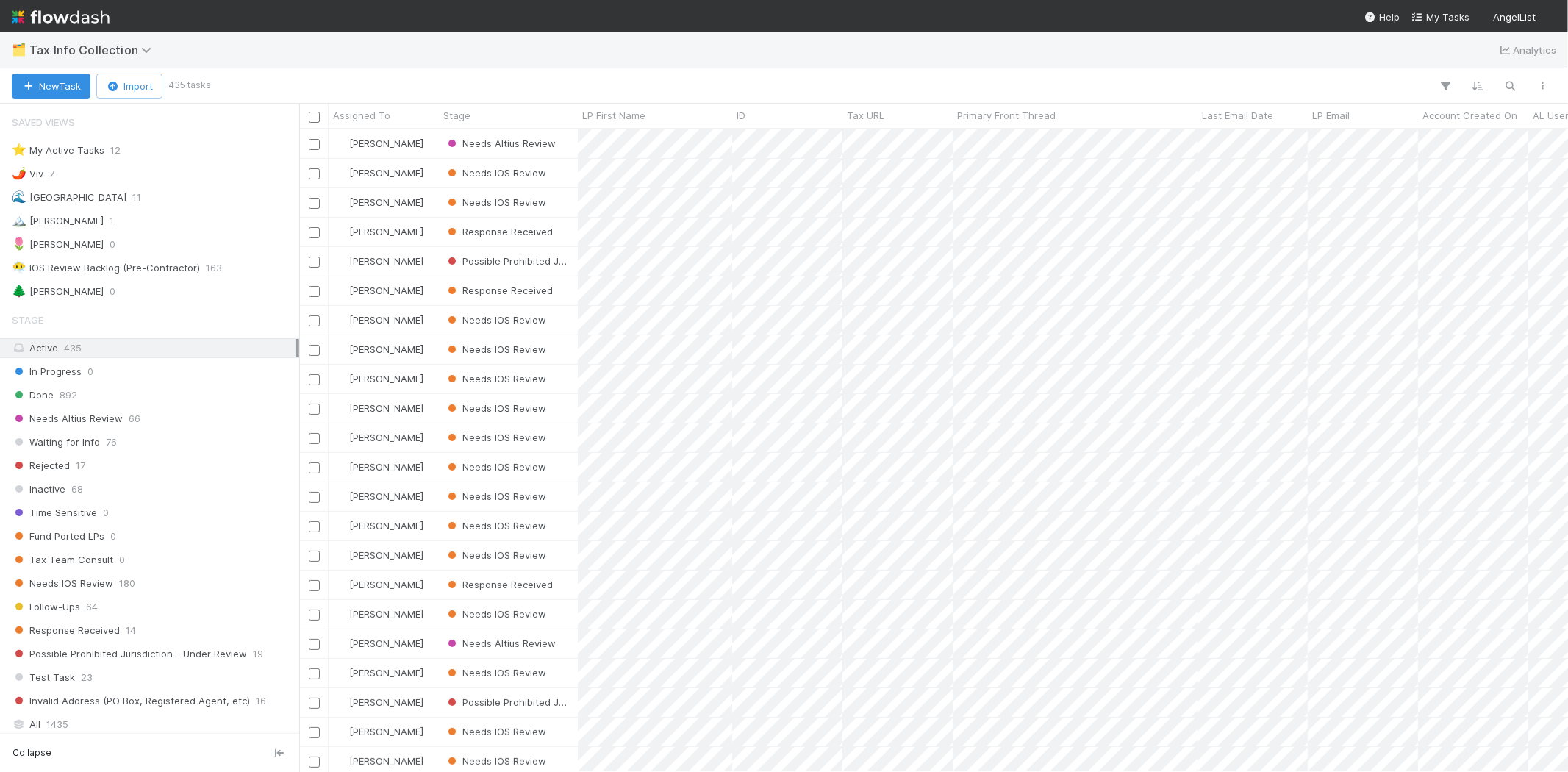
scroll to position [630, 1256]
click at [105, 222] on div "🏔️ [PERSON_NAME] 1" at bounding box center [154, 221] width 283 height 19
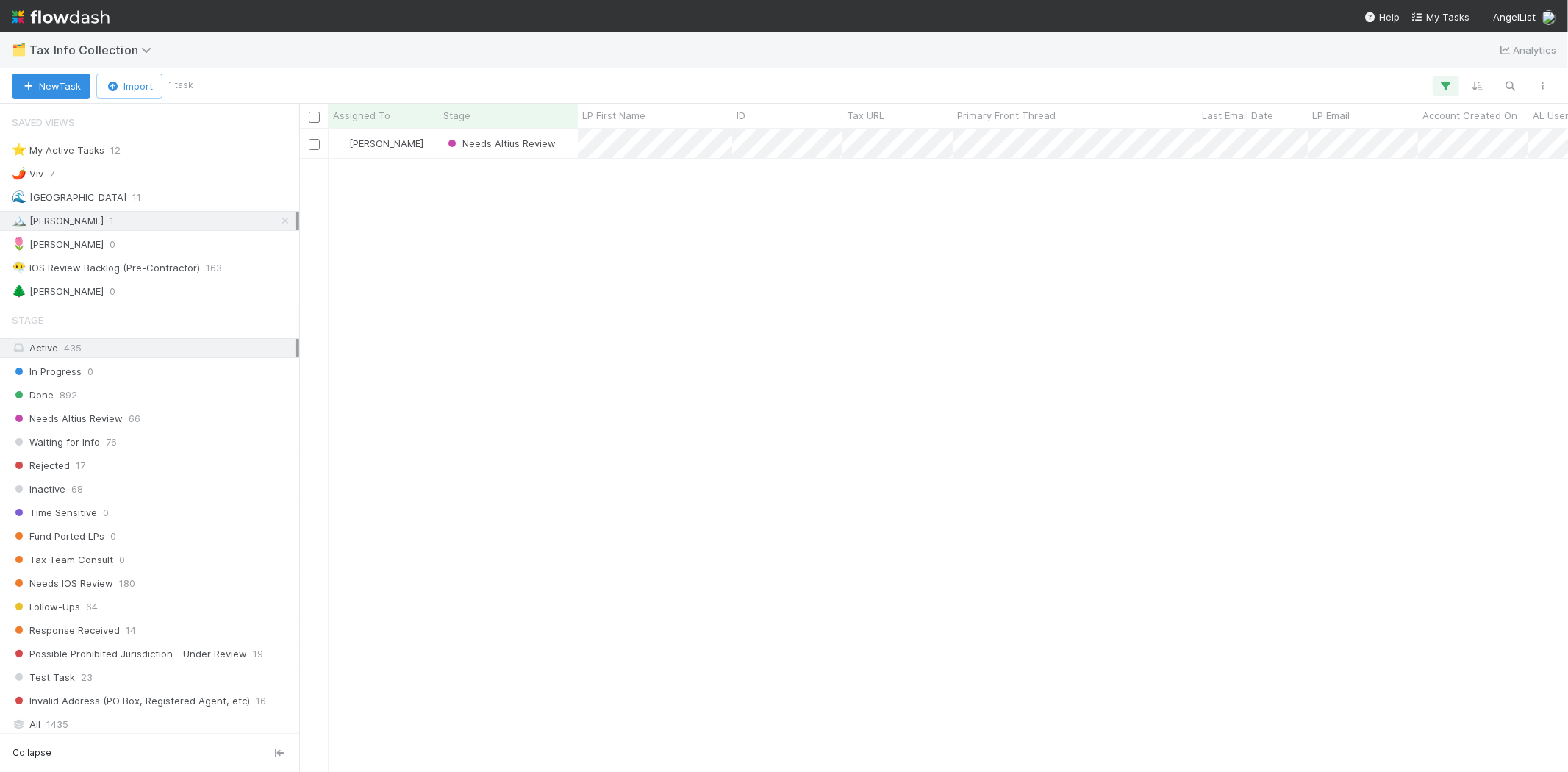
scroll to position [630, 1256]
click at [688, 158] on div "[PERSON_NAME] Needs Altius Review 0 1 0 [DATE] 6:54:52 PM [DATE] 7:00:05 PM" at bounding box center [933, 450] width 1268 height 642
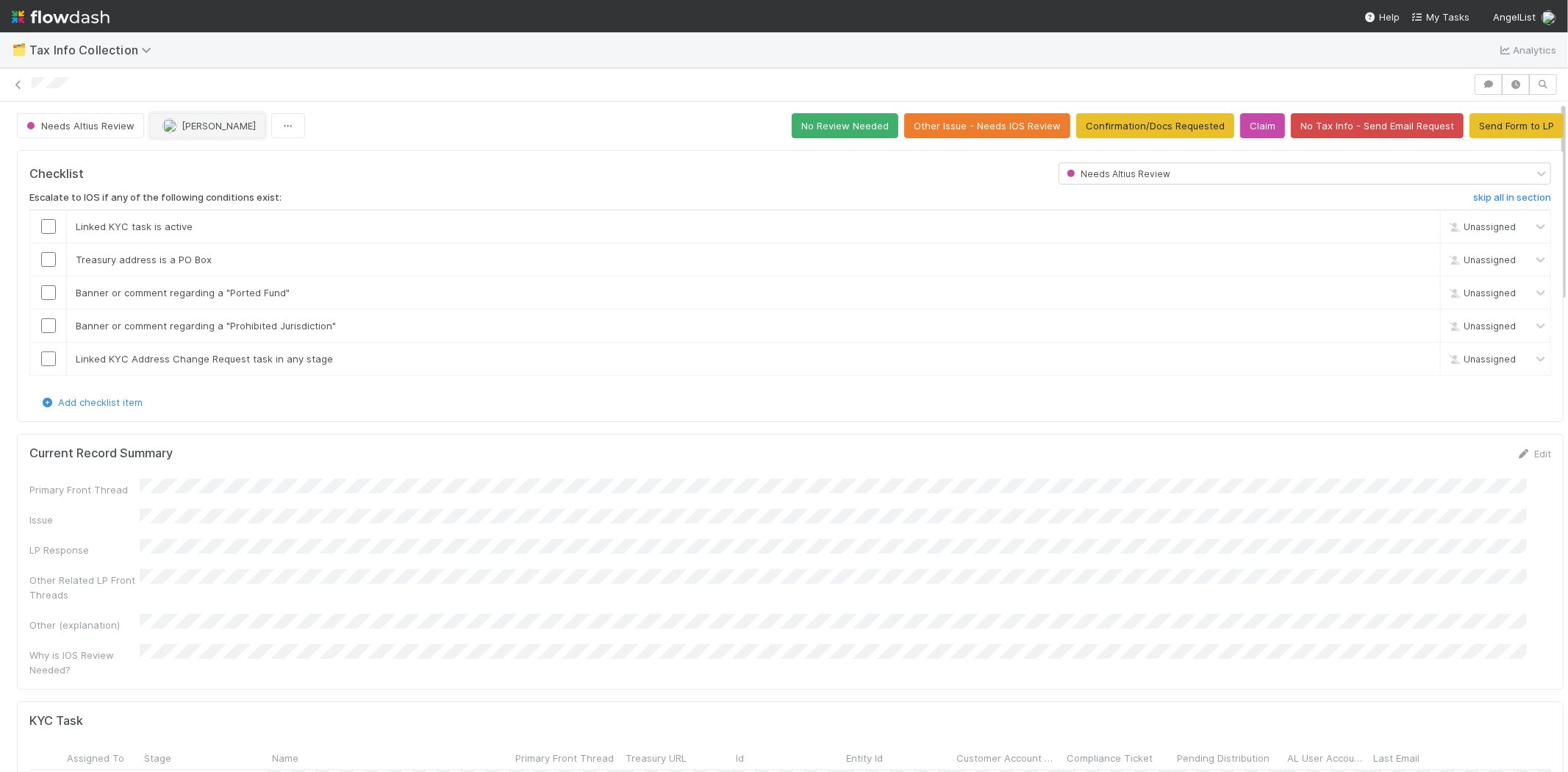
click at [188, 131] on span "[PERSON_NAME]" at bounding box center [218, 126] width 74 height 12
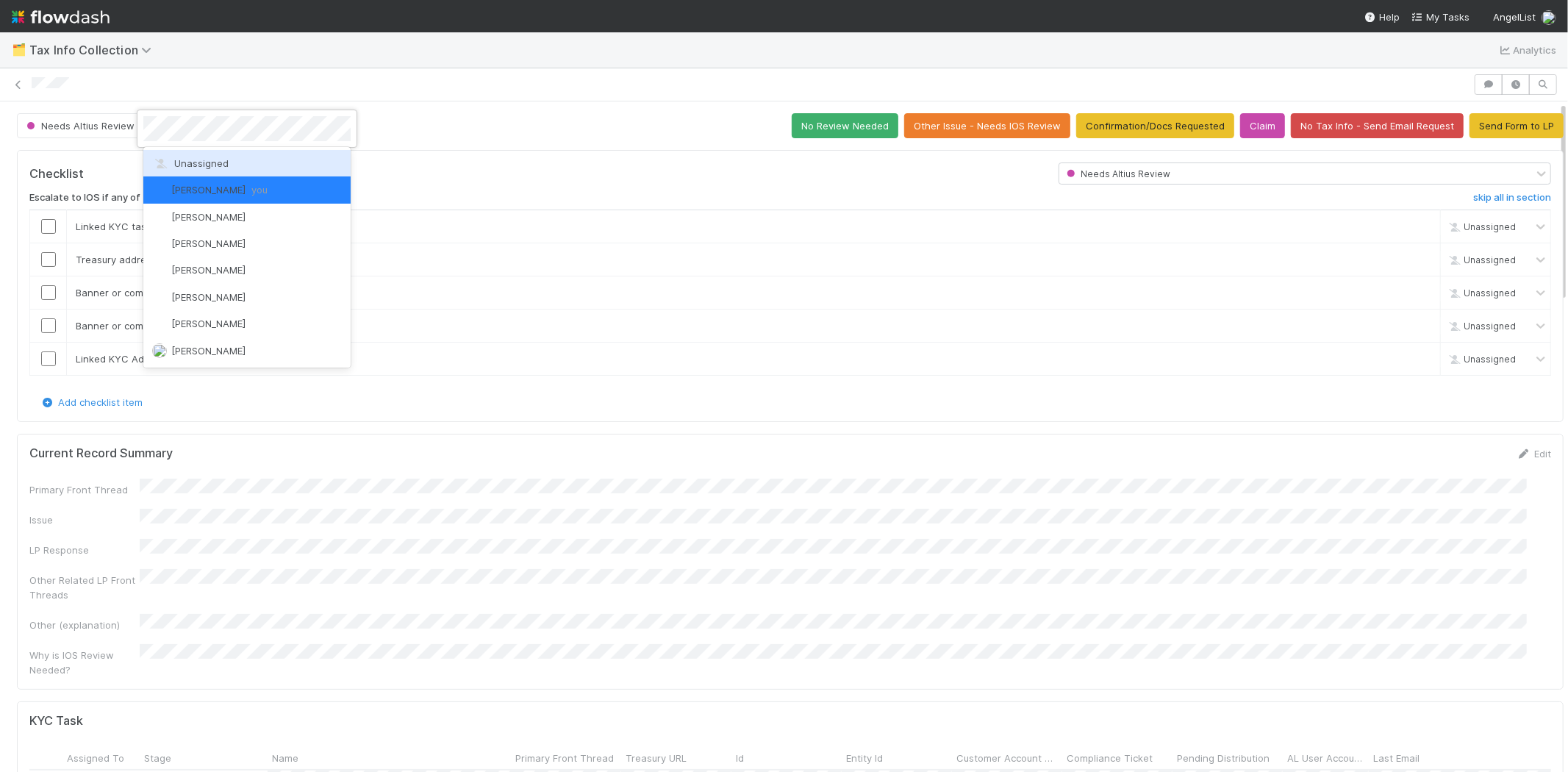
click at [193, 164] on span "Unassigned" at bounding box center [190, 163] width 77 height 12
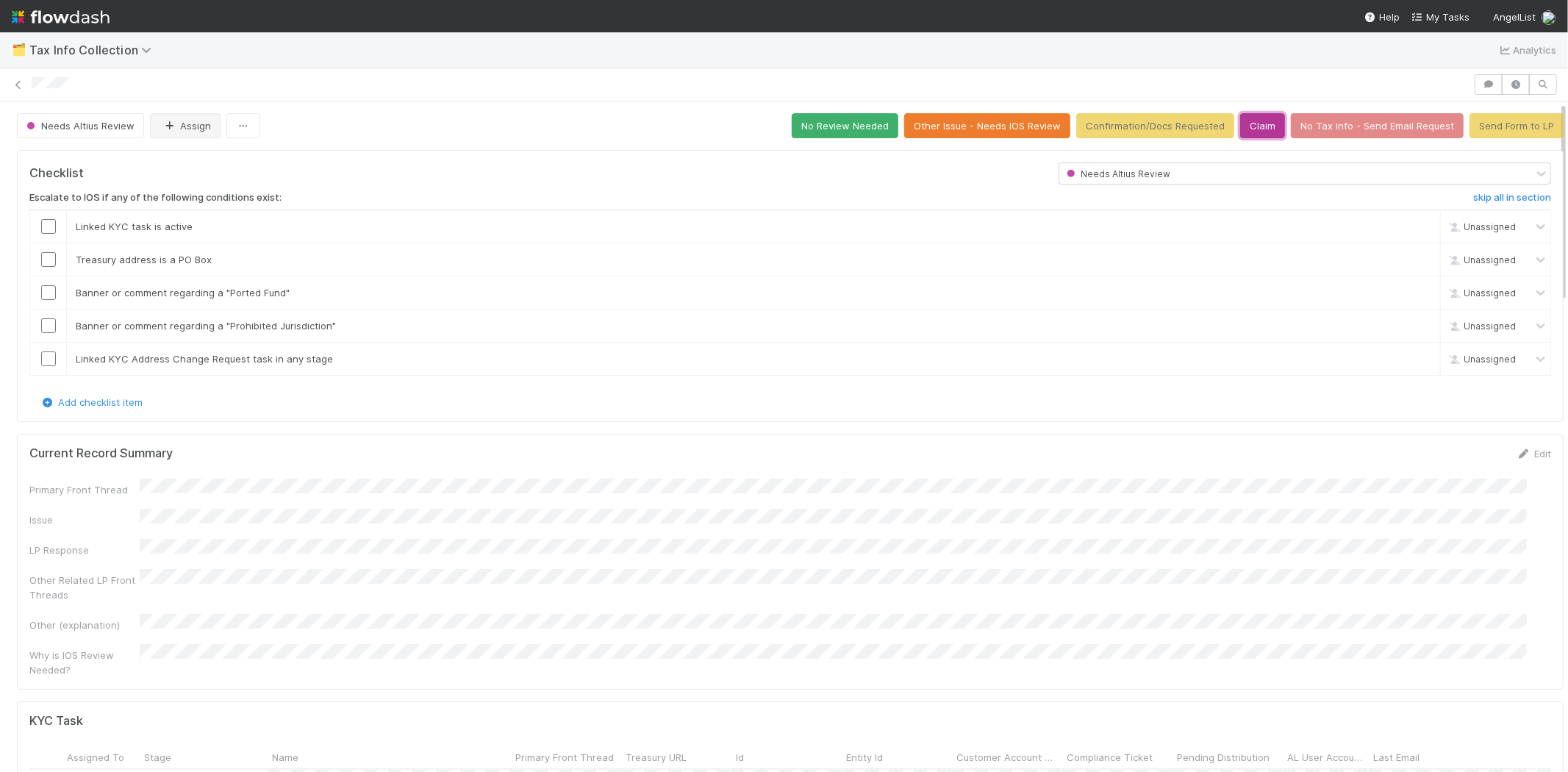
click at [1240, 130] on button "Claim" at bounding box center [1263, 126] width 45 height 25
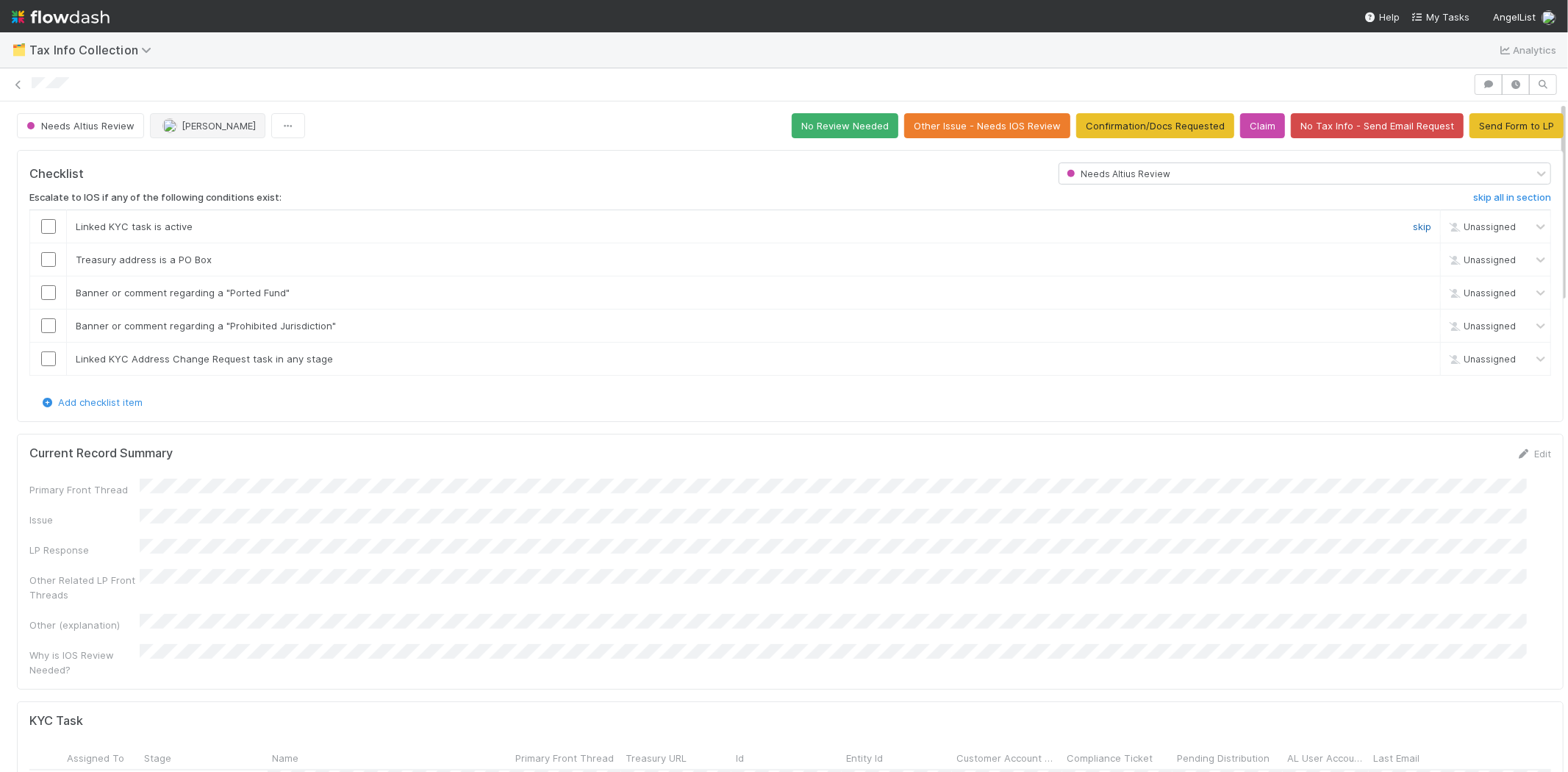
click at [1413, 226] on link "skip" at bounding box center [1421, 226] width 19 height 12
click at [1413, 258] on link "skip" at bounding box center [1421, 259] width 19 height 12
click at [1413, 288] on link "skip" at bounding box center [1421, 293] width 19 height 12
click at [1413, 326] on link "skip" at bounding box center [1421, 326] width 19 height 12
click at [1413, 359] on link "skip" at bounding box center [1421, 359] width 19 height 12
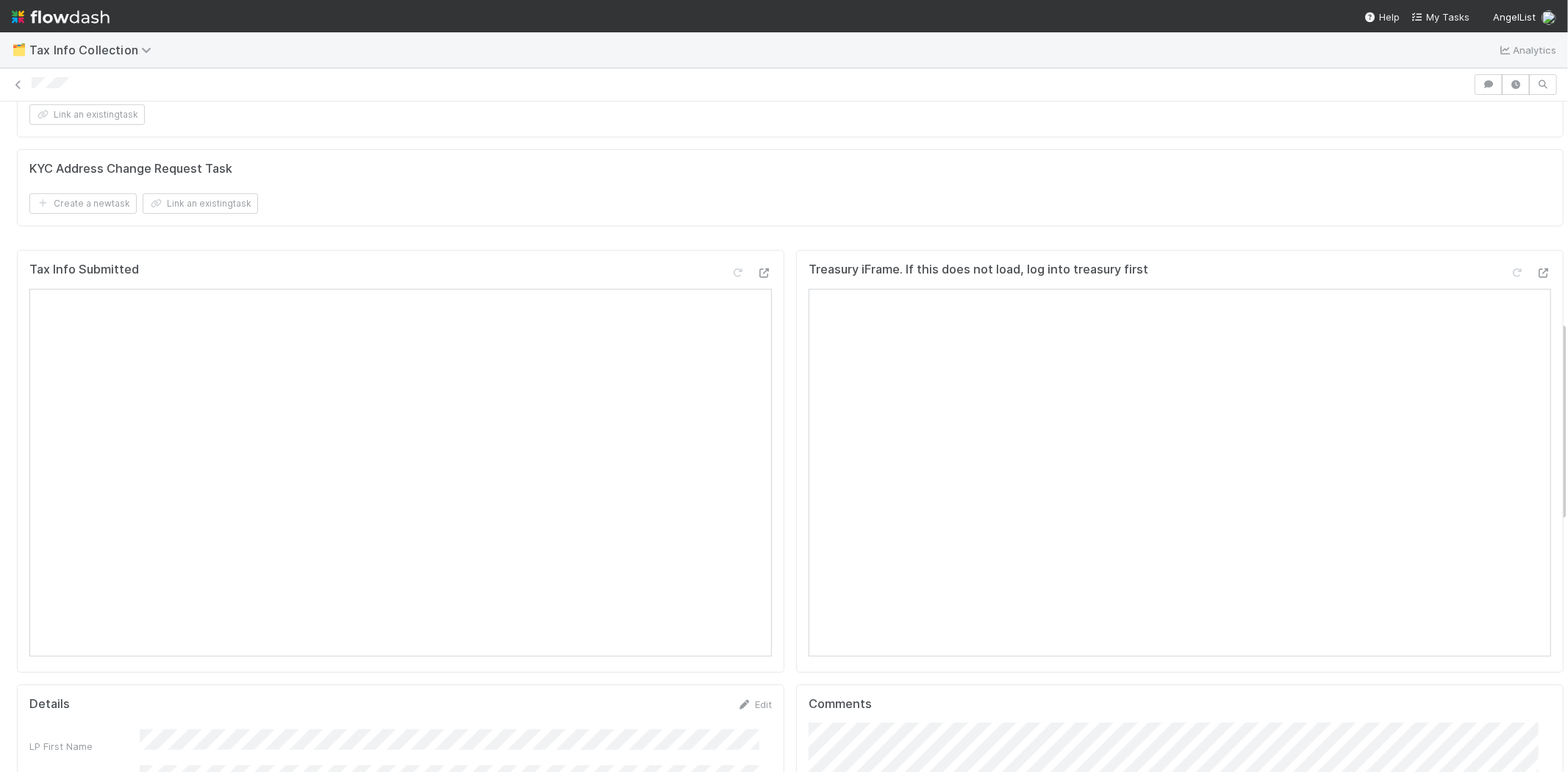
scroll to position [736, 0]
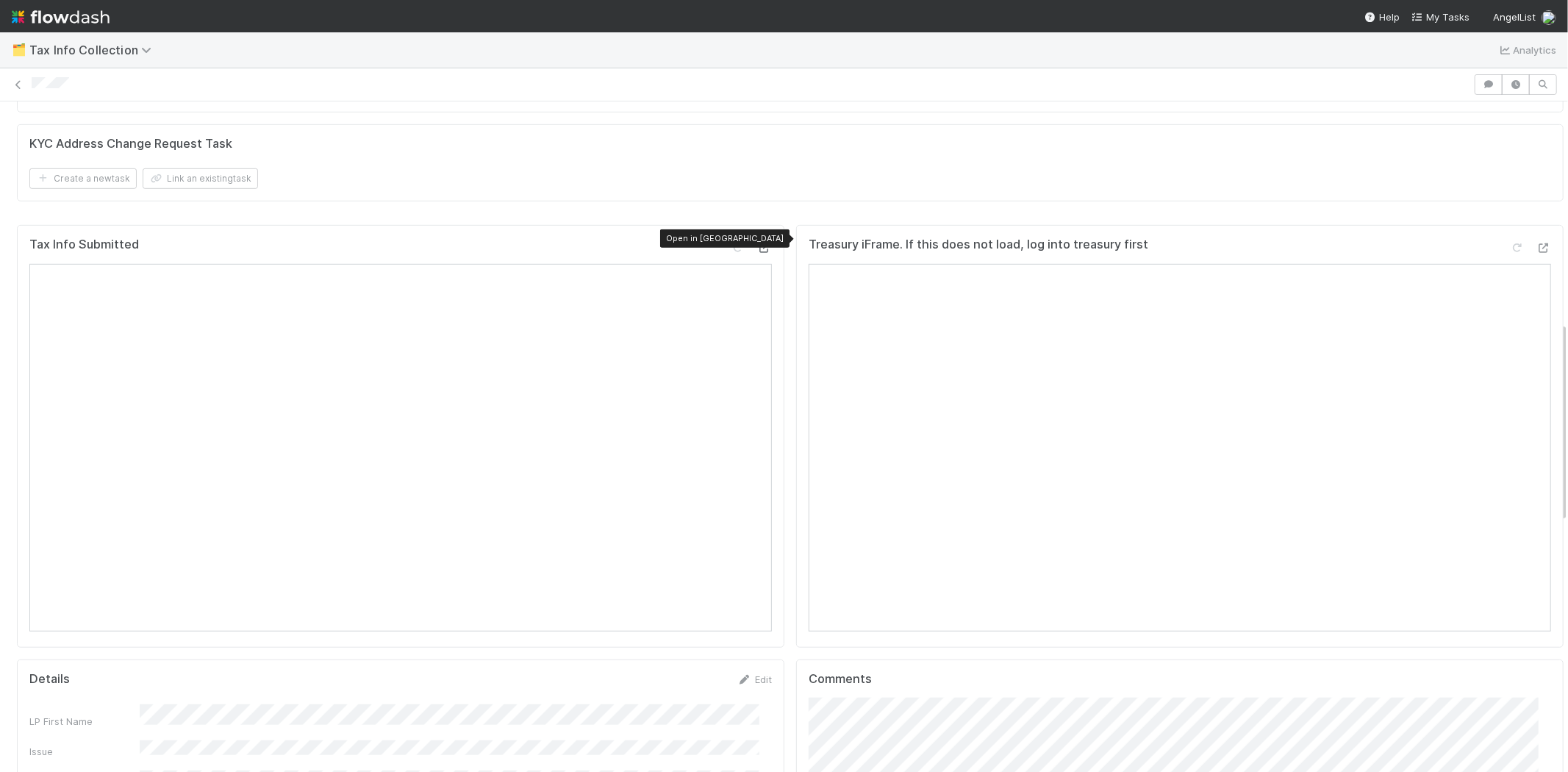
click at [757, 243] on icon at bounding box center [764, 248] width 14 height 10
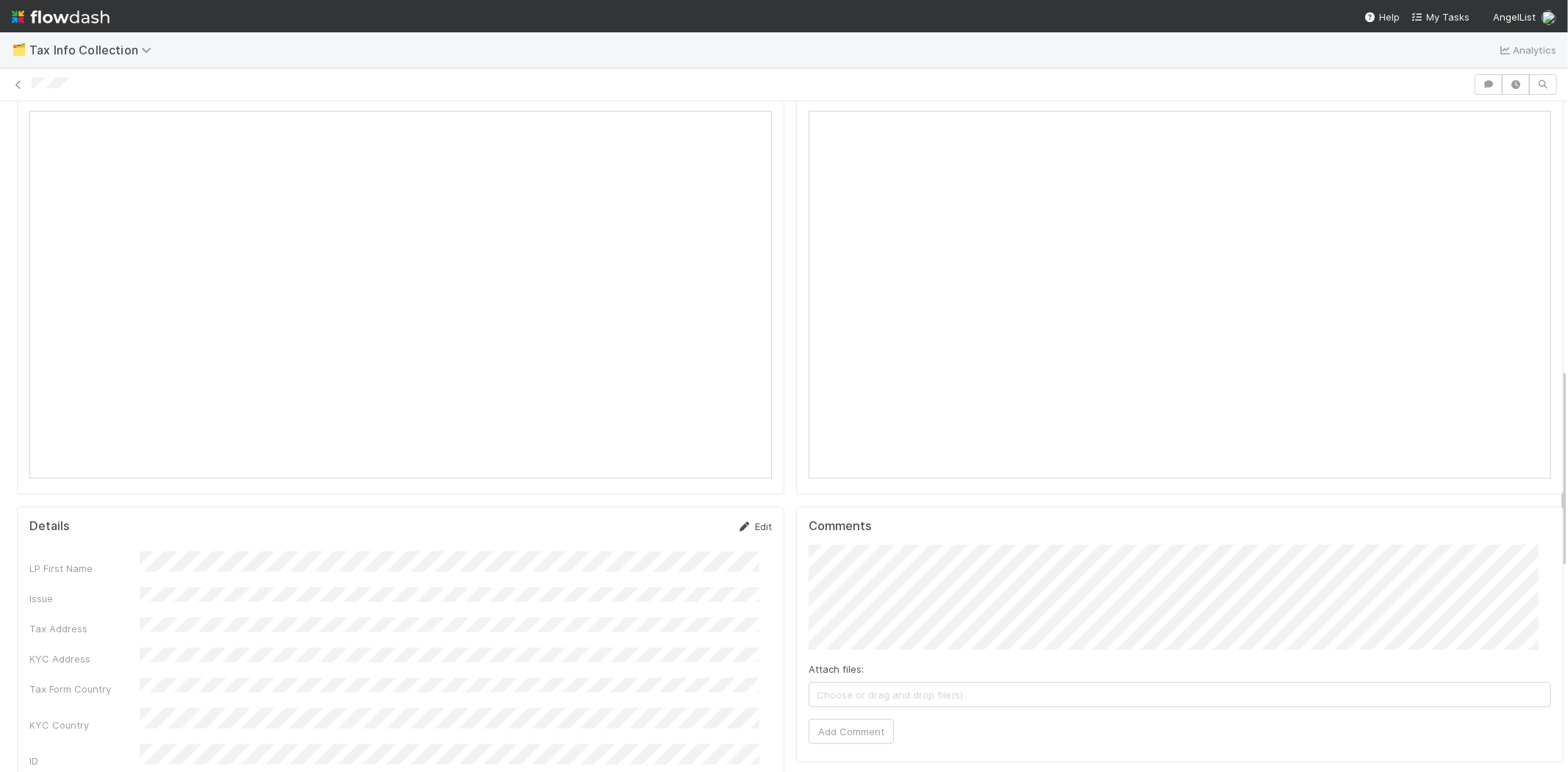
click at [743, 521] on link "Edit" at bounding box center [754, 526] width 35 height 12
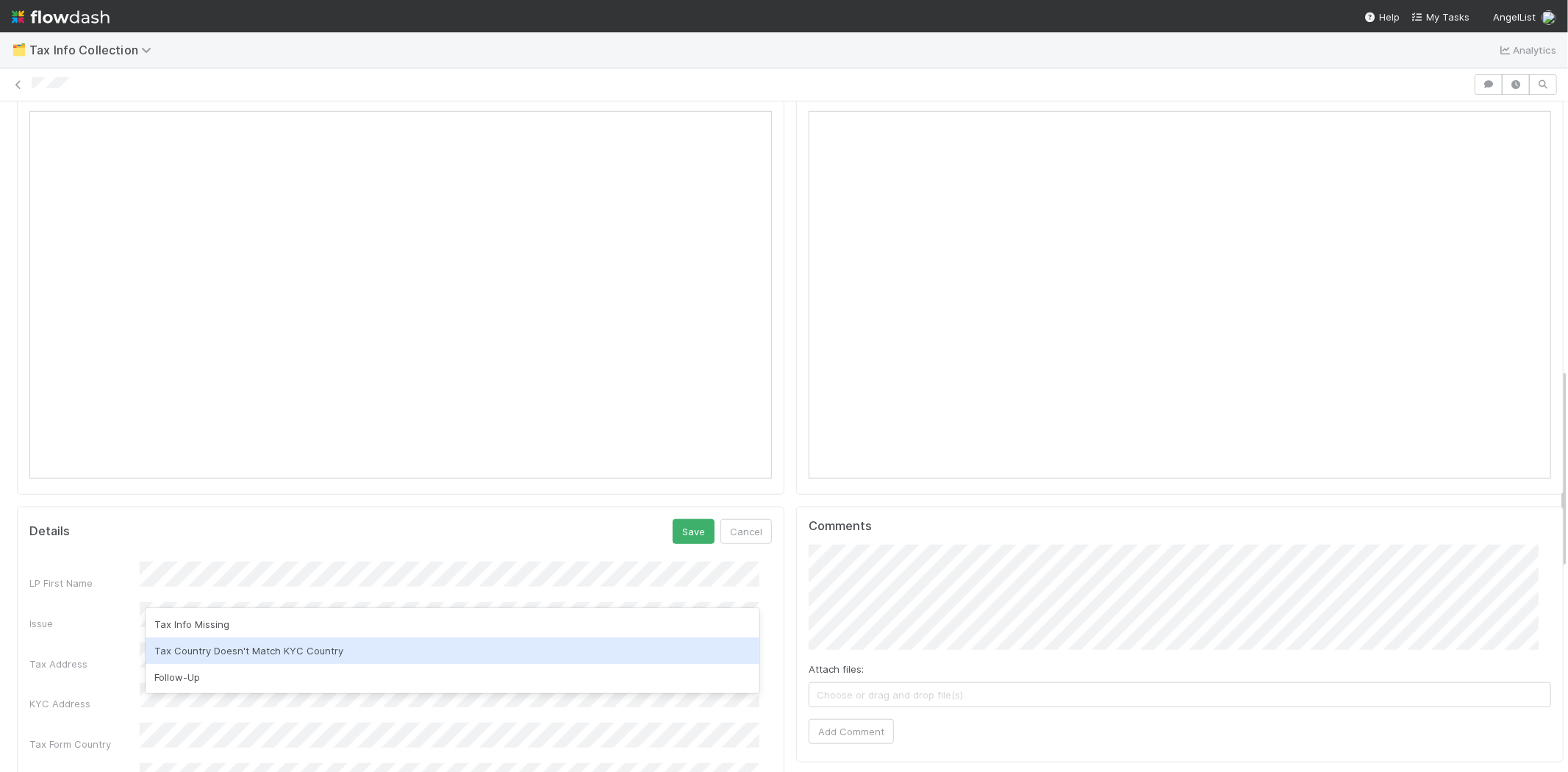
click at [217, 644] on div "Tax Country Doesn't Match KYC Country" at bounding box center [453, 650] width 614 height 27
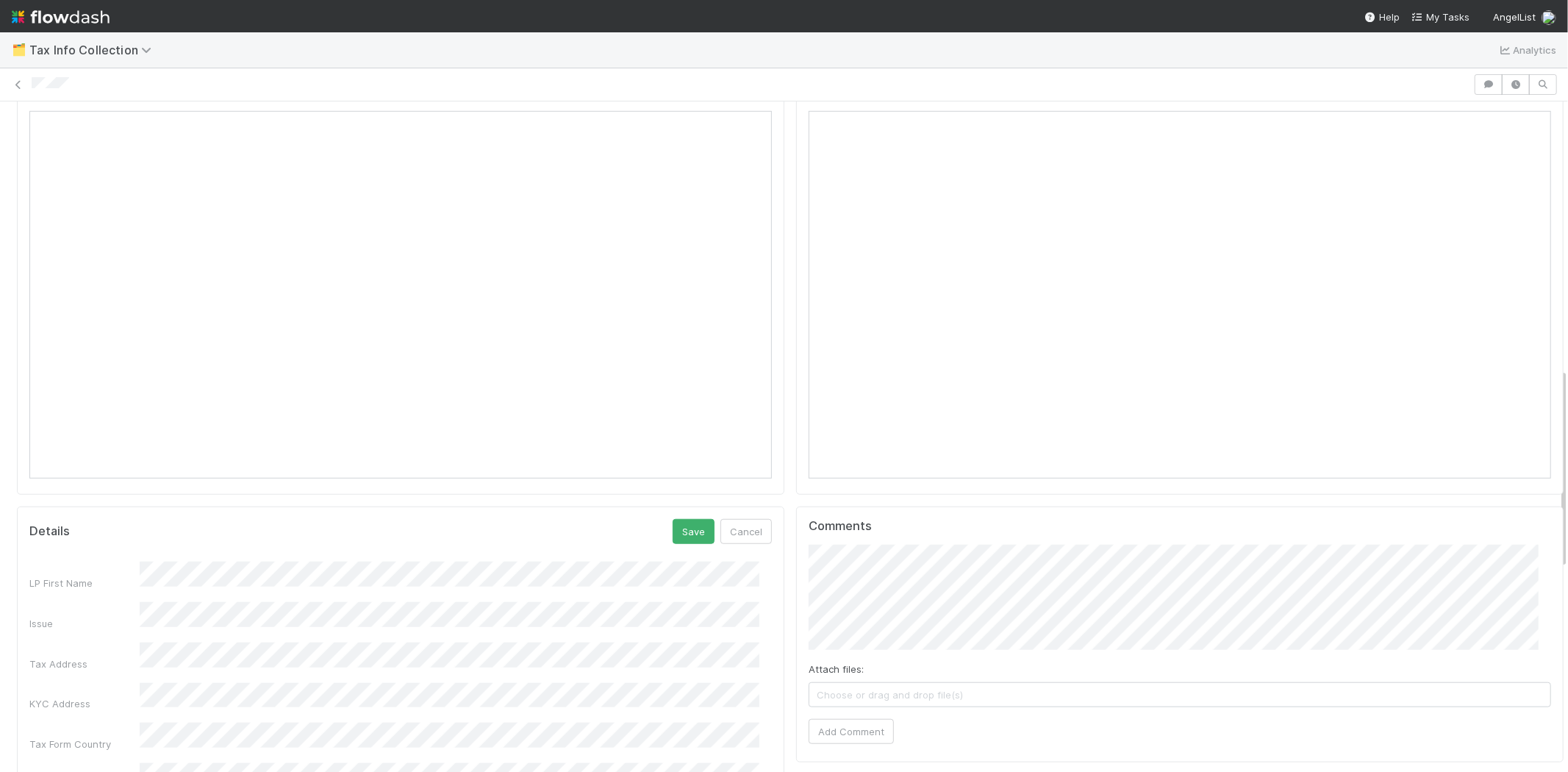
click at [679, 519] on button "Save" at bounding box center [693, 531] width 42 height 25
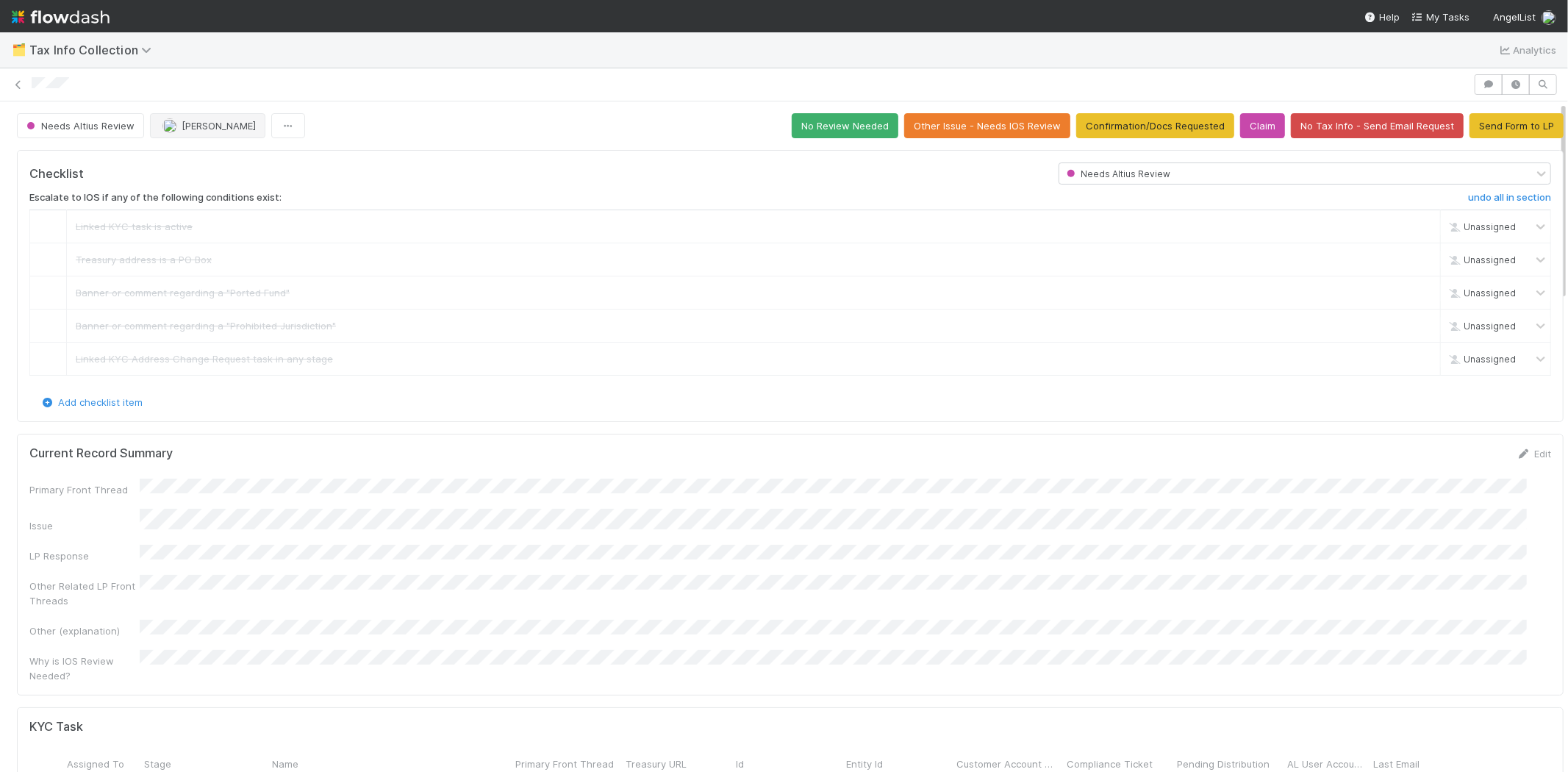
scroll to position [0, 0]
click at [1483, 131] on button "Send Form to LP" at bounding box center [1516, 126] width 94 height 25
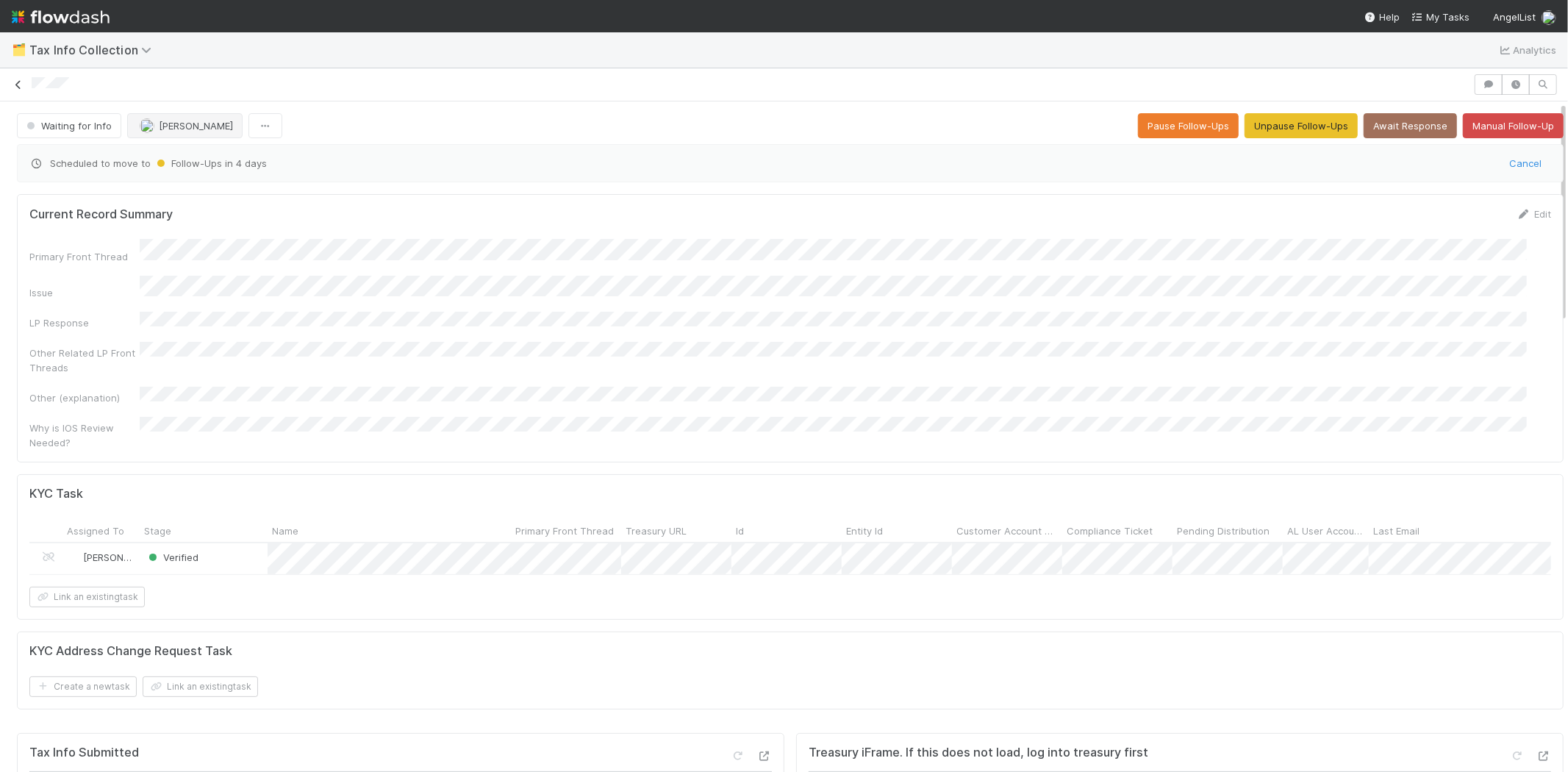
click at [19, 84] on icon at bounding box center [19, 85] width 14 height 10
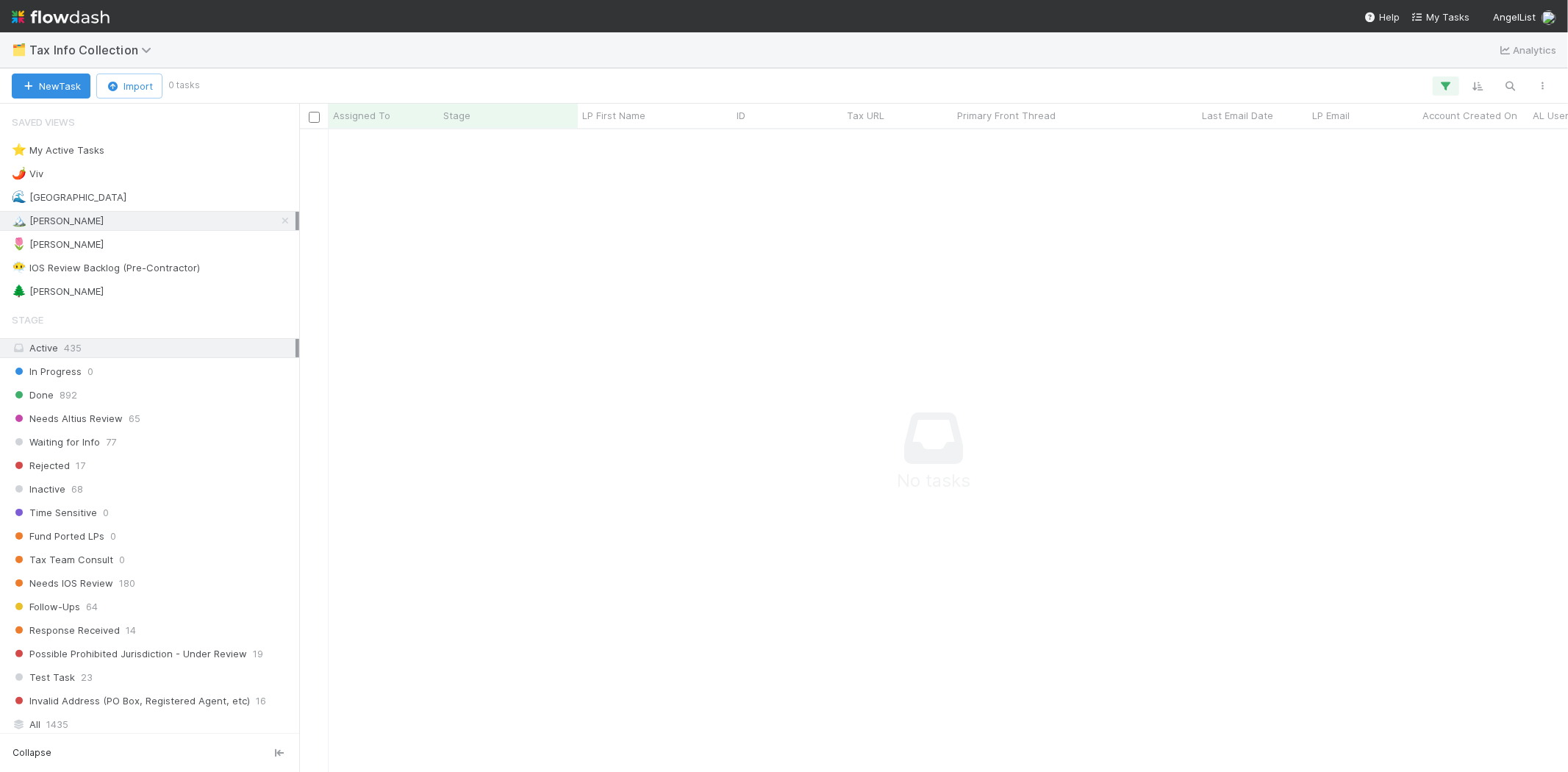
scroll to position [619, 1243]
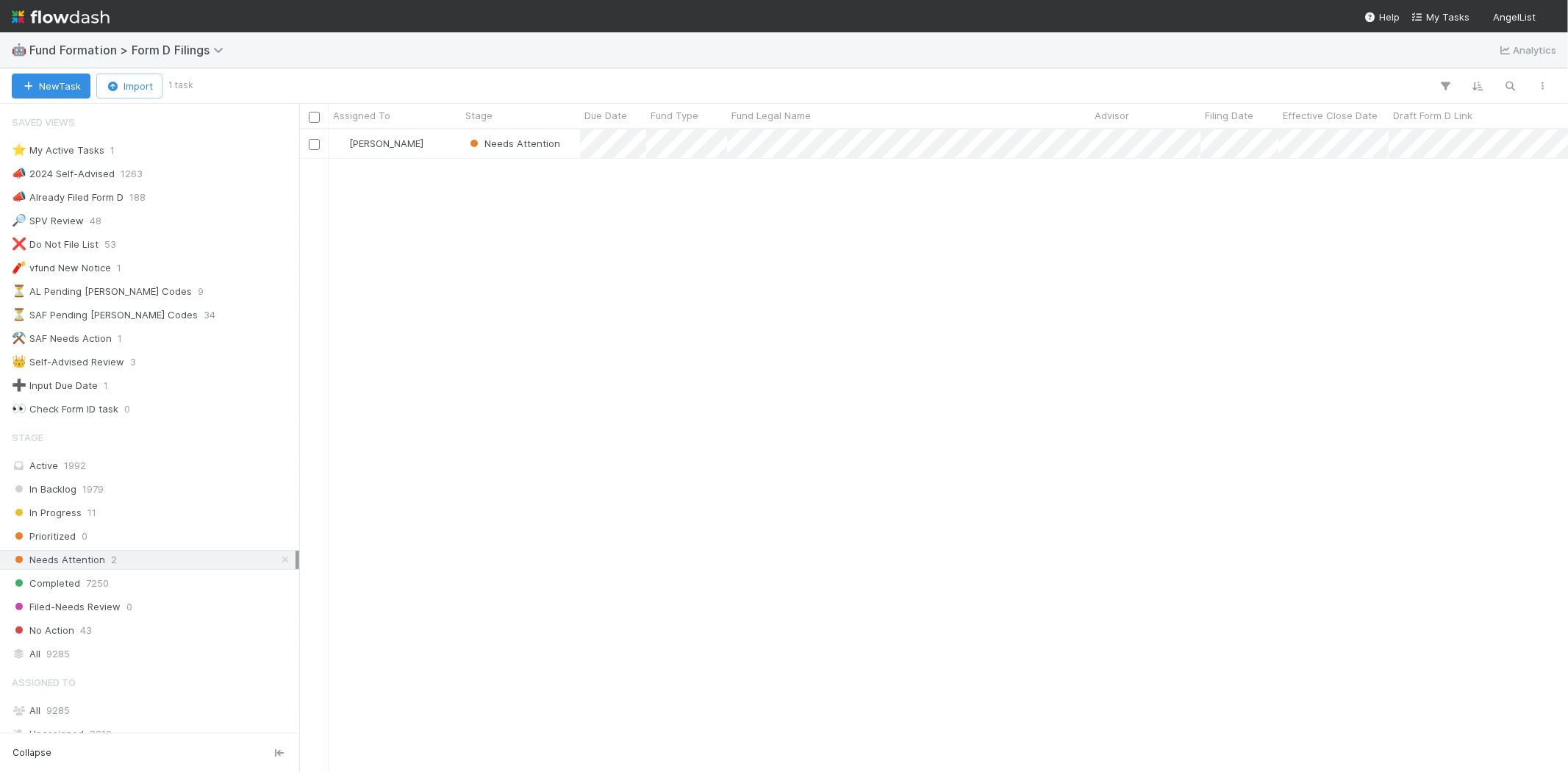
click at [650, 333] on div "[PERSON_NAME] Needs Attention [DATE] 5:06:17 AM [DATE] 6:00:59 AM 1" at bounding box center [933, 450] width 1268 height 642
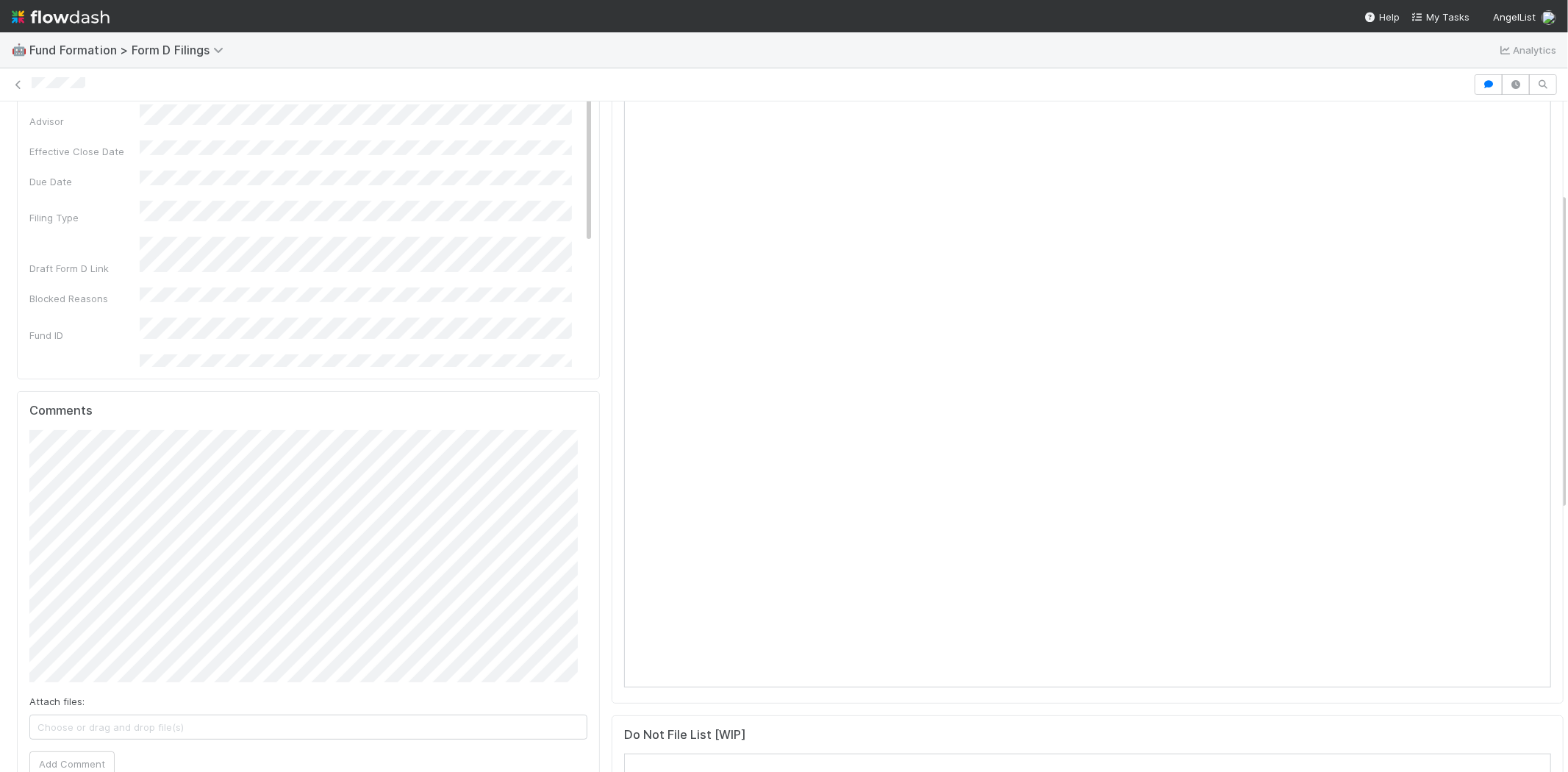
scroll to position [245, 0]
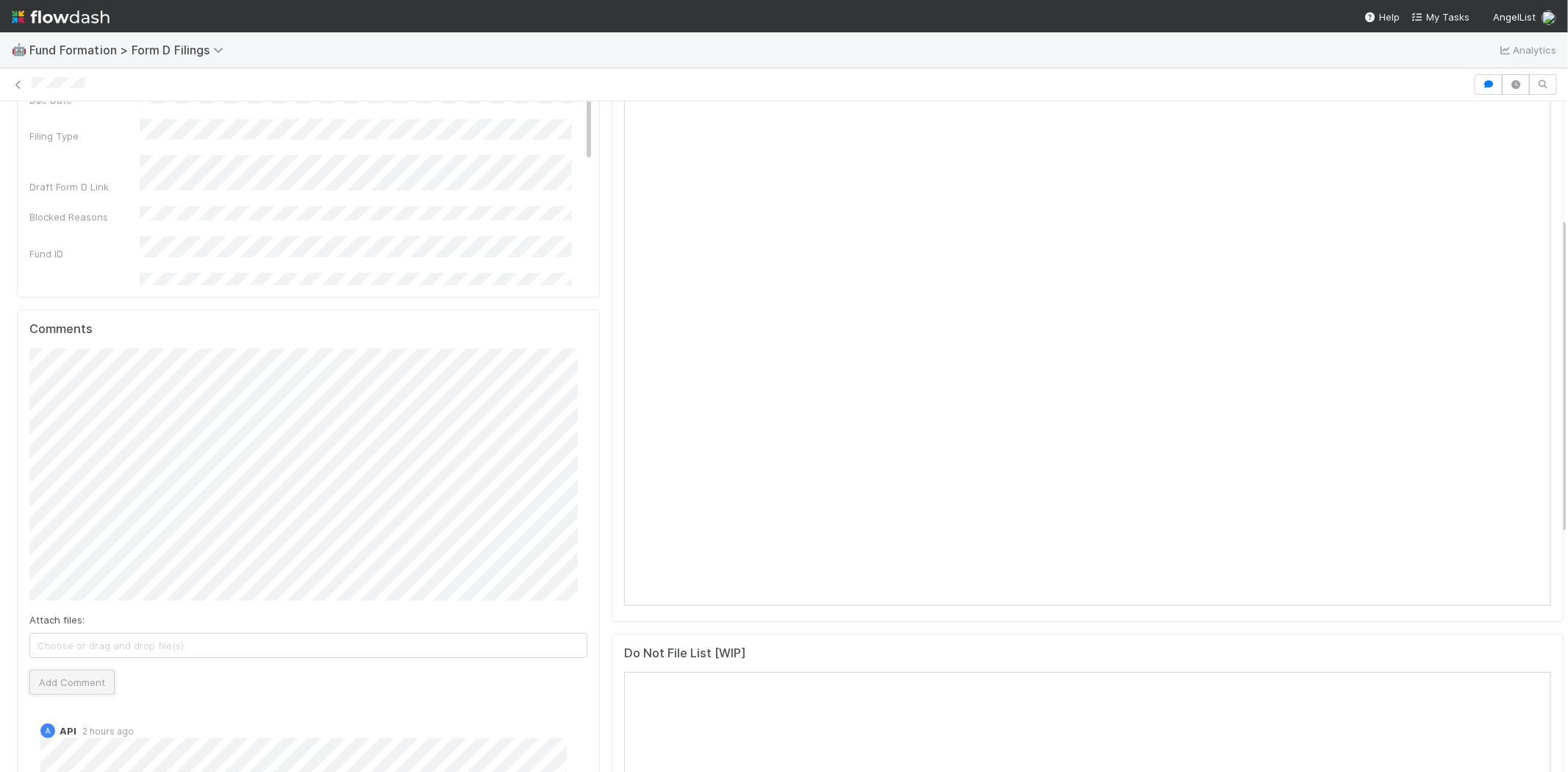
click at [90, 677] on button "Add Comment" at bounding box center [72, 682] width 85 height 25
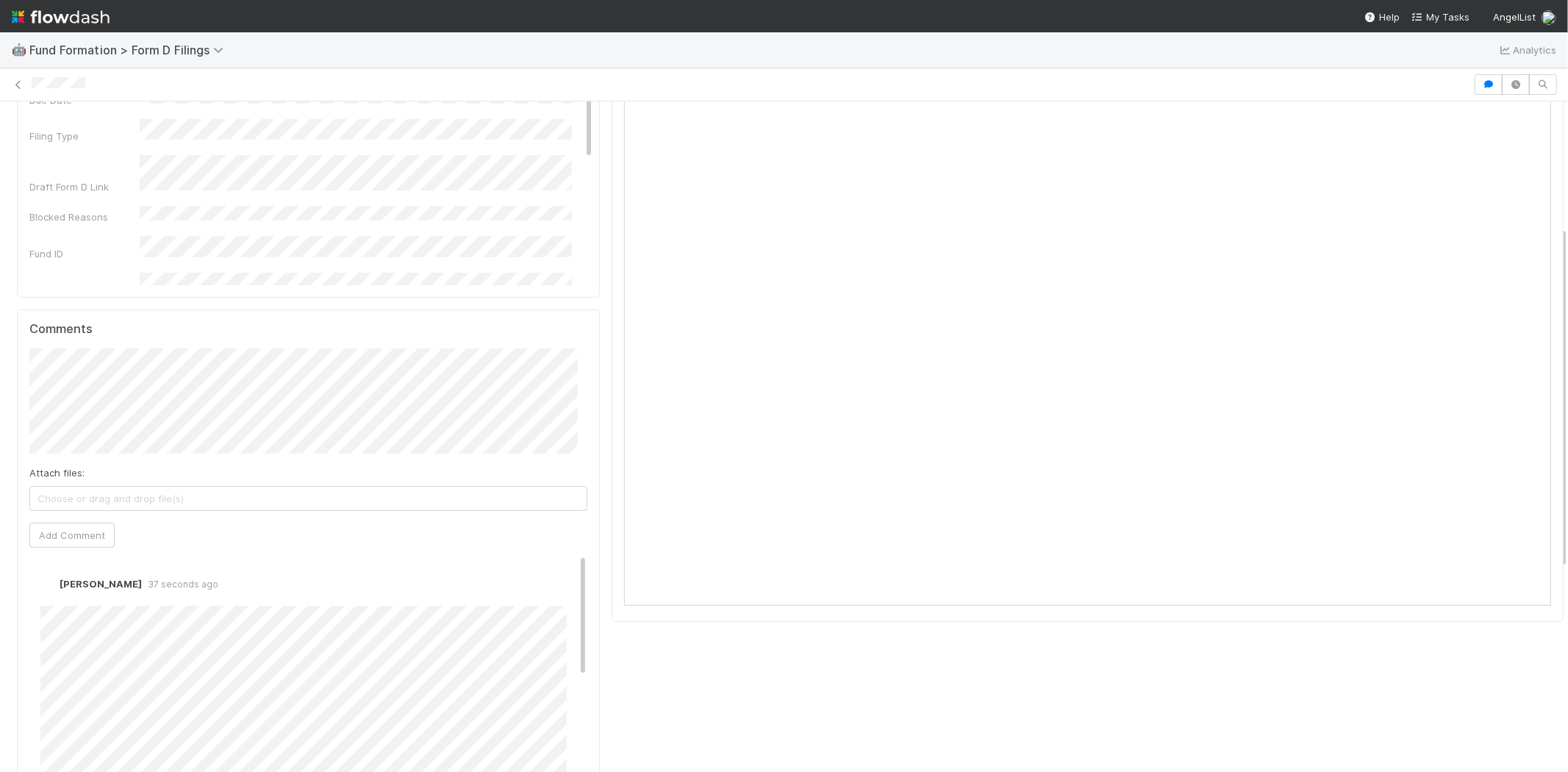
scroll to position [0, 0]
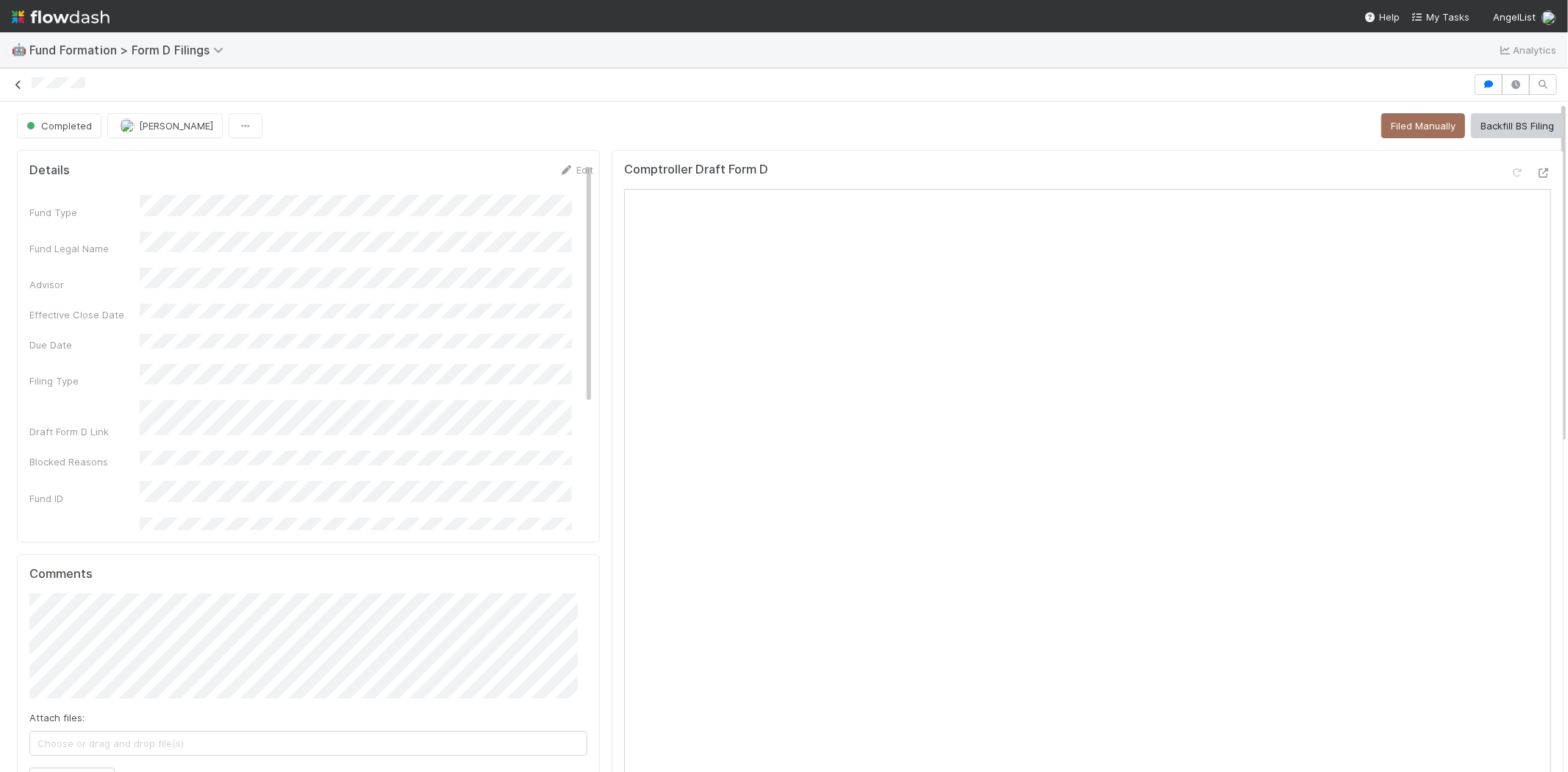
click at [16, 82] on icon at bounding box center [19, 85] width 14 height 10
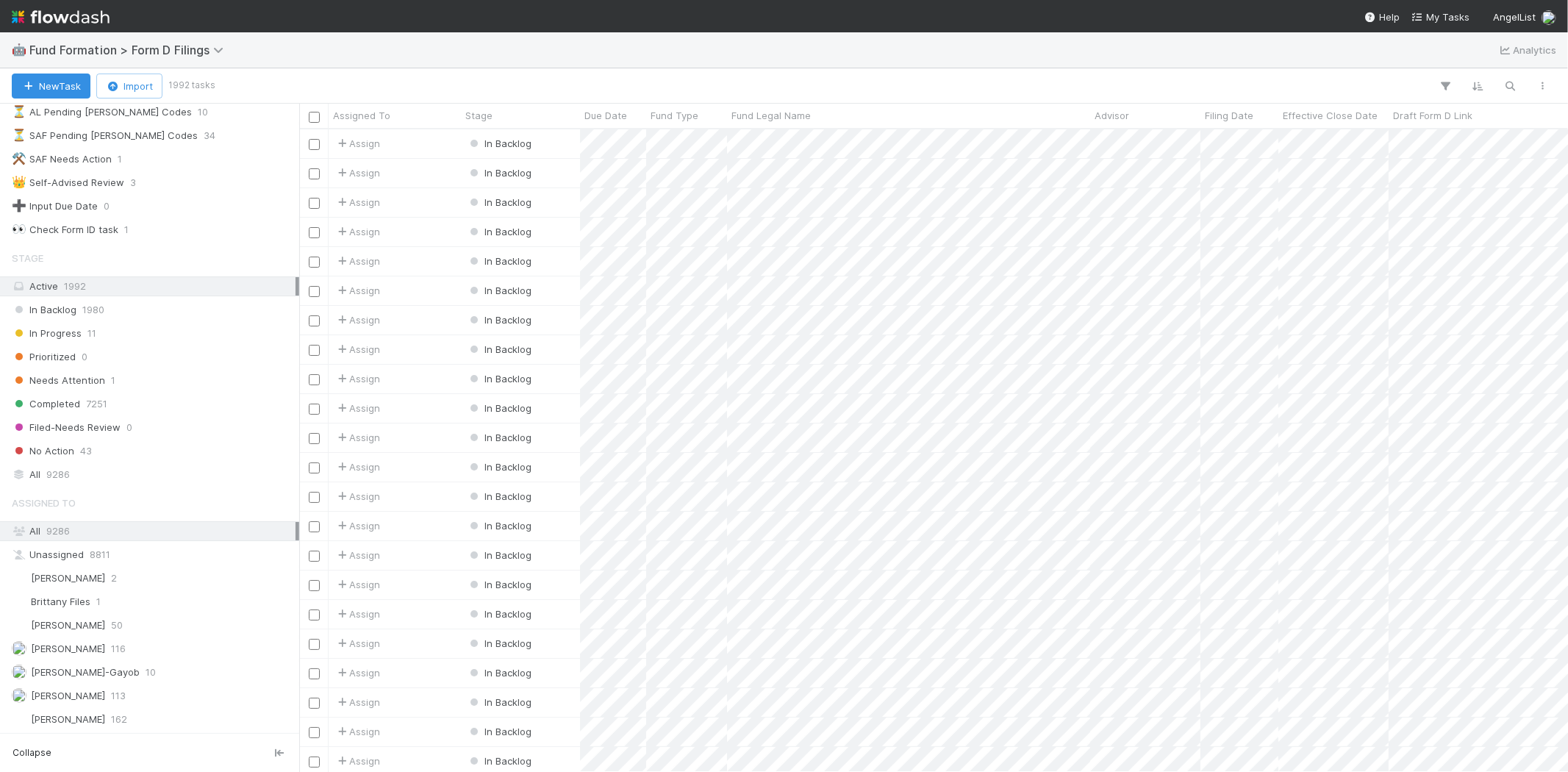
scroll to position [185, 0]
click at [89, 641] on span "[PERSON_NAME]" at bounding box center [59, 649] width 93 height 19
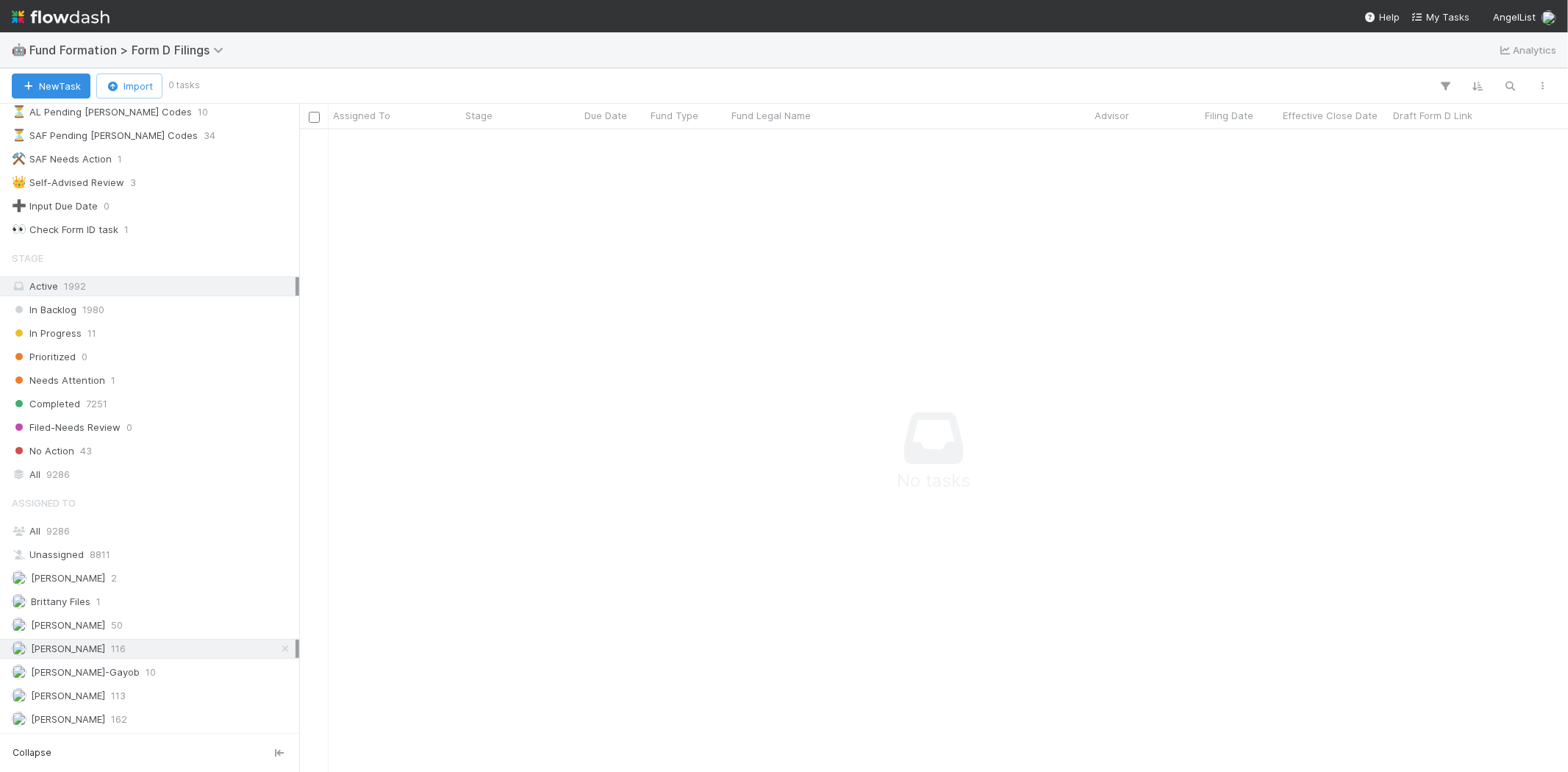
scroll to position [619, 1243]
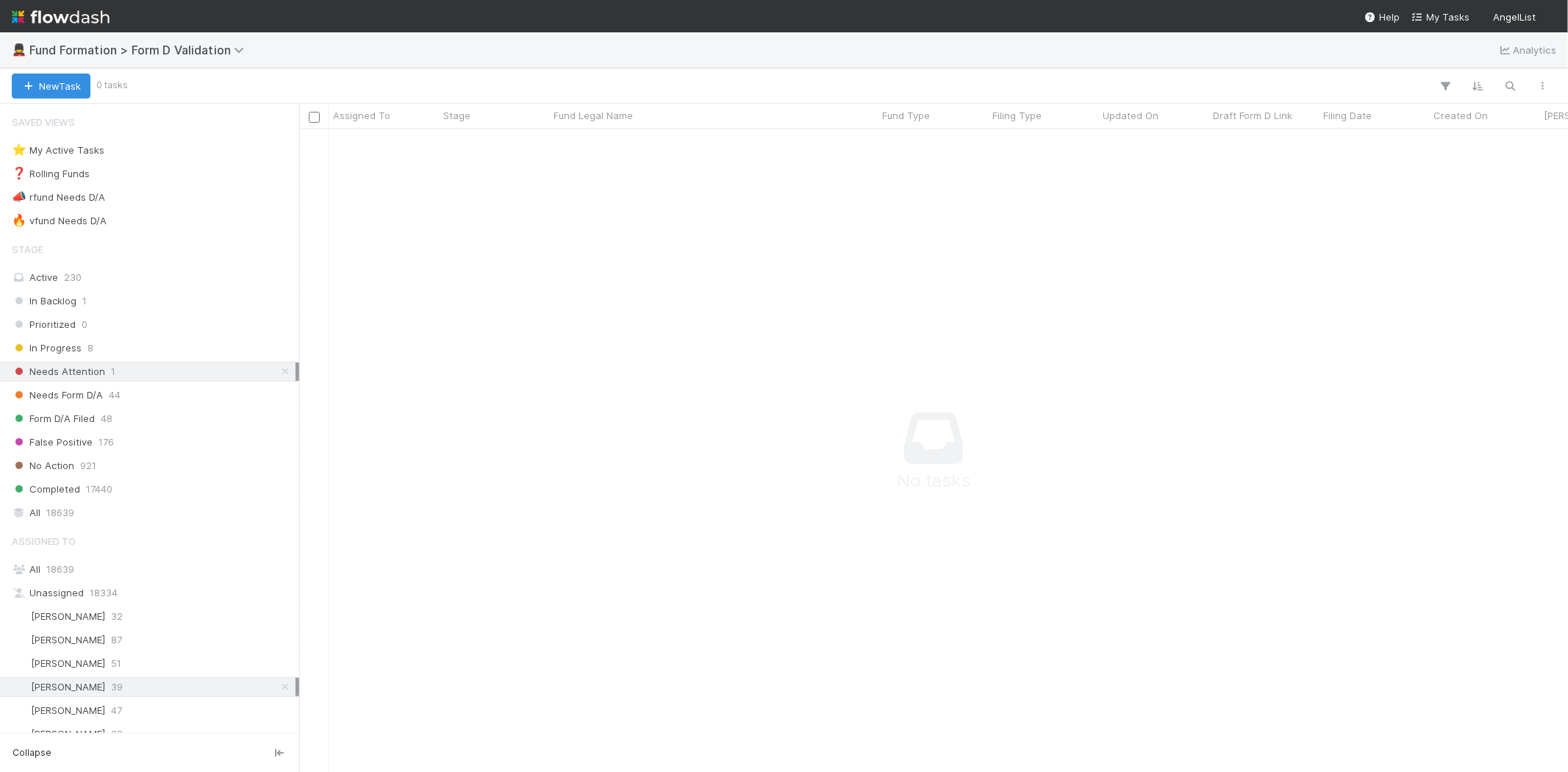
scroll to position [13, 13]
click at [747, 343] on div at bounding box center [974, 446] width 1350 height 632
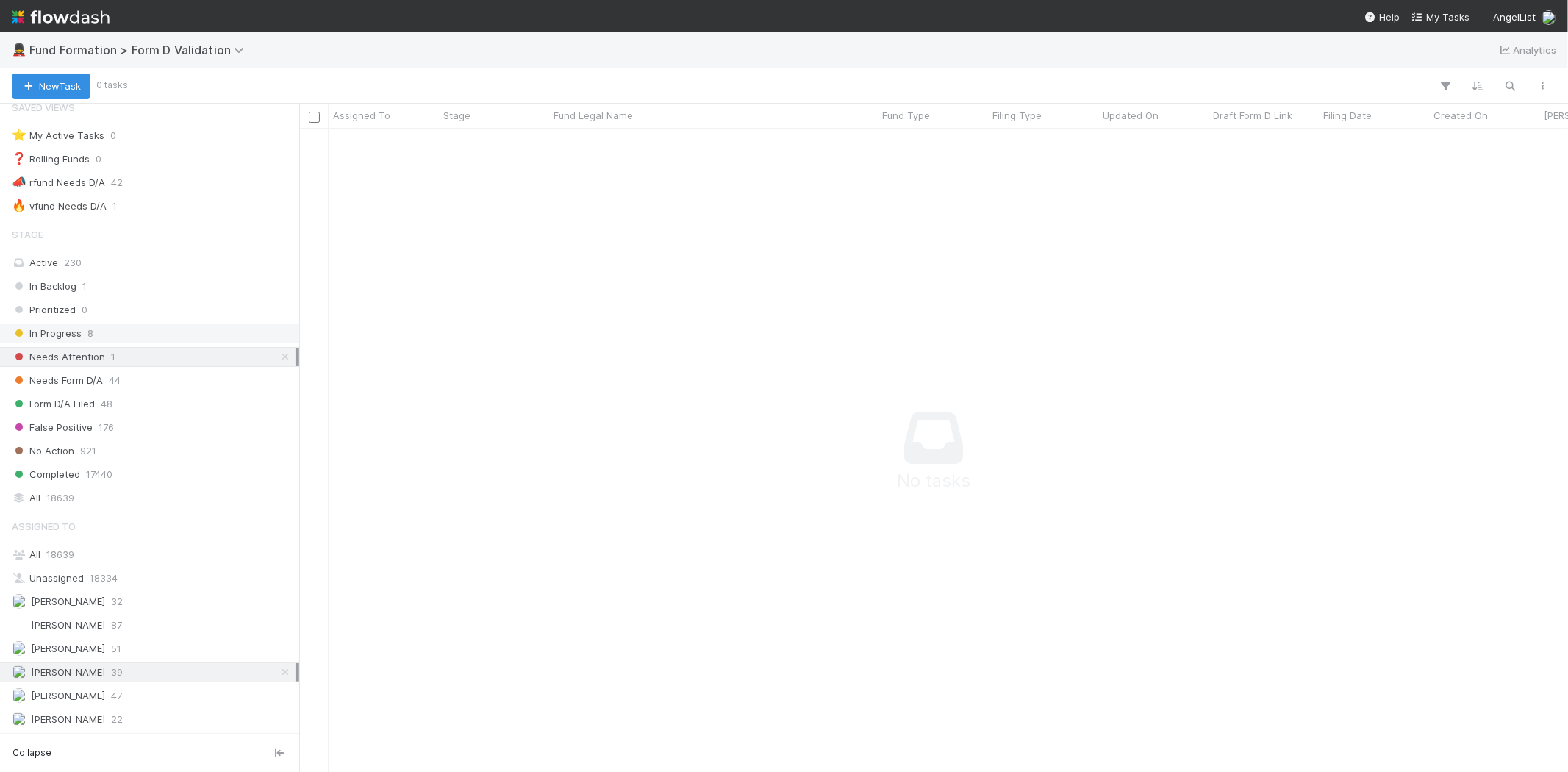
click at [105, 334] on div "In Progress 8" at bounding box center [154, 333] width 283 height 19
click at [118, 374] on span "44" at bounding box center [114, 380] width 12 height 19
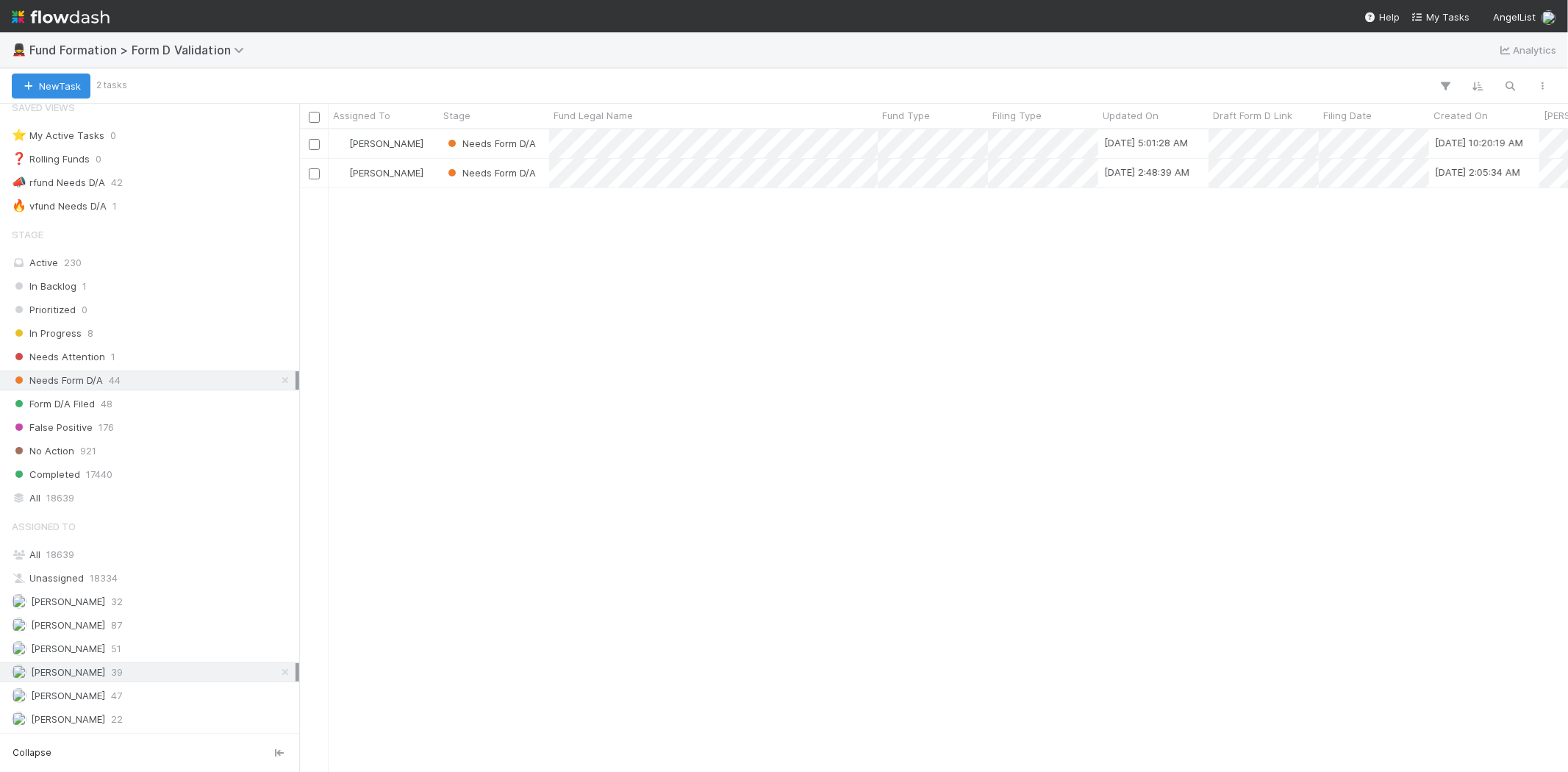
scroll to position [630, 1256]
click at [527, 251] on div "Karen Jane Salcedo Needs Form D/A 8/7/25, 5:01:28 AM 12/31/24, 10:20:19 AM Kare…" at bounding box center [933, 450] width 1268 height 642
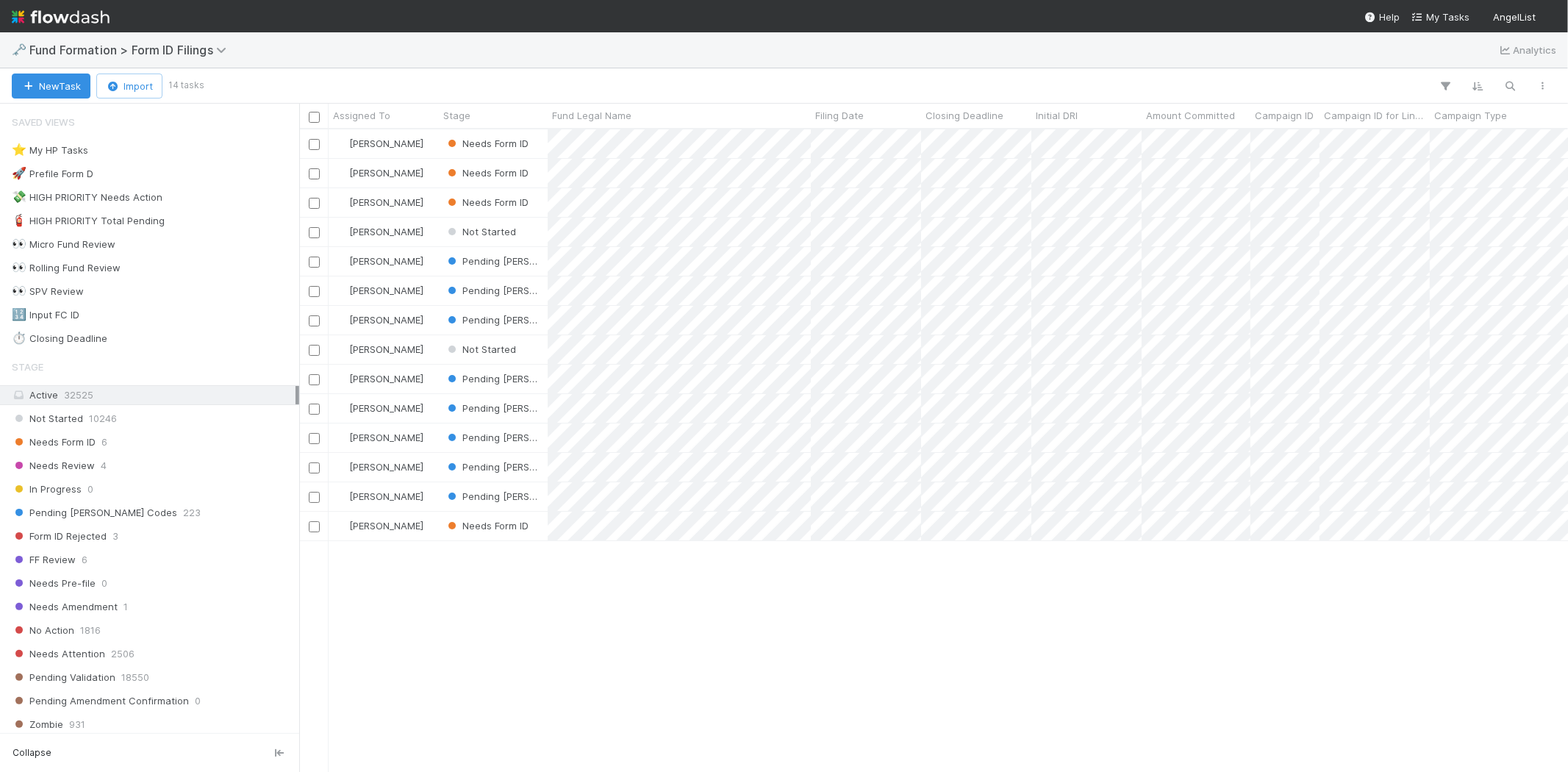
scroll to position [630, 1256]
click at [446, 645] on div "[PERSON_NAME] Needs Form ID [DATE] 2:38:41 AM [DATE] 7:06:58 AM 1 0 [PERSON_NAM…" at bounding box center [933, 450] width 1268 height 642
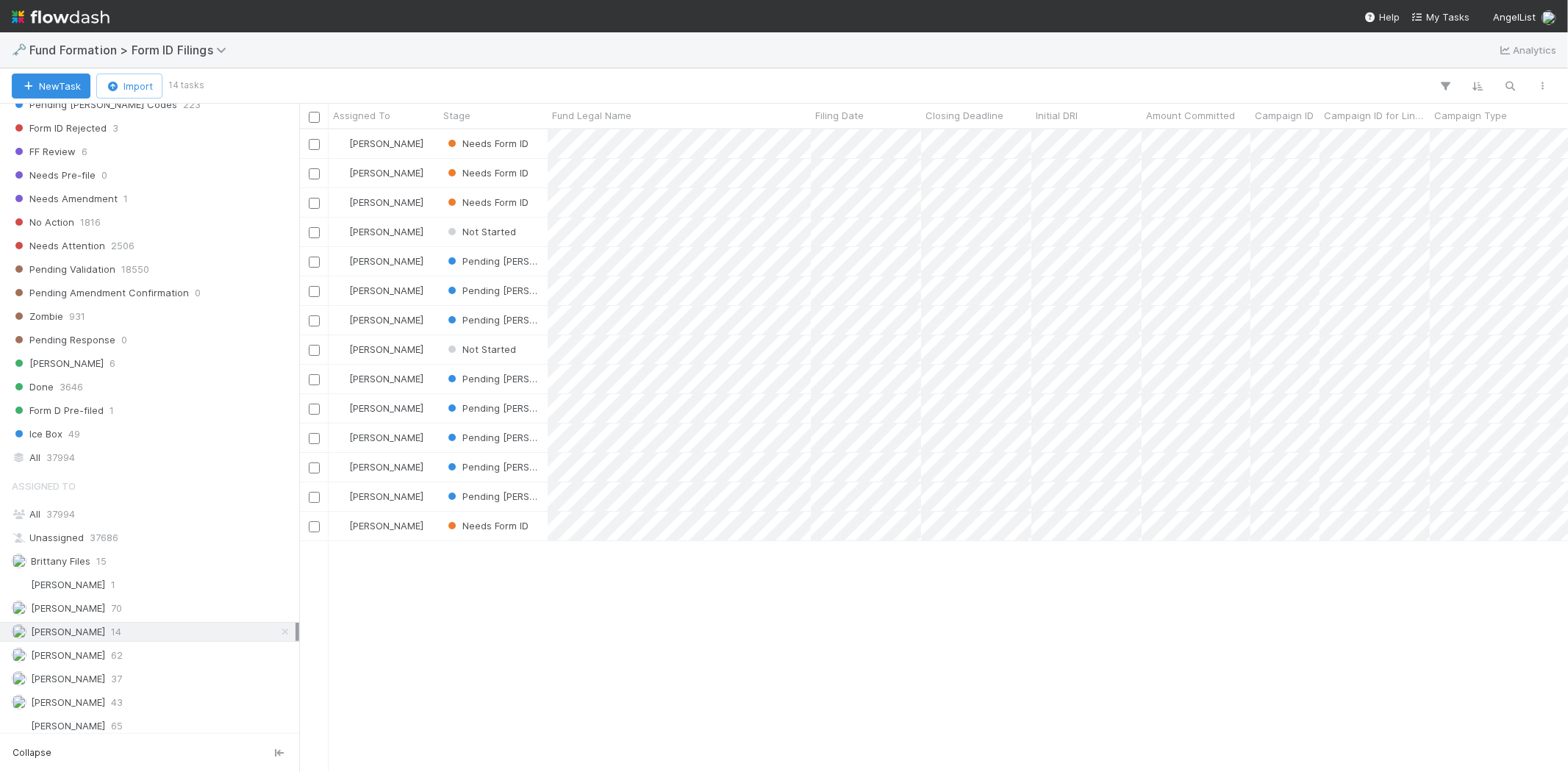
scroll to position [421, 0]
click at [111, 675] on span "37" at bounding box center [117, 672] width 11 height 19
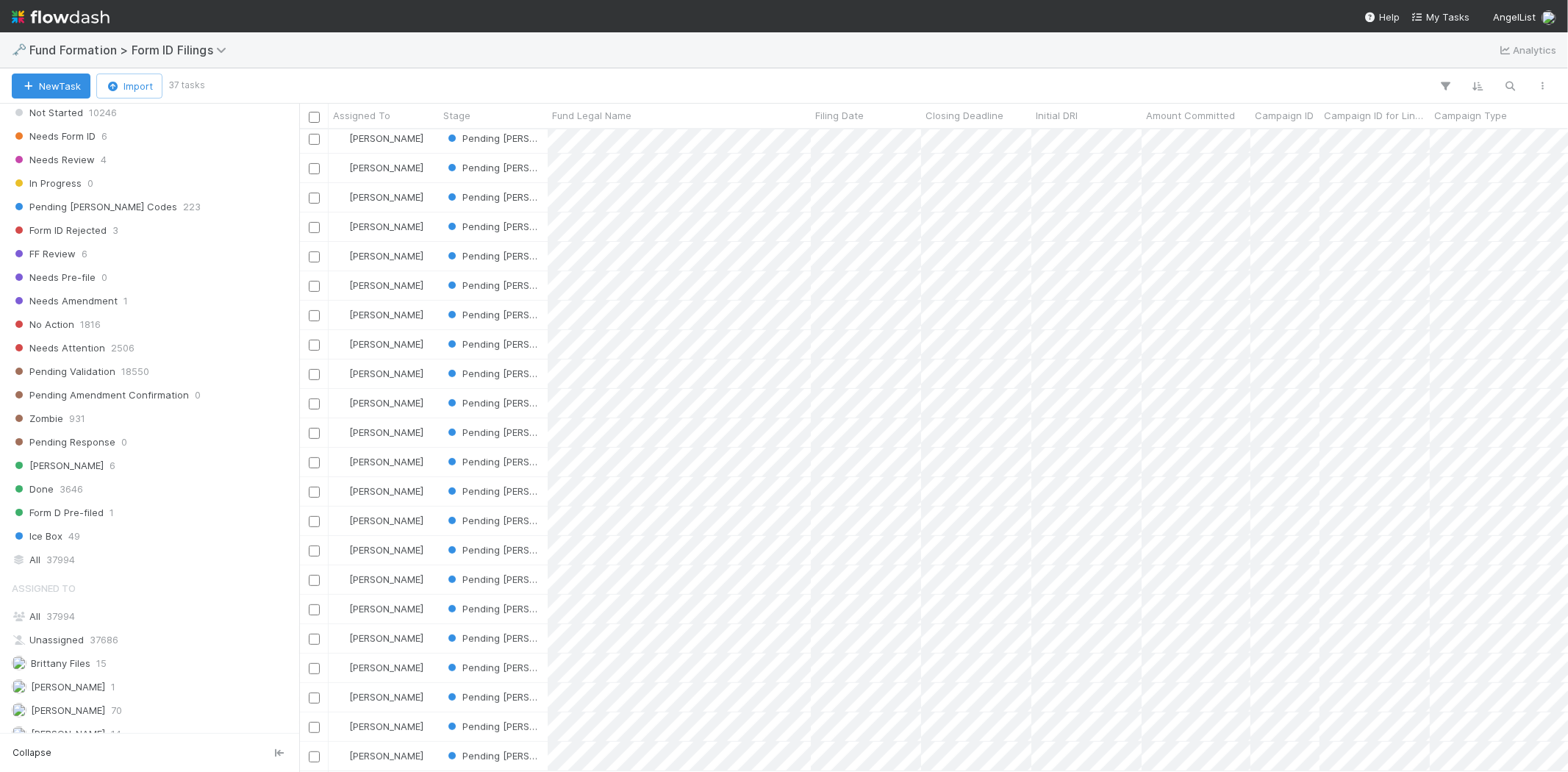
scroll to position [94, 0]
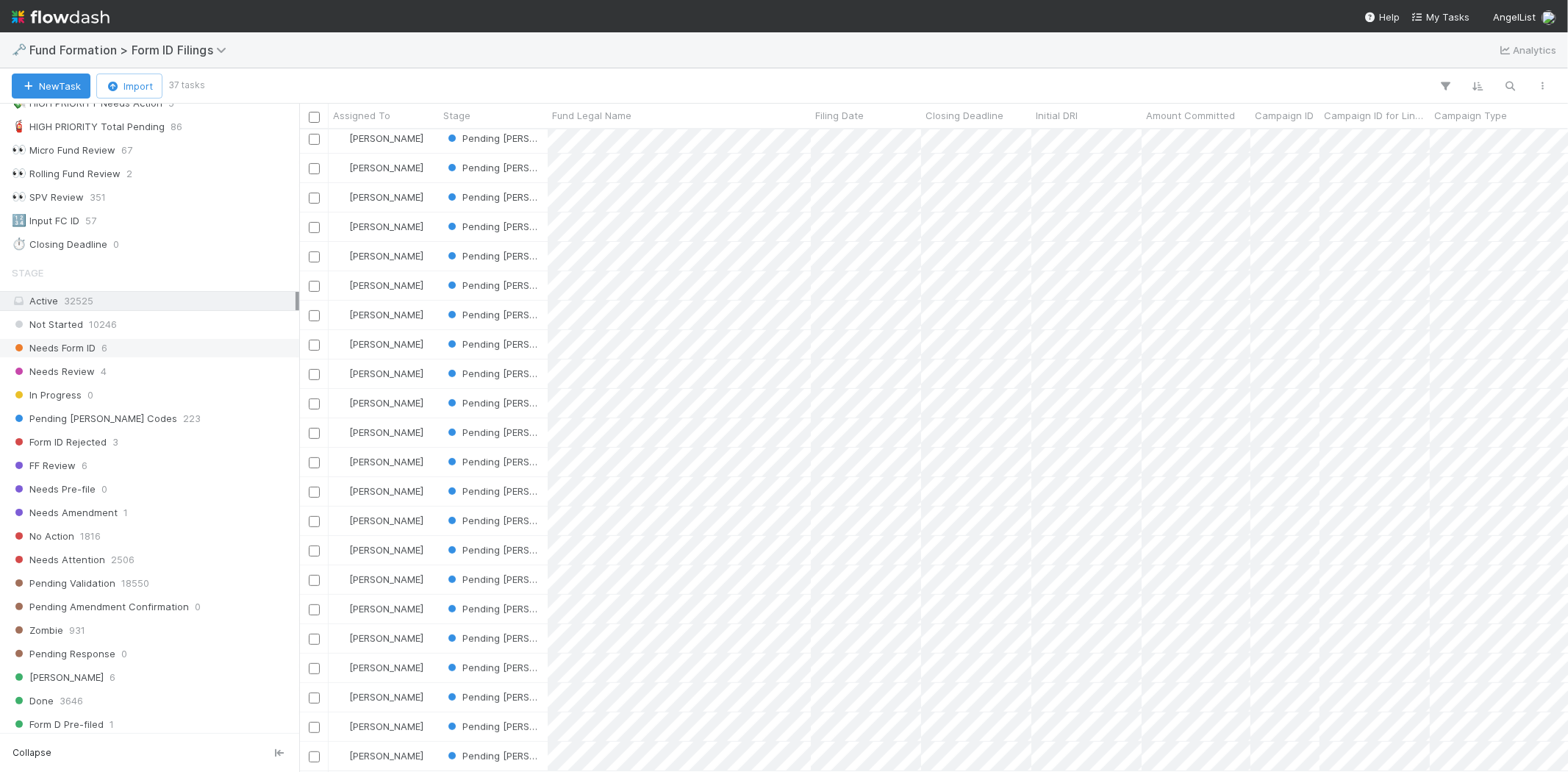
click at [89, 339] on div "Needs Form ID 6" at bounding box center [149, 348] width 299 height 20
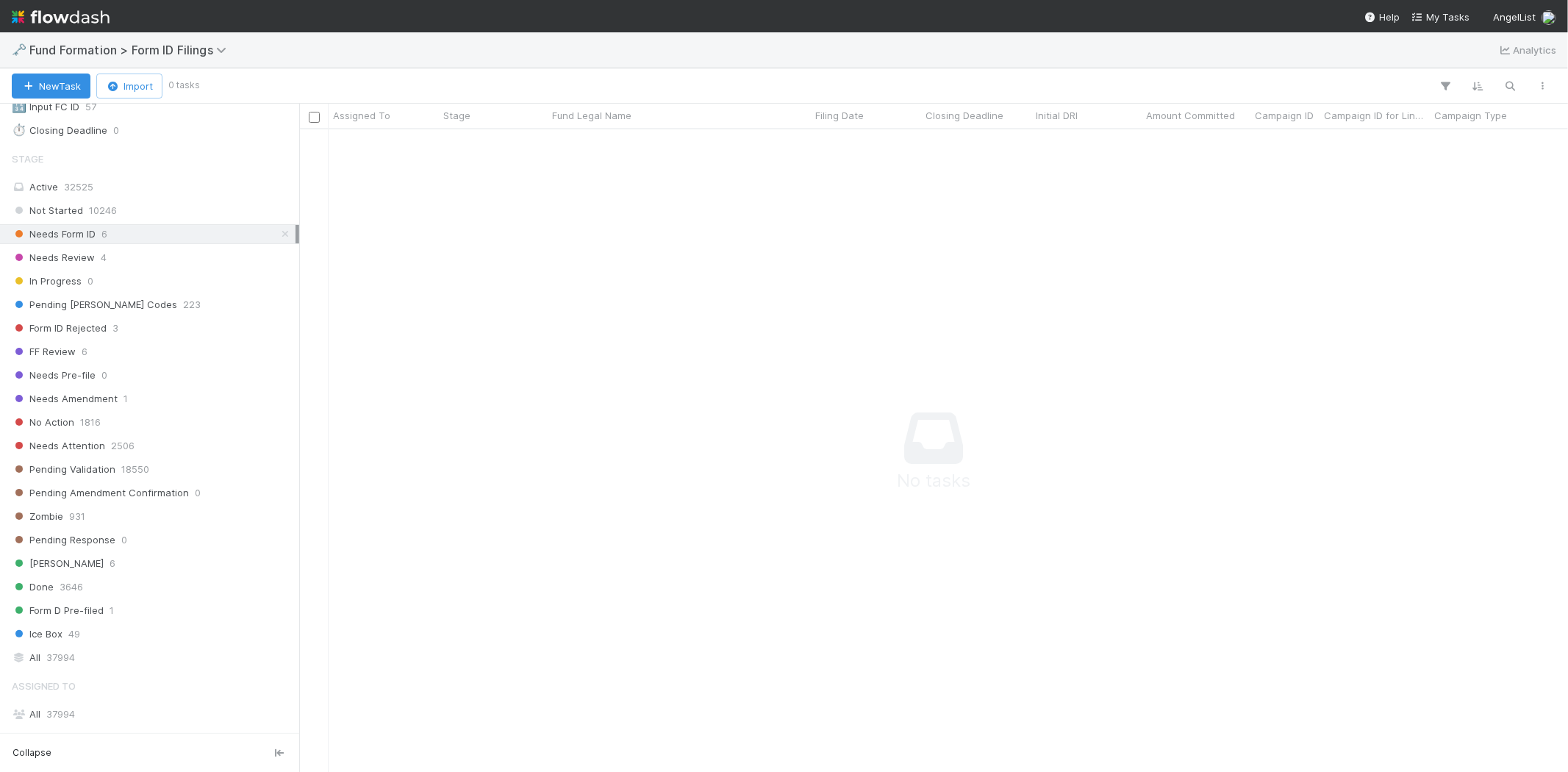
scroll to position [421, 0]
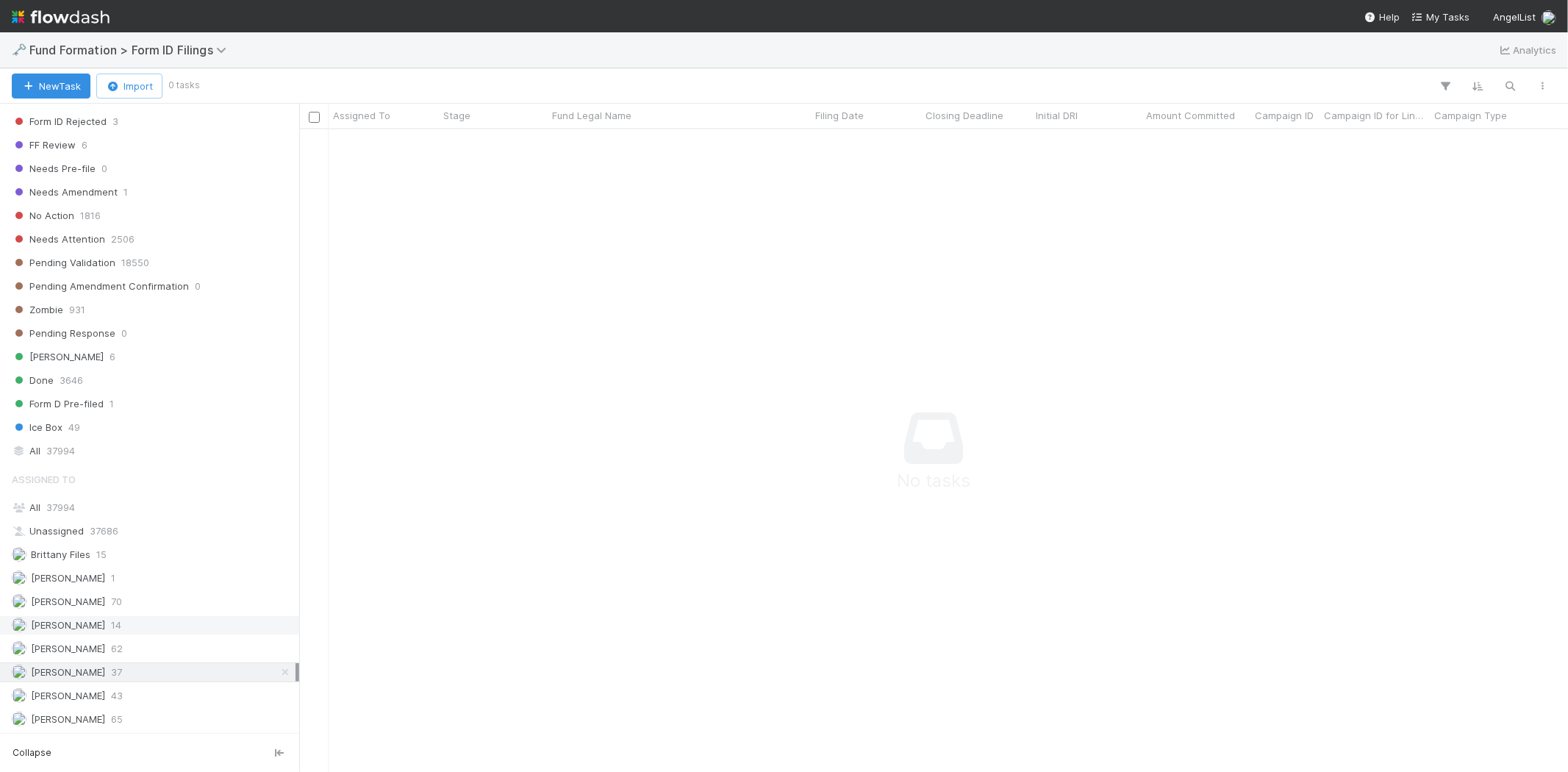
click at [105, 619] on span "[PERSON_NAME]" at bounding box center [68, 625] width 74 height 12
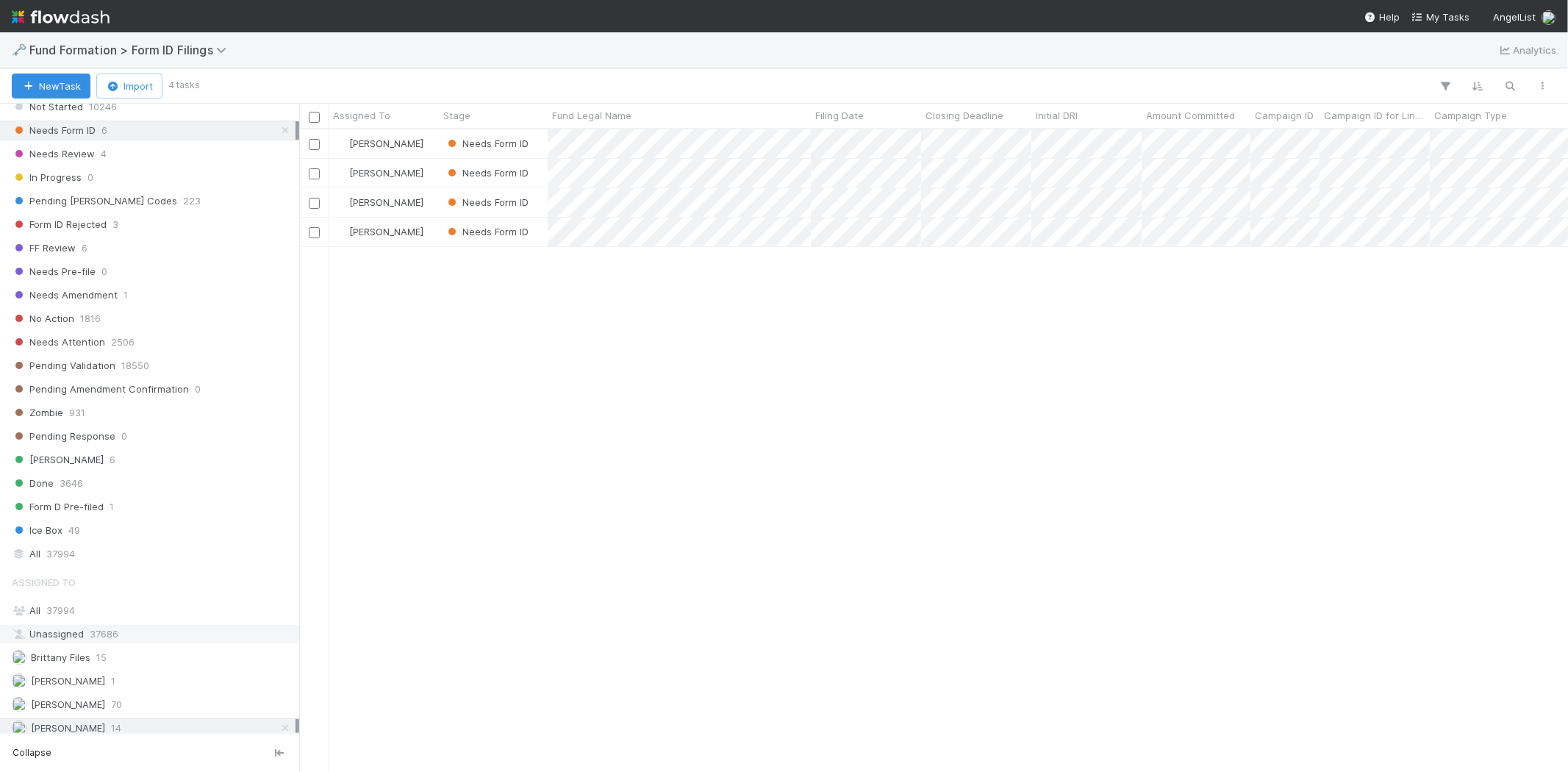
scroll to position [176, 0]
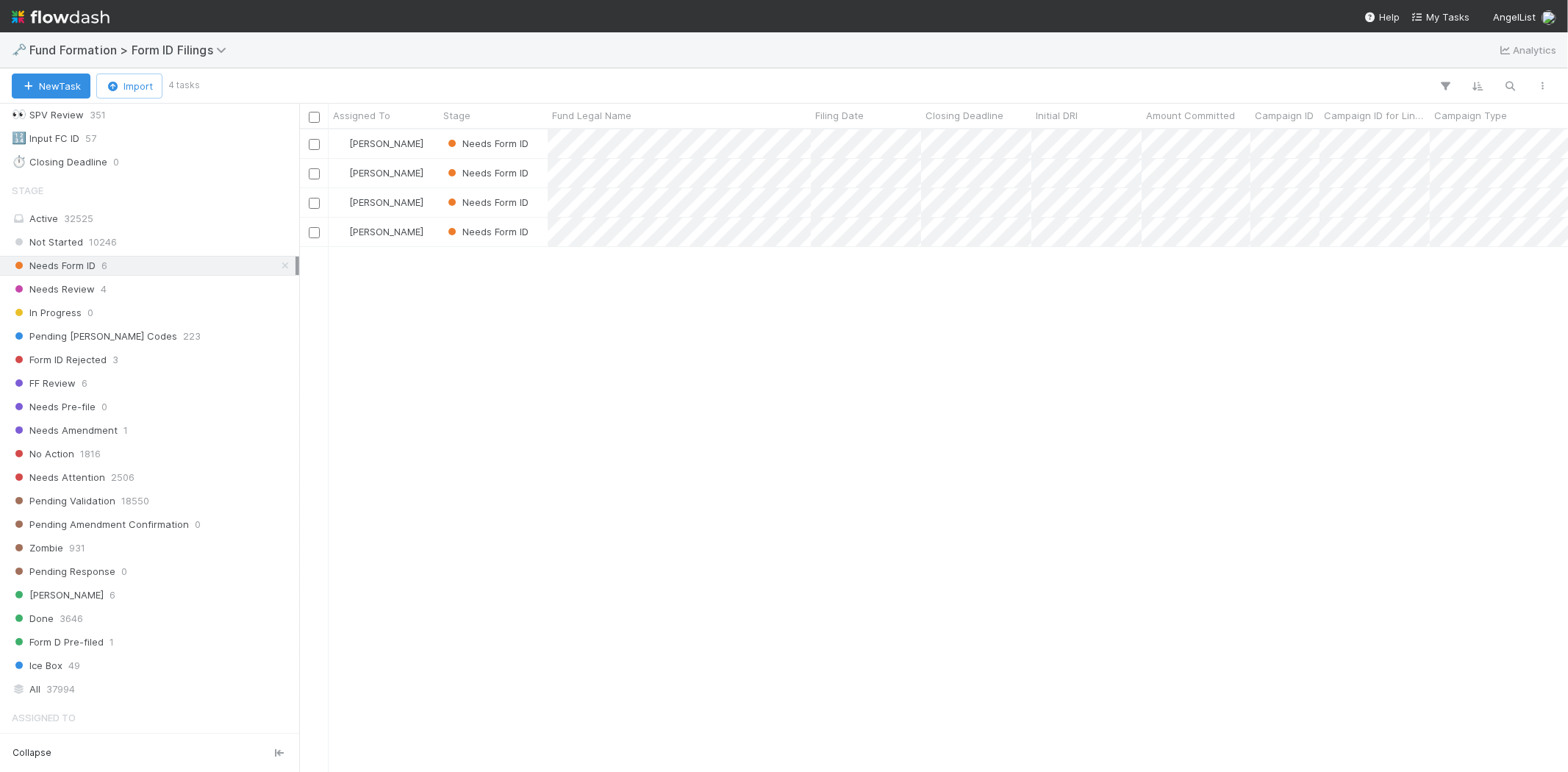
click at [647, 421] on div "Karen Jane Salcedo Needs Form ID 8/23/25, 2:38:41 AM 8/28/25, 7:06:58 AM 1 0 Ka…" at bounding box center [933, 450] width 1268 height 642
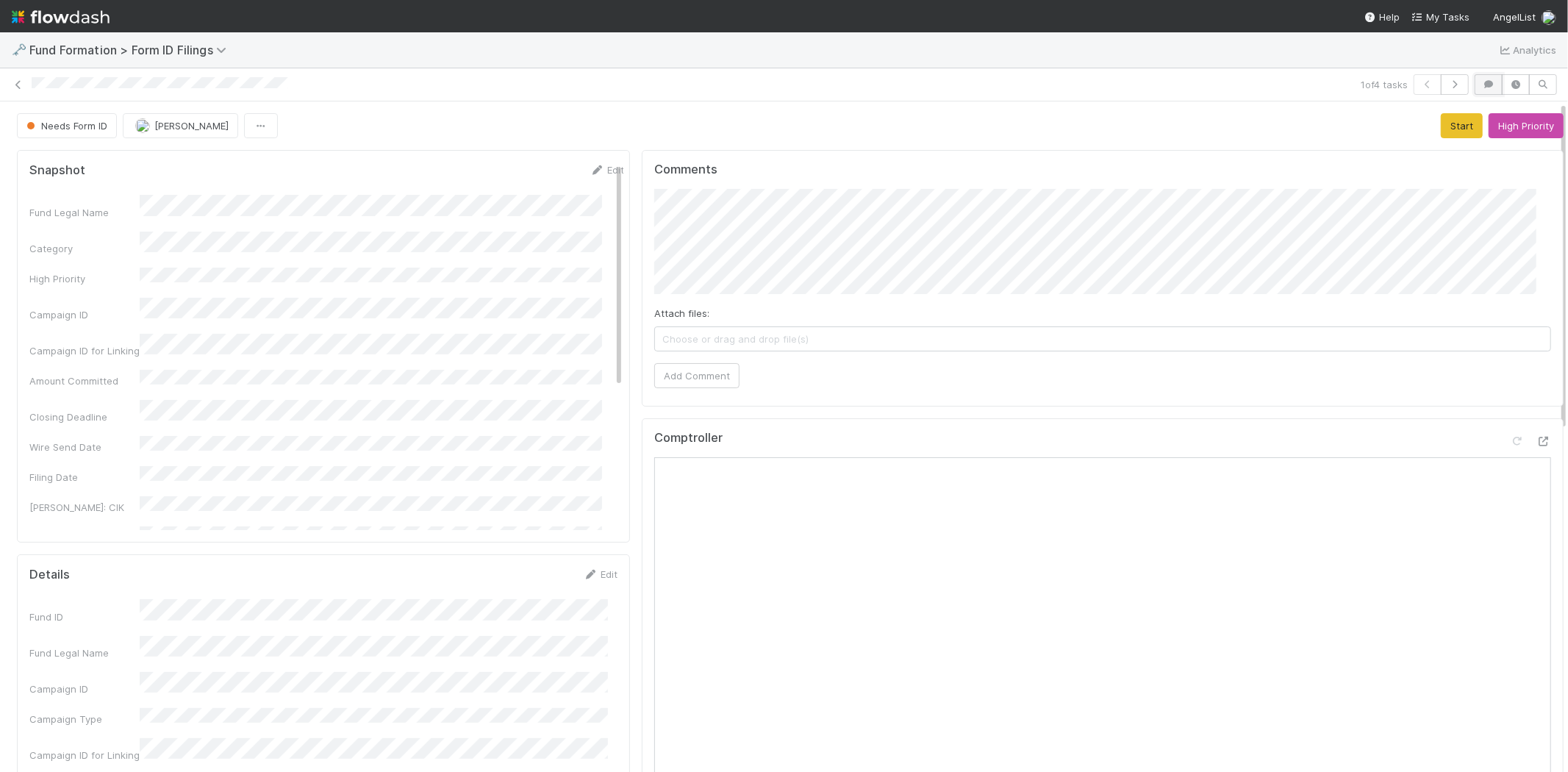
click at [1475, 77] on button "button" at bounding box center [1488, 85] width 28 height 21
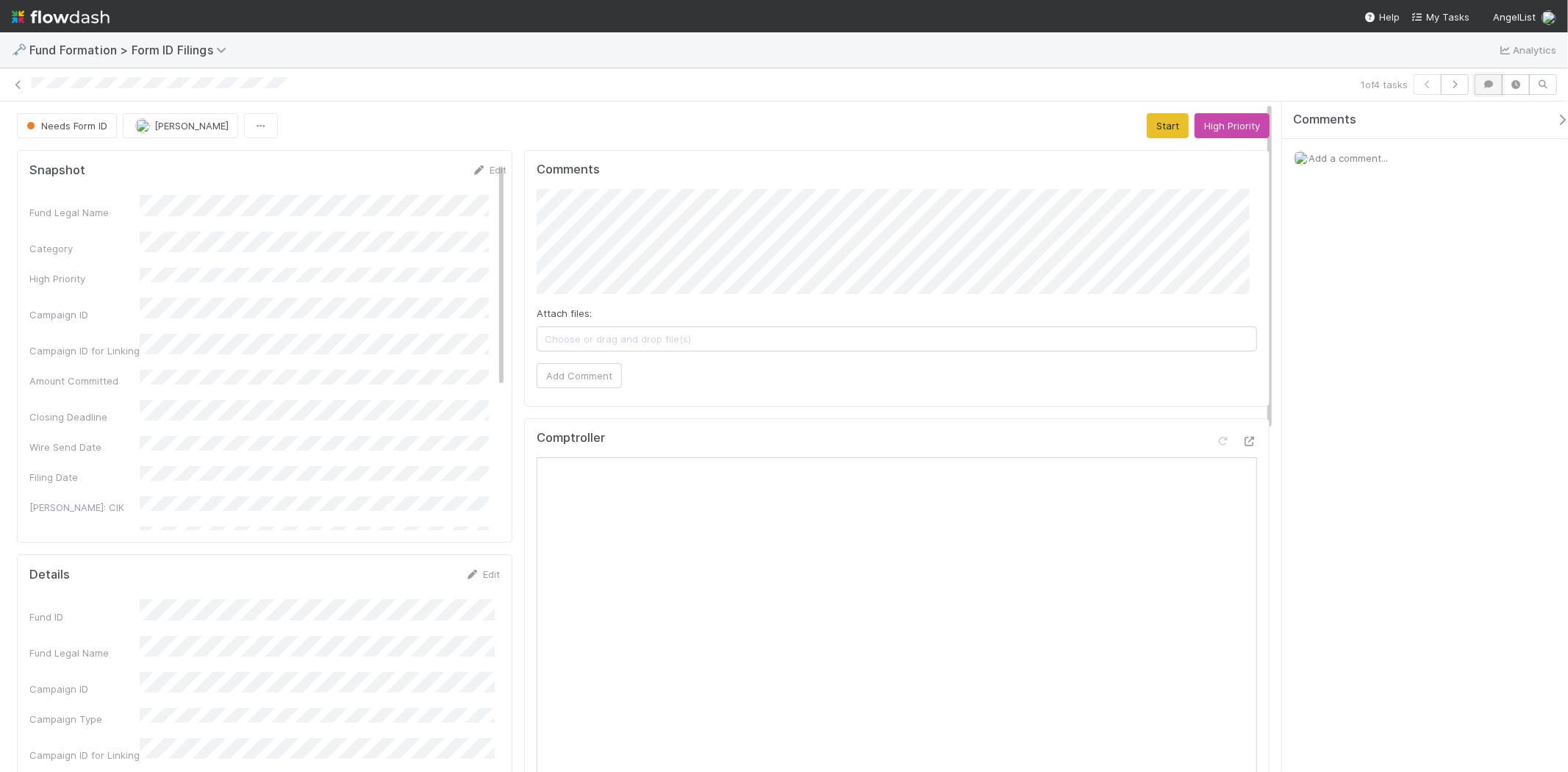
click at [1483, 83] on icon "button" at bounding box center [1488, 84] width 14 height 9
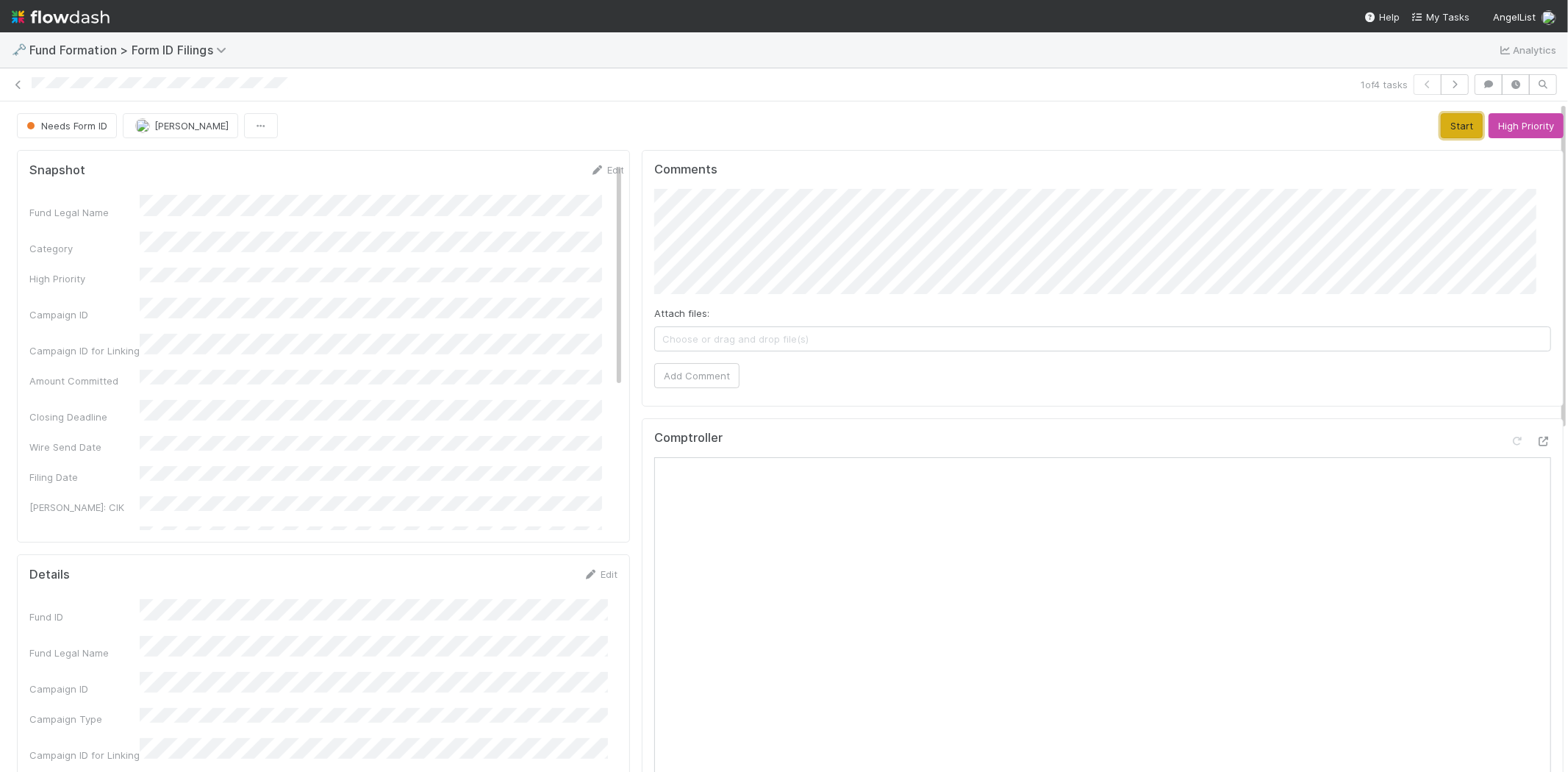
click at [1441, 118] on button "Start" at bounding box center [1462, 126] width 42 height 25
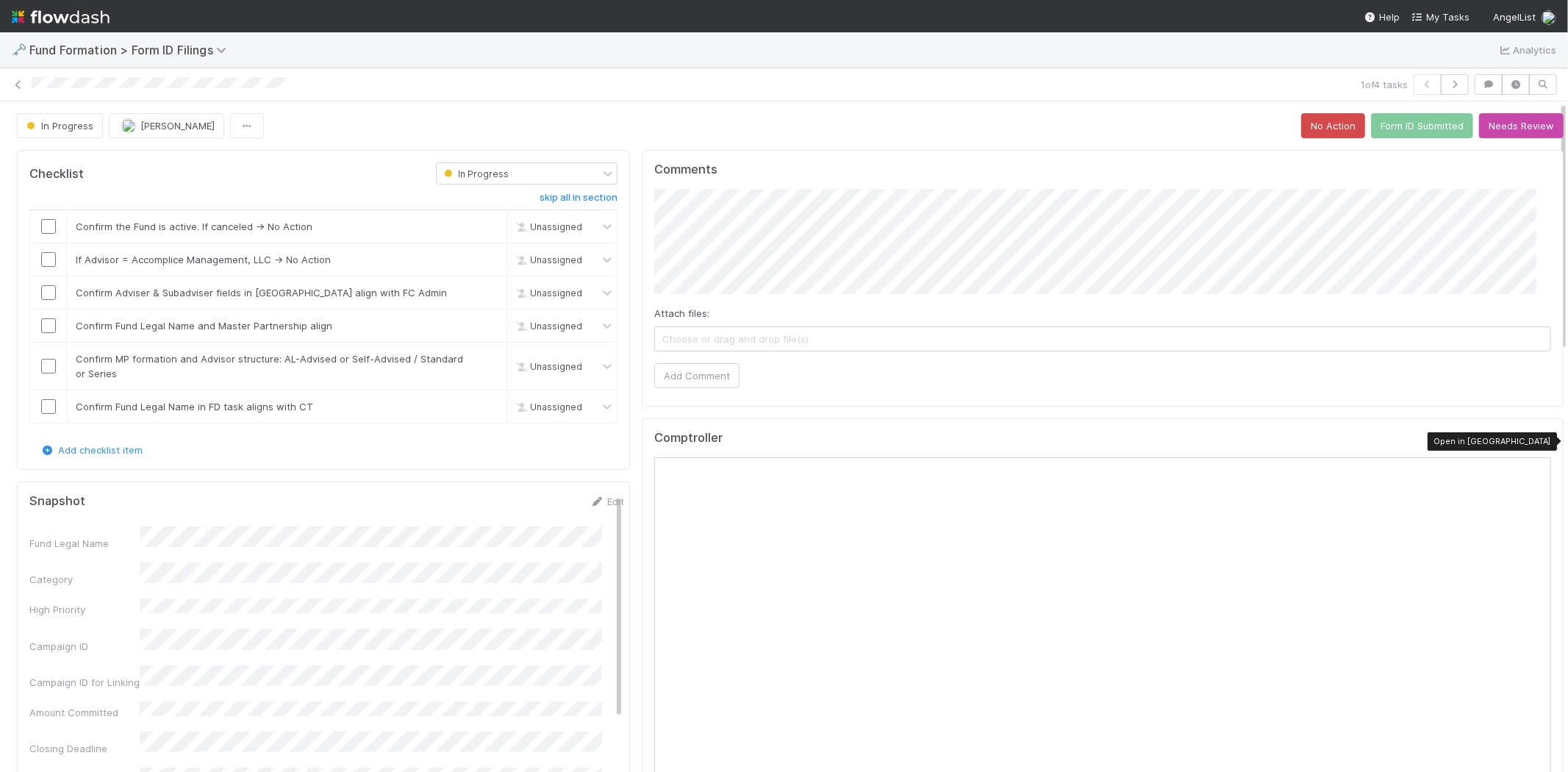
click at [1536, 438] on icon at bounding box center [1543, 442] width 14 height 10
click at [1481, 85] on icon "button" at bounding box center [1488, 84] width 14 height 9
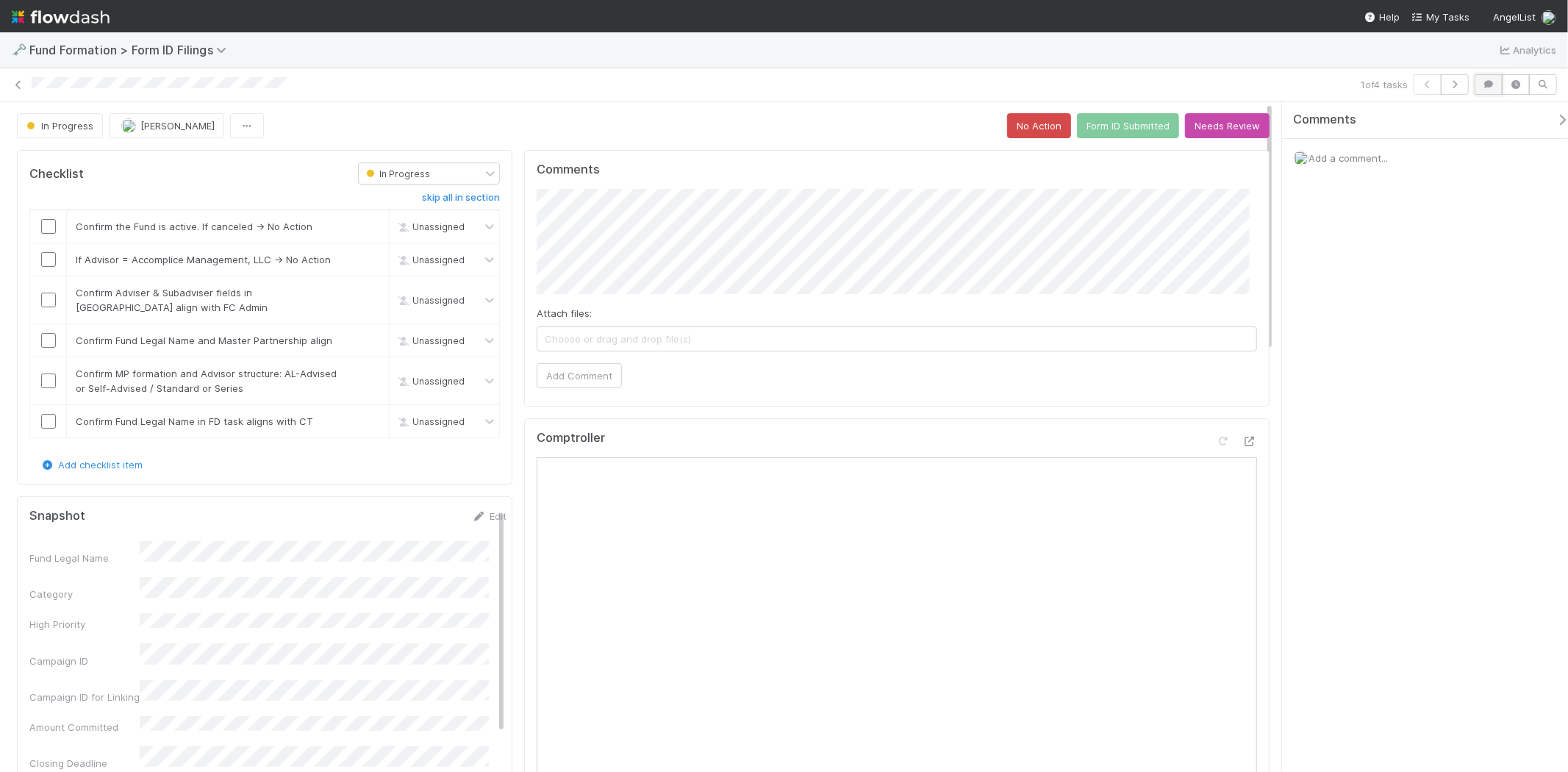
click at [1486, 83] on icon "button" at bounding box center [1488, 84] width 14 height 9
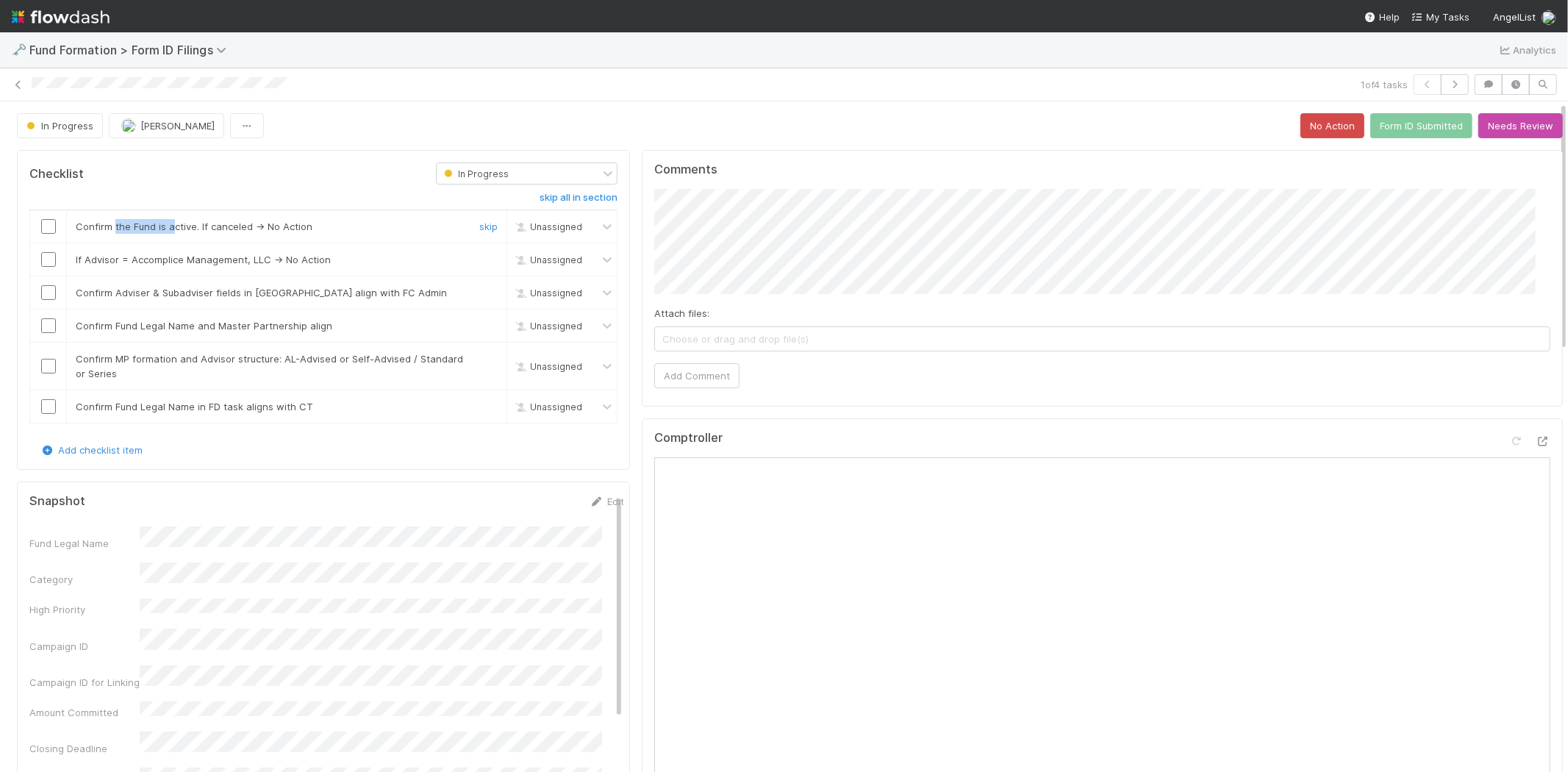
drag, startPoint x: 114, startPoint y: 225, endPoint x: 172, endPoint y: 230, distance: 58.2
click at [172, 230] on span "Confirm the Fund is active. If canceled → No Action" at bounding box center [194, 226] width 237 height 12
click at [188, 230] on span "Confirm the Fund is active. If canceled → No Action" at bounding box center [194, 226] width 237 height 12
click at [44, 226] on input "checkbox" at bounding box center [48, 226] width 14 height 15
click at [53, 256] on input "checkbox" at bounding box center [48, 259] width 14 height 15
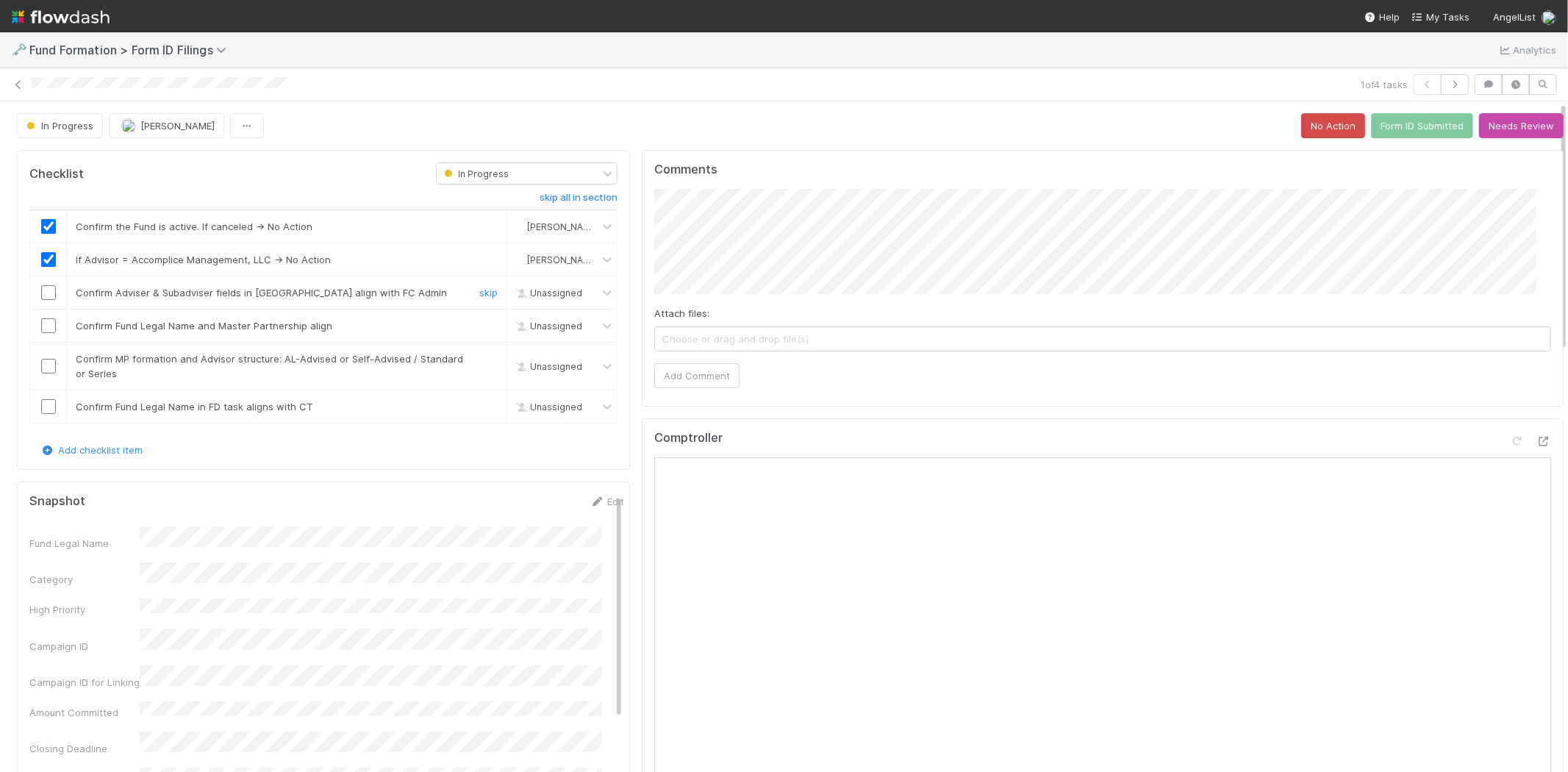
click at [53, 293] on input "checkbox" at bounding box center [48, 293] width 14 height 15
click at [53, 322] on input "checkbox" at bounding box center [48, 326] width 14 height 15
click at [46, 366] on input "checkbox" at bounding box center [48, 366] width 14 height 15
click at [48, 410] on input "checkbox" at bounding box center [48, 407] width 14 height 15
click at [1395, 127] on button "Form ID Submitted" at bounding box center [1421, 126] width 102 height 25
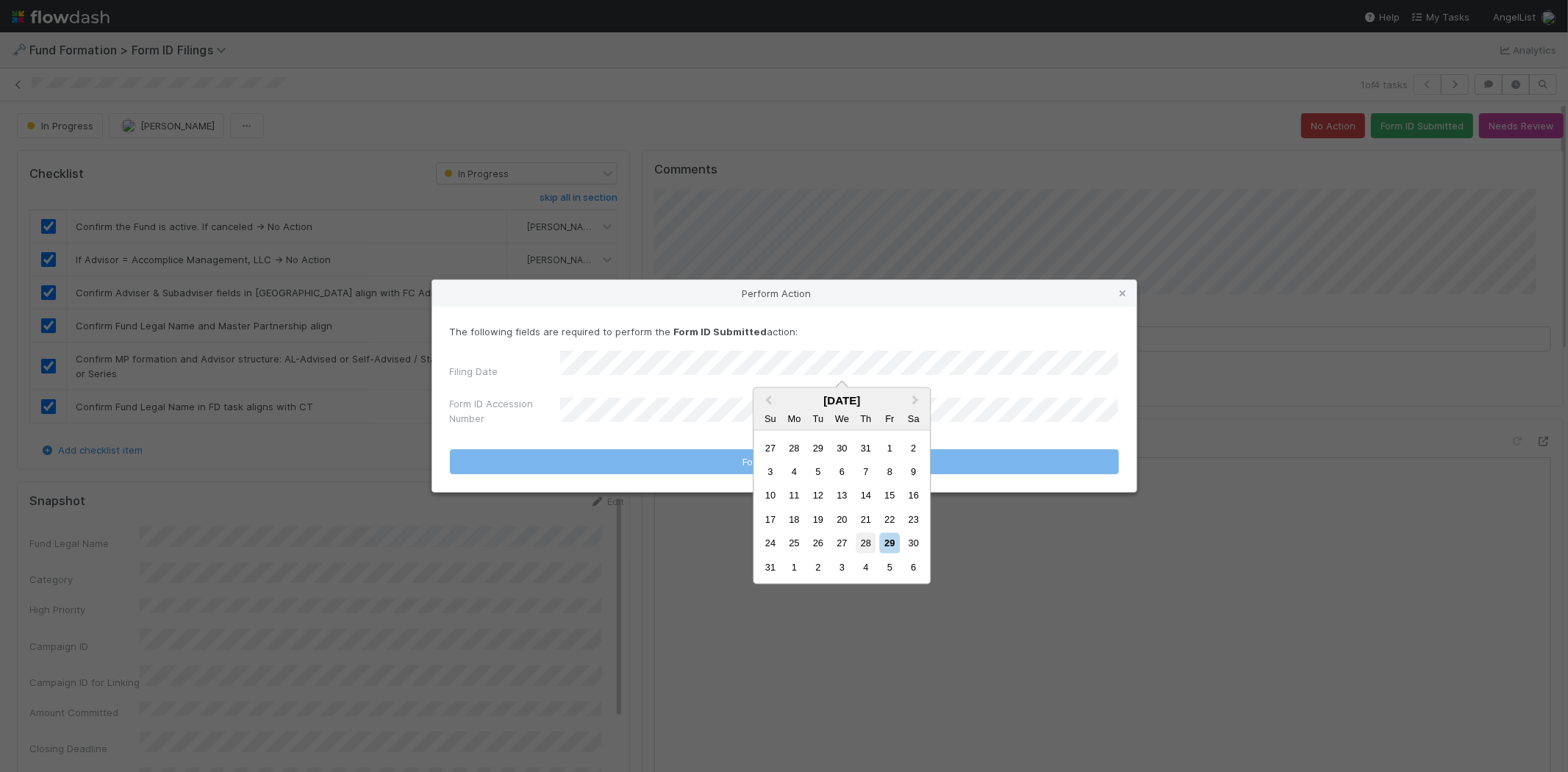
click at [863, 542] on div "28" at bounding box center [865, 543] width 20 height 20
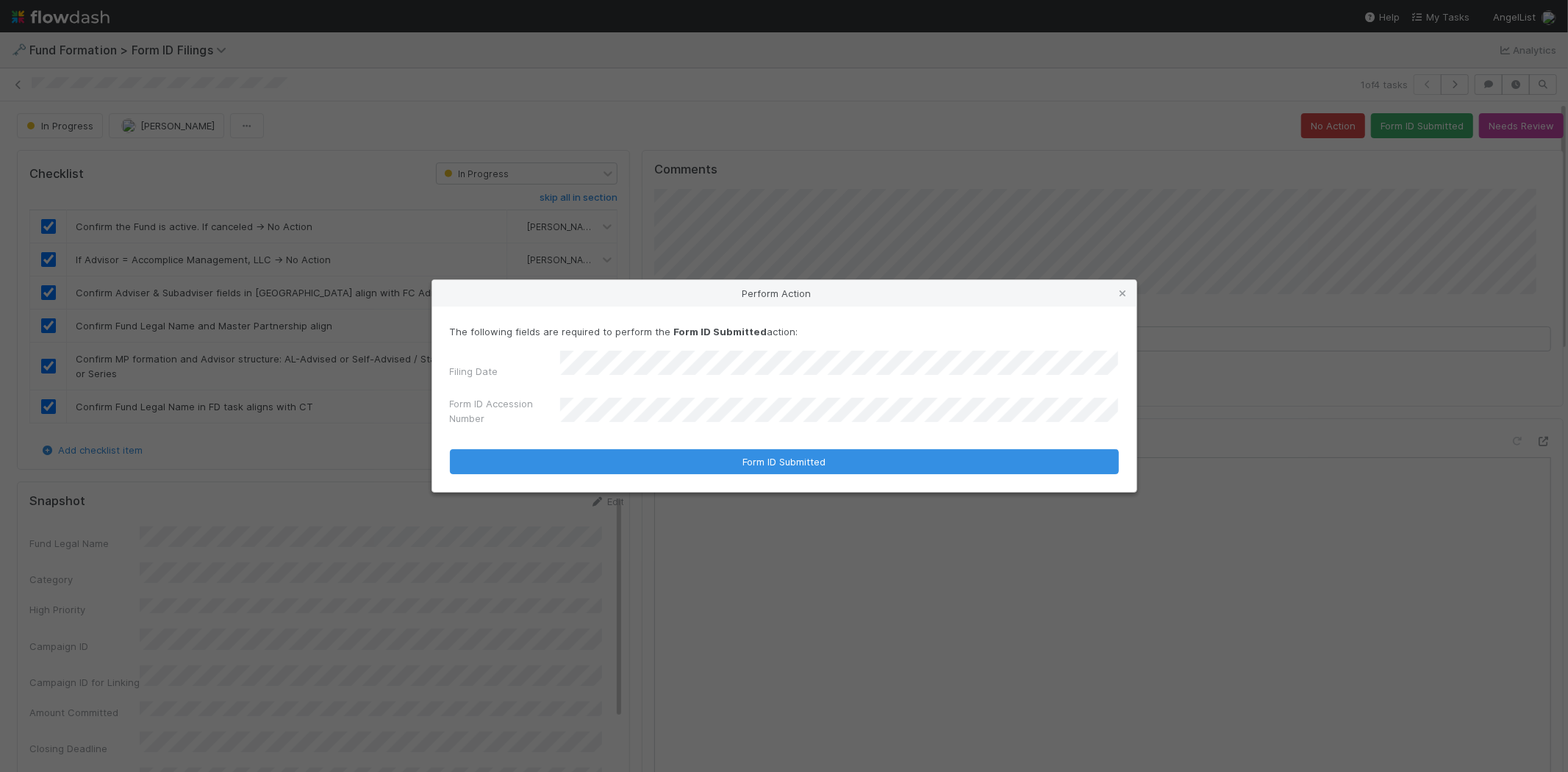
click at [517, 385] on div "Filing Date Form ID Accession Number" at bounding box center [784, 391] width 668 height 81
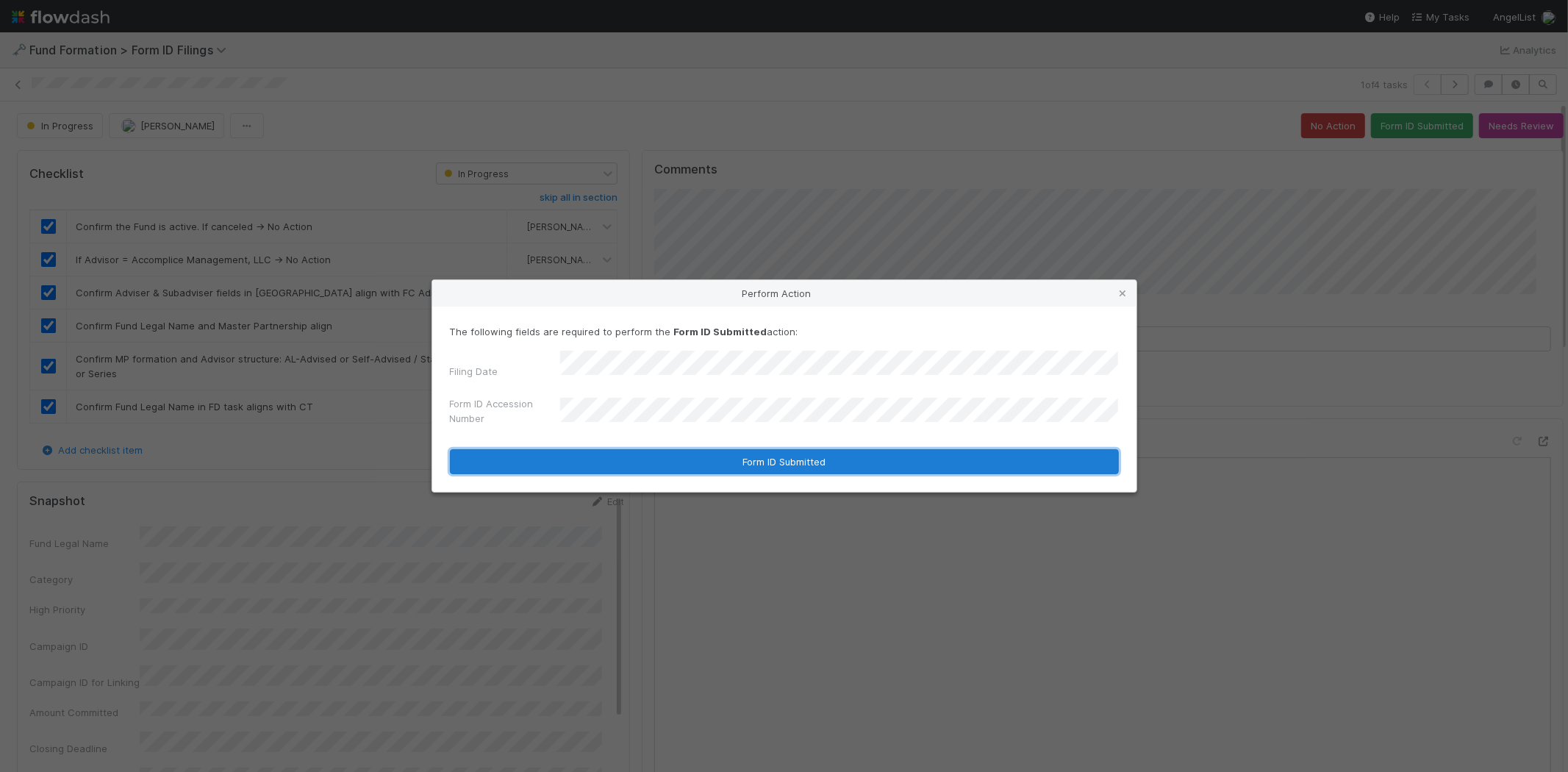
click at [575, 459] on button "Form ID Submitted" at bounding box center [784, 462] width 668 height 25
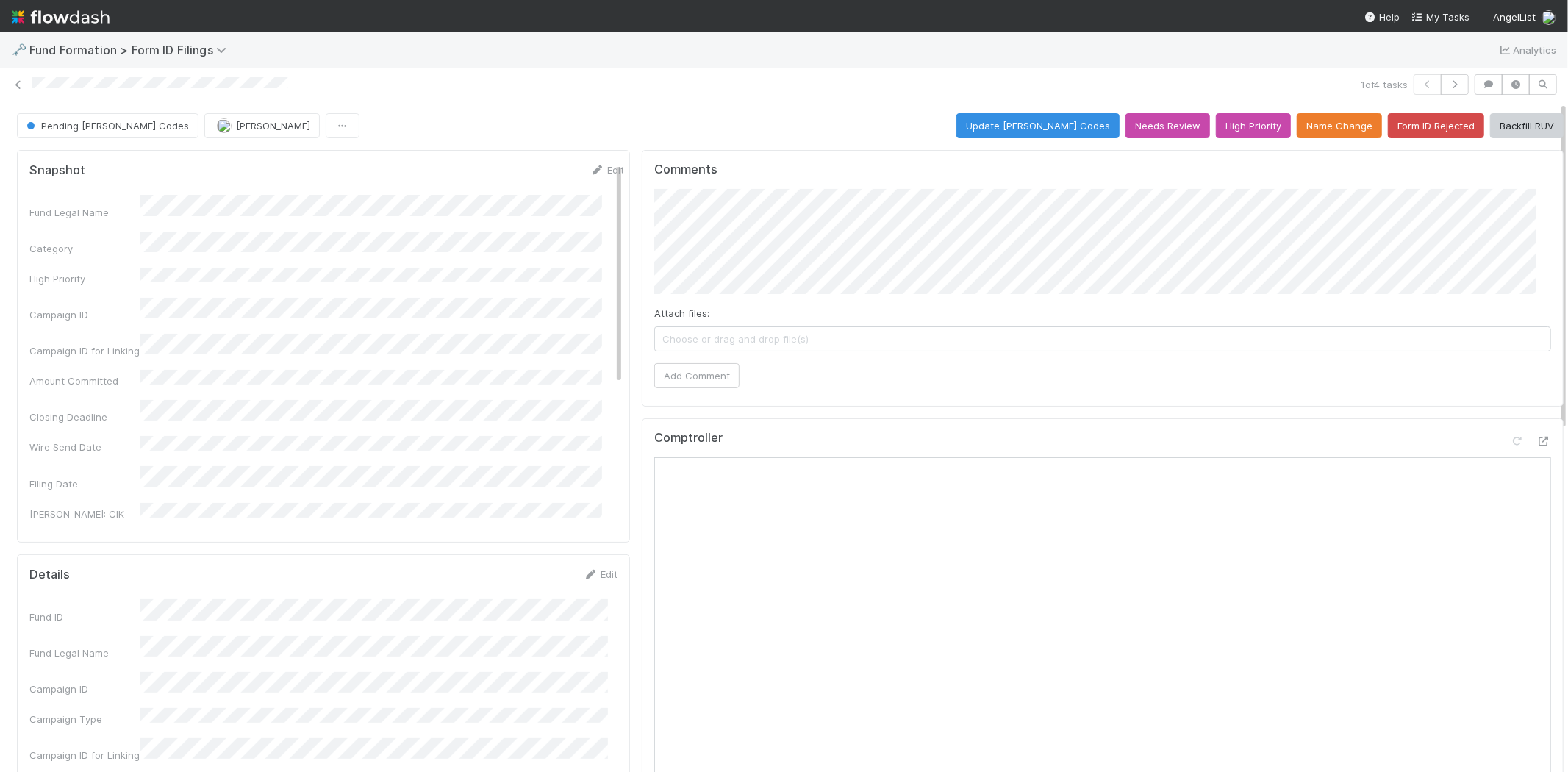
click at [9, 84] on div "1 of 4 tasks" at bounding box center [784, 85] width 1568 height 21
click at [19, 84] on icon at bounding box center [19, 85] width 14 height 10
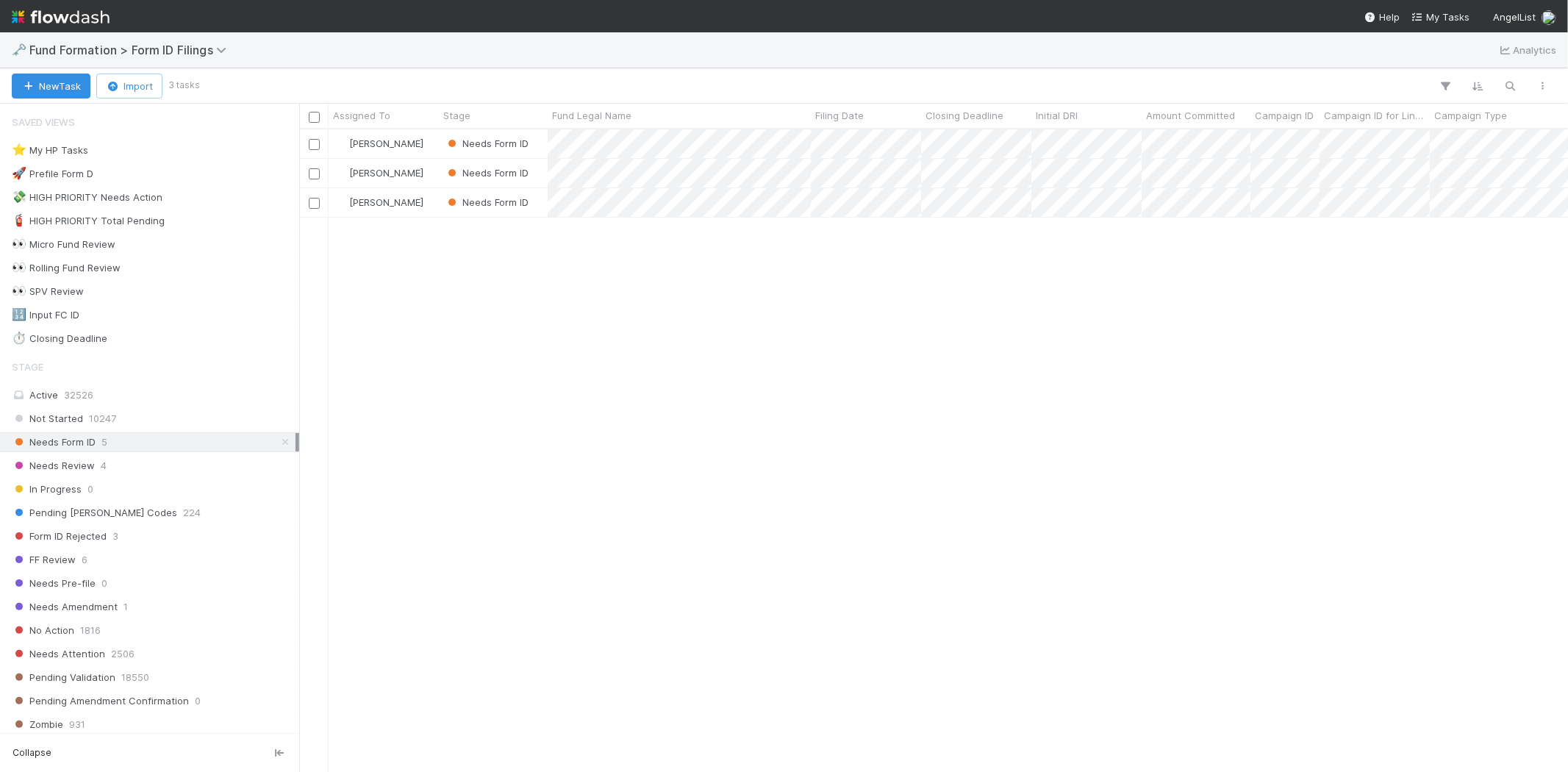
scroll to position [630, 1256]
click at [706, 425] on div "Karen Jane Salcedo Needs Form ID 8/21/25, 6:33:25 AM 8/28/25, 6:01:13 AM 1 1 Ka…" at bounding box center [933, 450] width 1268 height 642
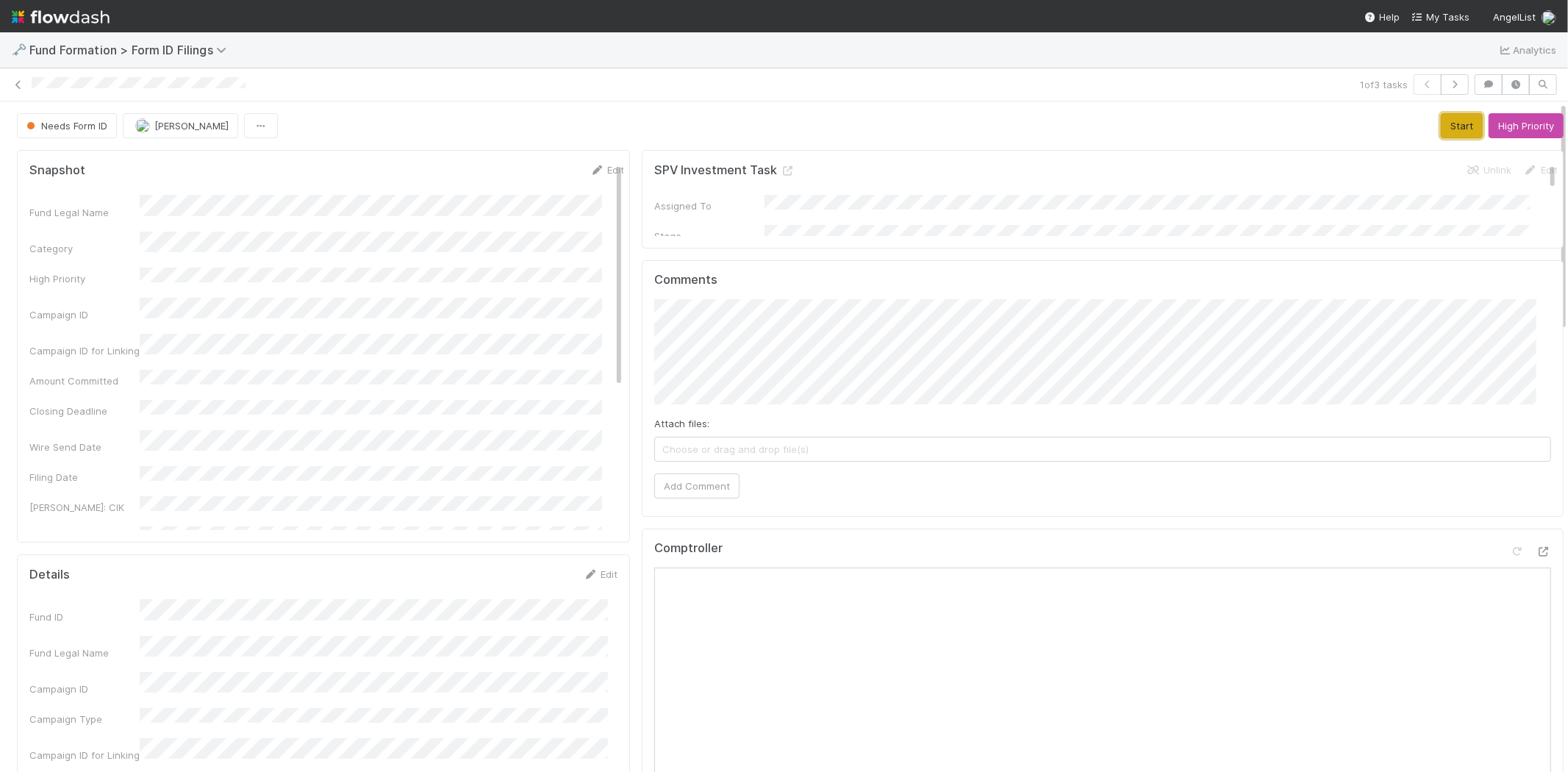
click at [1441, 131] on button "Start" at bounding box center [1462, 126] width 42 height 25
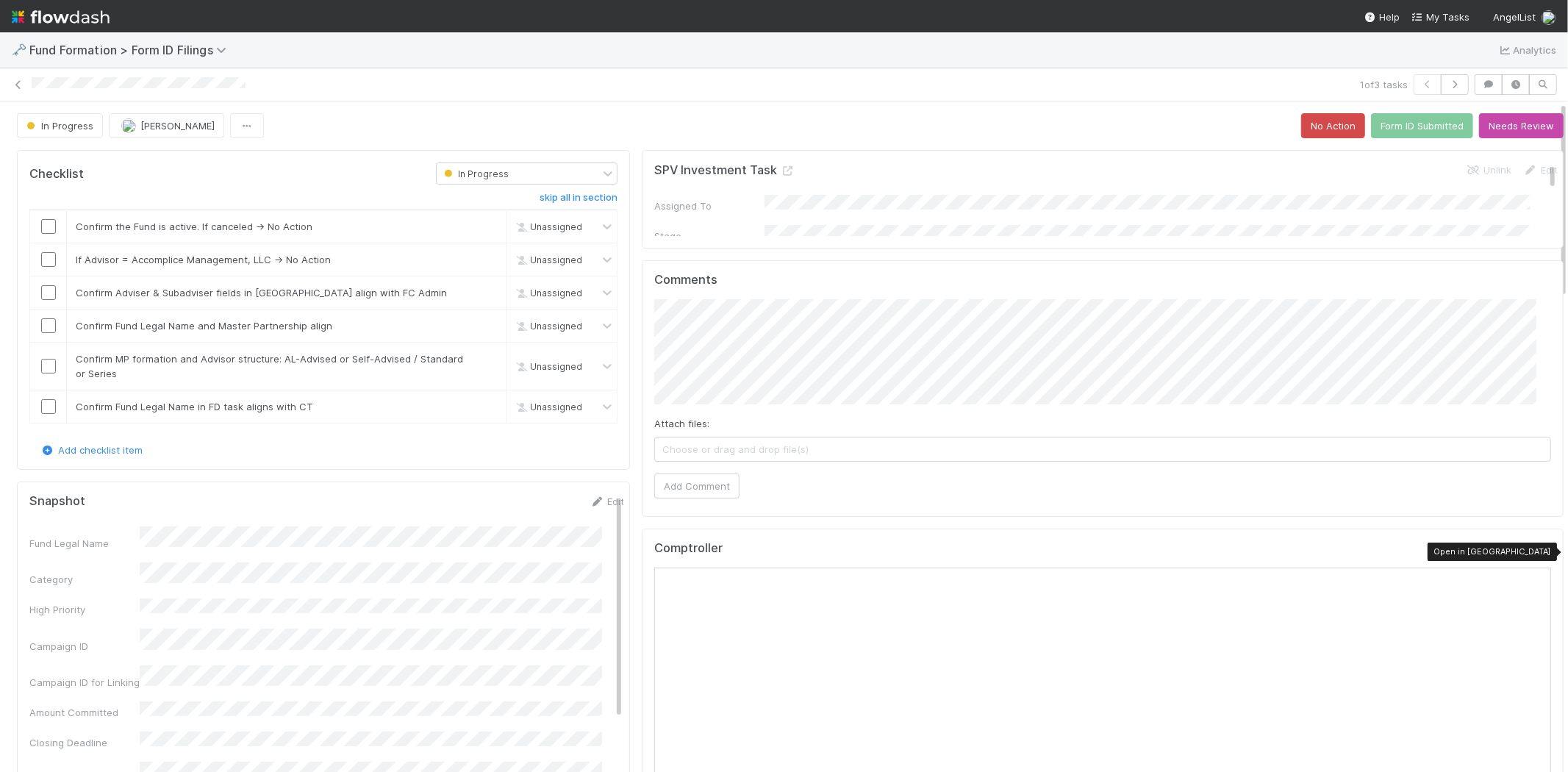
click at [1536, 550] on icon at bounding box center [1543, 552] width 14 height 10
click at [53, 226] on input "checkbox" at bounding box center [48, 226] width 14 height 15
click at [47, 259] on input "checkbox" at bounding box center [48, 259] width 14 height 15
drag, startPoint x: 129, startPoint y: 297, endPoint x: 181, endPoint y: 303, distance: 52.3
click at [181, 303] on td "Confirm Adviser & Subadviser fields in CT align with FC Admin skip" at bounding box center [287, 293] width 441 height 33
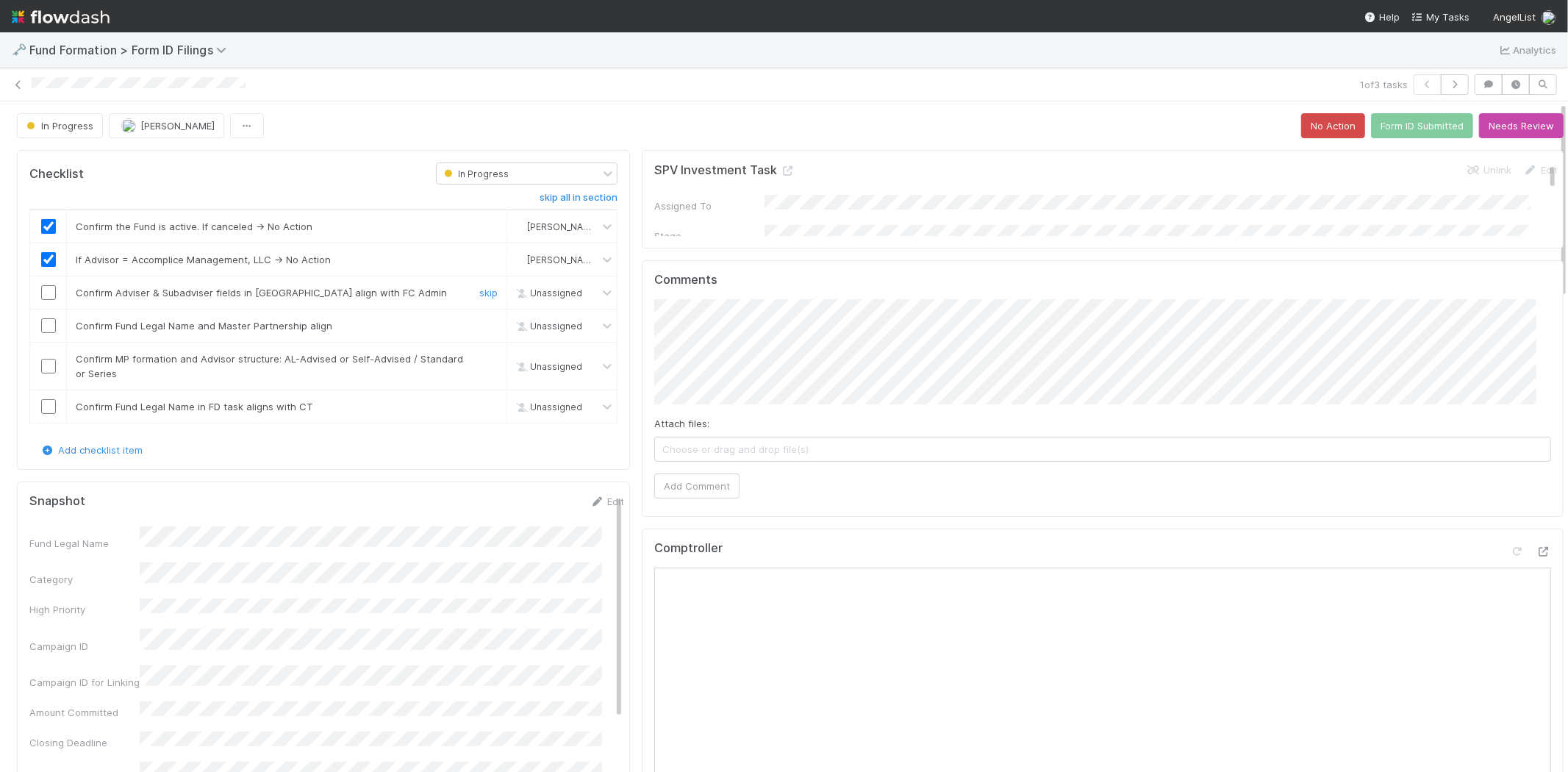
click at [57, 295] on div at bounding box center [48, 293] width 36 height 15
click at [52, 292] on input "checkbox" at bounding box center [48, 293] width 14 height 15
drag, startPoint x: 149, startPoint y: 322, endPoint x: 231, endPoint y: 318, distance: 82.1
click at [228, 322] on span "Confirm Fund Legal Name and Master Partnership align" at bounding box center [204, 326] width 257 height 12
click at [261, 322] on span "Confirm Fund Legal Name and Master Partnership align" at bounding box center [204, 326] width 257 height 12
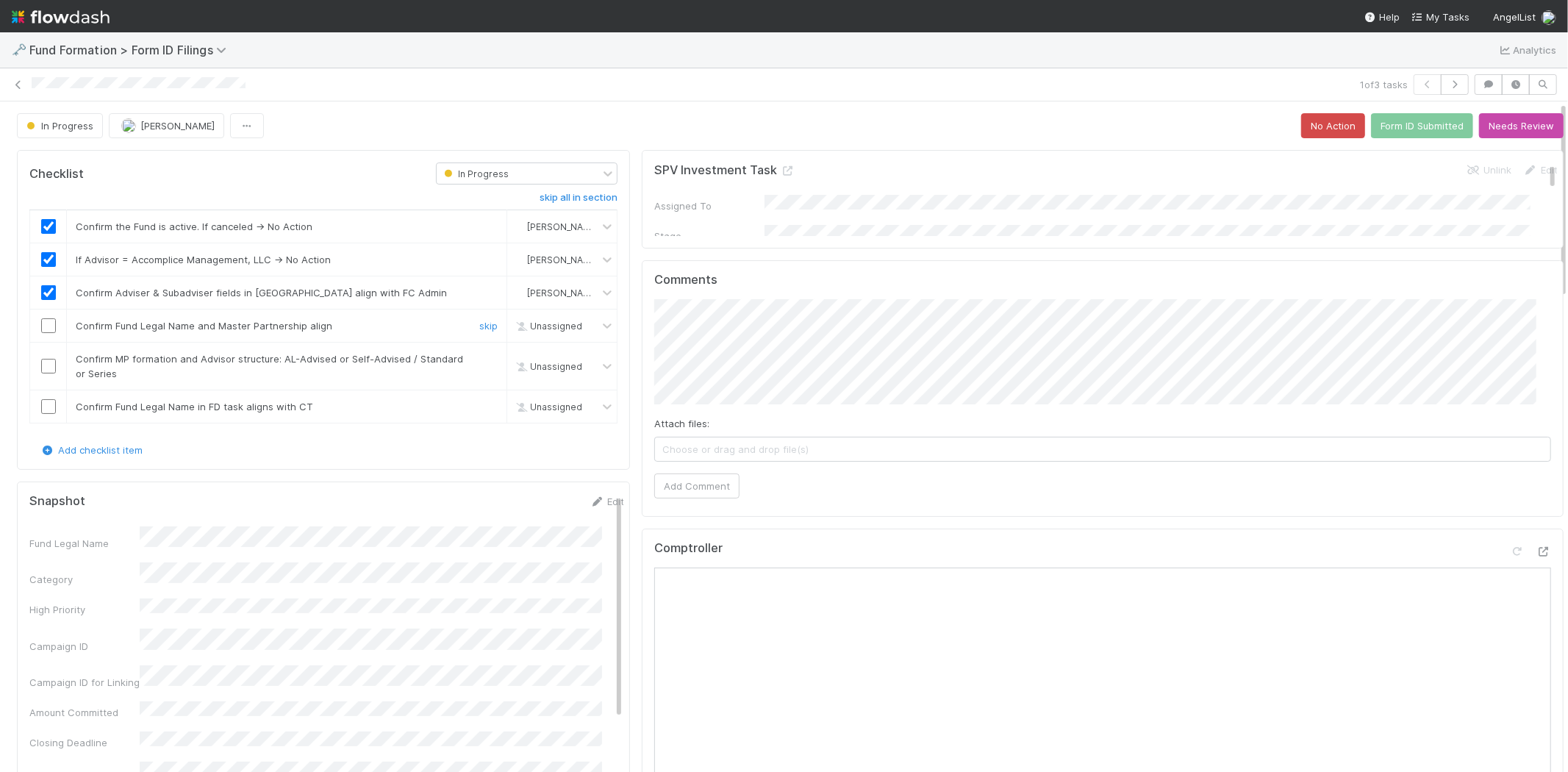
click at [46, 324] on input "checkbox" at bounding box center [48, 326] width 14 height 15
click at [52, 364] on input "checkbox" at bounding box center [48, 366] width 14 height 15
click at [43, 409] on input "checkbox" at bounding box center [48, 407] width 14 height 15
click at [1392, 122] on button "Form ID Submitted" at bounding box center [1421, 126] width 102 height 25
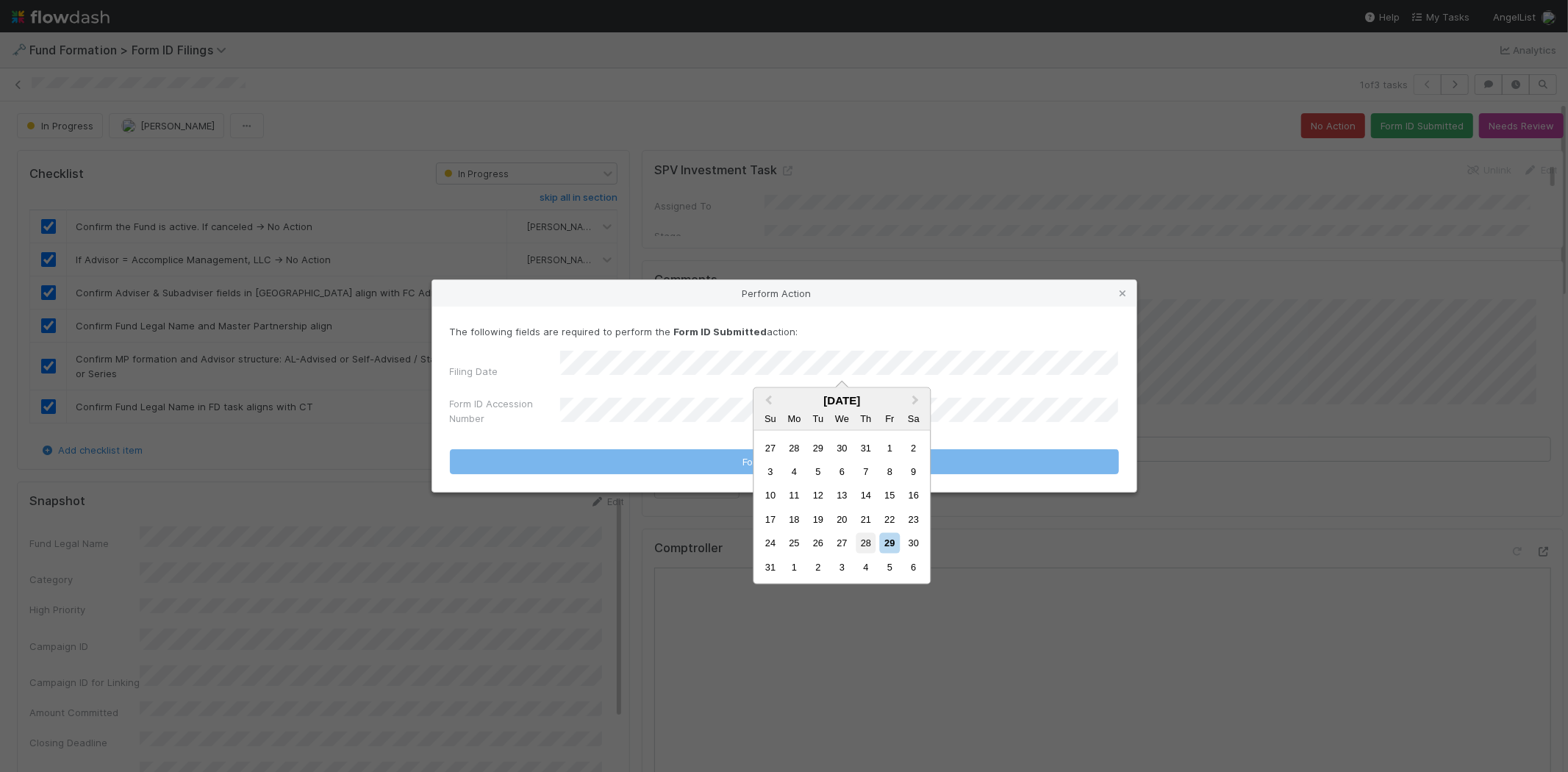
click at [862, 540] on div "28" at bounding box center [865, 543] width 20 height 20
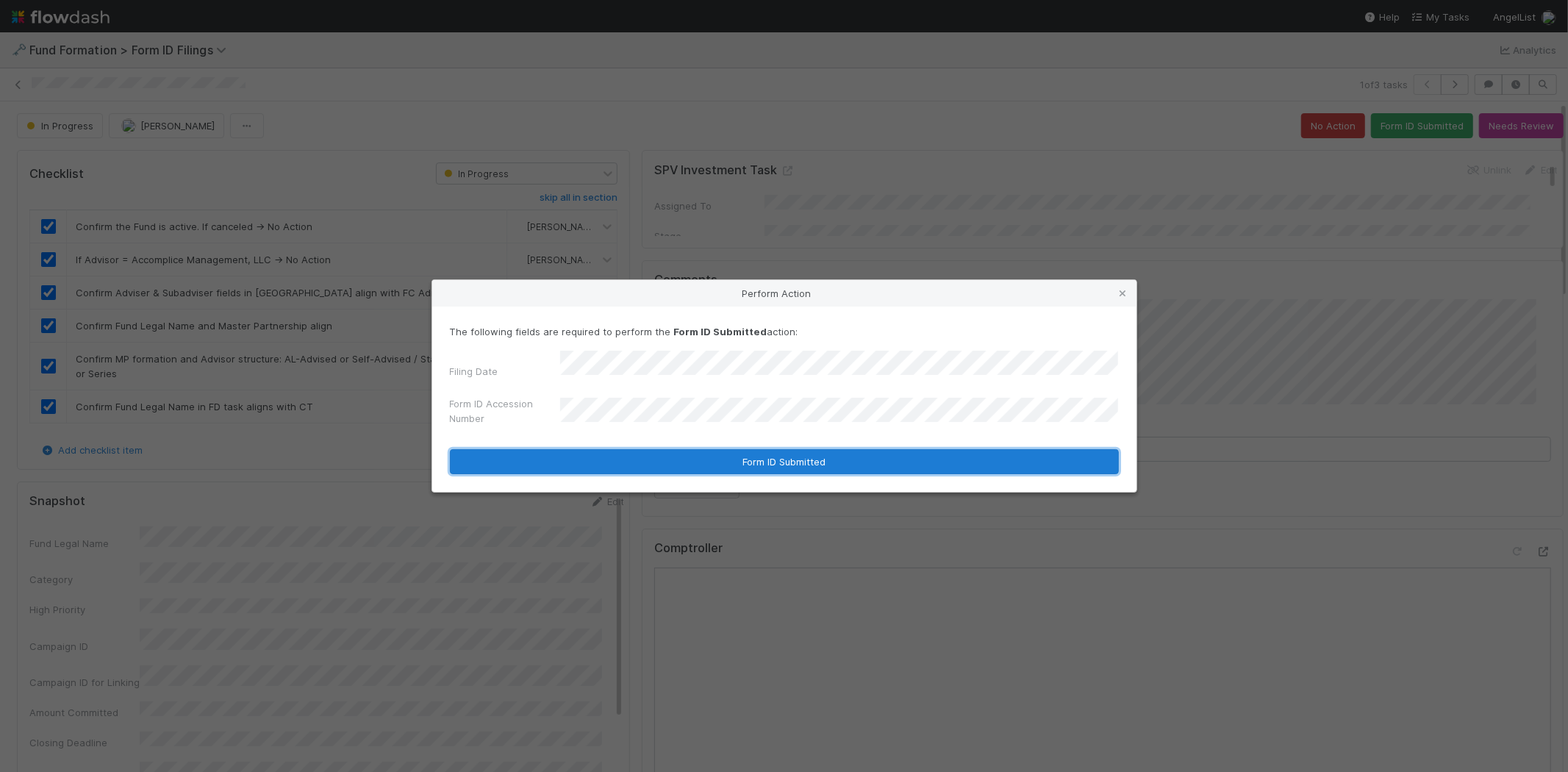
click at [555, 463] on button "Form ID Submitted" at bounding box center [784, 462] width 668 height 25
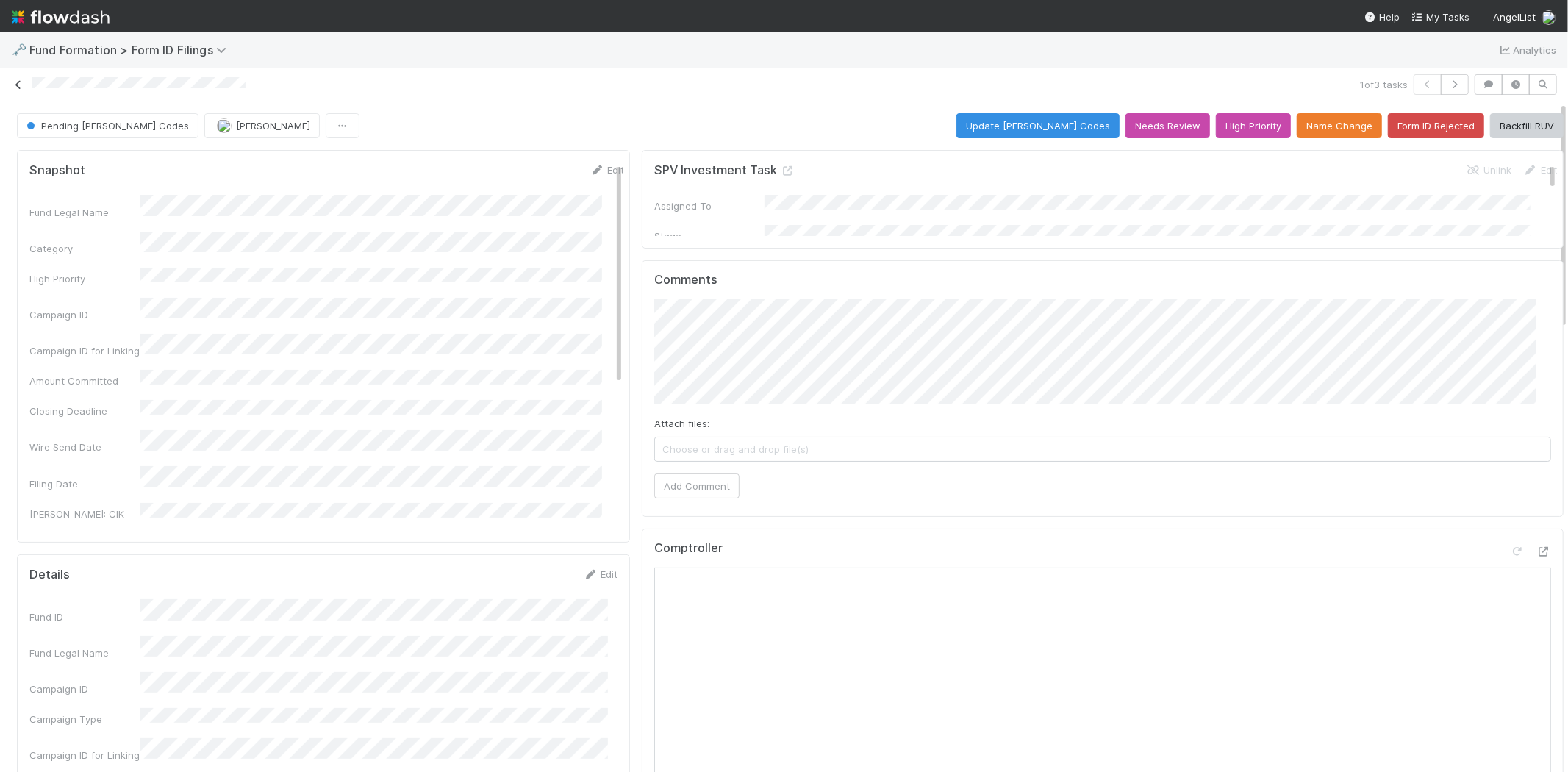
click at [20, 84] on icon at bounding box center [19, 85] width 14 height 10
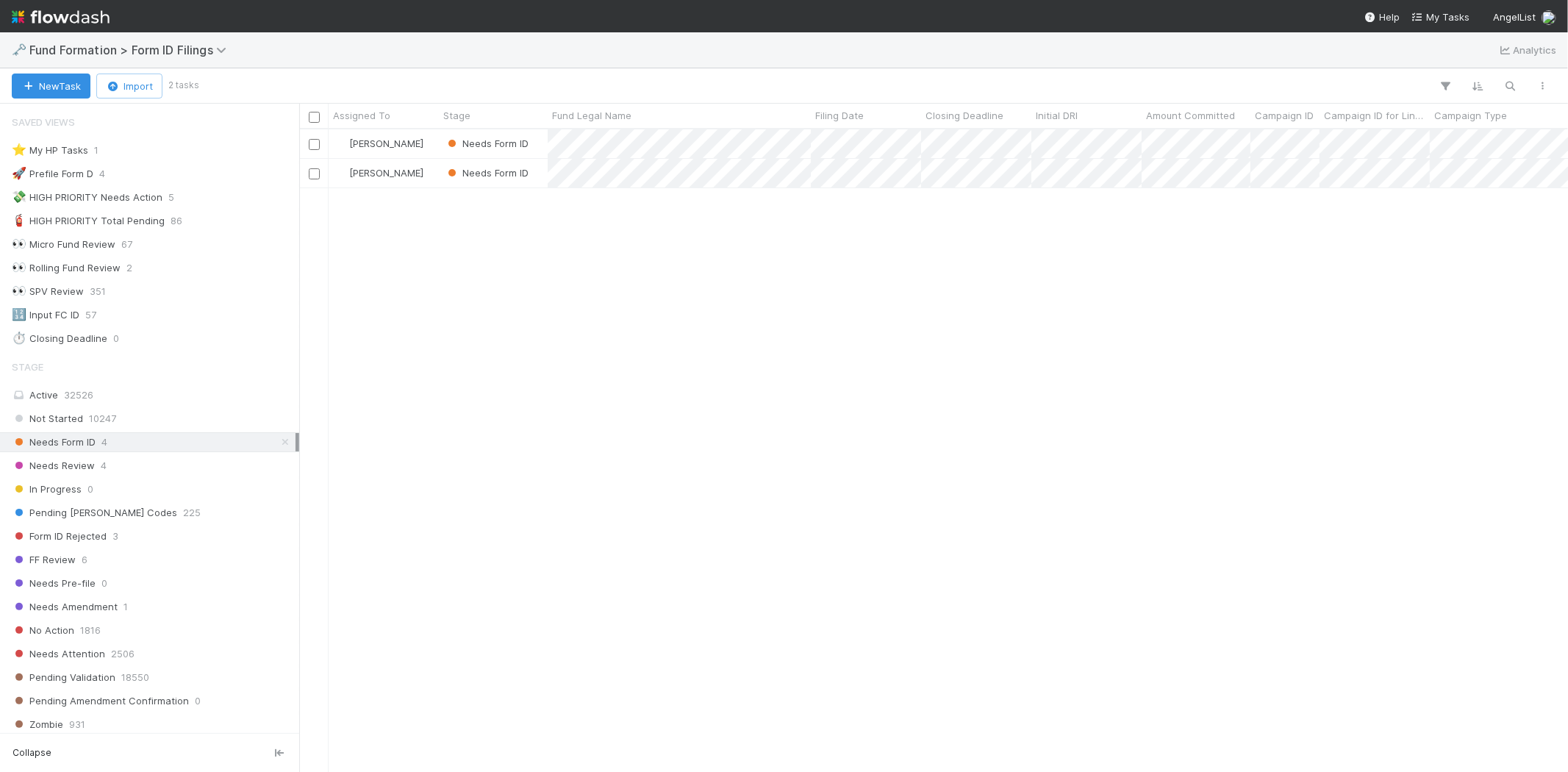
scroll to position [13, 12]
click at [546, 385] on div "Karen Jane Salcedo Needs Form ID 8/19/25, 7:43:31 AM 8/28/25, 3:05:55 AM 1 0 Ka…" at bounding box center [933, 450] width 1268 height 642
drag, startPoint x: 513, startPoint y: 401, endPoint x: 593, endPoint y: 192, distance: 223.8
click at [519, 388] on div "Karen Jane Salcedo Needs Form ID 8/19/25, 7:43:31 AM 8/28/25, 3:05:55 AM 1 0 Ka…" at bounding box center [933, 450] width 1268 height 642
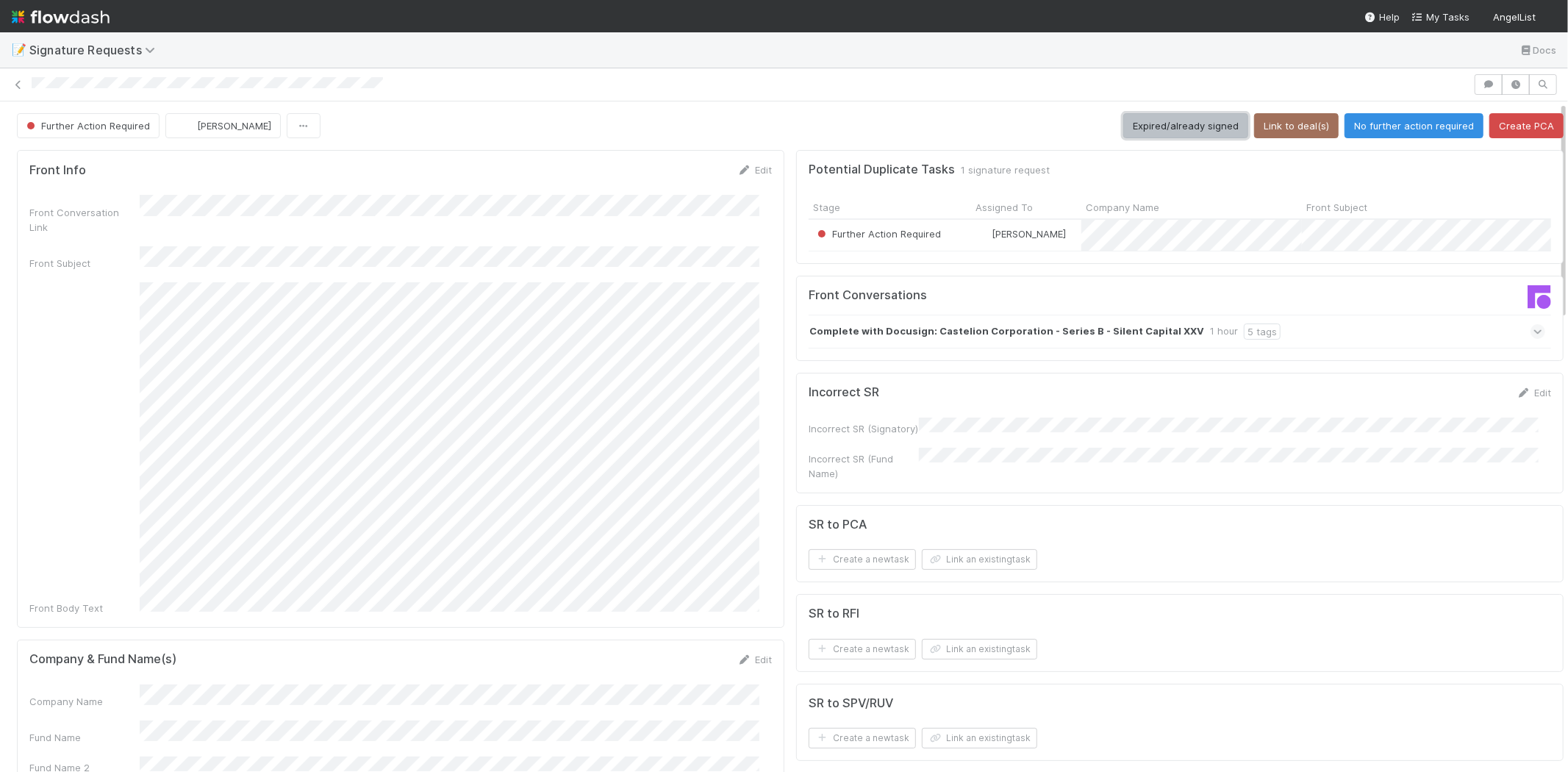
click at [1144, 122] on button "Expired/already signed" at bounding box center [1185, 126] width 125 height 25
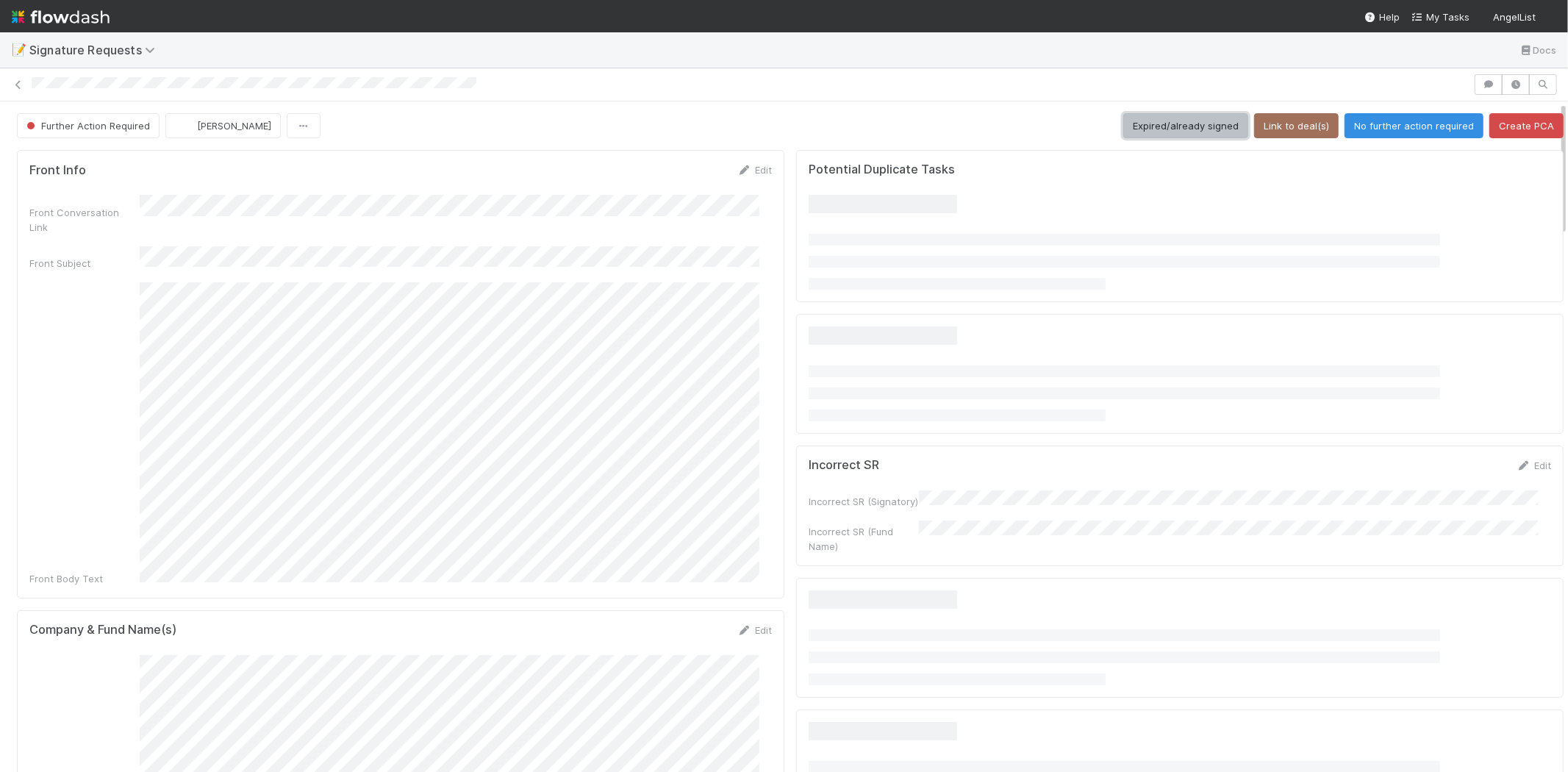
click at [1140, 122] on button "Expired/already signed" at bounding box center [1185, 126] width 125 height 25
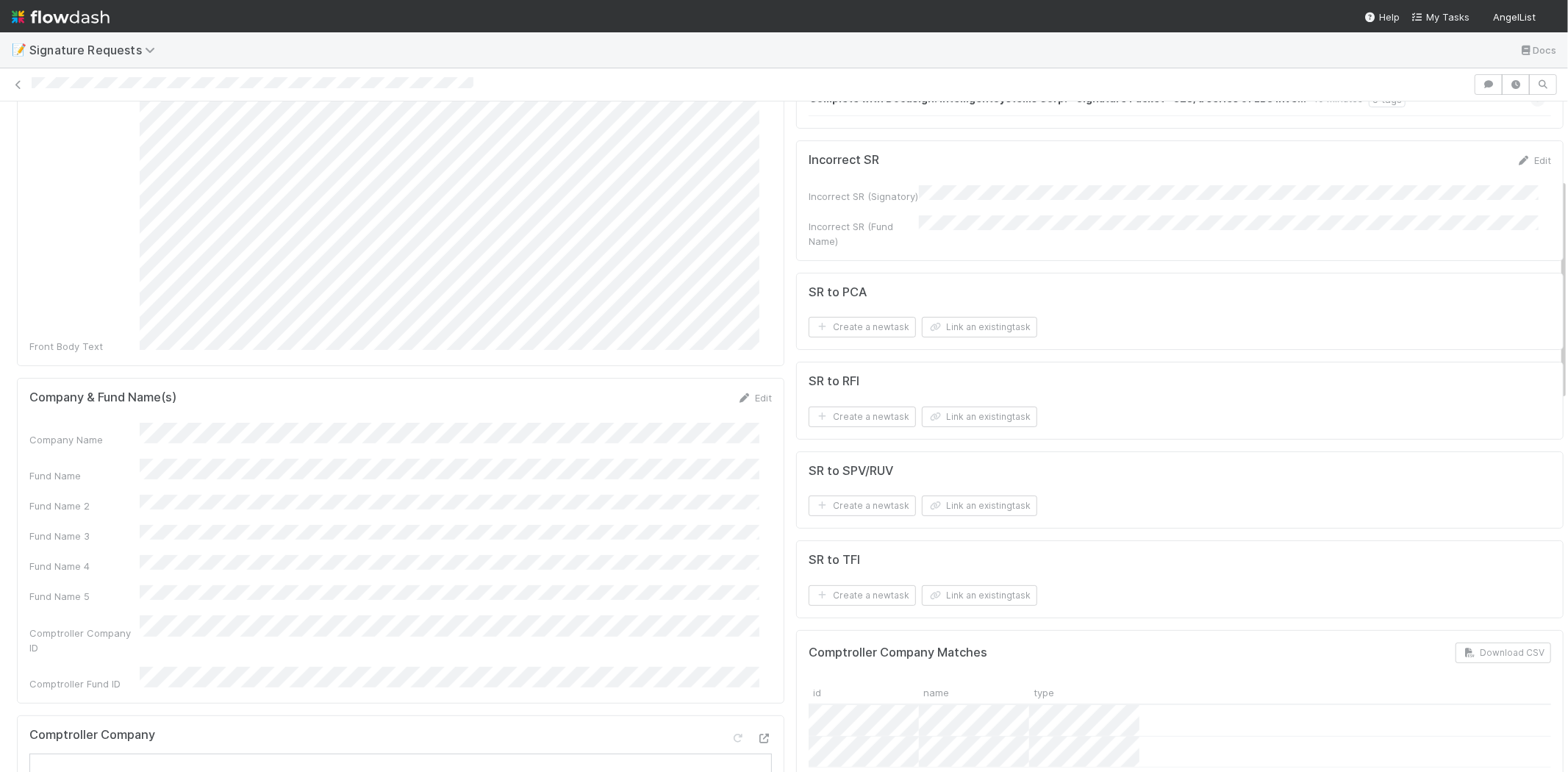
scroll to position [245, 0]
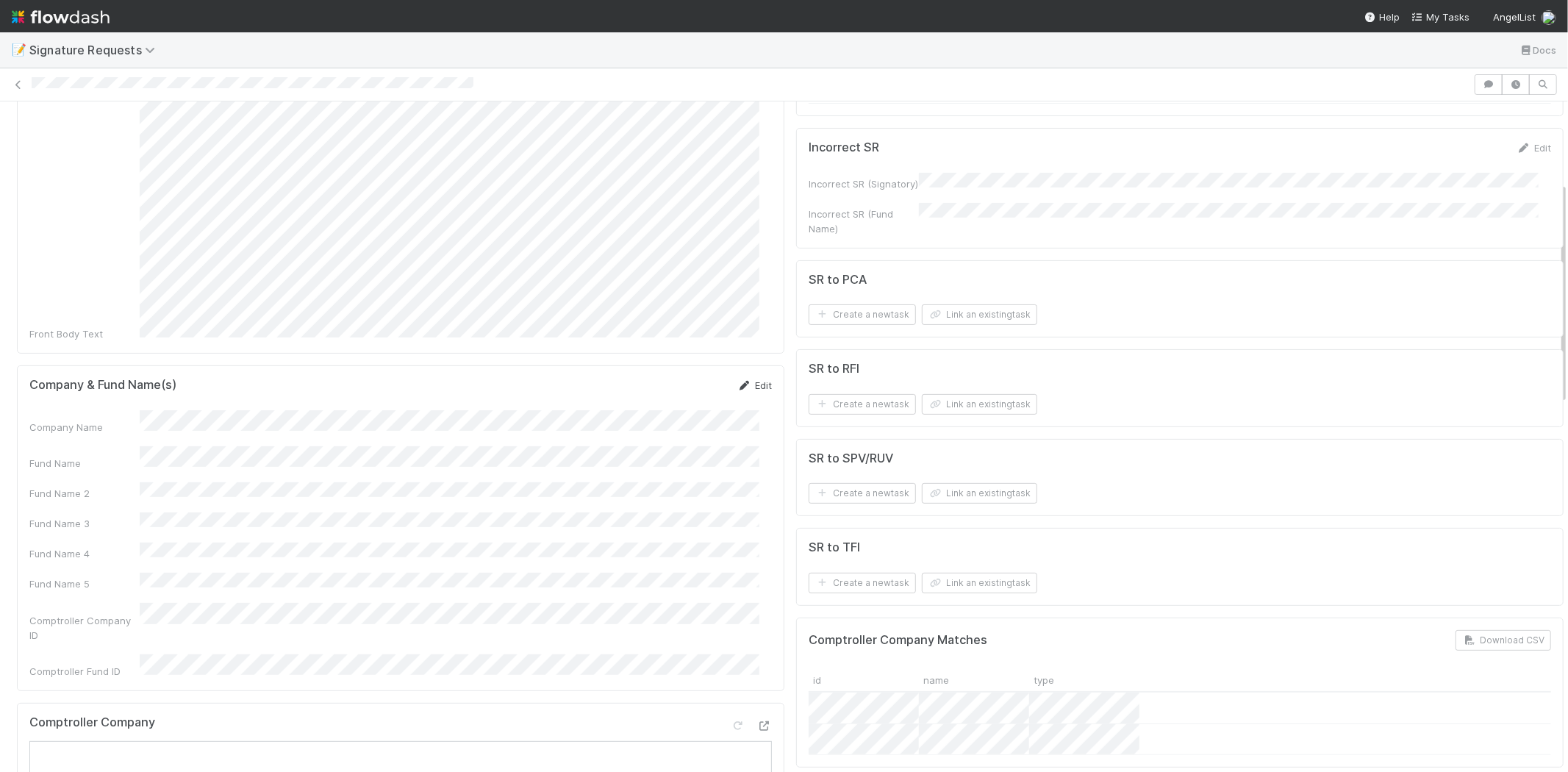
click at [748, 380] on link "Edit" at bounding box center [754, 385] width 35 height 12
click at [120, 461] on div "Fund Name" at bounding box center [401, 475] width 743 height 29
click at [686, 378] on button "Save" at bounding box center [693, 390] width 42 height 25
click at [955, 319] on button "Link an existing task" at bounding box center [978, 315] width 115 height 21
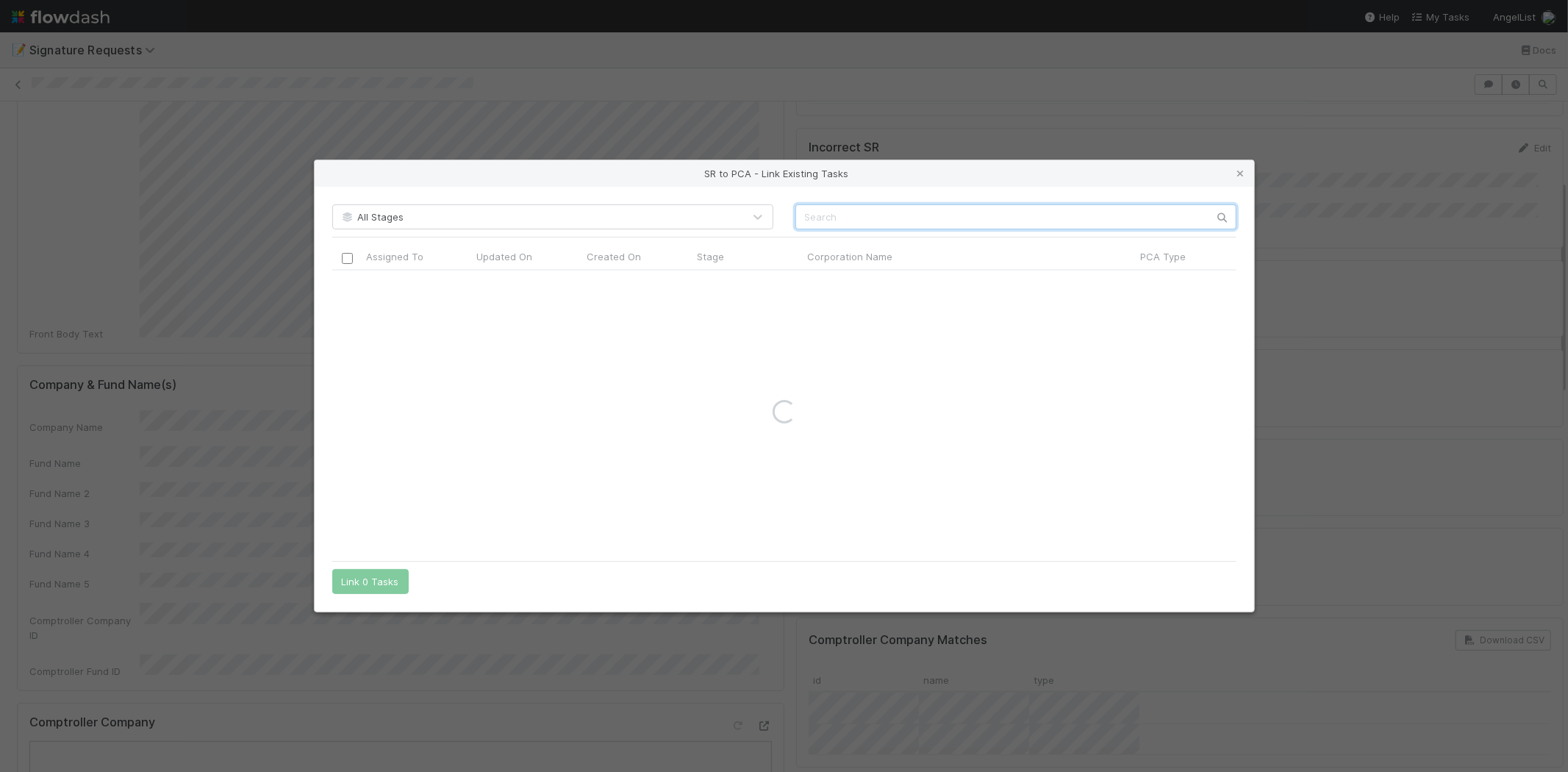
click at [878, 215] on input "text" at bounding box center [1016, 217] width 441 height 25
paste input "IntelligentSystems Corp."
drag, startPoint x: 892, startPoint y: 214, endPoint x: 957, endPoint y: 222, distance: 65.5
click at [957, 222] on input "IntelligentSystems Corp." at bounding box center [1016, 217] width 441 height 25
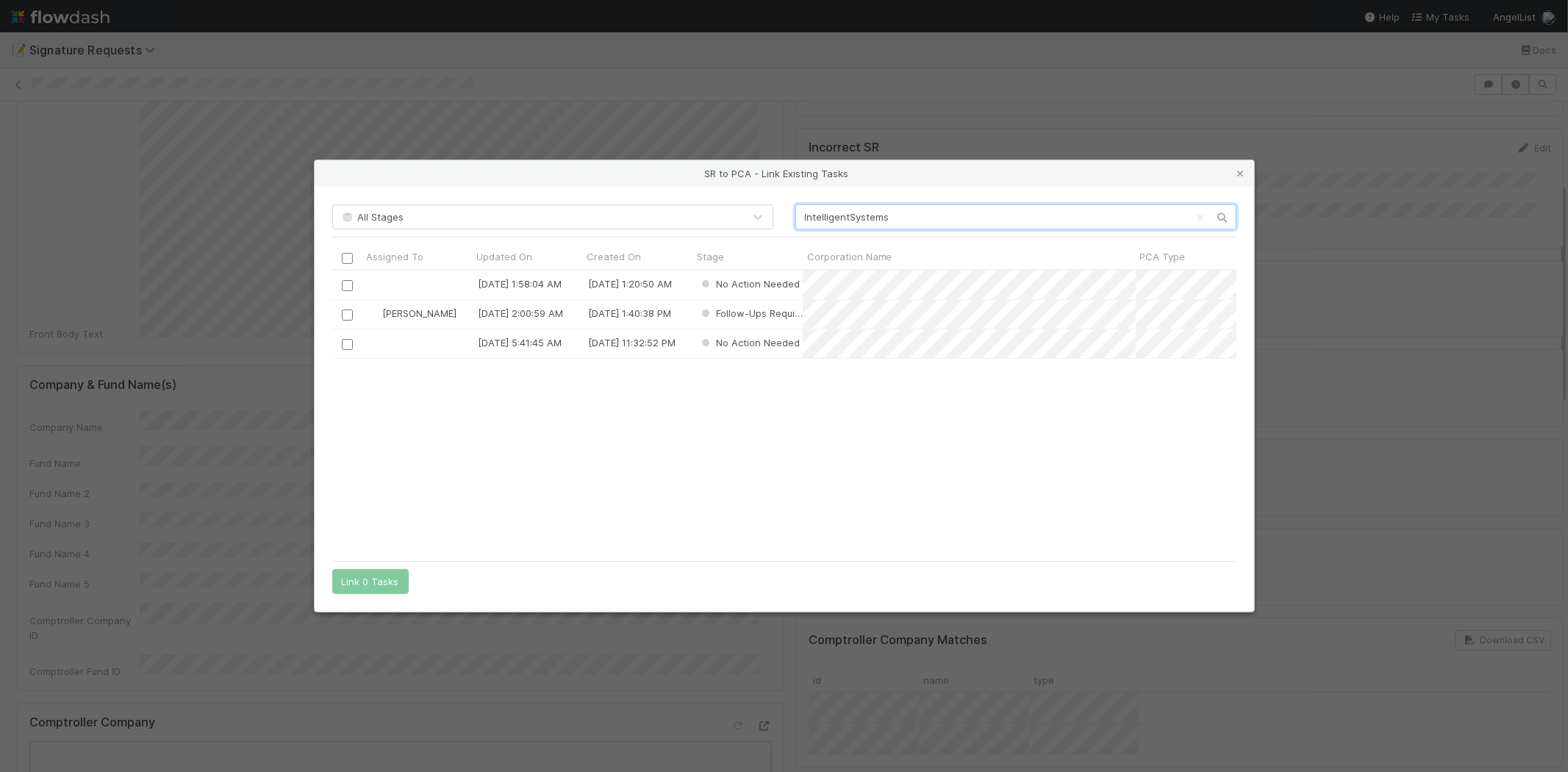
scroll to position [271, 892]
type input "IntelligentSystems"
click at [592, 405] on div "8/19/25, 1:58:04 AM 8/19/25, 1:20:50 AM No Action Needed Michael Capilitan 8/17…" at bounding box center [784, 412] width 904 height 282
click at [345, 310] on input "checkbox" at bounding box center [346, 315] width 11 height 11
click at [379, 572] on button "Link 1 Task" at bounding box center [367, 581] width 70 height 25
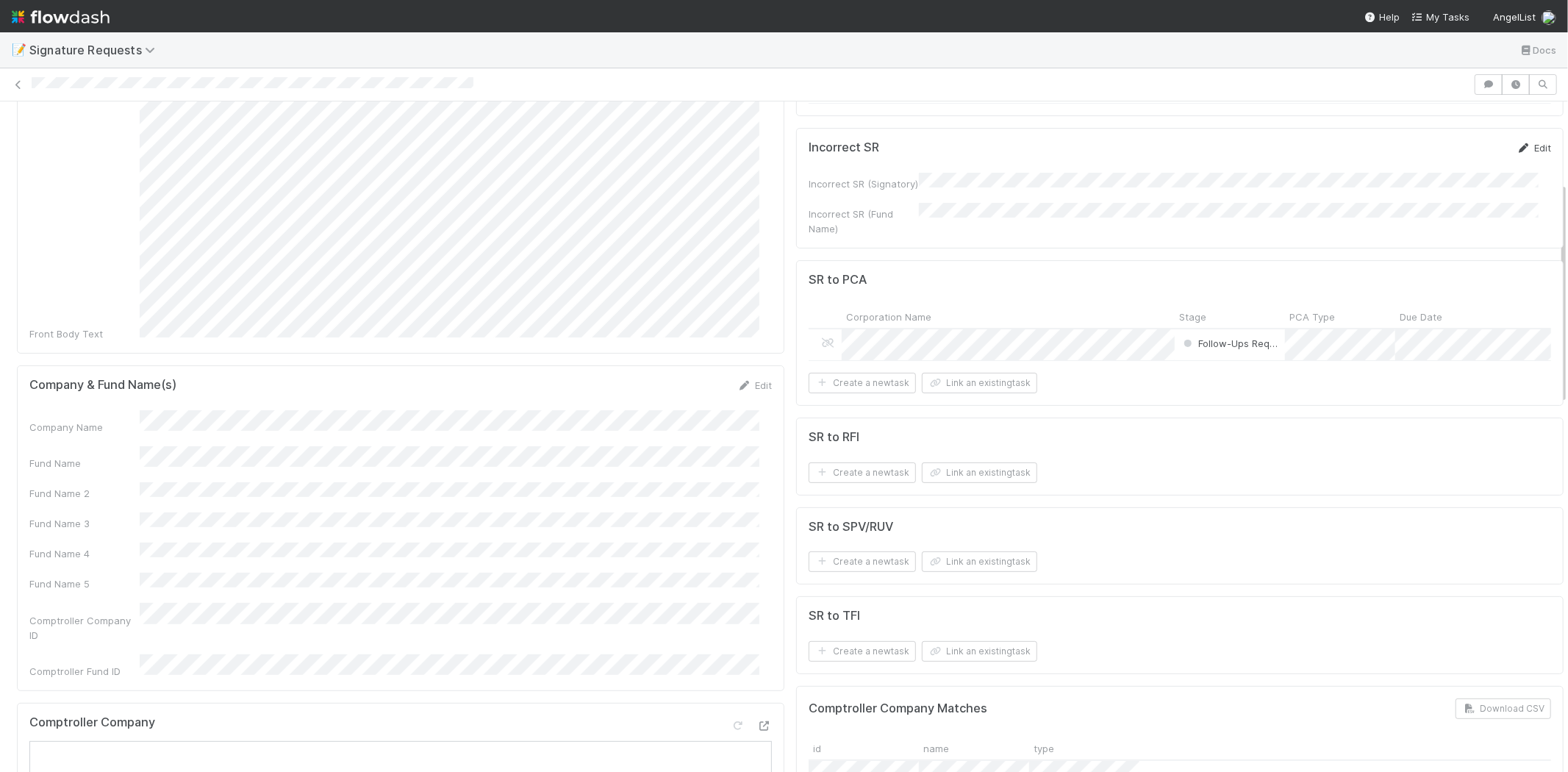
click at [1516, 154] on link "Edit" at bounding box center [1533, 147] width 35 height 12
click at [1457, 162] on button "Save" at bounding box center [1472, 152] width 42 height 25
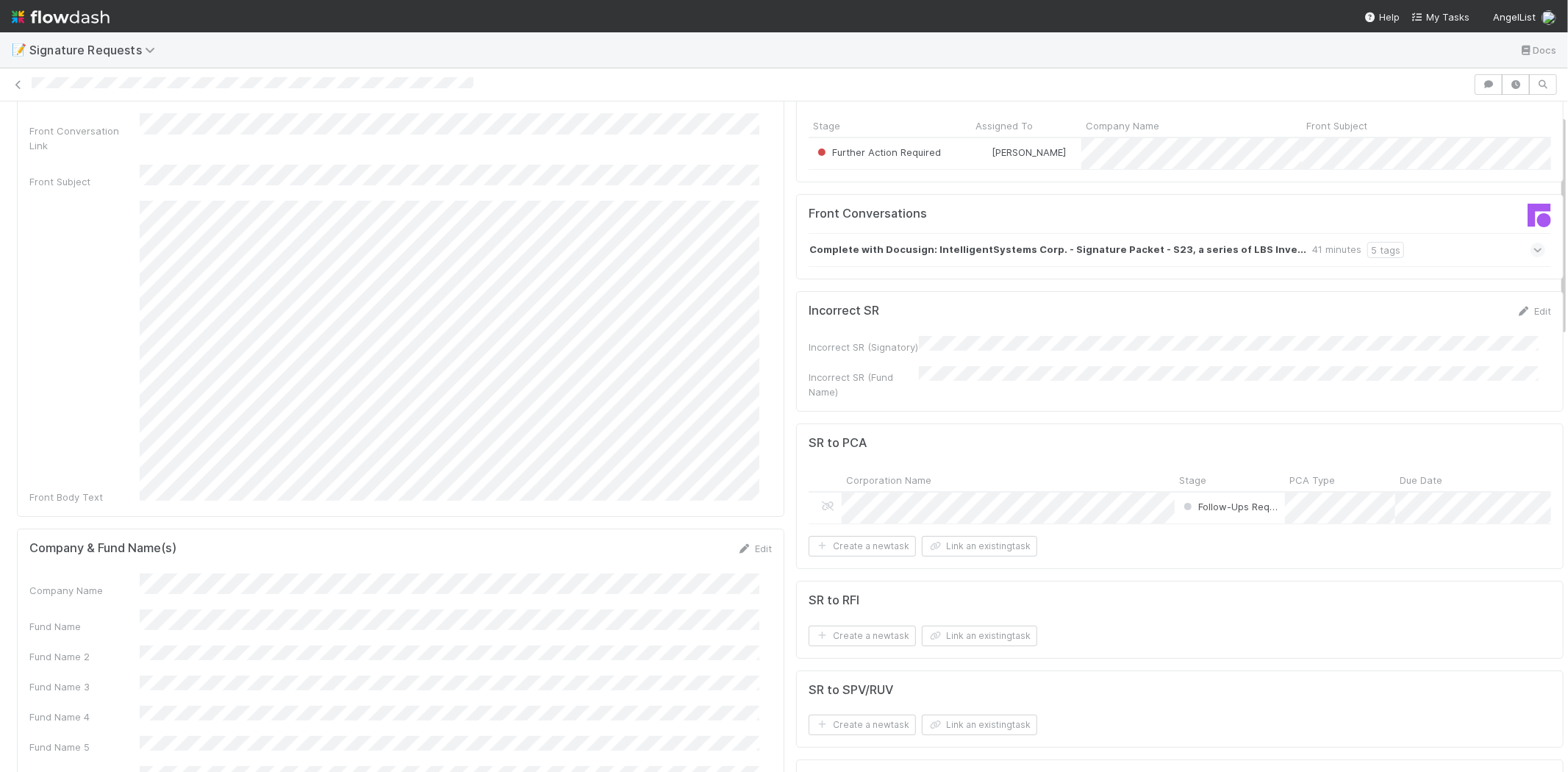
scroll to position [0, 0]
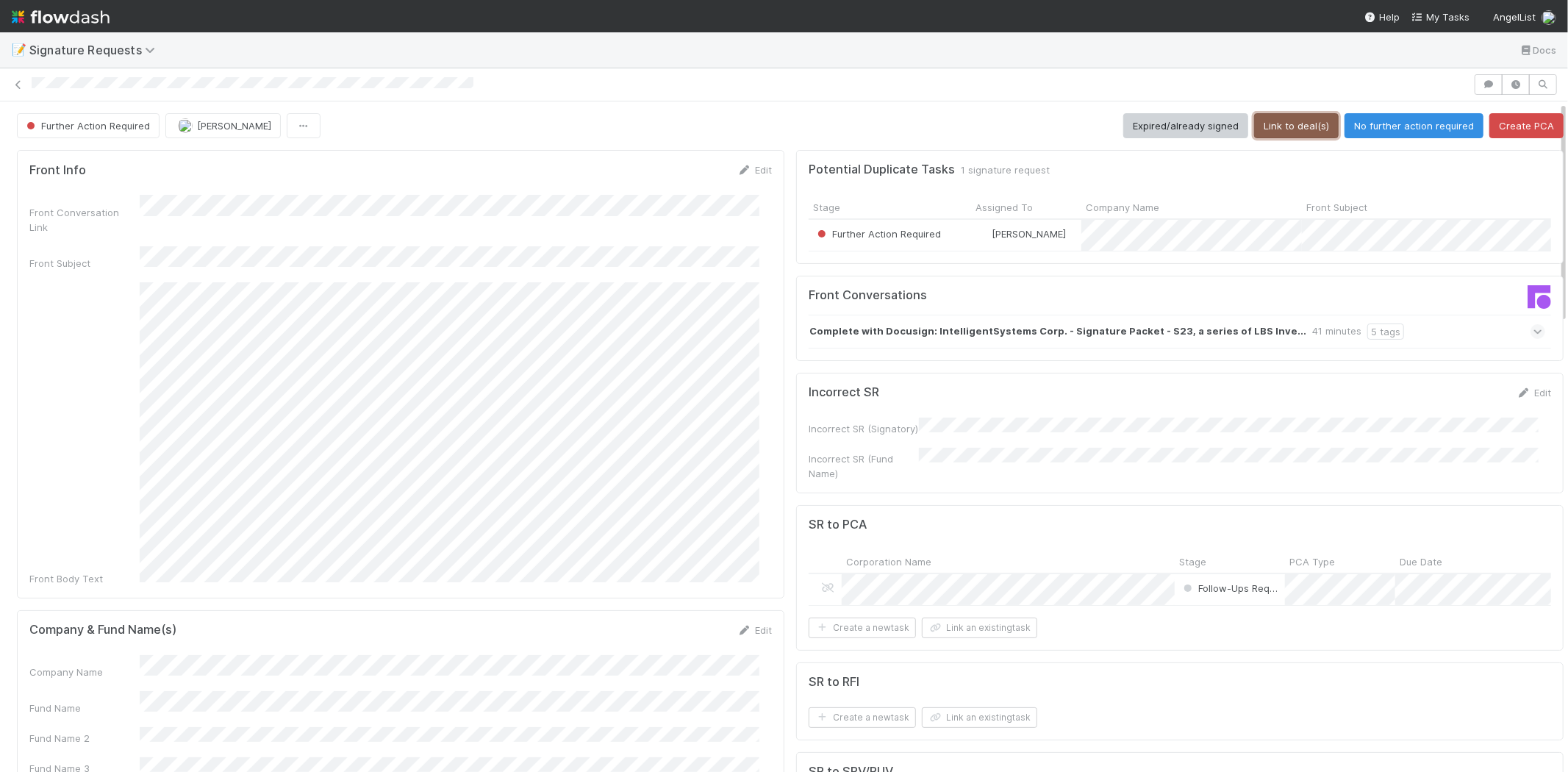
click at [1286, 127] on button "Link to deal(s)" at bounding box center [1296, 126] width 85 height 25
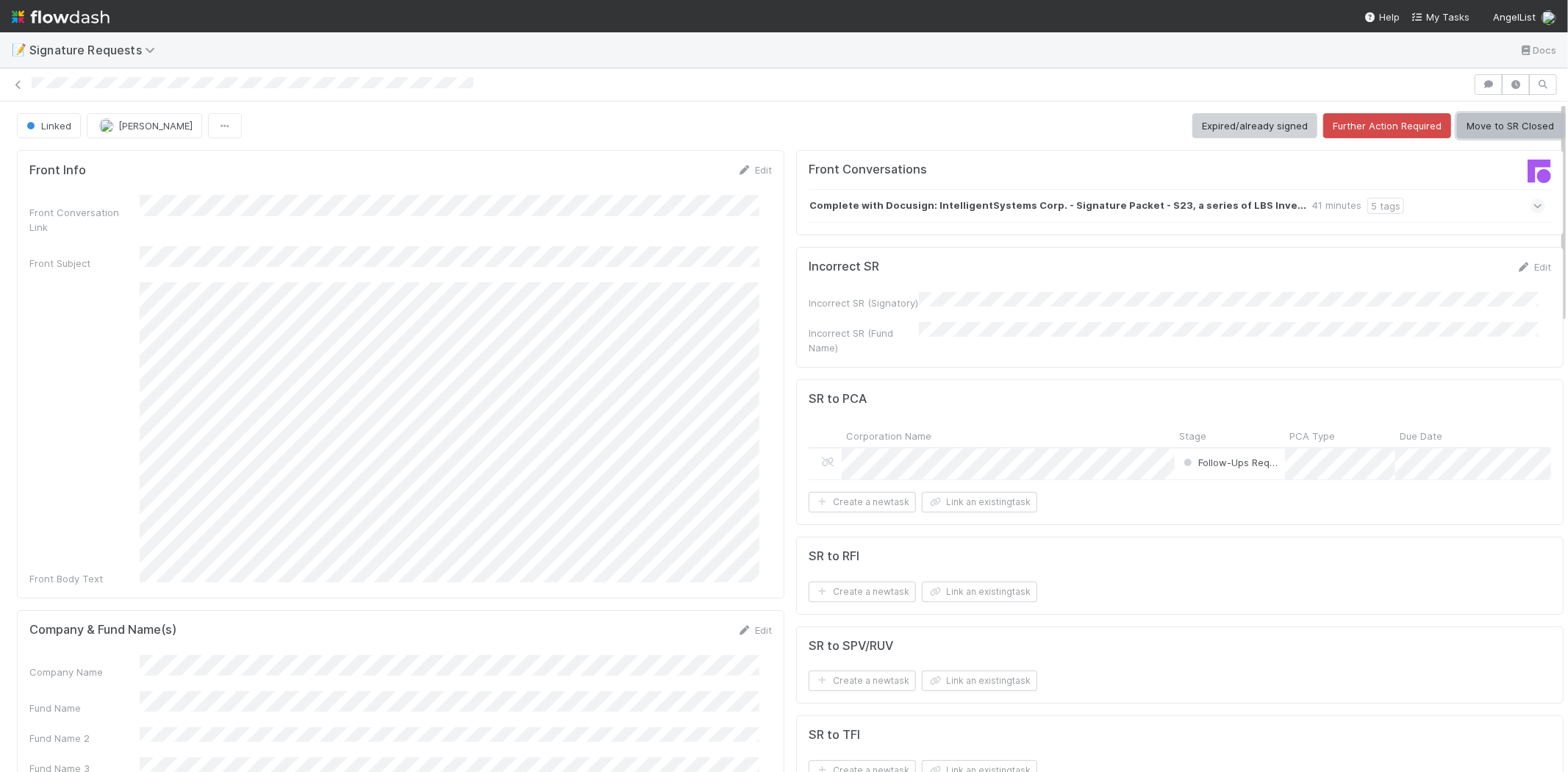
click at [1467, 121] on button "Move to SR Closed" at bounding box center [1510, 126] width 106 height 25
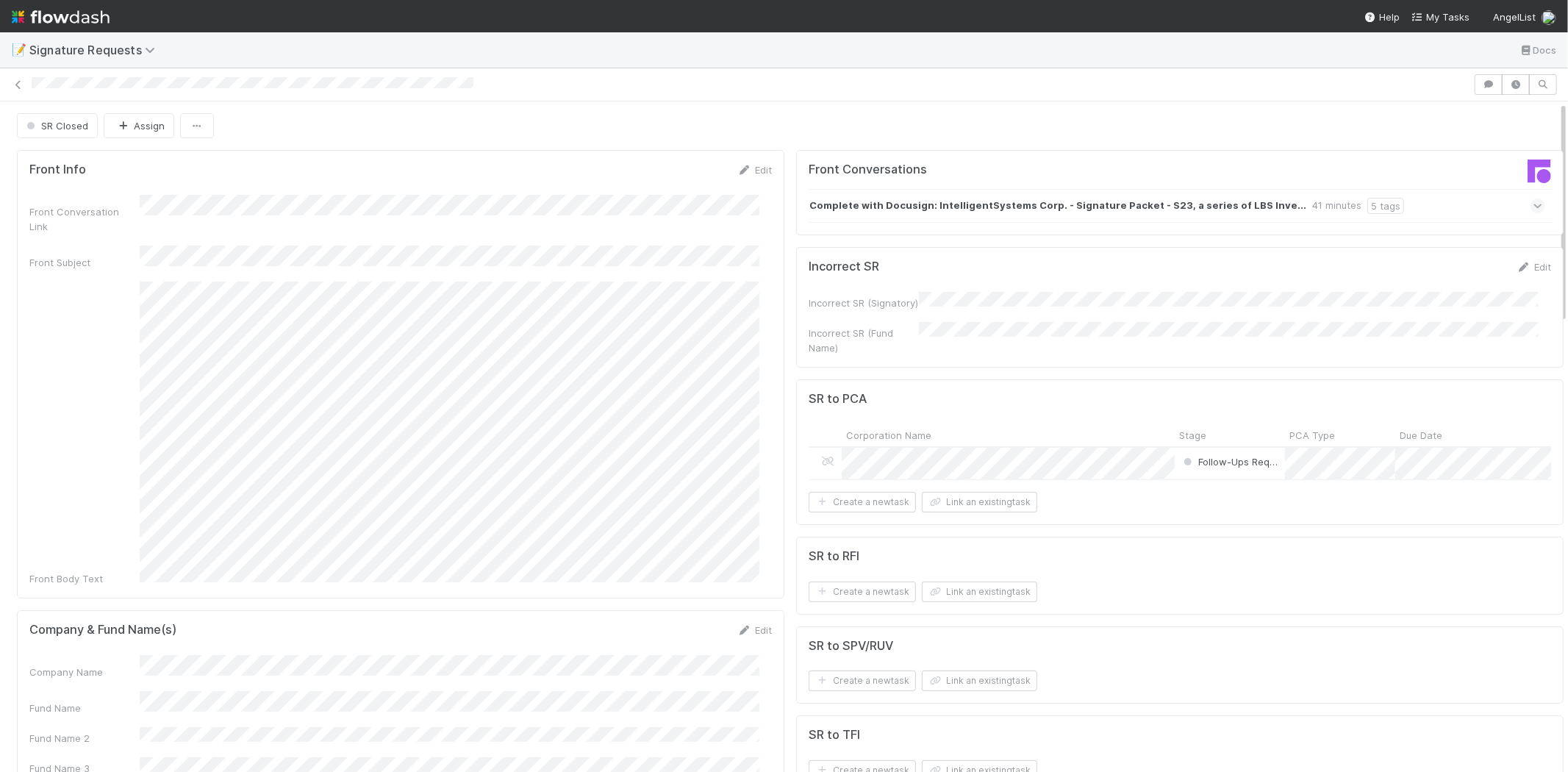
click at [1483, 114] on div "SR Closed Assign" at bounding box center [790, 126] width 1546 height 25
click at [22, 89] on icon at bounding box center [19, 85] width 14 height 10
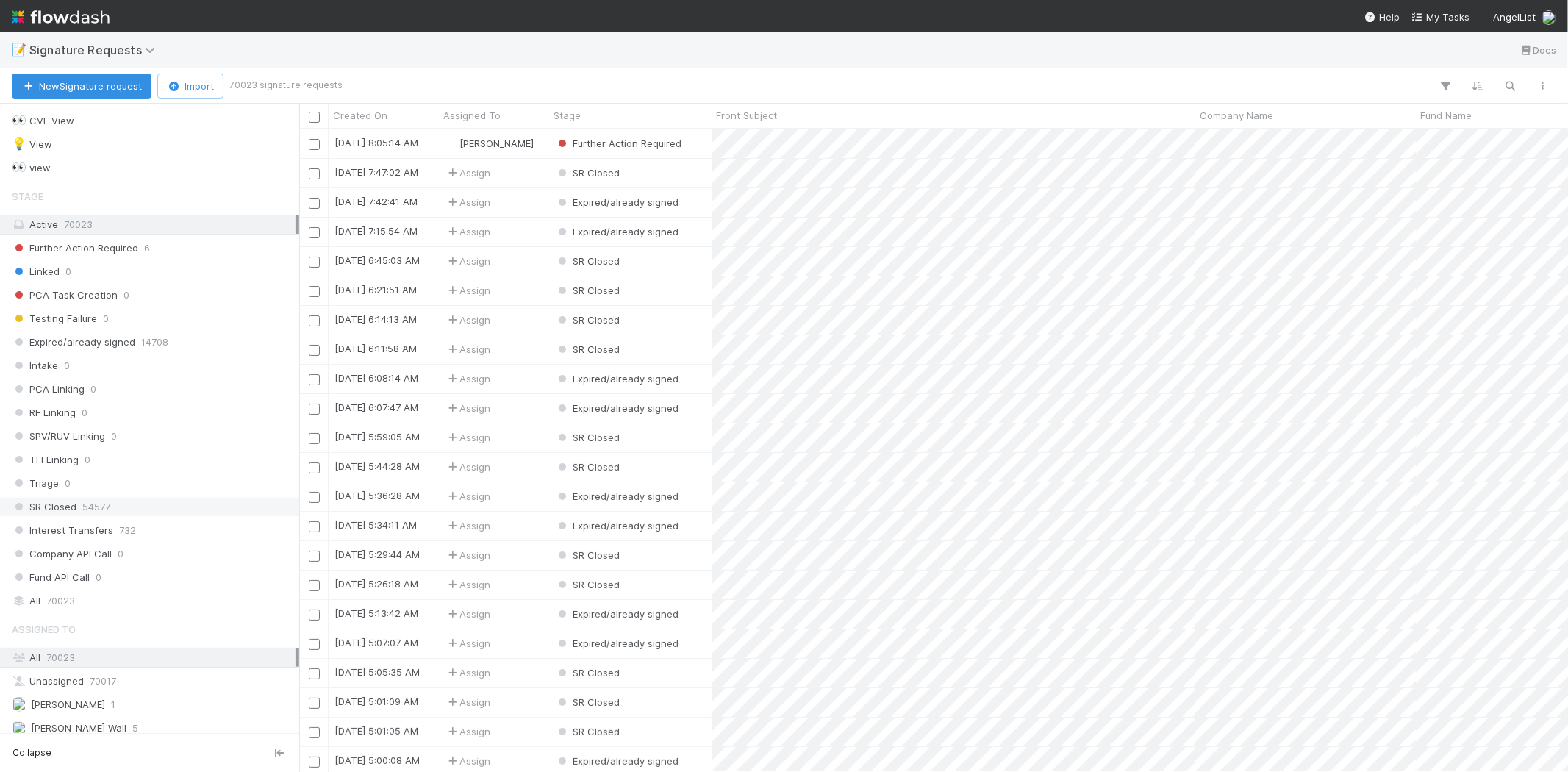
scroll to position [42, 0]
click at [104, 697] on span "[PERSON_NAME]" at bounding box center [68, 695] width 74 height 12
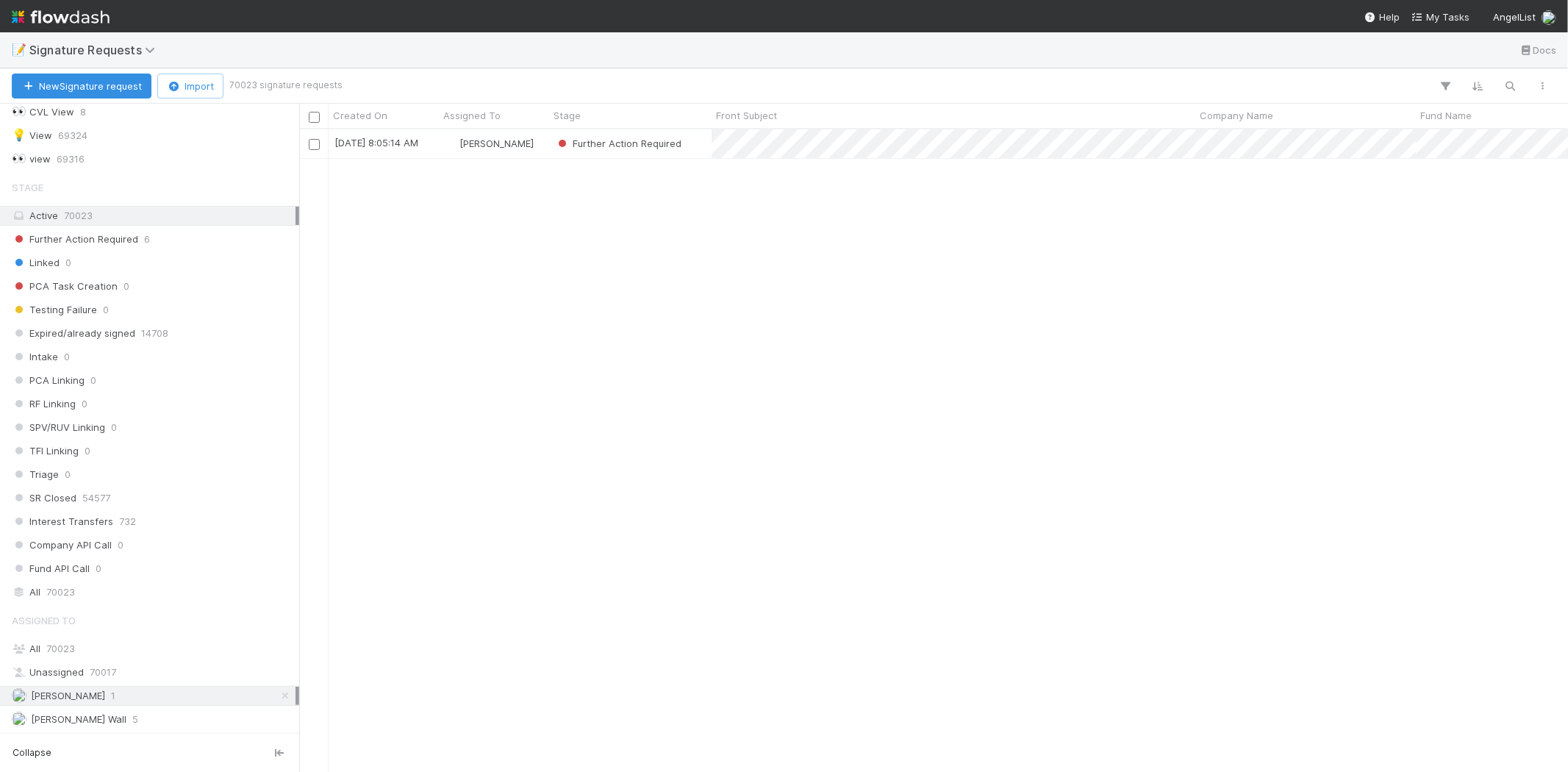
scroll to position [630, 1256]
drag, startPoint x: 600, startPoint y: 371, endPoint x: 696, endPoint y: 210, distance: 187.4
click at [608, 355] on div "8/29/25, 8:05:14 AM Karen Jane Salcedo Further Action Required 1 0 0 0 8/29/25,…" at bounding box center [933, 450] width 1268 height 642
click at [704, 150] on div "Further Action Required" at bounding box center [631, 144] width 163 height 29
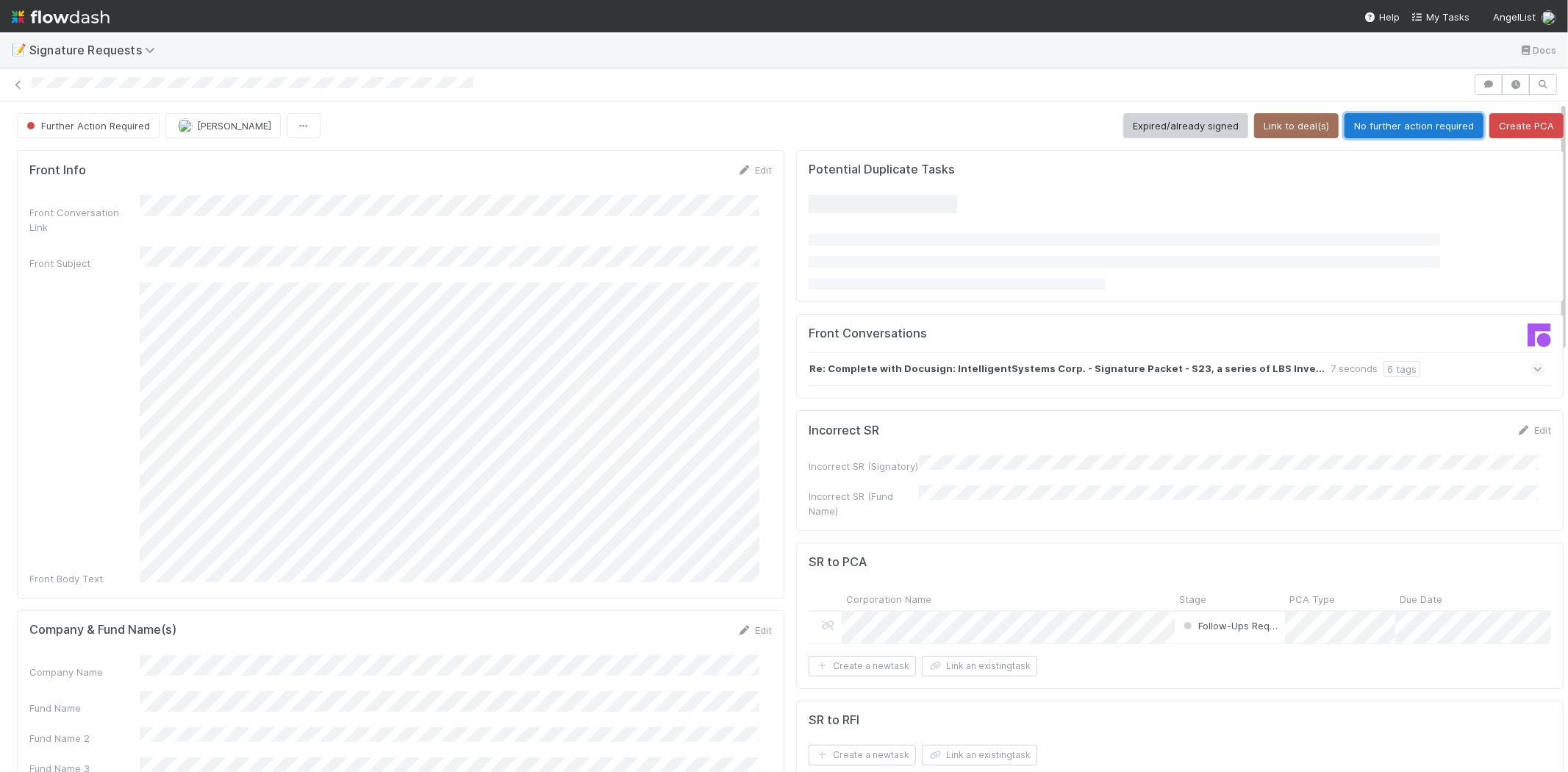
click at [1380, 135] on button "No further action required" at bounding box center [1413, 126] width 139 height 25
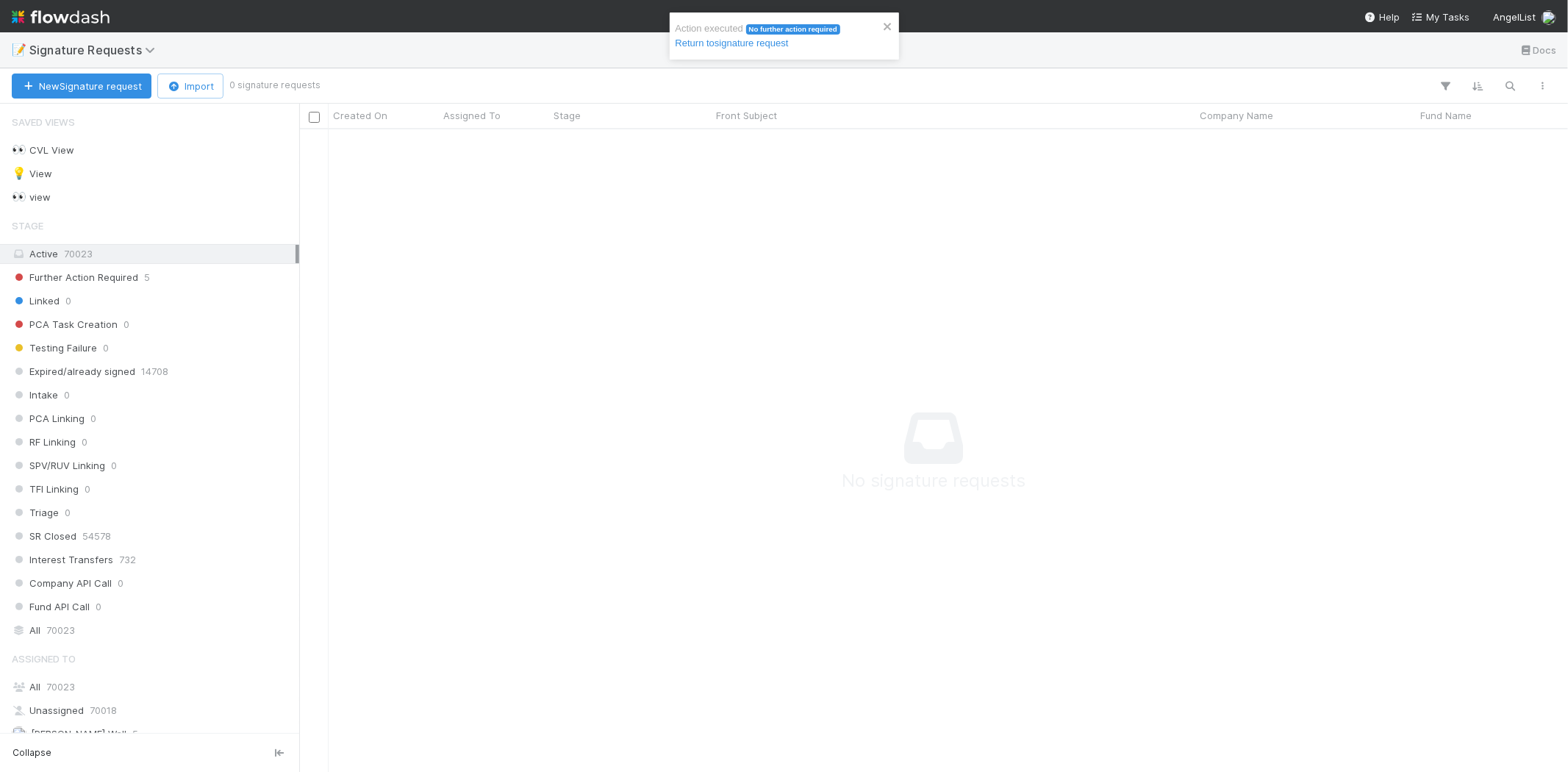
scroll to position [13, 13]
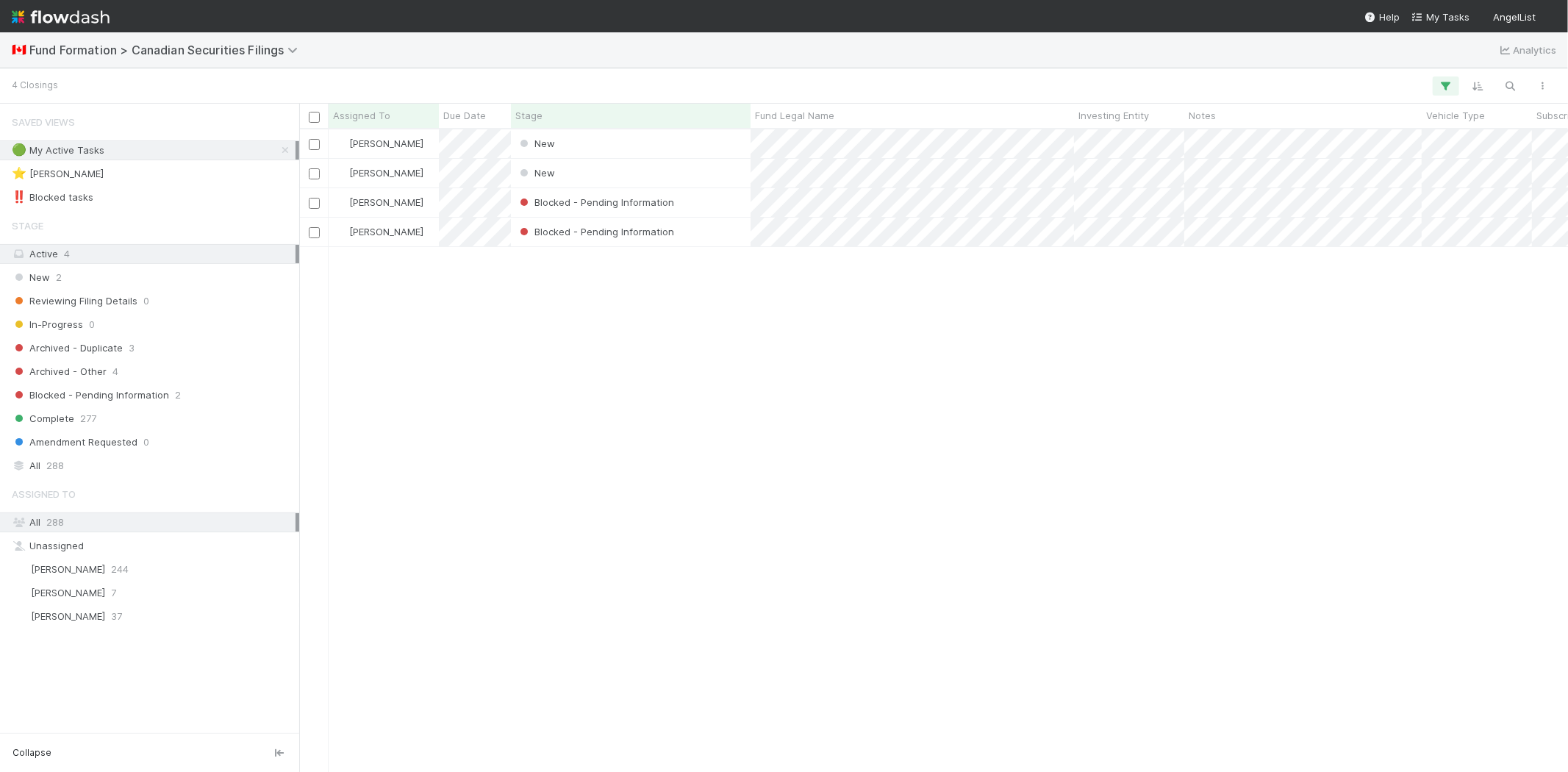
scroll to position [630, 1256]
click at [614, 442] on div "[PERSON_NAME] New [DATE] 7:30:07 PM [DATE] 7:30:12 PM [PERSON_NAME] New [DATE] …" at bounding box center [933, 450] width 1268 height 642
click at [581, 483] on div "[PERSON_NAME] New [DATE] 7:30:07 PM [DATE] 7:30:12 PM [PERSON_NAME] New [DATE] …" at bounding box center [933, 450] width 1268 height 642
click at [1448, 89] on icon "button" at bounding box center [1446, 86] width 14 height 13
click at [1067, 123] on link "Reset Filters" at bounding box center [1073, 123] width 58 height 13
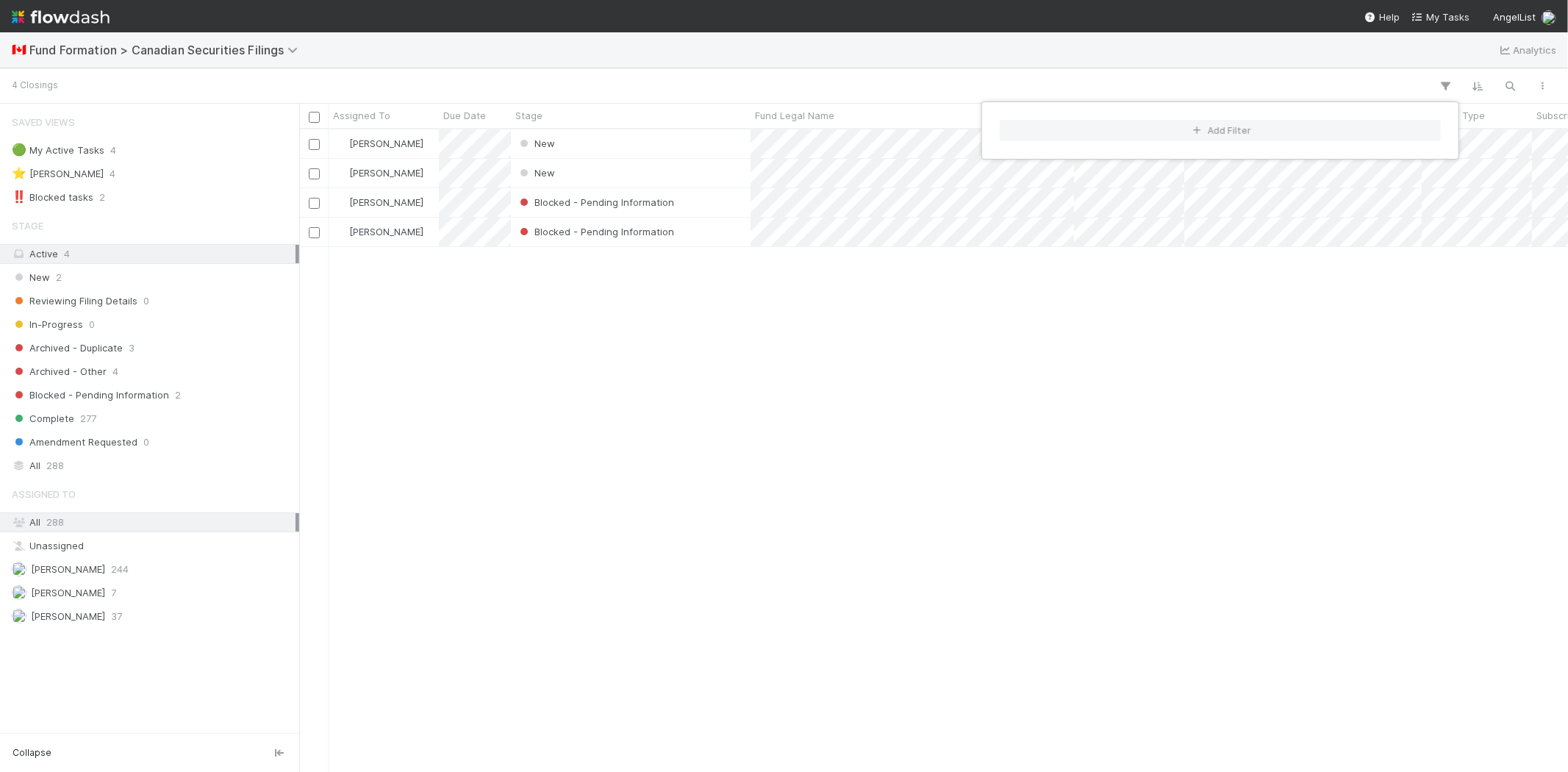
scroll to position [630, 1256]
click at [590, 400] on div "Add Filter" at bounding box center [784, 386] width 1568 height 772
click at [565, 415] on div "Add Filter" at bounding box center [784, 386] width 1568 height 772
click at [602, 526] on div "Karen Jane Salcedo New 8/28/25, 7:30:07 PM 8/28/25, 7:30:12 PM Karen Jane Salce…" at bounding box center [933, 450] width 1268 height 642
click at [574, 177] on div "New" at bounding box center [631, 173] width 240 height 29
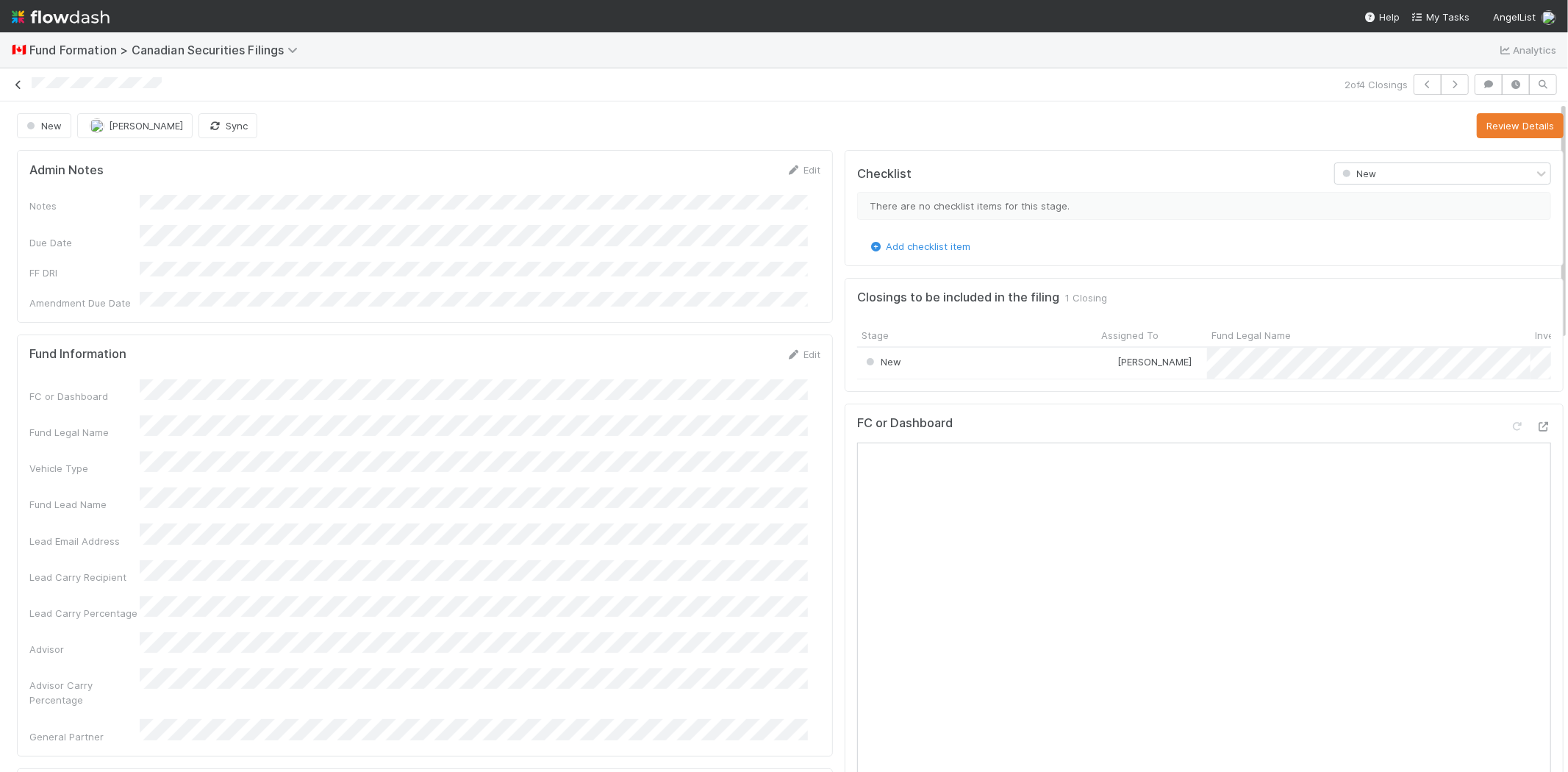
click at [14, 84] on icon at bounding box center [19, 85] width 14 height 10
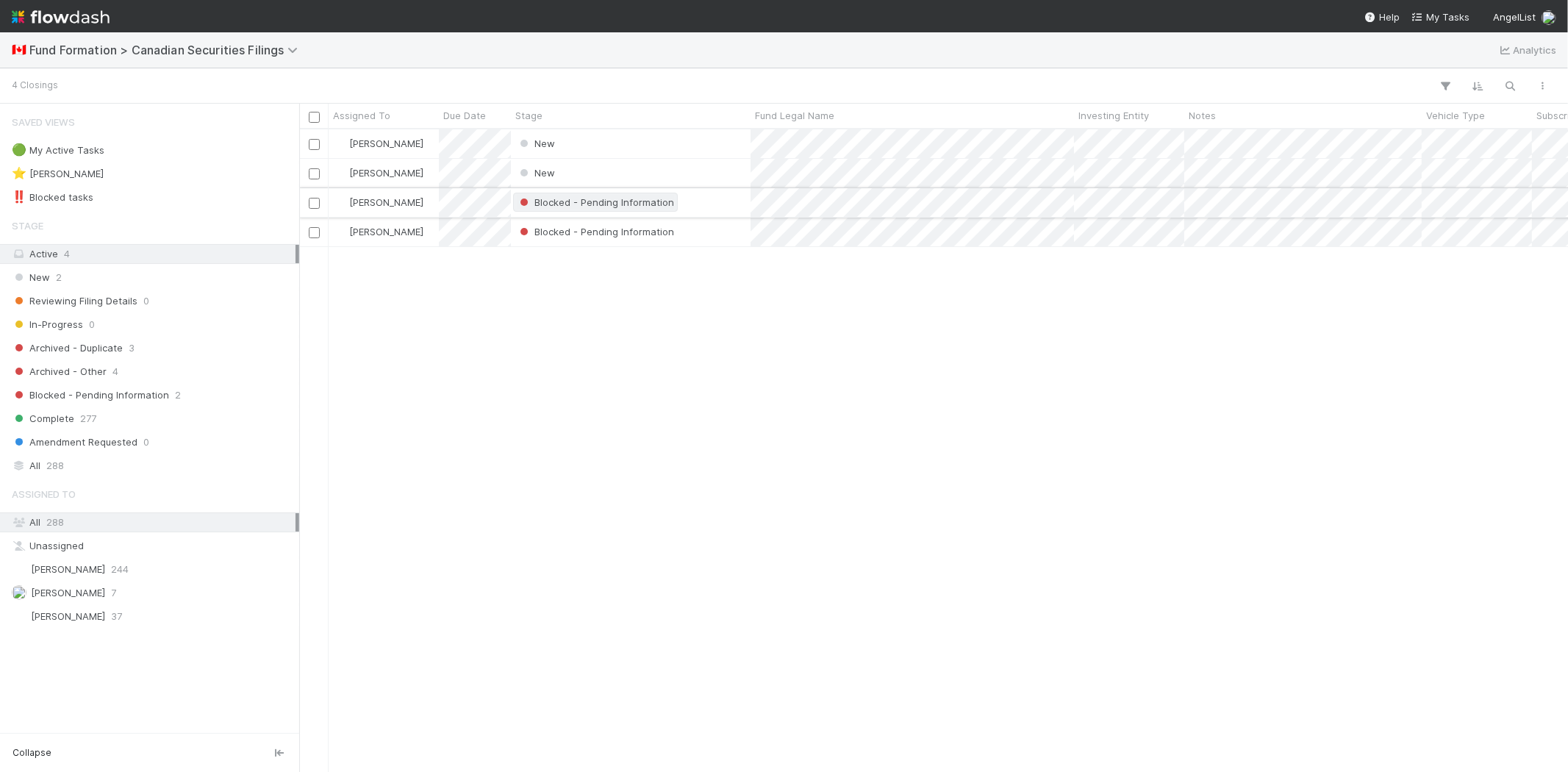
scroll to position [630, 1256]
drag, startPoint x: 635, startPoint y: 449, endPoint x: 627, endPoint y: 437, distance: 14.4
click at [635, 447] on div "Karen Jane Salcedo New 8/28/25, 7:30:07 PM 8/28/25, 7:30:12 PM Karen Jane Salce…" at bounding box center [933, 450] width 1268 height 642
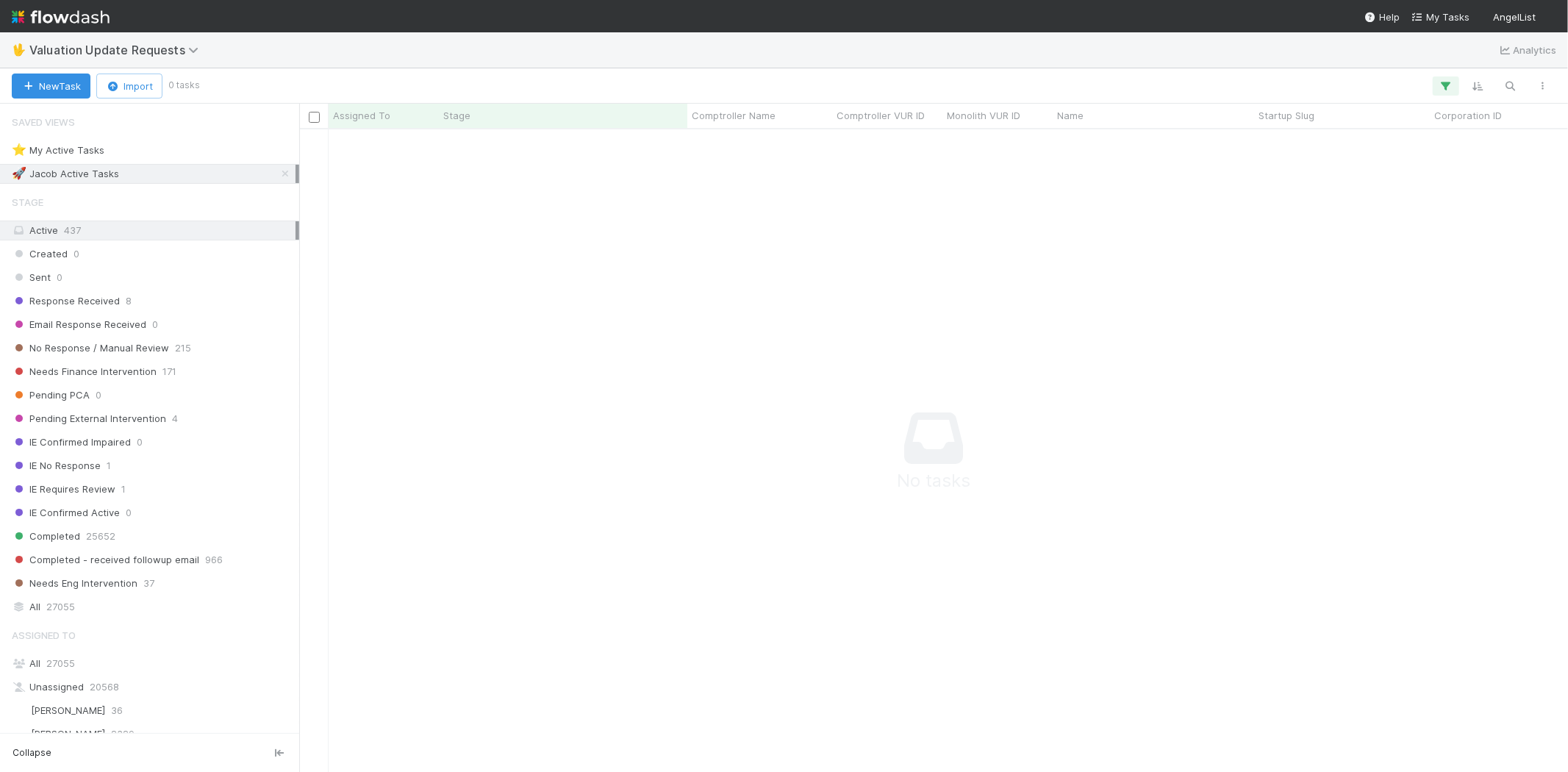
scroll to position [619, 1243]
click at [1450, 81] on icon "button" at bounding box center [1446, 86] width 14 height 13
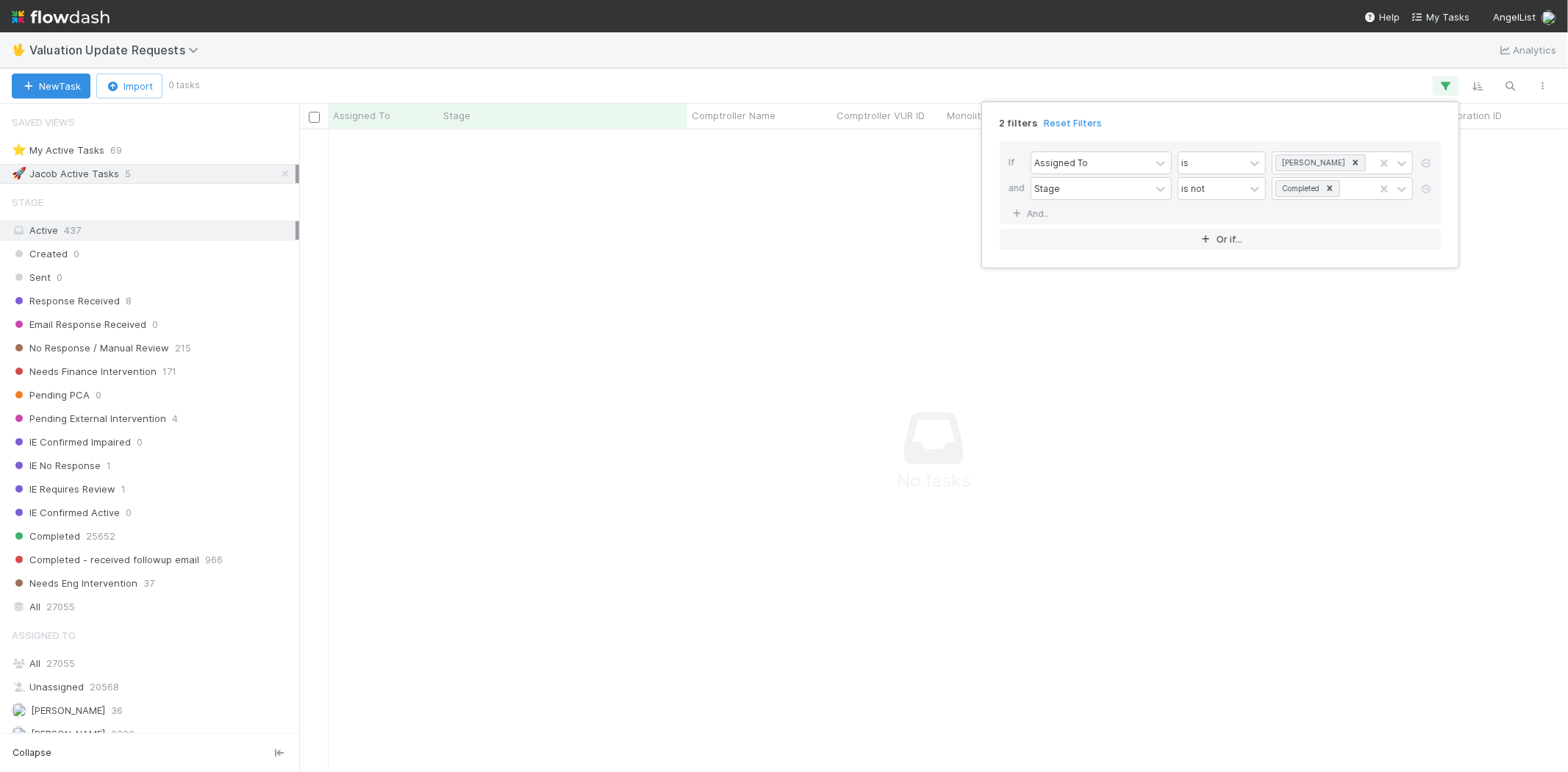
click at [1074, 122] on link "Reset Filters" at bounding box center [1073, 123] width 58 height 13
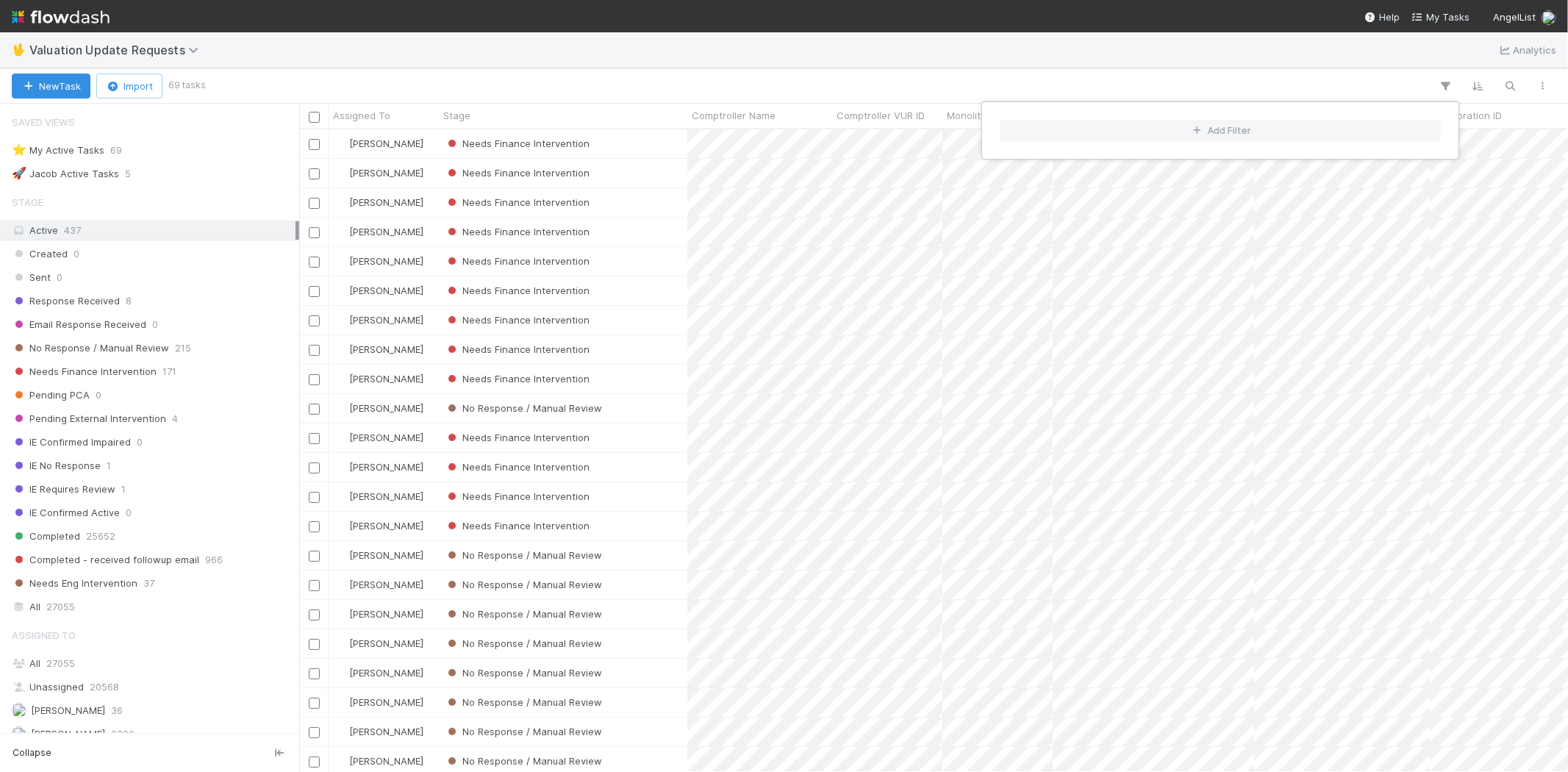
scroll to position [630, 1256]
click at [479, 84] on div "Add Filter" at bounding box center [784, 386] width 1568 height 772
click at [520, 77] on div "Add Filter" at bounding box center [784, 386] width 1568 height 772
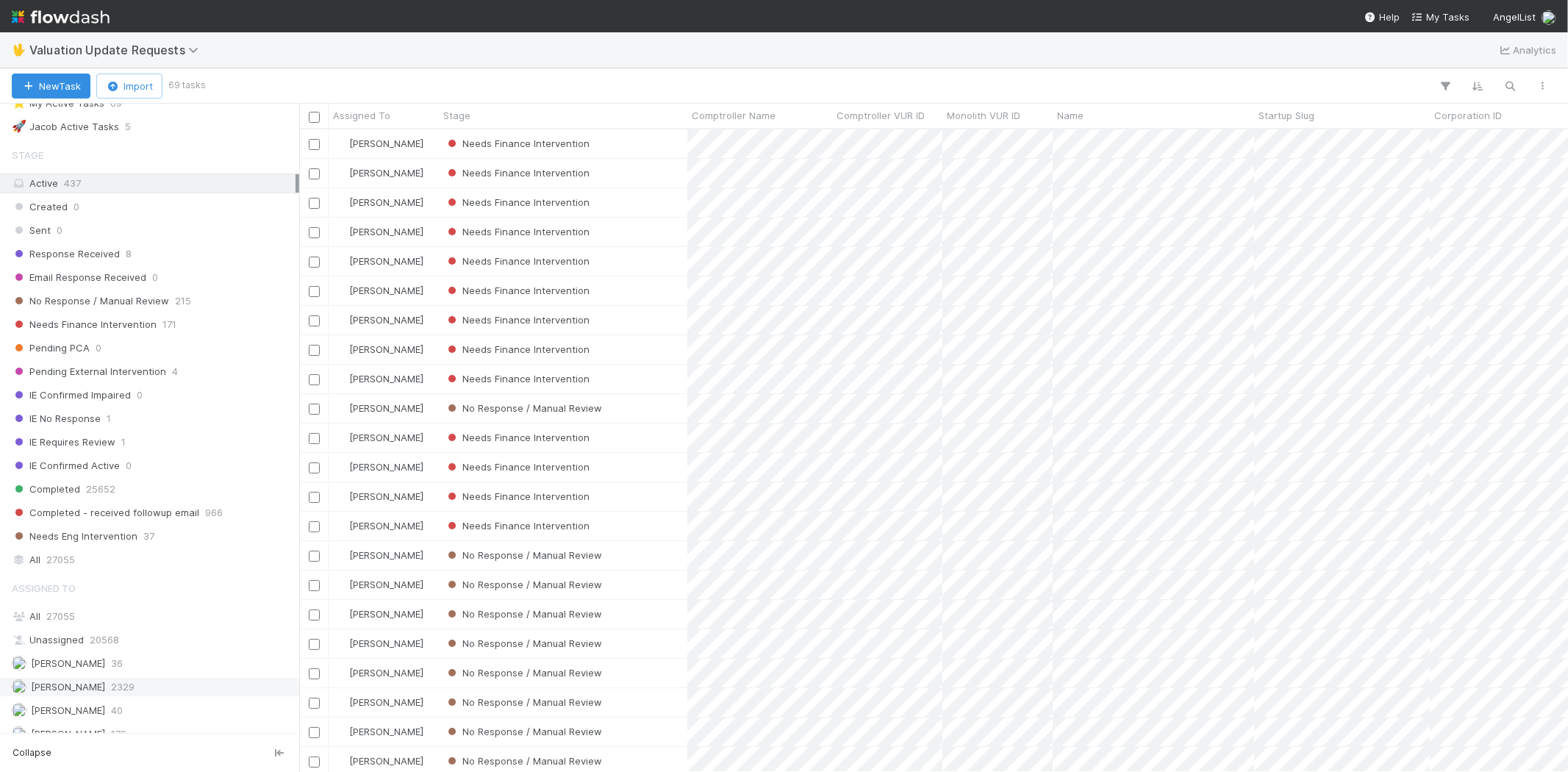
scroll to position [10, 0]
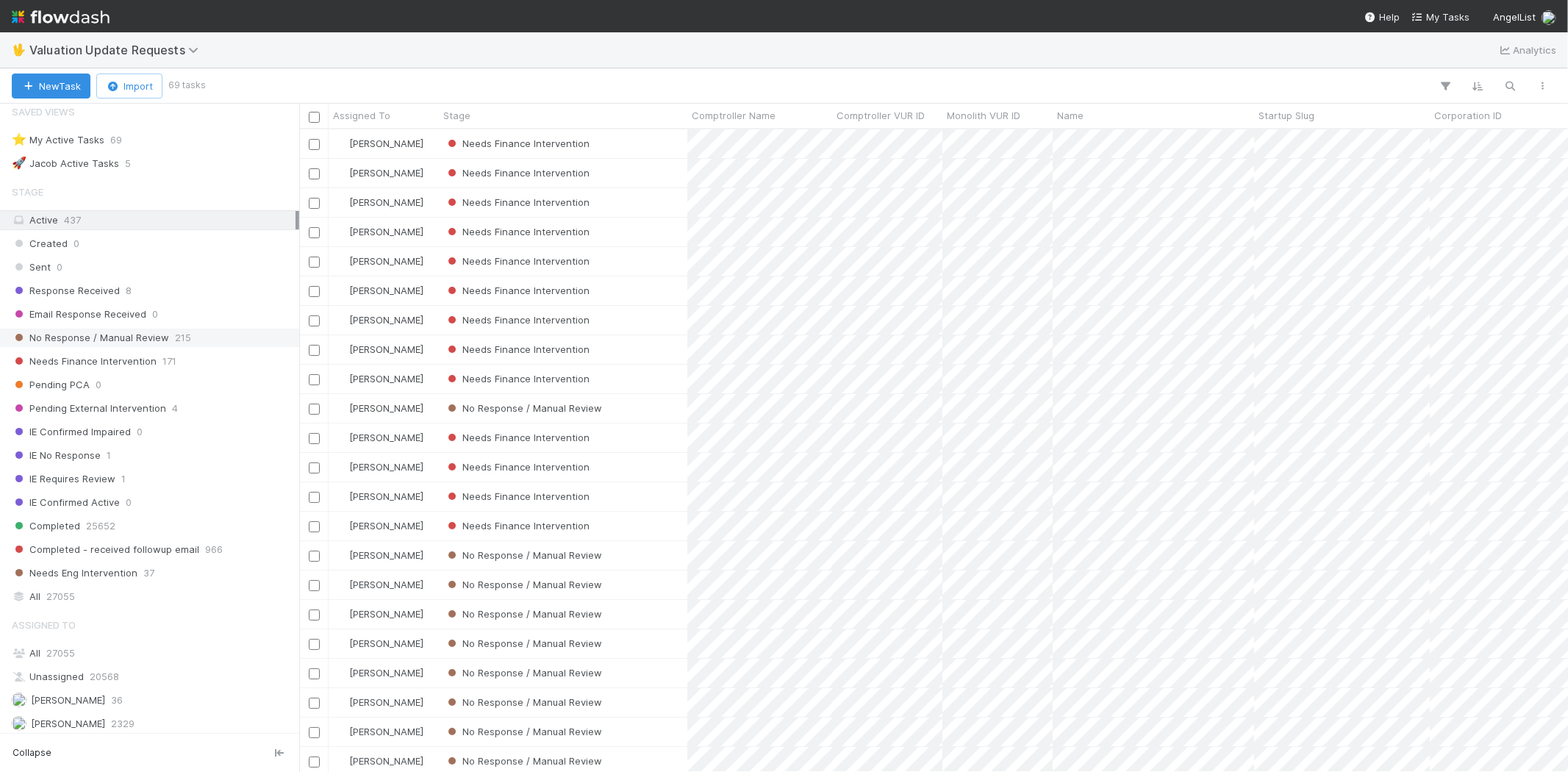
click at [150, 338] on span "No Response / Manual Review" at bounding box center [90, 338] width 157 height 19
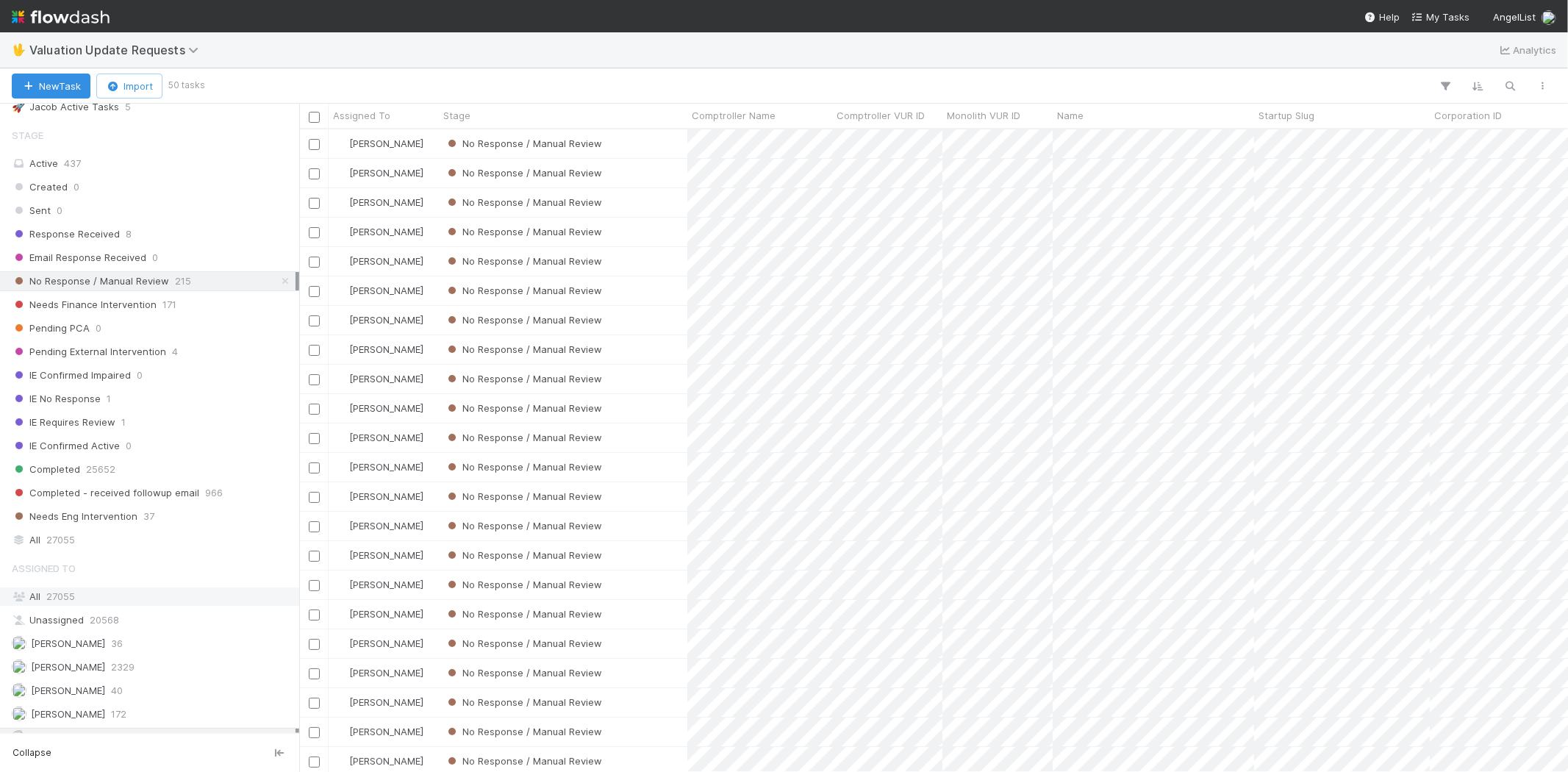
scroll to position [92, 0]
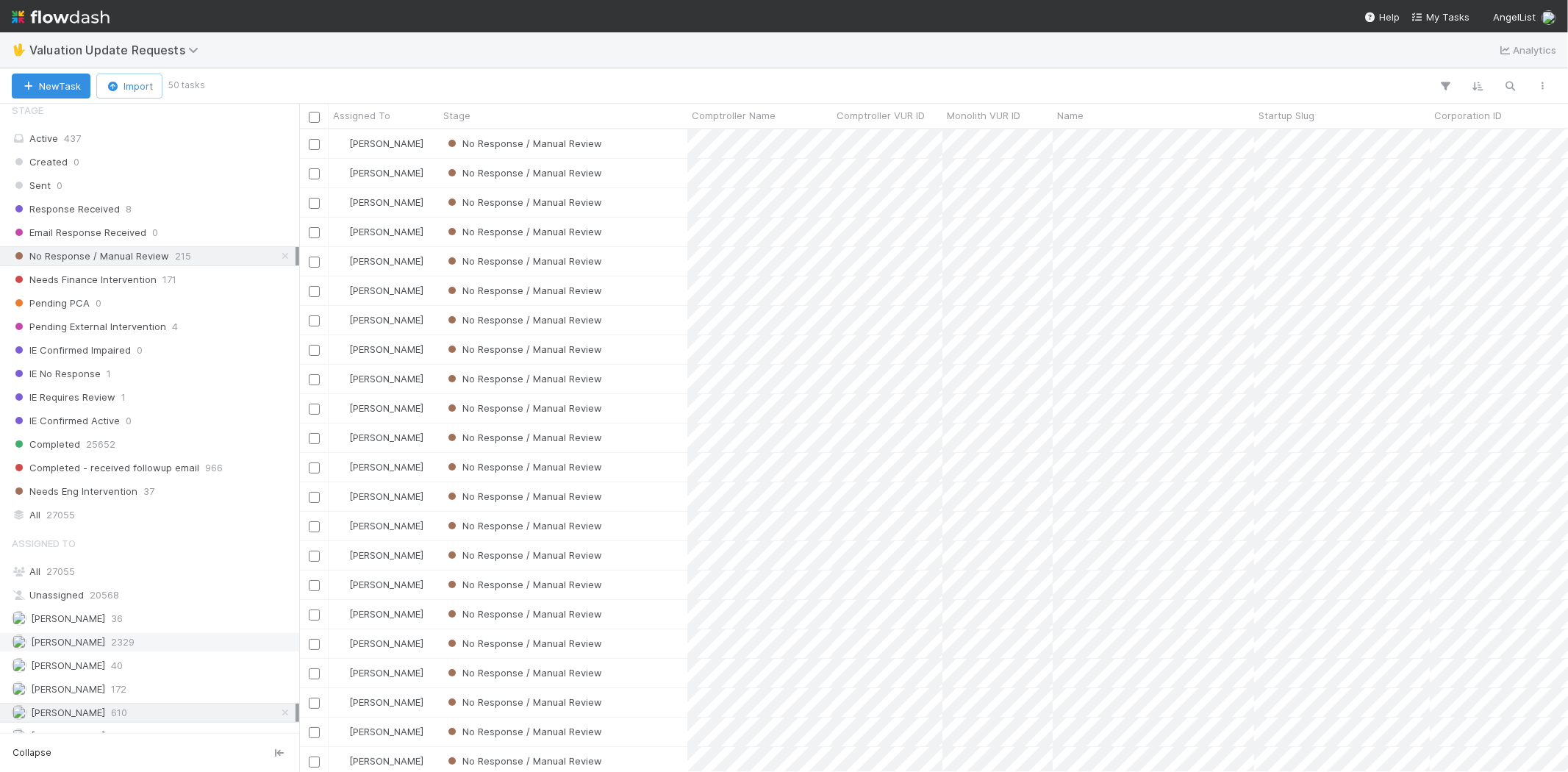
click at [114, 645] on div "[PERSON_NAME] 2329" at bounding box center [154, 642] width 283 height 19
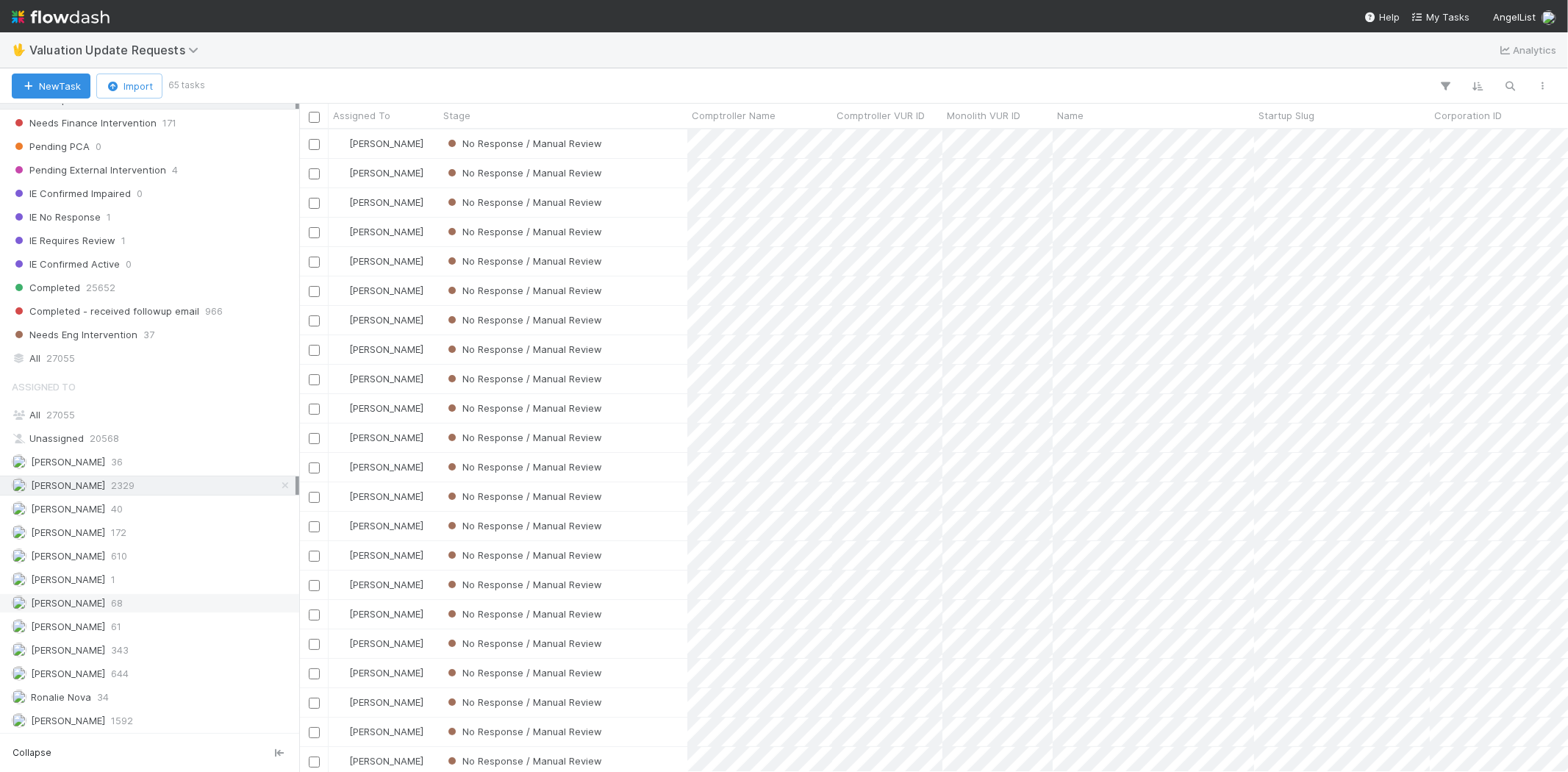
scroll to position [255, 0]
click at [178, 669] on div "[PERSON_NAME] 644" at bounding box center [154, 672] width 283 height 19
click at [127, 556] on span "610" at bounding box center [119, 554] width 16 height 19
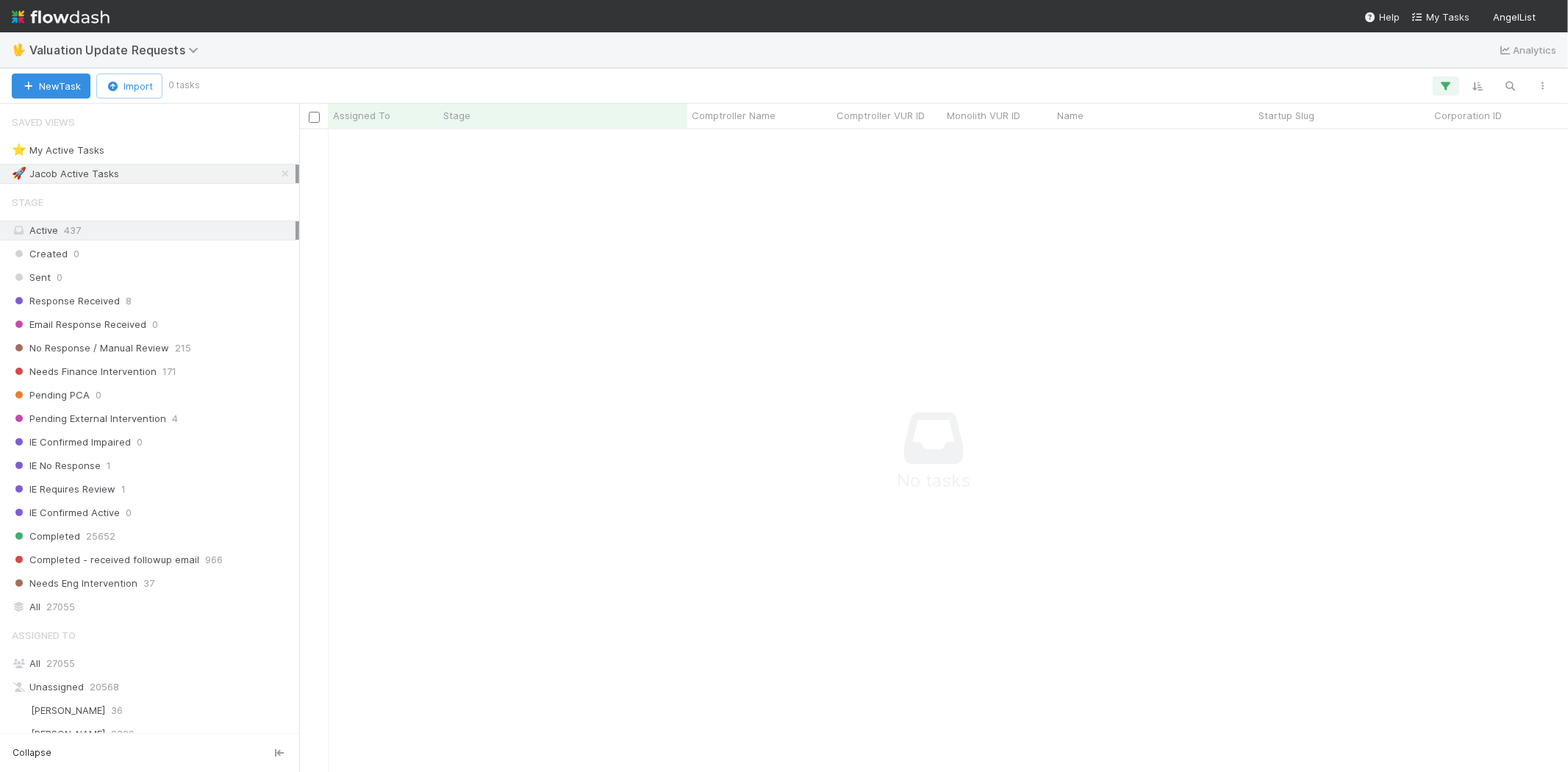
scroll to position [13, 13]
click at [1450, 84] on icon "button" at bounding box center [1446, 86] width 14 height 13
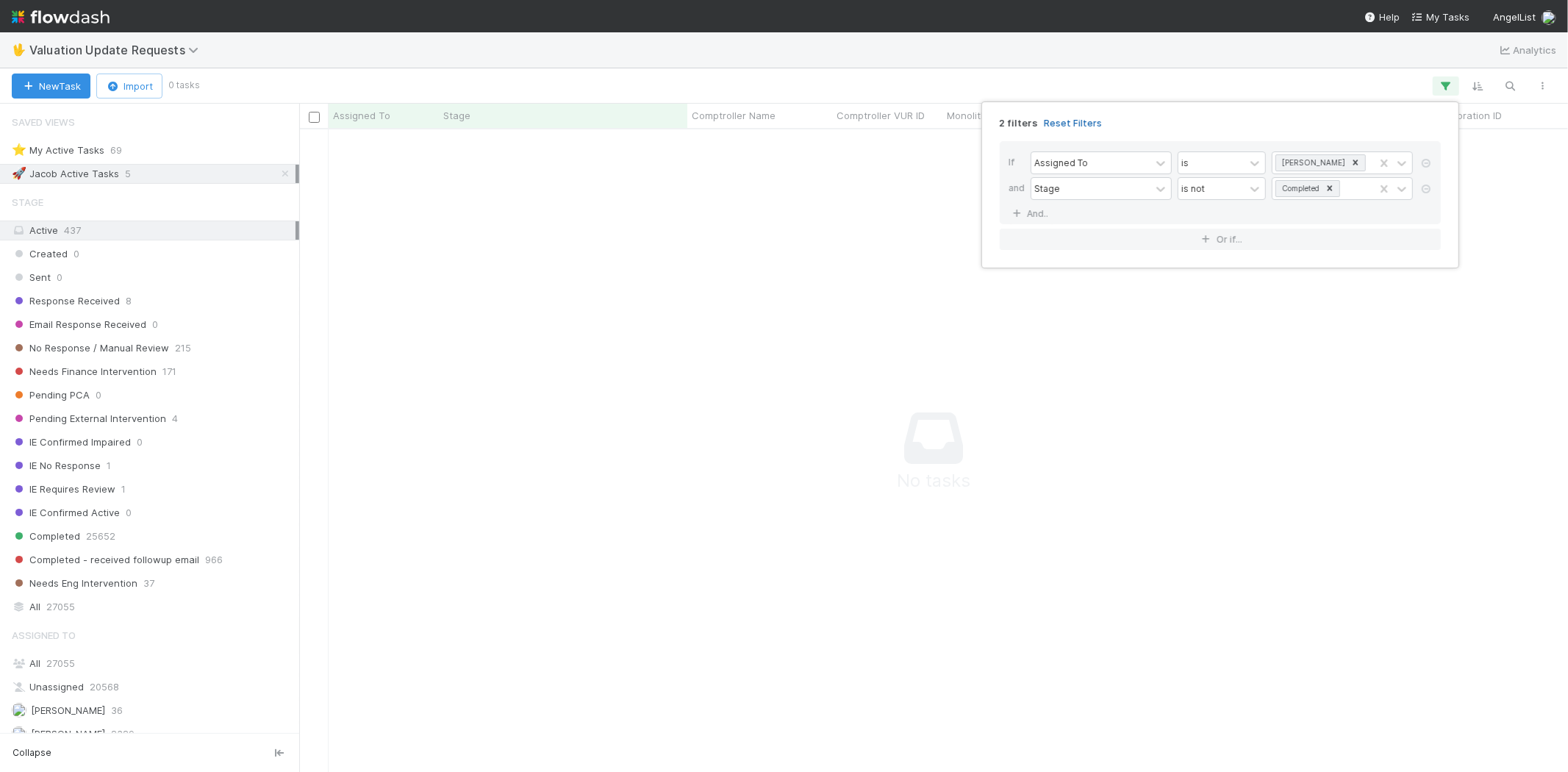
click at [1064, 119] on link "Reset Filters" at bounding box center [1073, 123] width 58 height 13
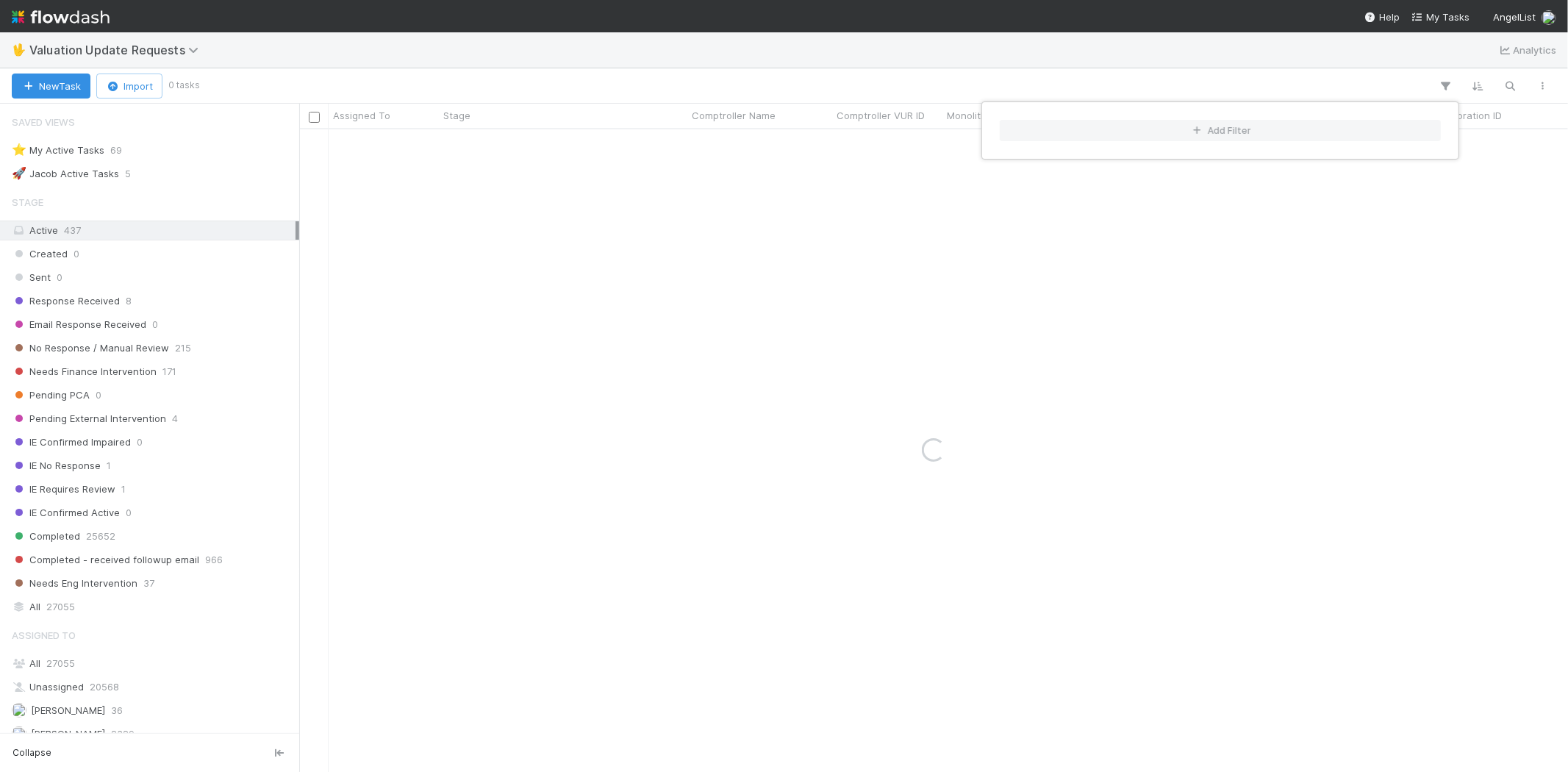
click at [844, 71] on div "Add Filter" at bounding box center [784, 386] width 1568 height 772
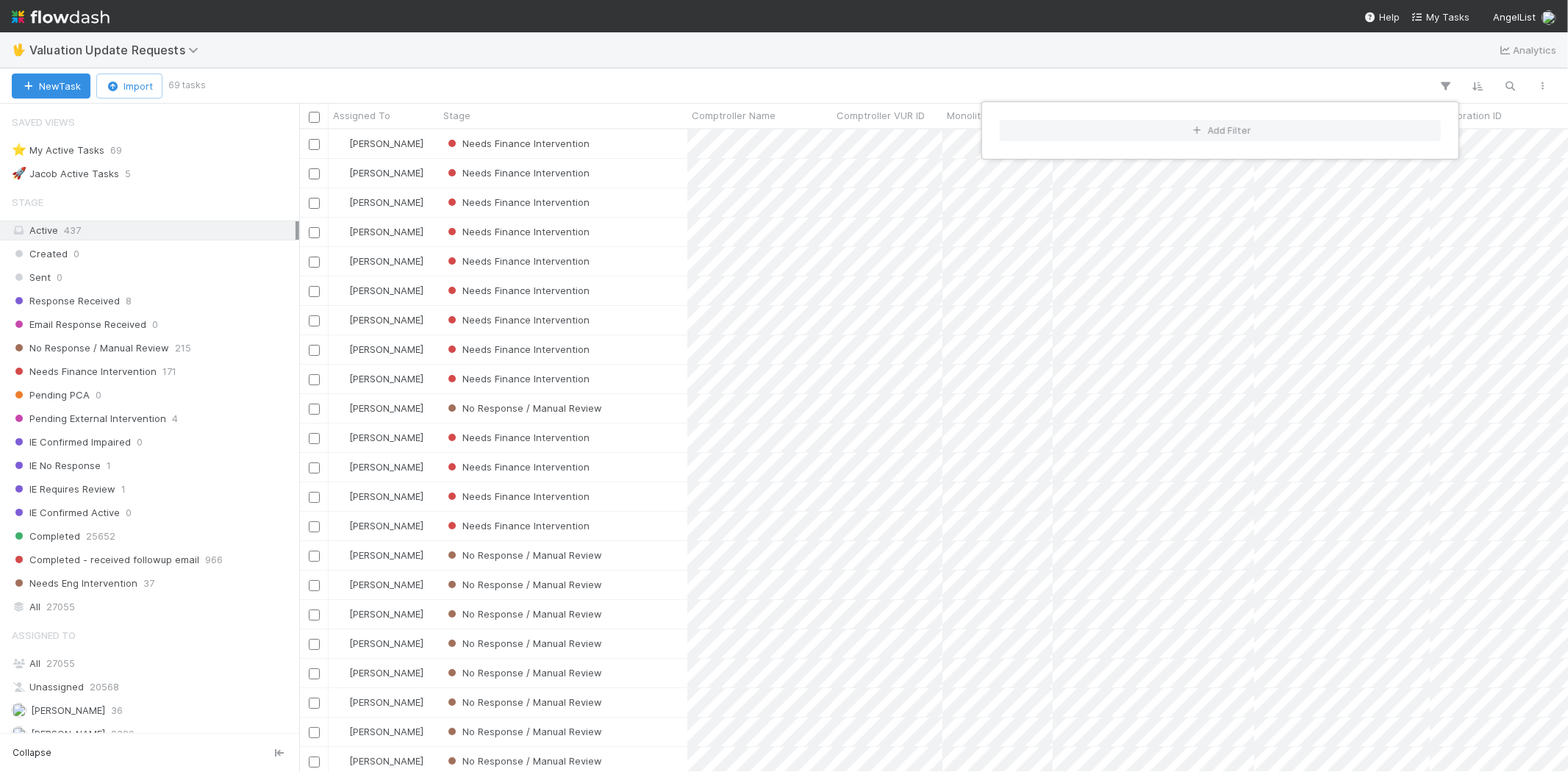
click at [823, 85] on div "Add Filter" at bounding box center [784, 386] width 1568 height 772
click at [817, 64] on div "🖖 Valuation Update Requests Analytics" at bounding box center [784, 50] width 1568 height 35
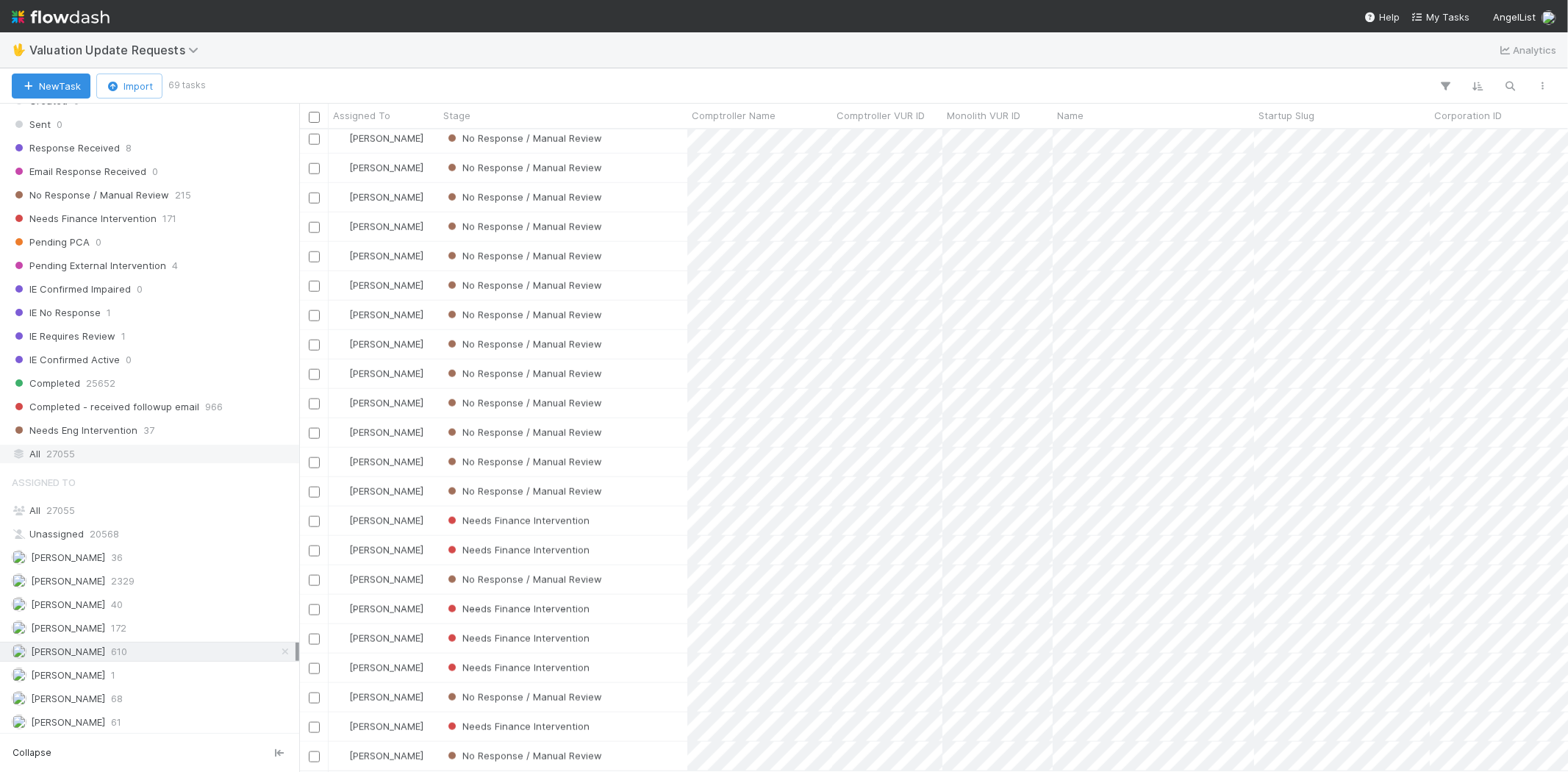
scroll to position [0, 0]
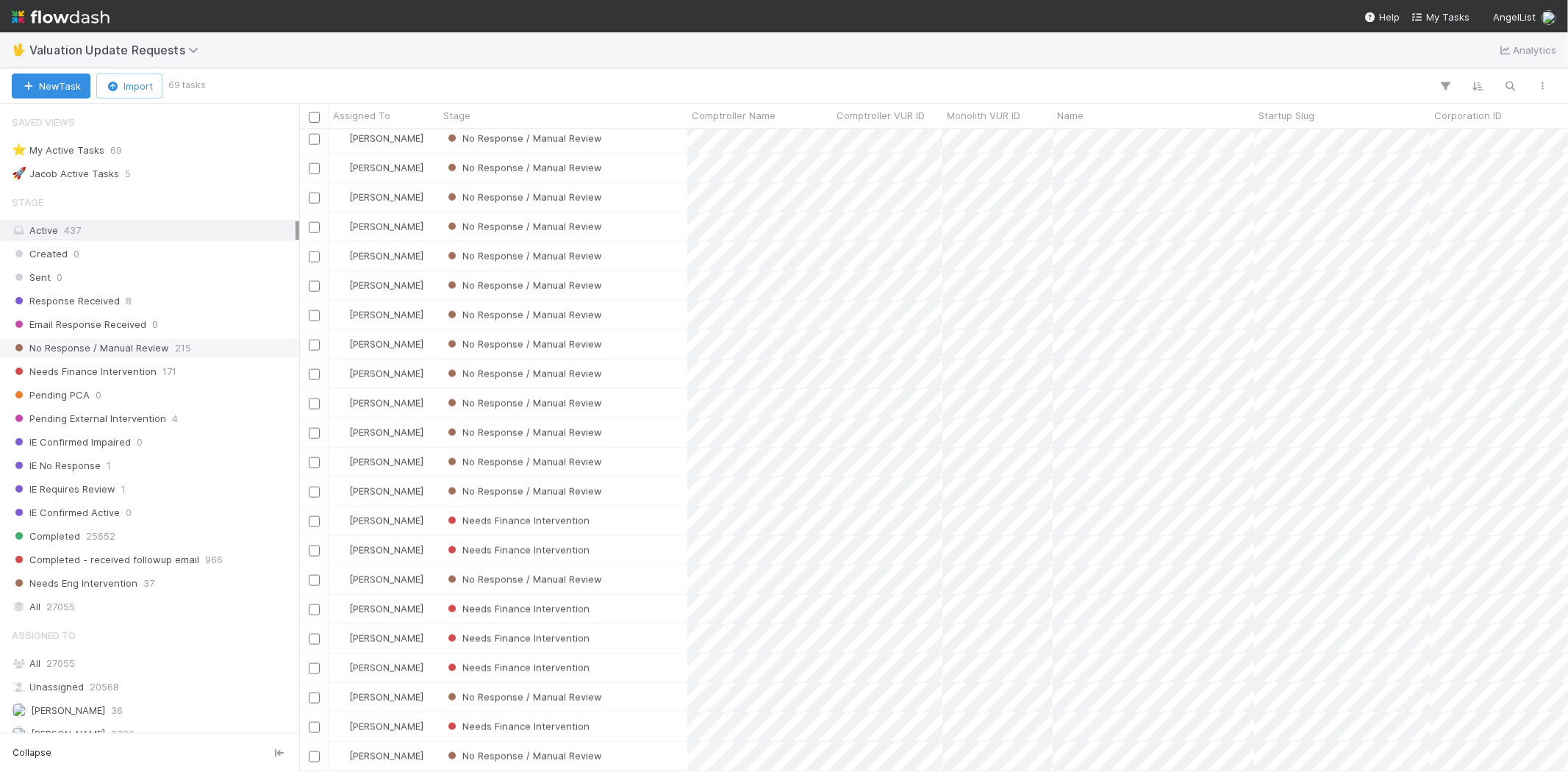
click at [81, 347] on span "No Response / Manual Review" at bounding box center [90, 348] width 157 height 19
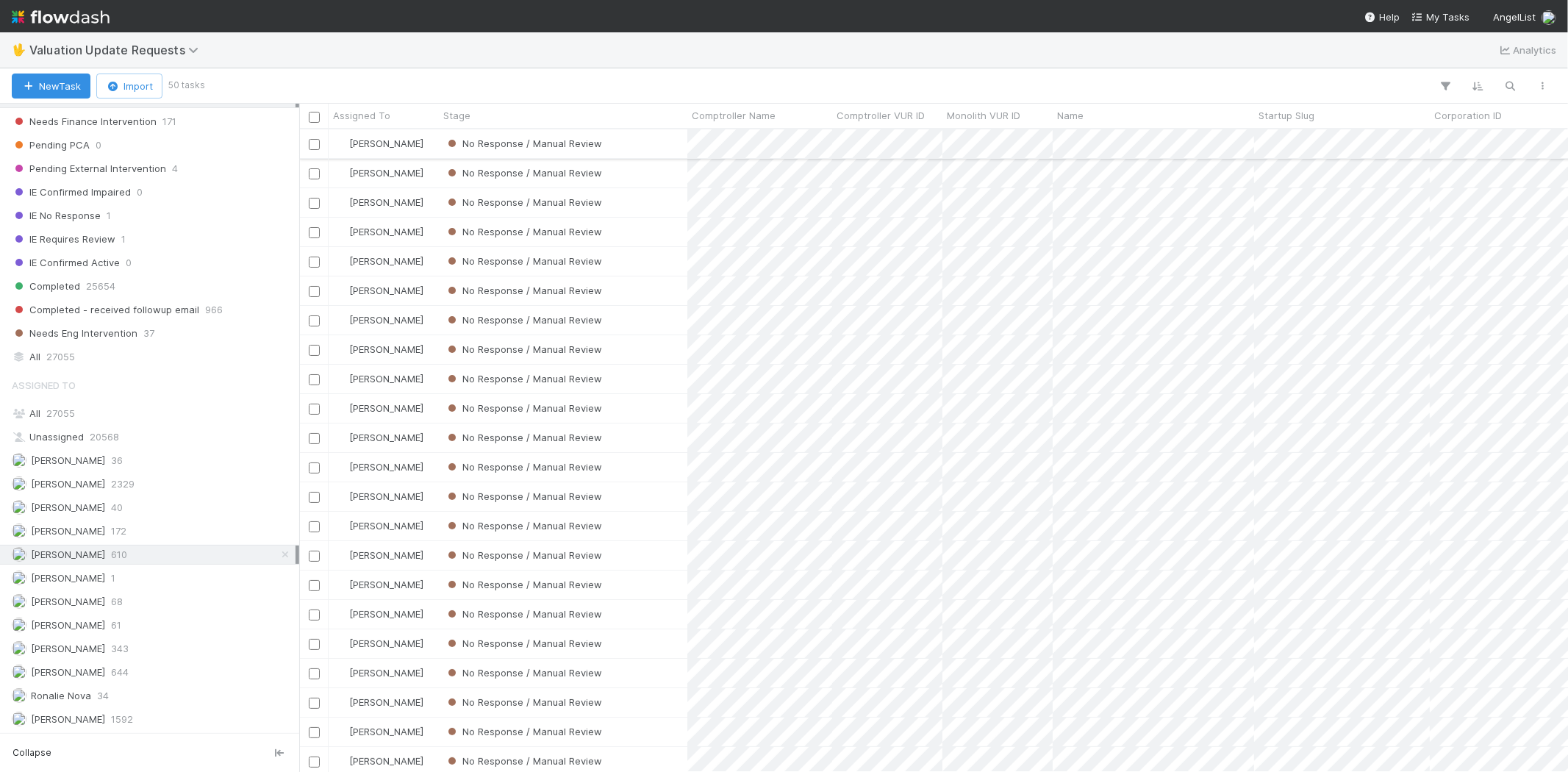
click at [637, 141] on div "No Response / Manual Review" at bounding box center [563, 144] width 248 height 29
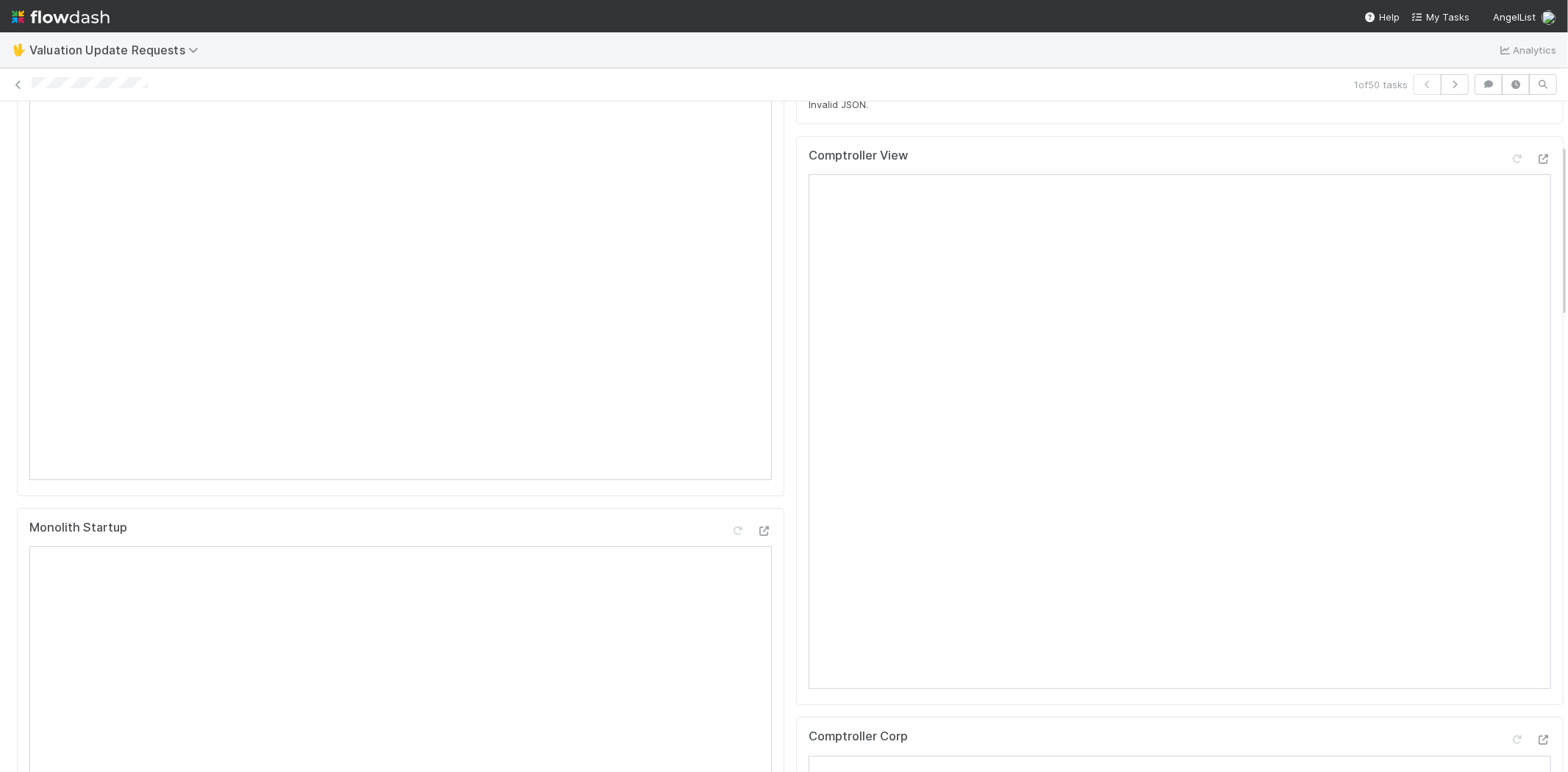
scroll to position [164, 0]
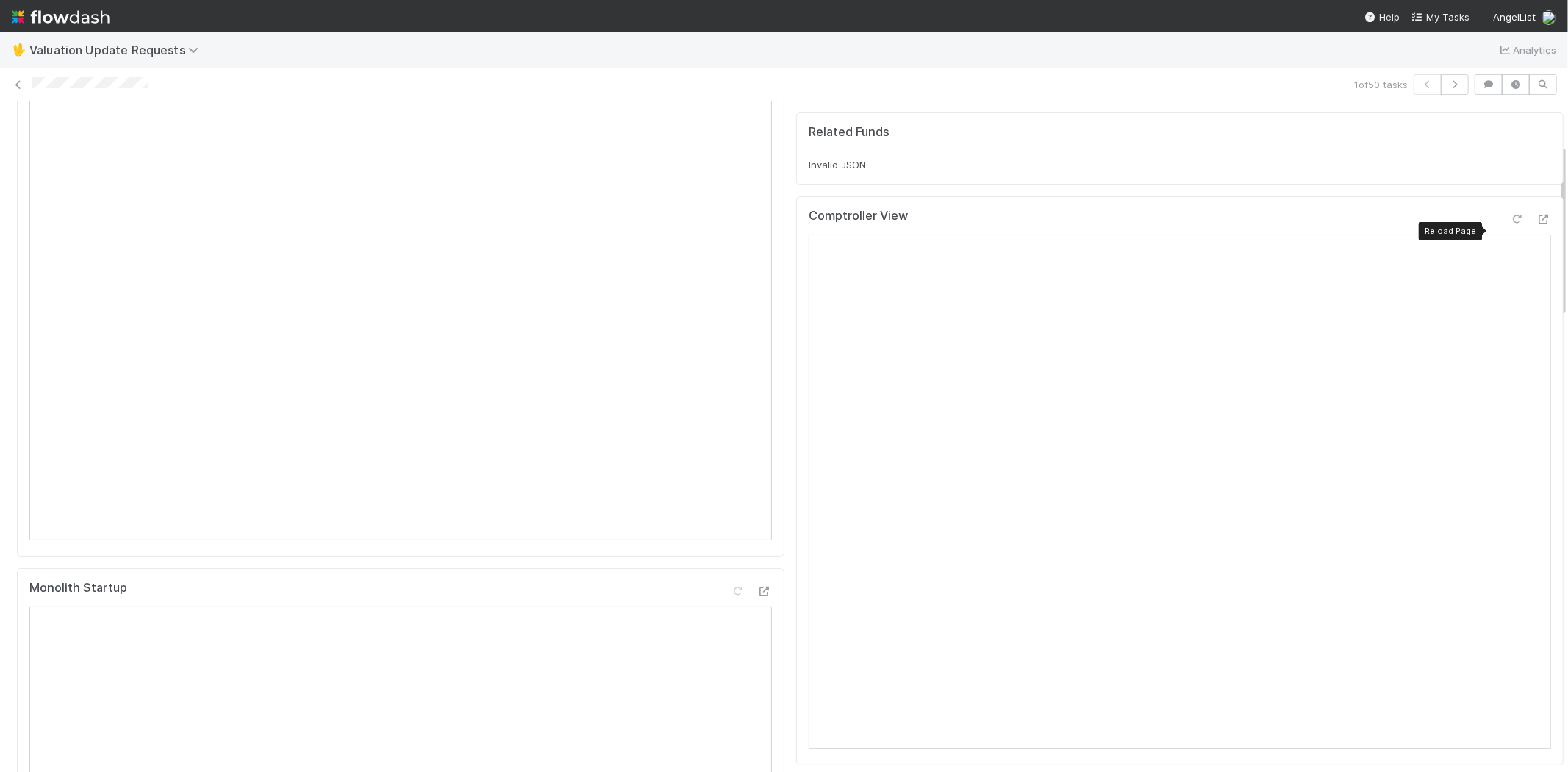
click at [1510, 224] on icon at bounding box center [1517, 219] width 14 height 10
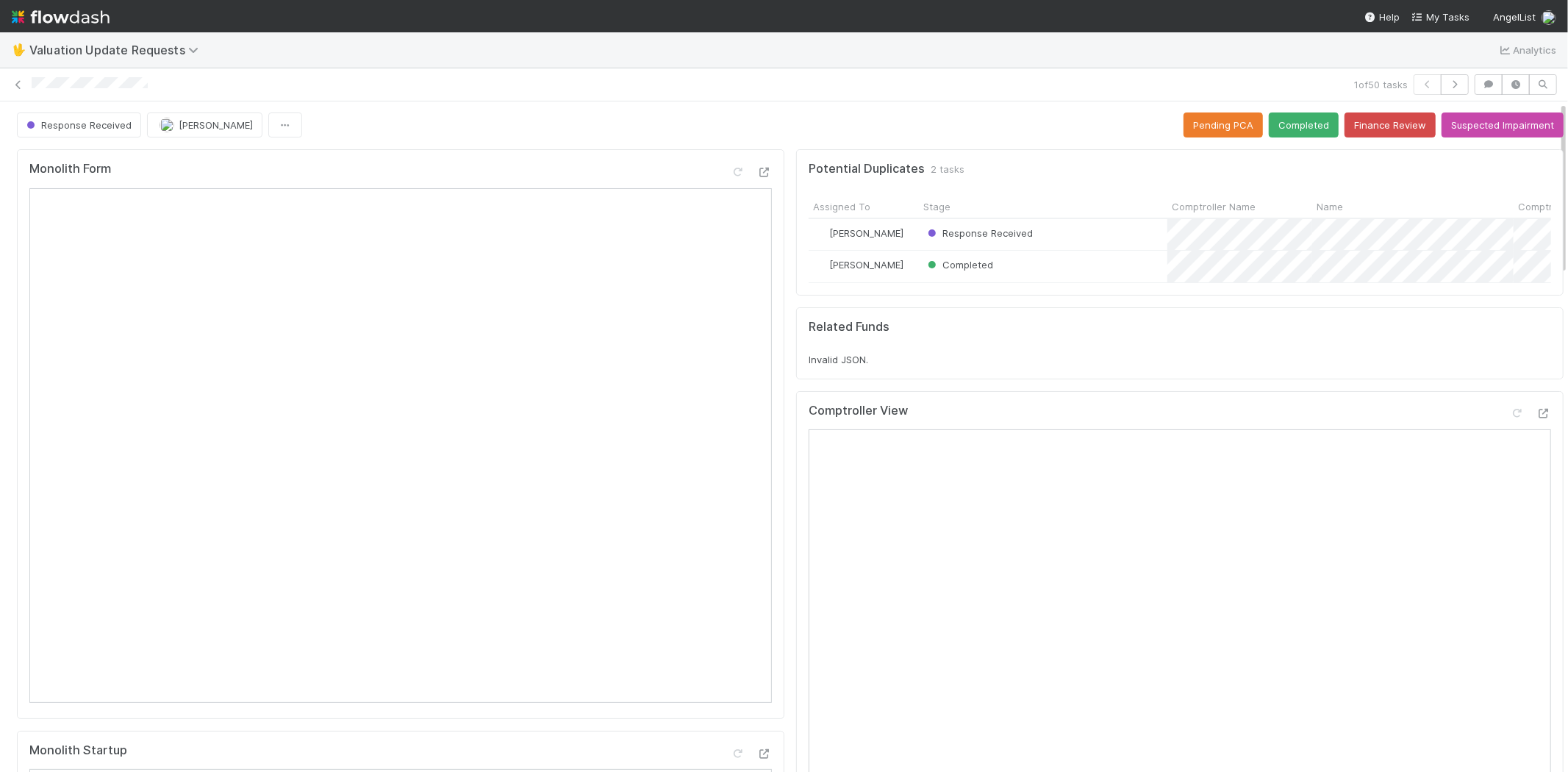
scroll to position [0, 0]
click at [1282, 134] on button "Completed" at bounding box center [1303, 126] width 70 height 25
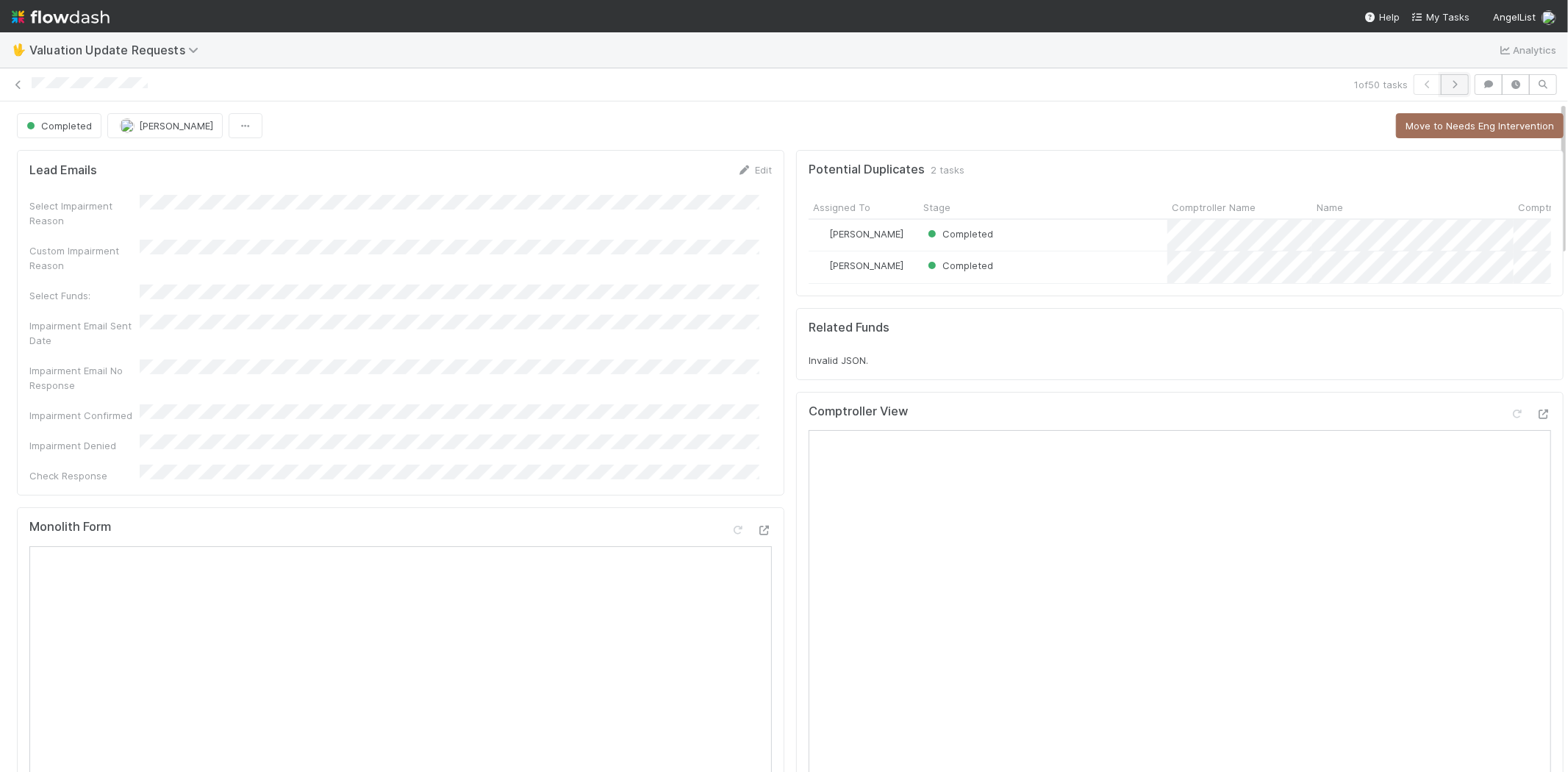
click at [1447, 85] on icon "button" at bounding box center [1454, 84] width 14 height 9
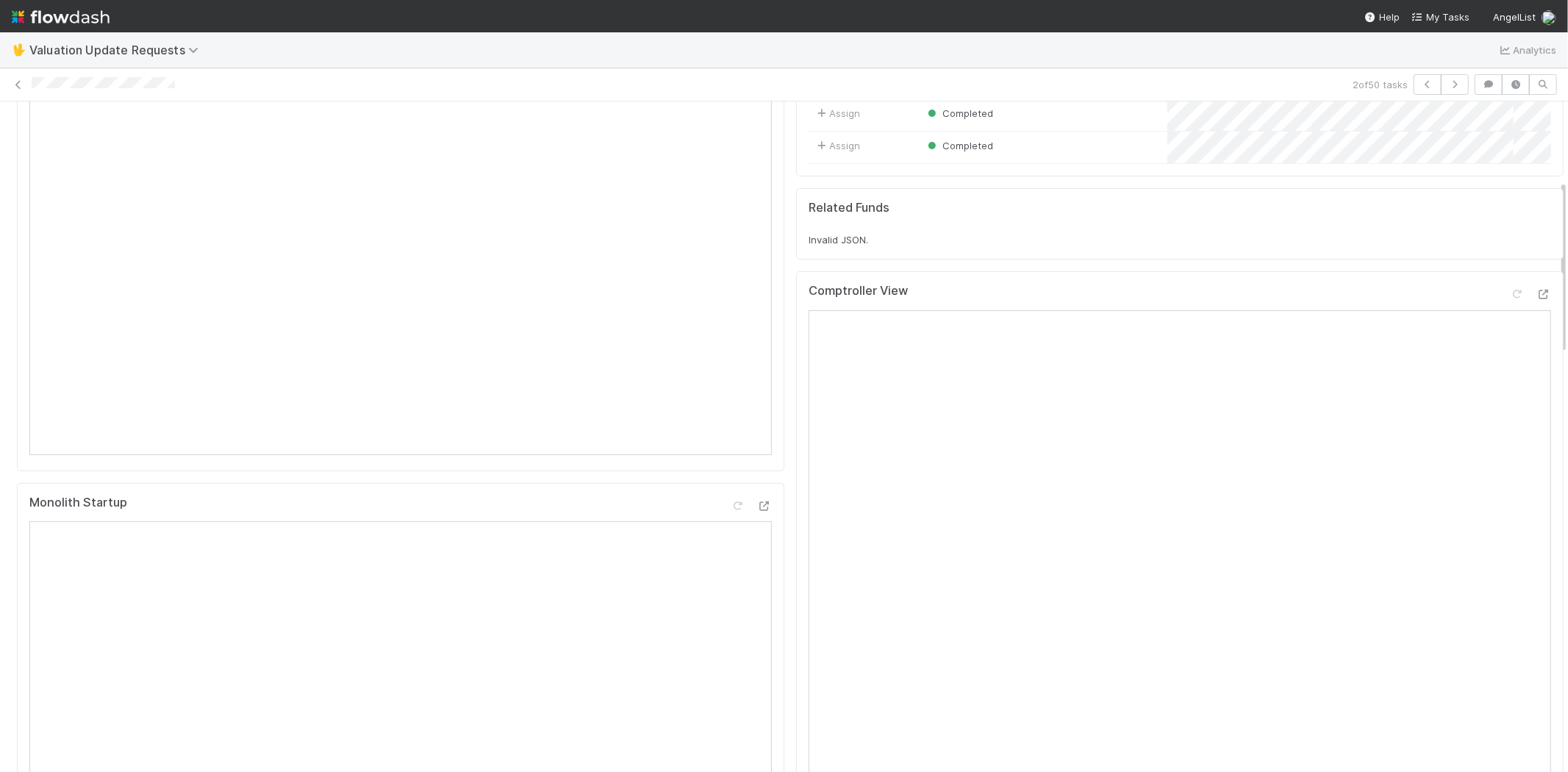
scroll to position [164, 0]
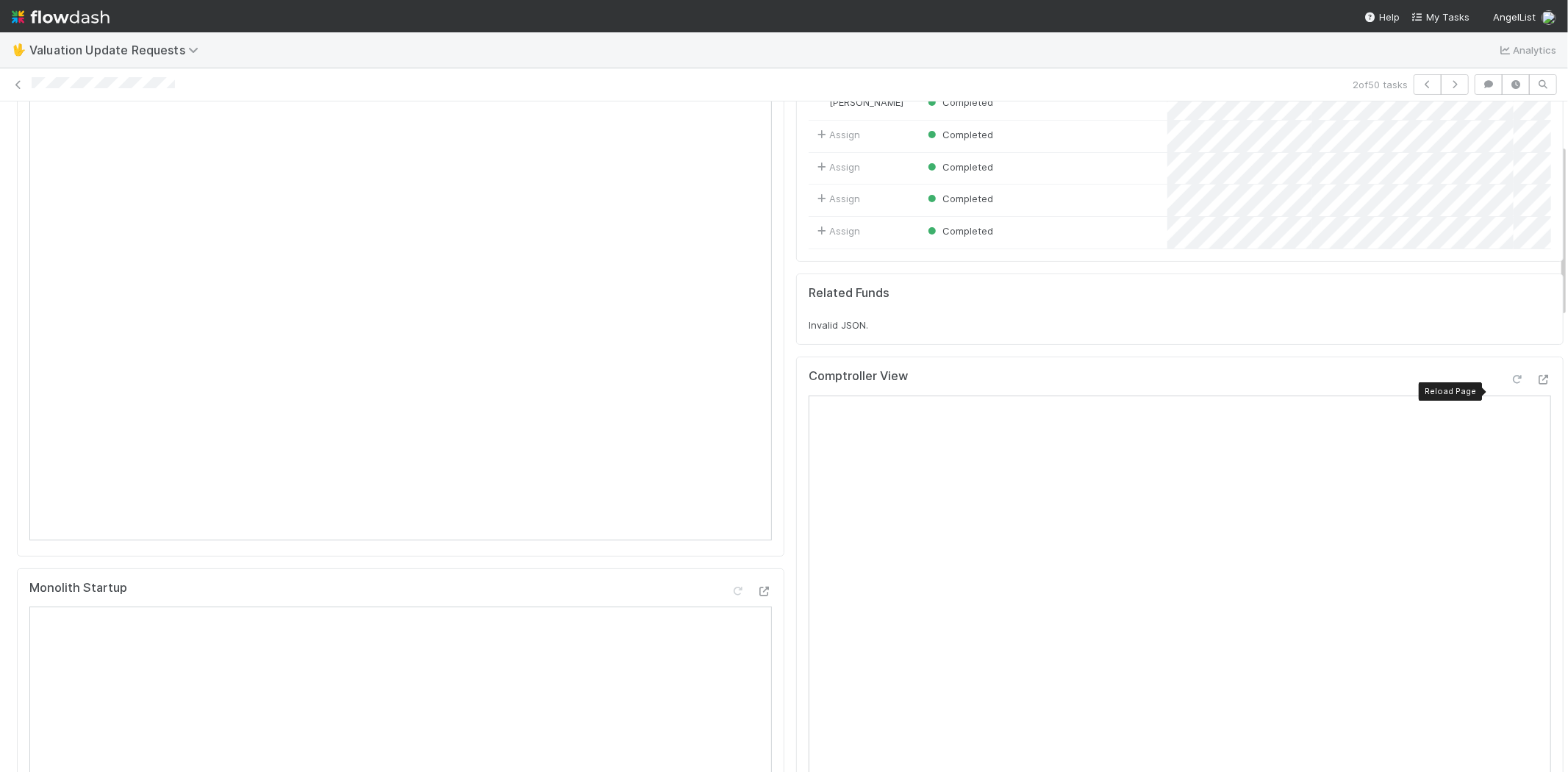
click at [1510, 384] on icon at bounding box center [1517, 380] width 14 height 10
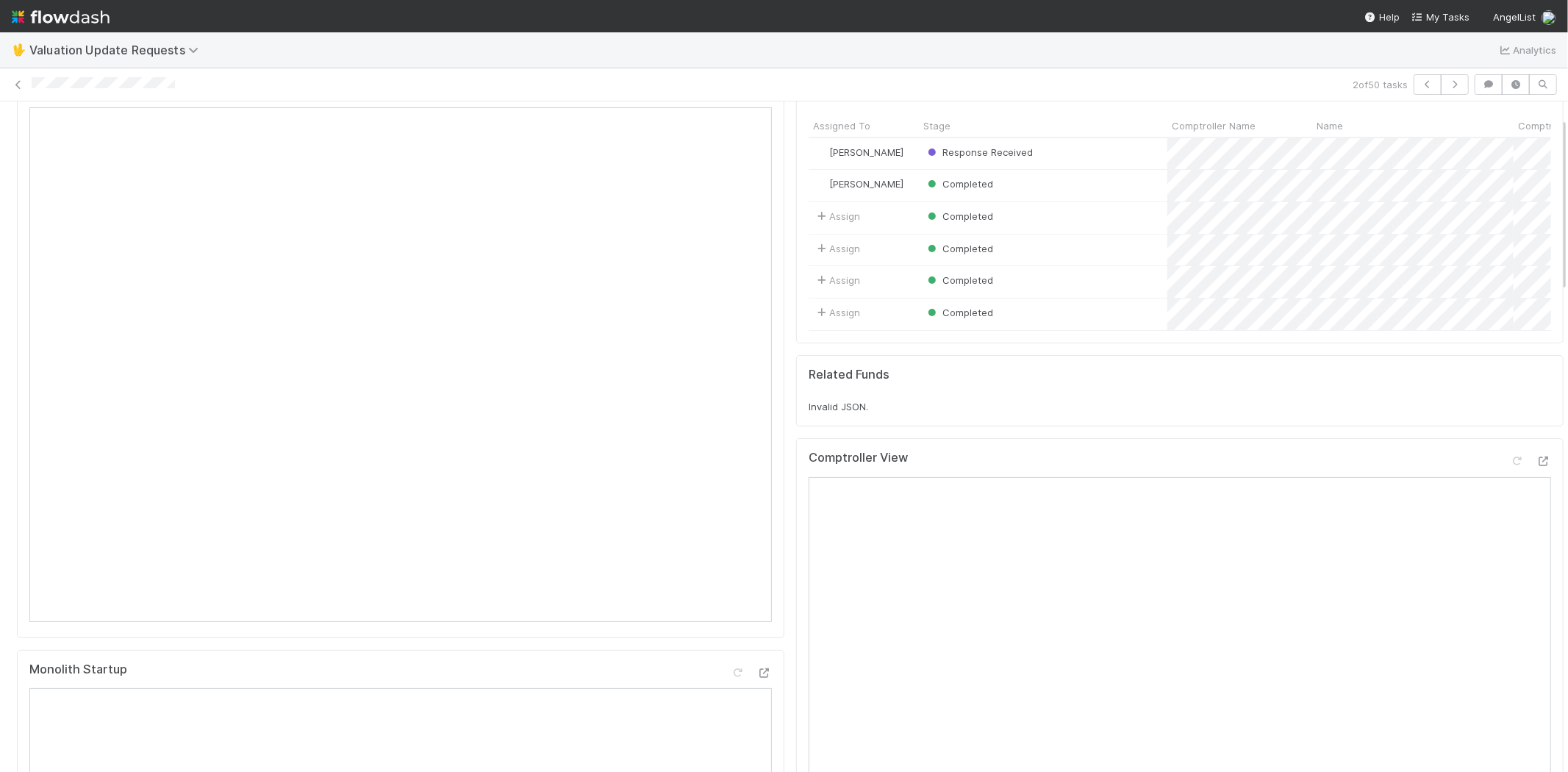
scroll to position [0, 0]
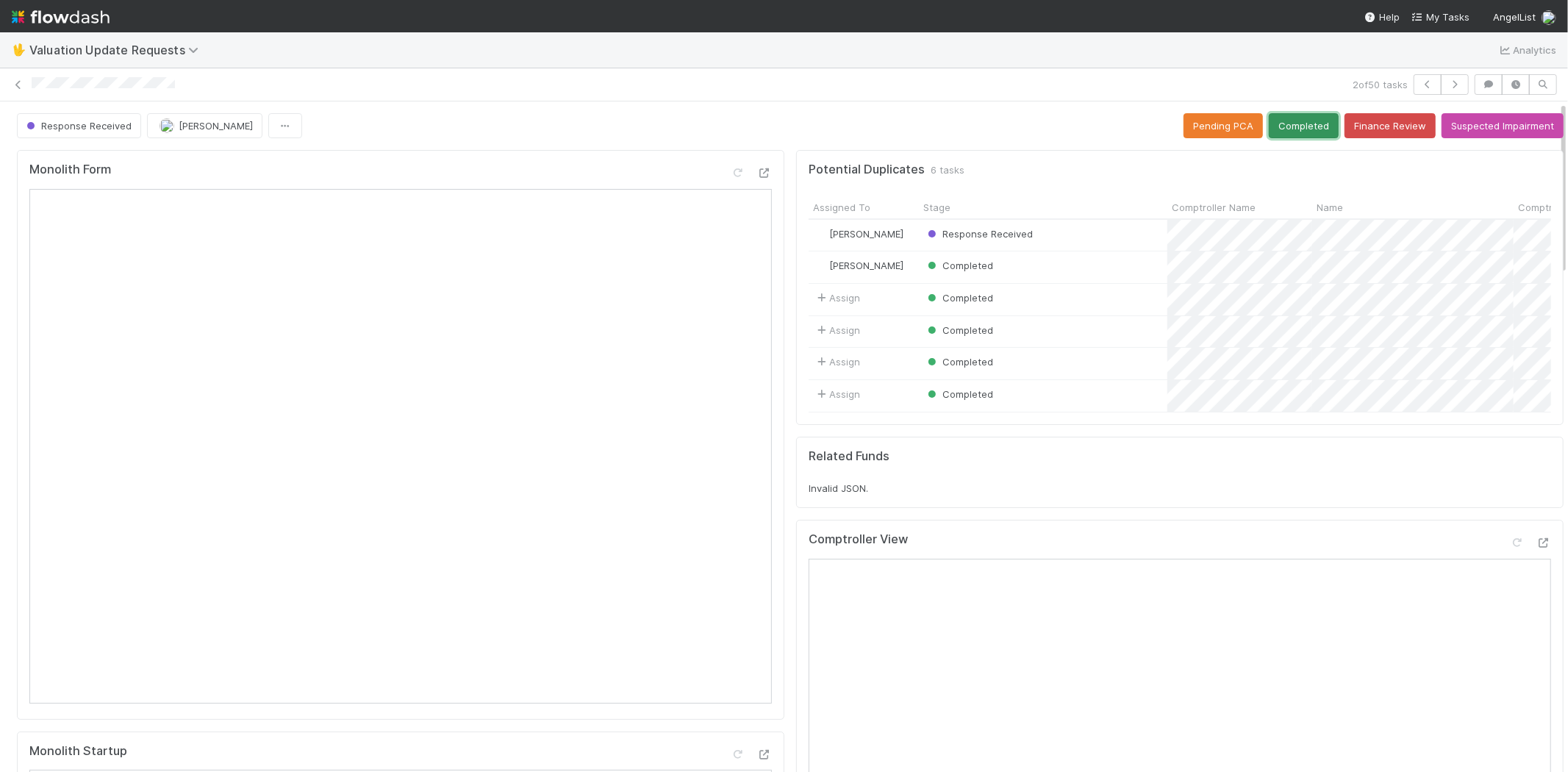
click at [1284, 128] on button "Completed" at bounding box center [1303, 126] width 70 height 25
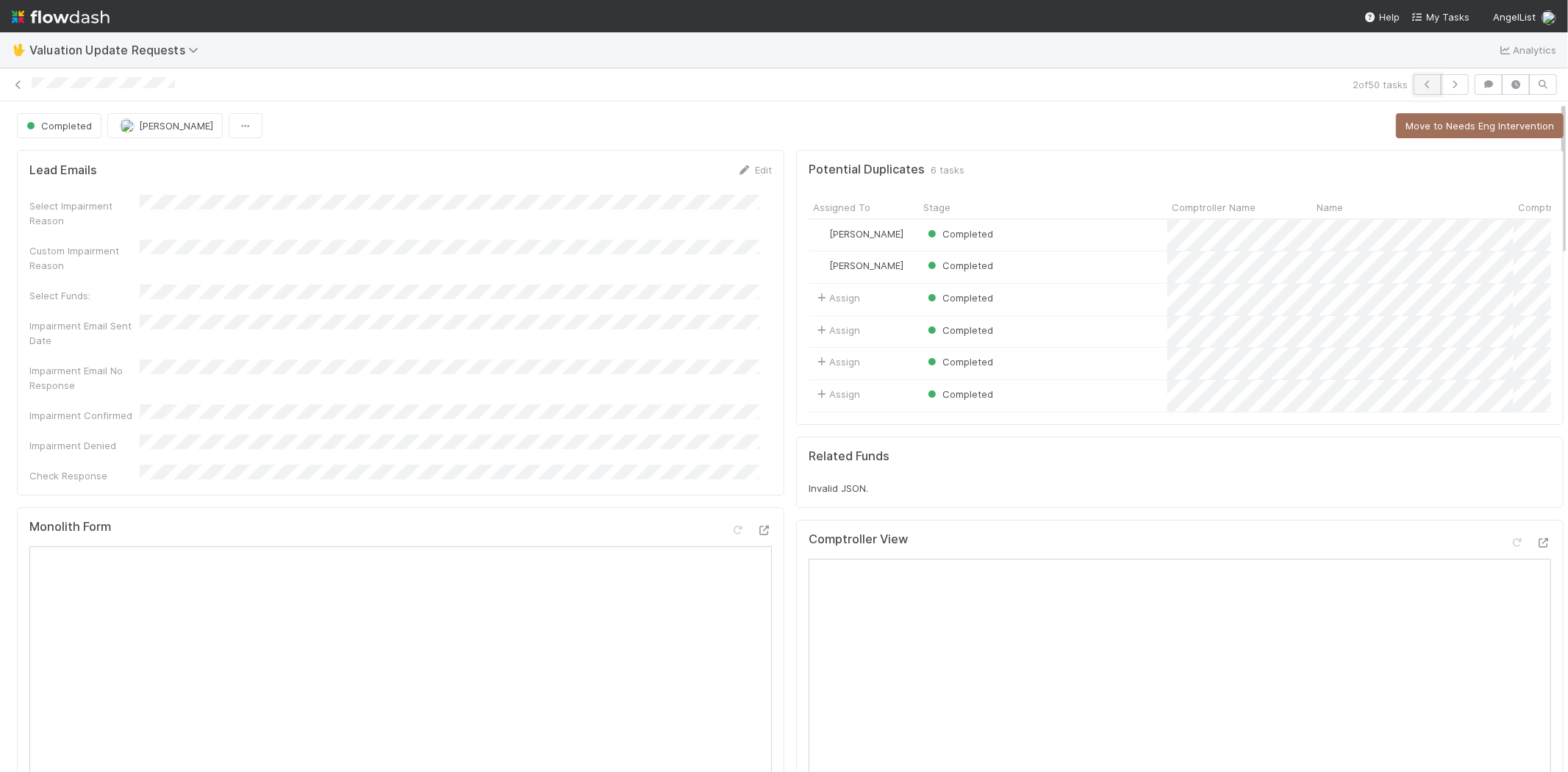
click at [1420, 80] on icon "button" at bounding box center [1427, 84] width 14 height 9
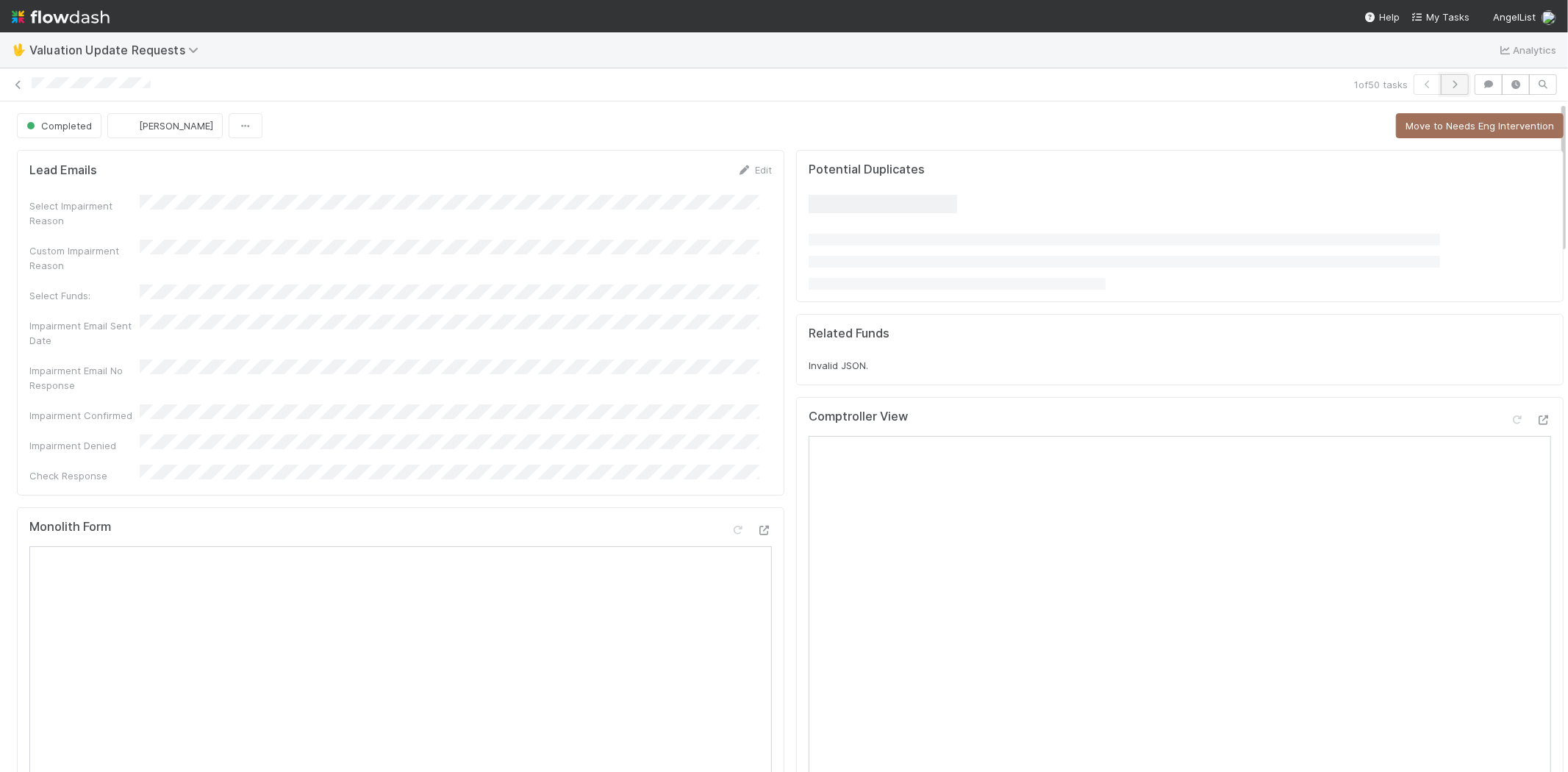
click at [1447, 86] on icon "button" at bounding box center [1454, 84] width 14 height 9
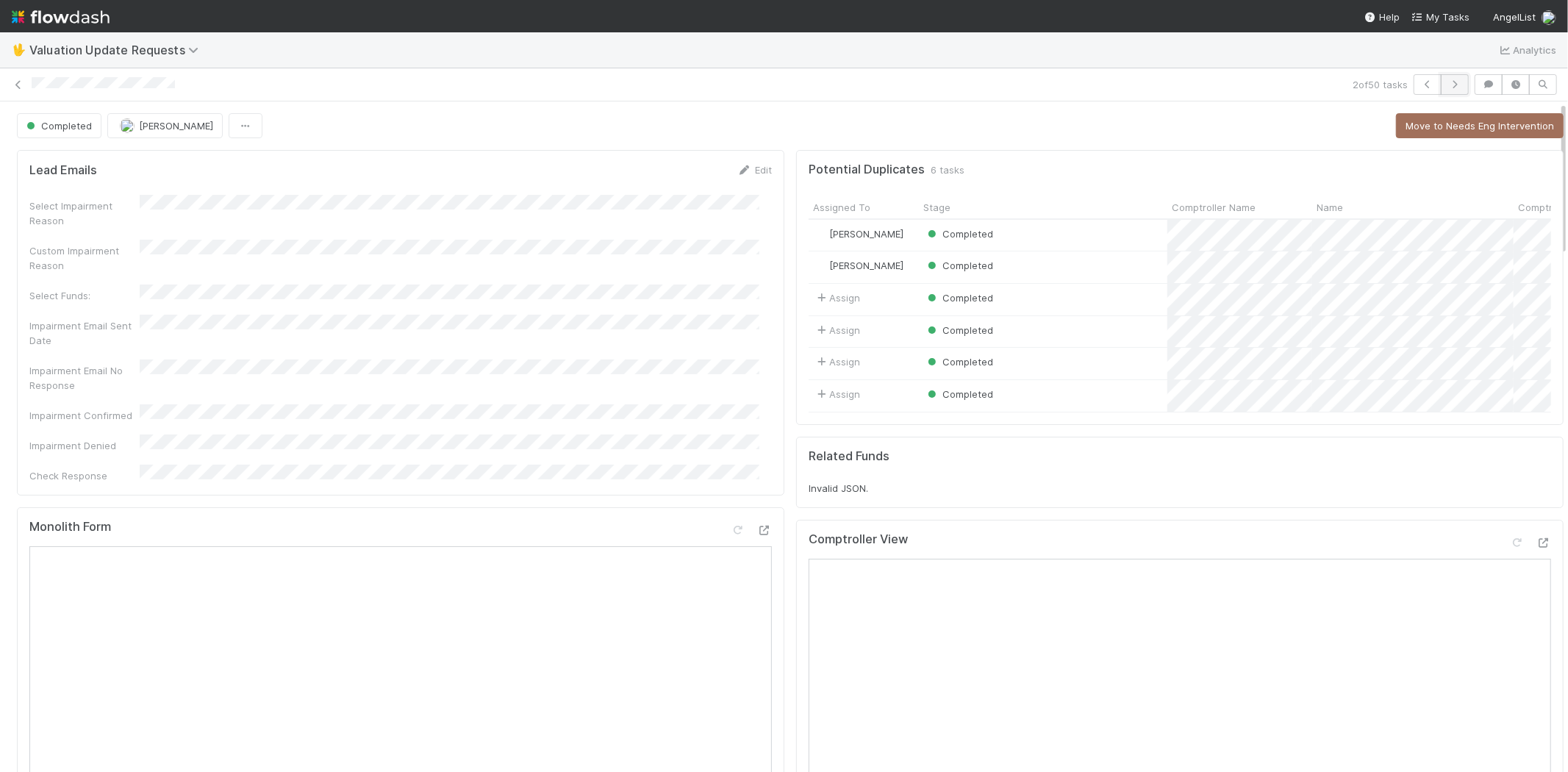
click at [1447, 84] on icon "button" at bounding box center [1454, 84] width 14 height 9
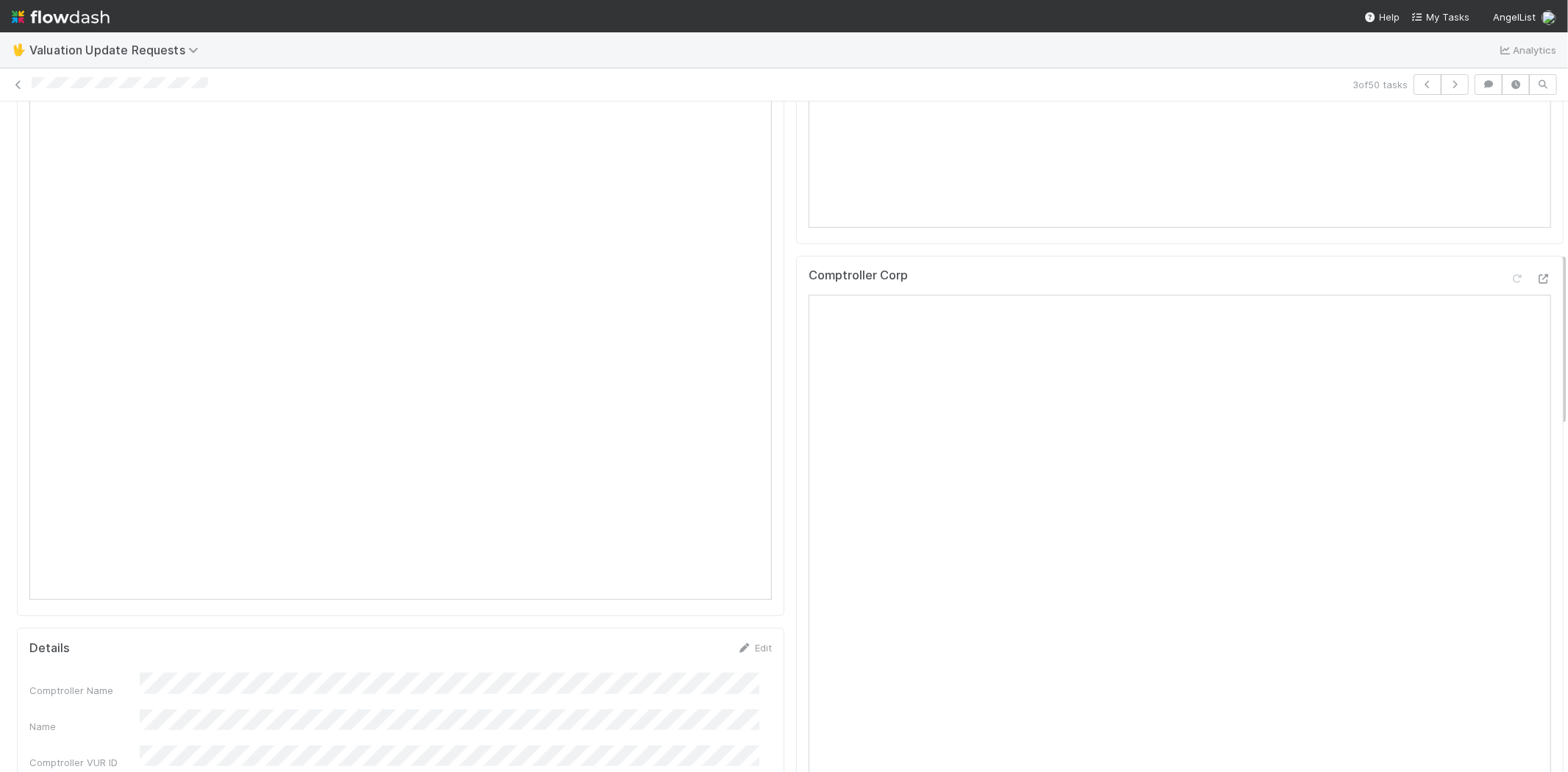
scroll to position [736, 0]
click at [1536, 235] on div at bounding box center [1543, 228] width 14 height 15
click at [1510, 224] on icon at bounding box center [1517, 219] width 14 height 10
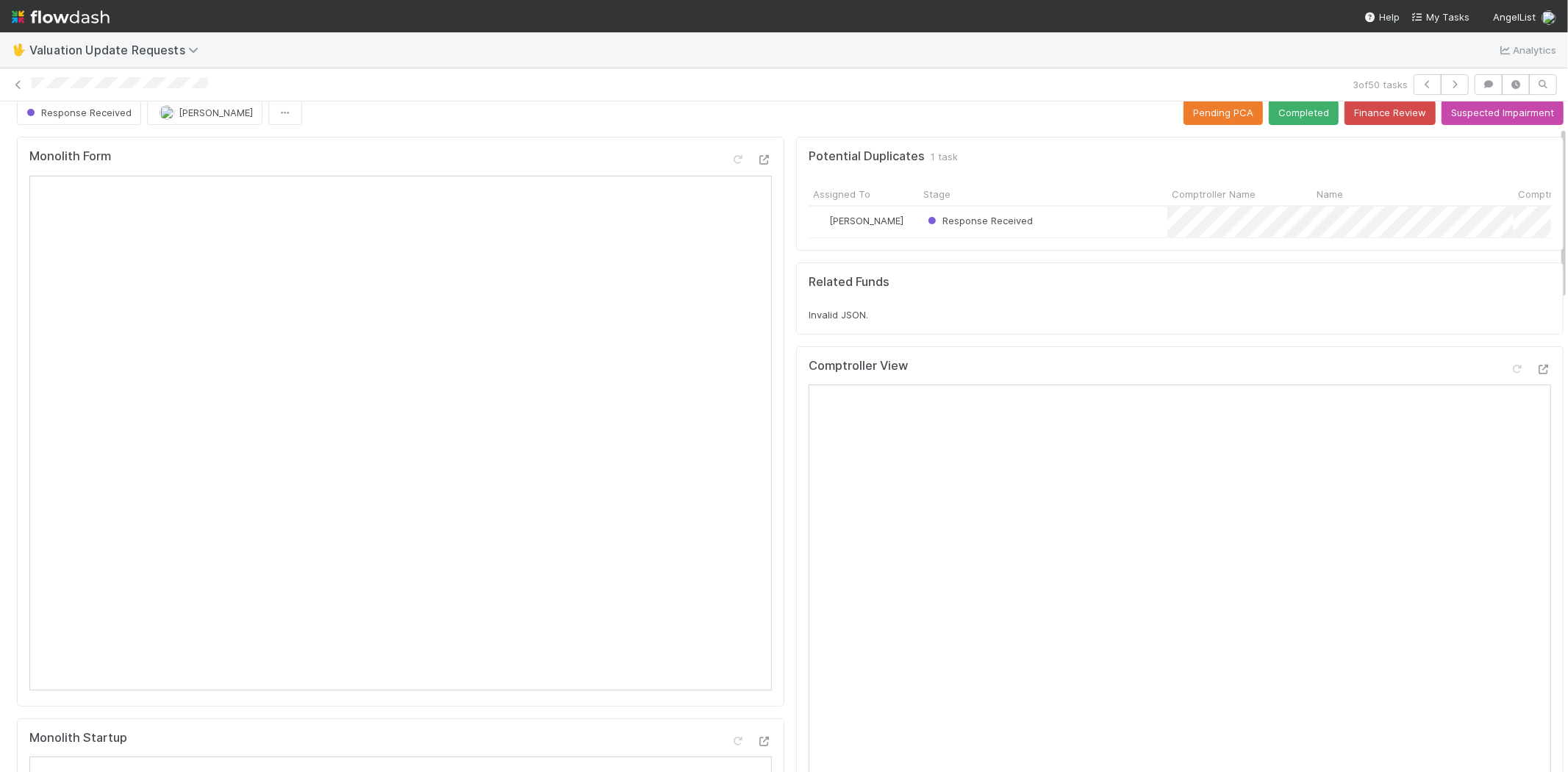
scroll to position [0, 0]
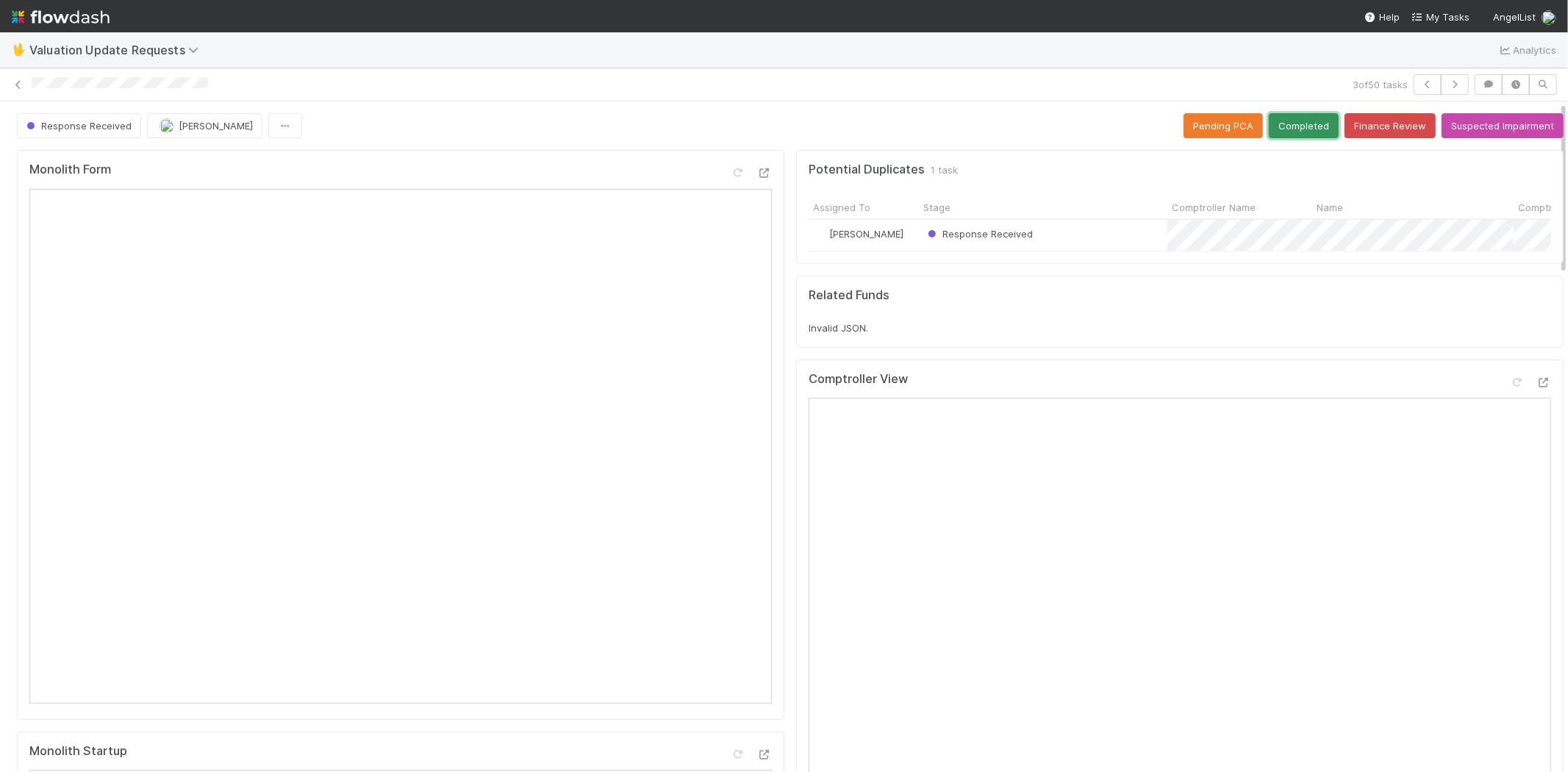
click at [1285, 129] on button "Completed" at bounding box center [1303, 126] width 70 height 25
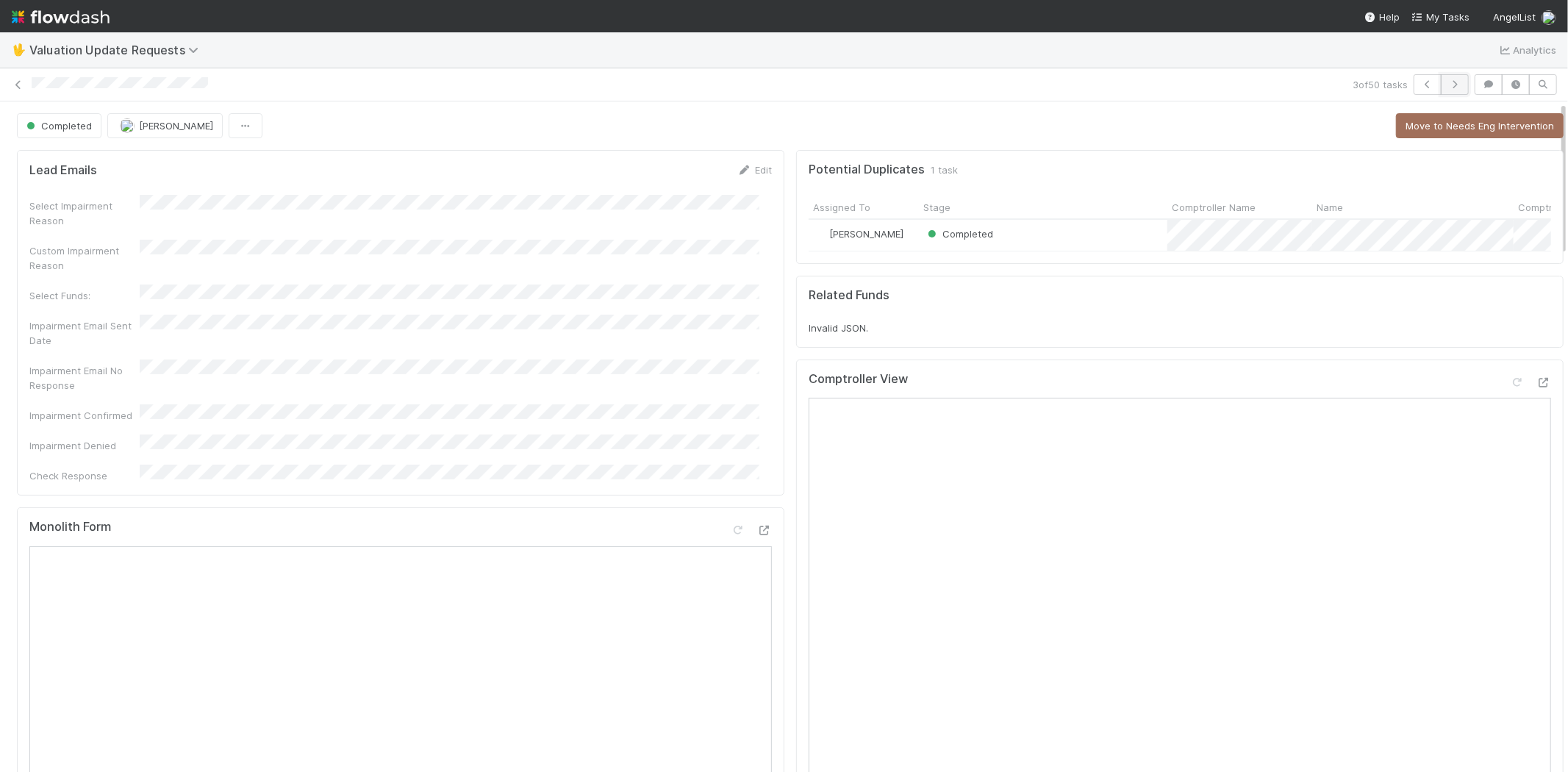
click at [1448, 81] on icon "button" at bounding box center [1454, 84] width 14 height 9
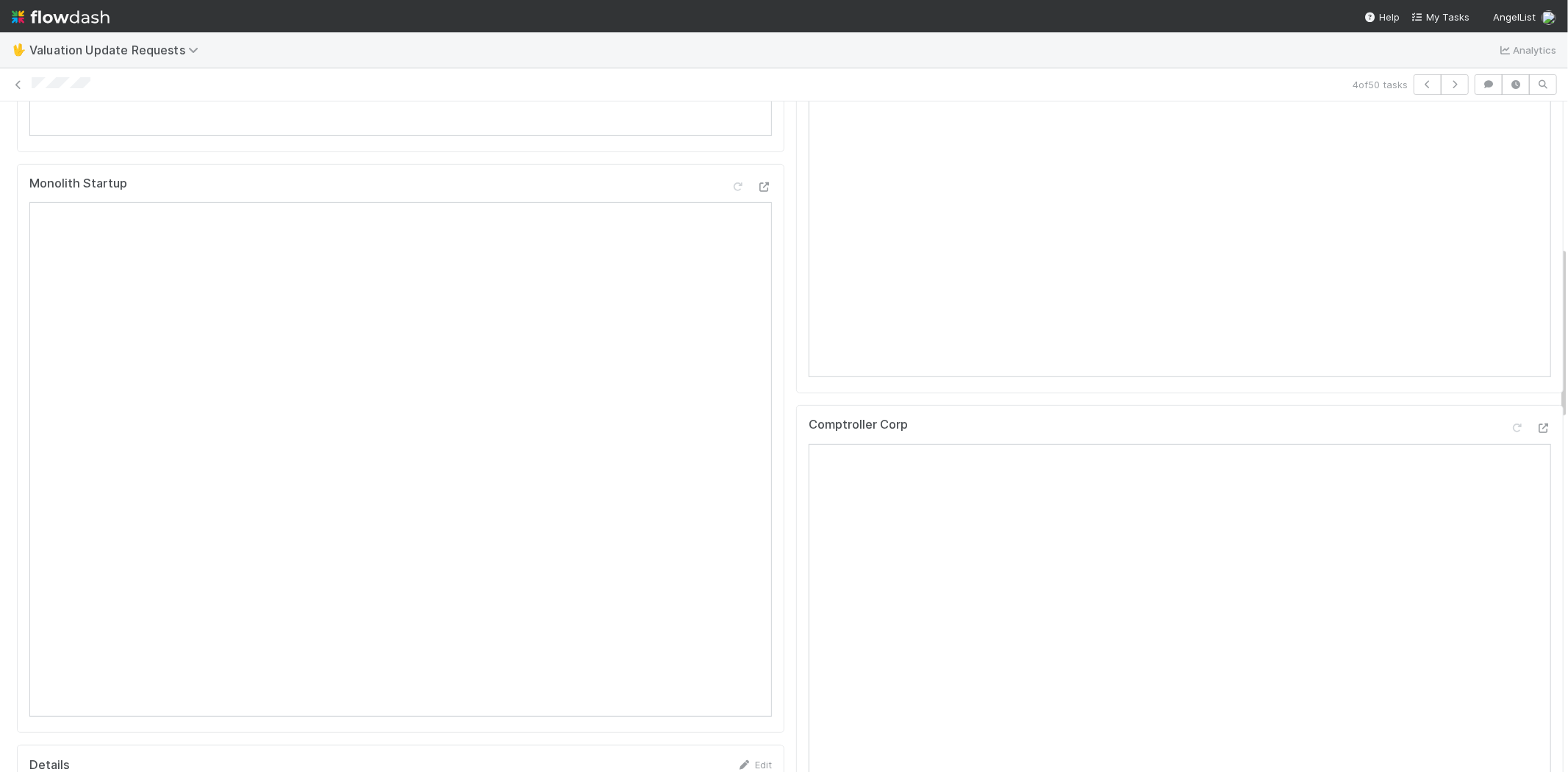
scroll to position [571, 0]
click at [1536, 430] on icon at bounding box center [1543, 425] width 14 height 10
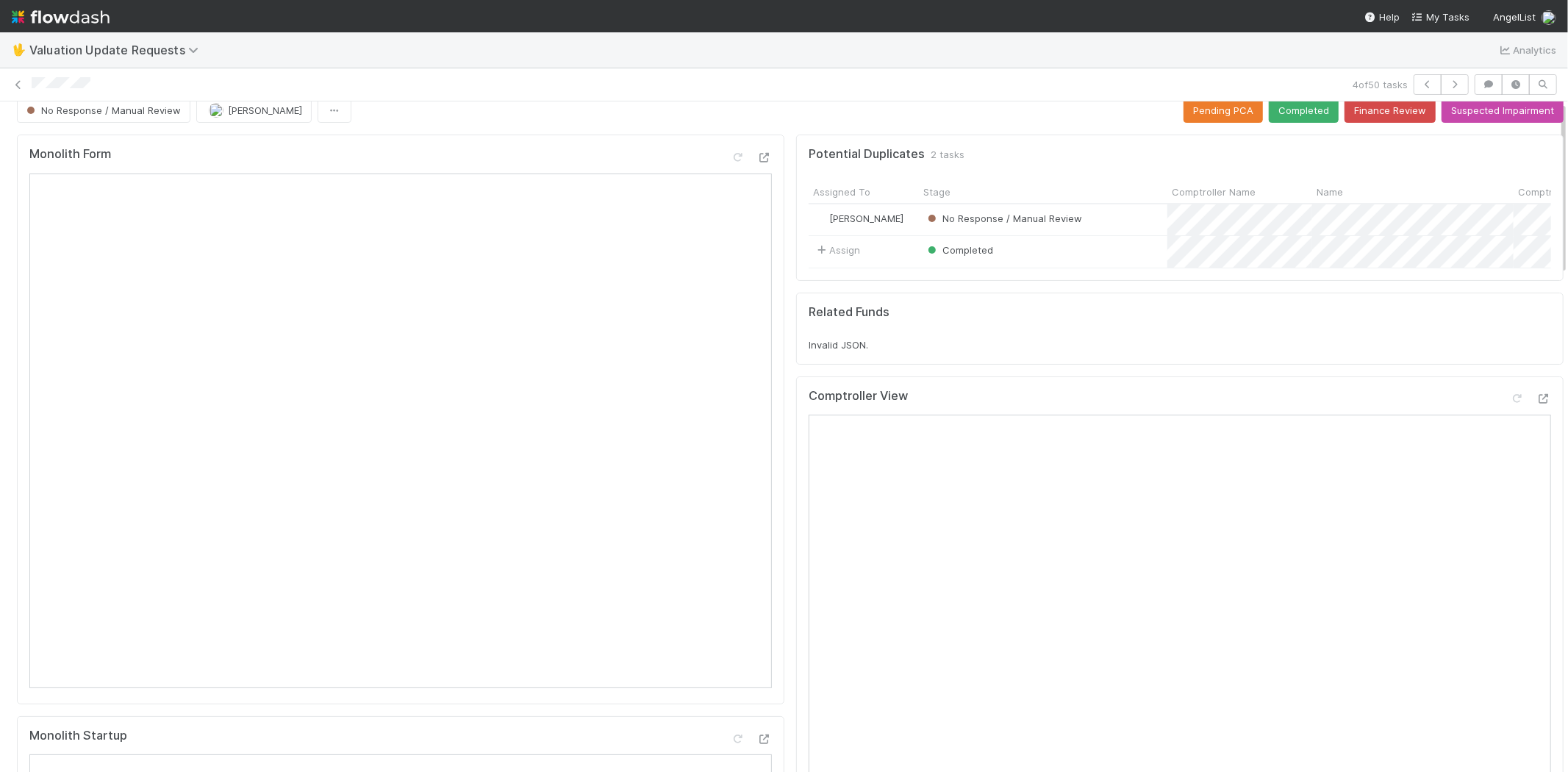
scroll to position [0, 0]
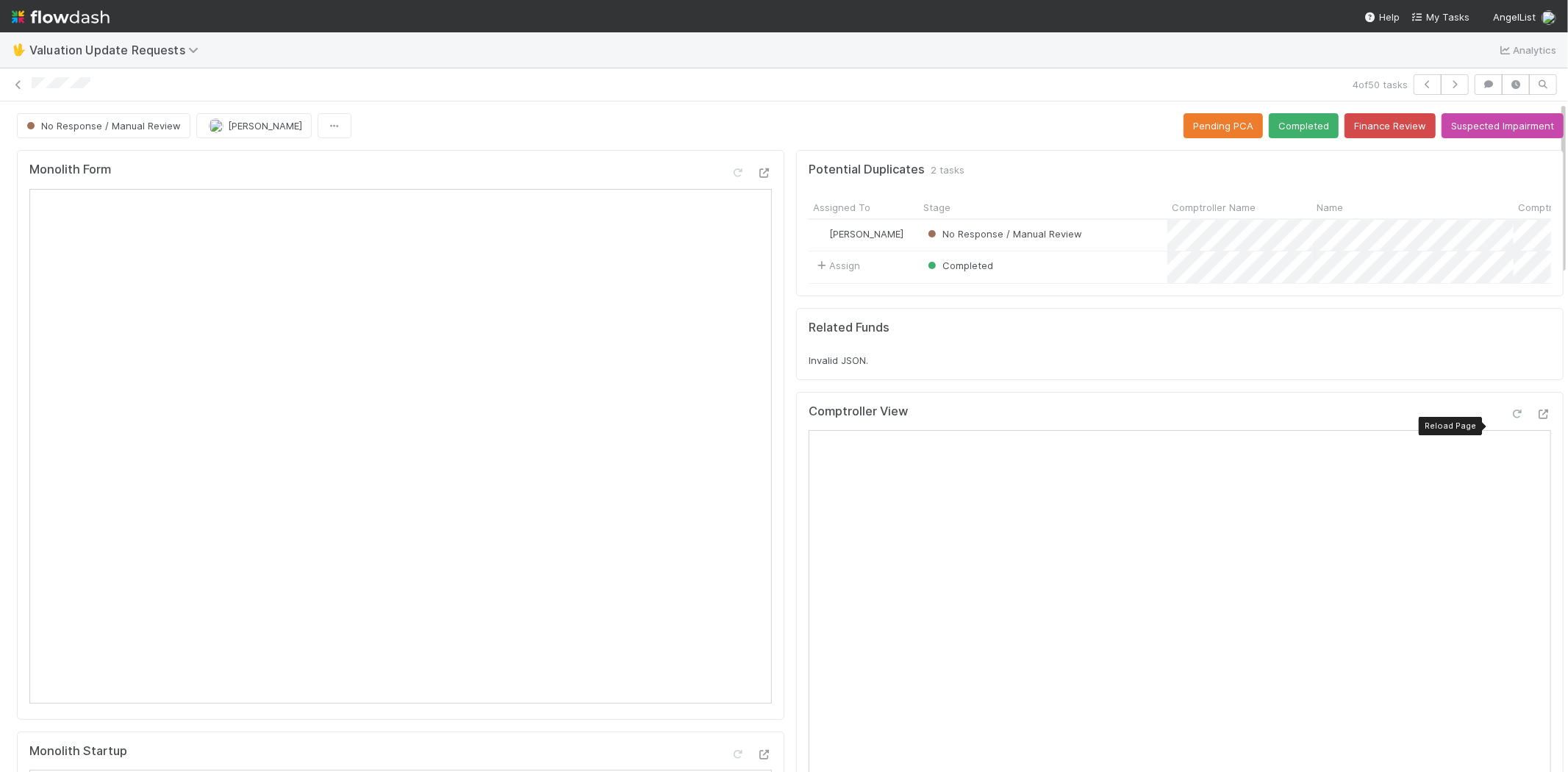
click at [1510, 419] on icon at bounding box center [1517, 414] width 14 height 10
click at [1289, 131] on button "Completed" at bounding box center [1303, 126] width 70 height 25
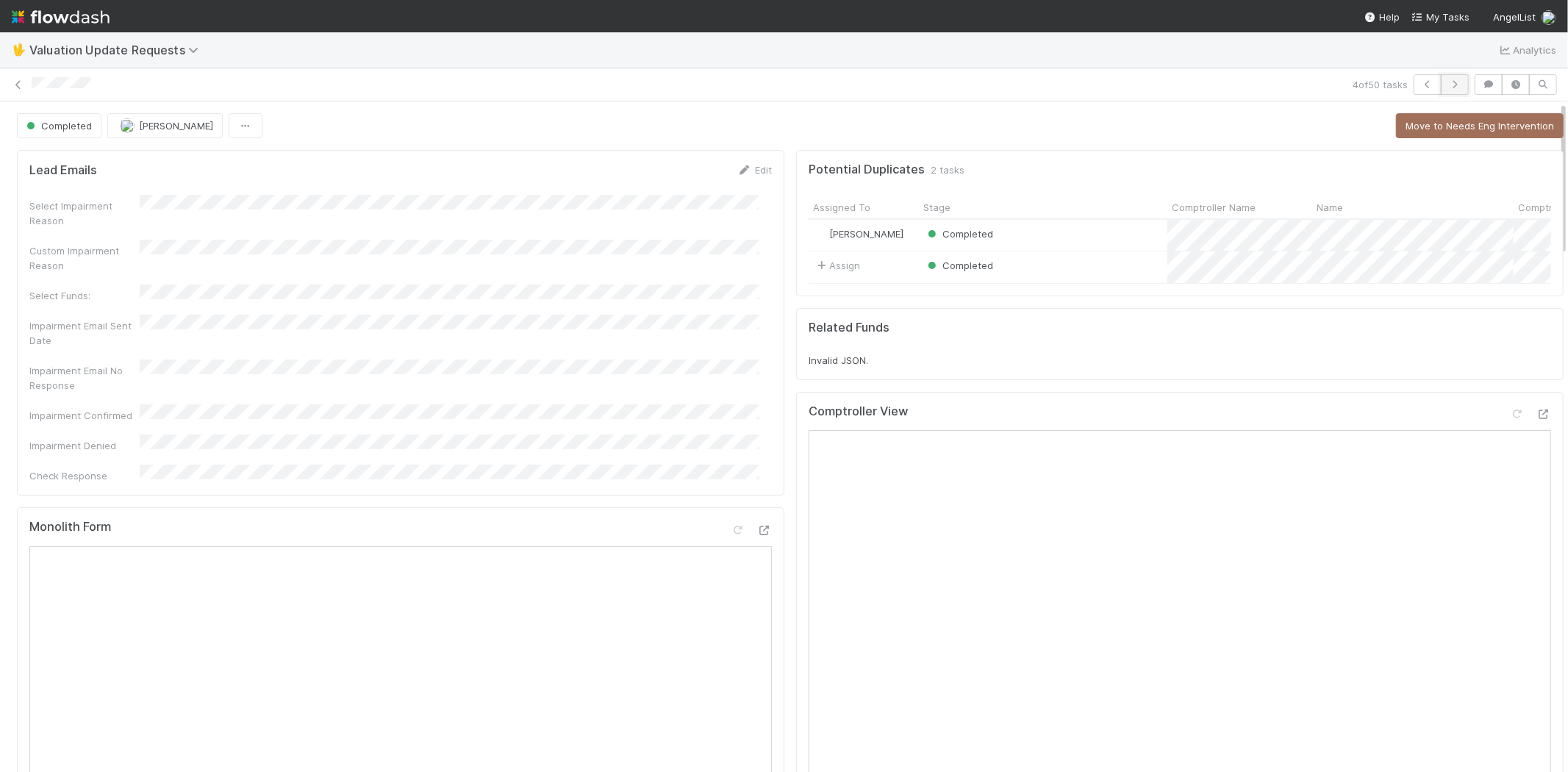
click at [1452, 82] on button "button" at bounding box center [1454, 85] width 28 height 21
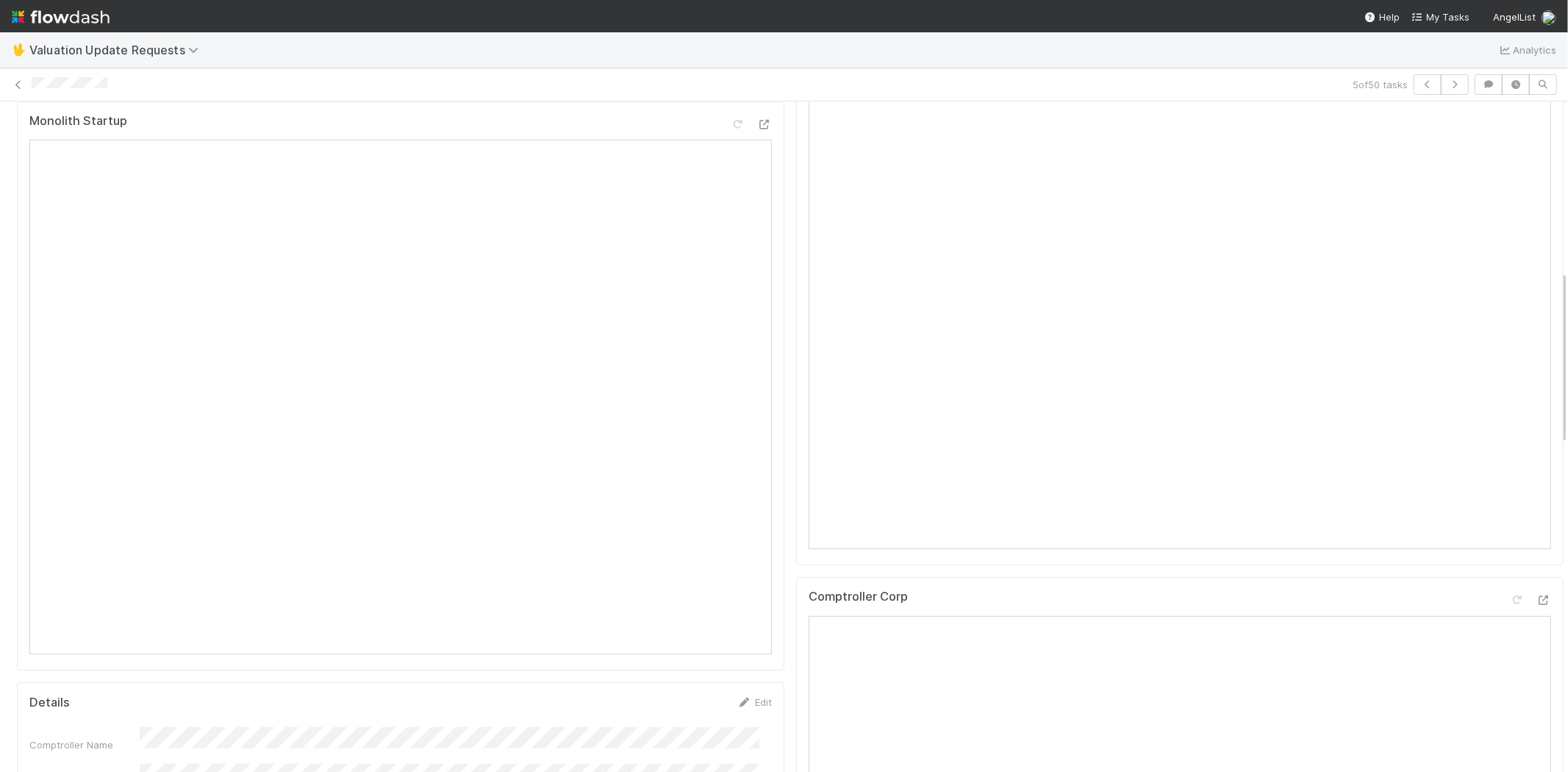
scroll to position [653, 0]
click at [1536, 575] on icon at bounding box center [1543, 578] width 14 height 10
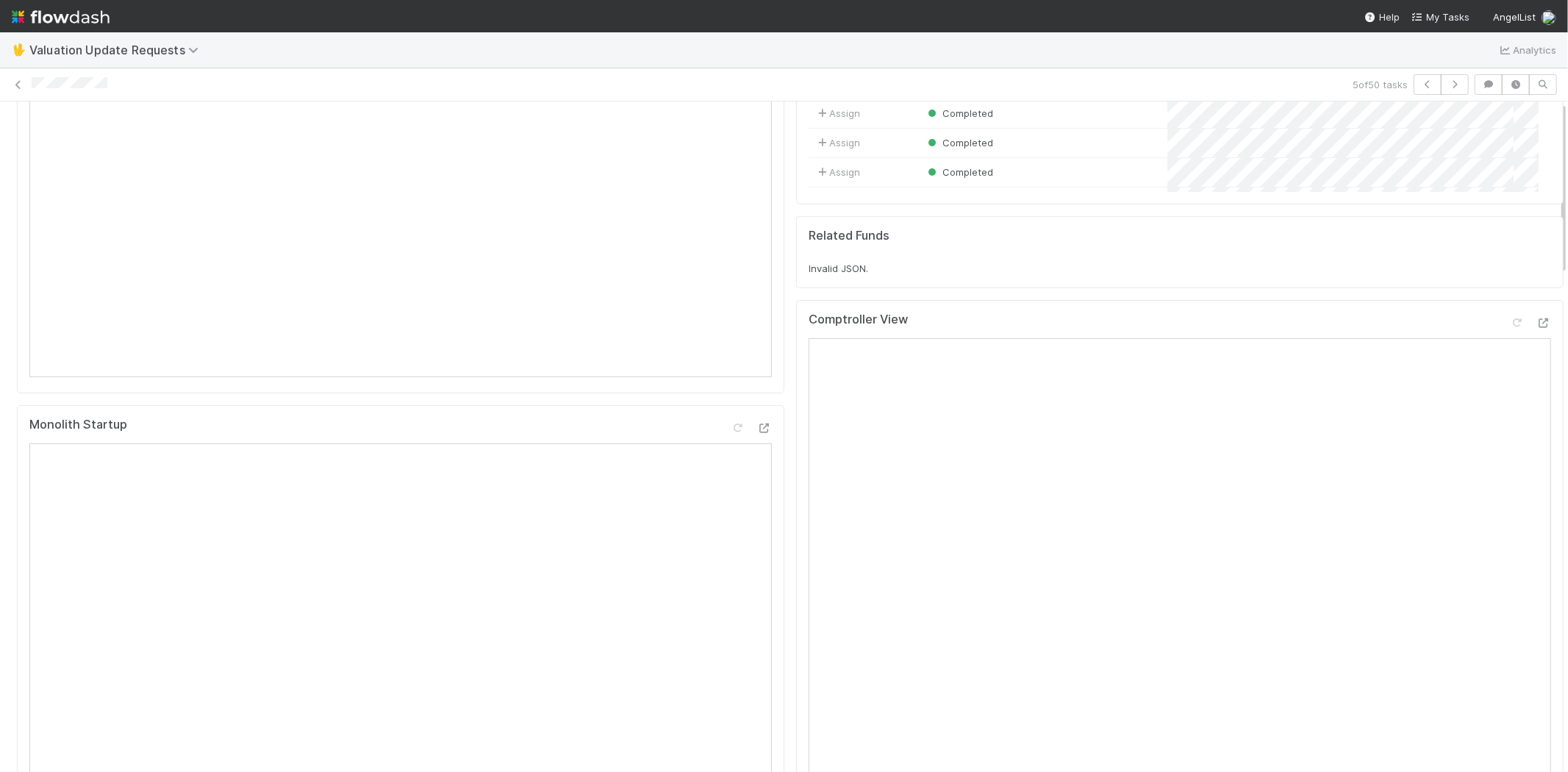
scroll to position [0, 0]
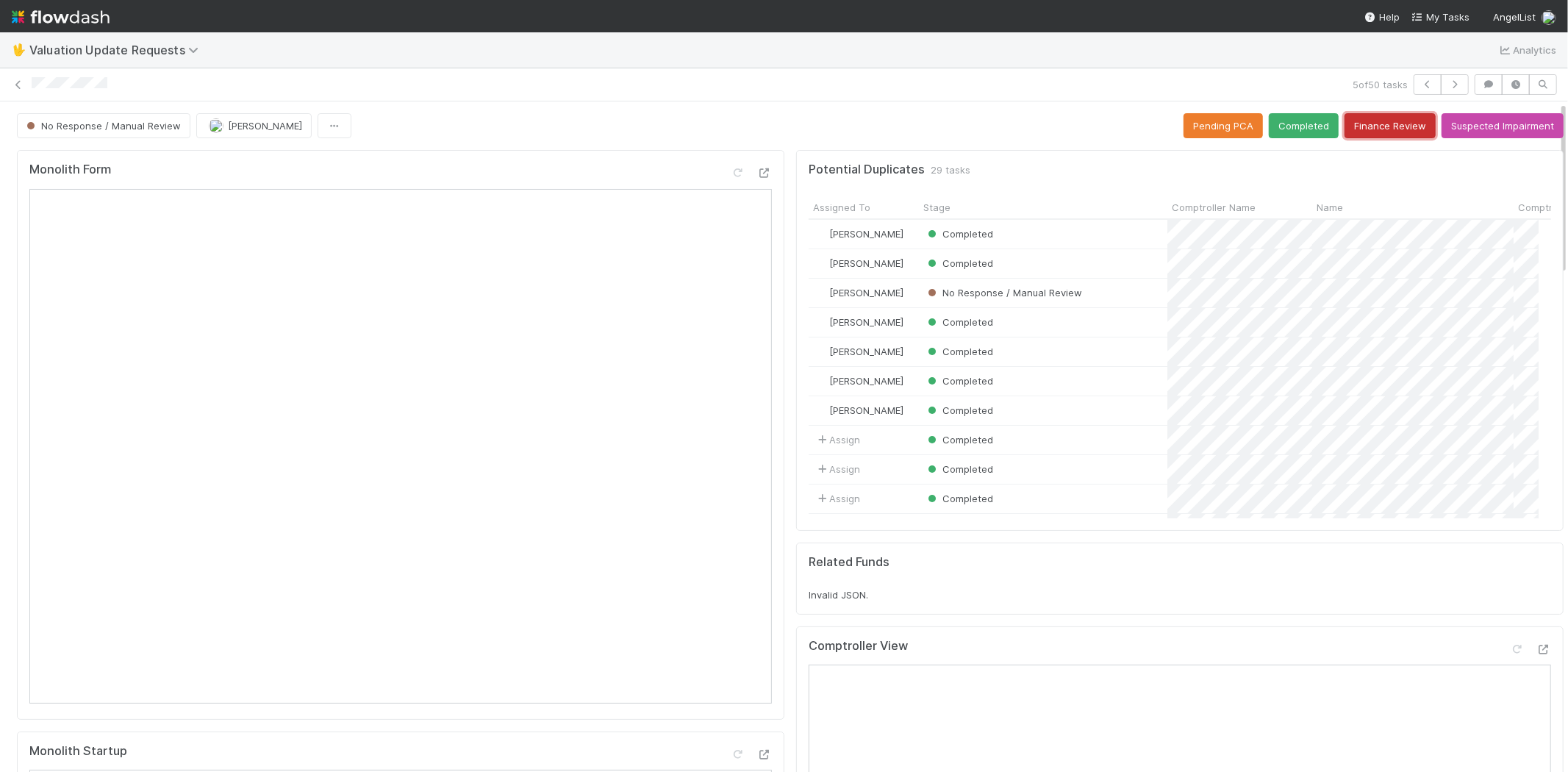
click at [1349, 129] on button "Finance Review" at bounding box center [1389, 126] width 91 height 25
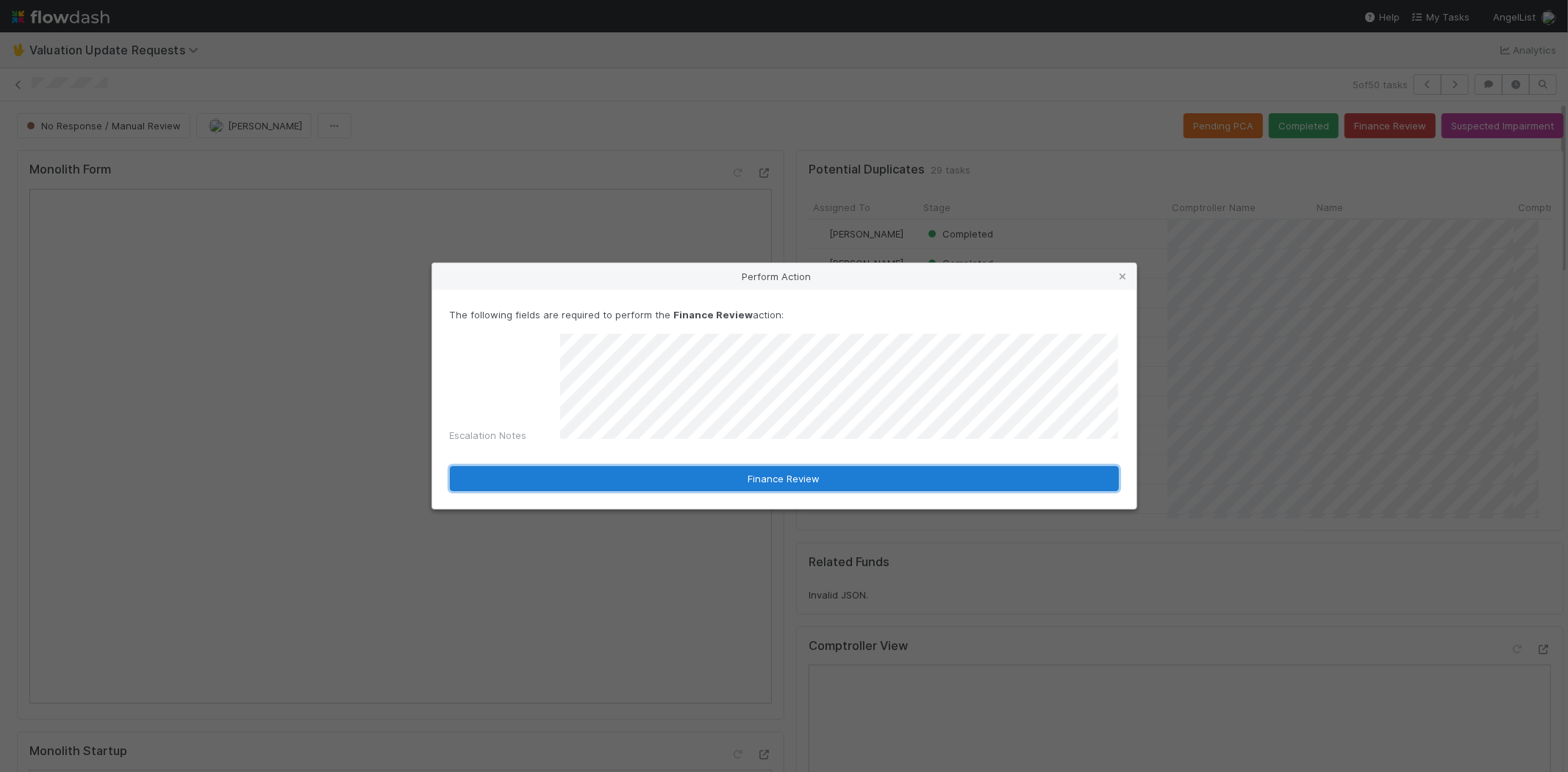
click at [703, 480] on button "Finance Review" at bounding box center [784, 479] width 668 height 25
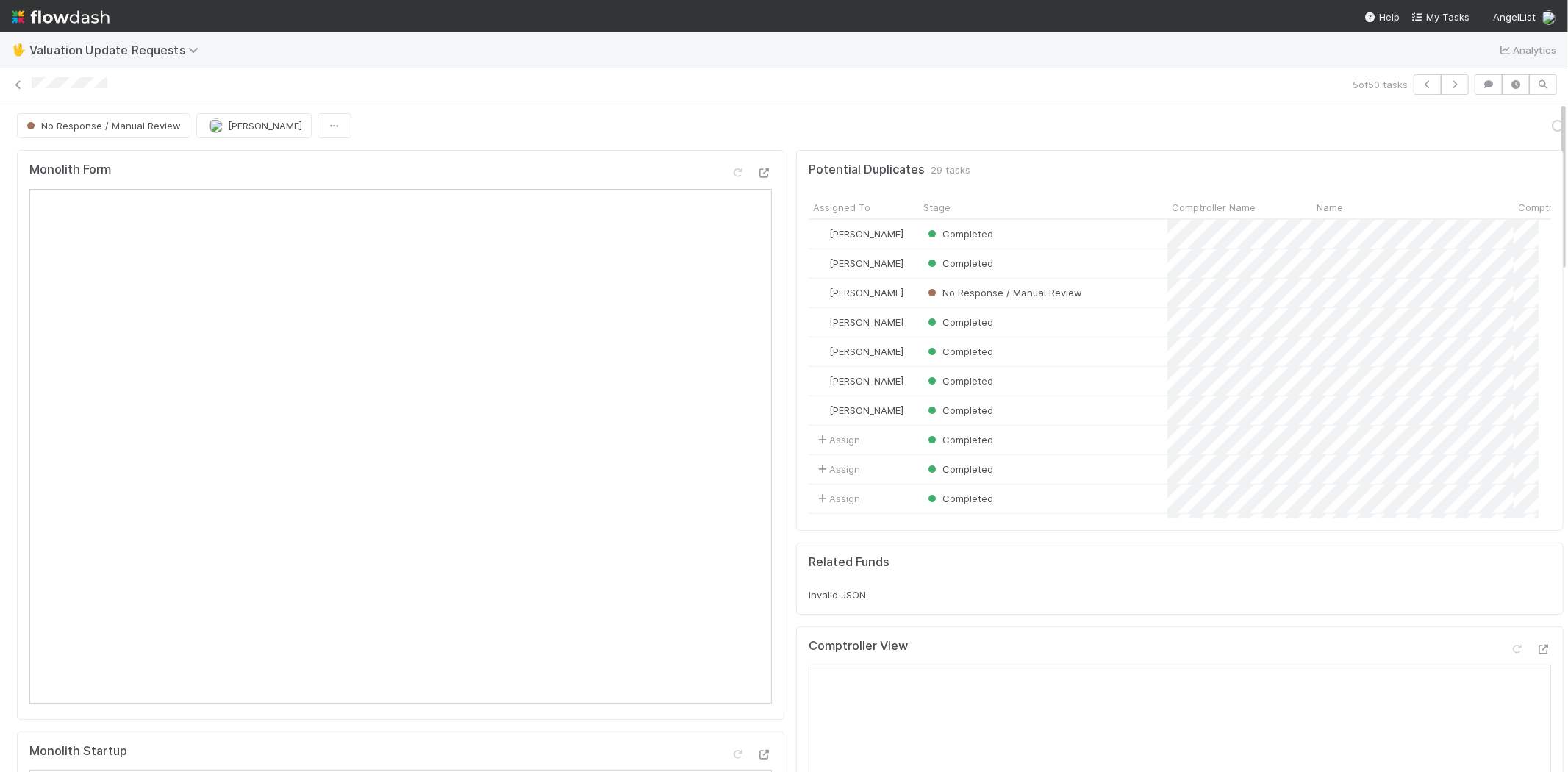
scroll to position [12, 13]
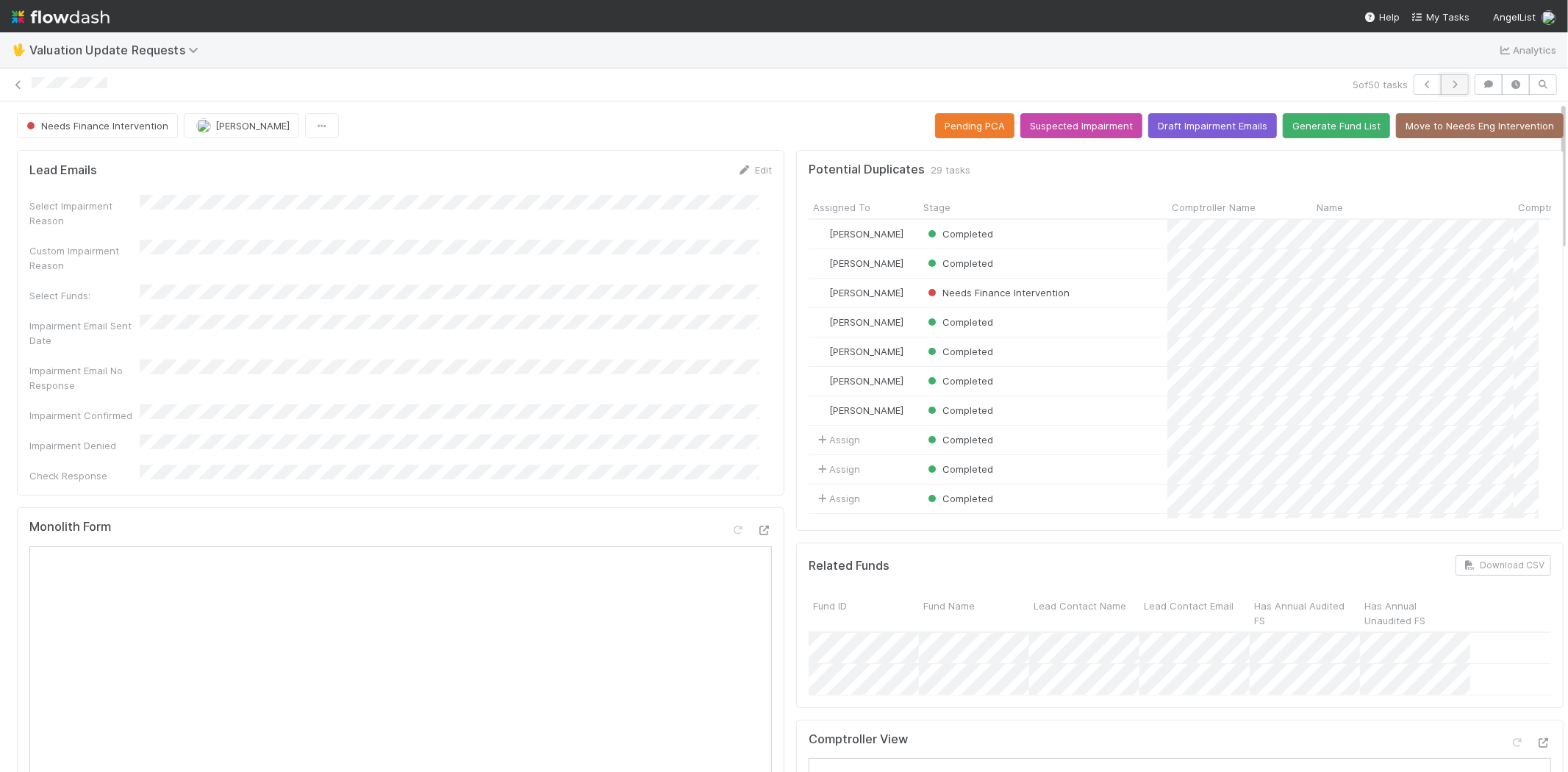
click at [1449, 81] on icon "button" at bounding box center [1454, 84] width 14 height 9
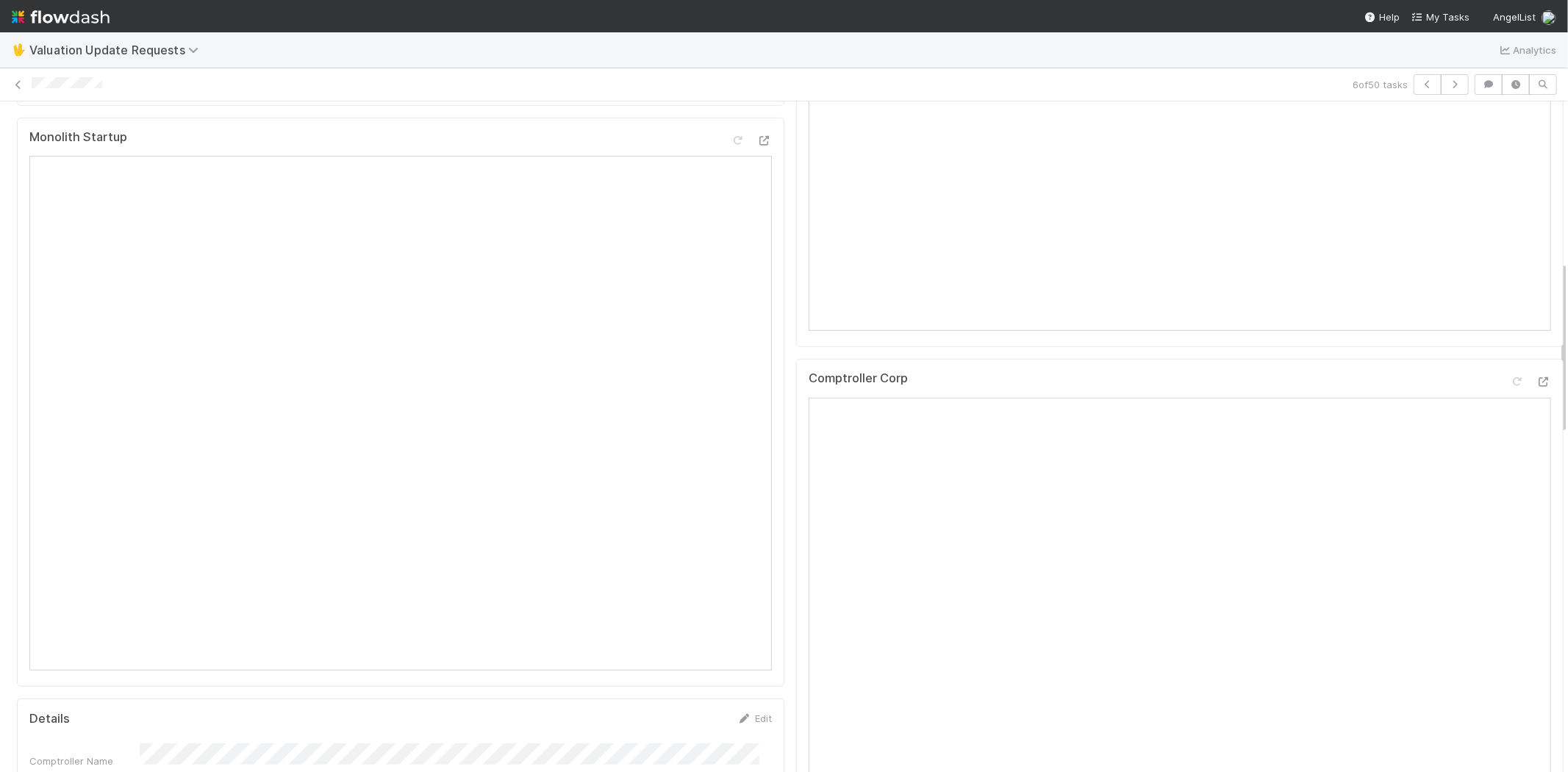
scroll to position [653, 0]
click at [1536, 348] on icon at bounding box center [1543, 343] width 14 height 10
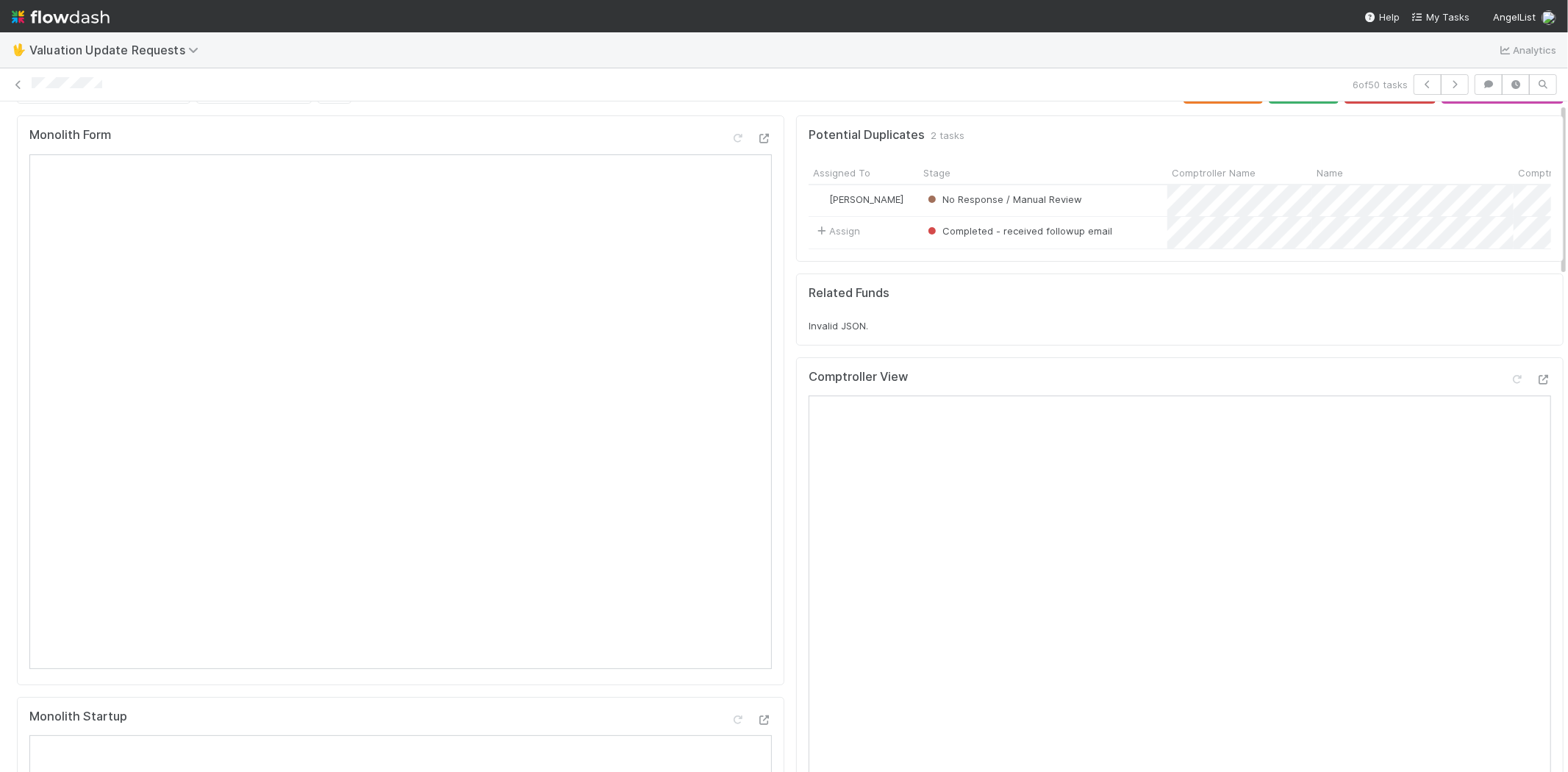
scroll to position [0, 0]
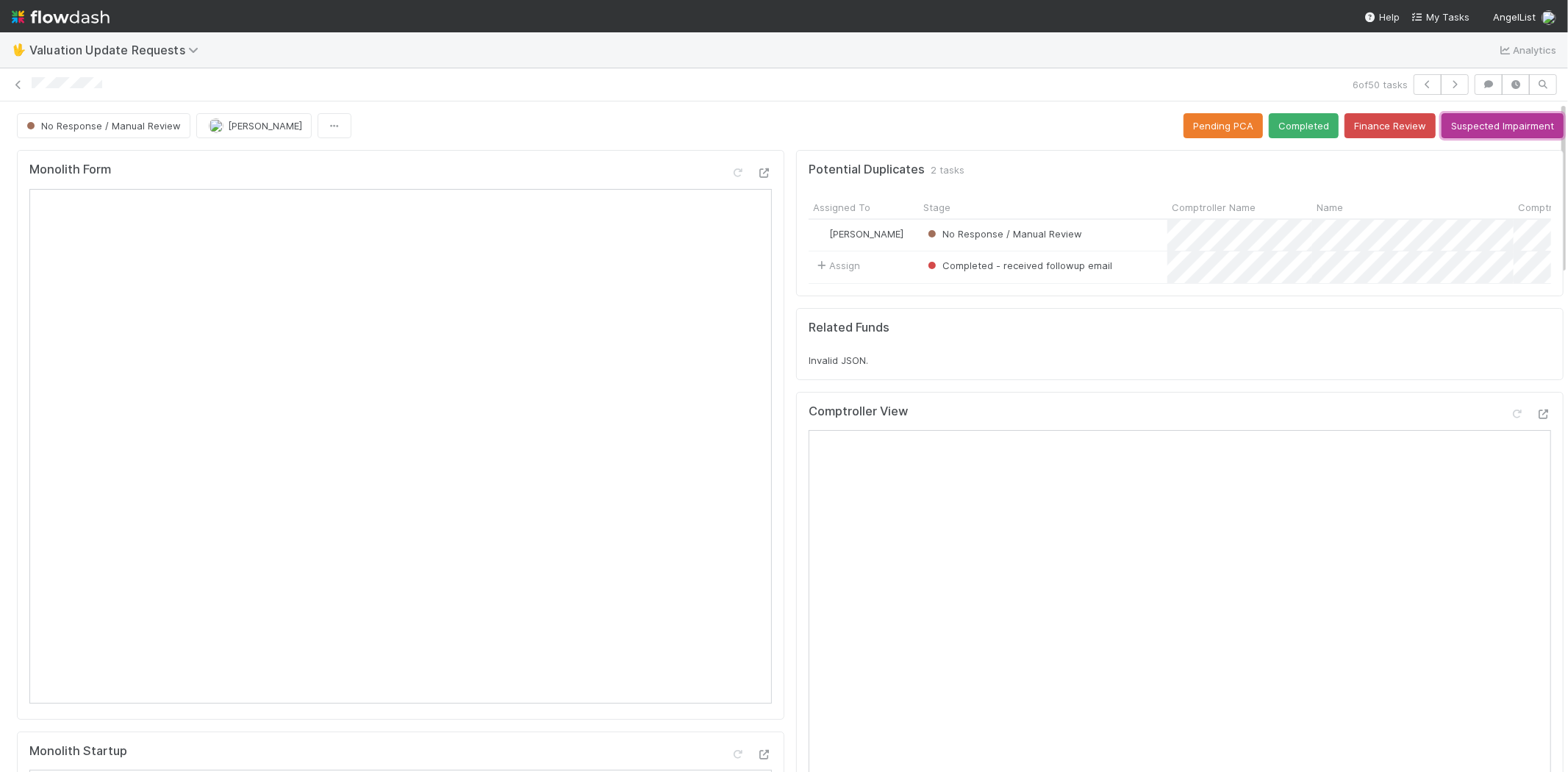
click at [1463, 122] on button "Suspected Impairment" at bounding box center [1502, 126] width 122 height 25
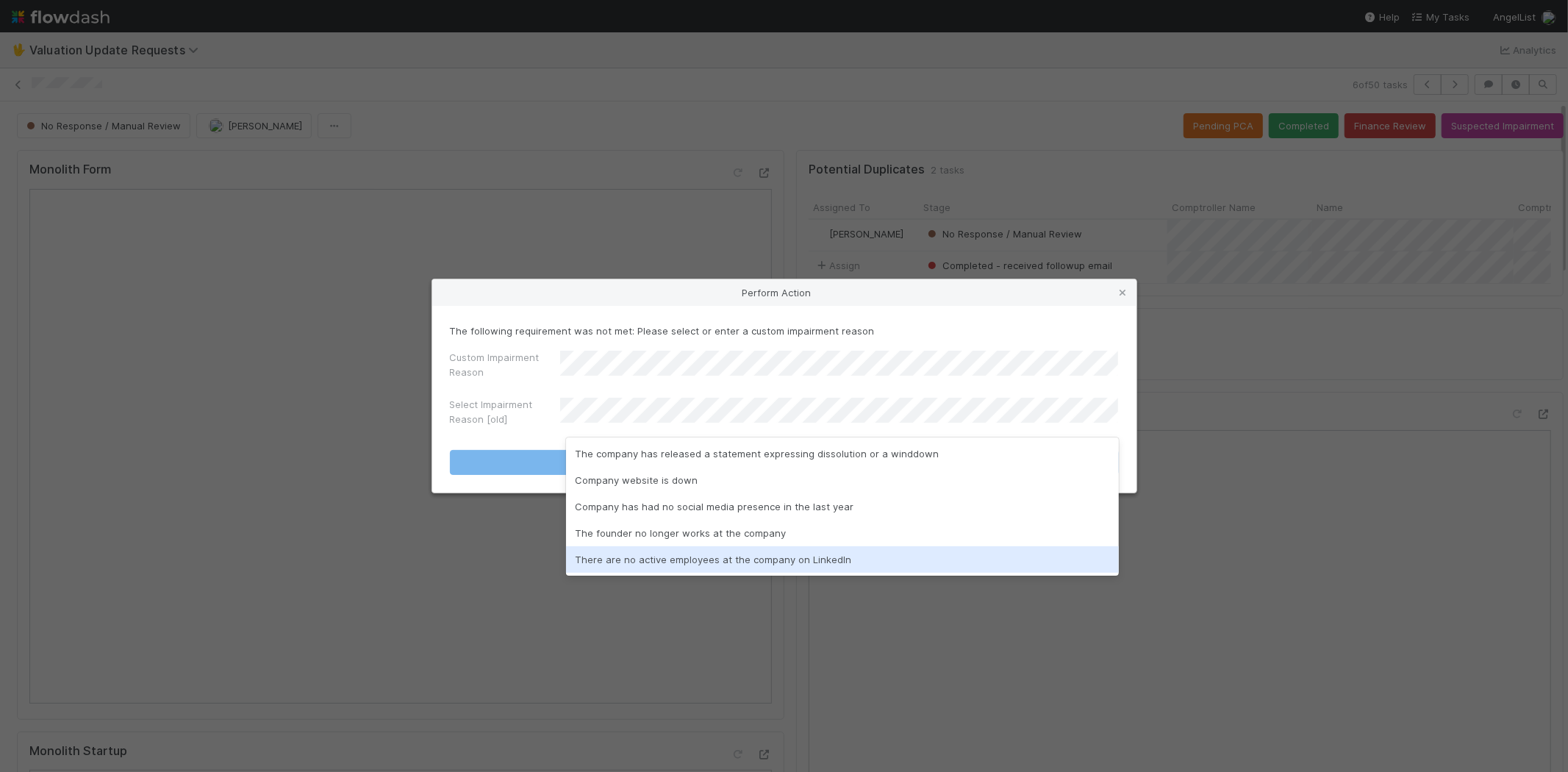
click at [610, 560] on div "There are no active employees at the company on LinkedIn" at bounding box center [842, 559] width 552 height 27
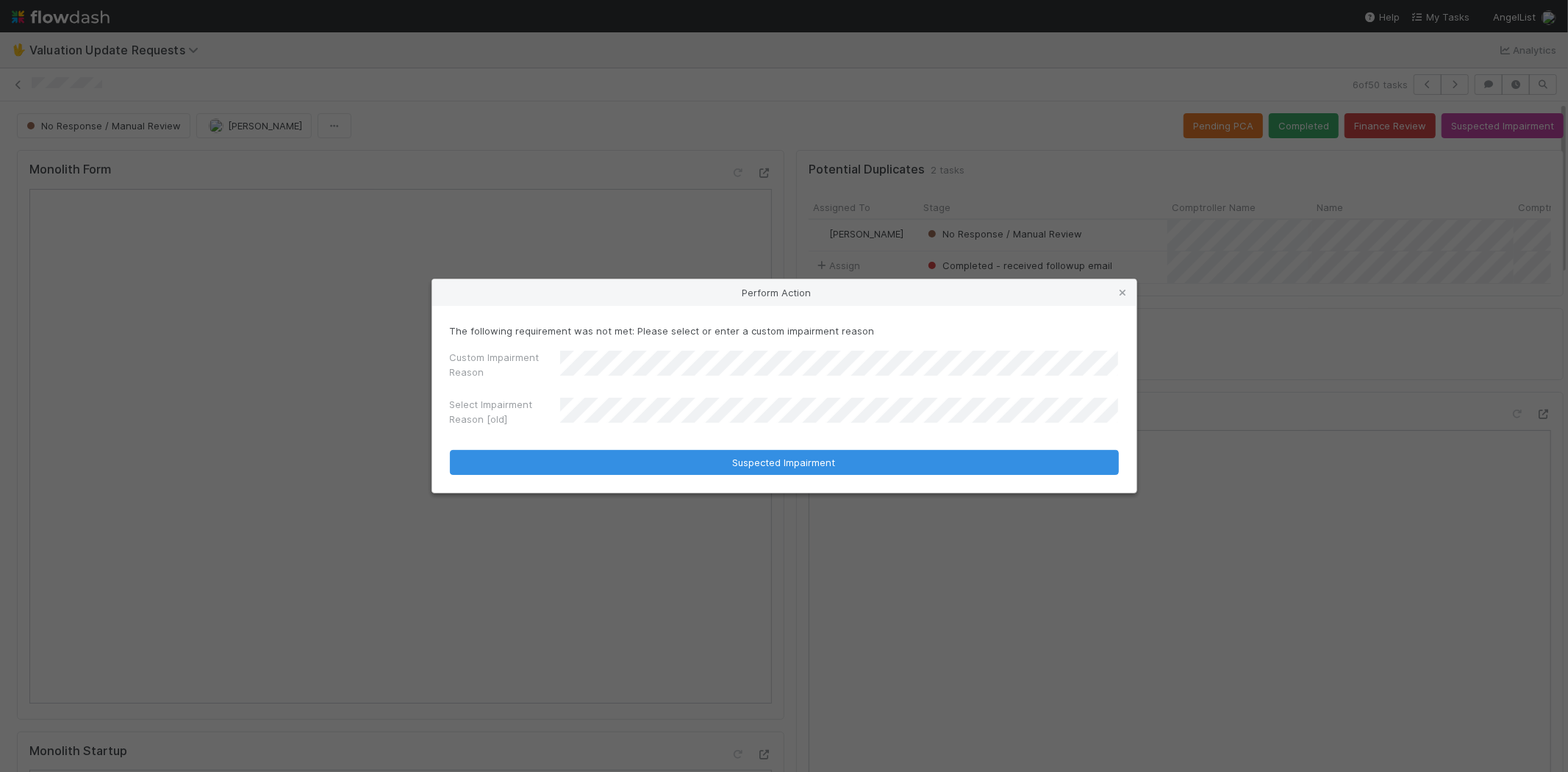
click at [524, 378] on label"] "Custom Impairment Reason" at bounding box center [505, 364] width 110 height 30
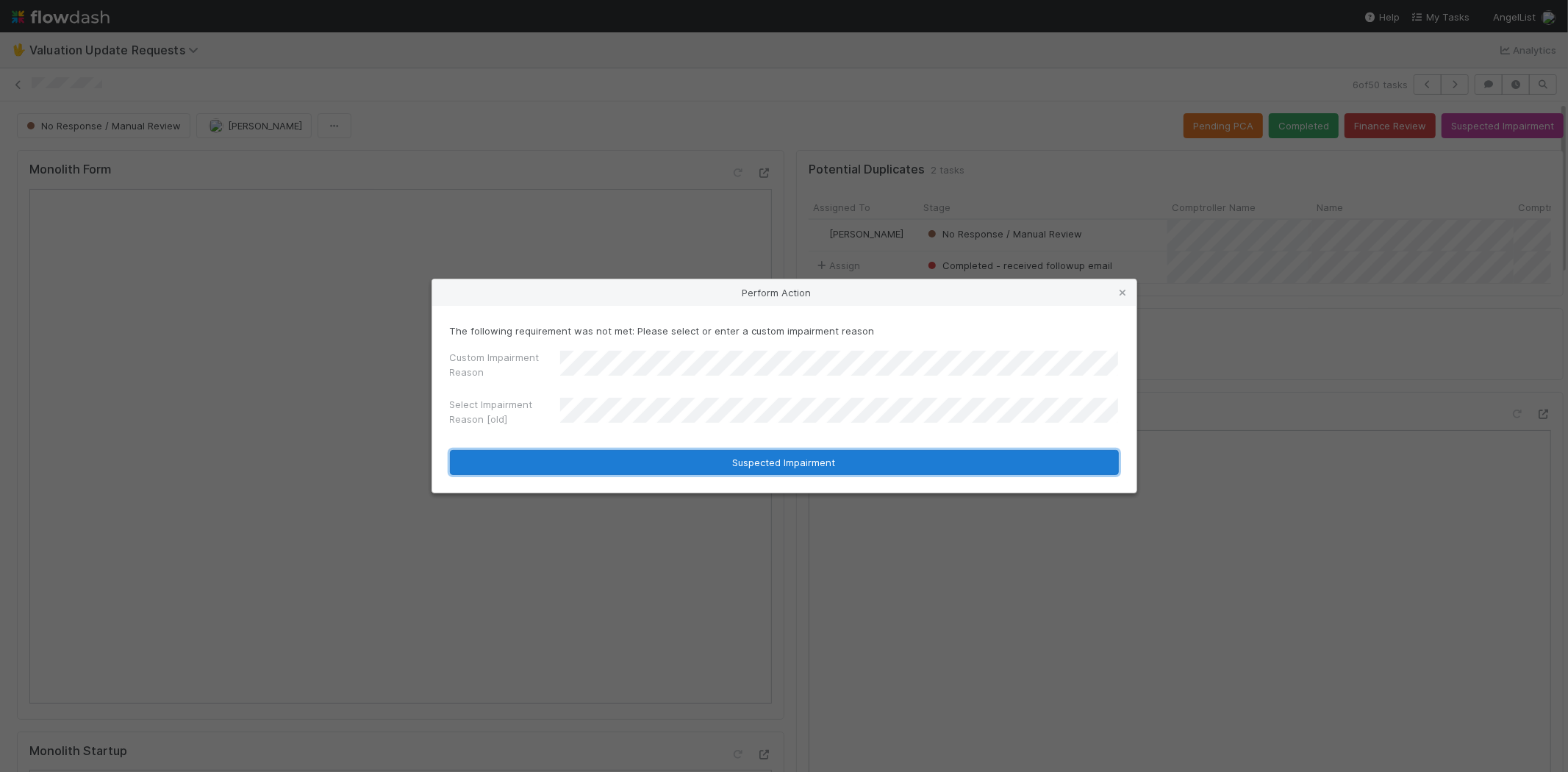
click at [585, 460] on button "Suspected Impairment" at bounding box center [784, 463] width 668 height 25
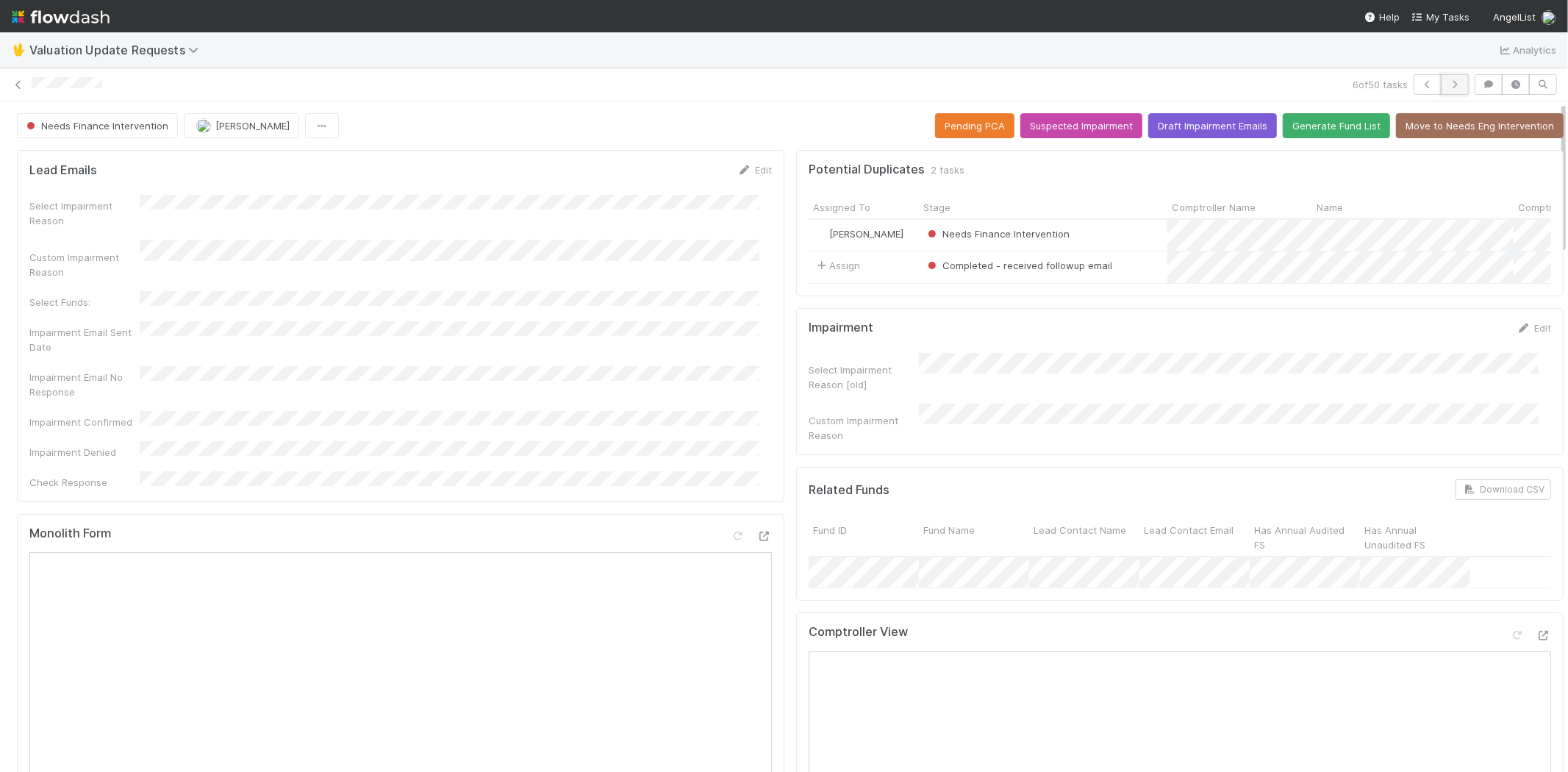
click at [1447, 86] on icon "button" at bounding box center [1454, 84] width 14 height 9
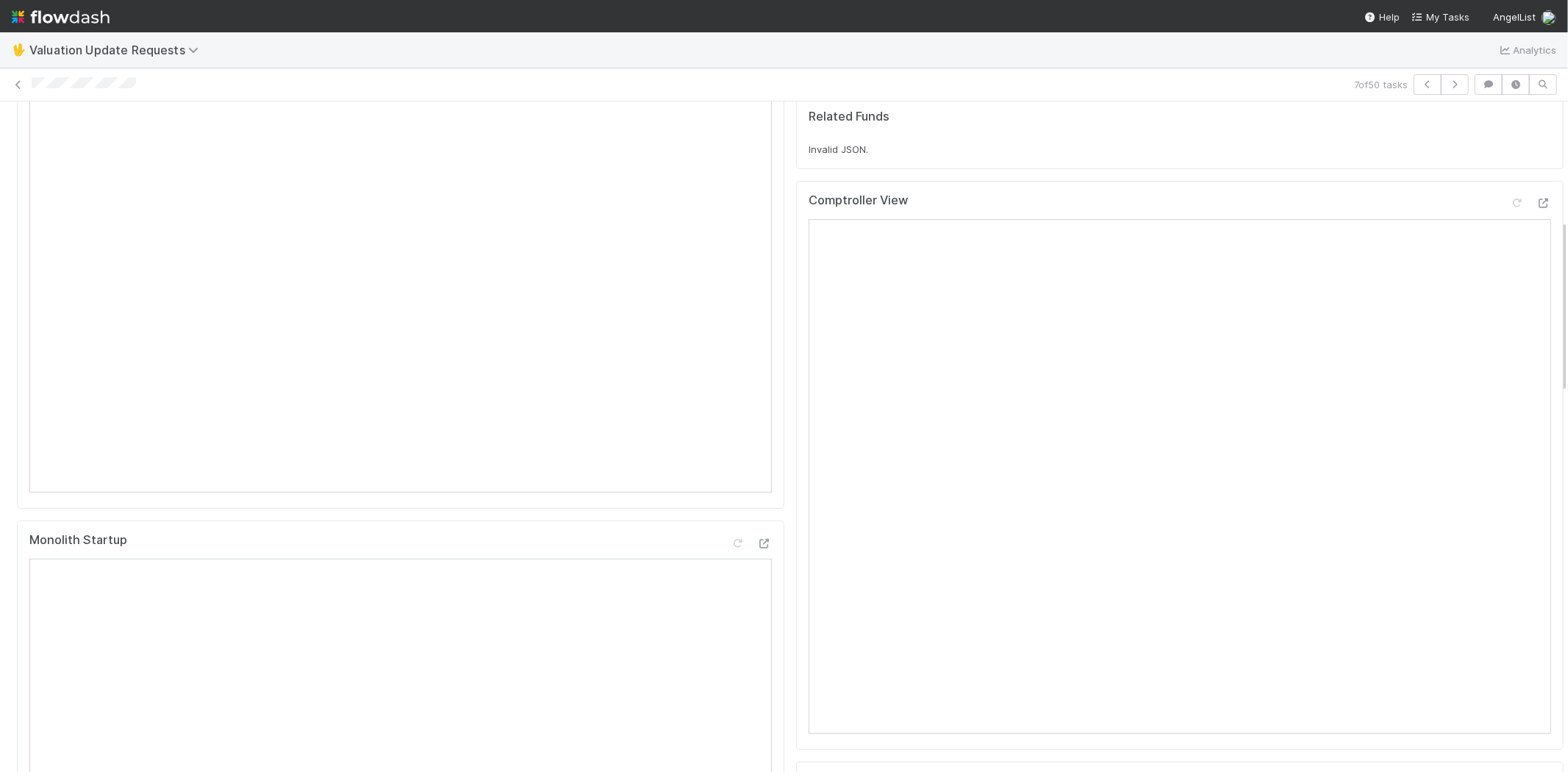
scroll to position [490, 0]
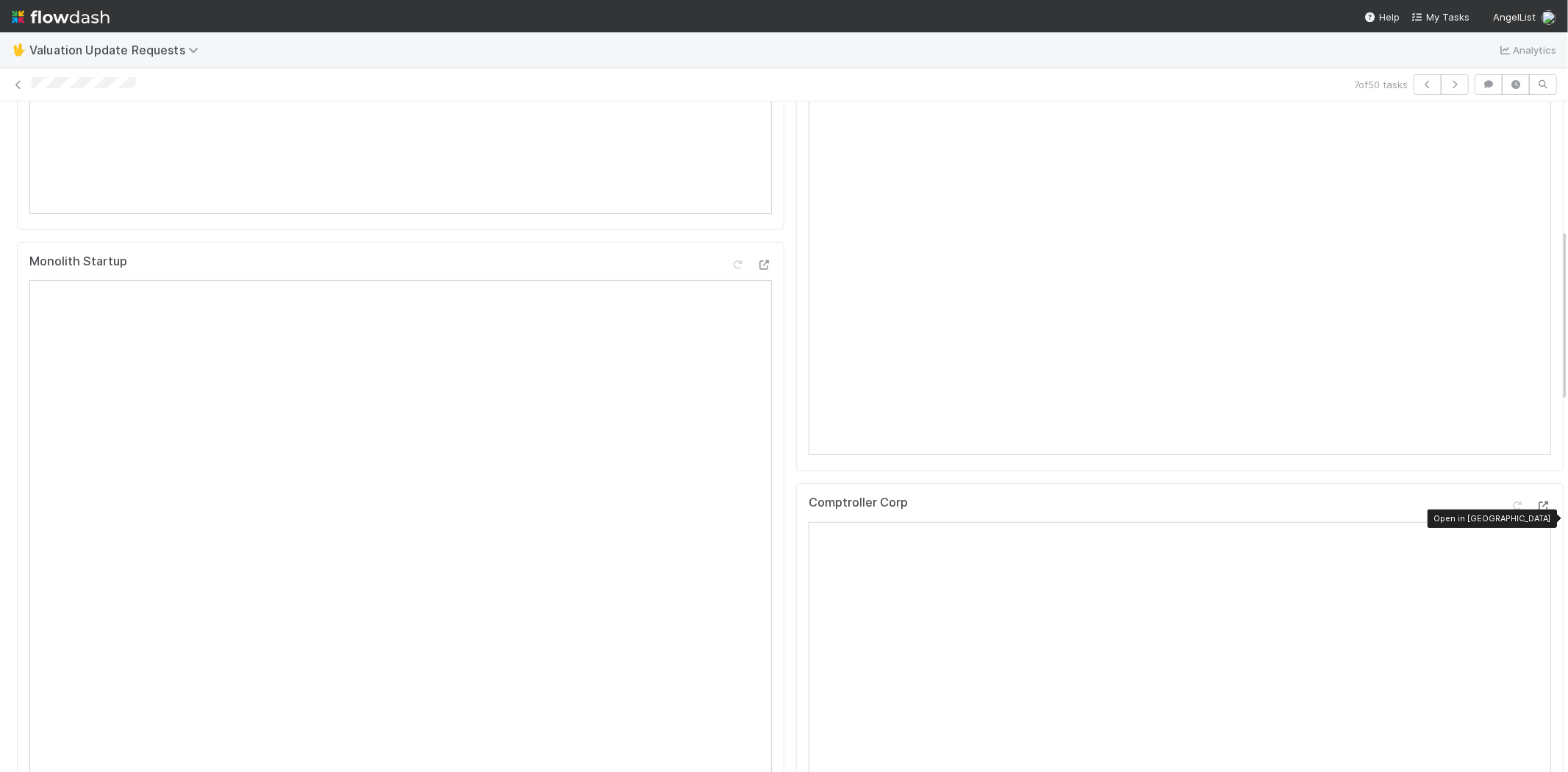
click at [1536, 511] on icon at bounding box center [1543, 506] width 14 height 10
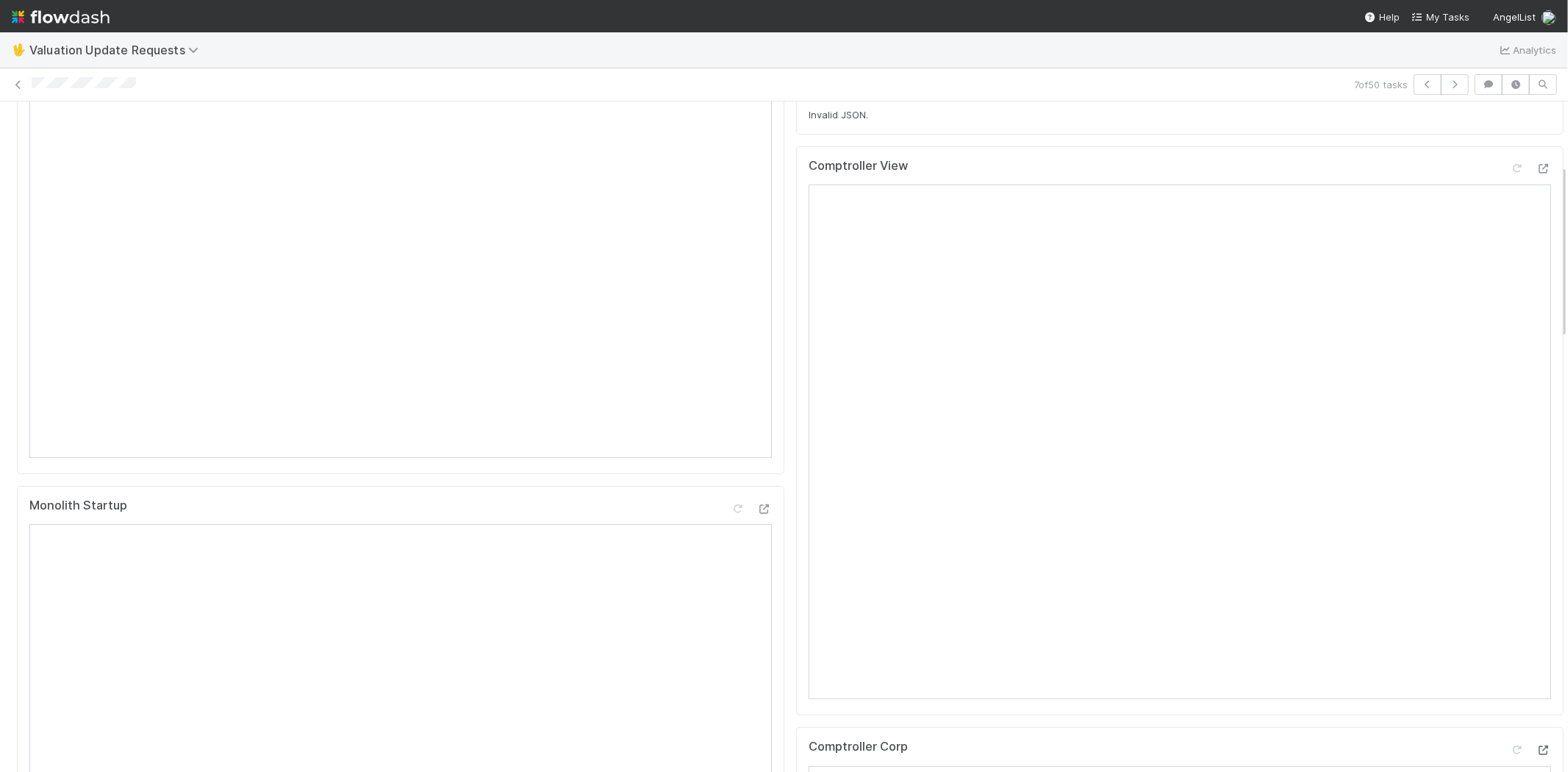
scroll to position [245, 0]
click at [1510, 175] on div at bounding box center [1517, 169] width 14 height 15
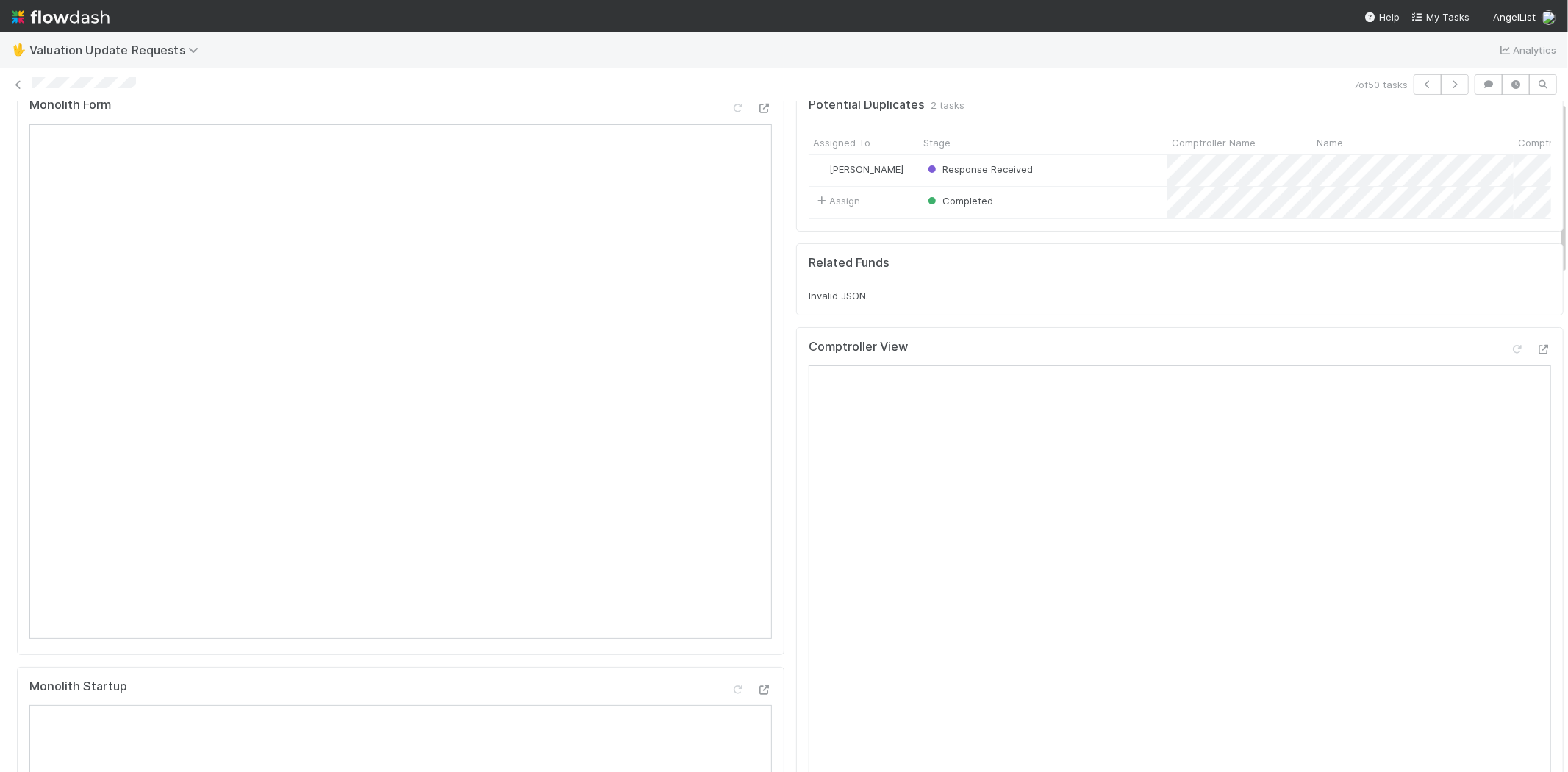
scroll to position [0, 0]
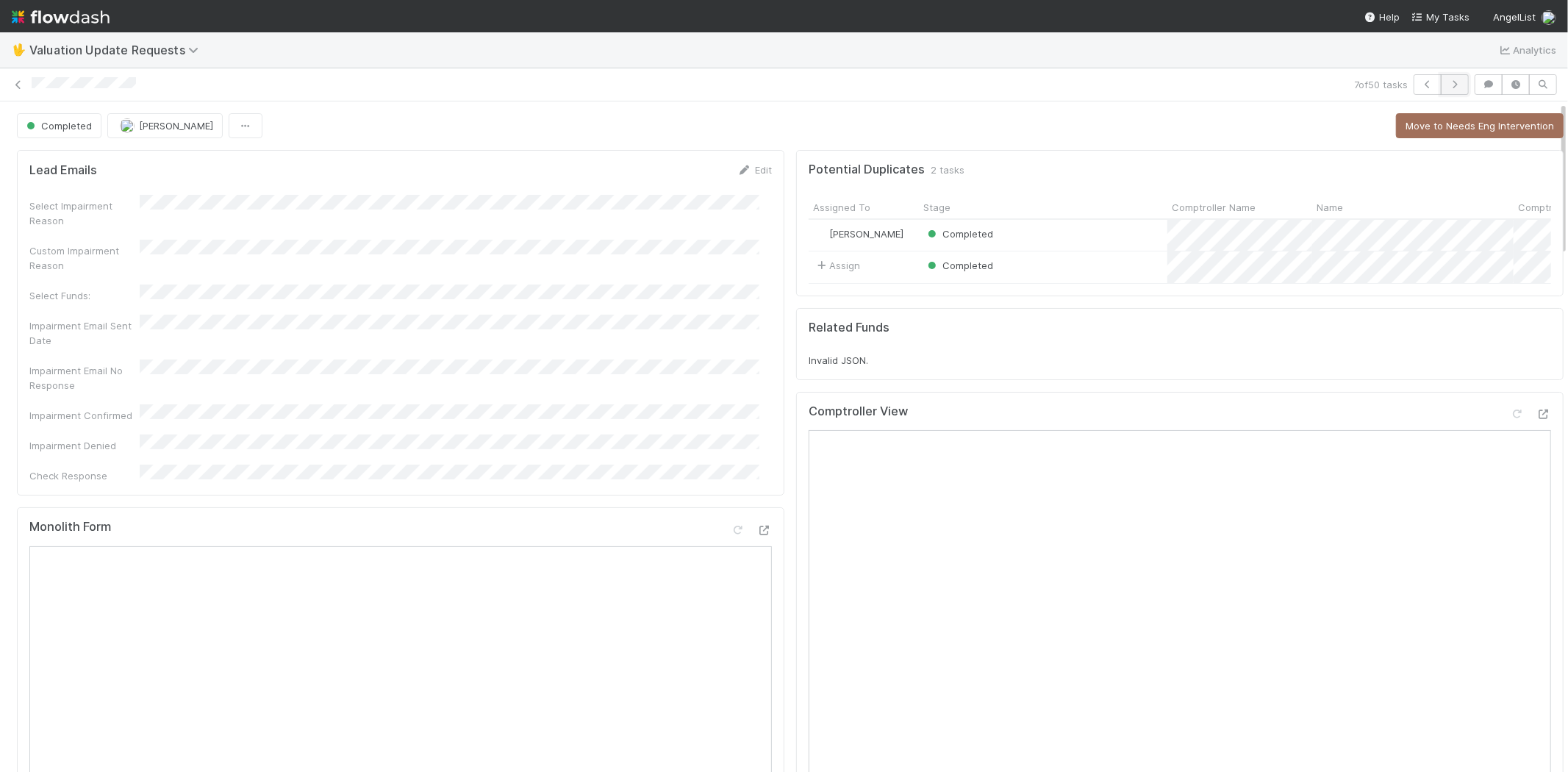
click at [1447, 83] on icon "button" at bounding box center [1454, 84] width 14 height 9
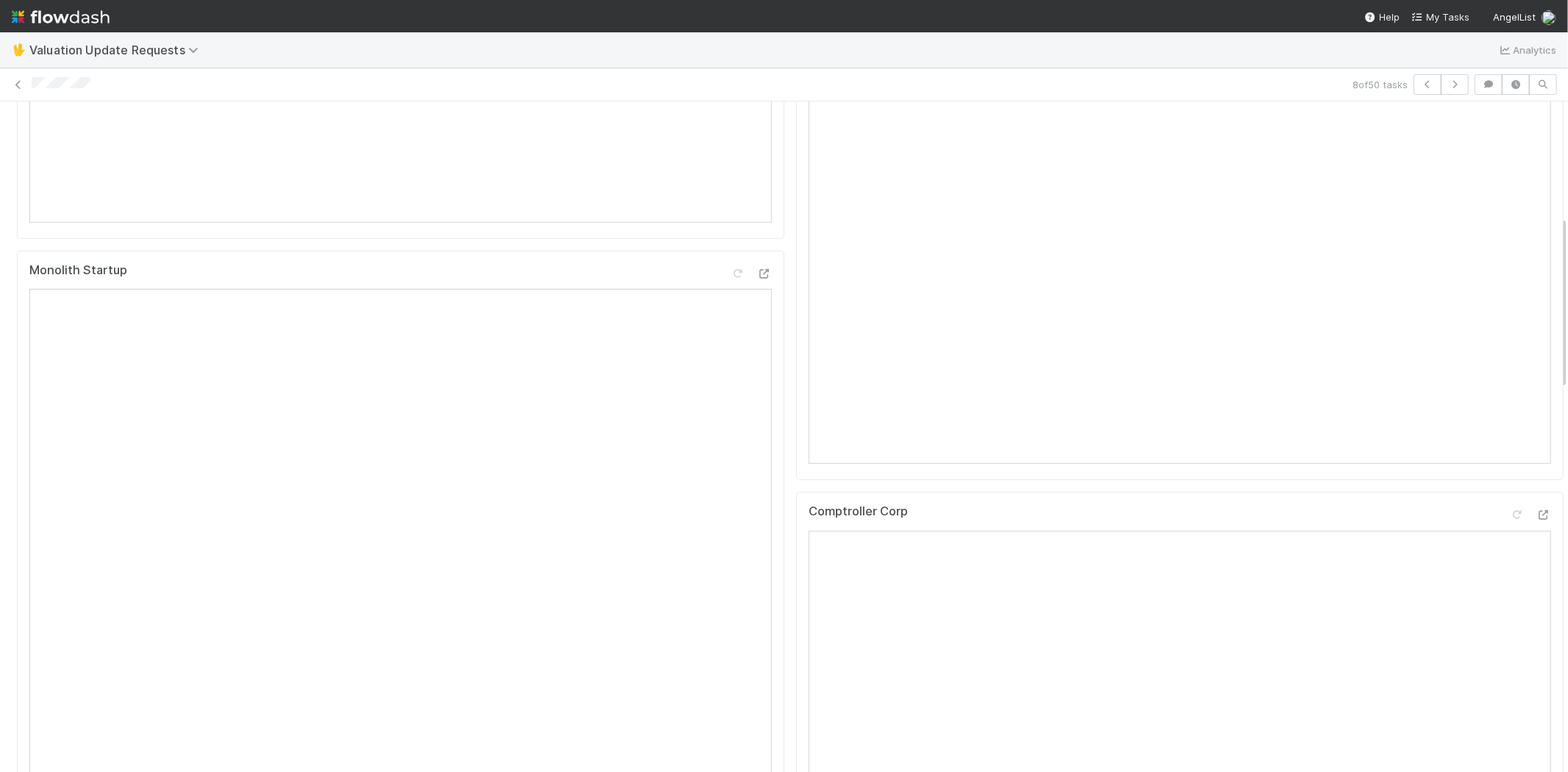
scroll to position [571, 0]
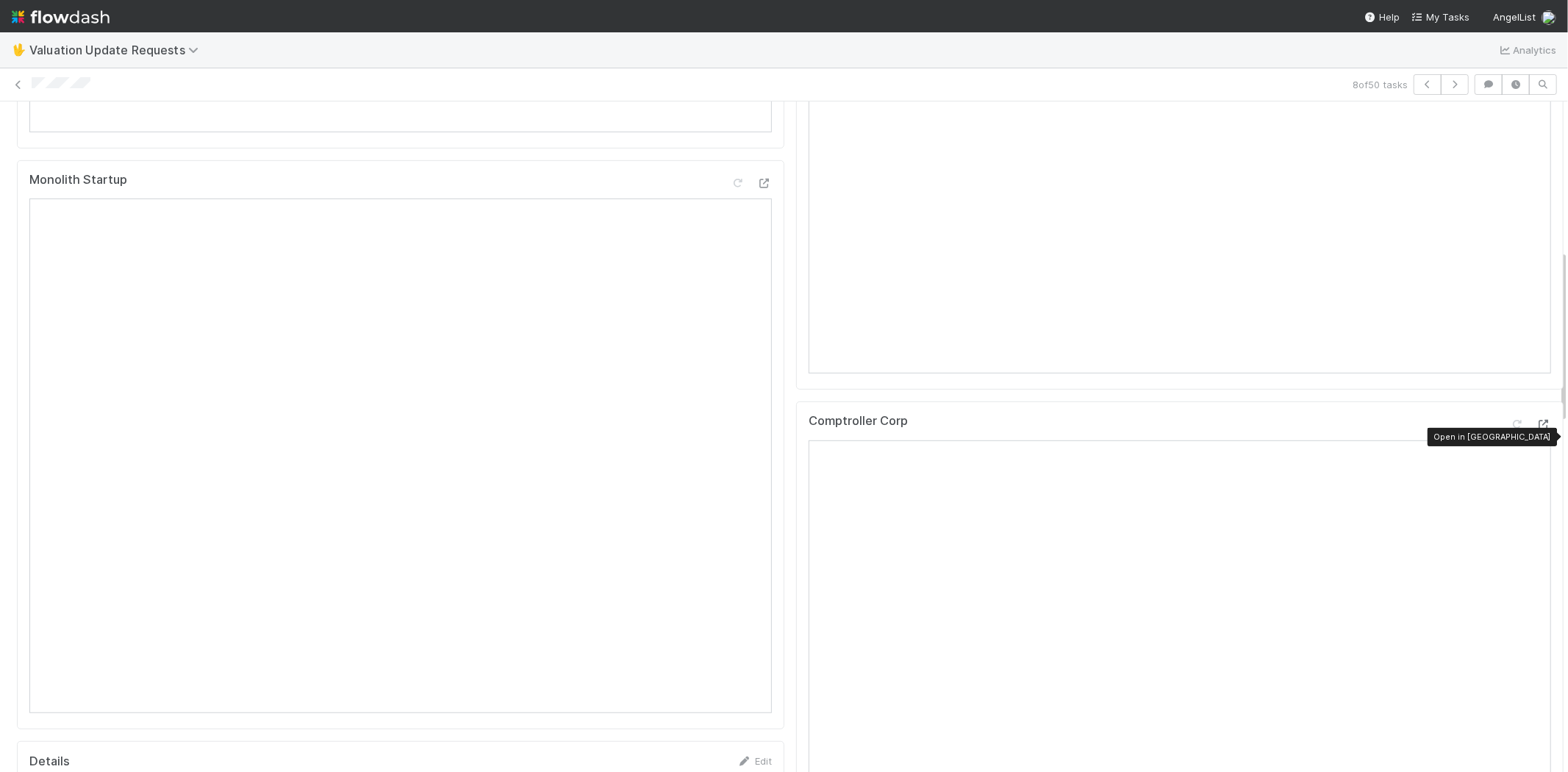
click at [1536, 430] on div at bounding box center [1543, 424] width 14 height 15
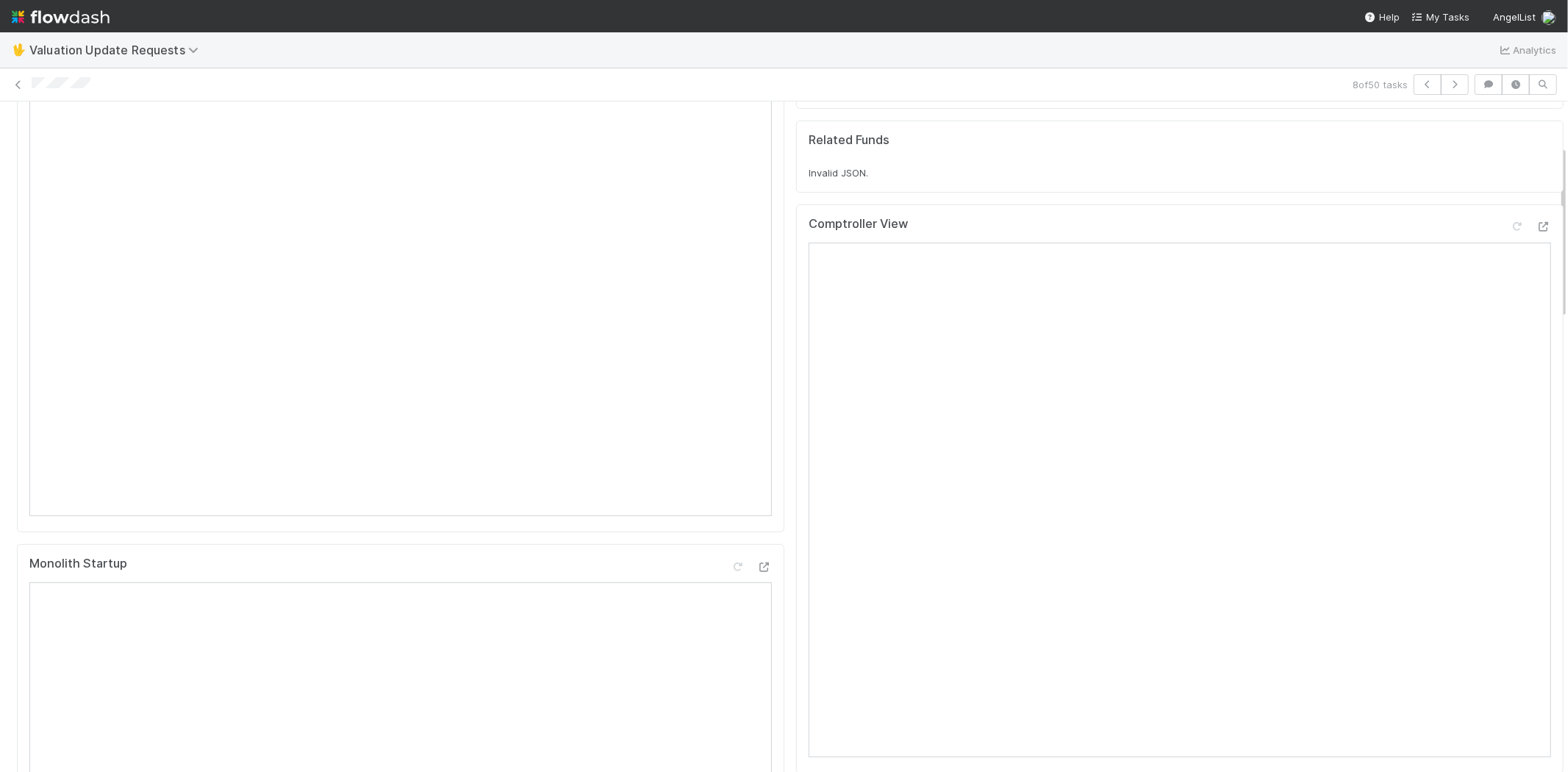
scroll to position [164, 0]
click at [1510, 256] on icon at bounding box center [1517, 251] width 14 height 10
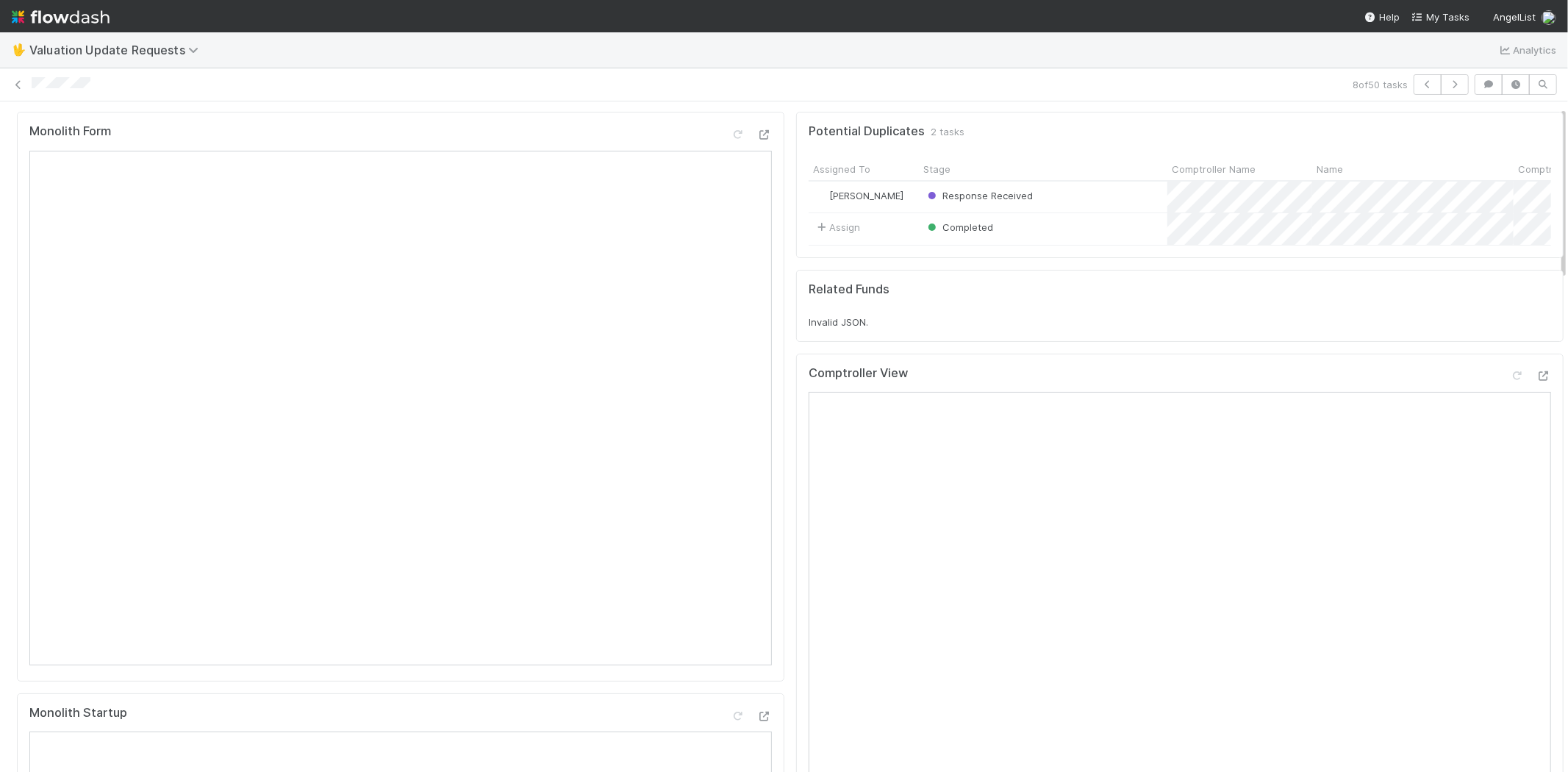
scroll to position [0, 0]
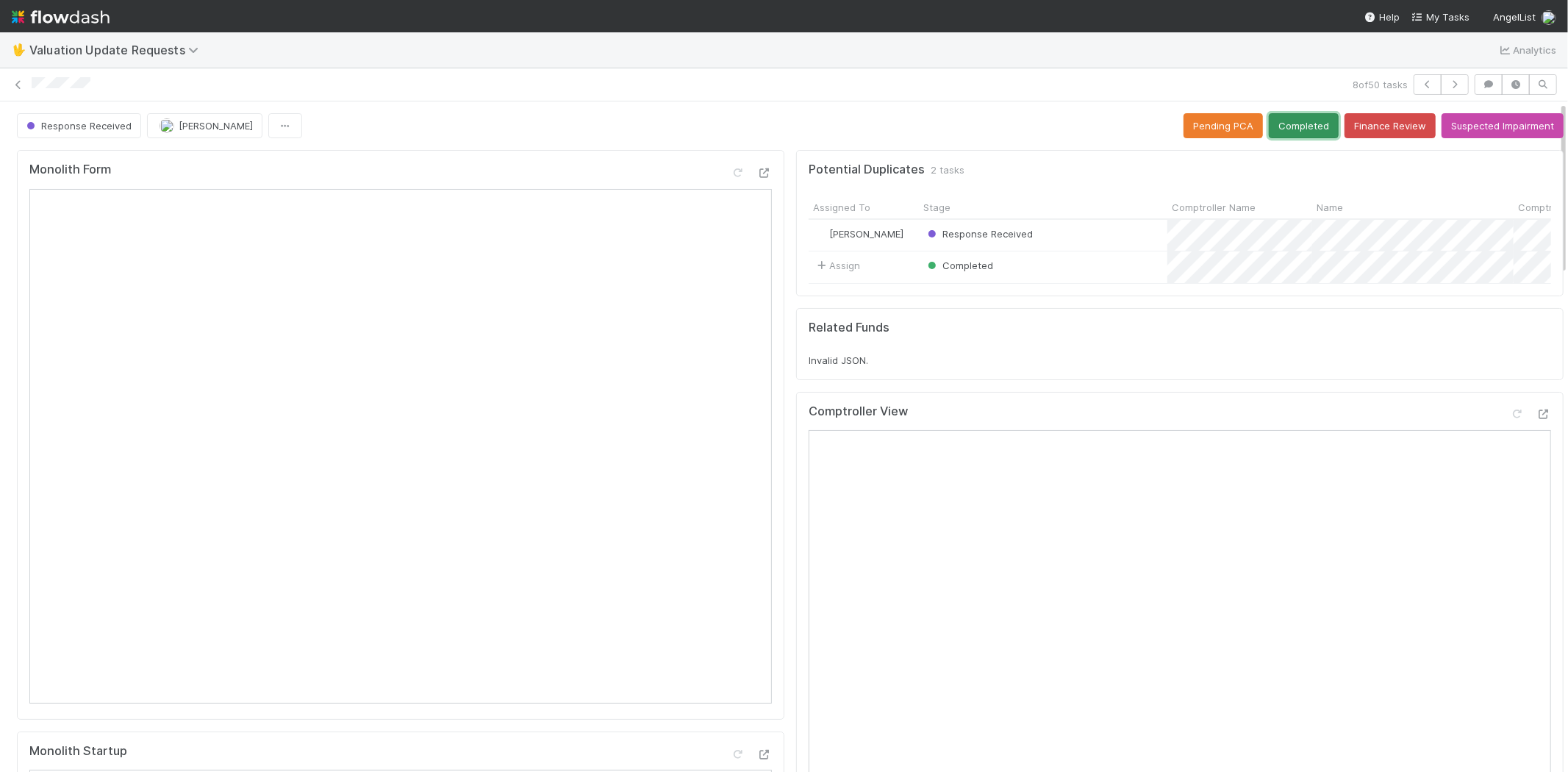
click at [1279, 131] on button "Completed" at bounding box center [1303, 126] width 70 height 25
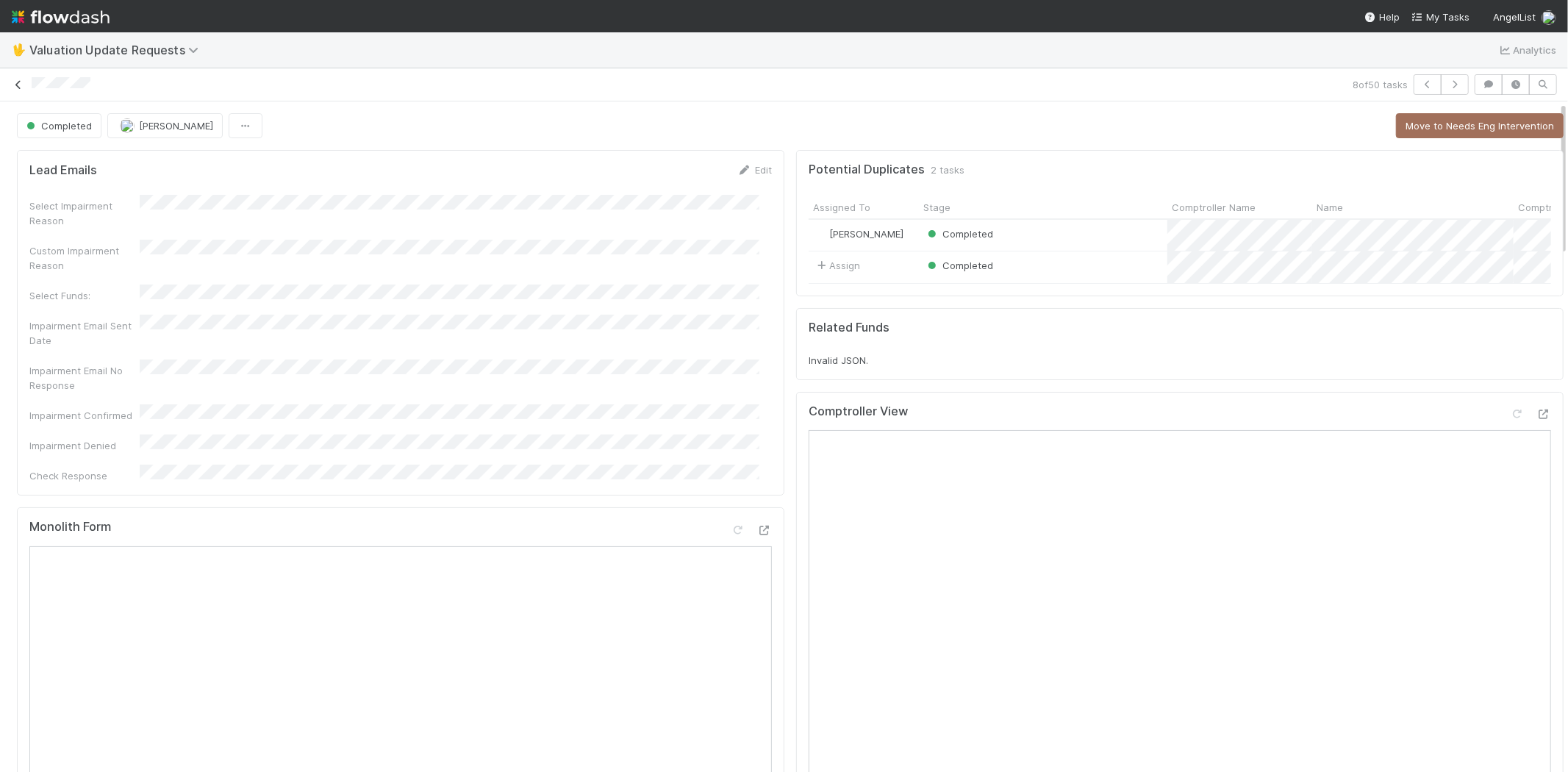
click at [19, 83] on icon at bounding box center [19, 85] width 14 height 10
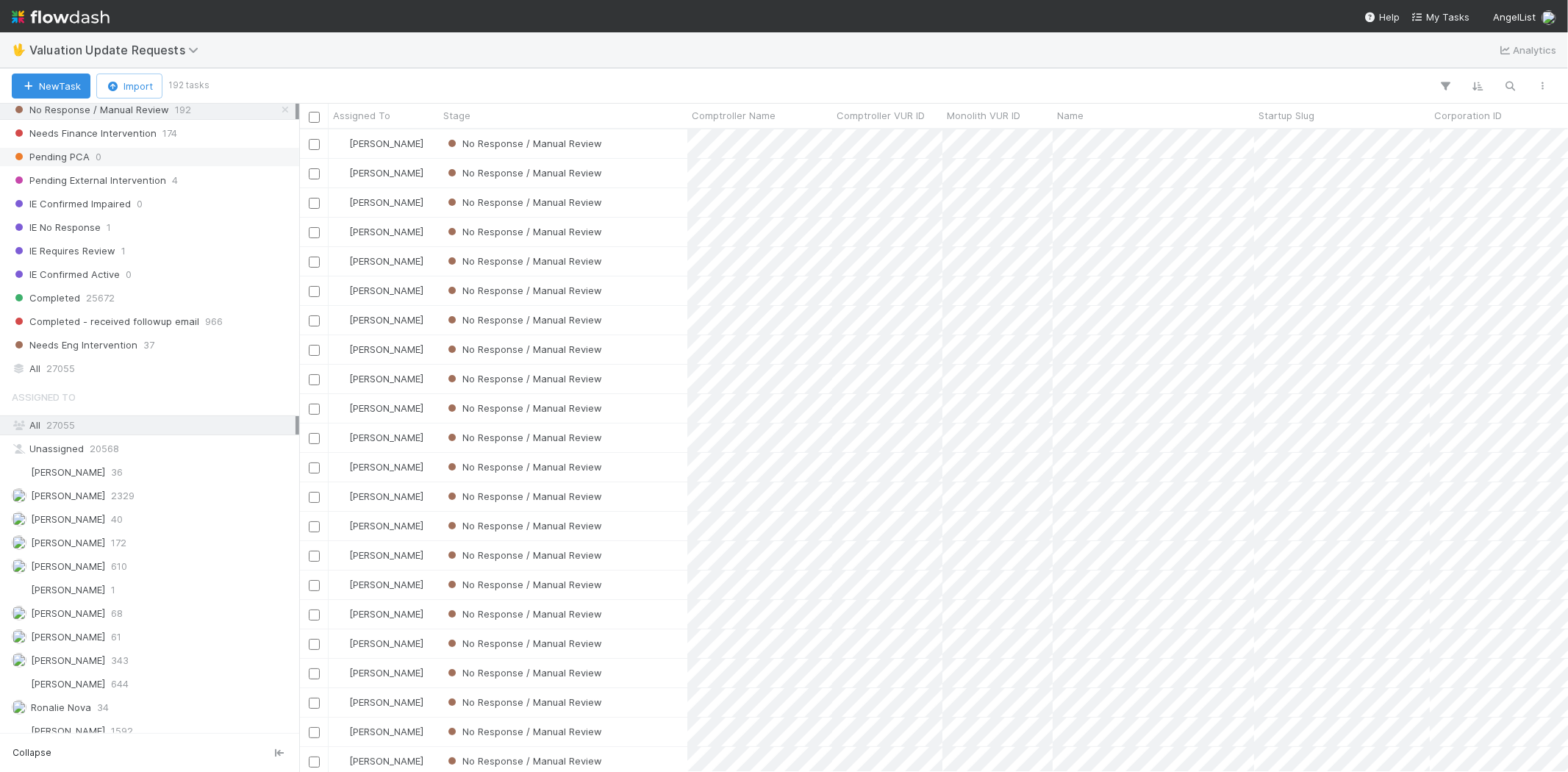
scroll to position [255, 0]
click at [153, 550] on div "Karen Jane Salcedo 610" at bounding box center [154, 554] width 283 height 19
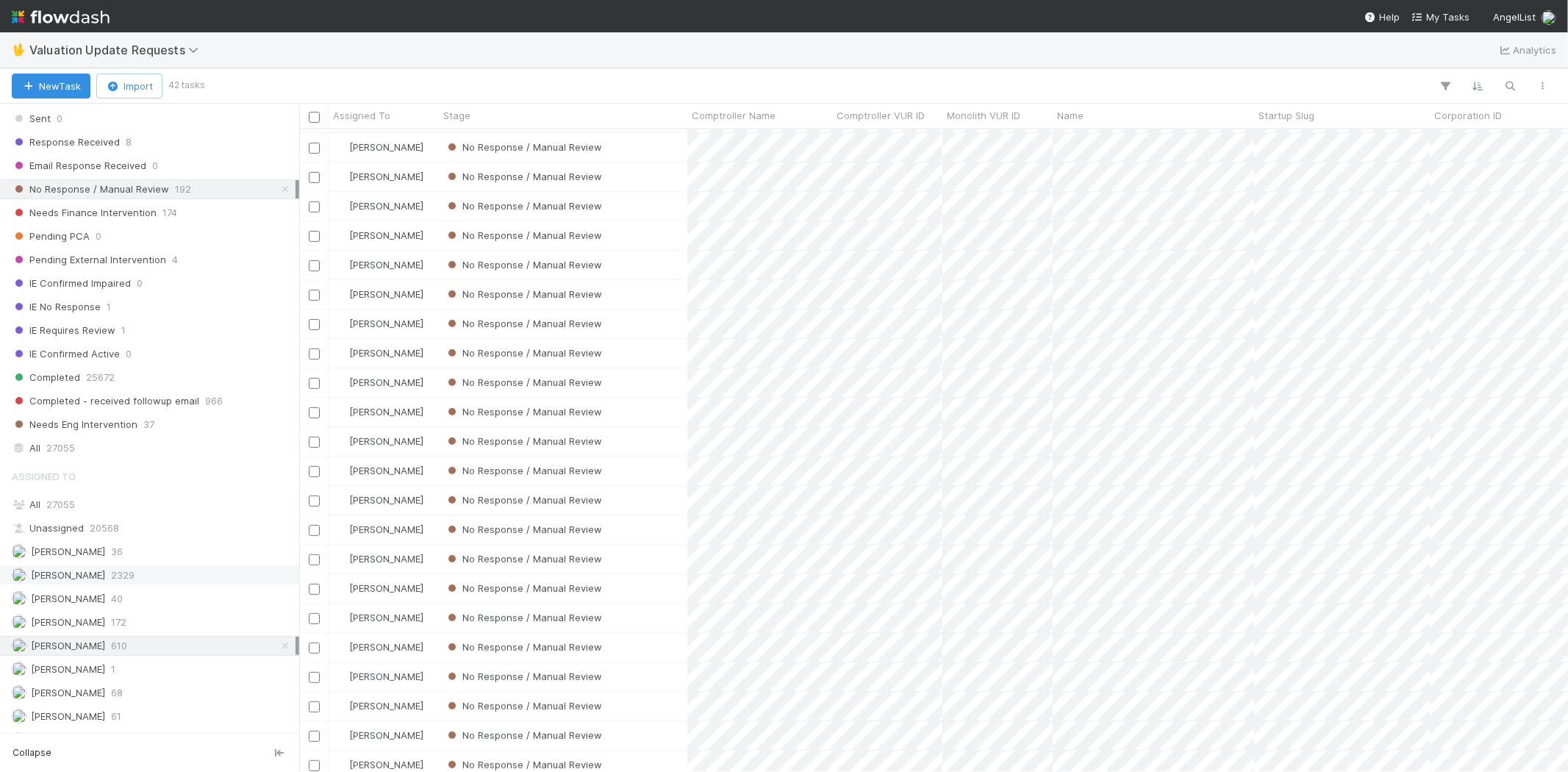
scroll to position [255, 0]
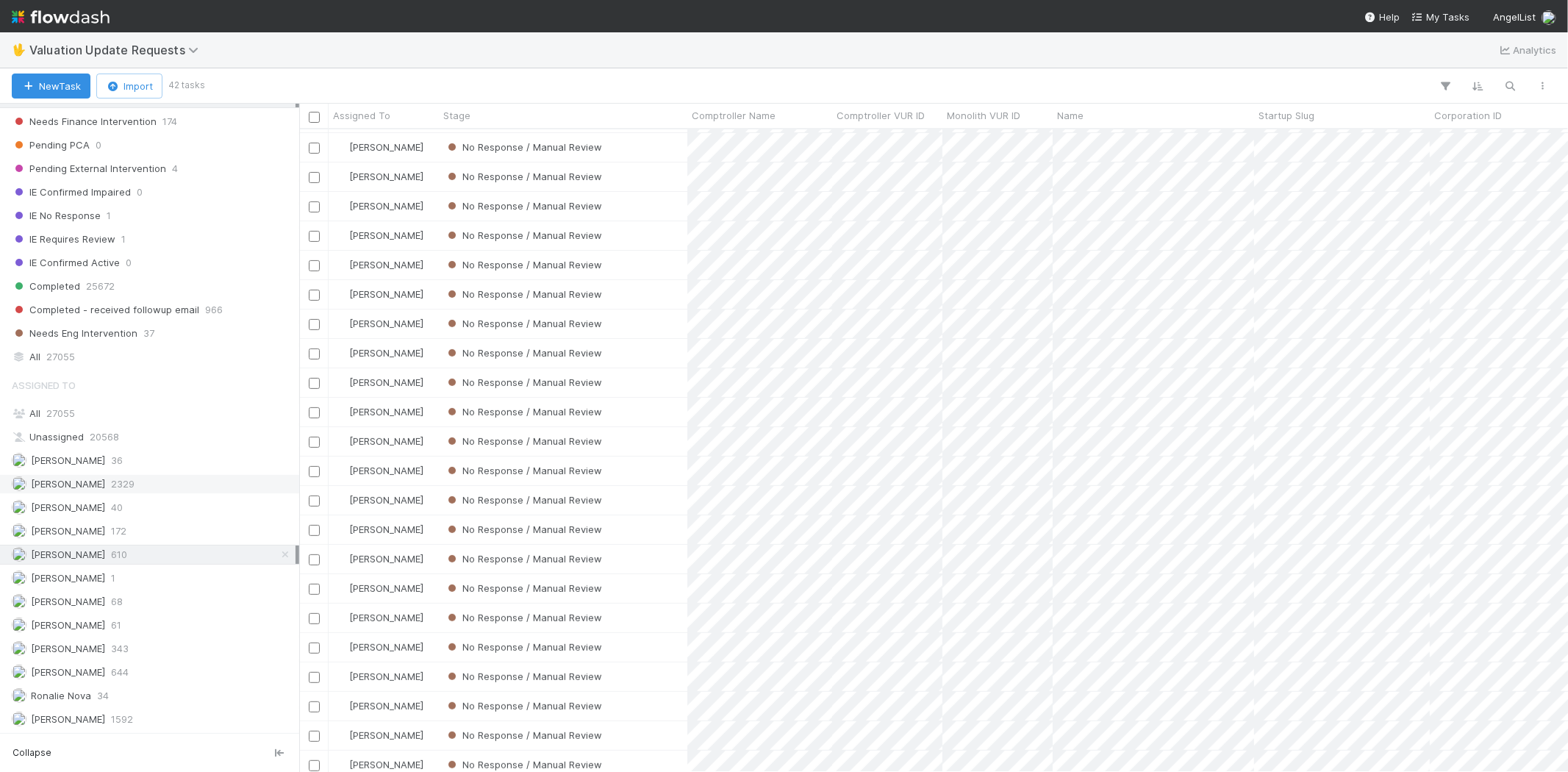
click at [84, 486] on span "Febbie Cervantes" at bounding box center [68, 484] width 74 height 12
click at [147, 546] on div "Karen Jane Salcedo 610" at bounding box center [154, 554] width 283 height 19
click at [637, 142] on div "No Response / Manual Review" at bounding box center [563, 144] width 248 height 29
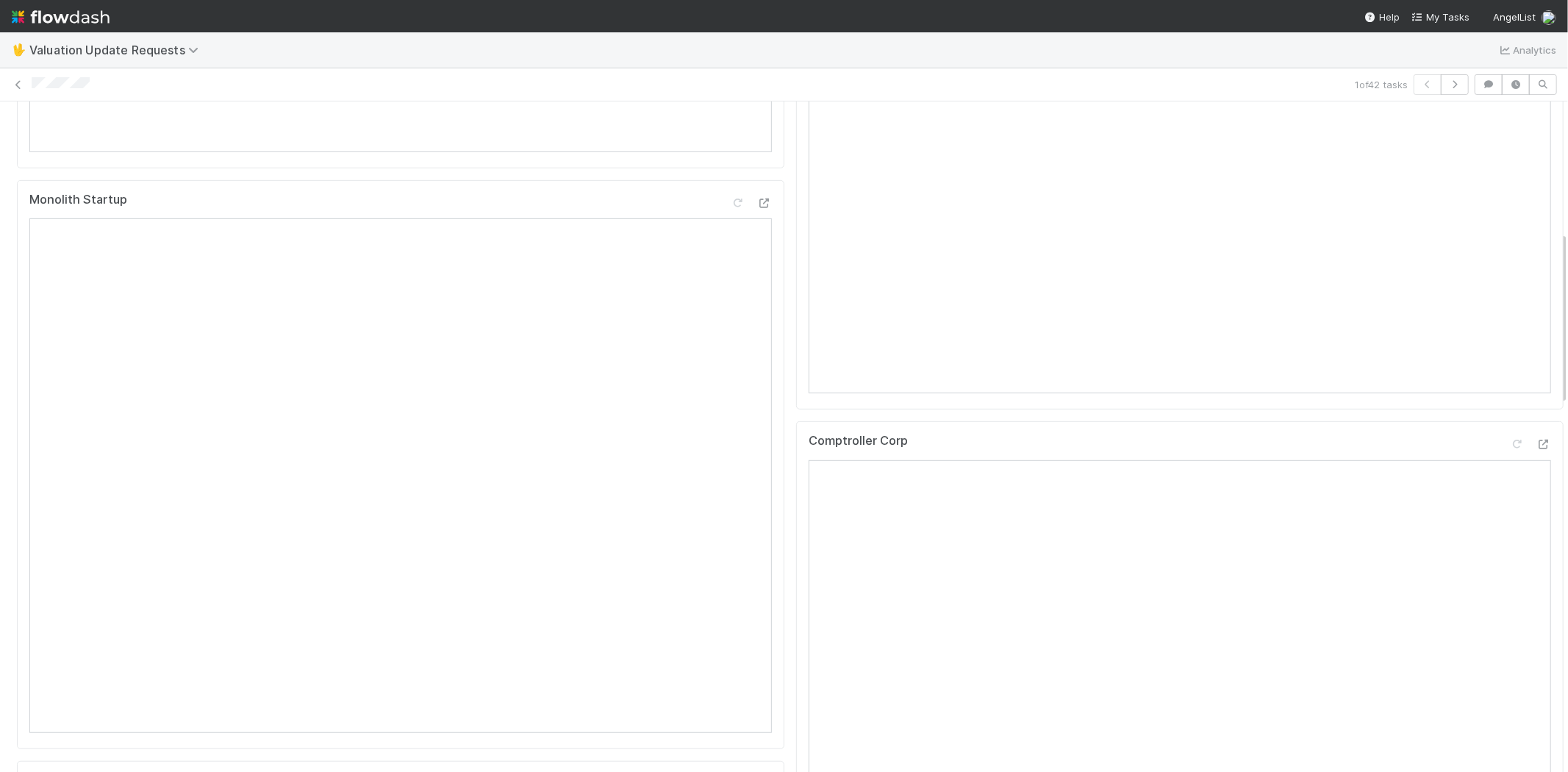
scroll to position [571, 0]
click at [1536, 430] on icon at bounding box center [1543, 425] width 14 height 10
click at [1510, 174] on icon at bounding box center [1517, 169] width 14 height 10
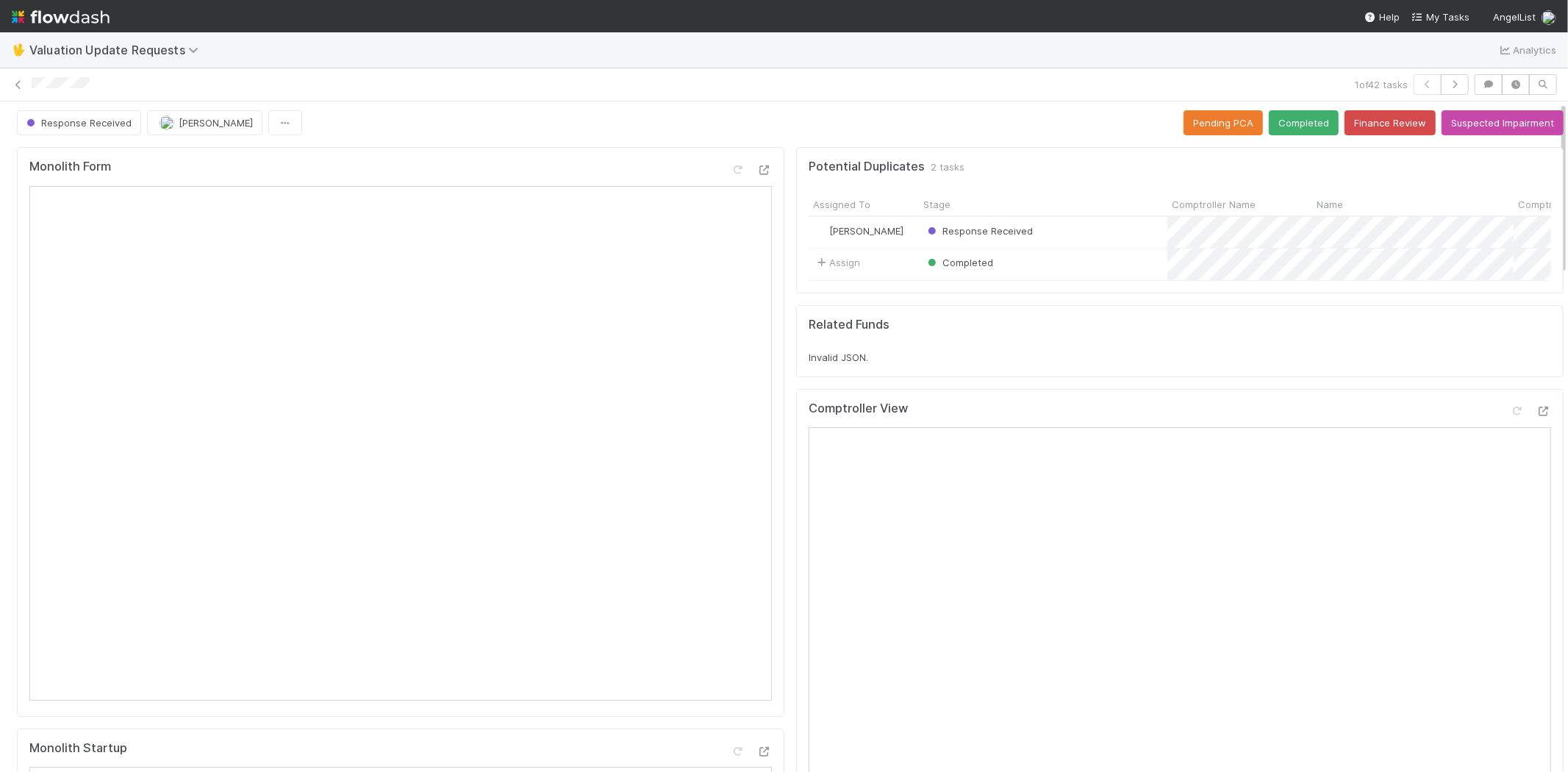
scroll to position [0, 0]
click at [1284, 132] on button "Completed" at bounding box center [1303, 126] width 70 height 25
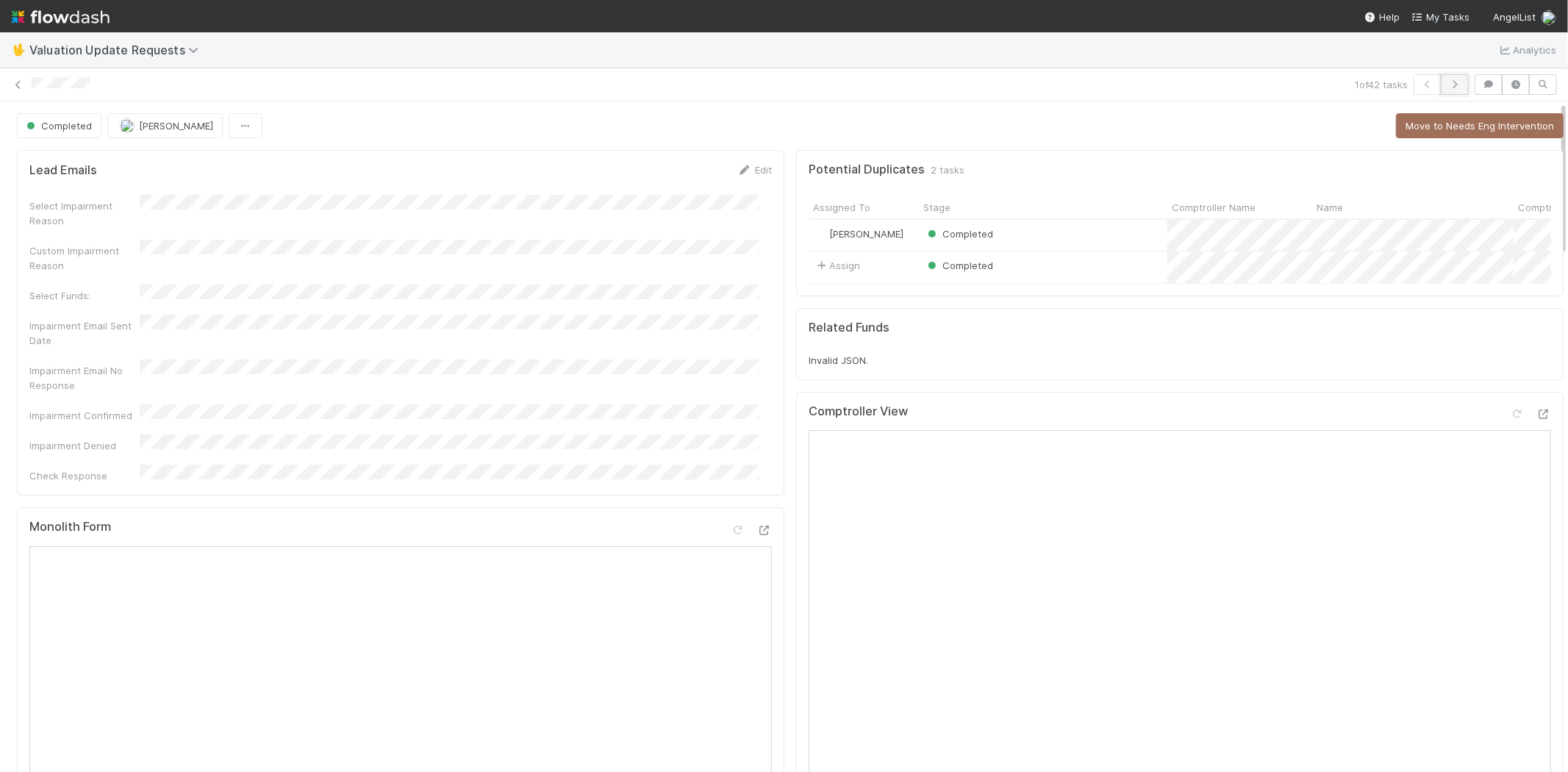
click at [1448, 85] on icon "button" at bounding box center [1454, 84] width 14 height 9
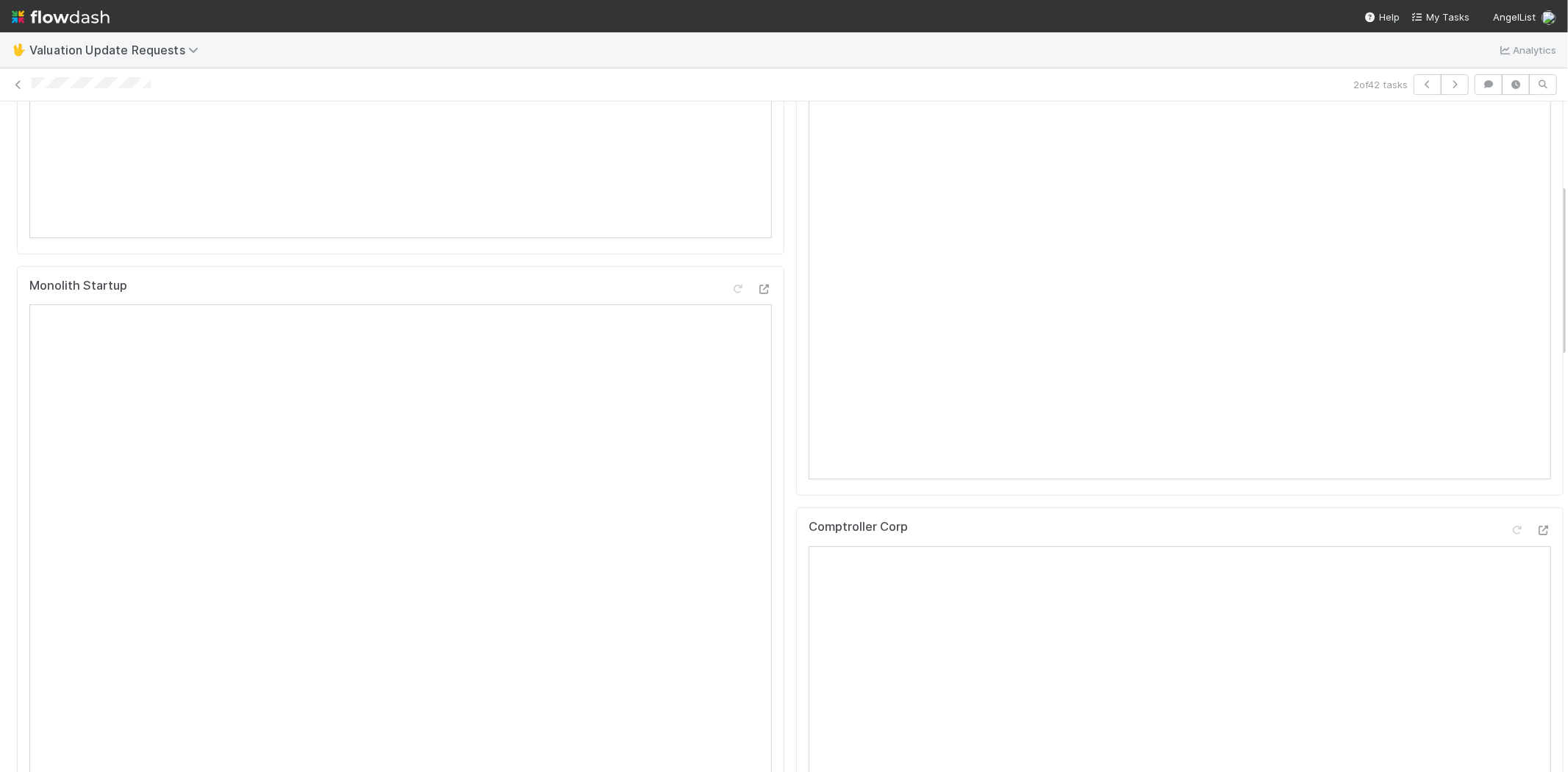
scroll to position [490, 0]
click at [1536, 511] on icon at bounding box center [1543, 506] width 14 height 10
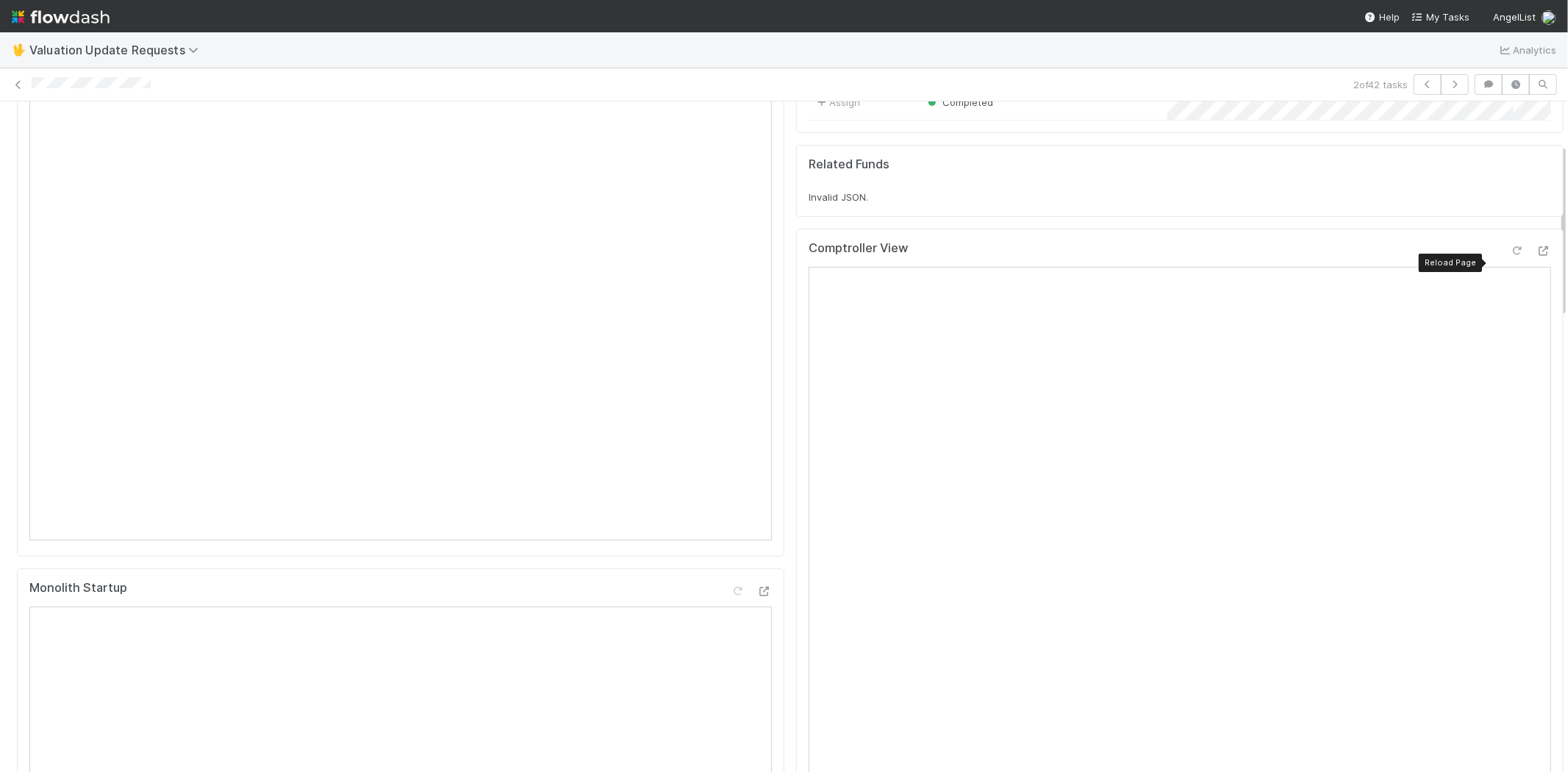
click at [1510, 256] on icon at bounding box center [1517, 251] width 14 height 10
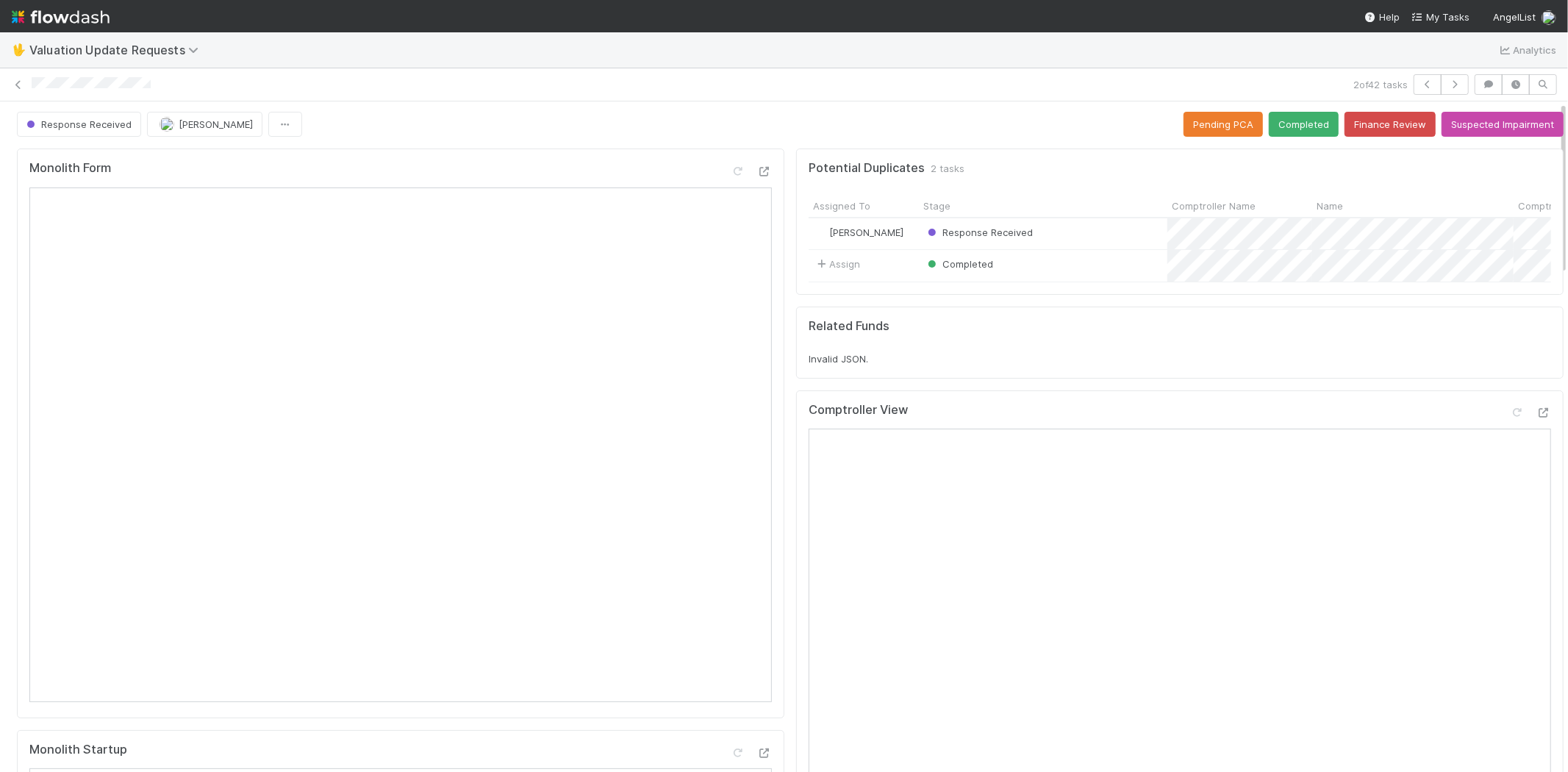
scroll to position [0, 0]
click at [1268, 131] on button "Completed" at bounding box center [1303, 126] width 70 height 25
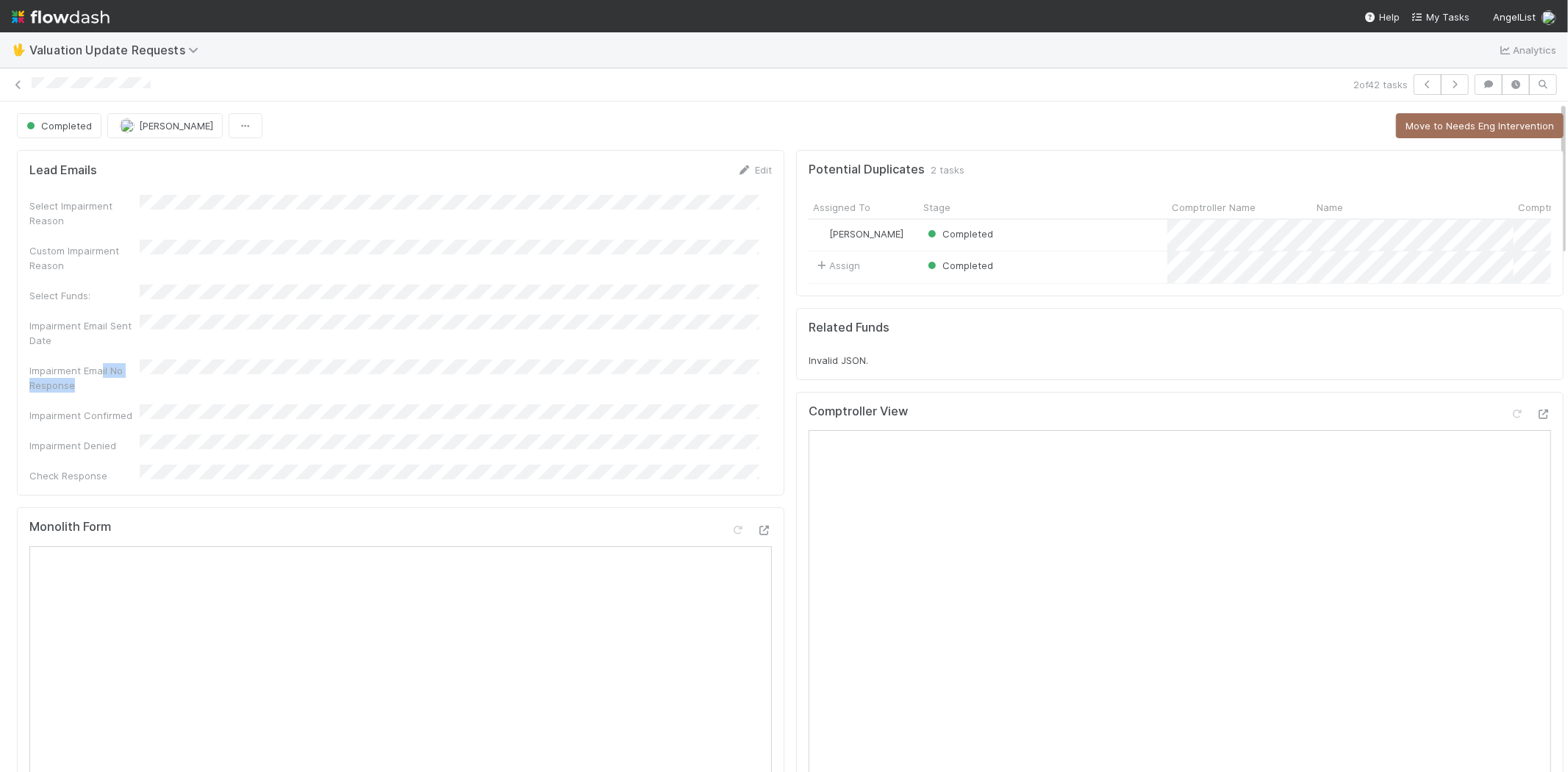
click at [150, 359] on div "Impairment Email No Response" at bounding box center [401, 376] width 743 height 33
click at [151, 394] on div "Select Impairment Reason Custom Impairment Reason Select Funds: Impairment Emai…" at bounding box center [401, 339] width 743 height 288
click at [147, 434] on div "Impairment Denied" at bounding box center [401, 443] width 743 height 19
drag, startPoint x: 81, startPoint y: 305, endPoint x: 179, endPoint y: 343, distance: 105.1
click at [186, 324] on div "Impairment Email Sent Date" at bounding box center [401, 331] width 743 height 33
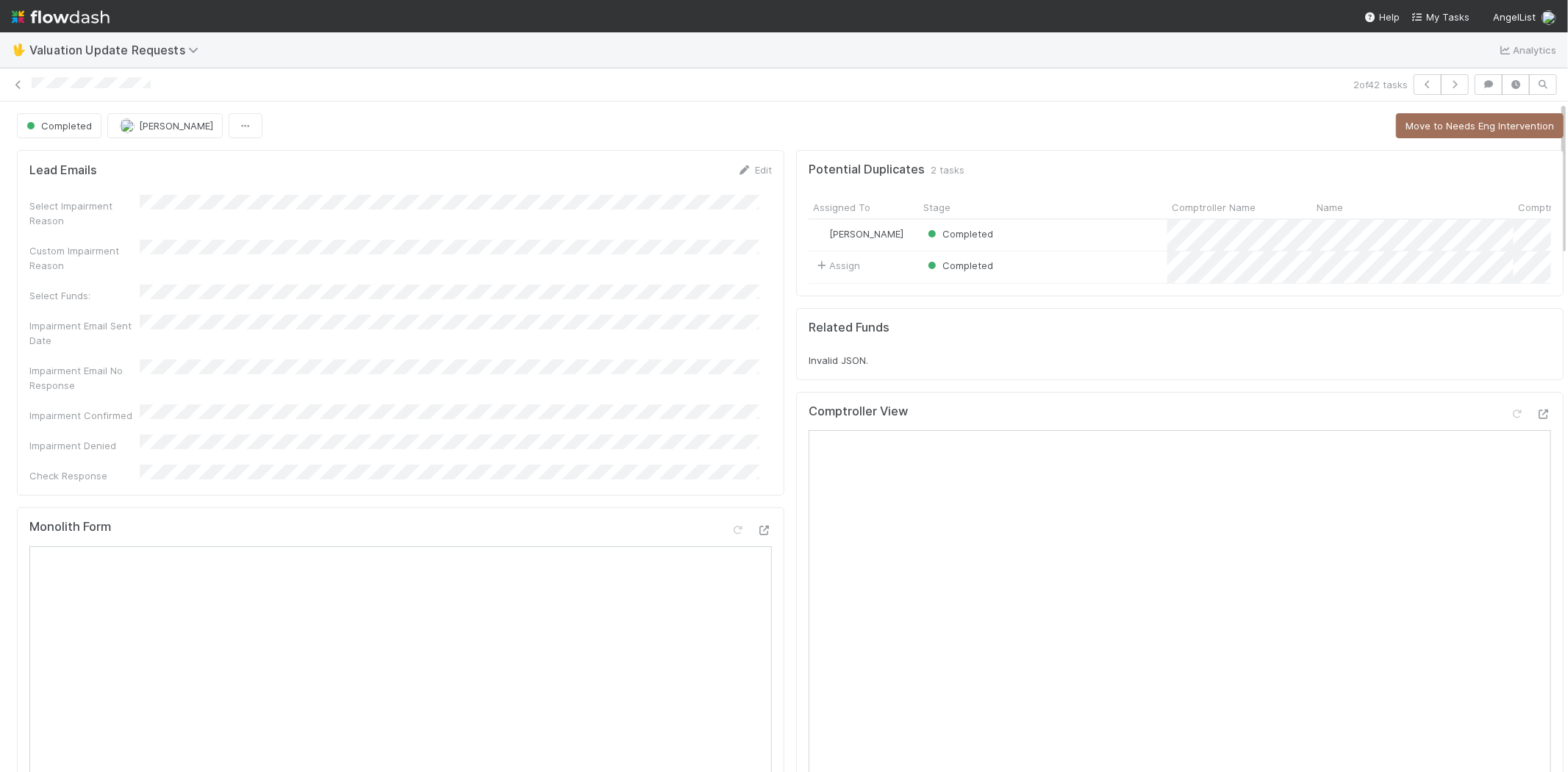
click at [155, 403] on div "Select Impairment Reason Custom Impairment Reason Select Funds: Impairment Emai…" at bounding box center [401, 339] width 743 height 288
click at [75, 405] on div "Impairment Confirmed" at bounding box center [401, 413] width 743 height 19
click at [149, 405] on div "Impairment Confirmed" at bounding box center [401, 413] width 743 height 19
click at [155, 434] on div "Select Impairment Reason Custom Impairment Reason Select Funds: Impairment Emai…" at bounding box center [401, 339] width 743 height 288
click at [473, 66] on div "🖖 Valuation Update Requests Analytics" at bounding box center [784, 50] width 1568 height 35
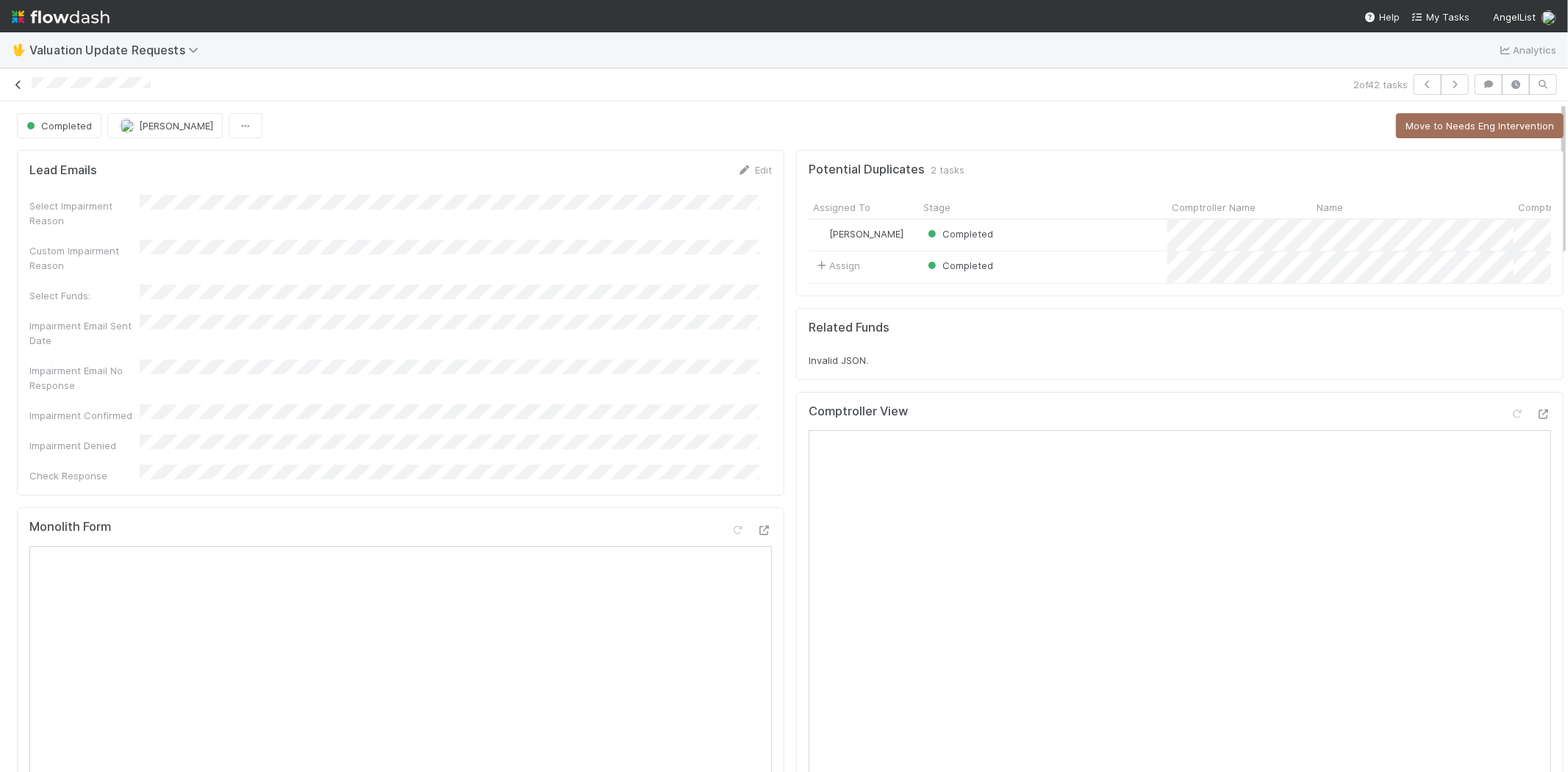
click at [19, 81] on icon at bounding box center [19, 85] width 14 height 10
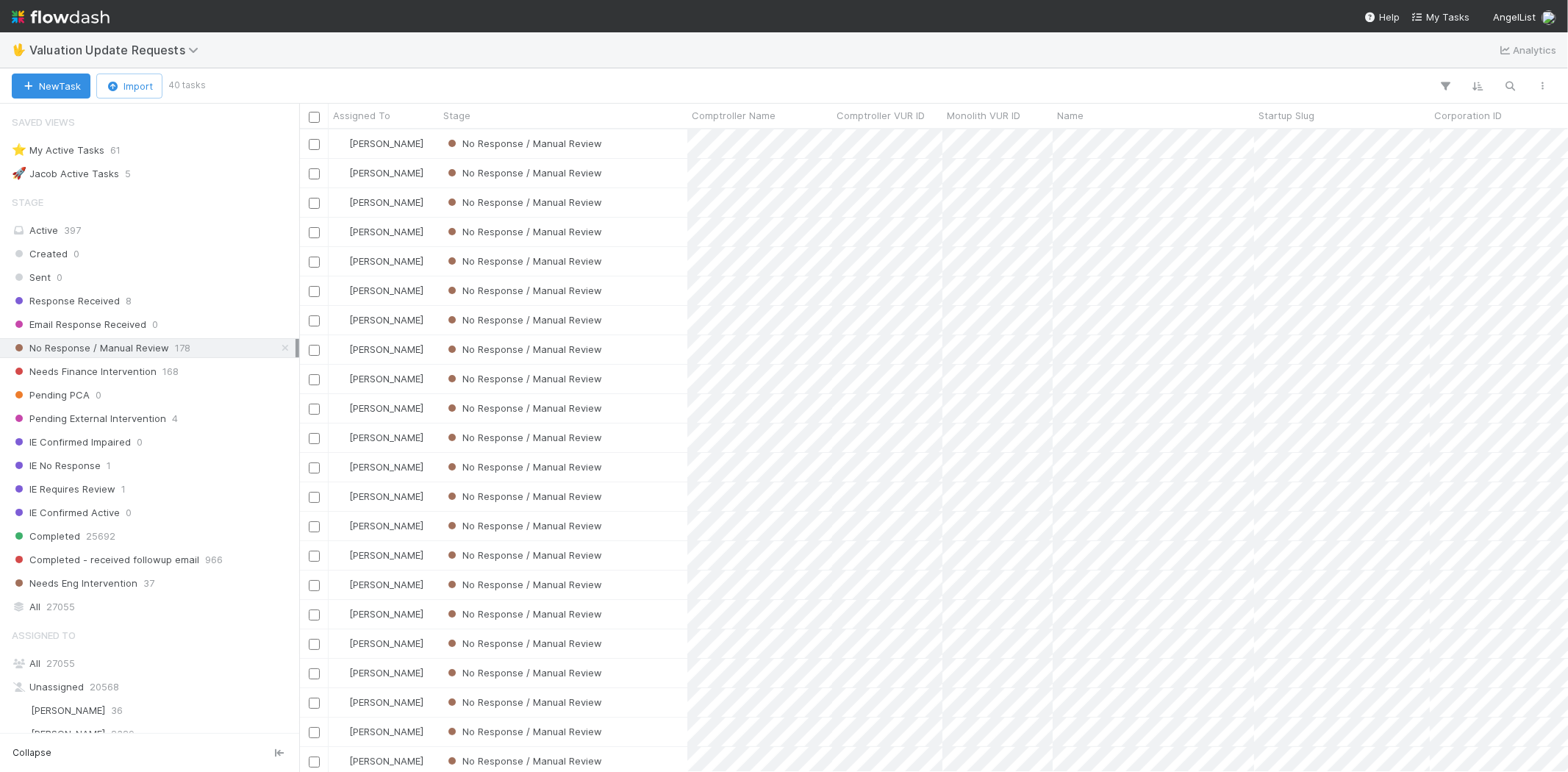
scroll to position [13, 12]
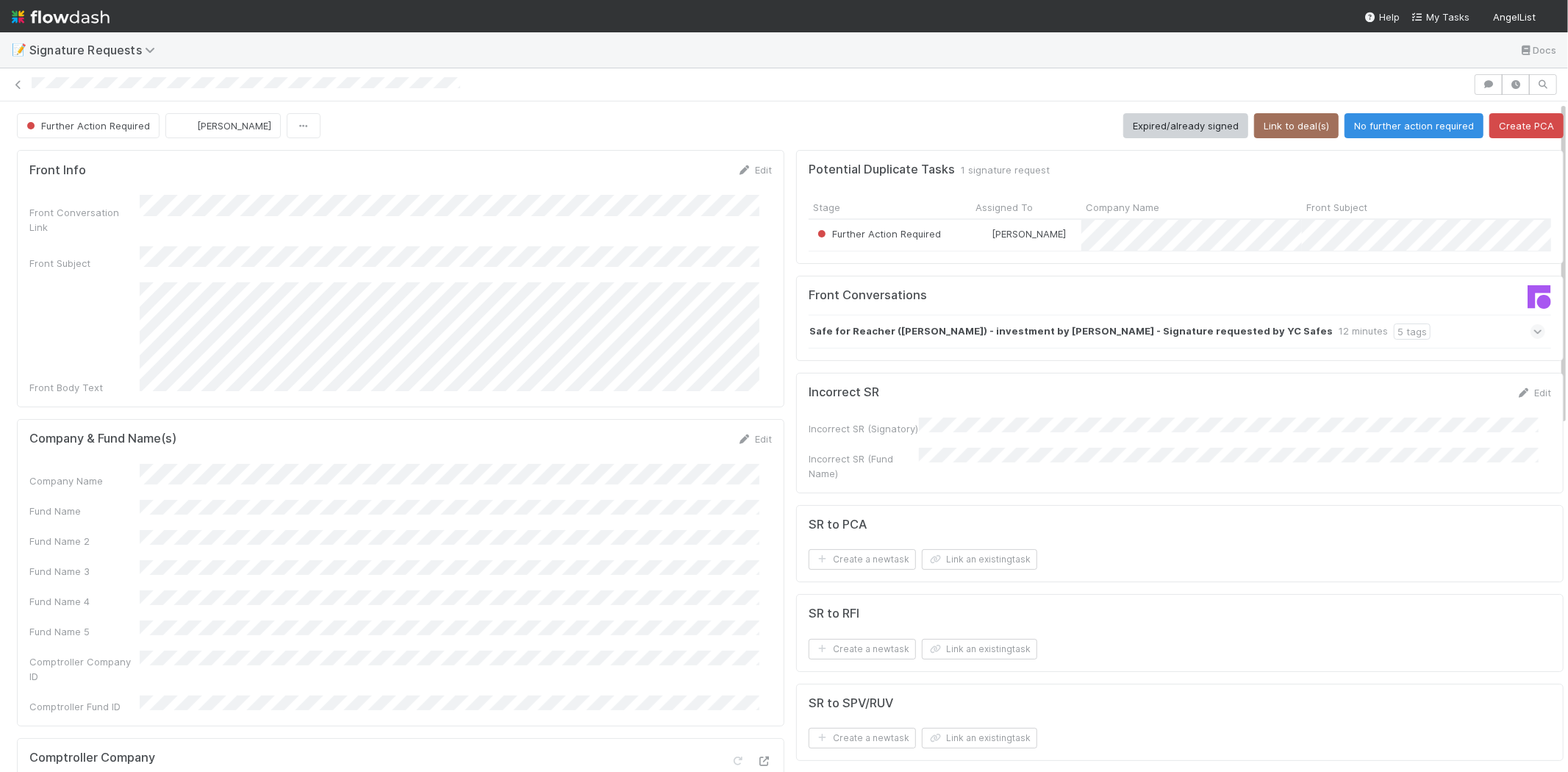
drag, startPoint x: 737, startPoint y: 412, endPoint x: 688, endPoint y: 436, distance: 54.6
click at [737, 434] on icon at bounding box center [744, 439] width 14 height 10
click at [672, 432] on button "Save" at bounding box center [693, 444] width 42 height 25
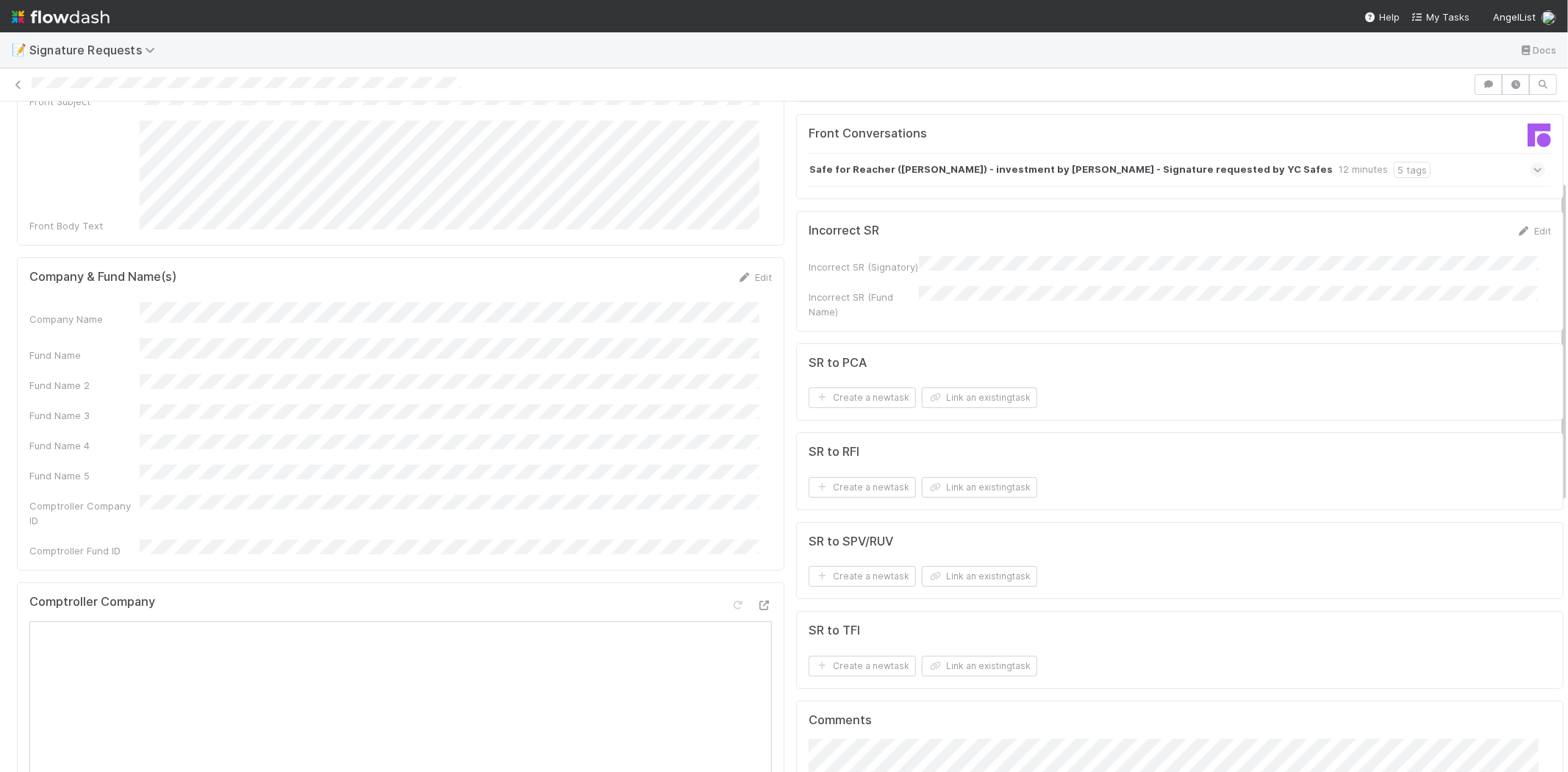
scroll to position [164, 0]
click at [970, 675] on button "Link an existing task" at bounding box center [978, 665] width 115 height 21
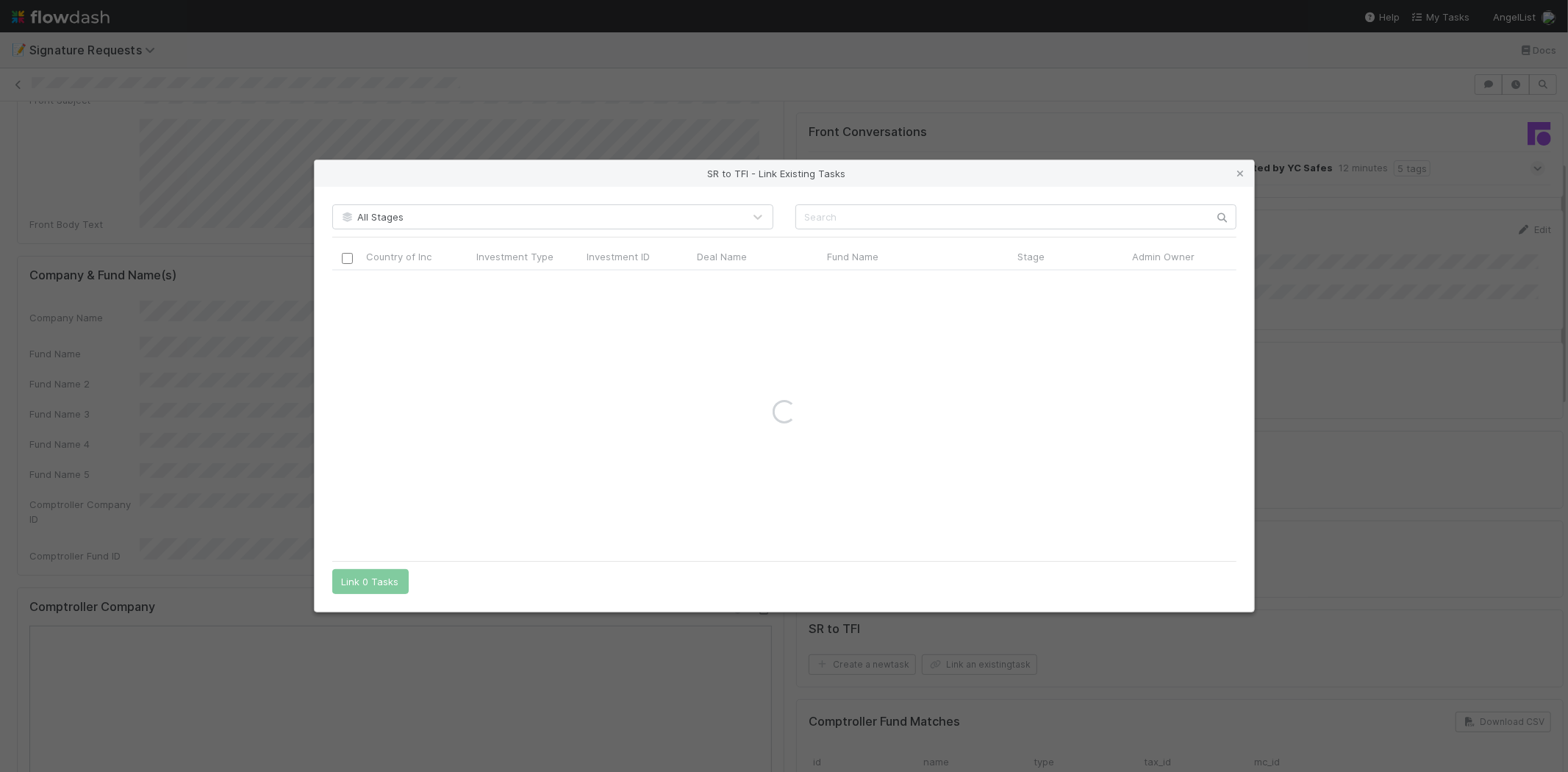
click at [832, 238] on div "All Stages Country of Inc Investment Type Investment ID Deal Name Fund Name Sta…" at bounding box center [784, 399] width 939 height 425
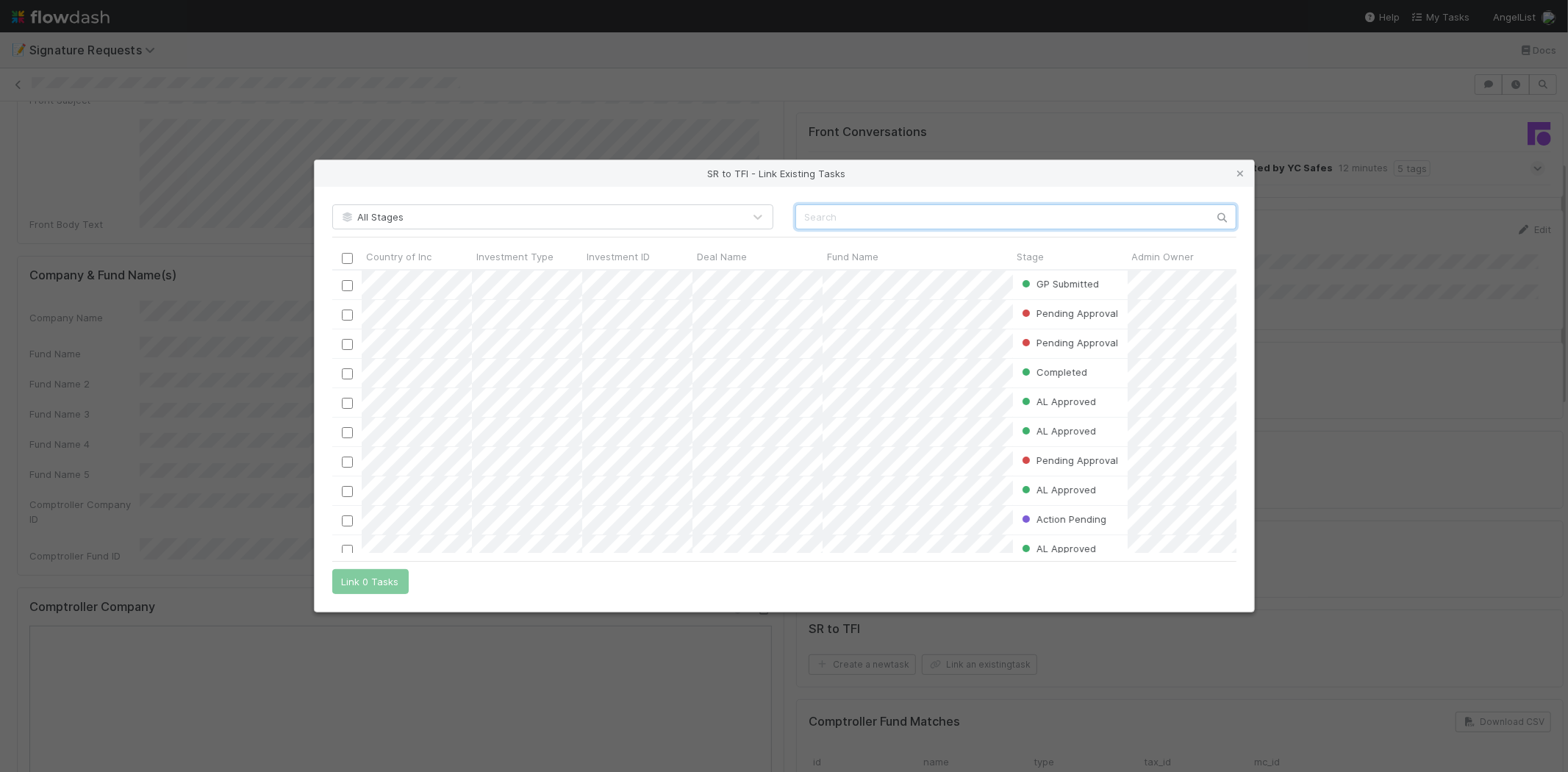
click at [829, 224] on input "text" at bounding box center [1016, 217] width 441 height 25
type input "reacher"
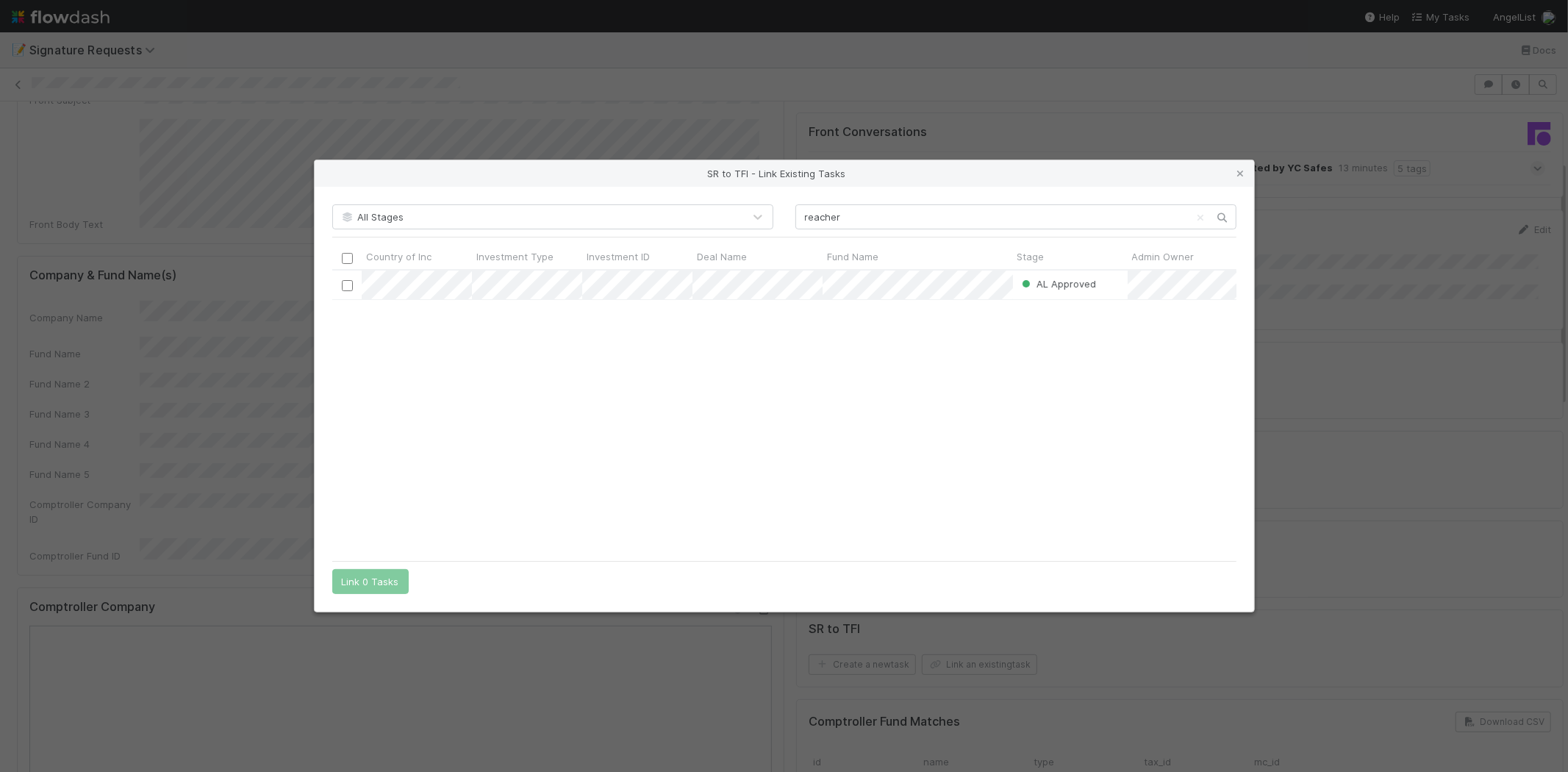
click at [629, 381] on div "AL Approved Sam Josephson 8/29/25, 1:53:55 AM 8/29/25, 7:01:39 AM" at bounding box center [784, 412] width 904 height 282
click at [344, 285] on input "checkbox" at bounding box center [346, 286] width 11 height 11
click at [351, 581] on button "Link 1 Task" at bounding box center [367, 581] width 70 height 25
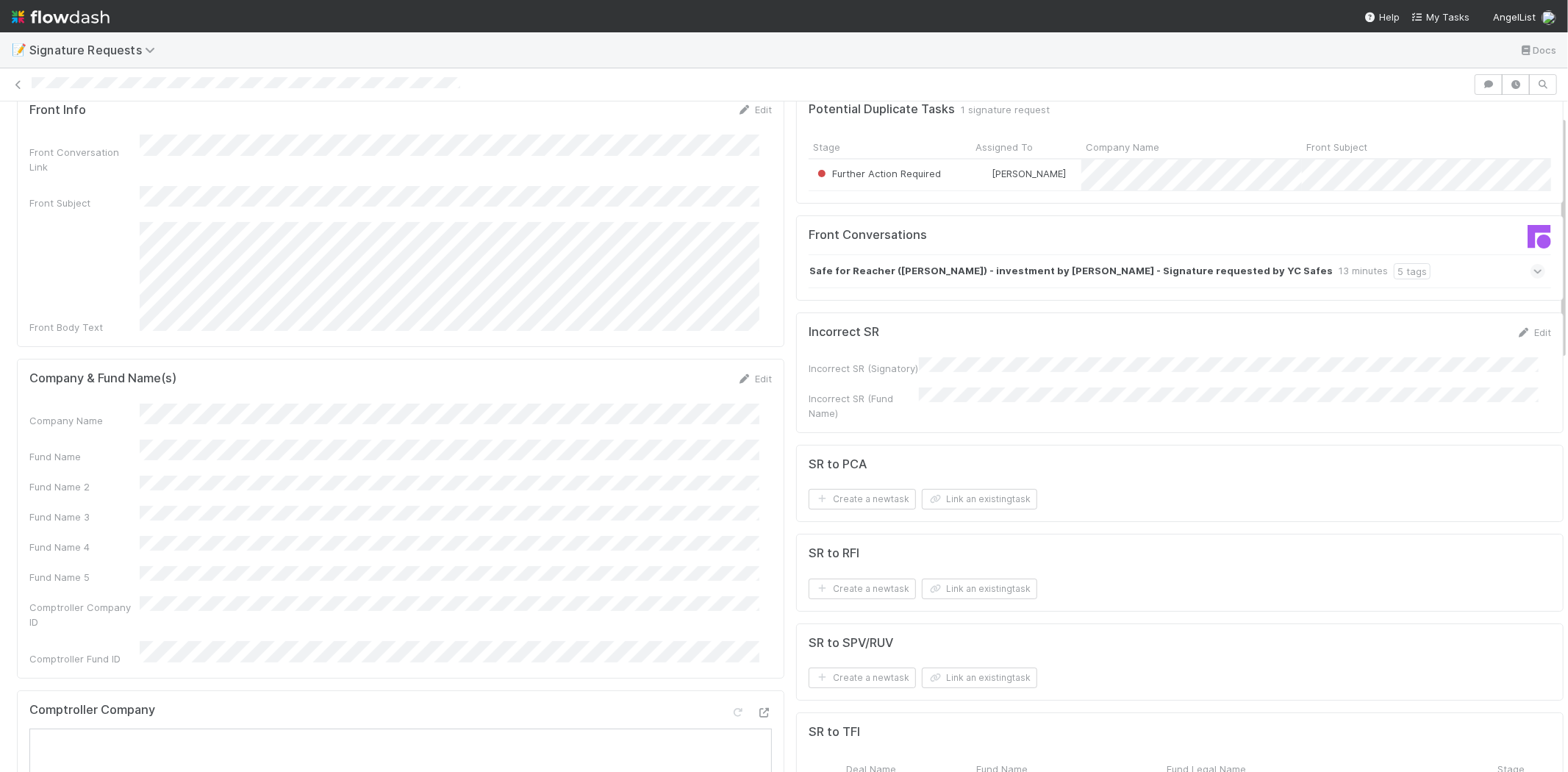
scroll to position [0, 0]
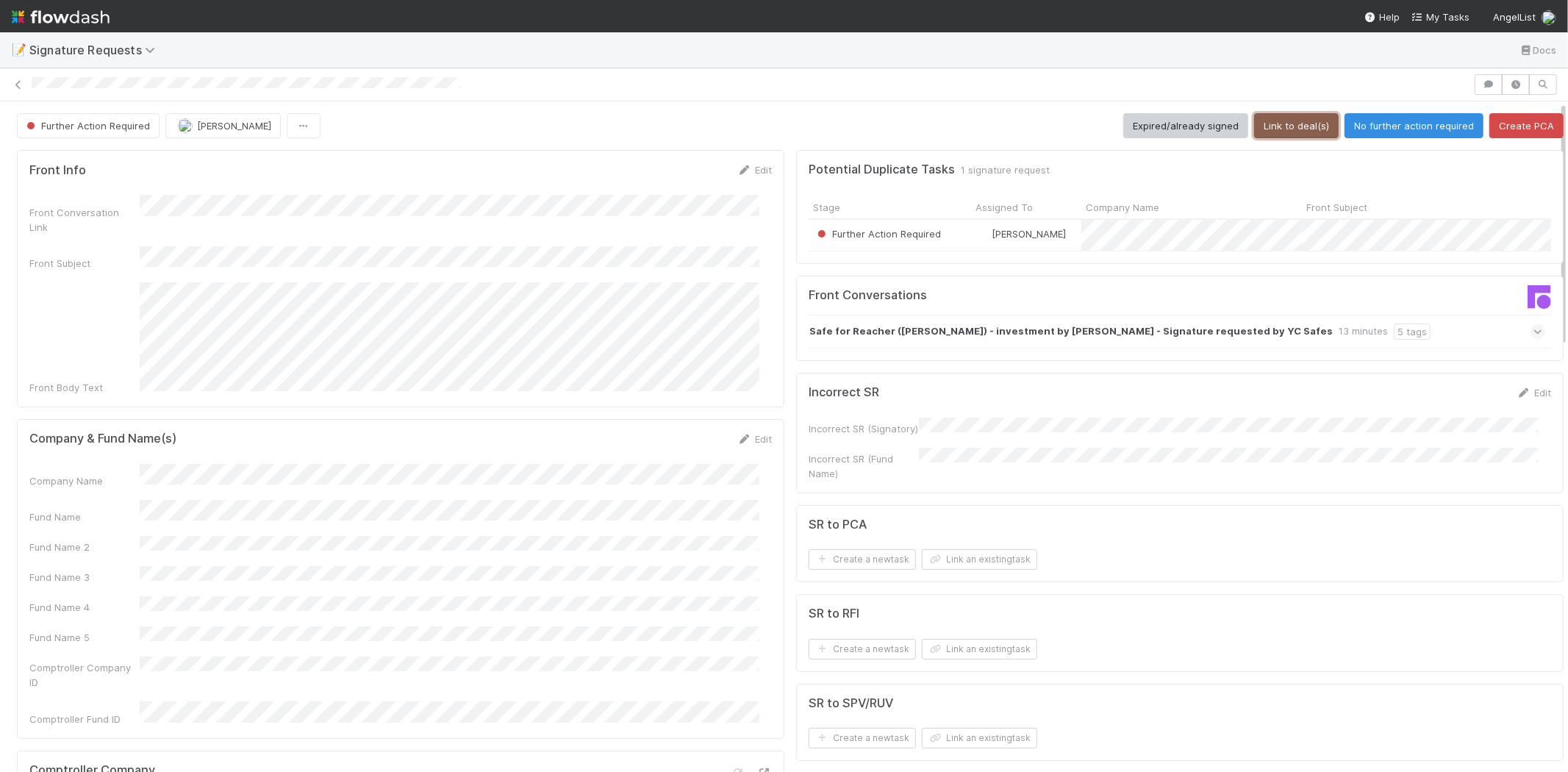
click at [1275, 129] on button "Link to deal(s)" at bounding box center [1296, 126] width 85 height 25
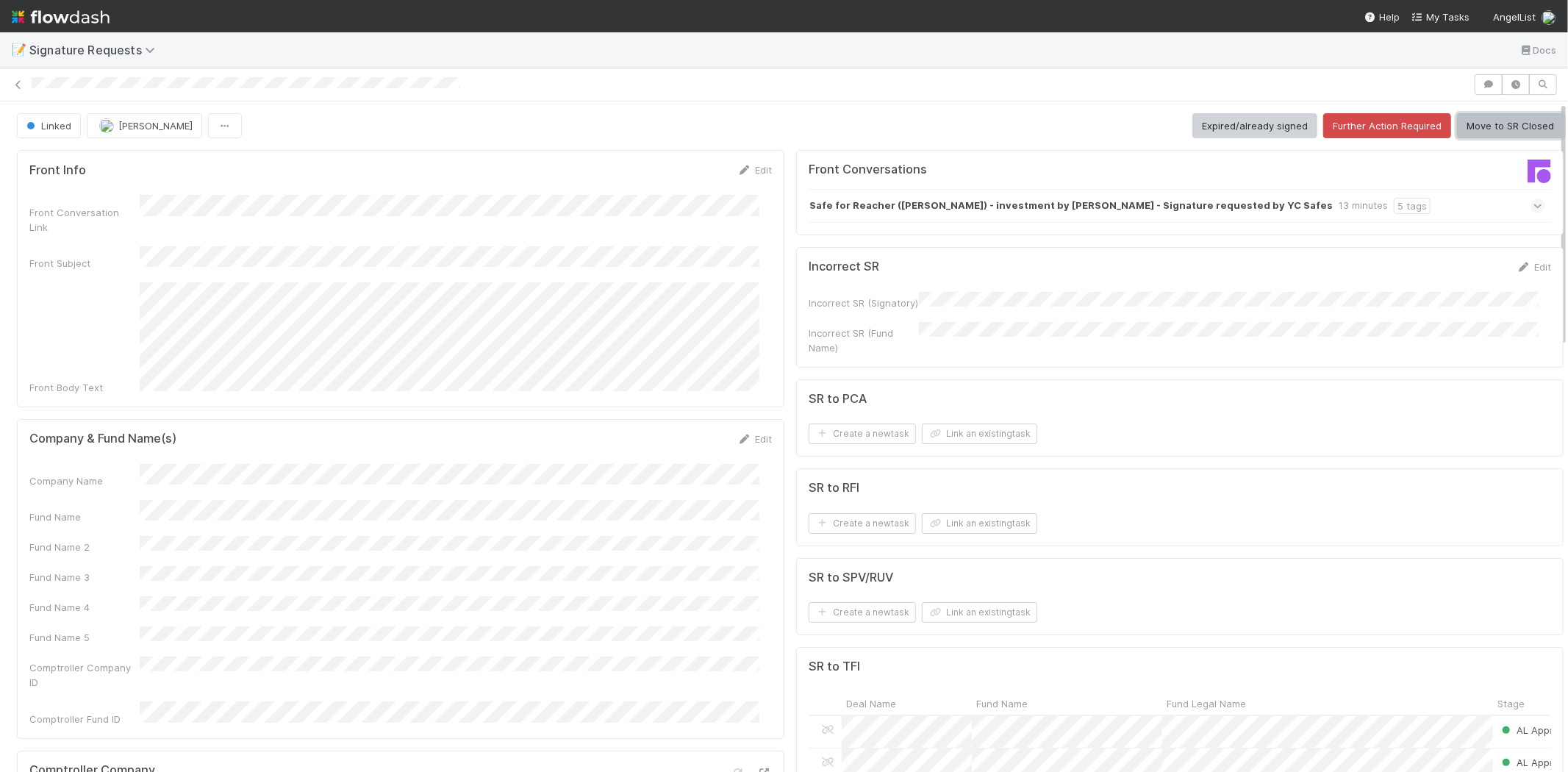
click at [1500, 125] on button "Move to SR Closed" at bounding box center [1510, 126] width 106 height 25
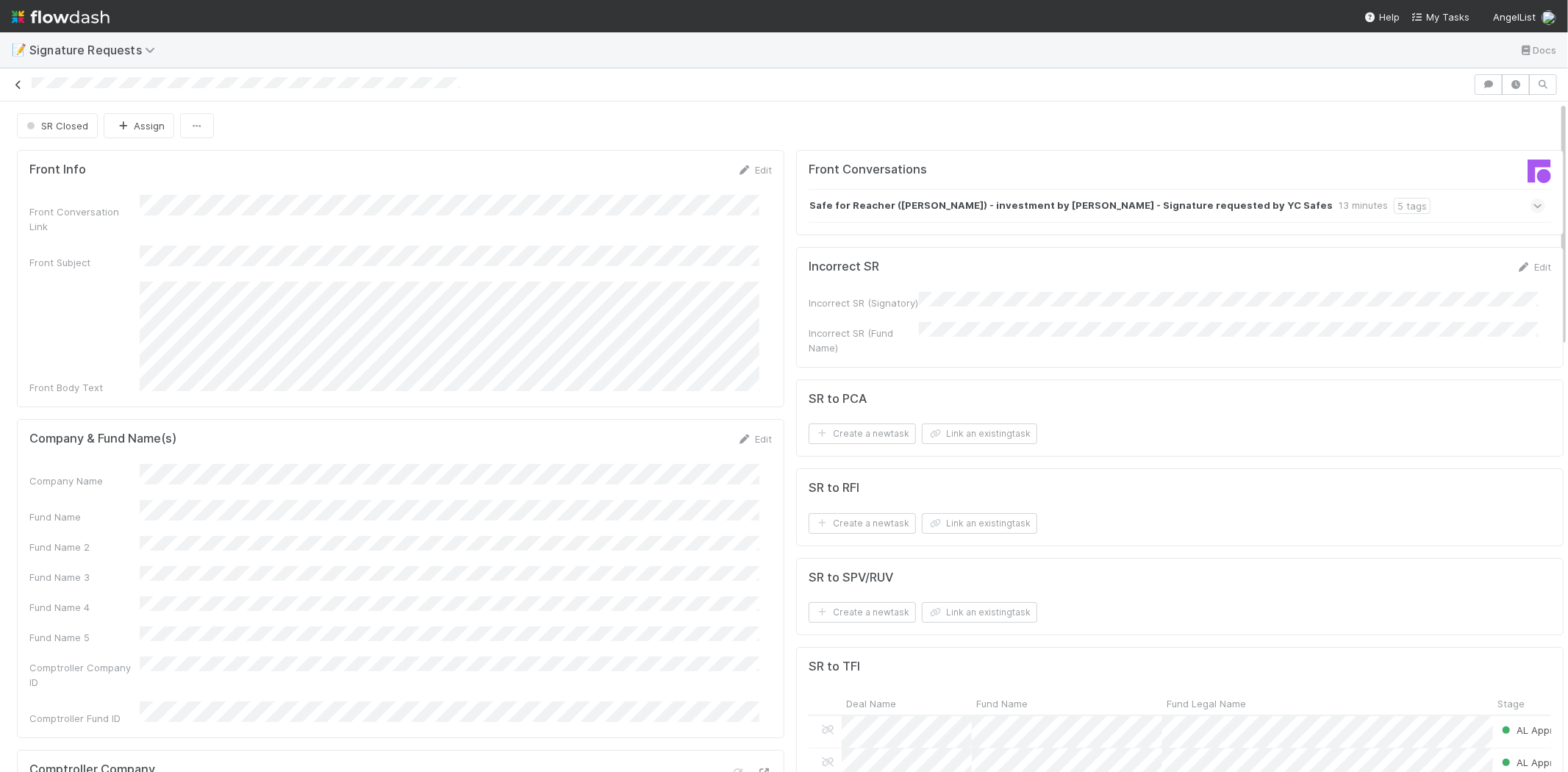
click at [18, 86] on icon at bounding box center [19, 85] width 14 height 10
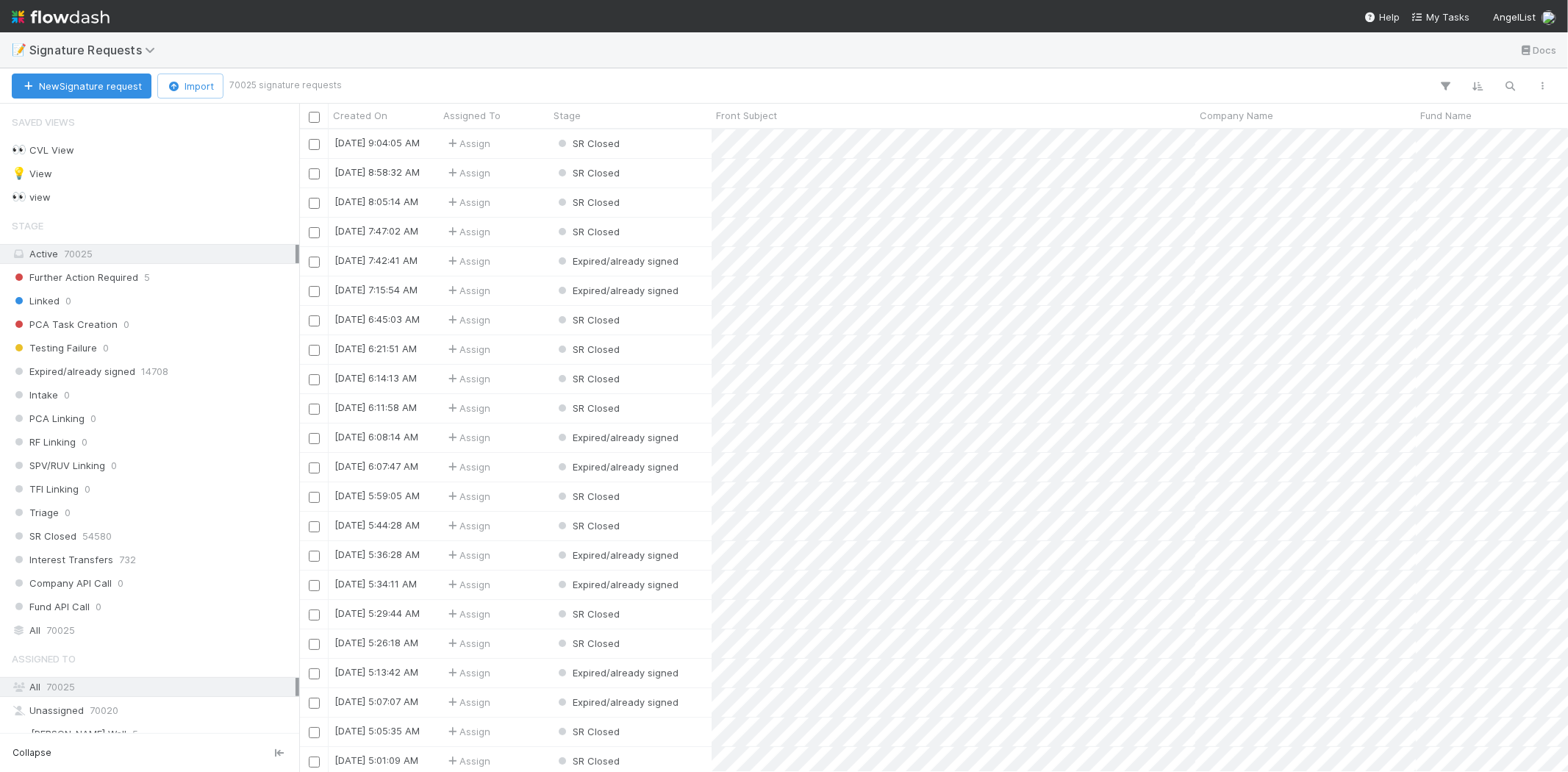
scroll to position [630, 1256]
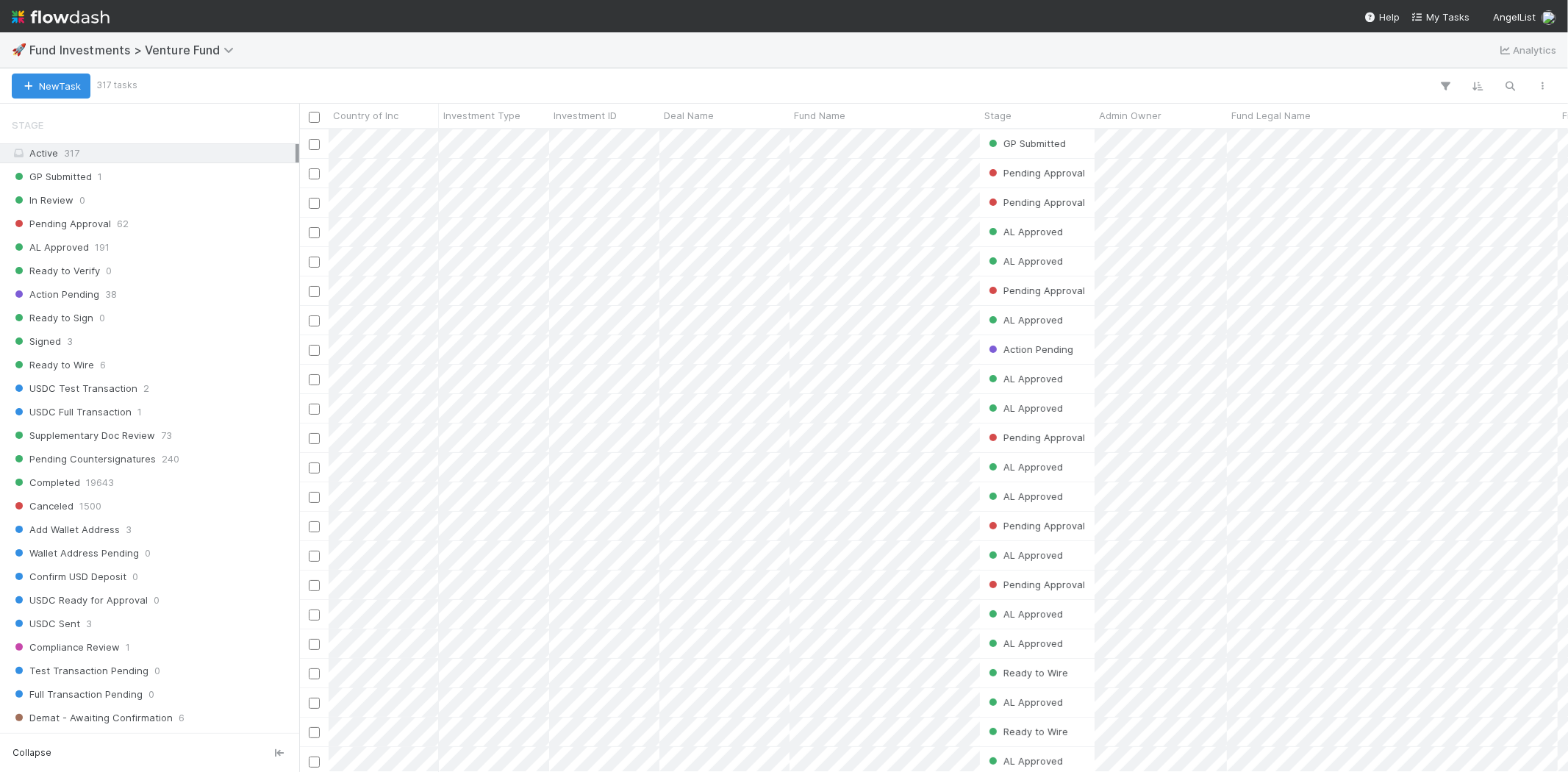
scroll to position [736, 0]
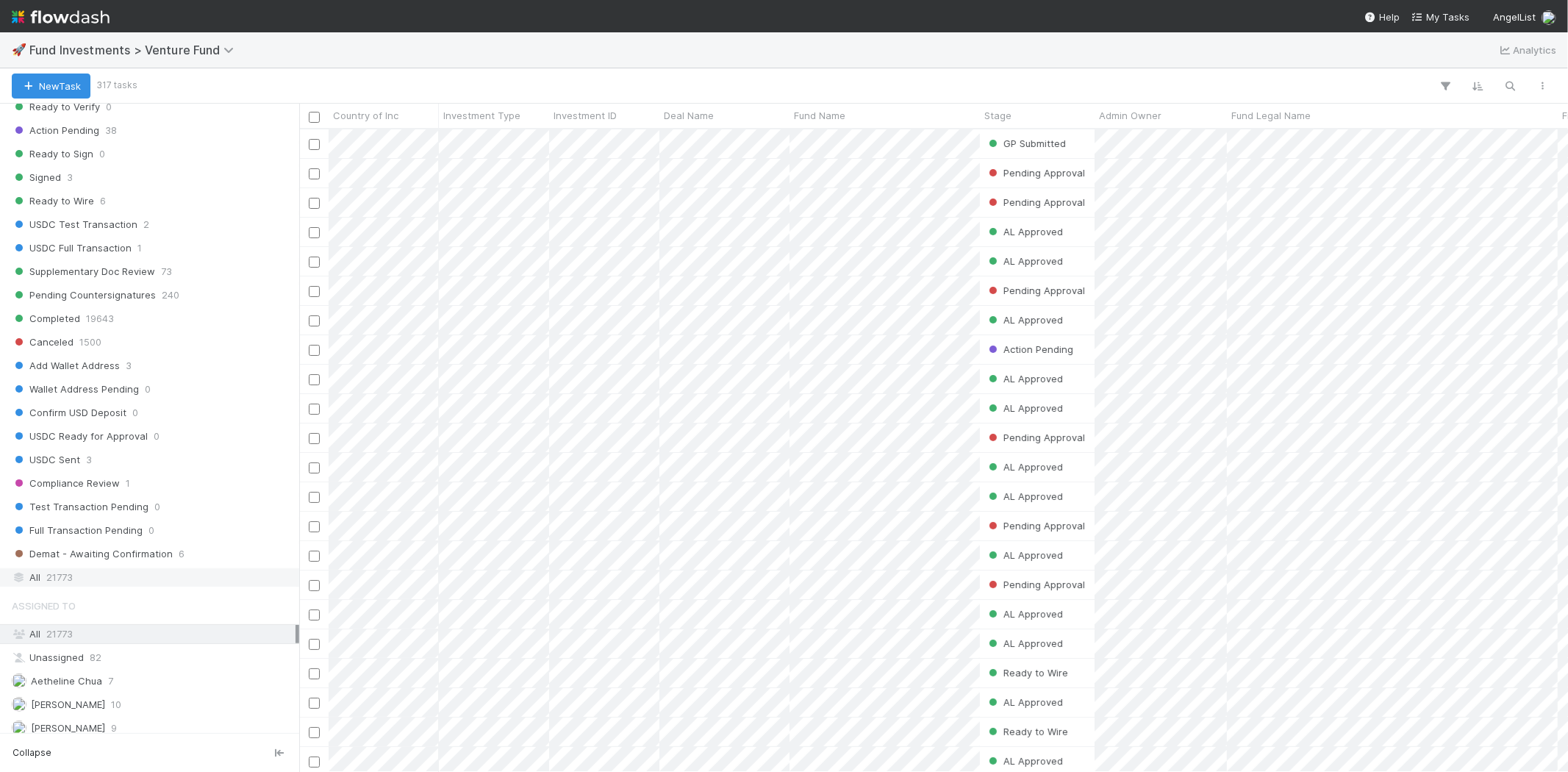
click at [134, 576] on div "All 21773" at bounding box center [154, 577] width 283 height 19
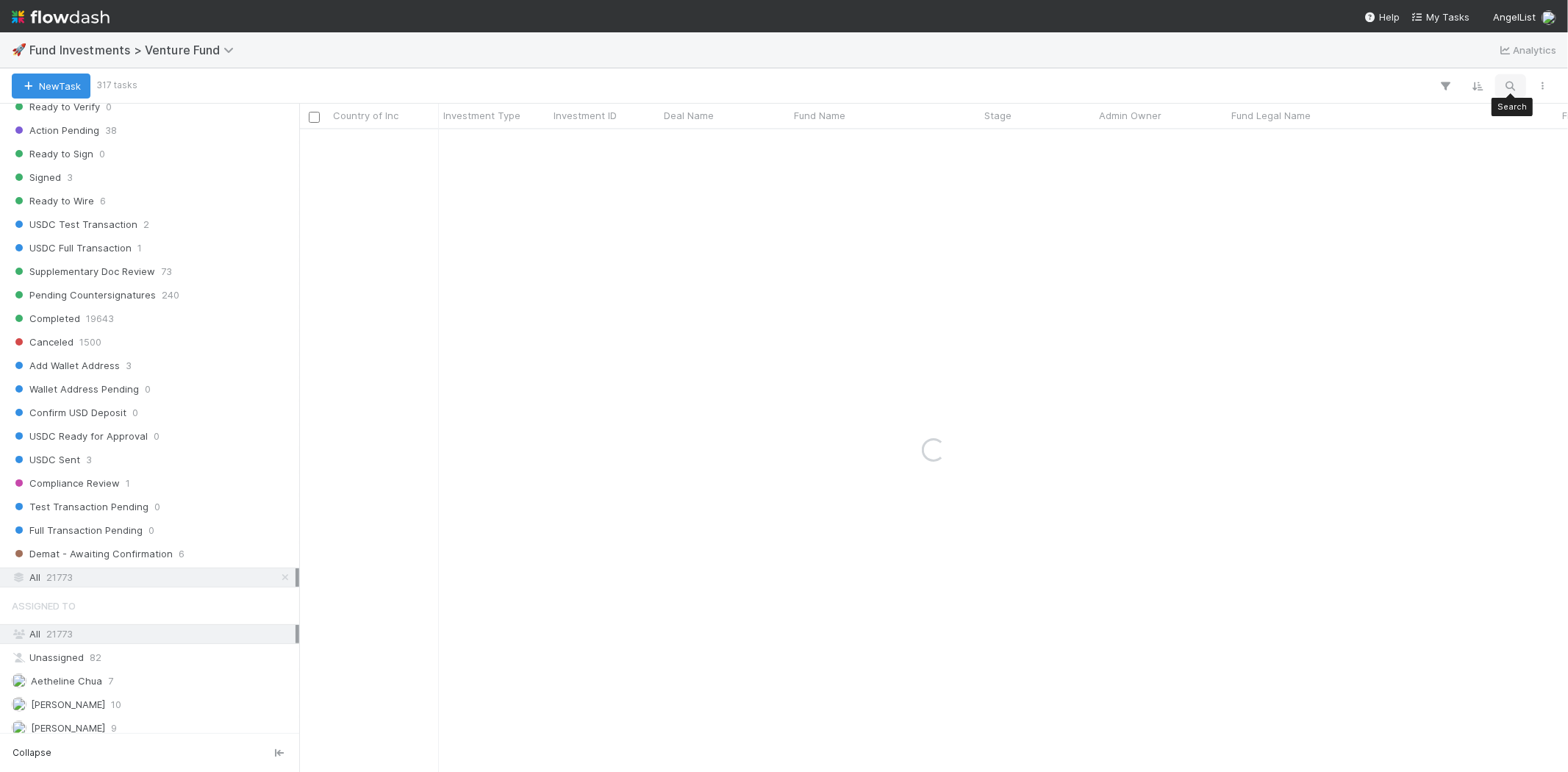
click at [1410, 83] on icon "button" at bounding box center [1510, 86] width 14 height 13
type input "reacher"
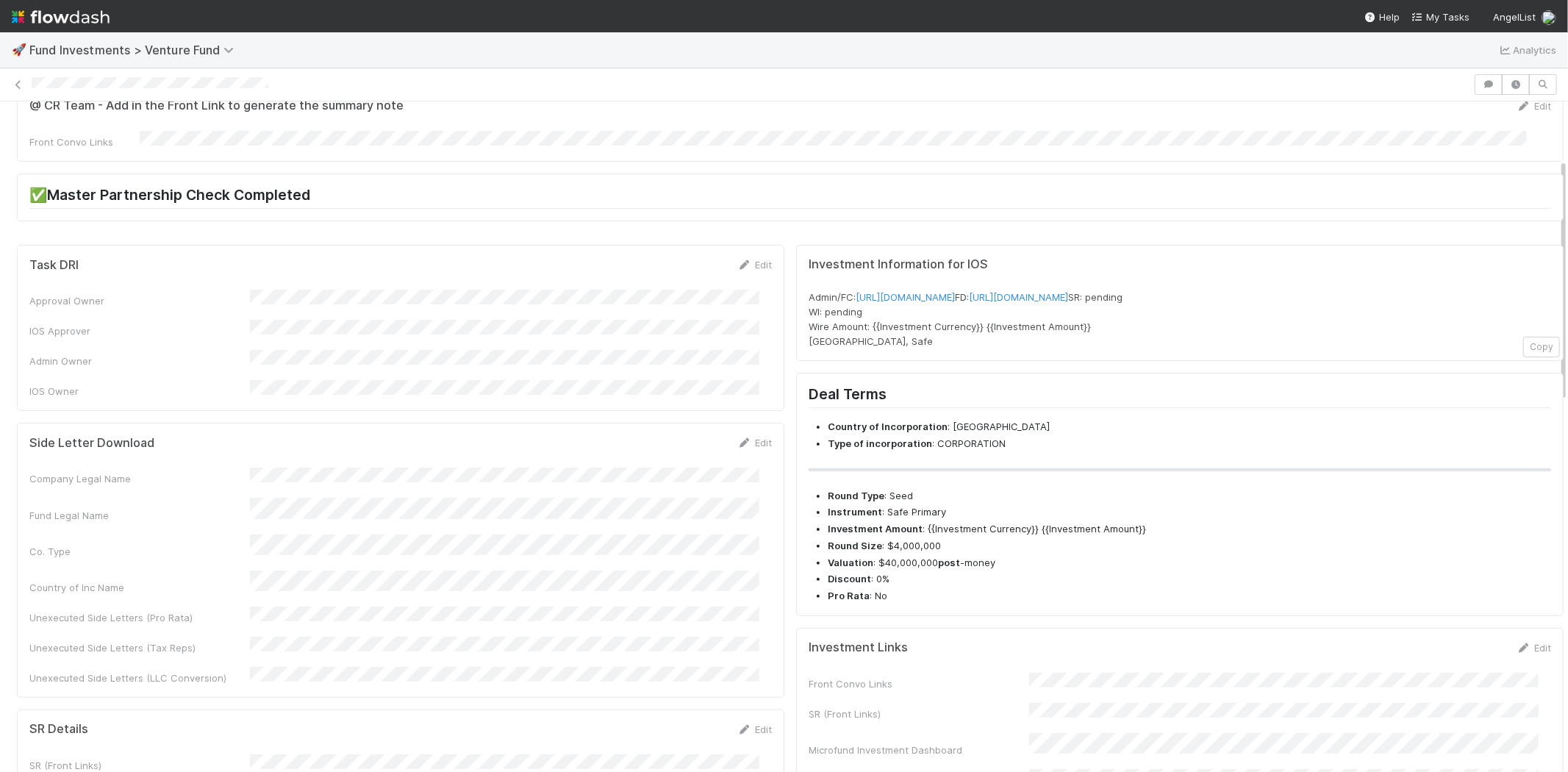
scroll to position [164, 0]
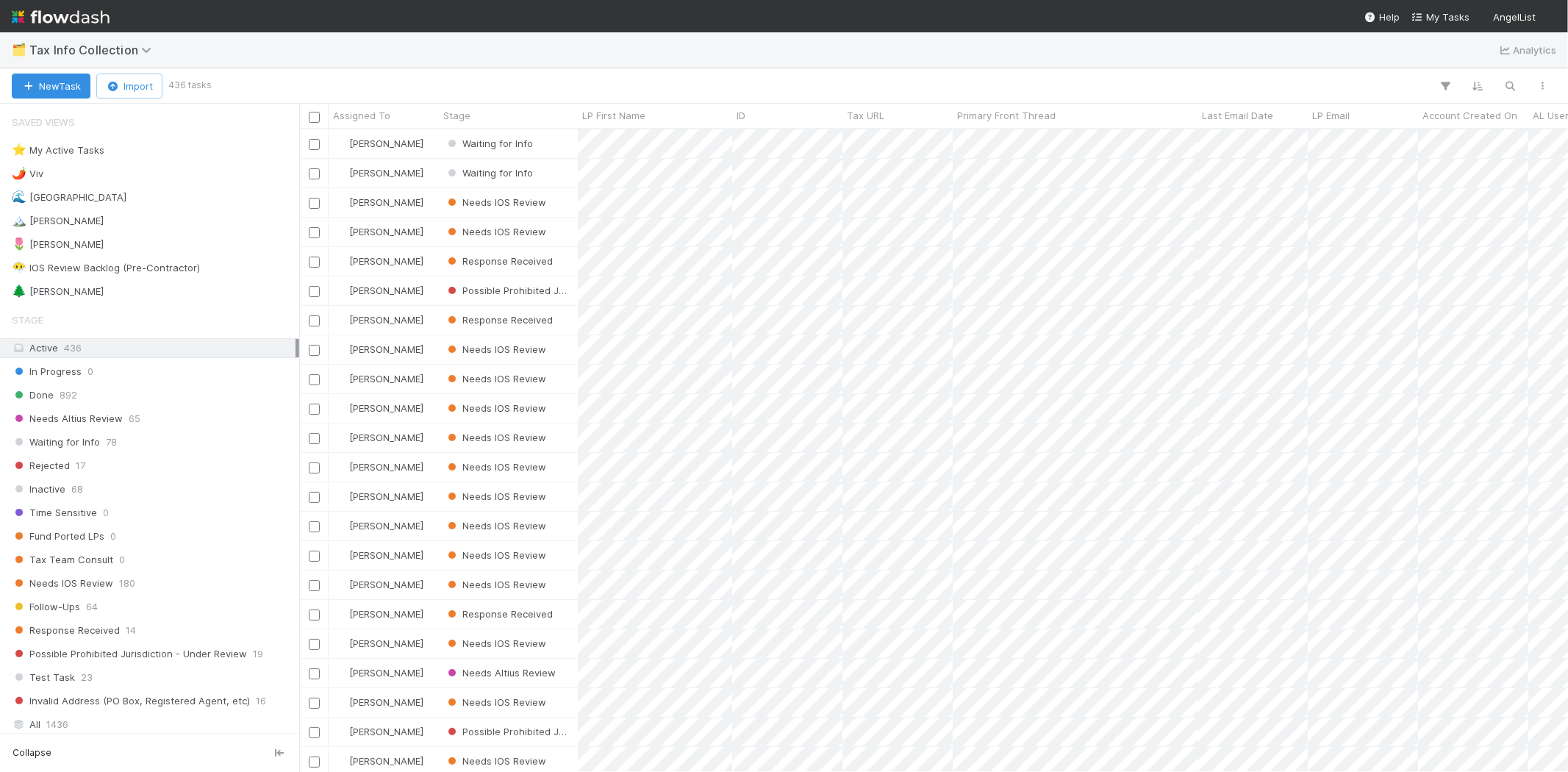
scroll to position [630, 1256]
click at [60, 228] on div "🏔️ Karen 0" at bounding box center [154, 221] width 283 height 19
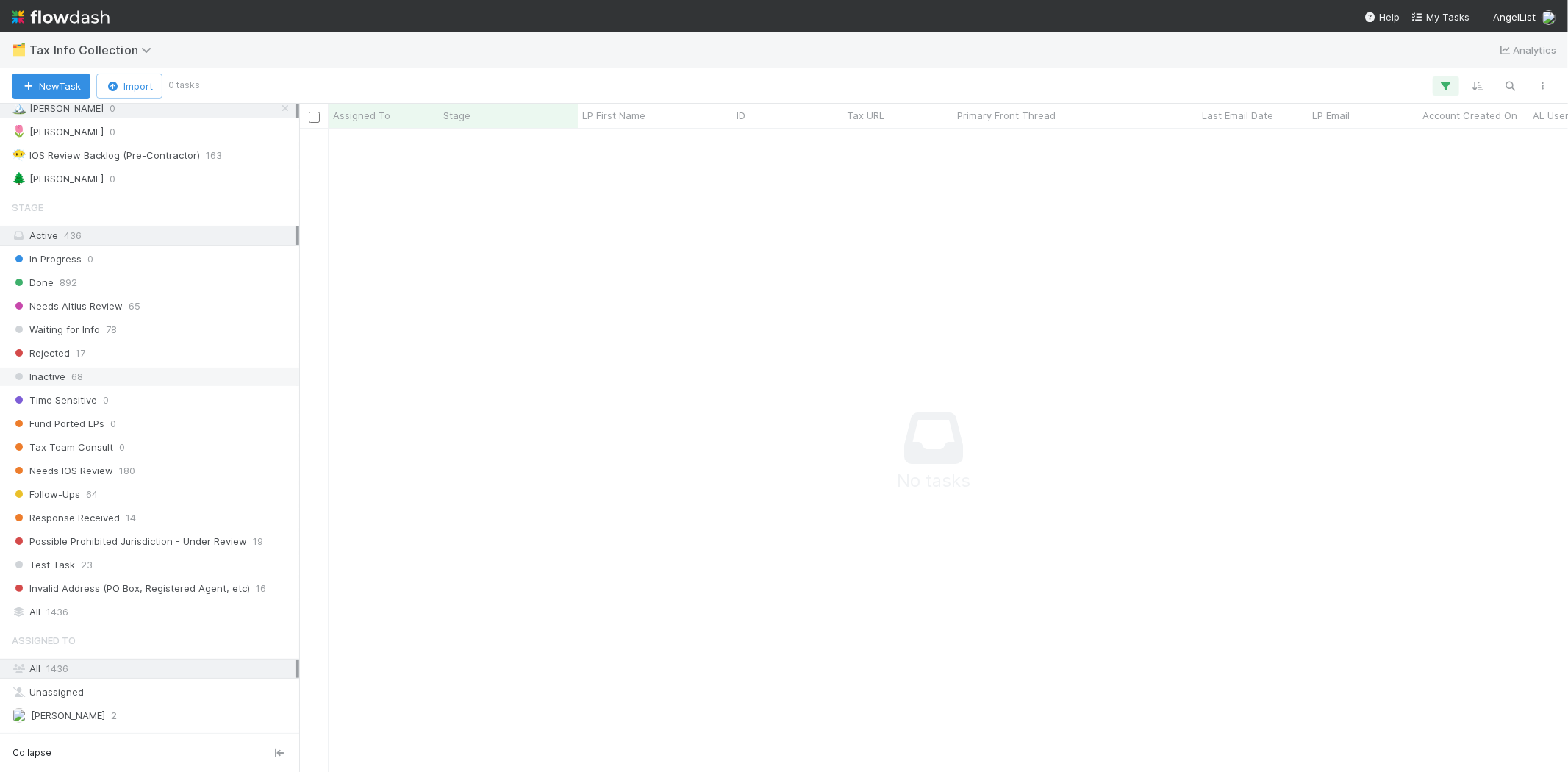
scroll to position [255, 0]
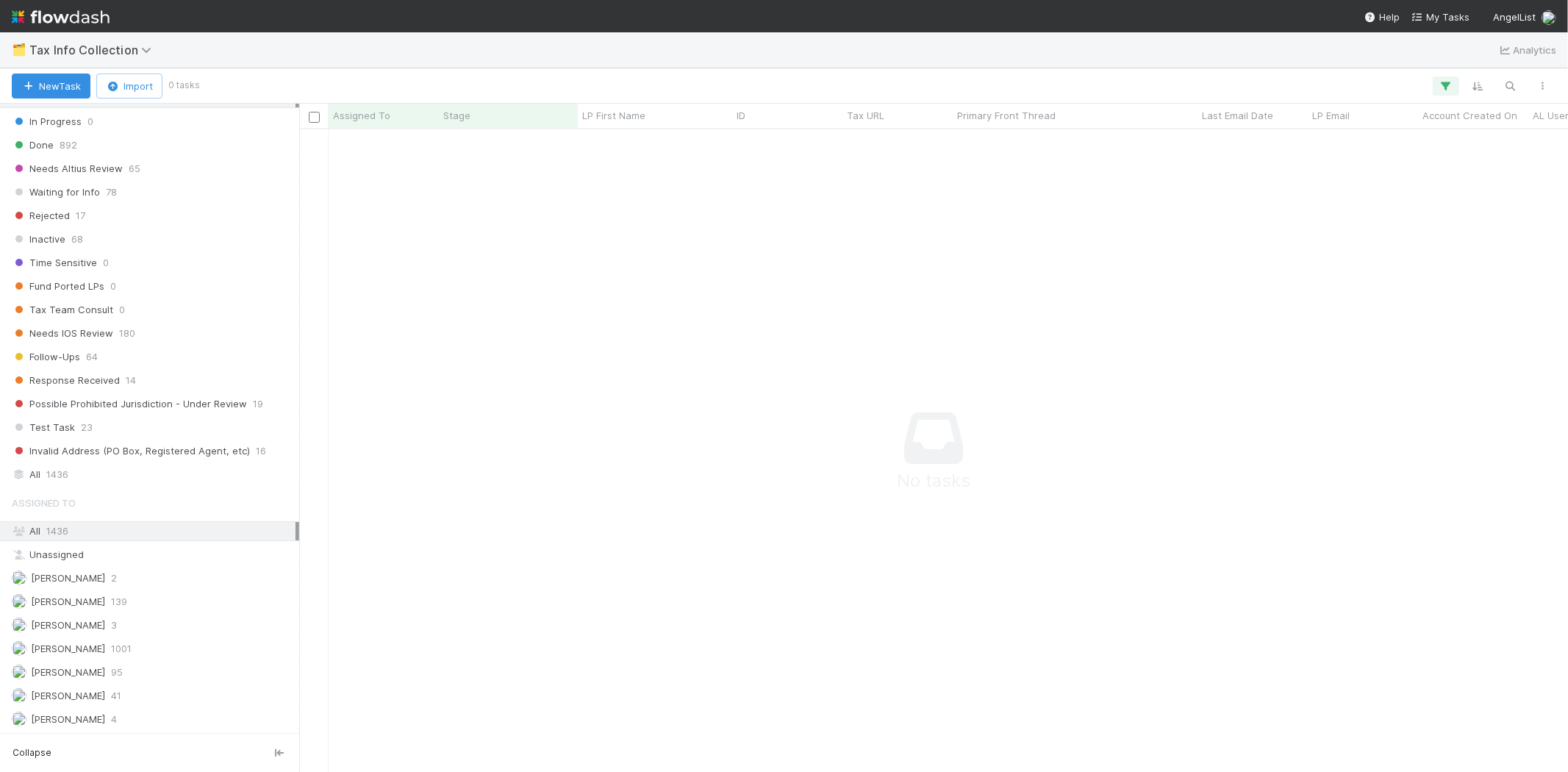
click at [149, 589] on div "Assigned To All 1436 Unassigned Gabe Wieder 2 Karen Jane Salcedo 139 Lou Mahfou…" at bounding box center [149, 608] width 299 height 241
click at [127, 604] on span "139" at bounding box center [119, 602] width 16 height 19
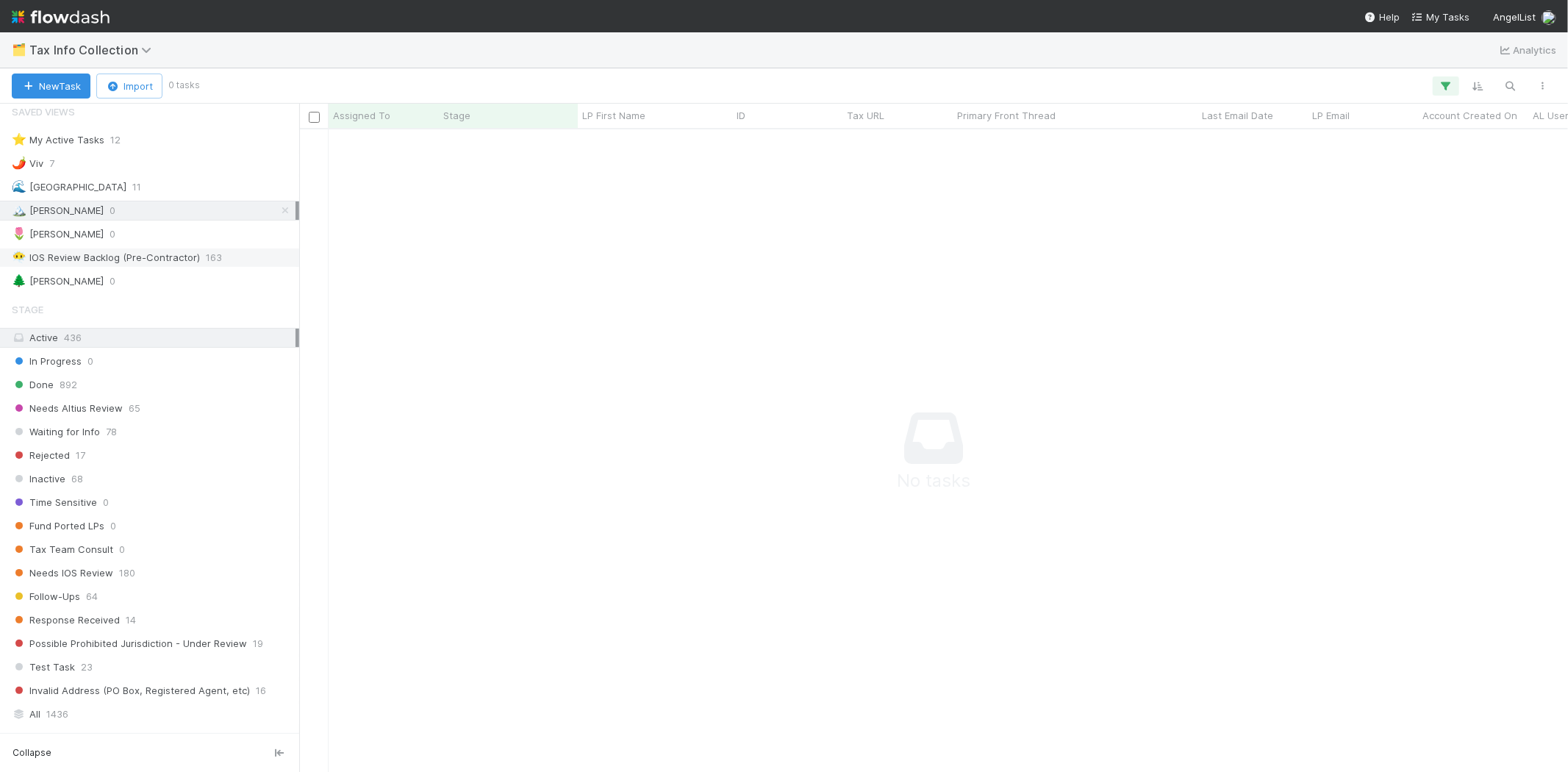
scroll to position [619, 1243]
click at [1442, 82] on icon "button" at bounding box center [1446, 86] width 14 height 13
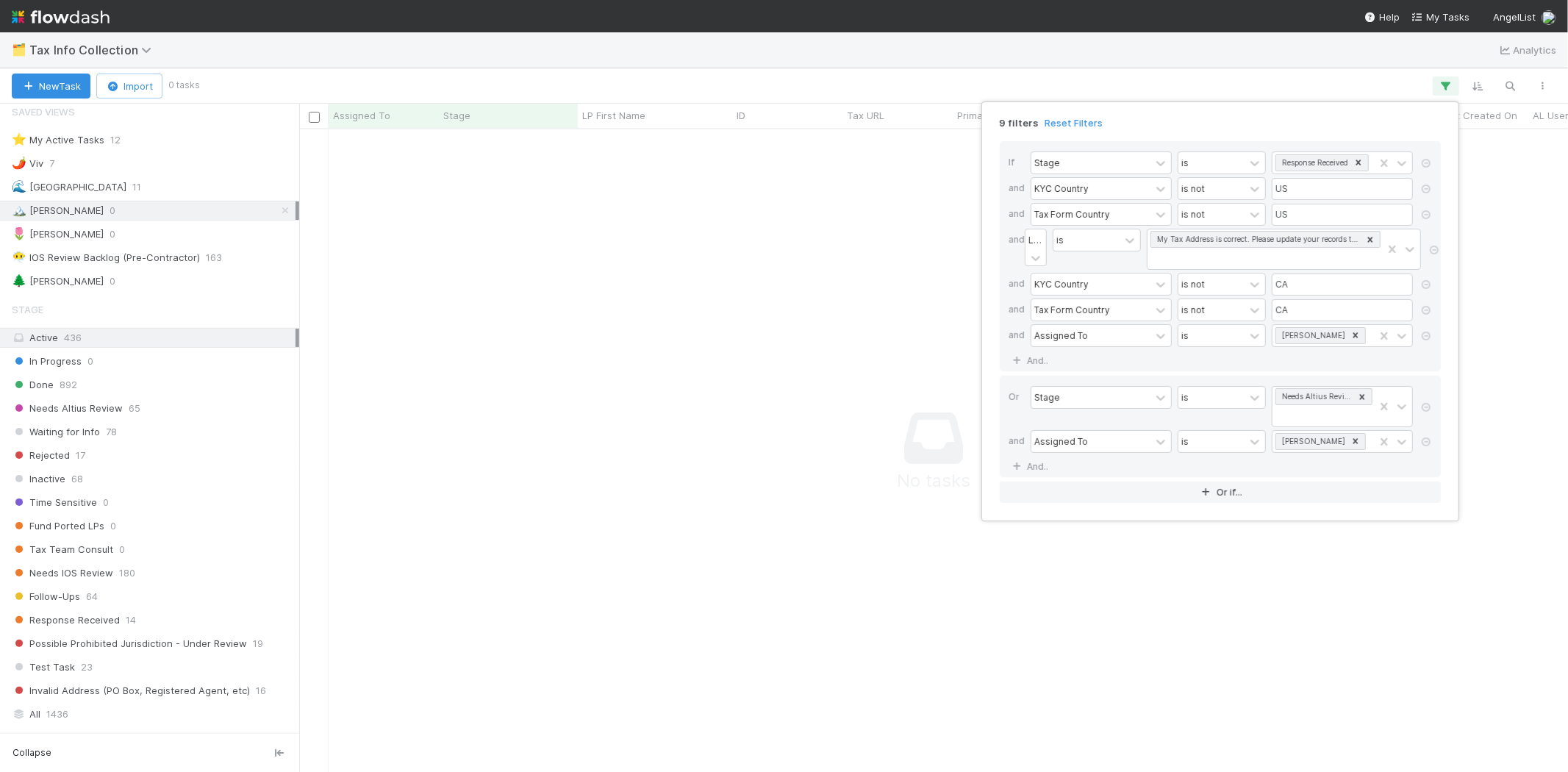
click at [1054, 122] on link "Reset Filters" at bounding box center [1074, 123] width 58 height 13
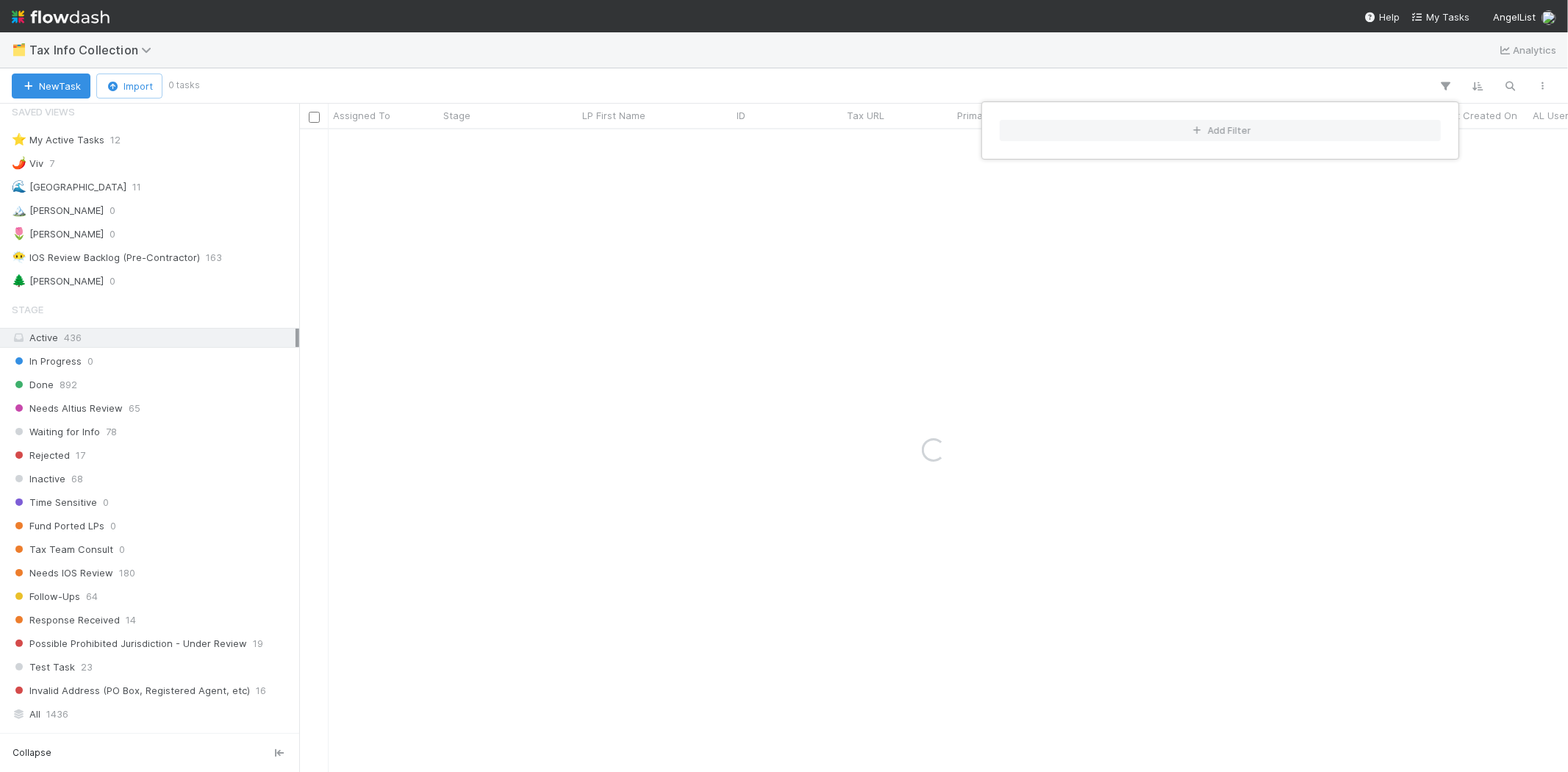
click at [816, 85] on div "Add Filter" at bounding box center [784, 386] width 1568 height 772
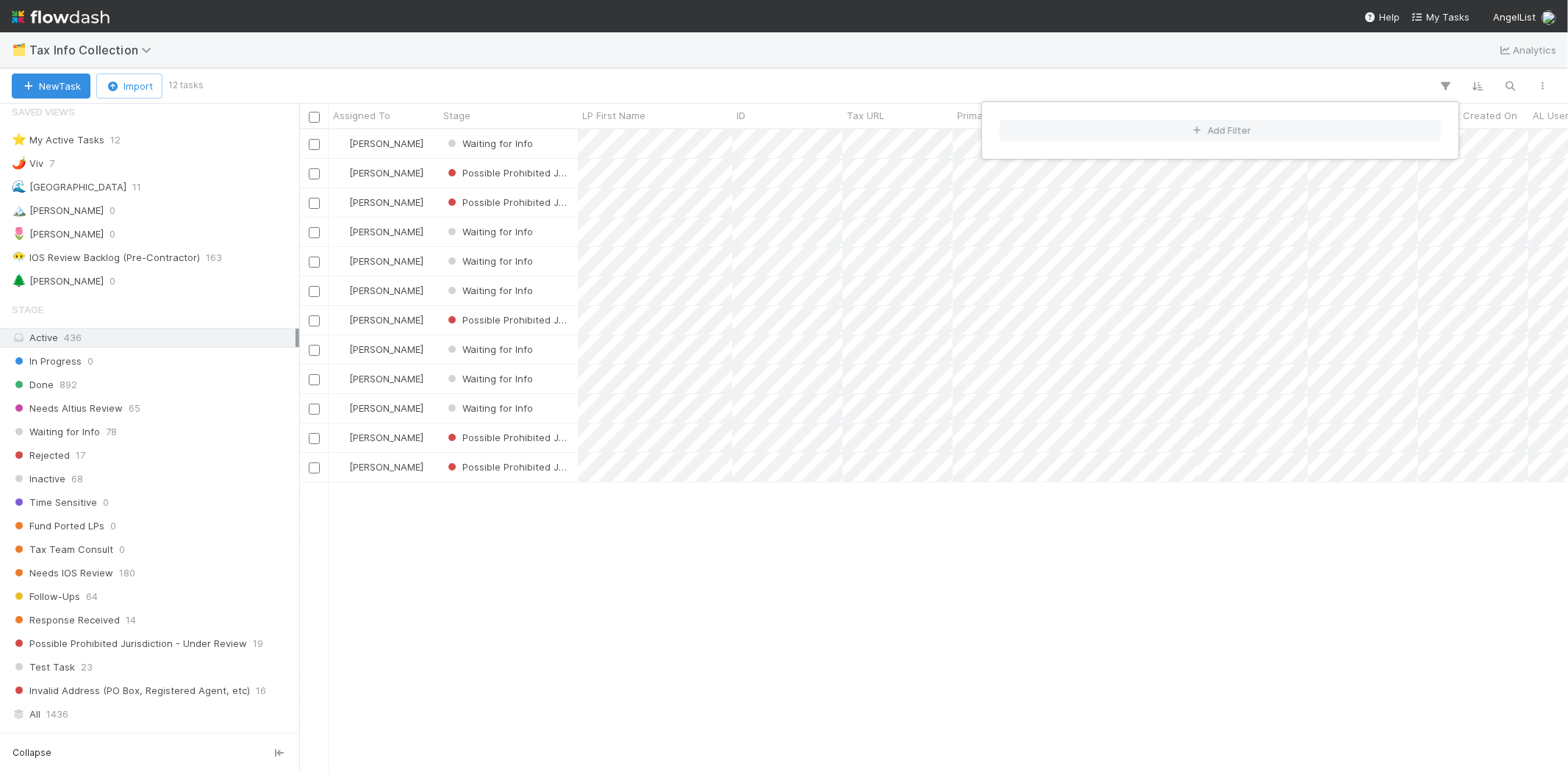
scroll to position [630, 1256]
click at [643, 609] on div "Add Filter" at bounding box center [784, 386] width 1568 height 772
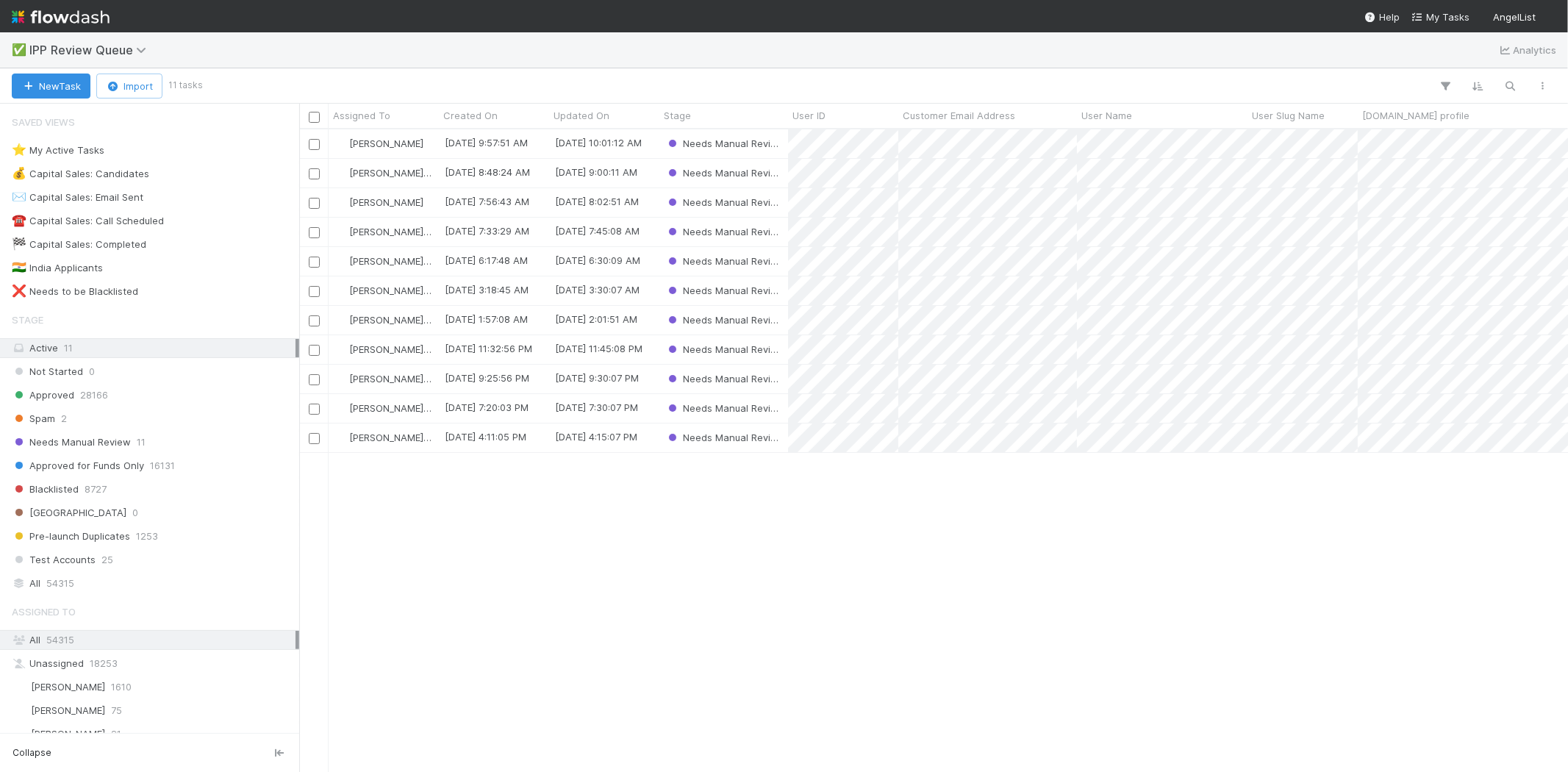
scroll to position [630, 1256]
click at [638, 582] on div "[PERSON_NAME] [DATE] 9:57:51 AM [DATE] 10:01:12 AM Needs Manual Review [PERSON_…" at bounding box center [933, 450] width 1268 height 642
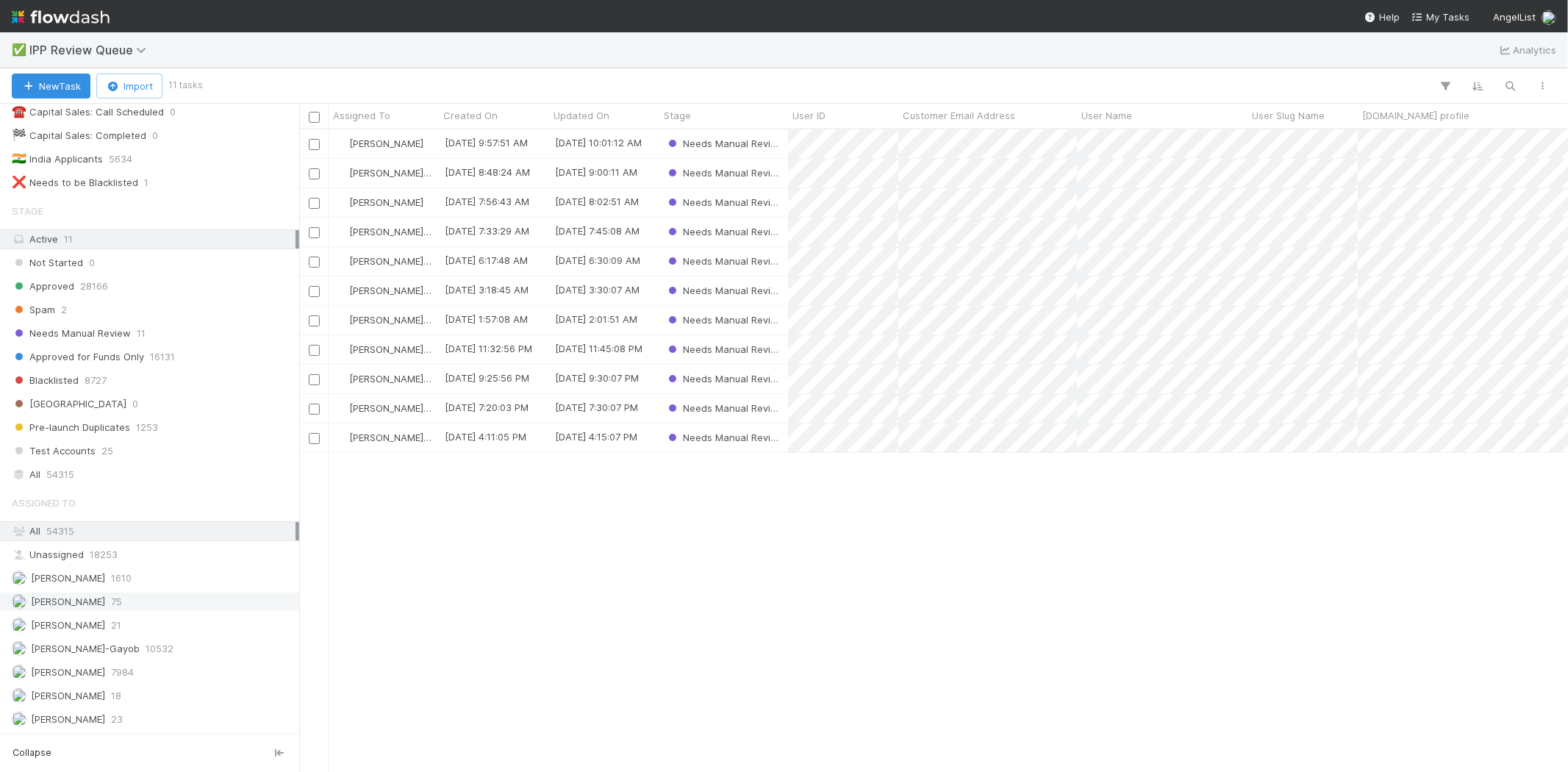
scroll to position [114, 0]
click at [89, 619] on span "[PERSON_NAME]" at bounding box center [68, 625] width 74 height 12
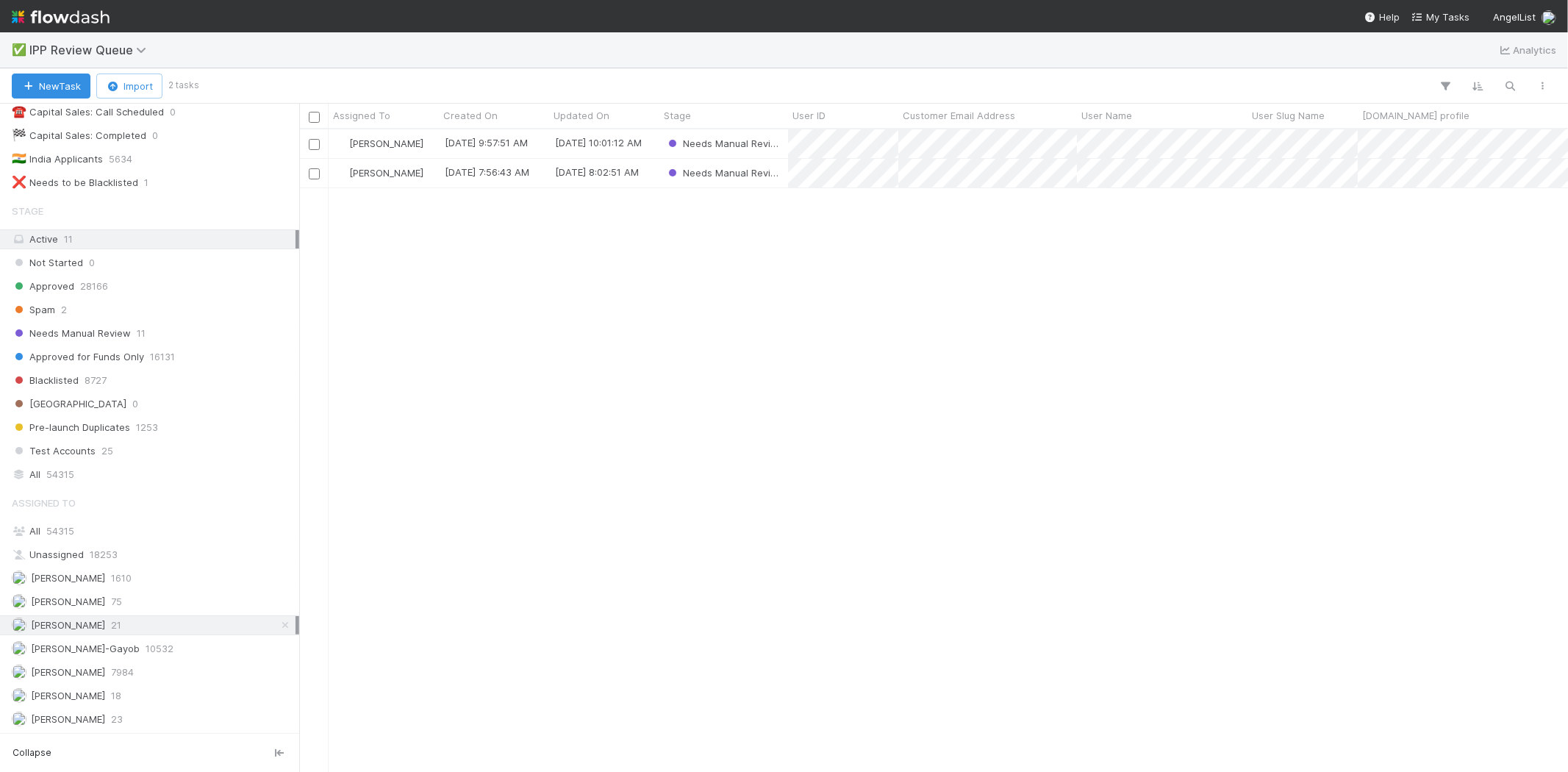
scroll to position [630, 1256]
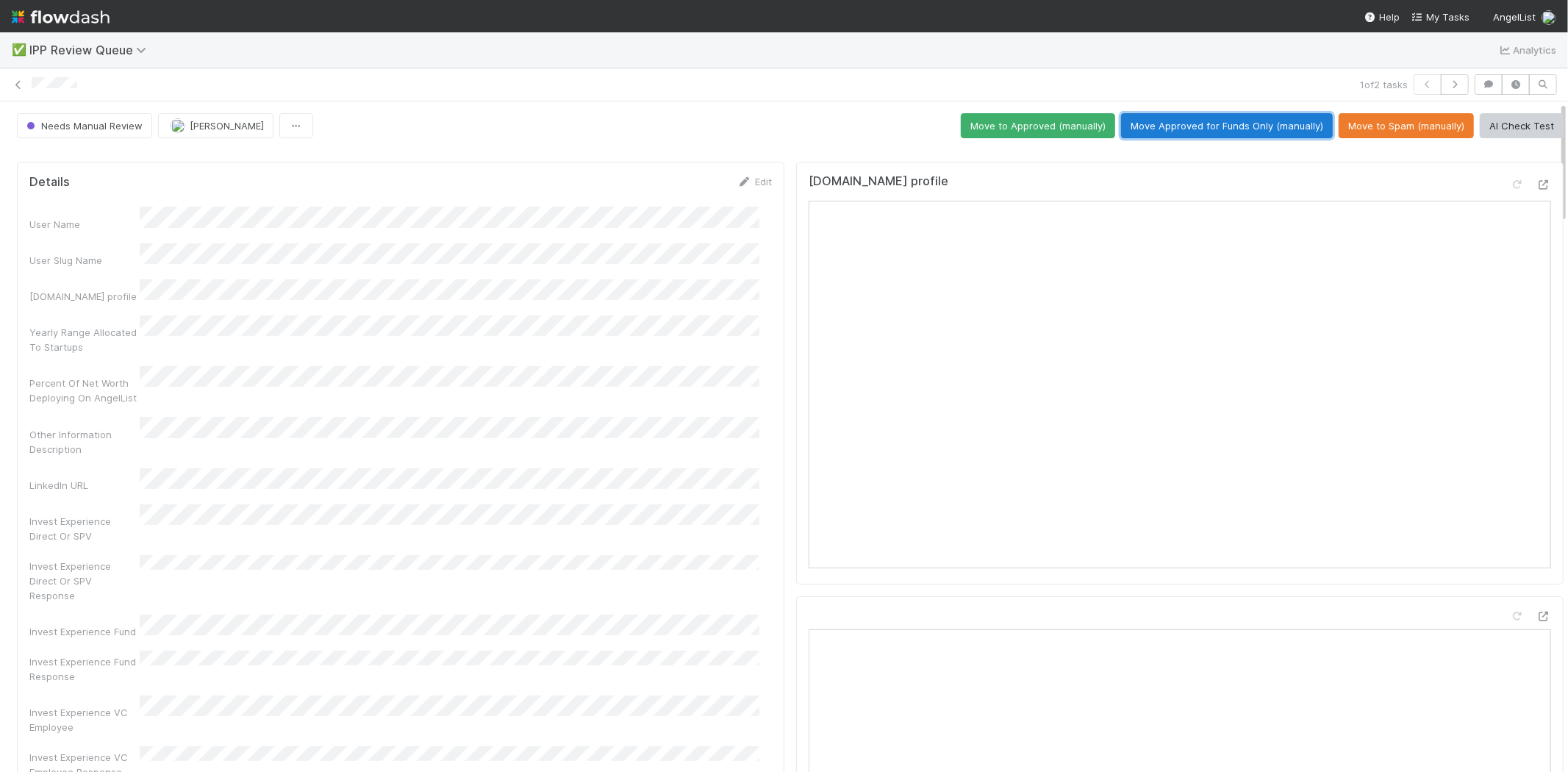
click at [1157, 129] on button "Move Approved for Funds Only (manually)" at bounding box center [1227, 126] width 212 height 25
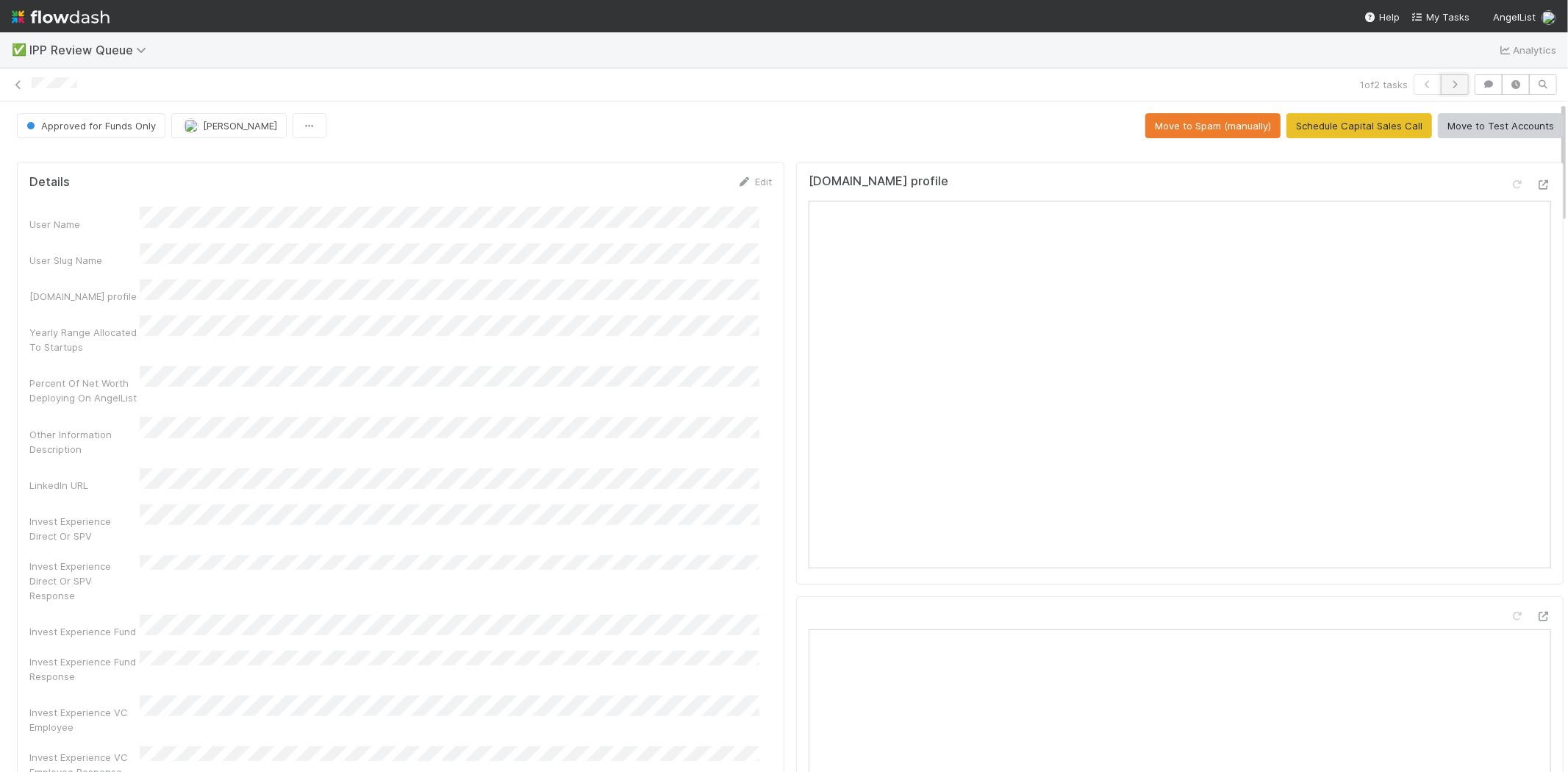
click at [1447, 85] on icon "button" at bounding box center [1454, 84] width 14 height 9
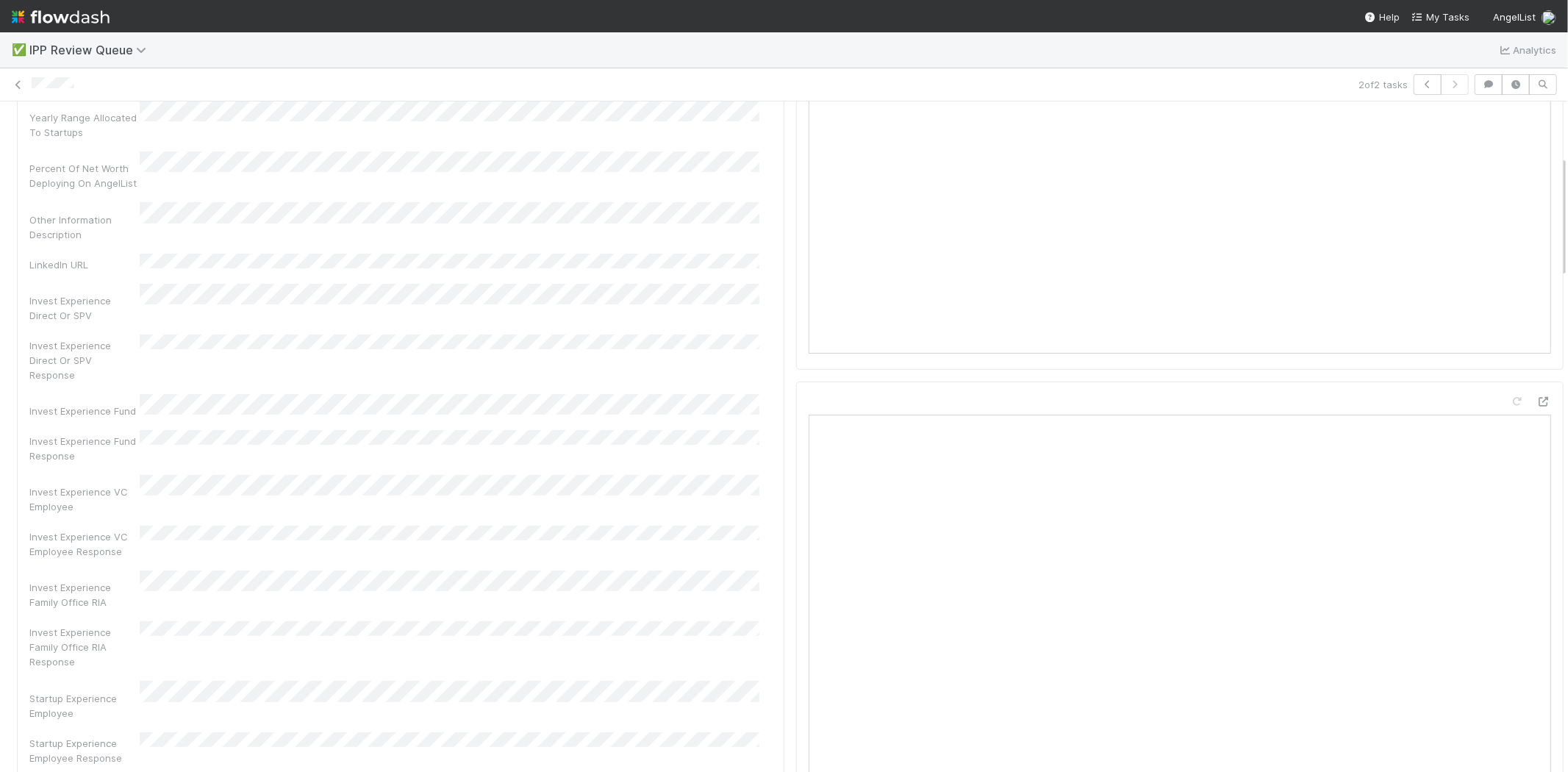
scroll to position [81, 0]
click at [89, 471] on div "Invest Experience Direct Or SPV Response" at bounding box center [85, 493] width 110 height 44
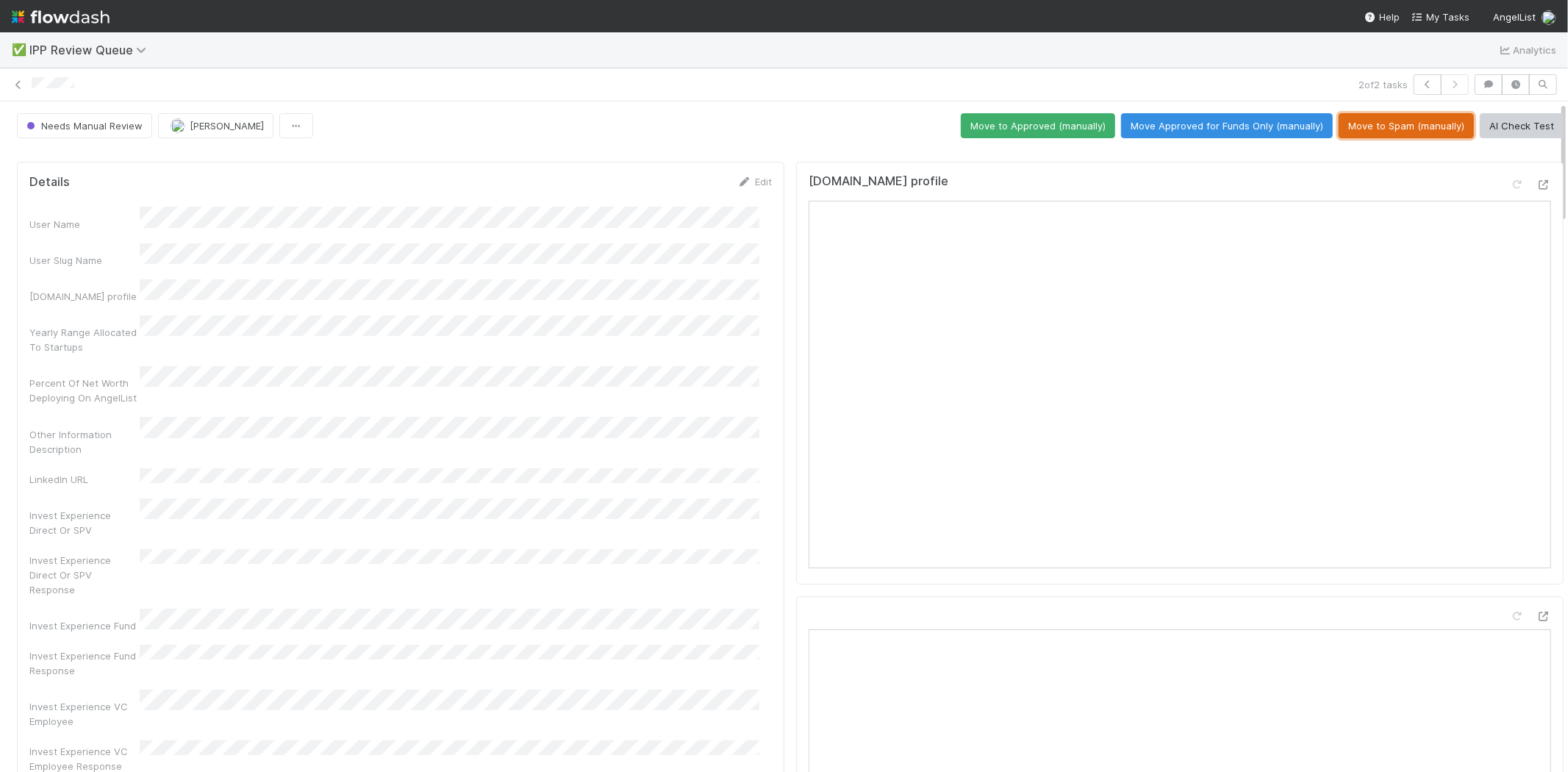
click at [1401, 123] on button "Move to Spam (manually)" at bounding box center [1406, 126] width 135 height 25
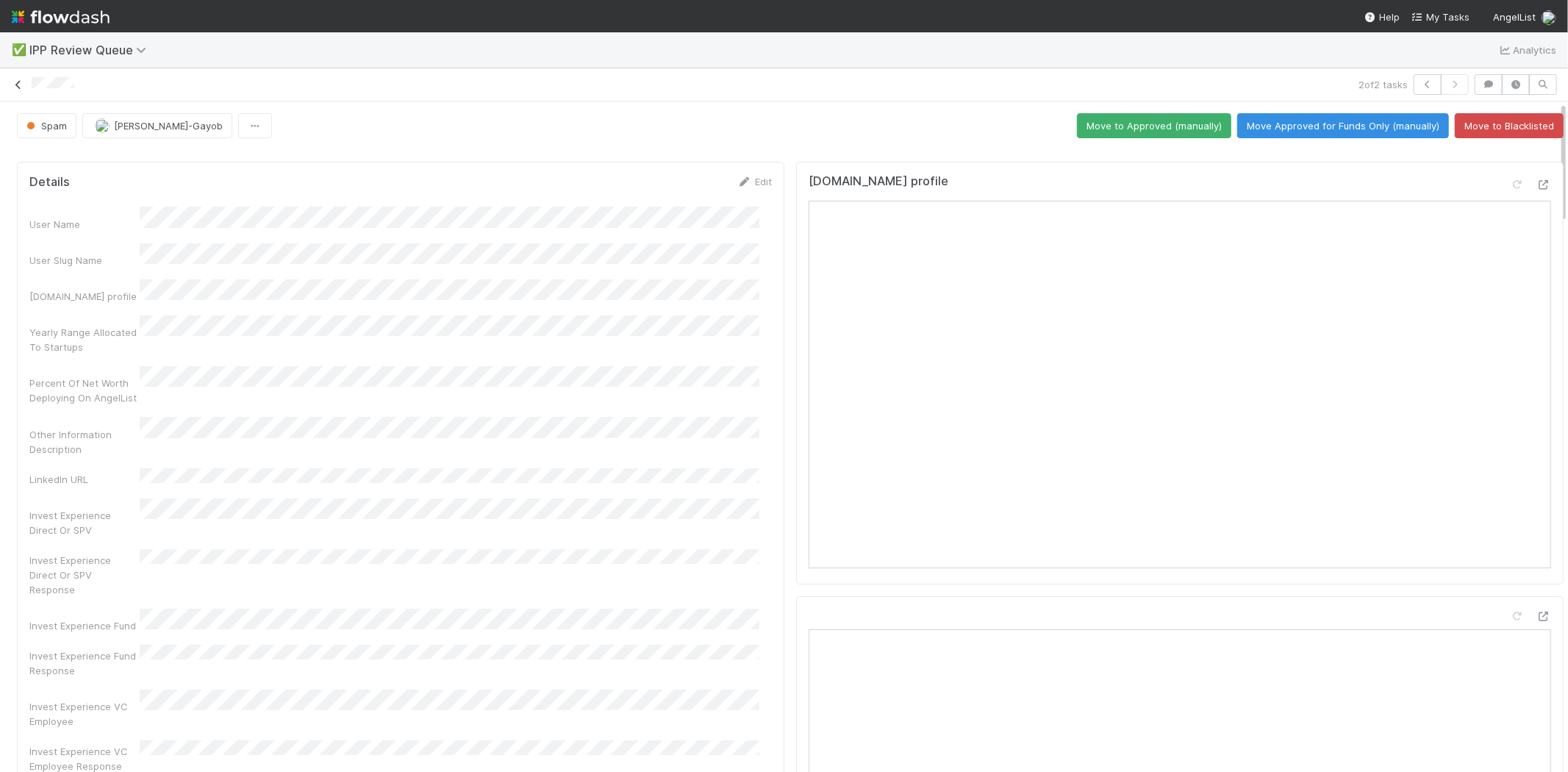
click at [22, 85] on icon at bounding box center [19, 85] width 14 height 10
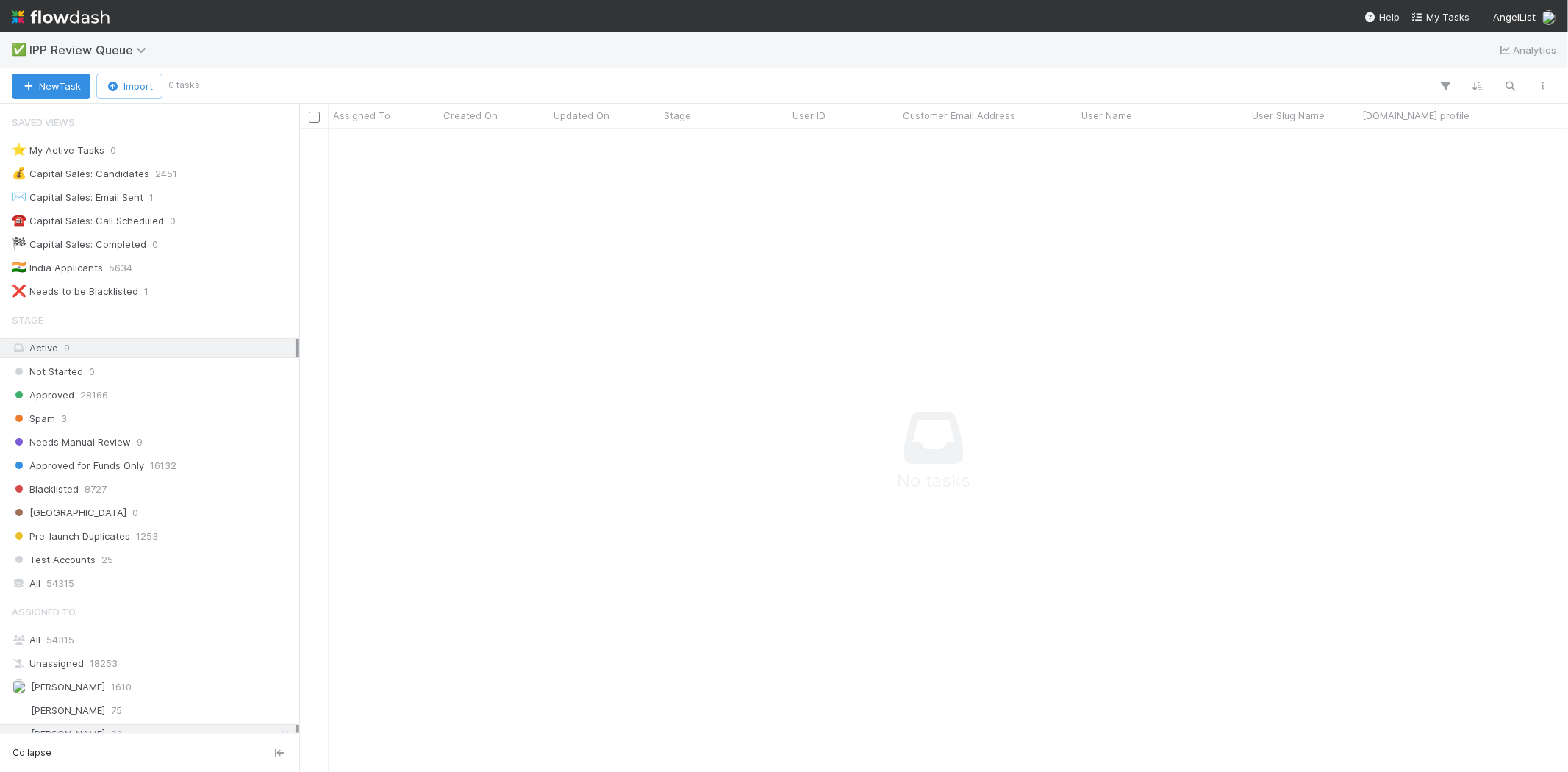
scroll to position [1, 0]
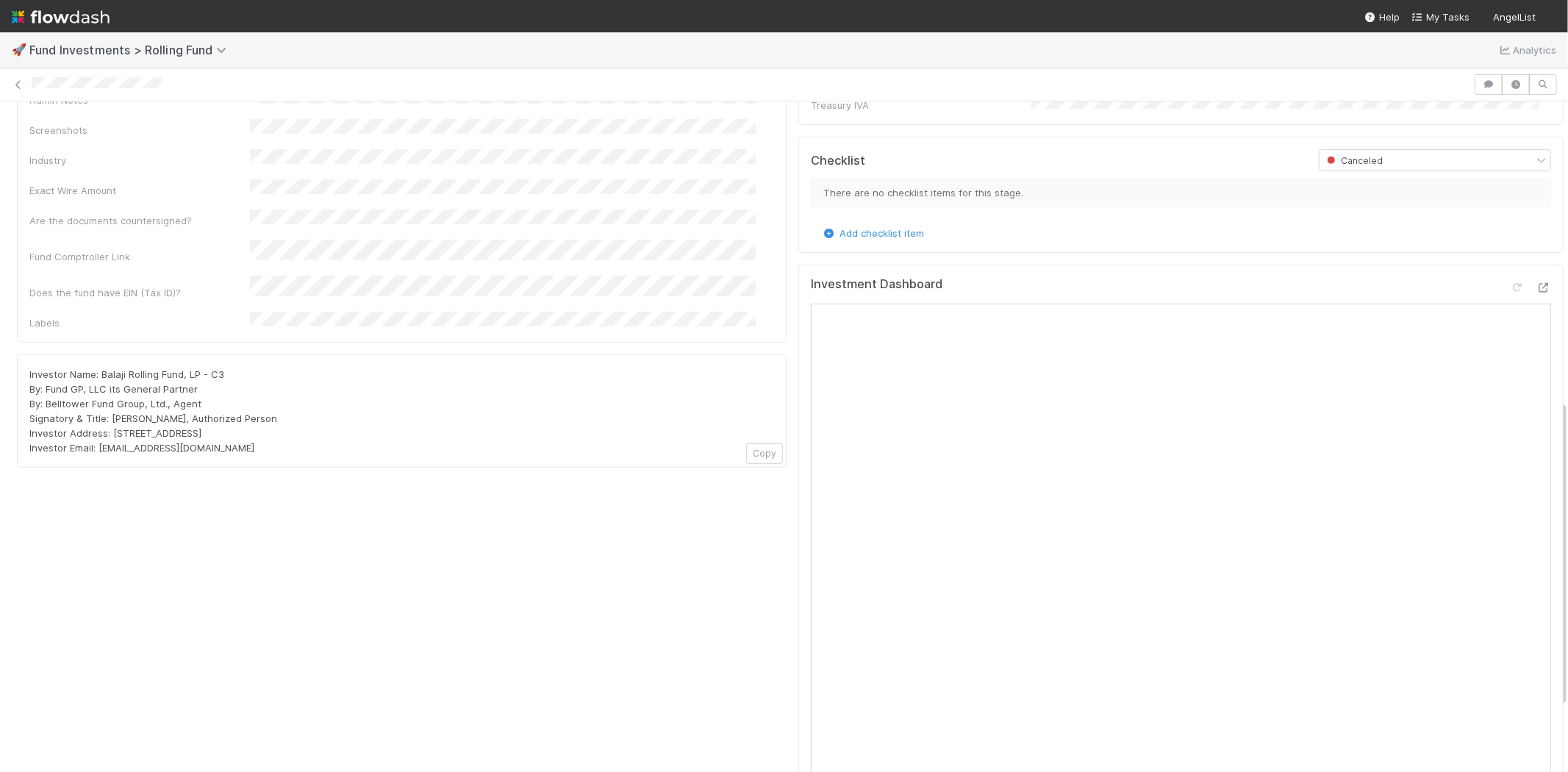
scroll to position [653, 0]
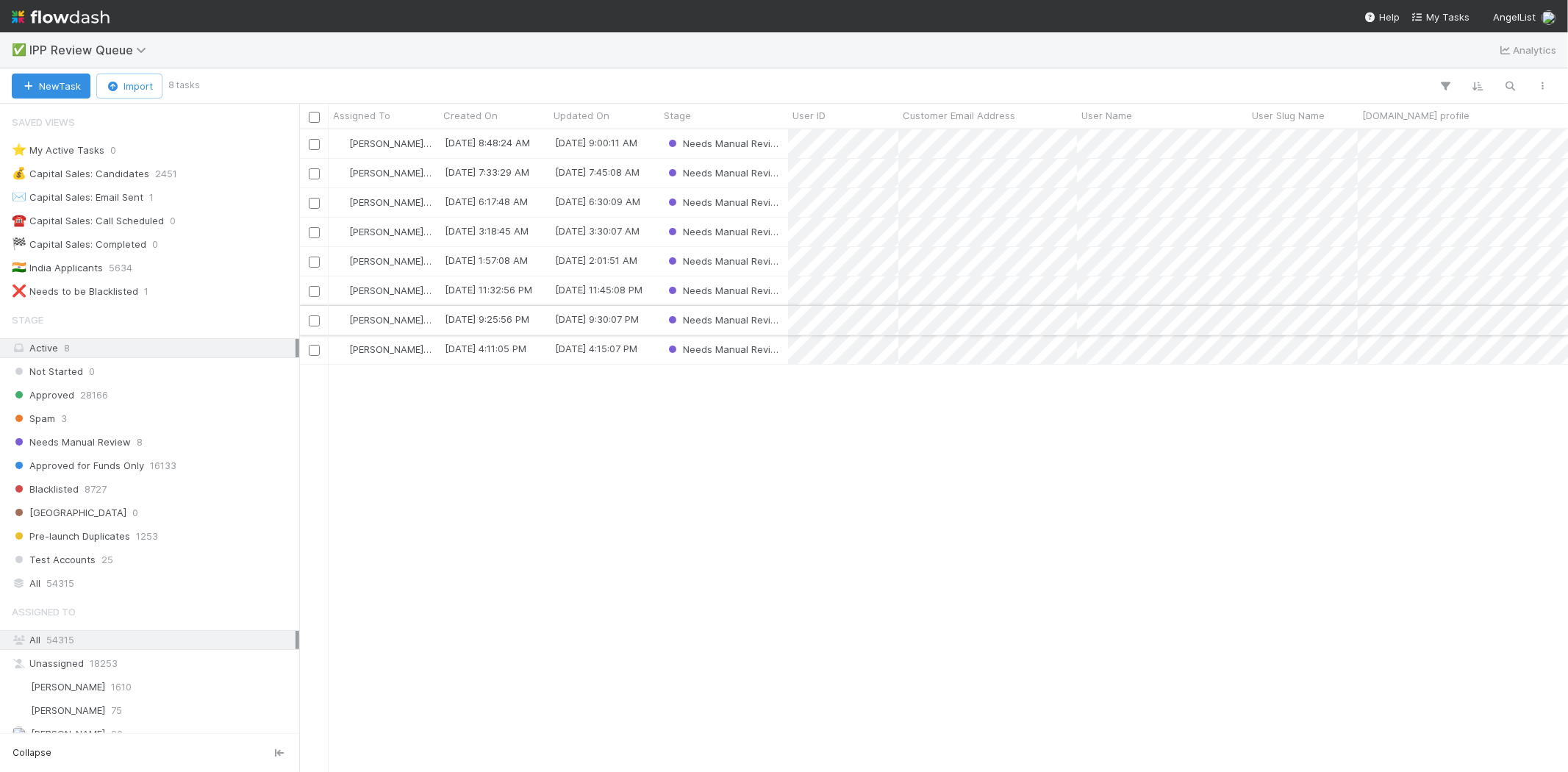
scroll to position [630, 1256]
click at [568, 497] on div "[PERSON_NAME]-Gayob [DATE] 8:48:24 AM [DATE] 9:00:11 AM Needs Manual Review [PE…" at bounding box center [933, 450] width 1268 height 642
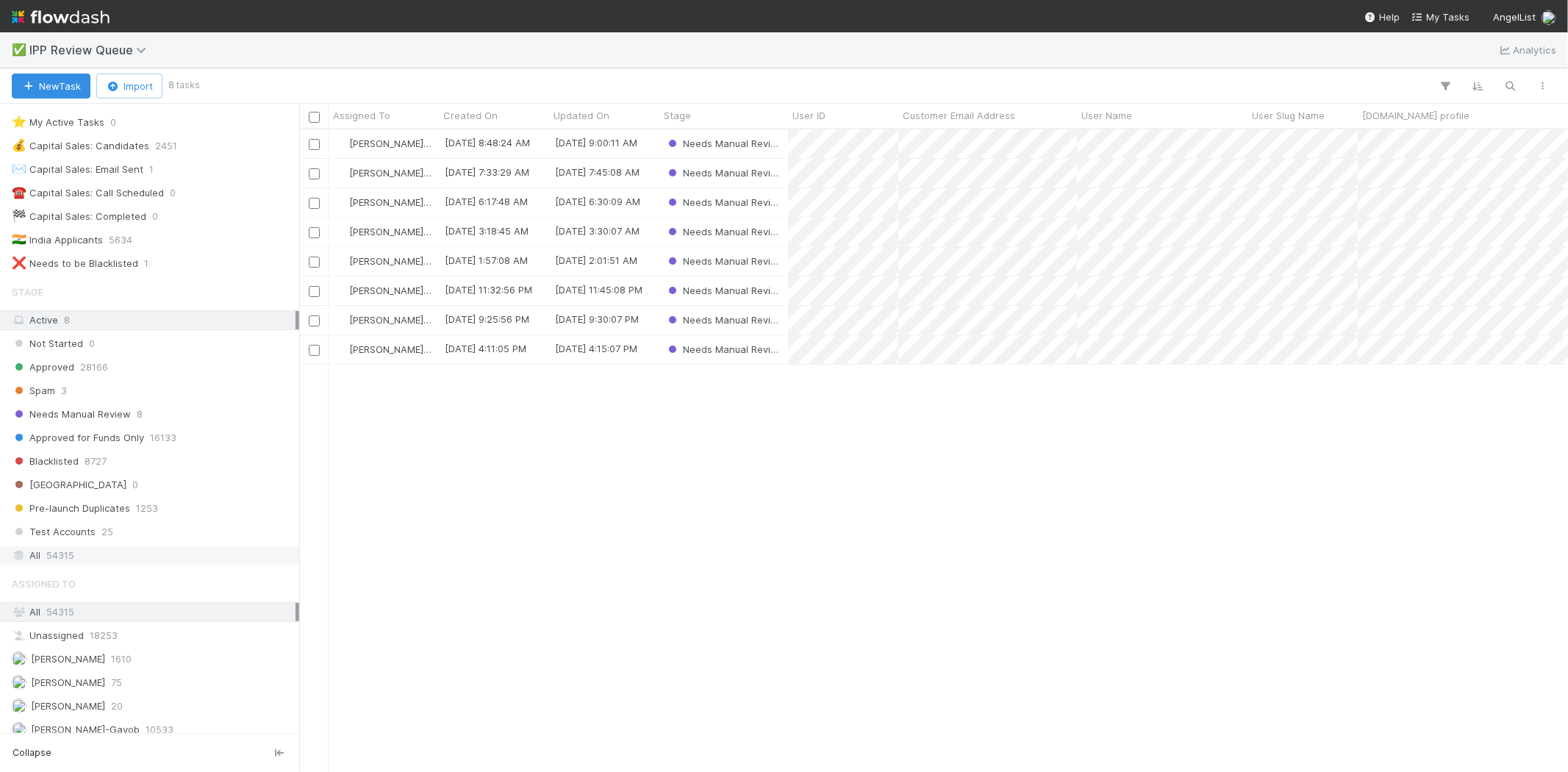
scroll to position [0, 0]
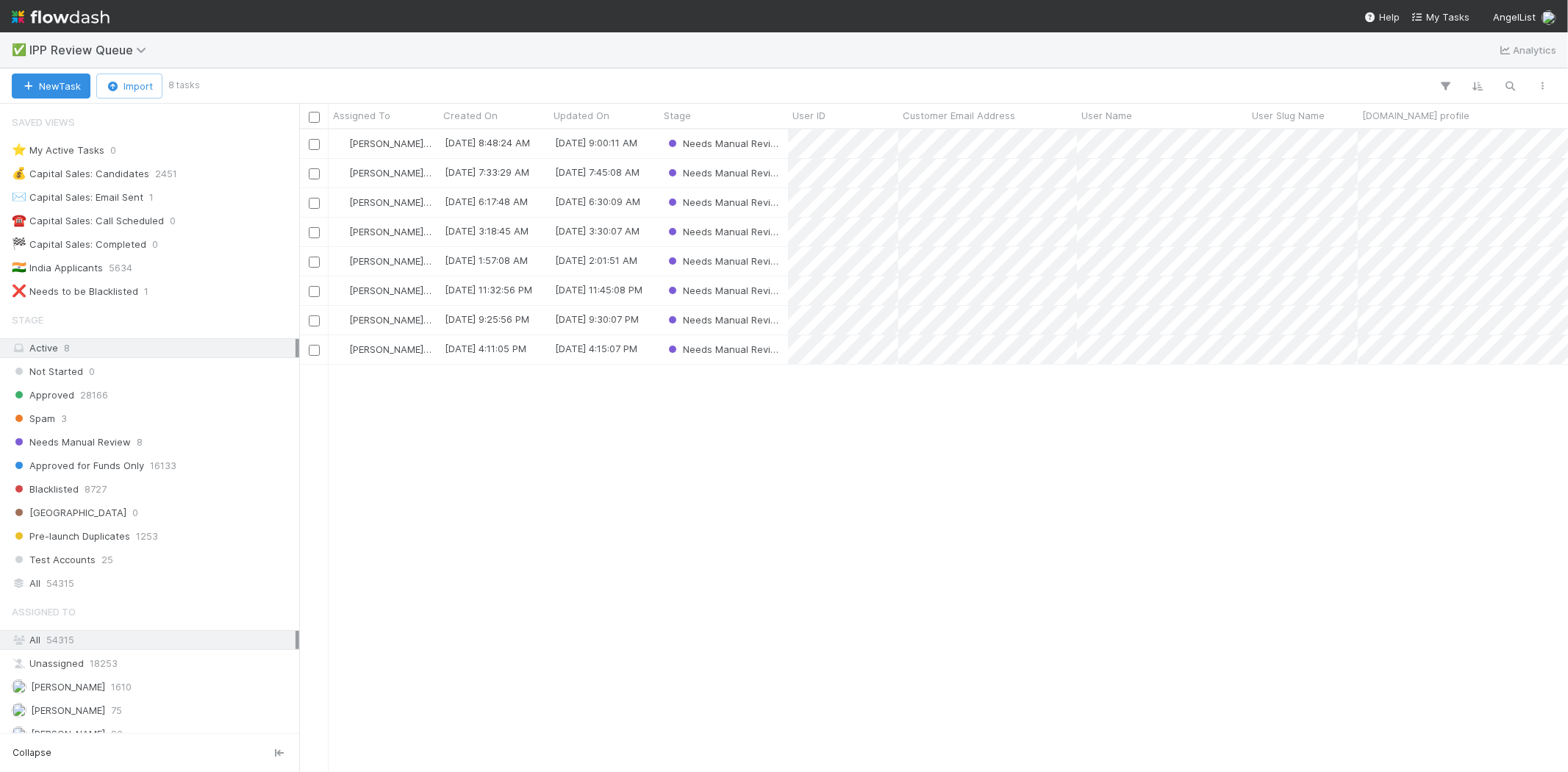
drag, startPoint x: 556, startPoint y: 528, endPoint x: 508, endPoint y: 528, distance: 48.0
click at [556, 527] on div "Loraine Pati-Gayob 8/29/25, 8:48:24 AM 8/29/25, 9:00:11 AM Needs Manual Review …" at bounding box center [933, 450] width 1268 height 642
click at [99, 410] on div "Spam 3" at bounding box center [154, 418] width 283 height 19
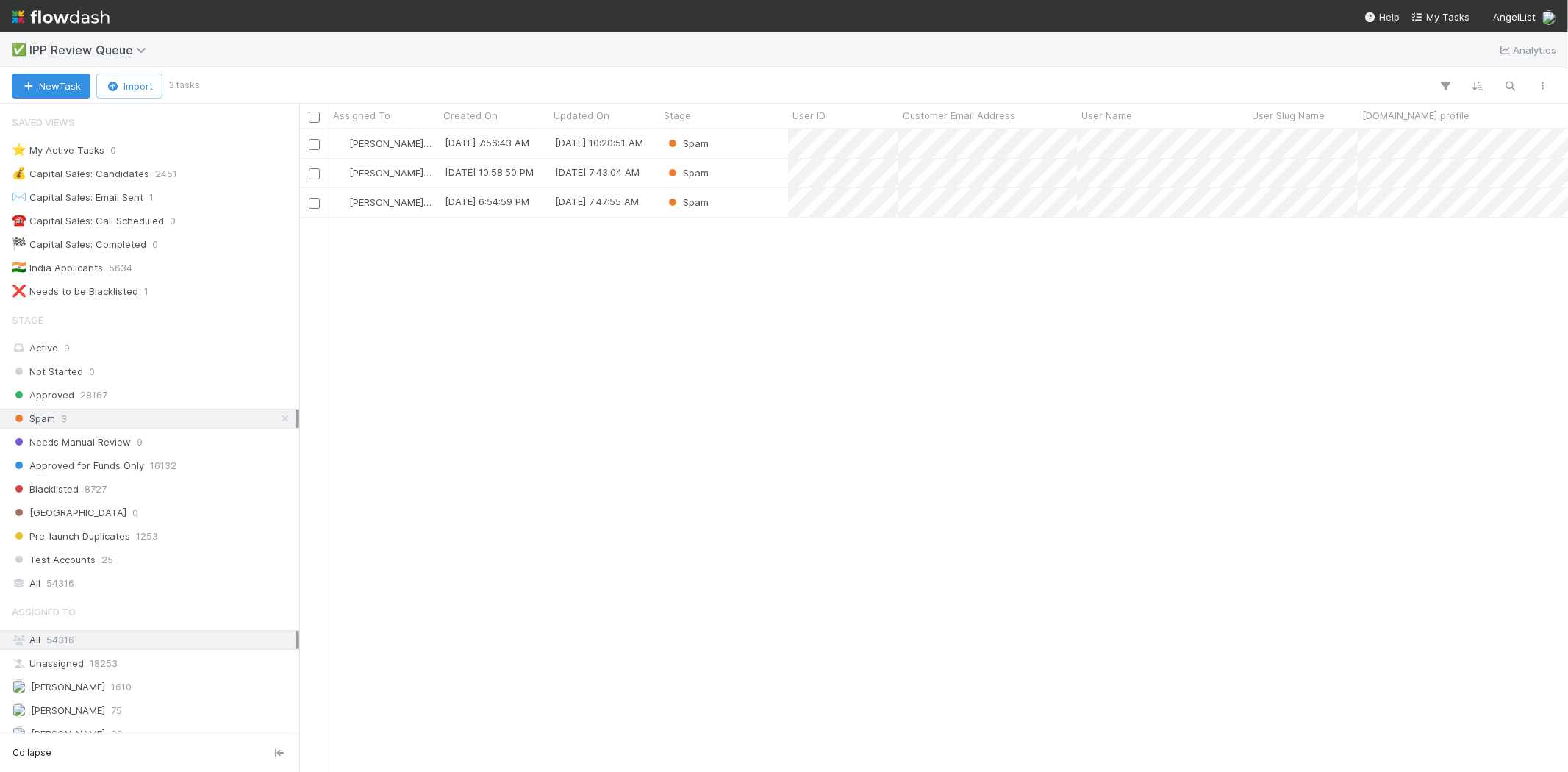
scroll to position [630, 1256]
click at [713, 294] on div "Loraine Pati-Gayob 8/29/25, 7:56:43 AM 8/29/25, 10:20:51 AM Spam Loraine Pati-G…" at bounding box center [933, 450] width 1268 height 642
click at [689, 297] on div "Loraine Pati-Gayob 8/29/25, 7:56:43 AM 8/29/25, 10:20:51 AM Spam Loraine Pati-G…" at bounding box center [933, 450] width 1268 height 642
click at [725, 139] on div "Spam" at bounding box center [724, 144] width 129 height 29
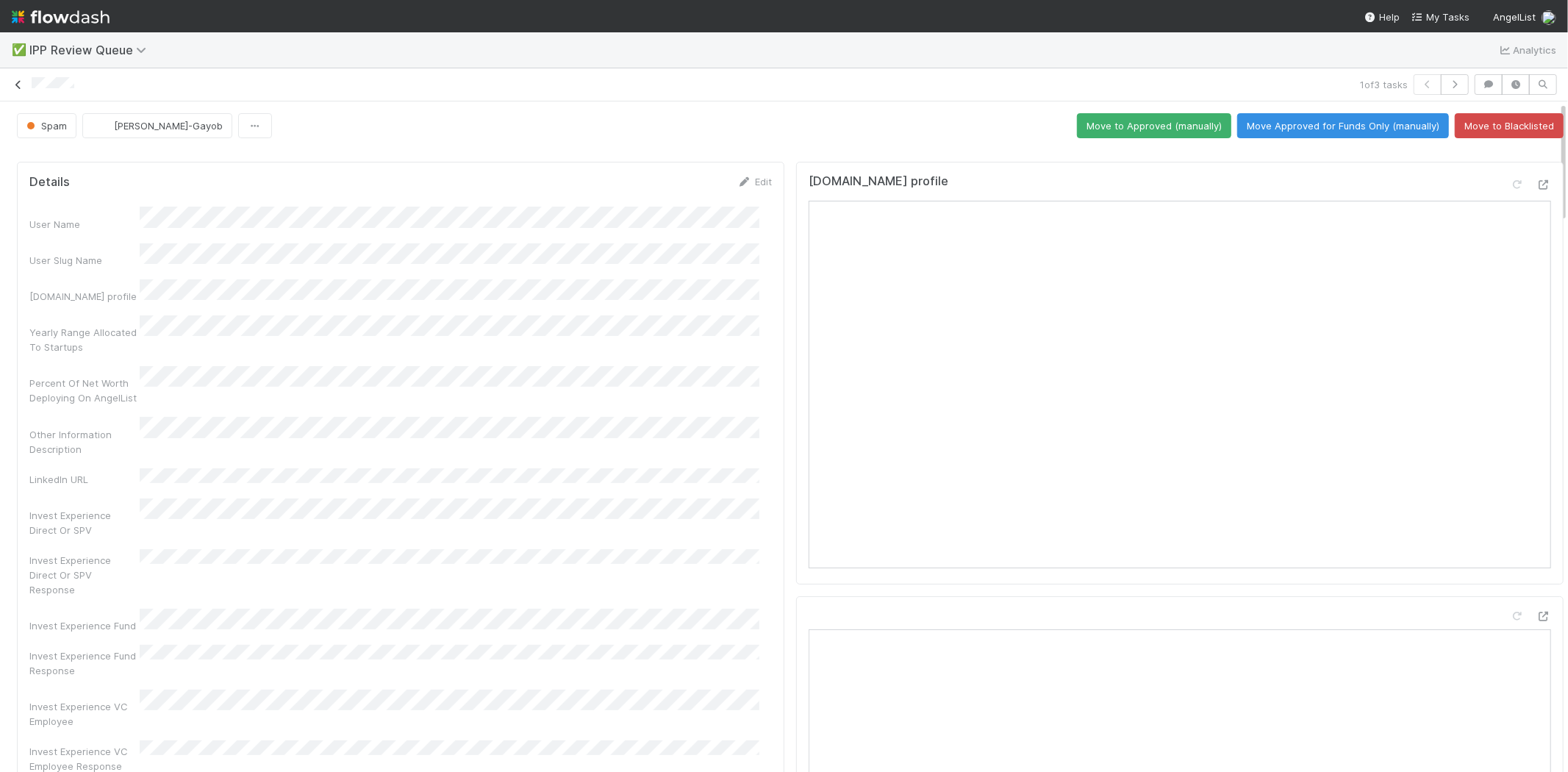
click at [19, 84] on icon at bounding box center [19, 85] width 14 height 10
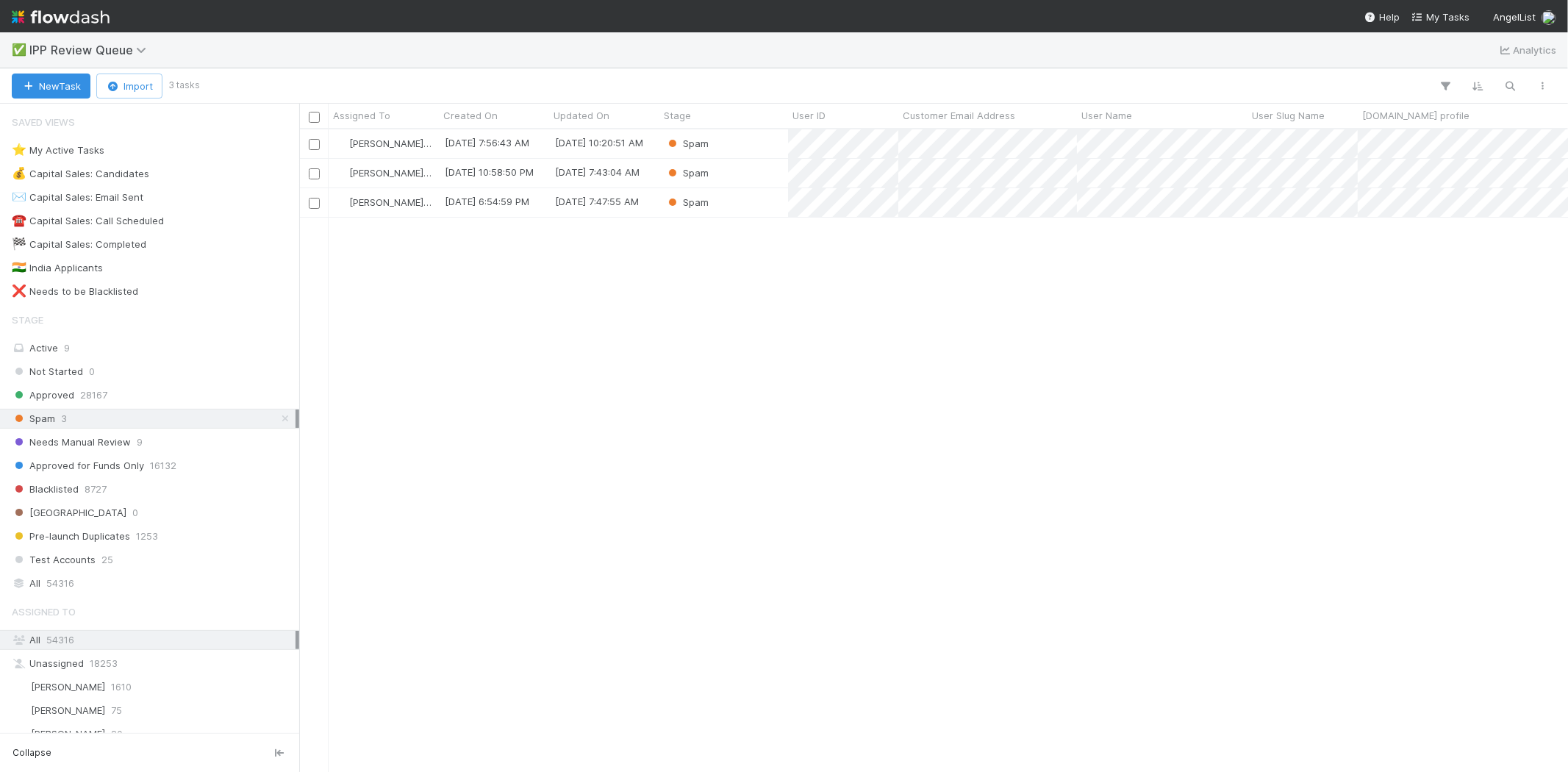
scroll to position [630, 1256]
click at [668, 444] on div "Loraine Pati-Gayob 8/29/25, 7:56:43 AM 8/29/25, 10:20:51 AM Spam Loraine Pati-G…" at bounding box center [933, 450] width 1268 height 642
click at [734, 143] on div "Spam" at bounding box center [724, 144] width 129 height 29
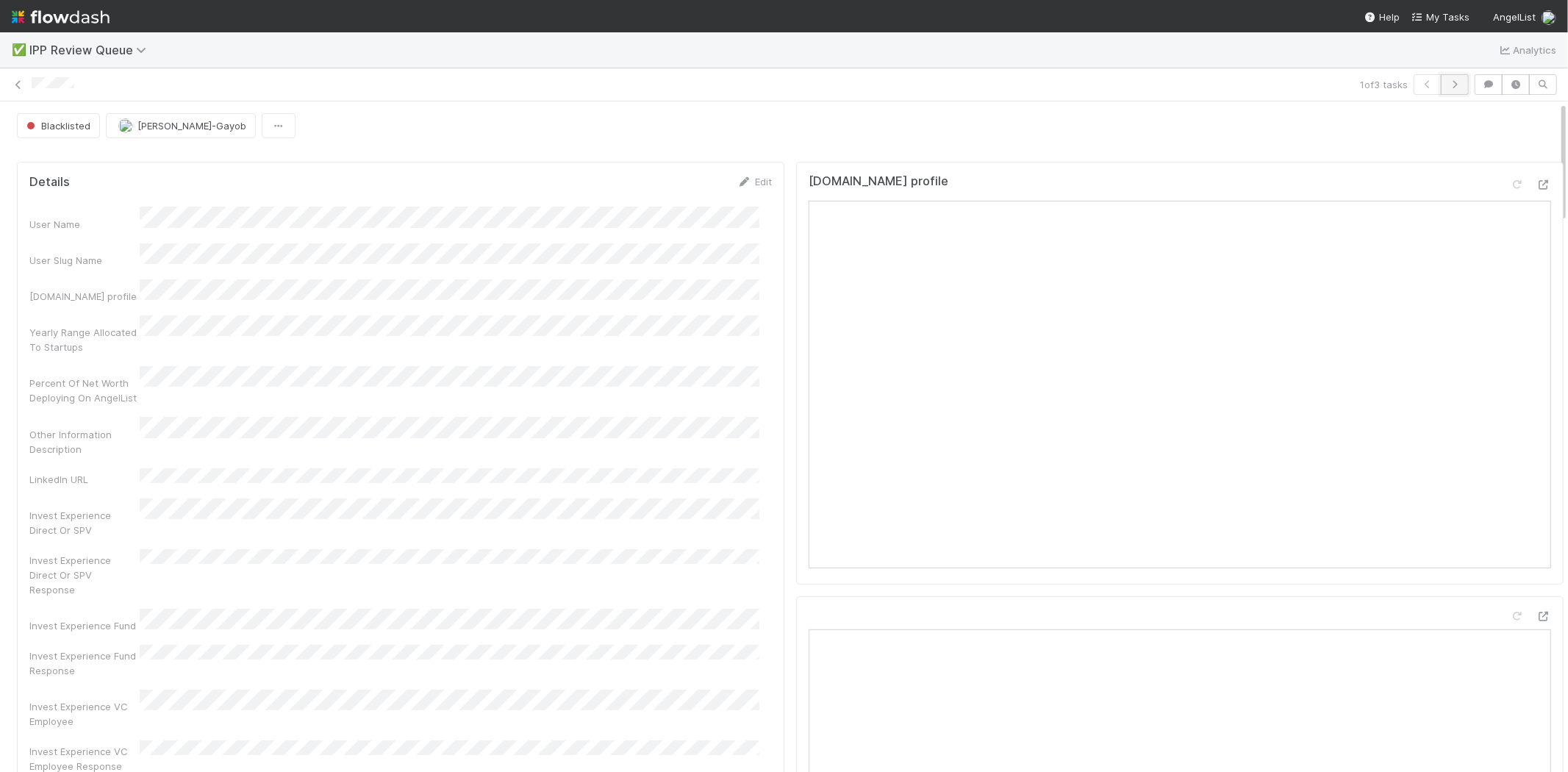
click at [1444, 91] on button "button" at bounding box center [1454, 85] width 28 height 21
click at [1447, 86] on icon "button" at bounding box center [1454, 84] width 14 height 9
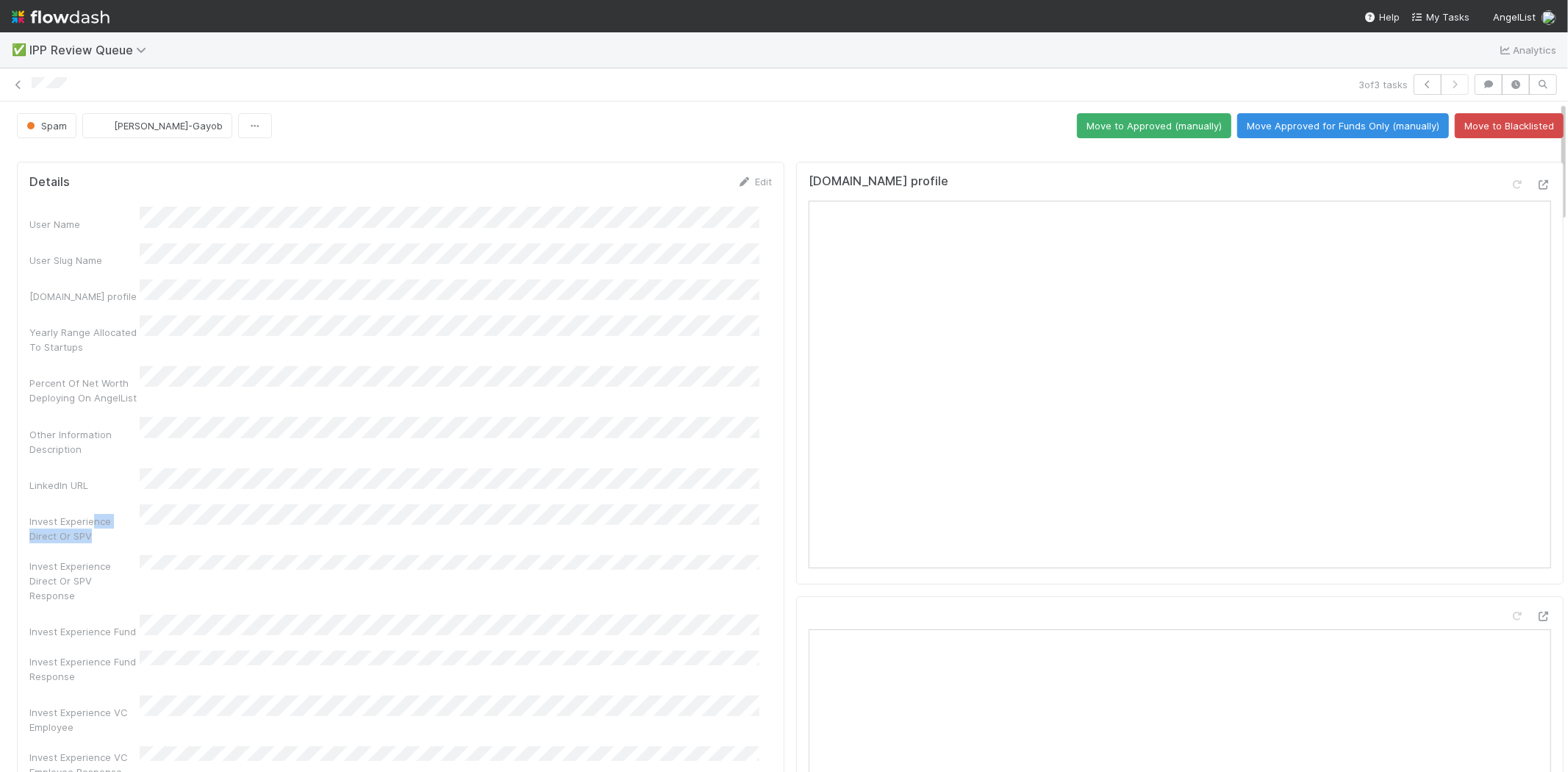
drag, startPoint x: 96, startPoint y: 482, endPoint x: 139, endPoint y: 490, distance: 43.7
click at [138, 514] on div "Invest Experience Direct Or SPV" at bounding box center [85, 529] width 110 height 30
drag, startPoint x: 105, startPoint y: 526, endPoint x: 123, endPoint y: 541, distance: 23.4
click at [123, 541] on div "User Name User Slug Name Angel.co profile Yearly Range Allocated To Startups Pe…" at bounding box center [401, 786] width 743 height 1160
click at [134, 625] on div "Invest Experience Fund" at bounding box center [85, 632] width 110 height 15
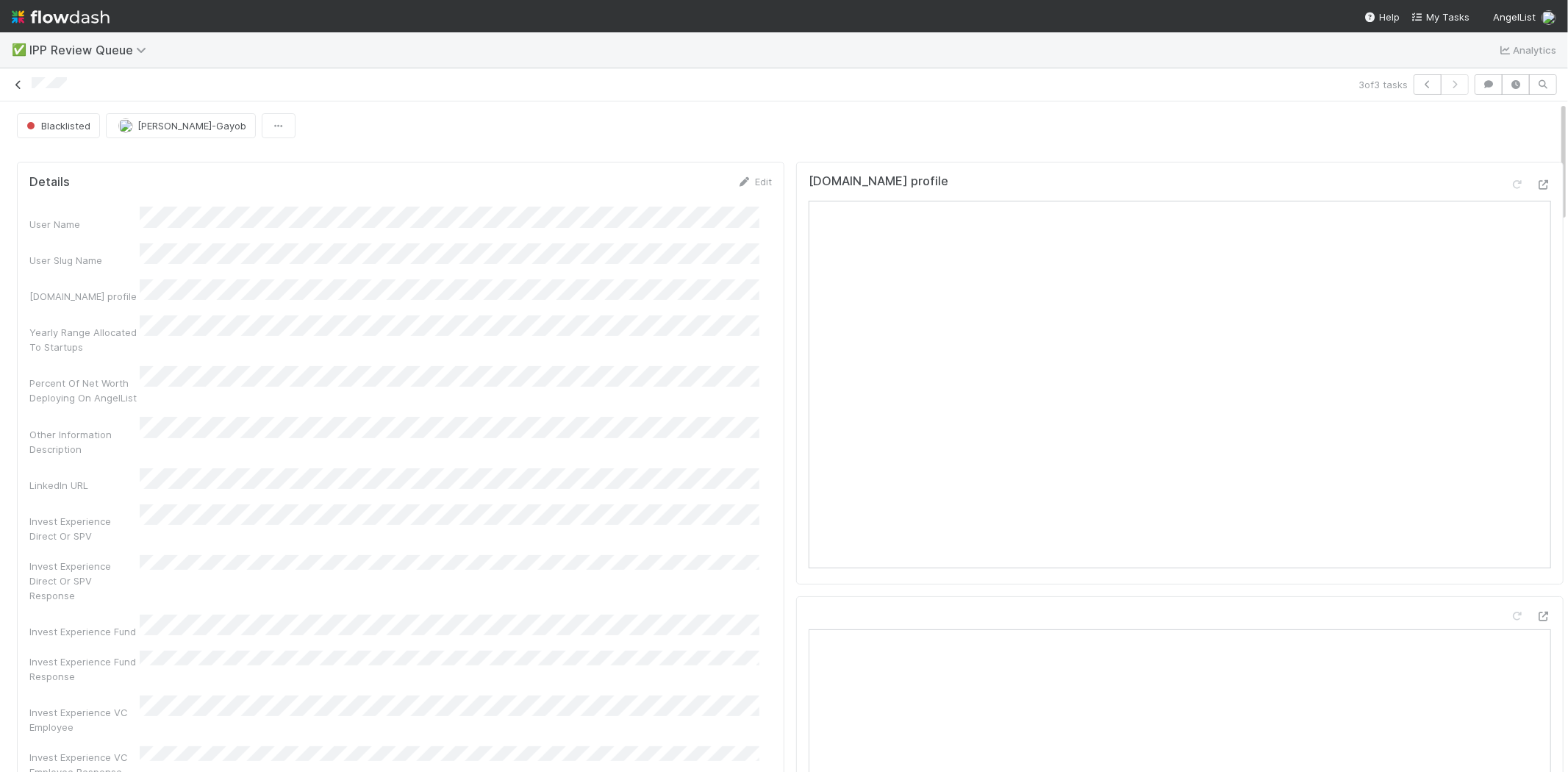
click at [19, 83] on icon at bounding box center [19, 85] width 14 height 10
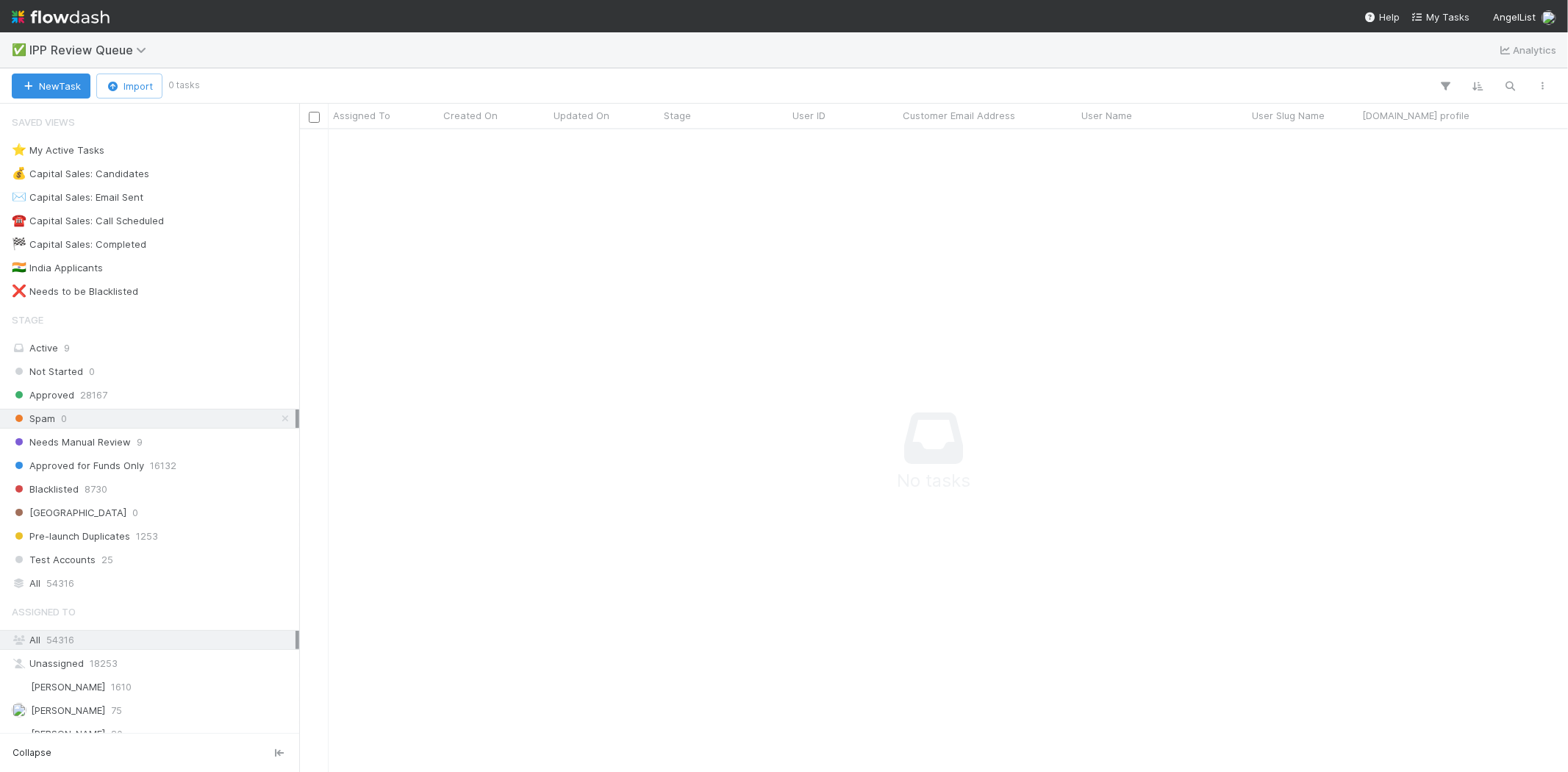
scroll to position [619, 1243]
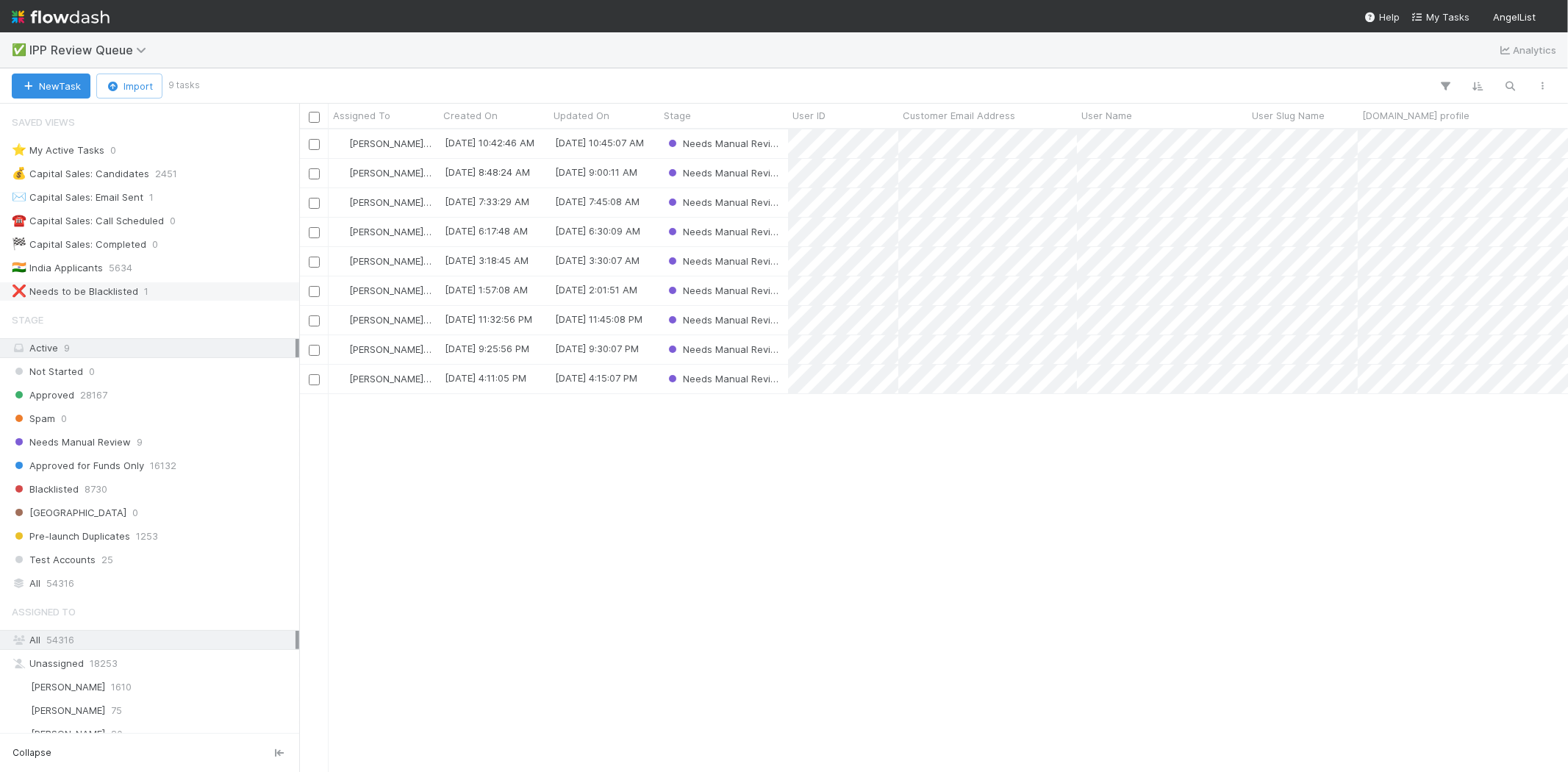
scroll to position [630, 1256]
drag, startPoint x: 470, startPoint y: 497, endPoint x: 482, endPoint y: 475, distance: 25.1
click at [471, 497] on div "[PERSON_NAME]-Gayob [DATE] 10:42:46 AM [DATE] 10:45:07 AM Needs Manual Review […" at bounding box center [933, 450] width 1268 height 642
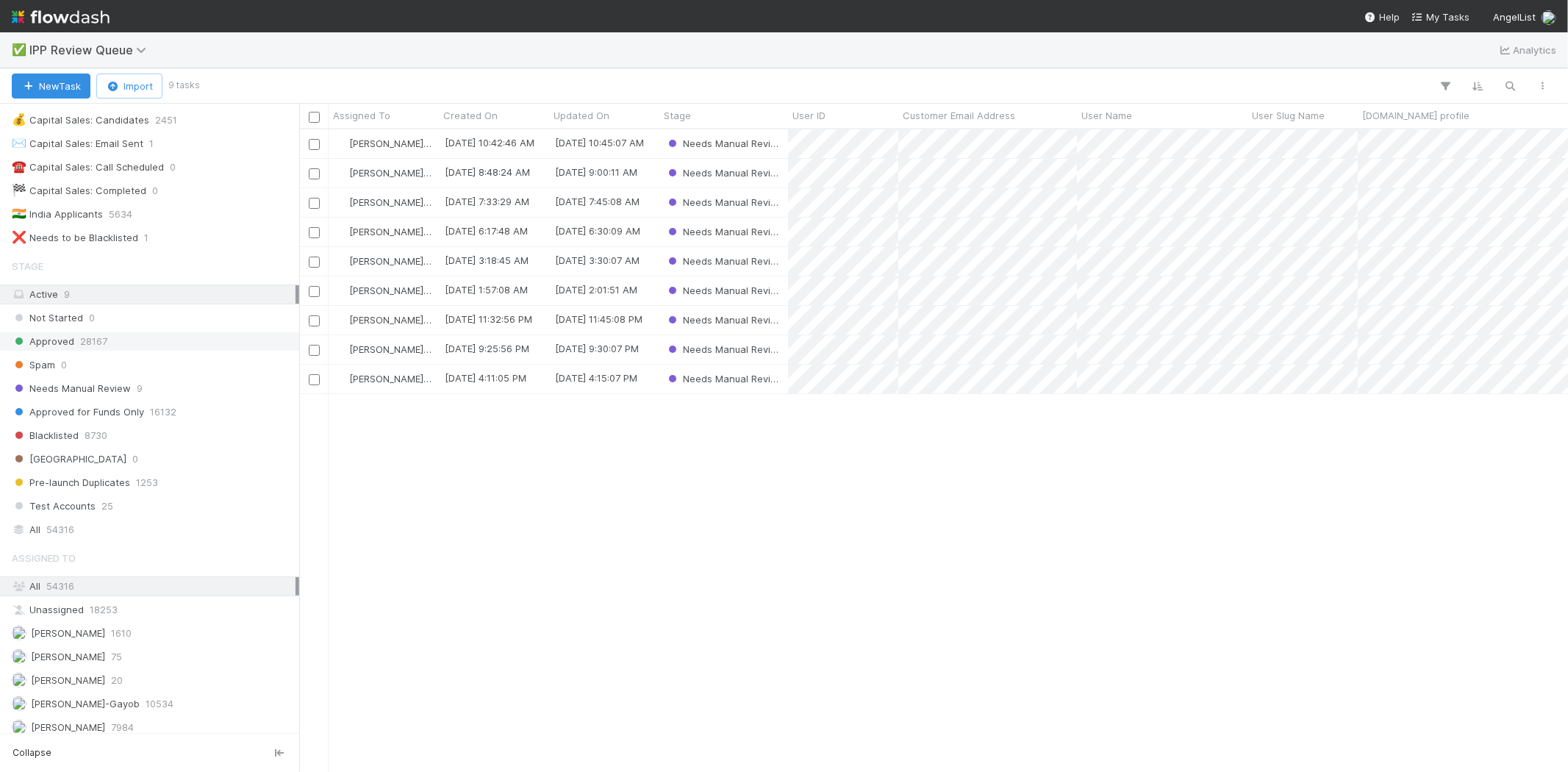
scroll to position [114, 0]
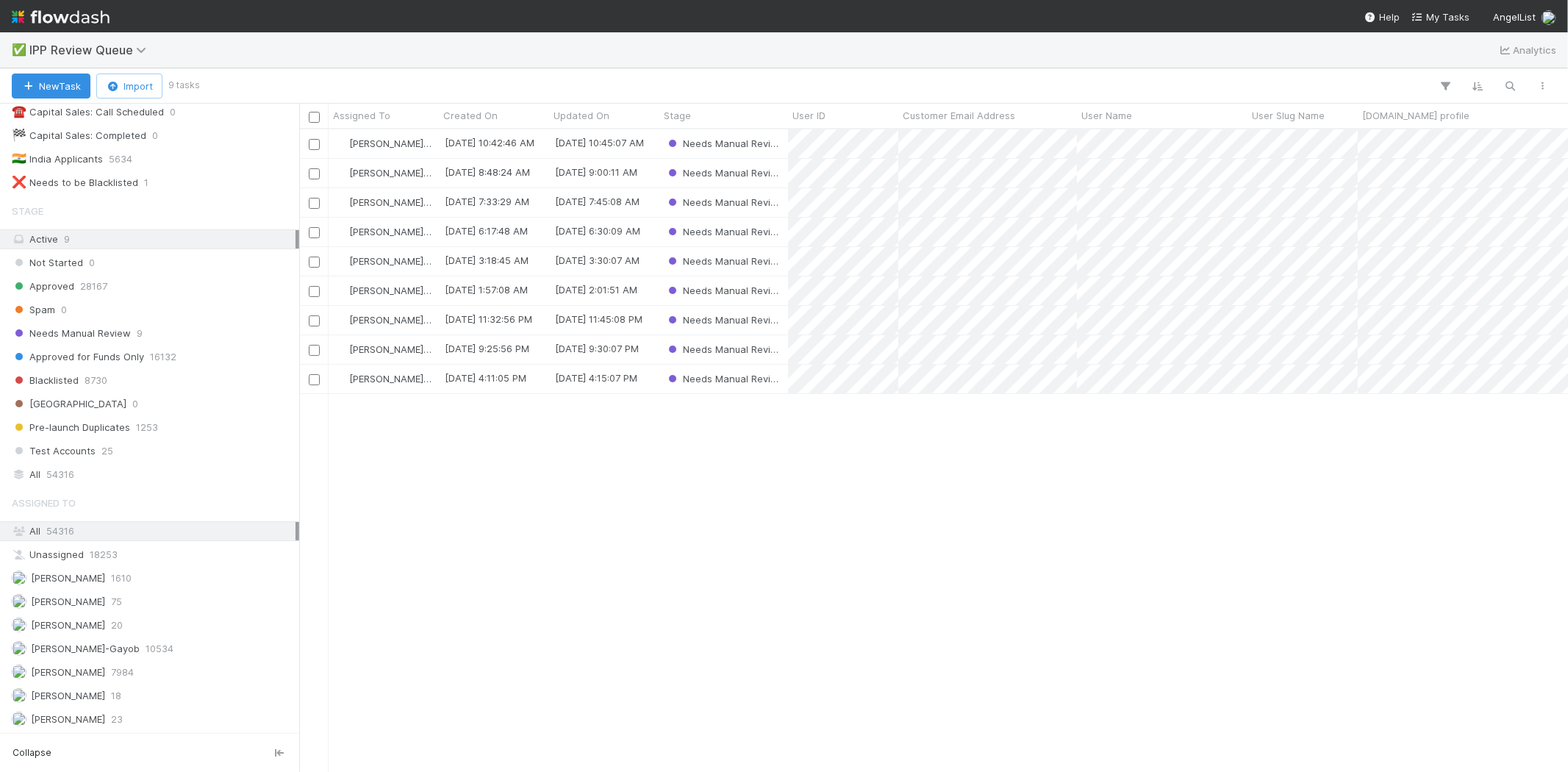
click at [562, 482] on div "Loraine Pati-Gayob 8/29/25, 10:42:46 AM 8/29/25, 10:45:07 AM Needs Manual Revie…" at bounding box center [933, 450] width 1268 height 642
click at [441, 534] on div "Loraine Pati-Gayob 8/29/25, 10:42:46 AM 8/29/25, 10:45:07 AM Needs Manual Revie…" at bounding box center [933, 450] width 1268 height 642
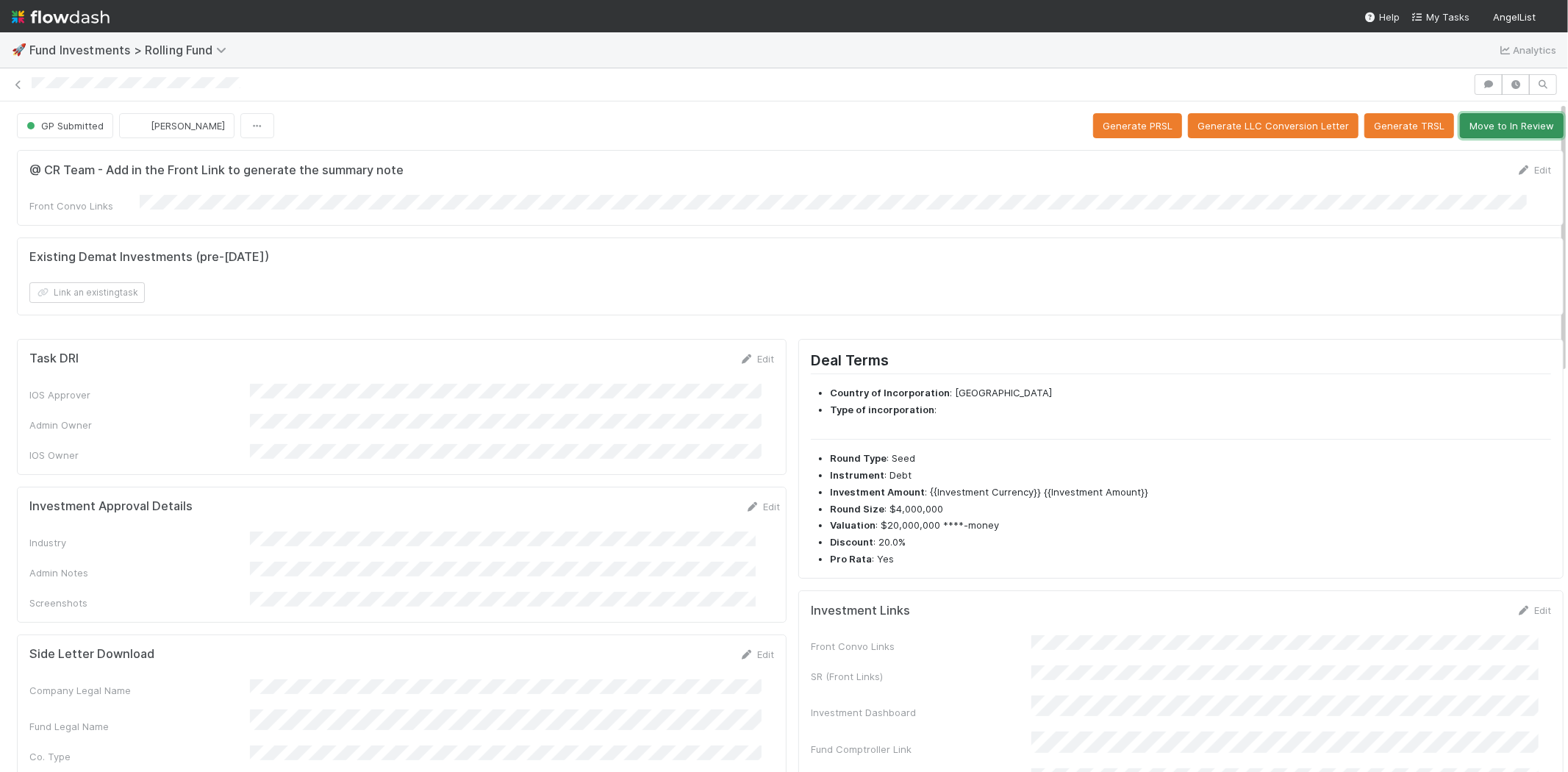
click at [1489, 126] on button "Move to In Review" at bounding box center [1511, 126] width 104 height 25
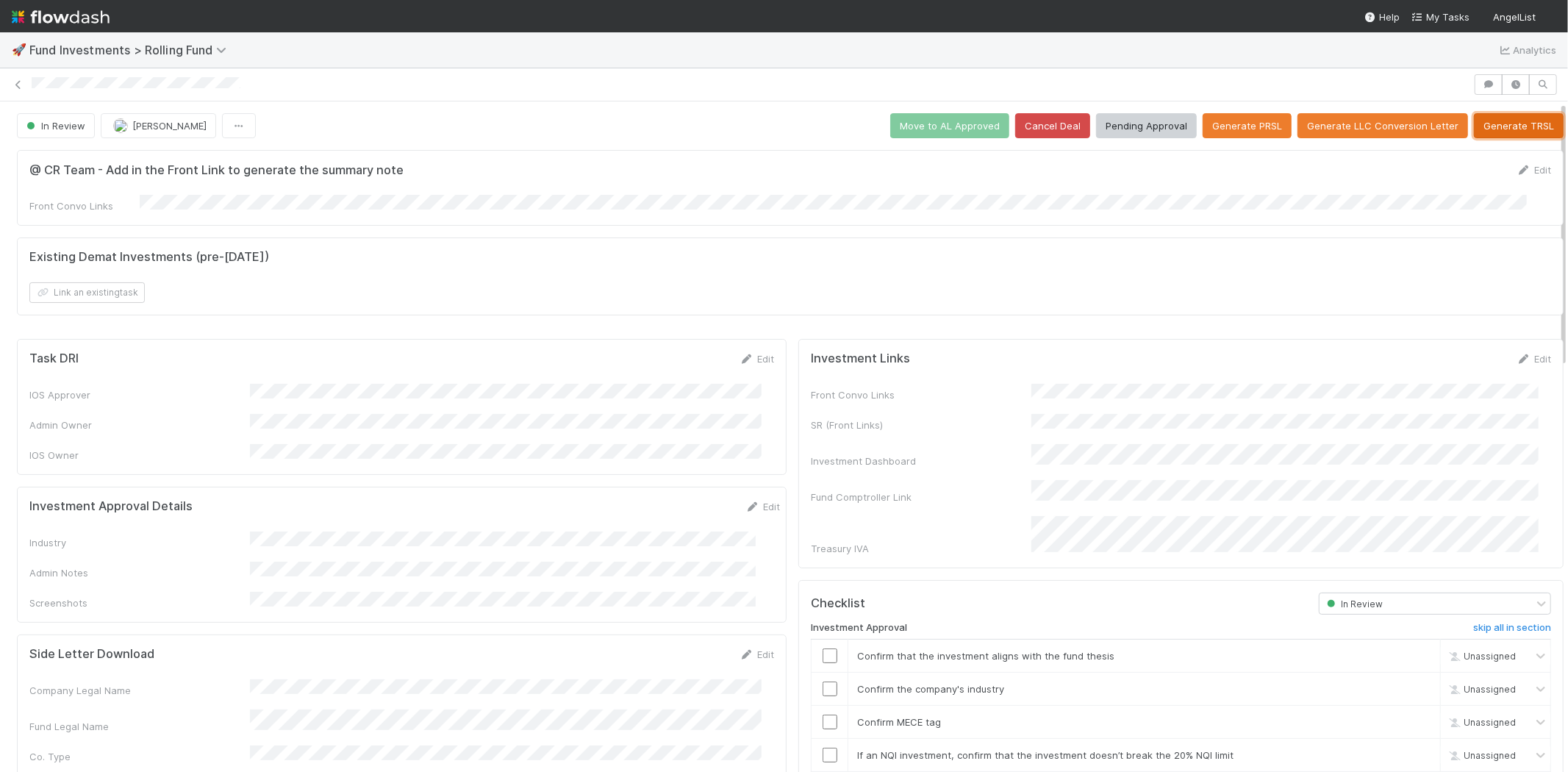
click at [1508, 127] on button "Generate TRSL" at bounding box center [1518, 126] width 89 height 25
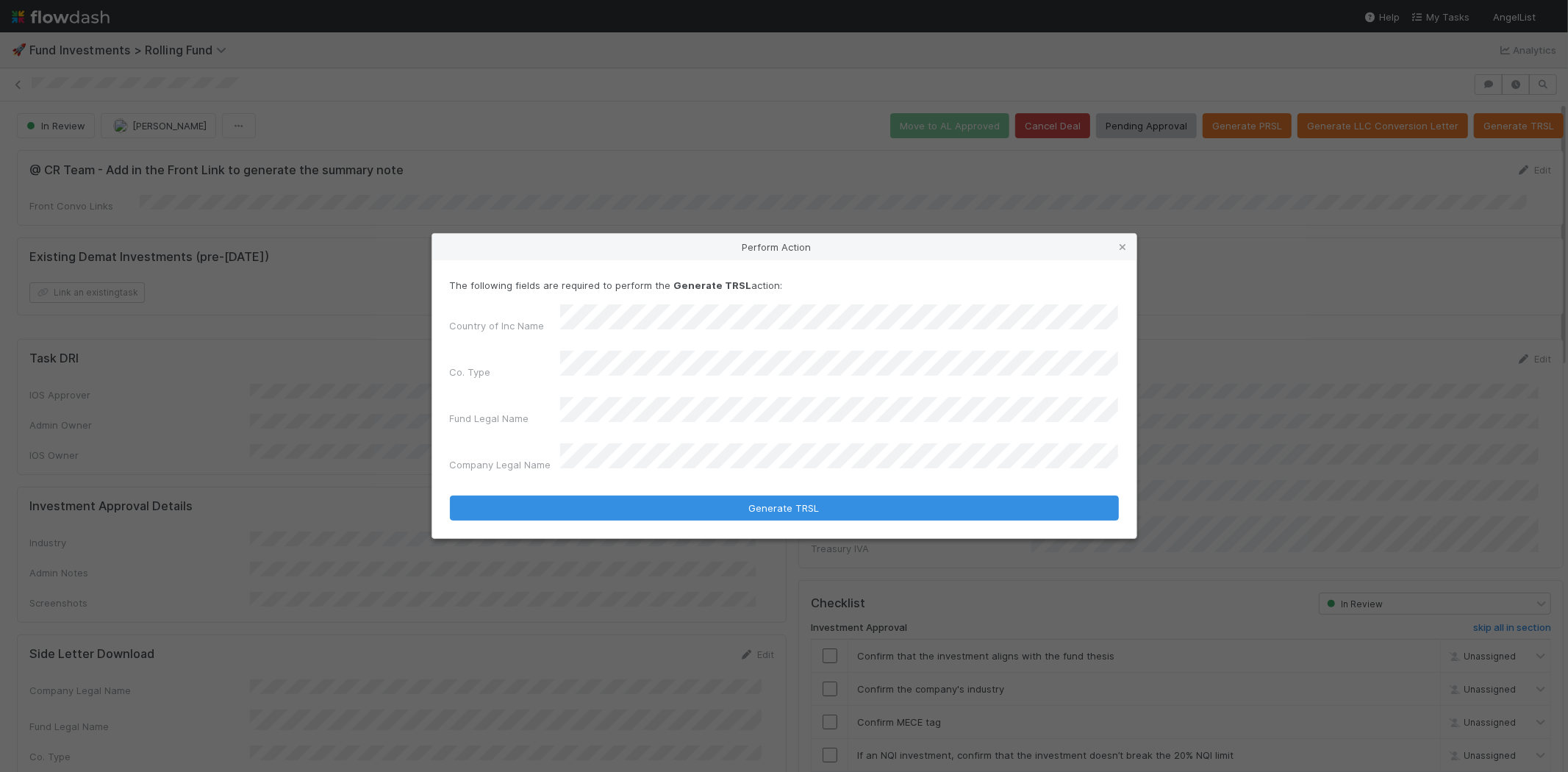
click at [450, 496] on button "Generate TRSL" at bounding box center [784, 508] width 668 height 25
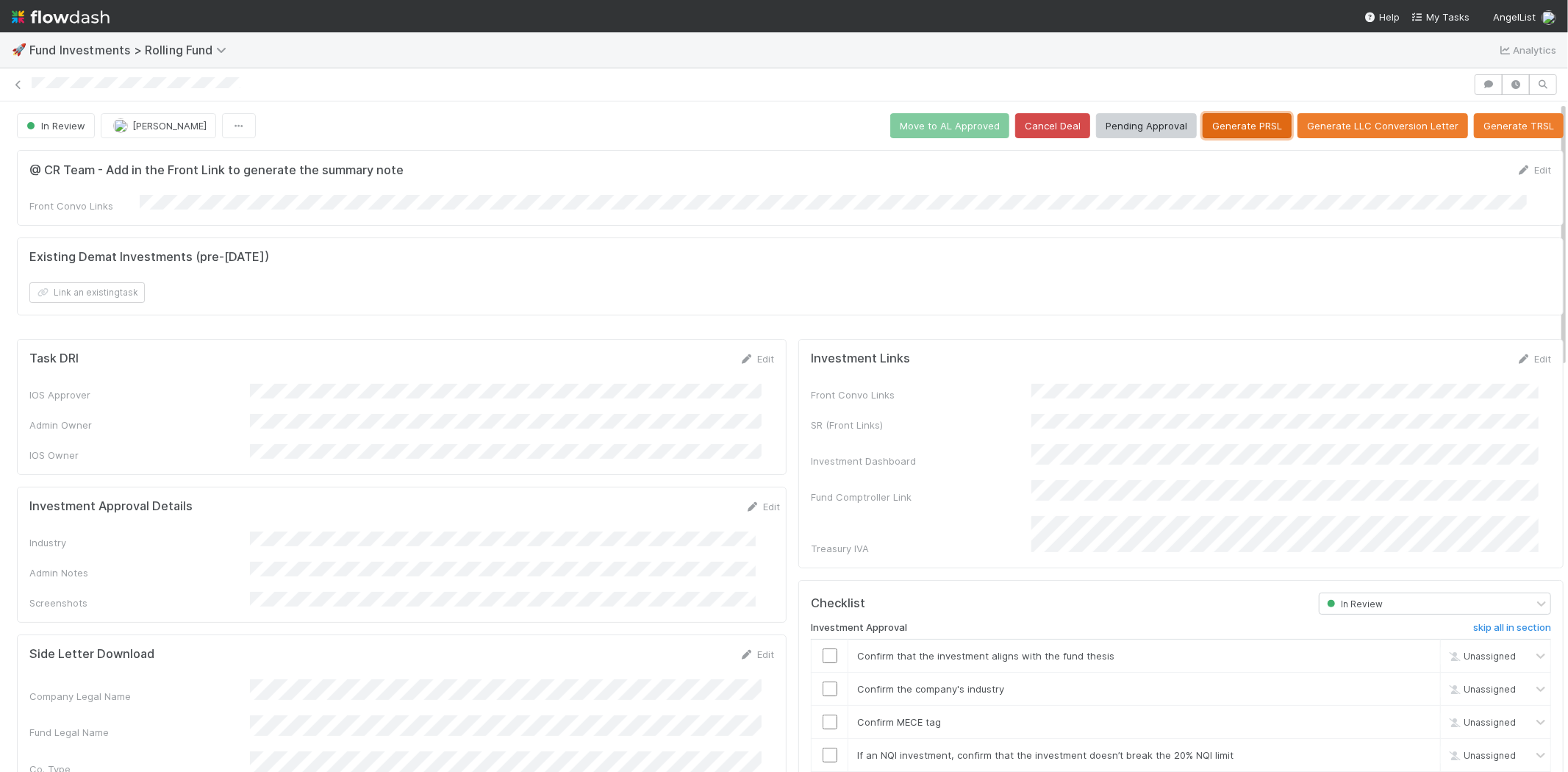
click at [1235, 132] on button "Generate PRSL" at bounding box center [1247, 126] width 89 height 25
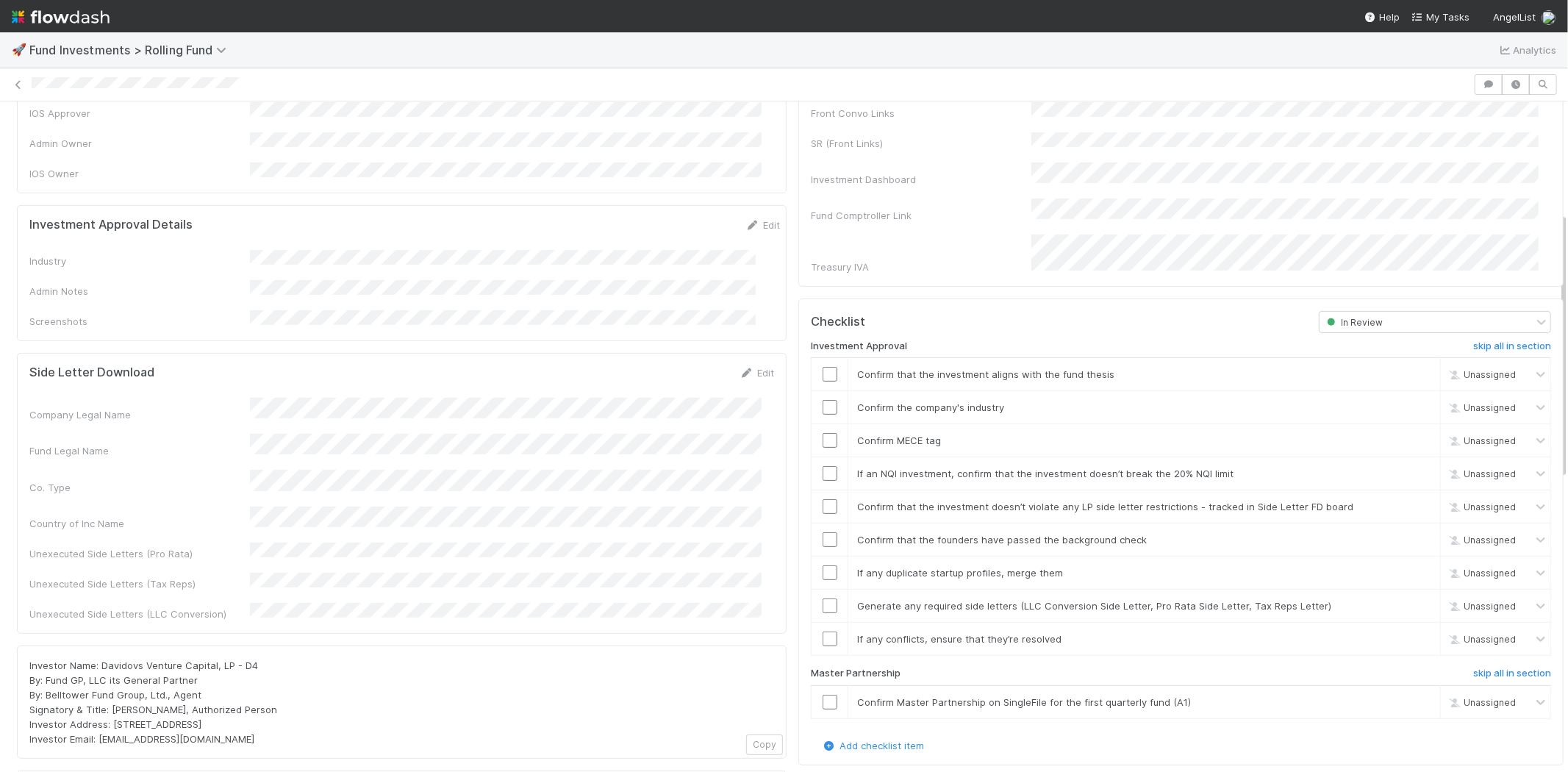
scroll to position [200, 0]
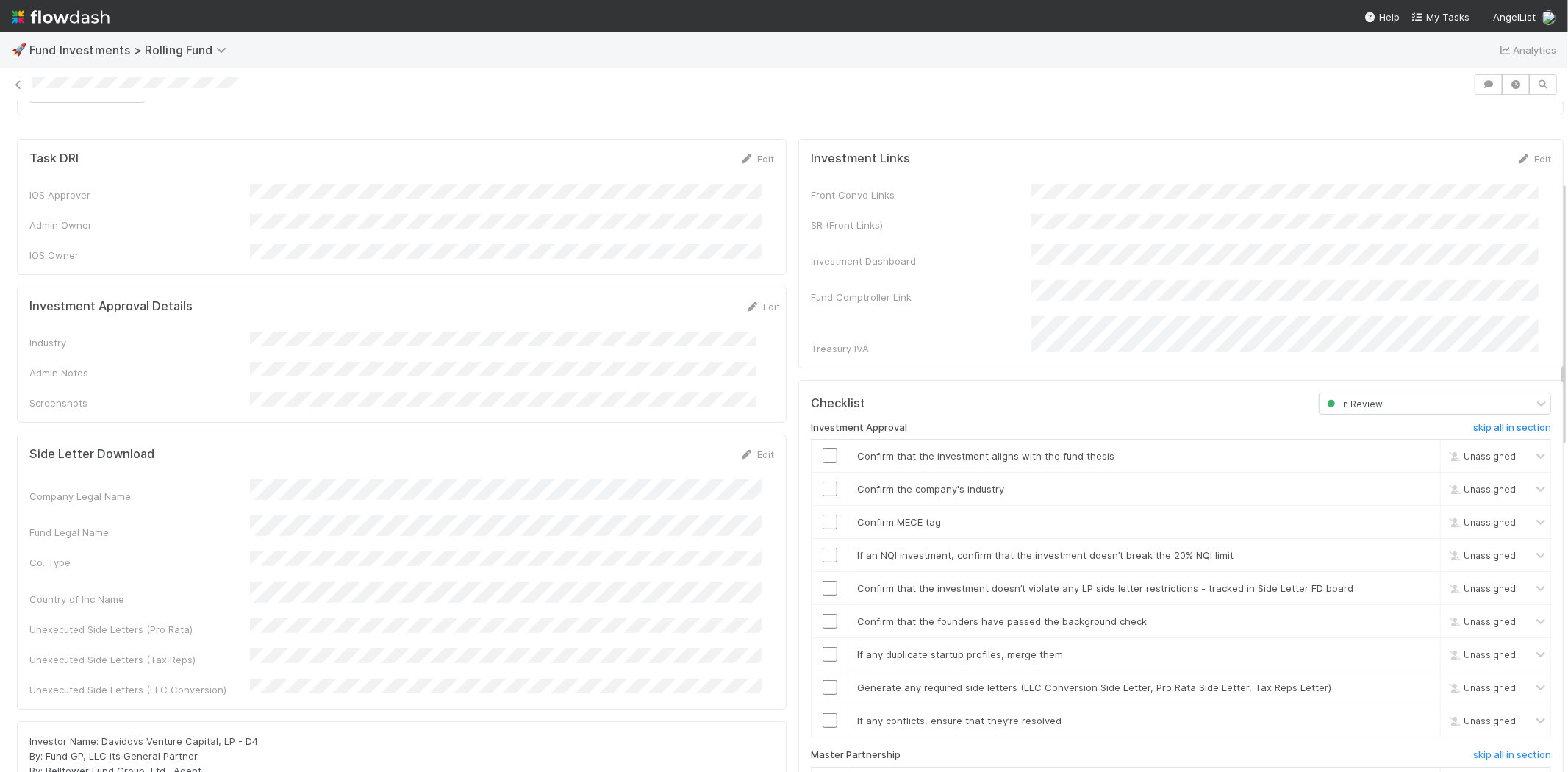
click at [745, 299] on div "Edit" at bounding box center [762, 306] width 35 height 15
click at [745, 301] on link "Edit" at bounding box center [762, 306] width 35 height 12
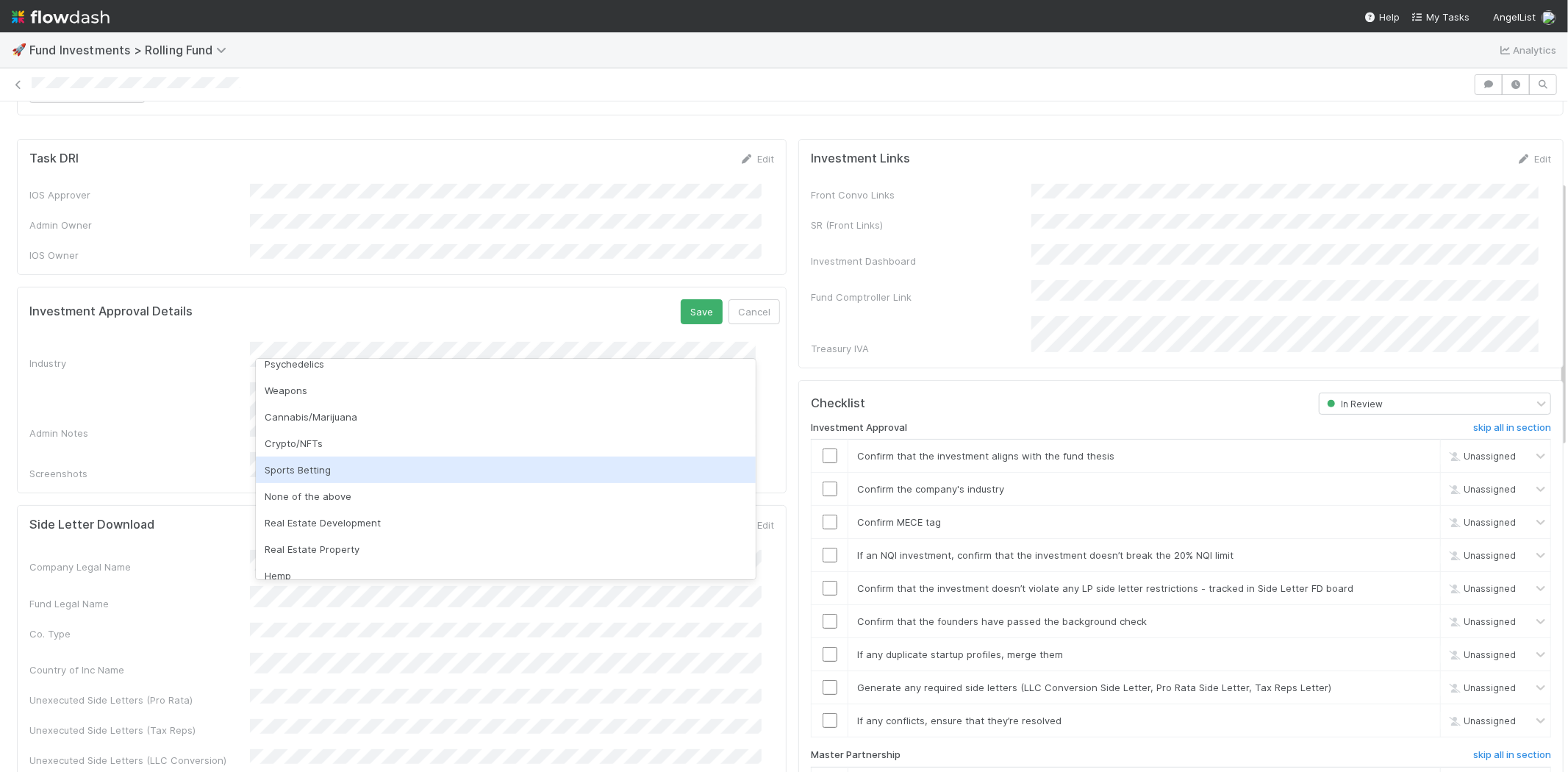
scroll to position [420, 0]
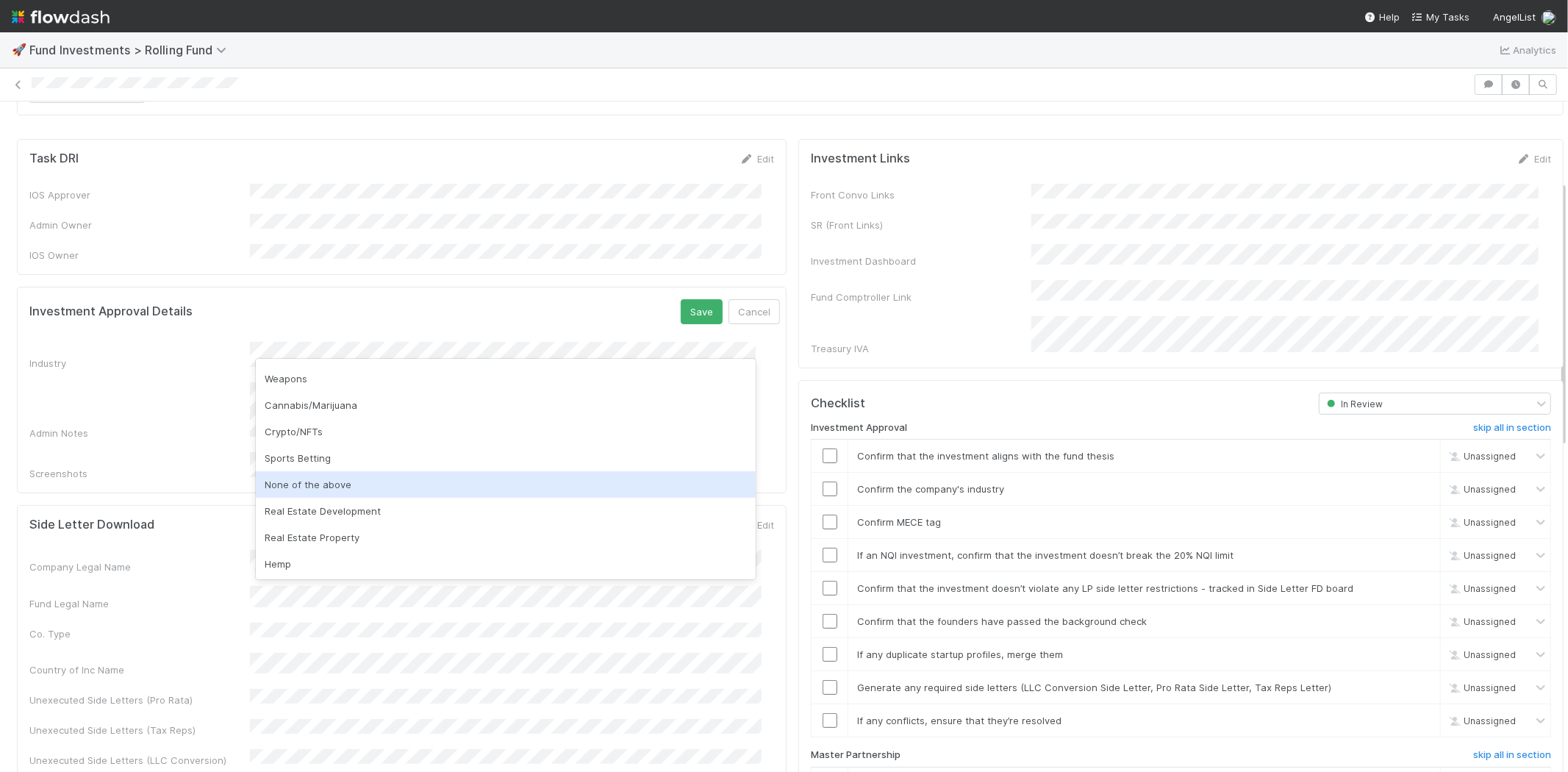
click at [327, 480] on div "None of the above" at bounding box center [506, 484] width 500 height 27
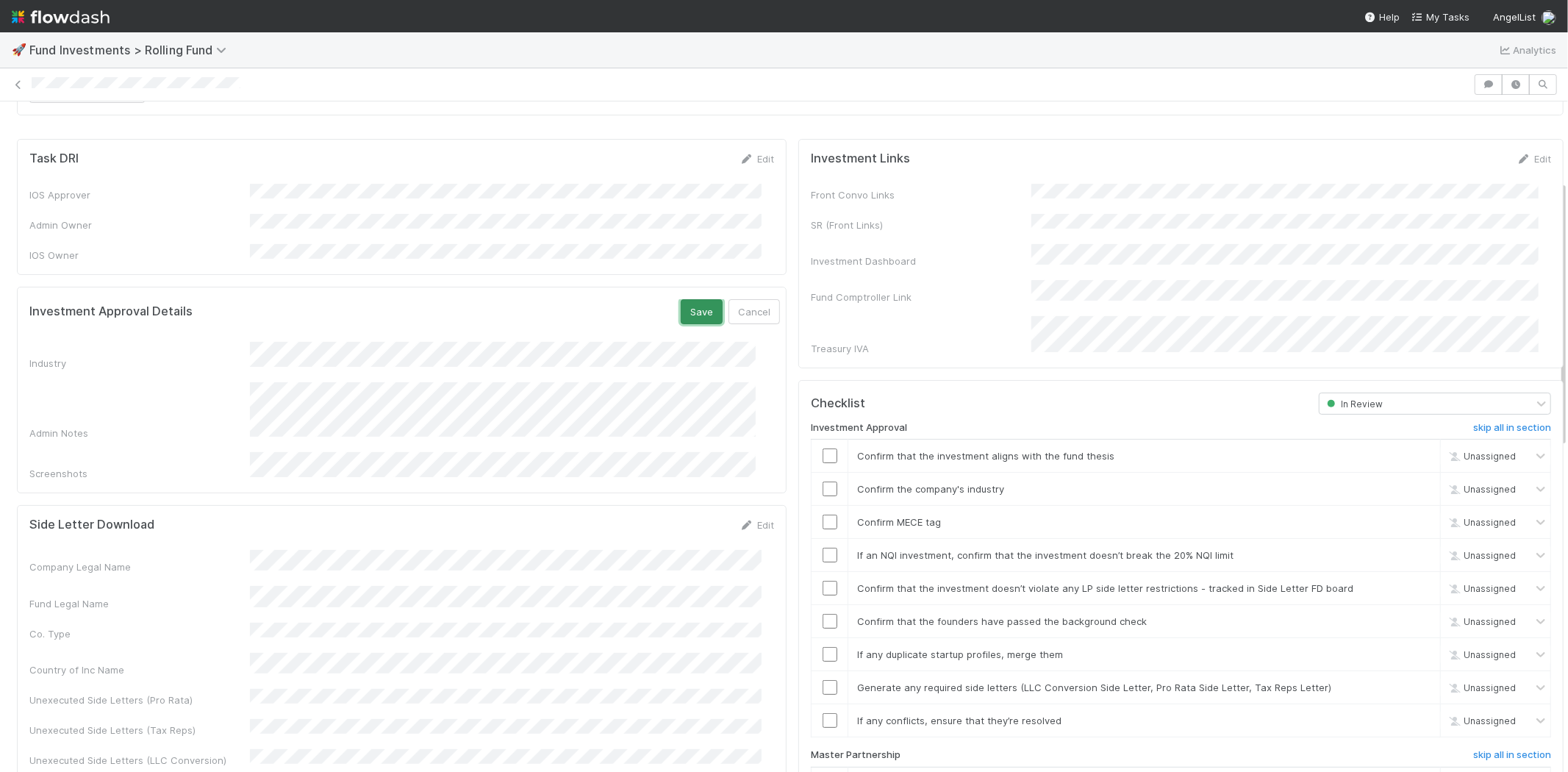
click at [681, 309] on button "Save" at bounding box center [701, 311] width 42 height 25
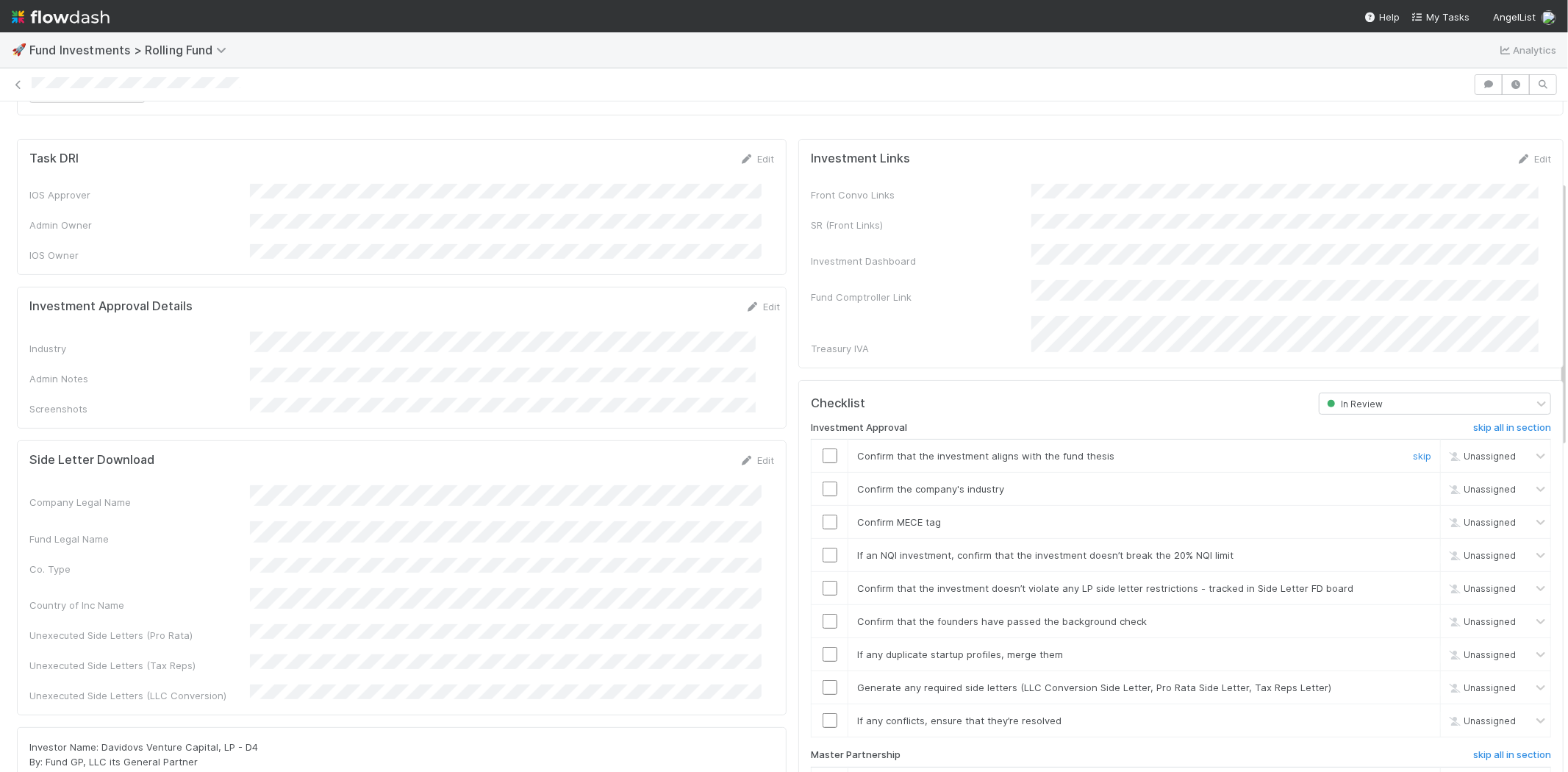
click at [822, 449] on input "checkbox" at bounding box center [830, 456] width 14 height 15
click at [822, 482] on input "checkbox" at bounding box center [830, 489] width 14 height 15
click at [822, 515] on input "checkbox" at bounding box center [830, 522] width 14 height 15
click at [822, 548] on input "checkbox" at bounding box center [830, 555] width 14 height 15
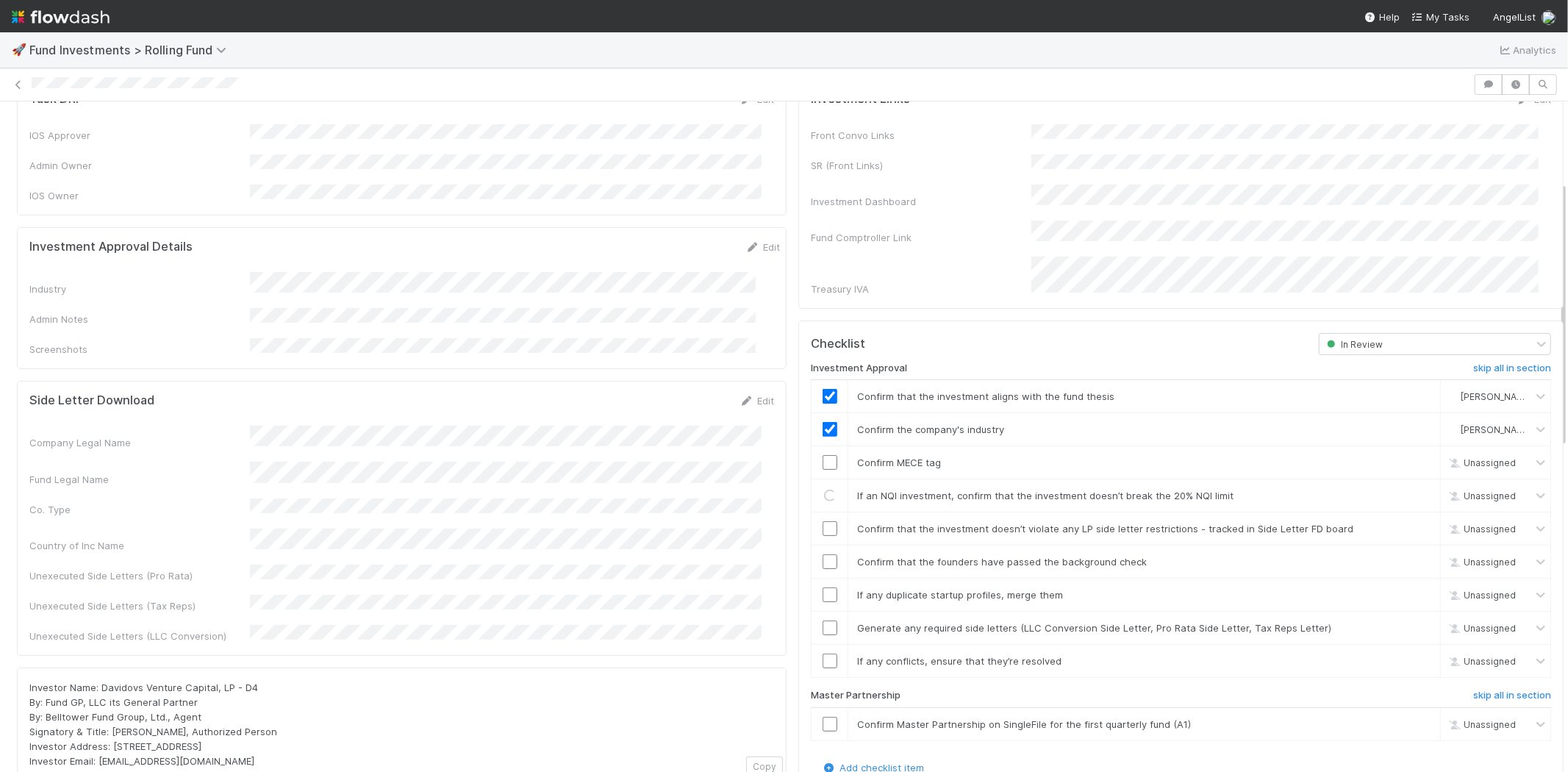
scroll to position [282, 0]
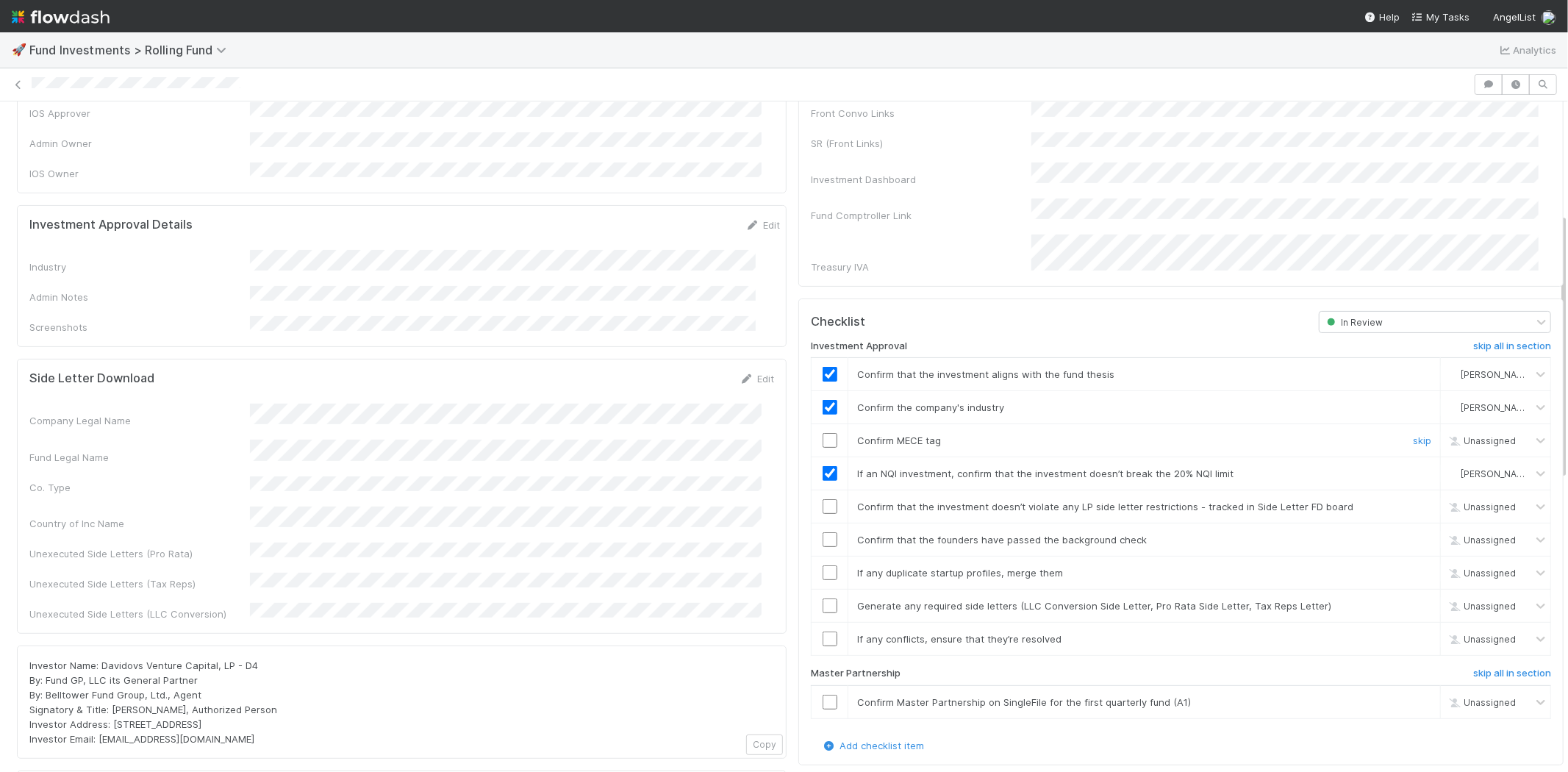
click at [822, 434] on input "checkbox" at bounding box center [830, 441] width 14 height 15
click at [822, 500] on input "checkbox" at bounding box center [830, 507] width 14 height 15
click at [822, 533] on input "checkbox" at bounding box center [830, 540] width 14 height 15
click at [822, 566] on input "checkbox" at bounding box center [830, 573] width 14 height 15
click at [822, 599] on input "checkbox" at bounding box center [830, 606] width 14 height 15
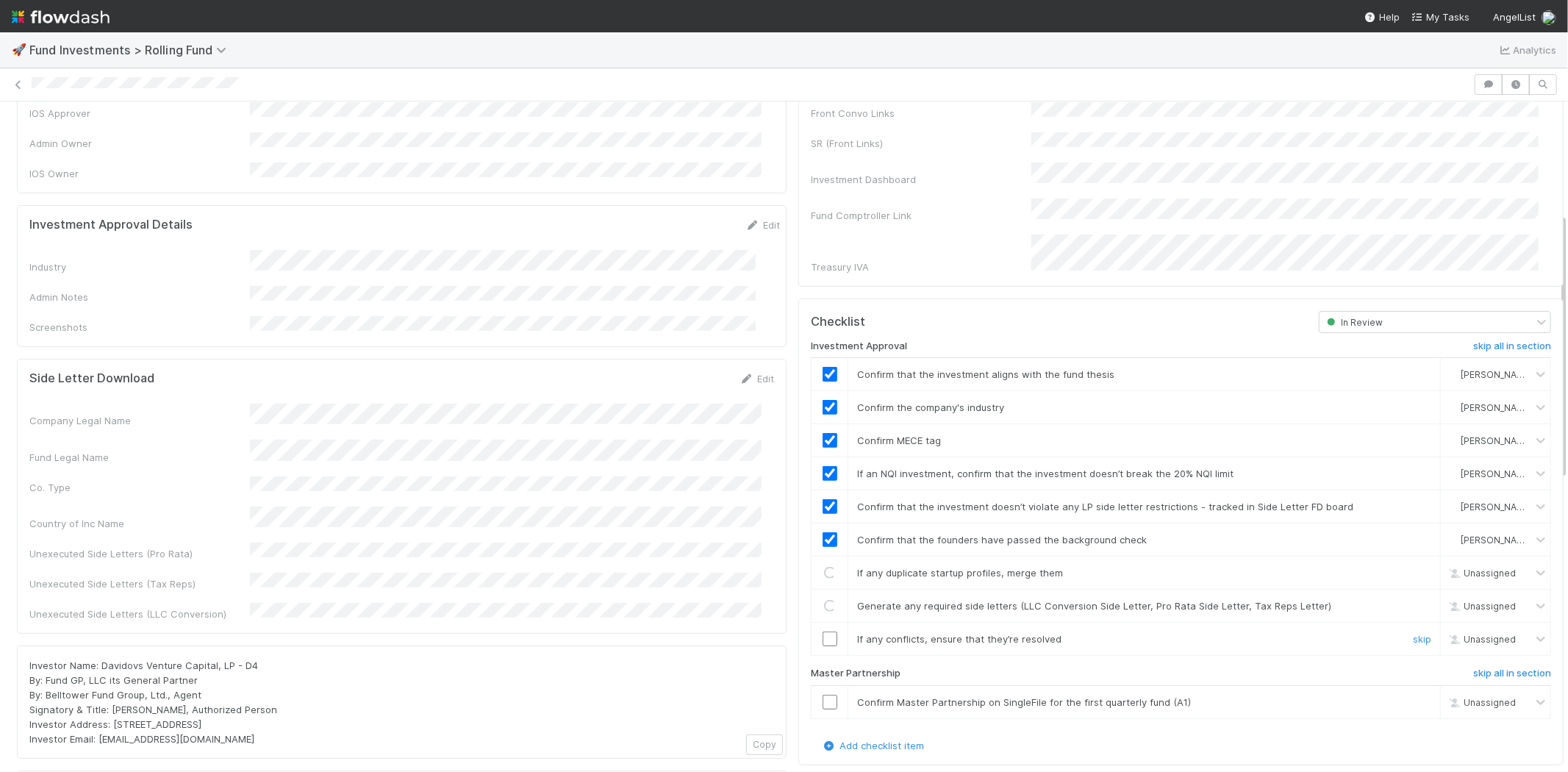
click at [822, 632] on input "checkbox" at bounding box center [830, 639] width 14 height 15
click at [822, 695] on input "checkbox" at bounding box center [830, 702] width 14 height 15
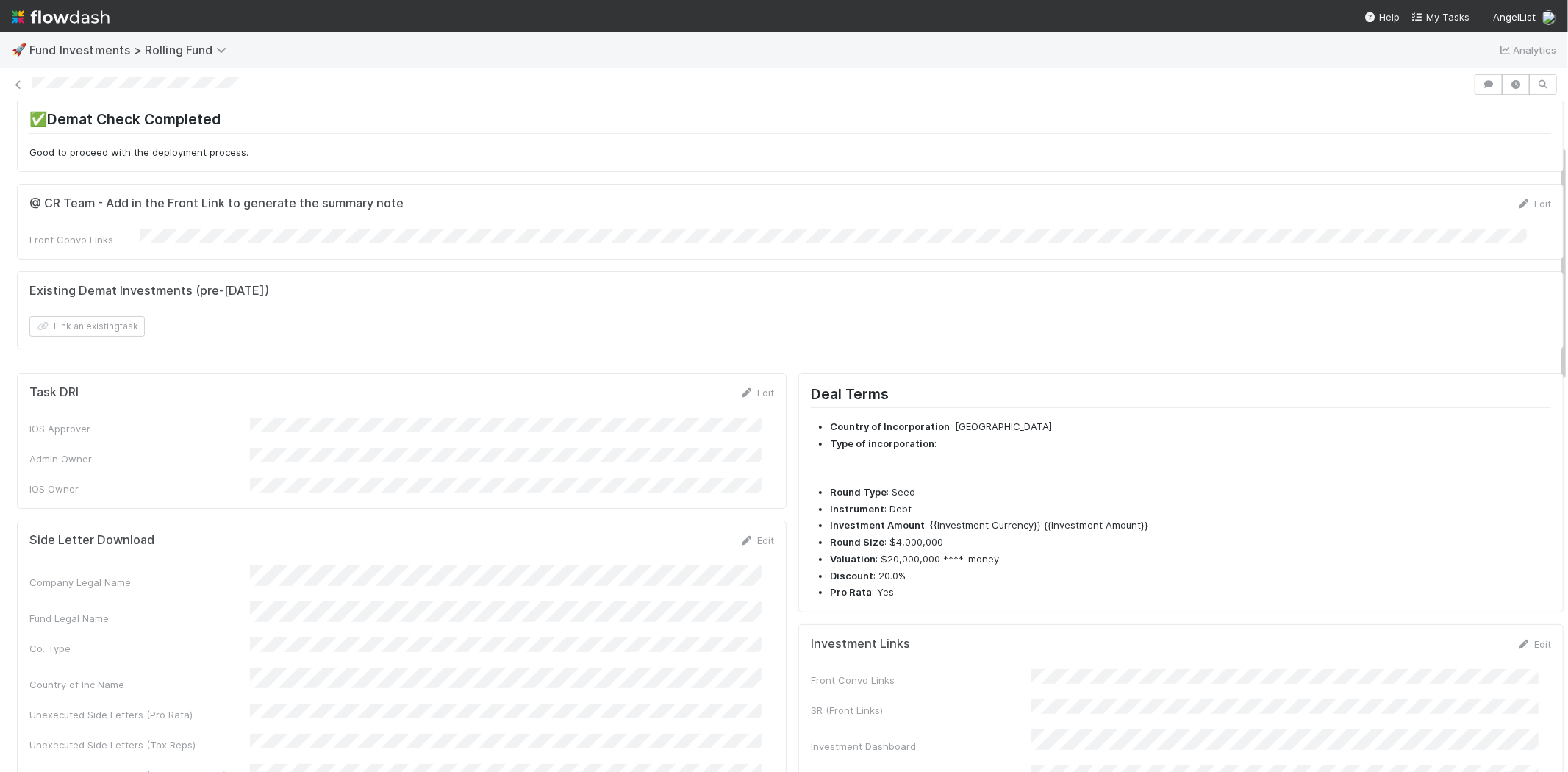
scroll to position [0, 0]
